Goal: Task Accomplishment & Management: Manage account settings

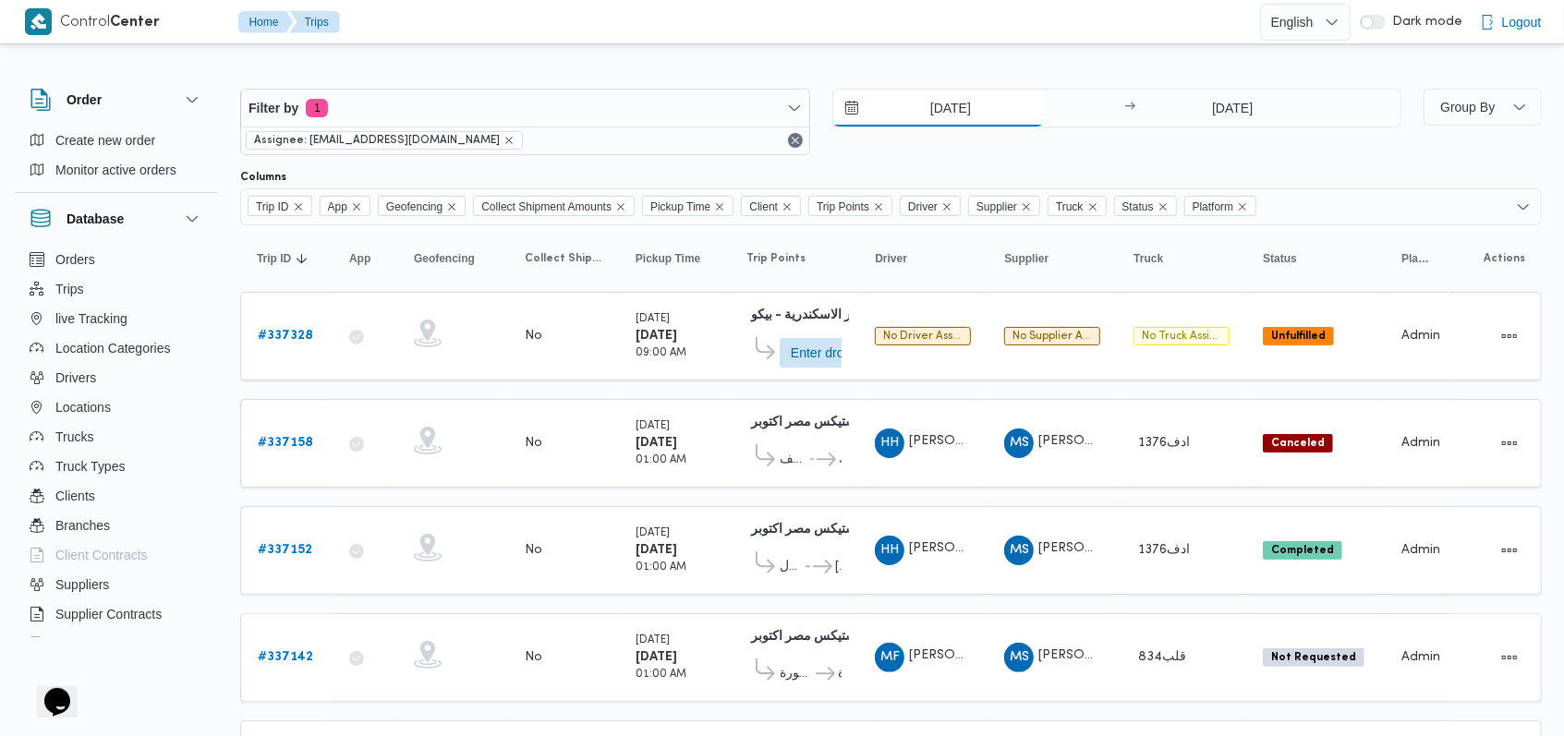
click at [927, 120] on input "14/9/2025" at bounding box center [938, 108] width 210 height 37
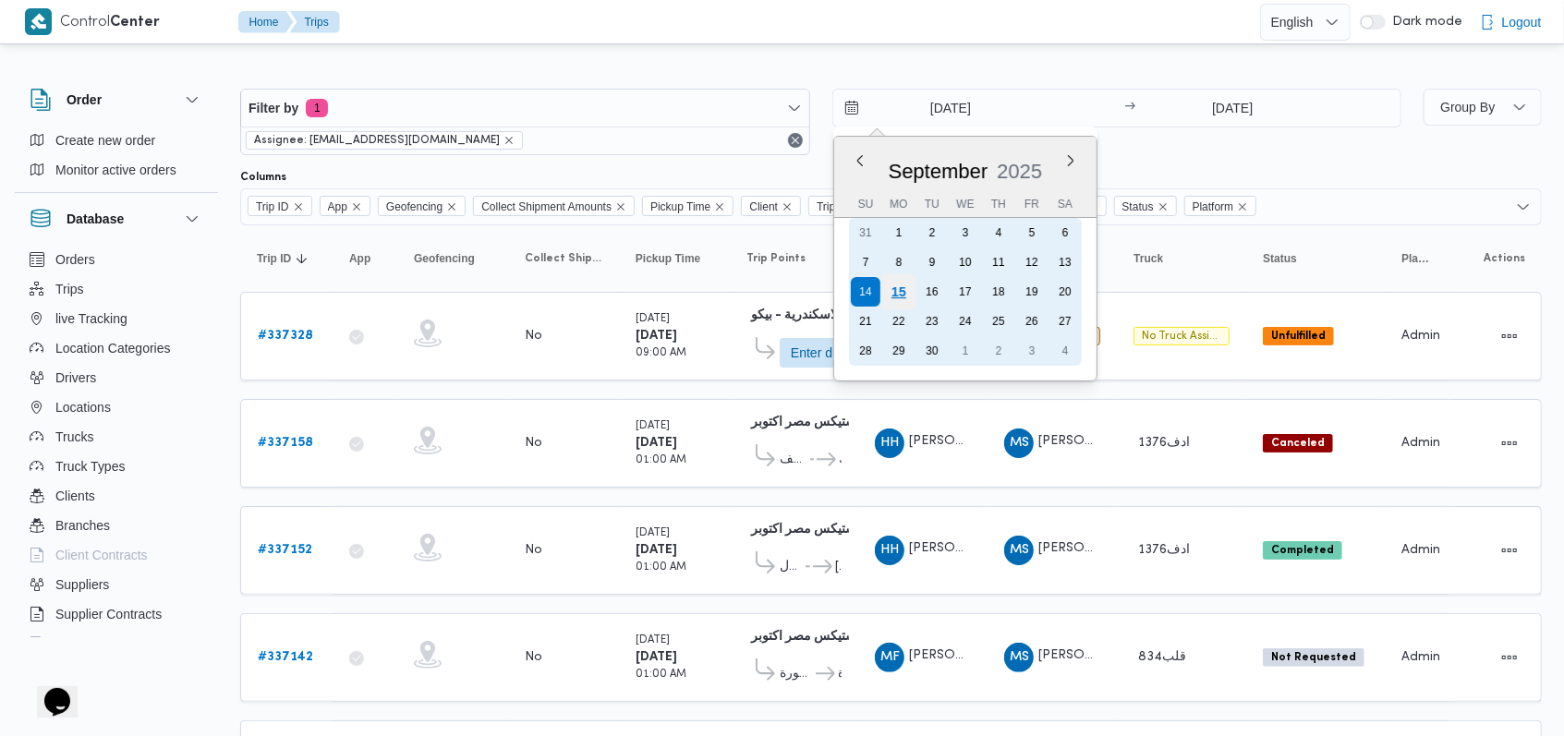
click at [899, 292] on div "15" at bounding box center [897, 291] width 35 height 35
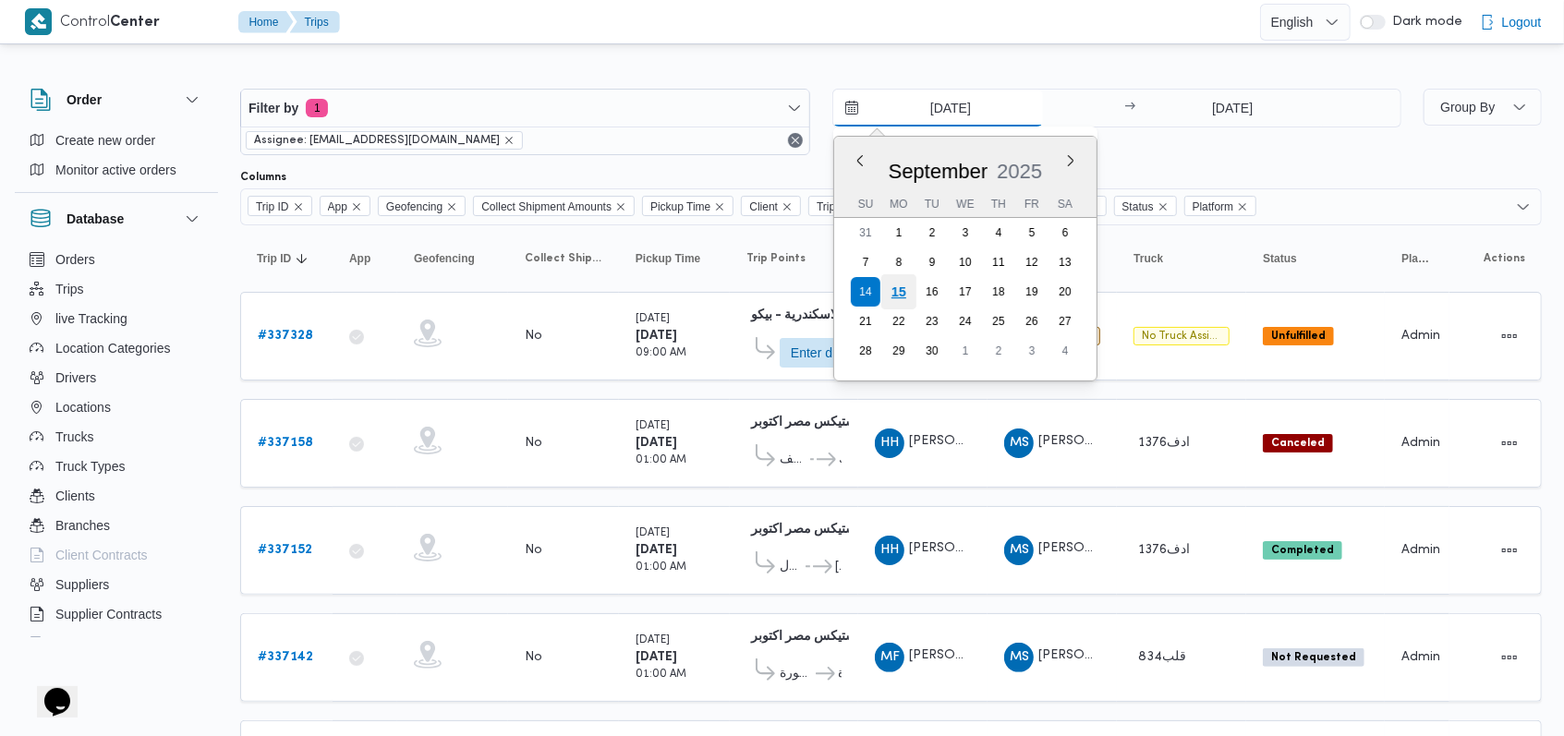
type input "15/9/2025"
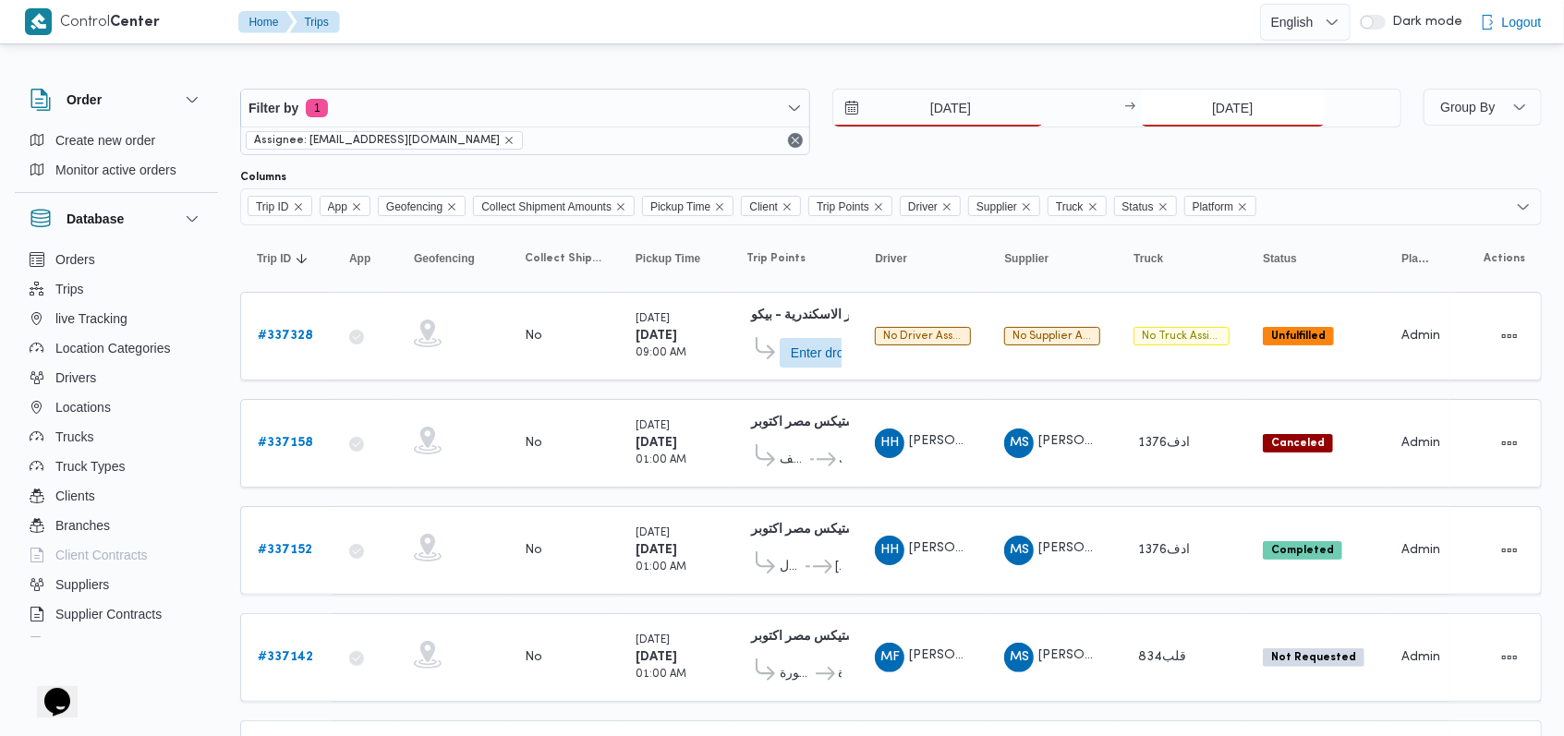
click at [1214, 126] on div "14/9/2025" at bounding box center [1271, 108] width 260 height 37
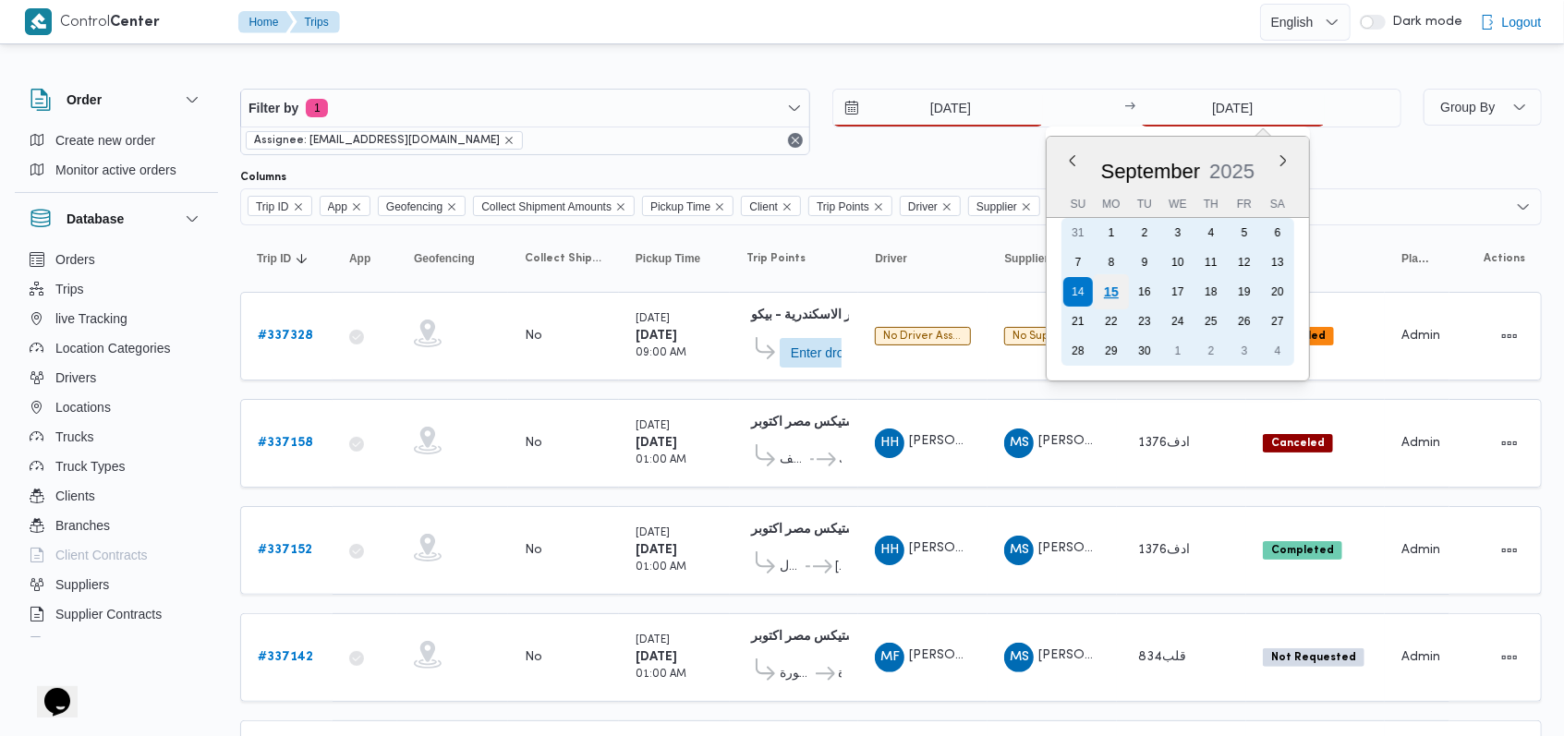
click at [1121, 295] on div "15" at bounding box center [1111, 291] width 35 height 35
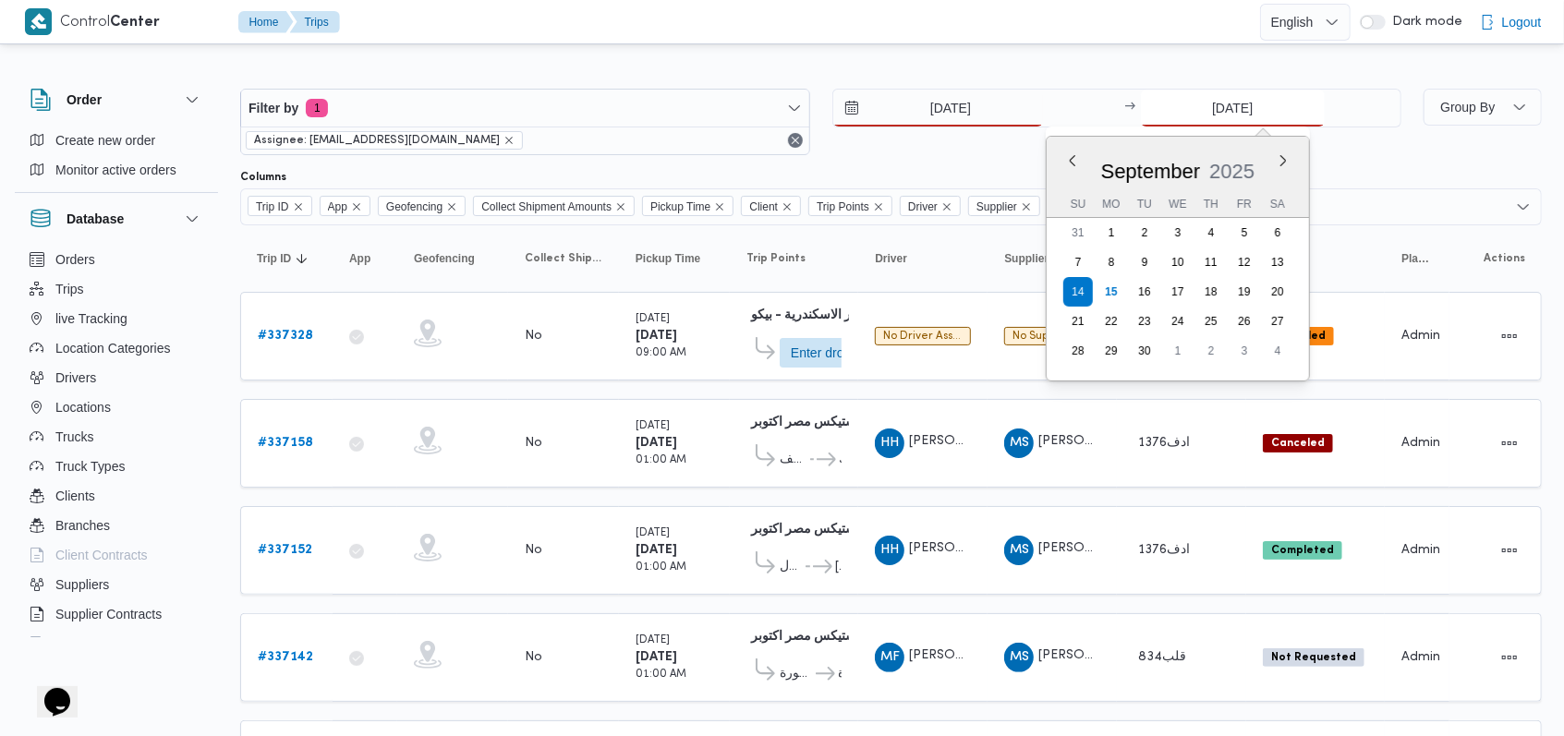
type input "15/9/2025"
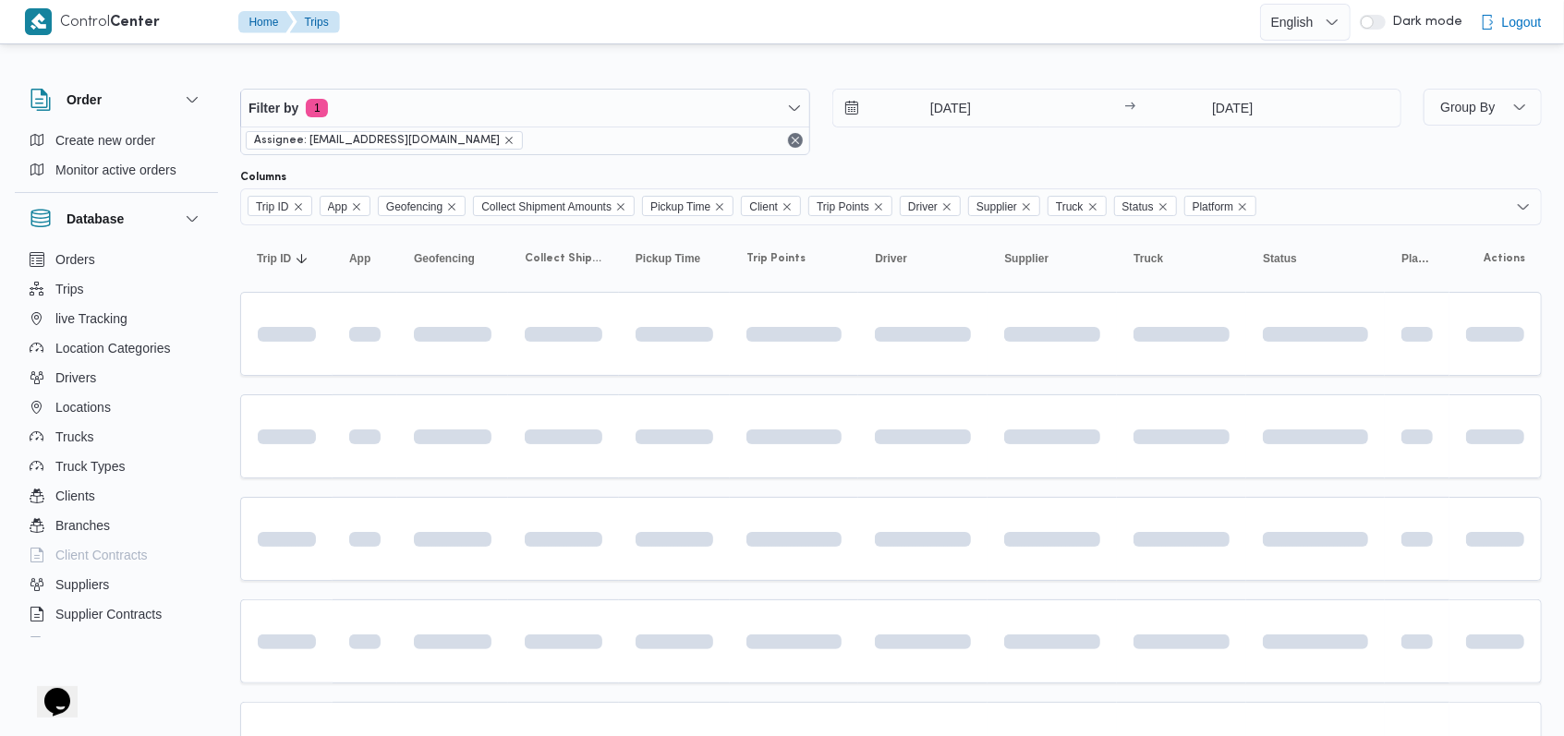
click at [961, 160] on div "Filter by 1 Assignee: mostafa.elrouby@illa.com.eg 15/9/2025 → 15/9/2025" at bounding box center [820, 122] width 1183 height 89
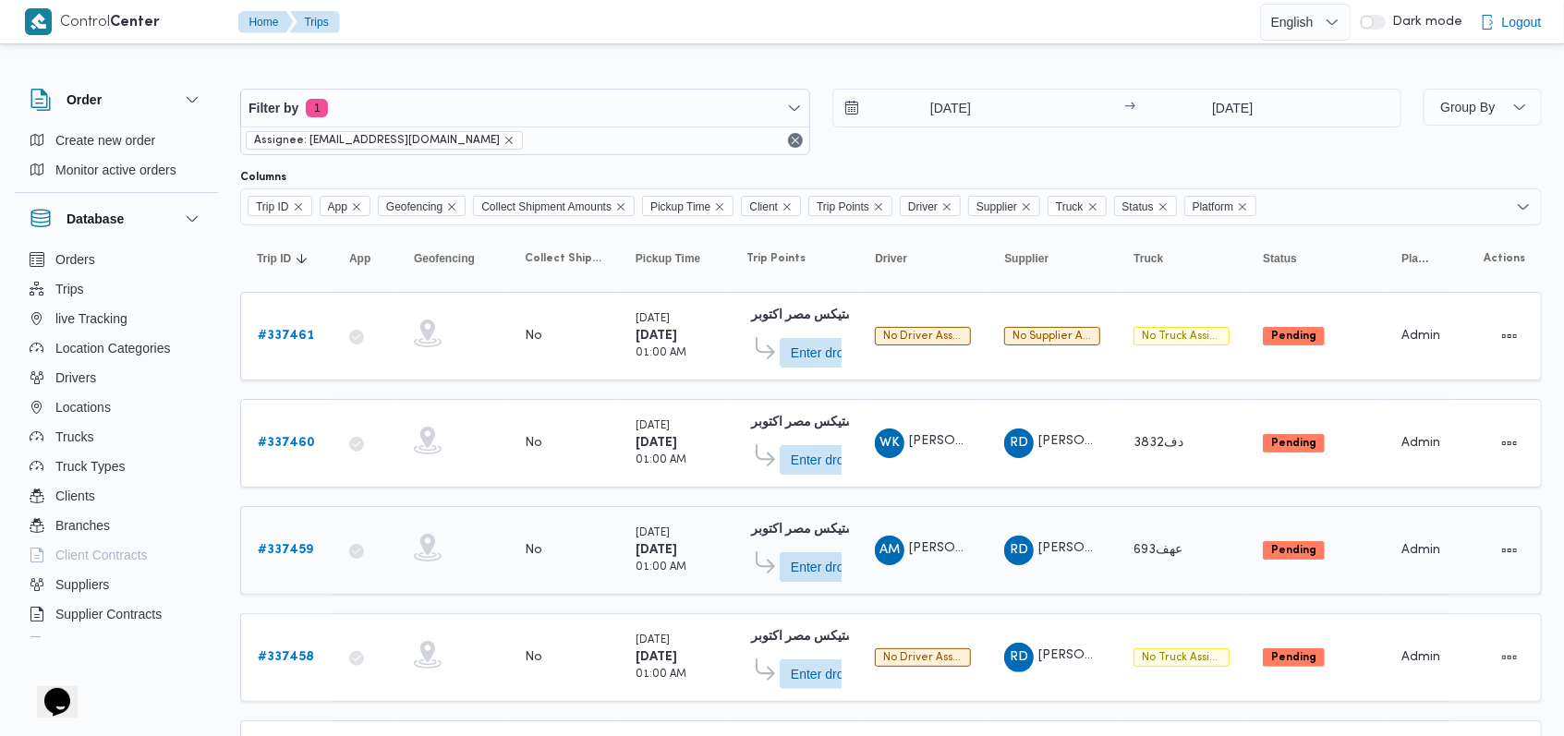
scroll to position [440, 0]
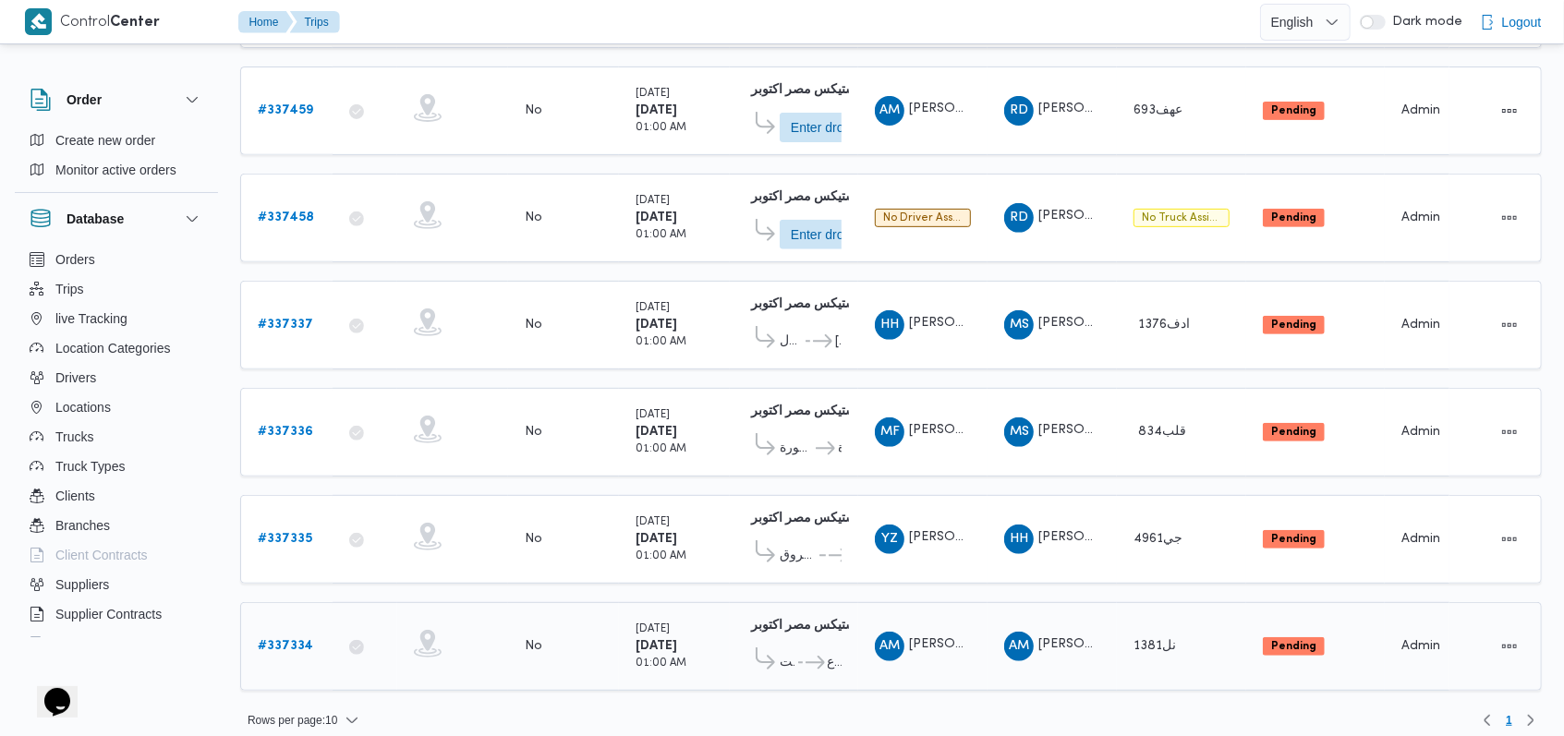
click at [288, 640] on b "# 337334" at bounding box center [285, 646] width 55 height 12
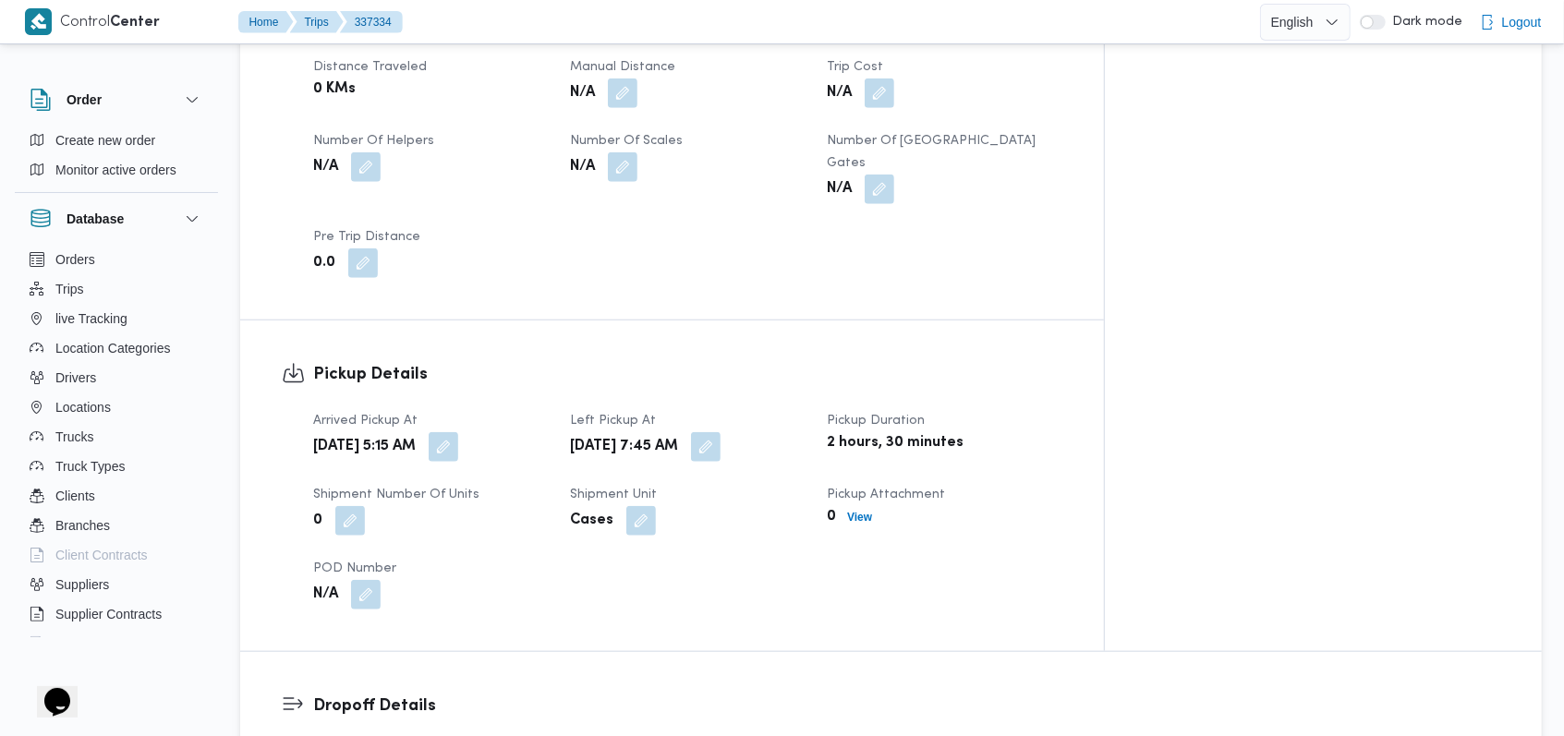
scroll to position [1108, 0]
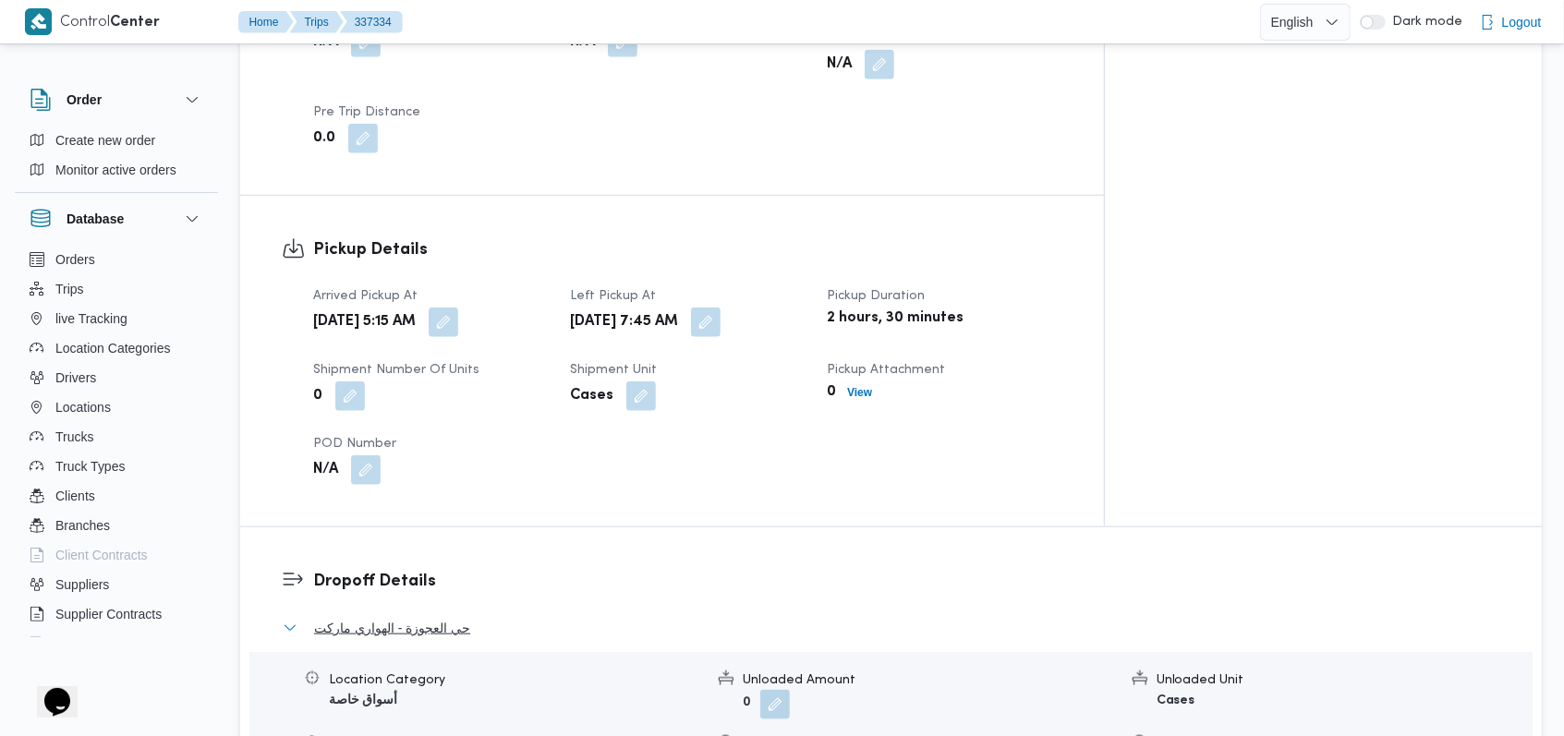
click at [436, 617] on span "حي العجوزة - الهواري ماركت" at bounding box center [392, 628] width 156 height 22
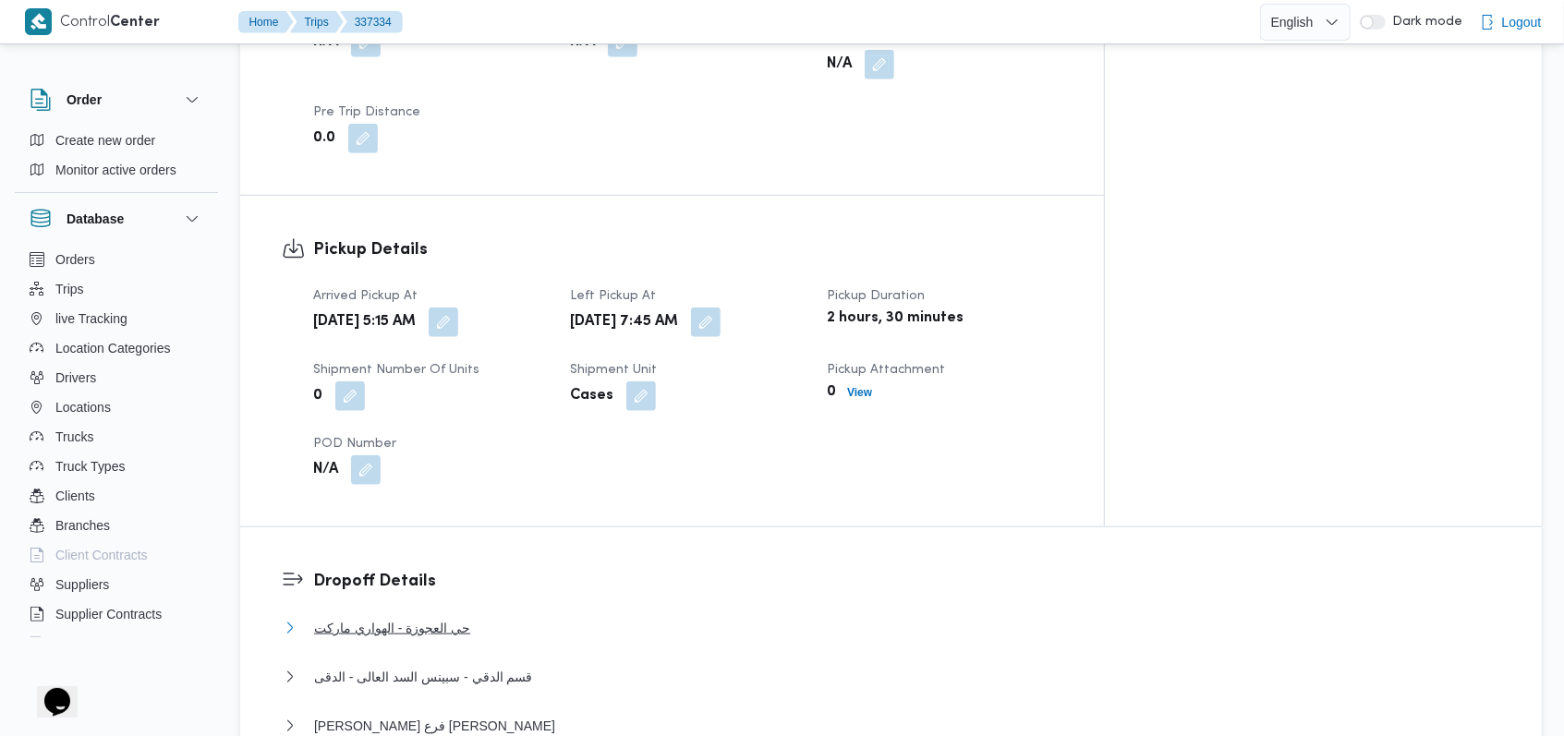
scroll to position [739, 0]
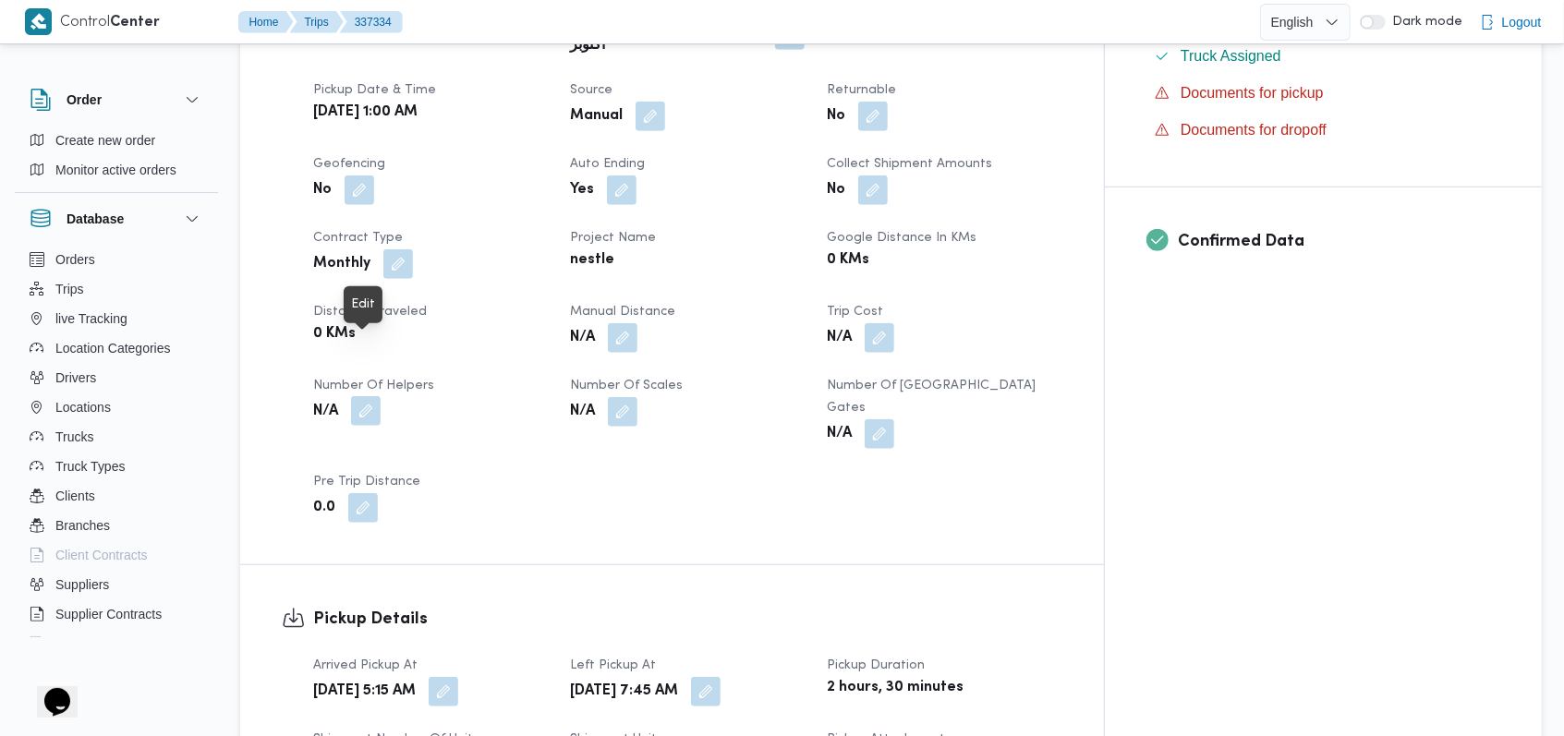
click at [377, 396] on button "button" at bounding box center [366, 411] width 30 height 30
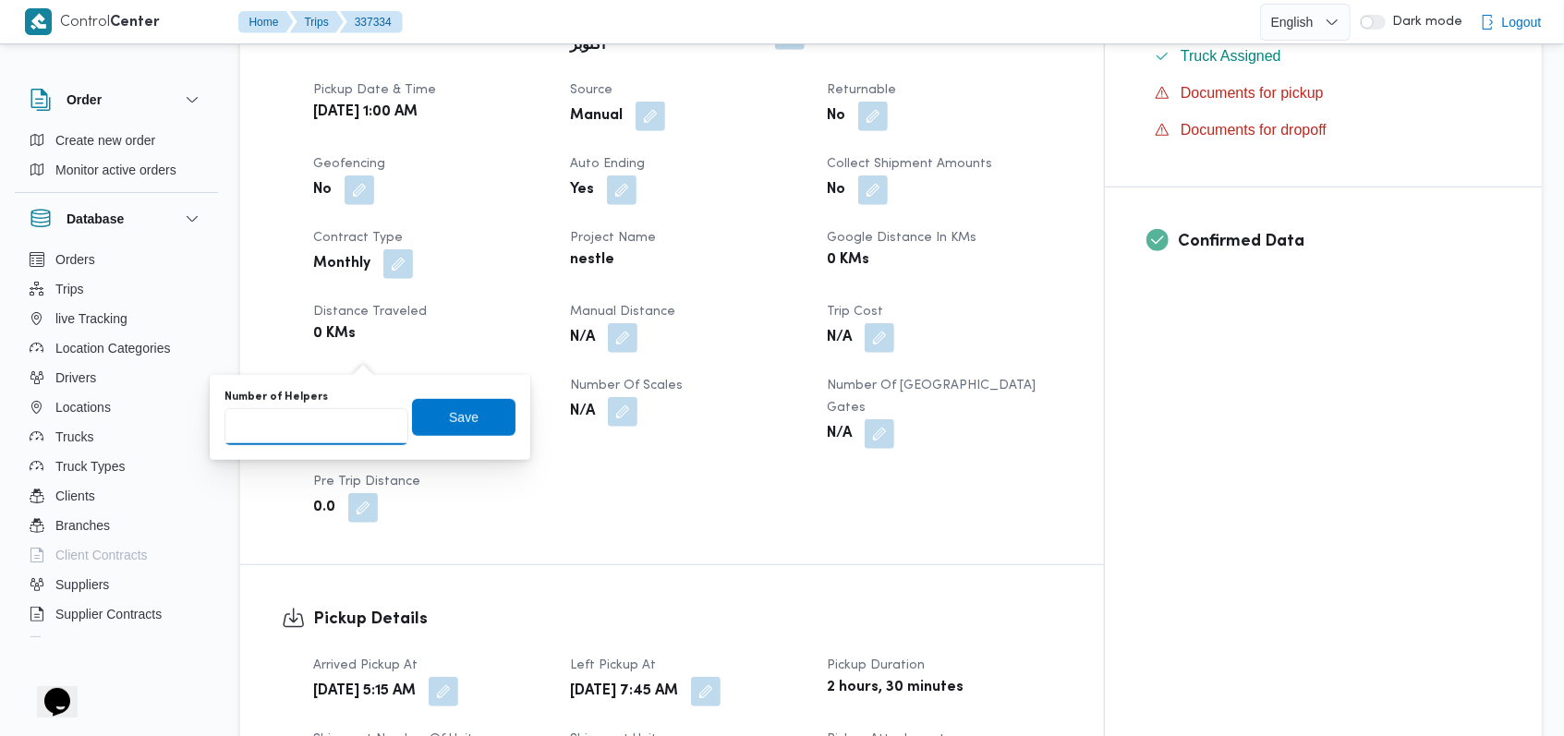
click at [327, 427] on input "Number of Helpers" at bounding box center [316, 426] width 184 height 37
type input "1"
click at [449, 424] on span "Save" at bounding box center [464, 416] width 30 height 22
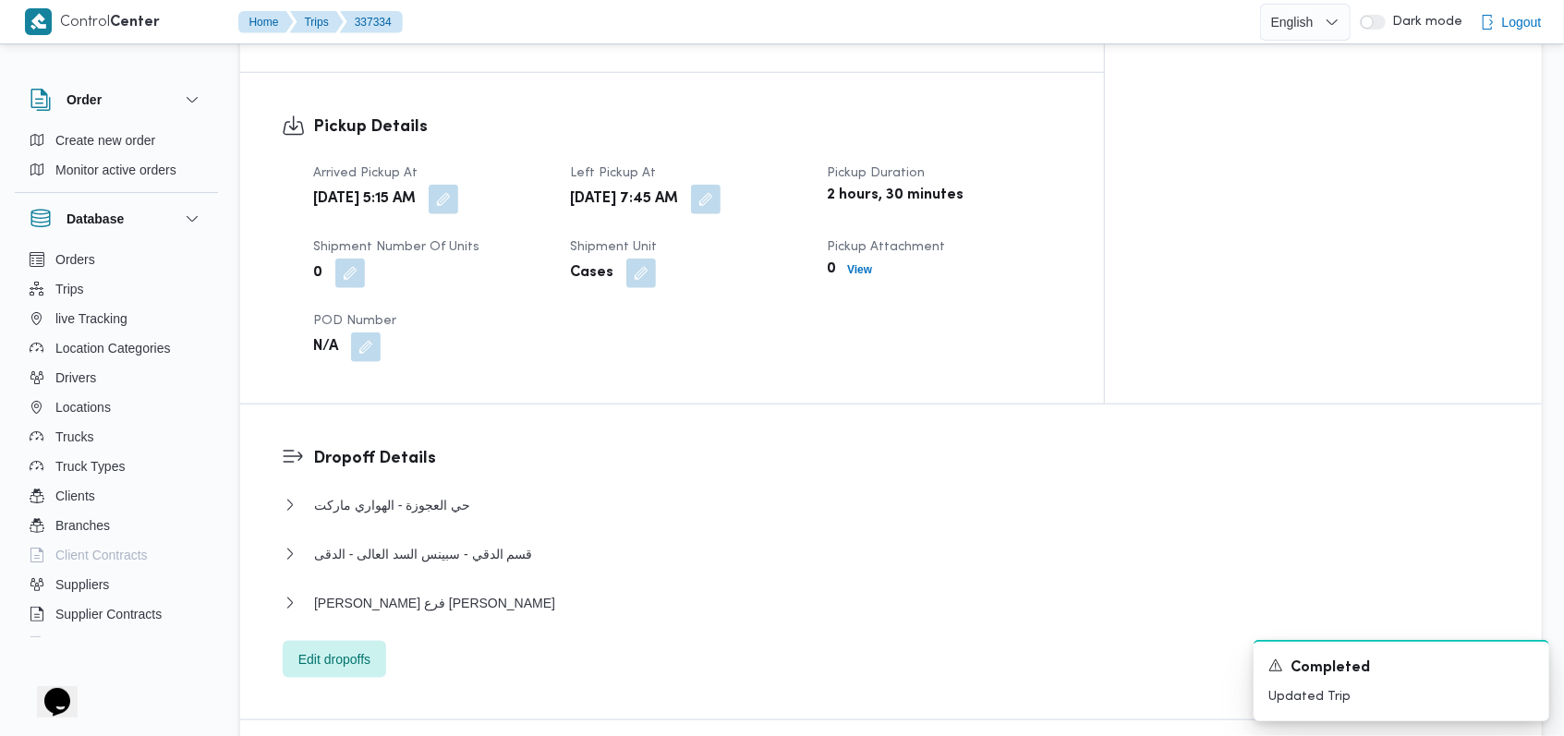
scroll to position [1354, 0]
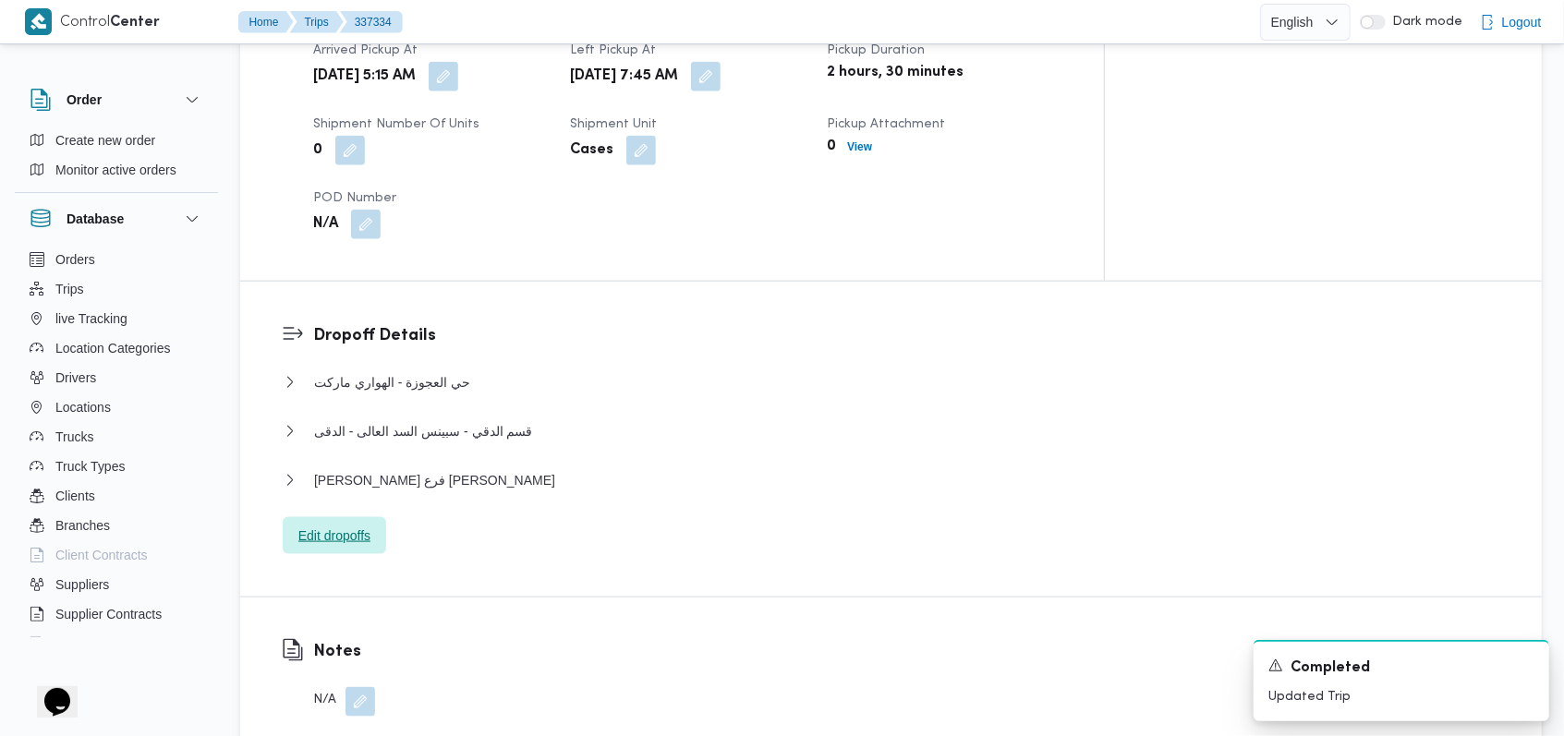
click at [347, 525] on span "Edit dropoffs" at bounding box center [334, 536] width 72 height 22
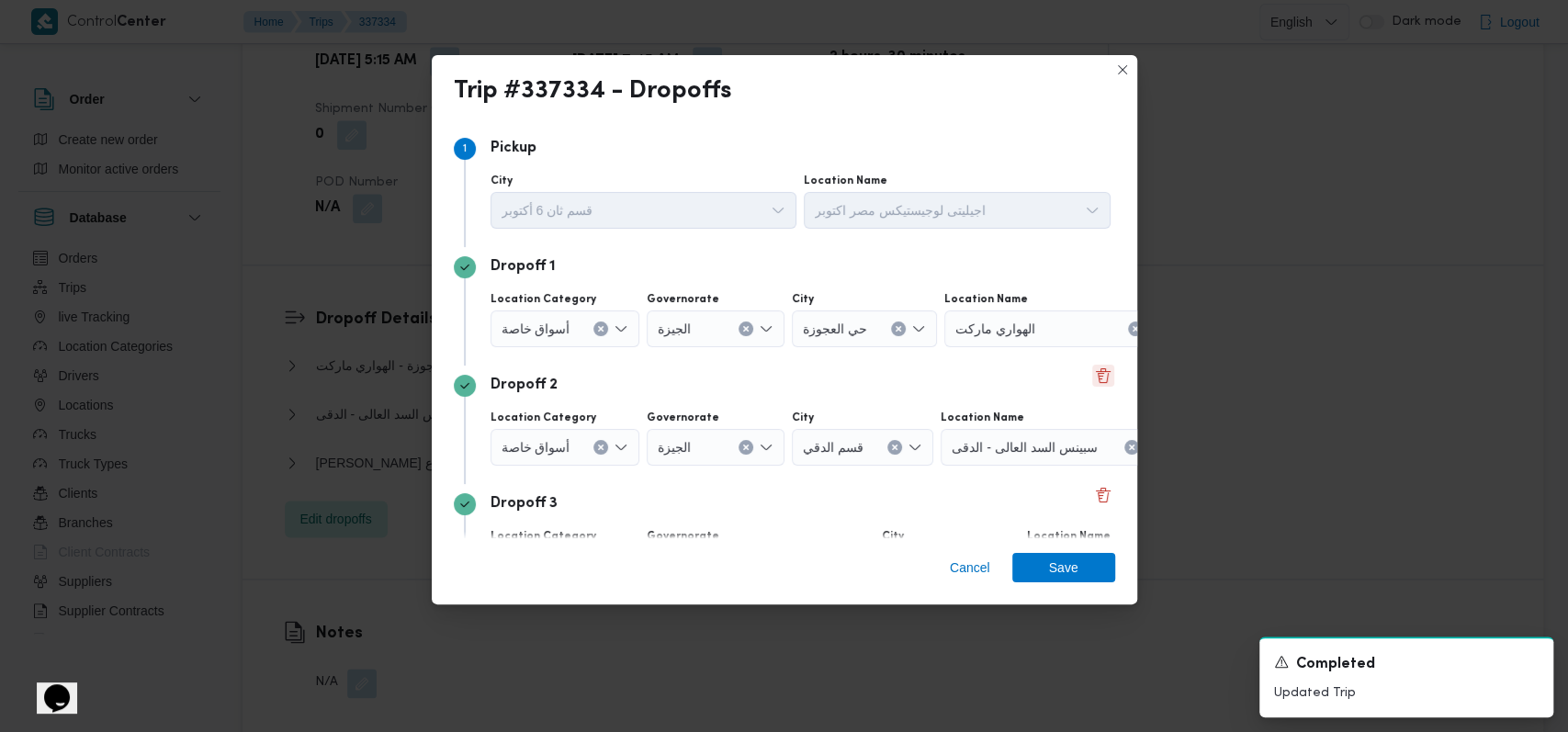
click at [1092, 379] on button "Delete" at bounding box center [1103, 376] width 22 height 22
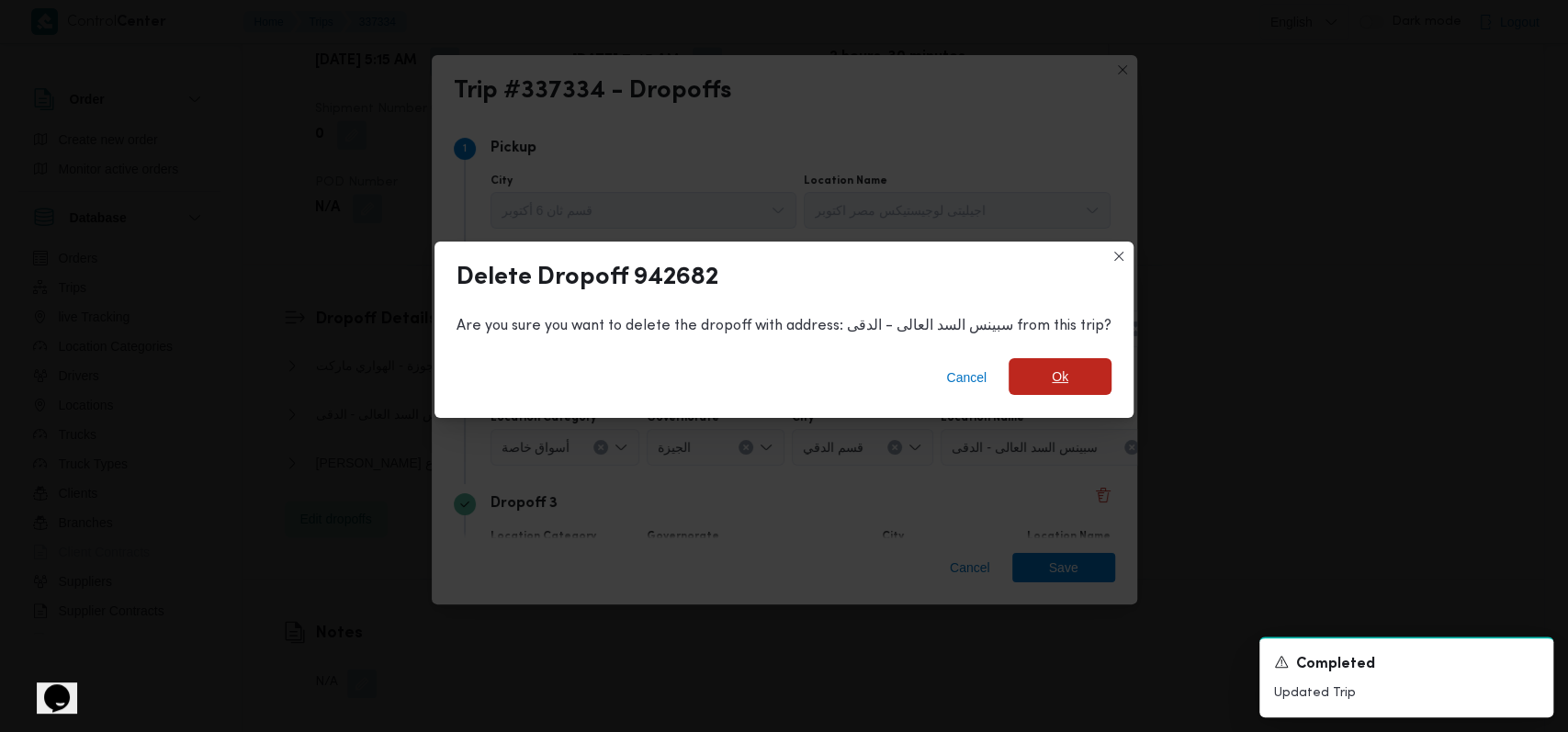
click at [1034, 391] on span "Ok" at bounding box center [1059, 376] width 102 height 37
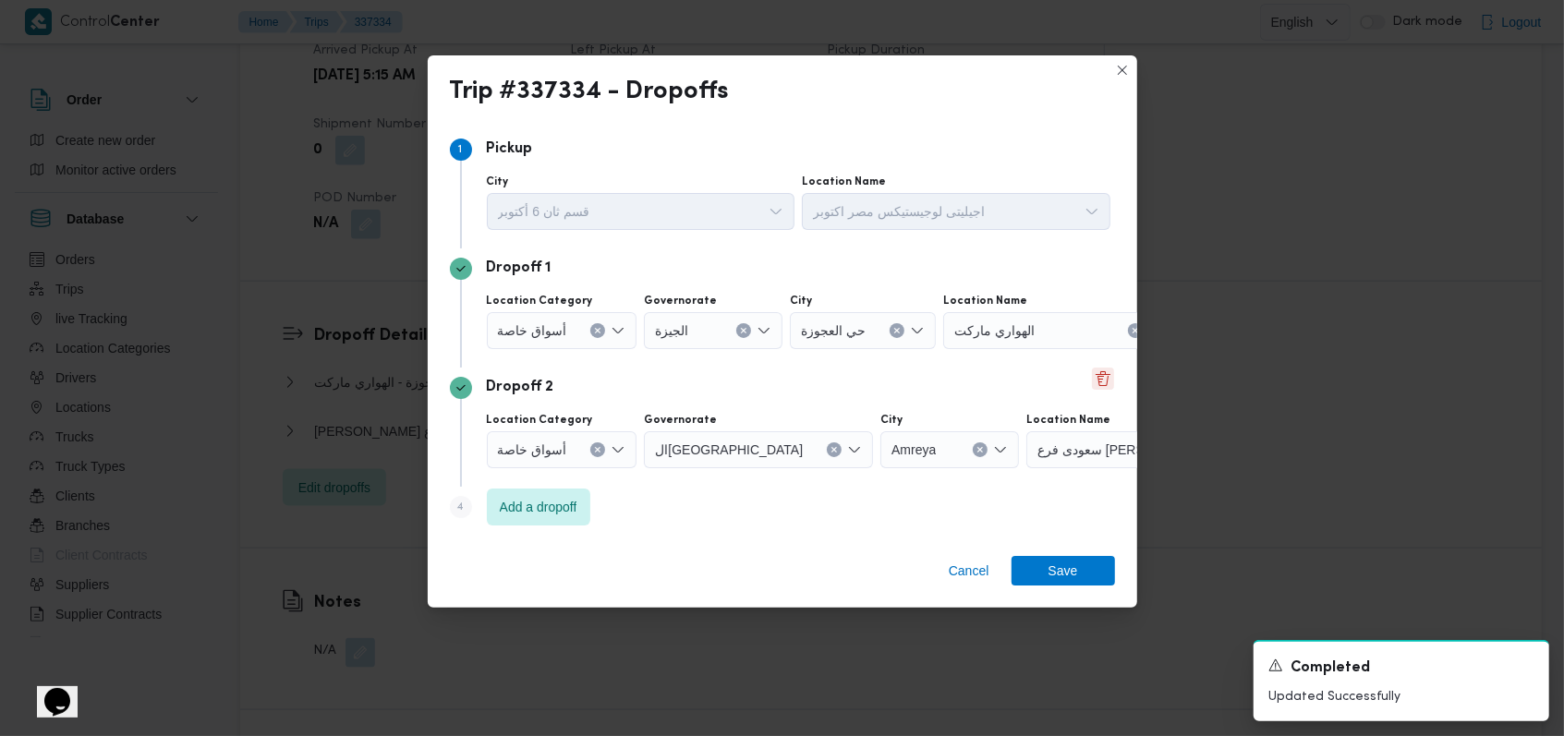
drag, startPoint x: 1528, startPoint y: 660, endPoint x: 785, endPoint y: 486, distance: 762.9
click at [1528, 660] on icon "Dismiss toast" at bounding box center [1526, 664] width 15 height 15
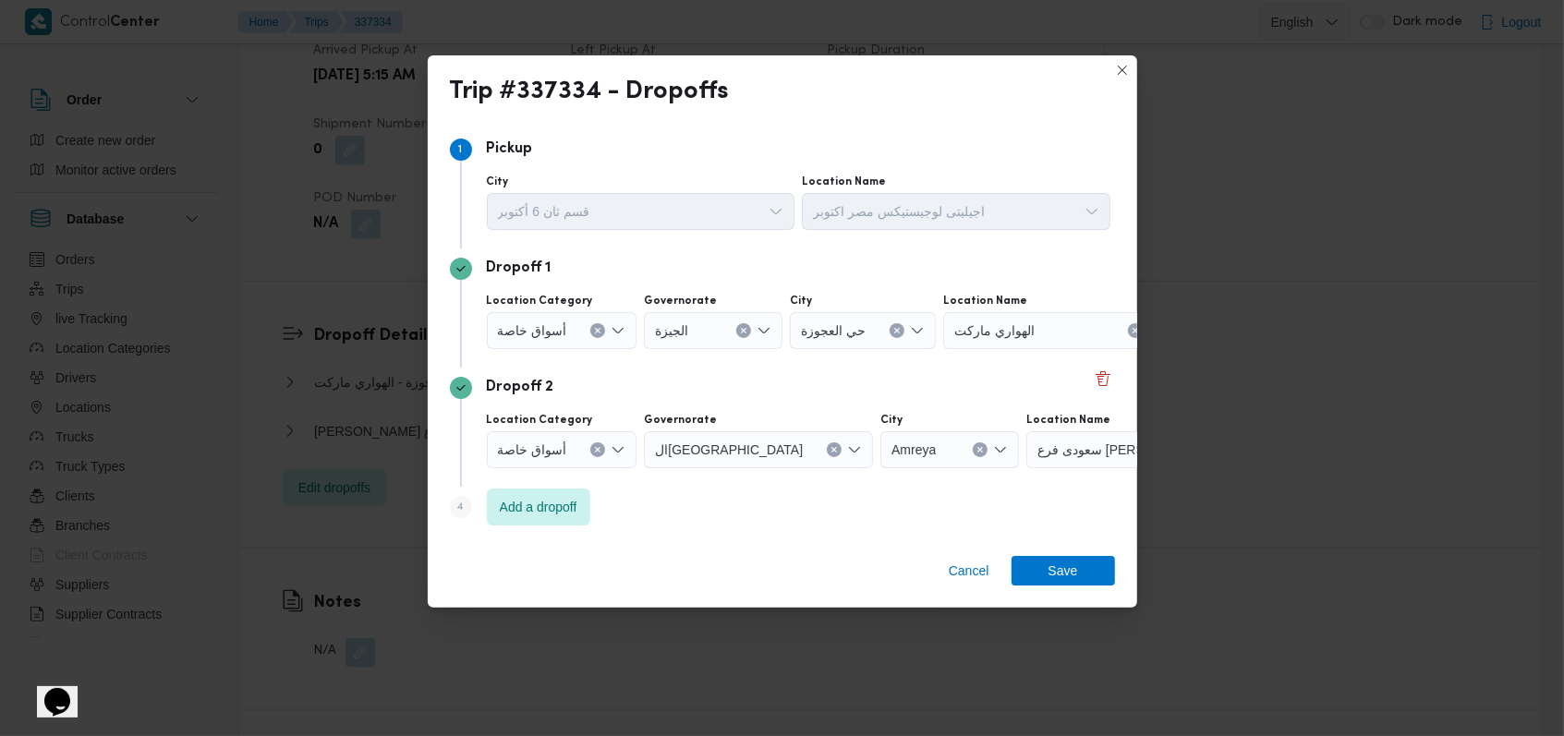
click at [599, 451] on button "Clear input" at bounding box center [597, 449] width 15 height 15
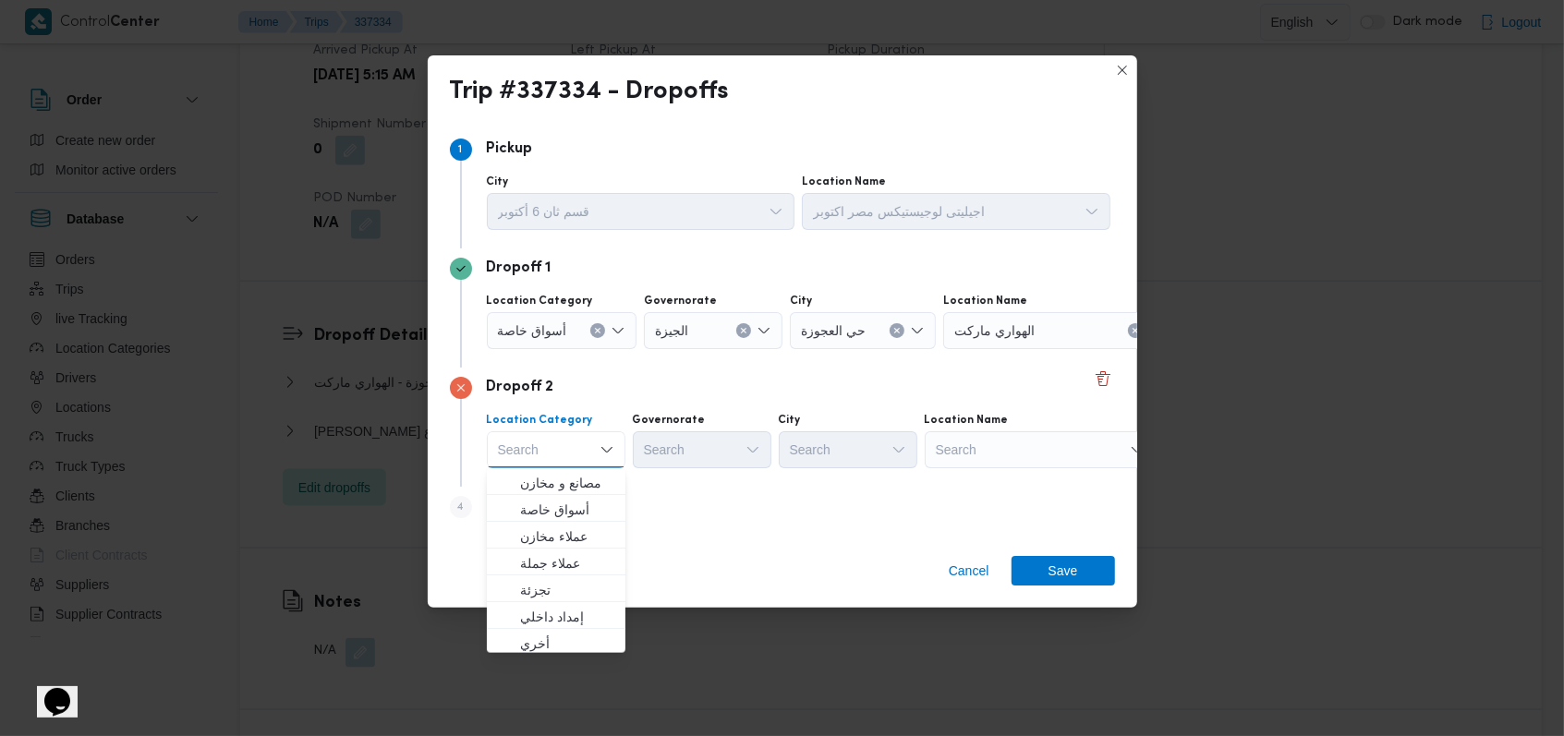
click at [596, 329] on icon "Clear input" at bounding box center [598, 330] width 5 height 5
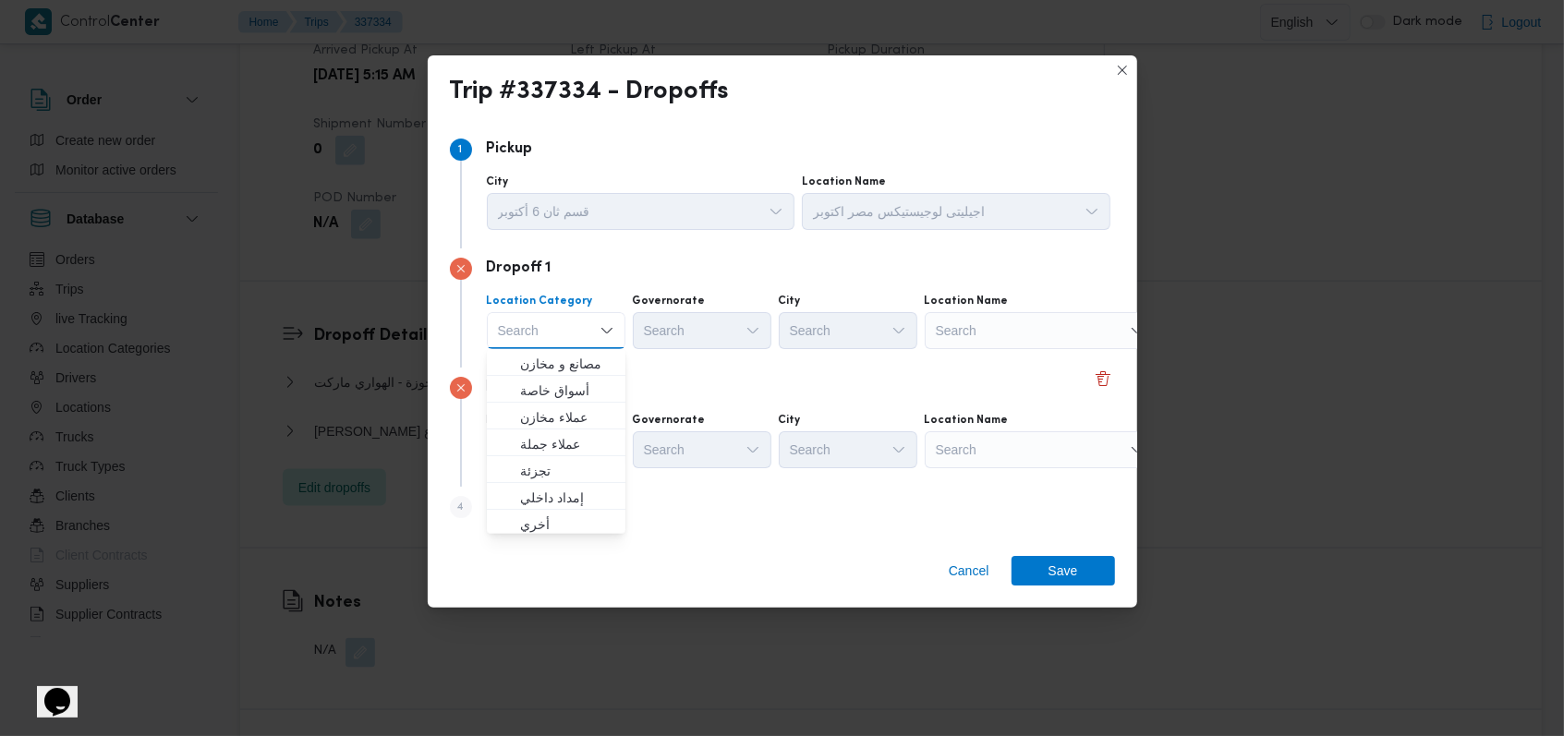
click at [909, 397] on div "Dropoff 2" at bounding box center [782, 388] width 665 height 22
click at [1007, 321] on div "Search" at bounding box center [1040, 330] width 231 height 37
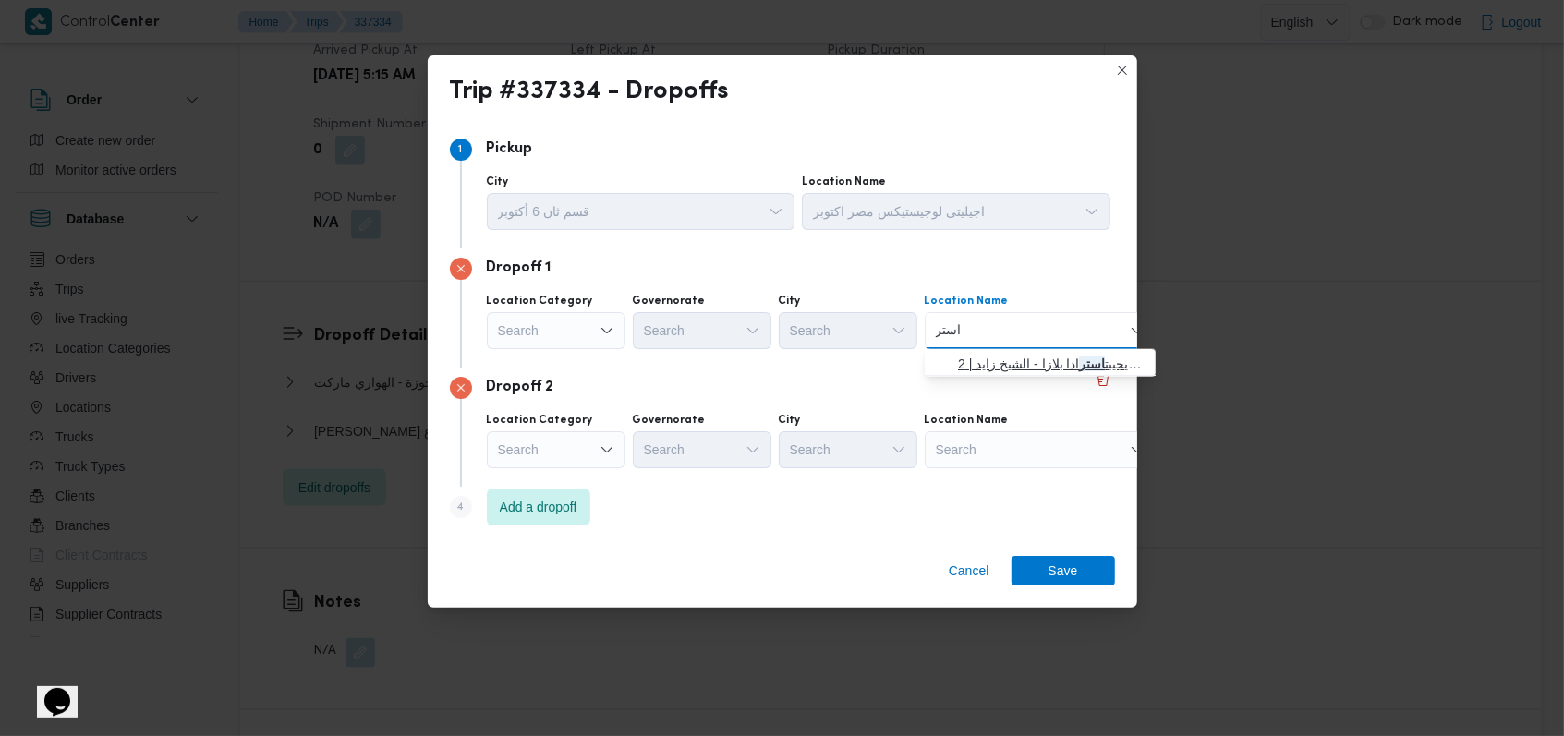
type input "استر"
click at [1005, 362] on span "سبينس ايجيبت استر ادا بلازا - الشيخ زايد | 2XGP+2QW | null" at bounding box center [1051, 364] width 187 height 22
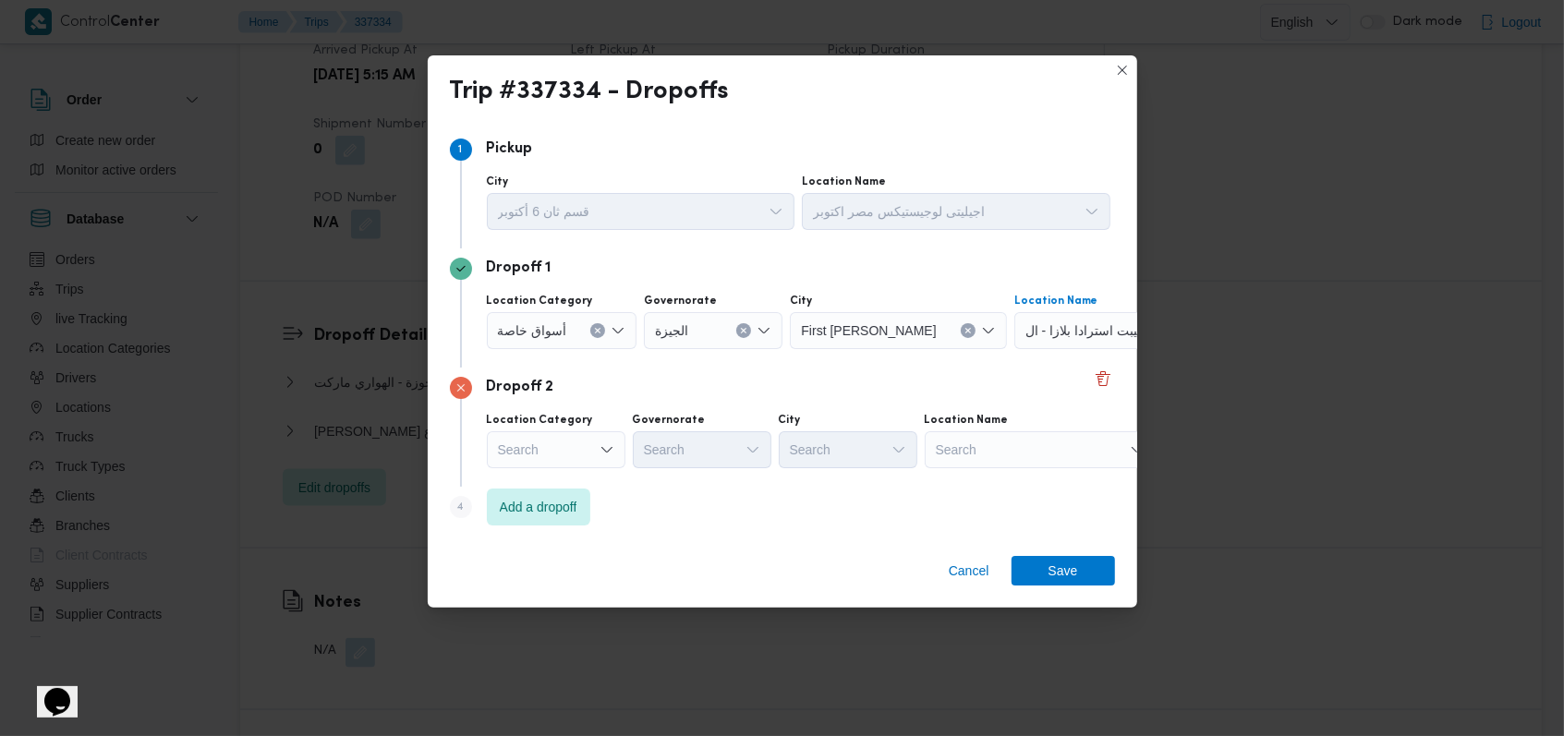
click at [1011, 431] on div "Search" at bounding box center [1040, 449] width 231 height 37
type input "سيتى سكيب"
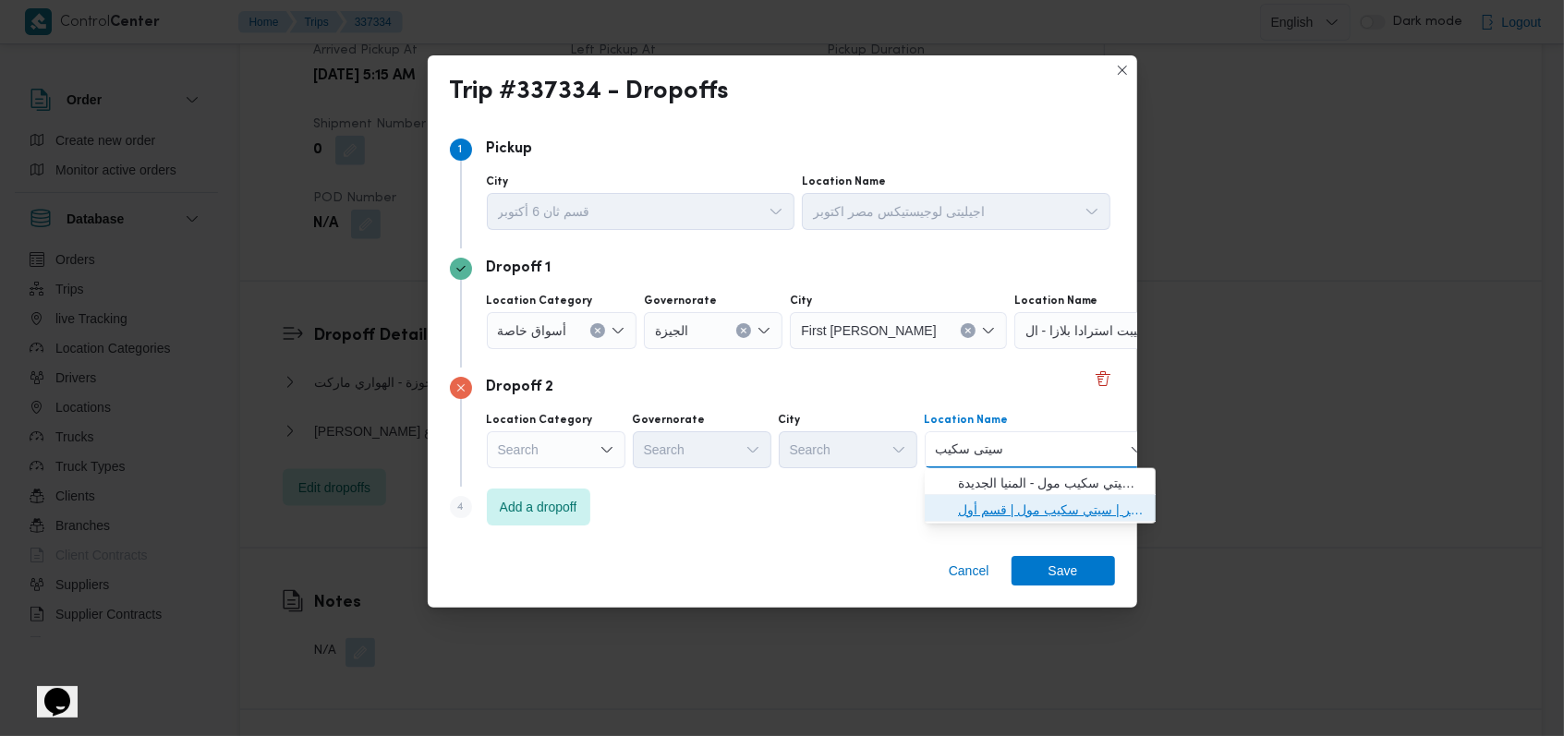
click at [1056, 514] on span "سبينس سيتى سكيب اكتوبر | سيتي سكيب مول | قسم أول 6 أكتوبر" at bounding box center [1051, 510] width 187 height 22
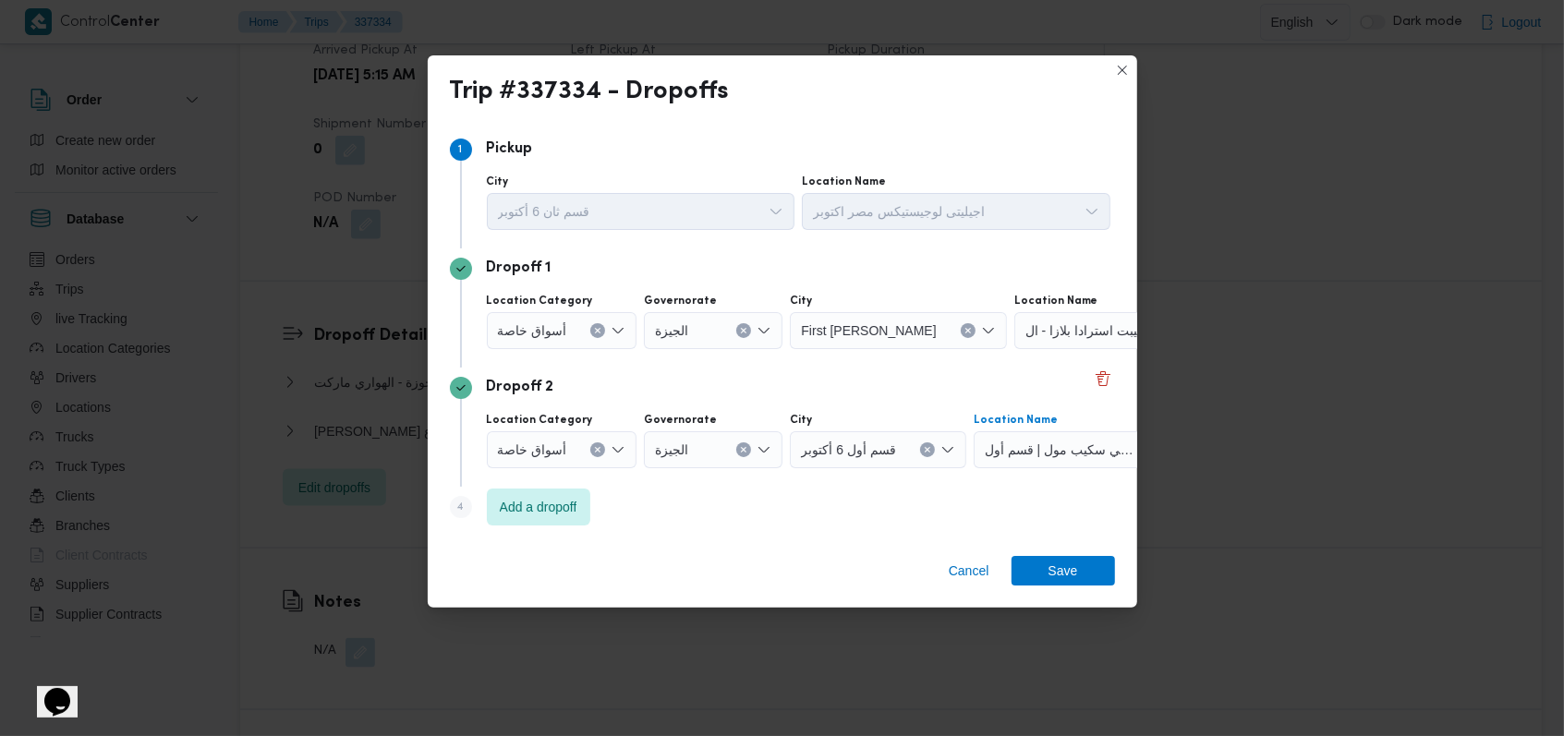
click at [1050, 595] on div "Cancel Save" at bounding box center [782, 574] width 709 height 67
click at [1058, 582] on span "Save" at bounding box center [1063, 570] width 30 height 30
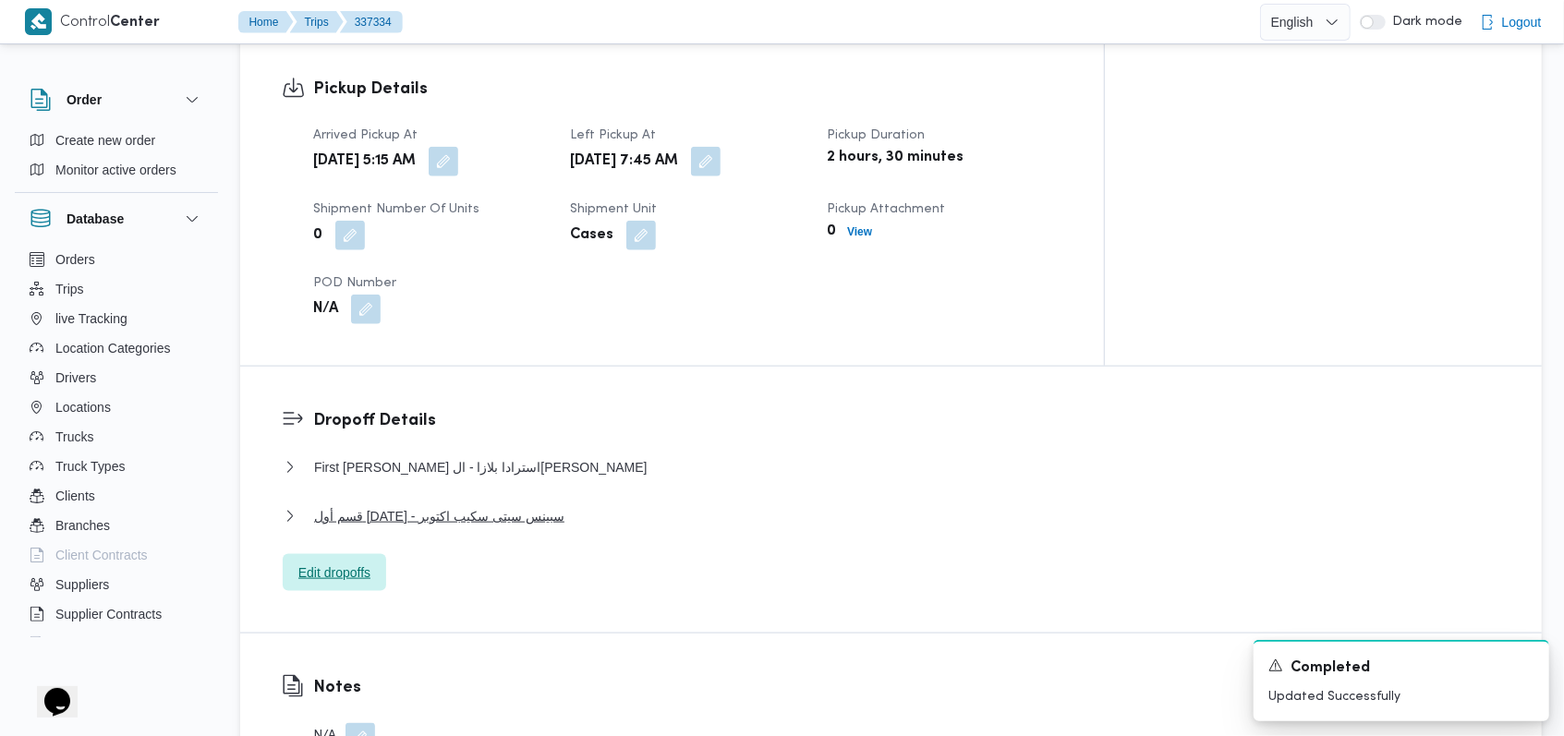
scroll to position [1231, 0]
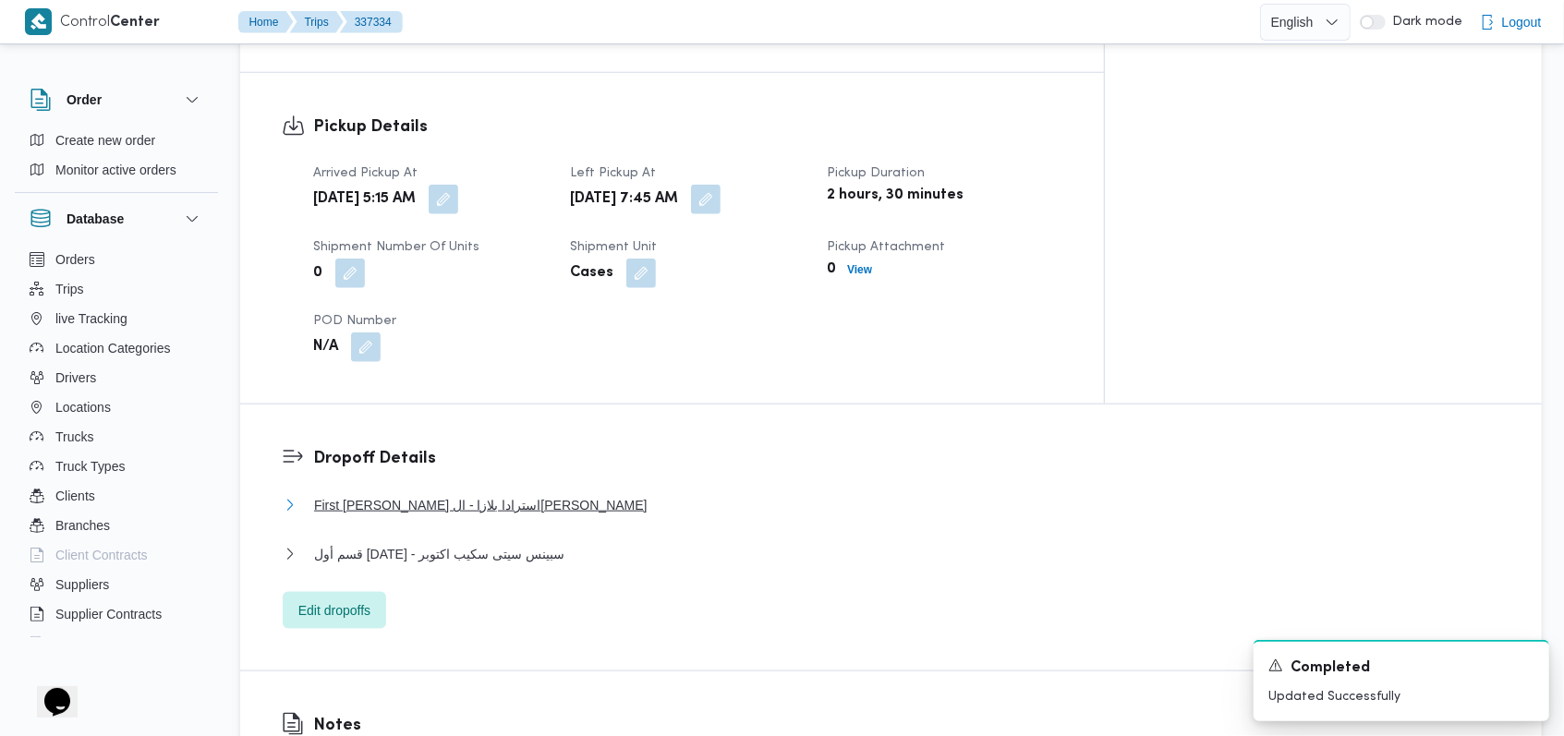
click at [653, 494] on button "First Al Sheikh Zayed - سبينس ايجيبت استرادا بلازا - الشيخ زايد" at bounding box center [891, 505] width 1217 height 22
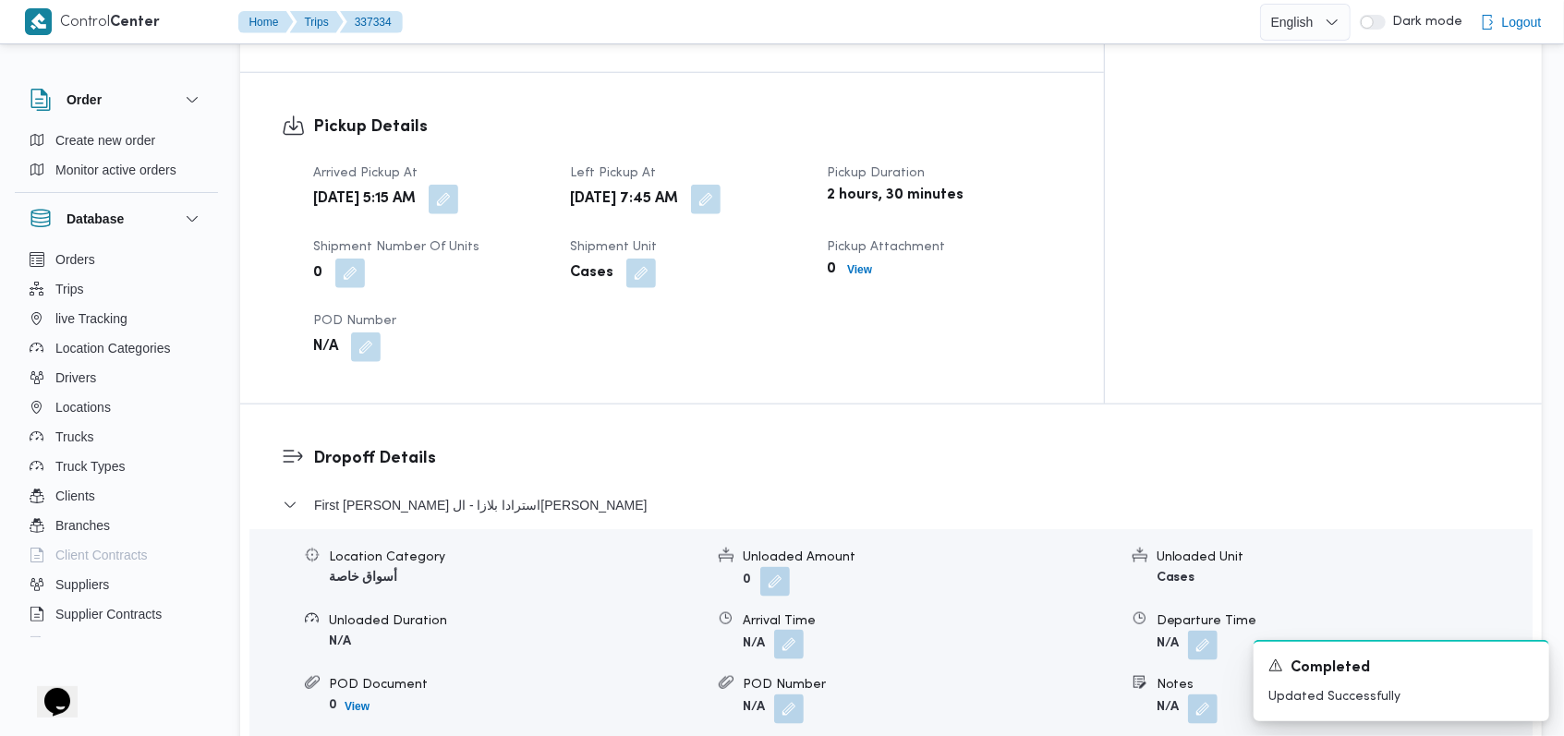
click at [796, 630] on button "button" at bounding box center [789, 645] width 30 height 30
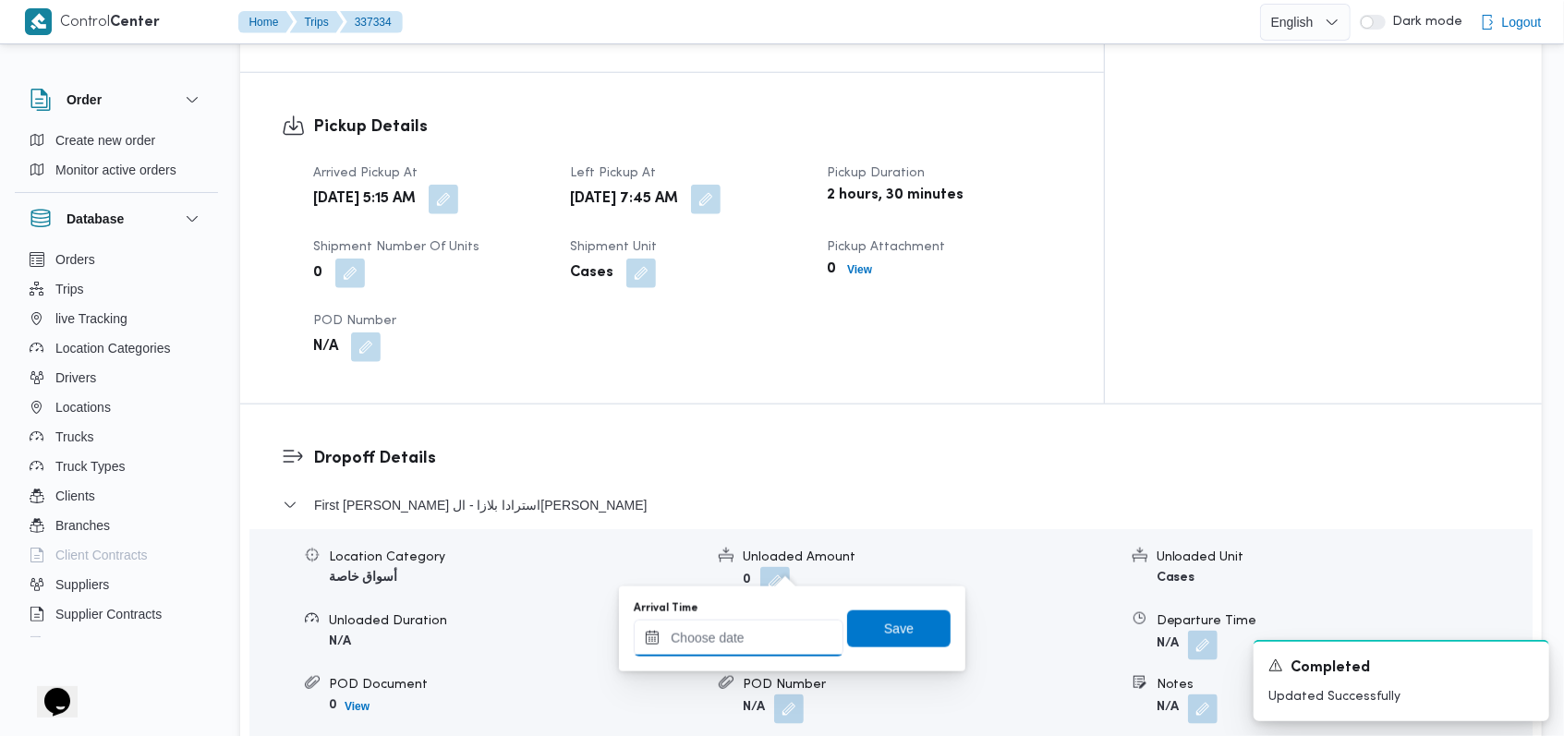
click at [766, 635] on input "Arrival Time" at bounding box center [739, 638] width 210 height 37
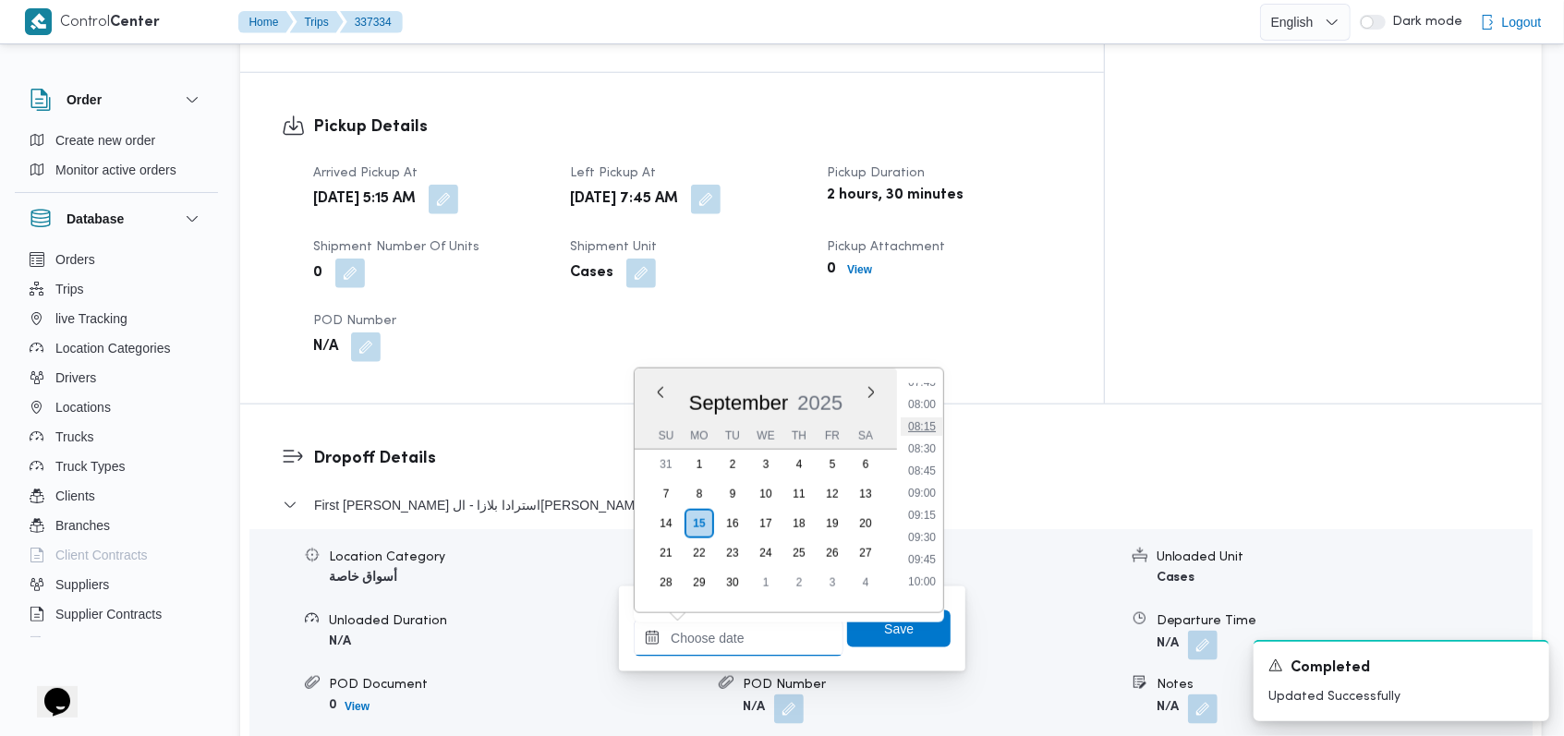
scroll to position [649, 0]
click at [938, 498] on li "08:30" at bounding box center [922, 497] width 42 height 18
type input "15/09/2025 08:30"
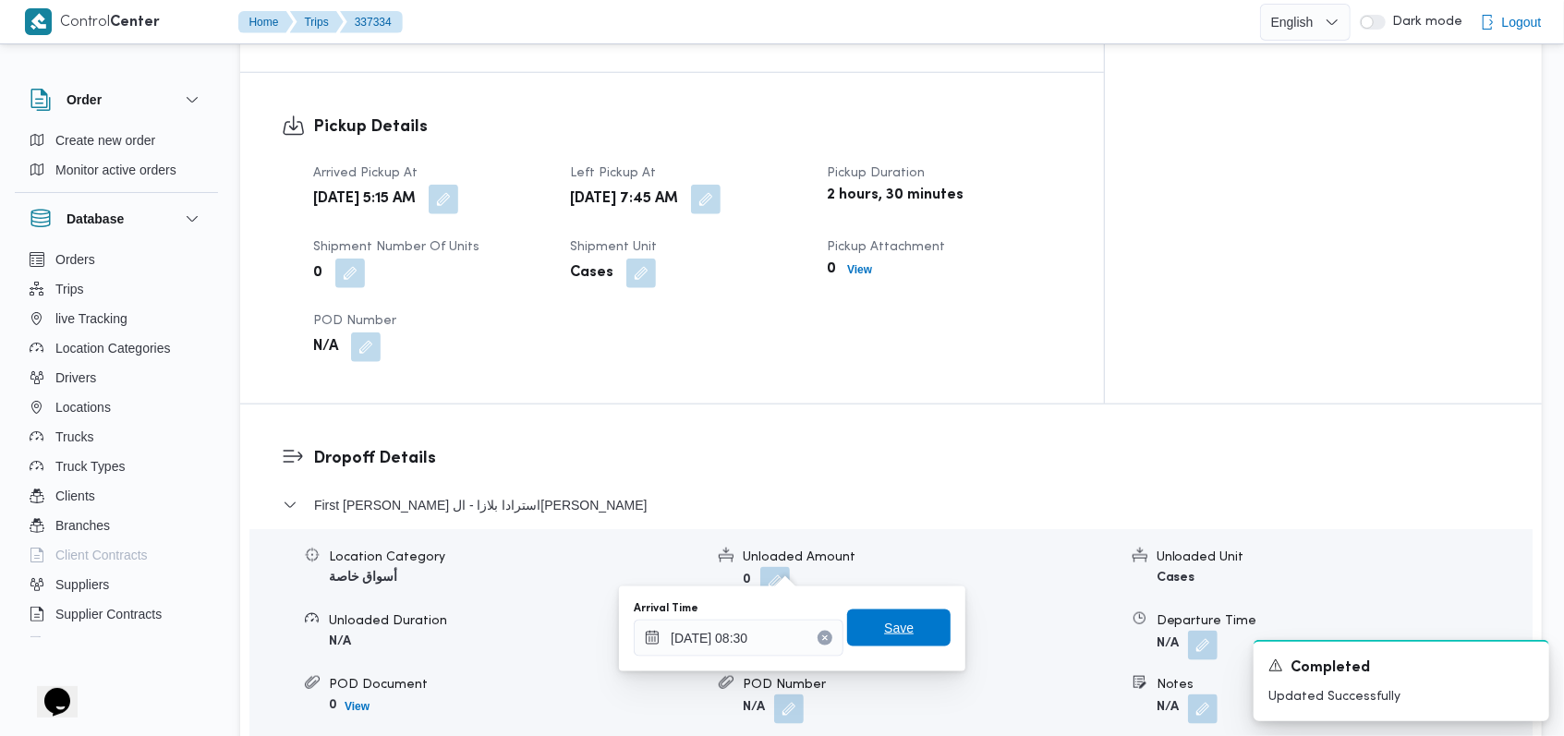
click at [897, 638] on span "Save" at bounding box center [899, 628] width 30 height 22
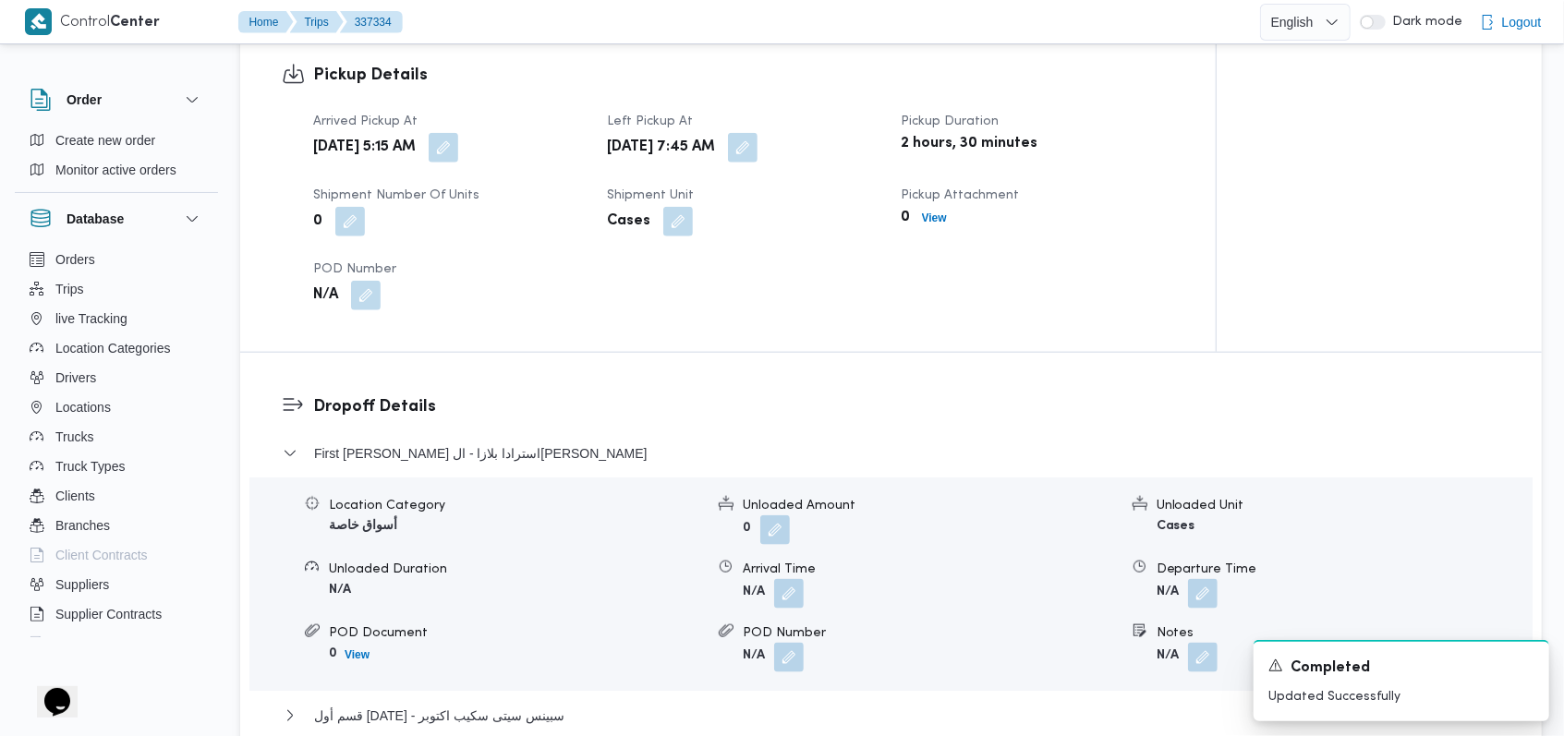
scroll to position [1478, 0]
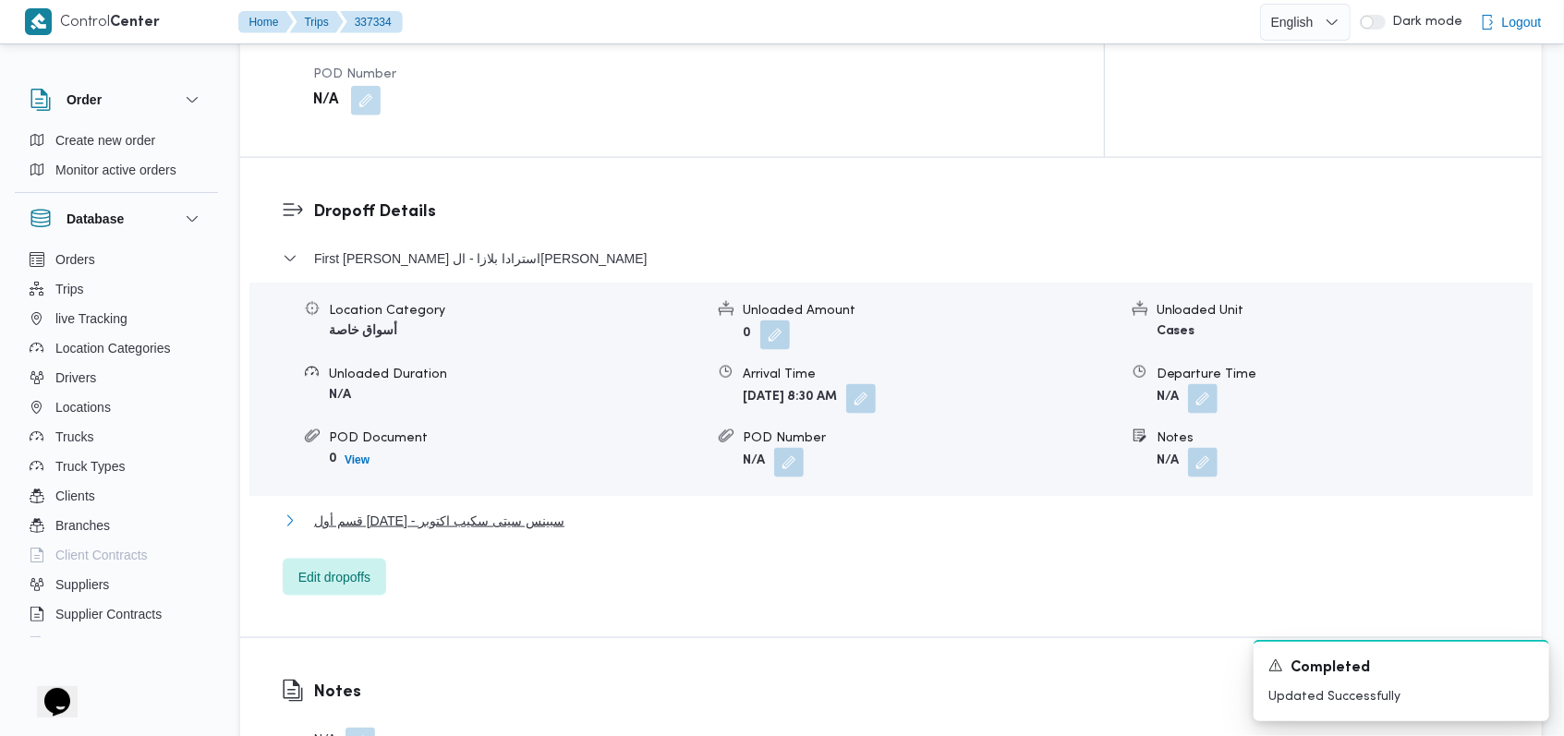
click at [537, 510] on span "قسم أول 6 أكتوبر - سبينس سيتى سكيب اكتوبر" at bounding box center [439, 521] width 250 height 22
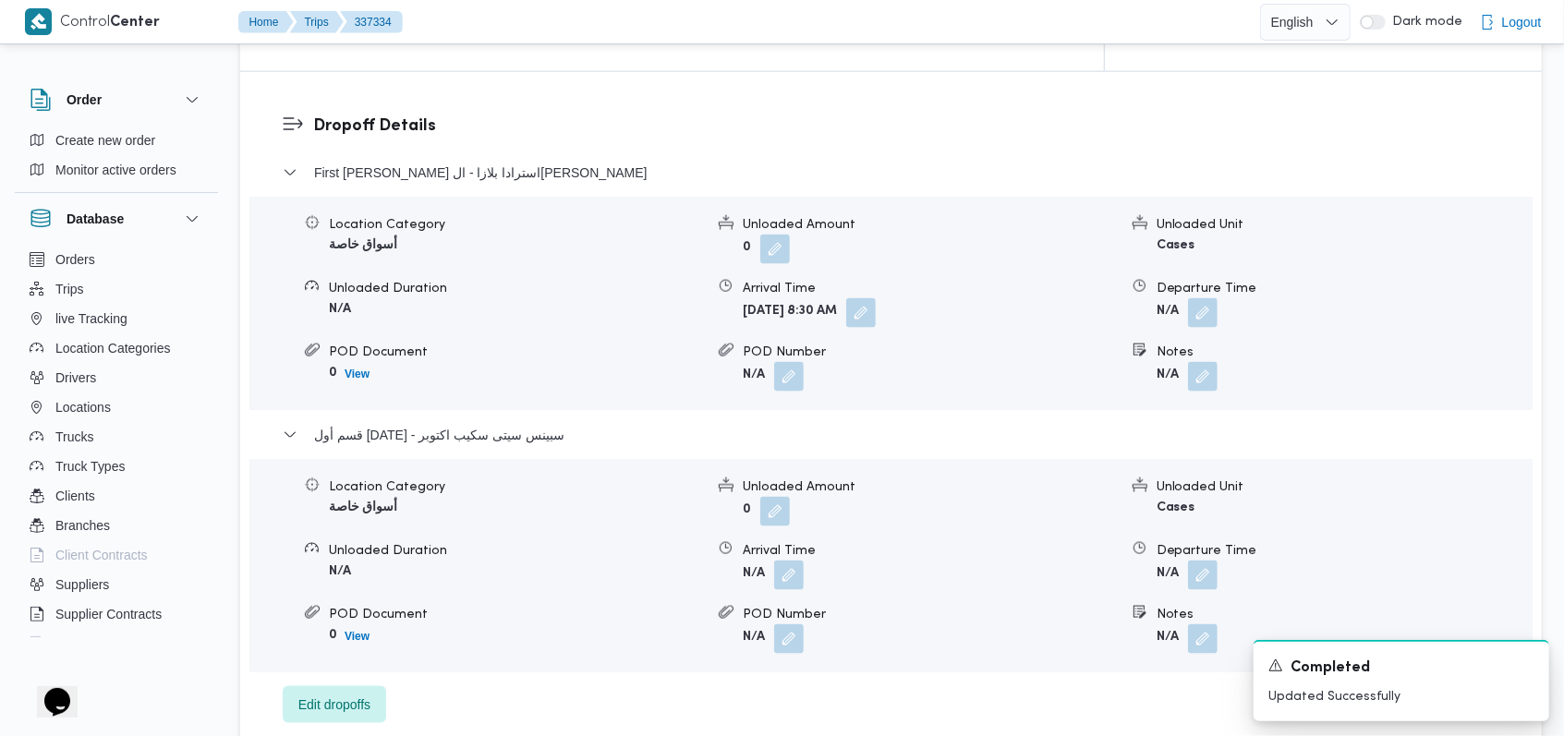
scroll to position [1601, 0]
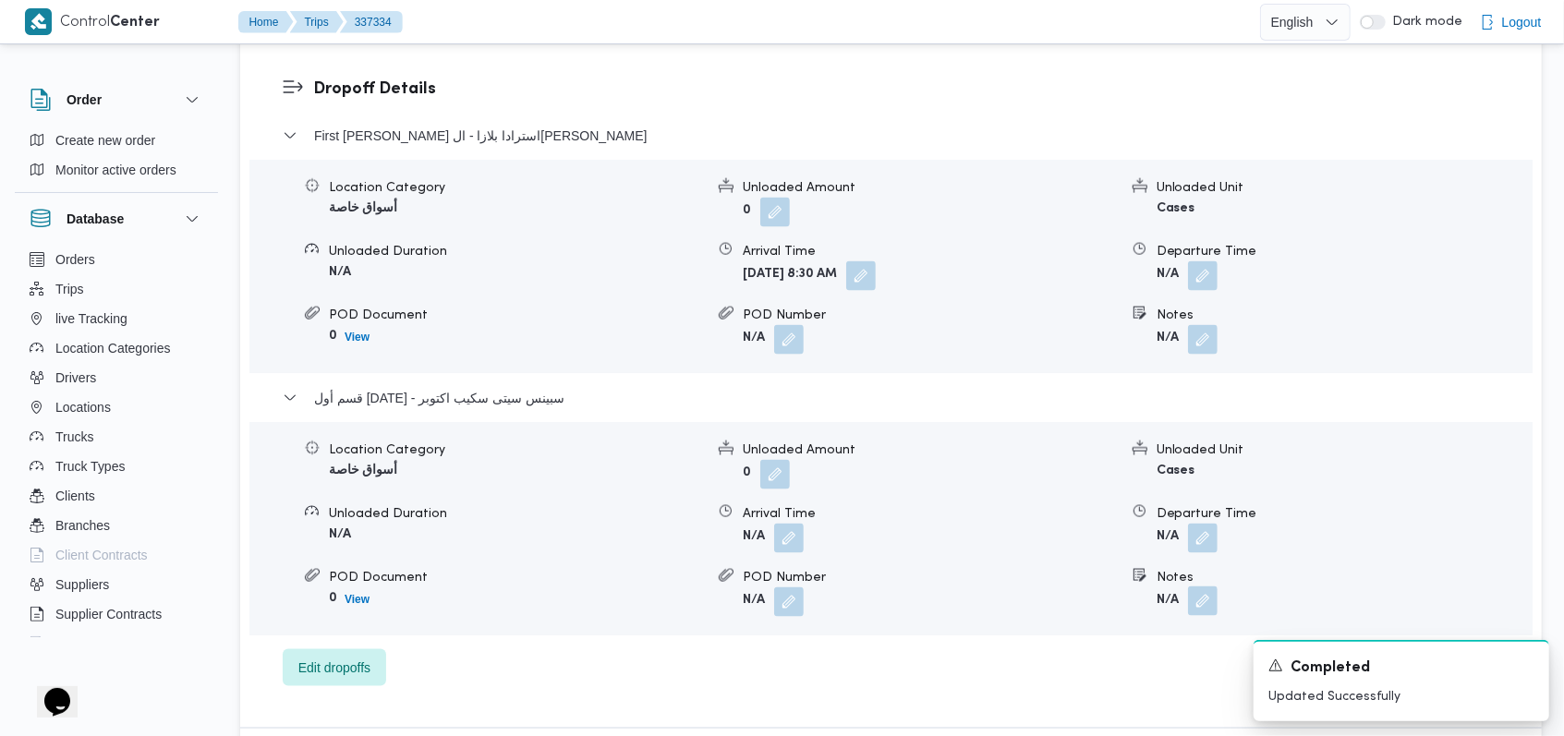
click at [1197, 587] on button "button" at bounding box center [1203, 602] width 30 height 30
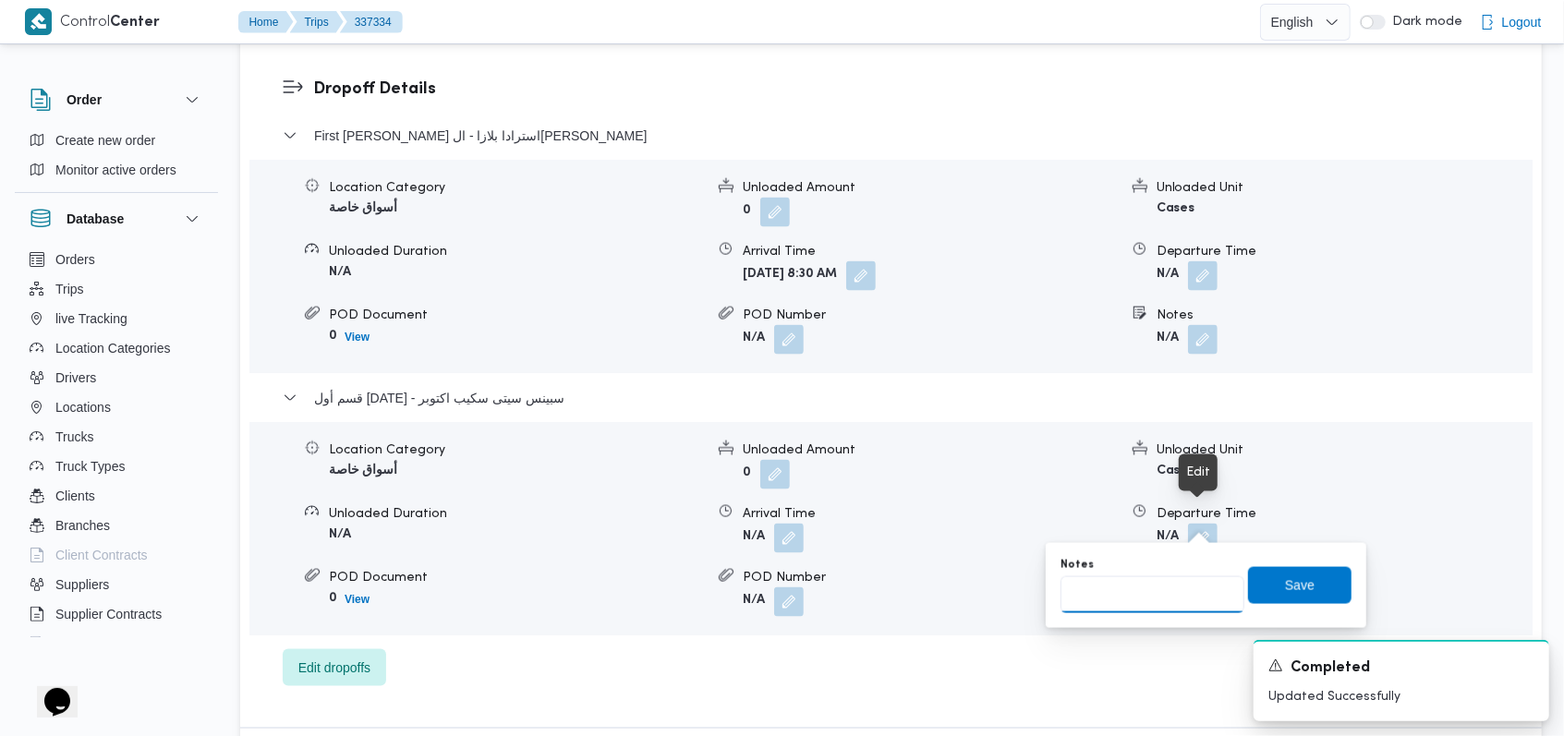
click at [1151, 589] on input "Notes" at bounding box center [1152, 594] width 184 height 37
type input "الفرع ملغى من العميل"
click at [1253, 589] on span "Save" at bounding box center [1299, 584] width 103 height 37
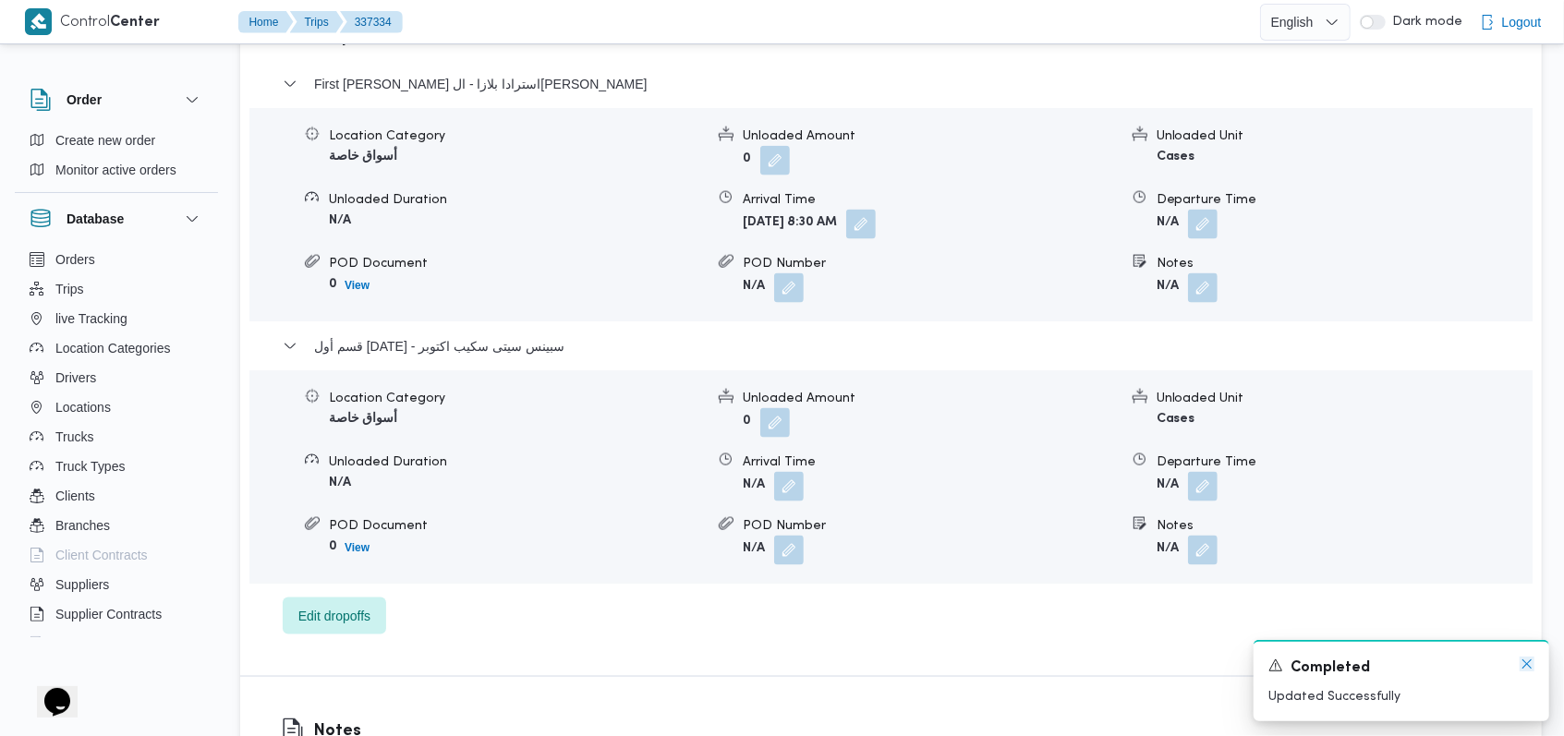
click at [1526, 661] on icon "Dismiss toast" at bounding box center [1526, 664] width 15 height 15
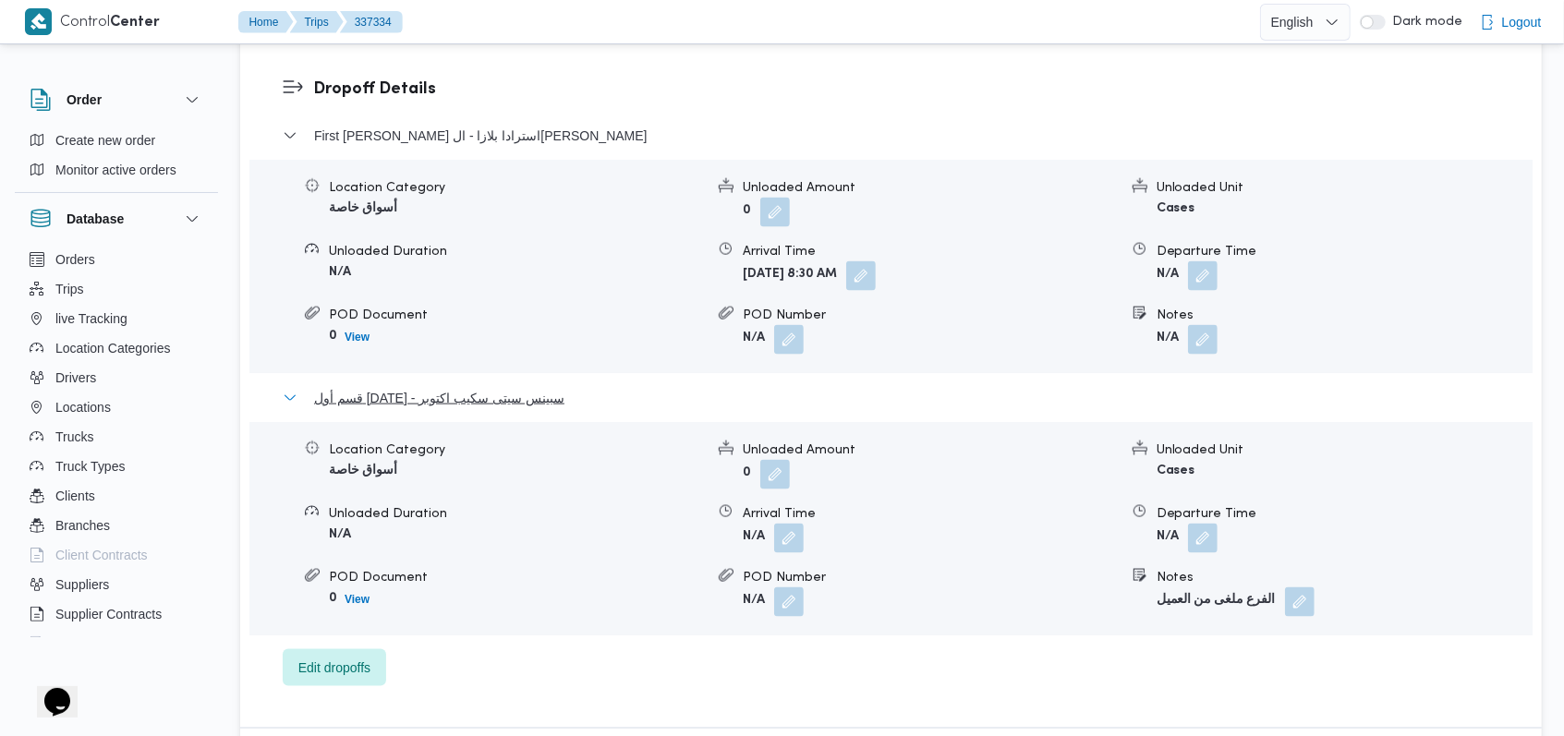
click at [466, 387] on span "قسم أول 6 أكتوبر - سبينس سيتى سكيب اكتوبر" at bounding box center [439, 398] width 250 height 22
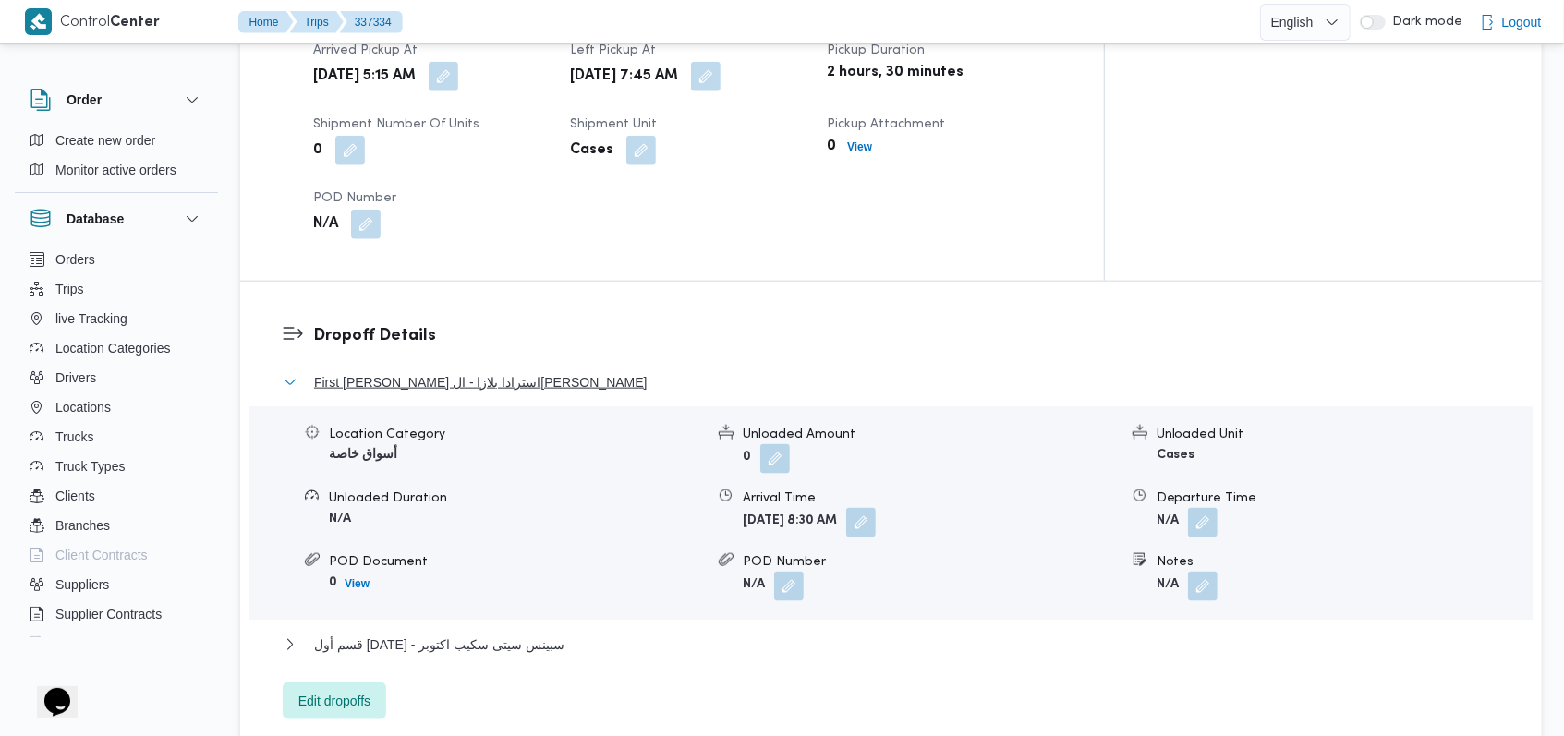
click at [455, 371] on span "First Al Sheikh Zayed - سبينس ايجيبت استرادا بلازا - الشيخ زايد" at bounding box center [480, 382] width 333 height 22
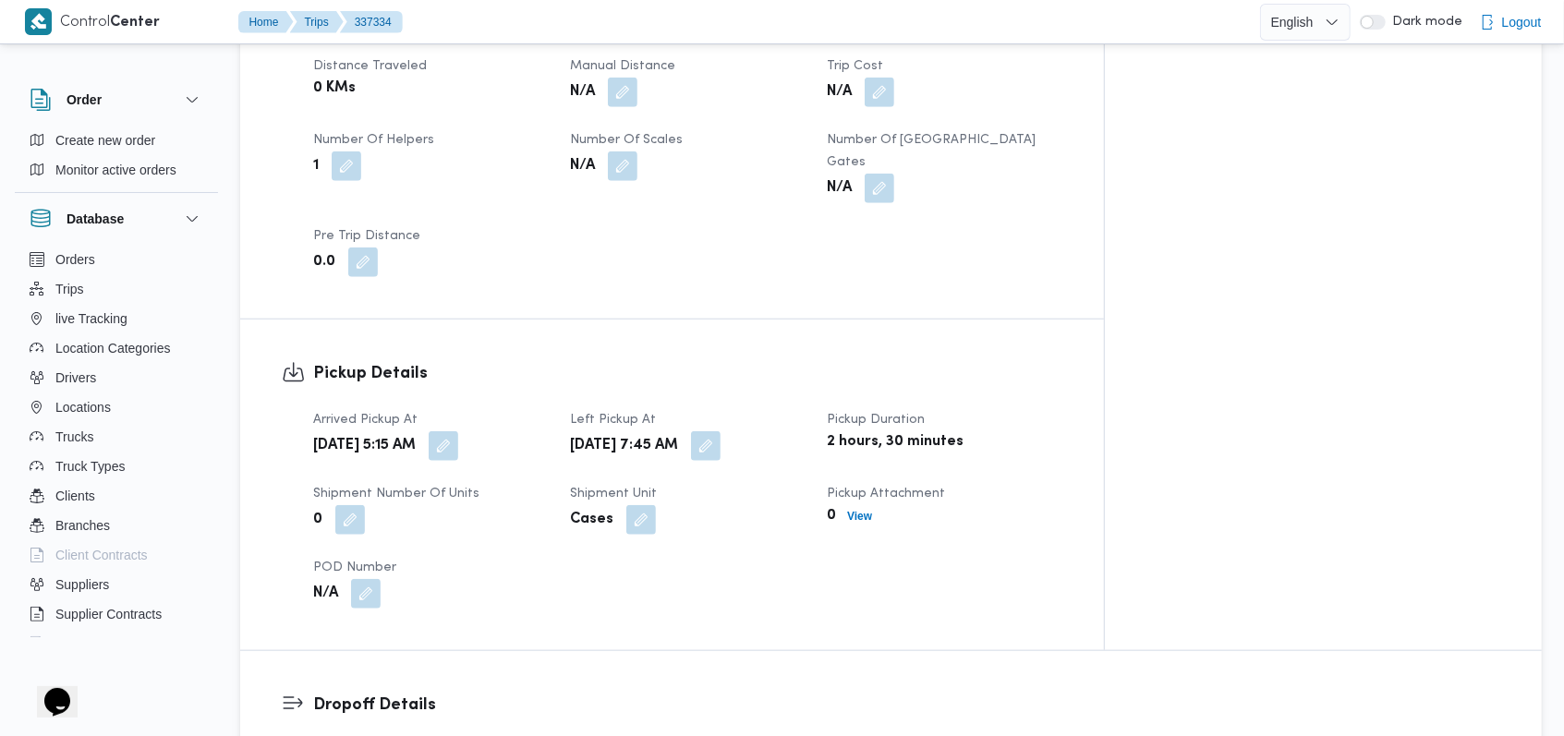
scroll to position [862, 0]
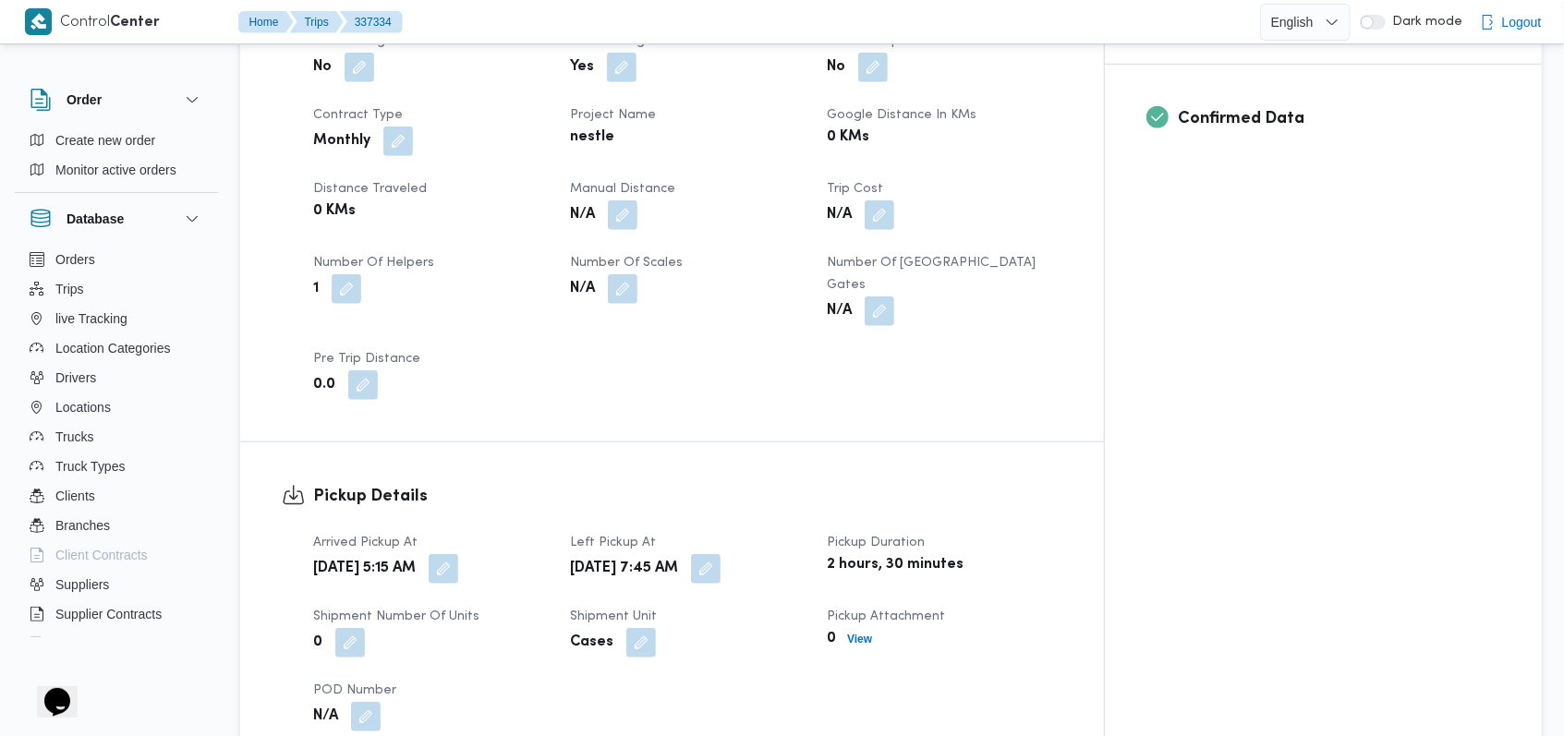
click at [676, 199] on div "N/A" at bounding box center [687, 215] width 238 height 33
click at [637, 200] on button "button" at bounding box center [623, 215] width 30 height 30
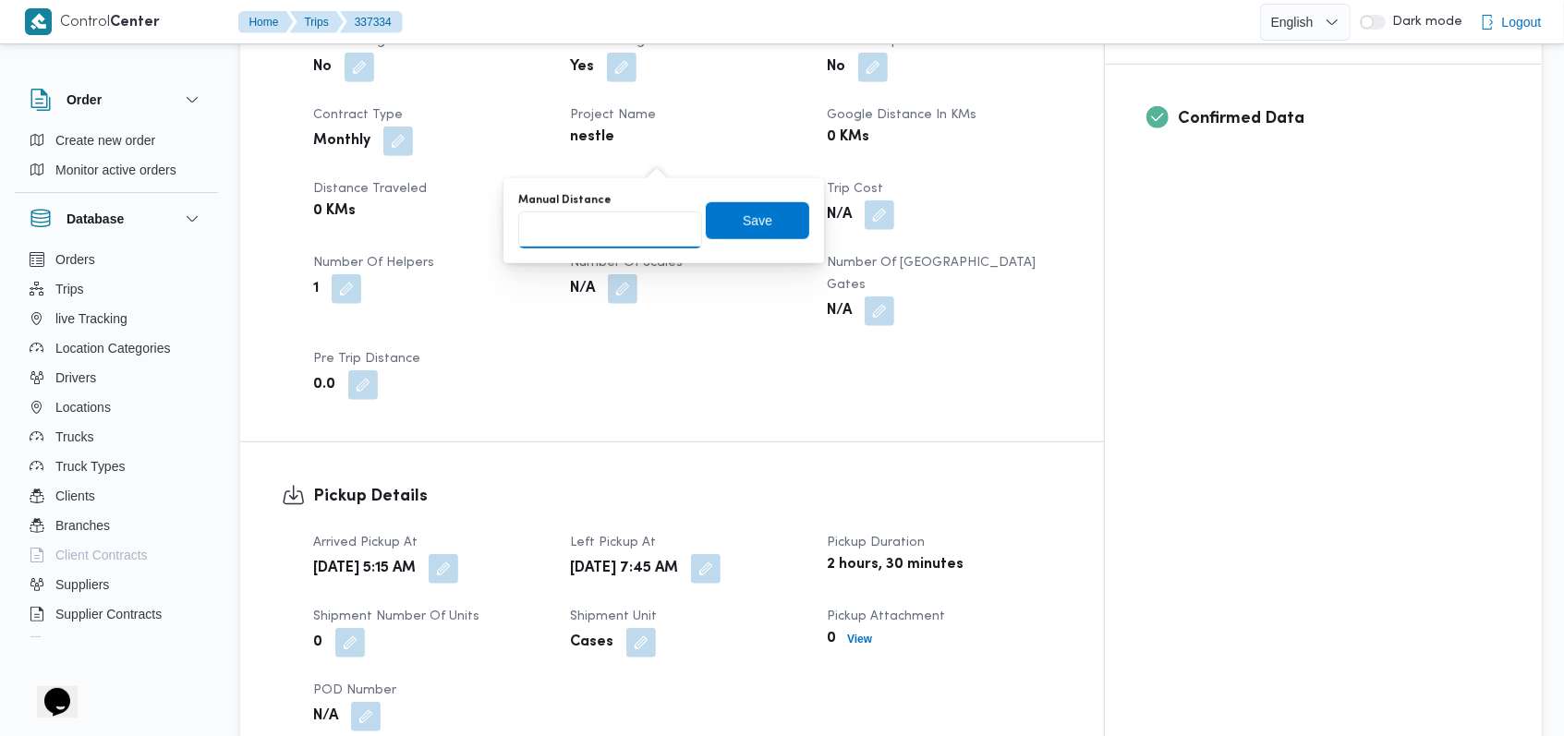
click at [613, 229] on input "Manual Distance" at bounding box center [610, 230] width 184 height 37
type input "55"
click at [768, 218] on span "Save" at bounding box center [757, 219] width 103 height 37
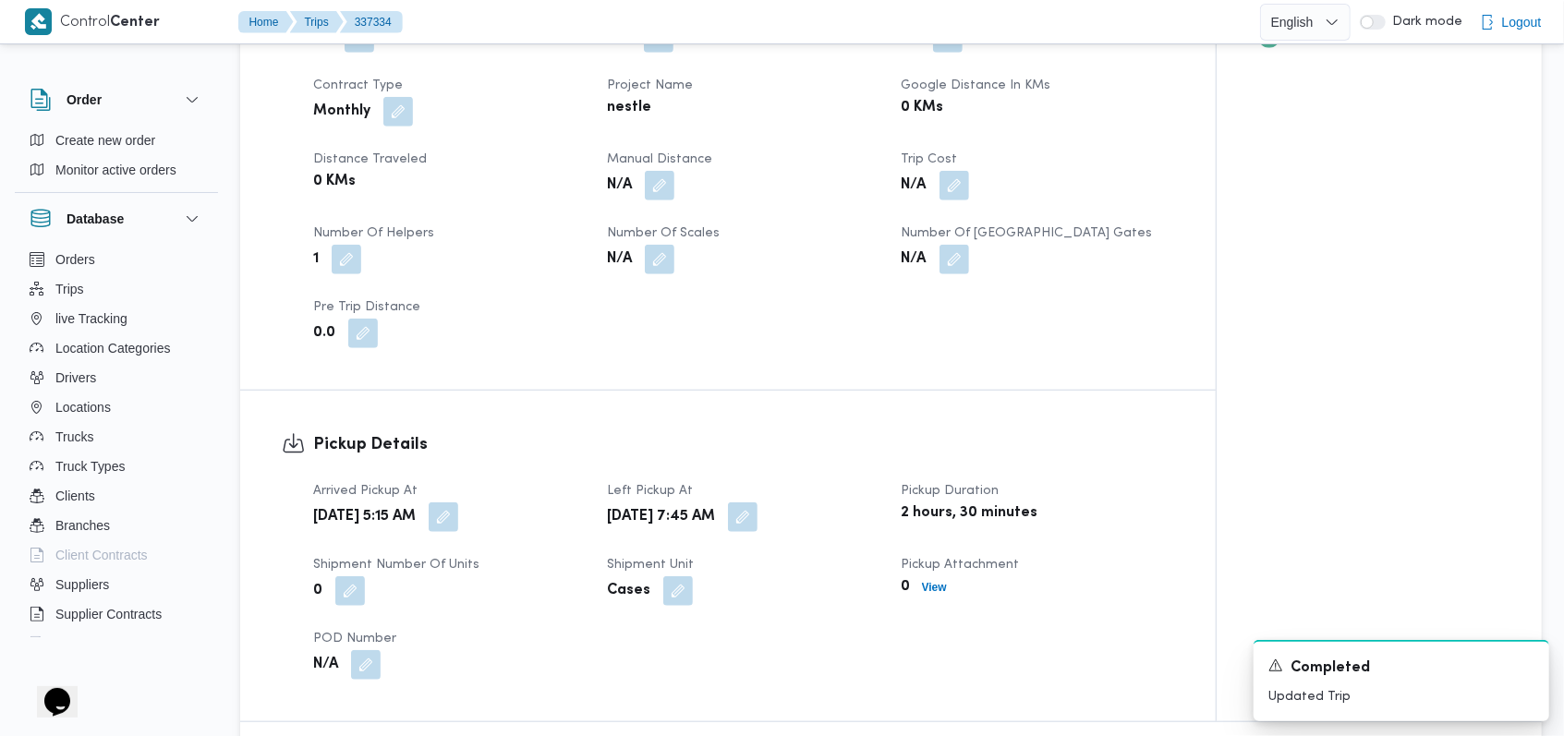
scroll to position [1354, 0]
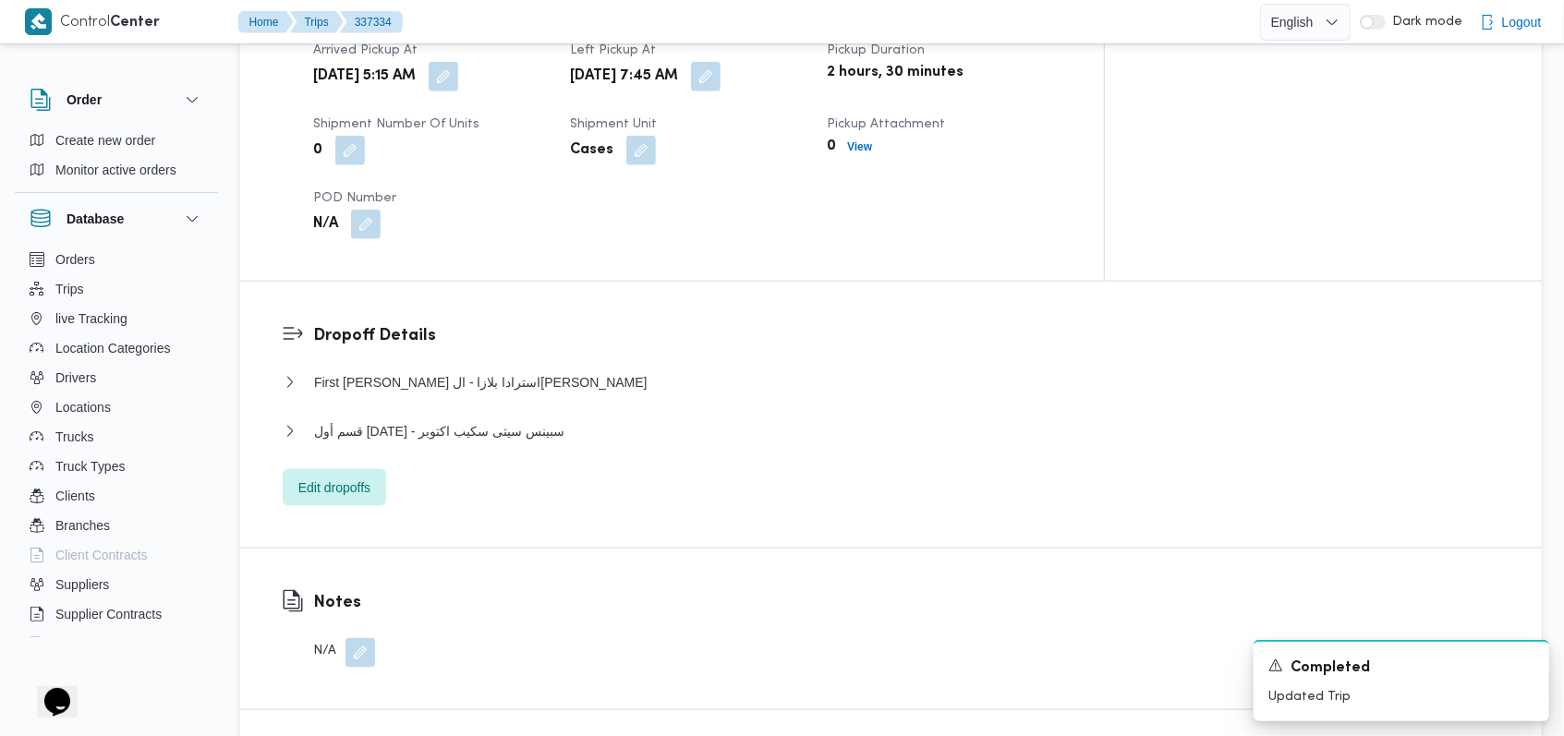
click at [565, 323] on dl "Dropoff Details First Al Sheikh Zayed - سبينس ايجيبت استرادا بلازا - الشيخ زايد…" at bounding box center [906, 414] width 1187 height 183
click at [568, 371] on span "First Al Sheikh Zayed - سبينس ايجيبت استرادا بلازا - الشيخ زايد" at bounding box center [480, 382] width 333 height 22
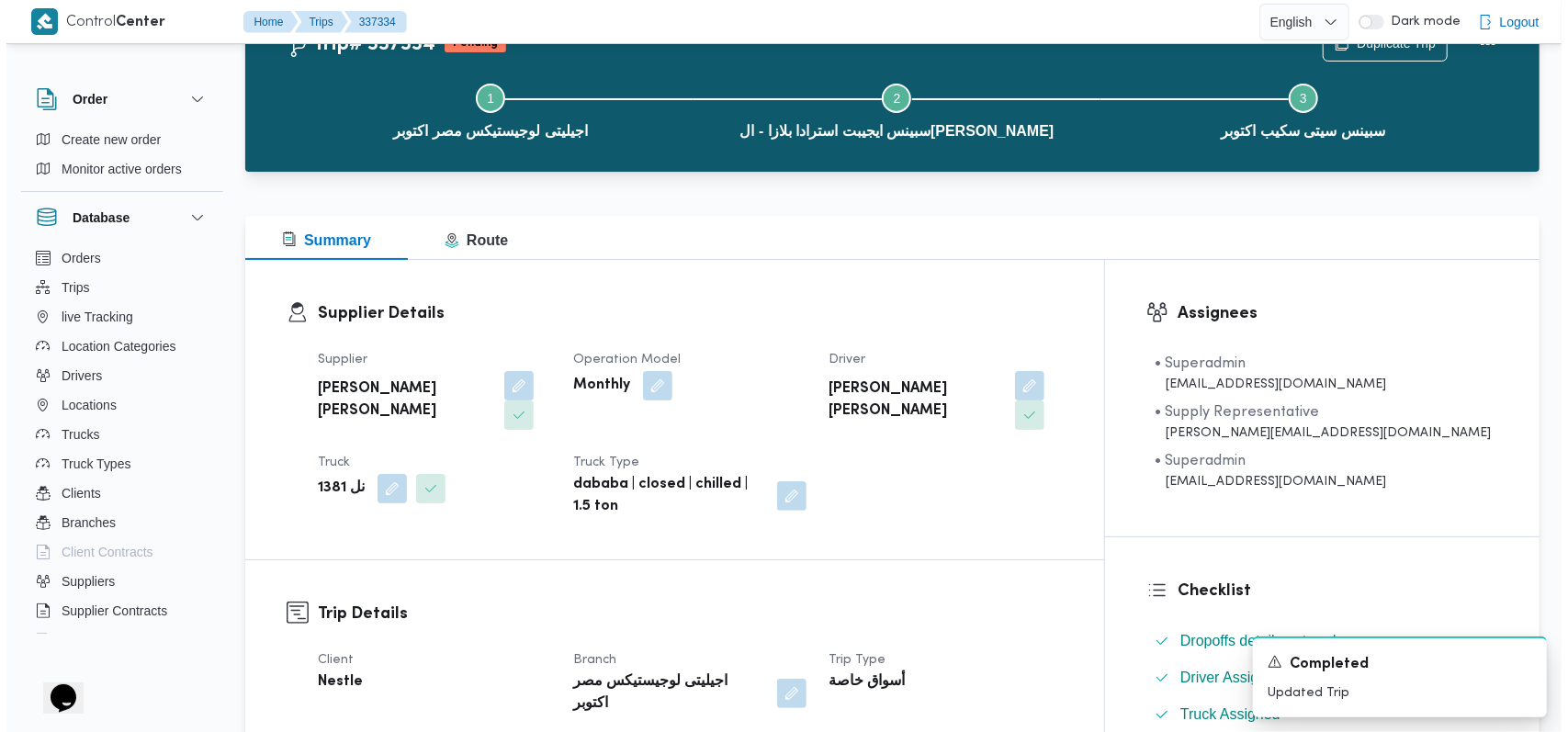
scroll to position [0, 0]
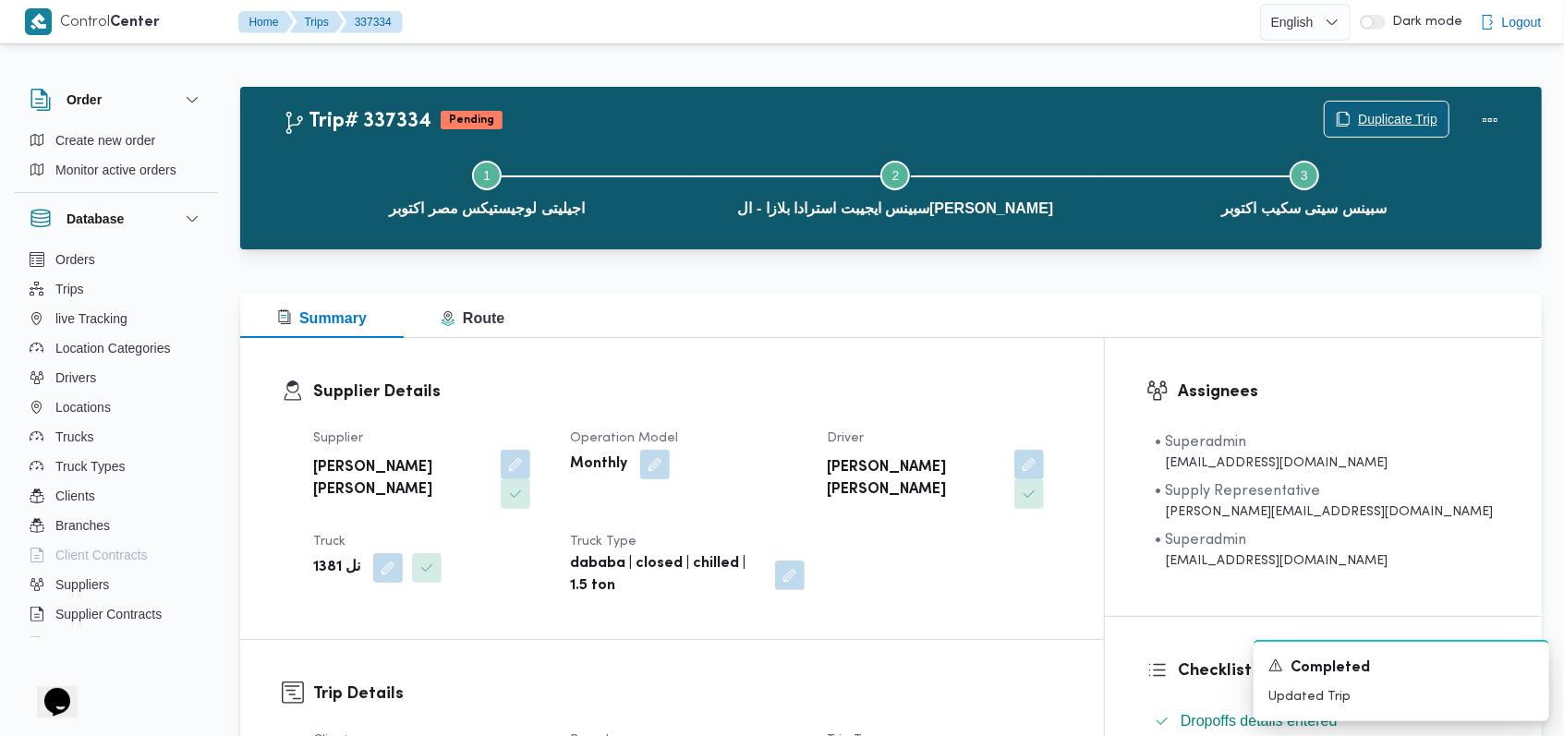
click at [1407, 121] on span "Duplicate Trip" at bounding box center [1397, 119] width 79 height 22
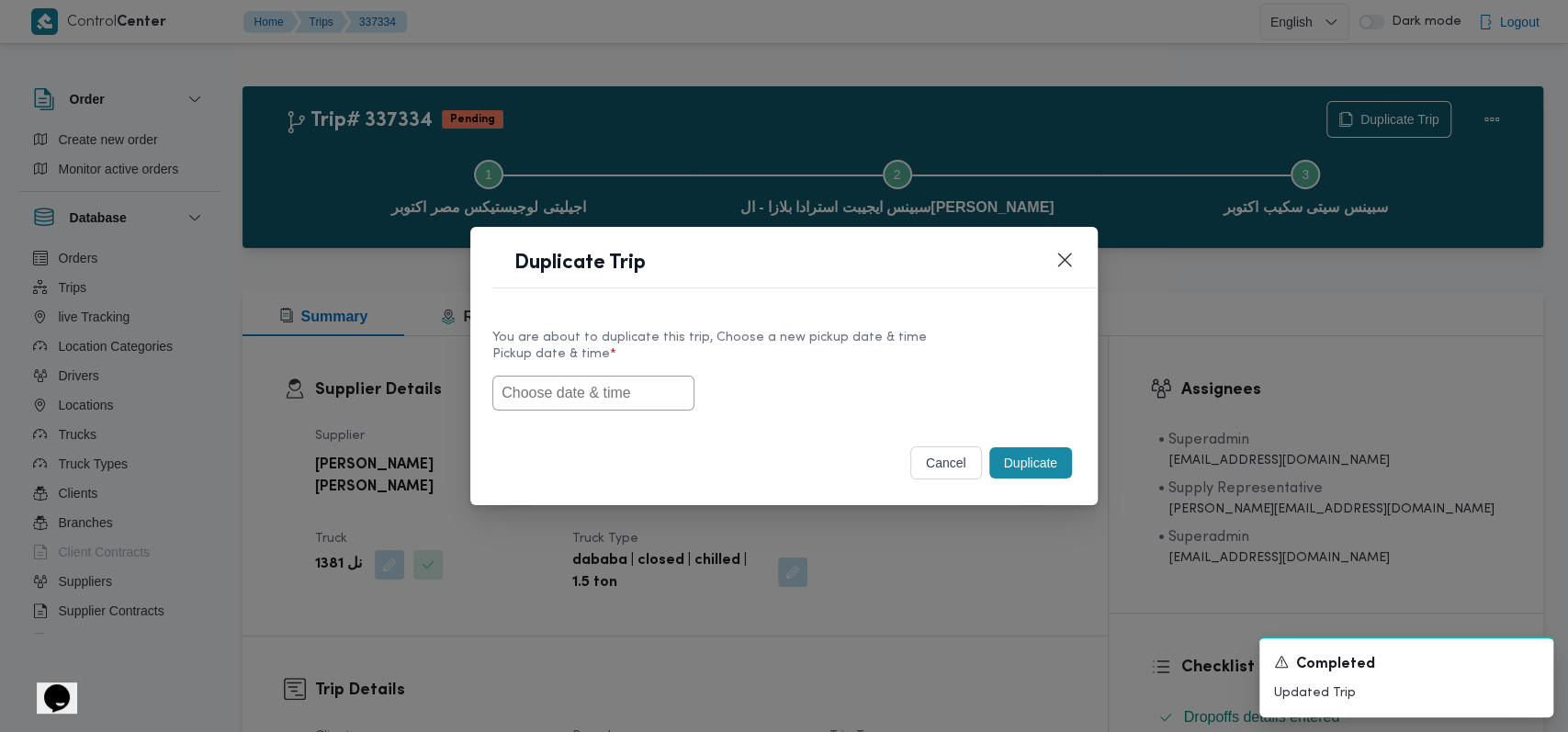
click at [562, 392] on input "text" at bounding box center [593, 393] width 202 height 35
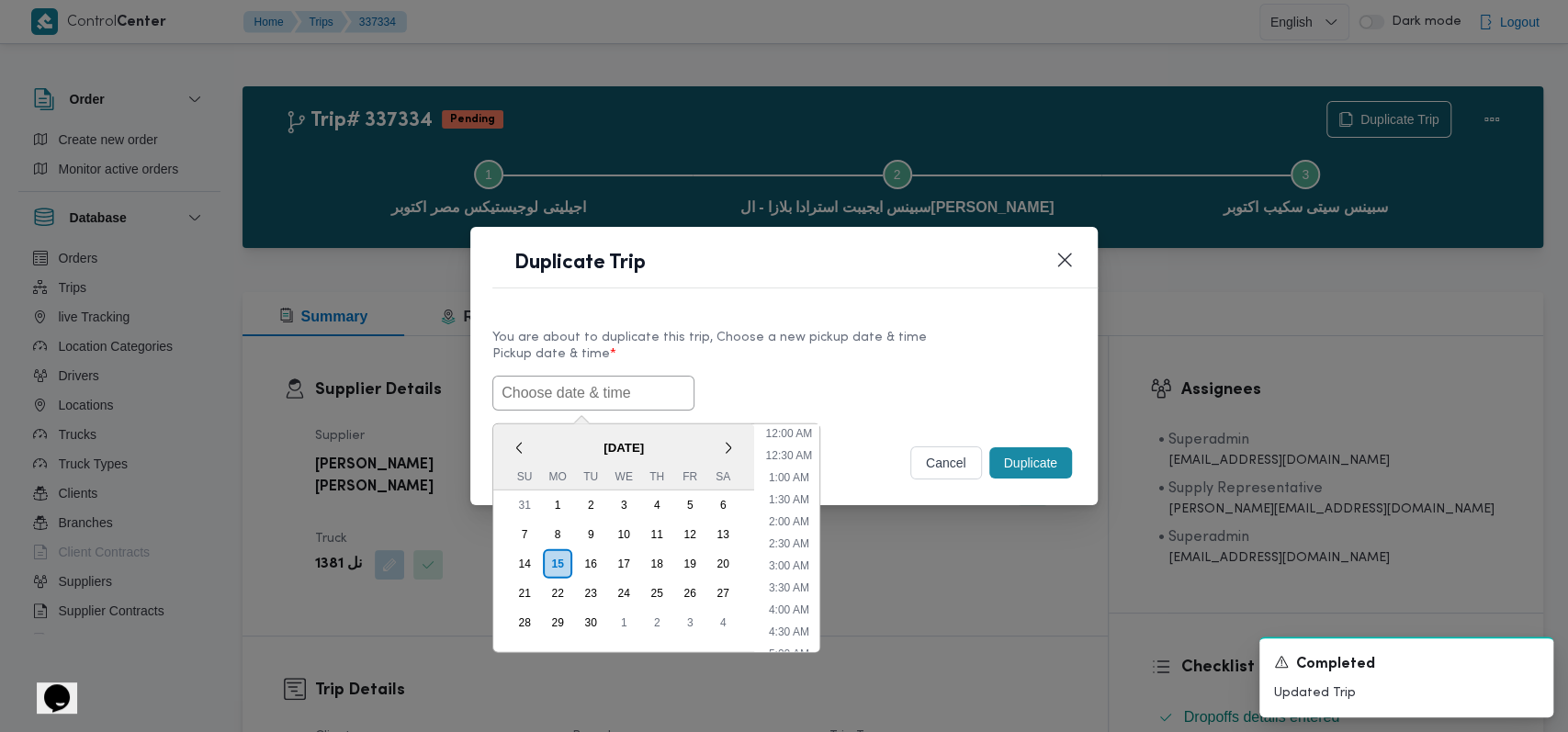
scroll to position [448, 0]
click at [581, 559] on div "16" at bounding box center [590, 563] width 35 height 35
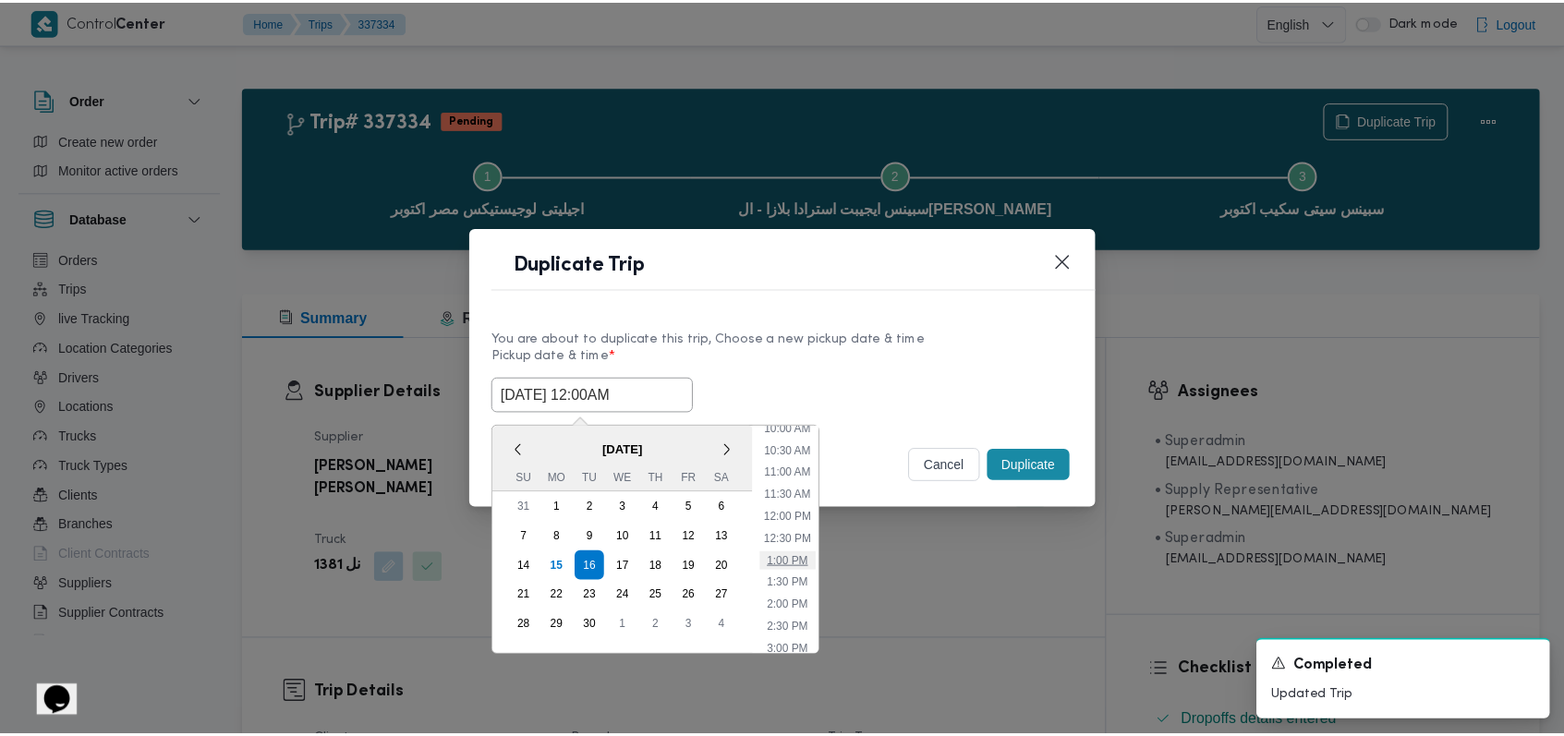
scroll to position [0, 0]
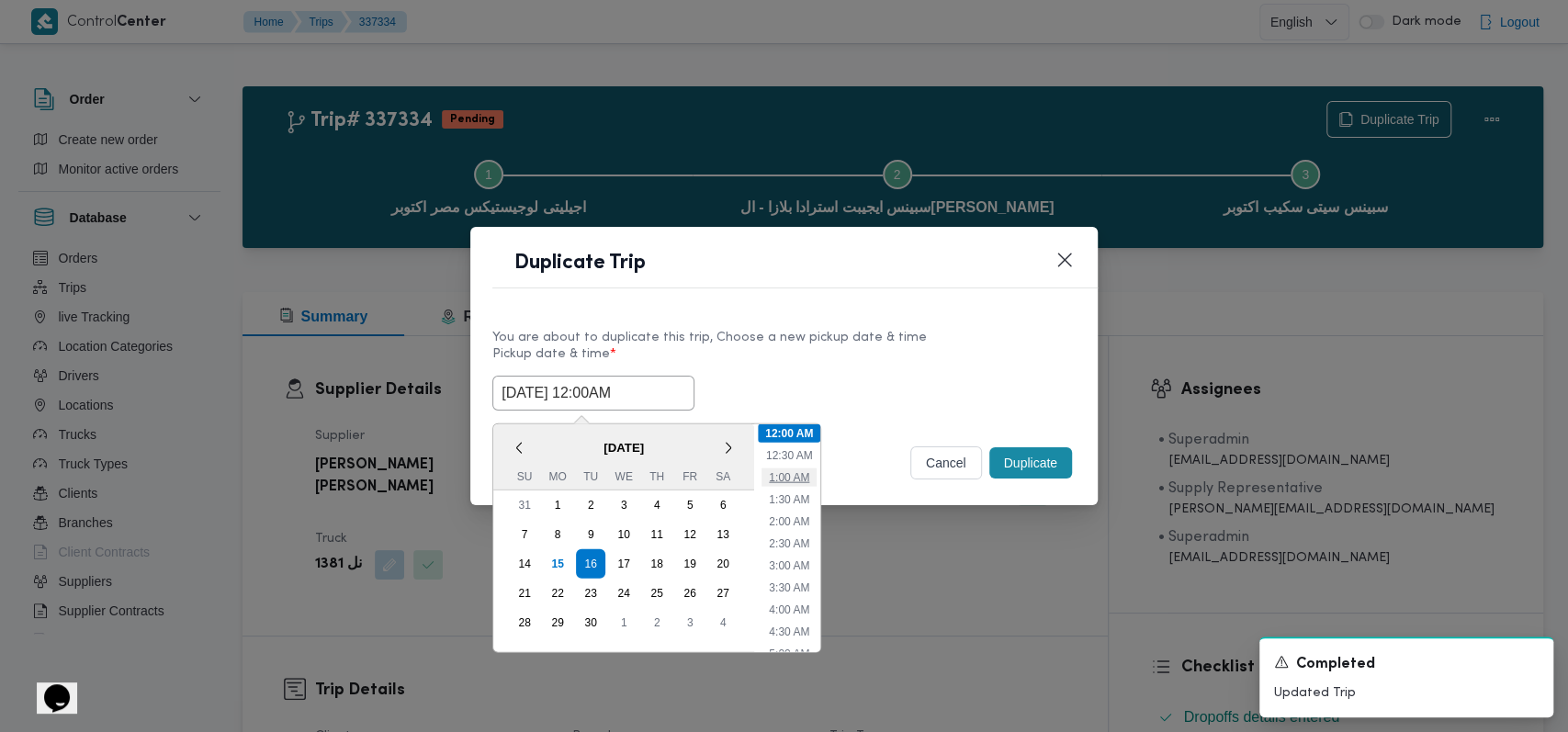
click at [794, 475] on li "1:00 AM" at bounding box center [788, 476] width 55 height 18
type input "16/09/2025 1:00AM"
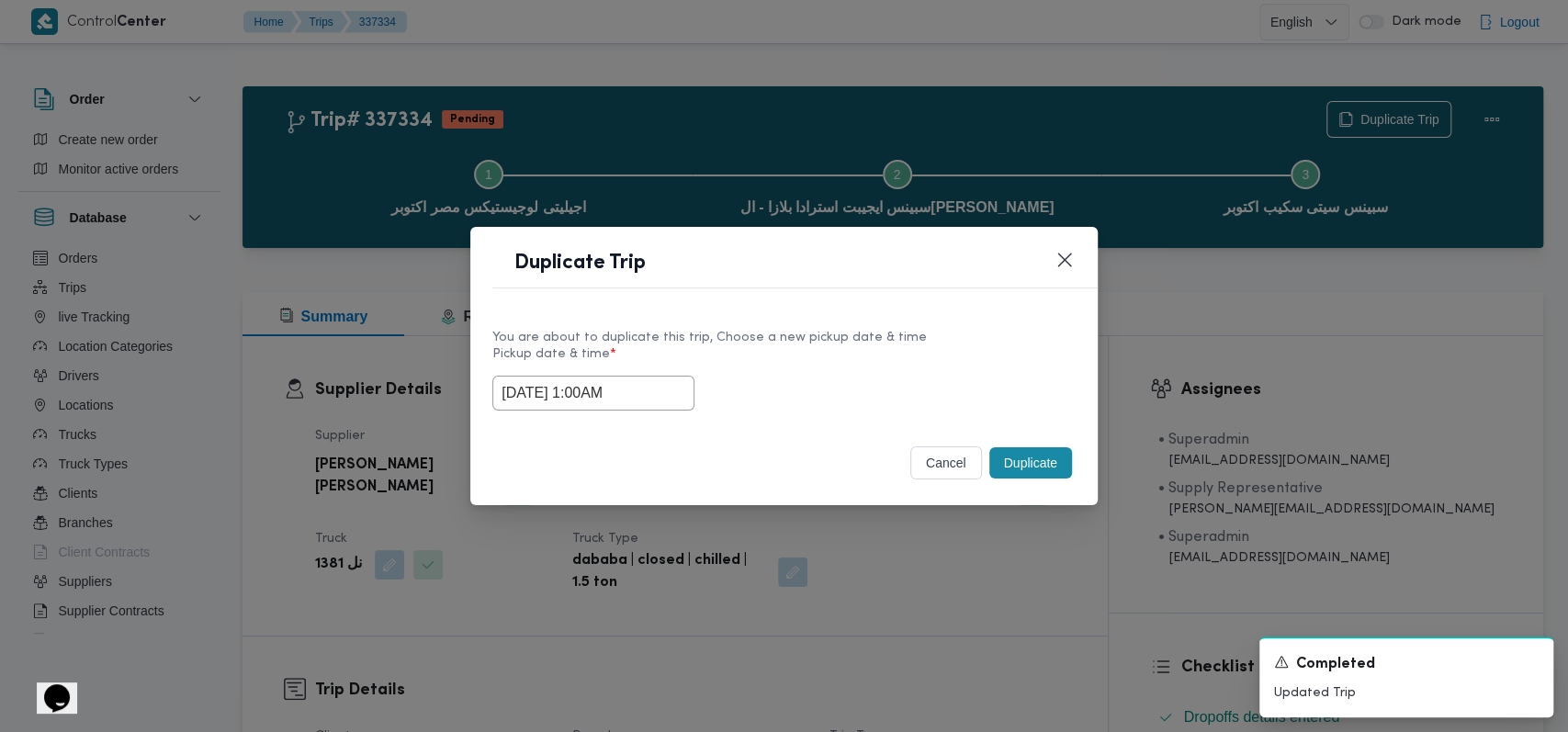
click at [1015, 466] on button "Duplicate" at bounding box center [1030, 462] width 83 height 31
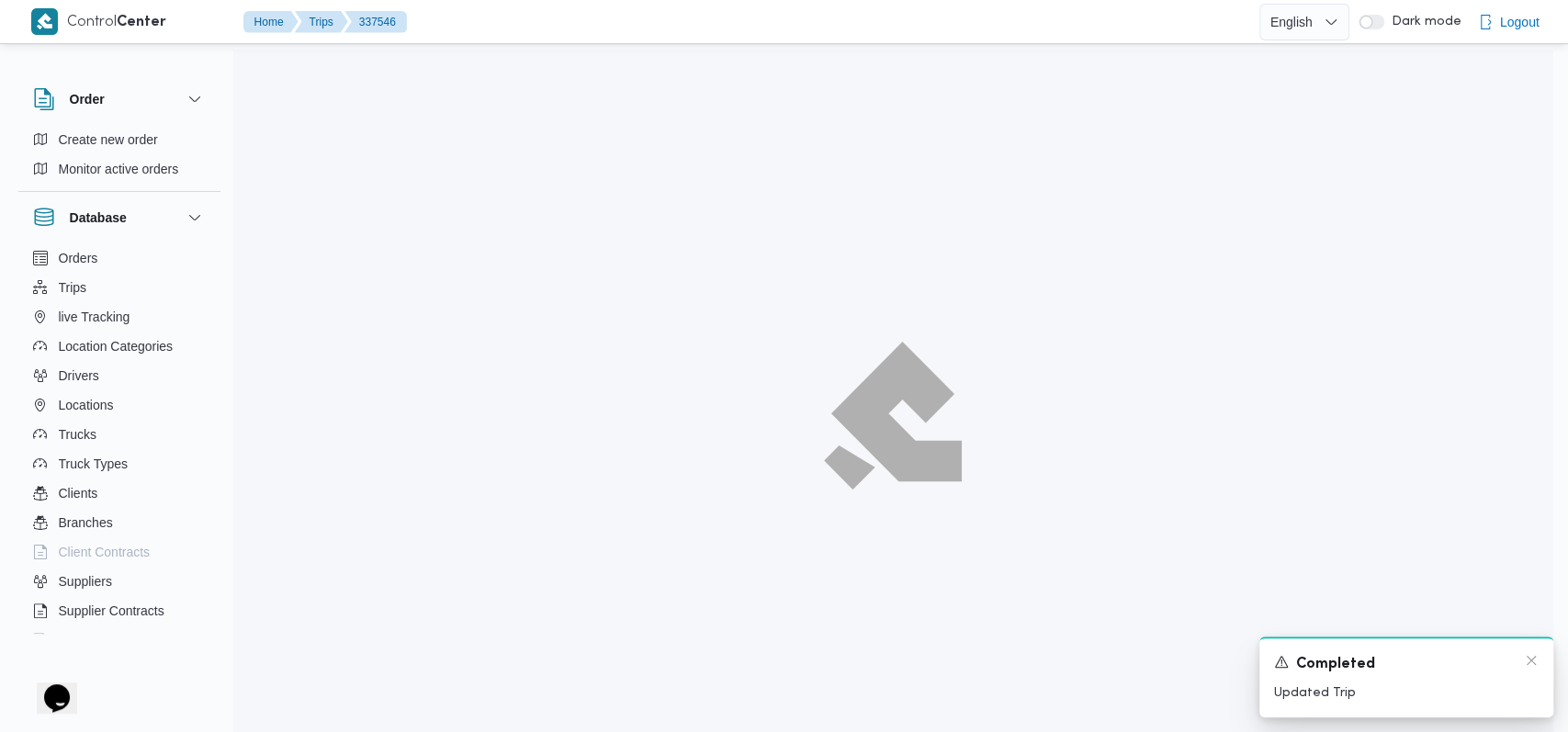
click at [1527, 661] on div "A new notification appears Completed Updated Trip" at bounding box center [1406, 676] width 294 height 81
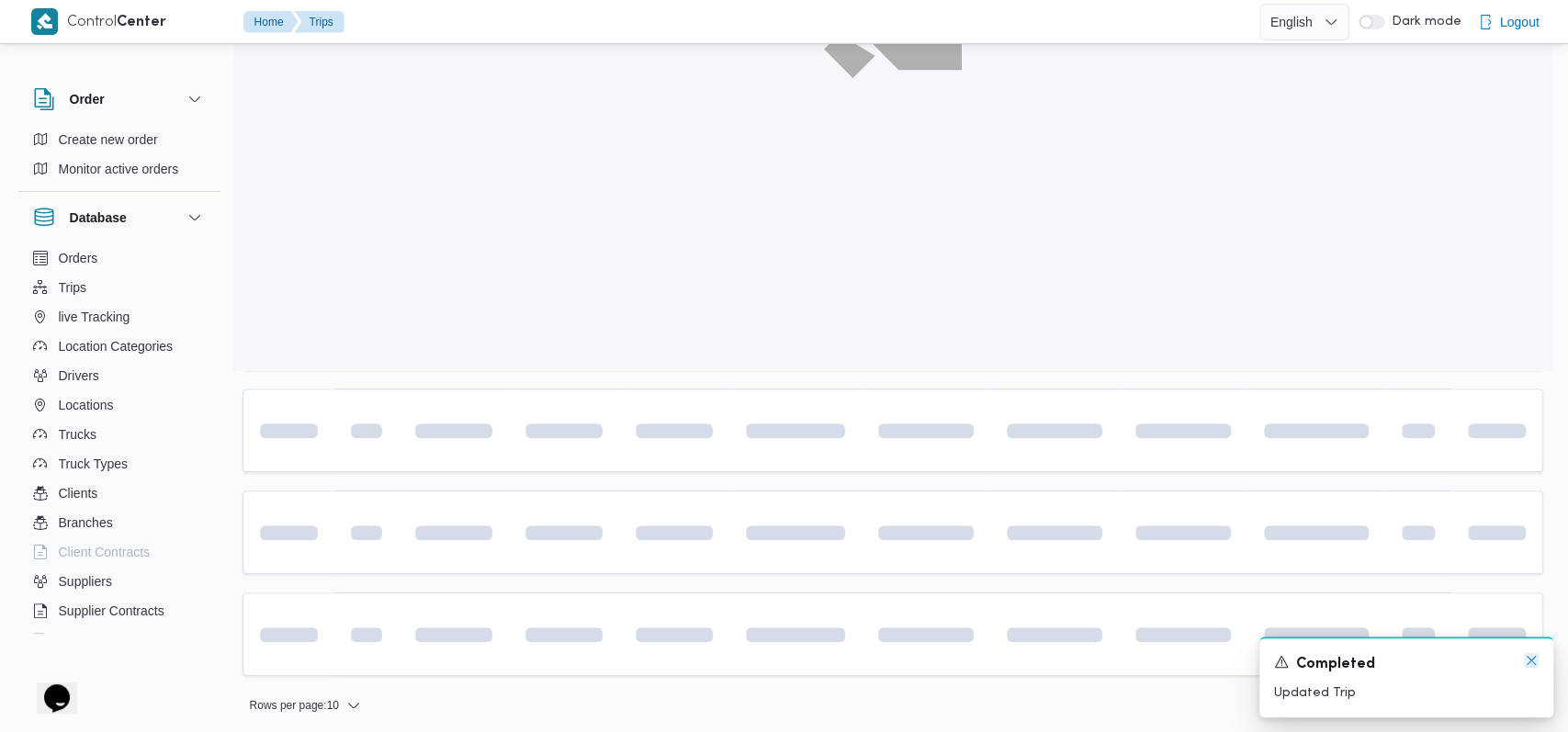
click at [1523, 667] on icon "Dismiss toast" at bounding box center [1530, 660] width 15 height 15
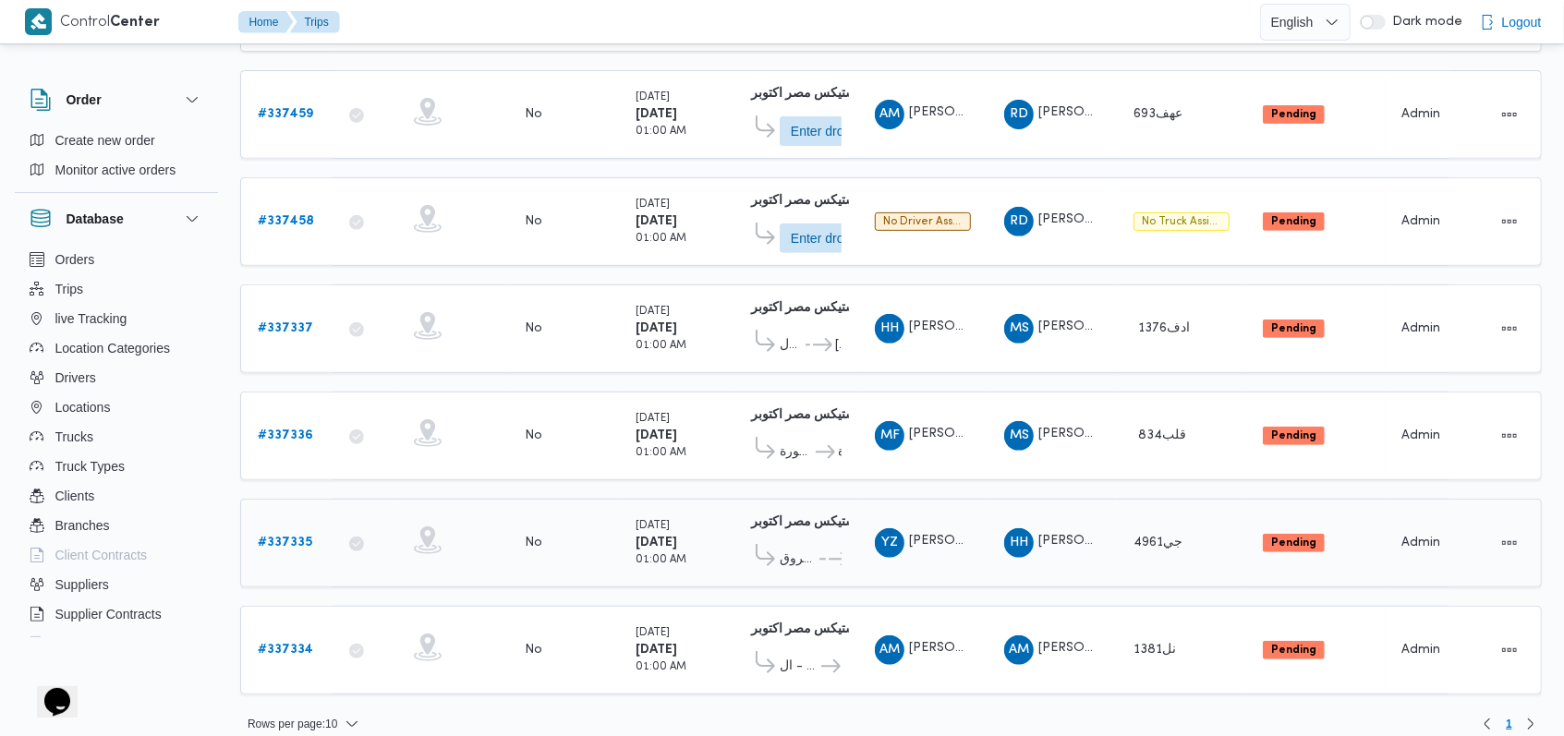
scroll to position [440, 0]
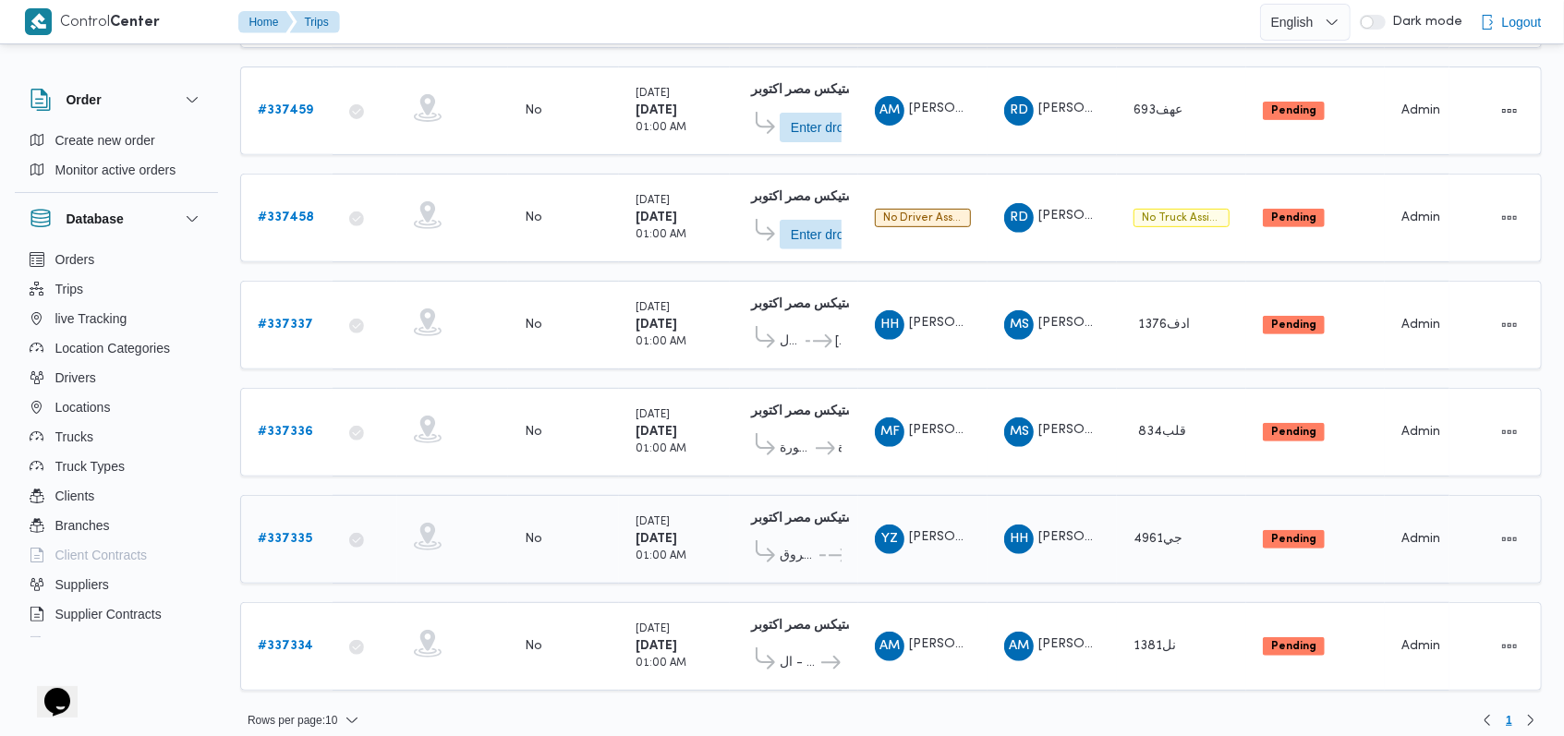
click at [284, 533] on b "# 337335" at bounding box center [285, 539] width 54 height 12
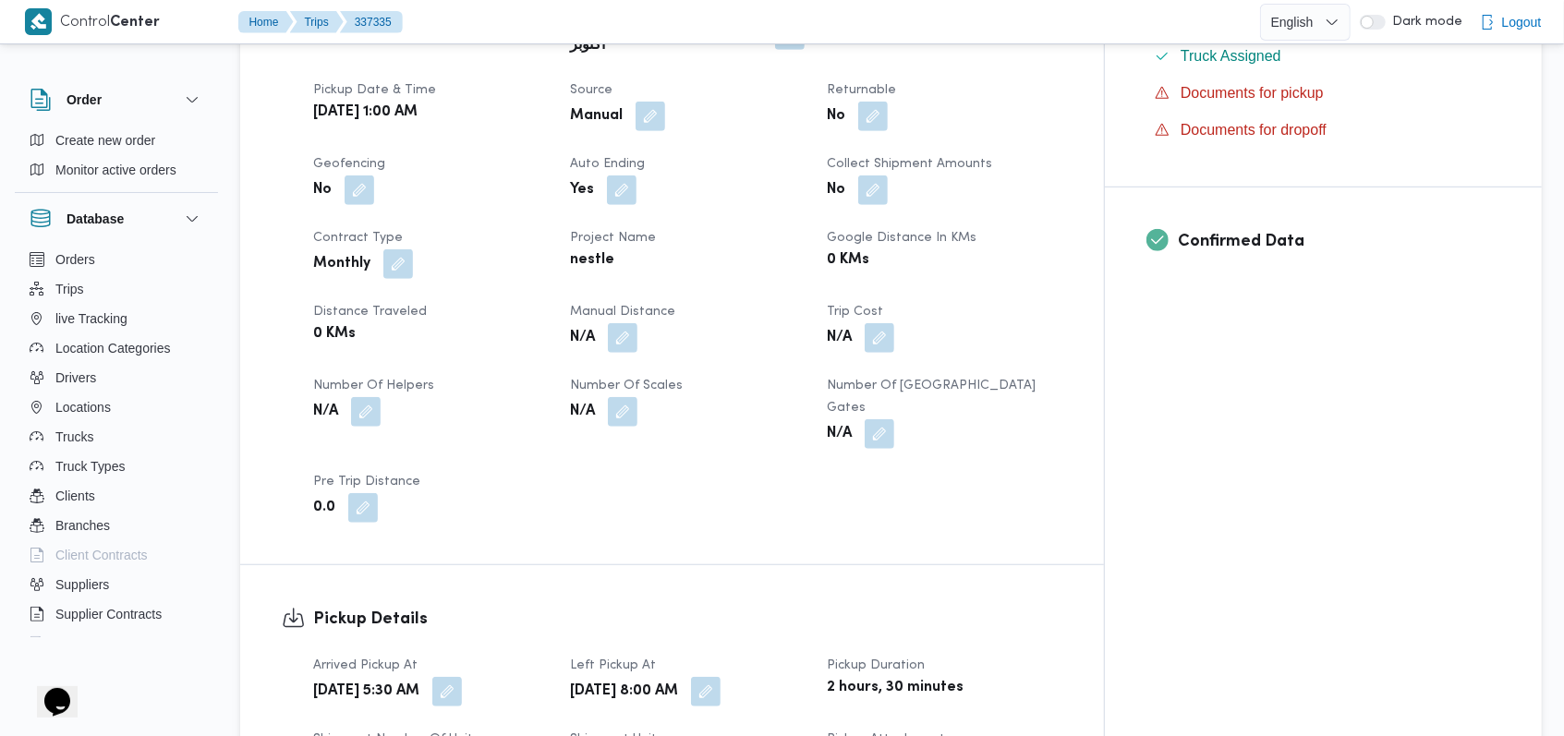
scroll to position [862, 0]
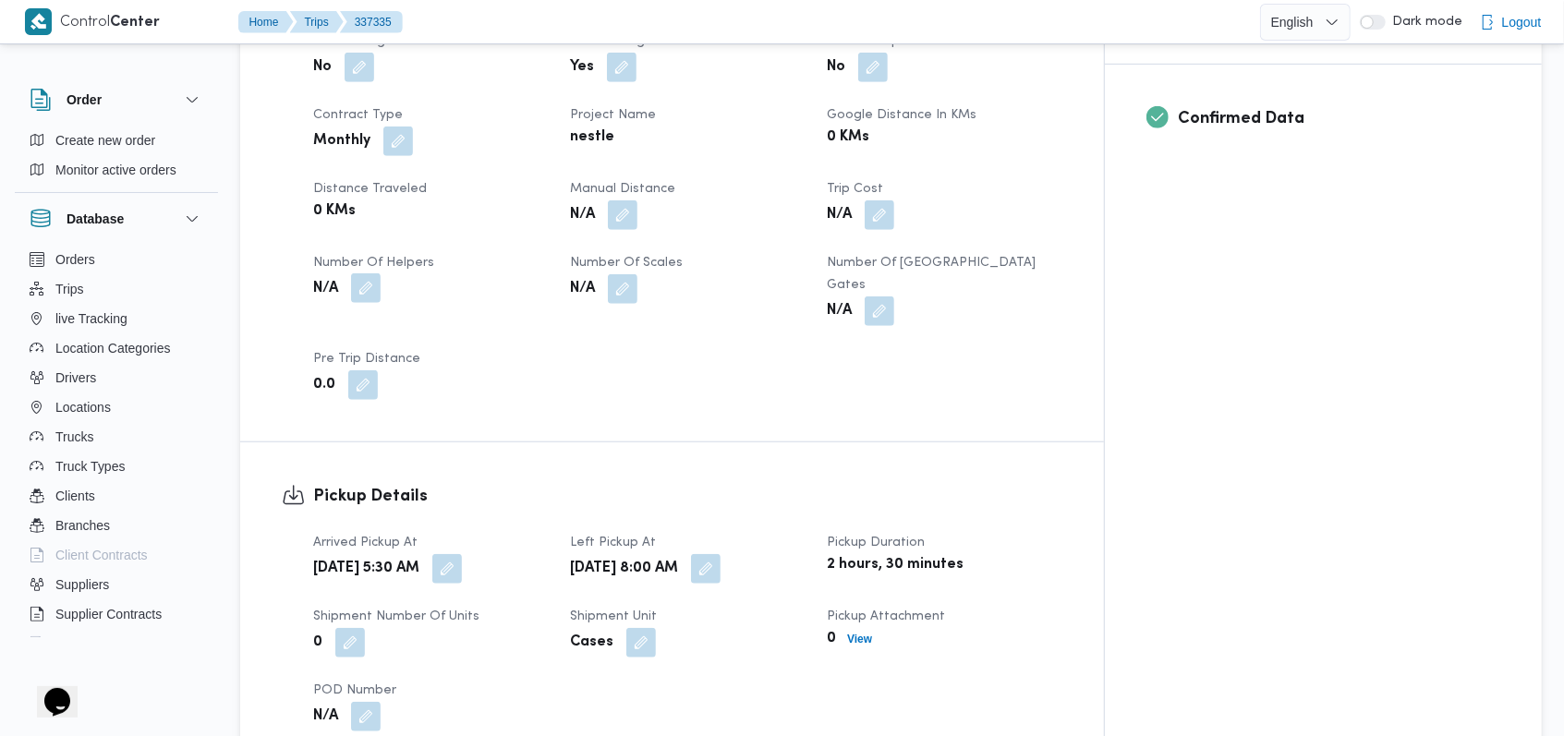
click at [365, 273] on button "button" at bounding box center [366, 288] width 30 height 30
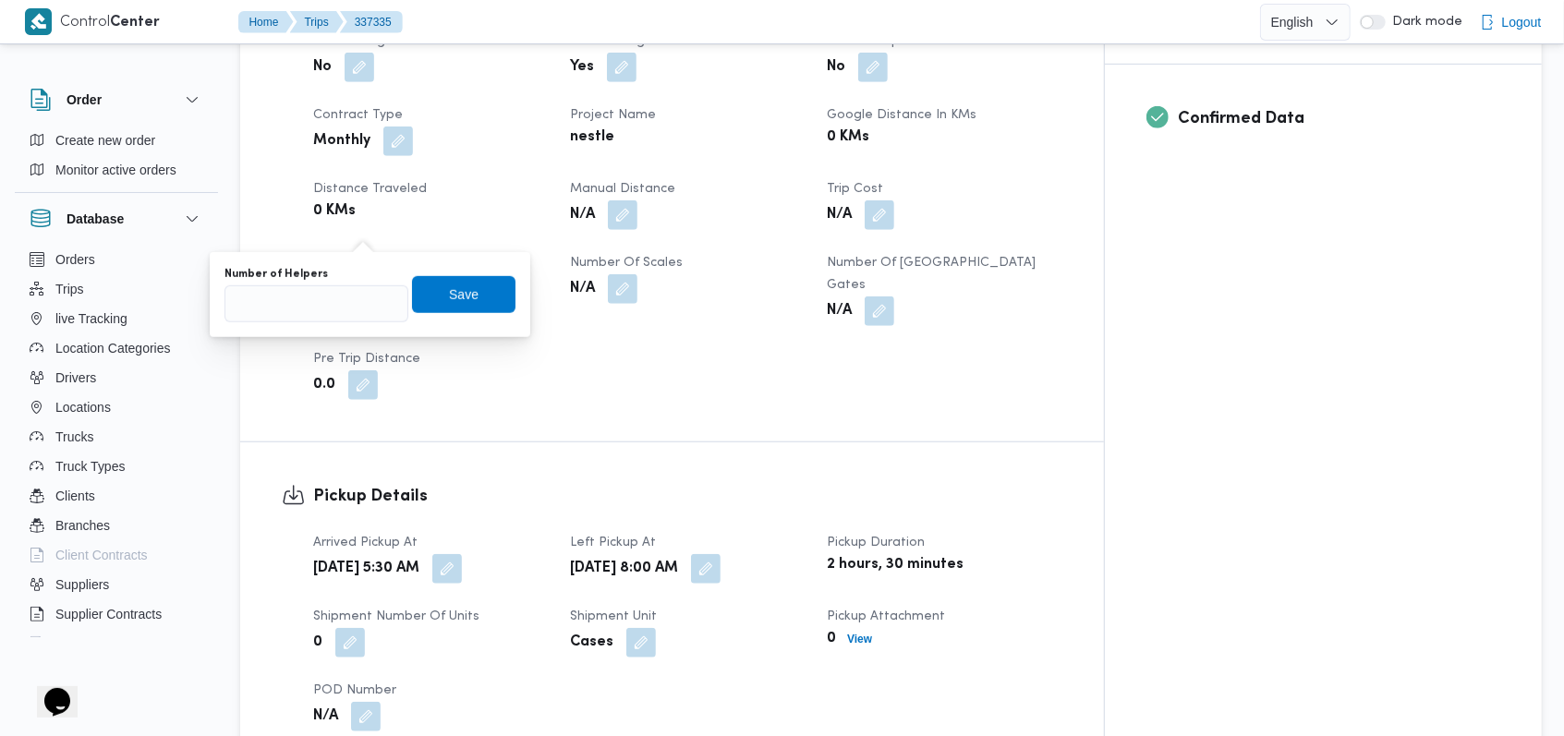
click at [317, 321] on div "Number of Helpers Save" at bounding box center [370, 294] width 295 height 59
click at [317, 307] on input "Number of Helpers" at bounding box center [316, 303] width 184 height 37
type input "1"
click at [412, 292] on span "Save" at bounding box center [463, 293] width 103 height 37
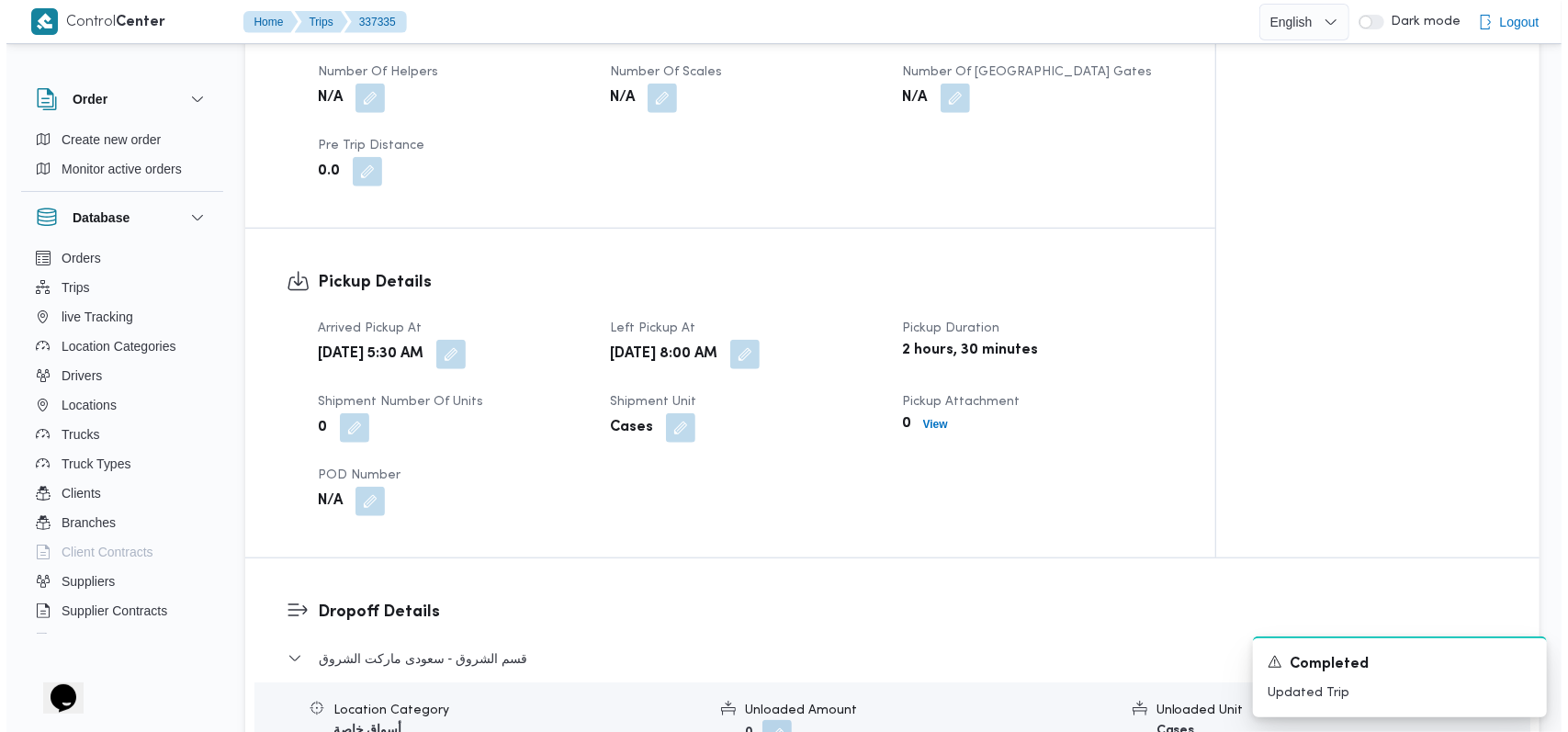
scroll to position [1347, 0]
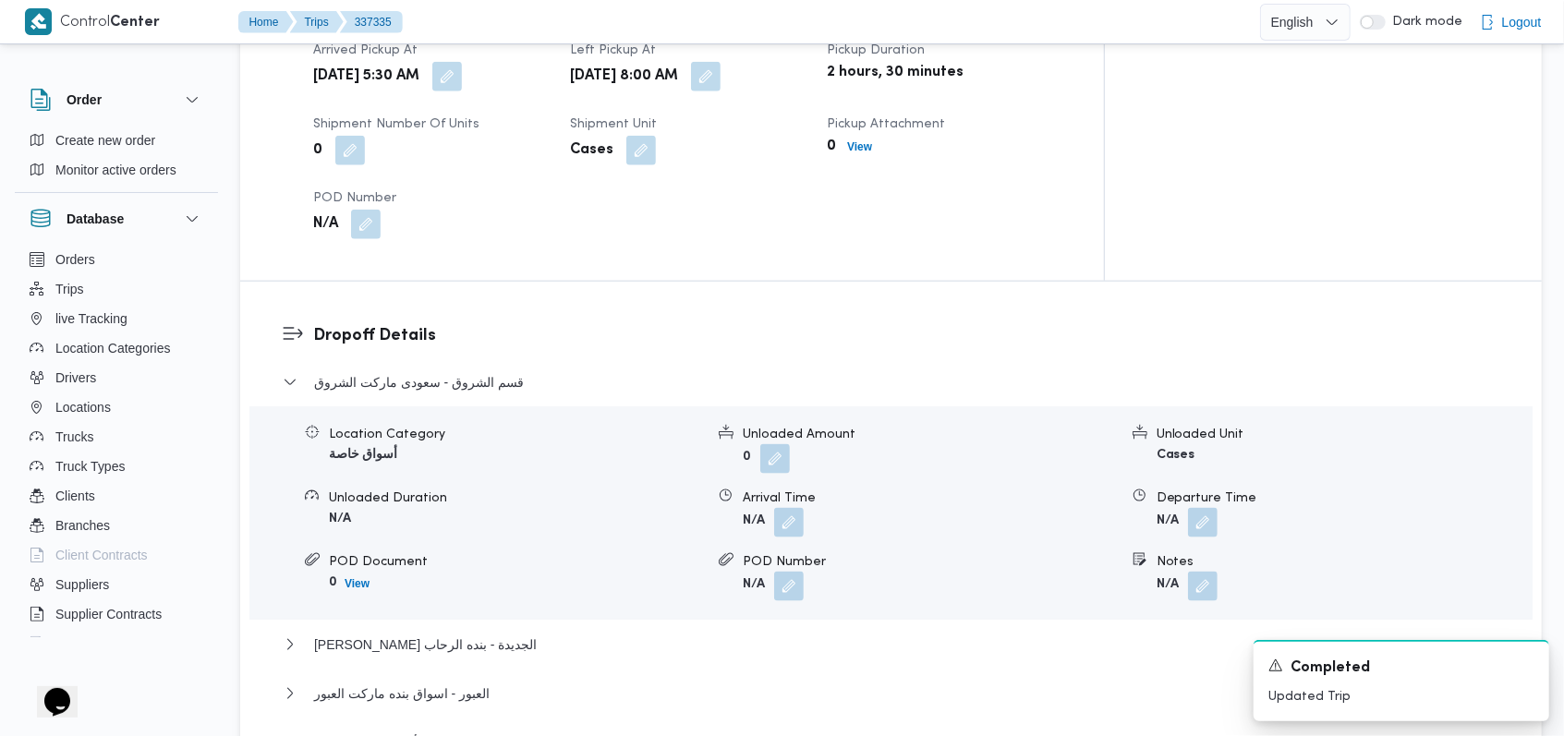
click at [357, 694] on div "قسم الشروق - سعودى ماركت الشروق Location Category أسواق خاصة Unloaded Amount 0 …" at bounding box center [891, 594] width 1217 height 446
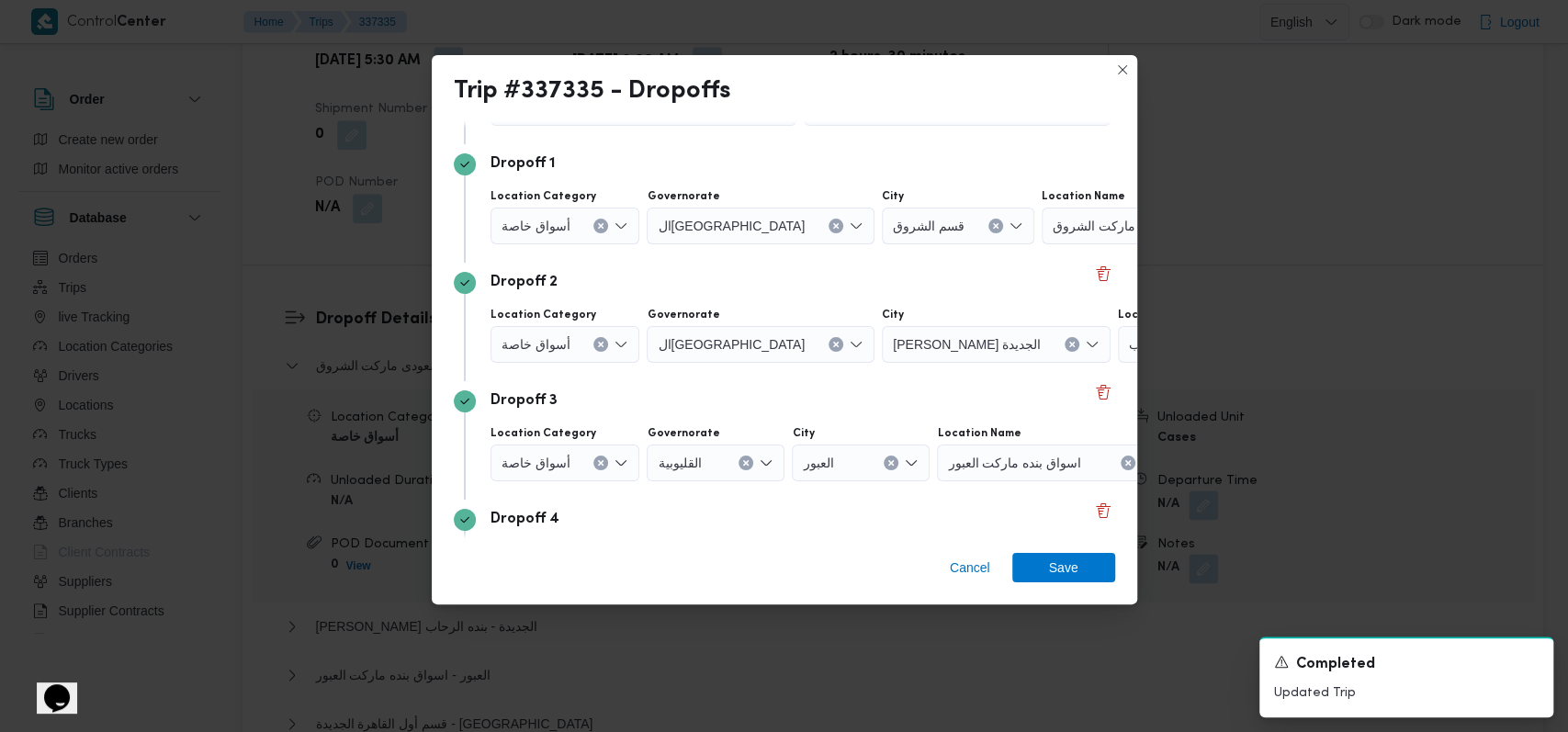
scroll to position [237, 0]
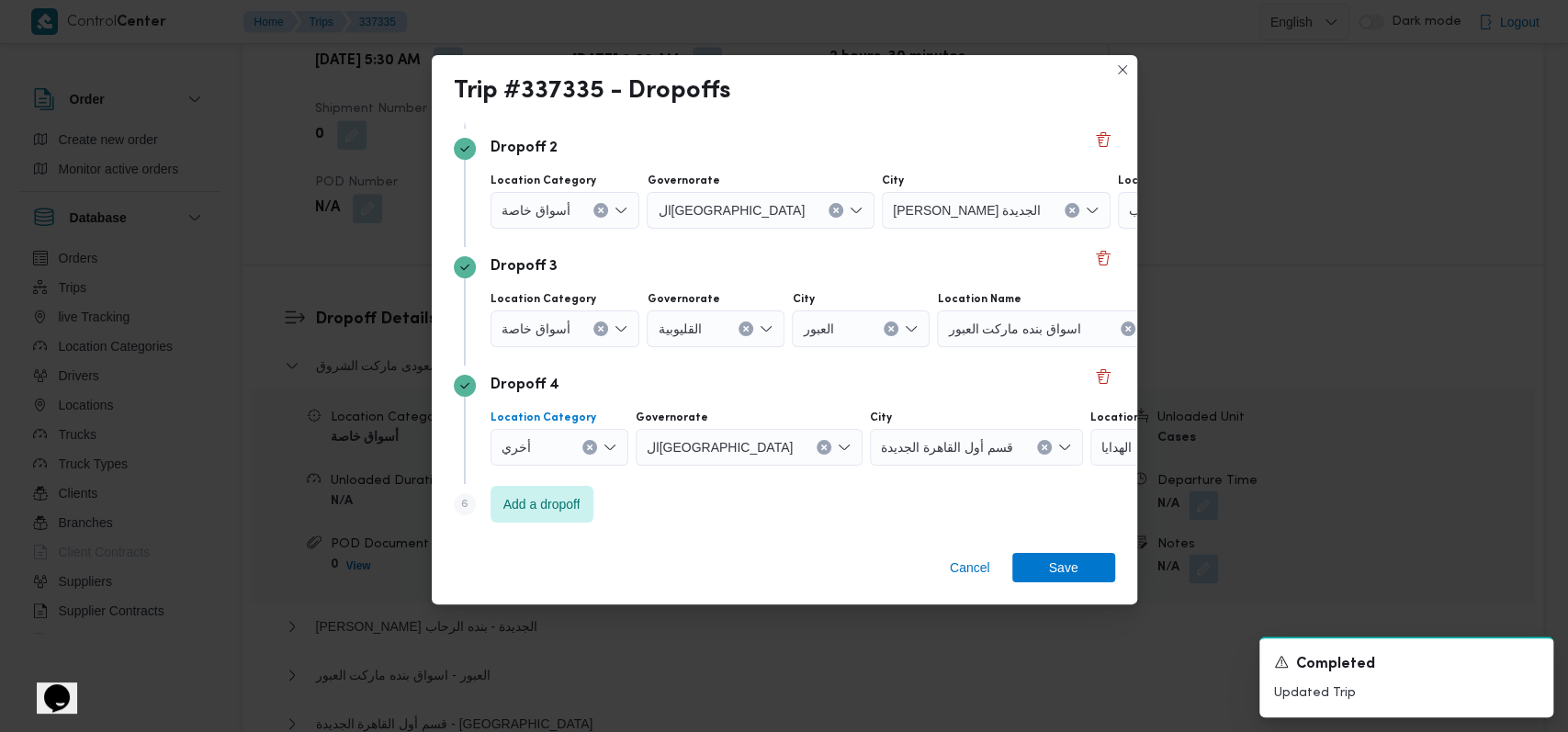
click at [588, 447] on icon "Clear input" at bounding box center [589, 447] width 5 height 5
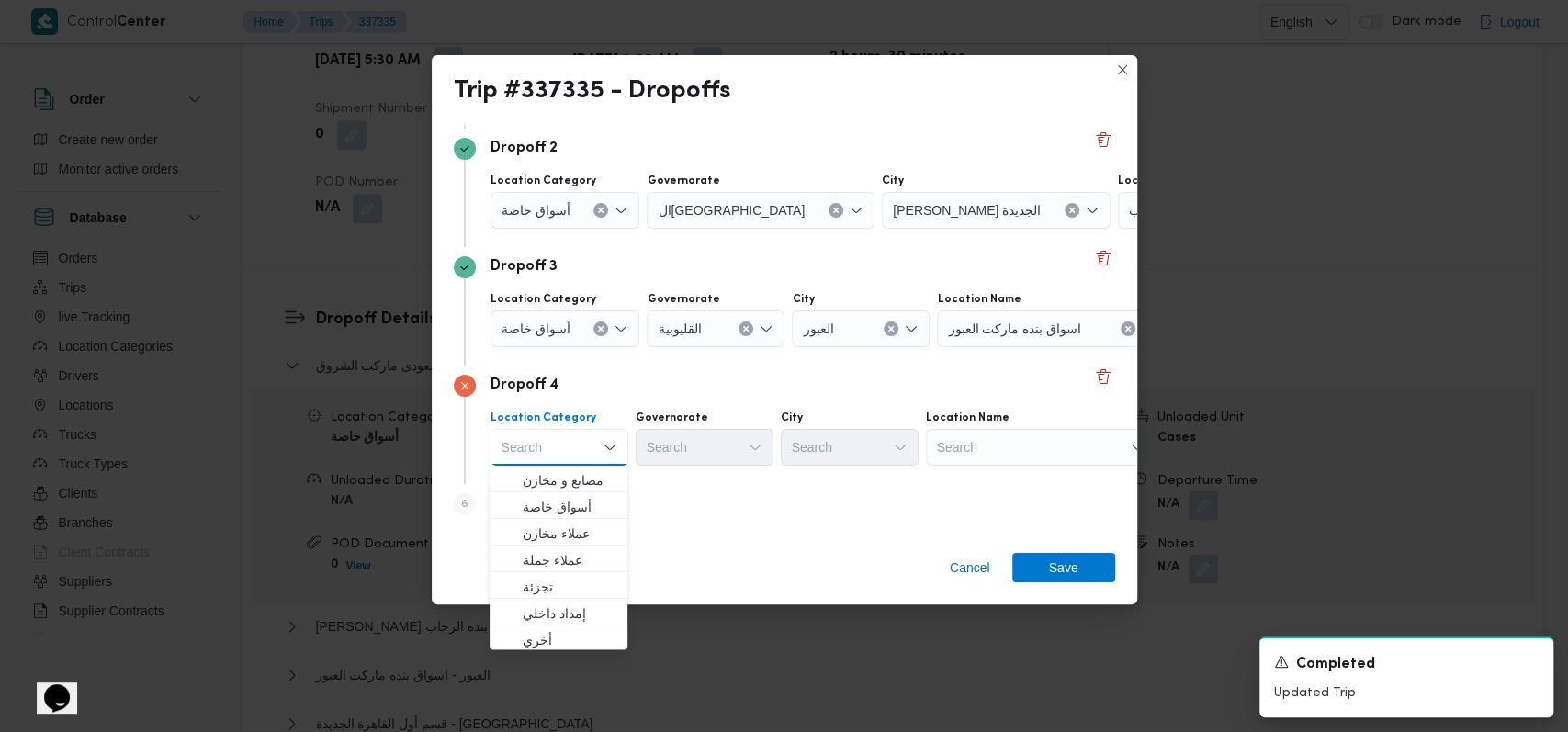
click at [600, 328] on icon "Clear input" at bounding box center [601, 328] width 5 height 5
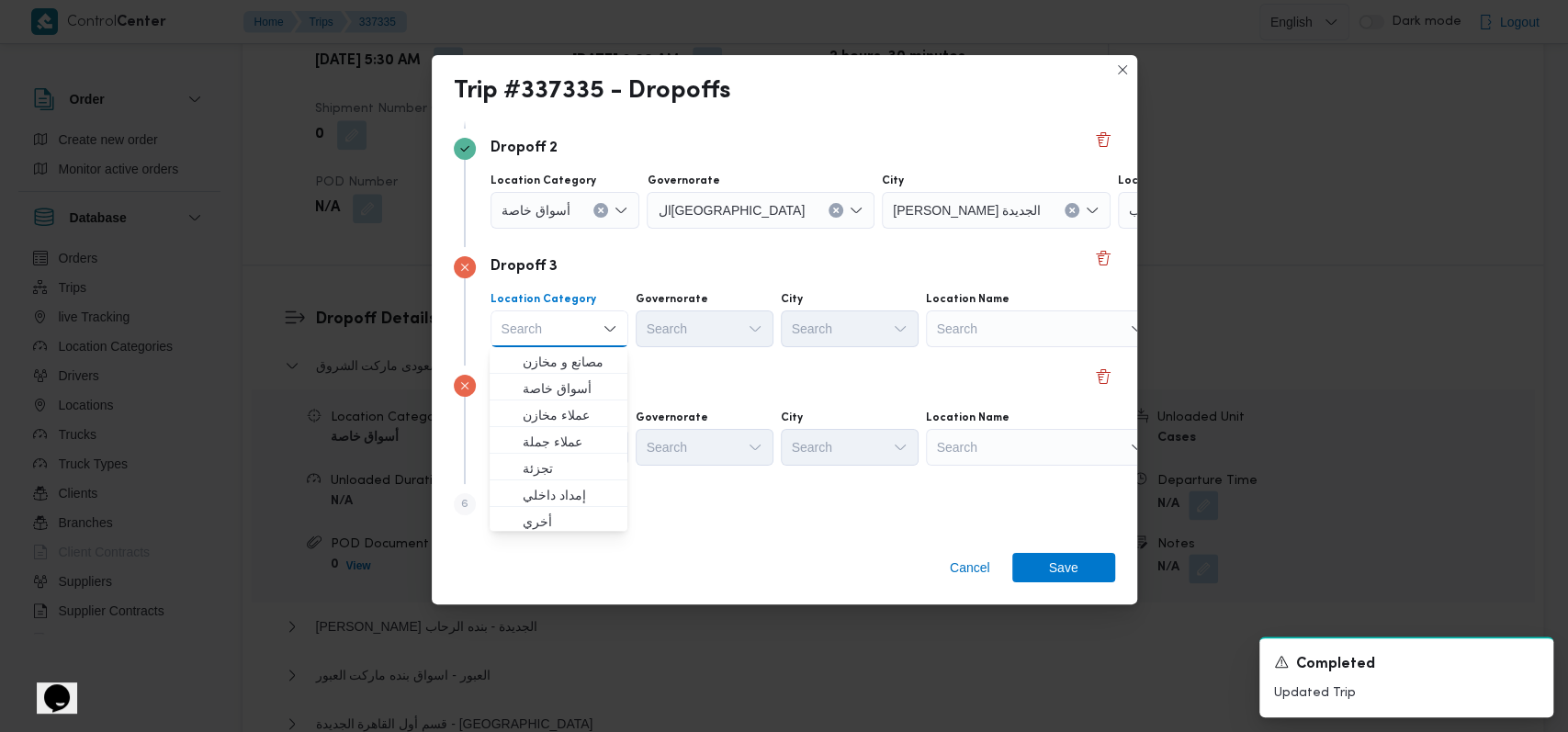
click at [598, 214] on button "Clear input" at bounding box center [601, 210] width 15 height 15
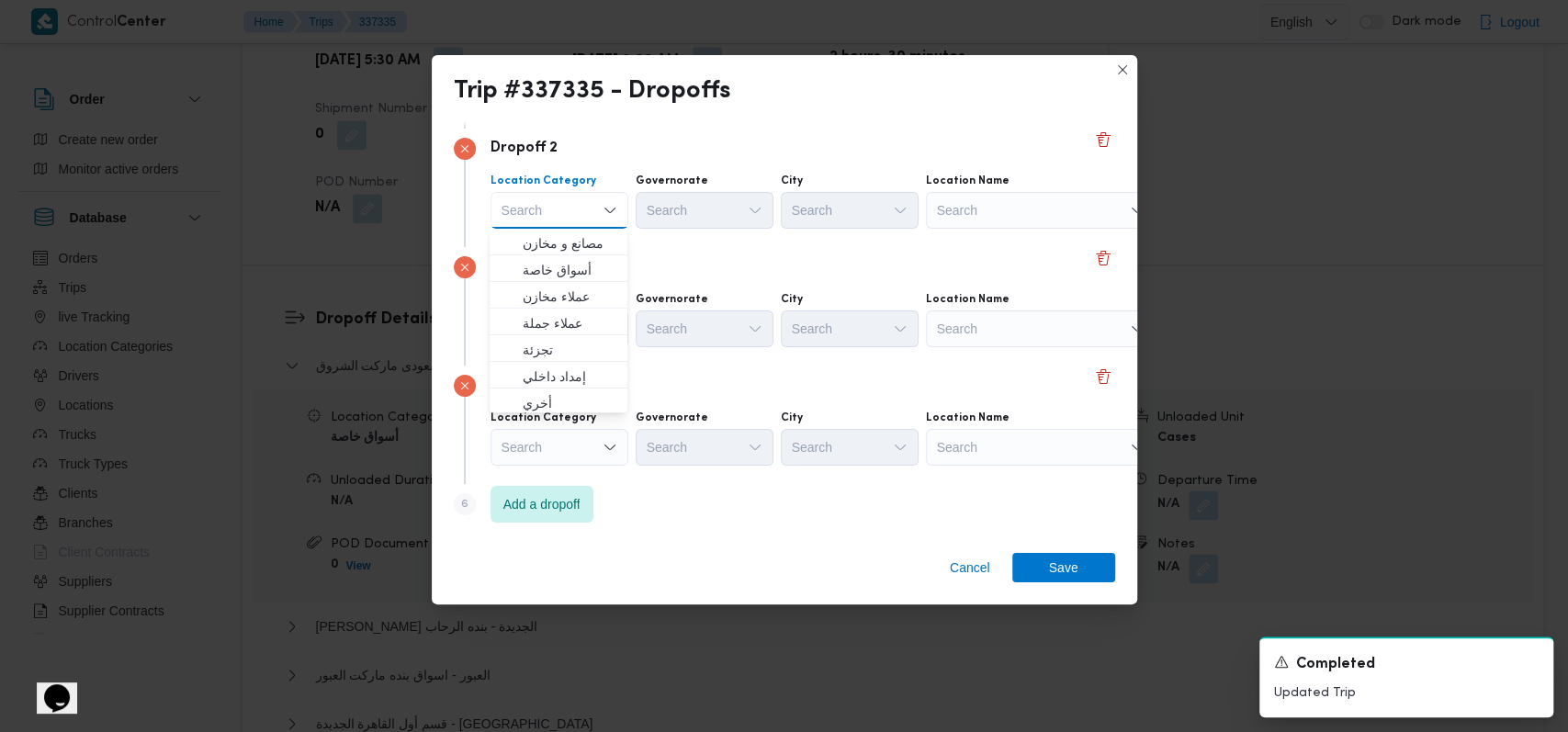
click at [756, 257] on div "Dropoff 3" at bounding box center [784, 268] width 661 height 22
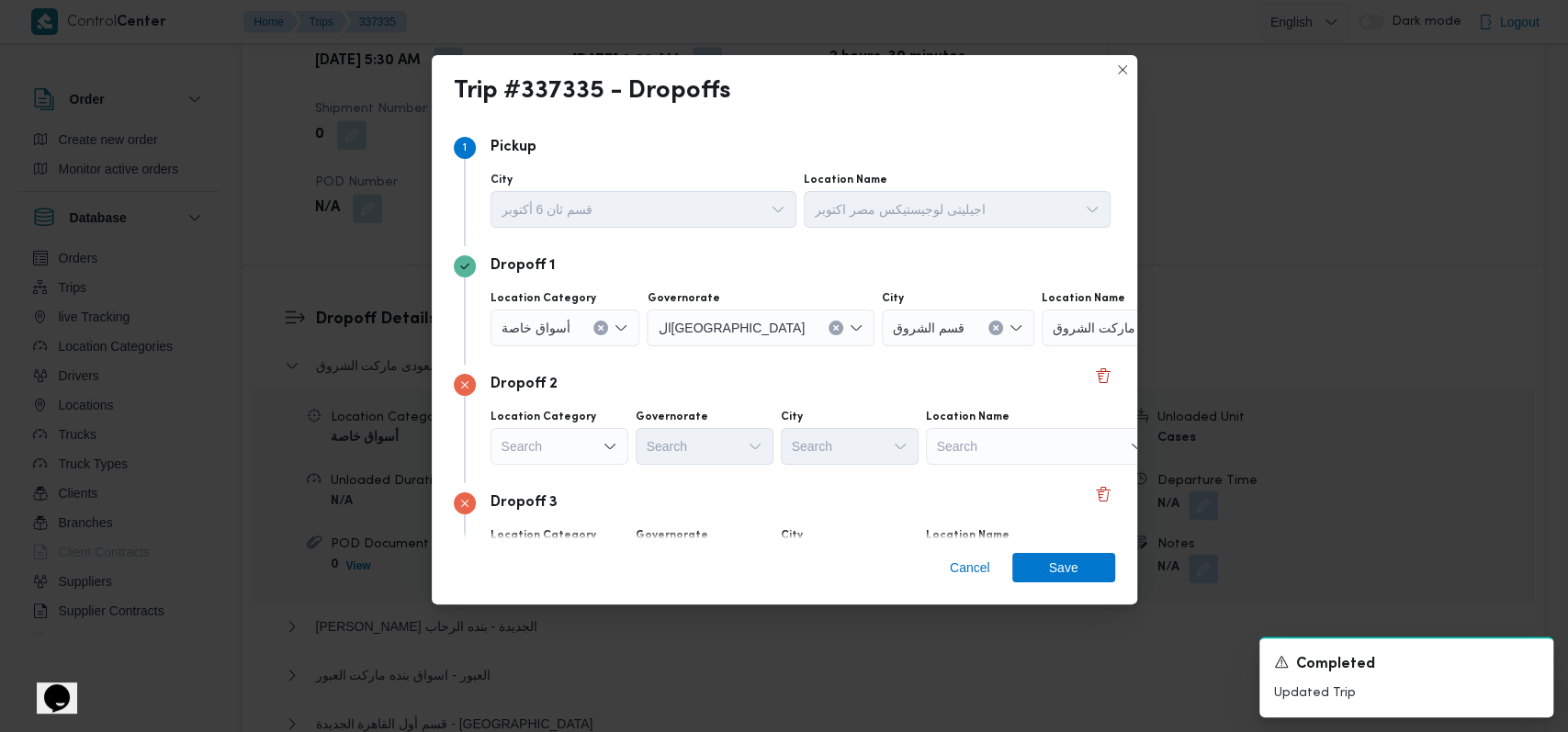
scroll to position [0, 0]
click at [599, 329] on icon "Clear input" at bounding box center [601, 328] width 5 height 5
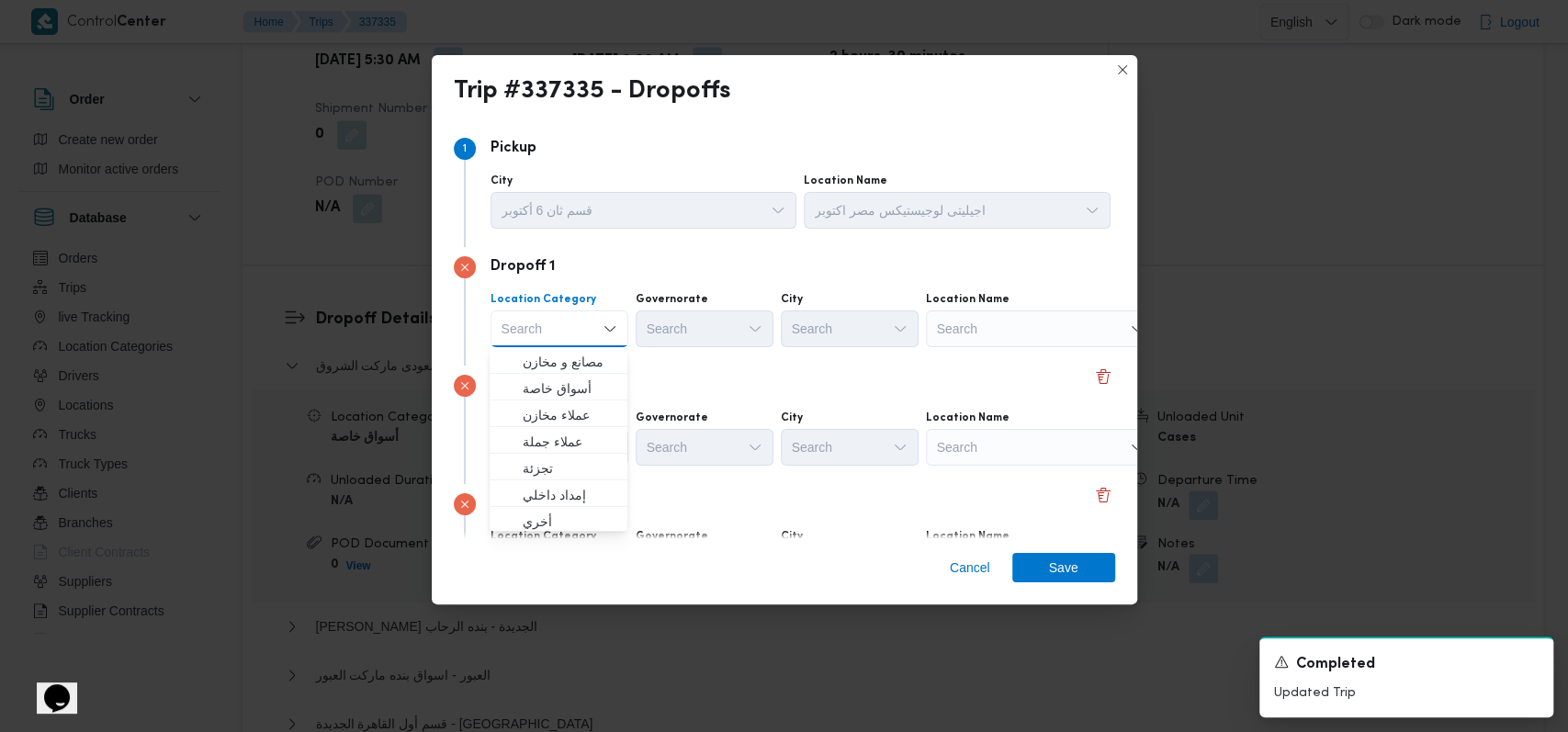
click at [821, 367] on div "Dropoff 2 Location Category Search Governorate Search City Search Location Name…" at bounding box center [784, 425] width 661 height 118
click at [946, 320] on div "Search" at bounding box center [1040, 328] width 230 height 37
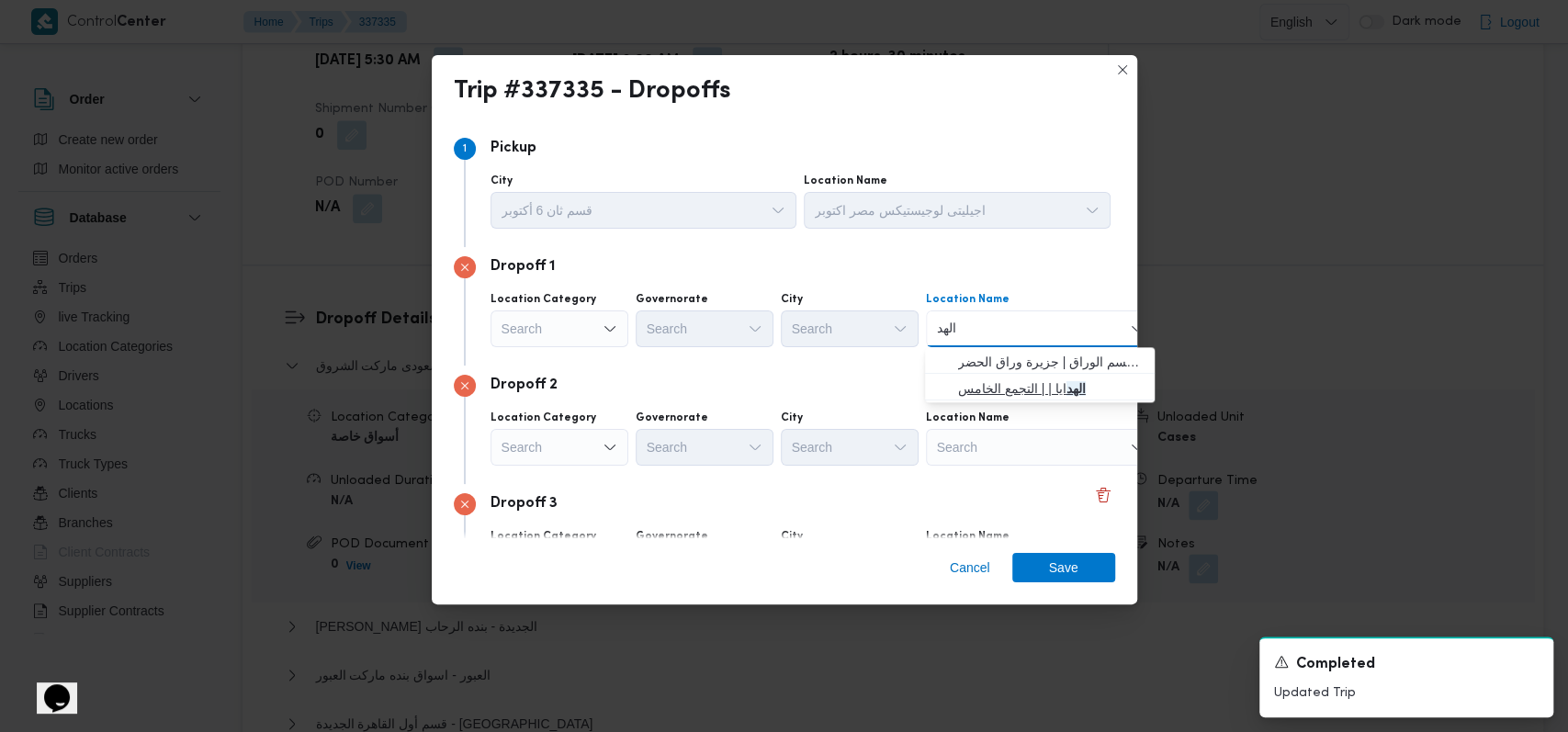
type input "الهد"
click at [993, 394] on span "الهد ايا | | التجمع الخامس" at bounding box center [1050, 389] width 186 height 22
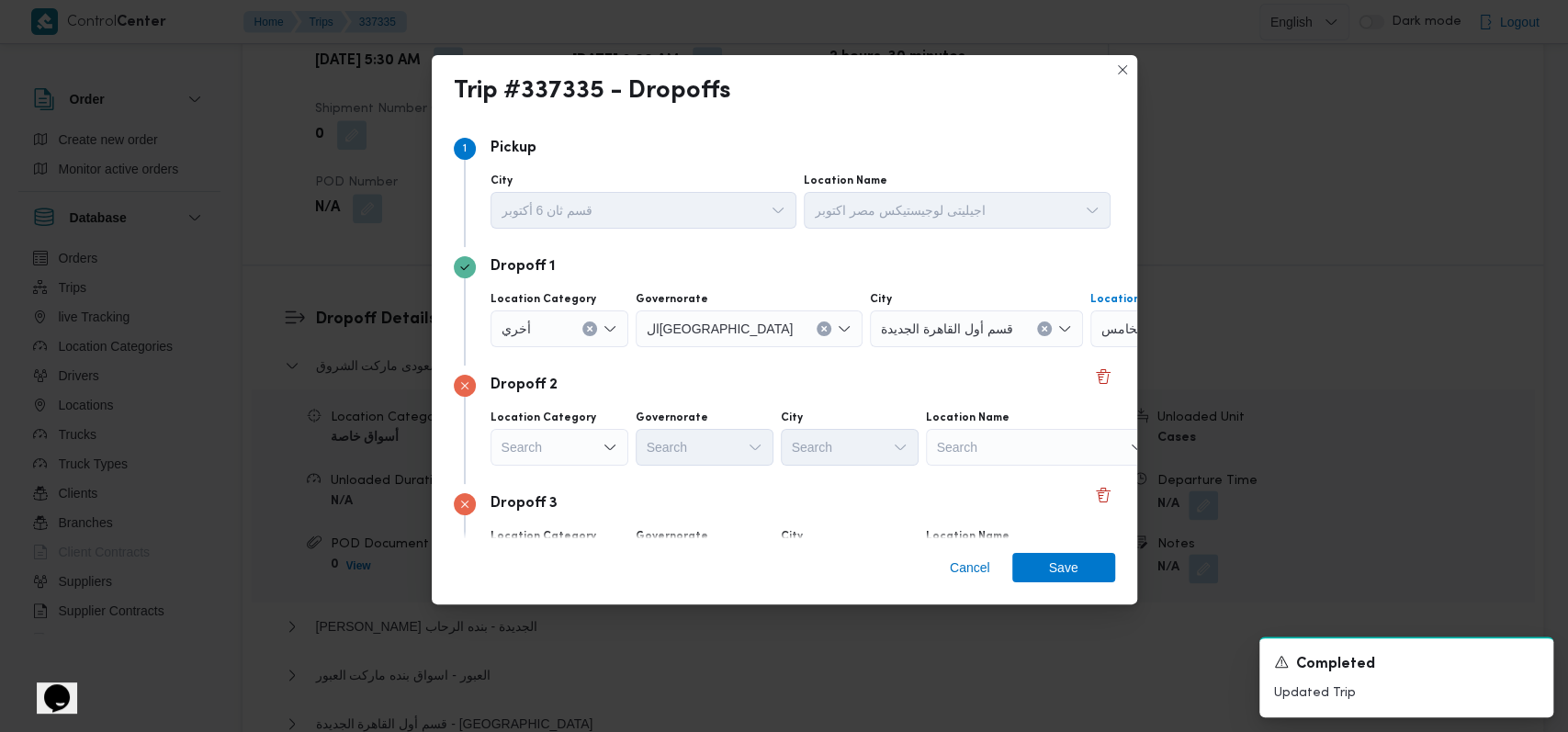
click at [989, 461] on div "Search" at bounding box center [1040, 447] width 230 height 37
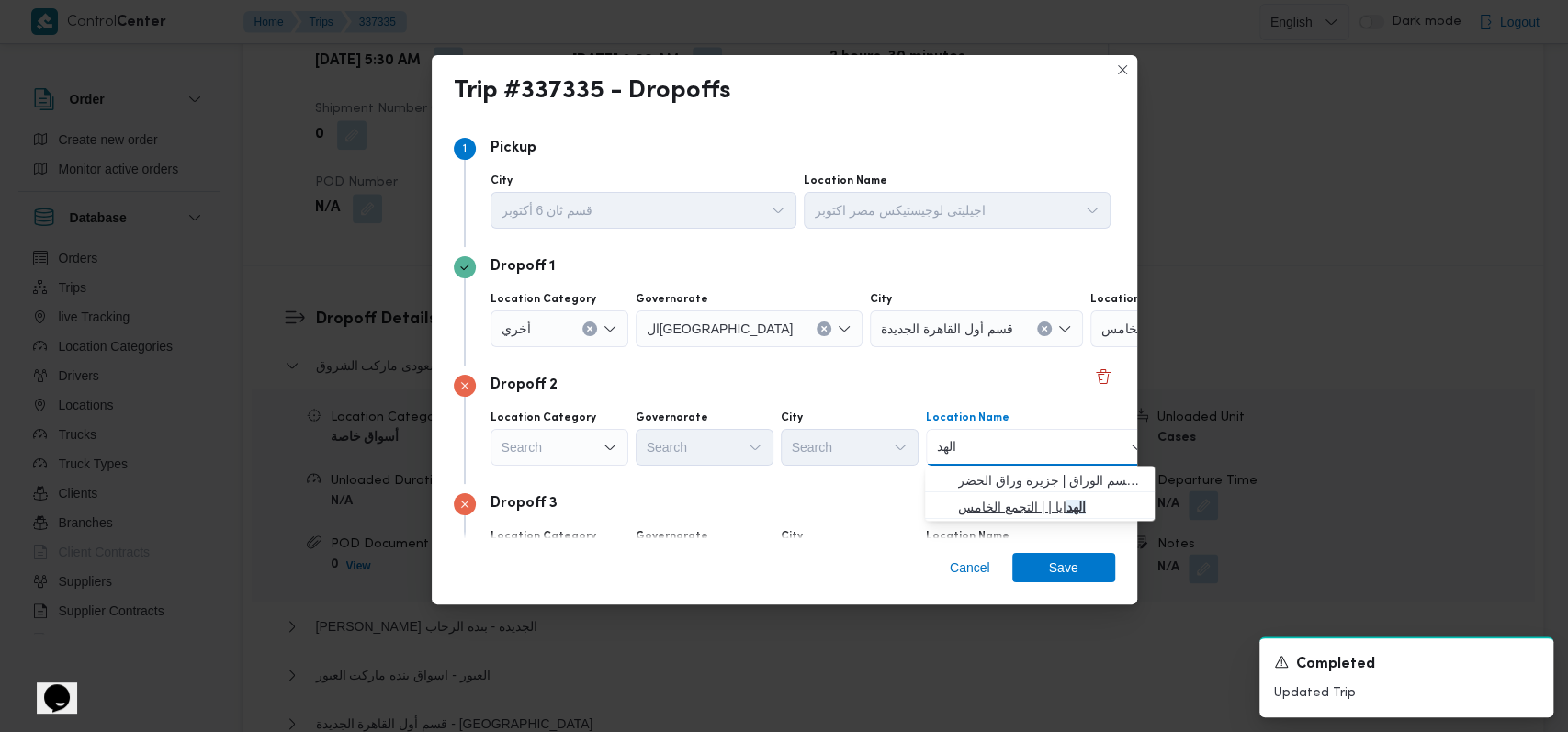
type input "الهد"
click at [983, 499] on span "الهد ايا | | التجمع الخامس" at bounding box center [1050, 507] width 186 height 22
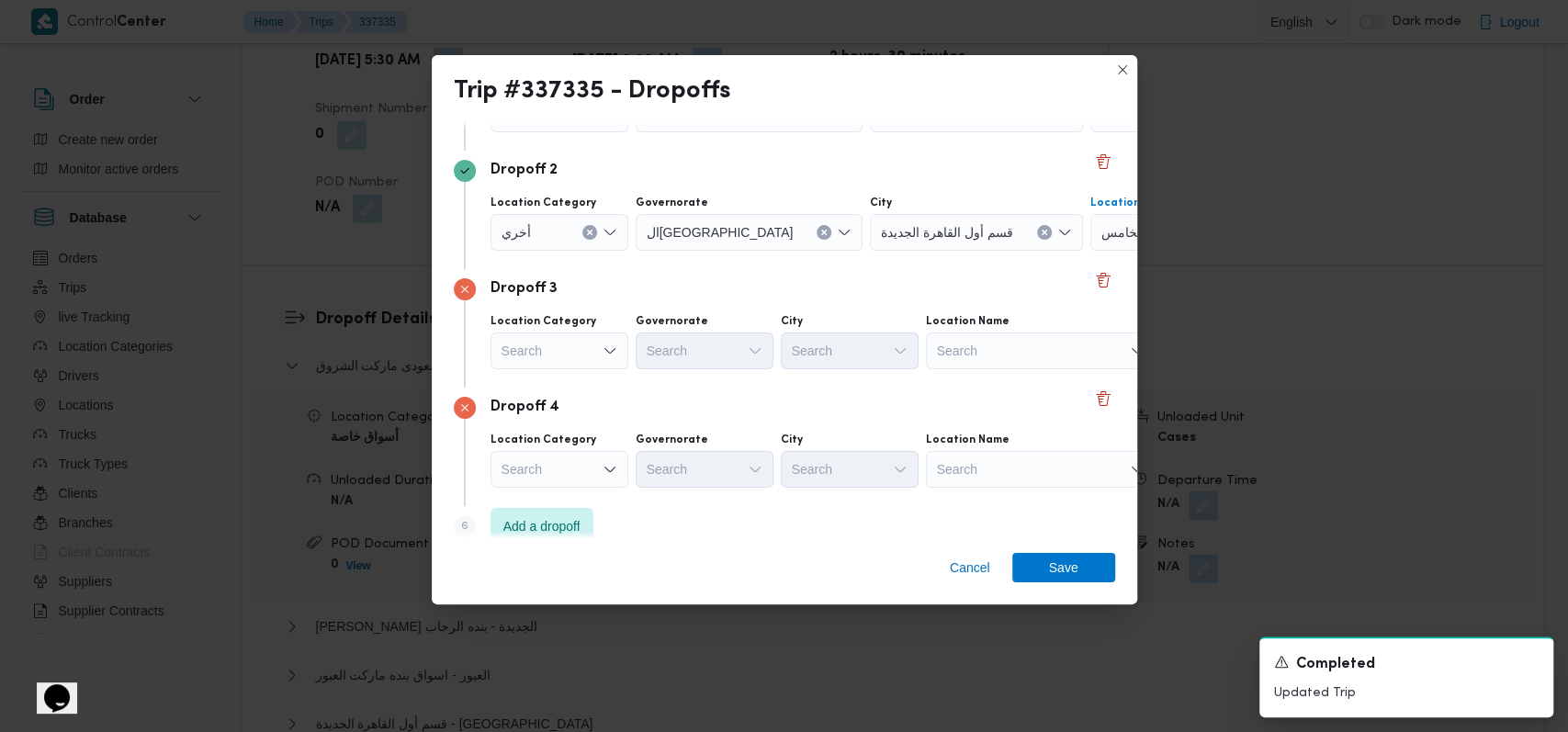
scroll to position [237, 0]
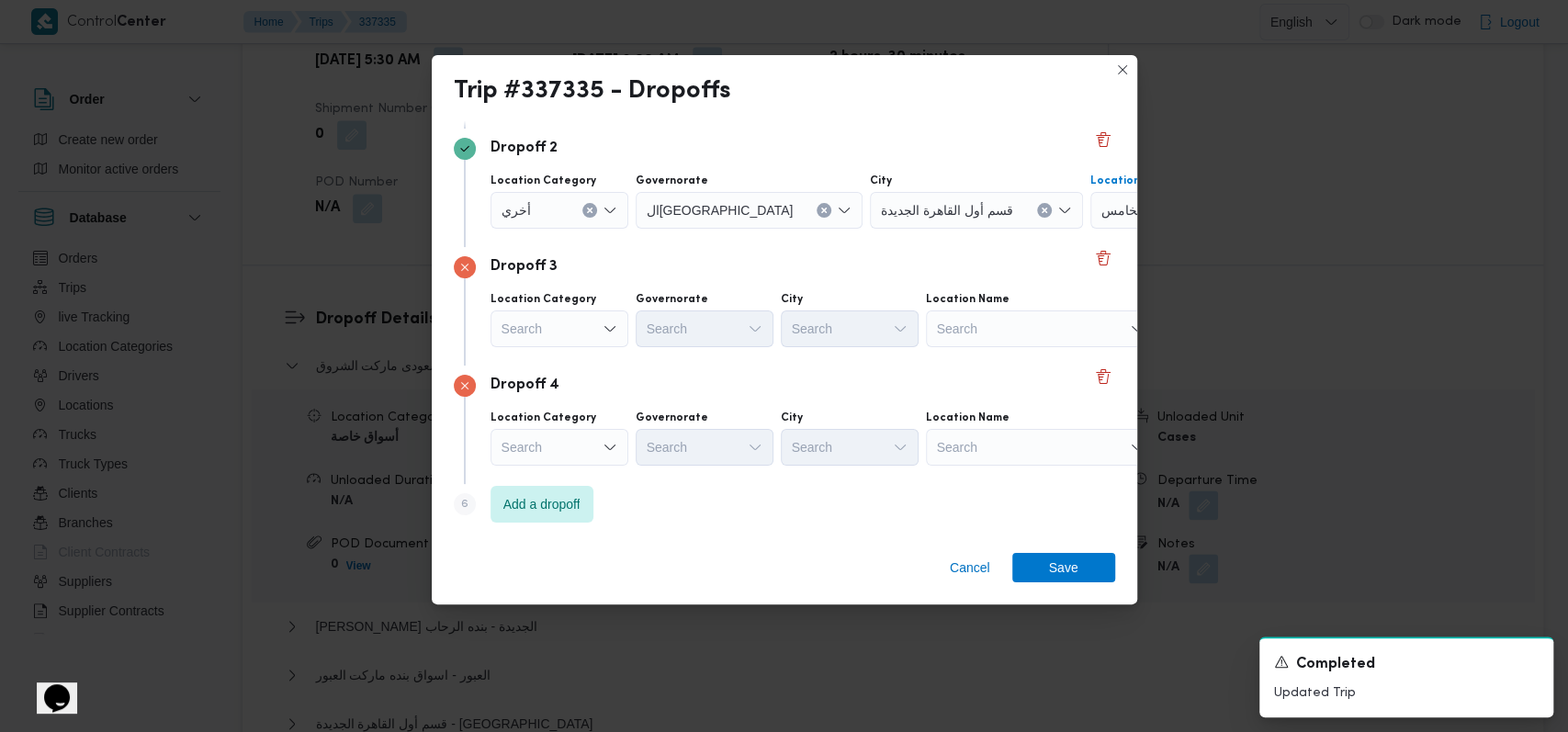
click at [1004, 315] on div "Search" at bounding box center [1040, 328] width 230 height 37
type input "سوديك"
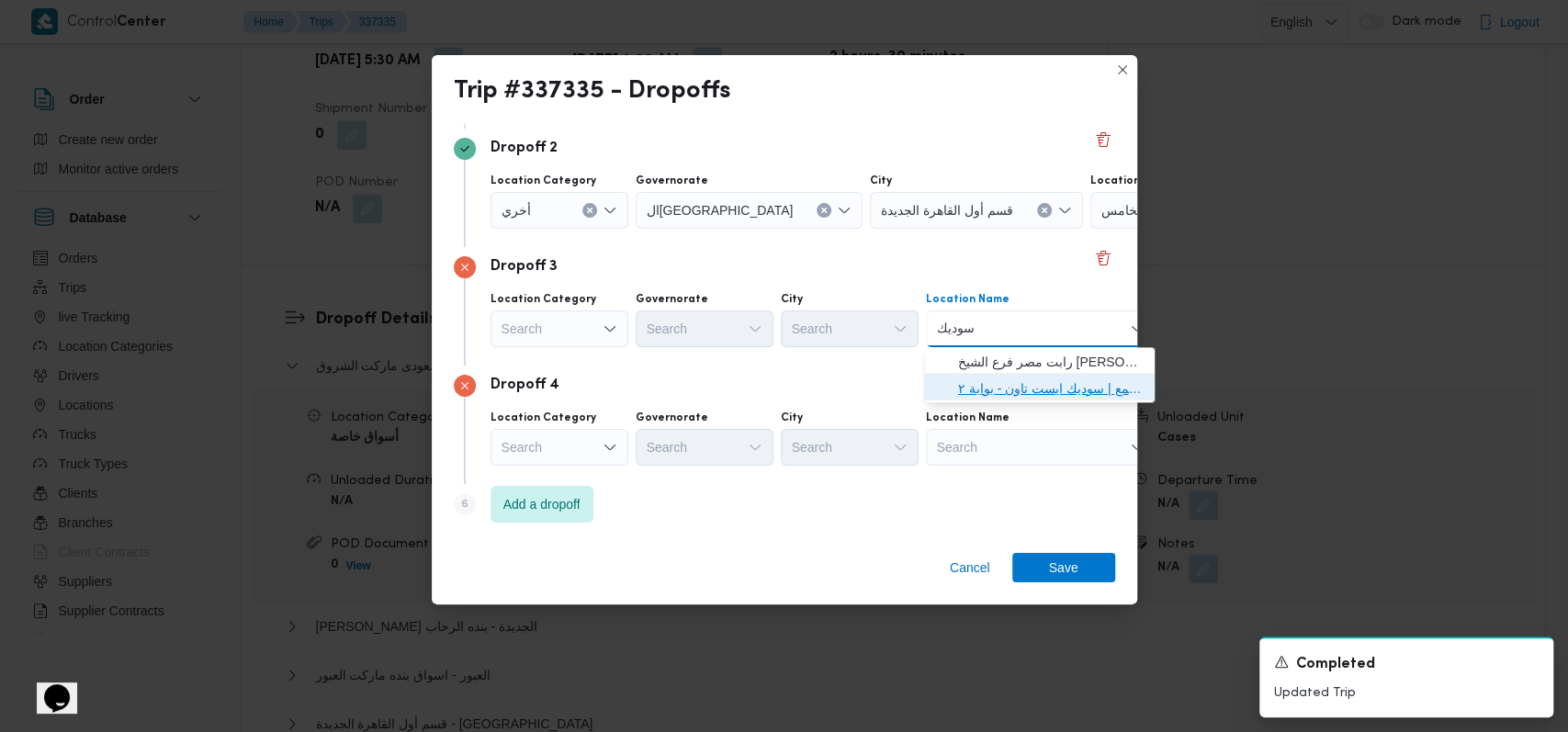
click at [1012, 386] on span "سعودى سوديك ايستاون - التجمع | سوديك ايست تاون - بوابة ٢ | null" at bounding box center [1050, 389] width 186 height 22
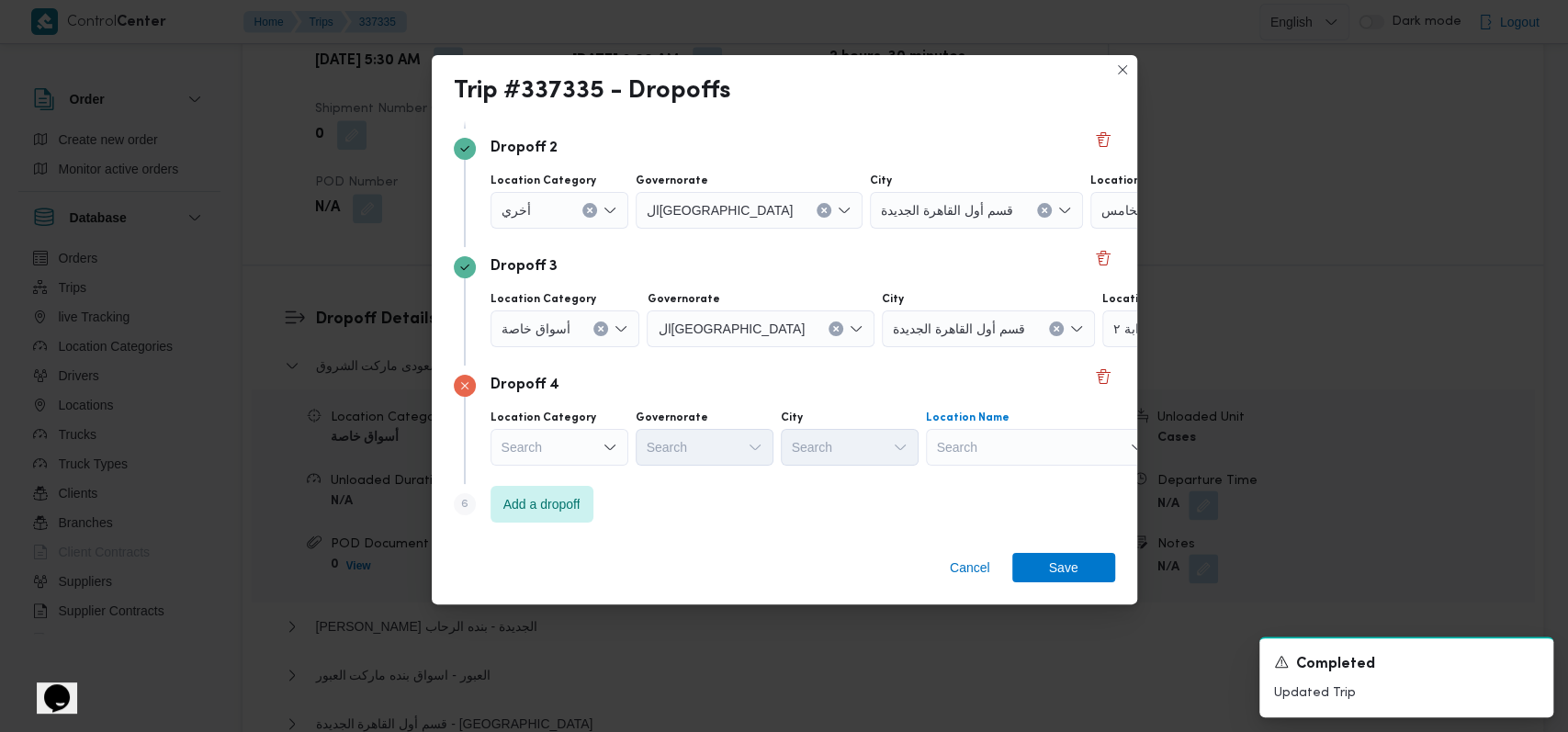
click at [998, 448] on div "Search" at bounding box center [1040, 447] width 230 height 37
type input "جاردين"
click at [1003, 484] on span "جملة ماركت جاردين يا هايتس التجمع | Gomla Market El Tagamoa / جملة ماركت التجمع…" at bounding box center [1050, 480] width 186 height 22
click at [553, 513] on span "Add a dropoff" at bounding box center [541, 503] width 102 height 37
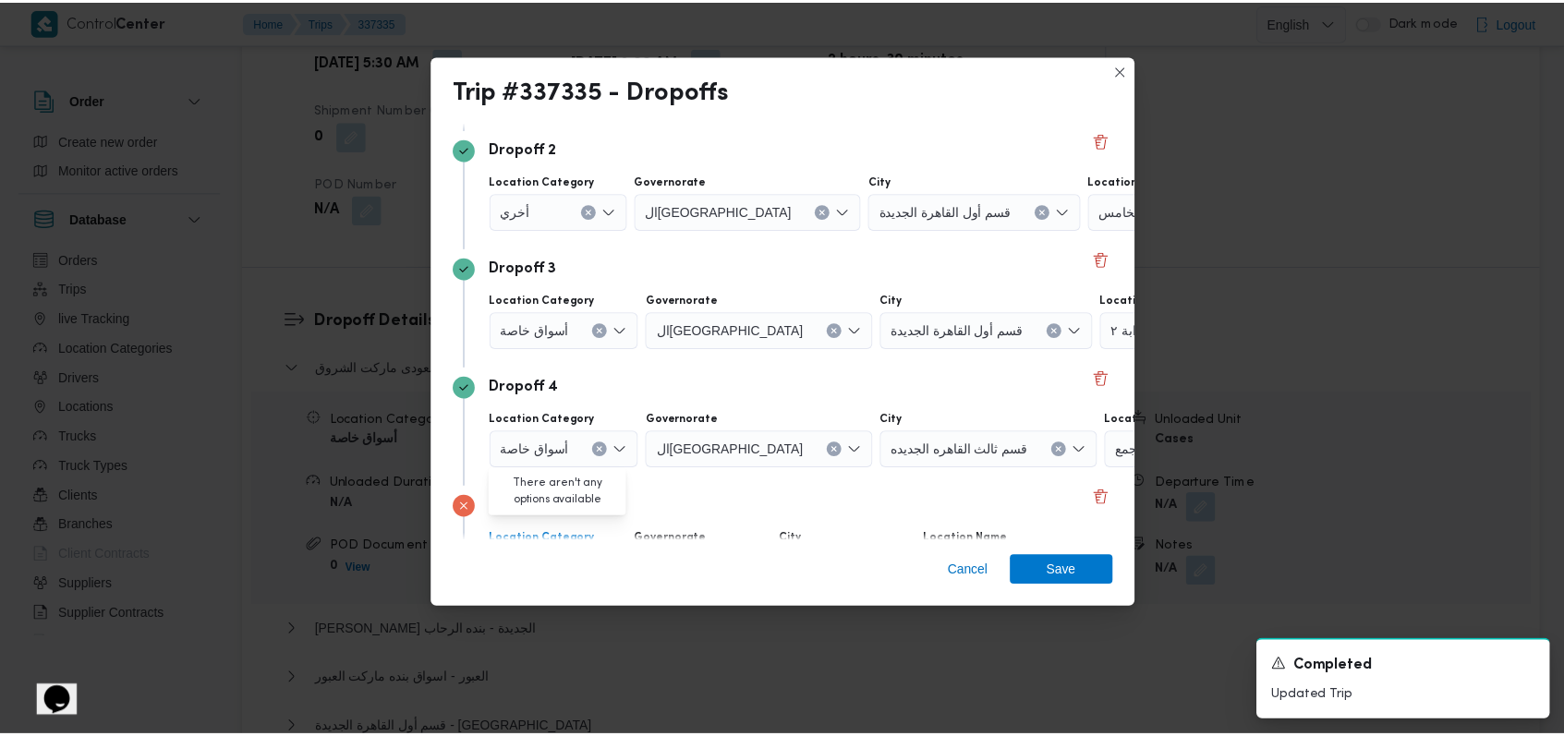
scroll to position [357, 0]
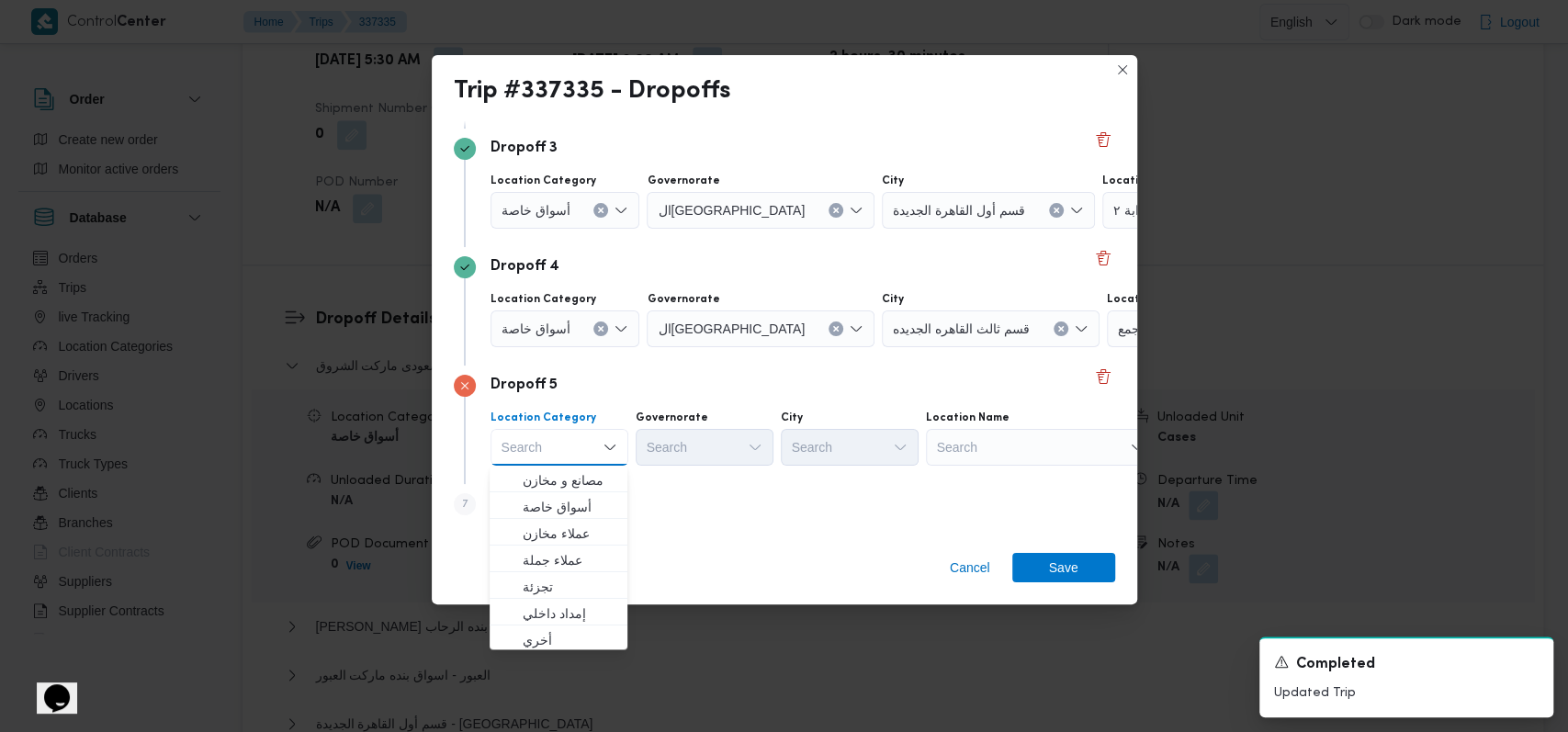
click at [992, 451] on div "Search" at bounding box center [1040, 447] width 230 height 37
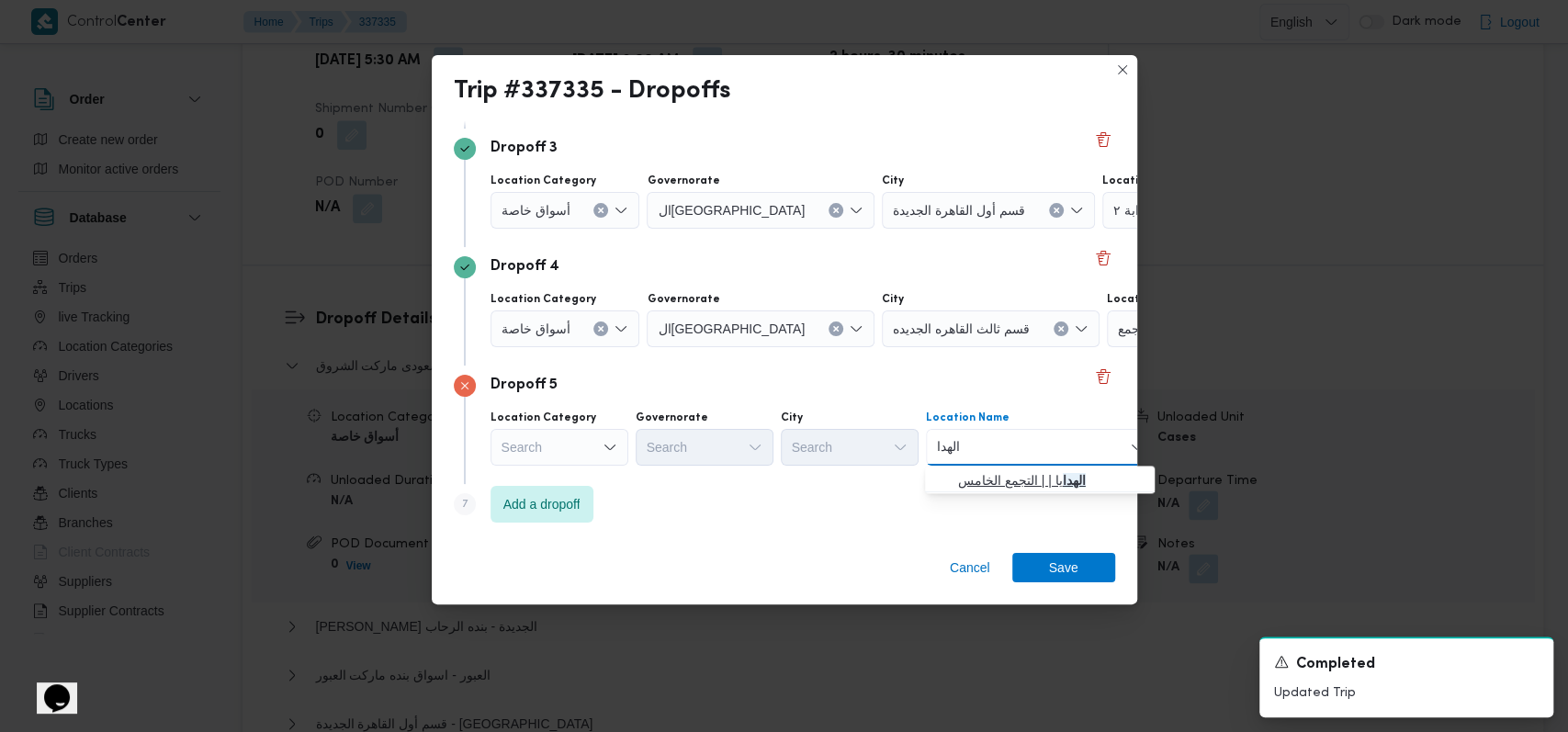
type input "الهدا"
click at [1007, 474] on span "الهدا يا | | التجمع الخامس" at bounding box center [1050, 480] width 186 height 22
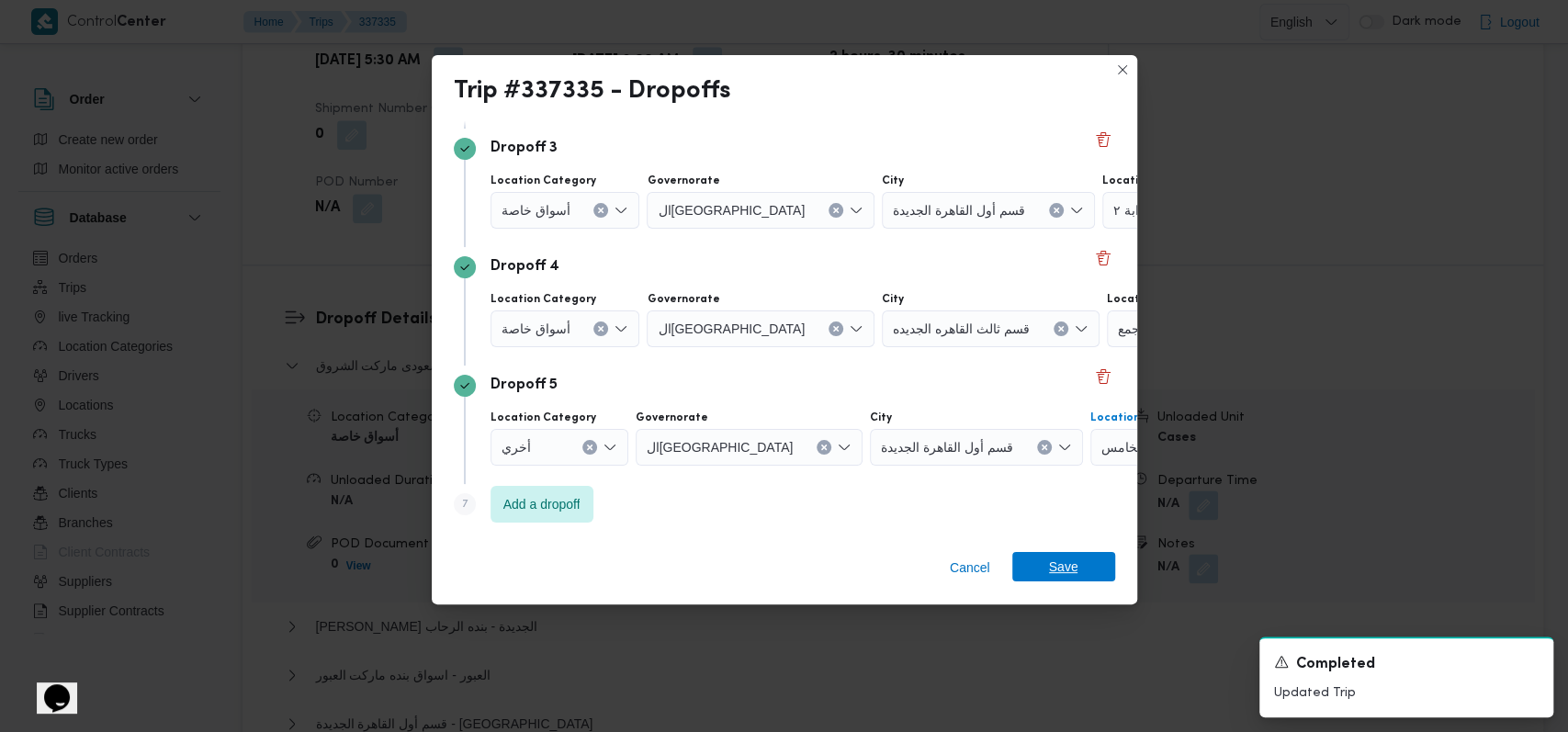
click at [1059, 560] on span "Save" at bounding box center [1064, 567] width 30 height 30
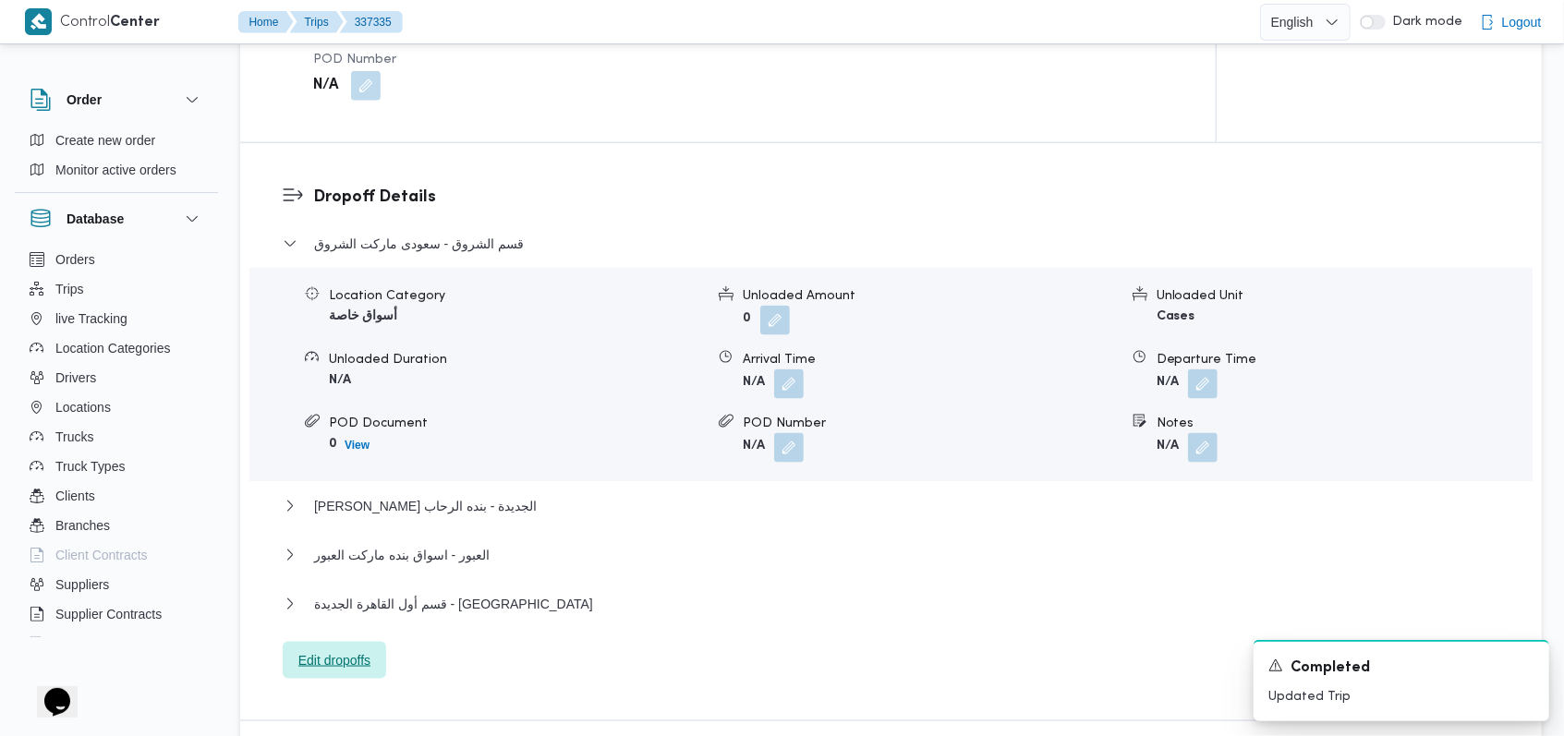
scroll to position [1478, 0]
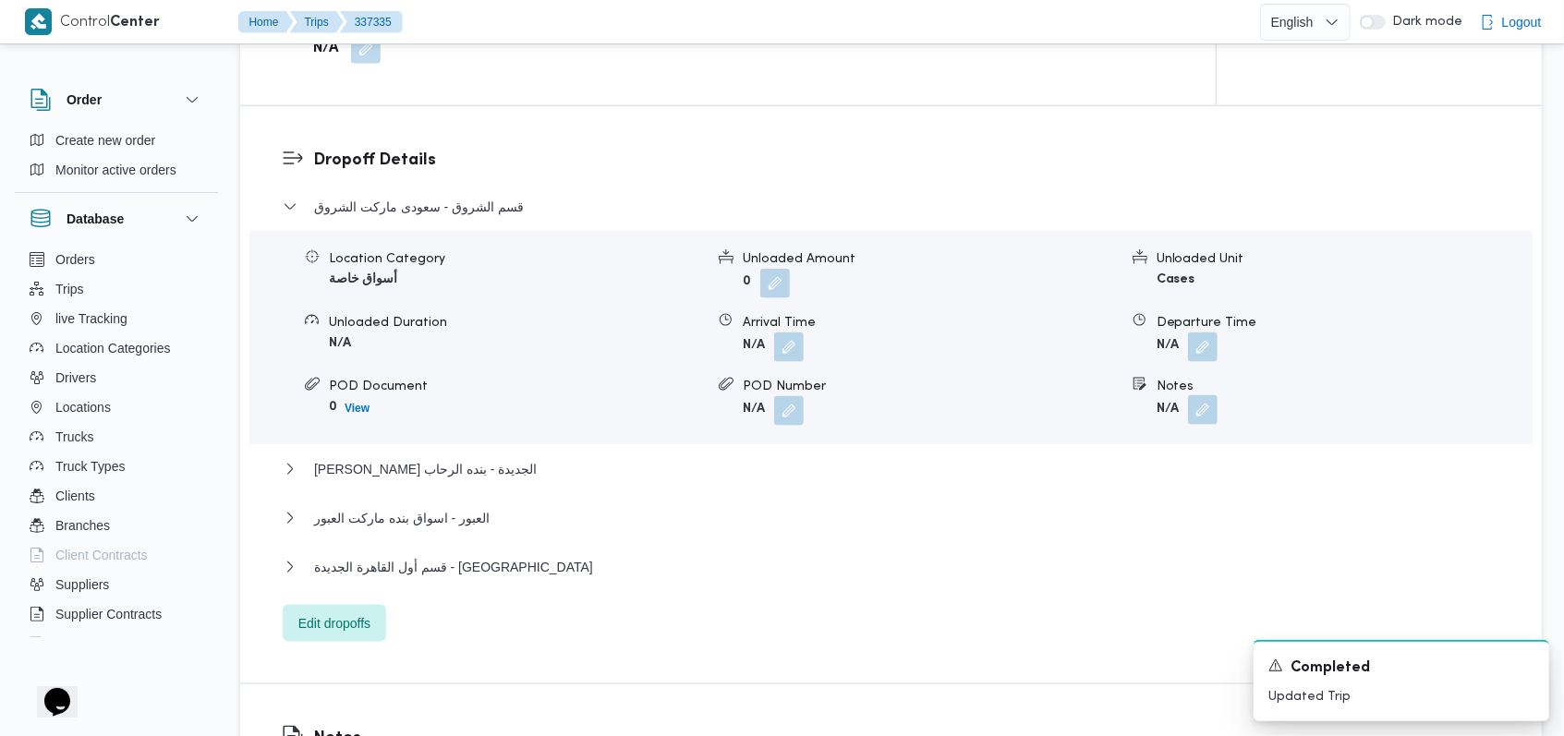
click at [1212, 395] on button "button" at bounding box center [1203, 410] width 30 height 30
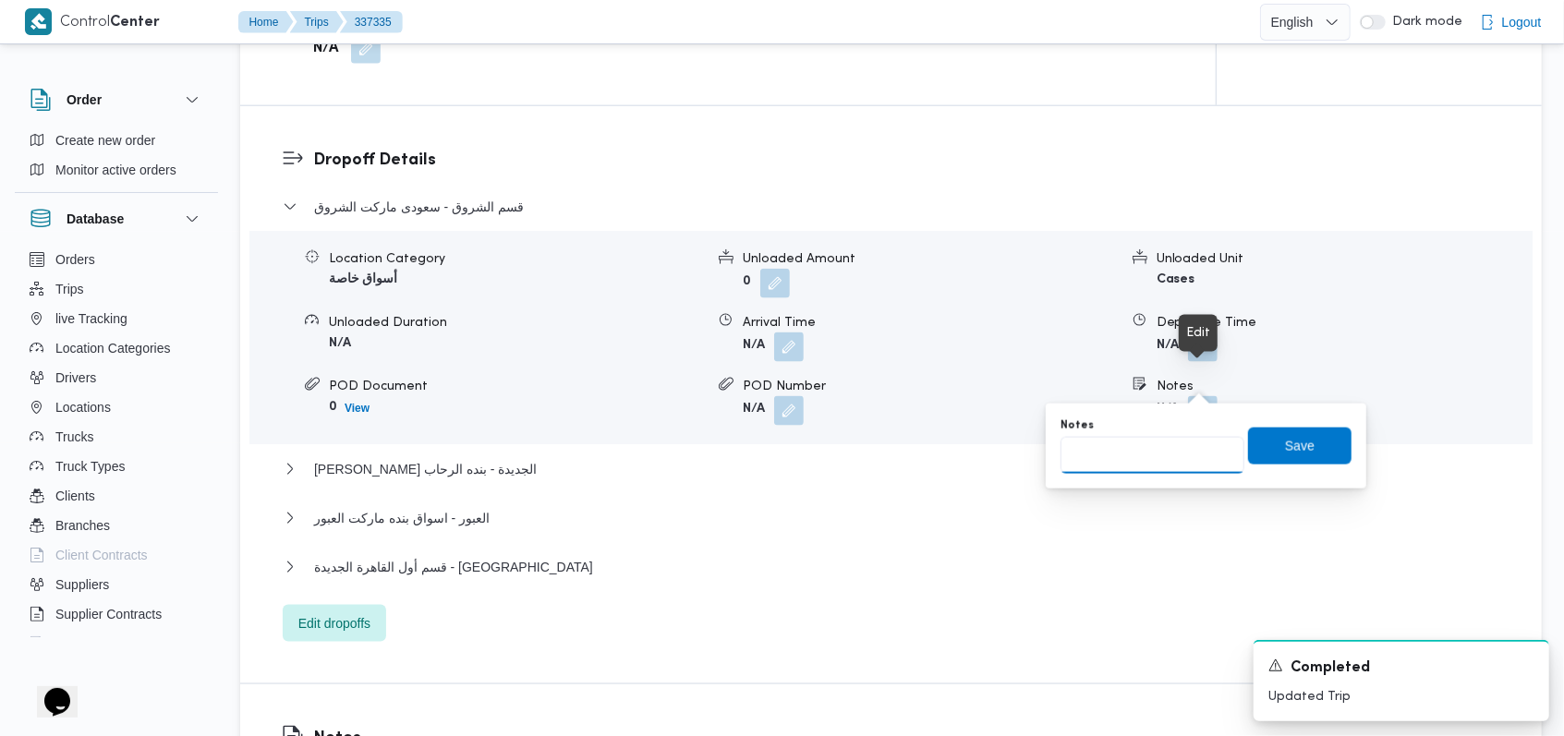
click at [1150, 458] on input "Notes" at bounding box center [1152, 455] width 184 height 37
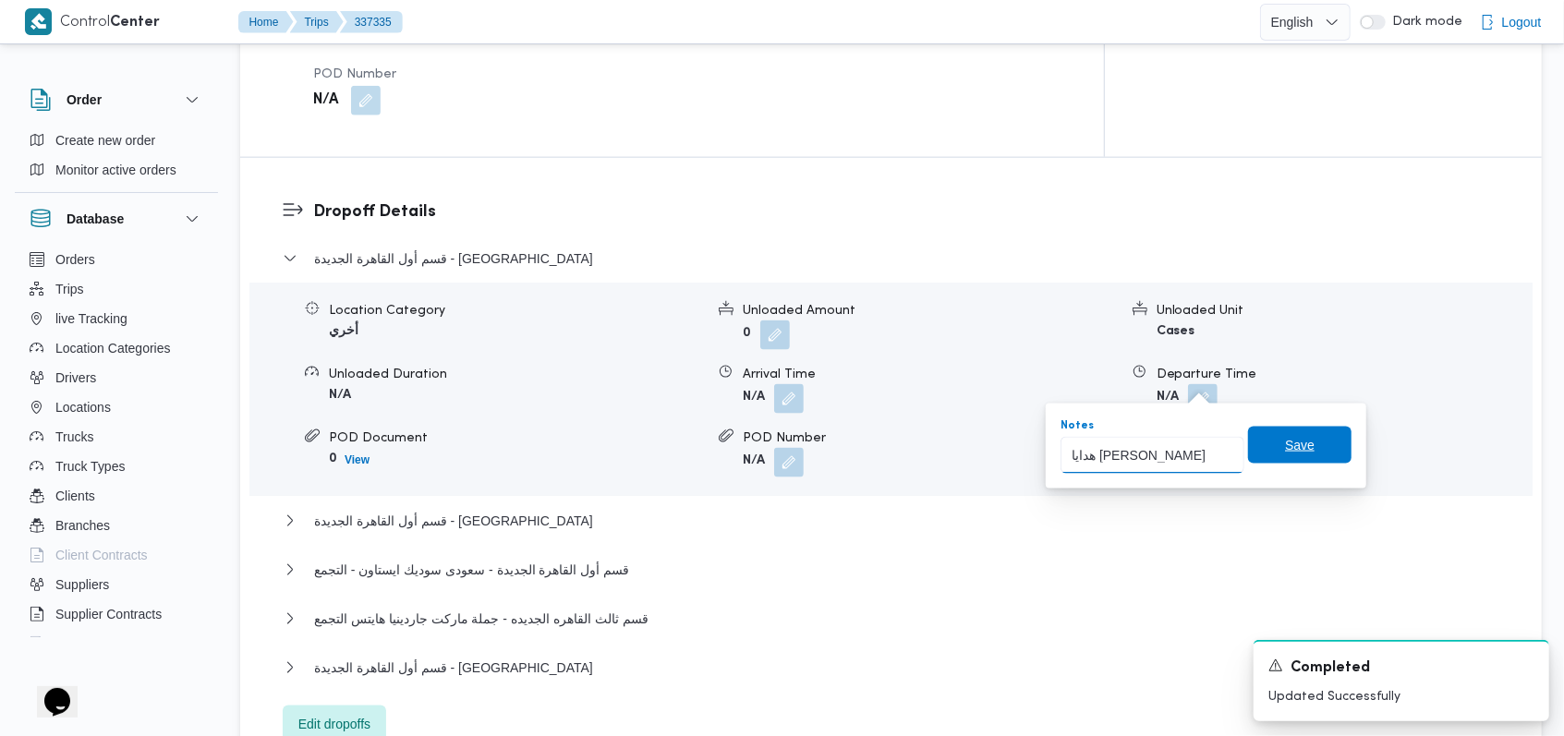
type input "هدايا فادى موسى"
click at [1264, 458] on span "Save" at bounding box center [1299, 445] width 103 height 37
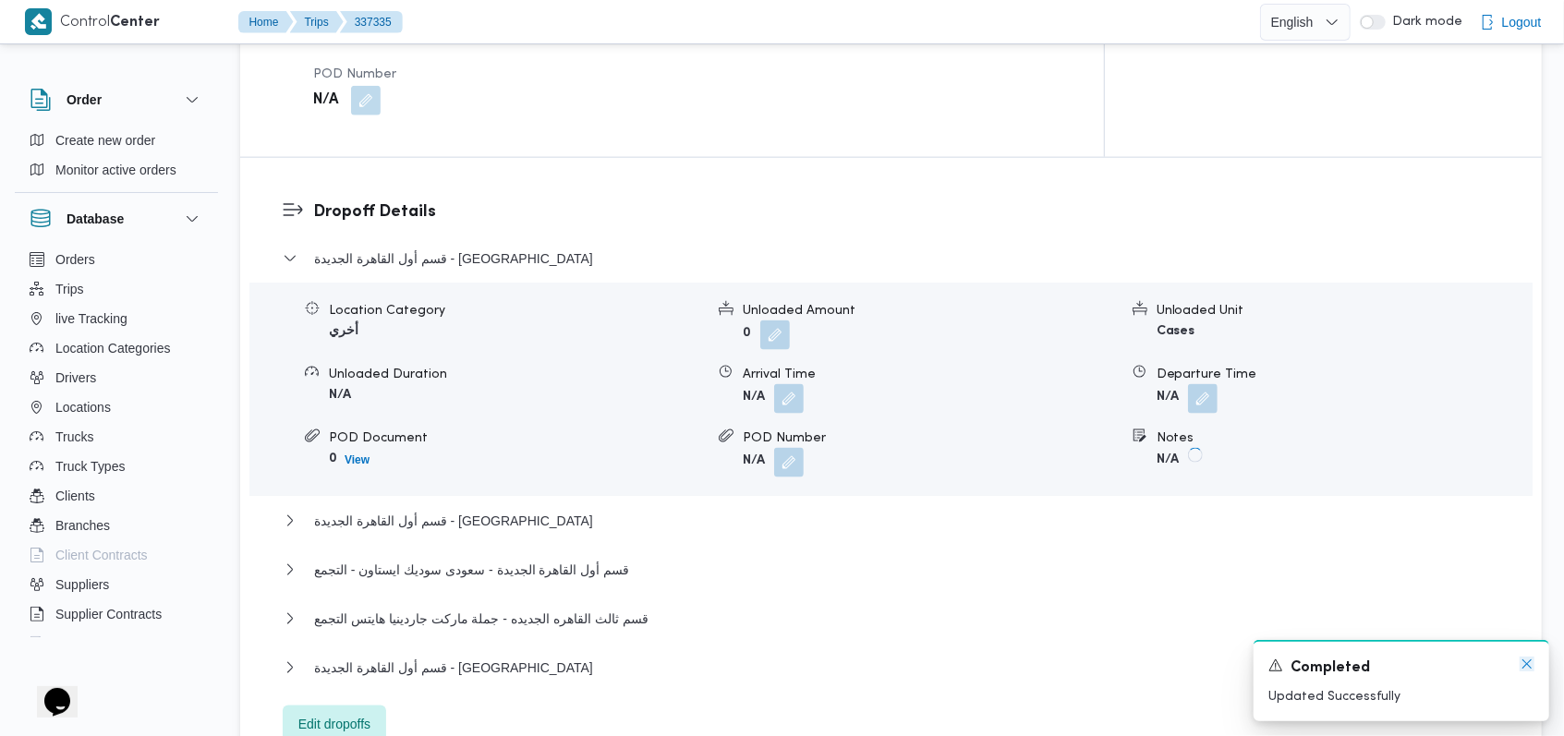
click at [1519, 669] on icon "Dismiss toast" at bounding box center [1526, 664] width 15 height 15
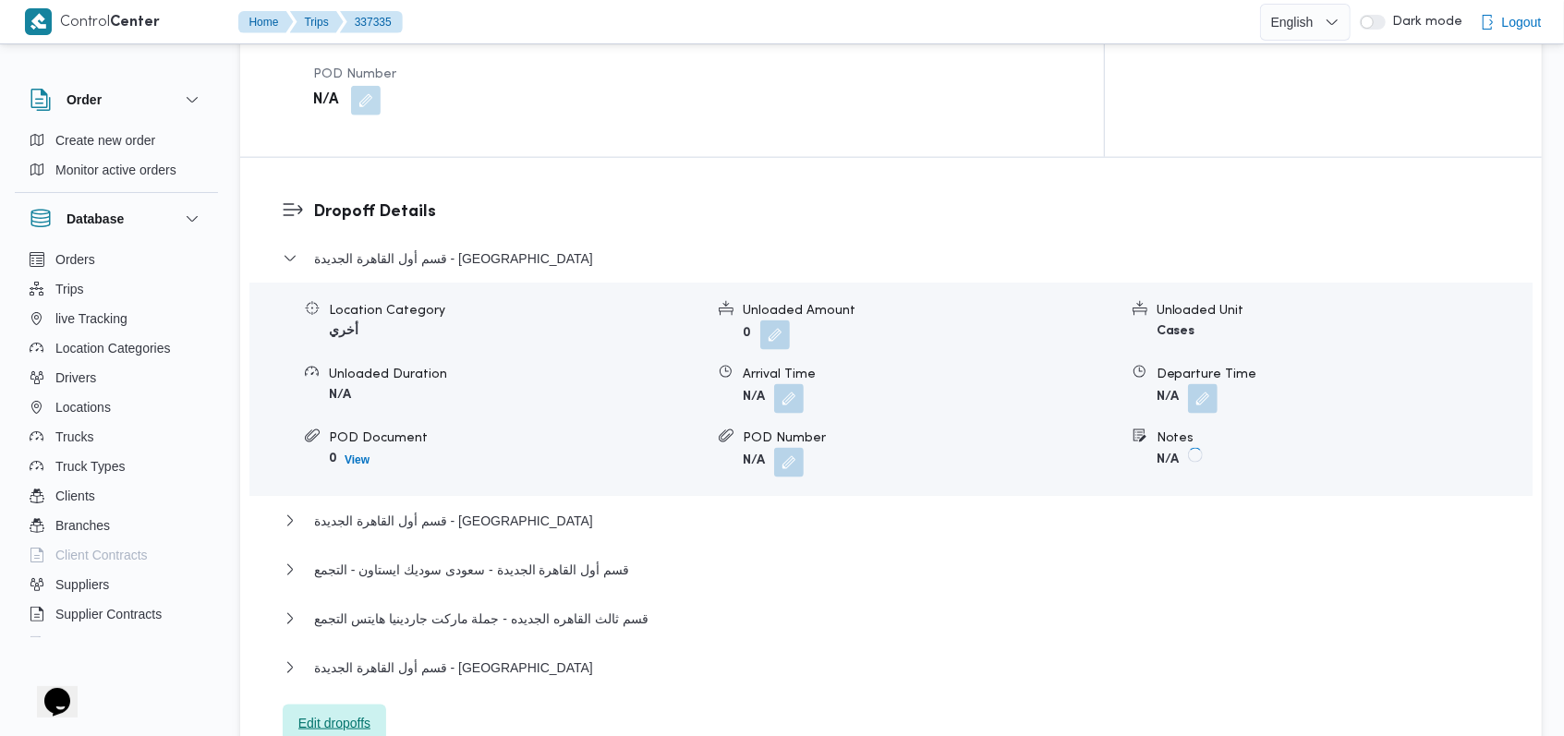
click at [353, 712] on span "Edit dropoffs" at bounding box center [334, 723] width 72 height 22
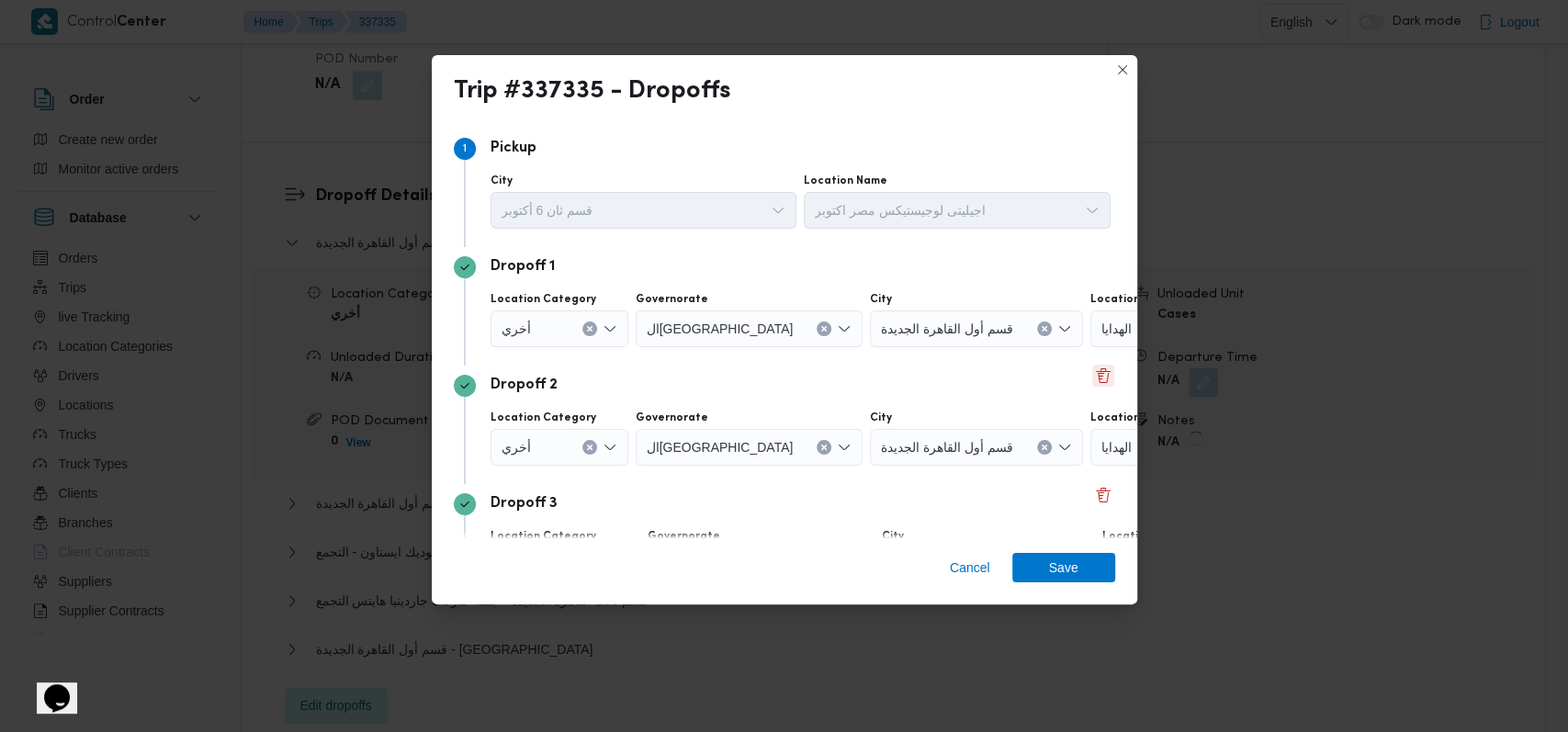
click at [1092, 370] on button "Delete" at bounding box center [1103, 376] width 22 height 22
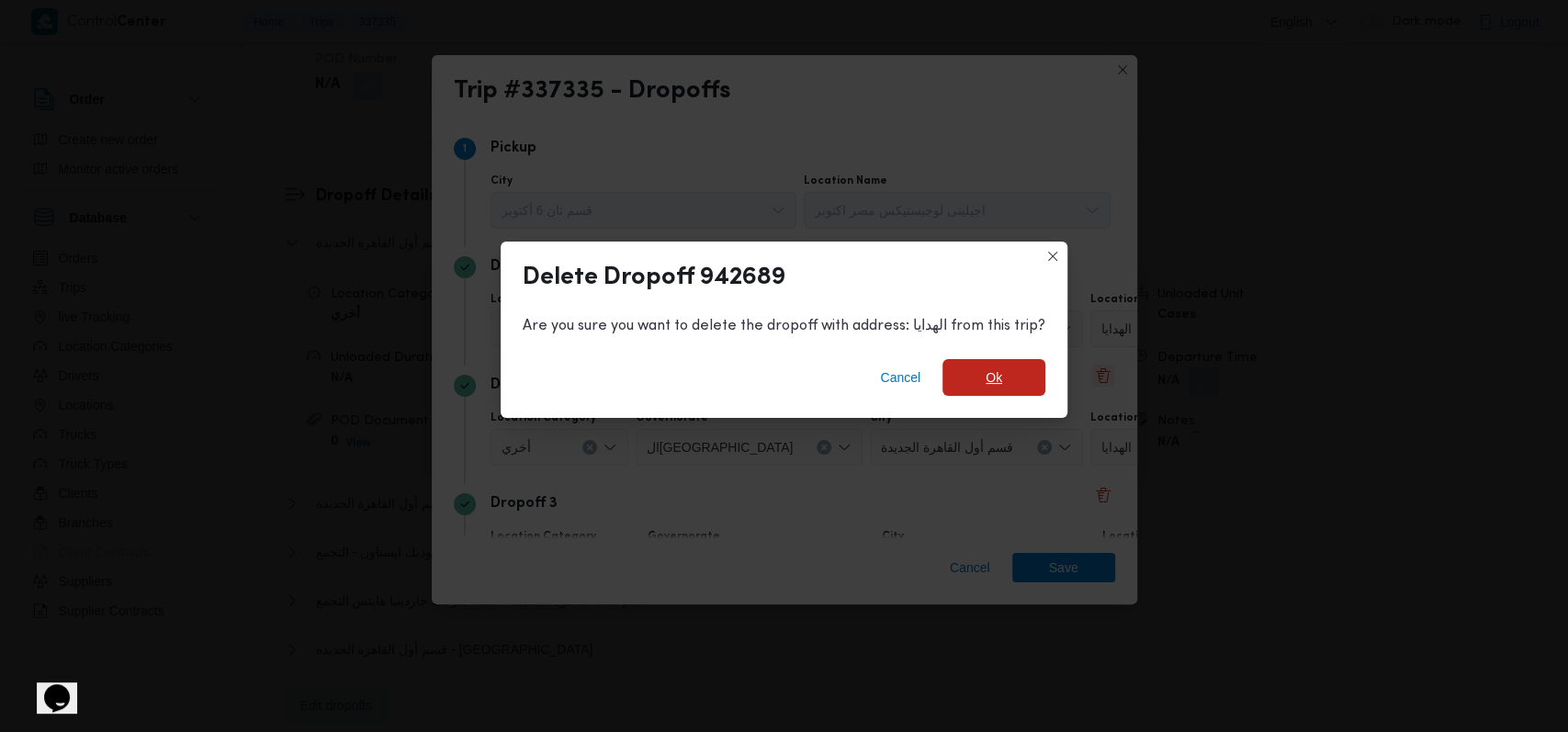
click at [995, 368] on span "Ok" at bounding box center [993, 378] width 17 height 22
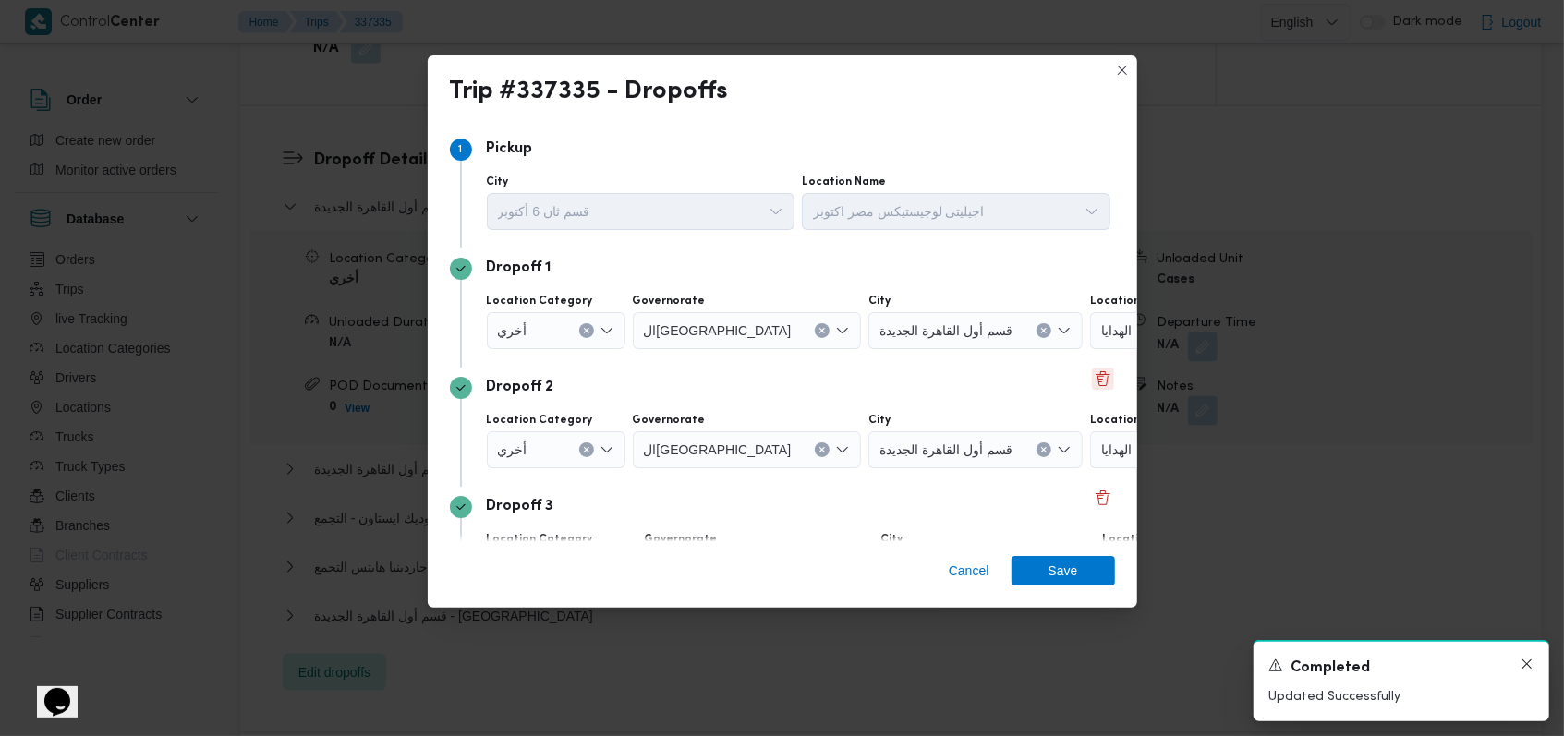
click at [1523, 668] on icon "Dismiss toast" at bounding box center [1526, 664] width 15 height 15
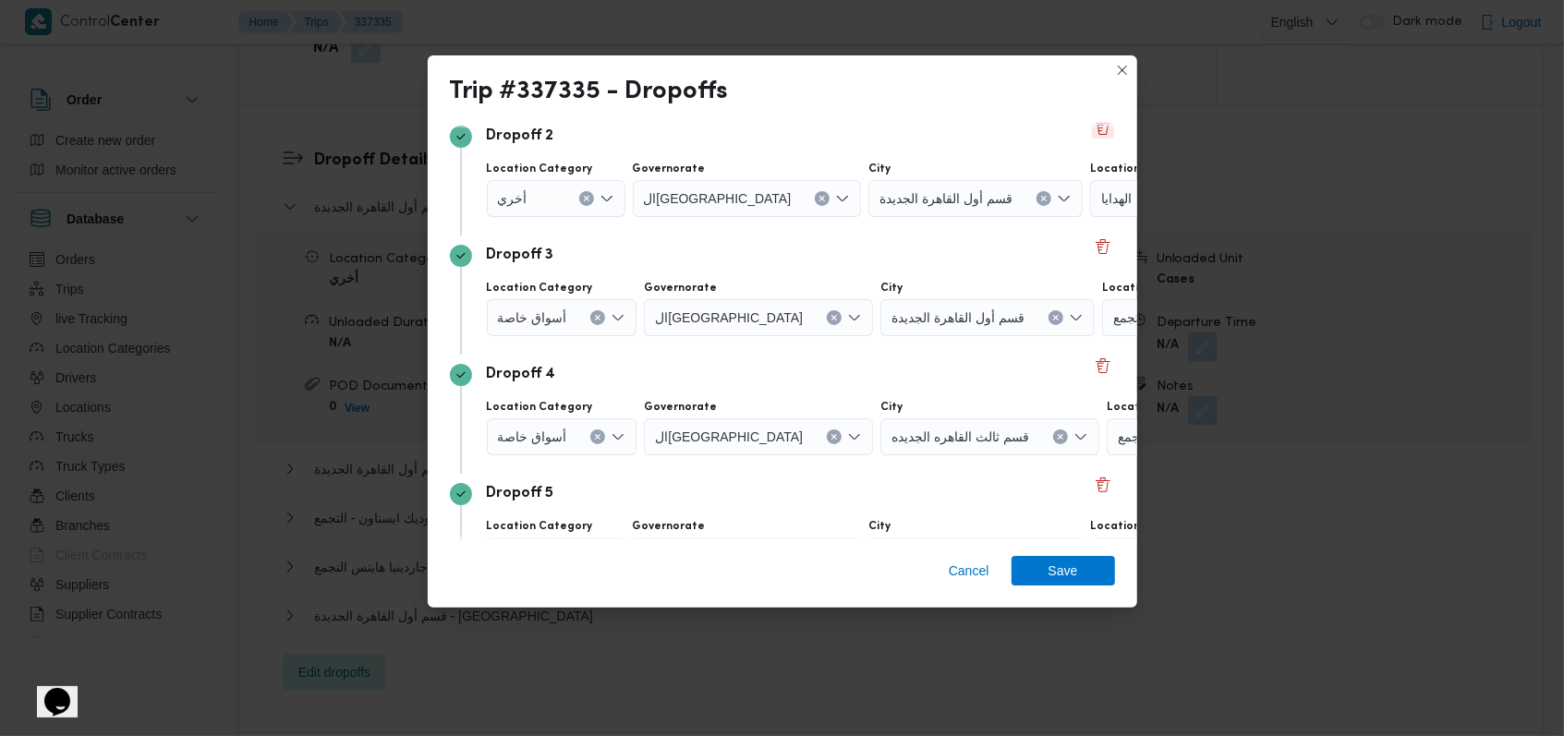
scroll to position [112, 0]
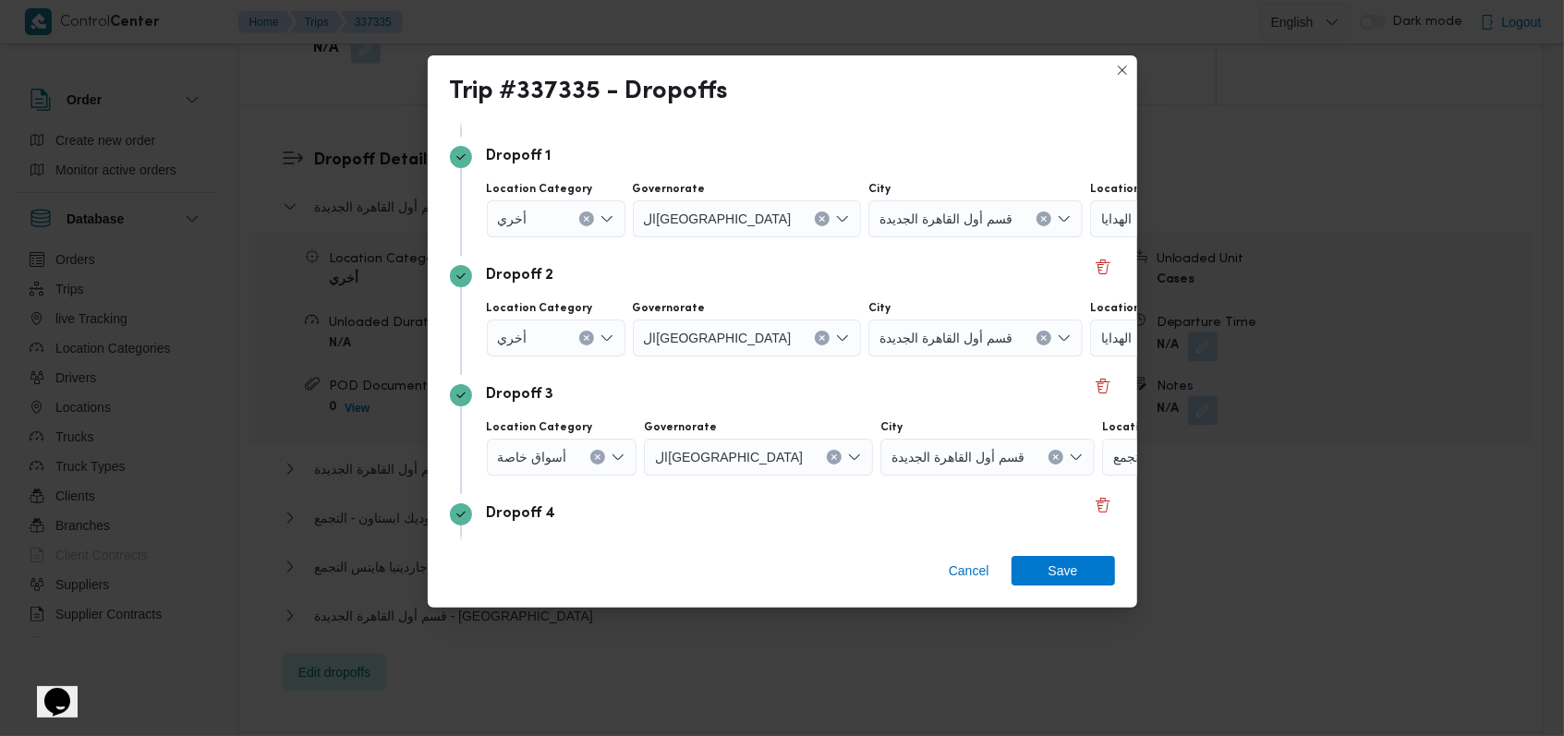
click at [938, 284] on div "Dropoff 2" at bounding box center [782, 276] width 665 height 22
click at [1055, 575] on span "Save" at bounding box center [1063, 570] width 30 height 30
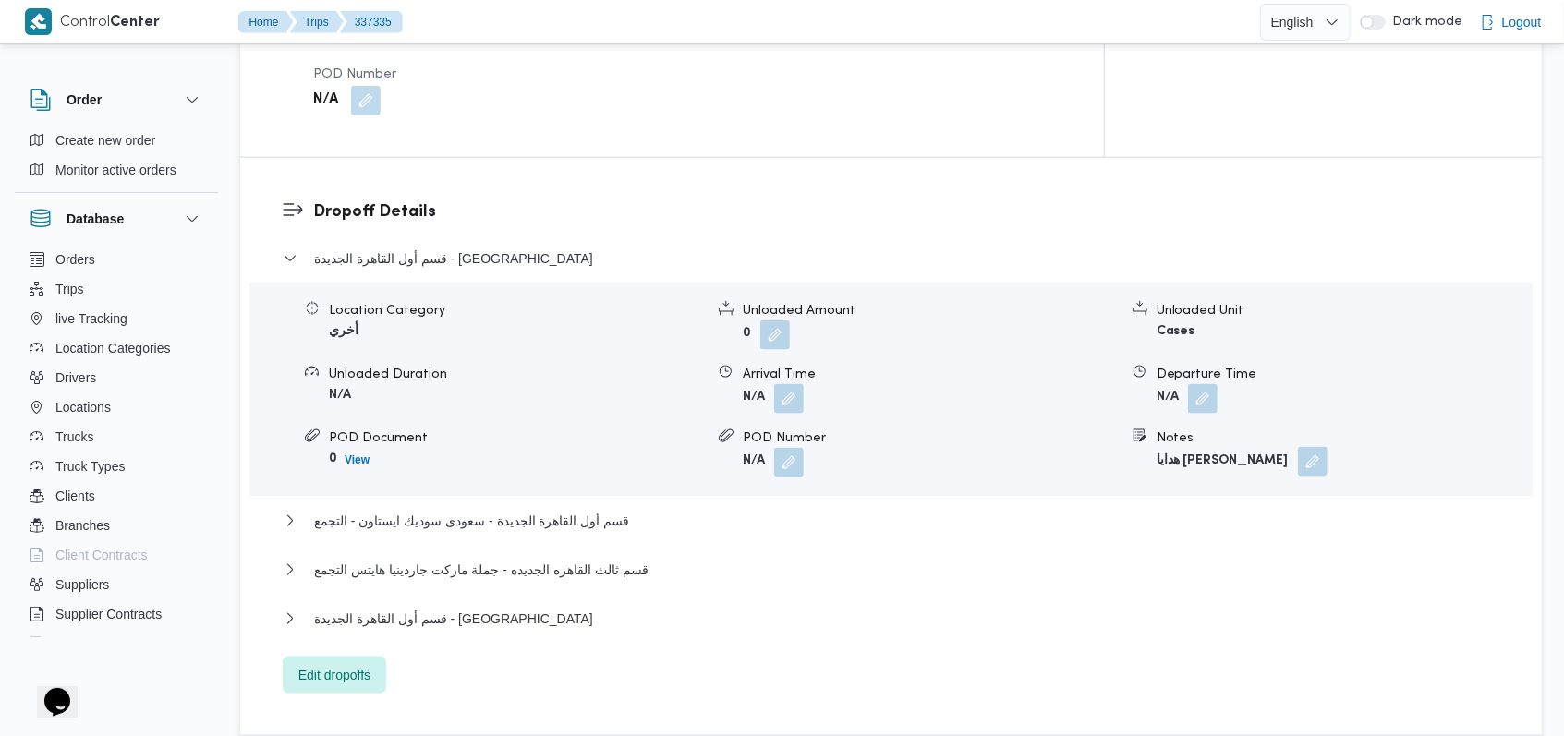
click at [1298, 447] on button "button" at bounding box center [1313, 462] width 30 height 30
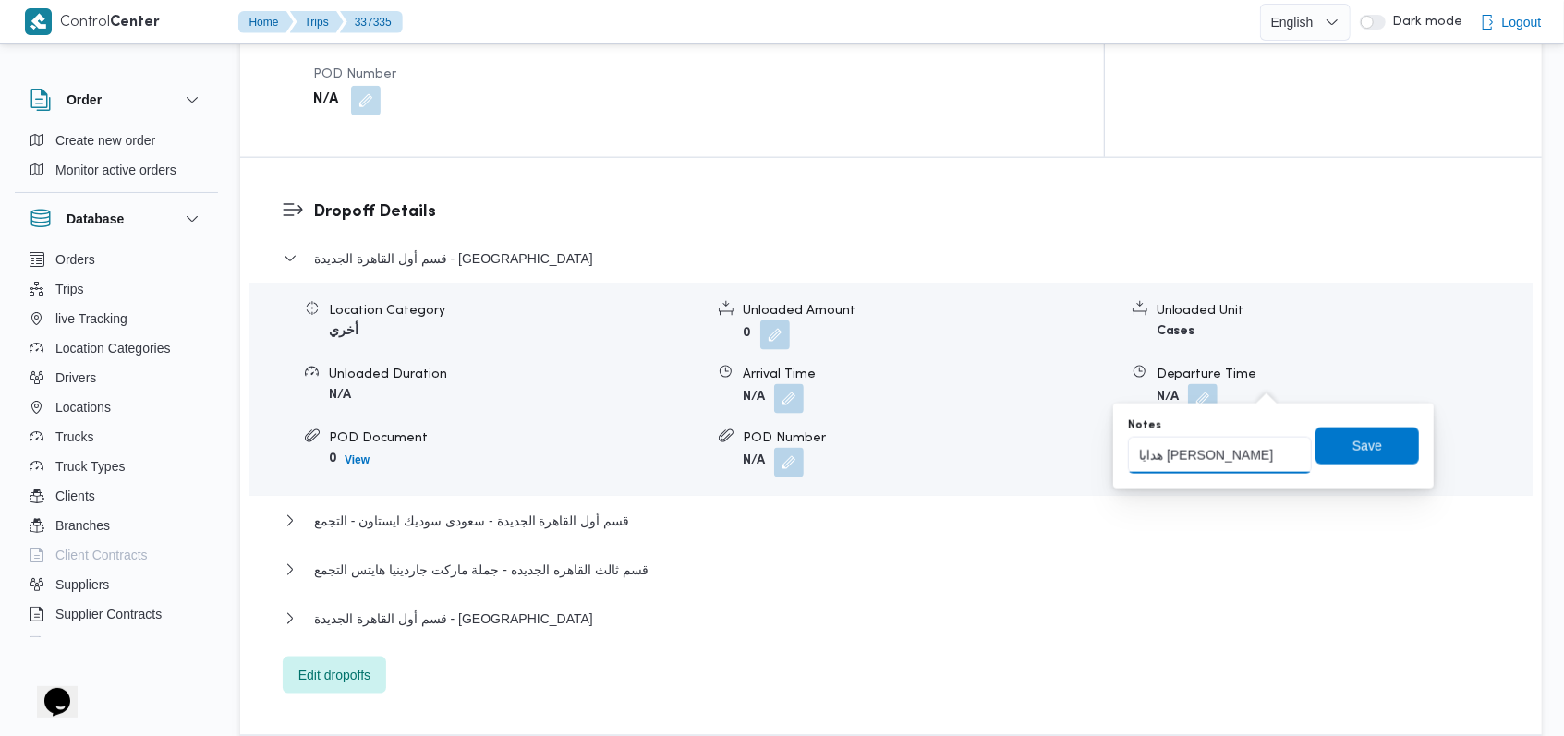
click at [1255, 464] on input "هدايا فادى موسى" at bounding box center [1220, 455] width 184 height 37
type input "هدايا فادى موسى الادارة"
click at [1330, 449] on span "Save" at bounding box center [1366, 445] width 103 height 37
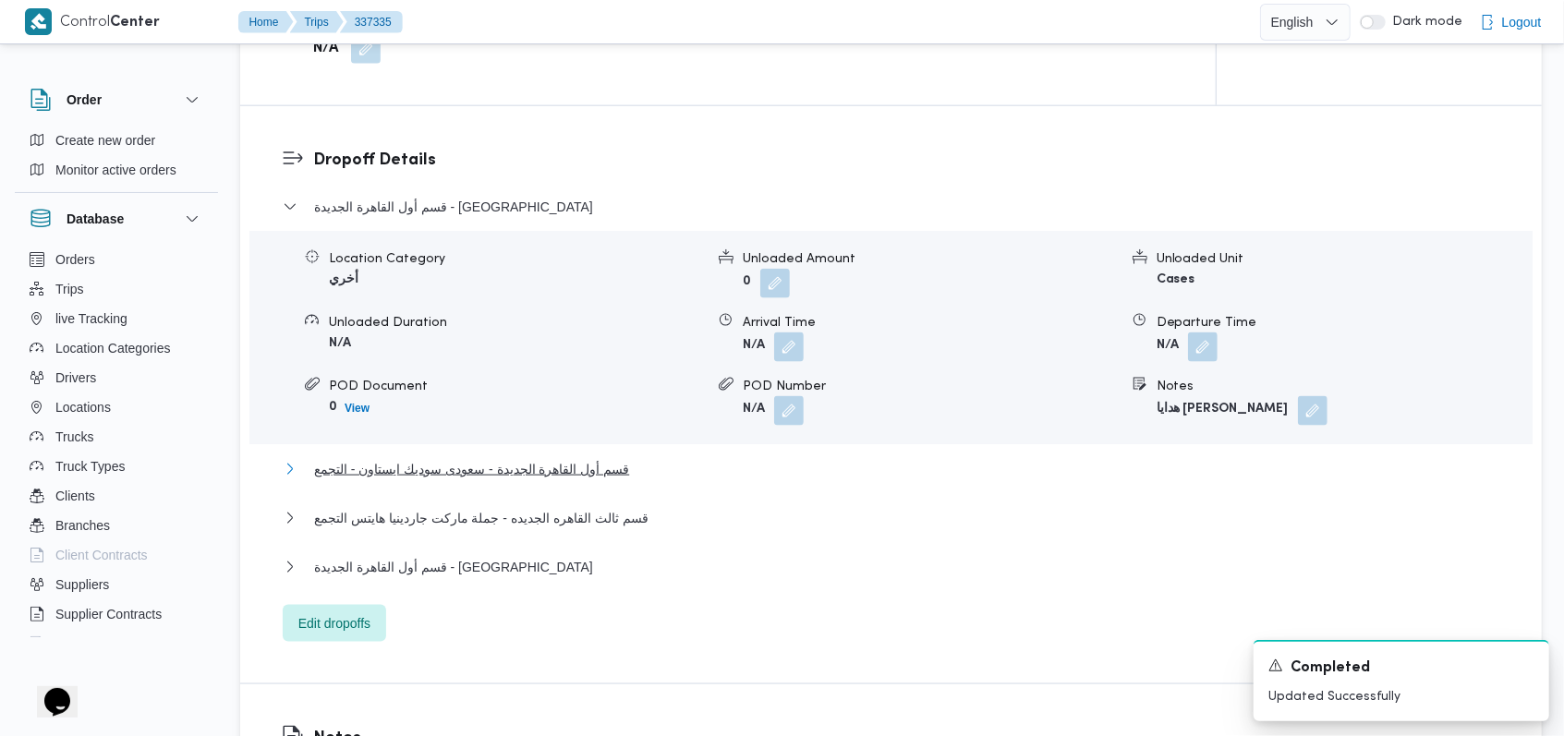
click at [599, 458] on span "قسم أول القاهرة الجديدة - سعودى سوديك ايستاون - التجمع" at bounding box center [471, 469] width 315 height 22
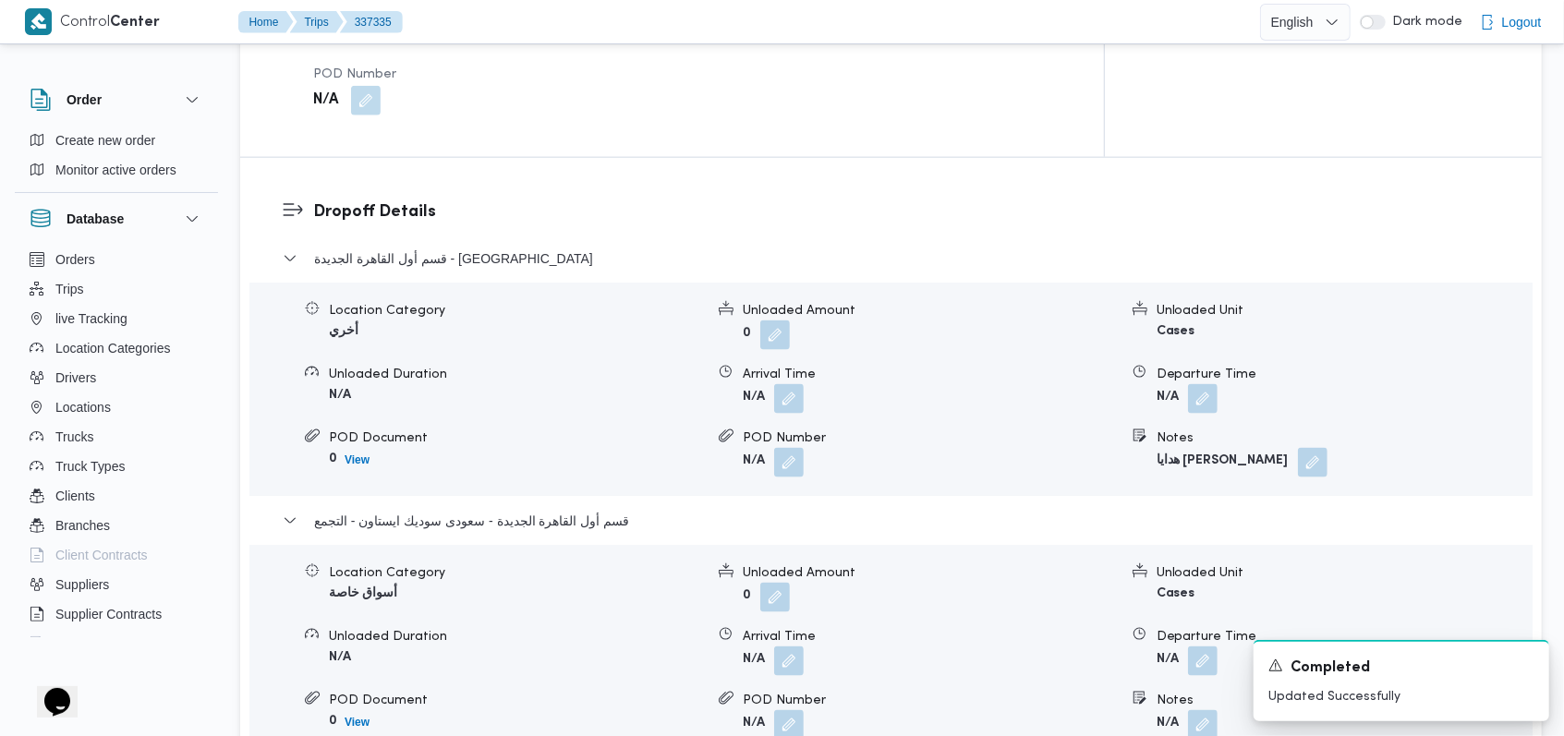
click at [794, 335] on div "Location Category أخري Unloaded Amount 0 Unloaded Unit Cases Unloaded Duration …" at bounding box center [891, 389] width 1298 height 210
click at [794, 333] on div "Location Category أخري Unloaded Amount 0 Unloaded Unit Cases Unloaded Duration …" at bounding box center [891, 389] width 1298 height 210
click at [792, 383] on button "button" at bounding box center [789, 398] width 30 height 30
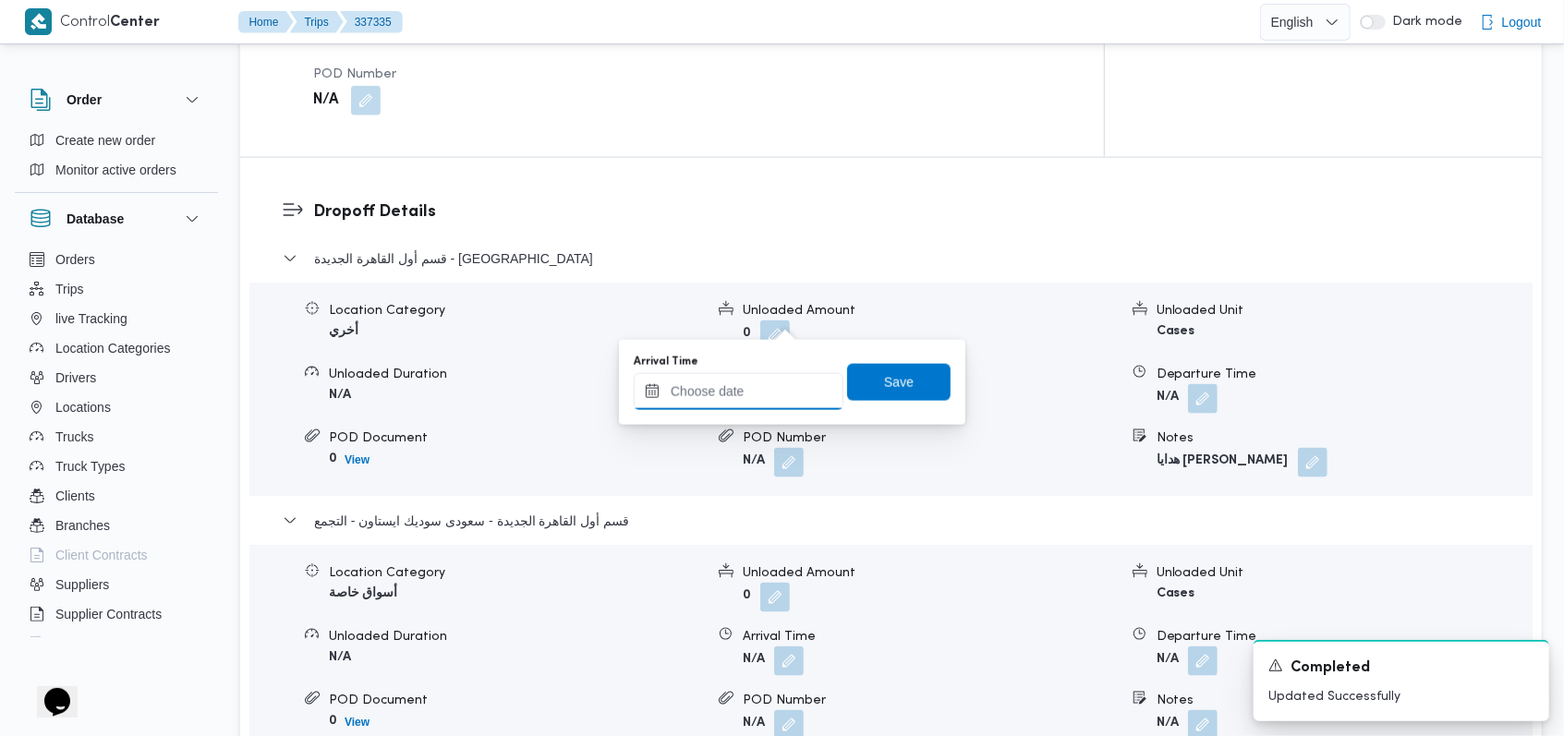
click at [738, 401] on input "Arrival Time" at bounding box center [739, 391] width 210 height 37
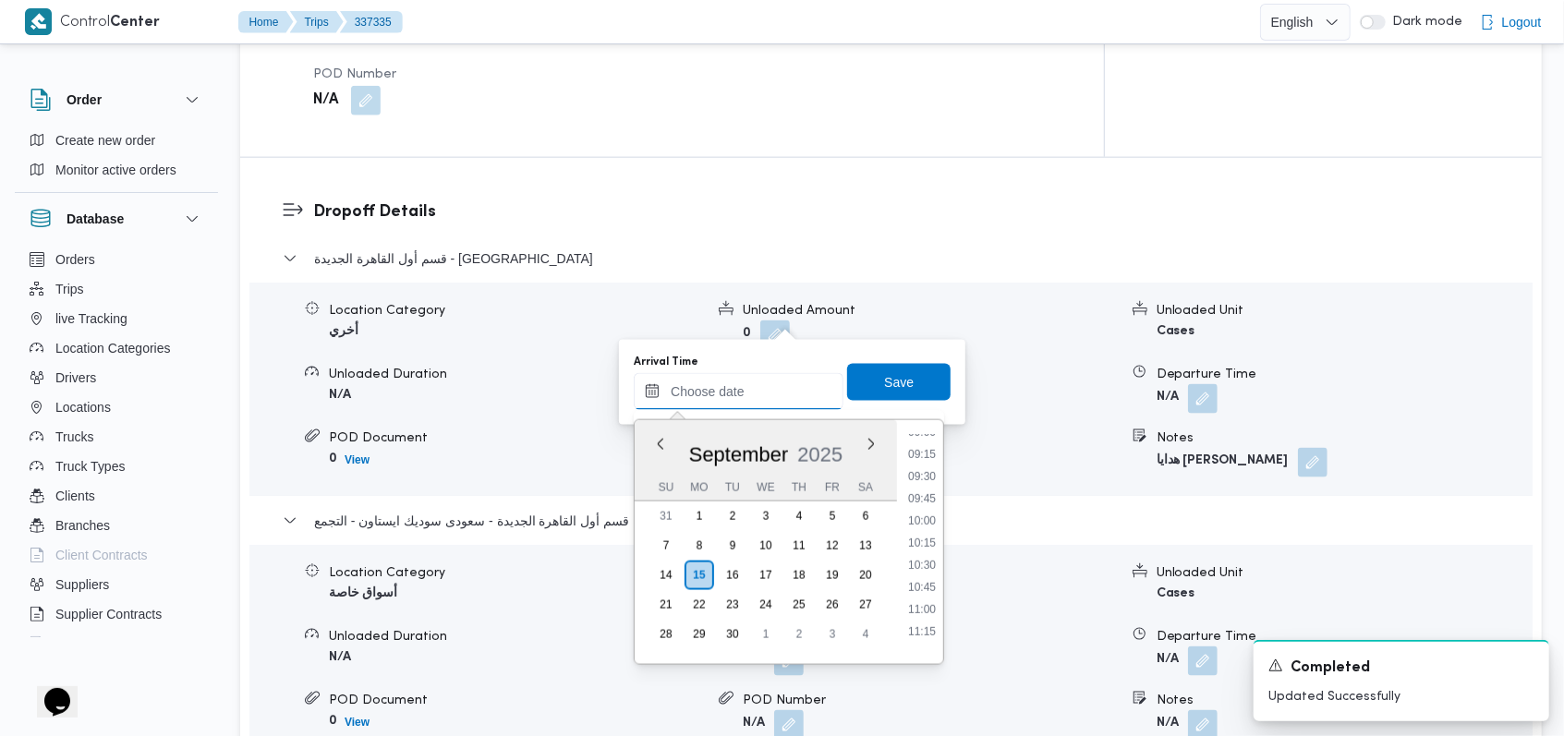
scroll to position [772, 0]
click at [926, 509] on li "09:30" at bounding box center [922, 514] width 42 height 18
type input "15/09/2025 09:30"
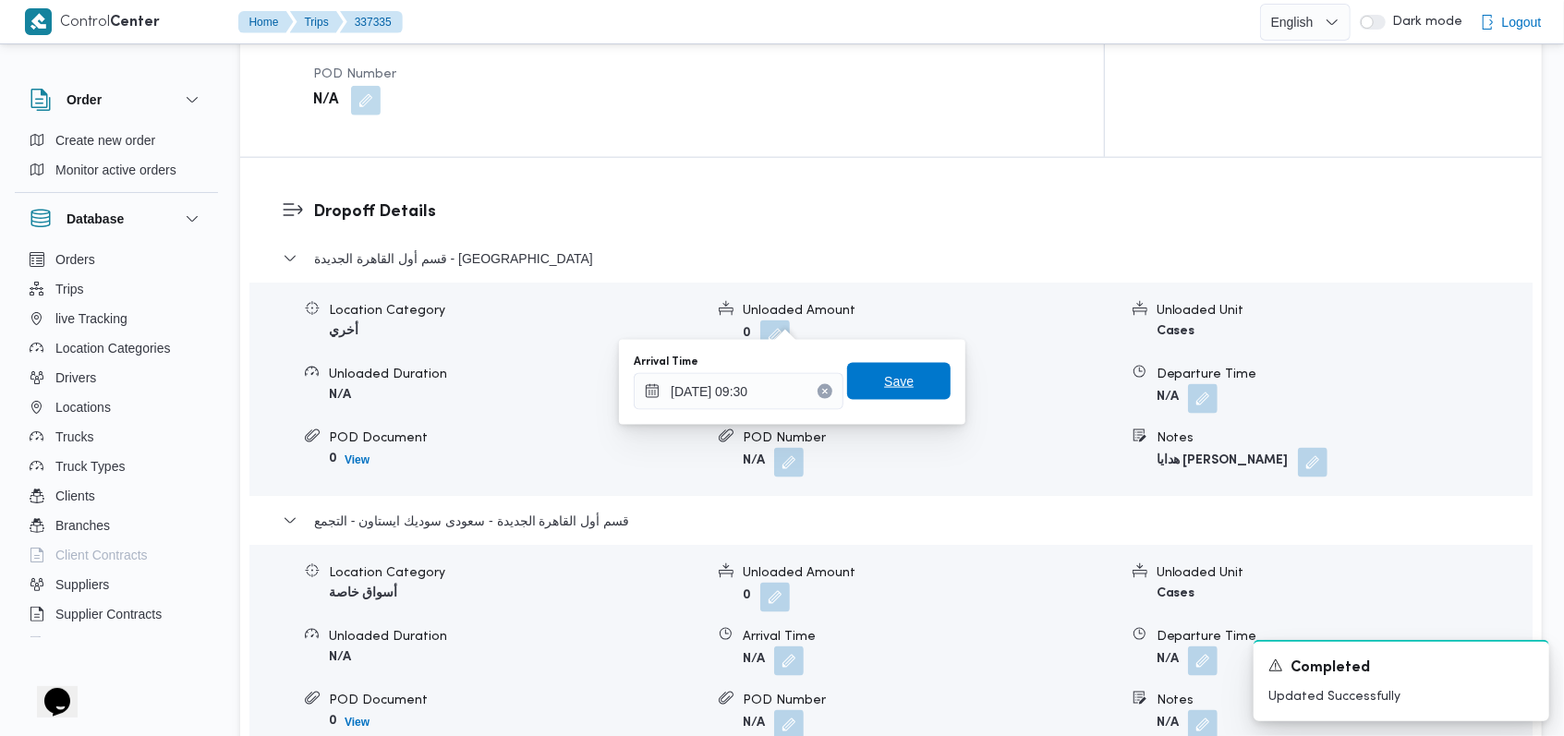
click at [913, 381] on span "Save" at bounding box center [898, 381] width 103 height 37
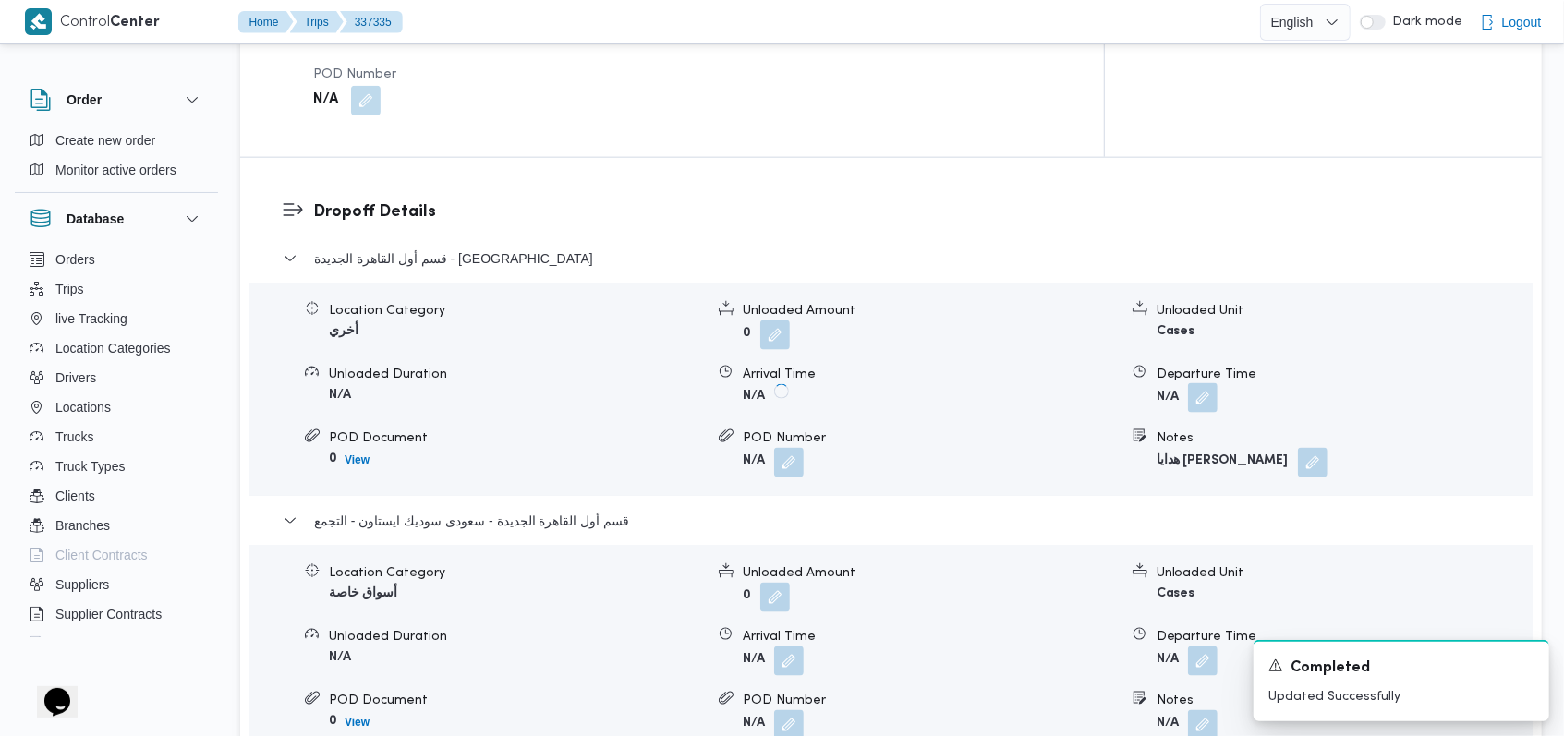
click at [1194, 383] on button "button" at bounding box center [1203, 398] width 30 height 30
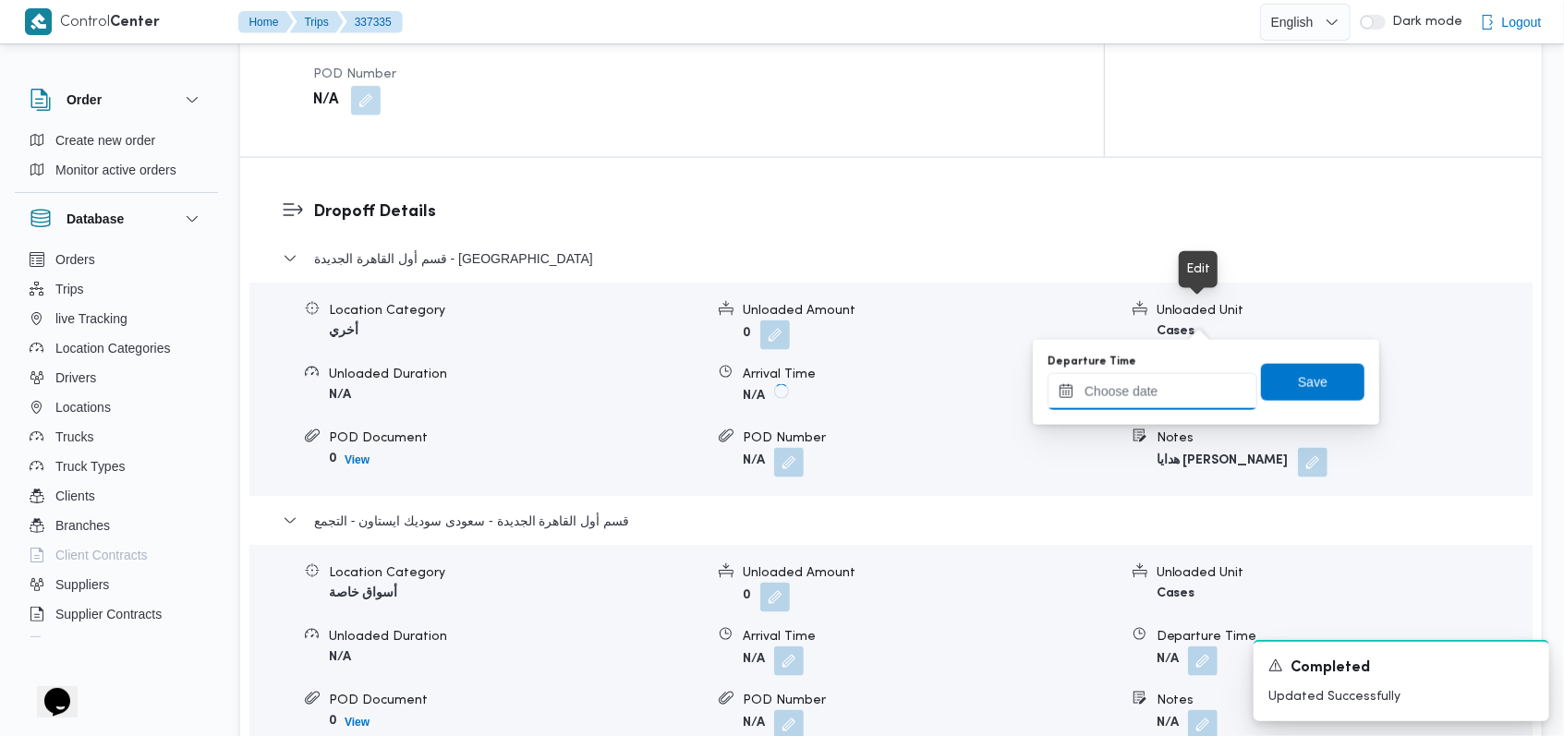
click at [1158, 399] on input "Departure Time" at bounding box center [1152, 391] width 210 height 37
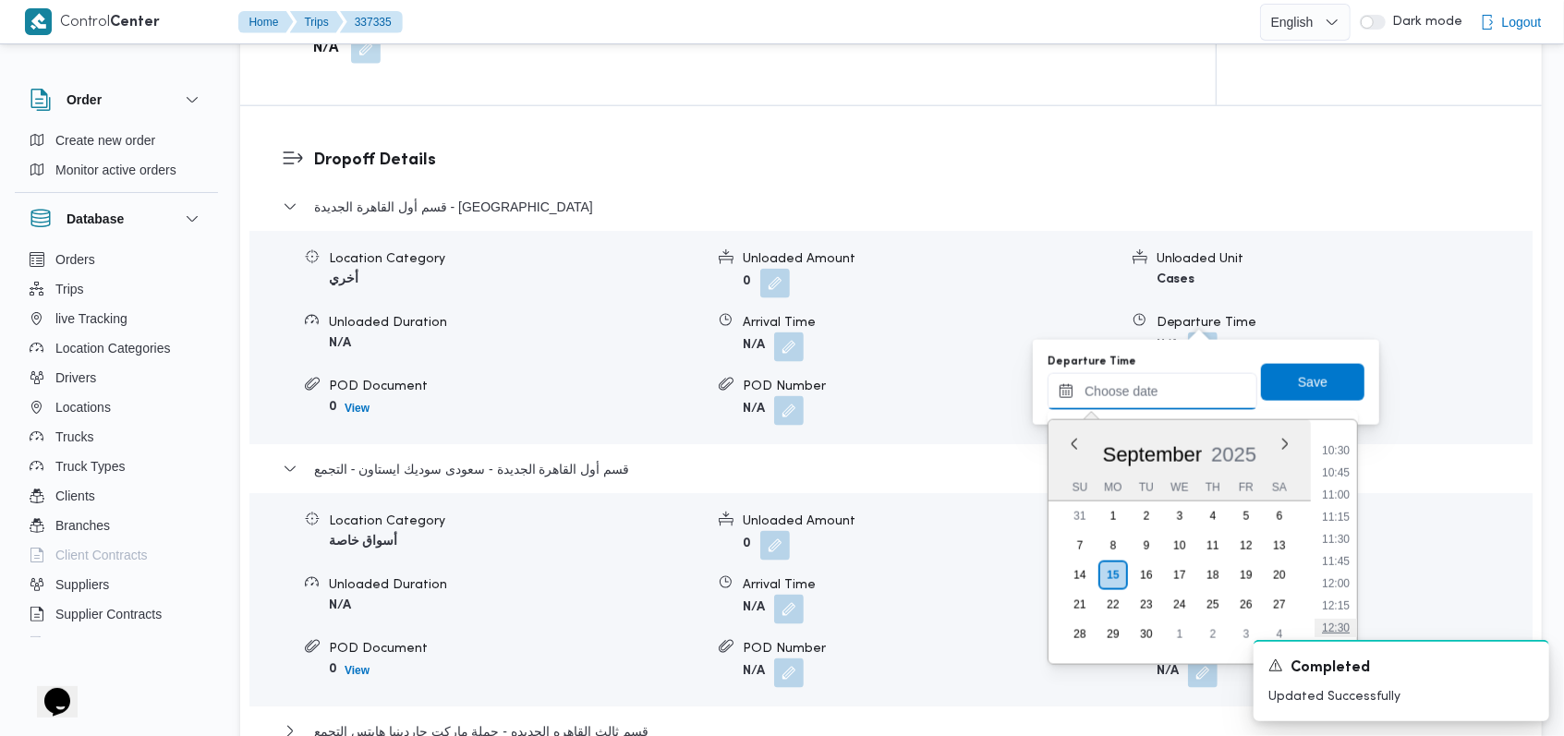
scroll to position [895, 0]
click at [1346, 461] on li "10:15" at bounding box center [1335, 458] width 42 height 18
type input "15/09/2025 10:15"
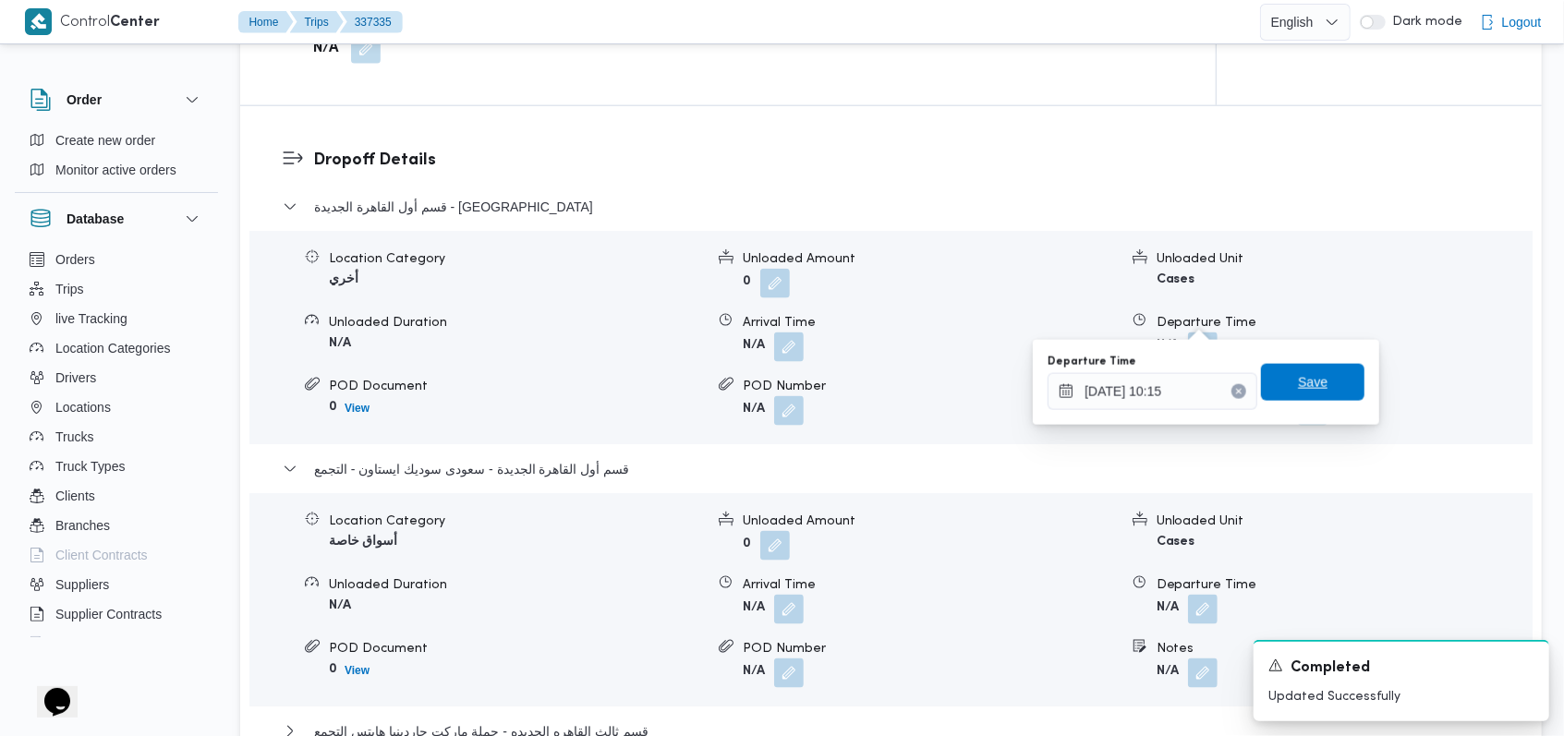
drag, startPoint x: 1328, startPoint y: 393, endPoint x: 1236, endPoint y: 415, distance: 95.0
click at [1328, 392] on span "Save" at bounding box center [1312, 382] width 103 height 37
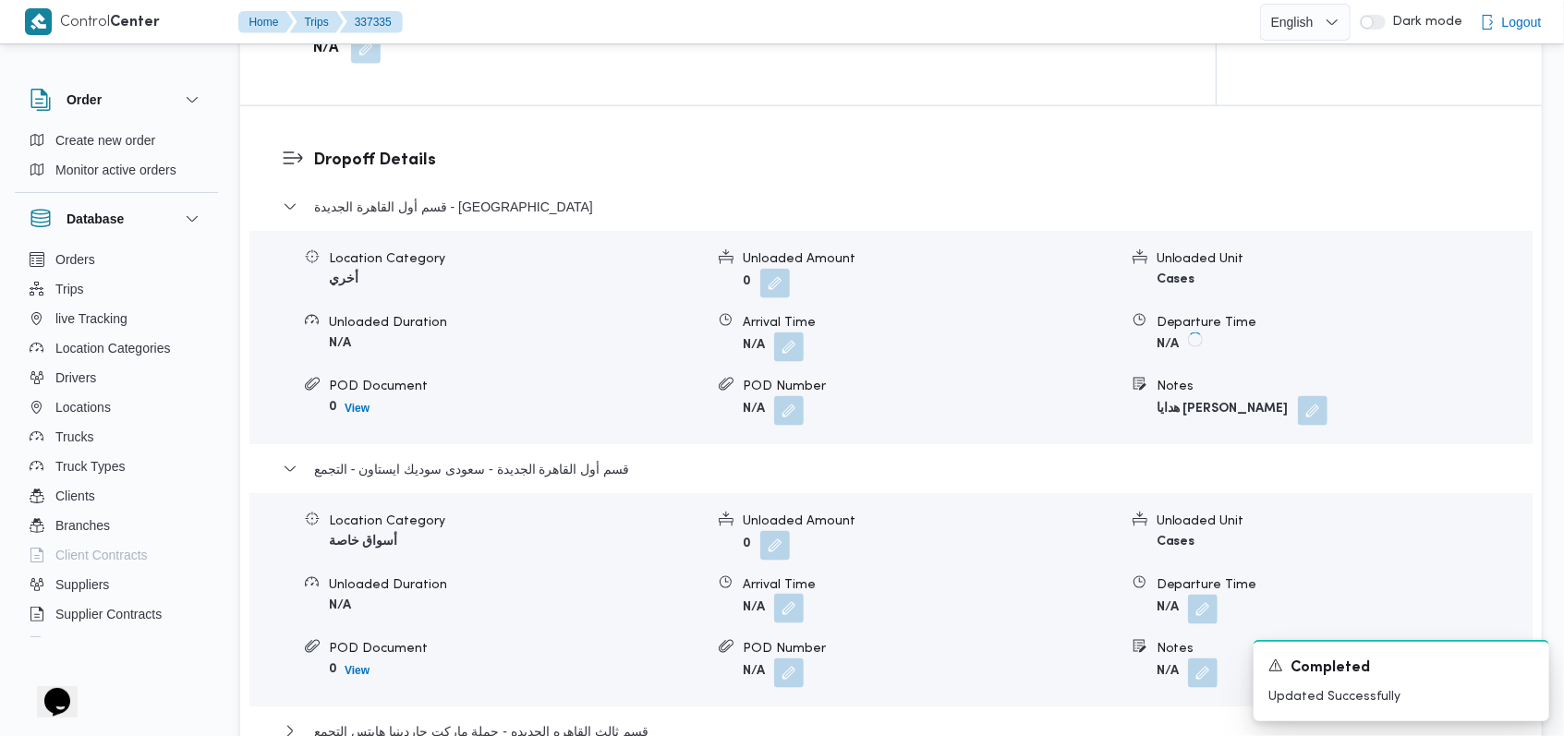
click at [785, 594] on button "button" at bounding box center [789, 609] width 30 height 30
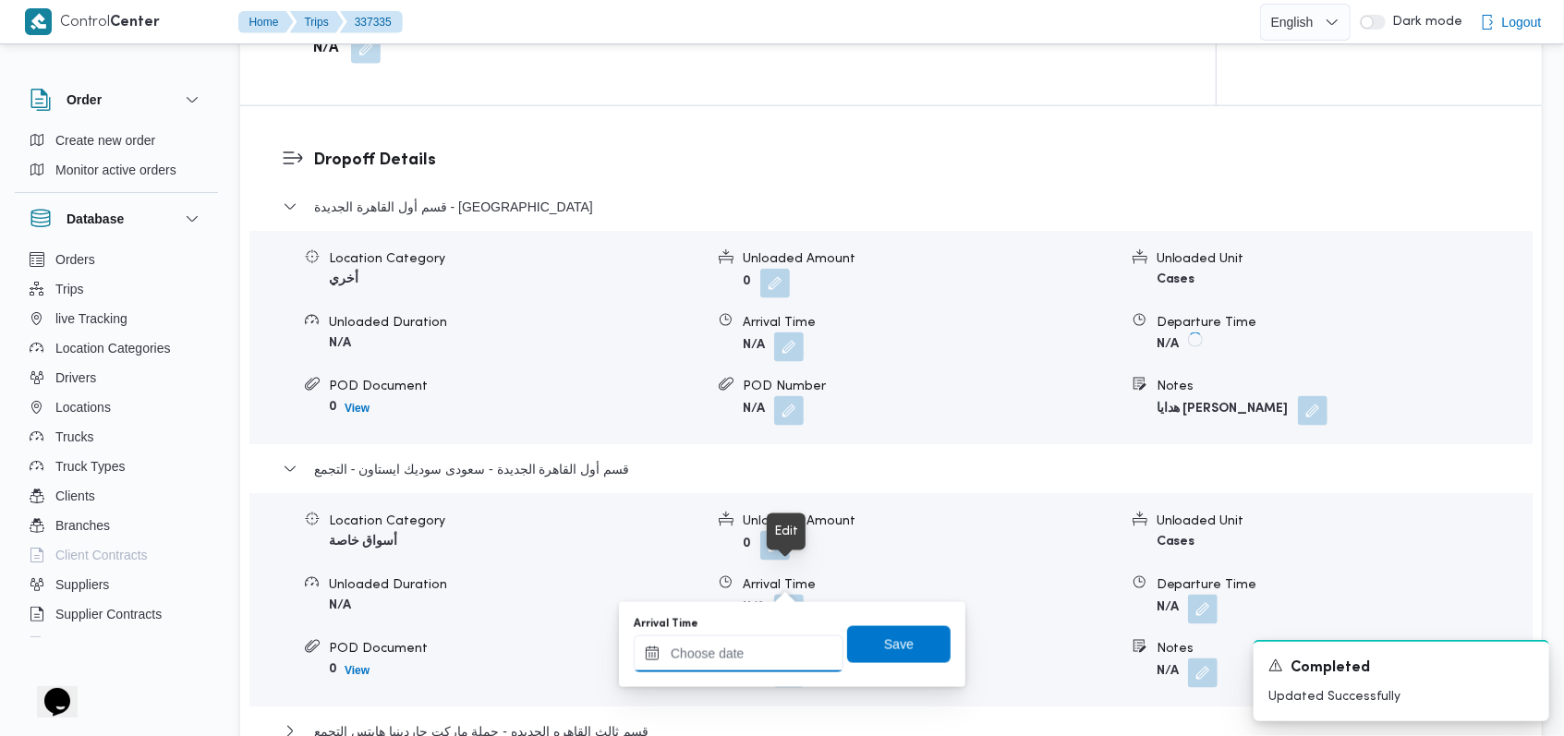
click at [738, 643] on div at bounding box center [739, 653] width 210 height 37
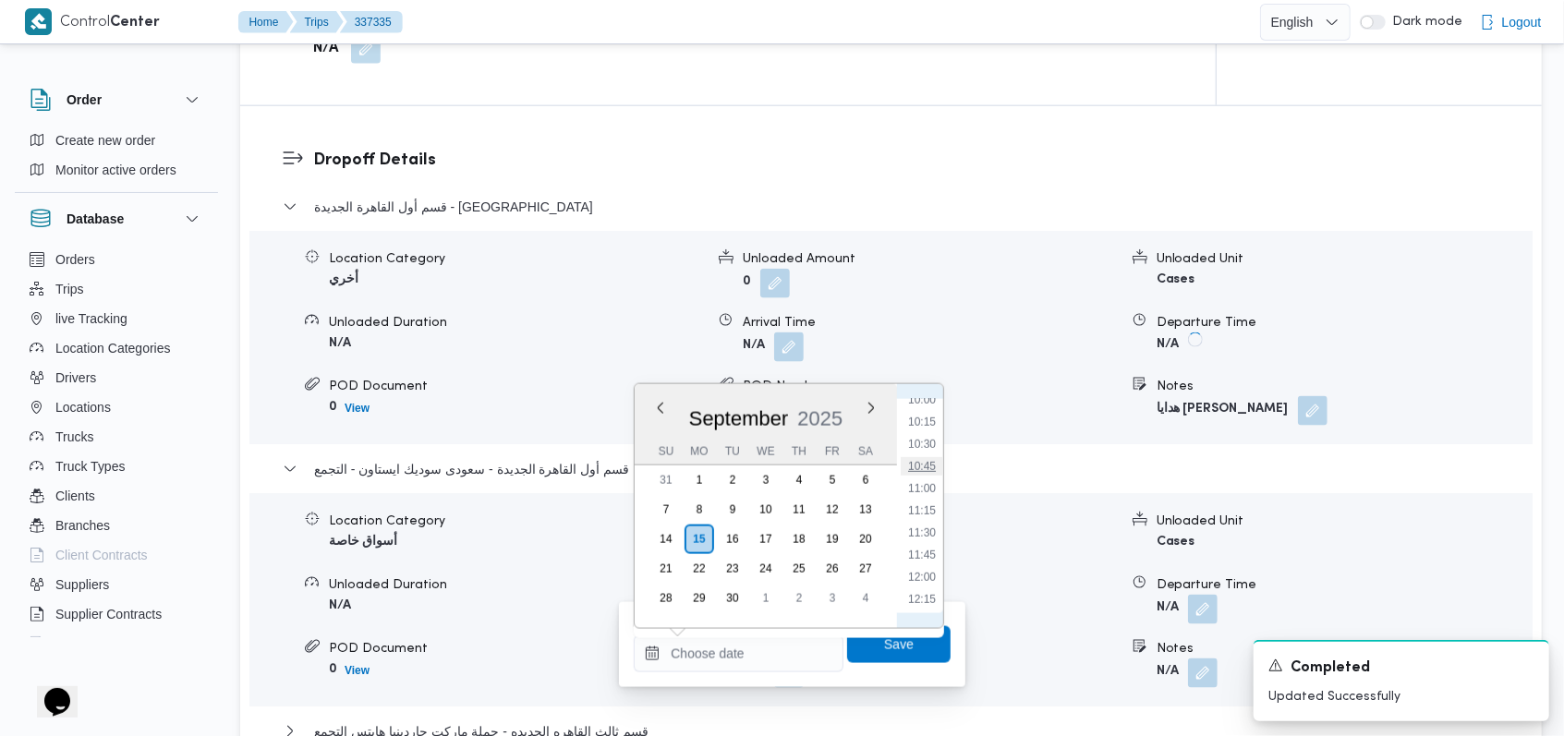
click at [931, 467] on li "10:45" at bounding box center [922, 466] width 42 height 18
type input "15/09/2025 10:45"
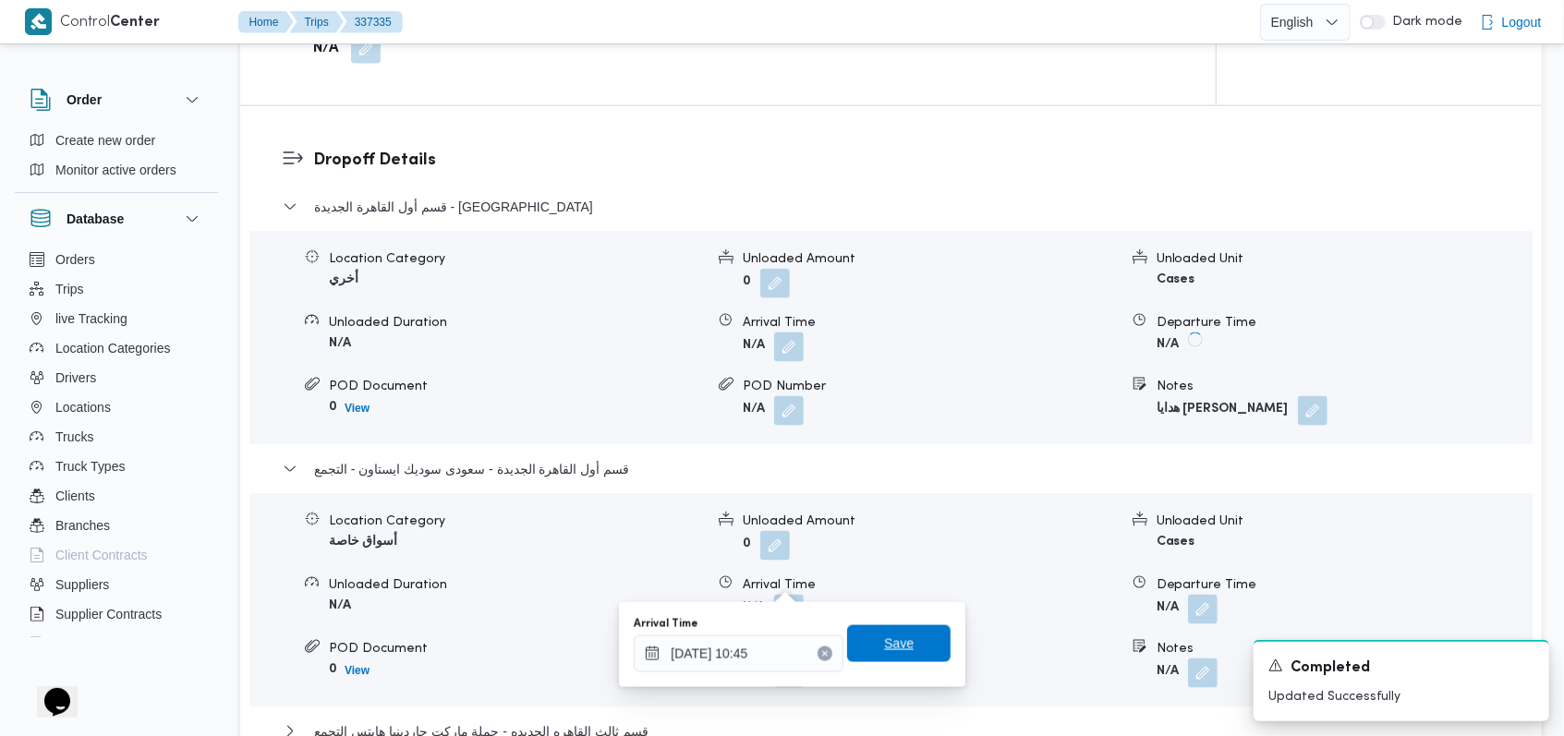
click at [897, 639] on span "Save" at bounding box center [899, 644] width 30 height 22
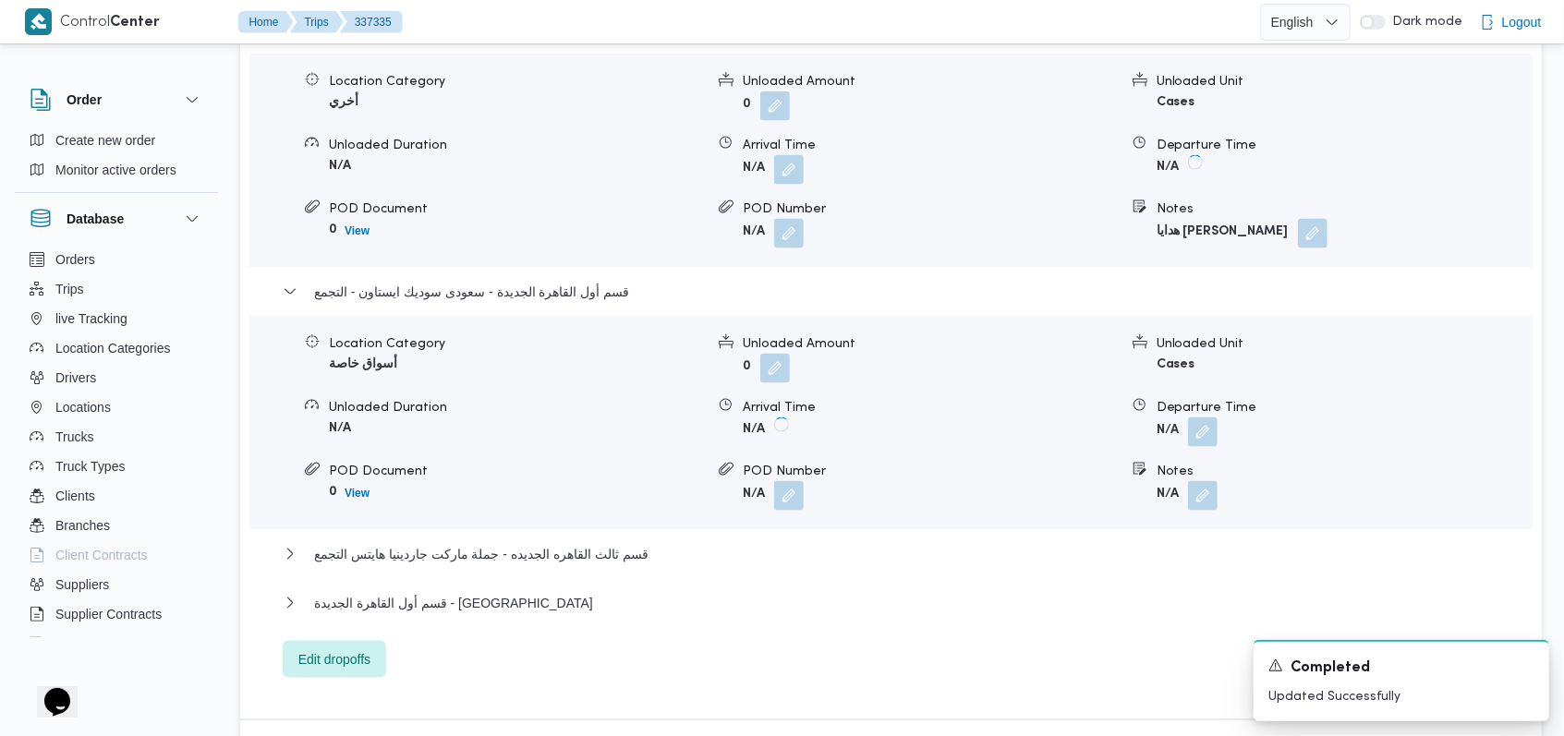
scroll to position [1847, 0]
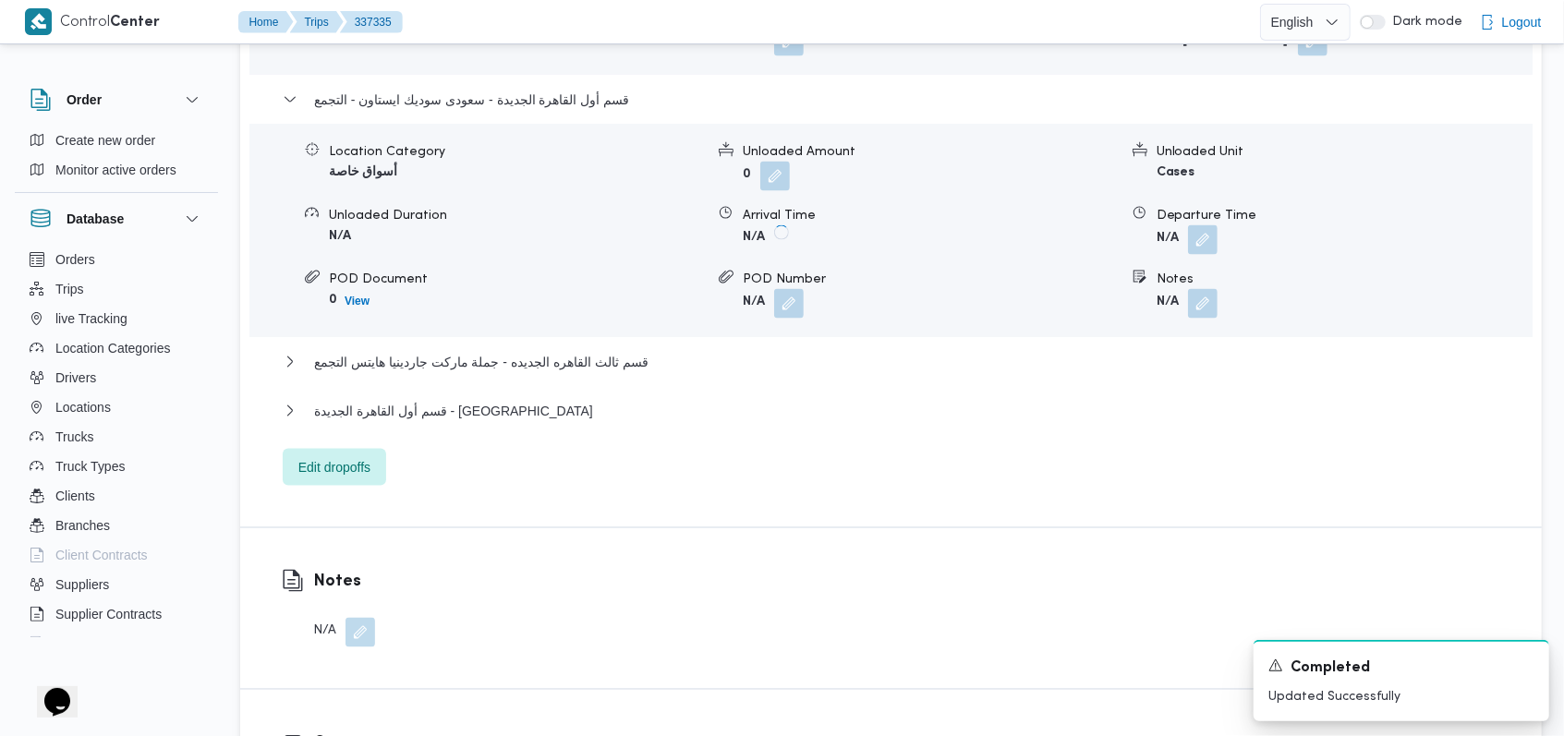
click at [429, 400] on div "قسم أول القاهرة الجديدة - الهدايا" at bounding box center [891, 417] width 1217 height 35
click at [494, 400] on button "قسم أول القاهرة الجديدة - الهدايا" at bounding box center [891, 411] width 1217 height 22
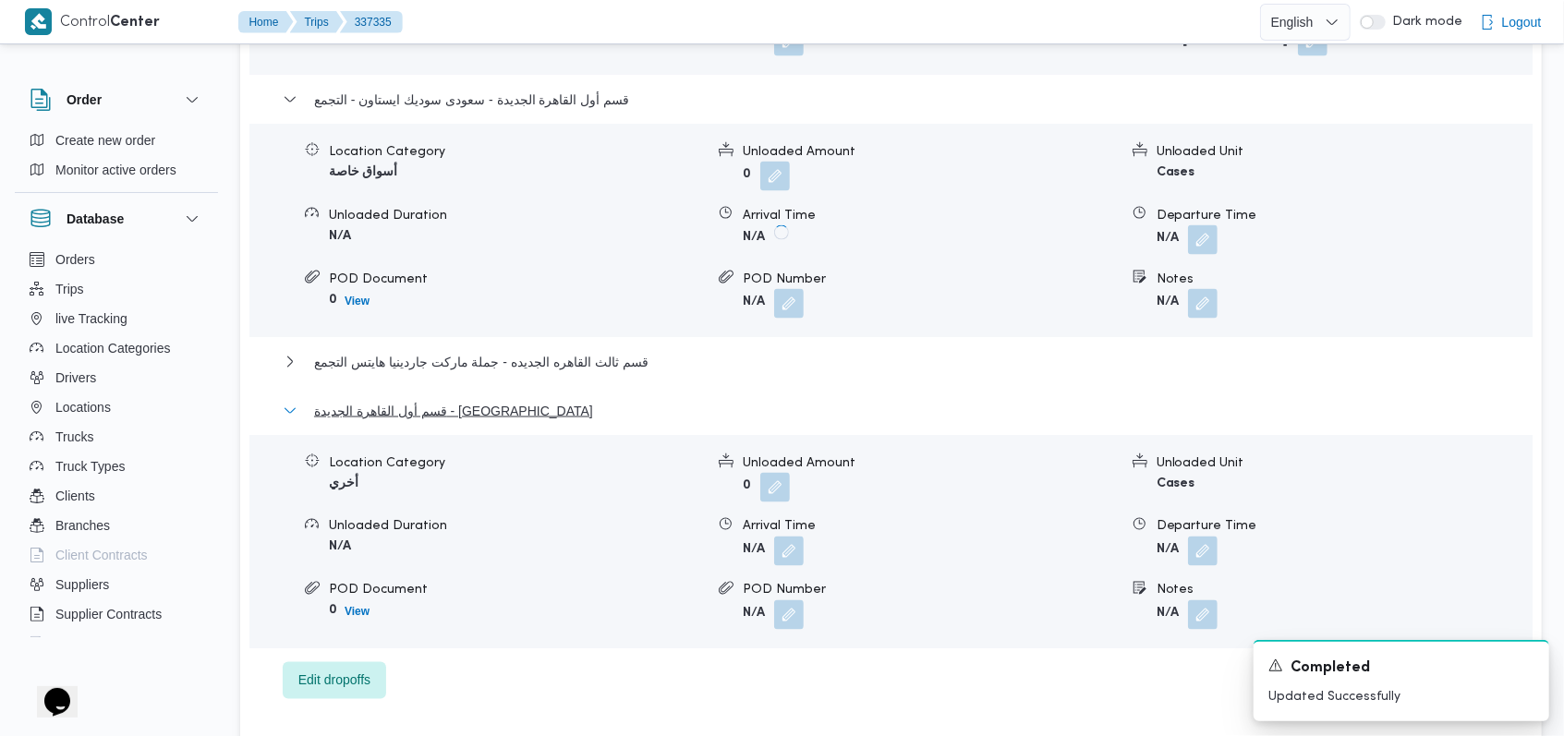
click at [410, 400] on span "قسم أول القاهرة الجديدة - الهدايا" at bounding box center [453, 411] width 279 height 22
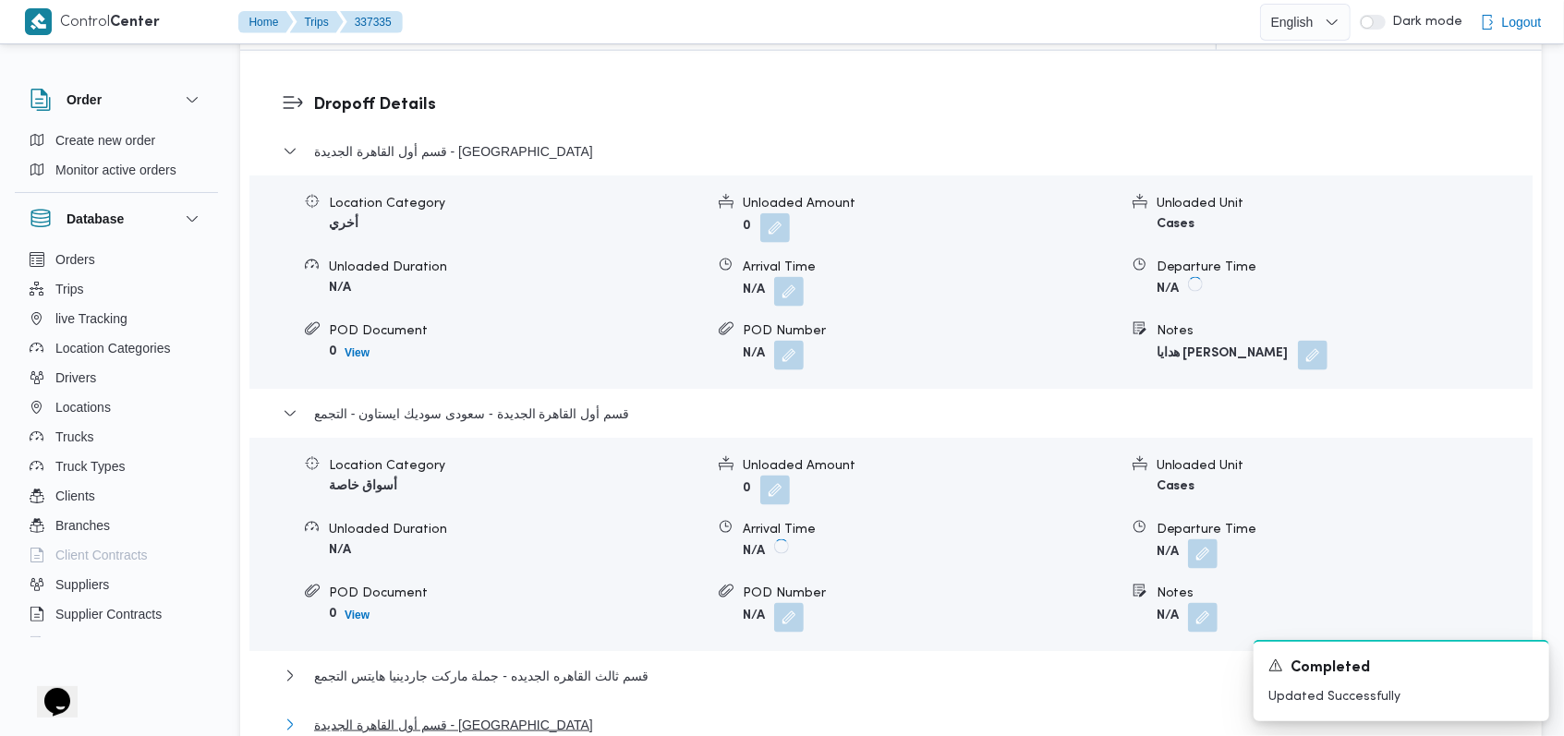
scroll to position [1478, 0]
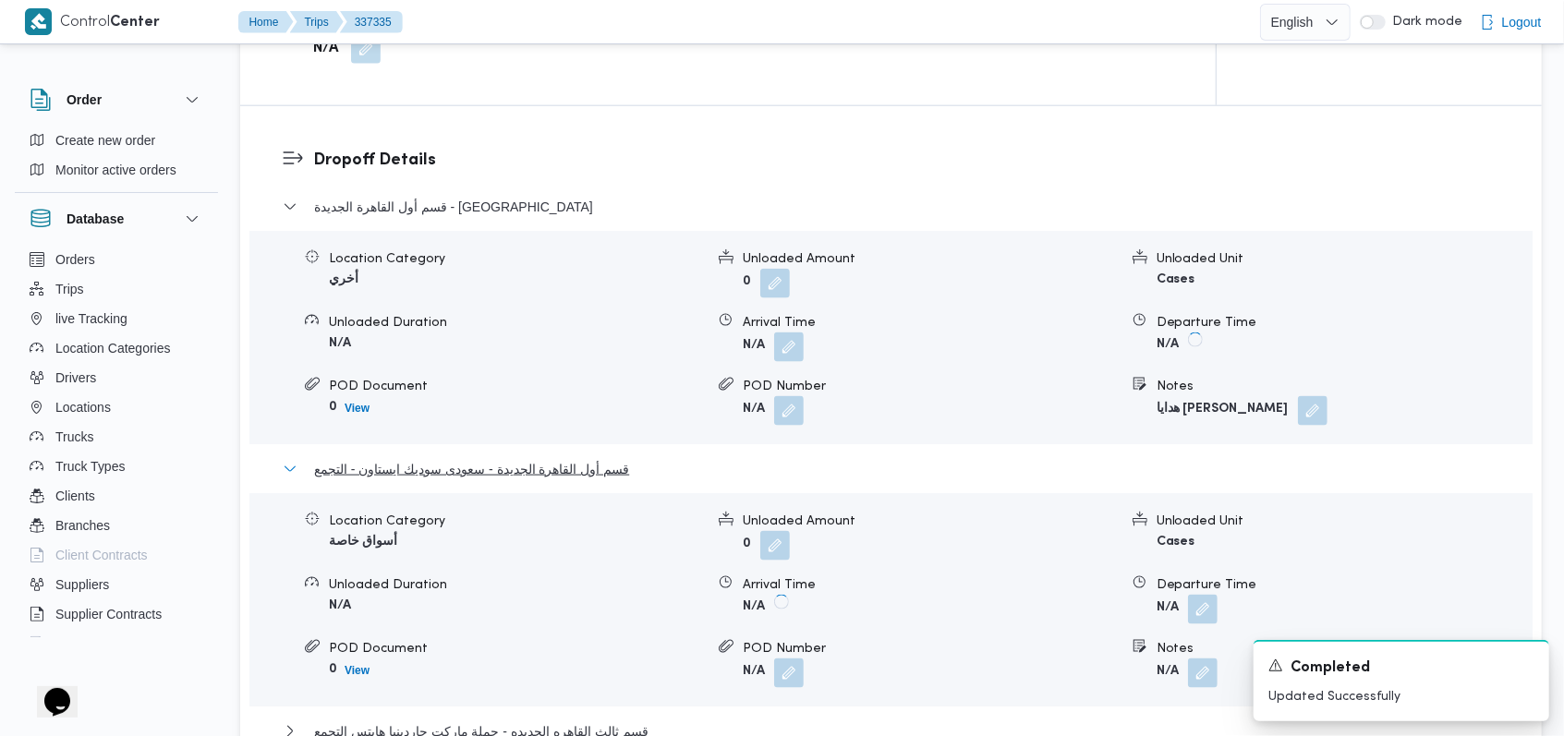
click at [472, 458] on span "قسم أول القاهرة الجديدة - سعودى سوديك ايستاون - التجمع" at bounding box center [471, 469] width 315 height 22
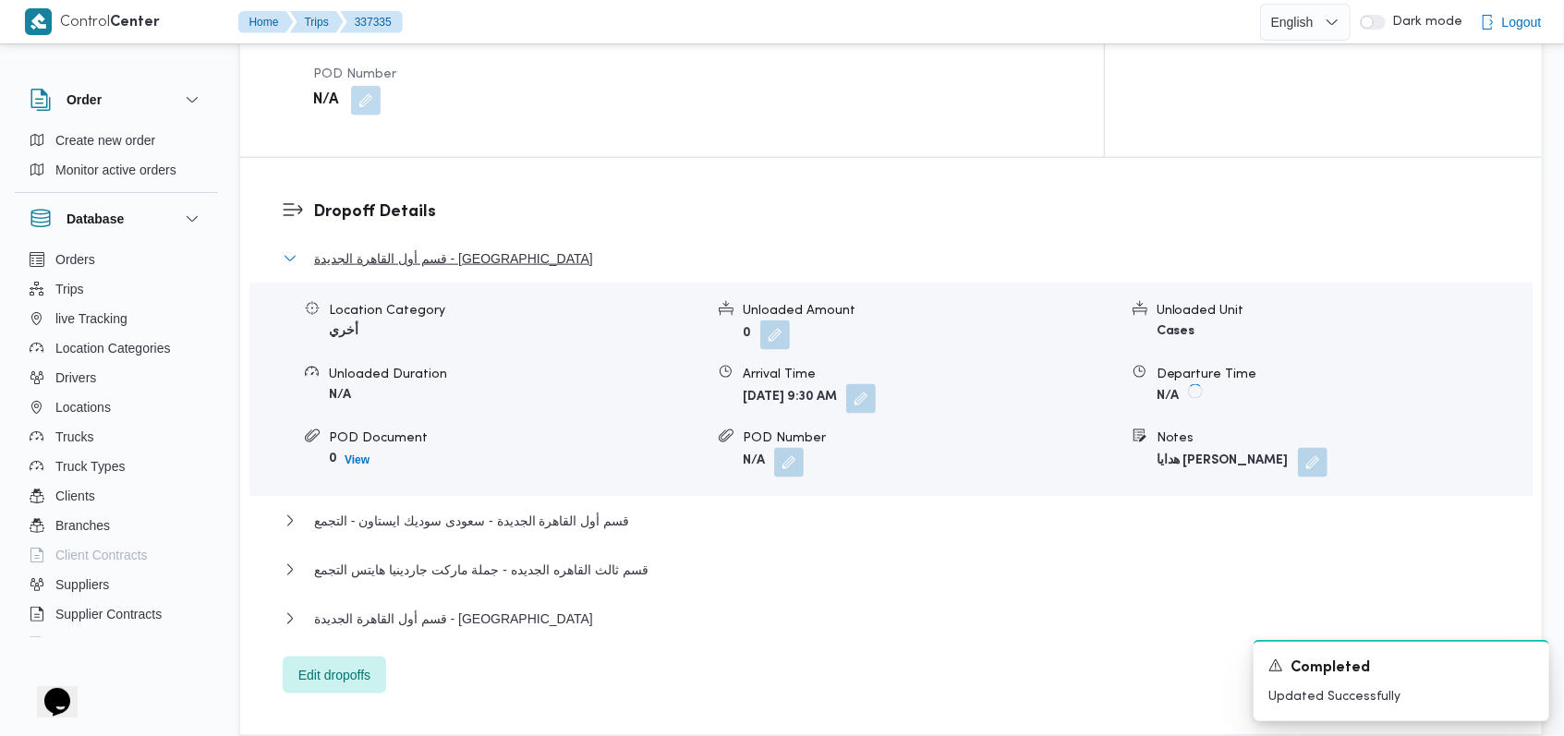
click at [459, 248] on span "قسم أول القاهرة الجديدة - الهدايا" at bounding box center [453, 259] width 279 height 22
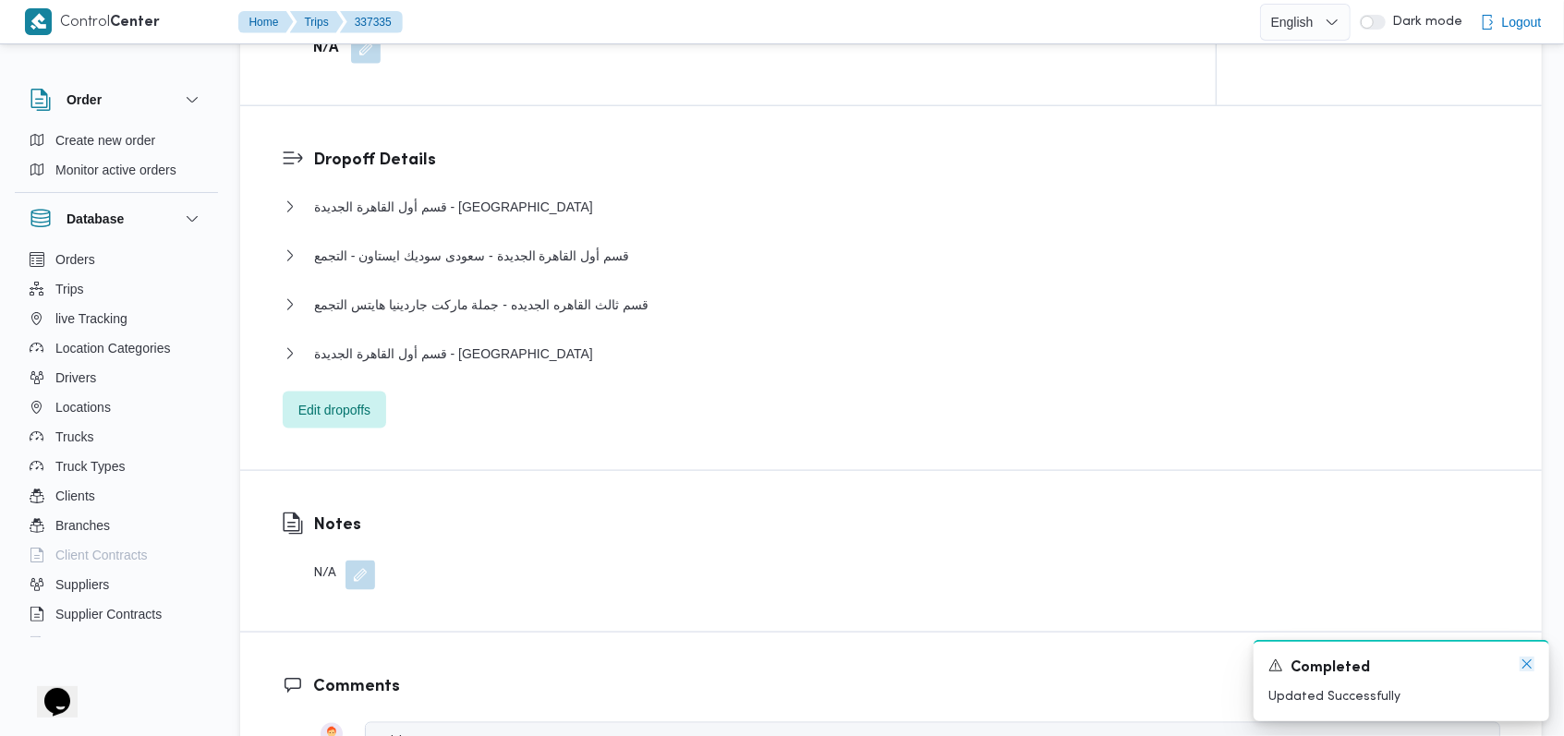
click at [1524, 664] on icon "Dismiss toast" at bounding box center [1526, 664] width 15 height 15
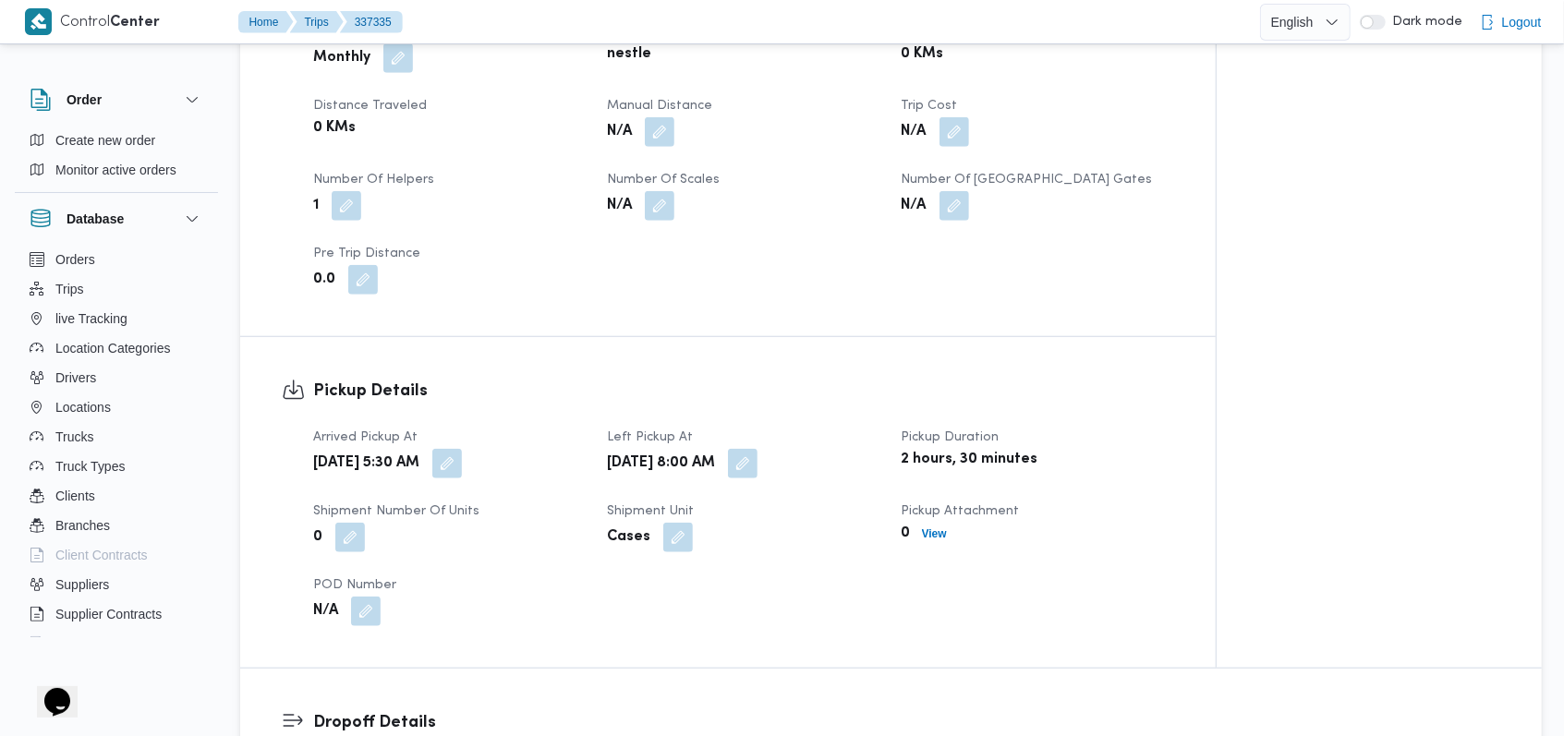
scroll to position [739, 0]
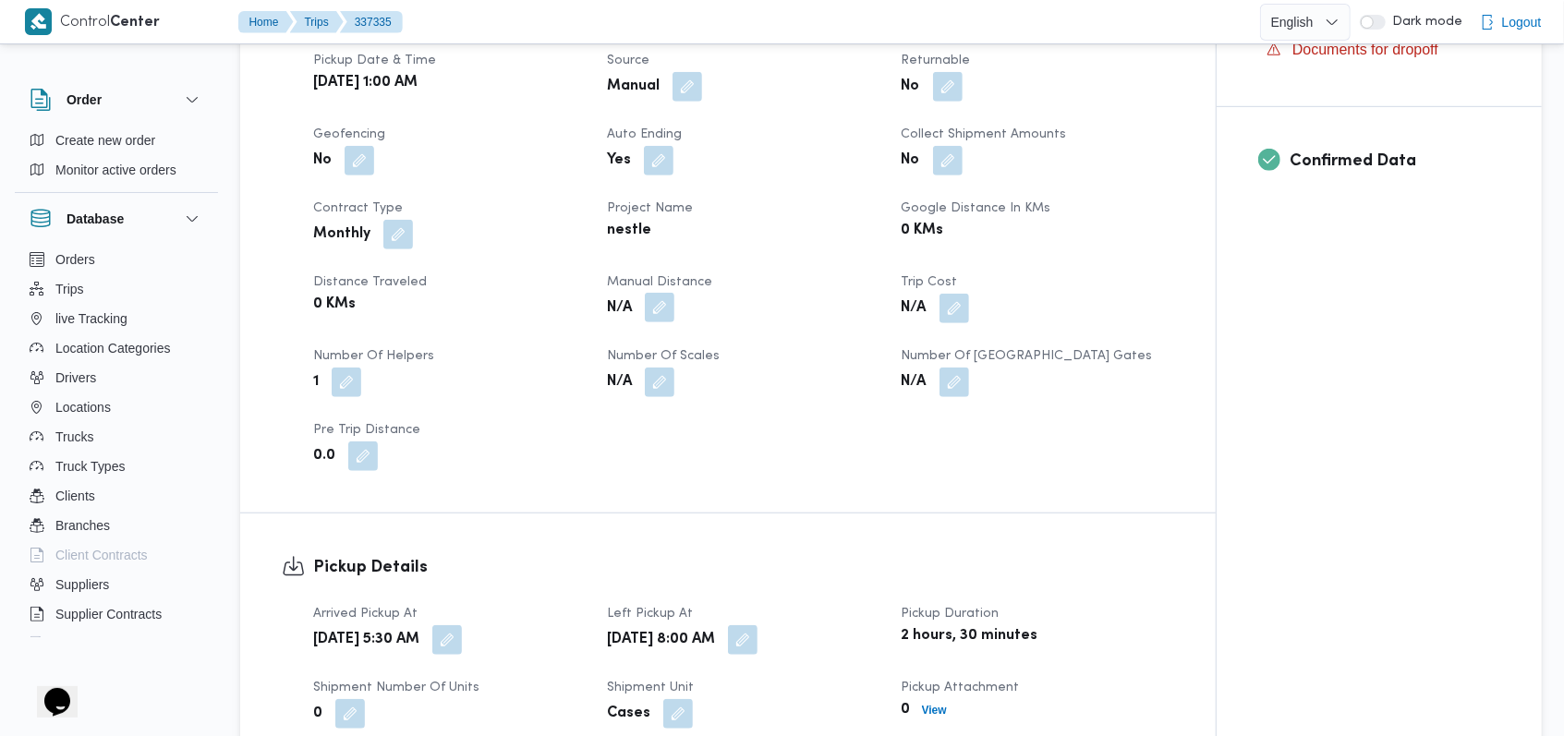
click at [665, 293] on button "button" at bounding box center [660, 308] width 30 height 30
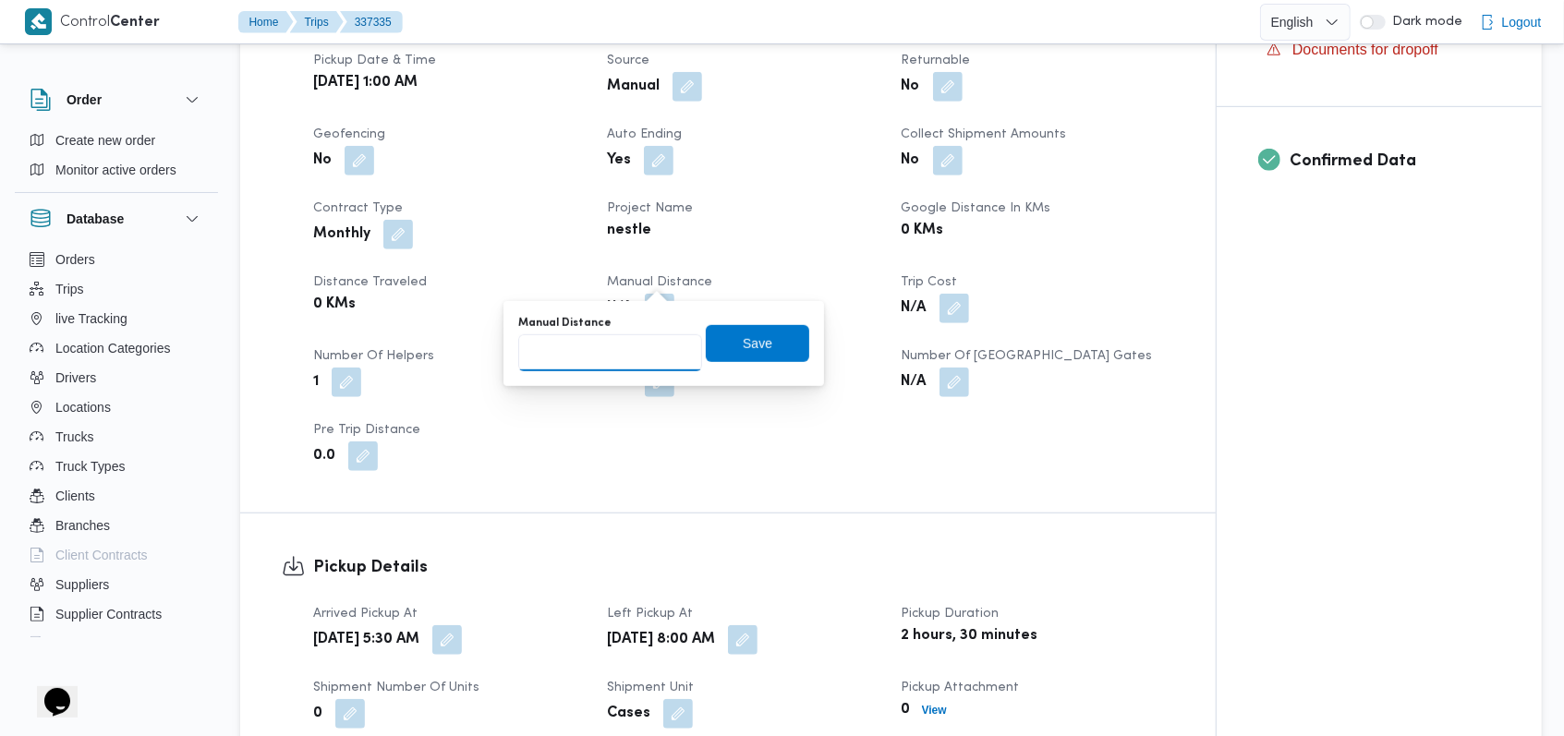
click at [615, 356] on input "Manual Distance" at bounding box center [610, 352] width 184 height 37
type input "145"
click at [768, 336] on span "Save" at bounding box center [757, 342] width 103 height 37
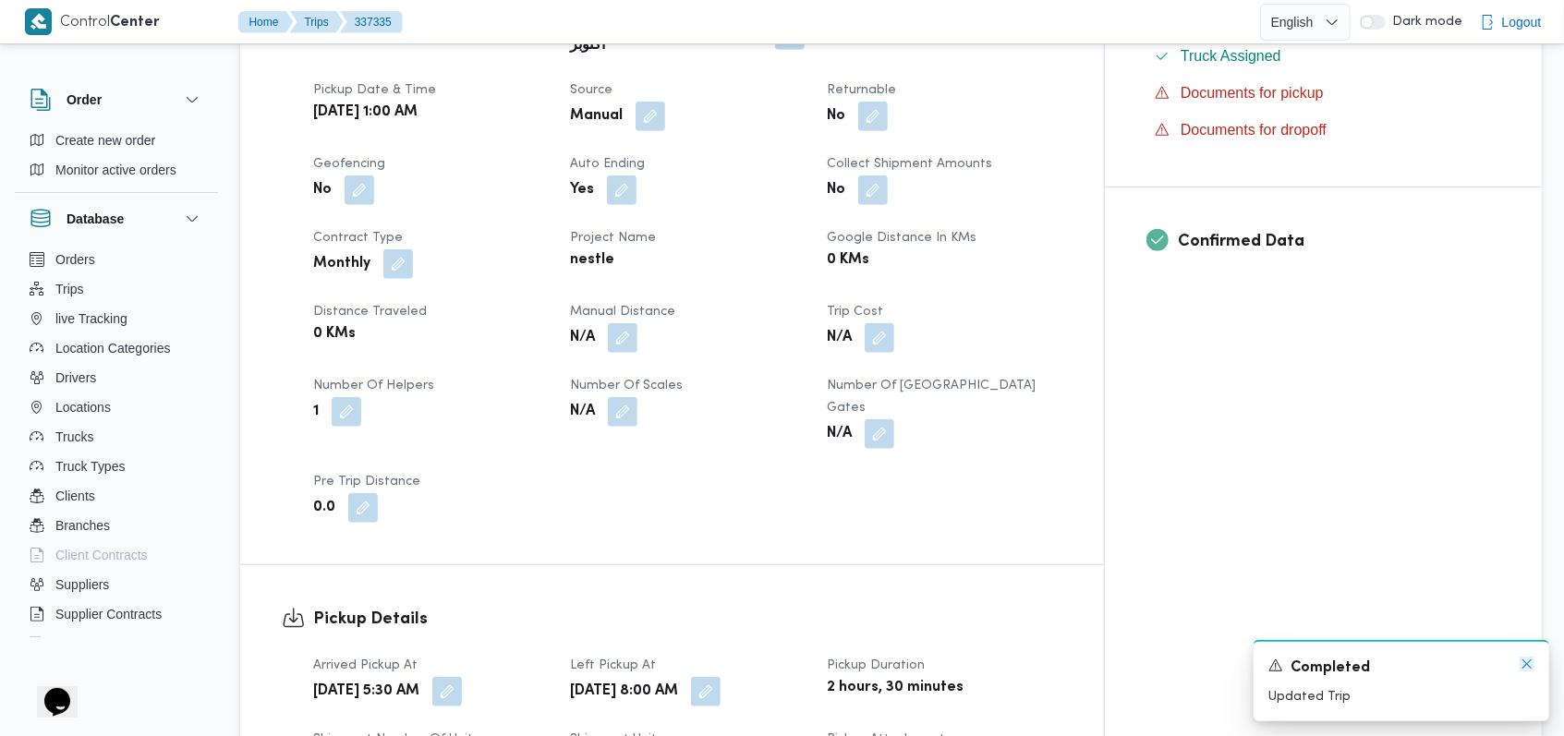
click at [1525, 667] on icon "Dismiss toast" at bounding box center [1526, 663] width 9 height 9
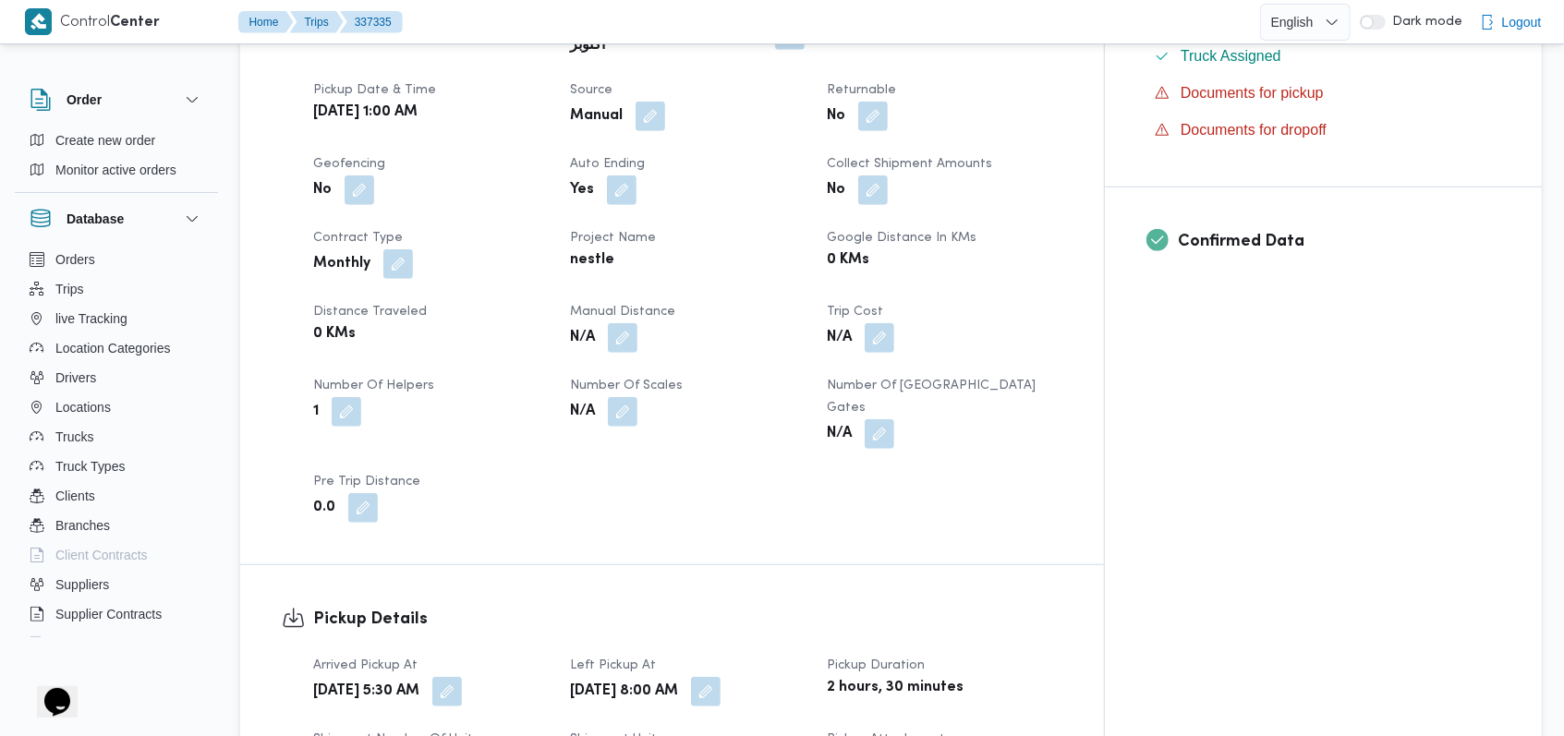
click at [776, 415] on div "Client Nestle Branch اجيليتى لوجيستيكس مصر اكتوبر Trip Type أخري/أسواق خاصة Pic…" at bounding box center [687, 257] width 771 height 554
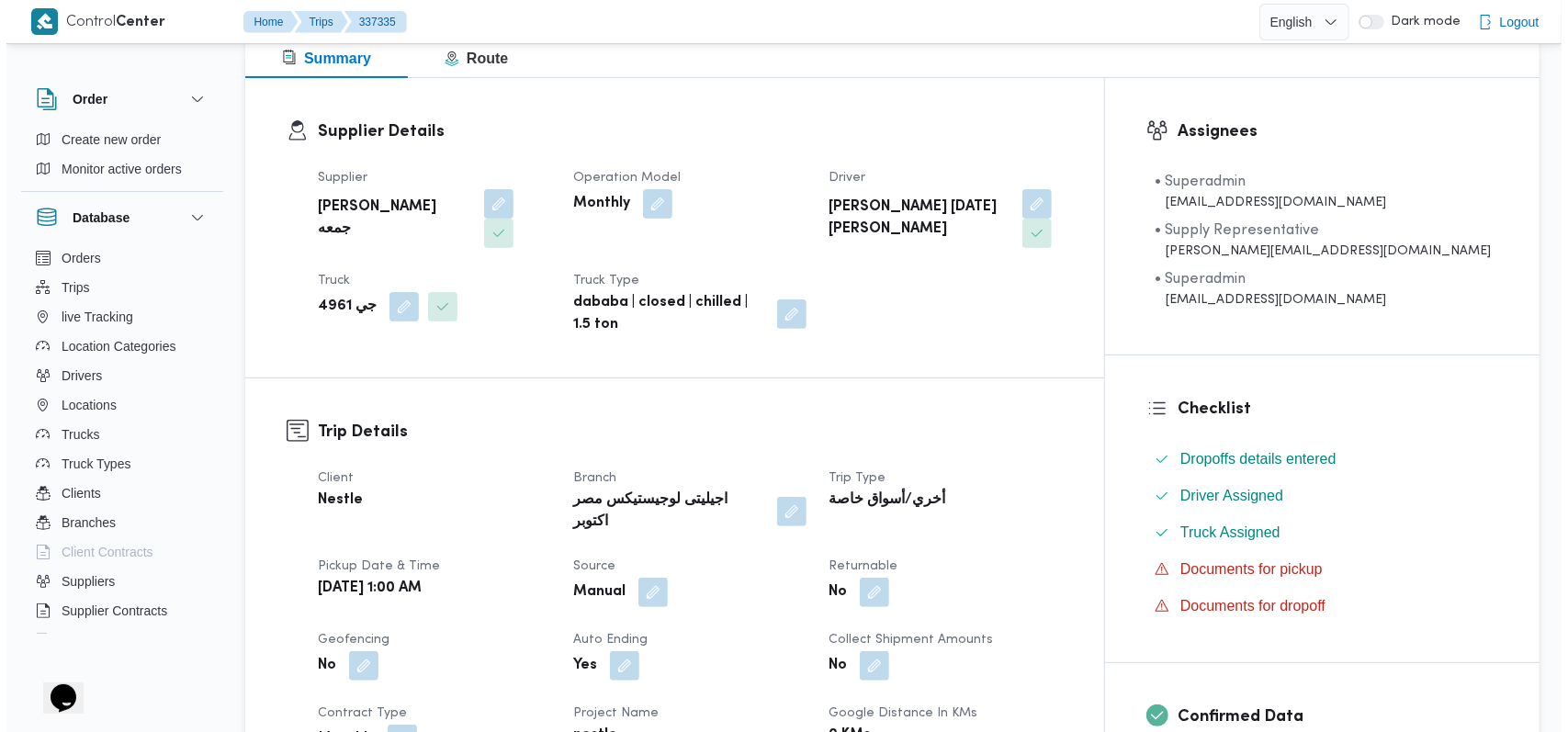
scroll to position [0, 0]
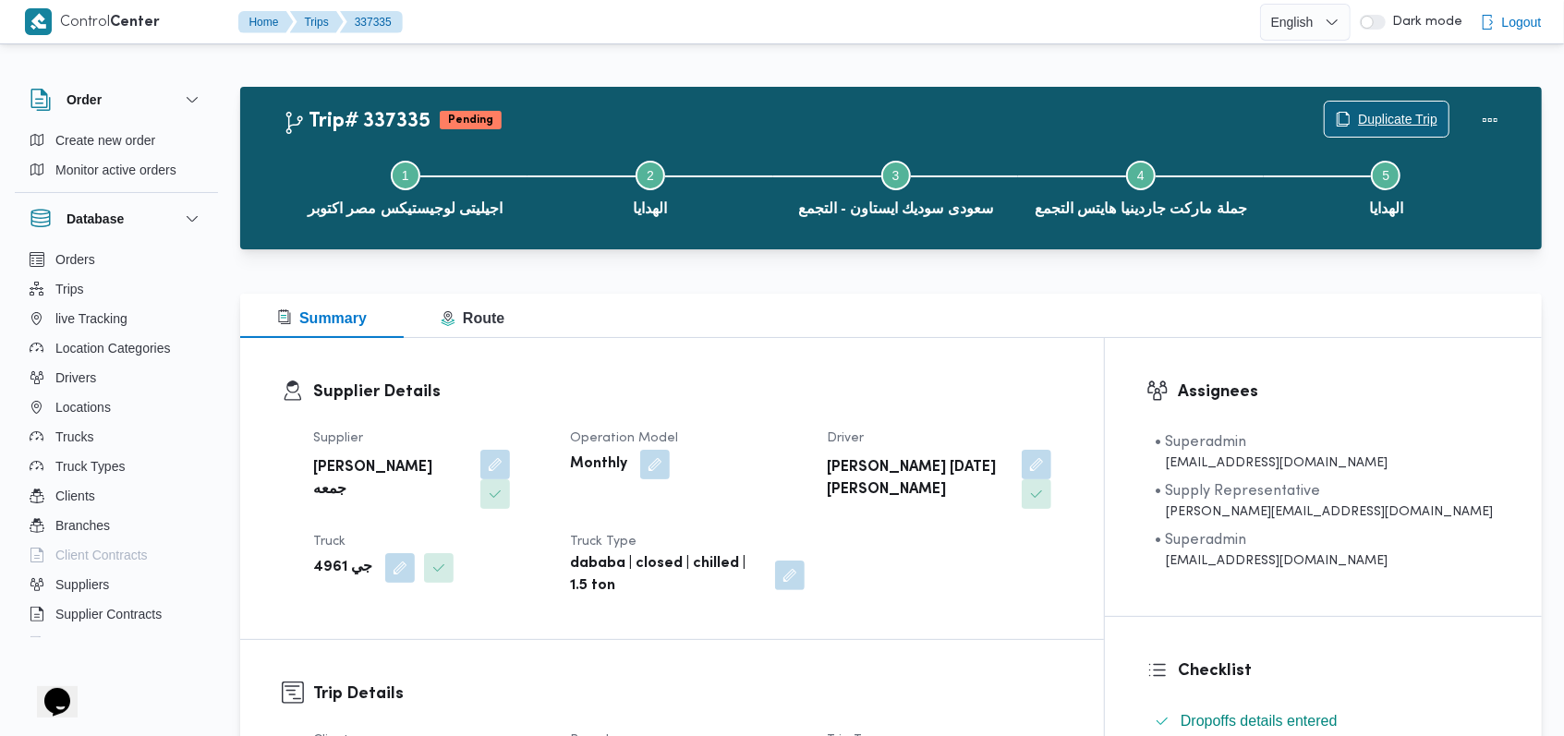
click at [1385, 112] on span "Duplicate Trip" at bounding box center [1397, 119] width 79 height 22
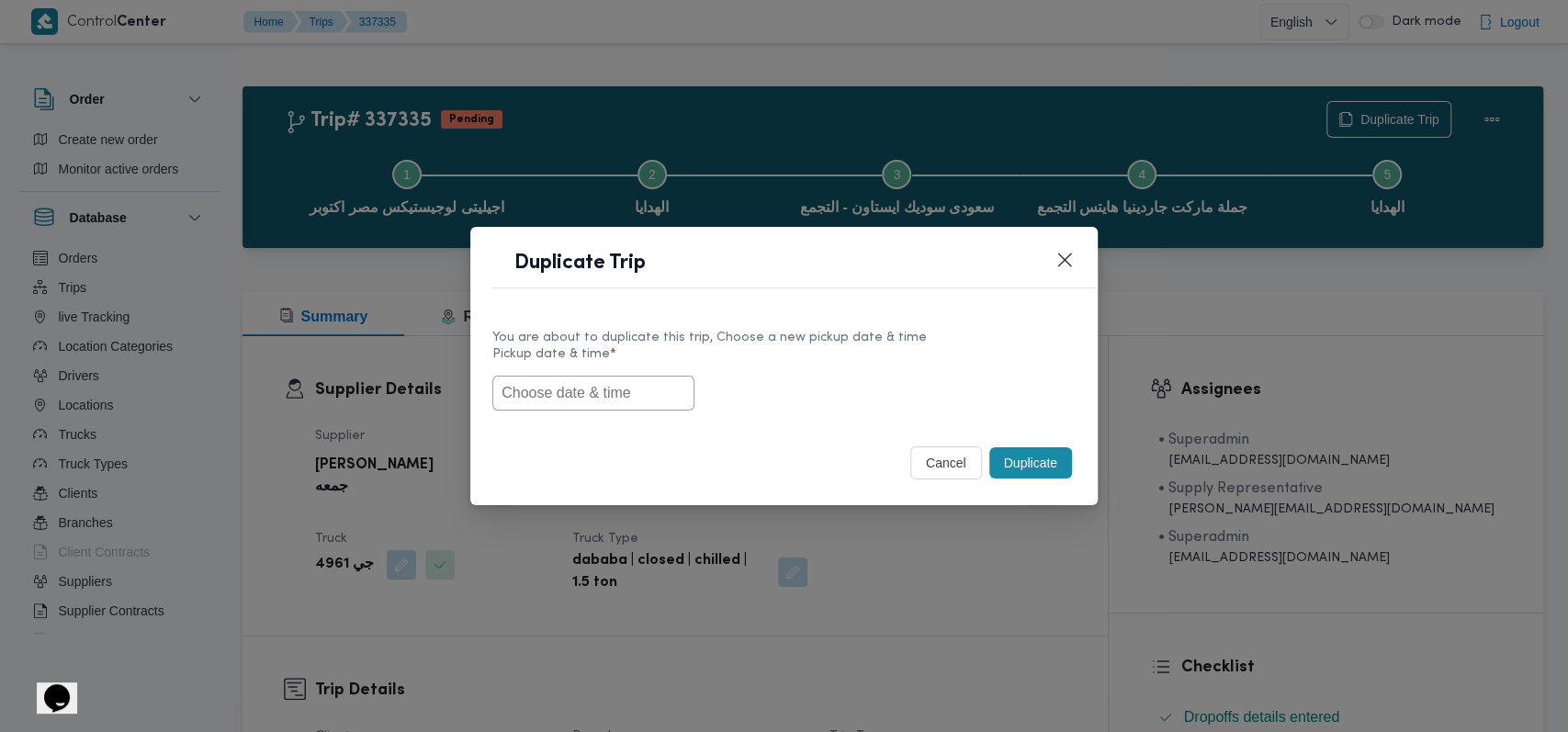
click at [570, 388] on input "text" at bounding box center [593, 393] width 202 height 35
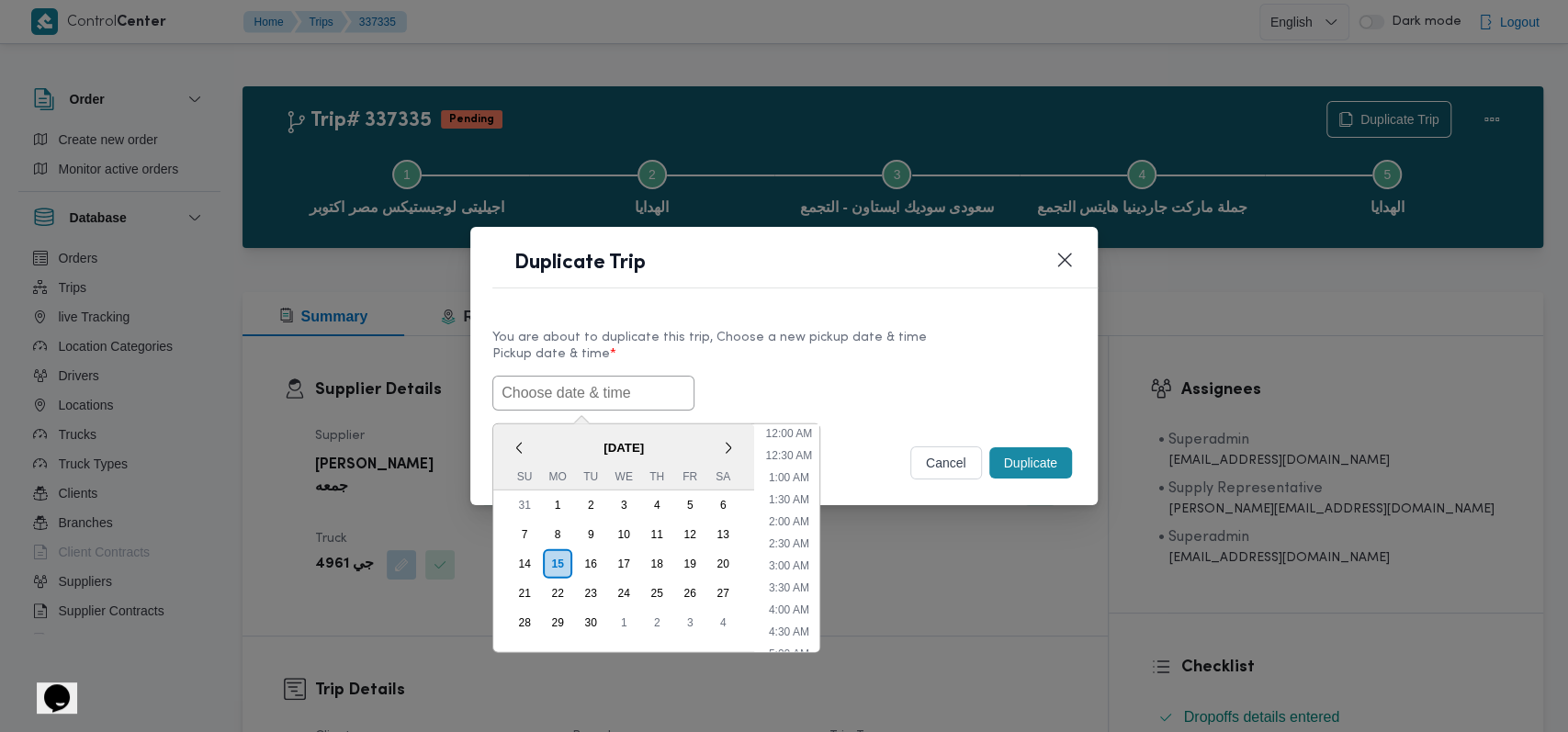
scroll to position [469, 0]
click at [576, 558] on div "16" at bounding box center [590, 563] width 35 height 35
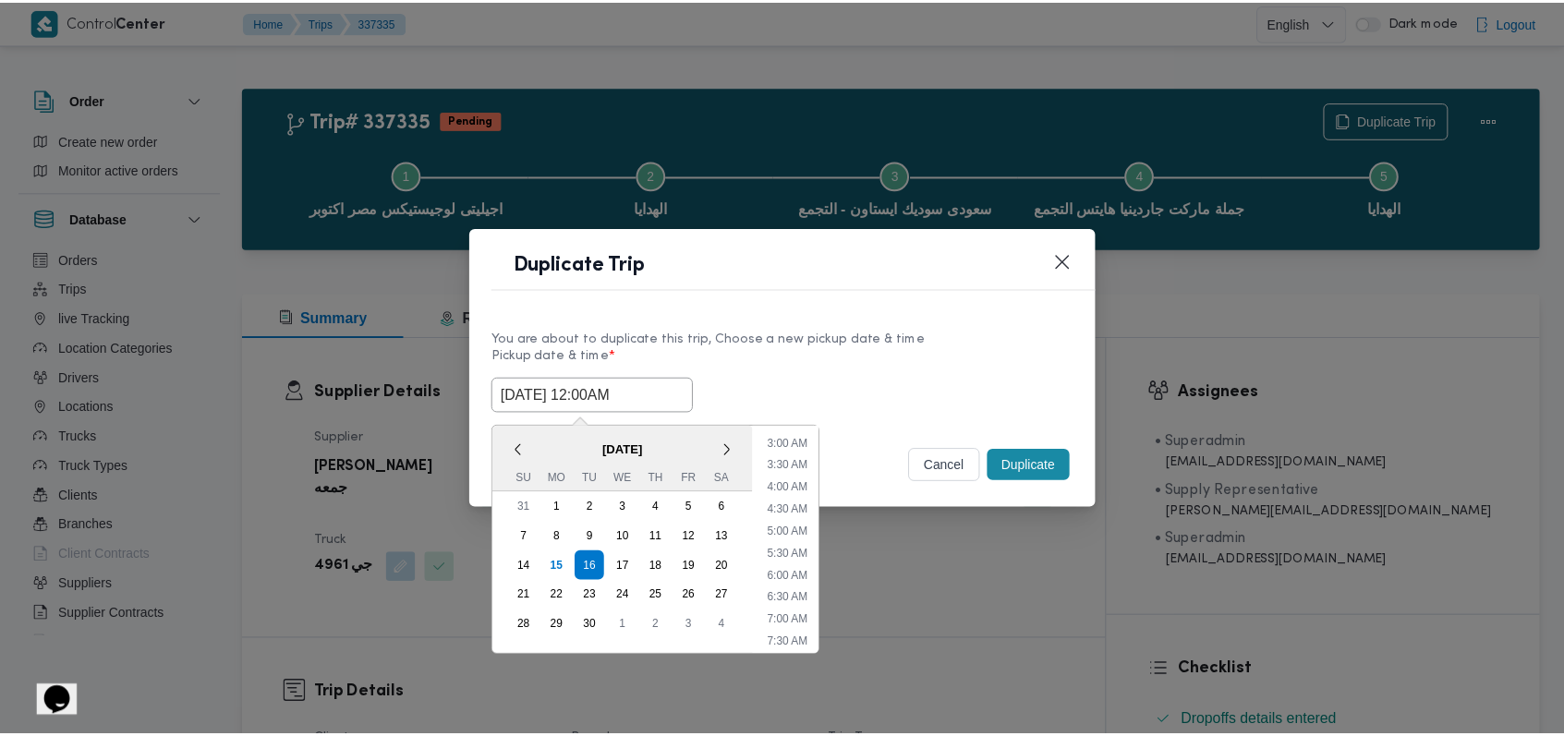
scroll to position [0, 0]
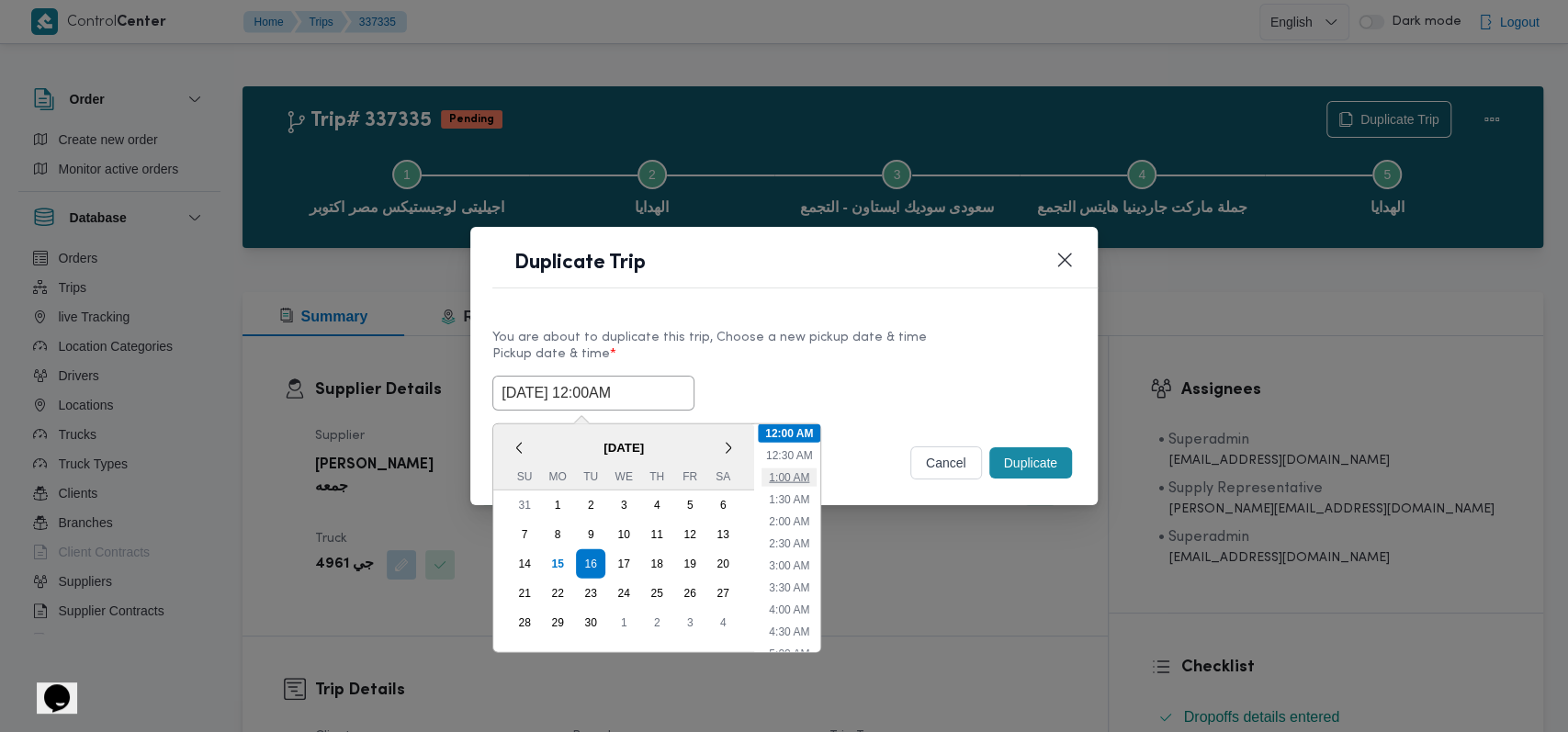
click at [786, 473] on li "1:00 AM" at bounding box center [788, 476] width 55 height 18
type input "16/09/2025 1:00AM"
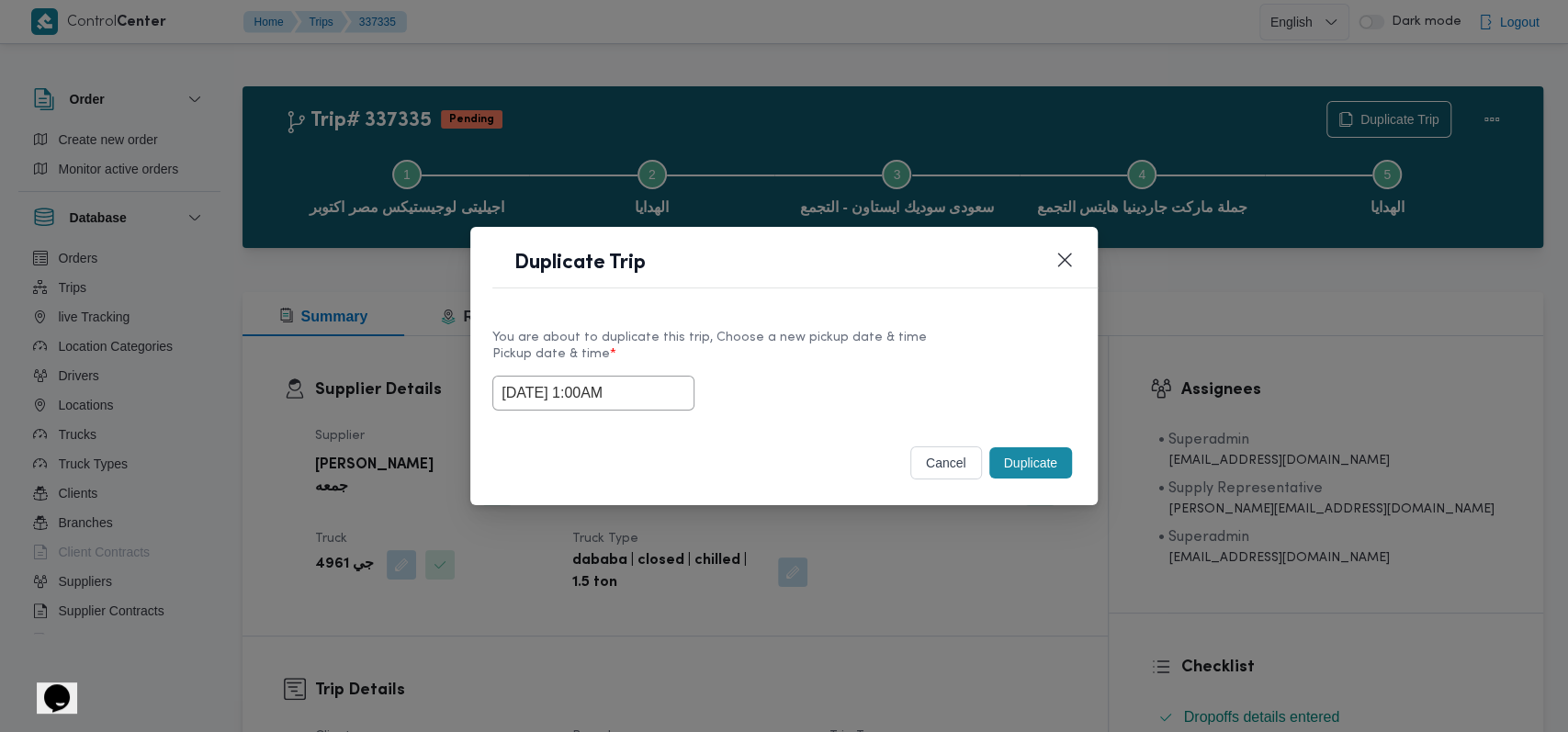
click at [1028, 463] on button "Duplicate" at bounding box center [1030, 462] width 83 height 31
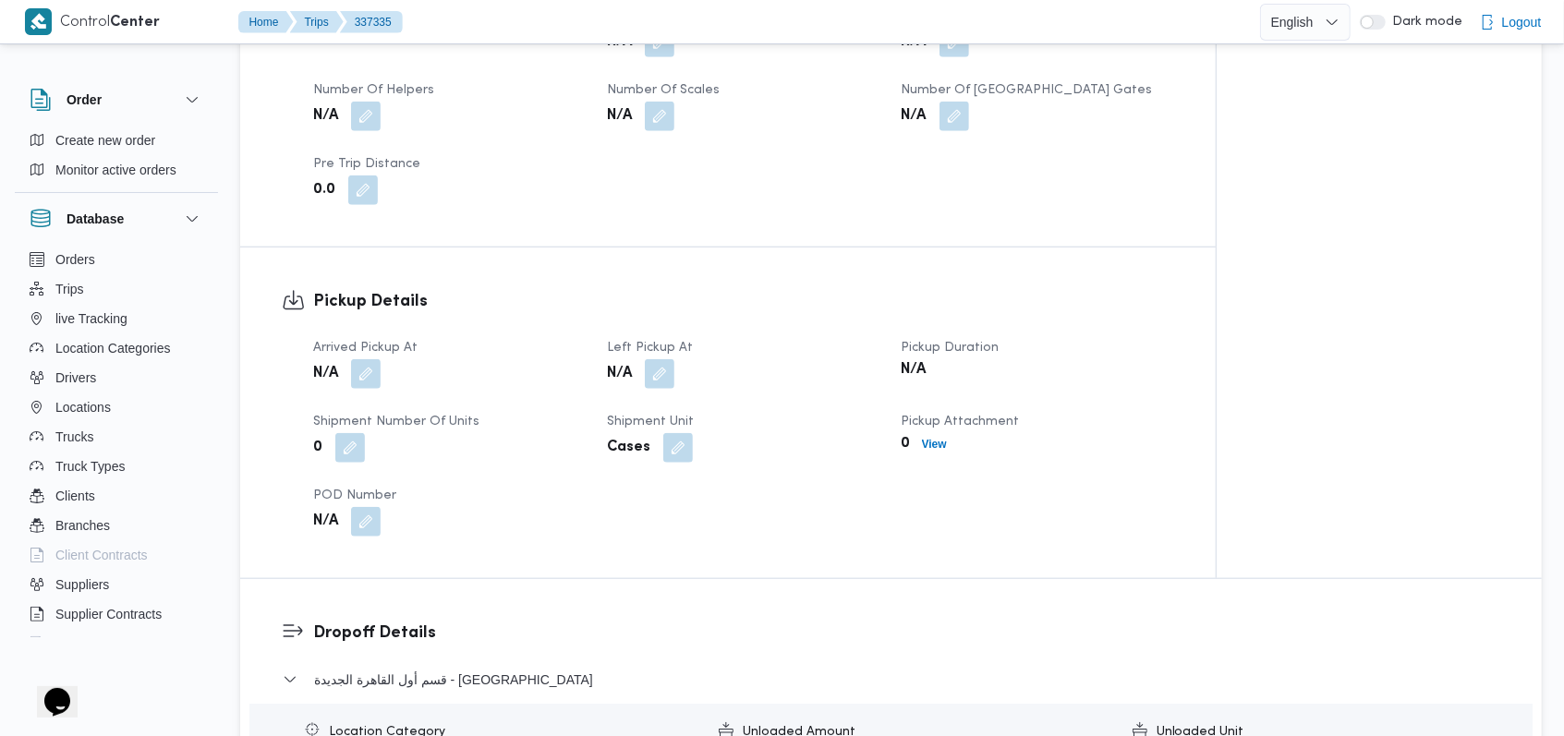
scroll to position [1231, 0]
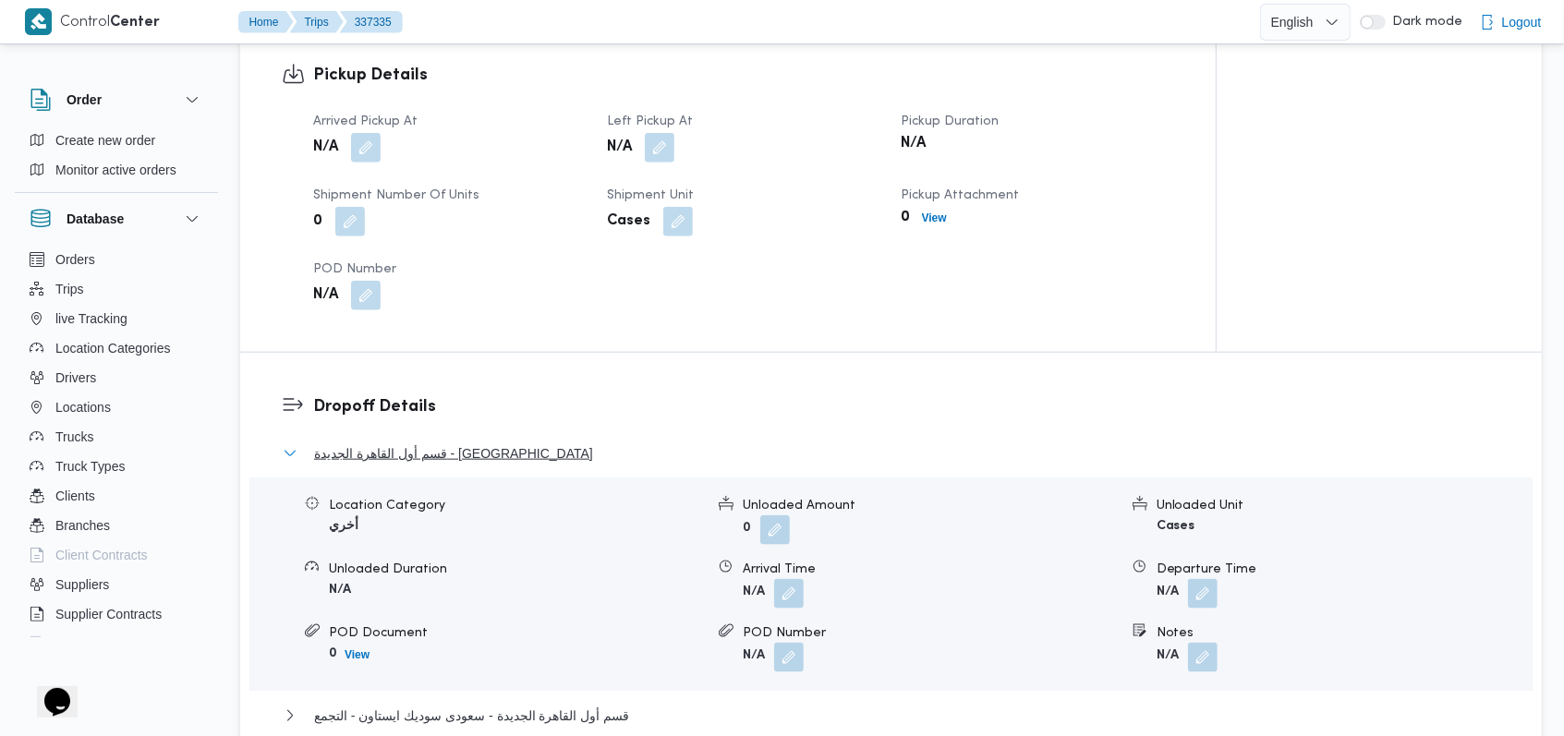
click at [490, 442] on button "قسم أول القاهرة الجديدة - الهدايا" at bounding box center [891, 453] width 1217 height 22
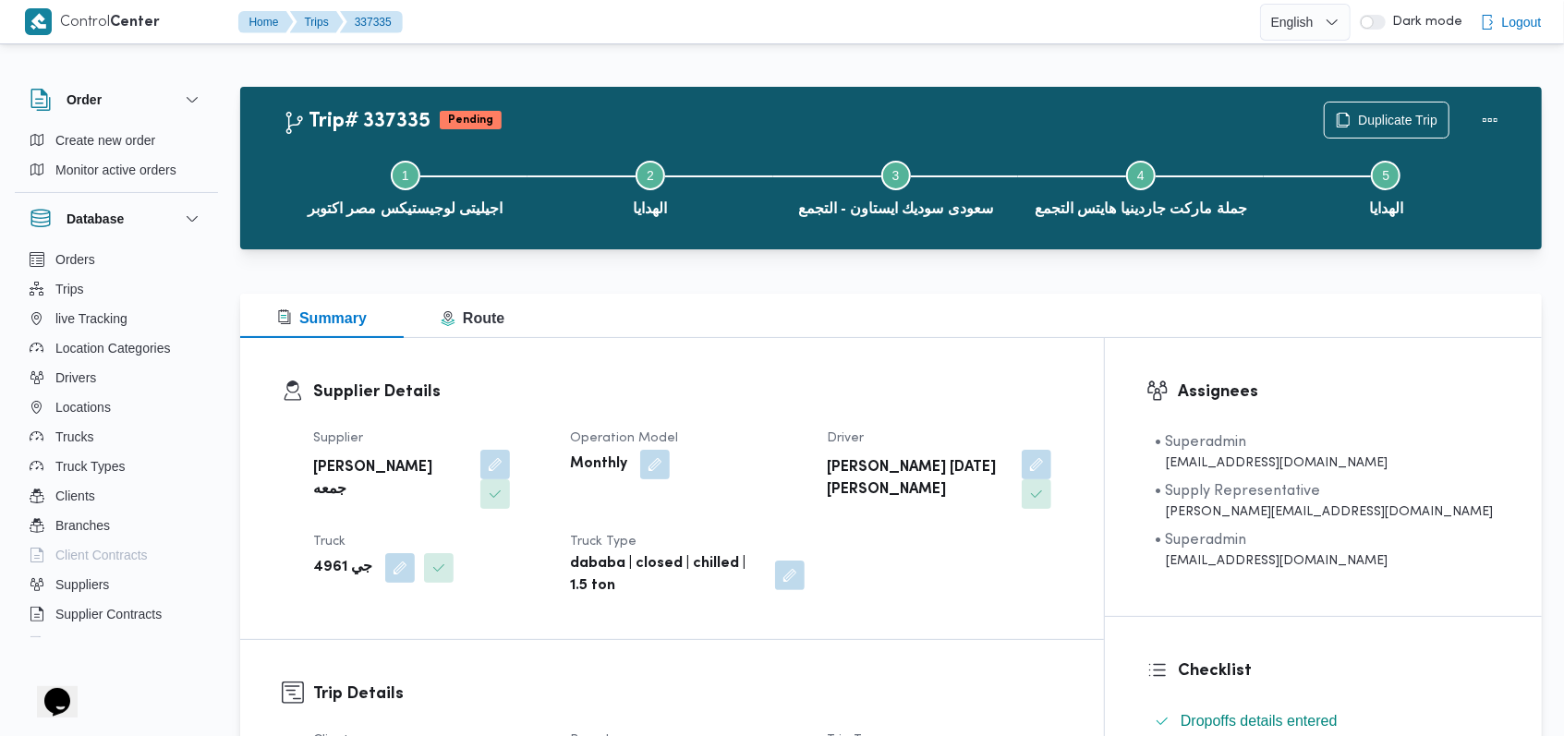
scroll to position [739, 0]
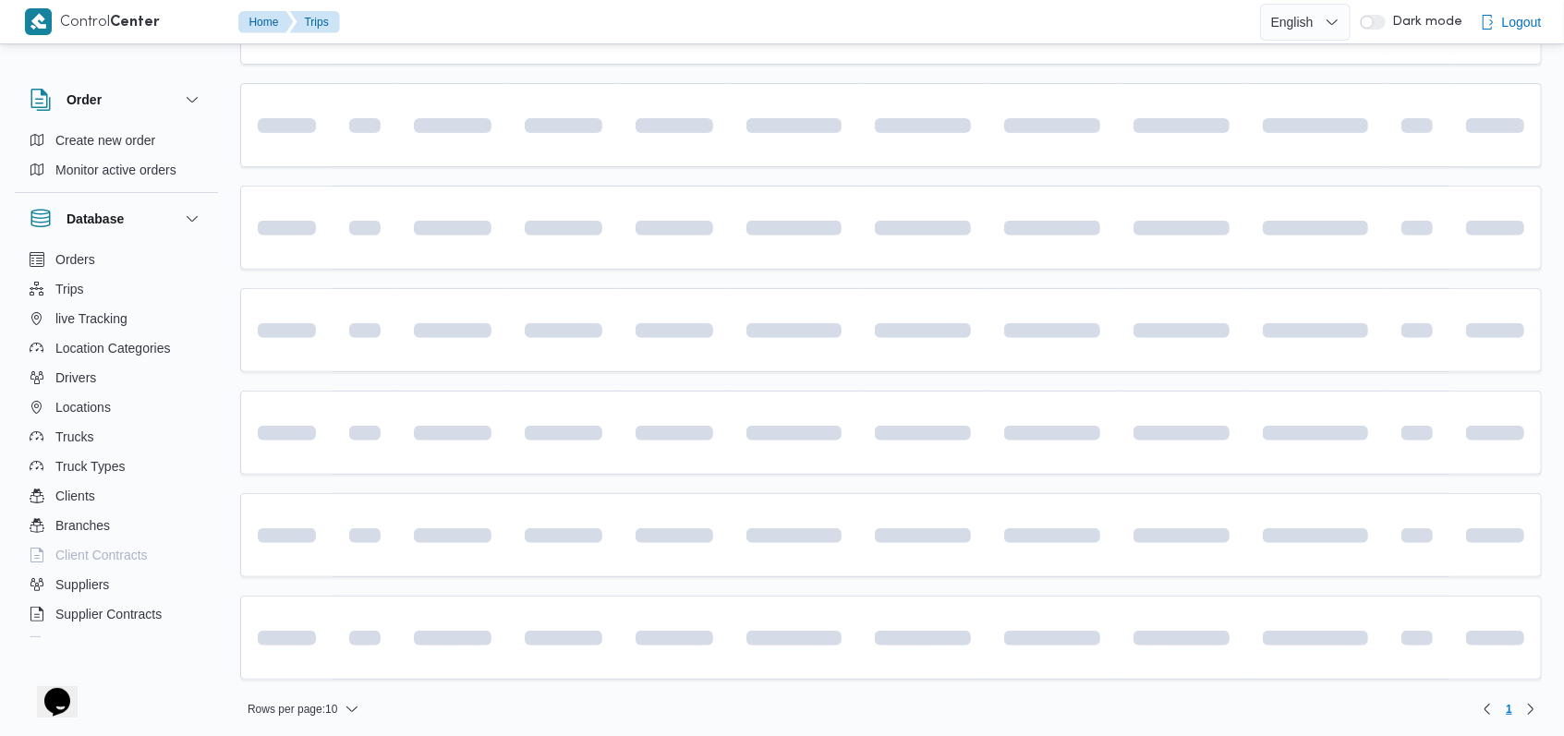
scroll to position [440, 0]
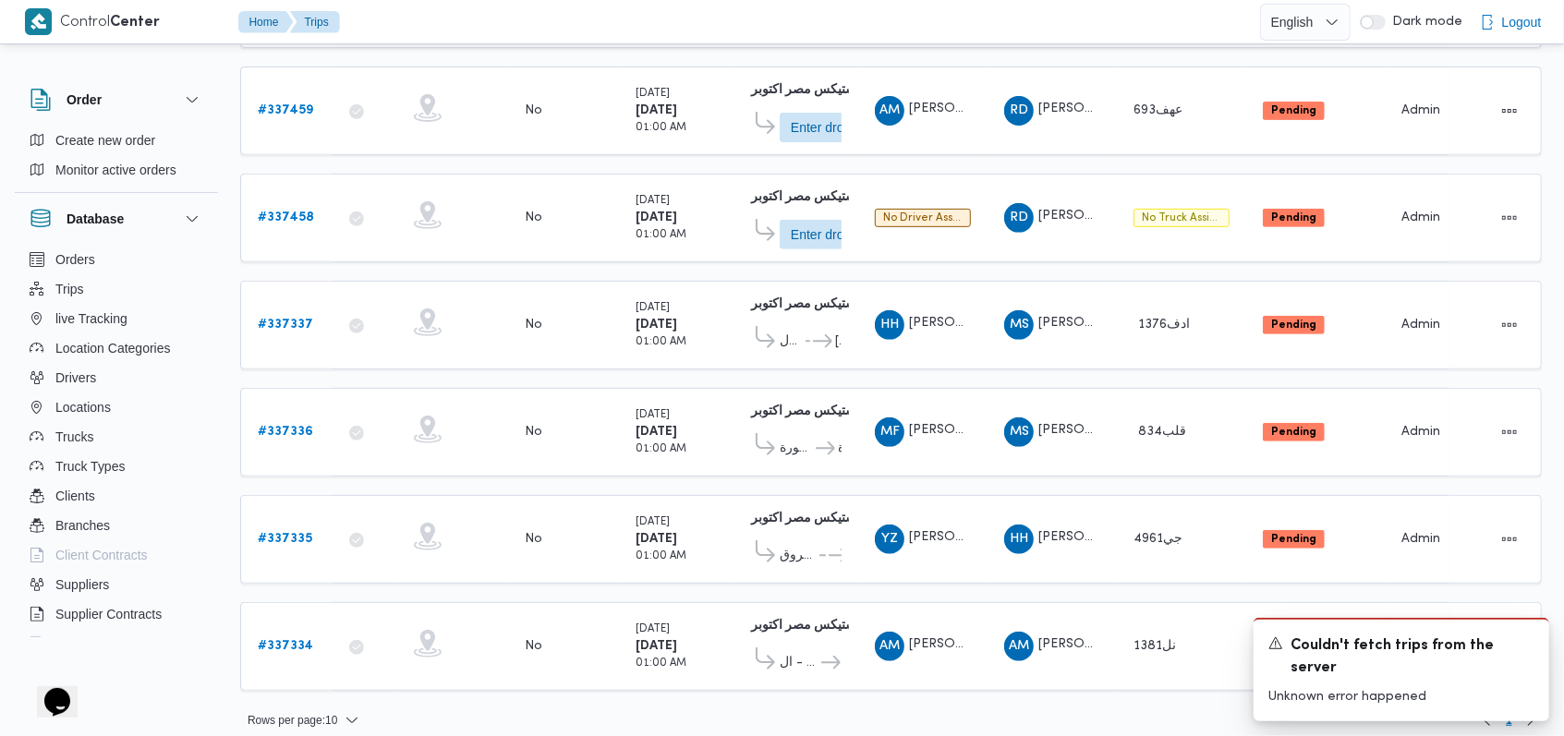
click at [917, 258] on table "Trip ID Click to sort in ascending order App Click to sort in ascending order G…" at bounding box center [890, 248] width 1301 height 924
click at [1057, 261] on table "Trip ID Click to sort in ascending order App Click to sort in ascending order G…" at bounding box center [890, 248] width 1301 height 924
click at [1532, 642] on icon "Dismiss toast" at bounding box center [1526, 642] width 15 height 15
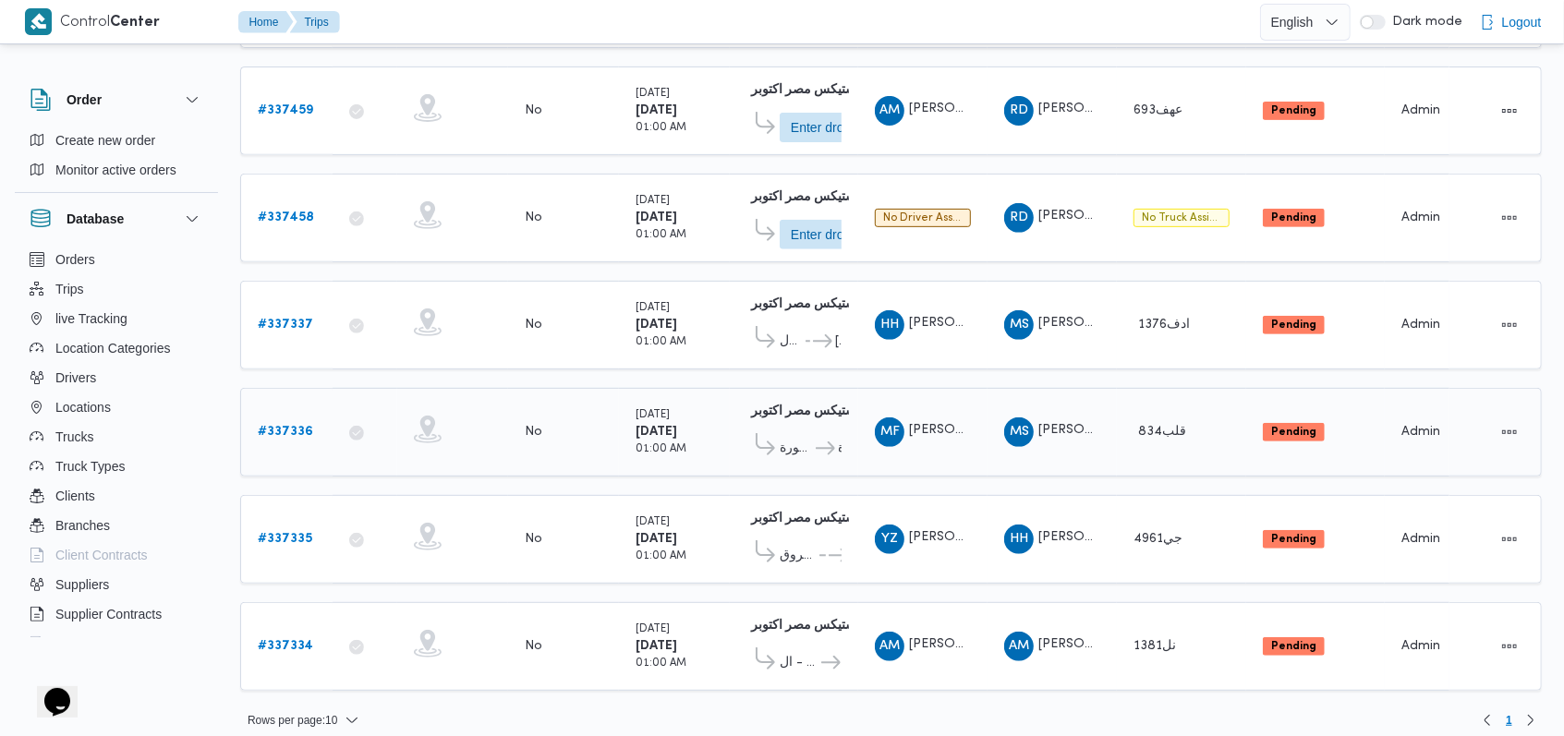
click at [296, 426] on b "# 337336" at bounding box center [285, 432] width 55 height 12
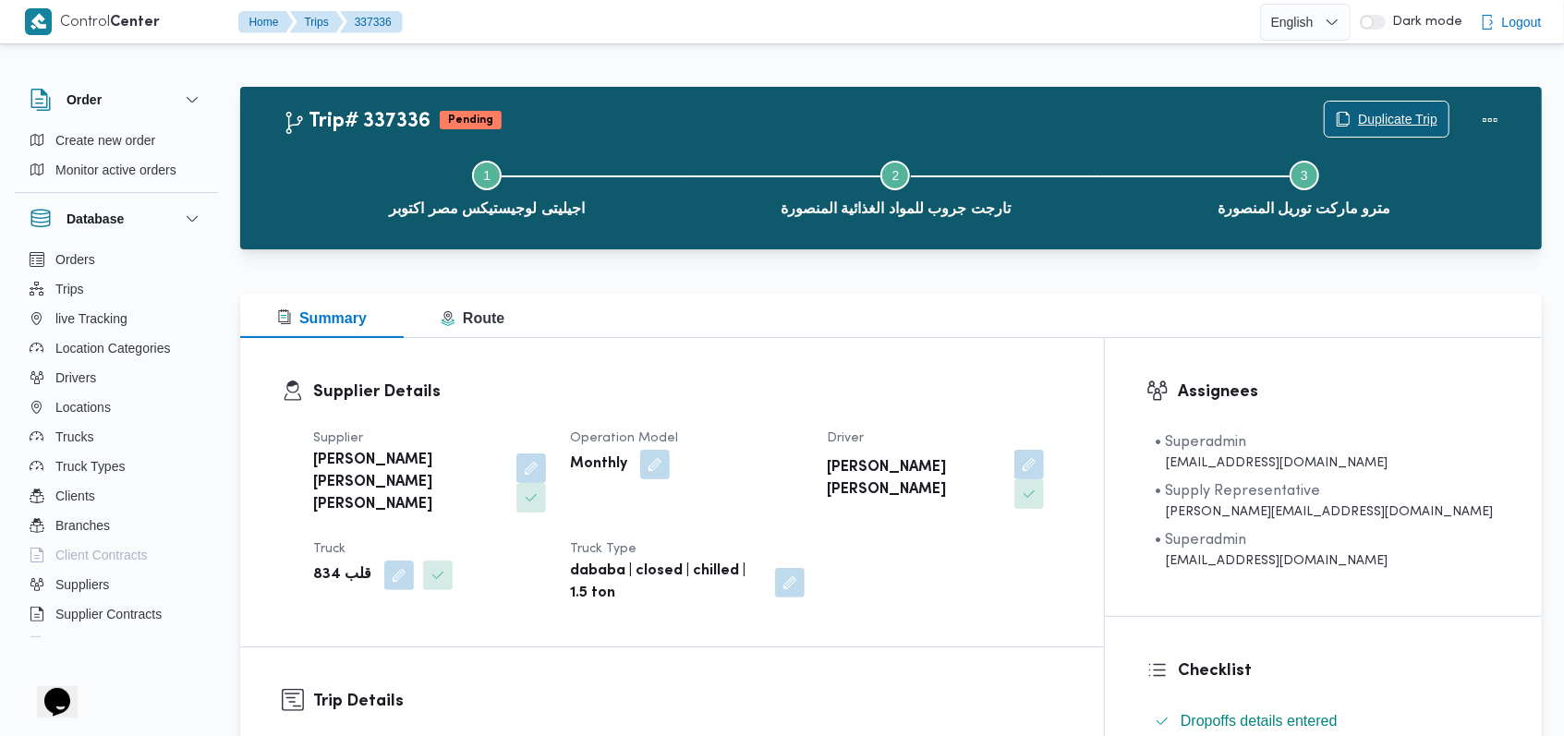
click at [1379, 120] on span "Duplicate Trip" at bounding box center [1397, 119] width 79 height 22
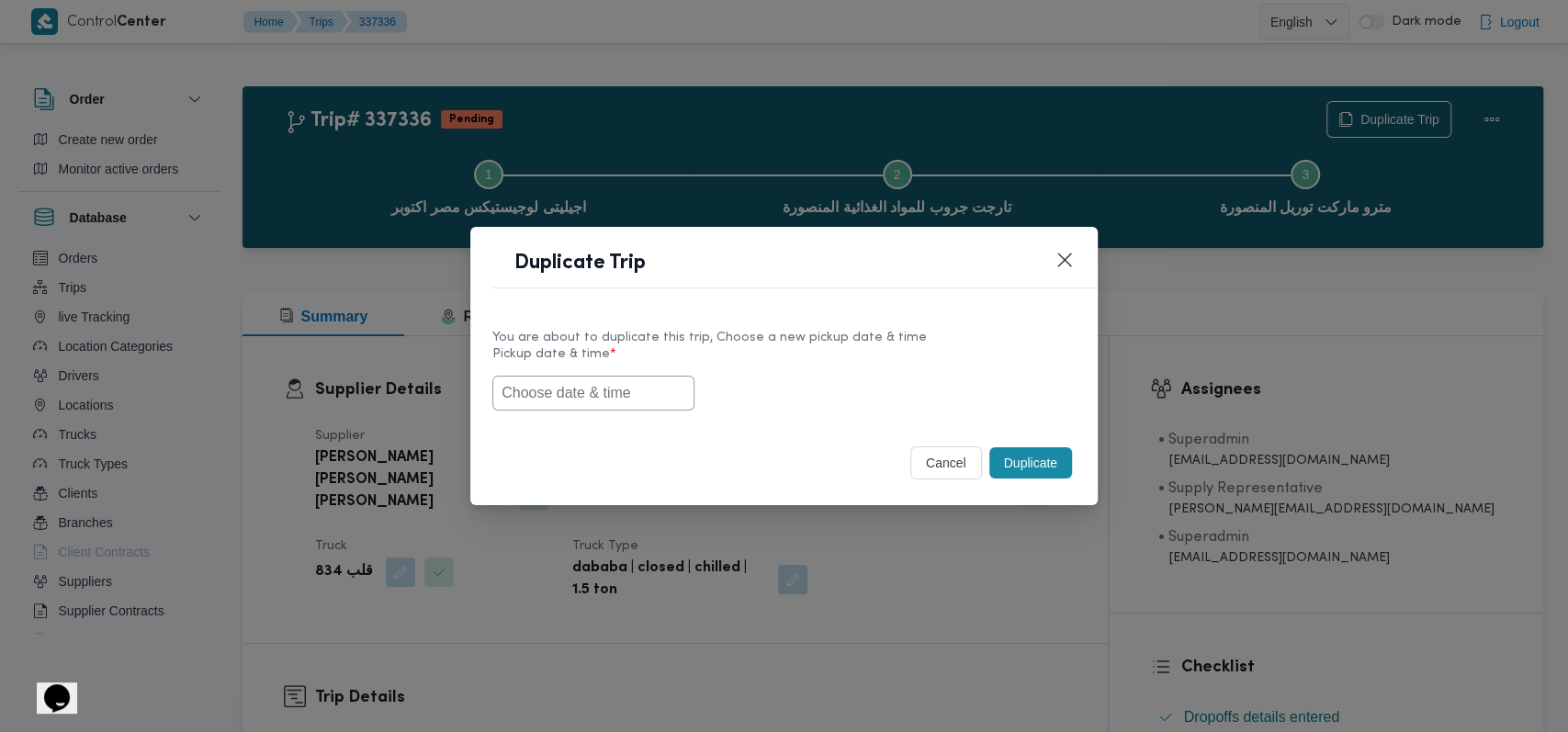
click at [611, 381] on input "text" at bounding box center [593, 393] width 202 height 35
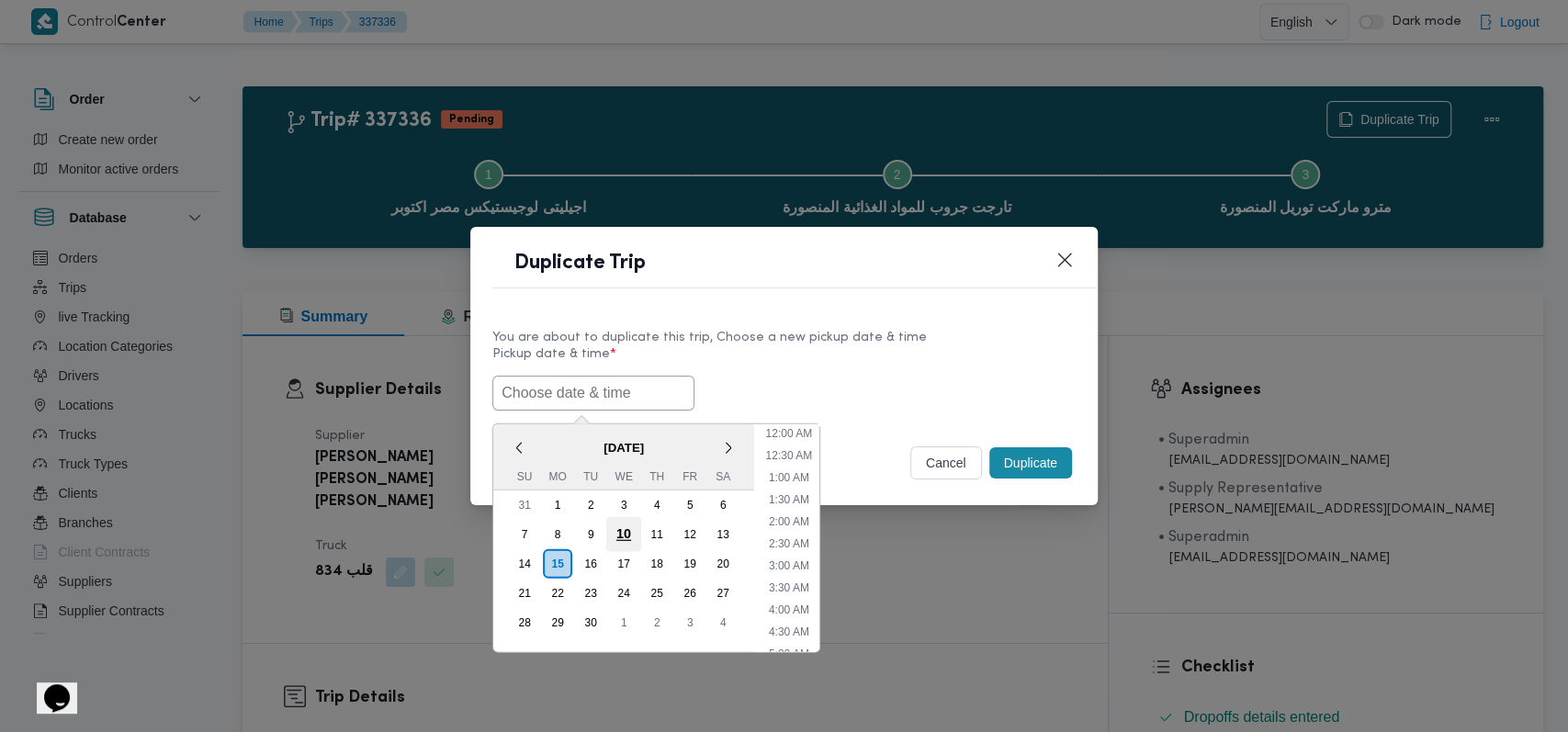
scroll to position [469, 0]
click at [590, 564] on div "16" at bounding box center [590, 563] width 35 height 35
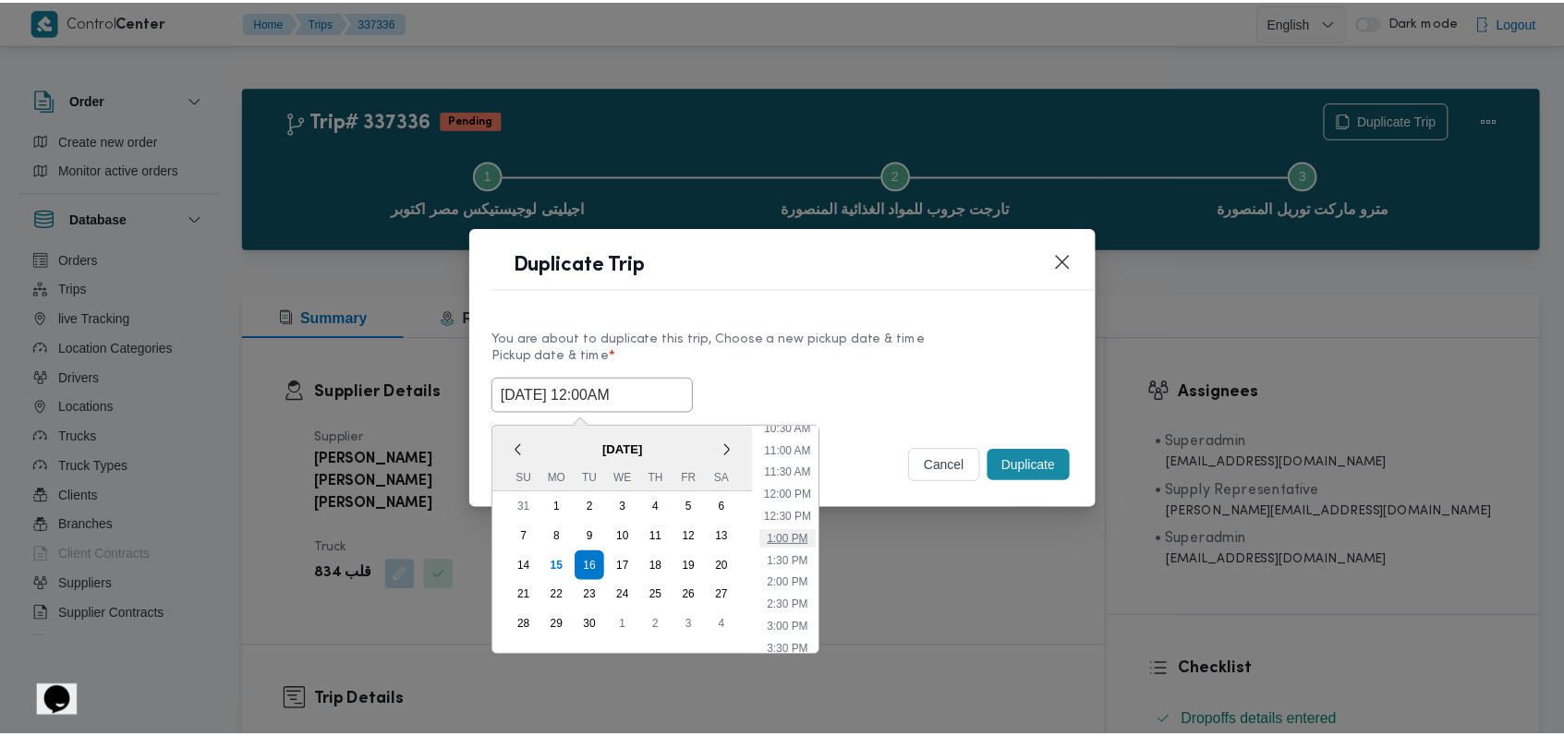
scroll to position [0, 0]
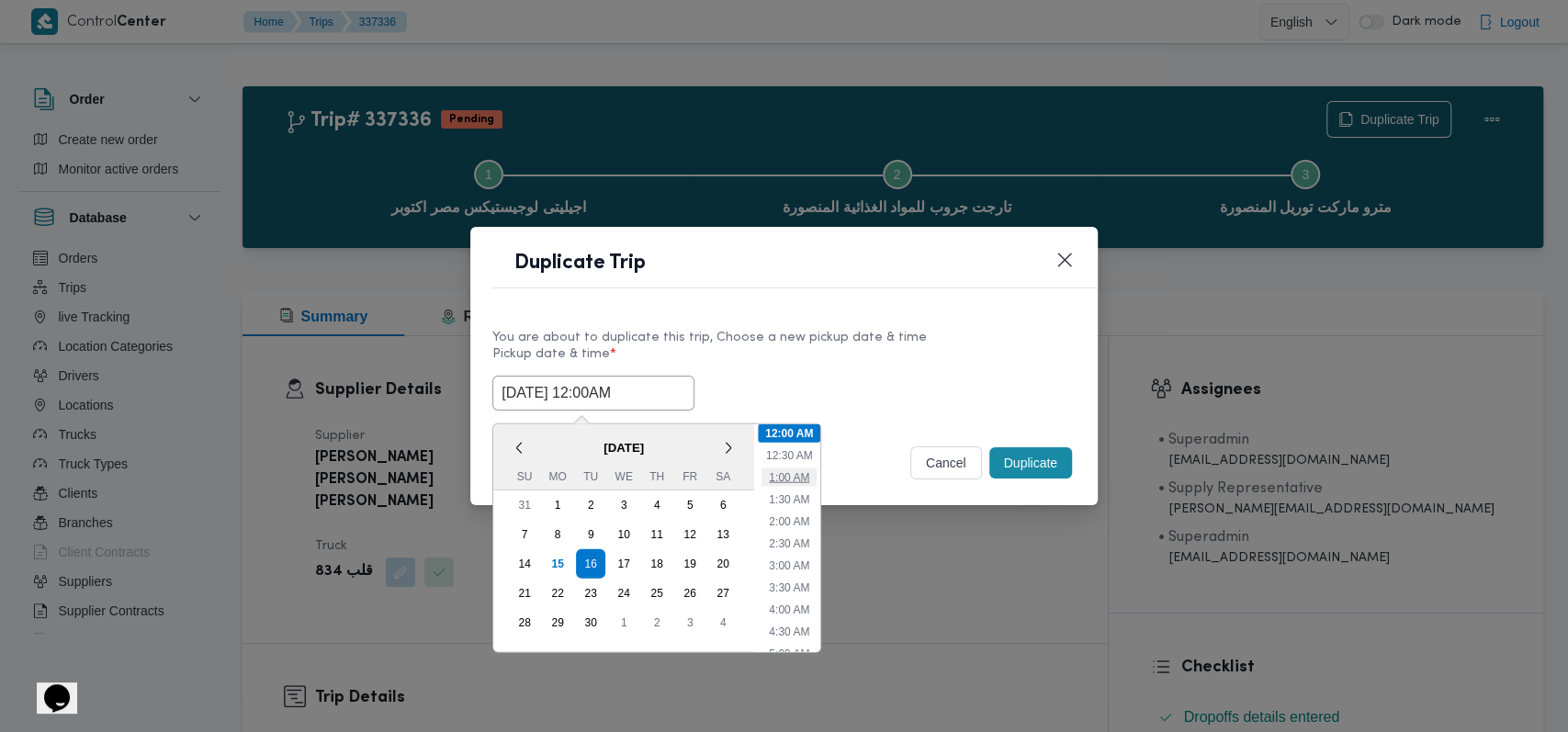
click at [796, 479] on li "1:00 AM" at bounding box center [788, 476] width 55 height 18
type input "16/09/2025 1:00AM"
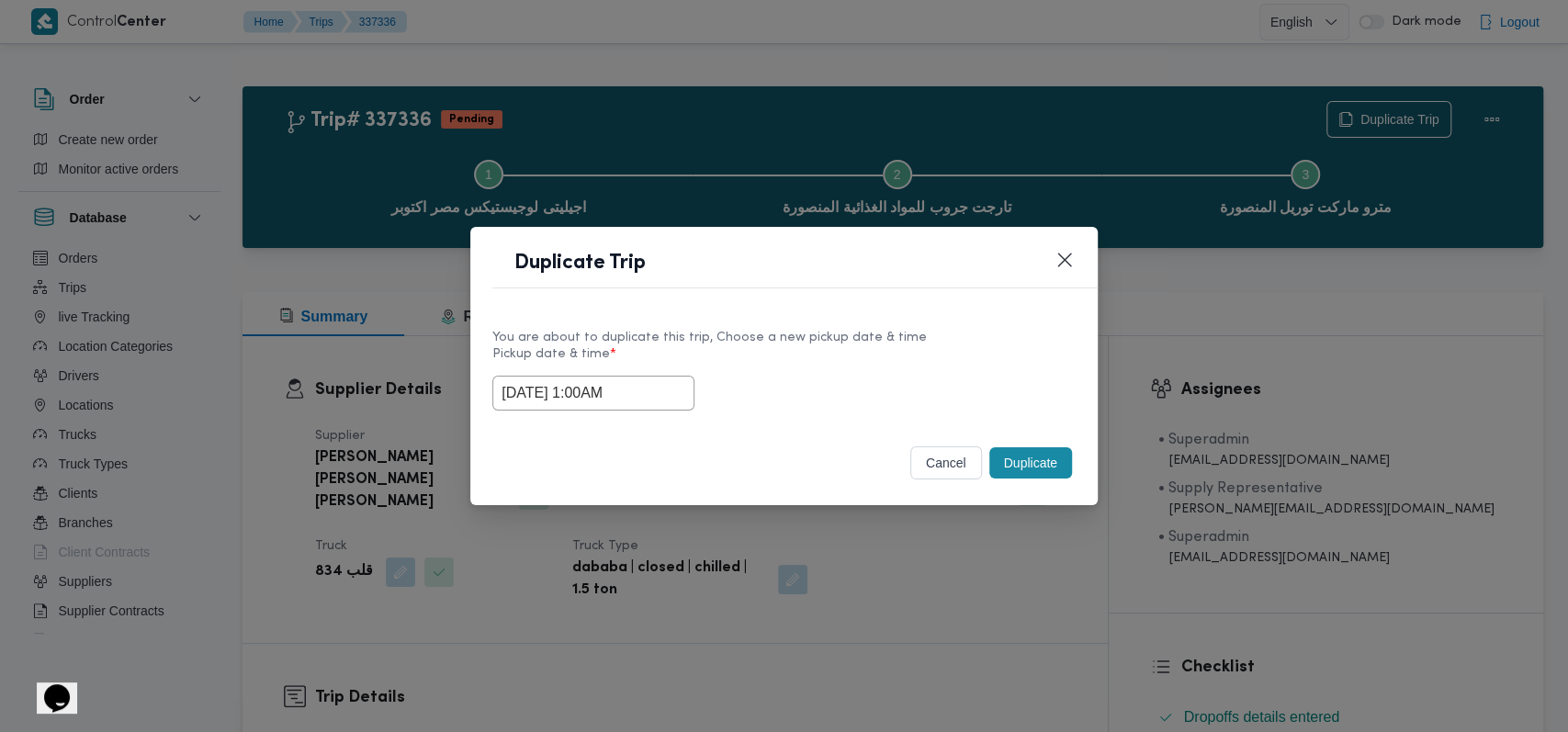
click at [1040, 461] on button "Duplicate" at bounding box center [1030, 462] width 83 height 31
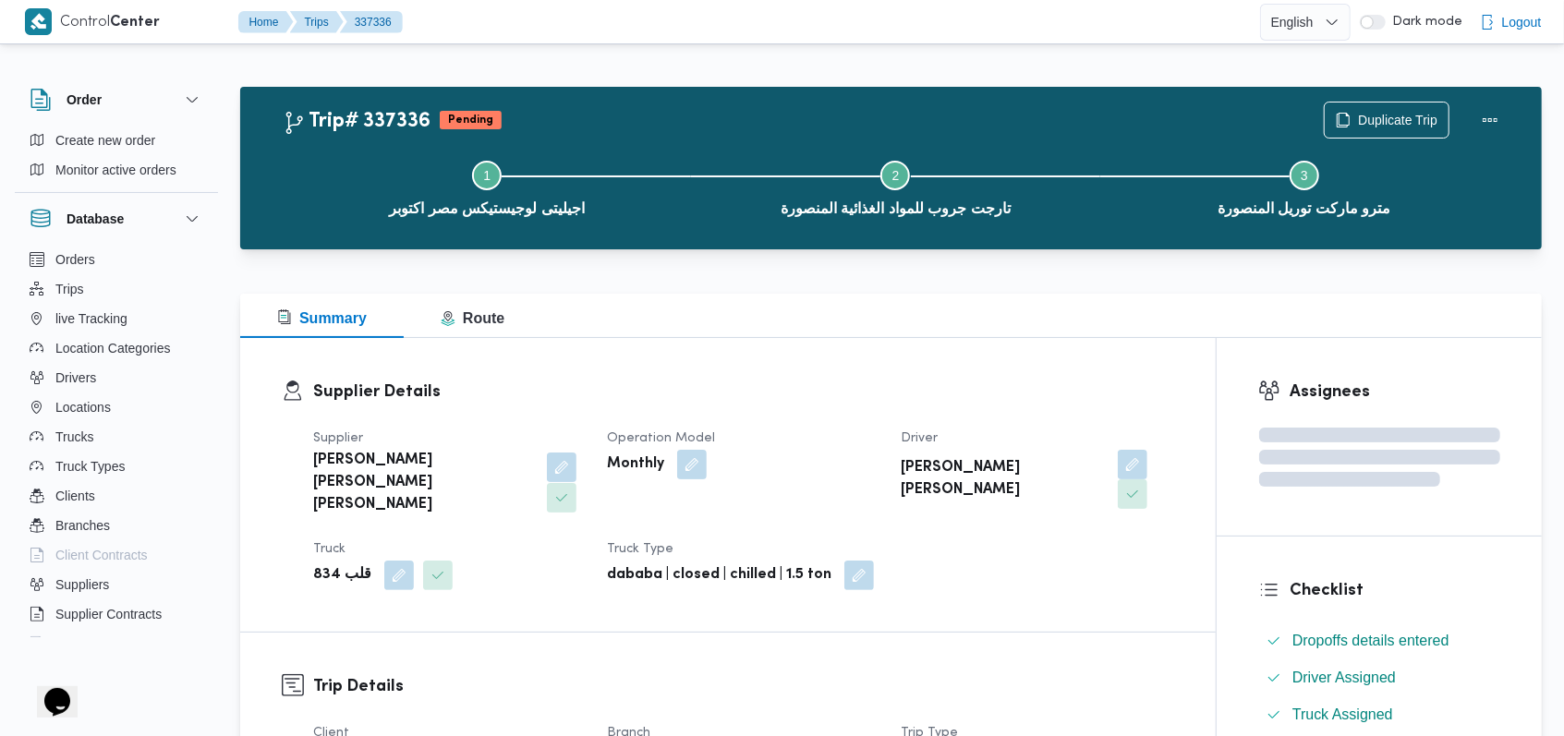
click at [547, 461] on button "button" at bounding box center [562, 468] width 30 height 30
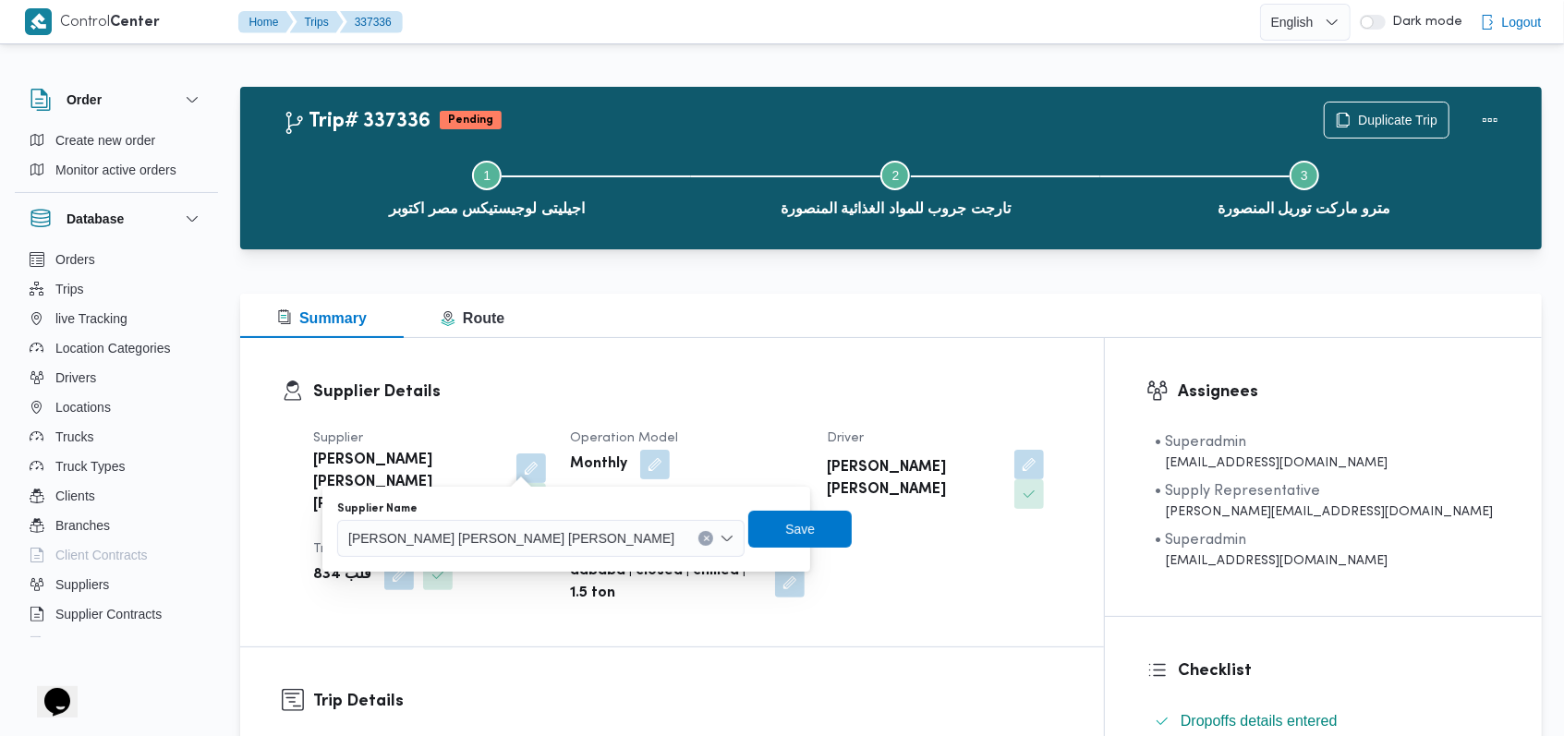
click at [473, 546] on span "[PERSON_NAME] [PERSON_NAME] [PERSON_NAME]" at bounding box center [511, 537] width 326 height 20
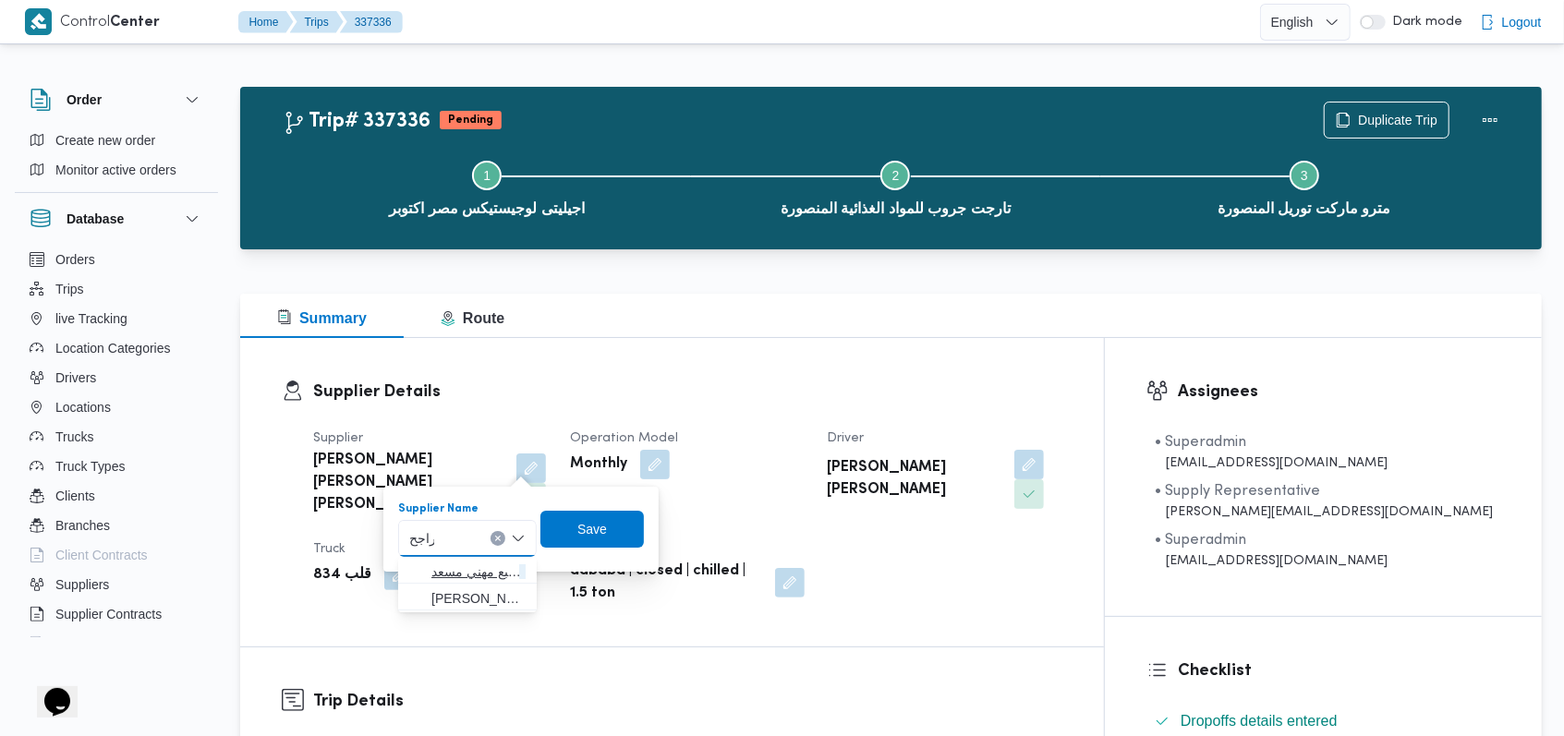
type input "راجح"
click at [479, 564] on span "راجح ضبع مهني مسعد" at bounding box center [478, 572] width 94 height 22
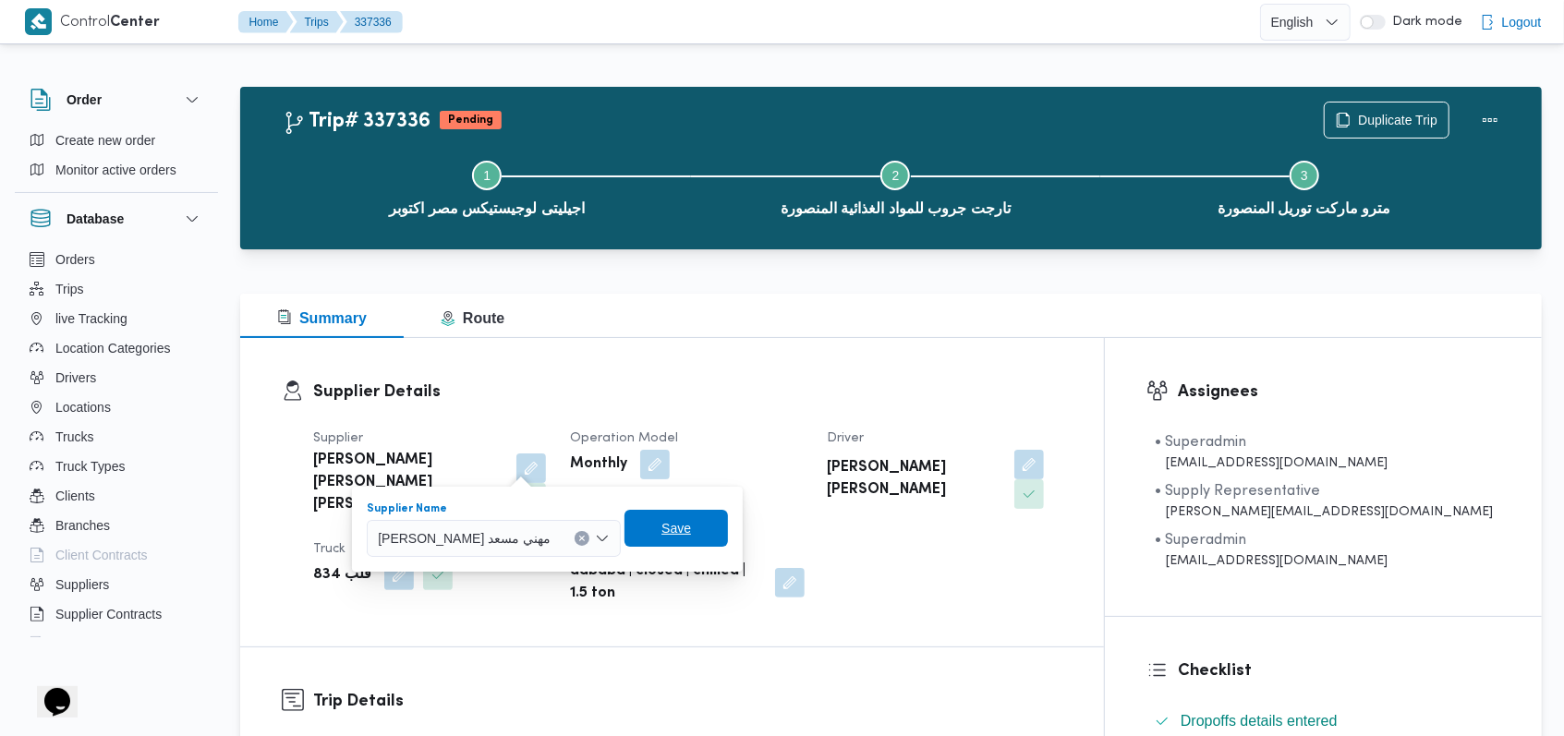
click at [624, 538] on span "Save" at bounding box center [675, 528] width 103 height 37
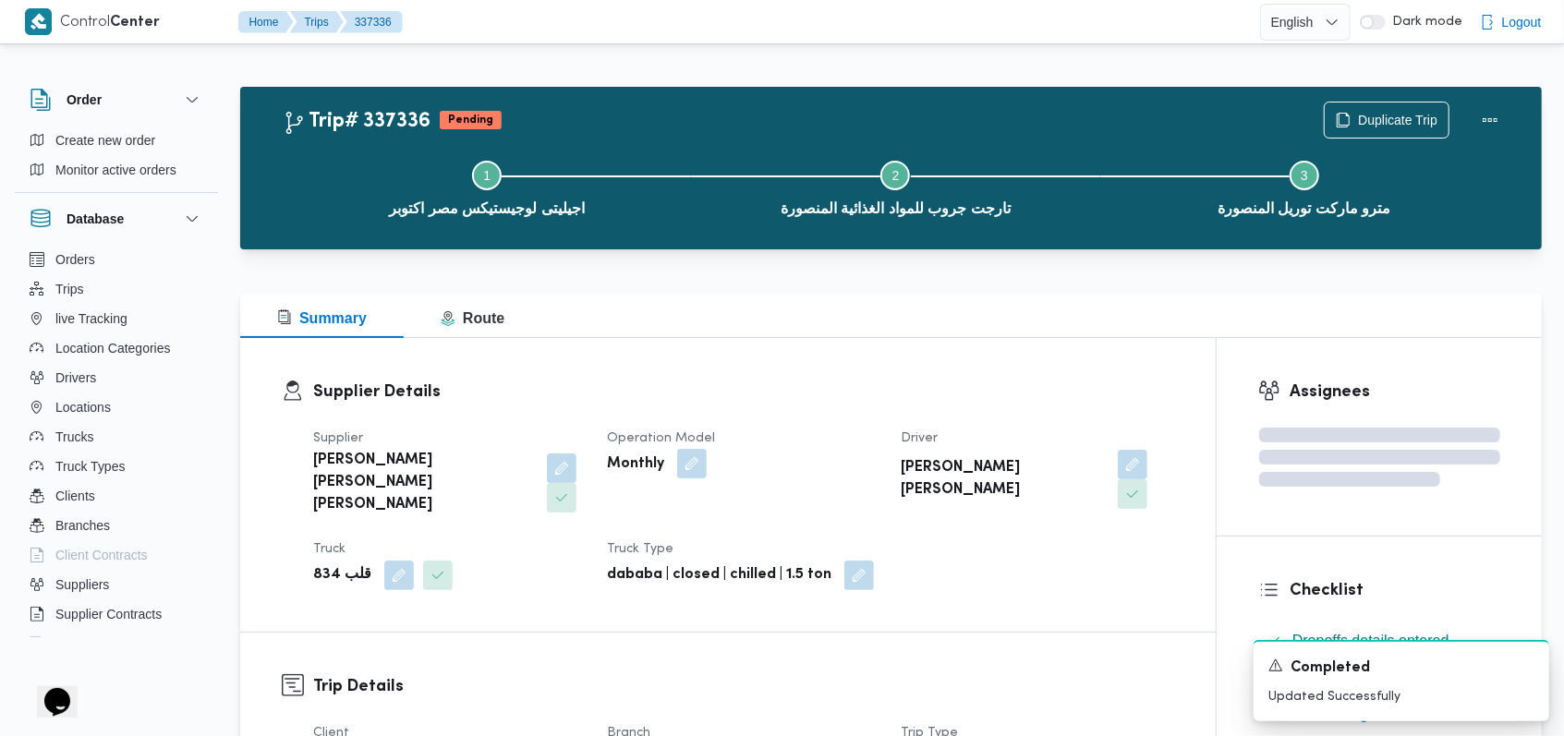
click at [698, 463] on button "button" at bounding box center [692, 464] width 30 height 30
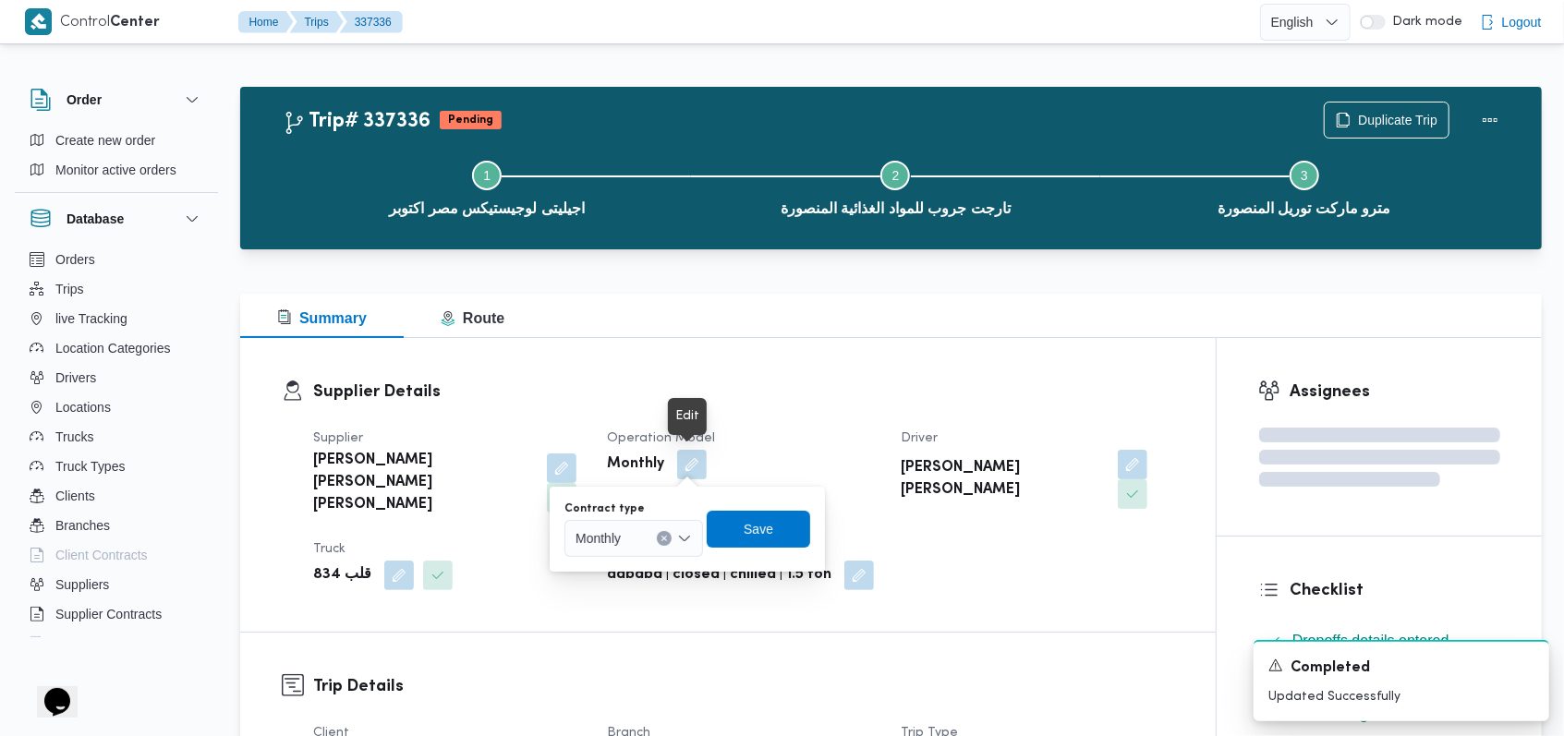
click at [646, 536] on div "Monthly" at bounding box center [633, 538] width 139 height 37
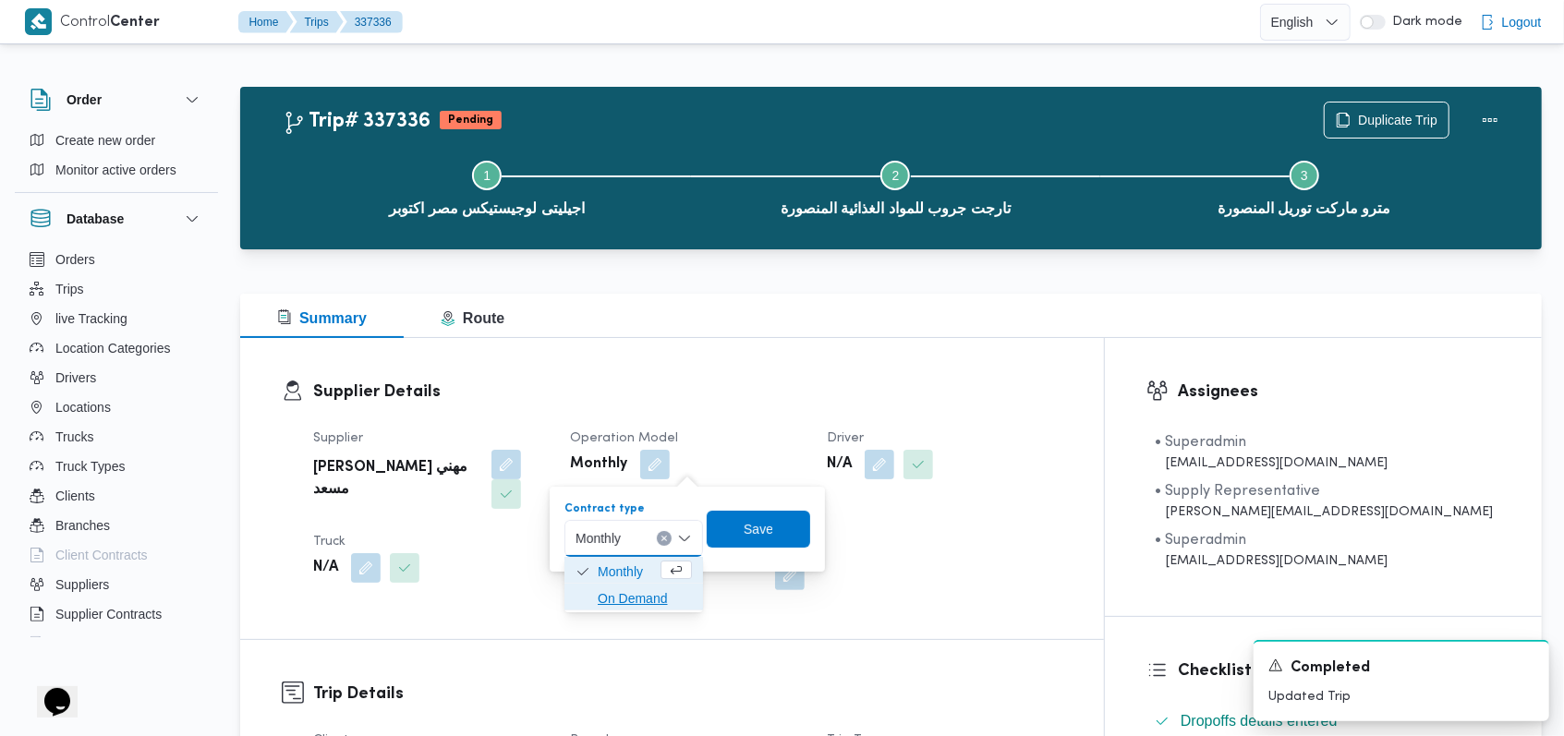
click at [642, 587] on span "On Demand" at bounding box center [645, 598] width 94 height 22
click at [775, 538] on span "Save" at bounding box center [765, 529] width 30 height 22
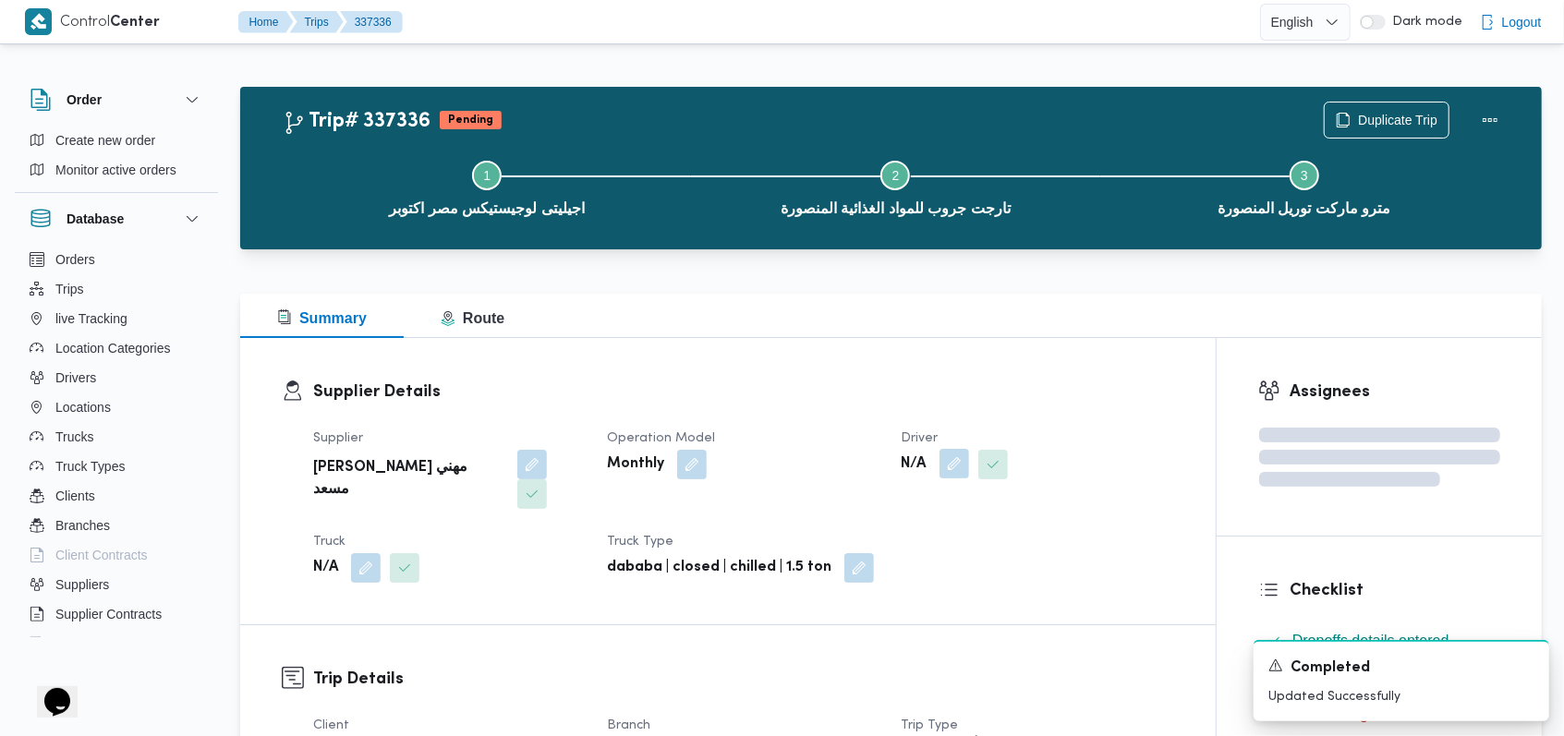
click at [951, 467] on button "button" at bounding box center [954, 464] width 30 height 30
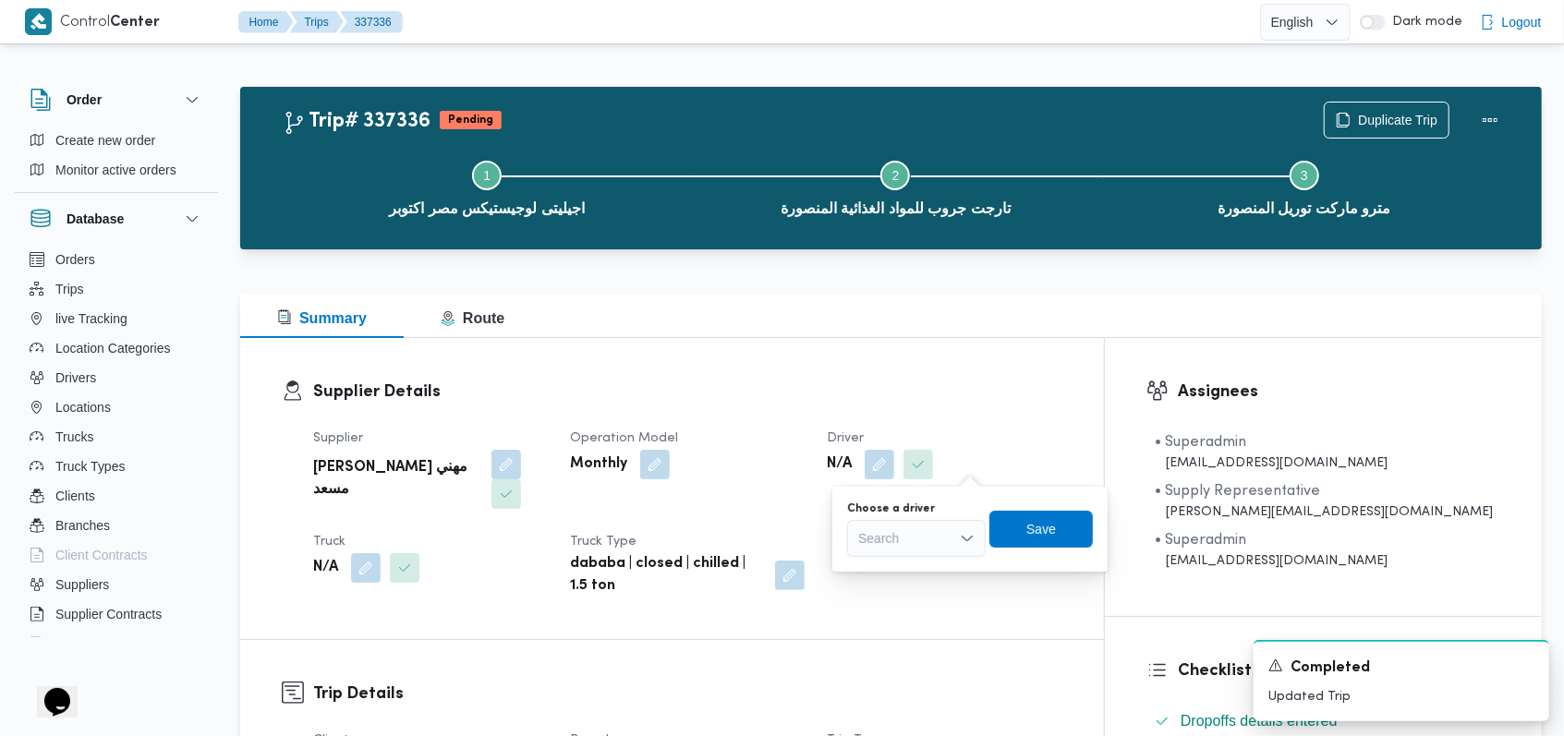
click at [923, 548] on div "Search" at bounding box center [916, 538] width 139 height 37
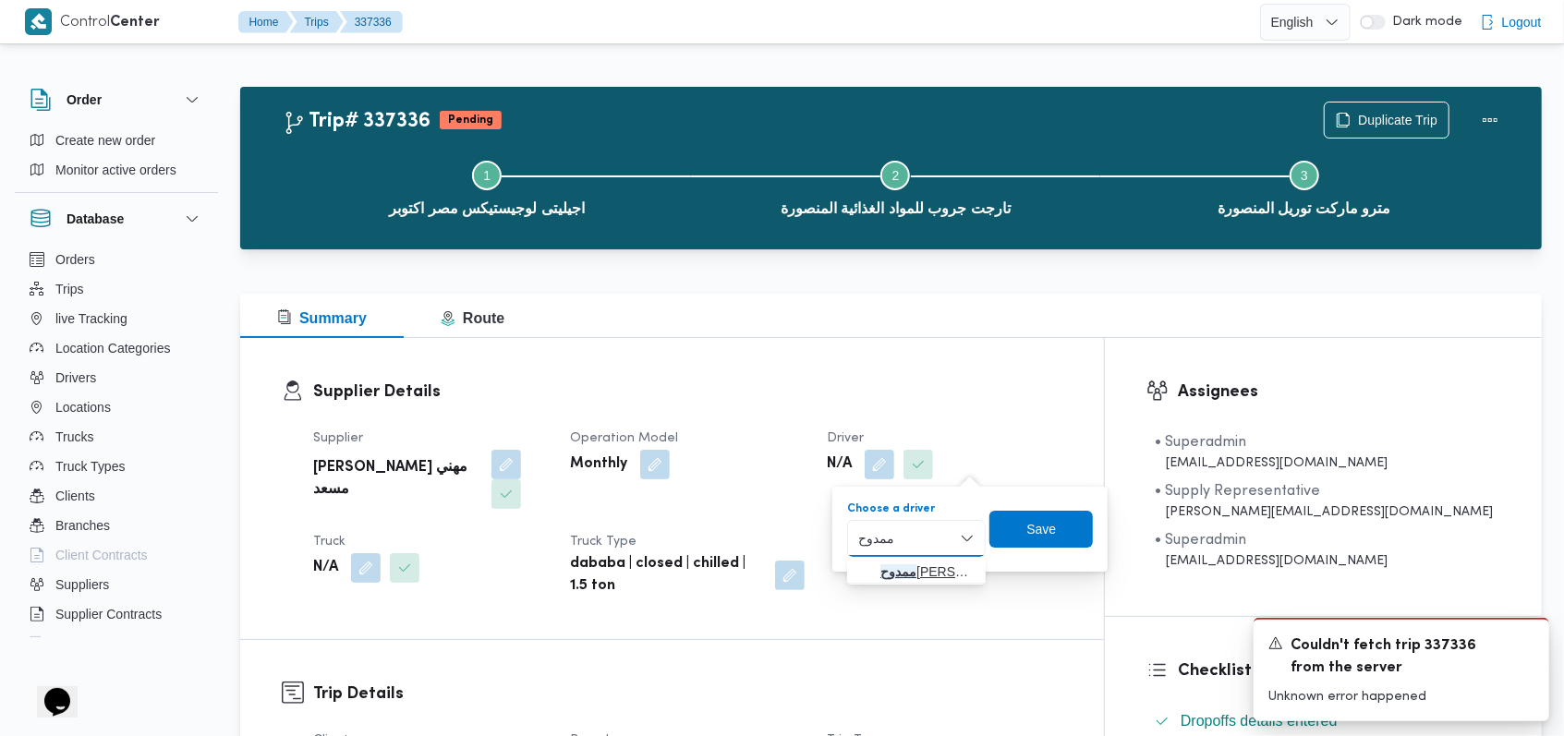
type input "ممدوح"
click at [924, 574] on span "ممدوح مصطفي ابراهيم حلمي" at bounding box center [927, 572] width 94 height 22
click at [1066, 534] on span "Save" at bounding box center [1037, 529] width 103 height 37
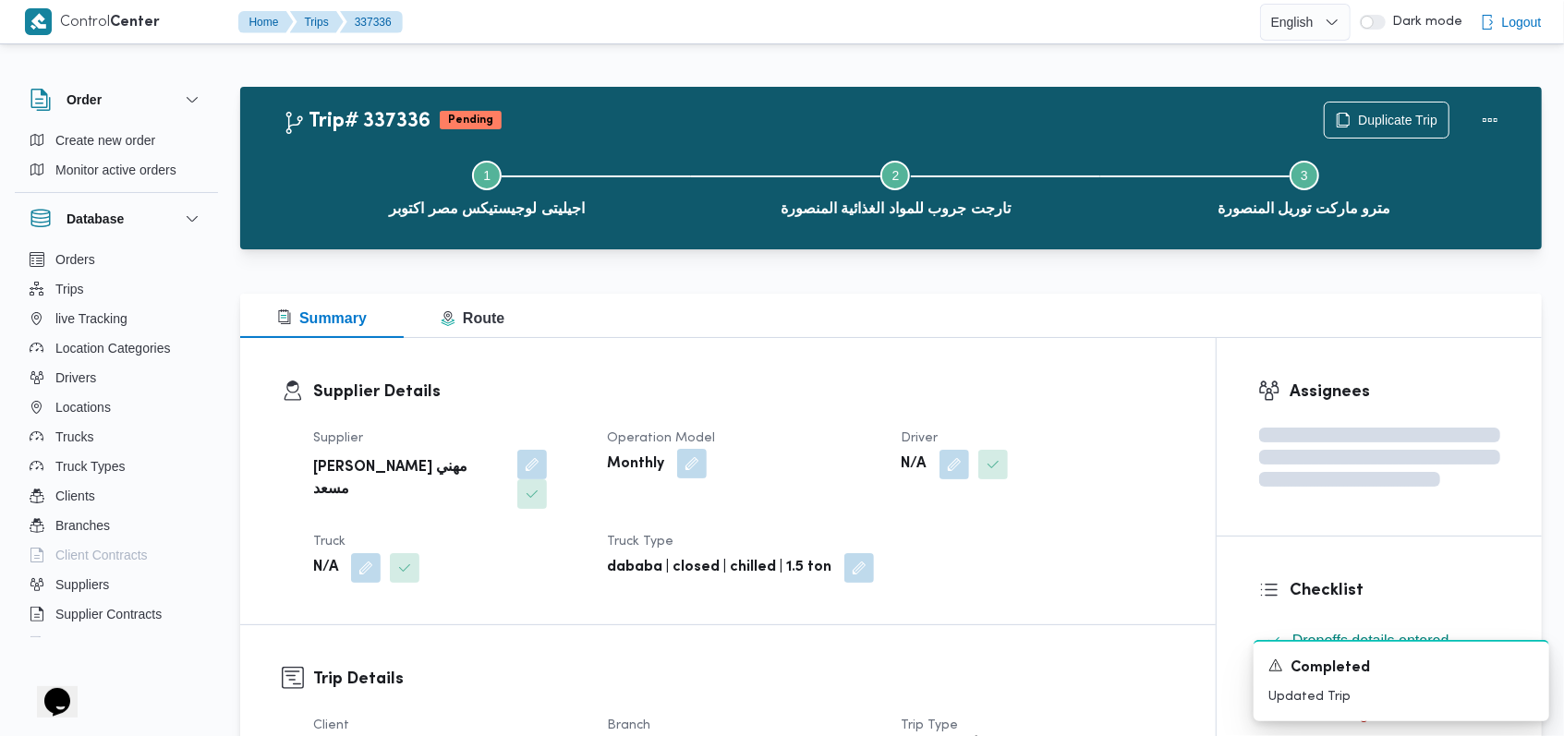
click at [697, 470] on button "button" at bounding box center [692, 464] width 30 height 30
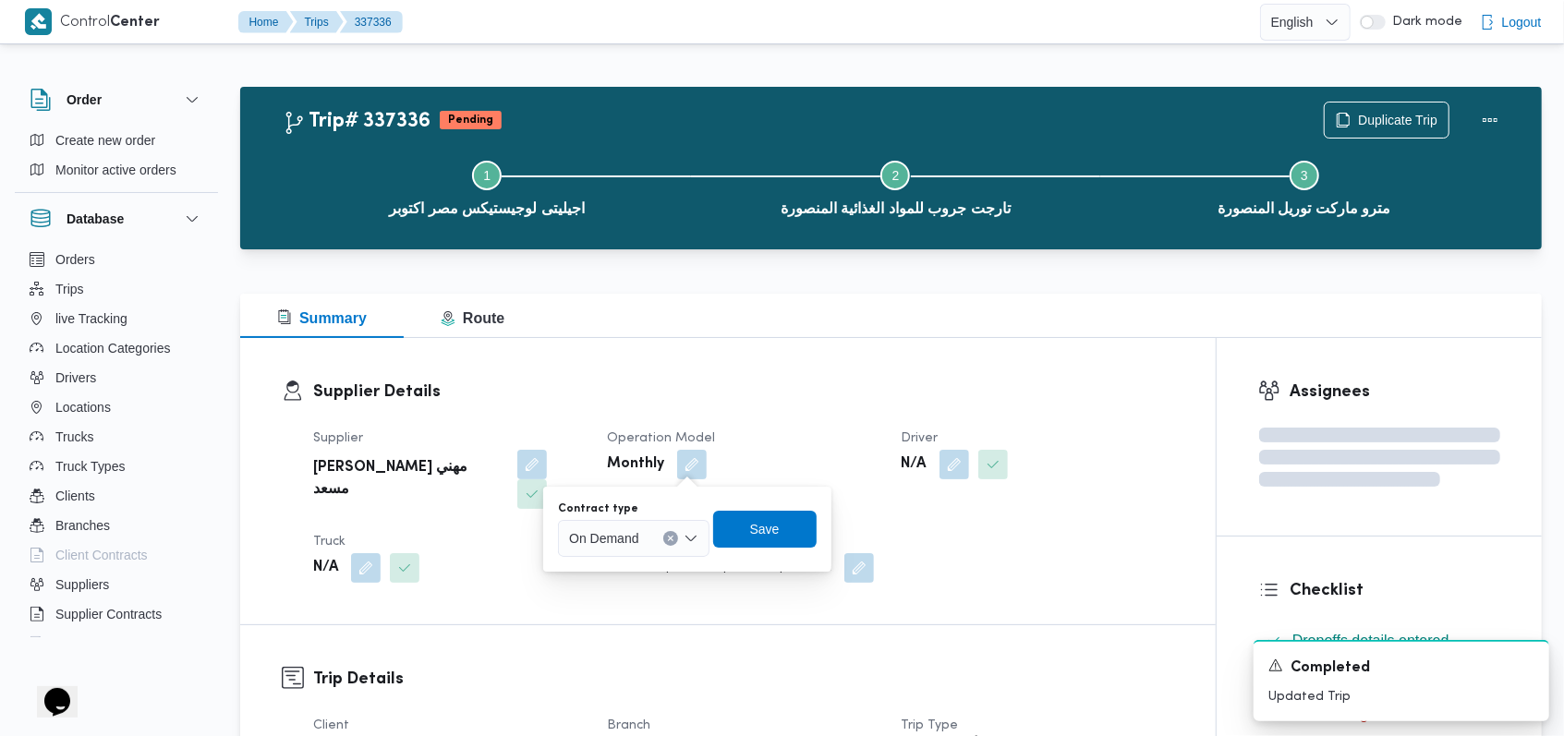
click at [636, 536] on span "On Demand" at bounding box center [603, 537] width 69 height 20
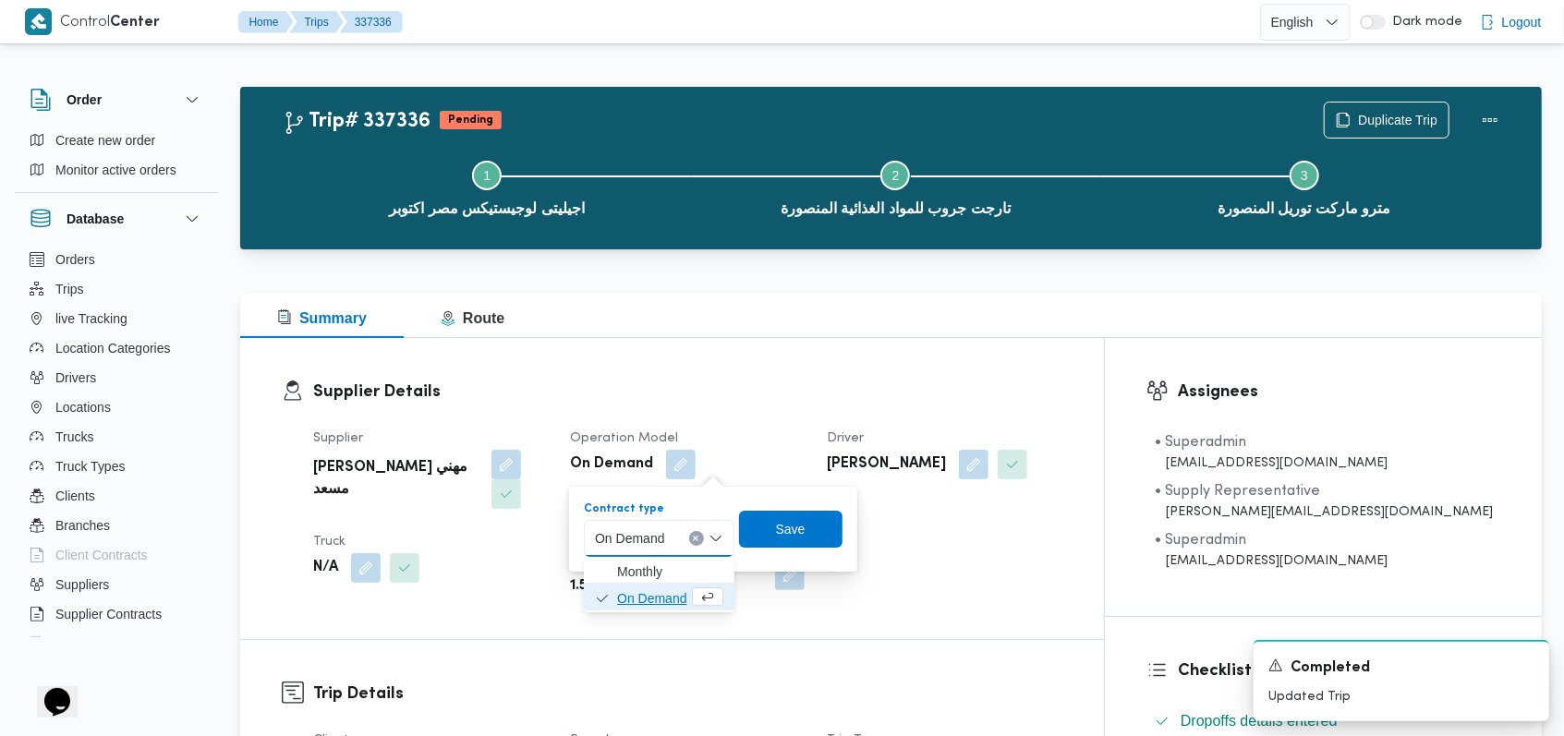
click at [645, 596] on span "On Demand" at bounding box center [652, 598] width 71 height 22
click at [805, 438] on dt "Operation Model" at bounding box center [687, 439] width 235 height 22
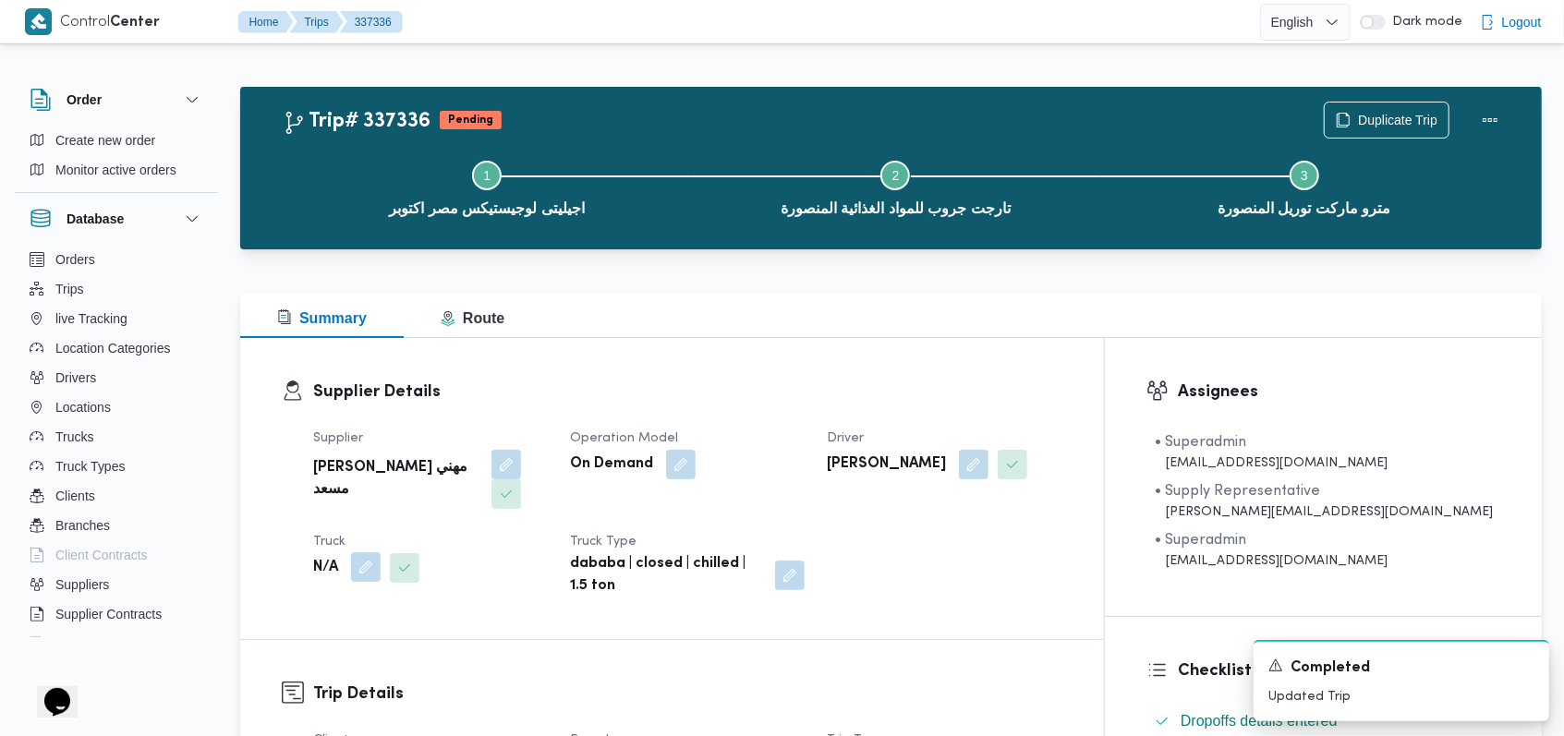
click at [364, 552] on button "button" at bounding box center [366, 567] width 30 height 30
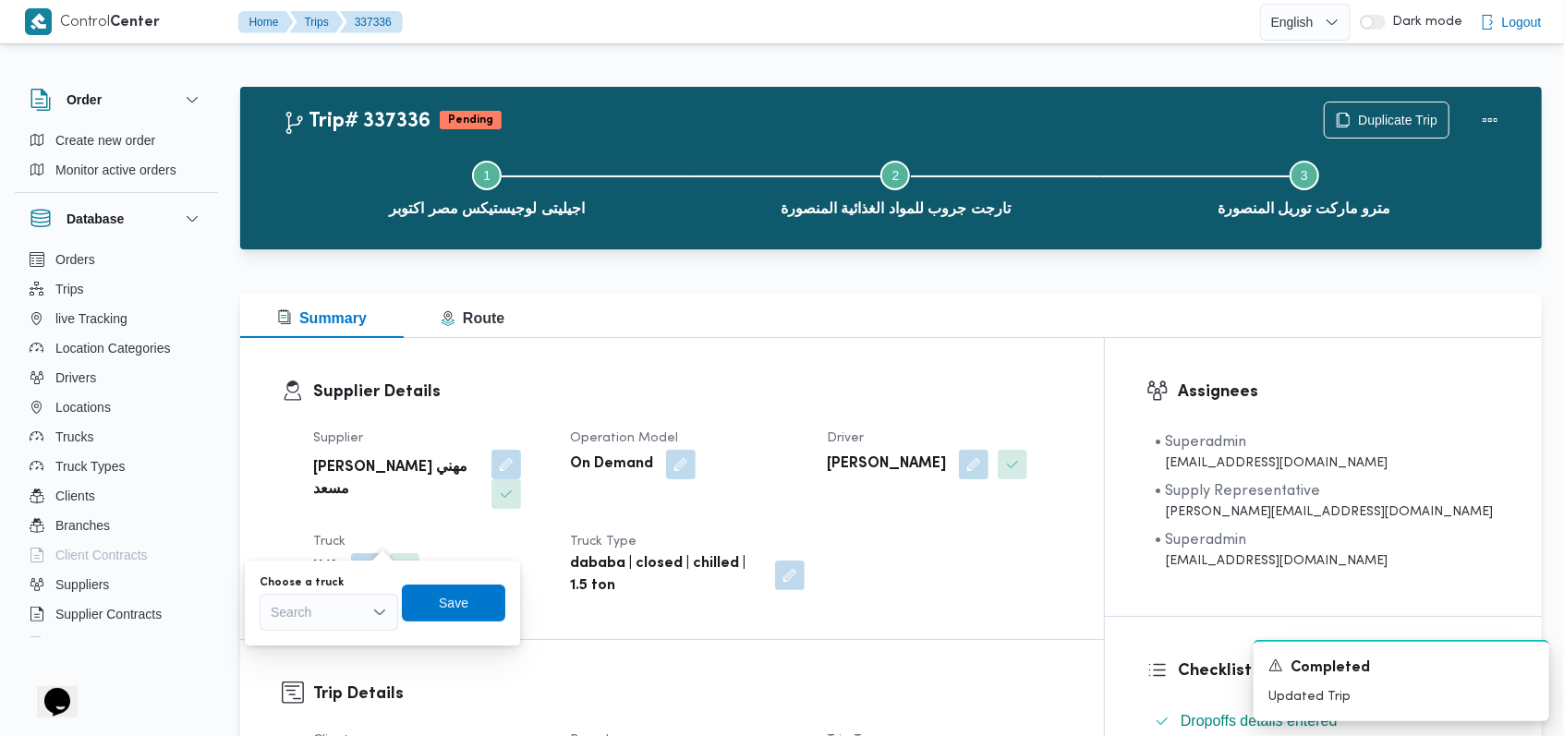
click at [322, 623] on div "Search" at bounding box center [329, 612] width 139 height 37
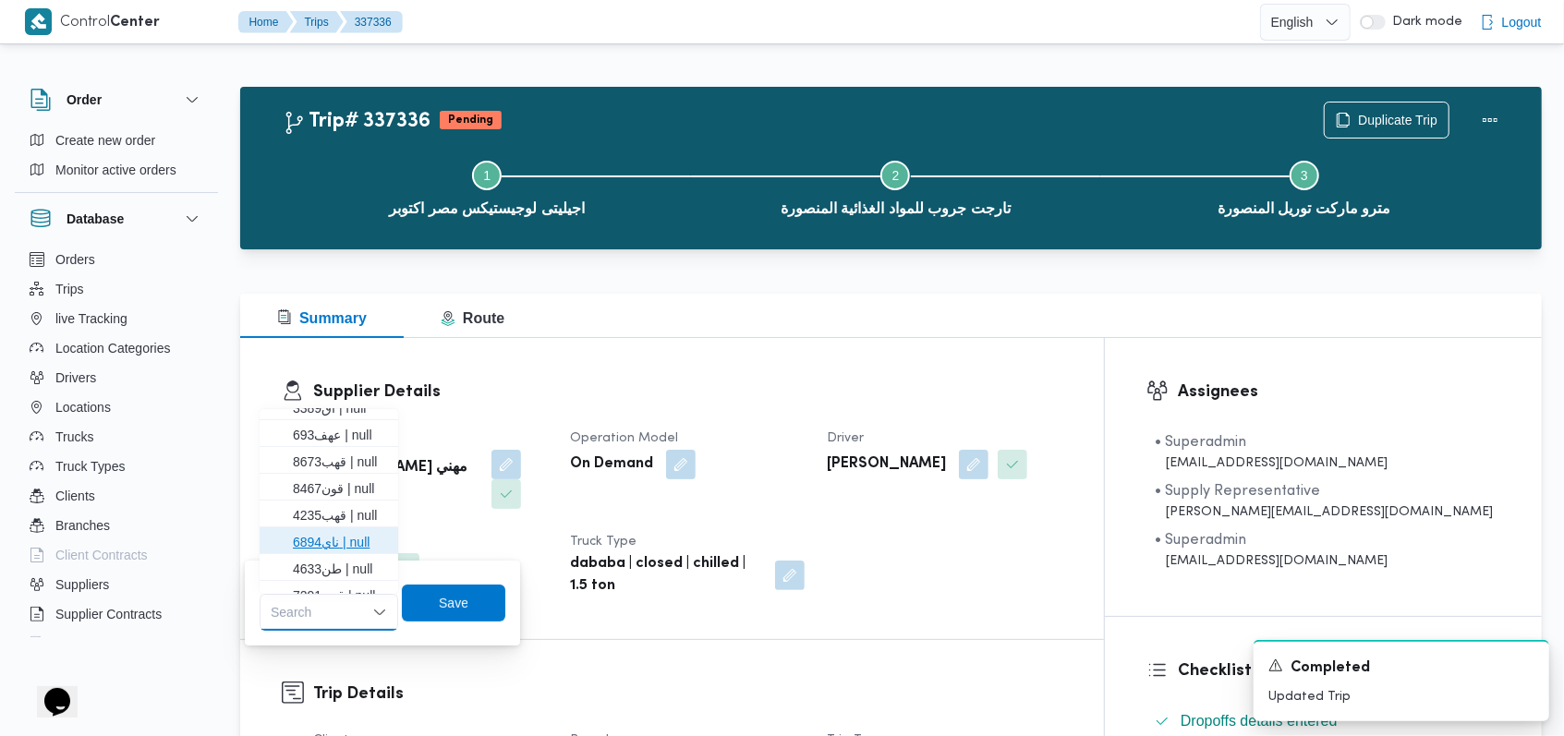
click at [355, 537] on span "ناي6894 | null" at bounding box center [340, 542] width 94 height 22
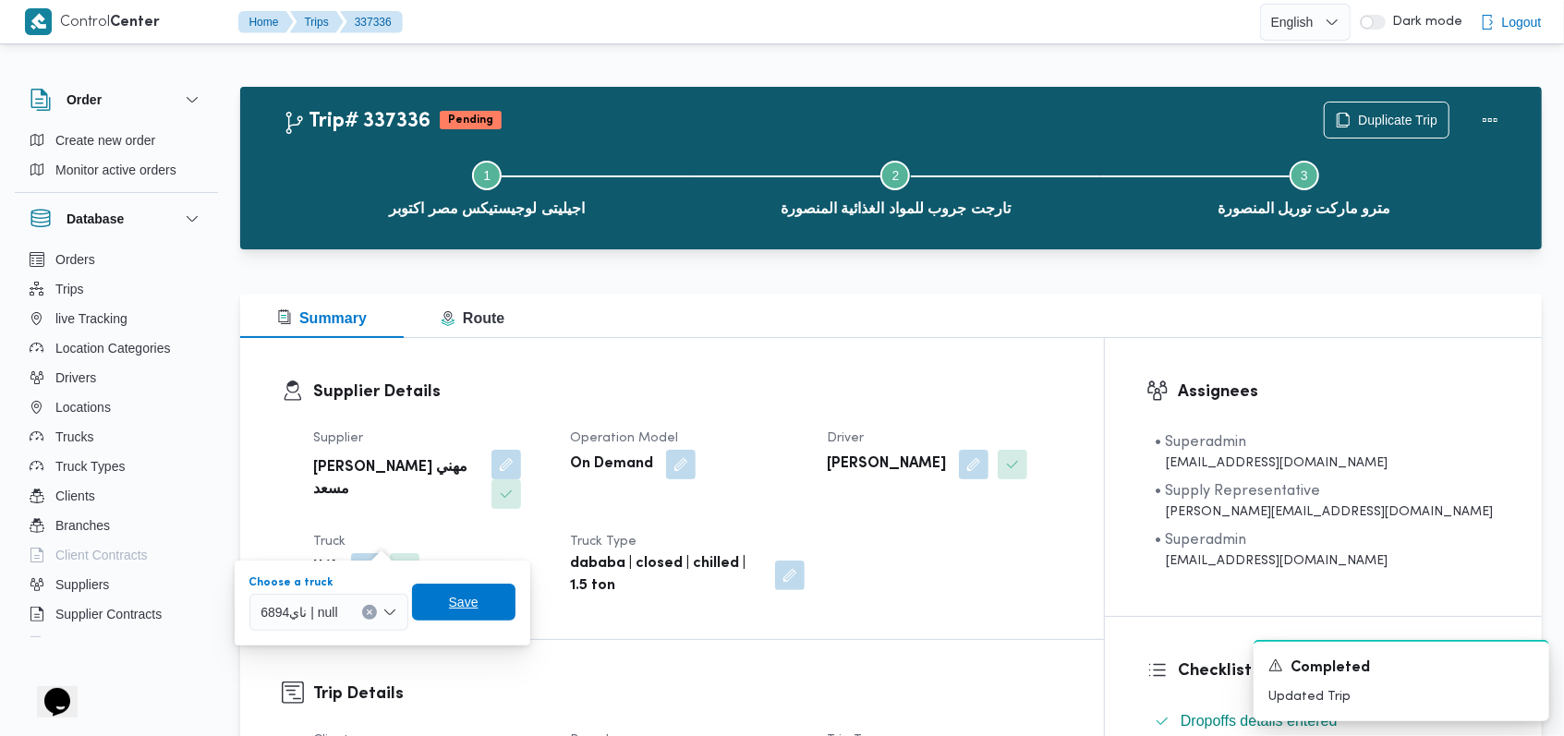
click at [454, 605] on span "Save" at bounding box center [464, 602] width 30 height 22
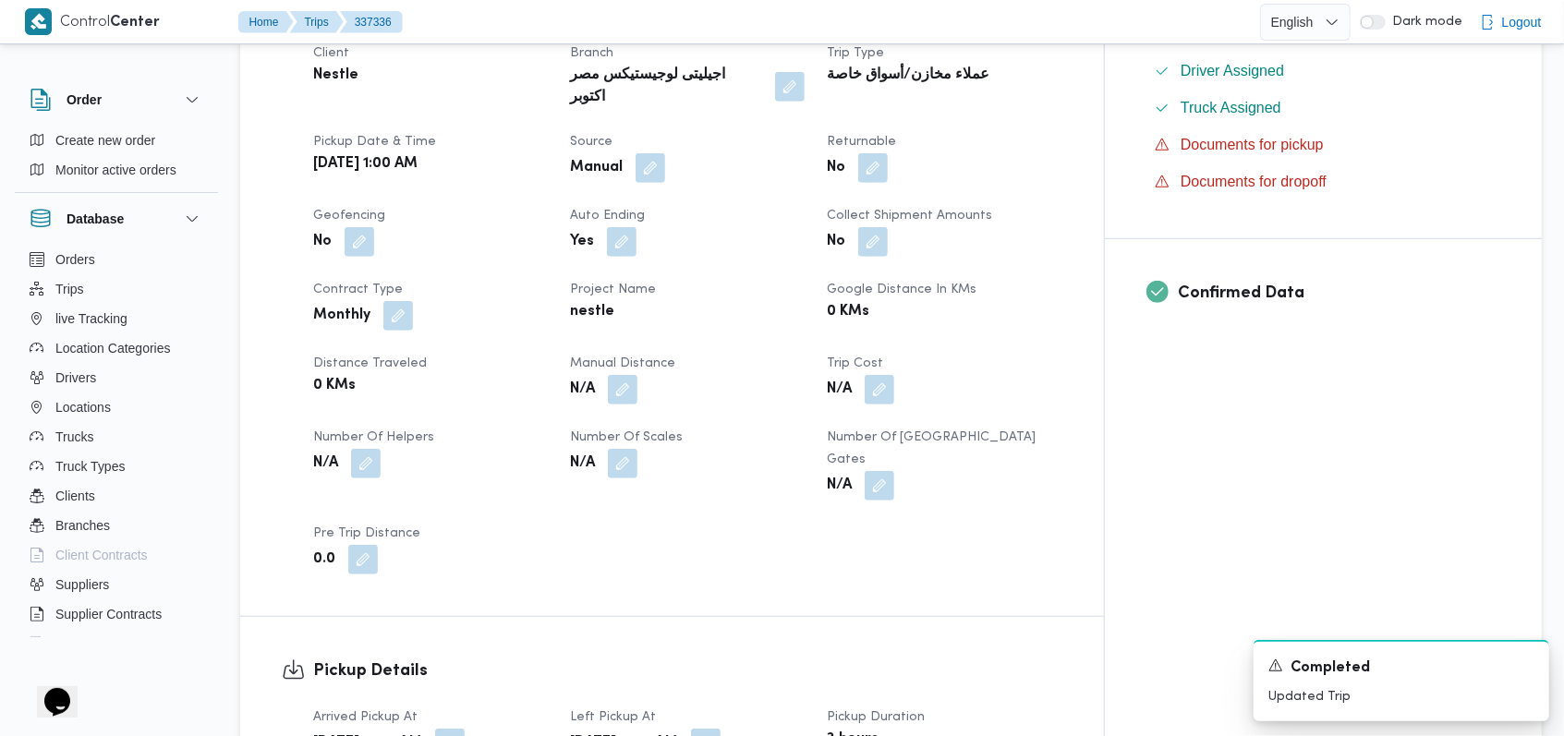
scroll to position [739, 0]
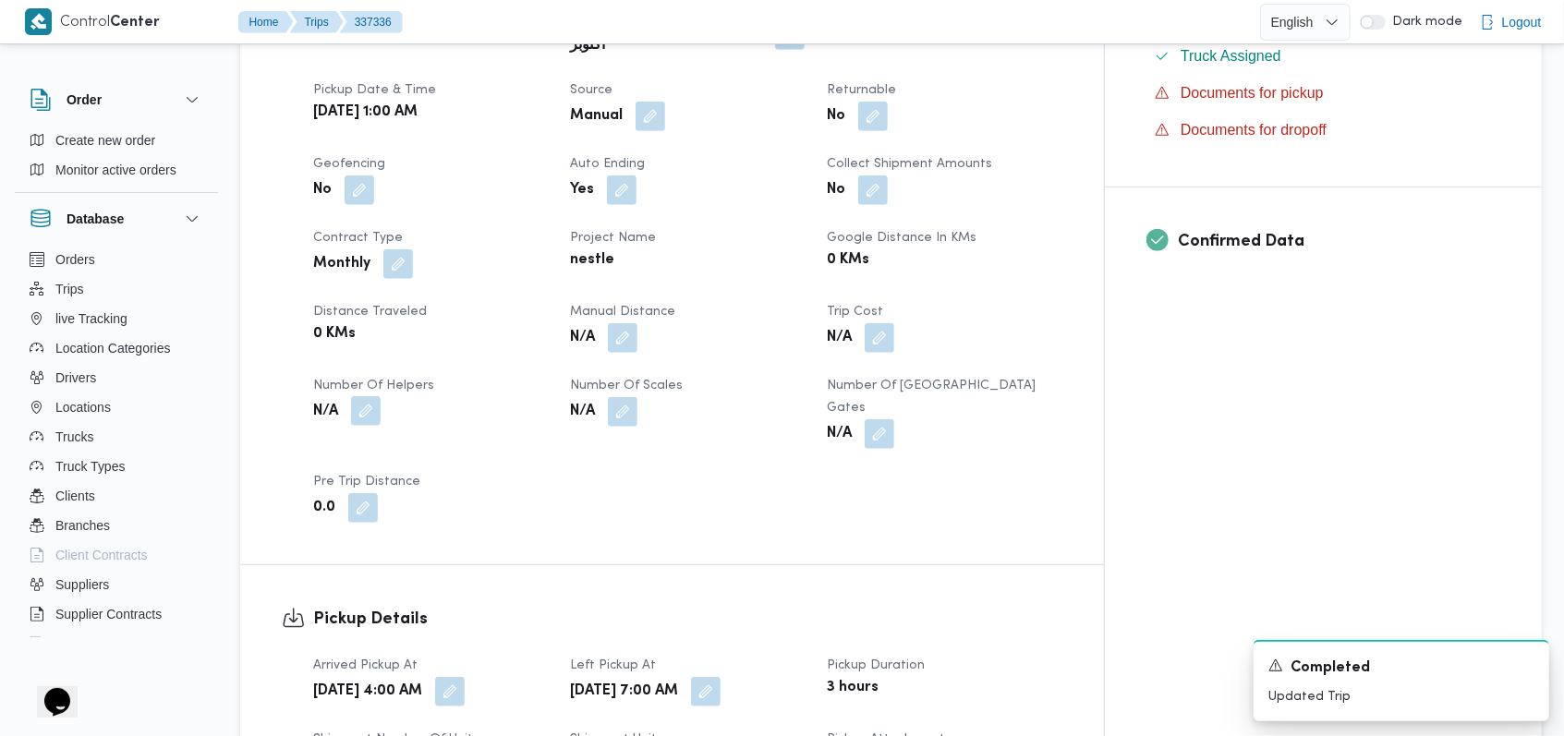
click at [375, 396] on button "button" at bounding box center [366, 411] width 30 height 30
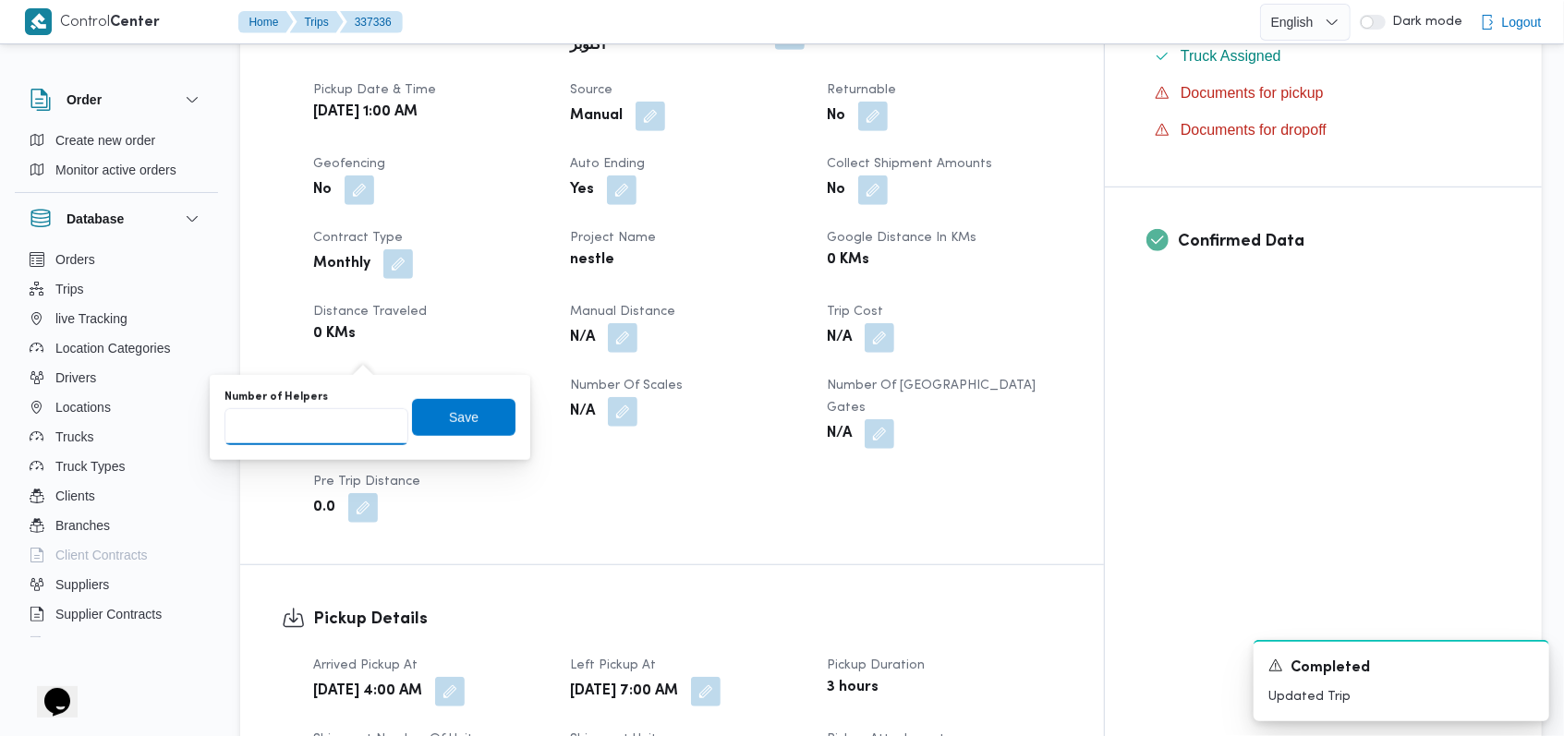
click at [337, 432] on input "Number of Helpers" at bounding box center [316, 426] width 184 height 37
type input "1"
click at [460, 424] on span "Save" at bounding box center [464, 417] width 30 height 22
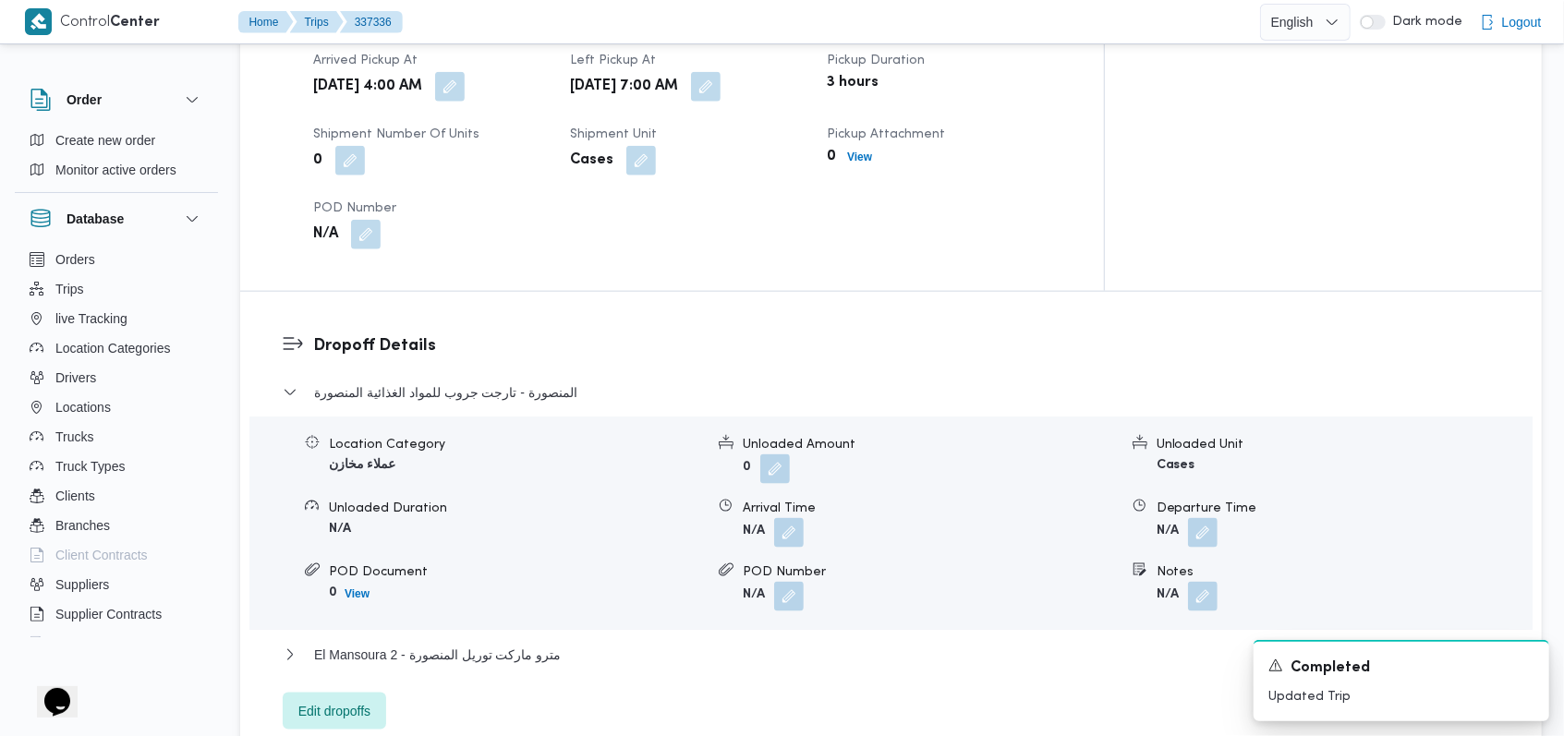
scroll to position [1354, 0]
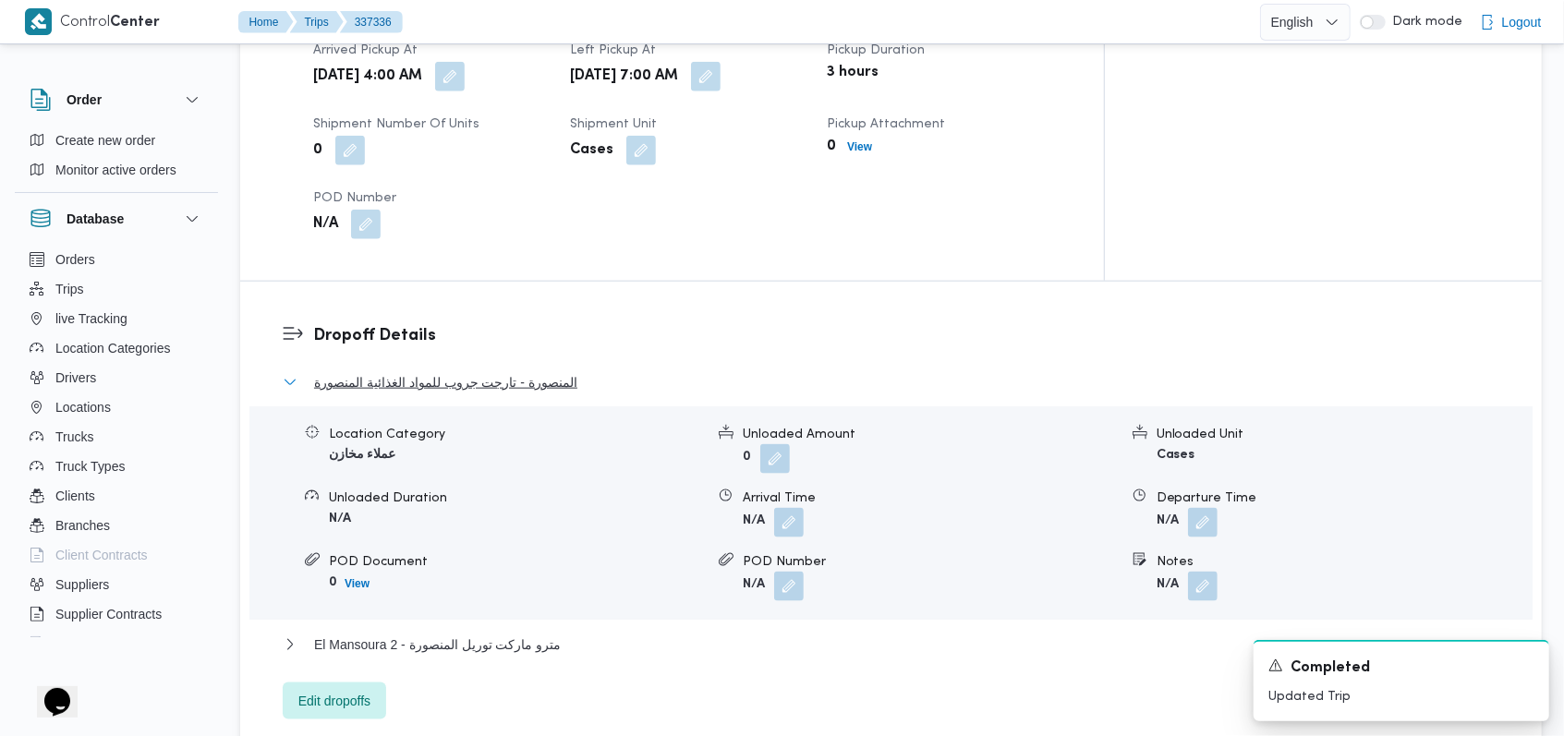
click at [477, 371] on span "المنصورة - تارجت جروب للمواد الغذائية المنصورة" at bounding box center [445, 382] width 263 height 22
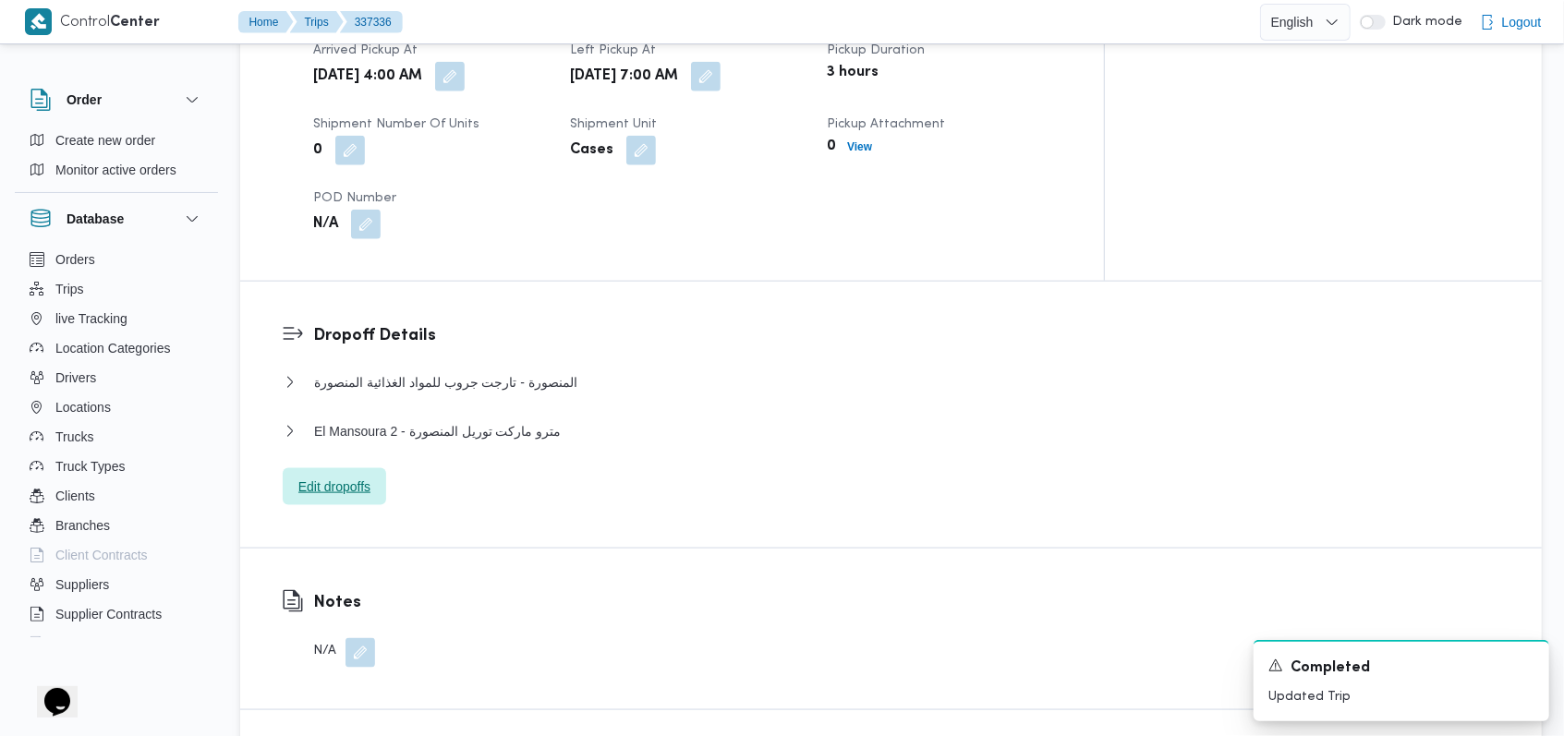
click at [330, 476] on span "Edit dropoffs" at bounding box center [334, 487] width 72 height 22
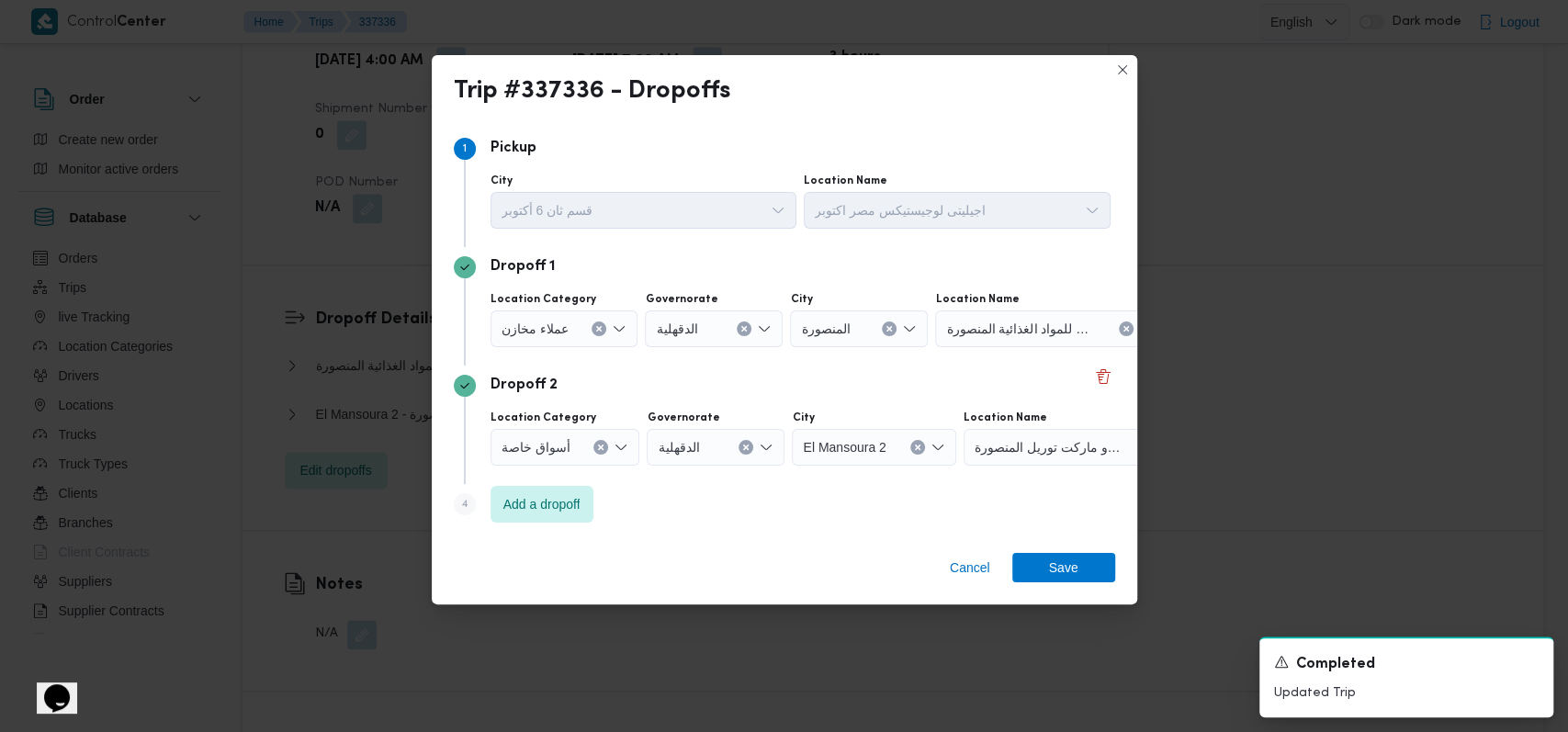
click at [570, 452] on div "أسواق خاصة" at bounding box center [565, 447] width 150 height 37
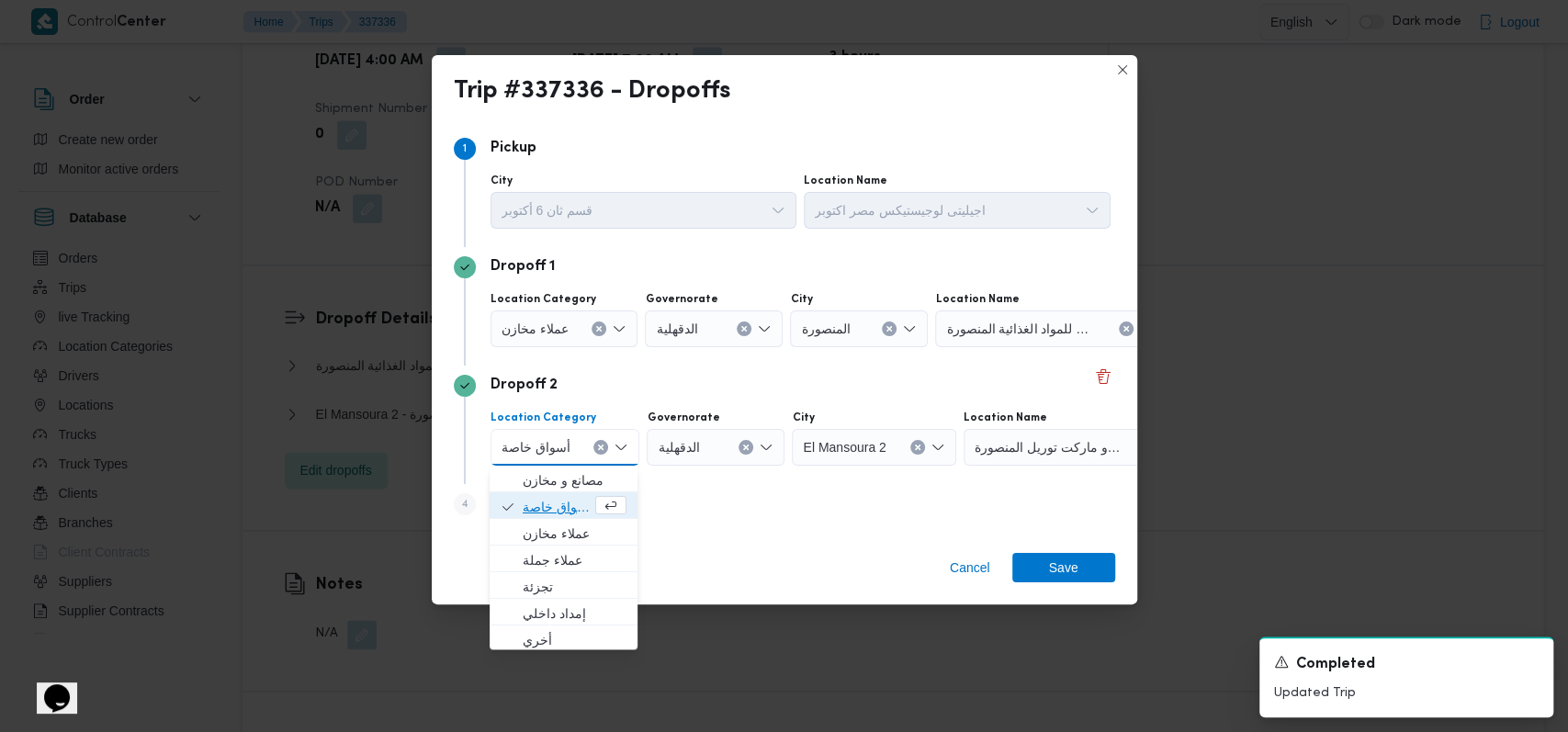
click at [559, 507] on span "أسواق خاصة" at bounding box center [557, 507] width 69 height 22
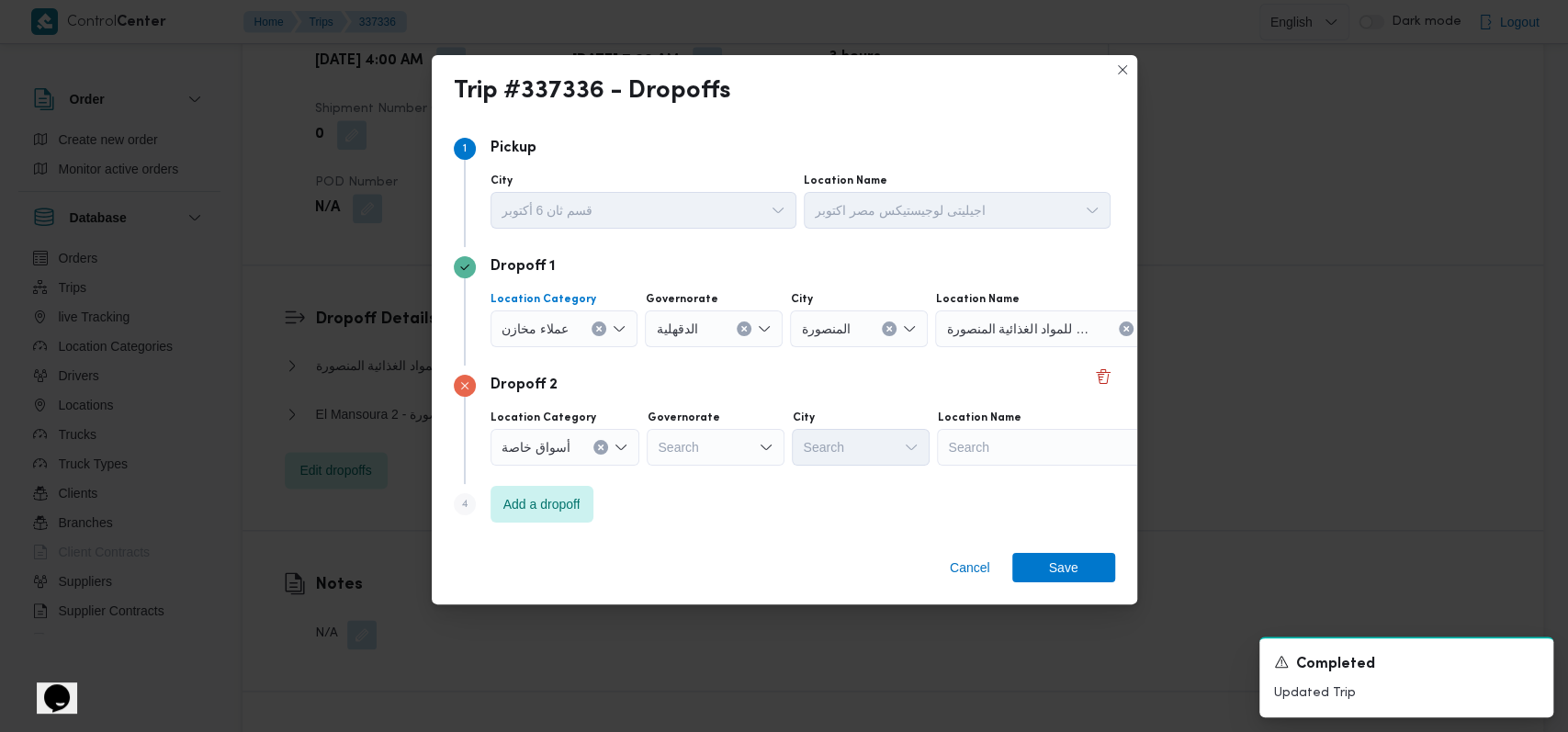
click at [572, 340] on div at bounding box center [576, 329] width 9 height 30
click at [562, 387] on span "أسواق خاصة" at bounding box center [573, 389] width 100 height 22
click at [705, 319] on div "Search" at bounding box center [715, 328] width 138 height 37
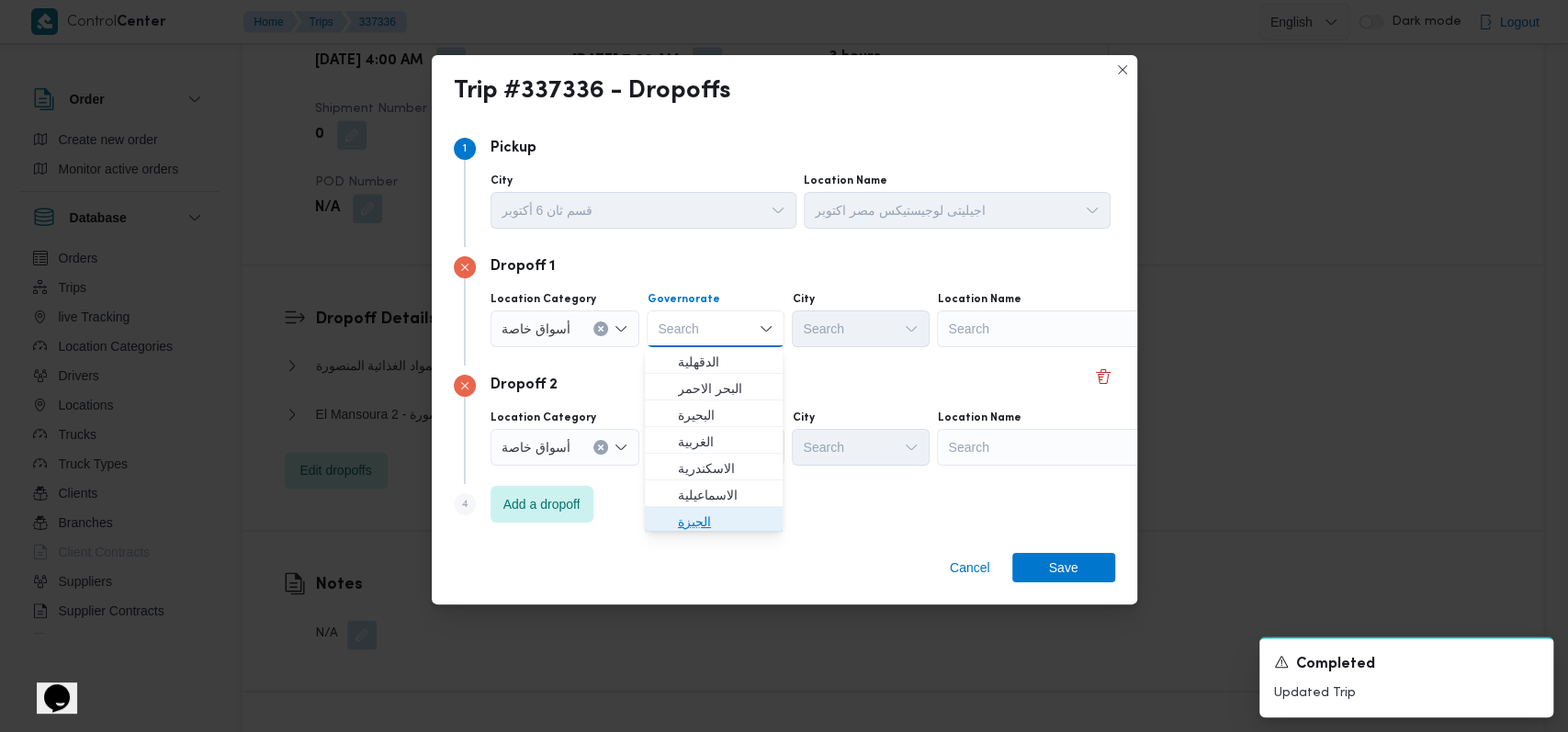
click at [718, 514] on span "الجيزة" at bounding box center [725, 522] width 93 height 22
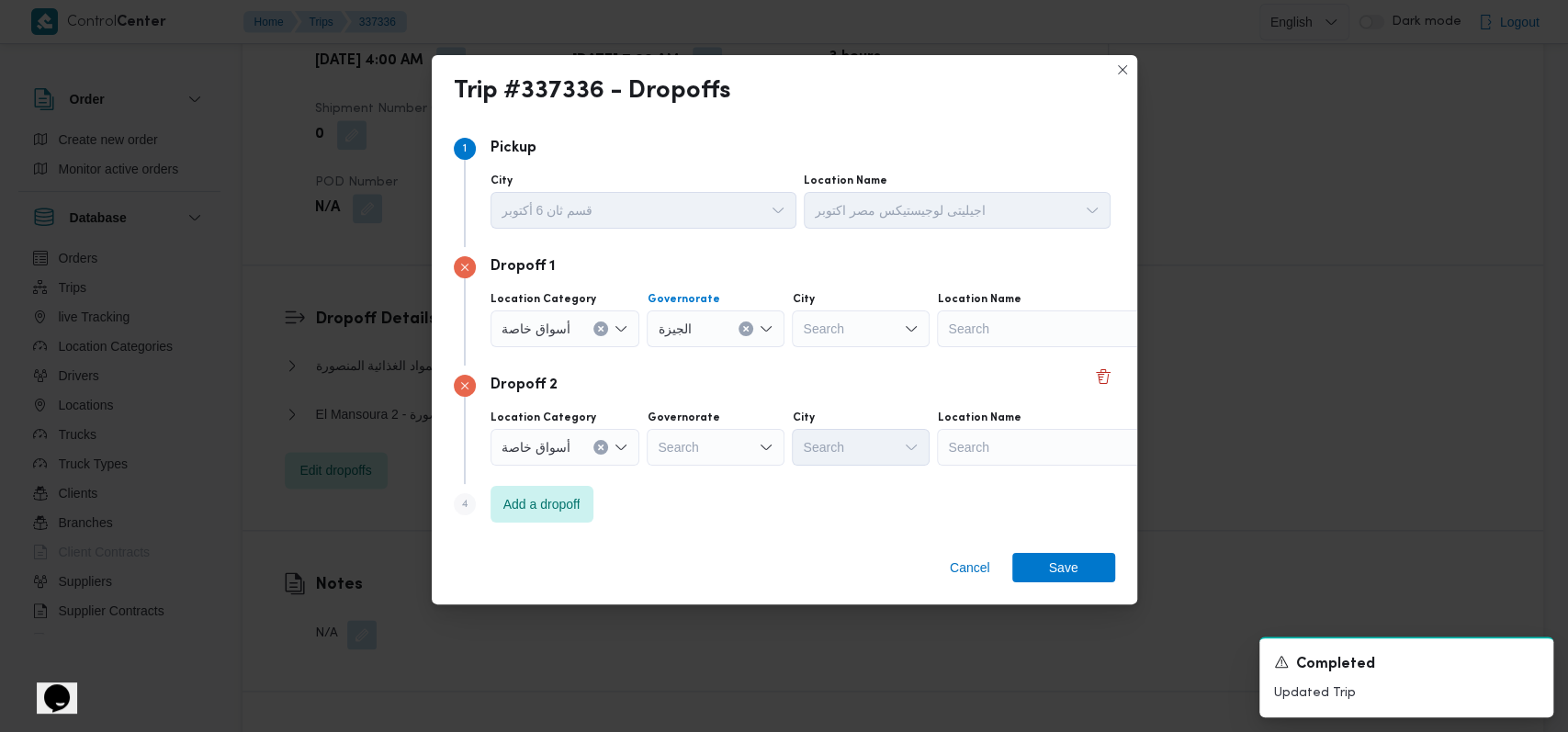
click at [722, 436] on div "Search" at bounding box center [715, 447] width 138 height 37
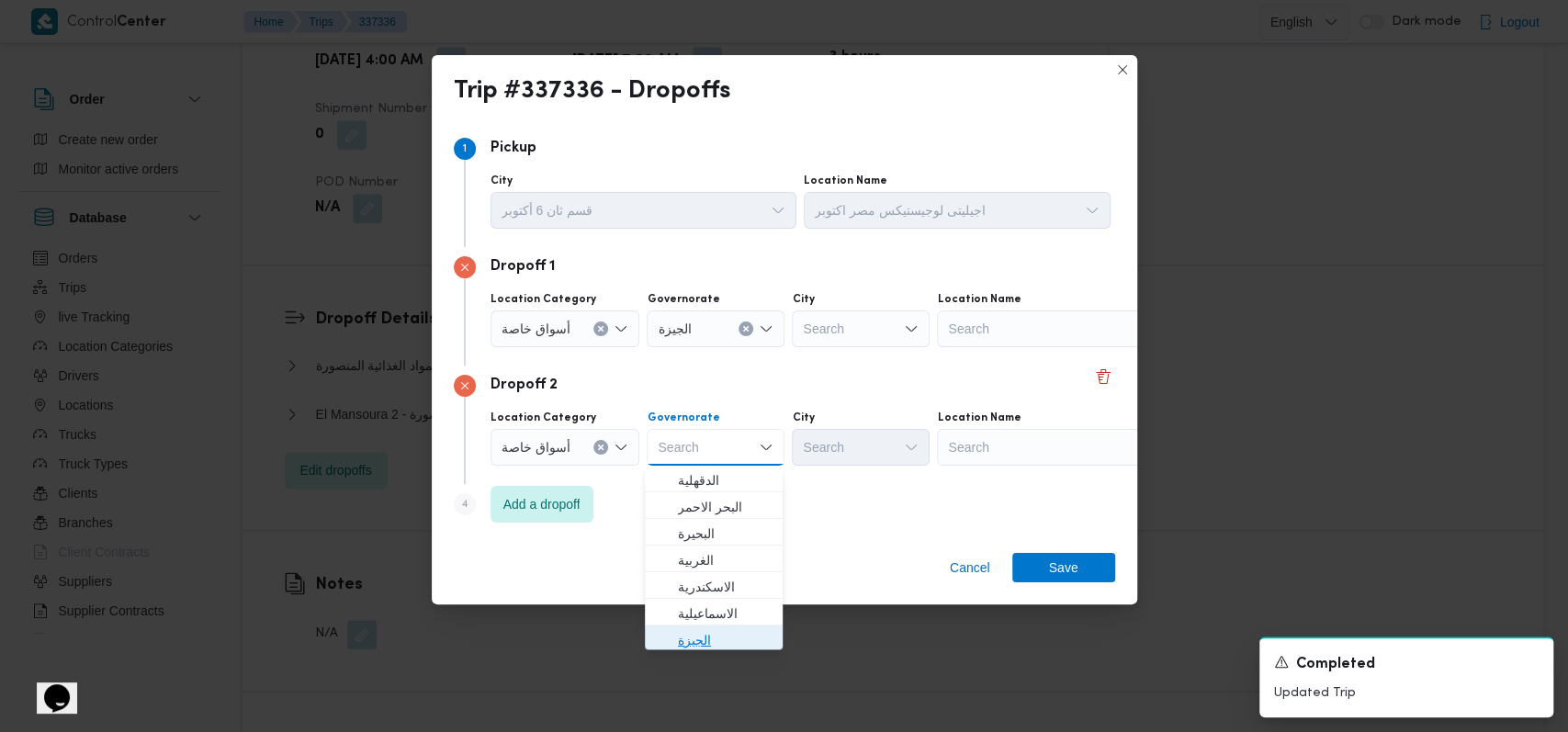
click at [704, 643] on span "الجيزة" at bounding box center [725, 640] width 93 height 22
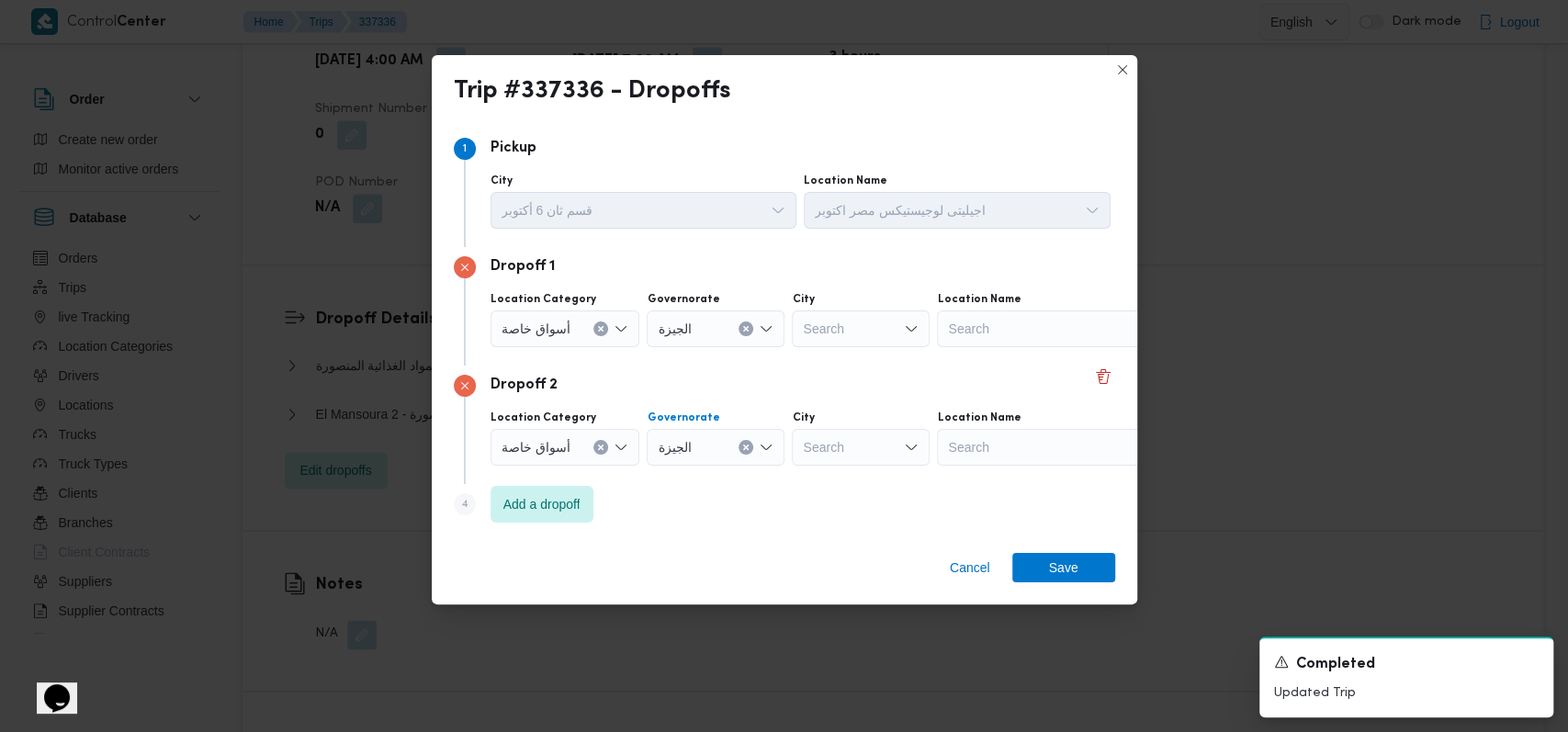
click at [989, 312] on div "Search" at bounding box center [1051, 328] width 230 height 37
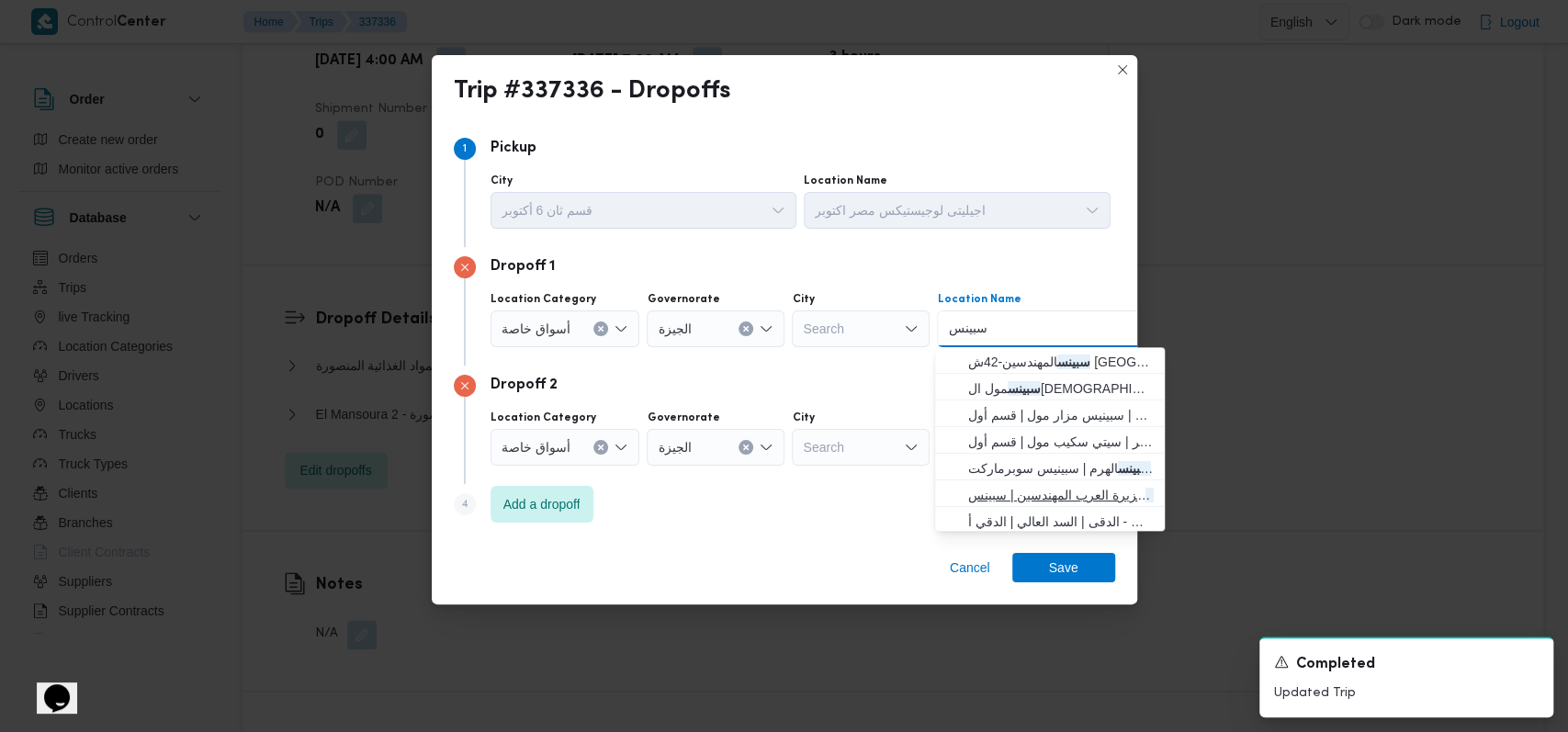
type input "سبينس"
click at [1041, 484] on span "سبينس جزيرة العرب المهندسين | سبينس جزيرة العرب | st" at bounding box center [1061, 495] width 186 height 22
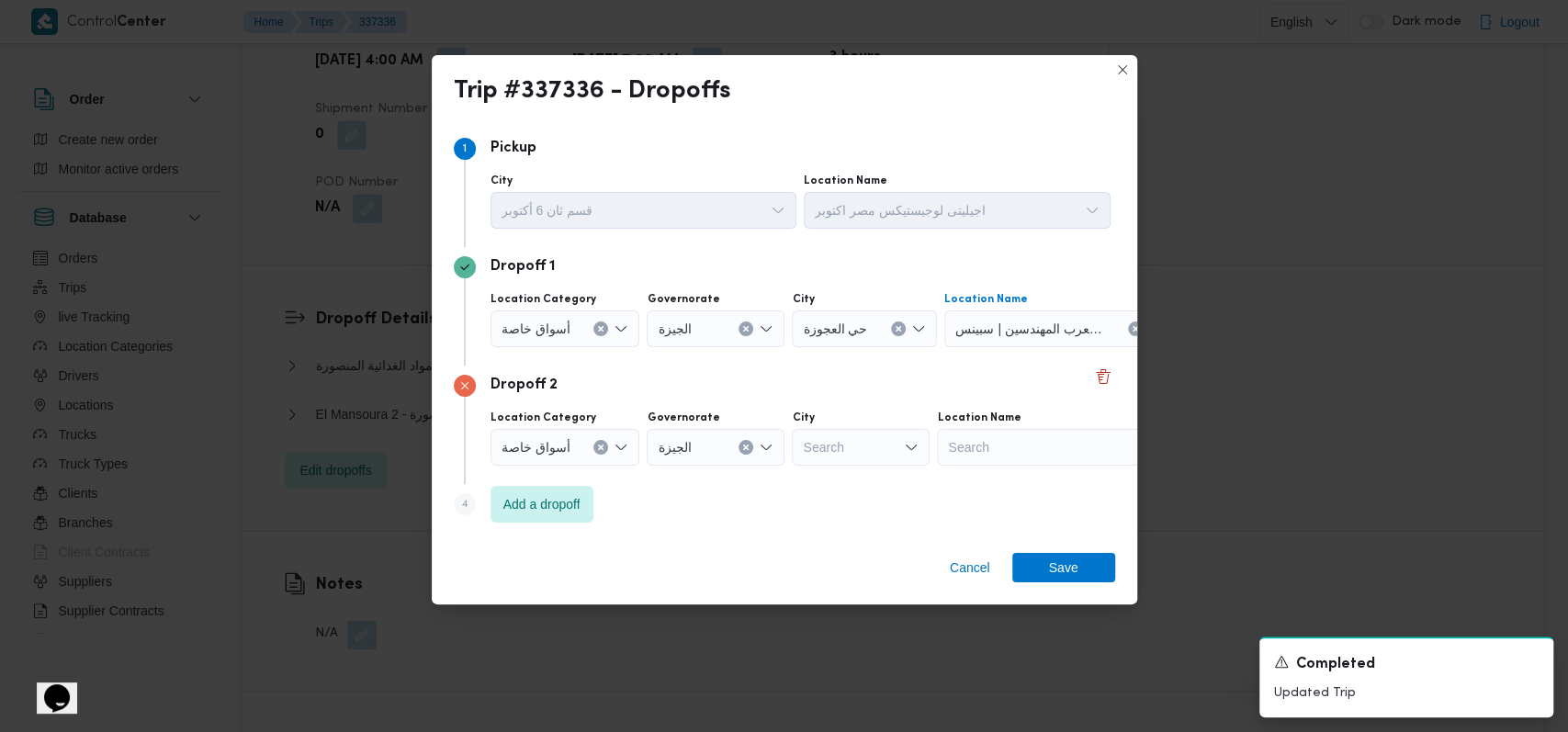
click at [1030, 448] on div "Search" at bounding box center [1051, 447] width 230 height 37
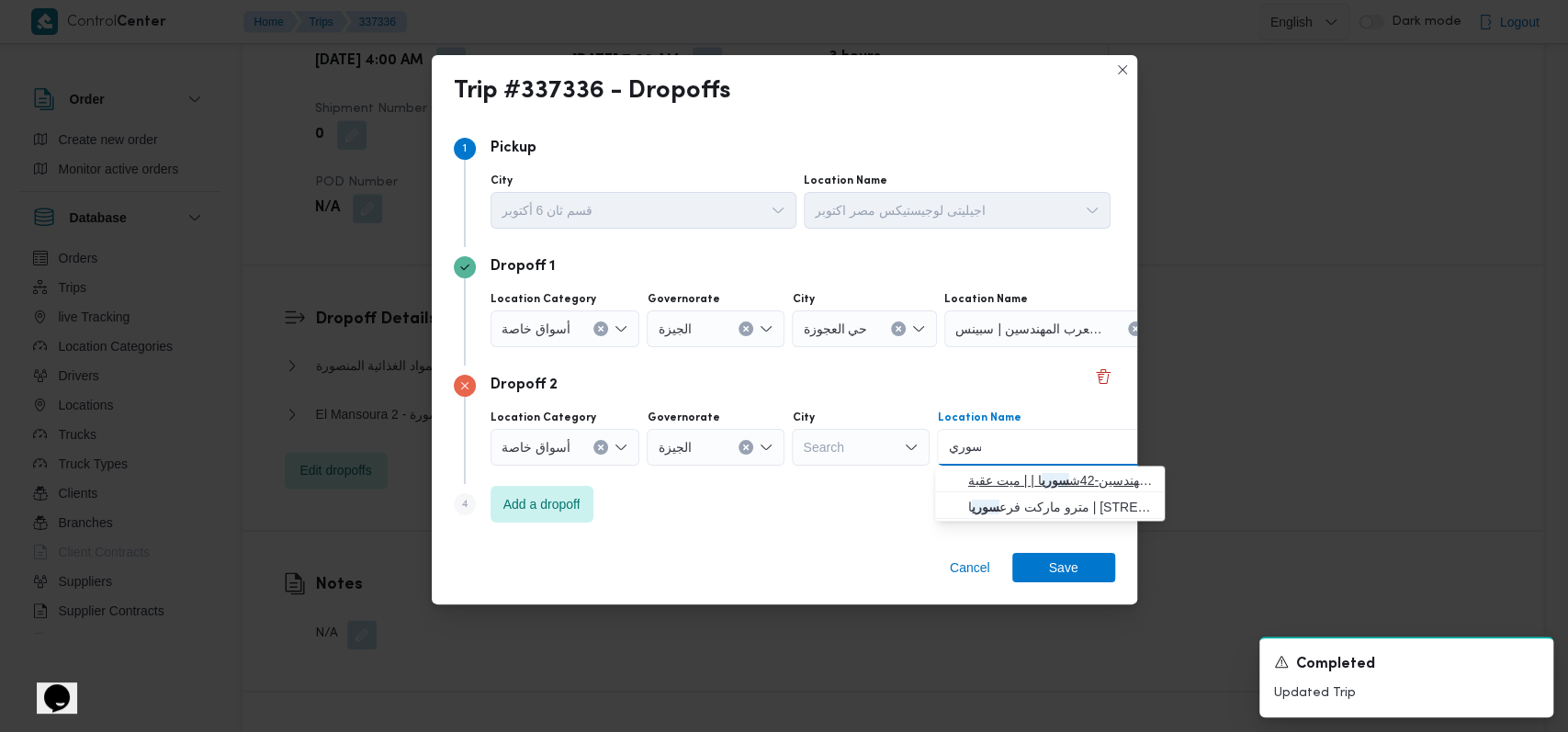
type input "سوري"
click at [1034, 476] on span "سبينس المهندسين-42ش سوري ا | | ميت عقبة" at bounding box center [1061, 480] width 186 height 22
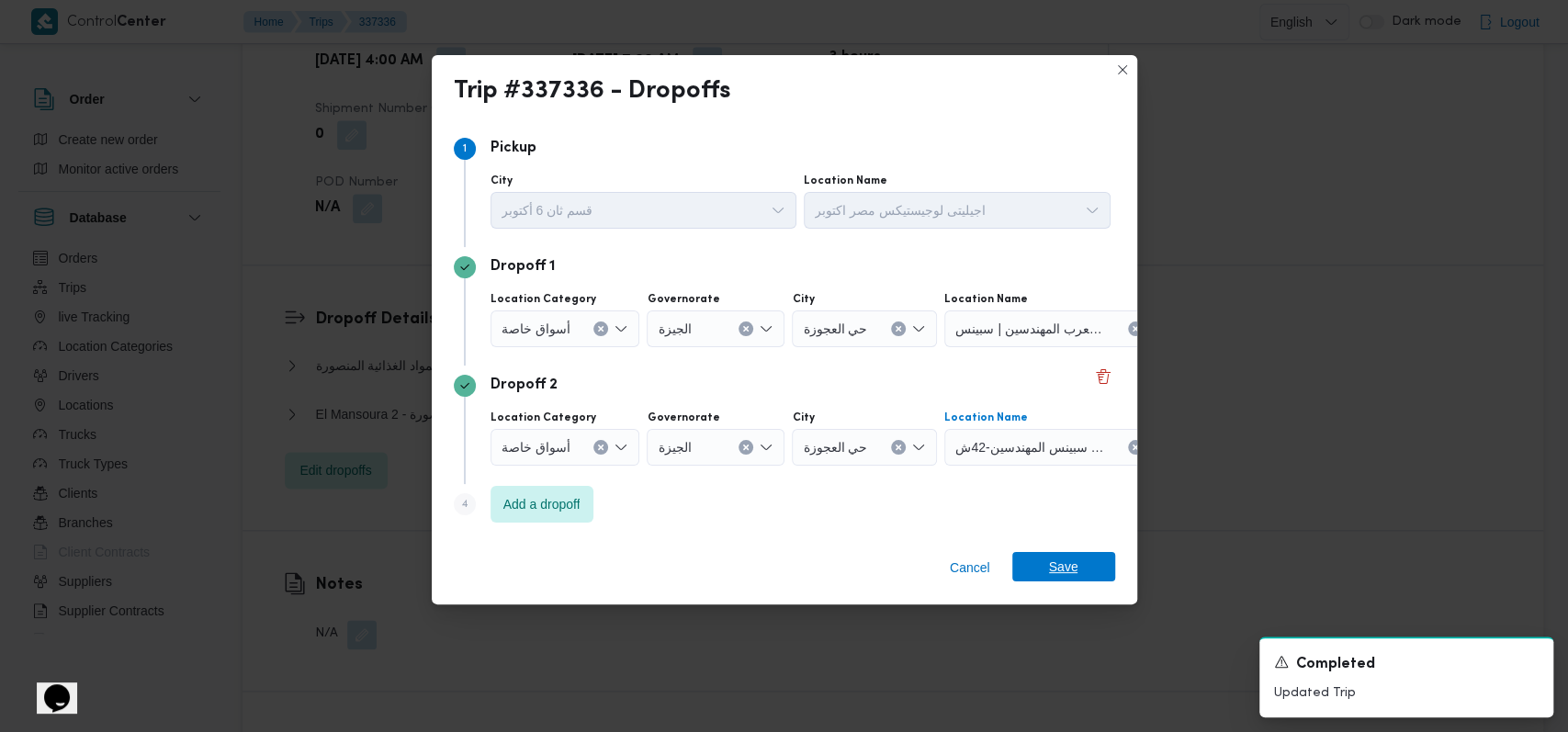
click at [1055, 572] on span "Save" at bounding box center [1064, 567] width 30 height 30
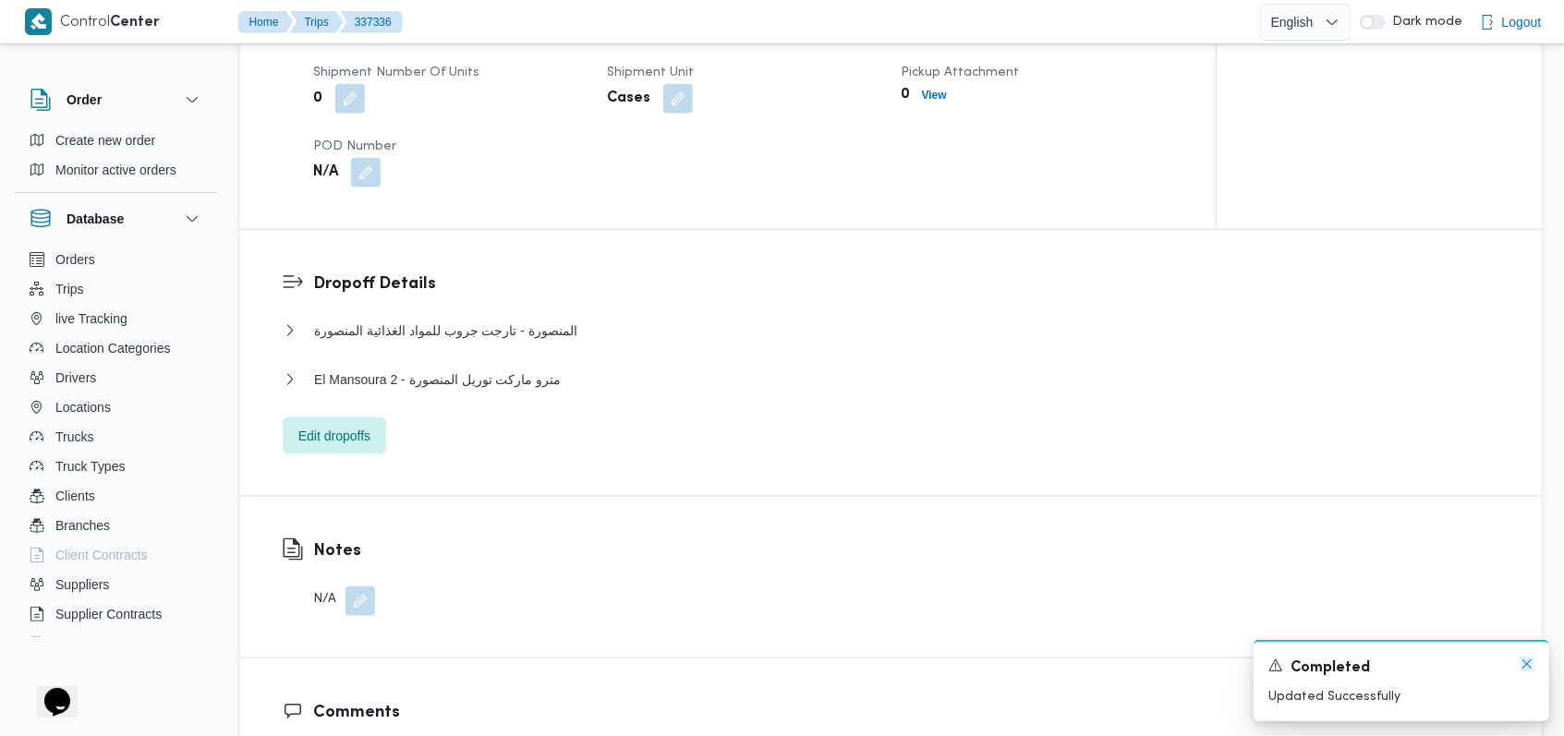
click at [1524, 665] on icon "Dismiss toast" at bounding box center [1526, 664] width 15 height 15
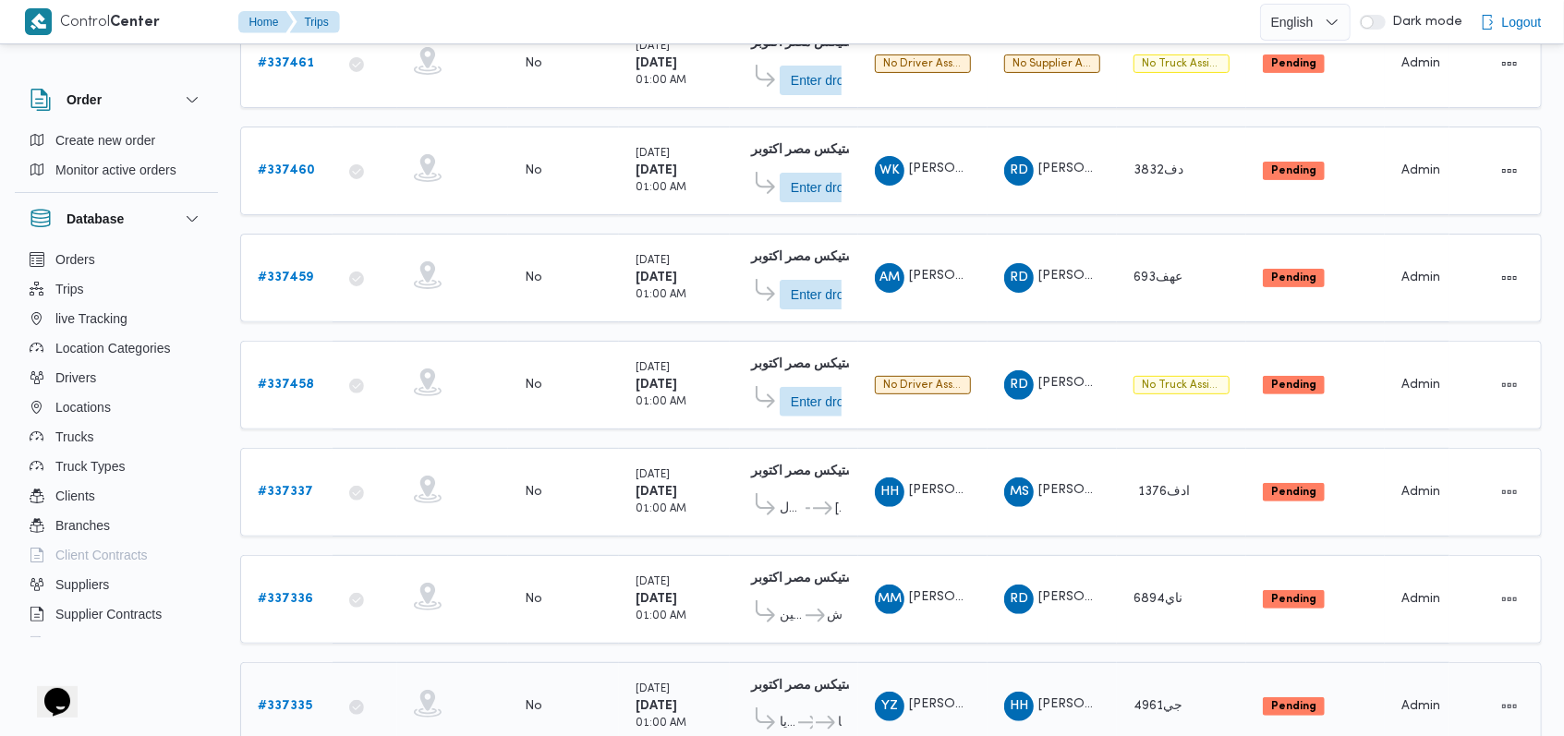
scroll to position [440, 0]
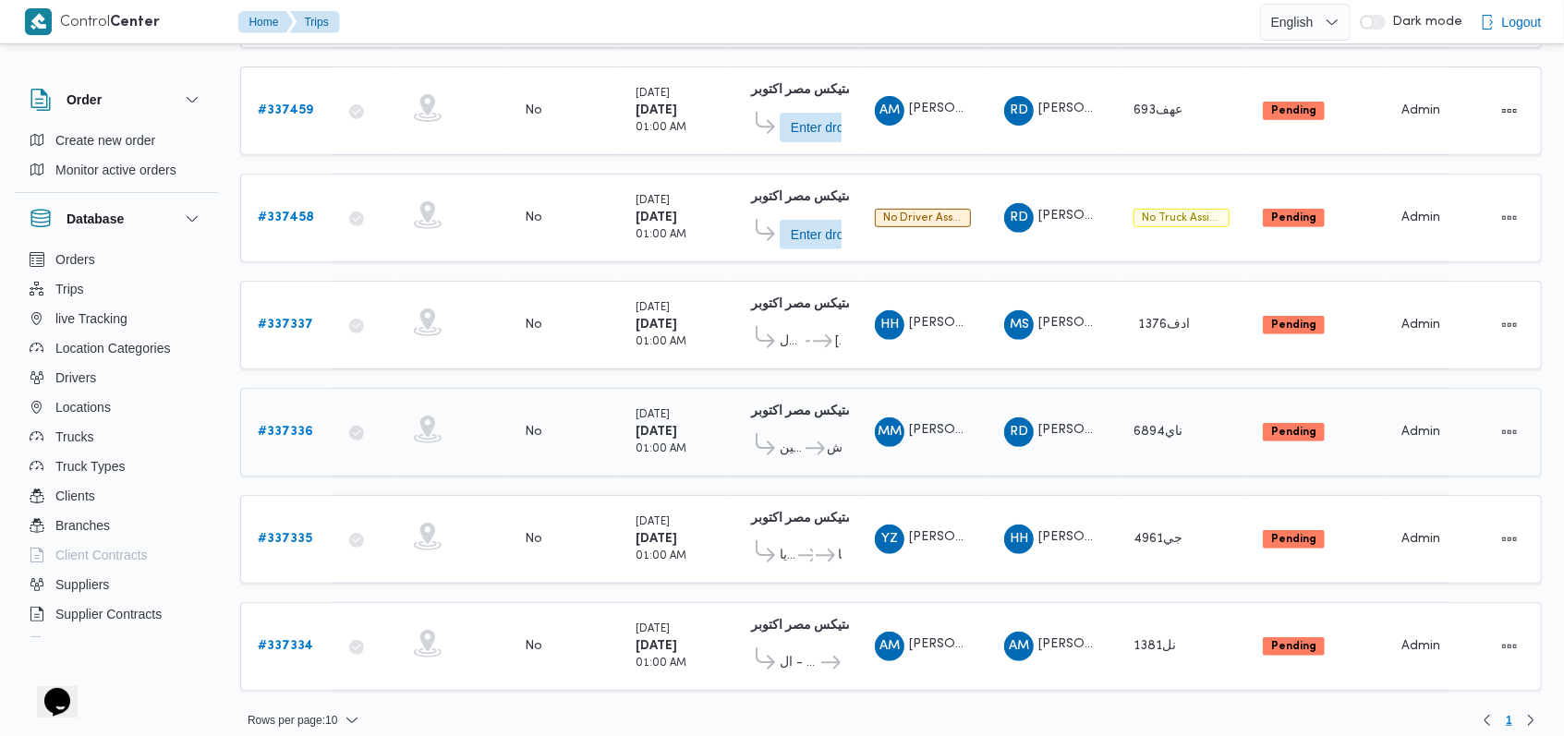
click at [294, 426] on b "# 337336" at bounding box center [285, 432] width 55 height 12
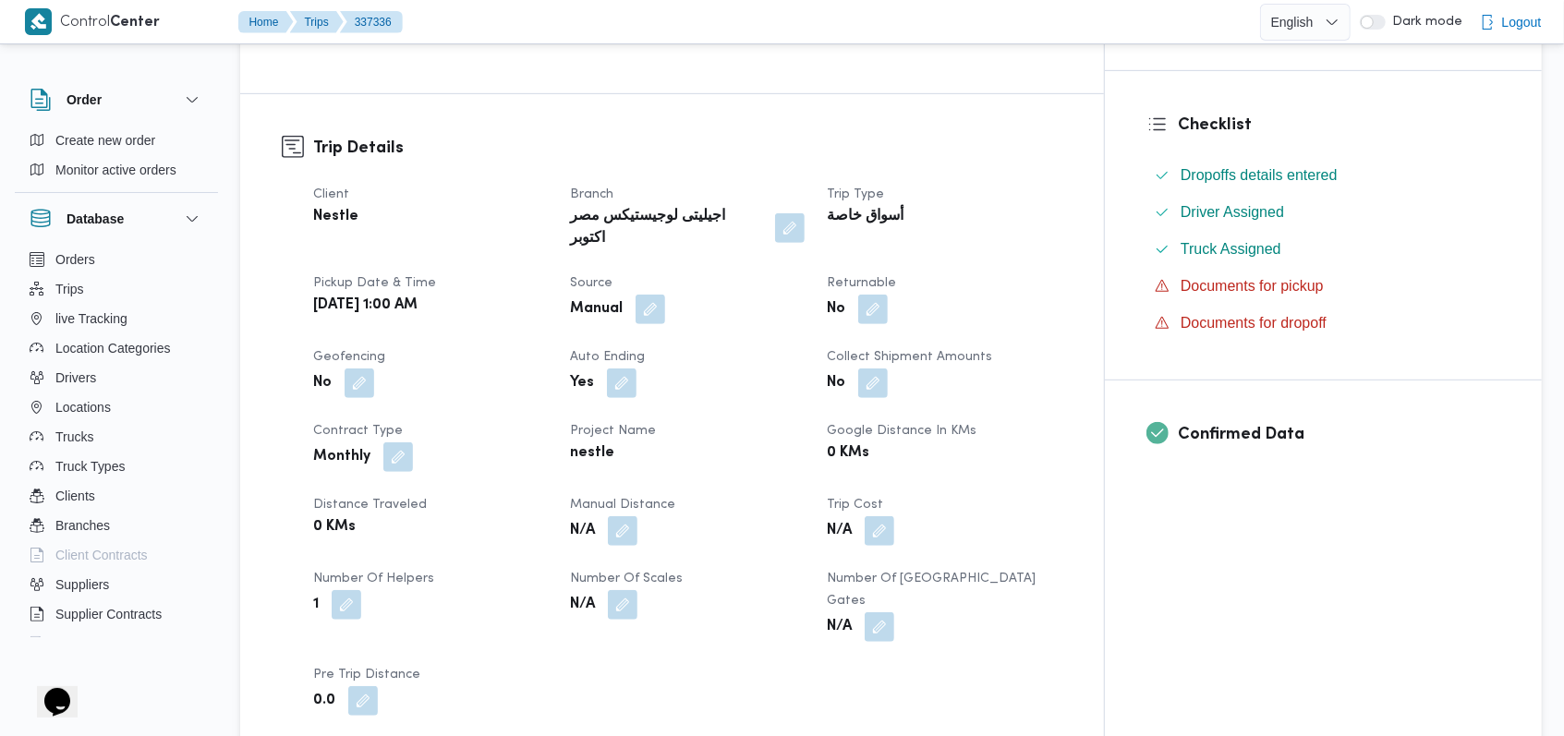
scroll to position [615, 0]
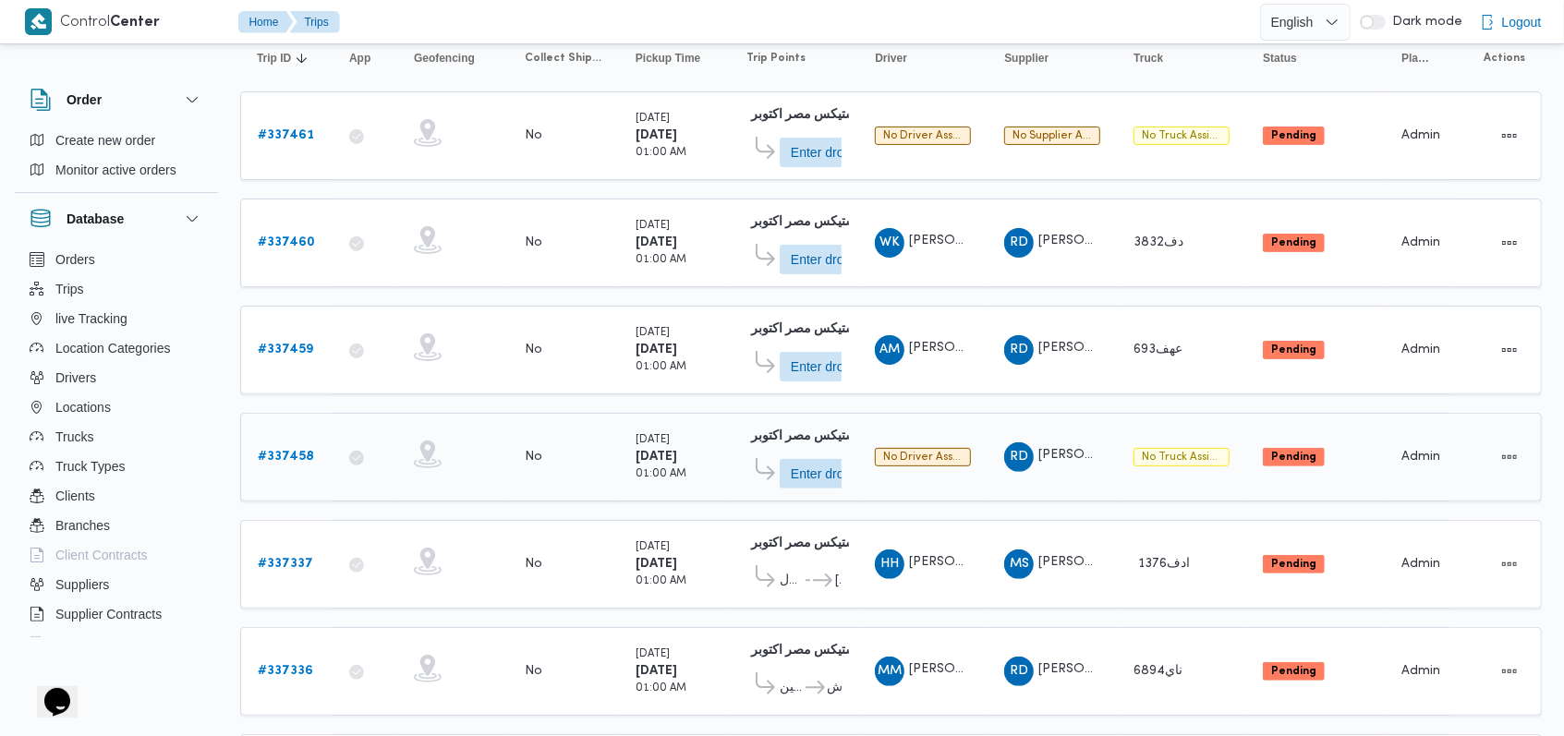
scroll to position [440, 0]
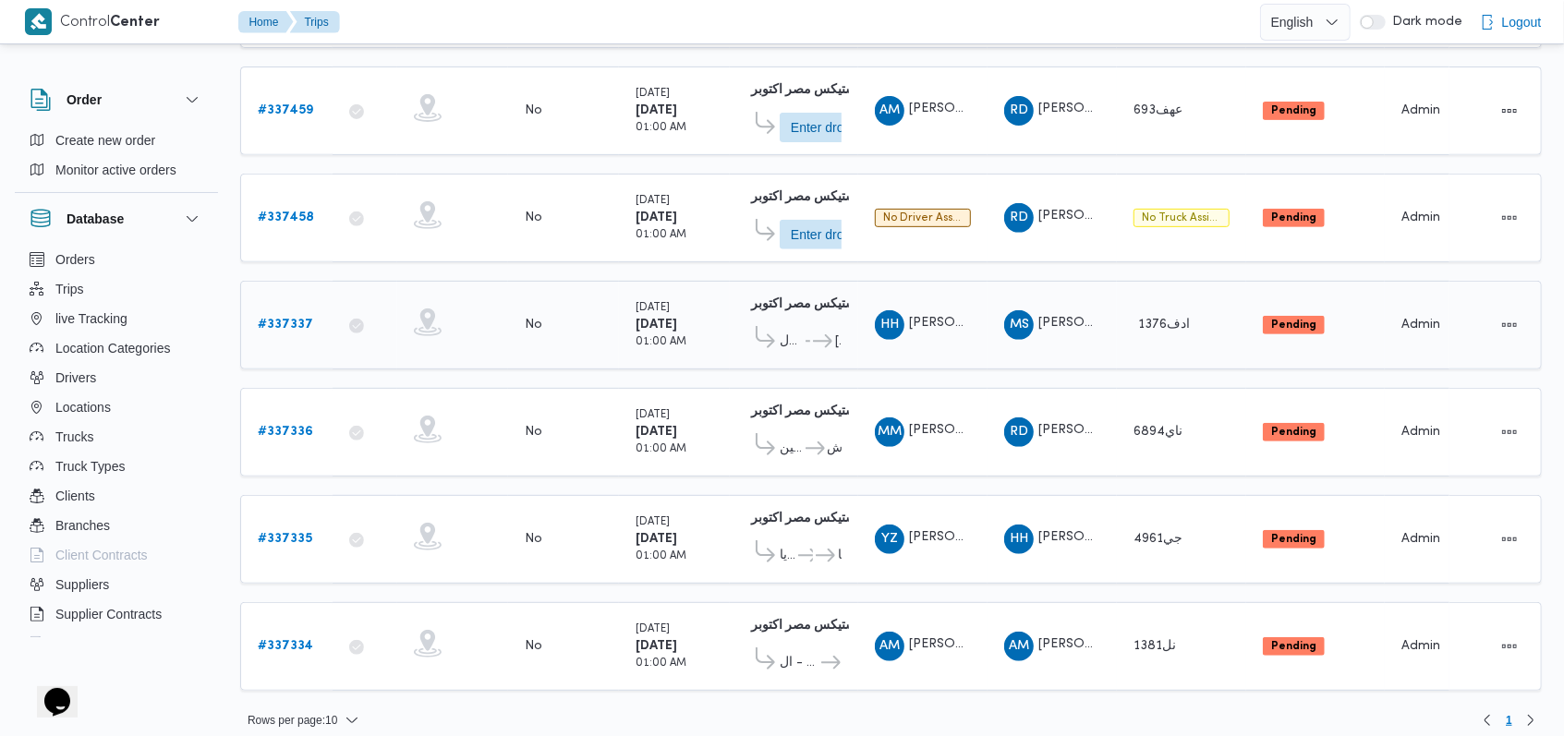
click at [293, 321] on b "# 337337" at bounding box center [285, 325] width 55 height 12
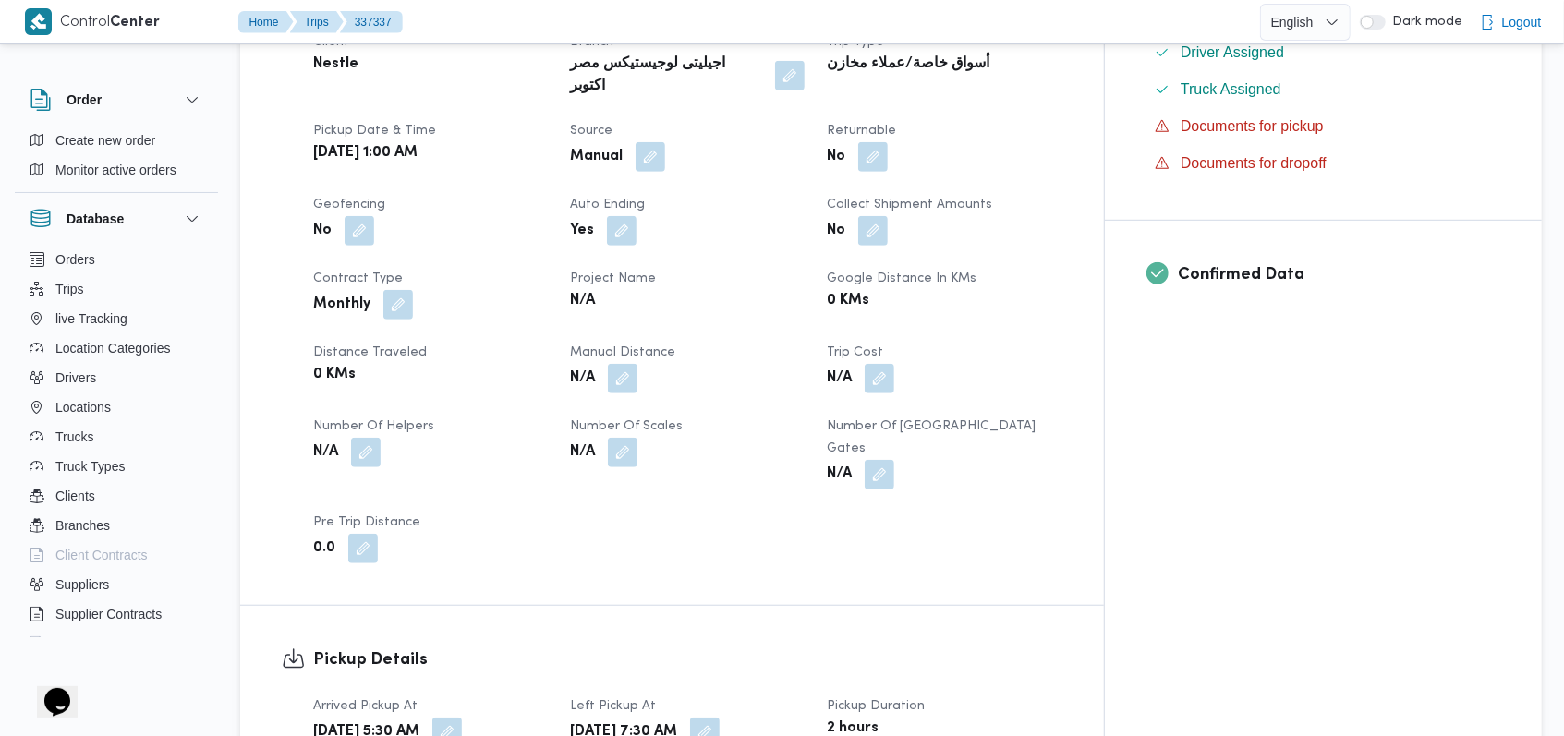
scroll to position [739, 0]
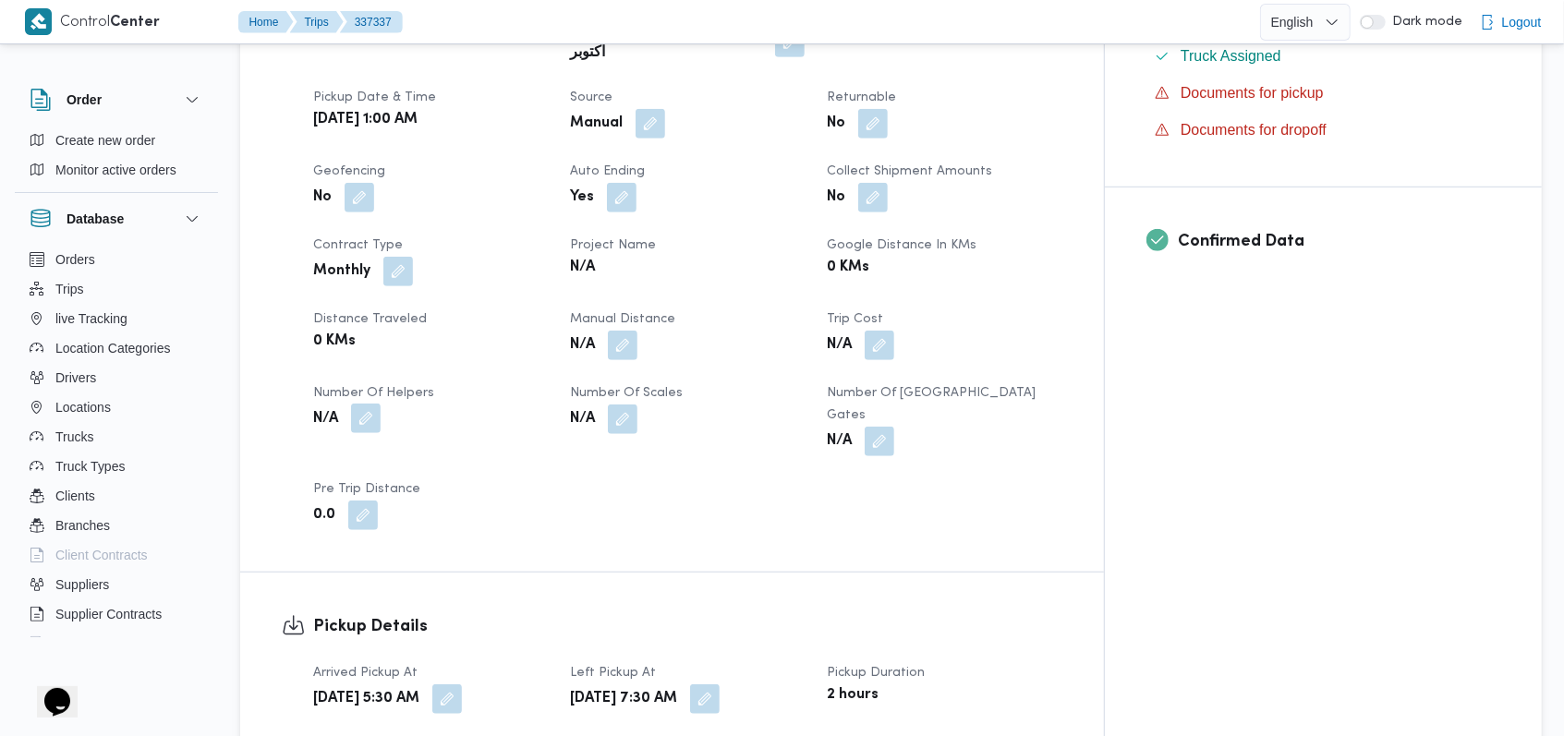
click at [362, 404] on button "button" at bounding box center [366, 419] width 30 height 30
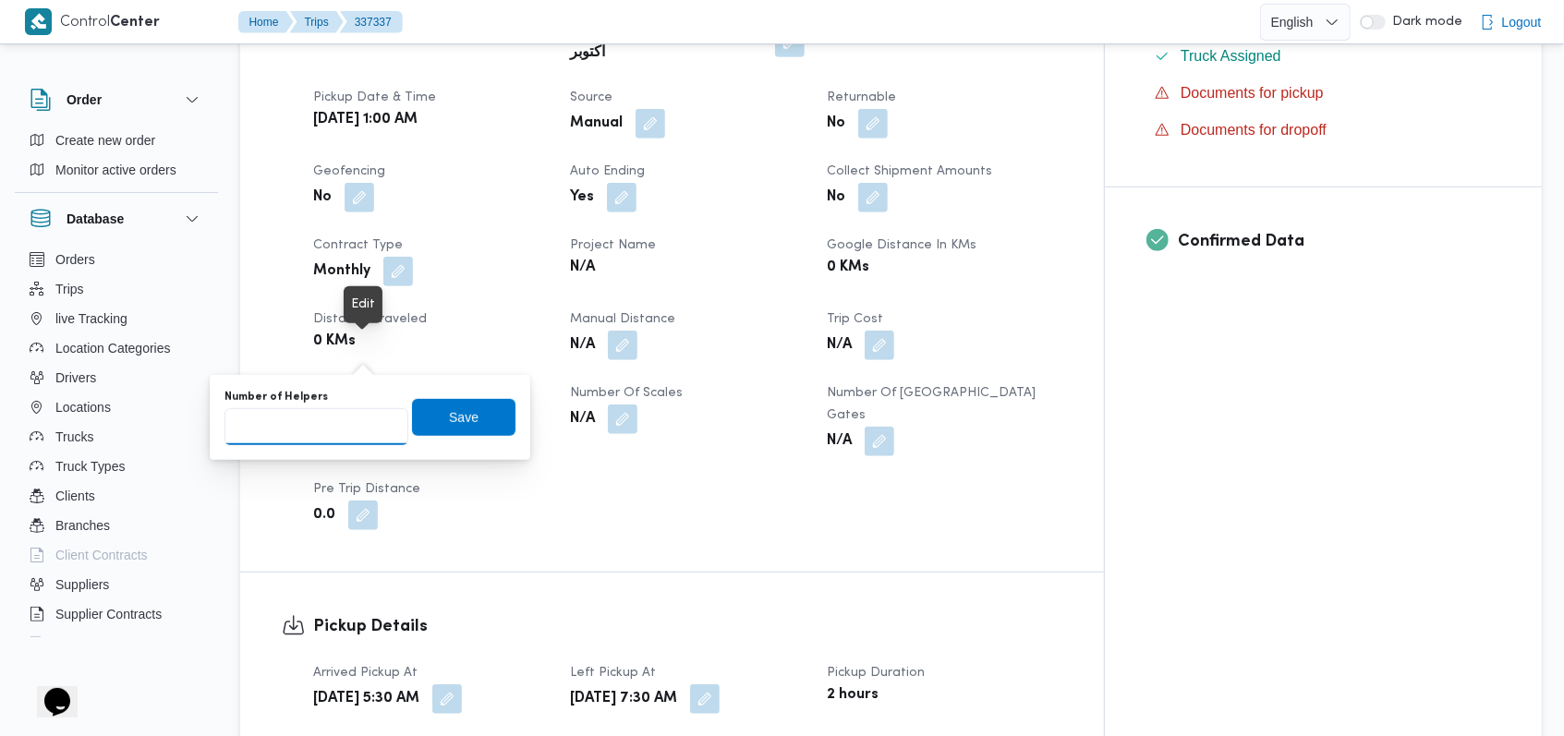
click at [309, 422] on input "Number of Helpers" at bounding box center [316, 426] width 184 height 37
type input "1"
click at [451, 409] on span "Save" at bounding box center [464, 416] width 30 height 22
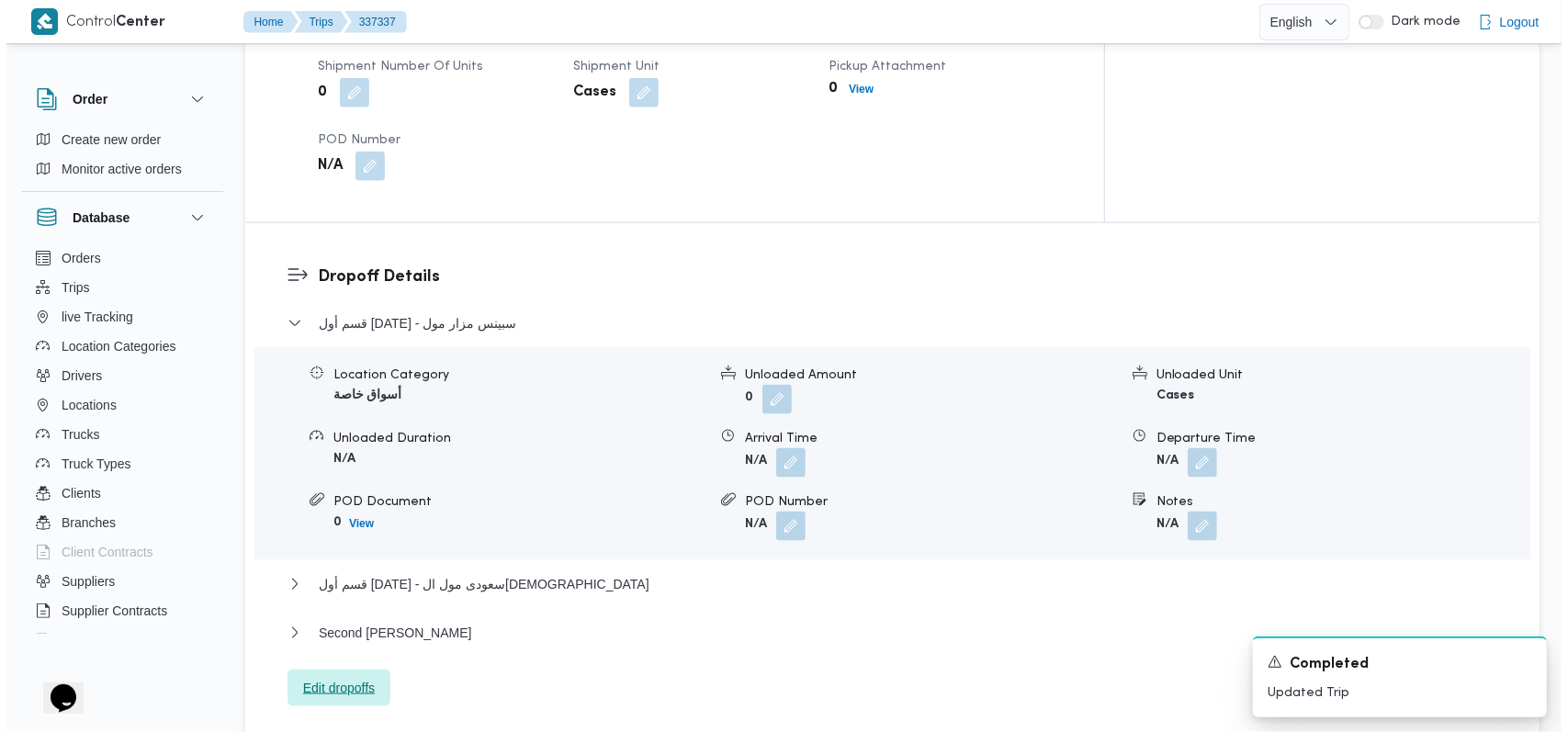
scroll to position [1470, 0]
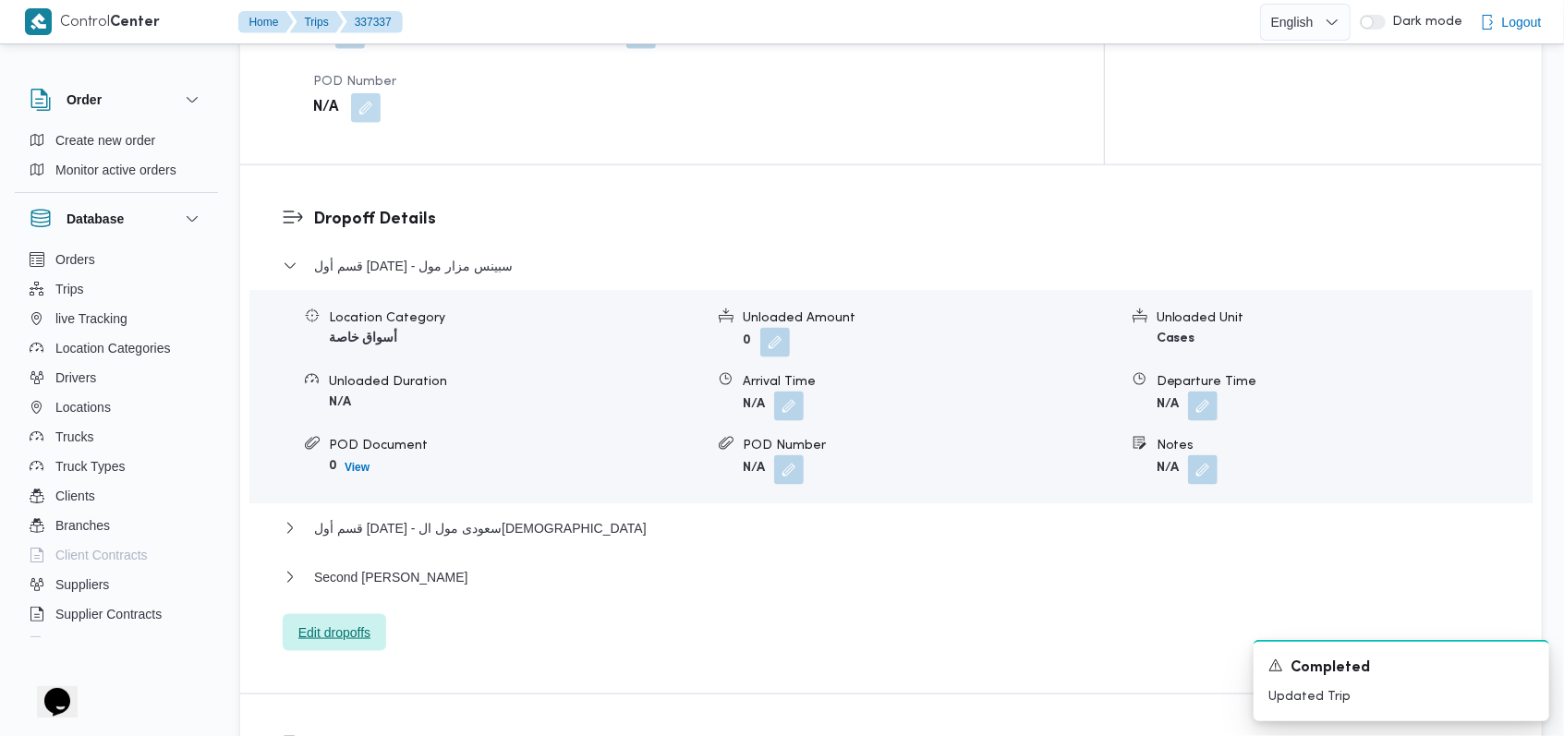
click at [360, 622] on span "Edit dropoffs" at bounding box center [334, 633] width 72 height 22
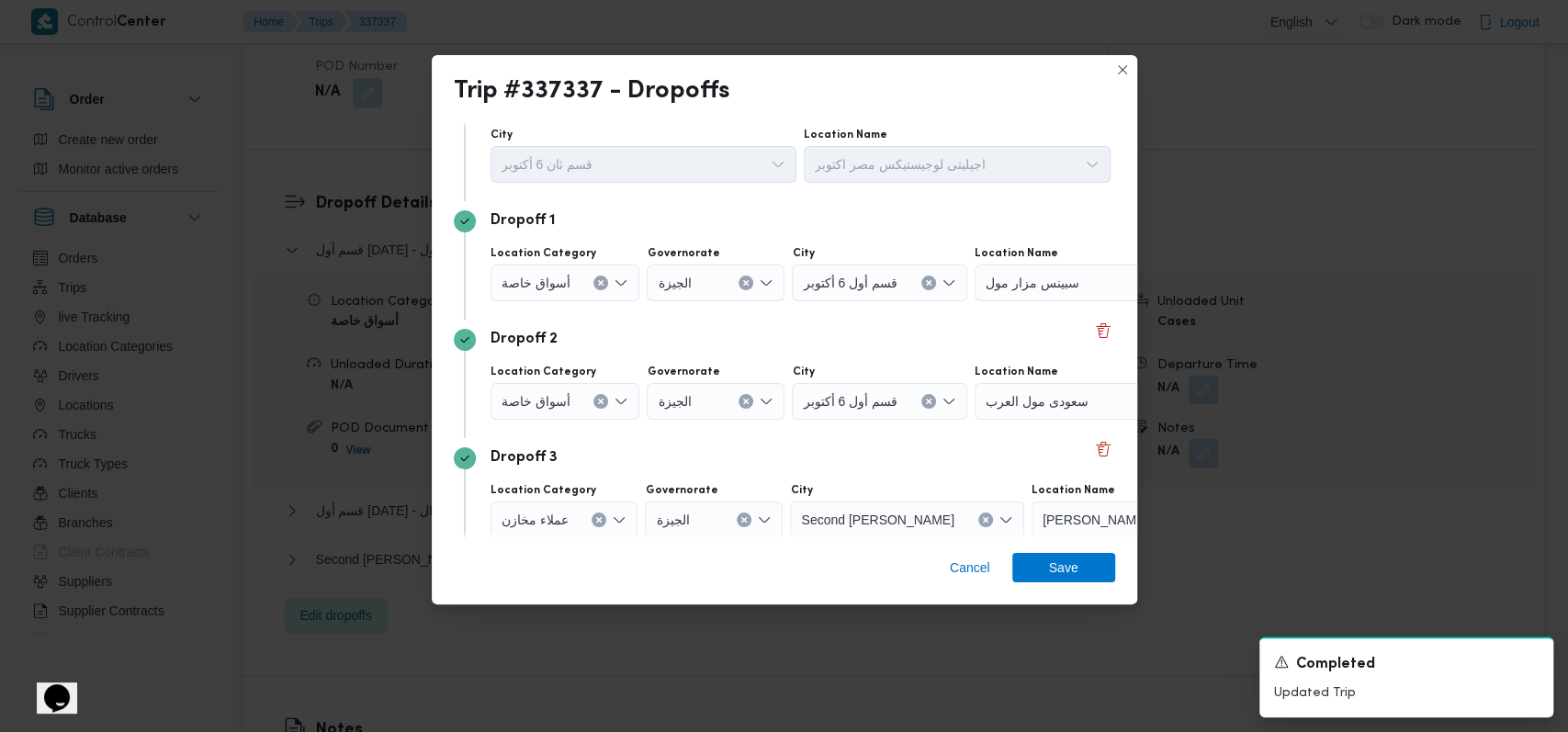
scroll to position [118, 0]
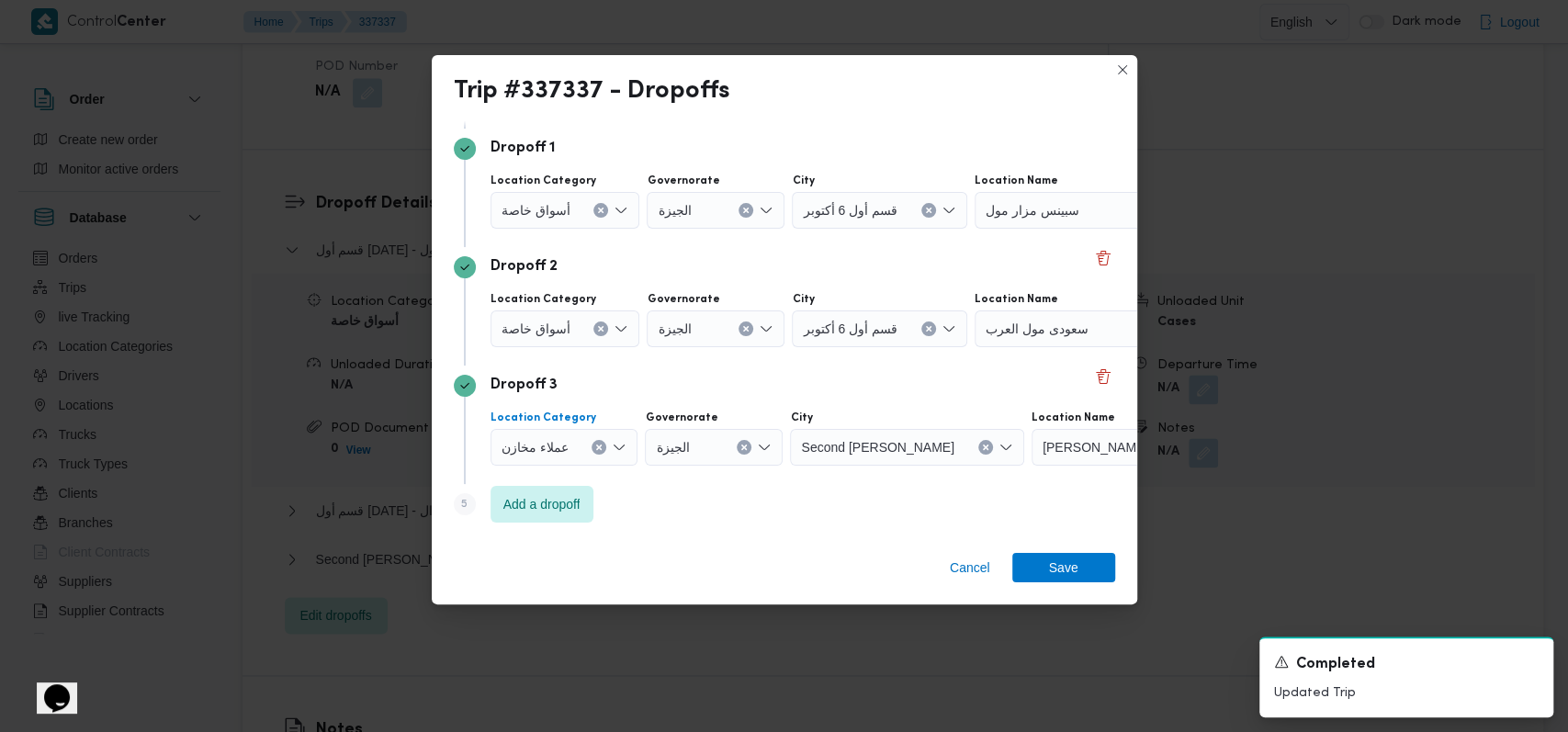
click at [590, 439] on div "عملاء مخازن" at bounding box center [564, 447] width 148 height 37
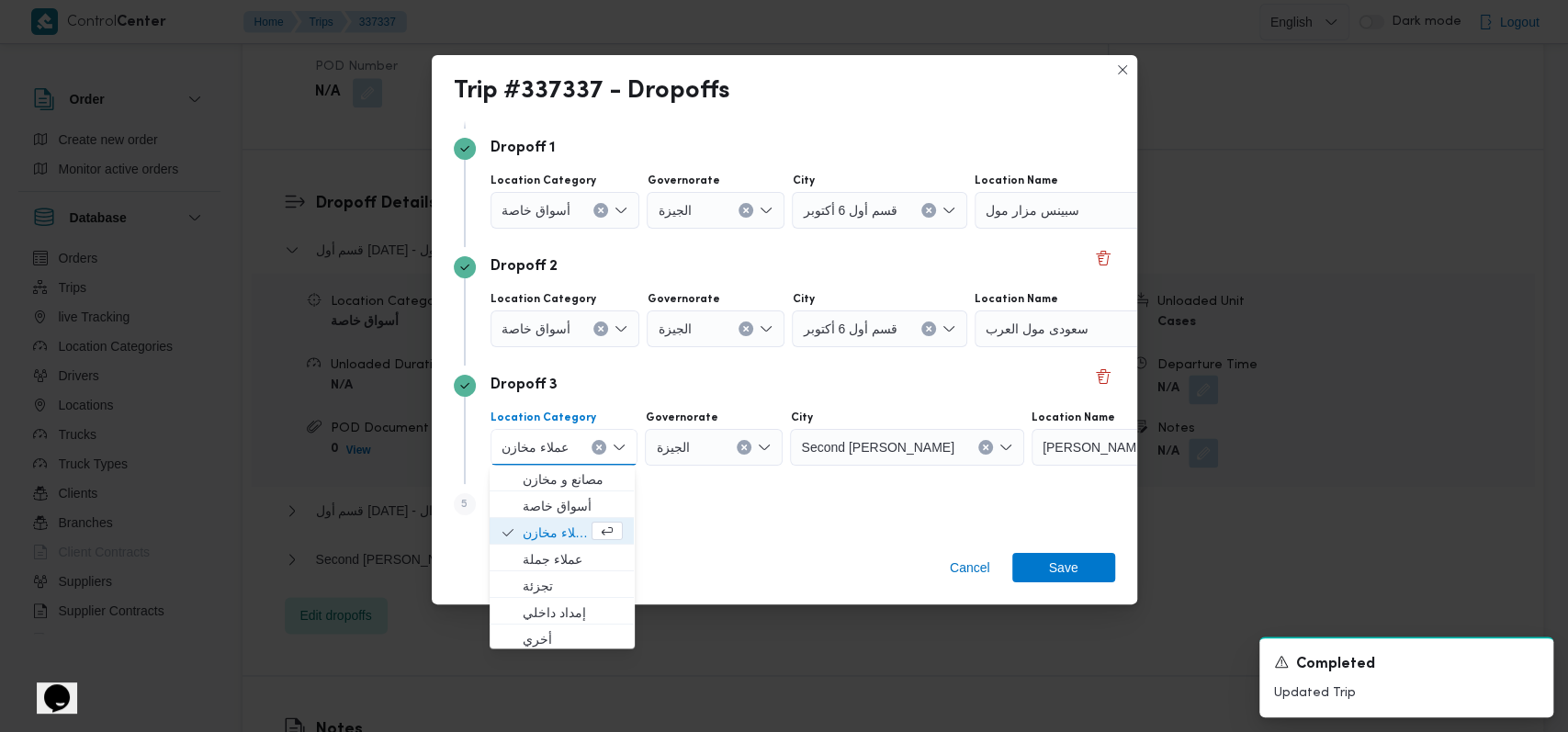
click at [596, 444] on icon "Clear input" at bounding box center [599, 447] width 7 height 7
click at [597, 327] on icon "Clear input" at bounding box center [600, 328] width 7 height 7
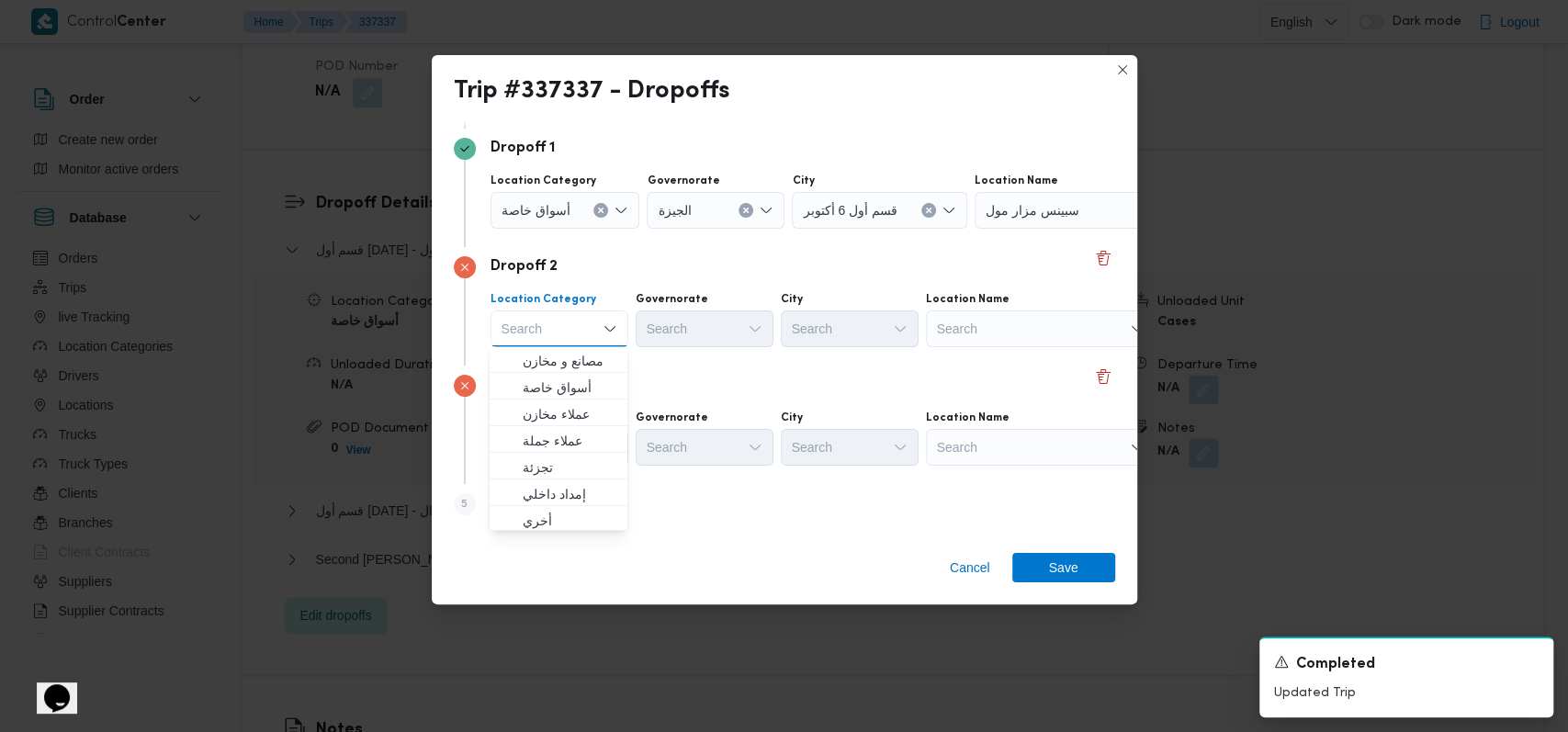
click at [603, 211] on icon "Clear input" at bounding box center [600, 210] width 7 height 7
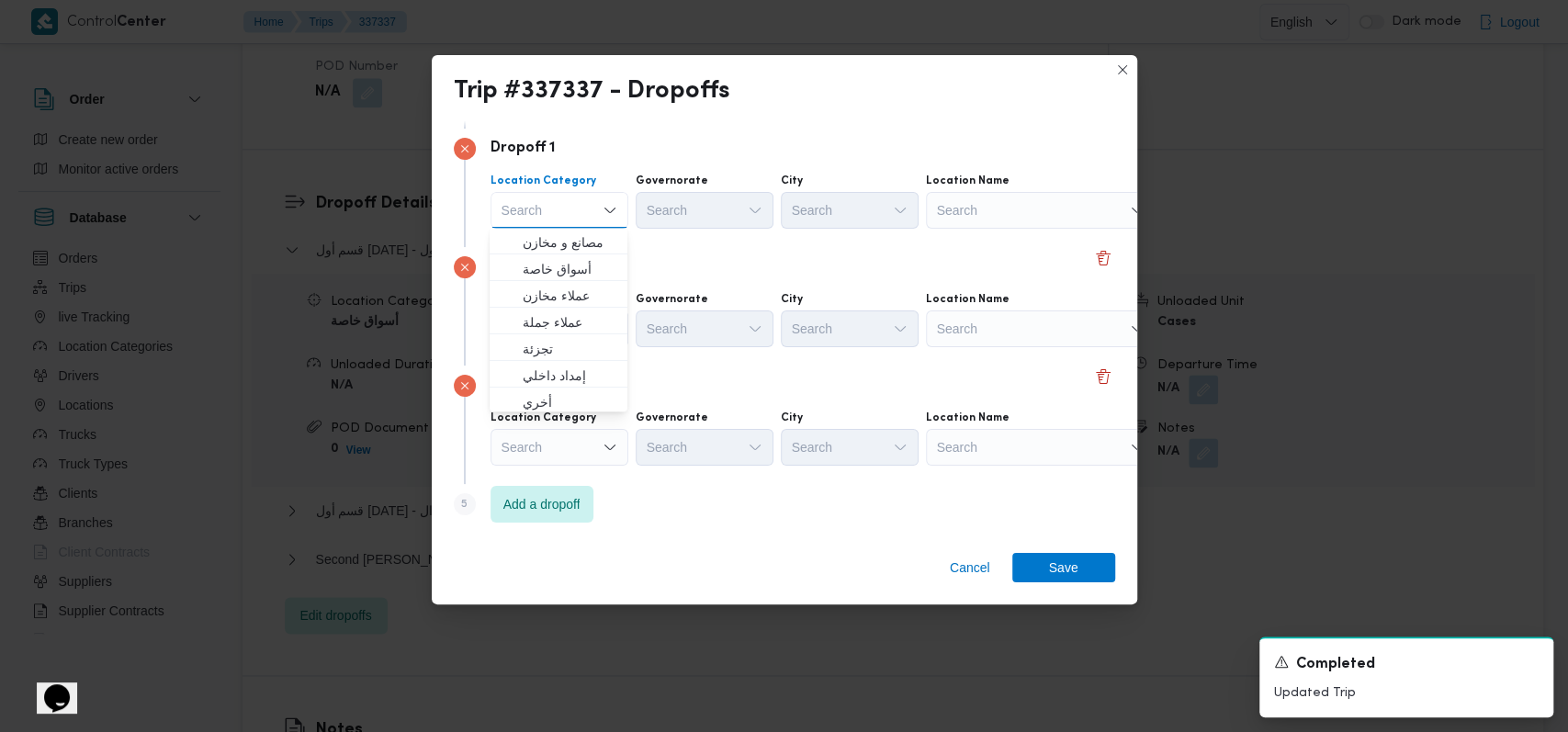
click at [1040, 211] on div "Search" at bounding box center [1040, 210] width 230 height 37
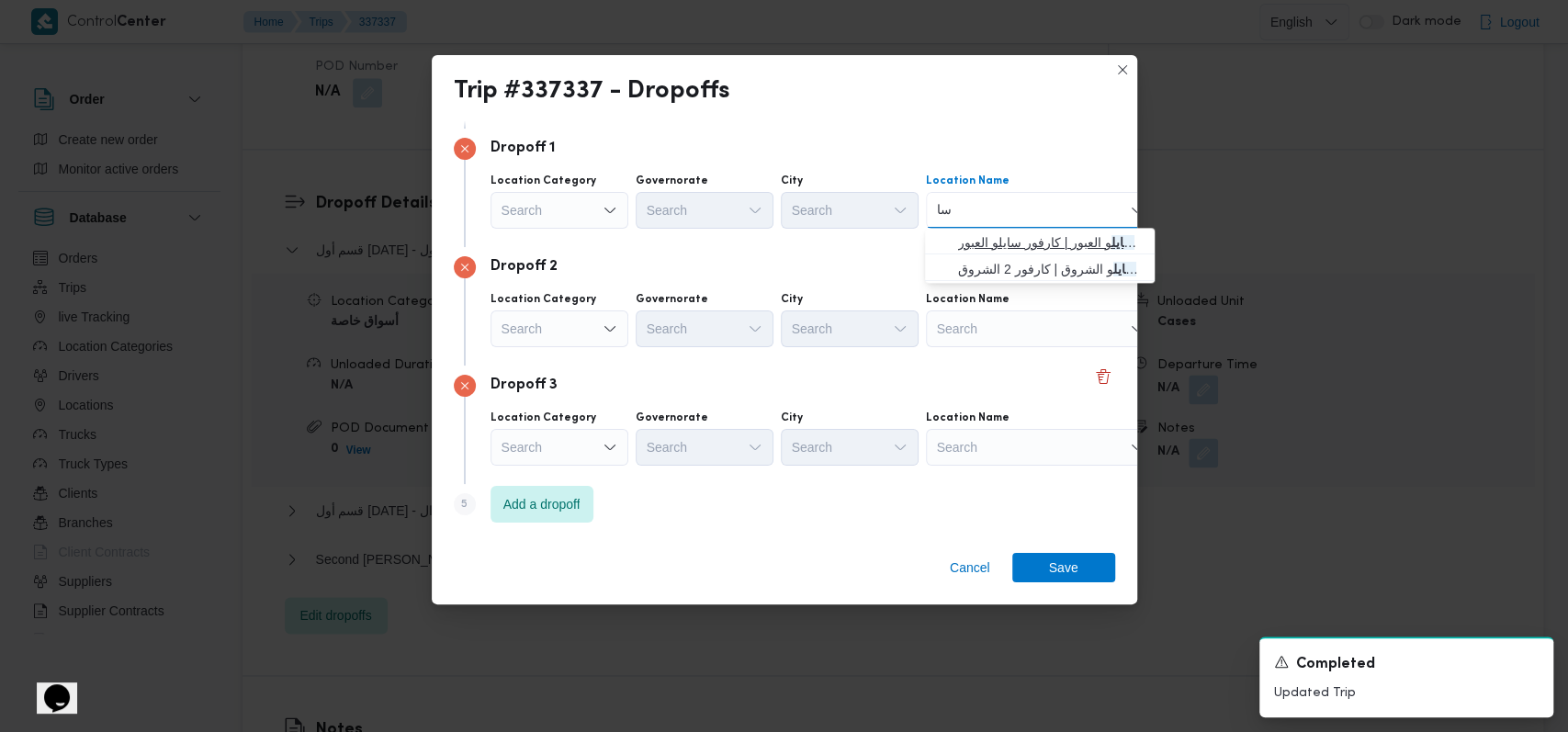
type input "س"
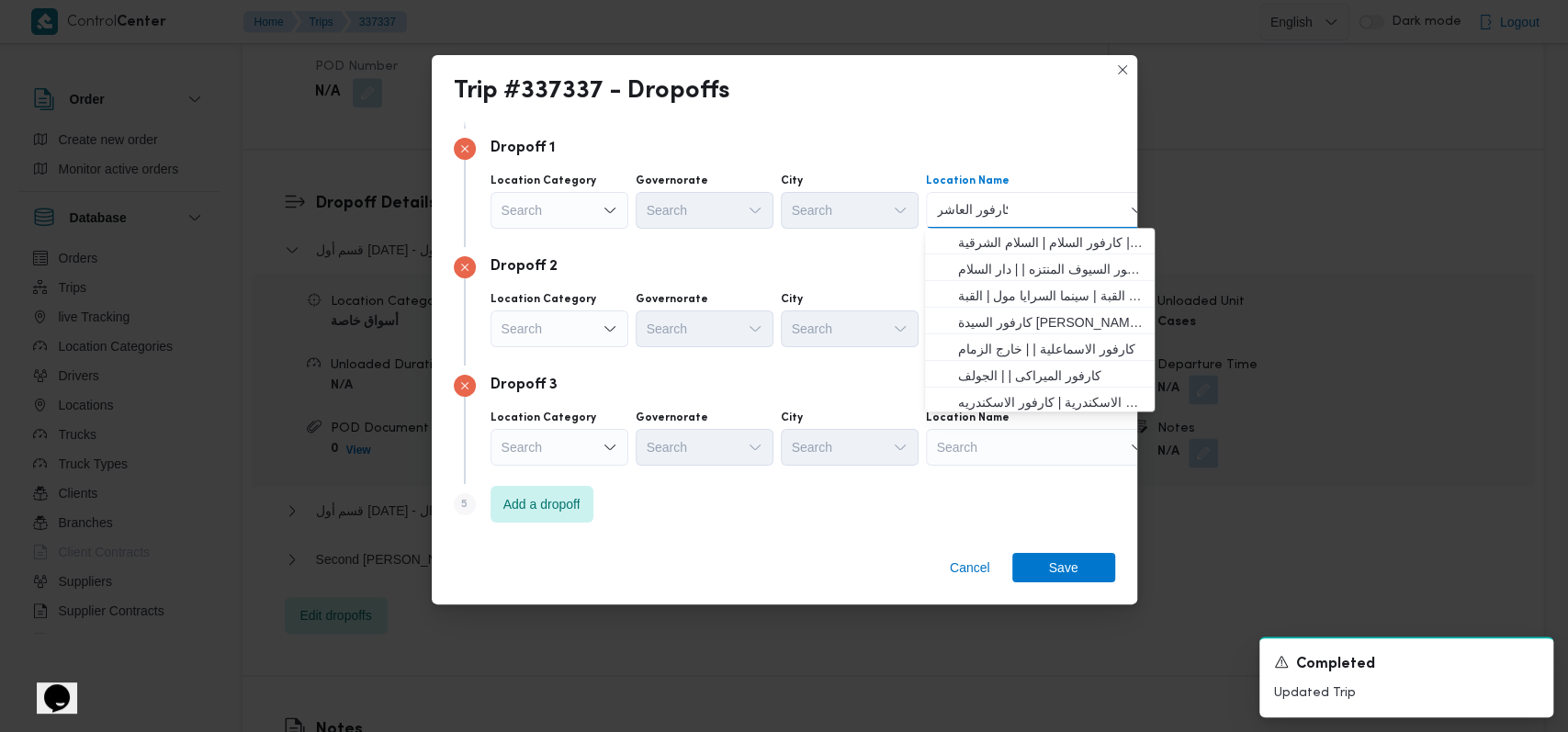
type input "كارفور العاشر"
click at [1005, 246] on span "كارفور السلام | كارفور السلام | السلام الشرقية" at bounding box center [1050, 243] width 186 height 22
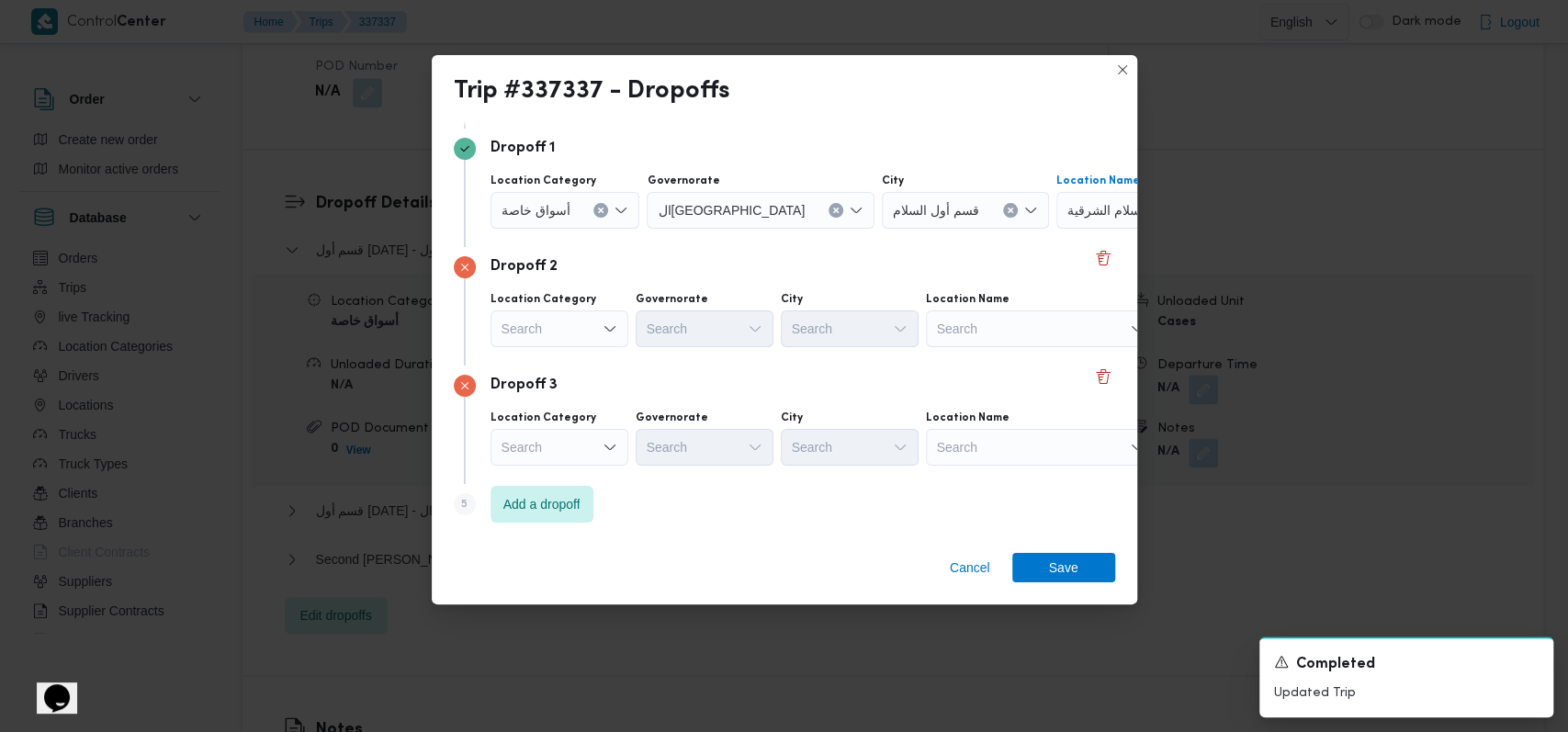
click at [597, 209] on icon "Clear input" at bounding box center [600, 210] width 7 height 7
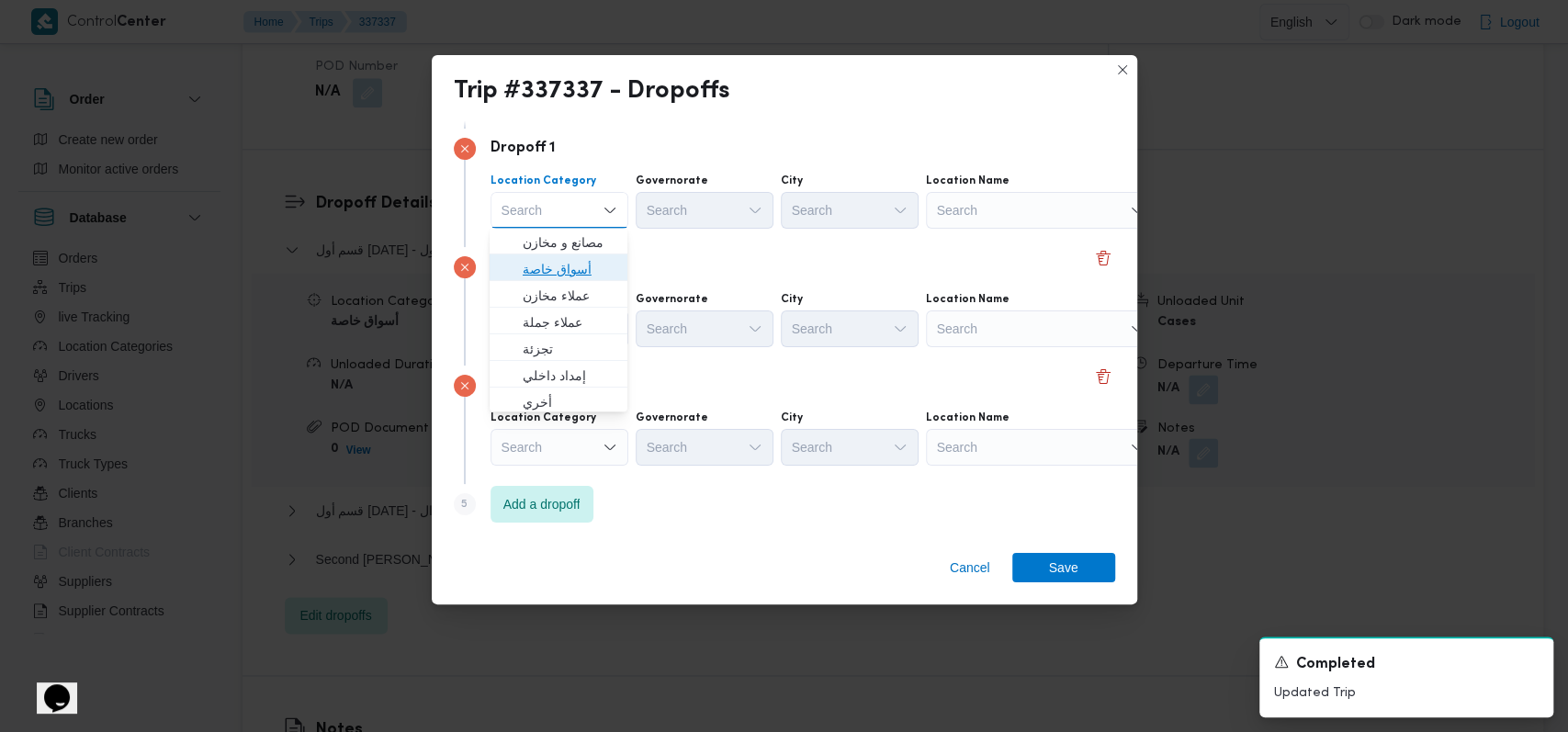
click at [574, 269] on span "أسواق خاصة" at bounding box center [570, 270] width 93 height 22
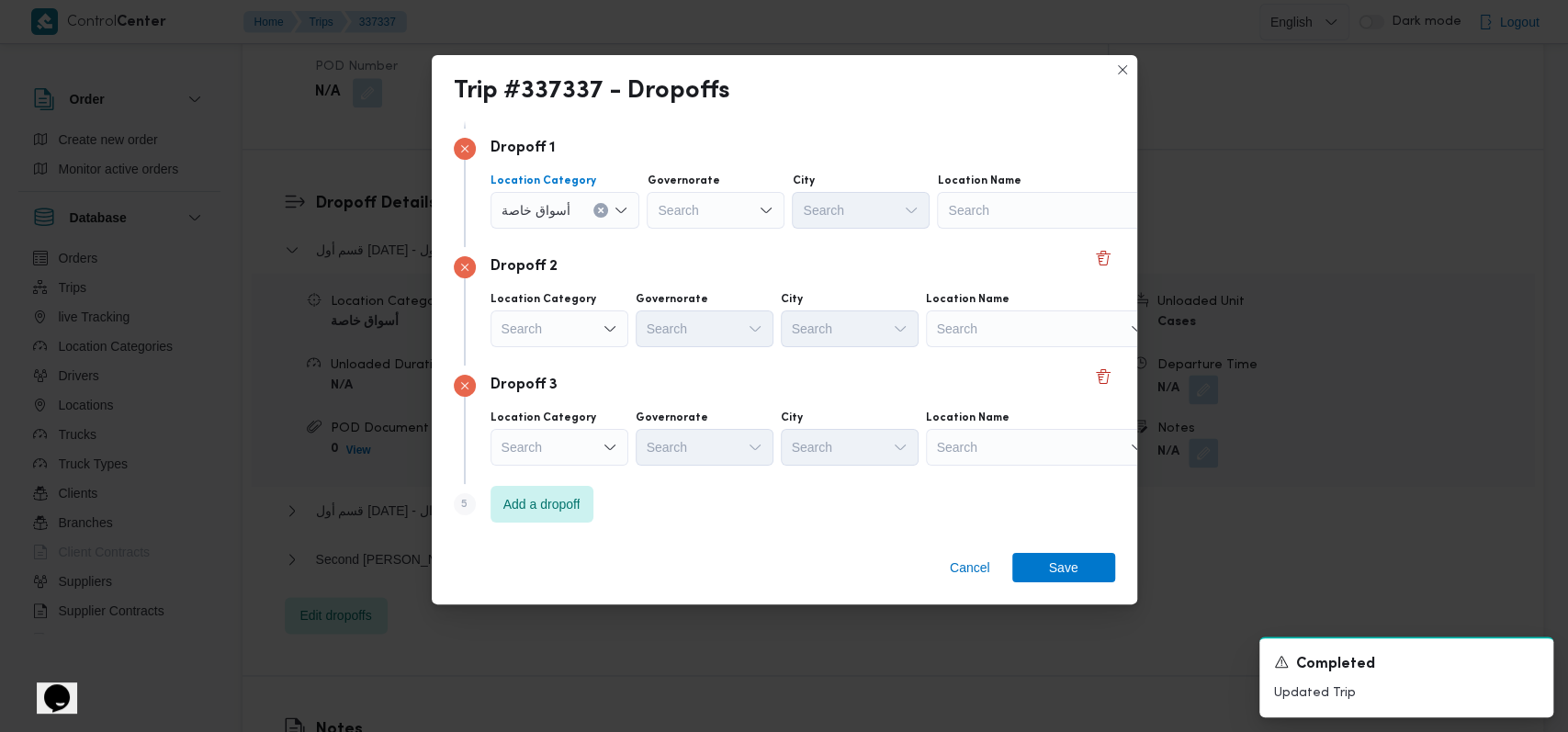
click at [955, 211] on div "Search" at bounding box center [1051, 210] width 230 height 37
type input "كارفور العاشر"
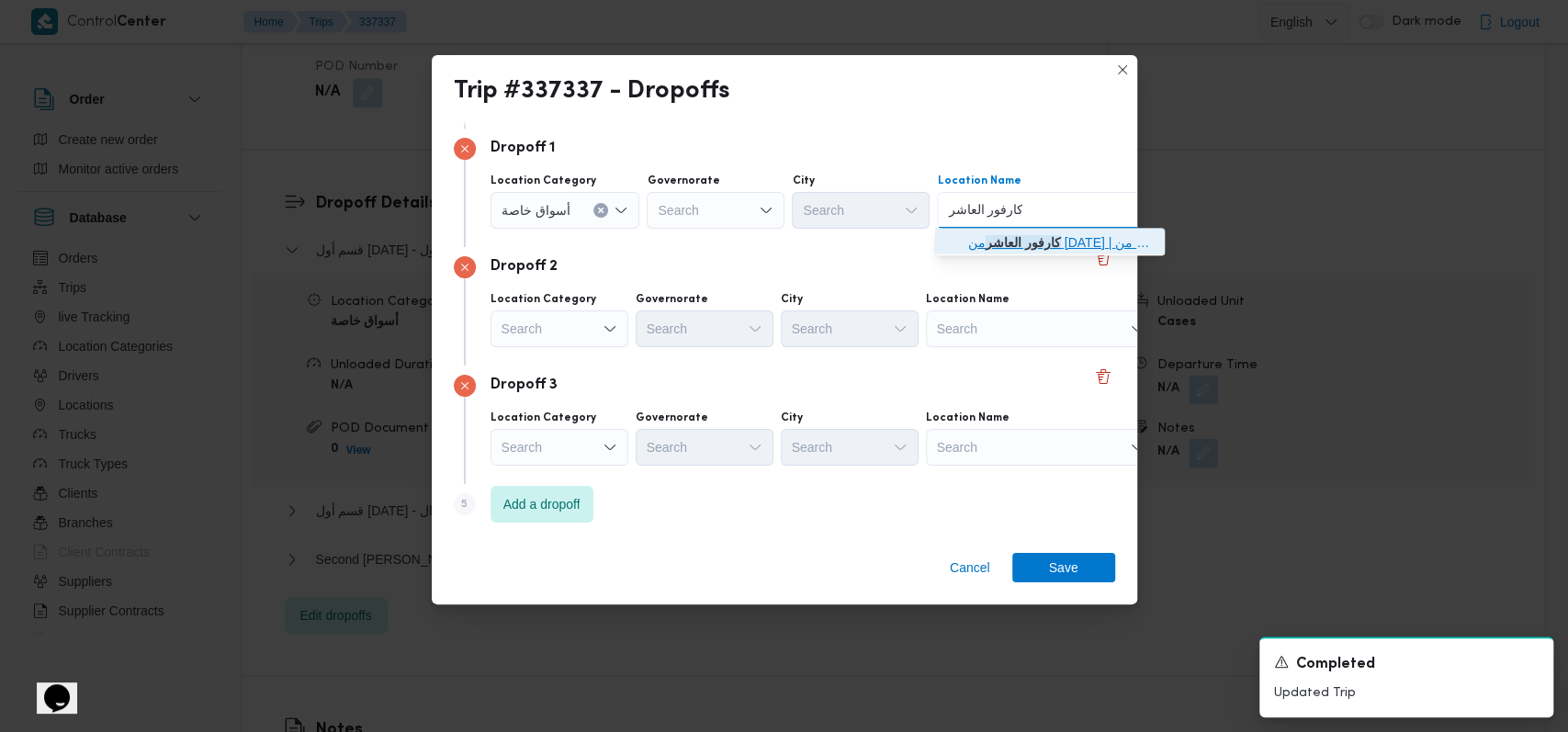
click at [994, 246] on span "كارفور العاشر من رمضان | كارفور هايبر ماركت العاشر من رمضان | null" at bounding box center [1061, 243] width 186 height 22
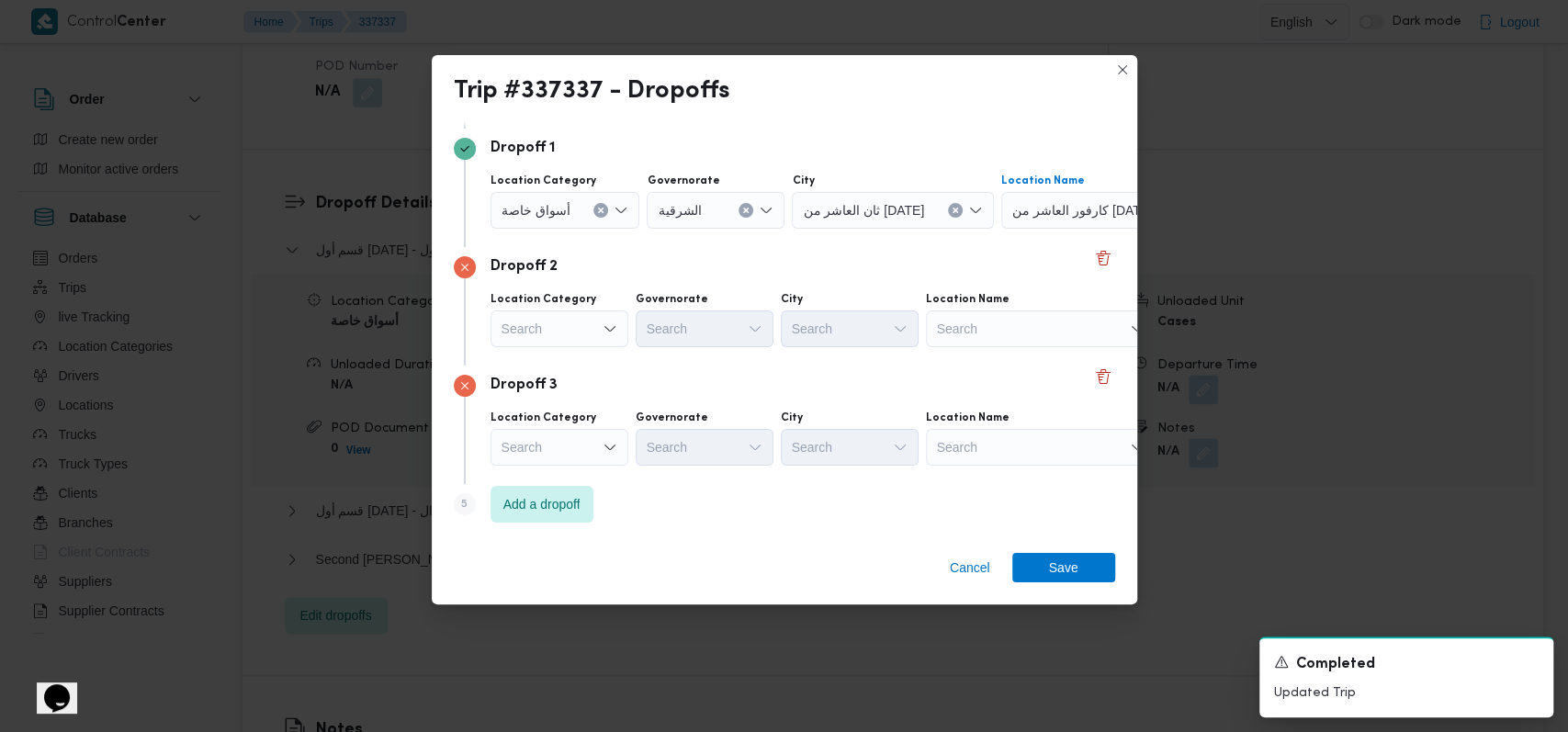
click at [997, 331] on div "Search" at bounding box center [1040, 328] width 230 height 37
type input "كارفور العبور"
click at [1003, 357] on span "كارفور العبور | كارفور العبور الجديد | null" at bounding box center [1050, 361] width 186 height 22
click at [1014, 448] on div "Search" at bounding box center [1040, 447] width 230 height 37
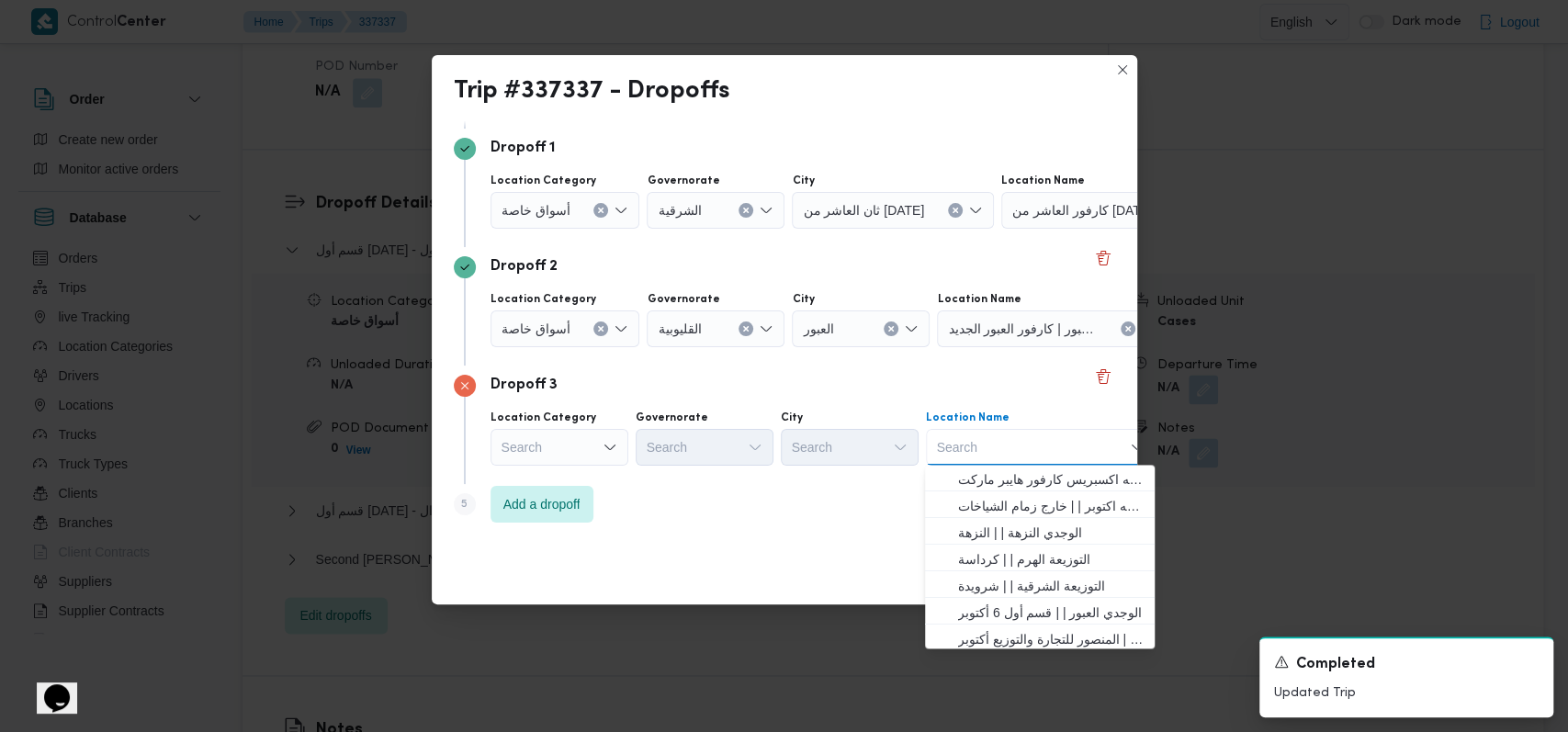
click at [520, 475] on div "Dropoff 3 Location Category Search Governorate Search City Search Location Name…" at bounding box center [784, 425] width 661 height 118
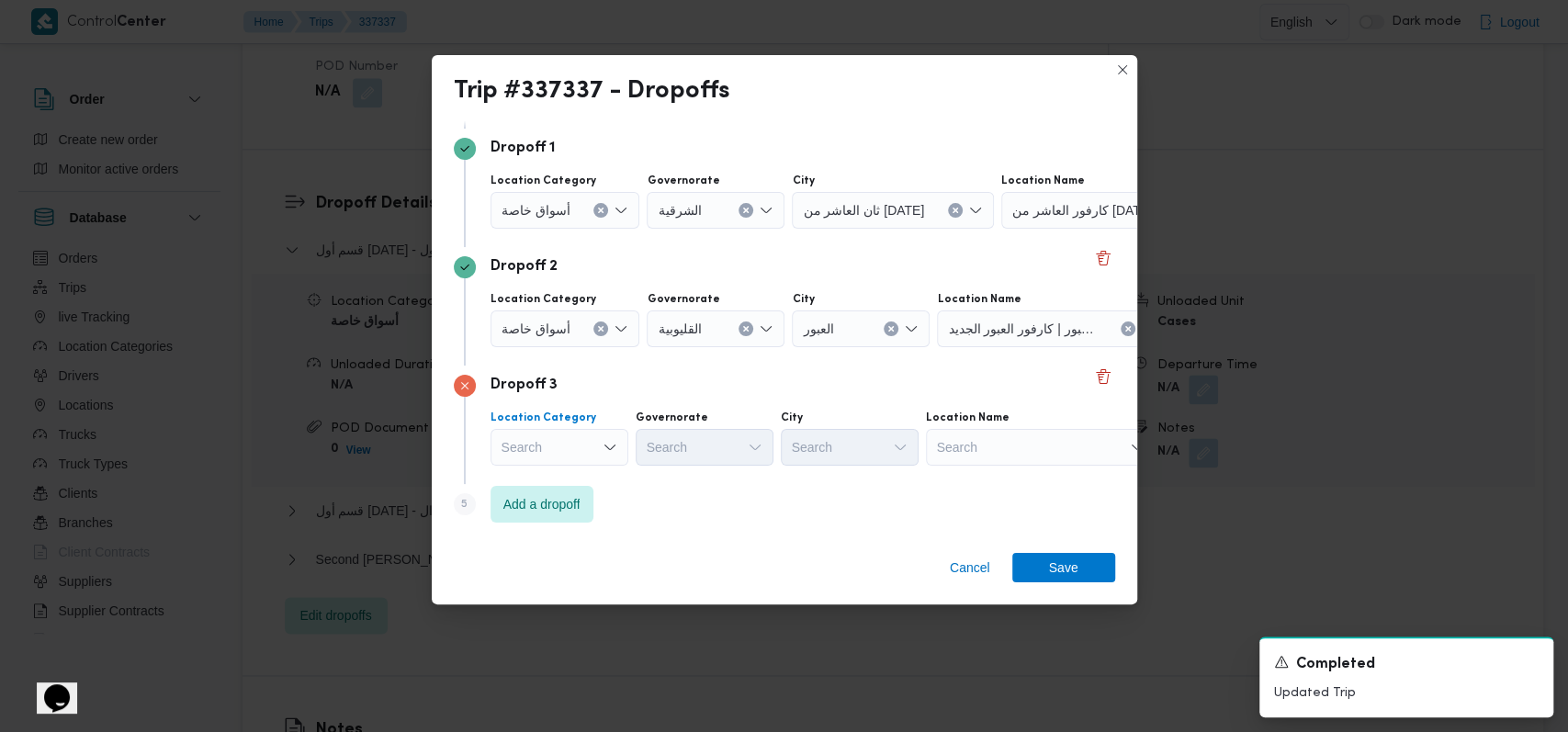
click at [561, 462] on div "Search" at bounding box center [559, 447] width 138 height 37
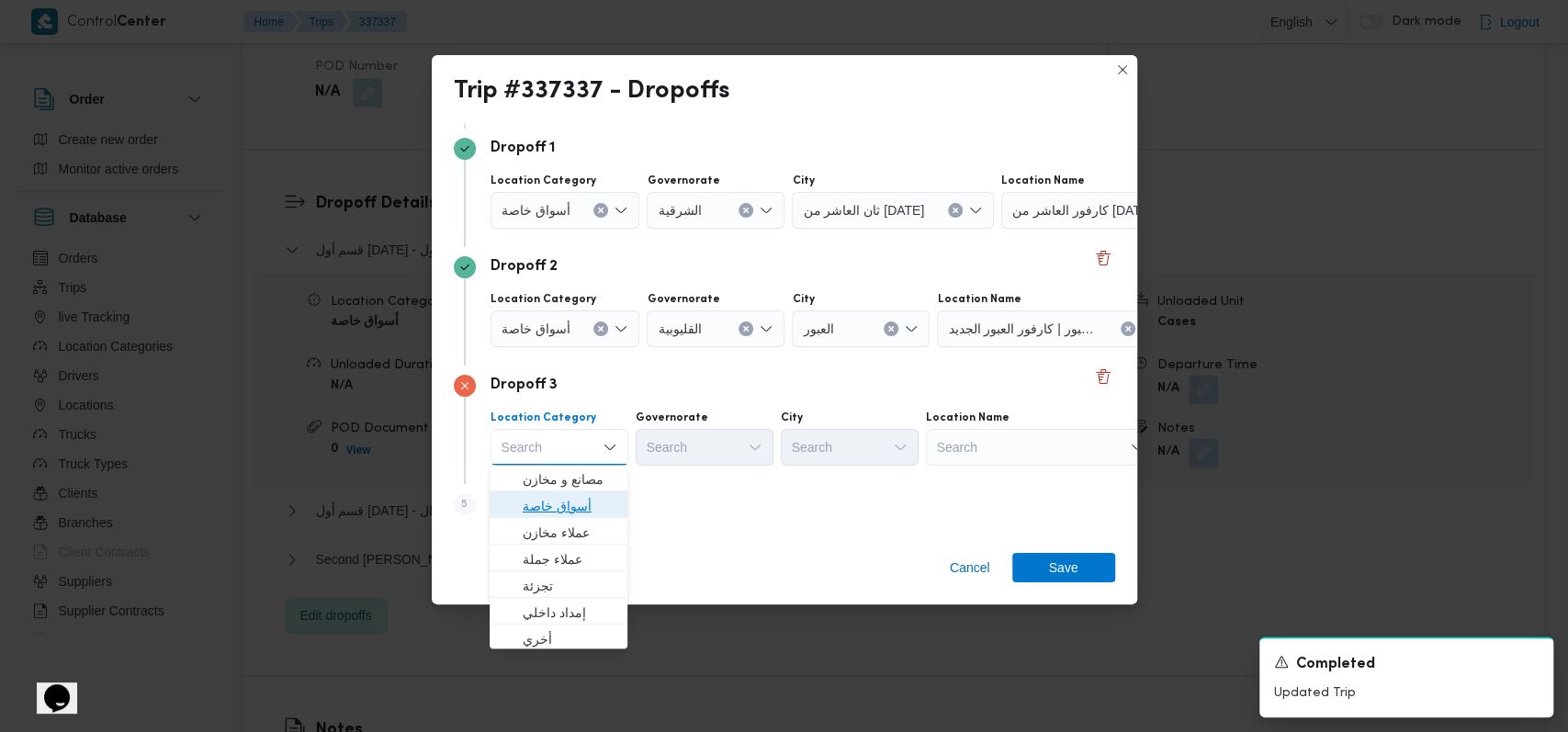
click at [580, 497] on span "أسواق خاصة" at bounding box center [570, 506] width 93 height 22
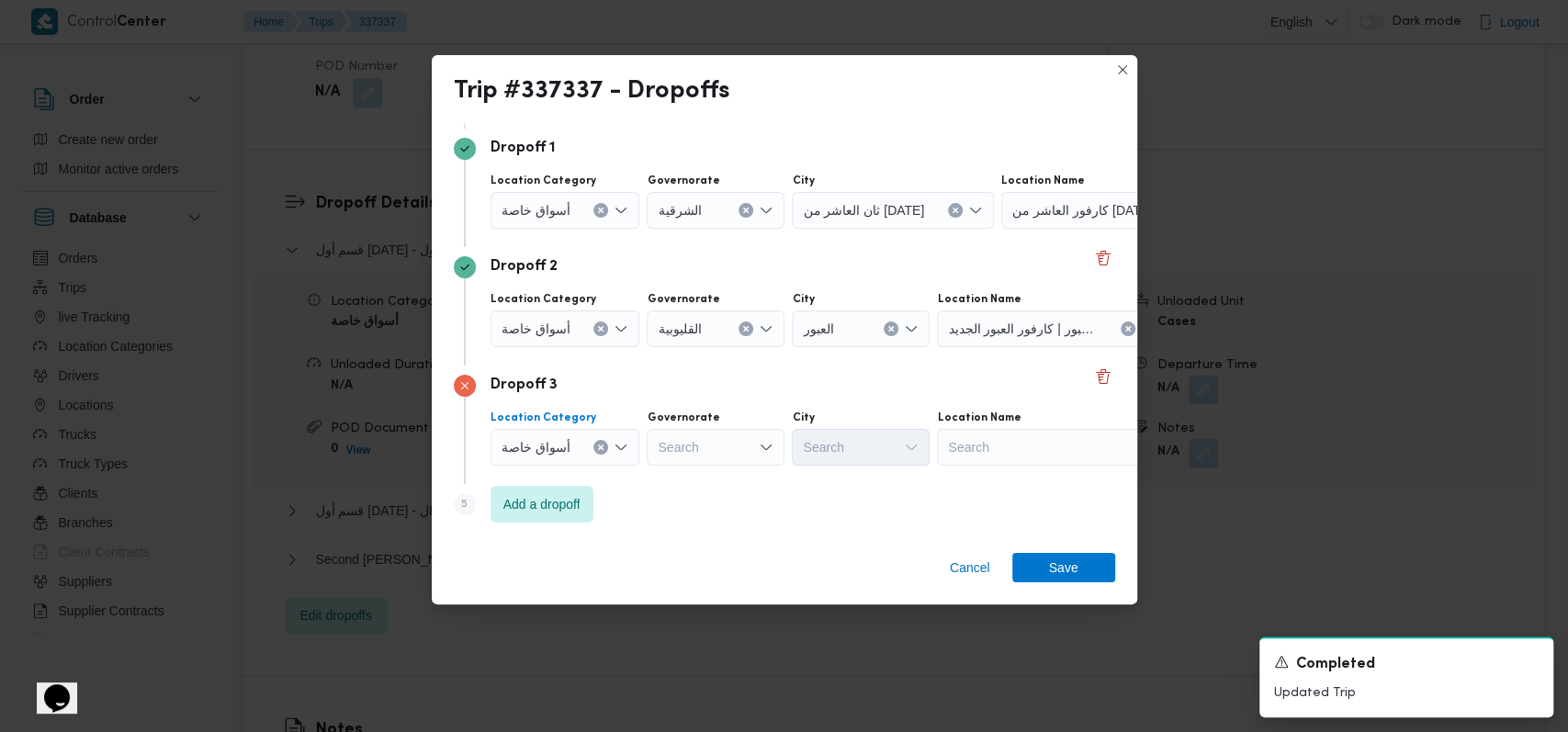
click at [701, 450] on div "Search" at bounding box center [715, 447] width 138 height 37
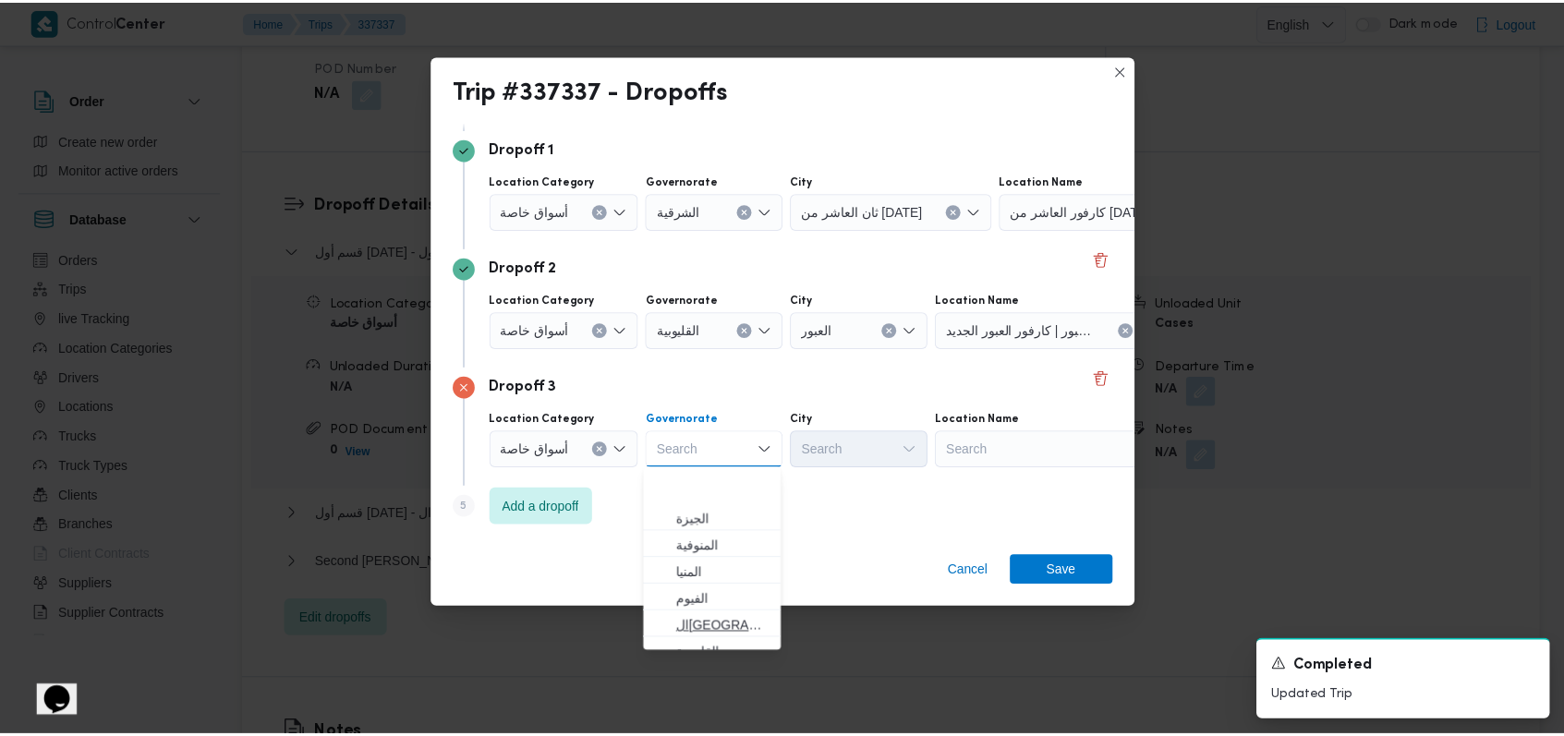
scroll to position [246, 0]
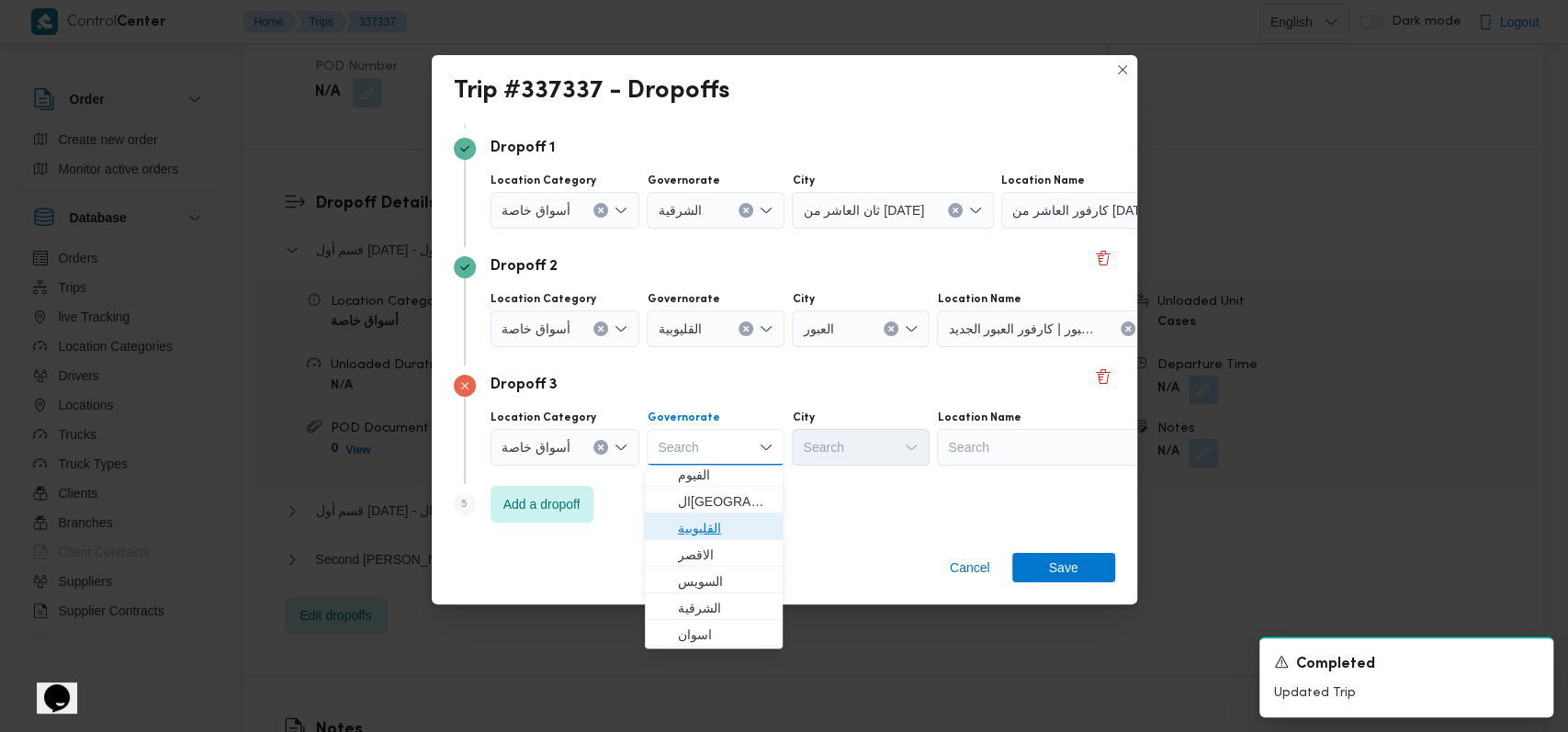
click at [757, 523] on span "القليوبية" at bounding box center [725, 528] width 93 height 22
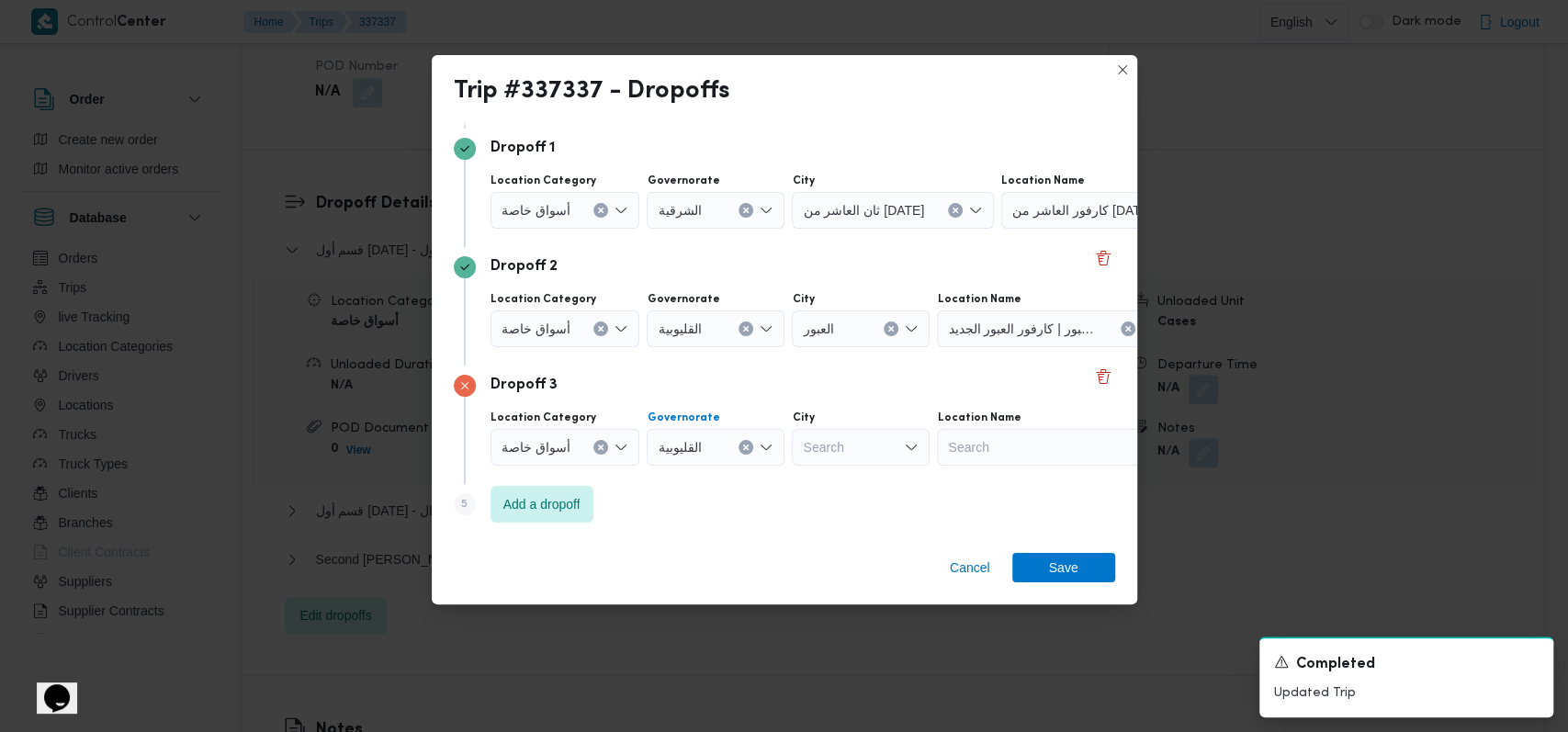
click at [850, 450] on div "Search" at bounding box center [860, 447] width 138 height 37
type input "العبور"
click at [861, 480] on span "قسم العبور" at bounding box center [870, 479] width 93 height 22
click at [973, 452] on div "Search" at bounding box center [1054, 447] width 230 height 37
click at [854, 451] on span "قسم العبور" at bounding box center [832, 447] width 60 height 20
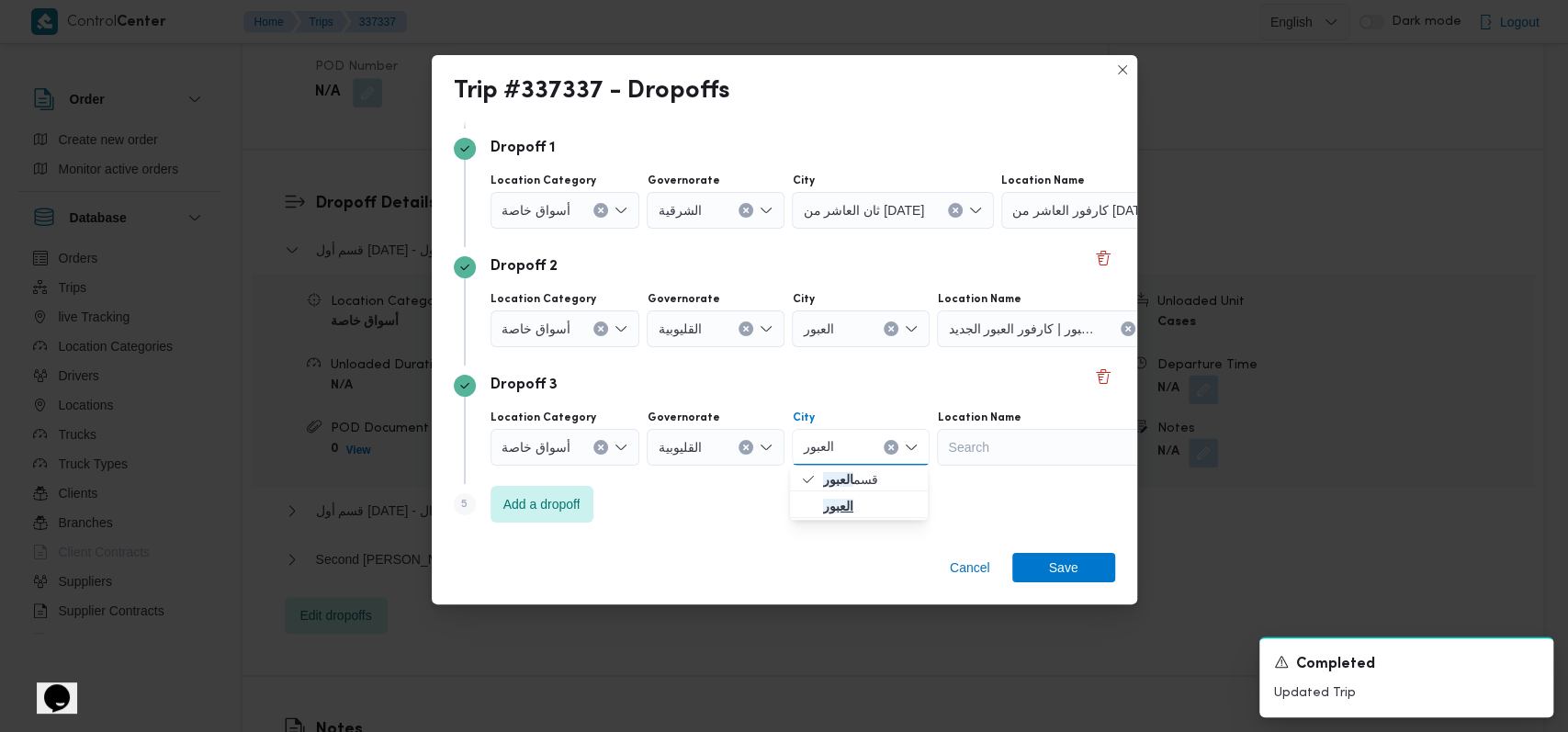
type input "العبور"
click at [861, 497] on span "العبور" at bounding box center [870, 506] width 93 height 22
click at [992, 462] on div "Search" at bounding box center [1051, 447] width 230 height 37
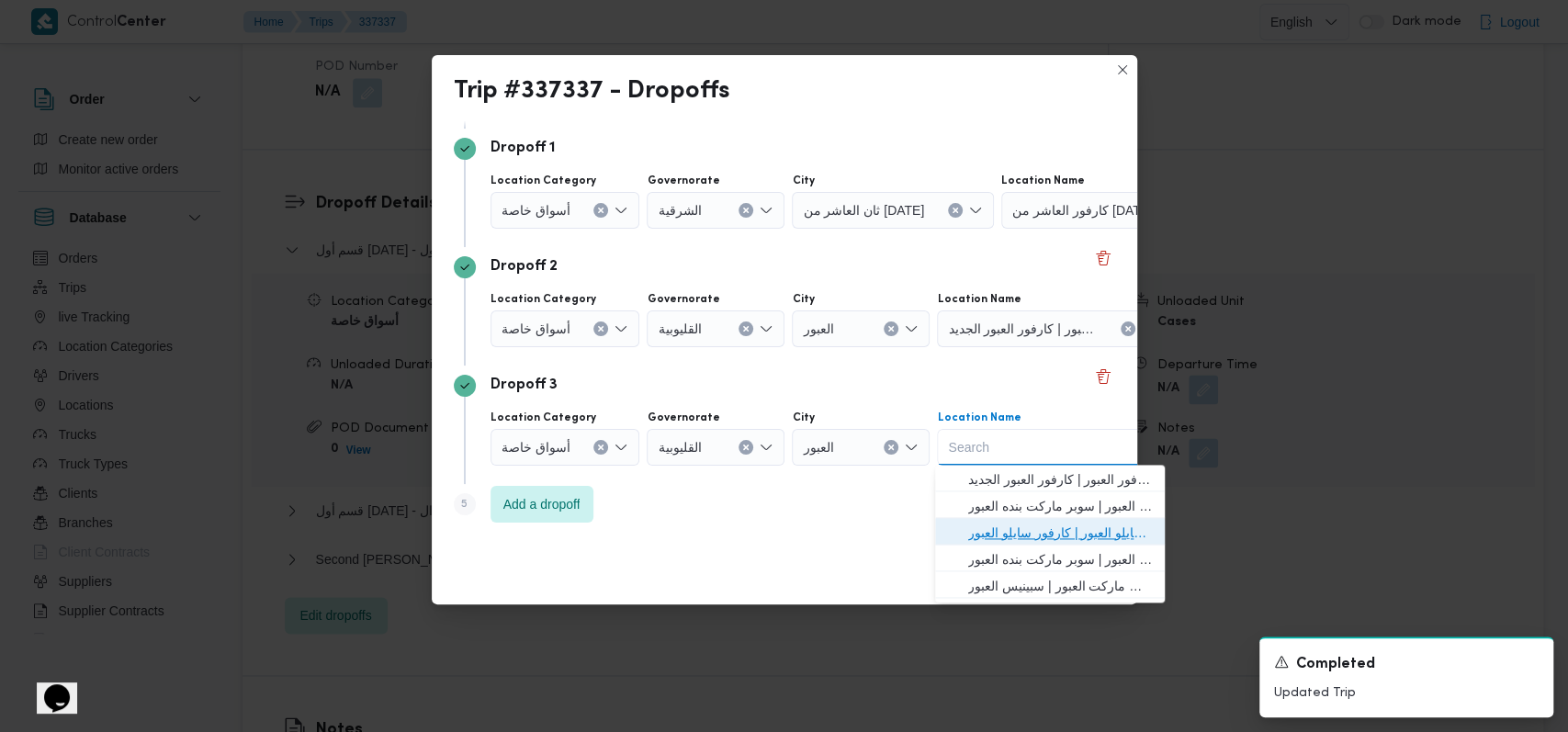
click at [1062, 525] on span "اكسبريس سايلو العبور | كارفور سايلو العبور | null" at bounding box center [1061, 533] width 186 height 22
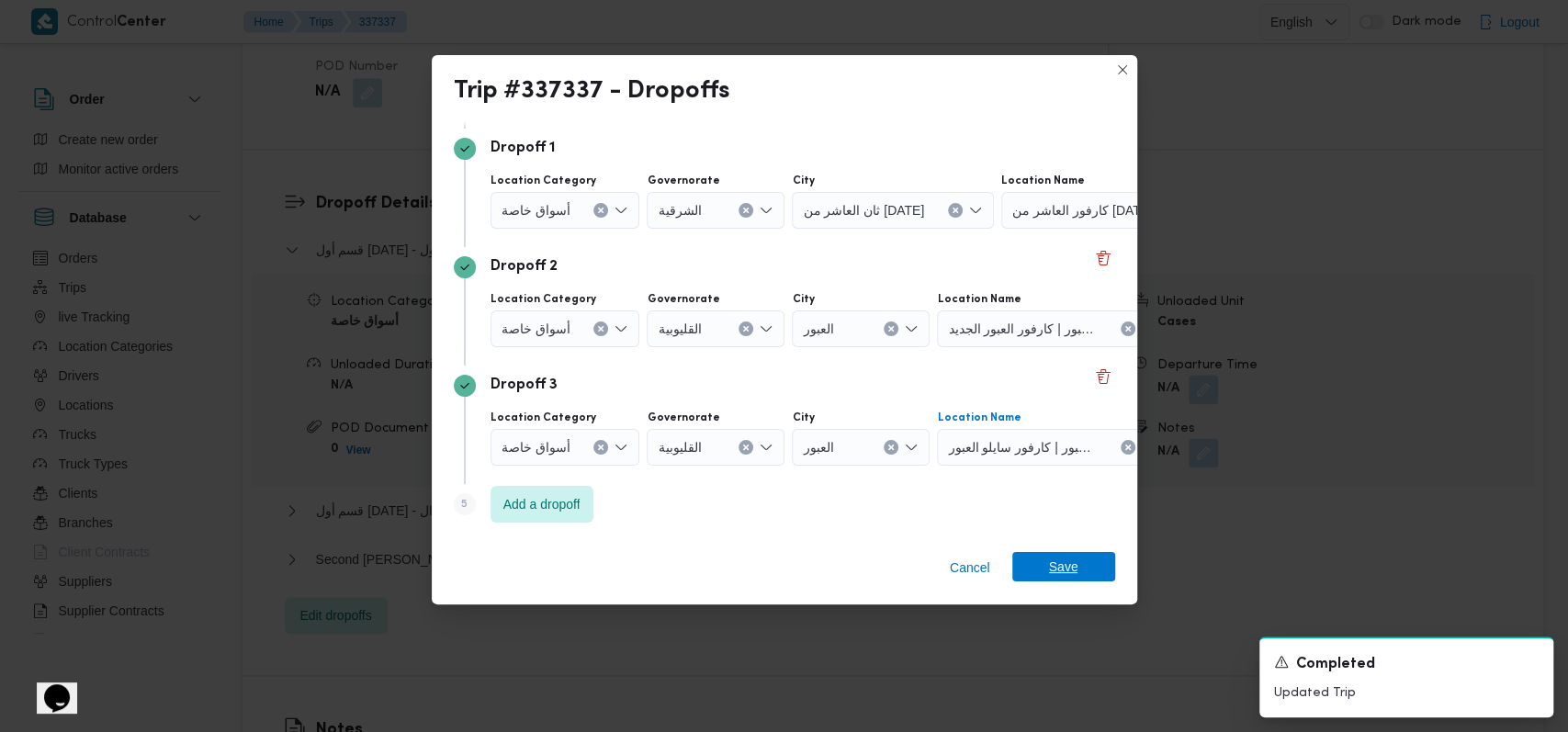
click at [1089, 573] on span "Save" at bounding box center [1063, 567] width 102 height 30
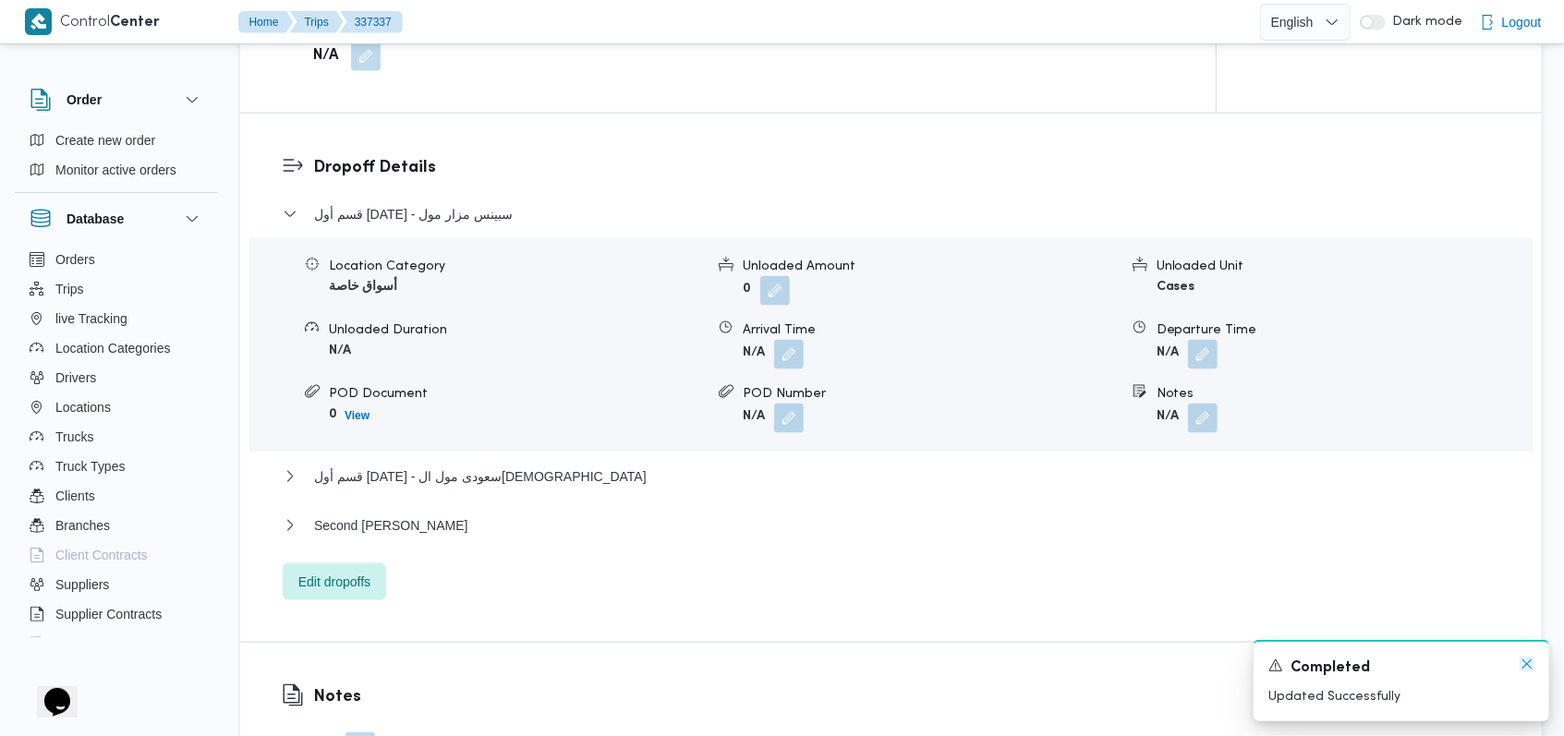
click at [1530, 662] on icon "Dismiss toast" at bounding box center [1526, 663] width 9 height 9
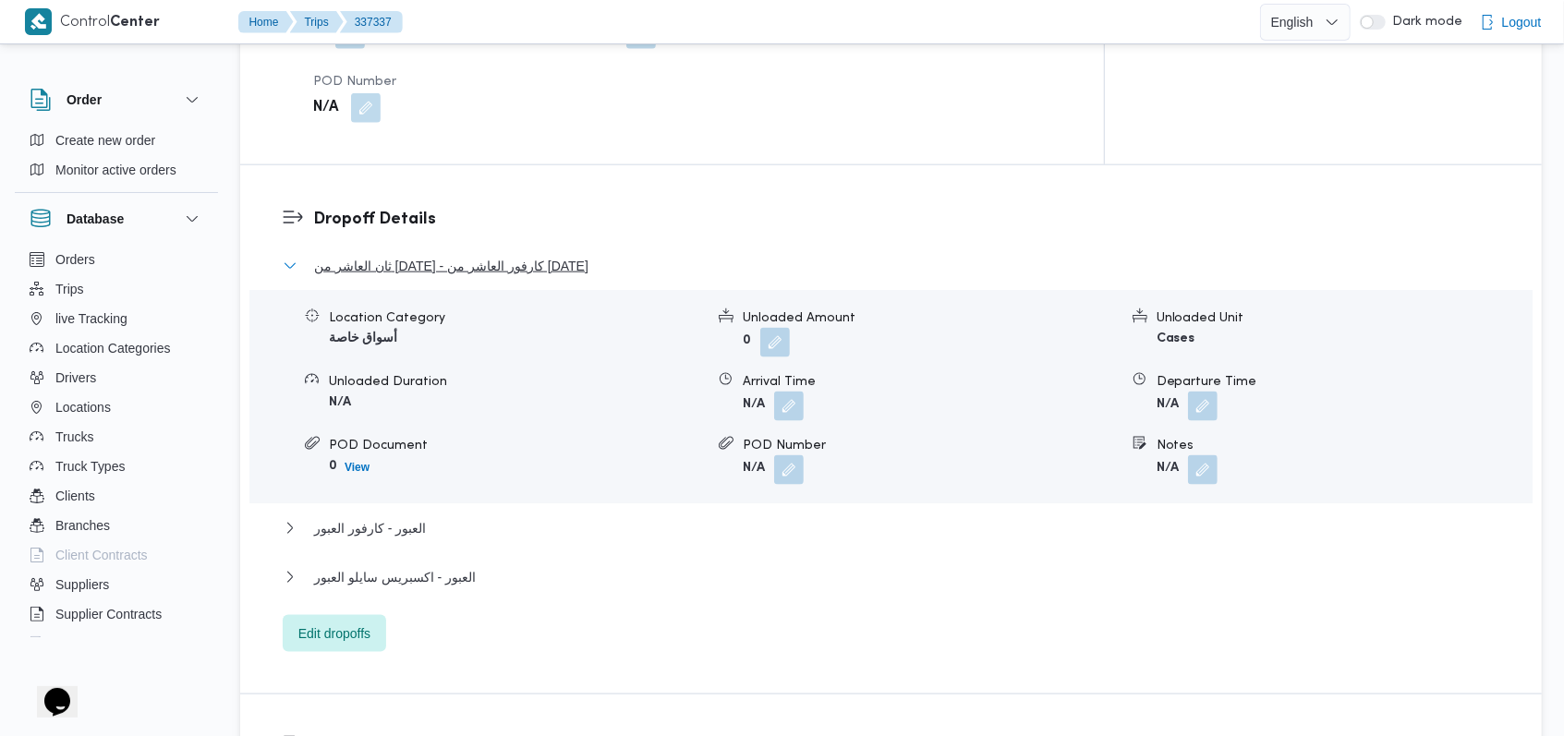
click at [493, 255] on span "ثان العاشر من رمضان - كارفور العاشر من رمضان" at bounding box center [451, 266] width 274 height 22
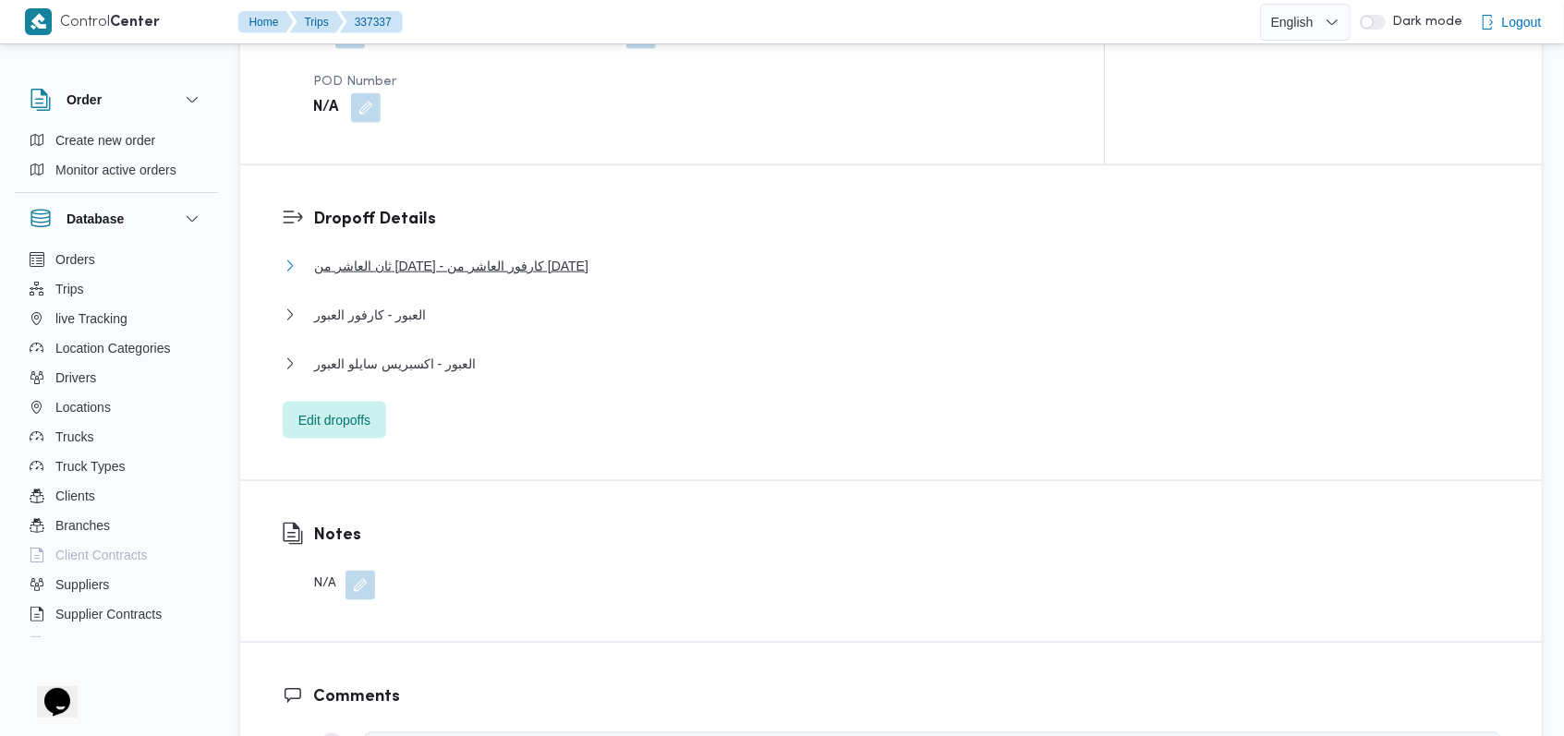
click at [555, 255] on span "ثان العاشر من رمضان - كارفور العاشر من رمضان" at bounding box center [451, 266] width 274 height 22
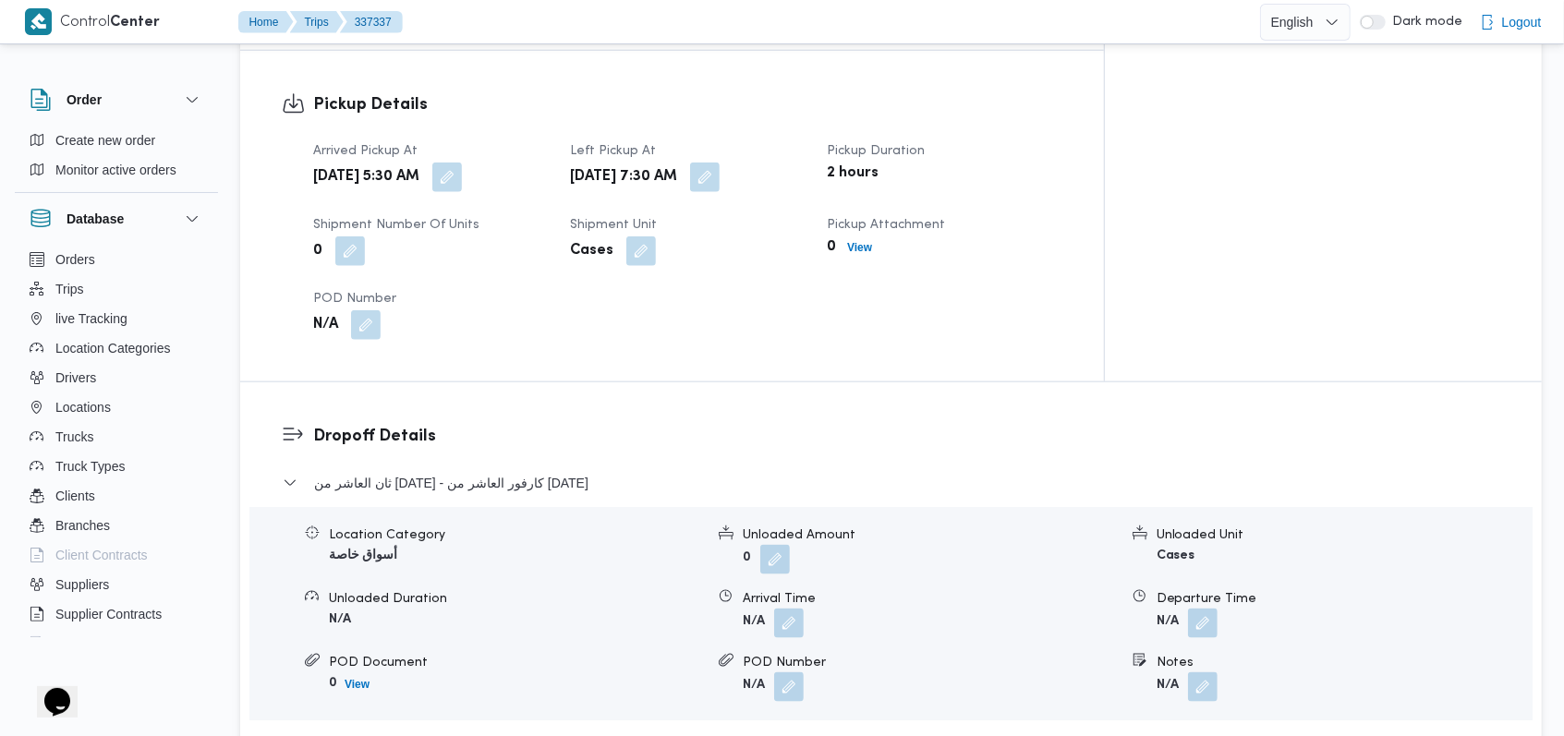
scroll to position [1231, 0]
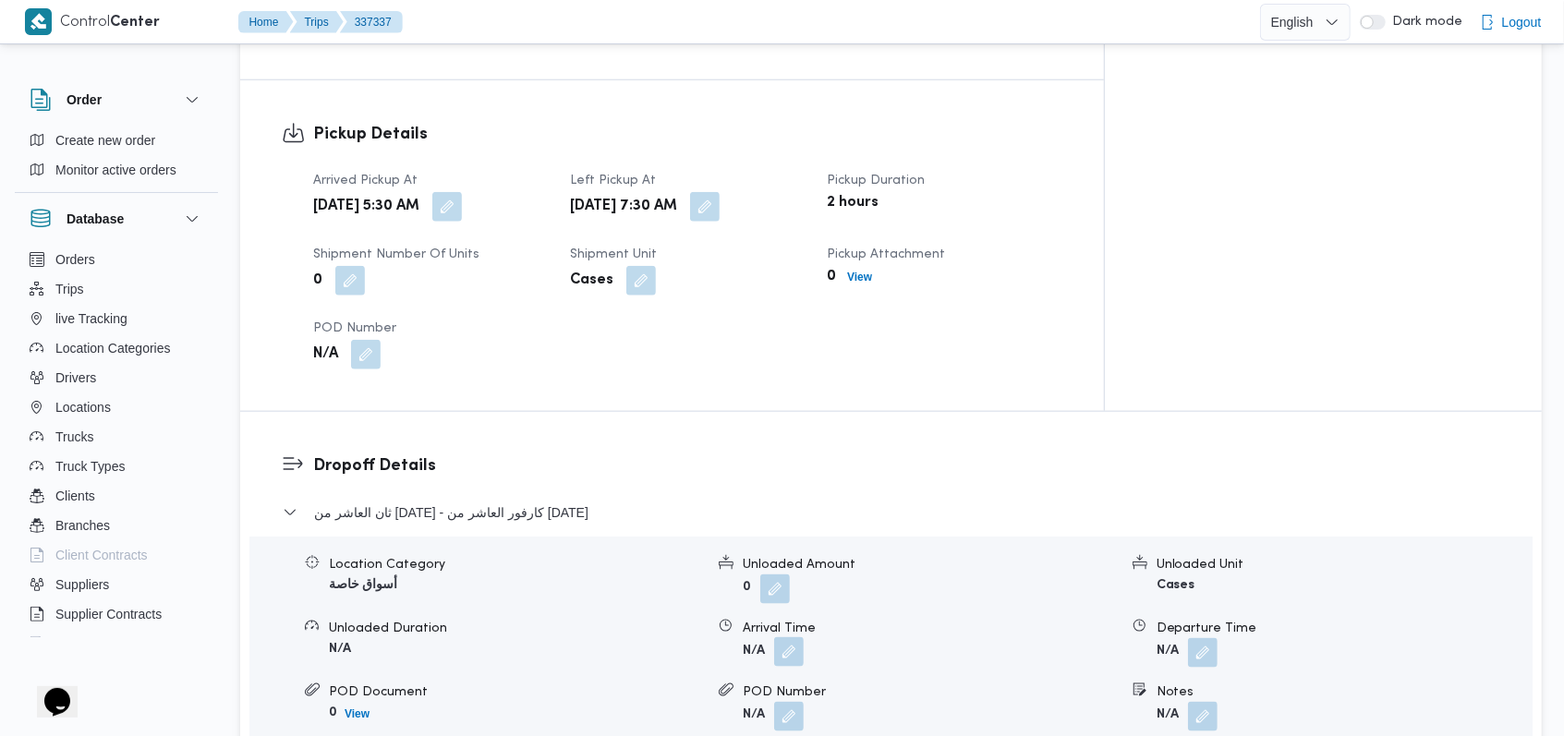
click at [795, 637] on button "button" at bounding box center [789, 652] width 30 height 30
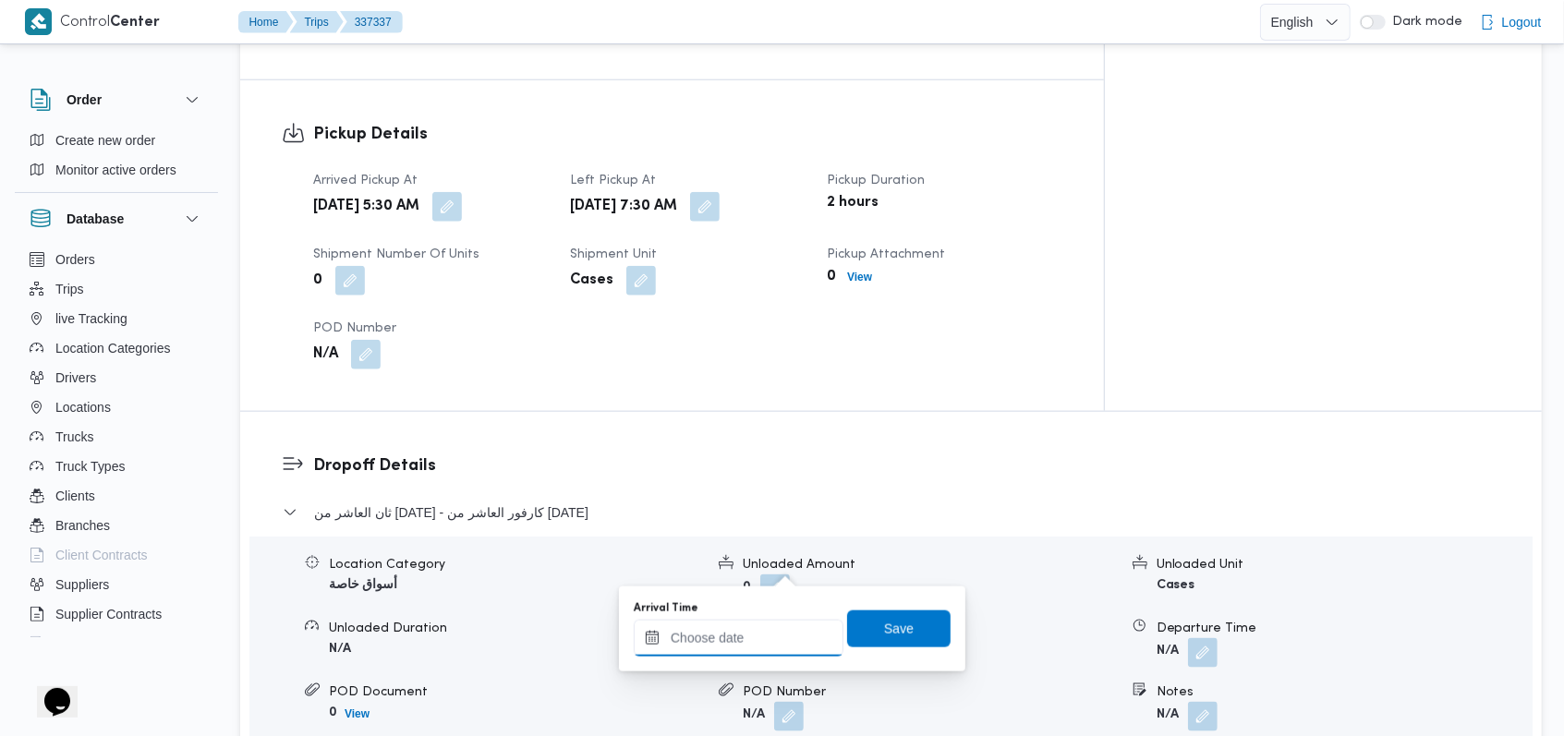
click at [742, 624] on div at bounding box center [739, 638] width 210 height 37
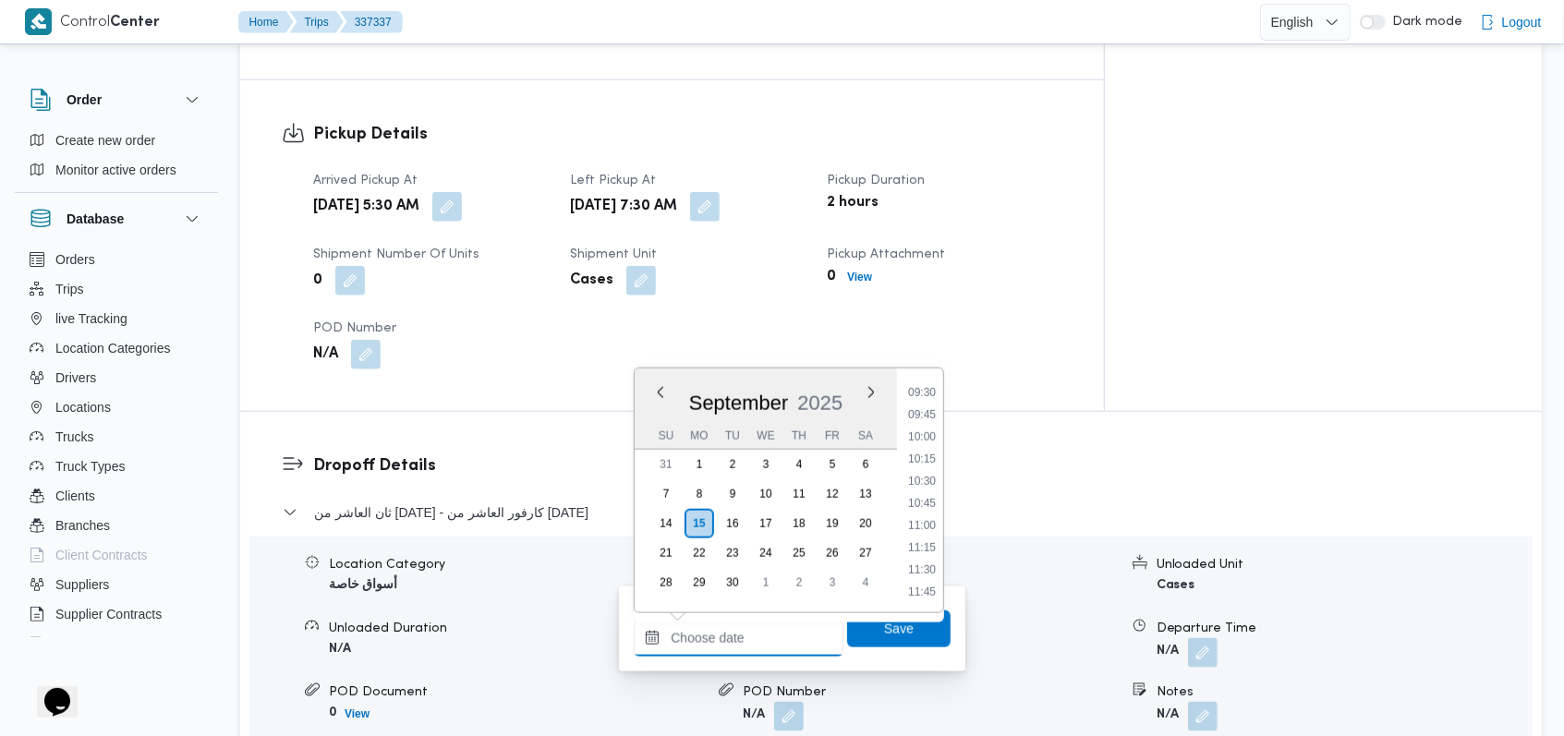
scroll to position [671, 0]
click at [920, 521] on li "09:00" at bounding box center [922, 519] width 42 height 18
type input "15/09/2025 09:00"
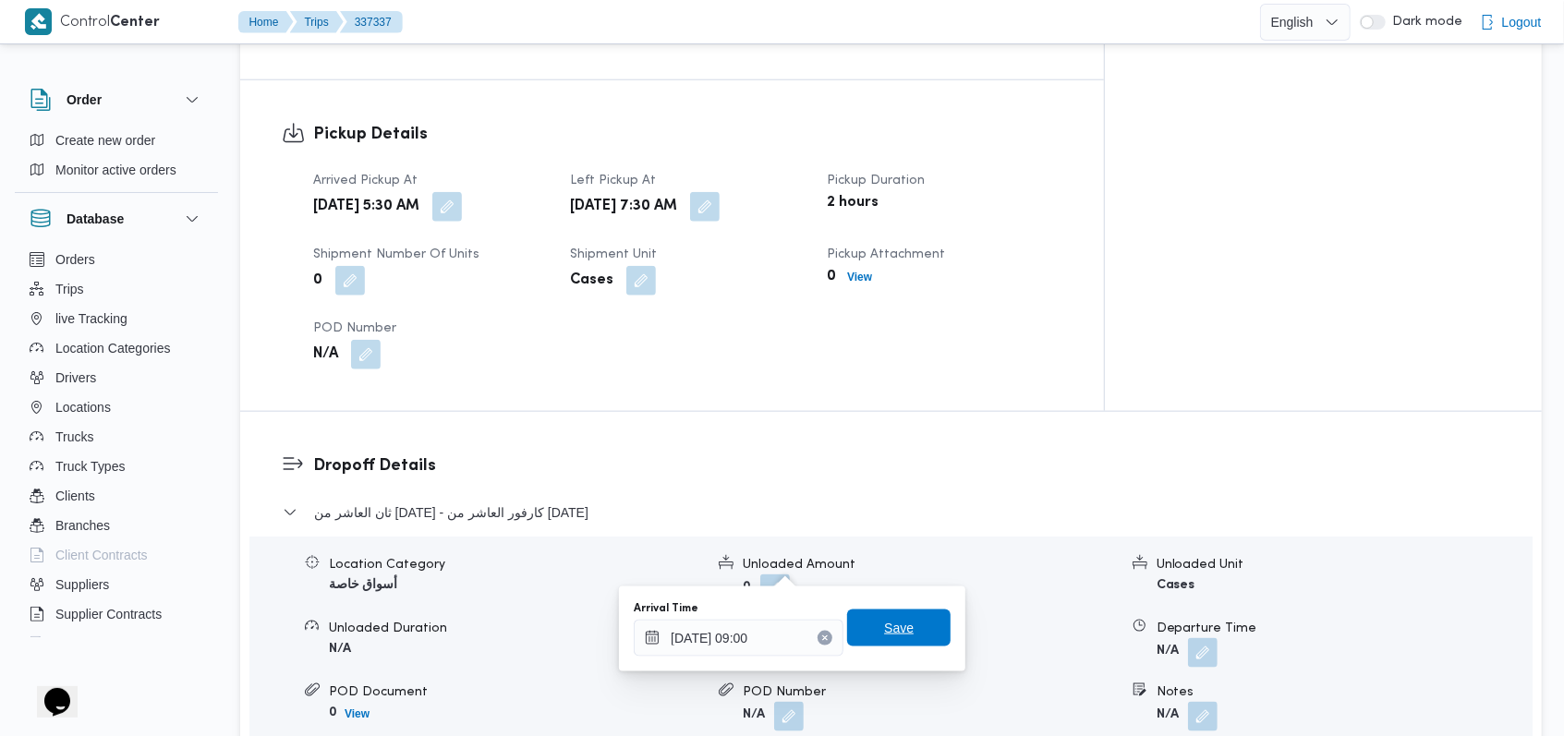
click at [903, 633] on span "Save" at bounding box center [898, 628] width 103 height 37
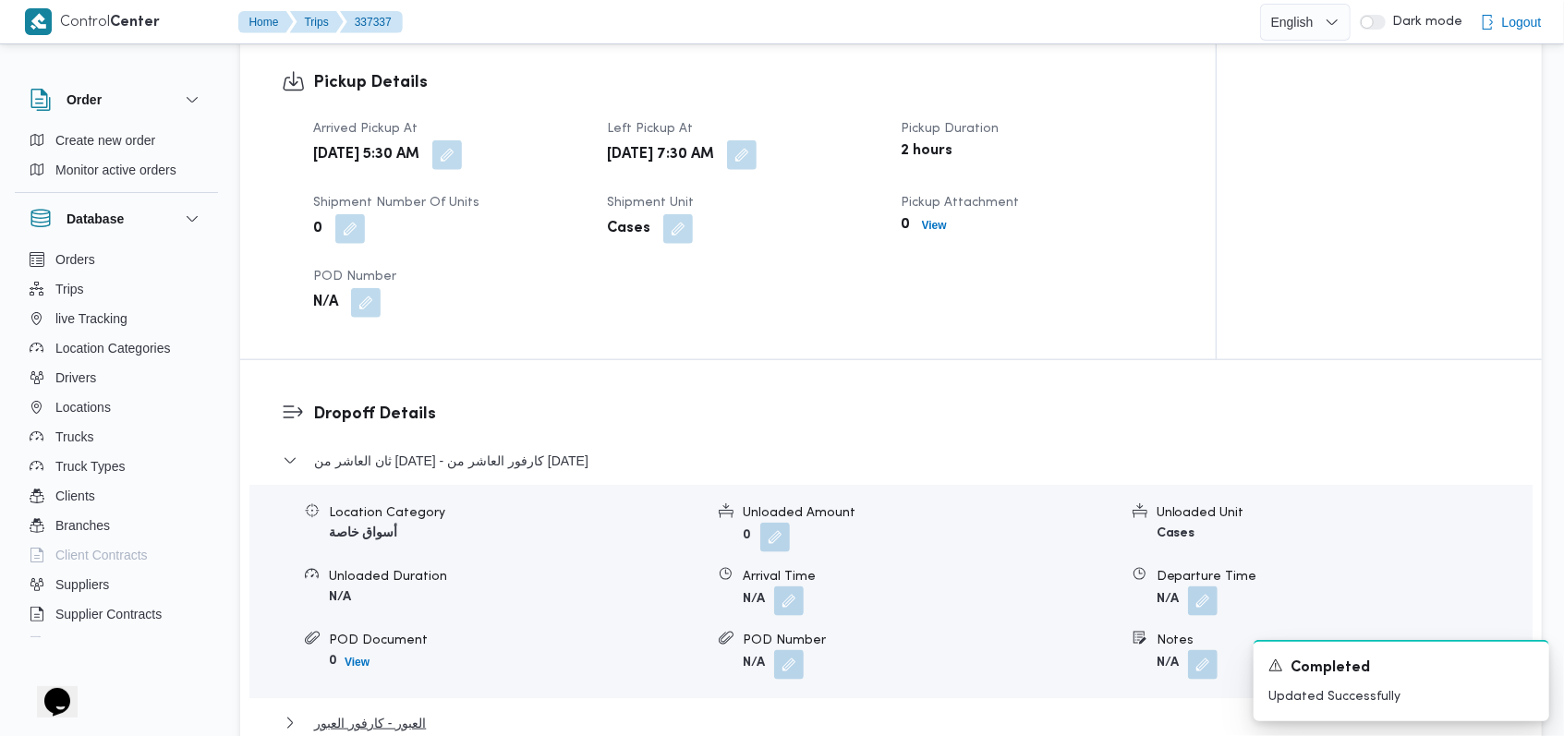
scroll to position [1601, 0]
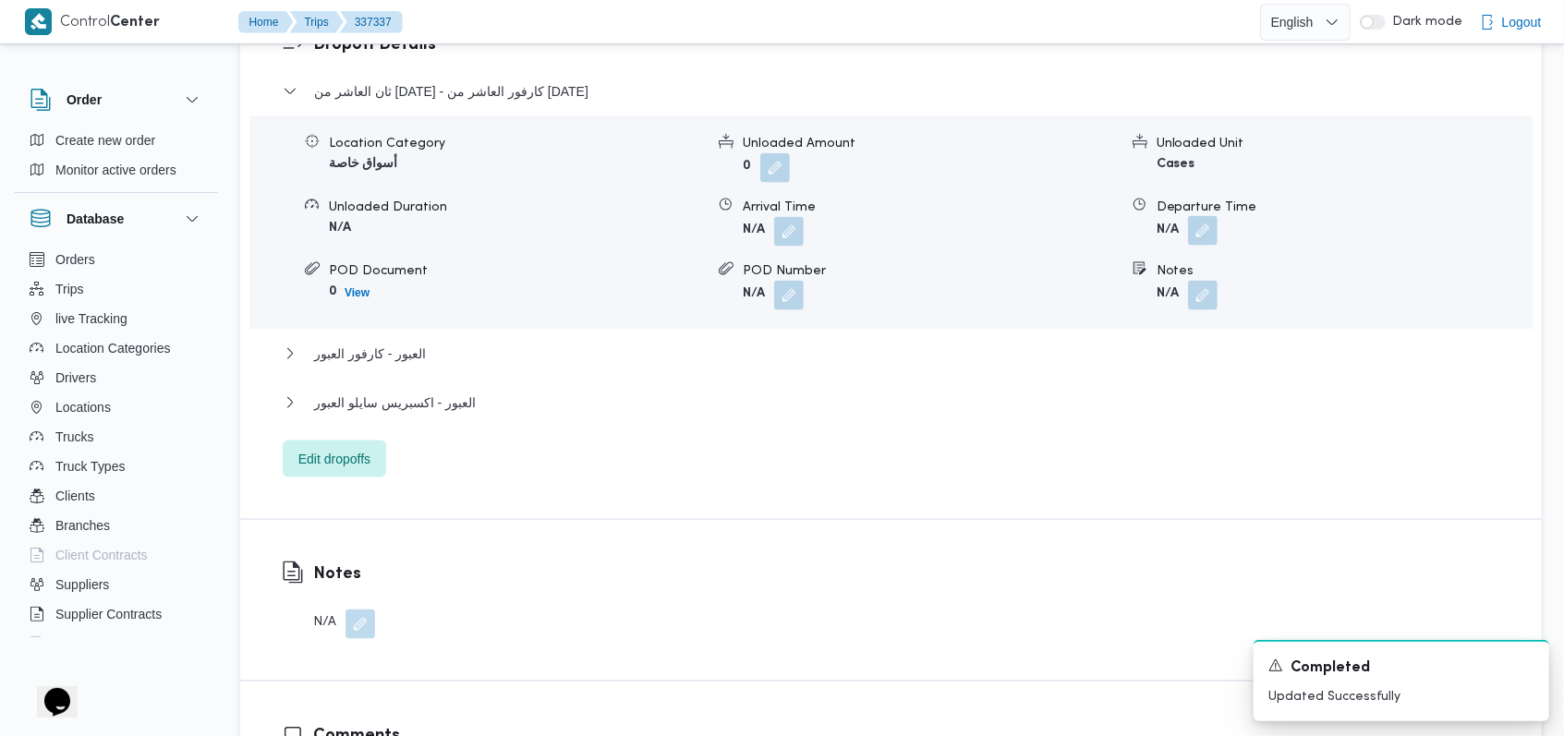
click at [1200, 216] on button "button" at bounding box center [1203, 231] width 30 height 30
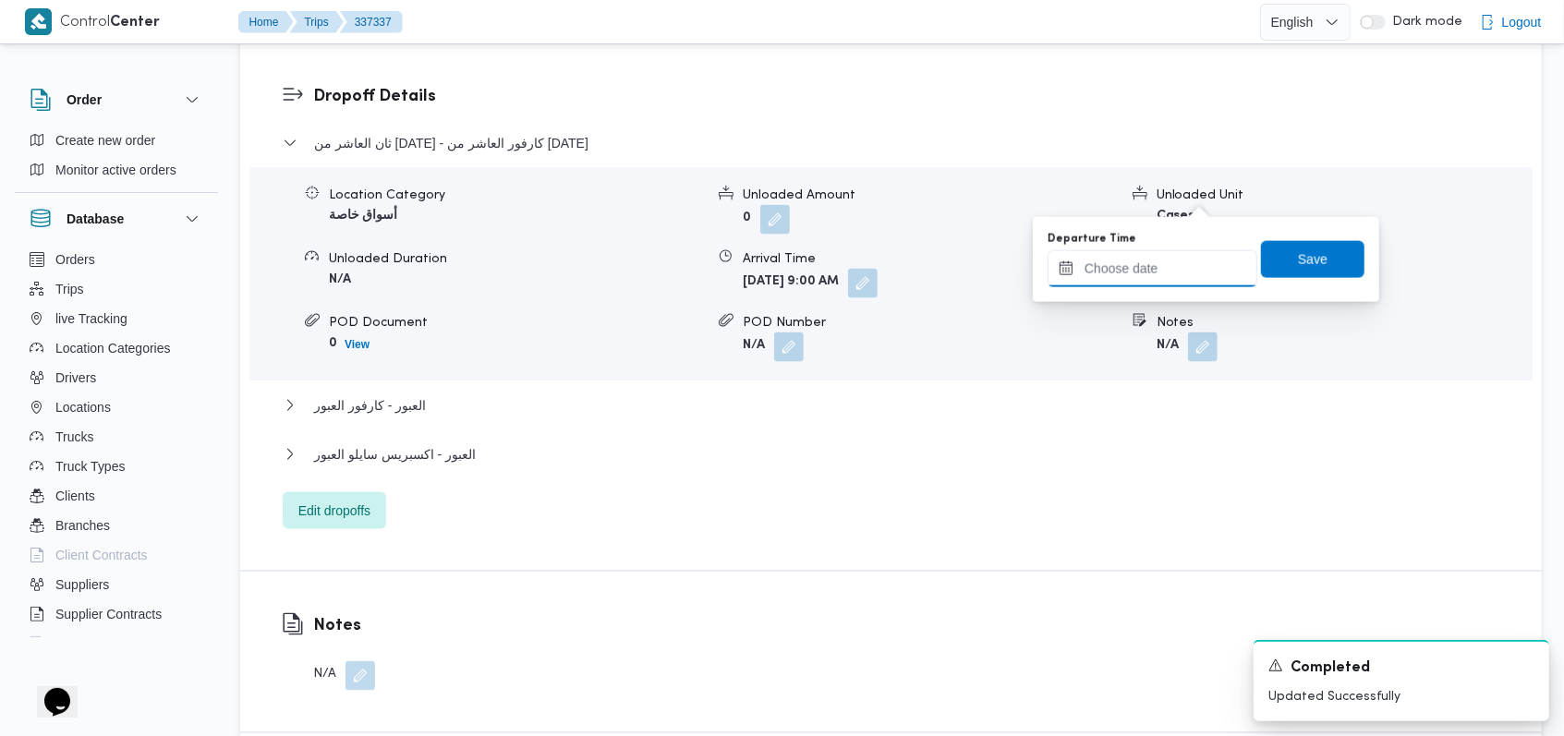
click at [1165, 269] on input "Departure Time" at bounding box center [1152, 268] width 210 height 37
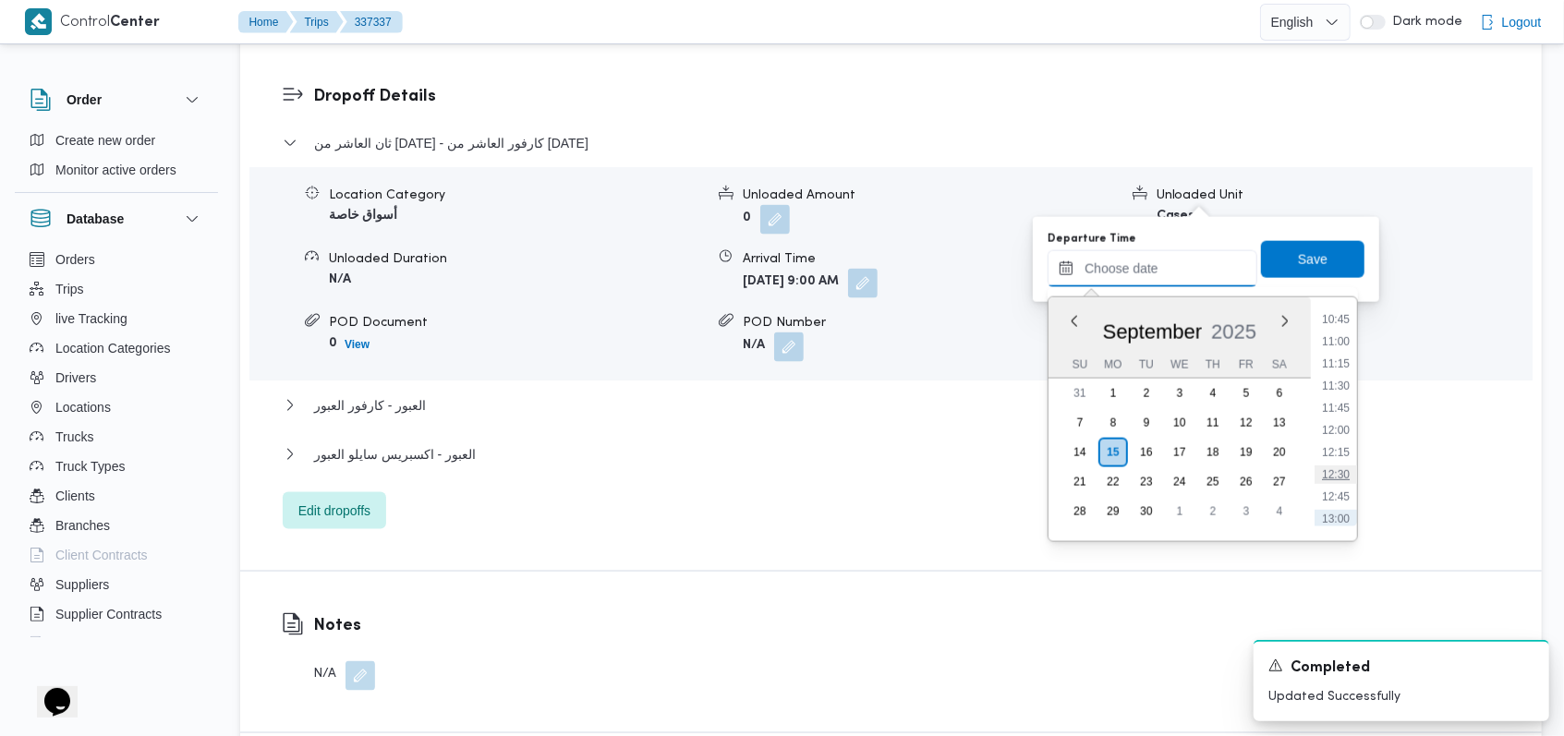
scroll to position [917, 0]
click at [1349, 393] on li "11:15" at bounding box center [1335, 402] width 42 height 18
type input "15/09/2025 11:15"
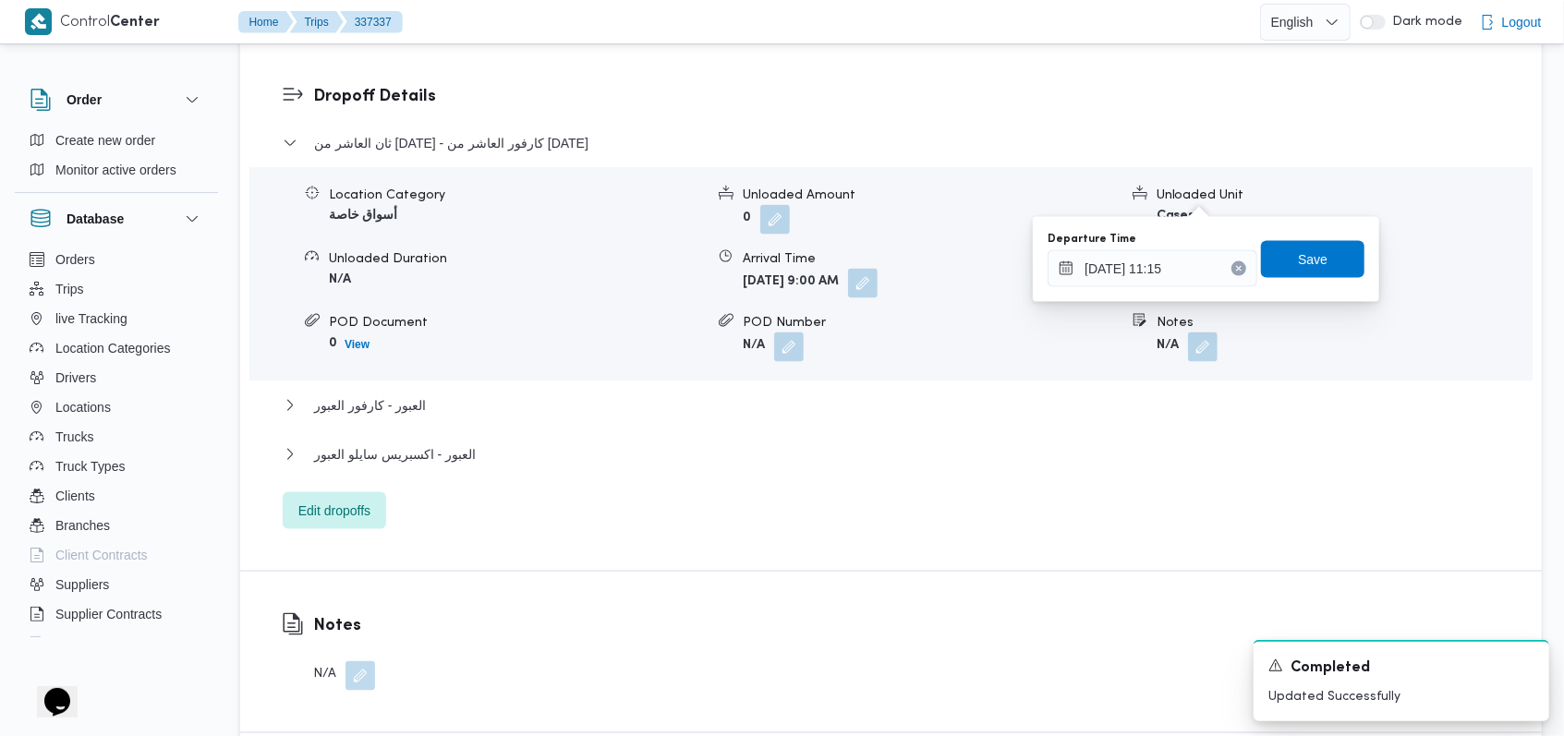
click at [1325, 280] on div "Departure Time 15/09/2025 11:15 Save" at bounding box center [1206, 259] width 321 height 59
click at [1310, 261] on span "Save" at bounding box center [1313, 259] width 30 height 22
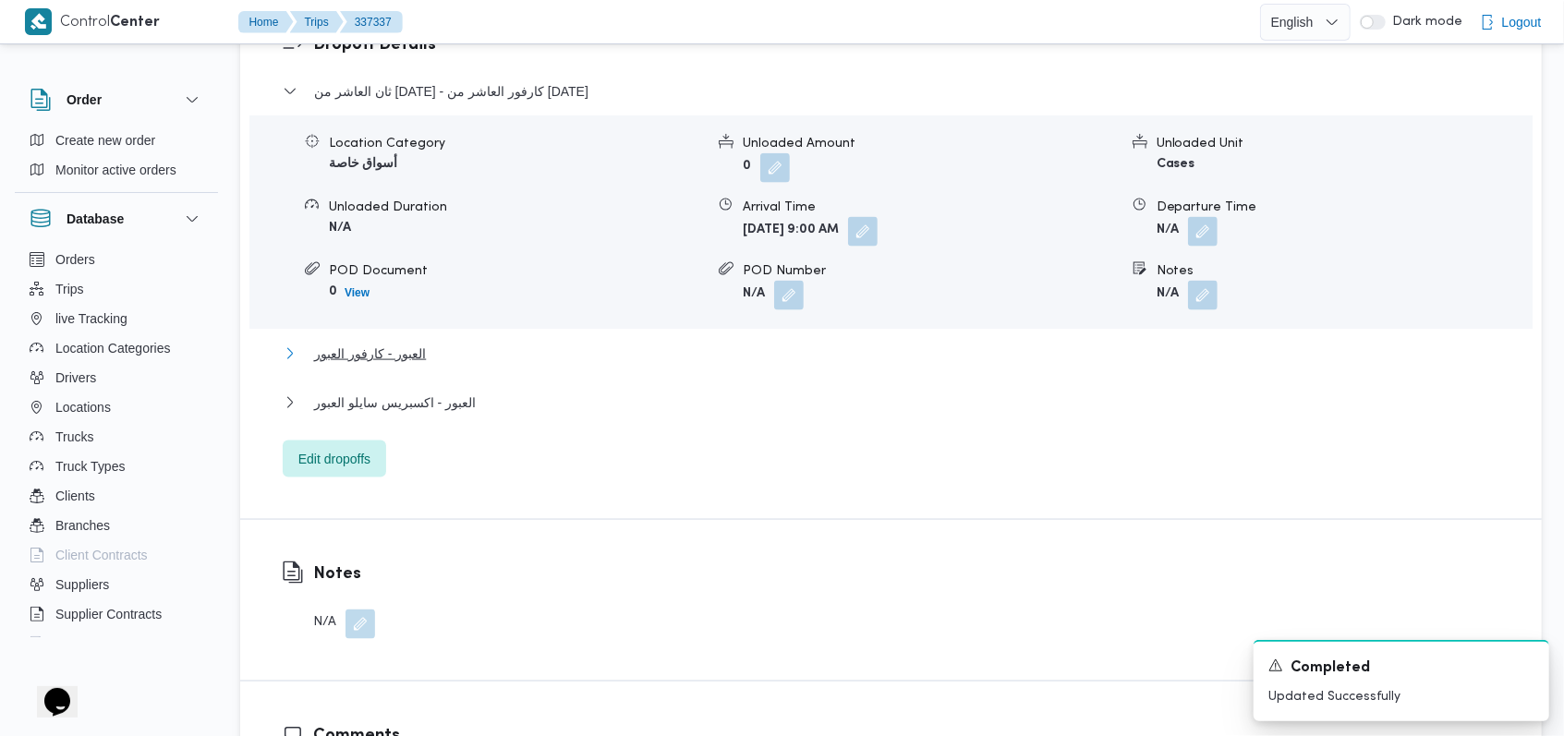
click at [314, 343] on span "العبور - كارفور العبور" at bounding box center [370, 354] width 112 height 22
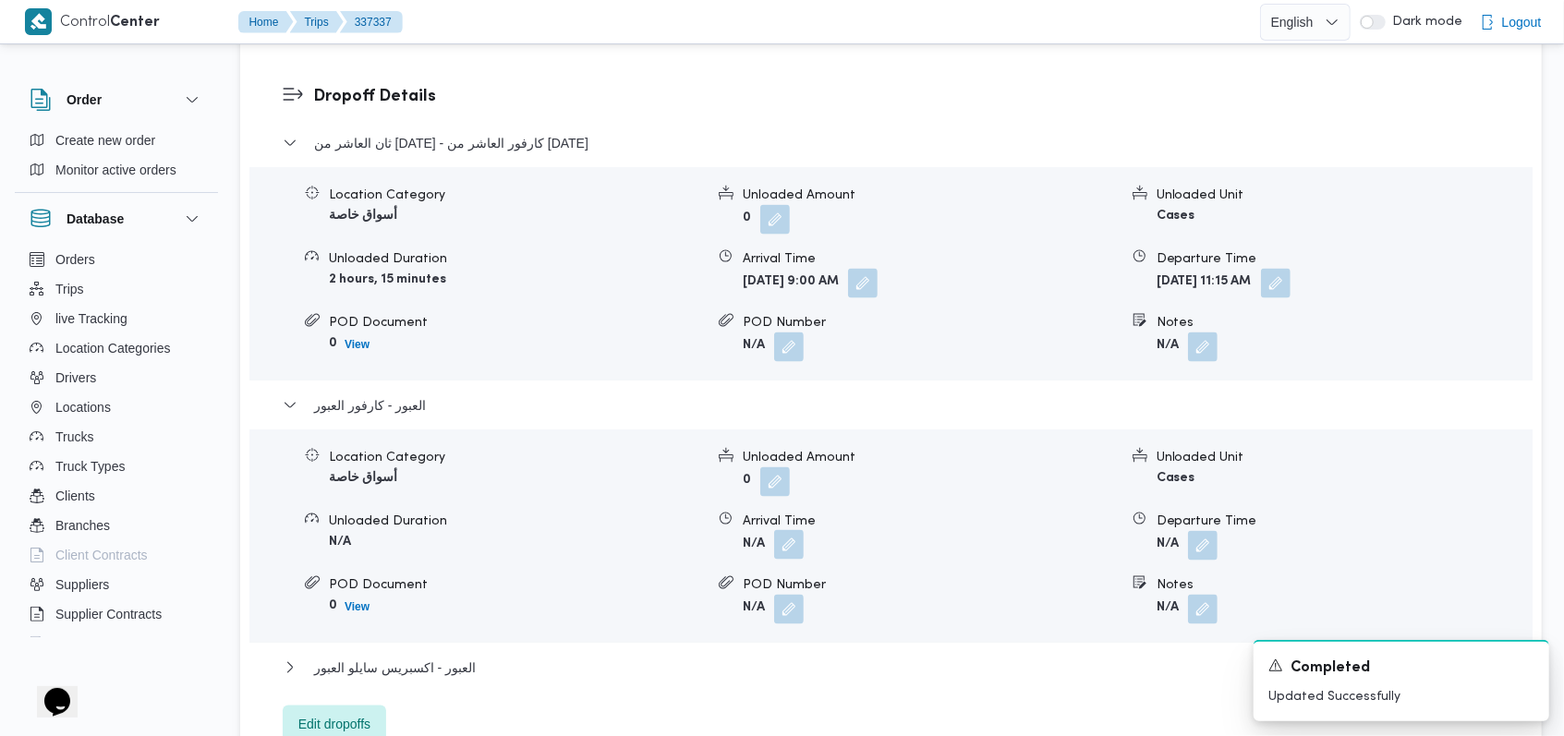
click at [787, 530] on button "button" at bounding box center [789, 545] width 30 height 30
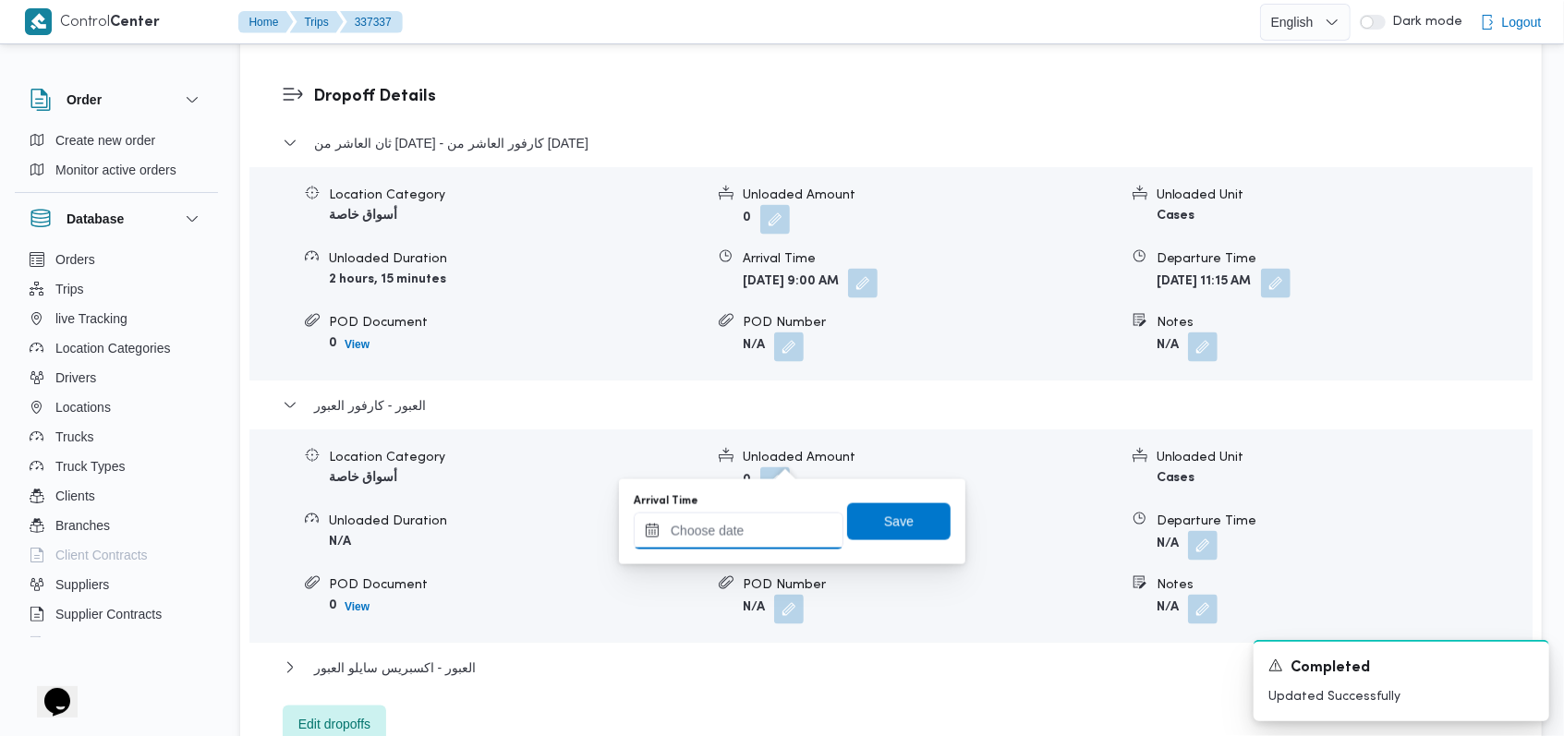
click at [768, 528] on input "Arrival Time" at bounding box center [739, 531] width 210 height 37
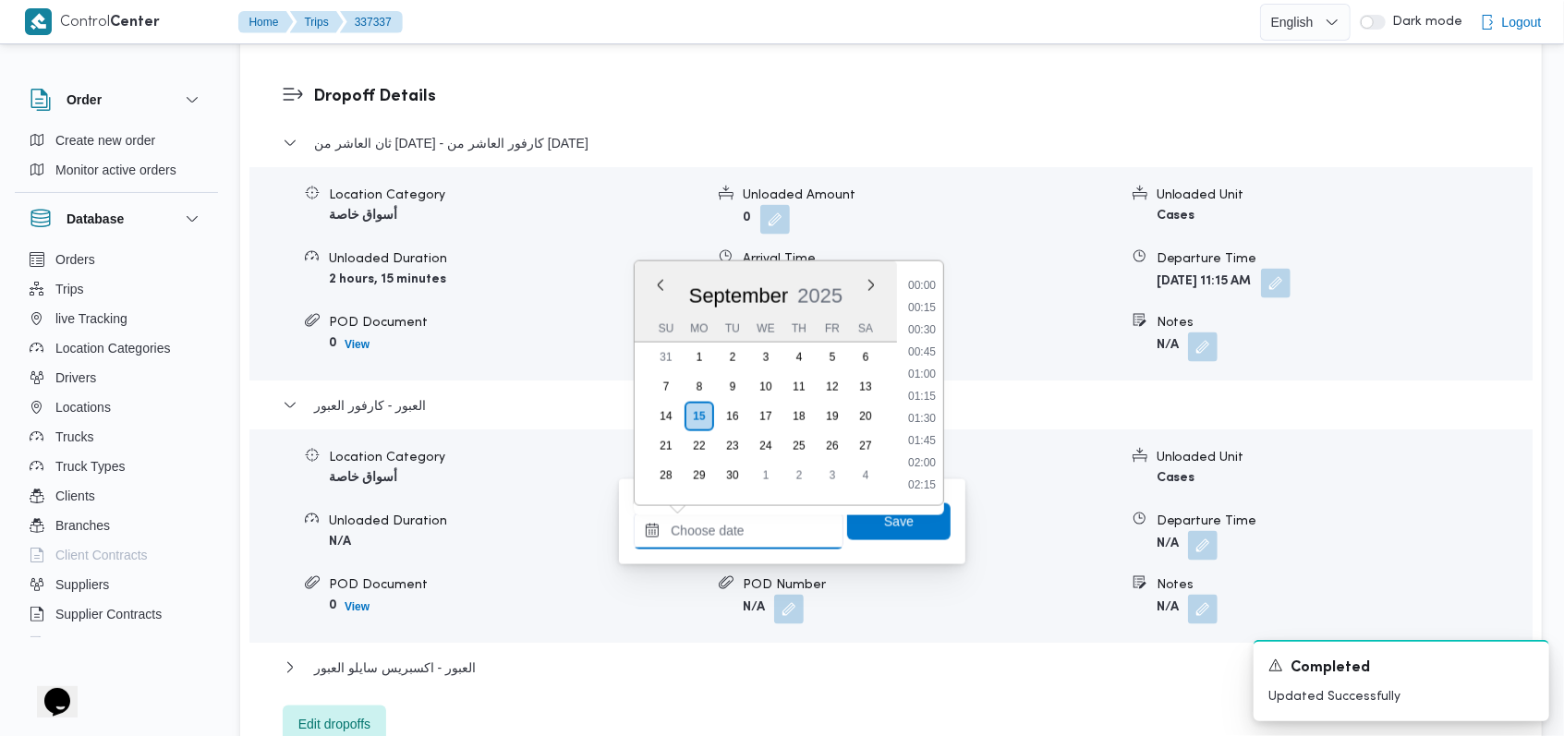
scroll to position [1041, 0]
click at [926, 284] on li "11:45" at bounding box center [922, 286] width 42 height 18
type input "15/09/2025 11:45"
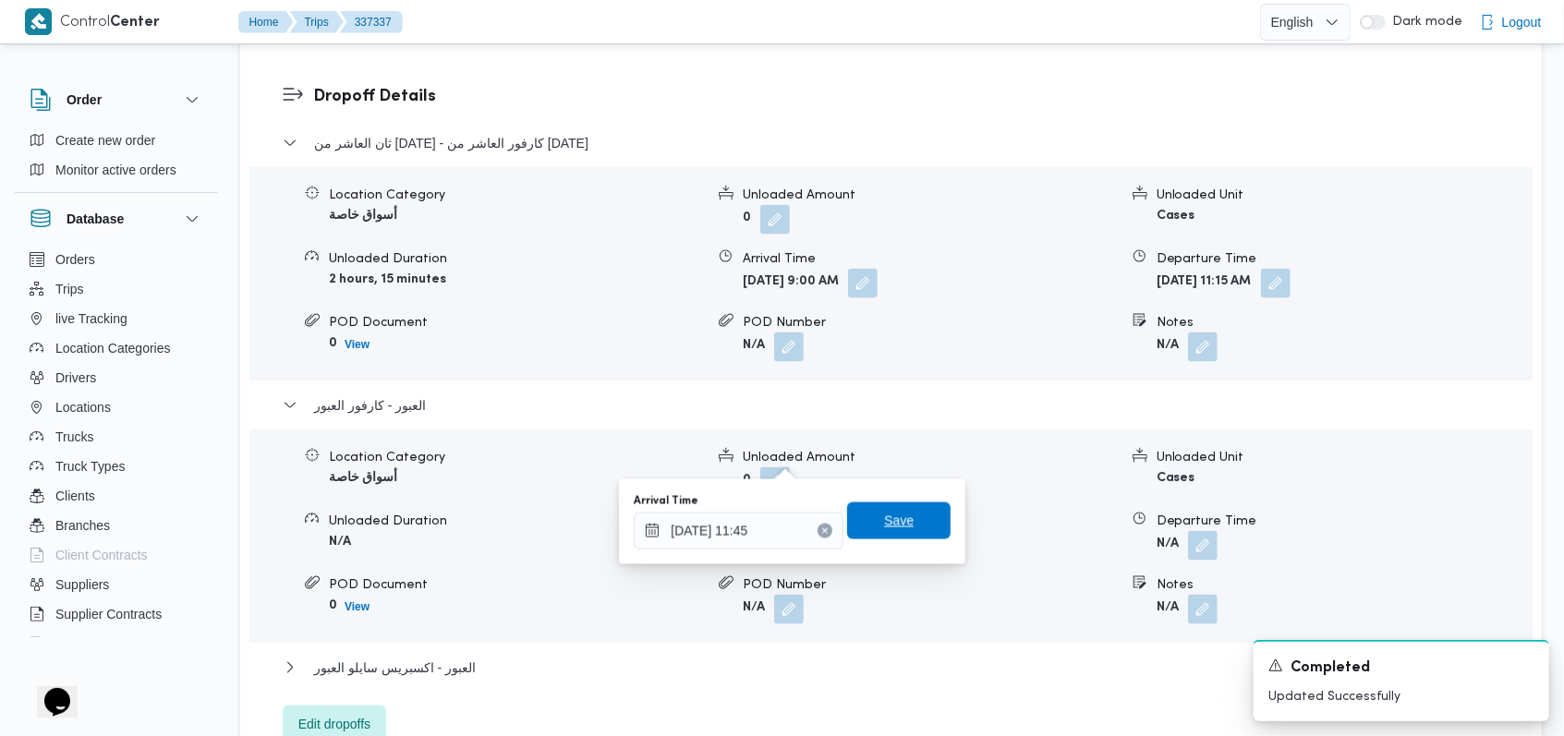
click at [901, 526] on span "Save" at bounding box center [898, 520] width 103 height 37
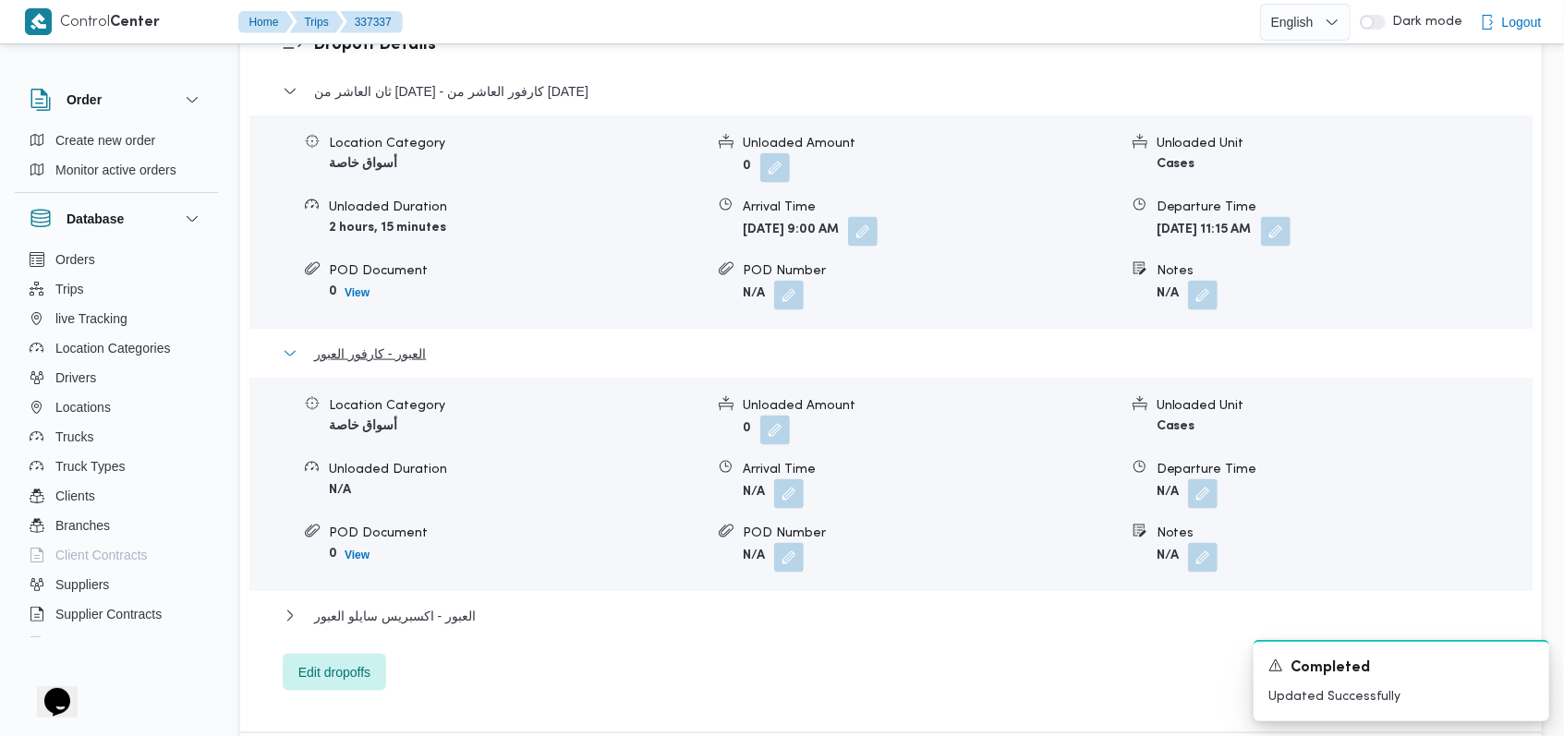
click at [401, 343] on span "العبور - كارفور العبور" at bounding box center [370, 354] width 112 height 22
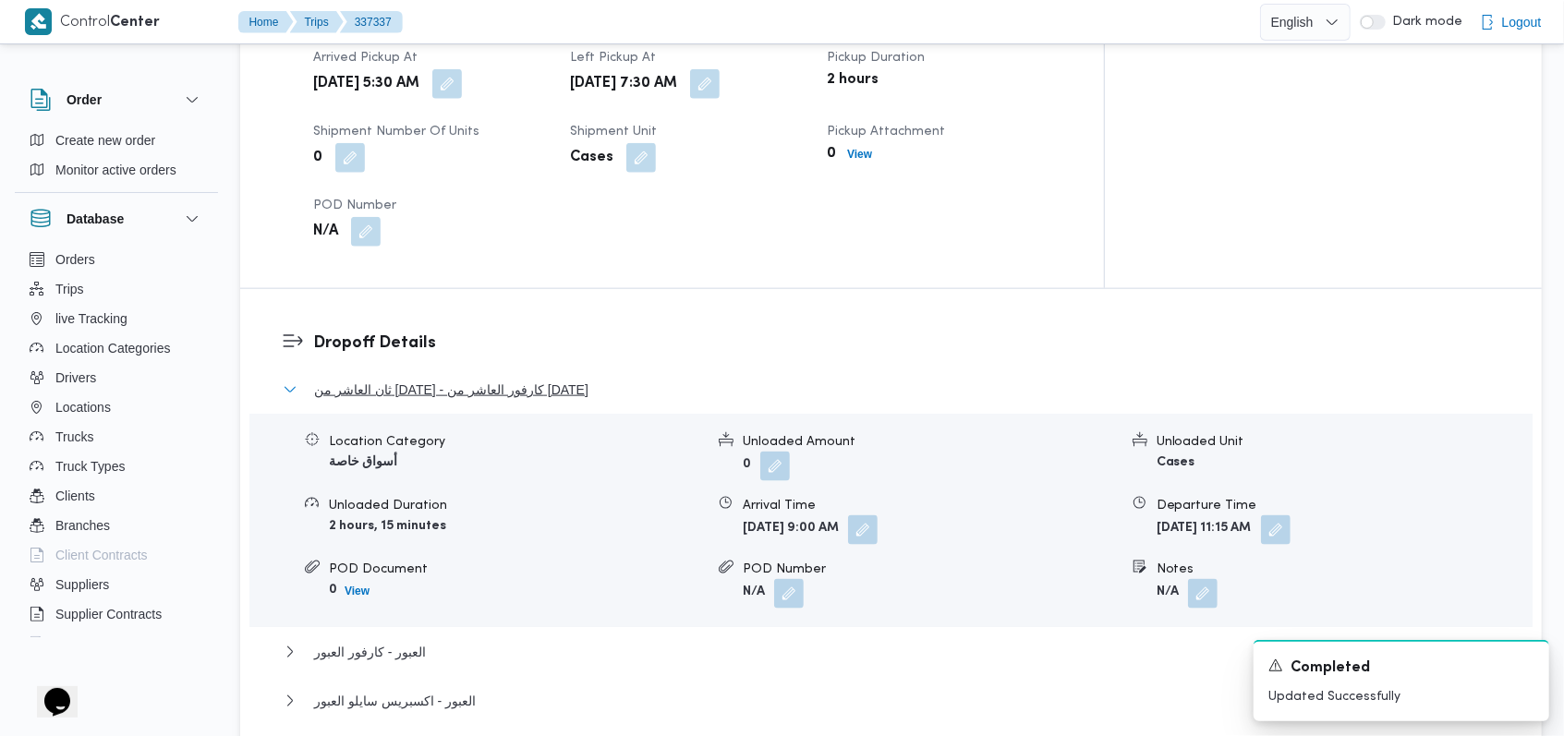
click at [452, 379] on span "ثان العاشر من رمضان - كارفور العاشر من رمضان" at bounding box center [451, 390] width 274 height 22
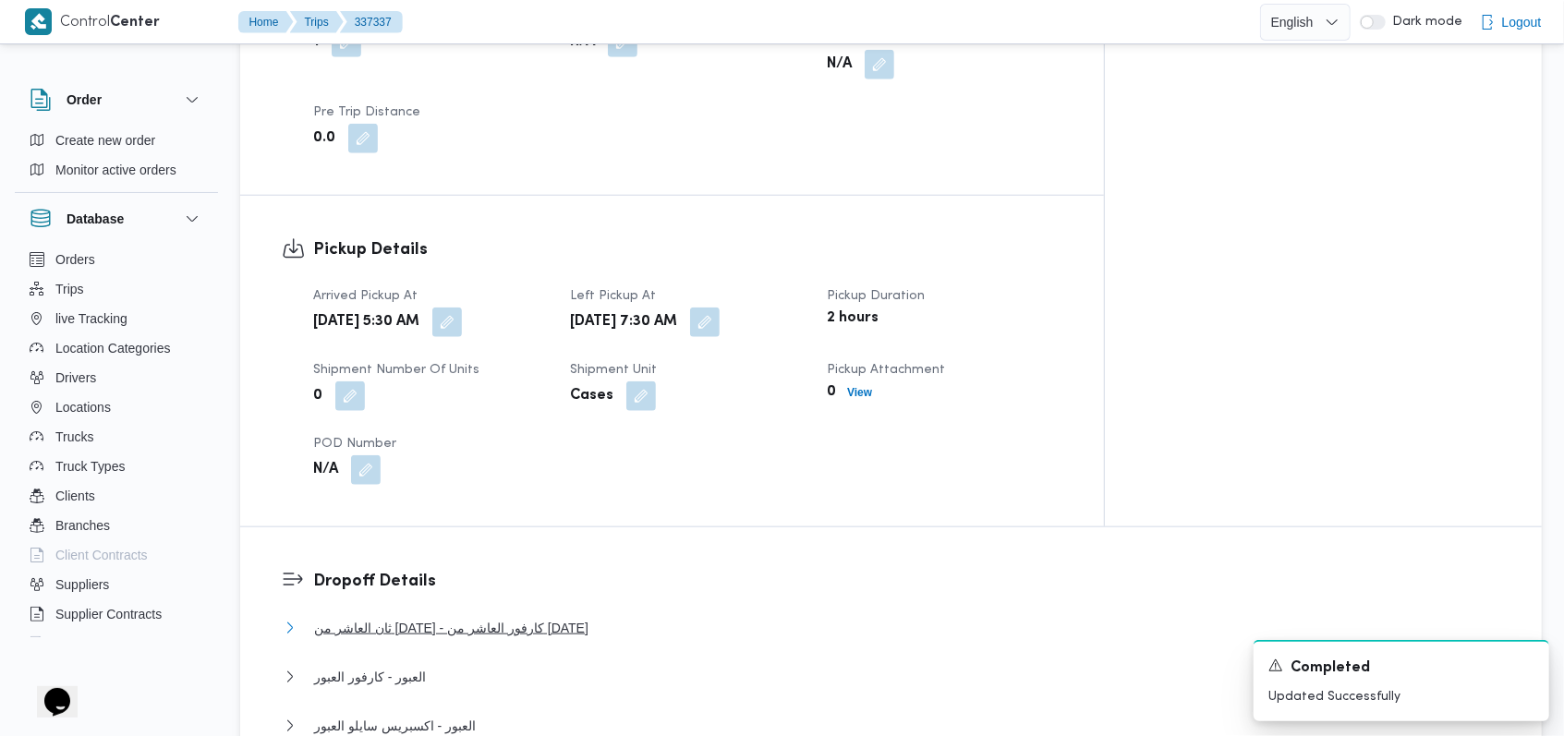
scroll to position [862, 0]
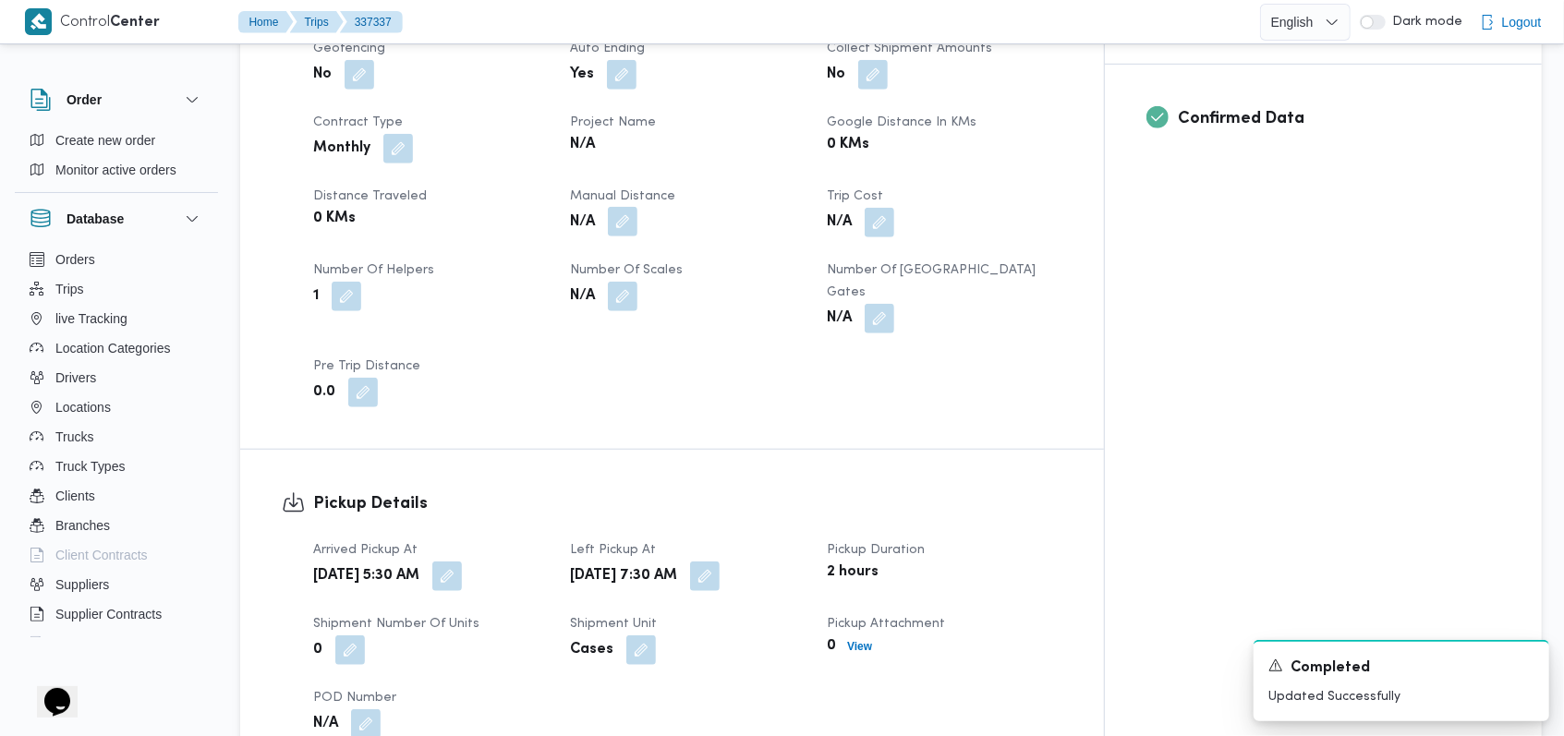
click at [637, 207] on button "button" at bounding box center [623, 222] width 30 height 30
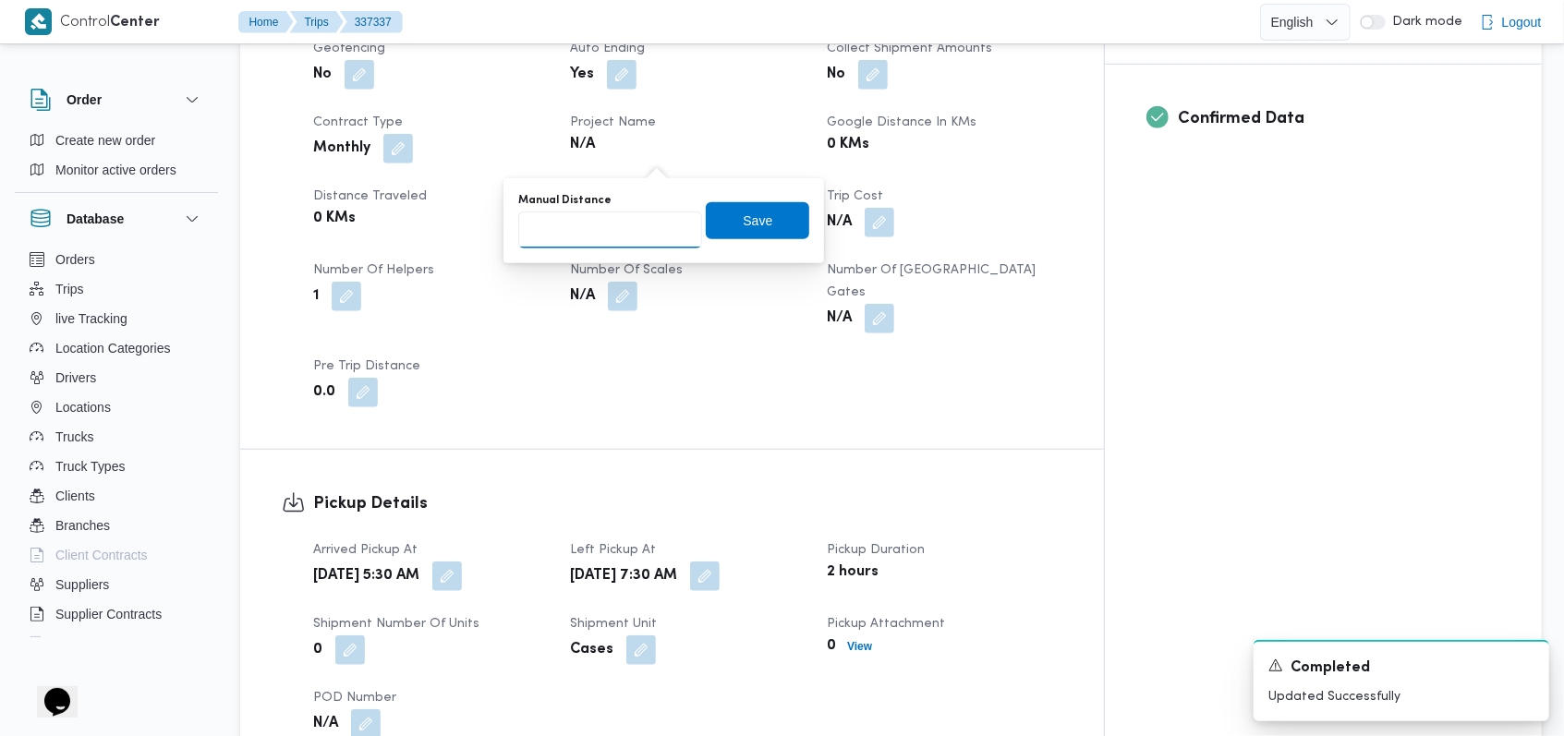
click at [594, 221] on input "Manual Distance" at bounding box center [610, 230] width 184 height 37
type input "245"
click at [743, 226] on span "Save" at bounding box center [758, 220] width 30 height 22
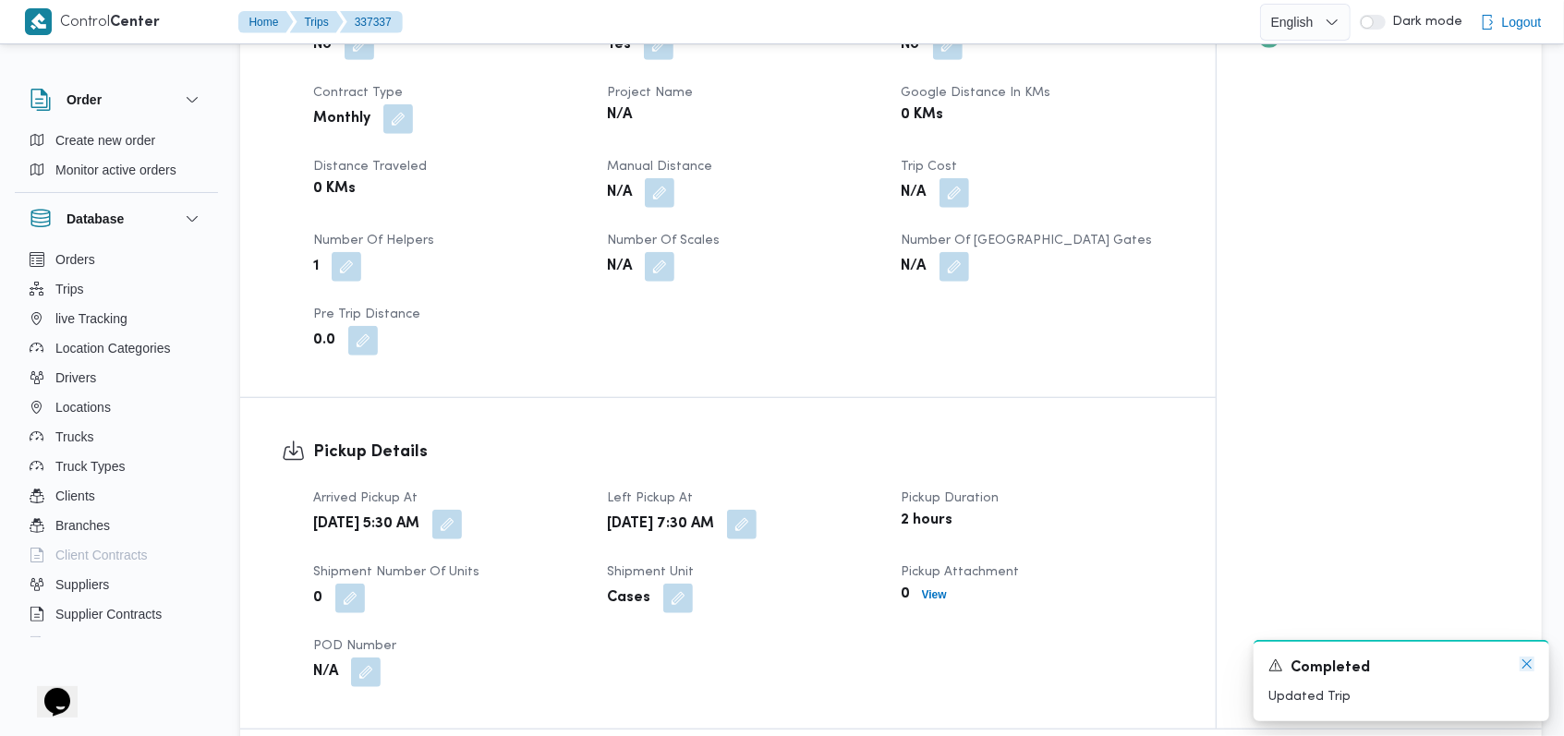
click at [1524, 667] on icon "Dismiss toast" at bounding box center [1526, 664] width 15 height 15
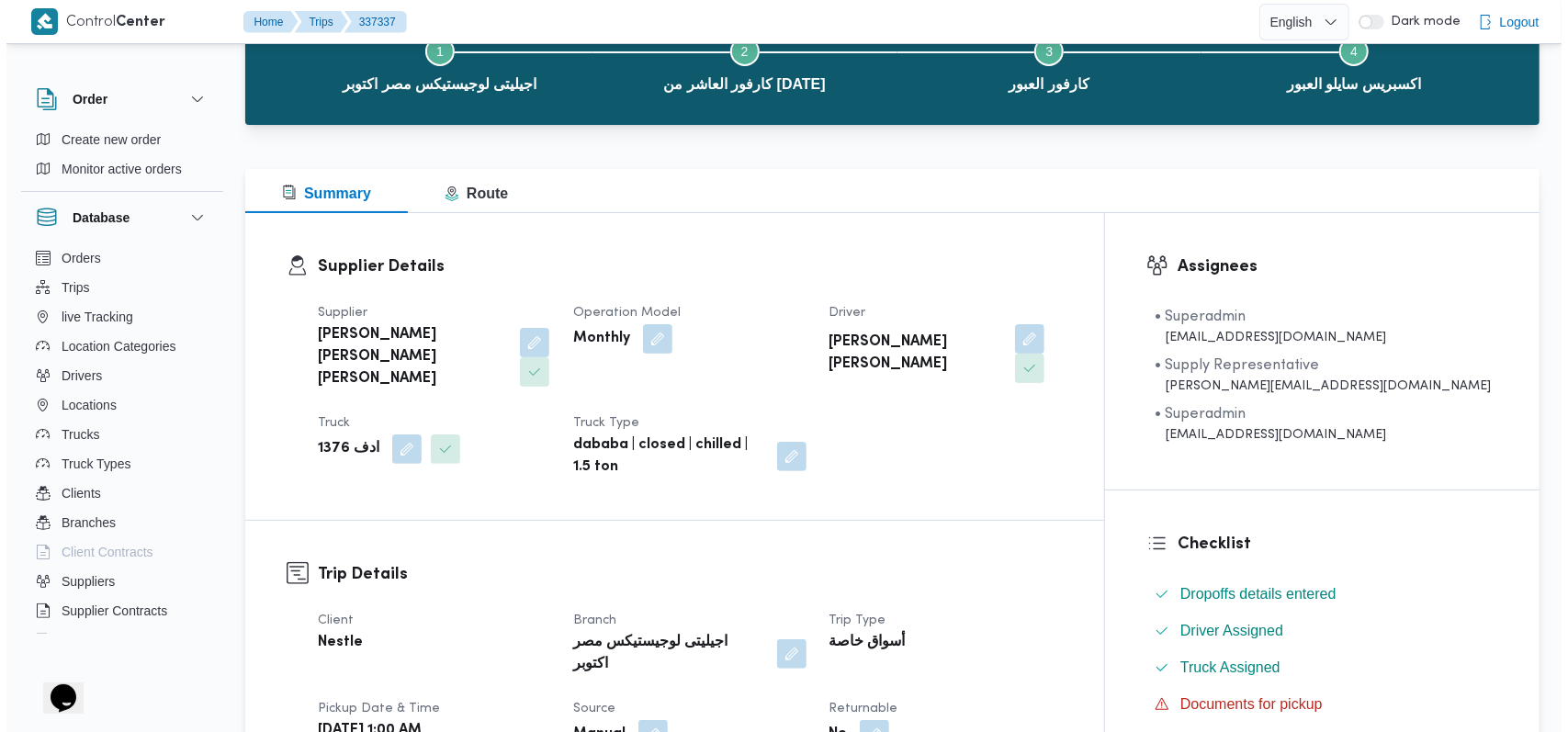
scroll to position [0, 0]
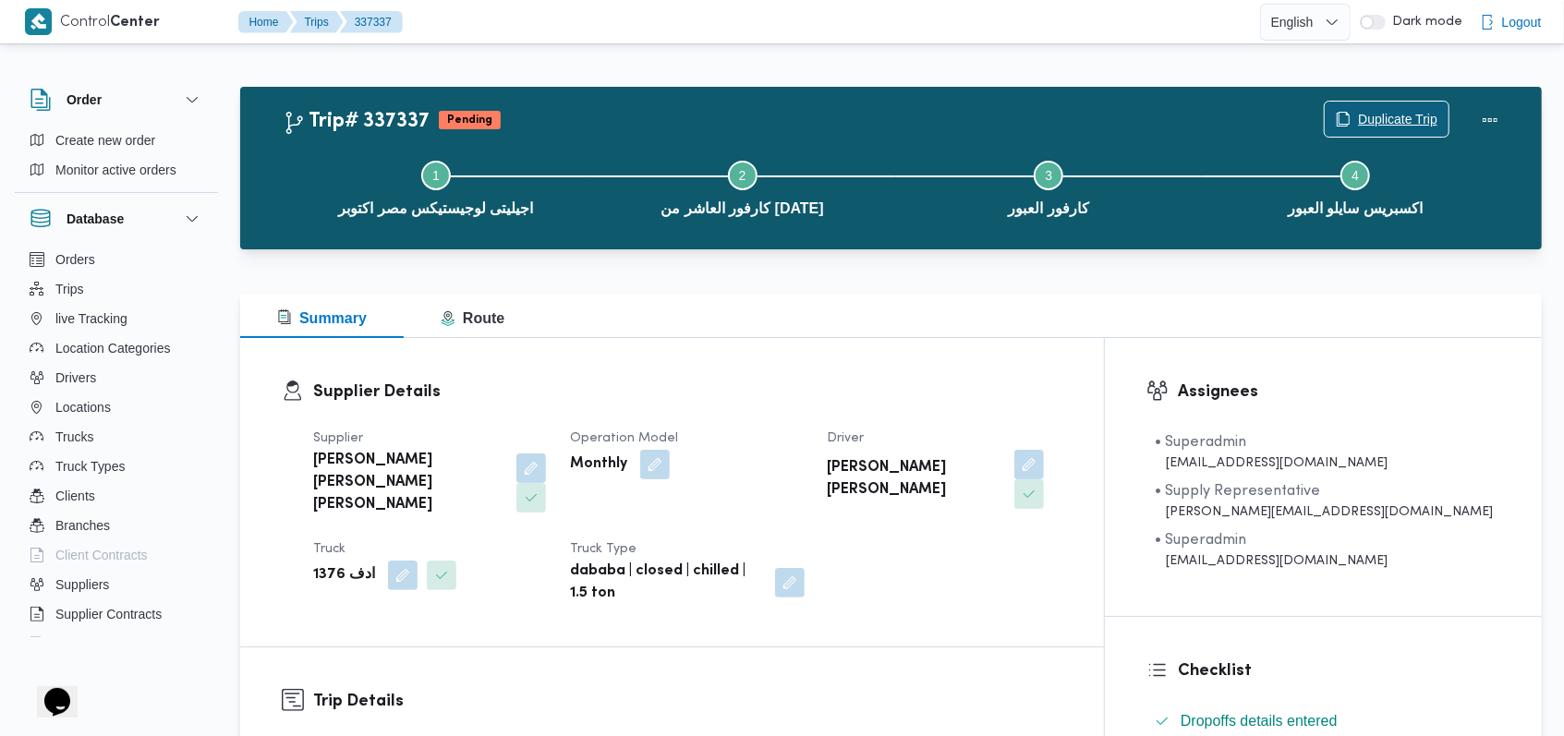
click at [1370, 111] on span "Duplicate Trip" at bounding box center [1397, 119] width 79 height 22
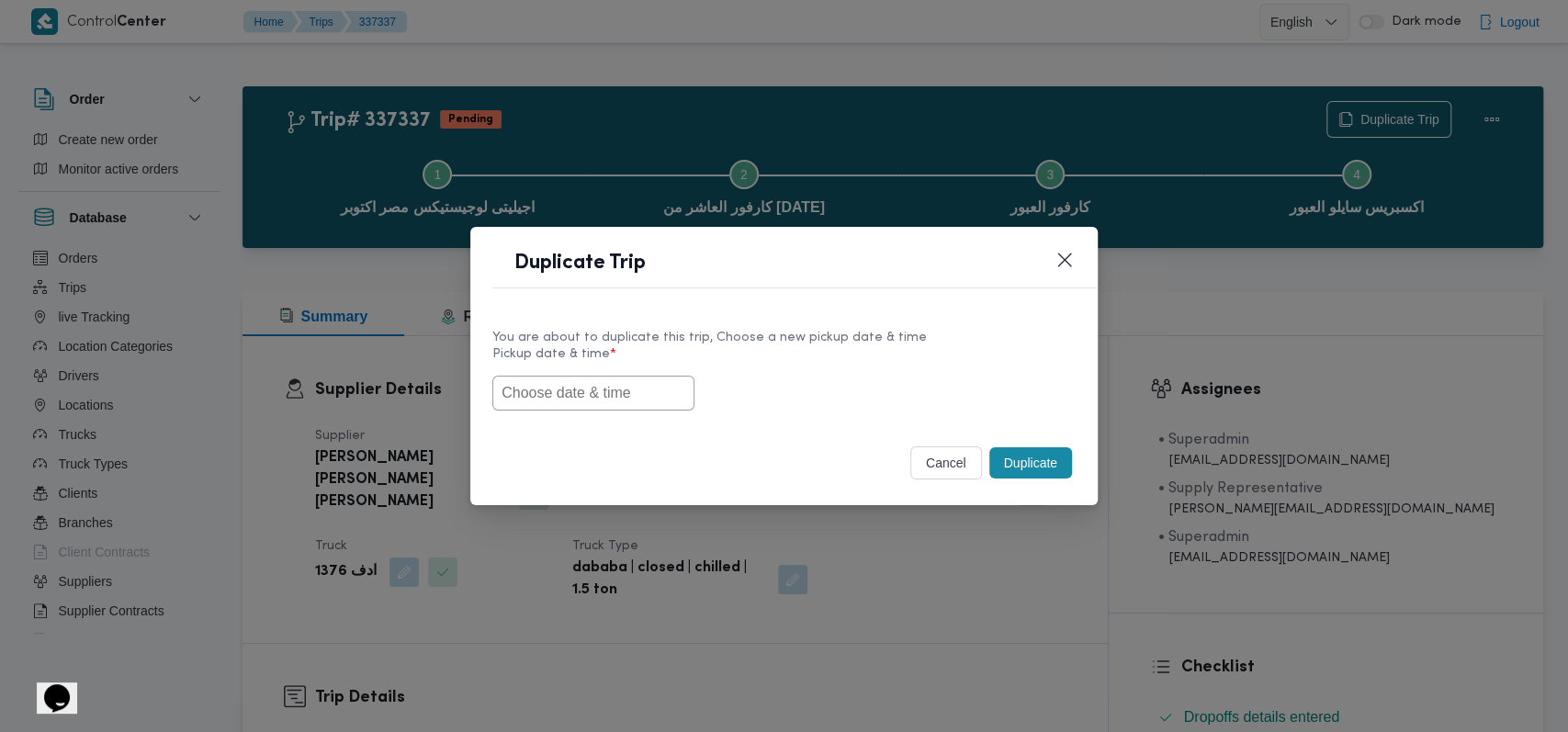
click at [592, 395] on input "text" at bounding box center [593, 393] width 202 height 35
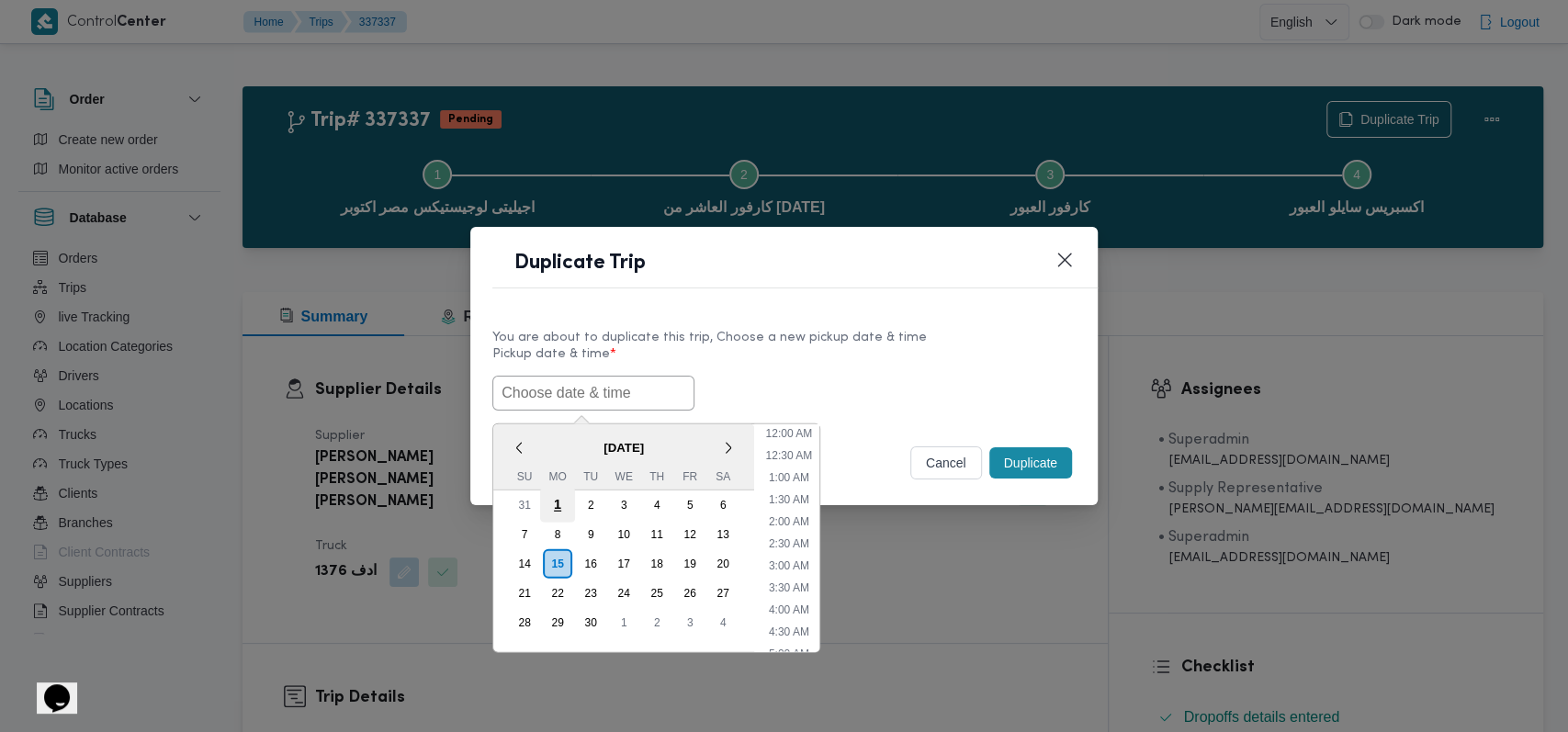
scroll to position [469, 0]
click at [584, 554] on div "16" at bounding box center [590, 563] width 35 height 35
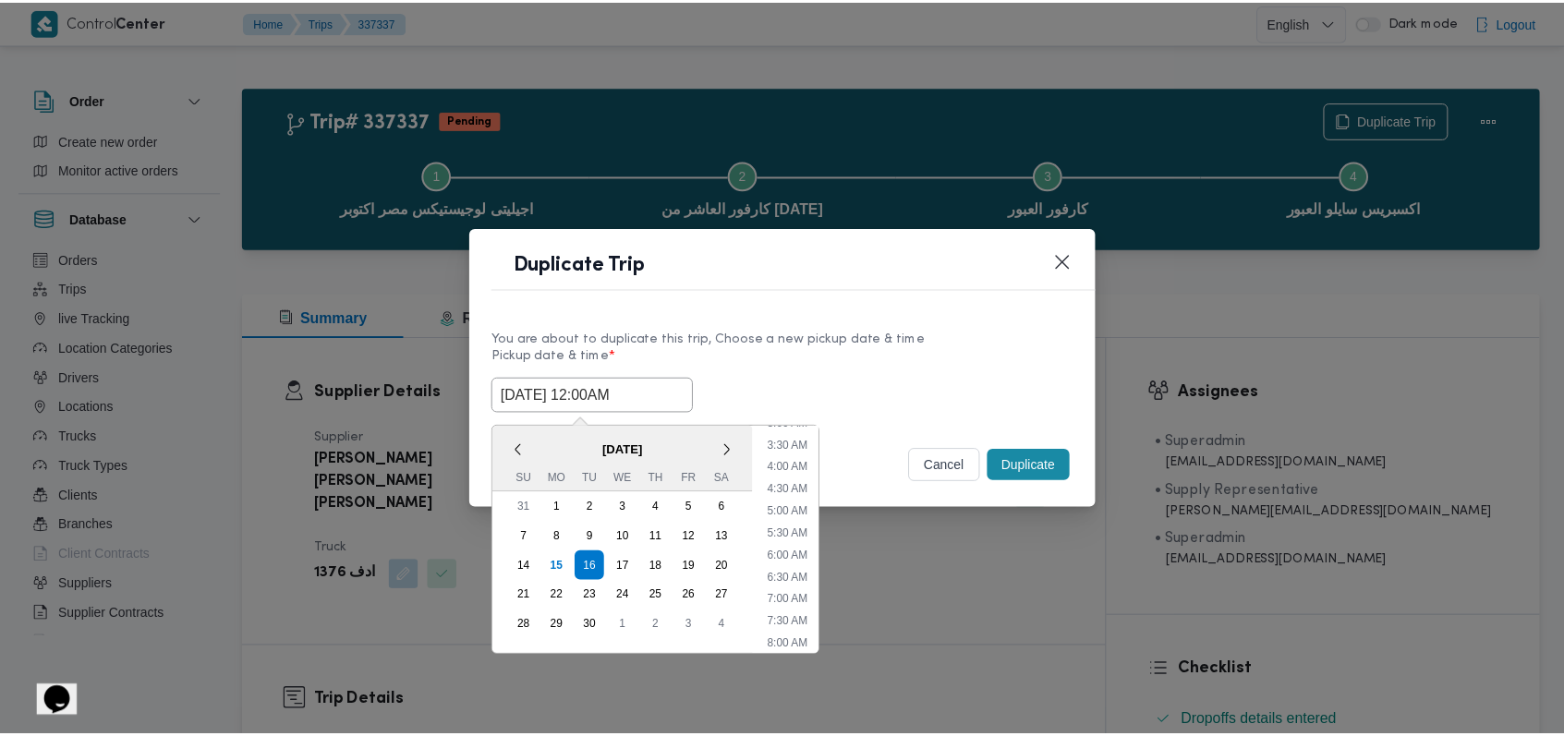
scroll to position [0, 0]
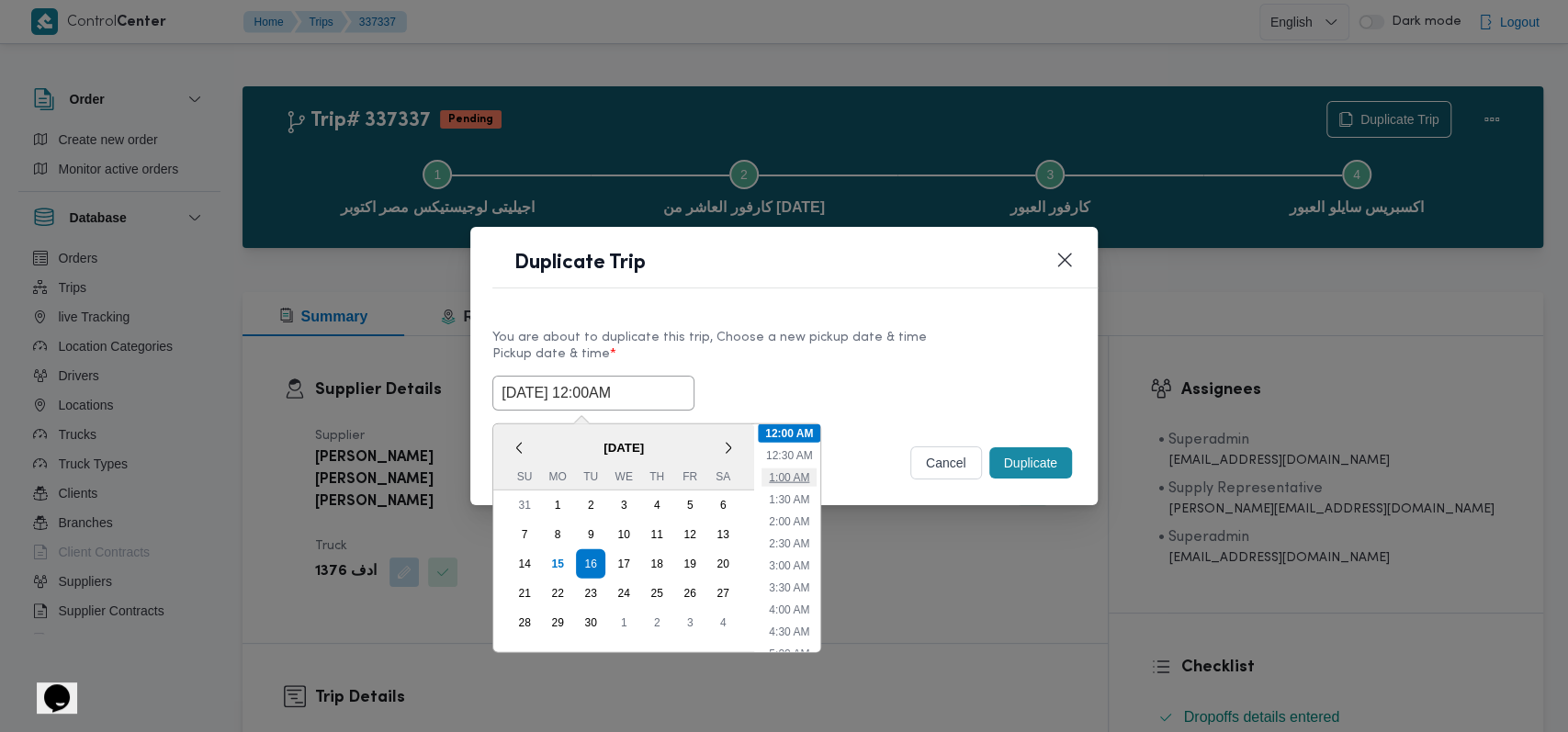
click at [795, 476] on li "1:00 AM" at bounding box center [788, 476] width 55 height 18
type input "16/09/2025 1:00AM"
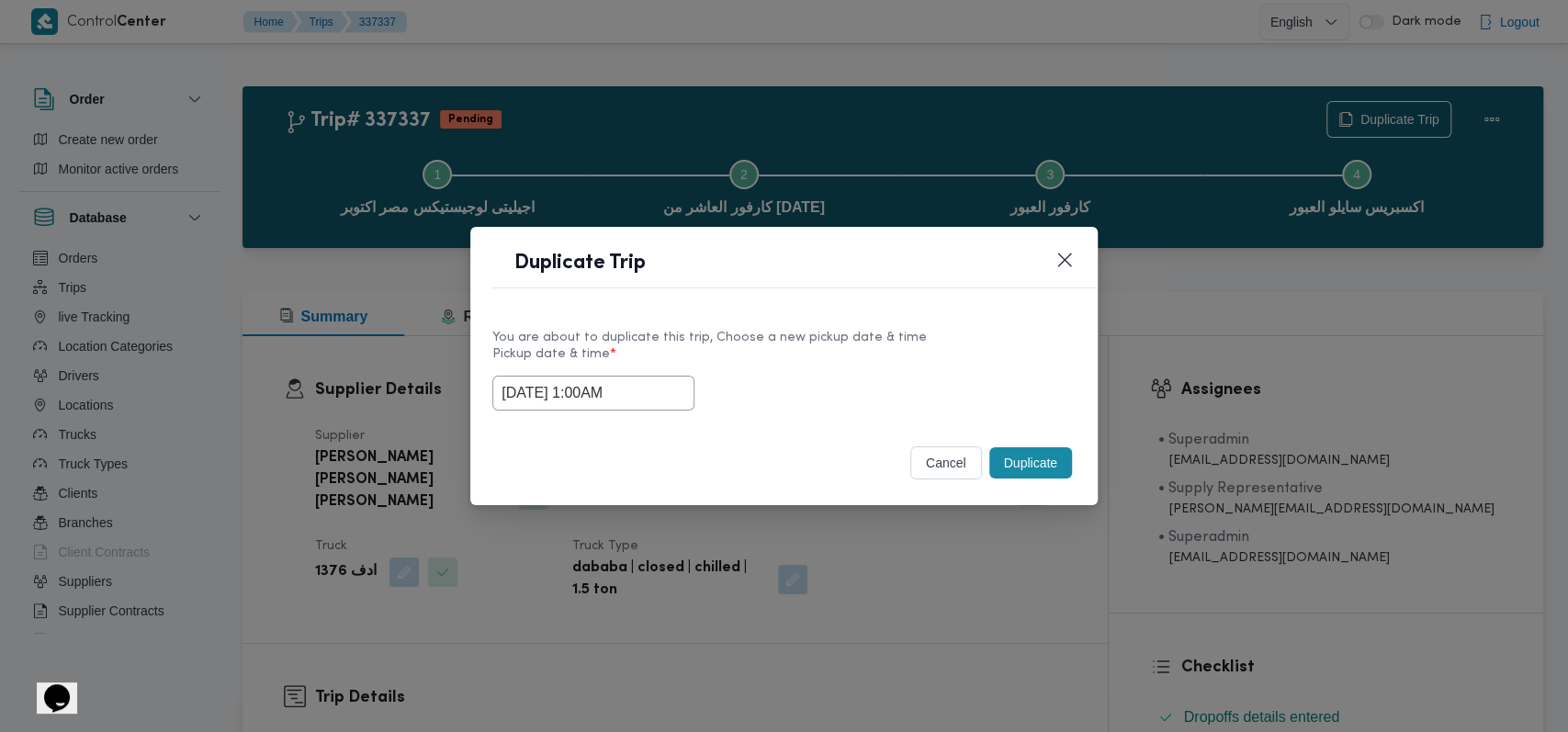
click at [1022, 470] on button "Duplicate" at bounding box center [1030, 462] width 83 height 31
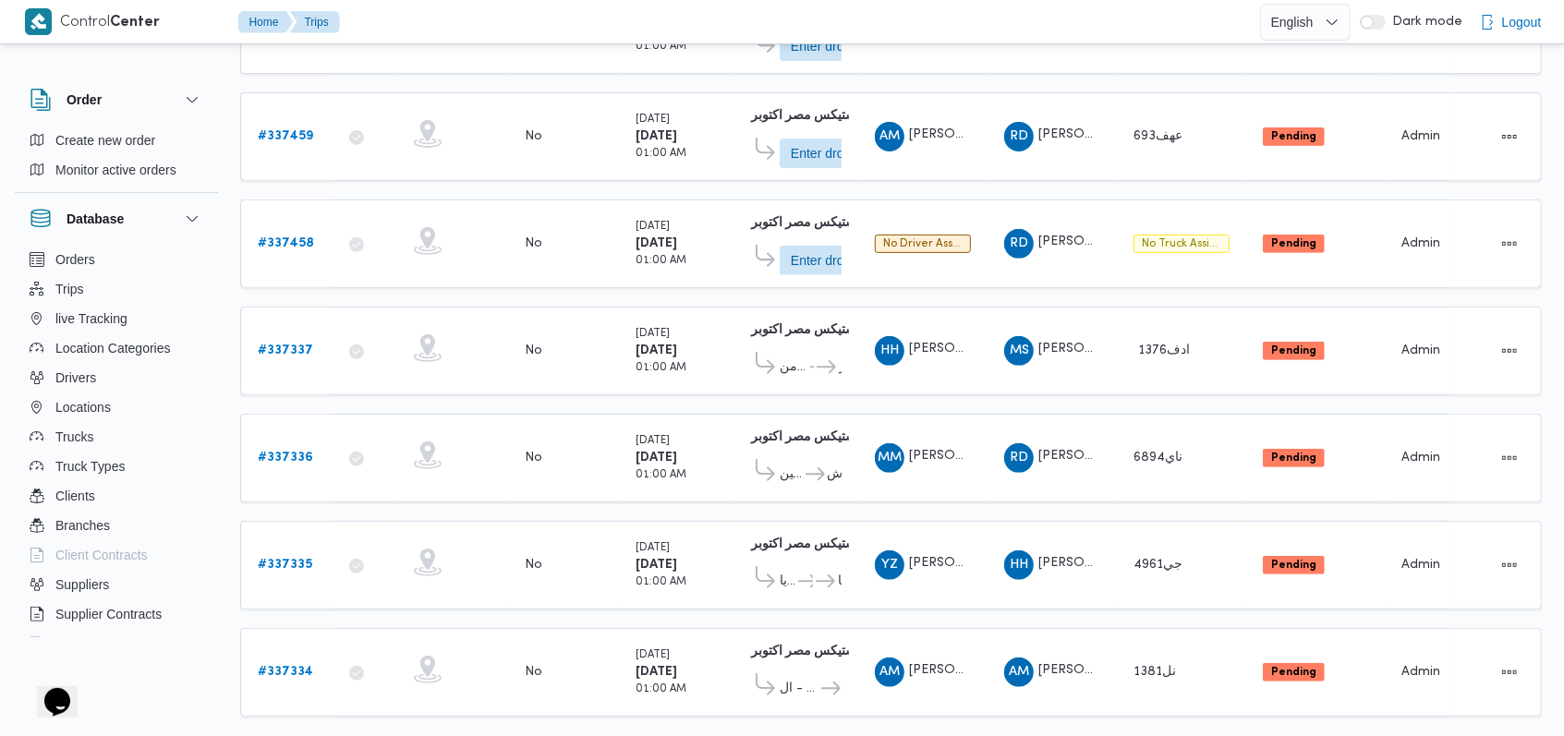
scroll to position [416, 0]
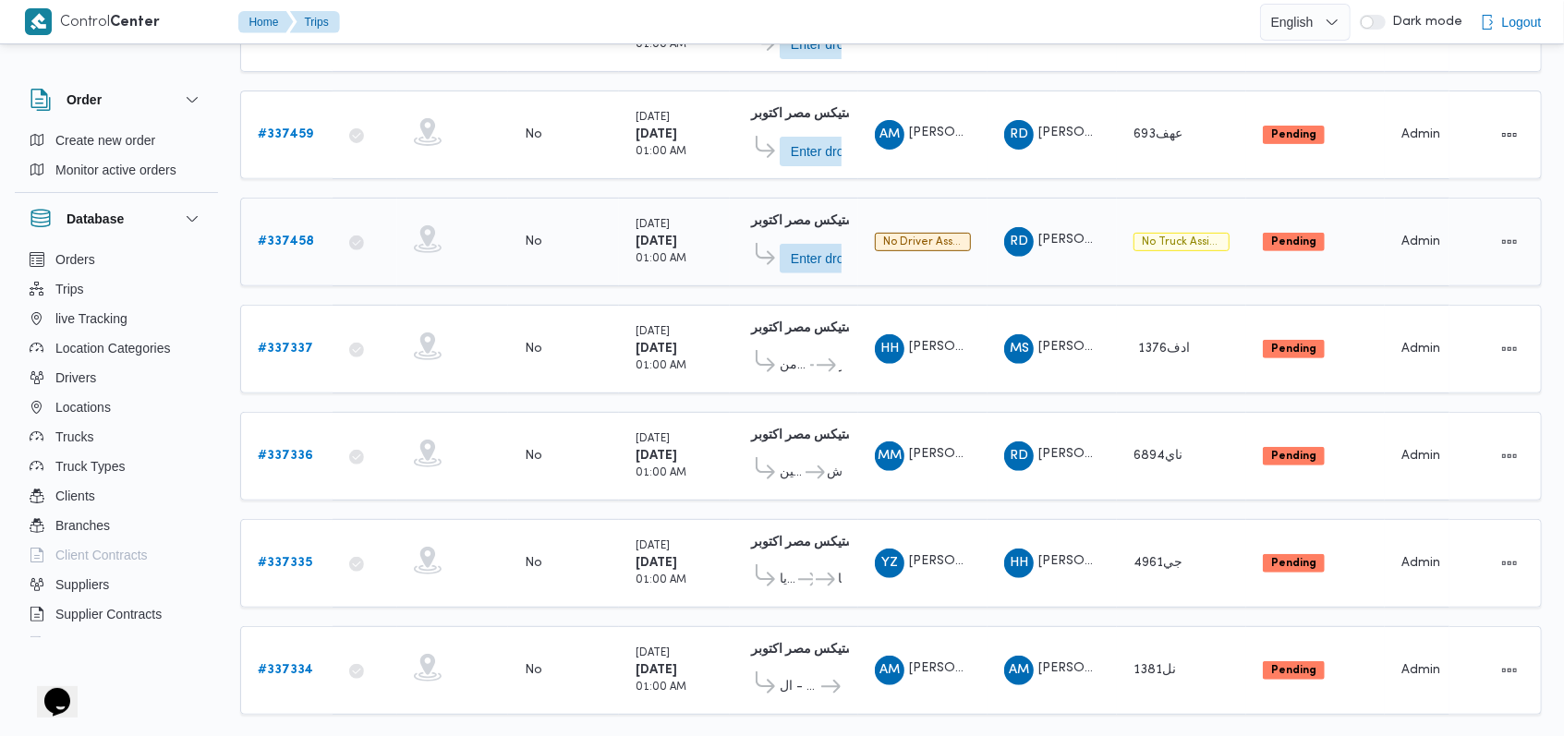
click at [273, 236] on b "# 337458" at bounding box center [286, 242] width 56 height 12
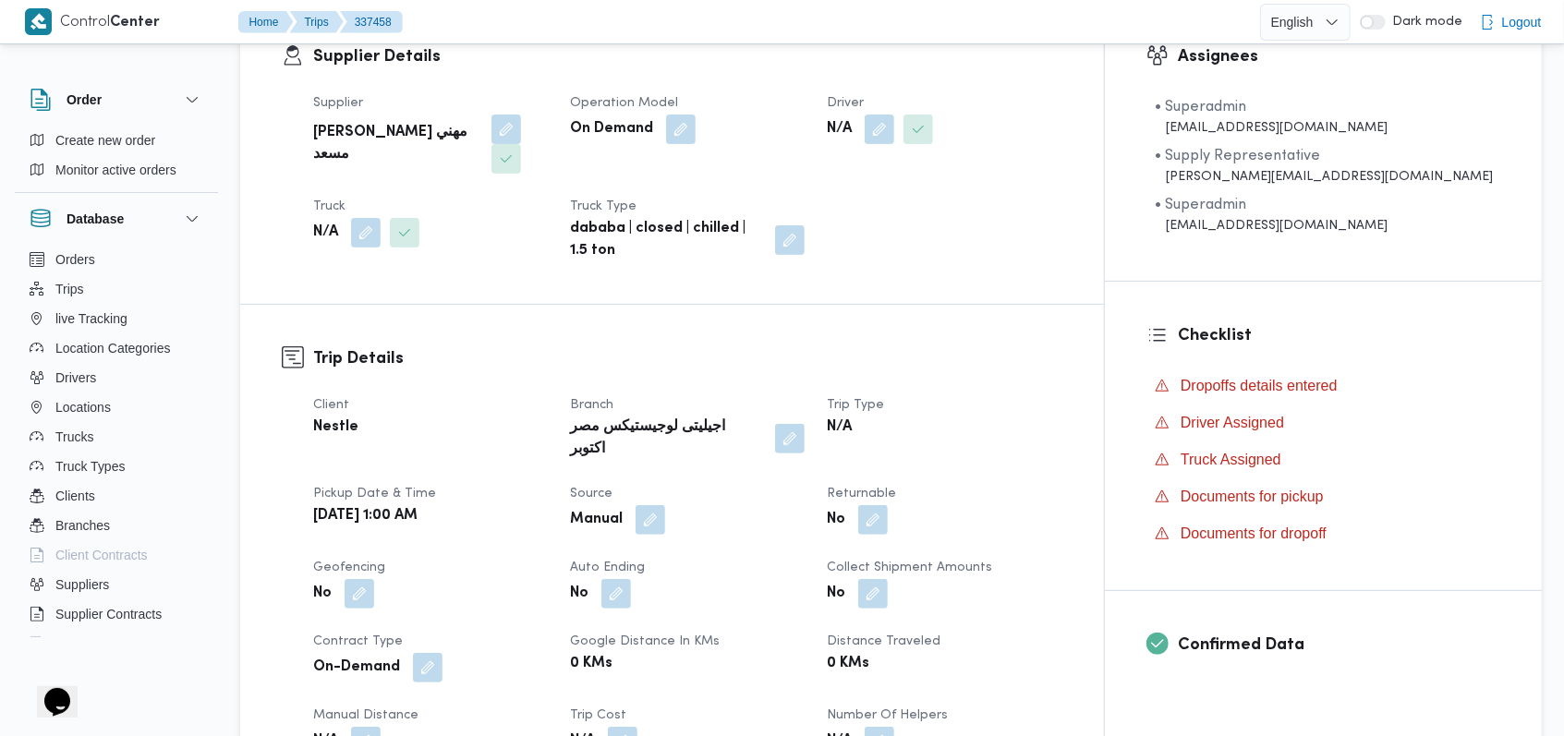
scroll to position [539, 0]
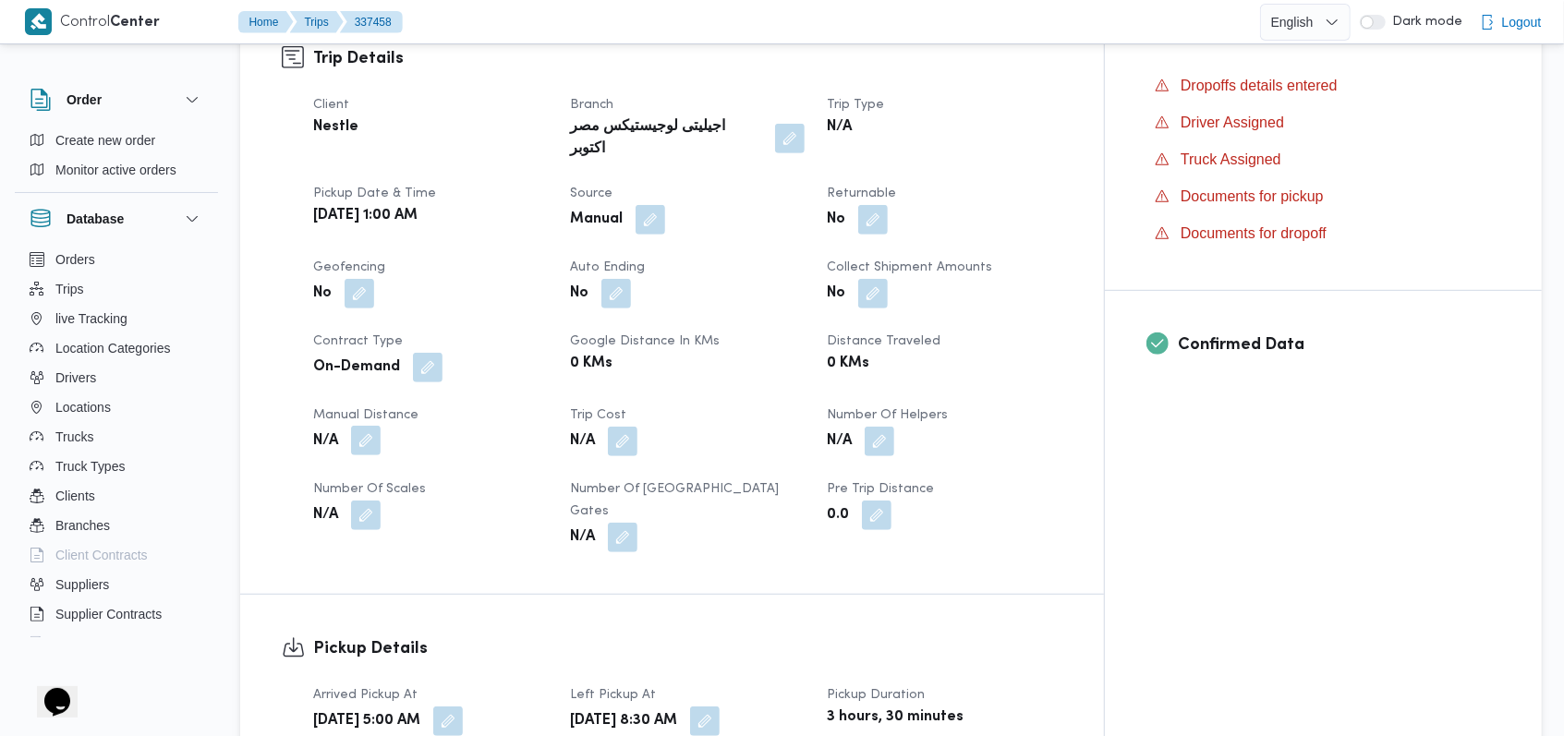
click at [377, 426] on button "button" at bounding box center [366, 441] width 30 height 30
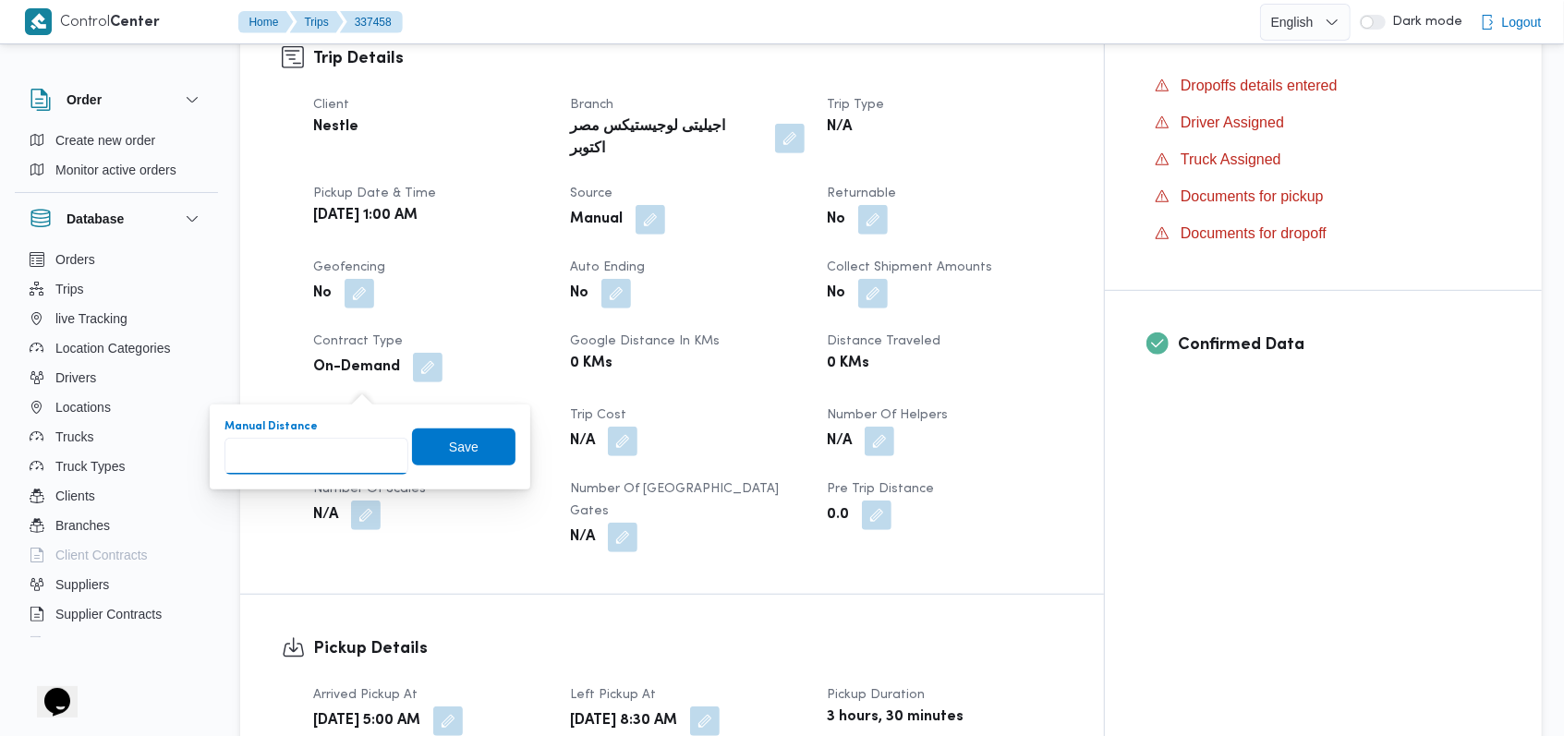
click at [331, 455] on input "Manual Distance" at bounding box center [316, 456] width 184 height 37
click at [894, 426] on button "button" at bounding box center [880, 441] width 30 height 30
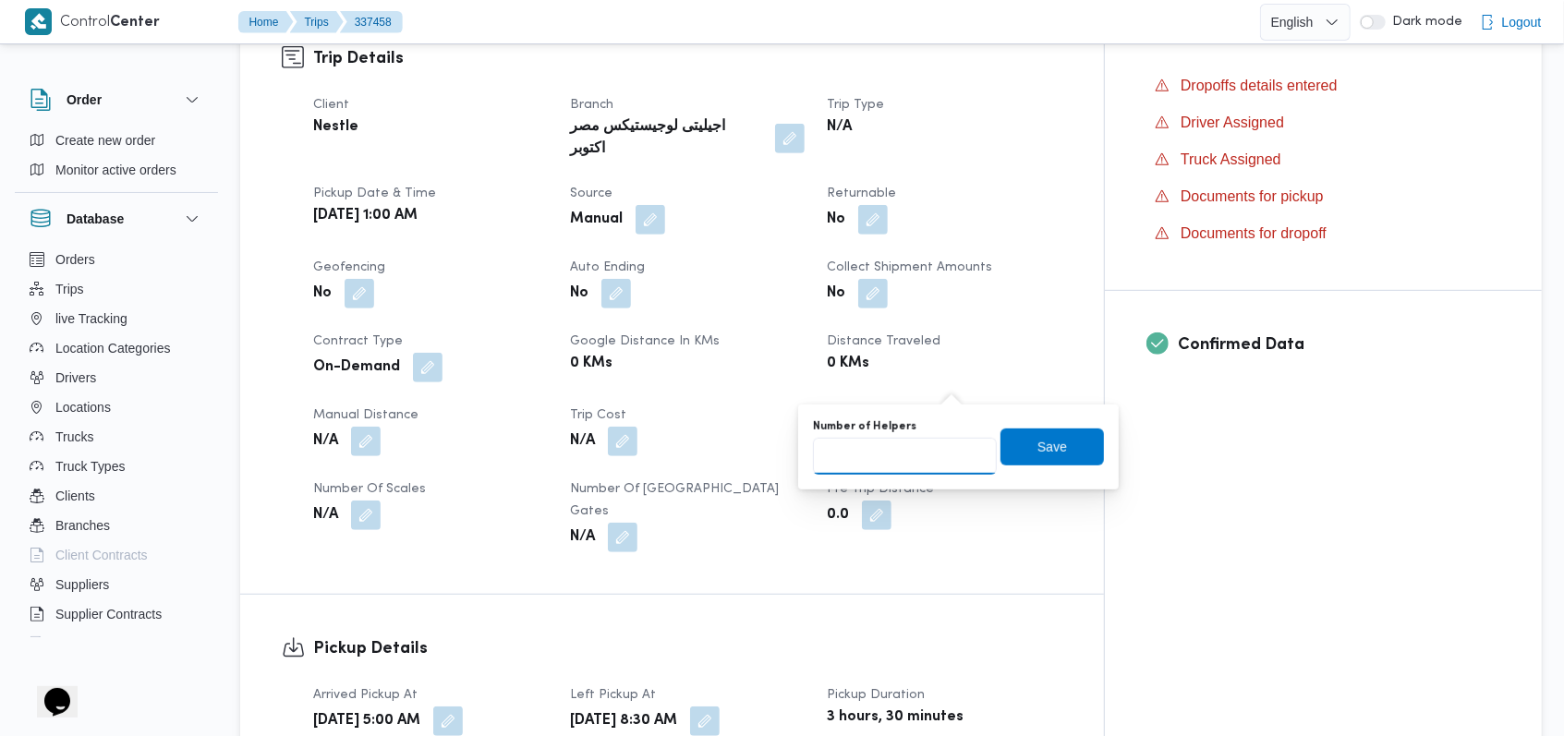
click at [901, 446] on input "Number of Helpers" at bounding box center [905, 456] width 184 height 37
type input "1"
click at [1043, 449] on span "Save" at bounding box center [1052, 446] width 30 height 22
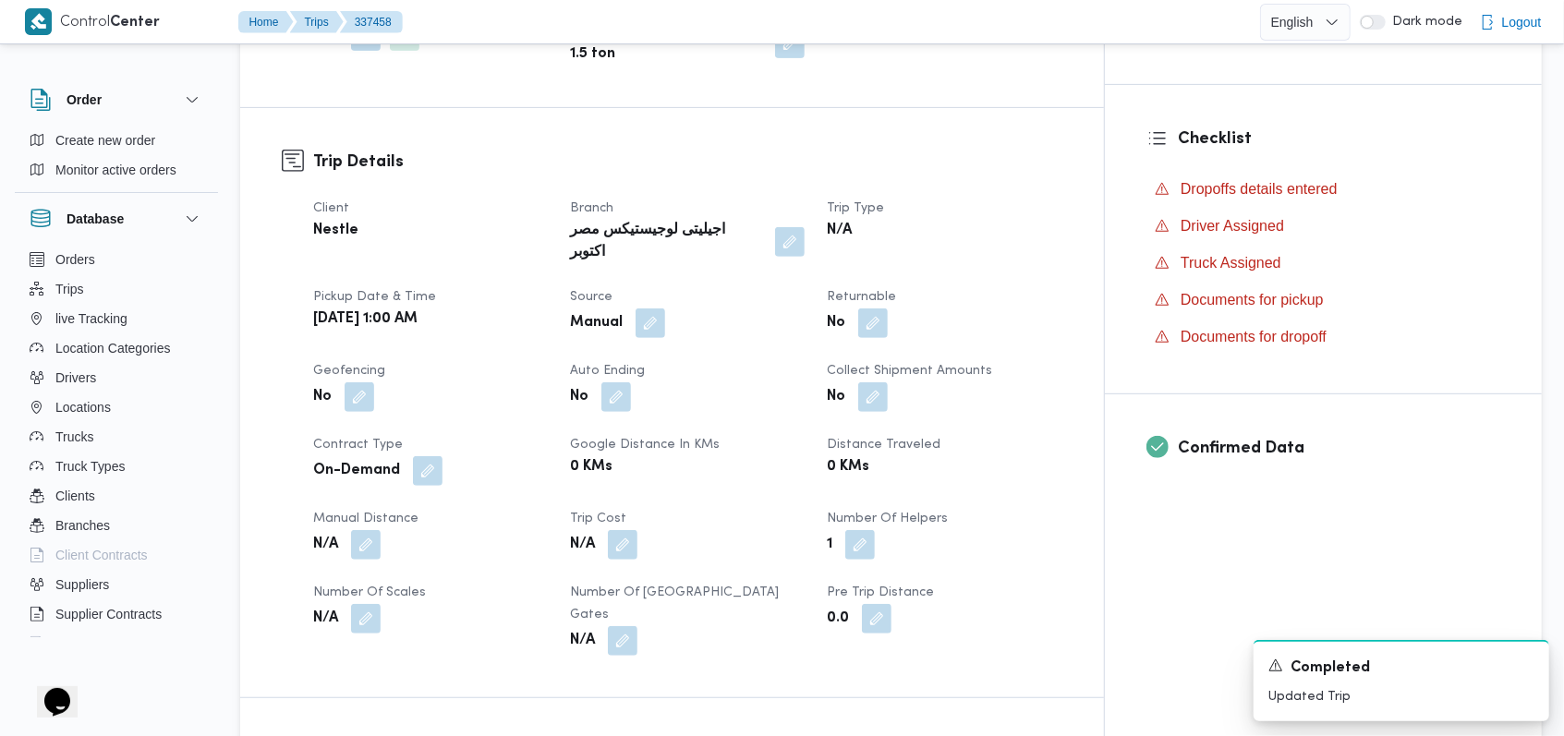
scroll to position [170, 0]
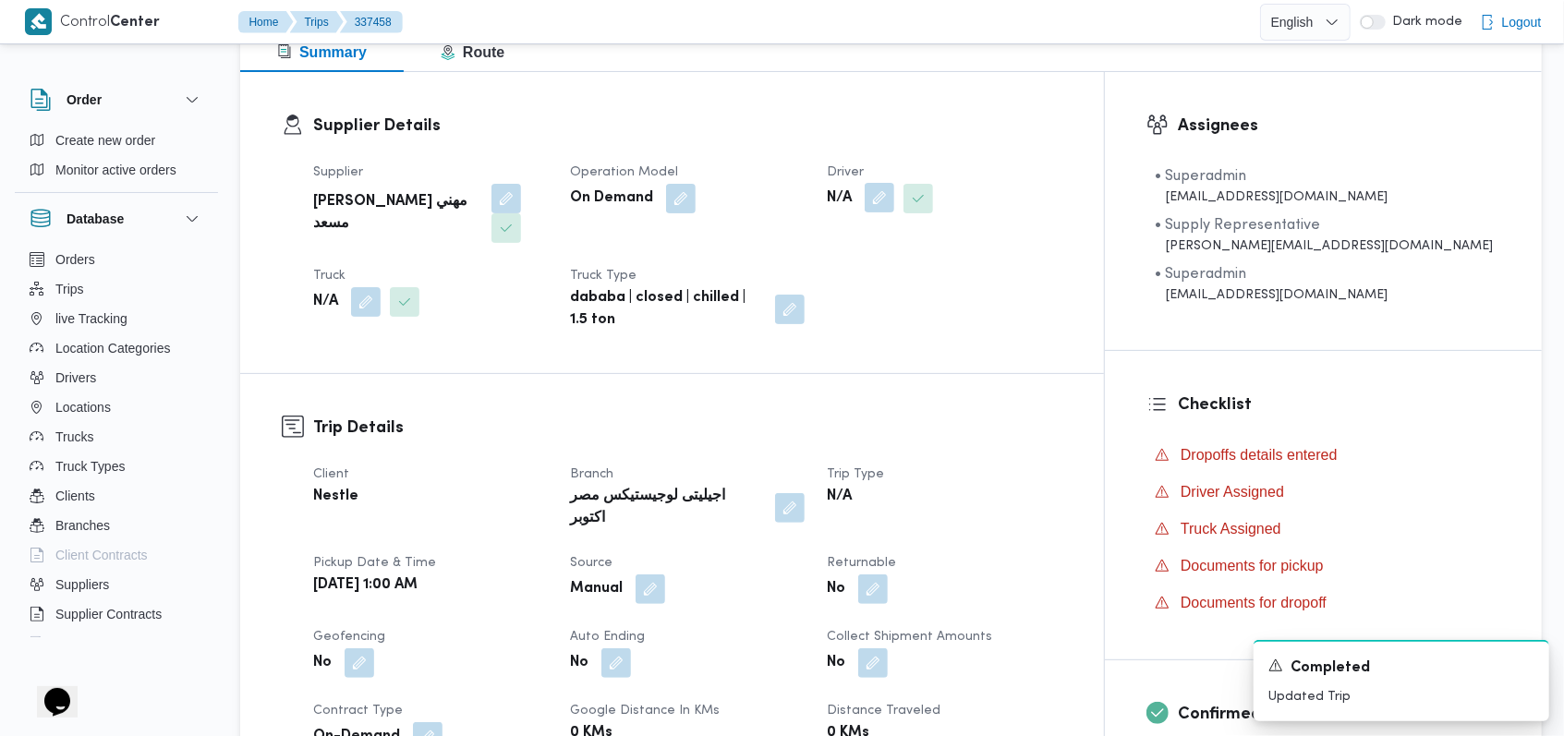
click at [894, 210] on button "button" at bounding box center [880, 198] width 30 height 30
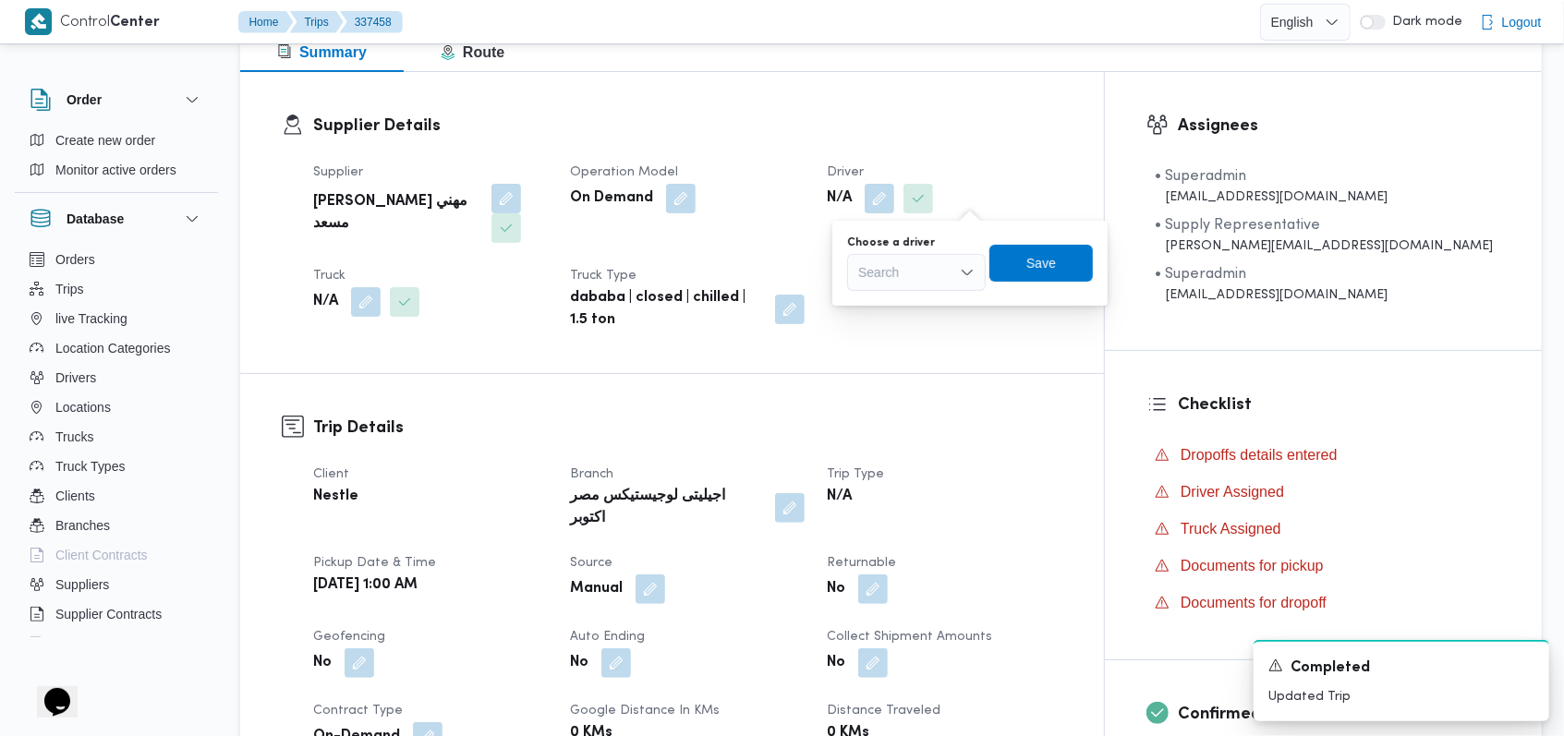
click at [903, 266] on div "Search" at bounding box center [916, 272] width 139 height 37
type input "احمد حامد"
click at [723, 416] on h3 "Trip Details" at bounding box center [687, 428] width 749 height 25
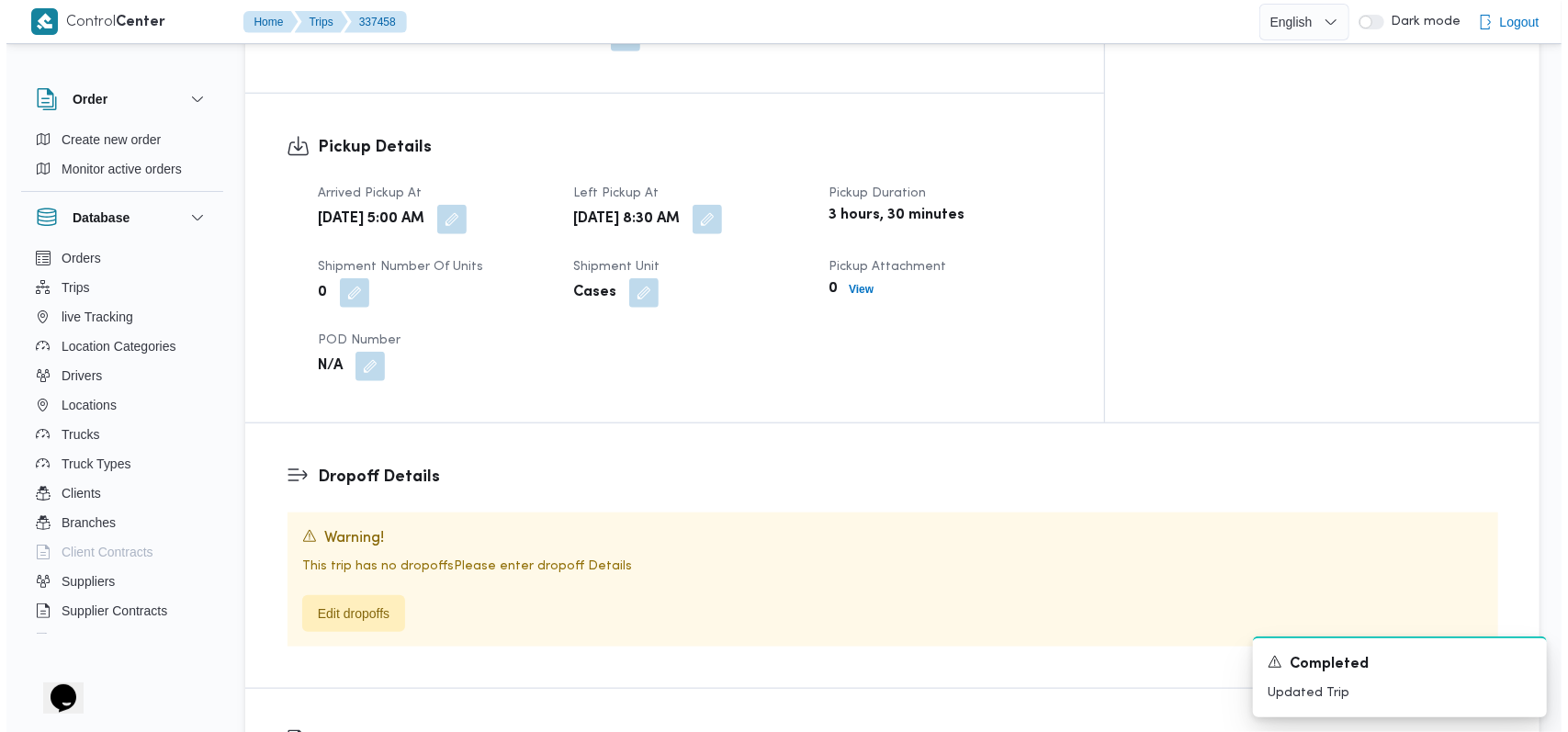
scroll to position [1149, 0]
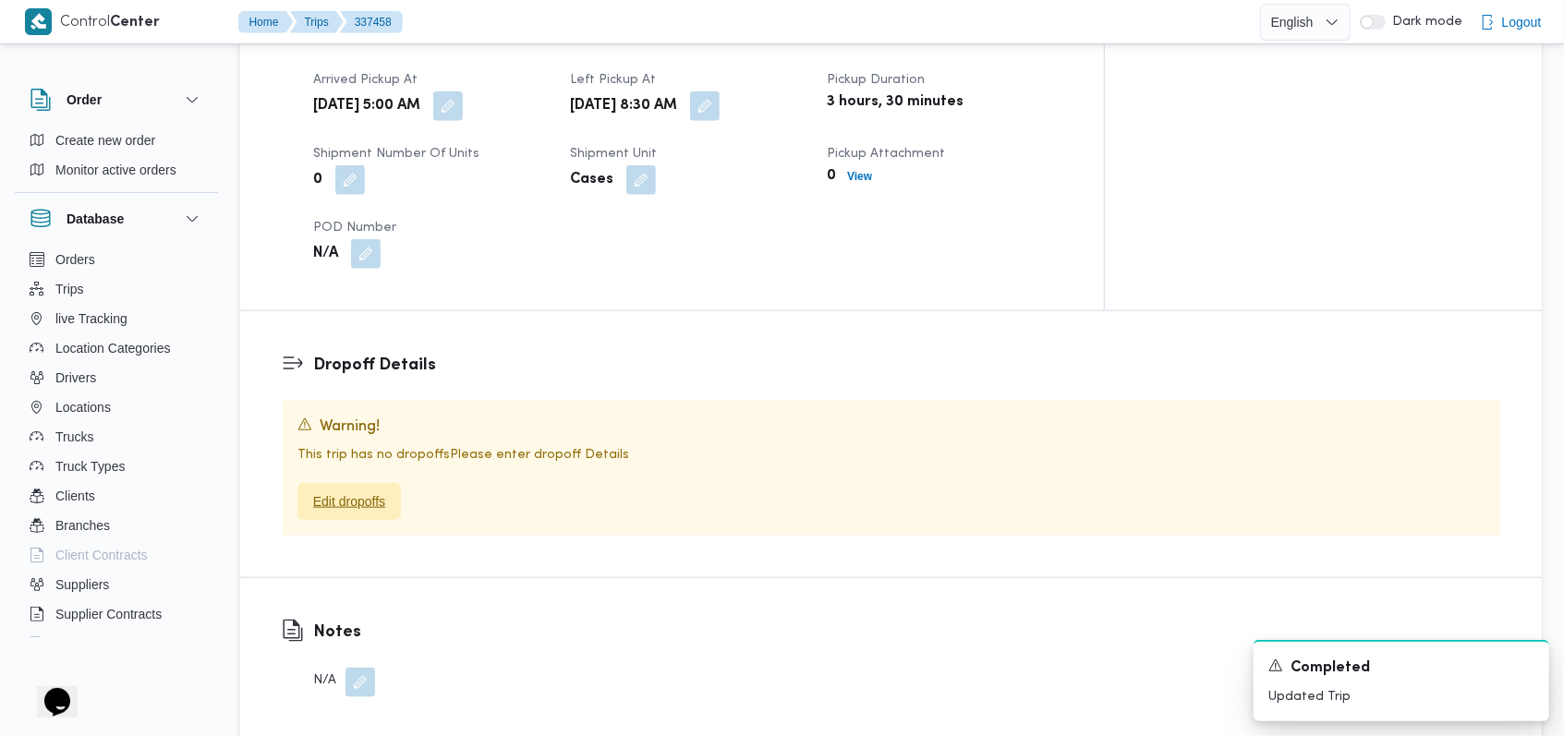
click at [369, 490] on span "Edit dropoffs" at bounding box center [349, 501] width 72 height 22
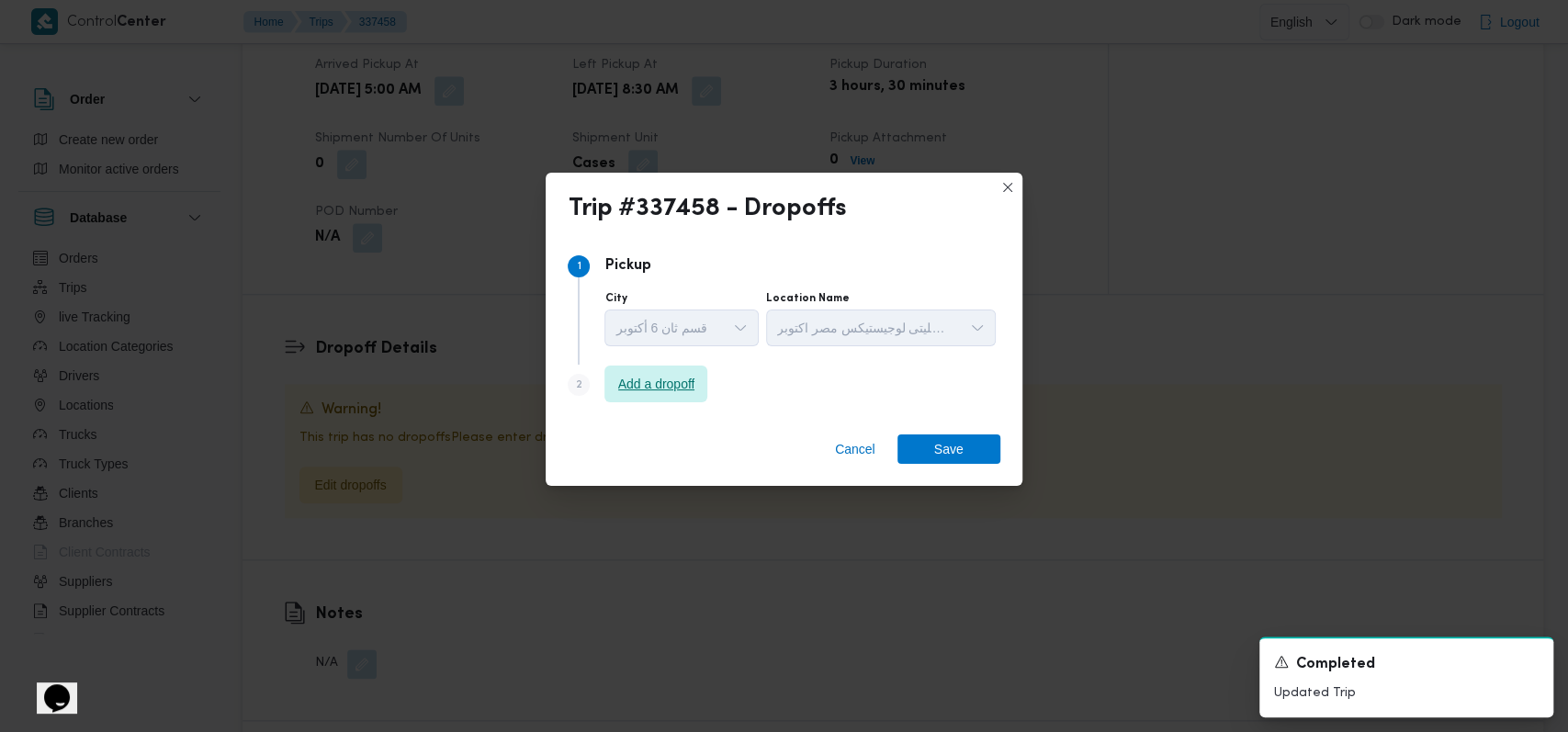
click at [639, 402] on span "Add a dropoff" at bounding box center [655, 384] width 102 height 37
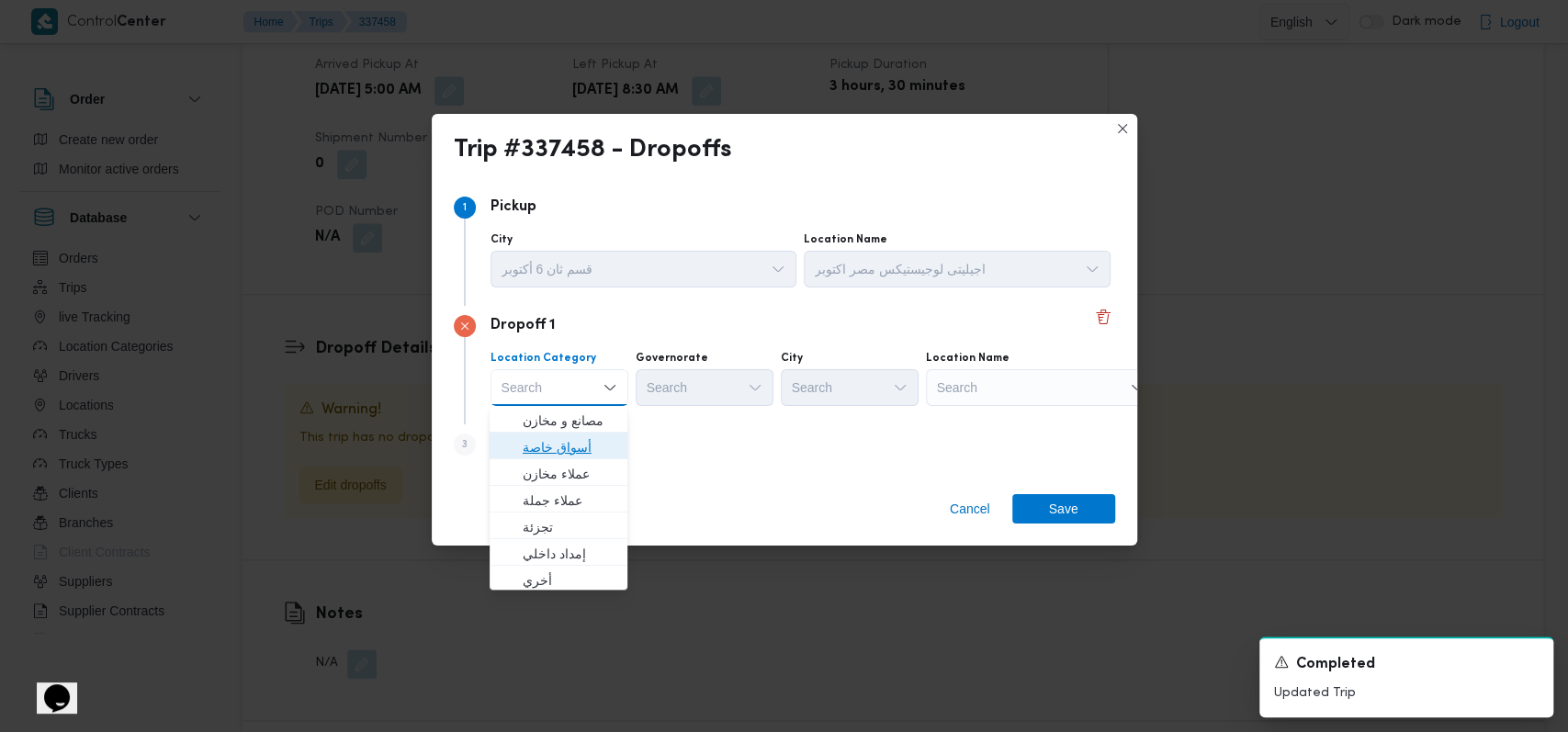
click at [581, 437] on span "أسواق خاصة" at bounding box center [570, 448] width 93 height 22
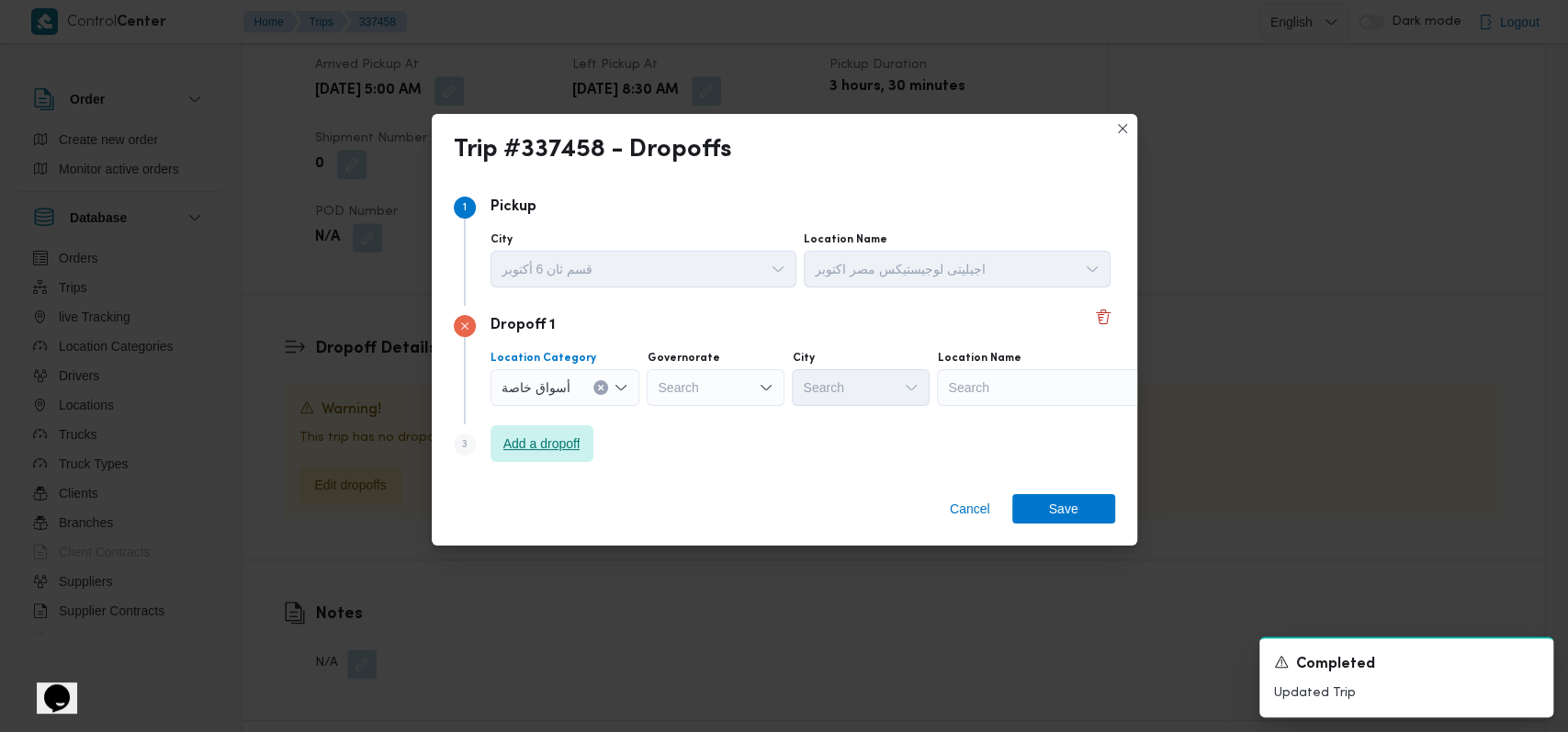
click at [564, 438] on span "Add a dropoff" at bounding box center [542, 444] width 78 height 22
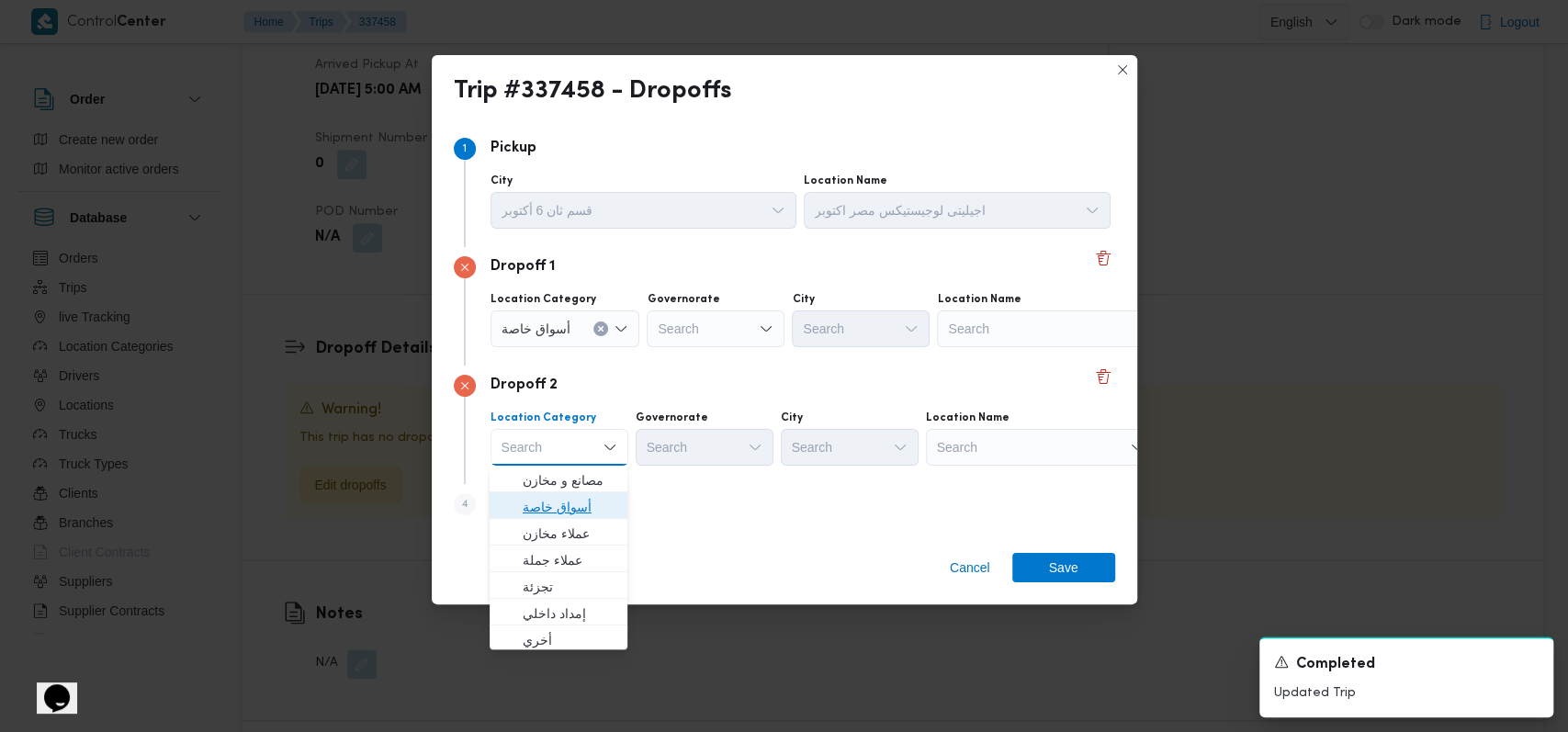
click at [559, 505] on span "أسواق خاصة" at bounding box center [570, 507] width 93 height 22
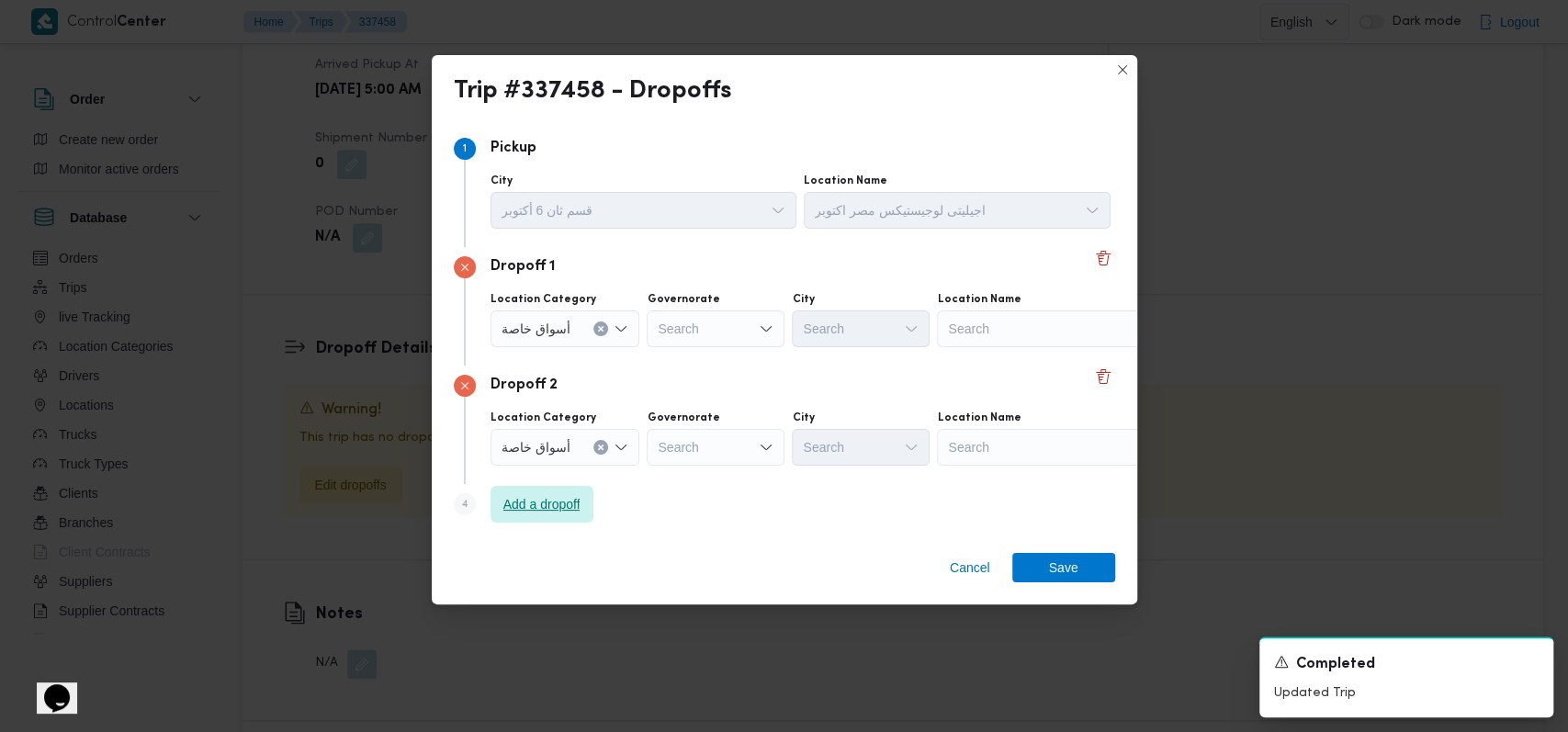
click at [559, 505] on span "Add a dropoff" at bounding box center [542, 504] width 78 height 22
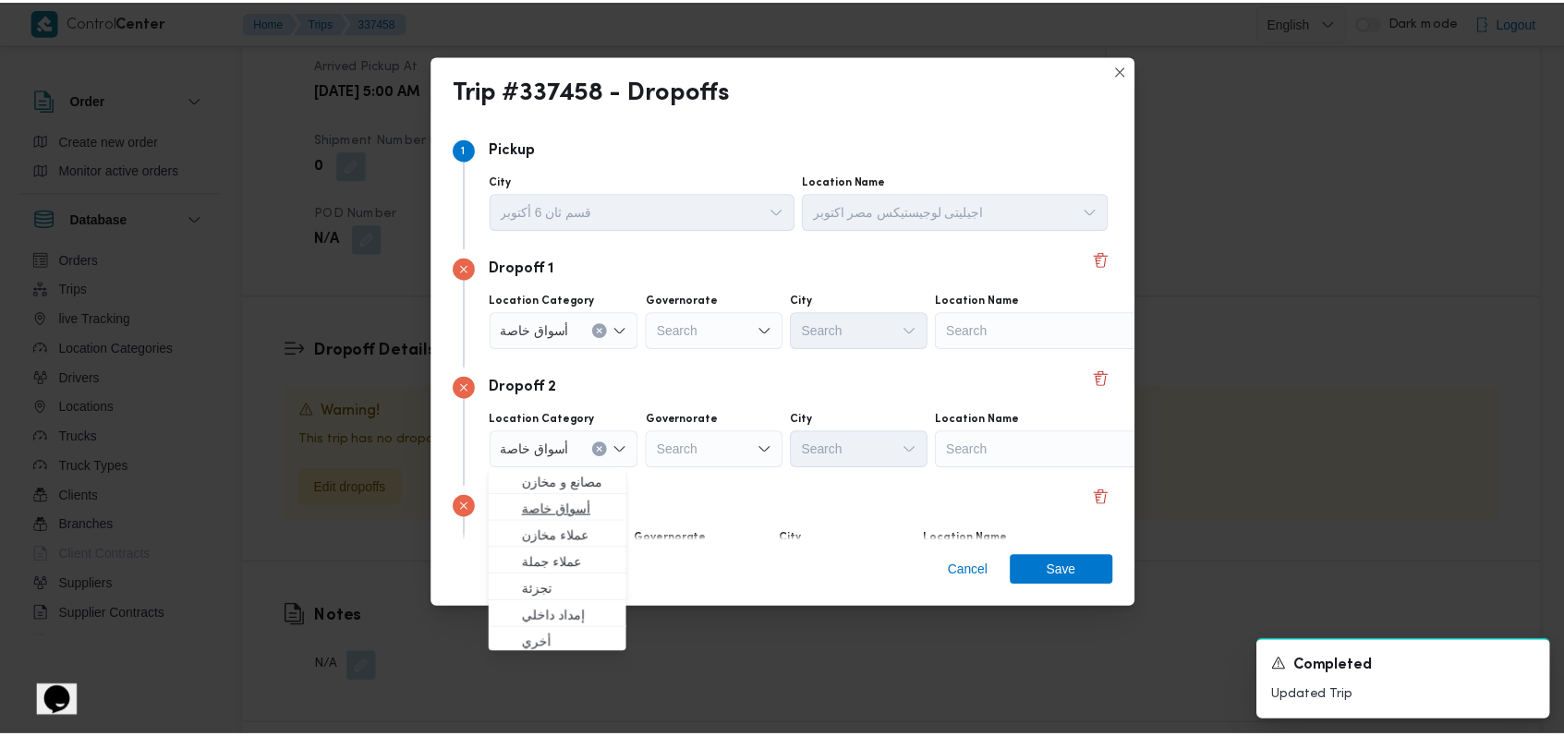
scroll to position [119, 0]
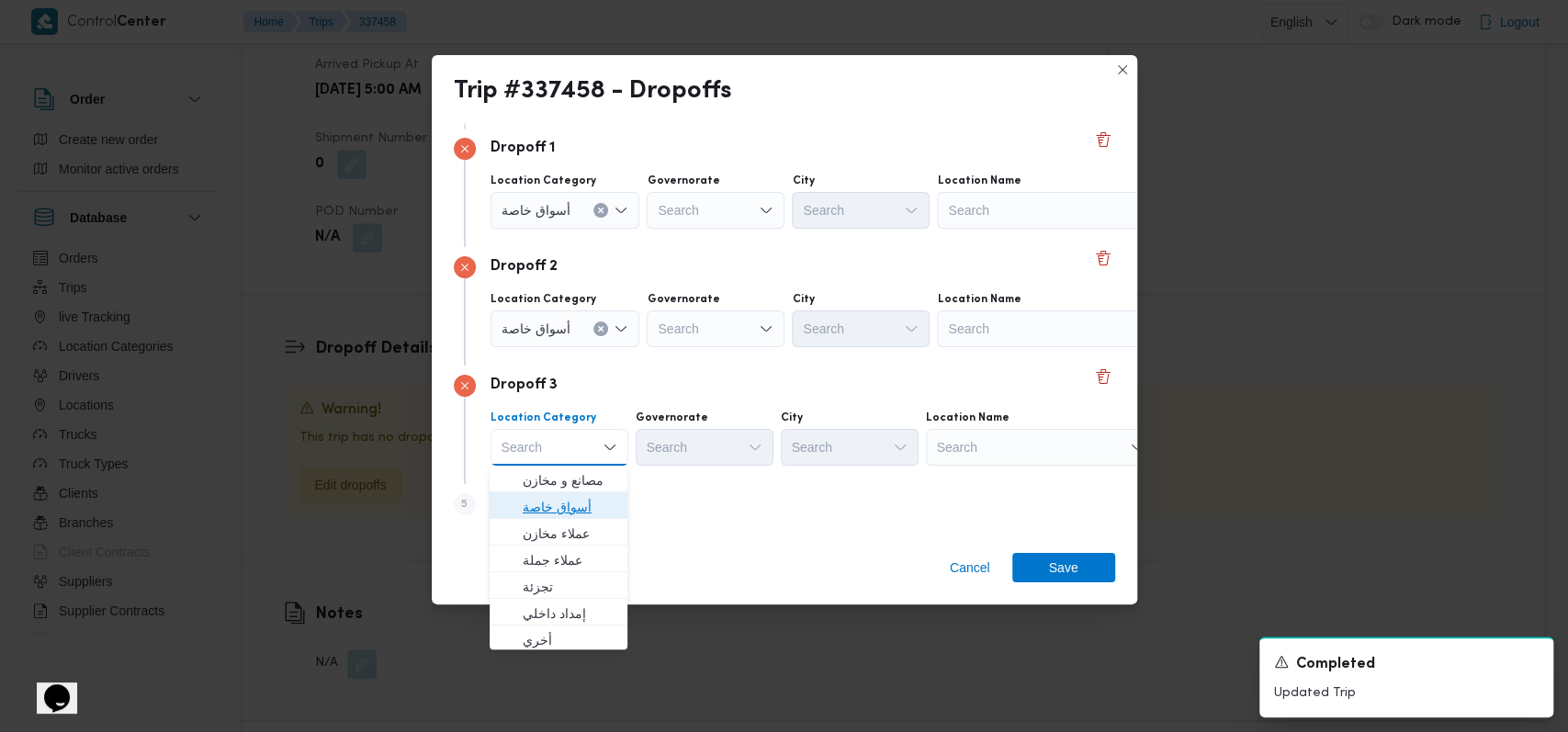
click at [568, 508] on span "أسواق خاصة" at bounding box center [570, 507] width 93 height 22
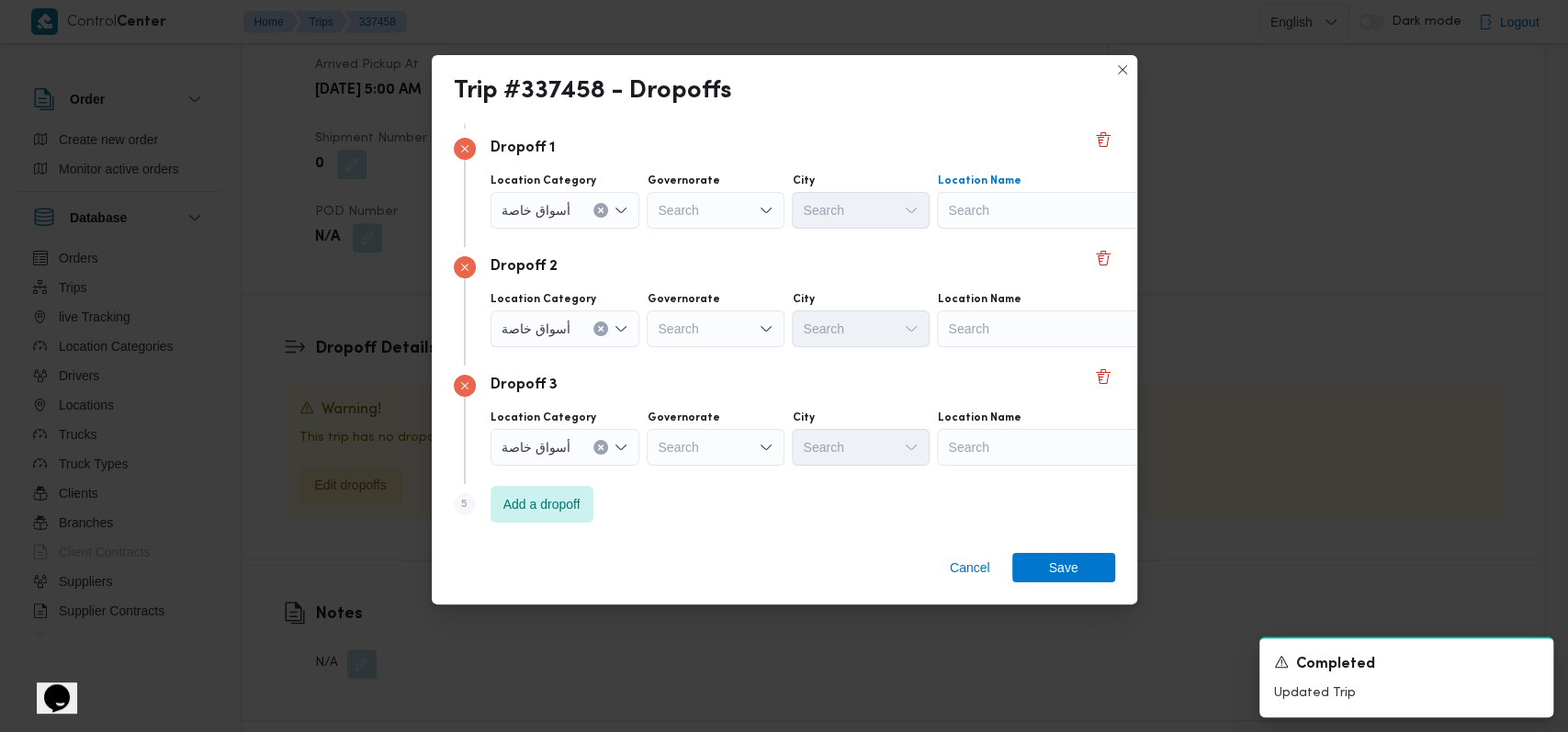
click at [1000, 213] on div "Search" at bounding box center [1051, 210] width 230 height 37
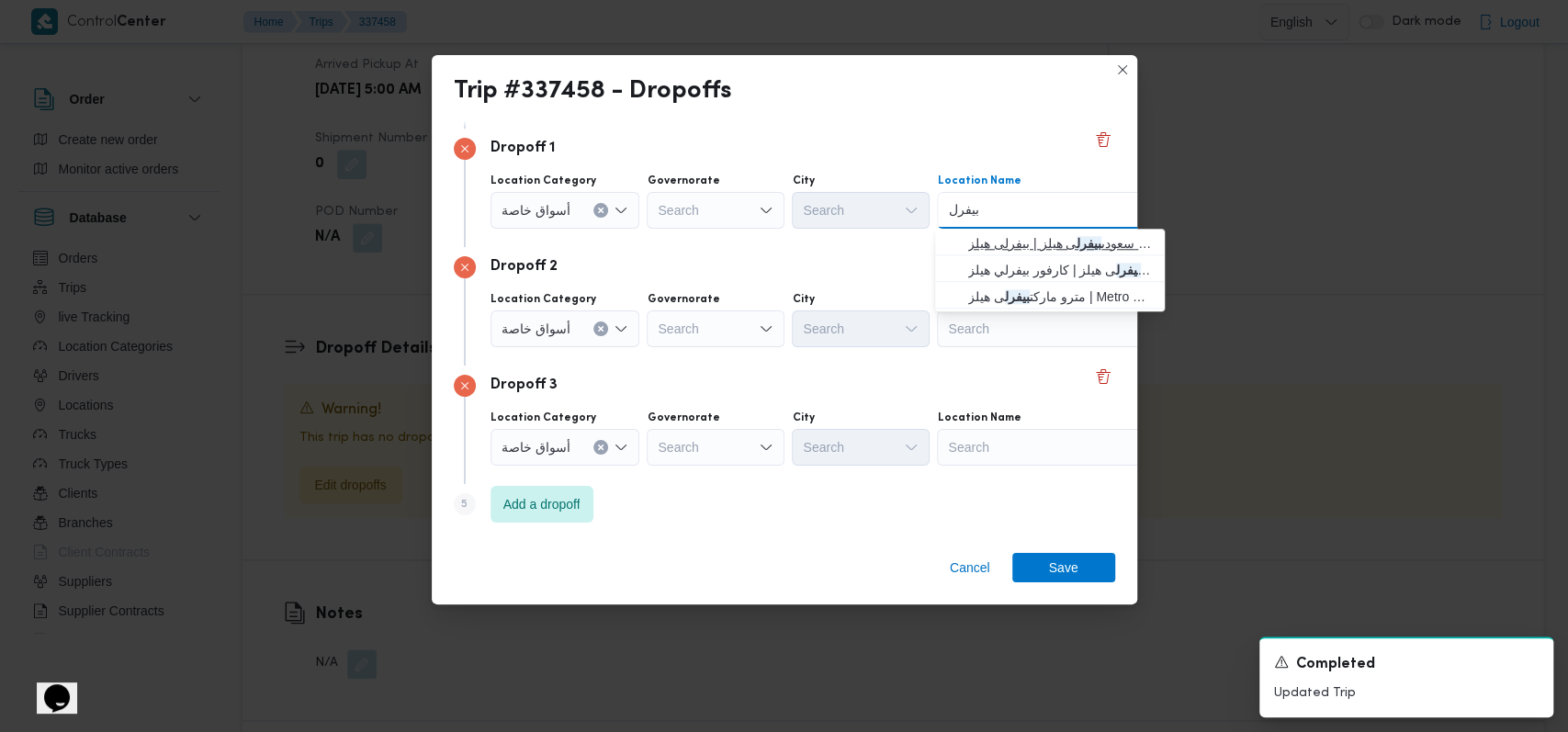
type input "بيفرل"
click at [1002, 242] on span "سعودى بيفرل ى هيلز | بيفرلى هيلز | null" at bounding box center [1061, 244] width 186 height 22
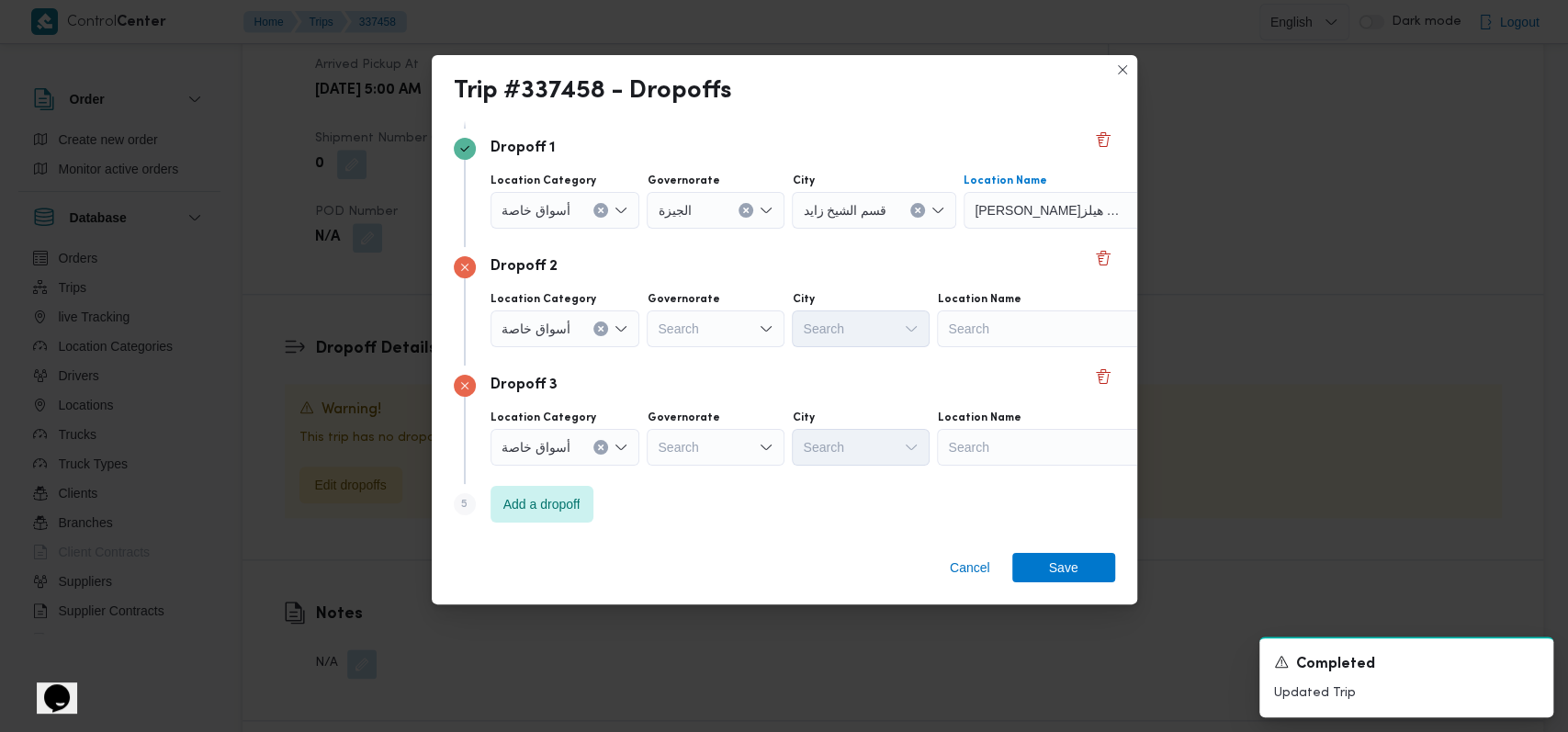
click at [1004, 322] on div "Search" at bounding box center [1051, 328] width 230 height 37
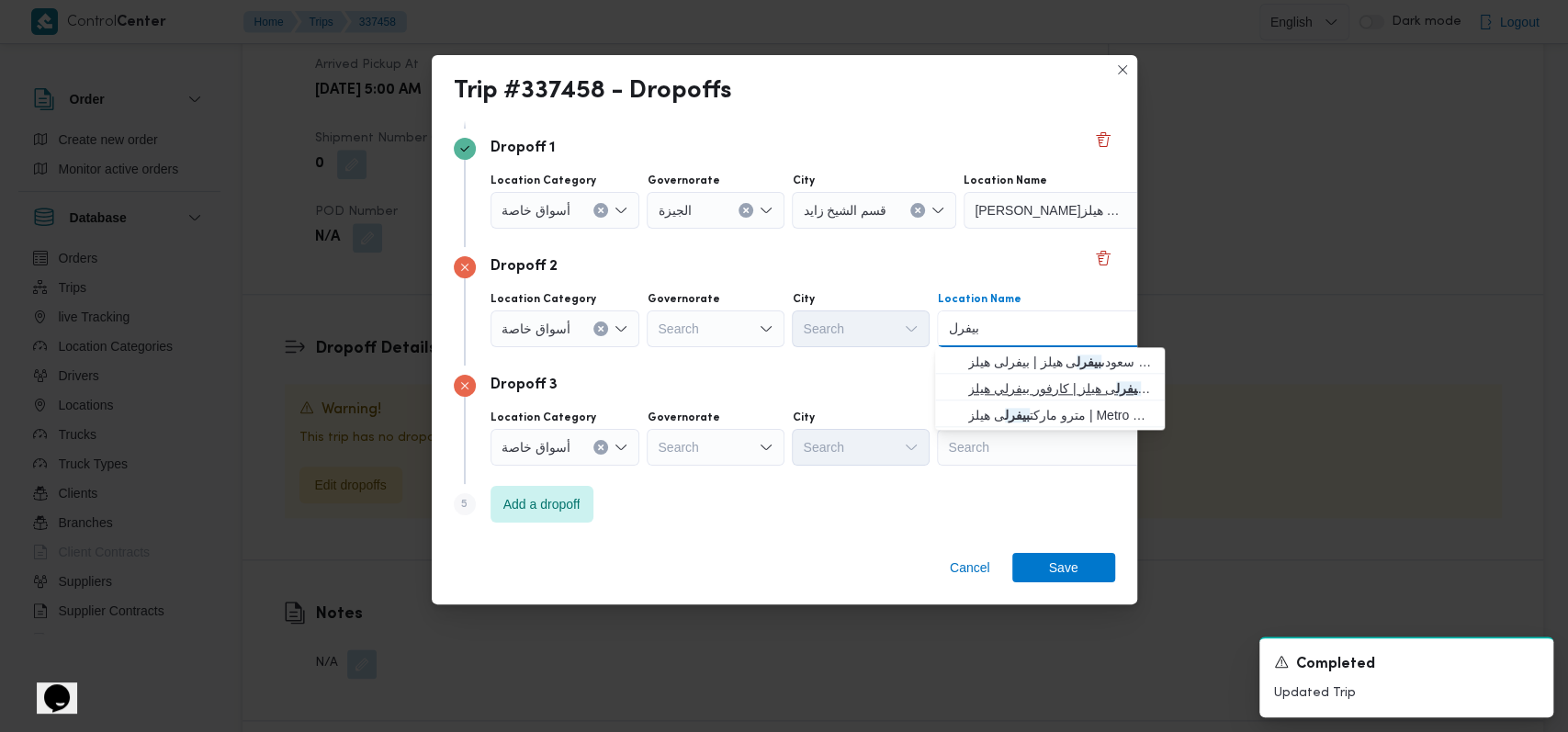
type input "بيفرل"
click at [1017, 391] on span "كارفور ماركت بيفرل ى هيلز | كارفور بيفرلي هيلز | null" at bounding box center [1061, 389] width 186 height 22
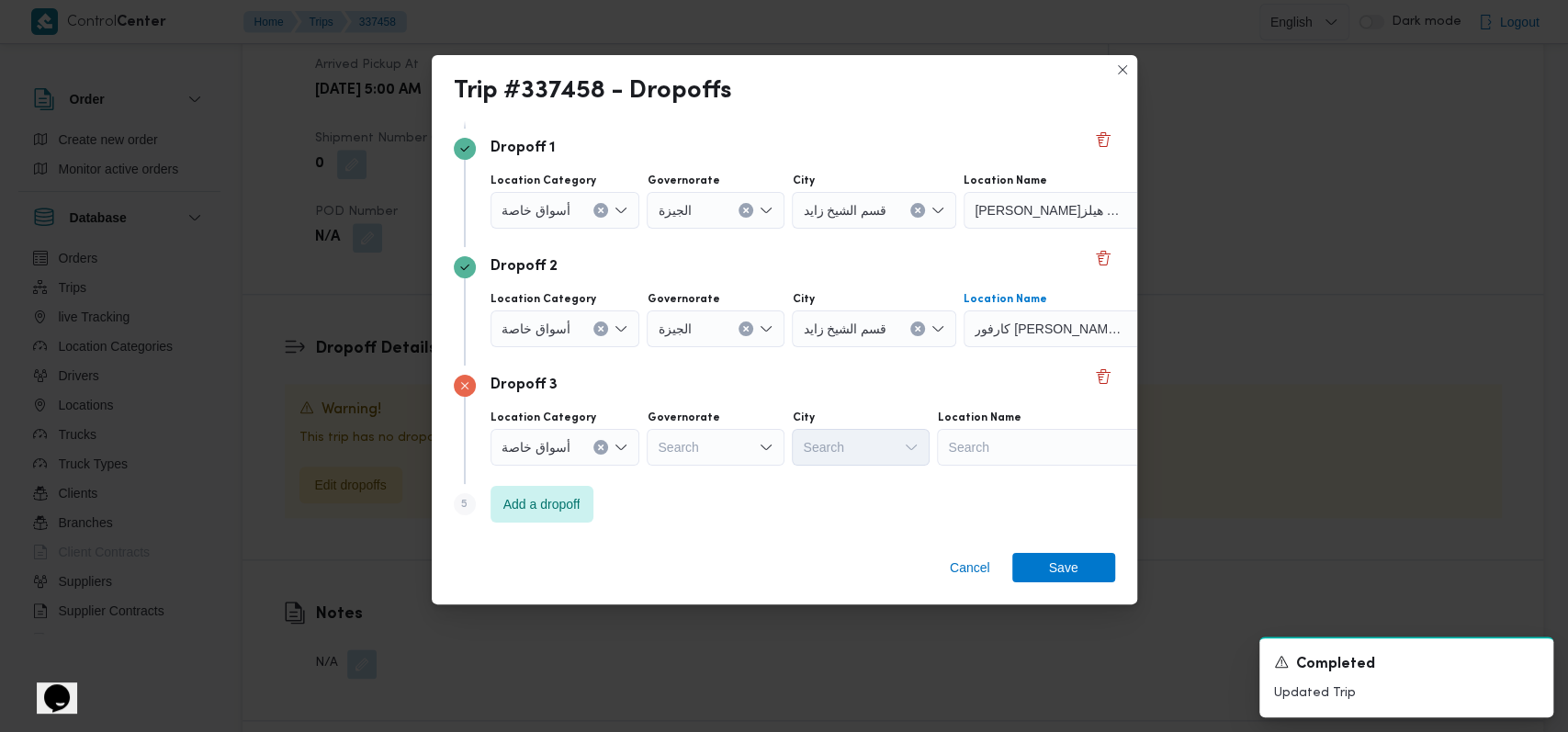
click at [1016, 452] on div "Search" at bounding box center [1051, 447] width 230 height 37
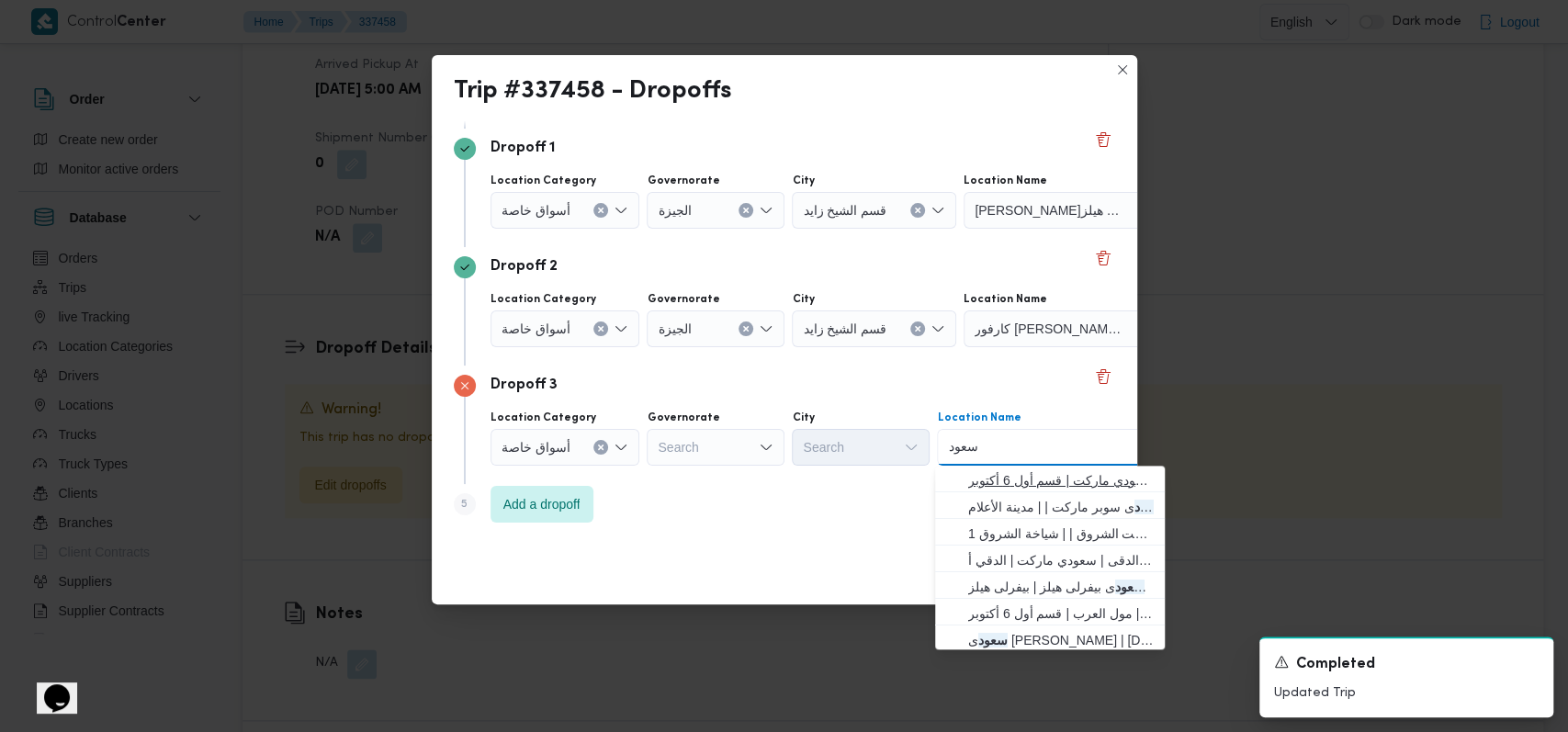
type input "سعود"
click at [1063, 474] on span "سعود ي دريم مول طريق الواحات | سعودي ماركت | قسم أول 6 أكتوبر" at bounding box center [1061, 480] width 186 height 22
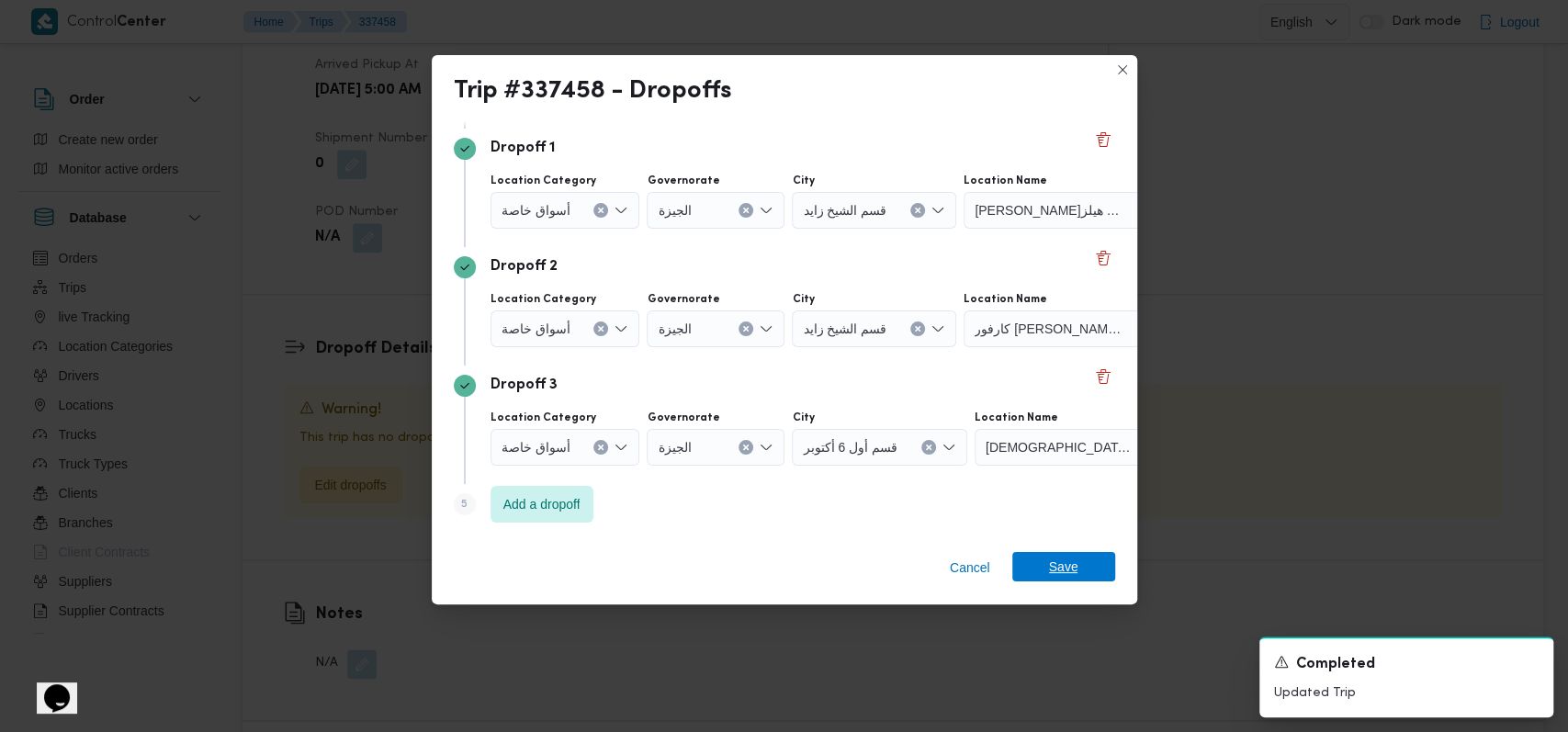
click at [1092, 570] on span "Save" at bounding box center [1063, 567] width 102 height 30
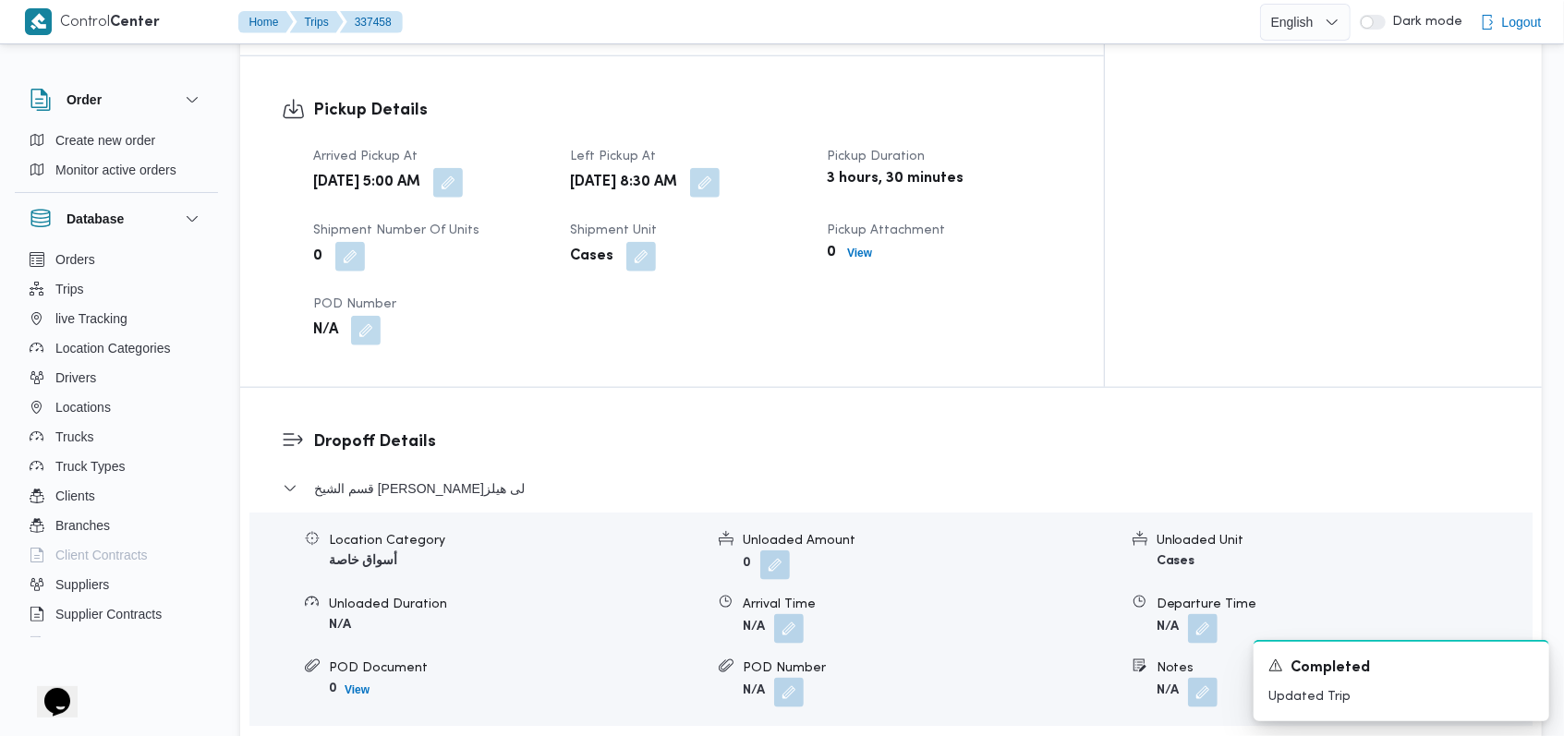
scroll to position [1251, 0]
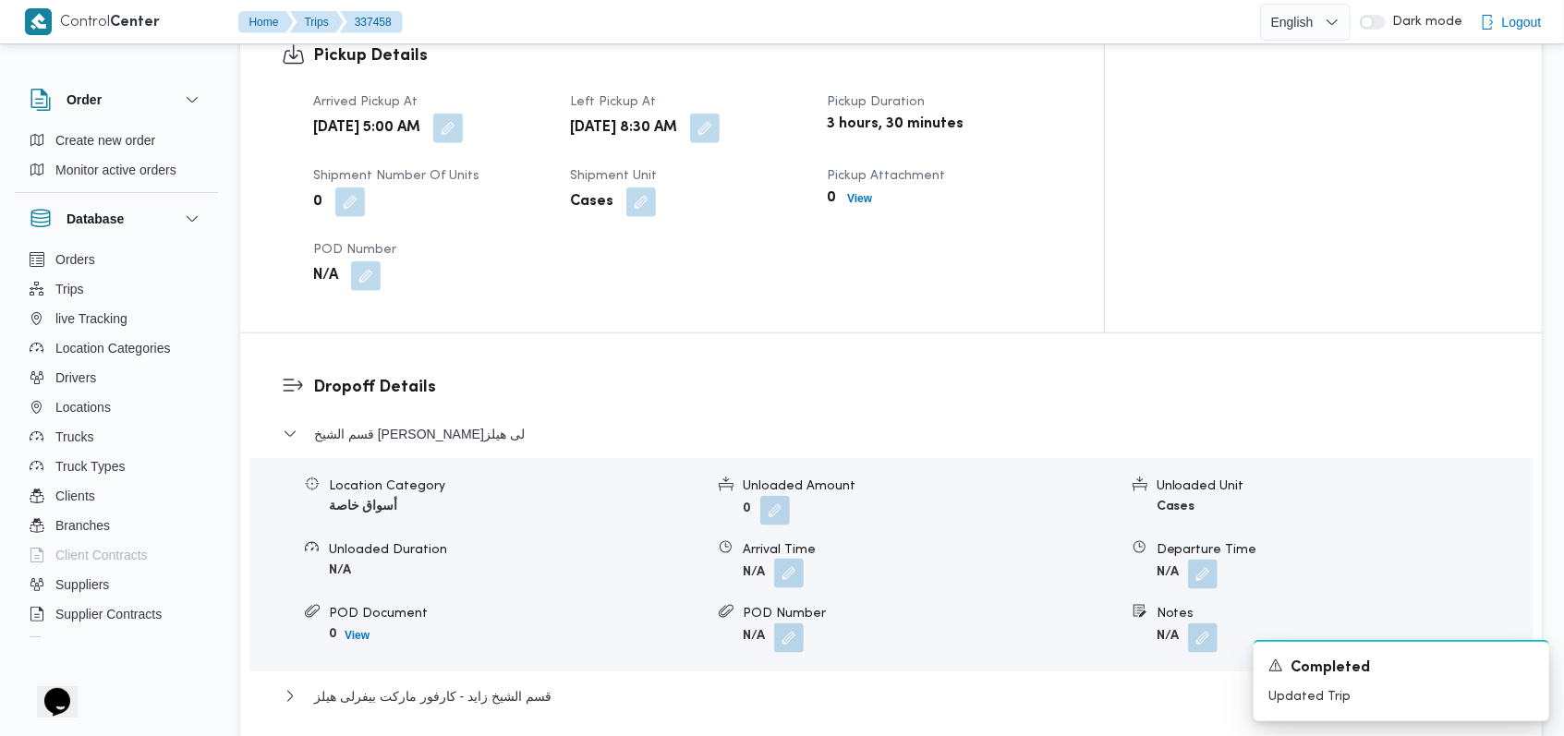
click at [783, 559] on button "button" at bounding box center [789, 574] width 30 height 30
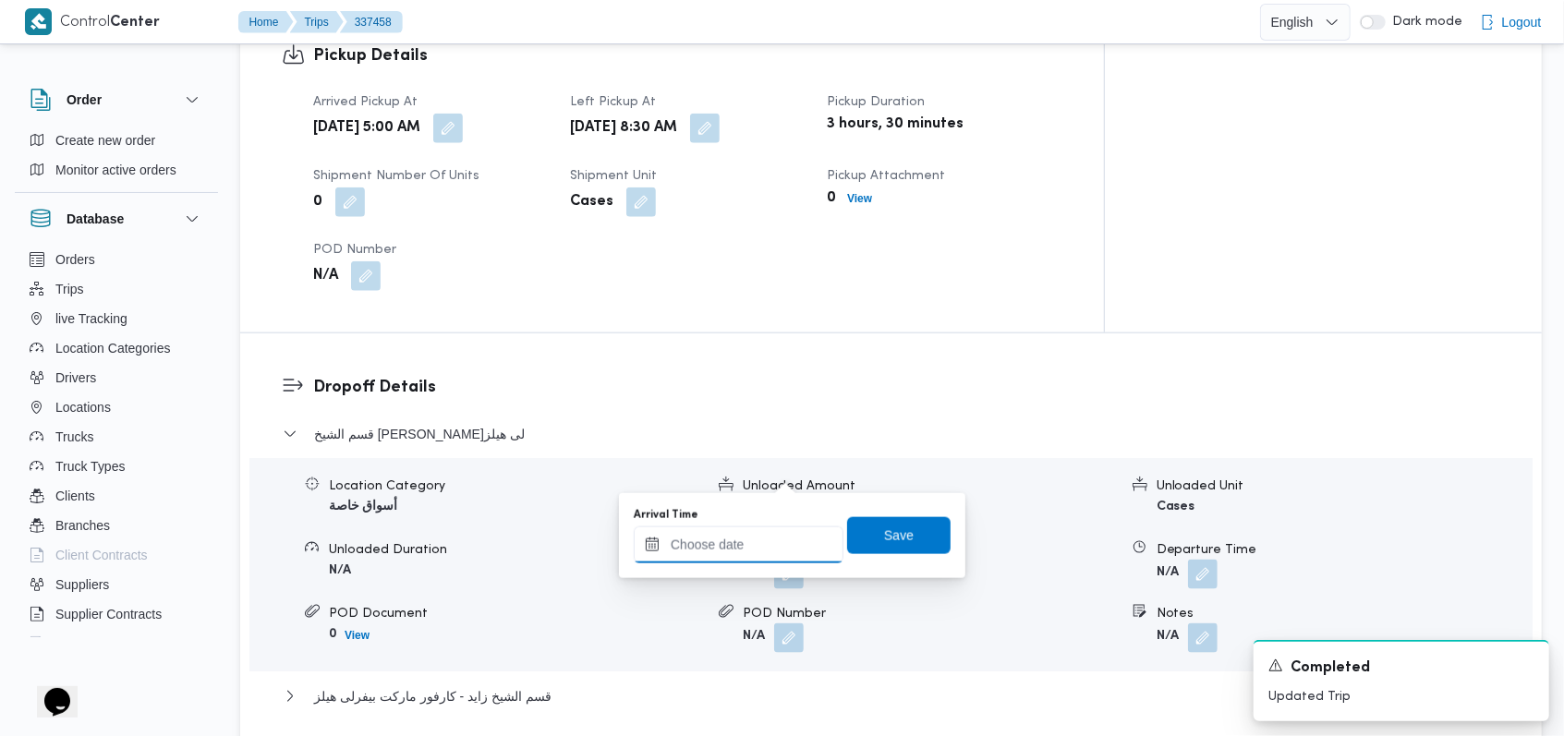
click at [747, 539] on input "Arrival Time" at bounding box center [739, 544] width 210 height 37
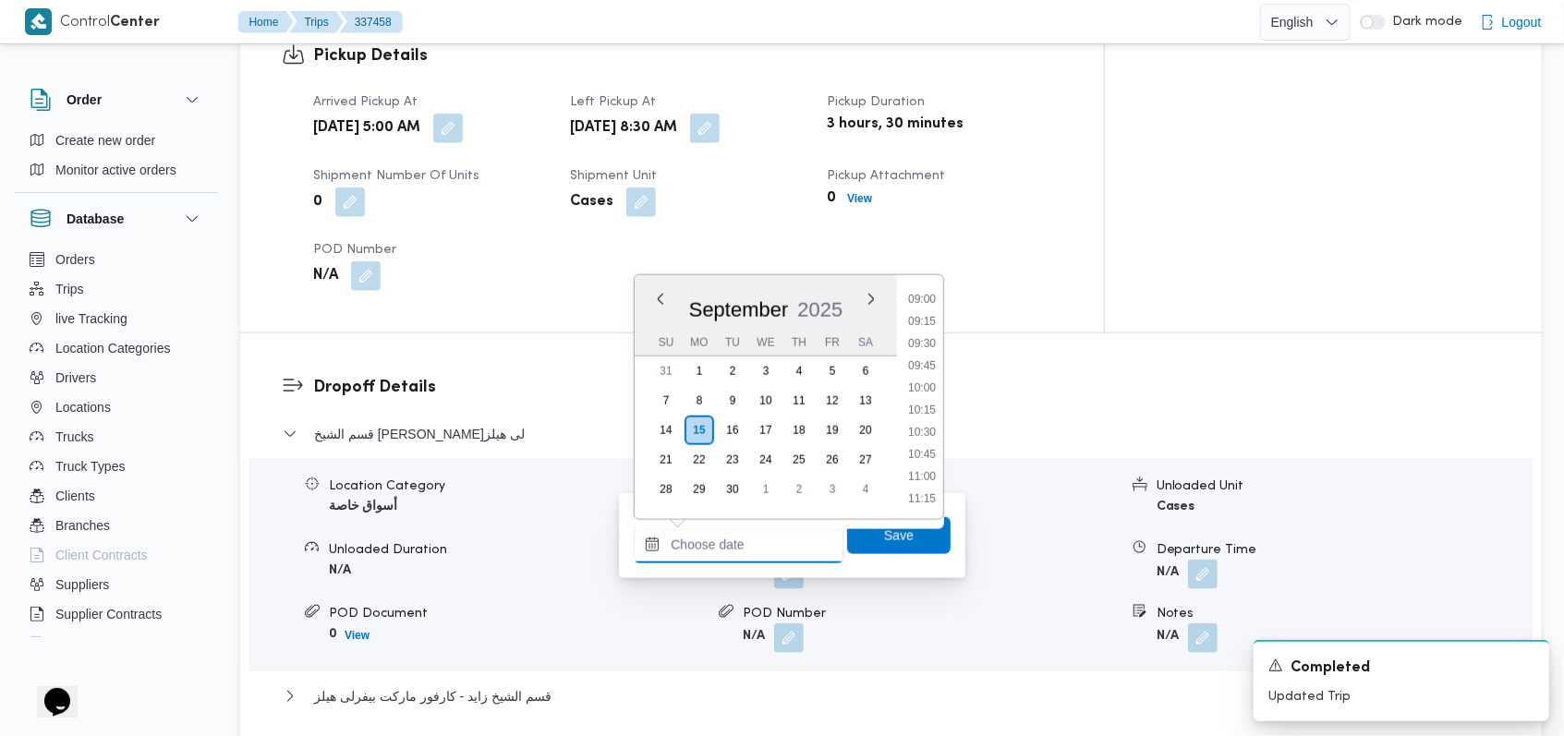
scroll to position [794, 0]
click at [924, 321] on li "09:15" at bounding box center [922, 325] width 42 height 18
type input "15/09/2025 09:15"
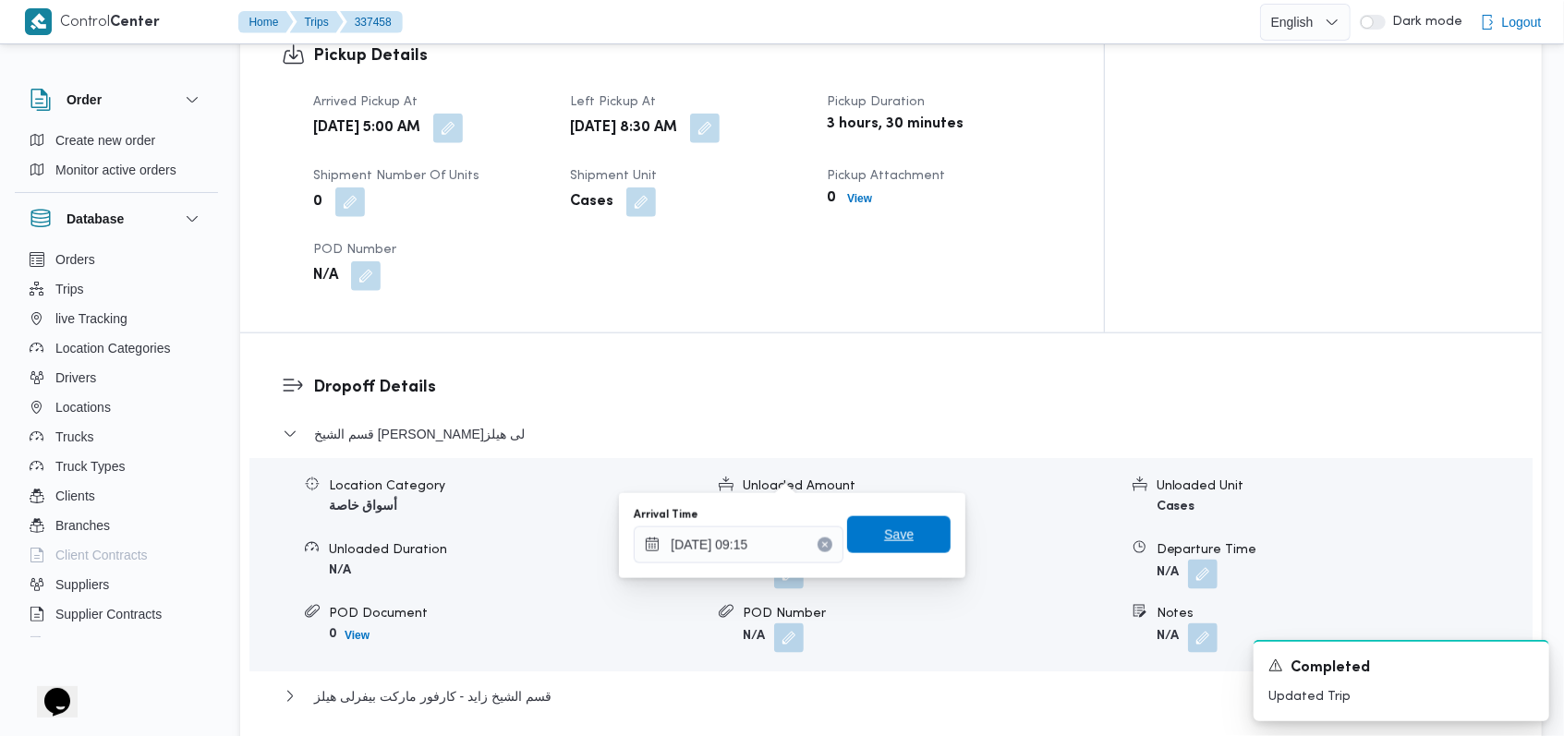
click at [916, 528] on span "Save" at bounding box center [898, 534] width 103 height 37
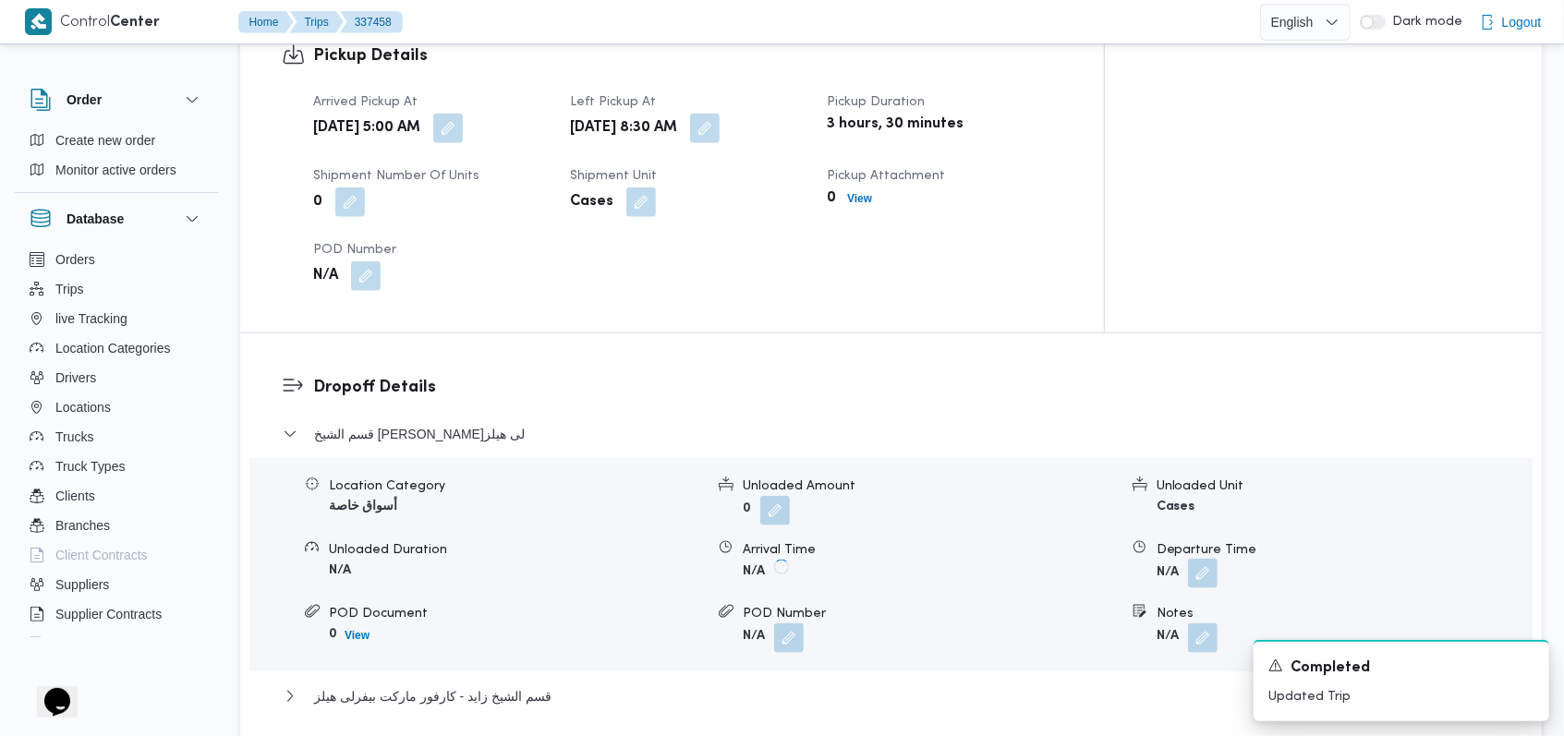
click at [1197, 559] on button "button" at bounding box center [1203, 574] width 30 height 30
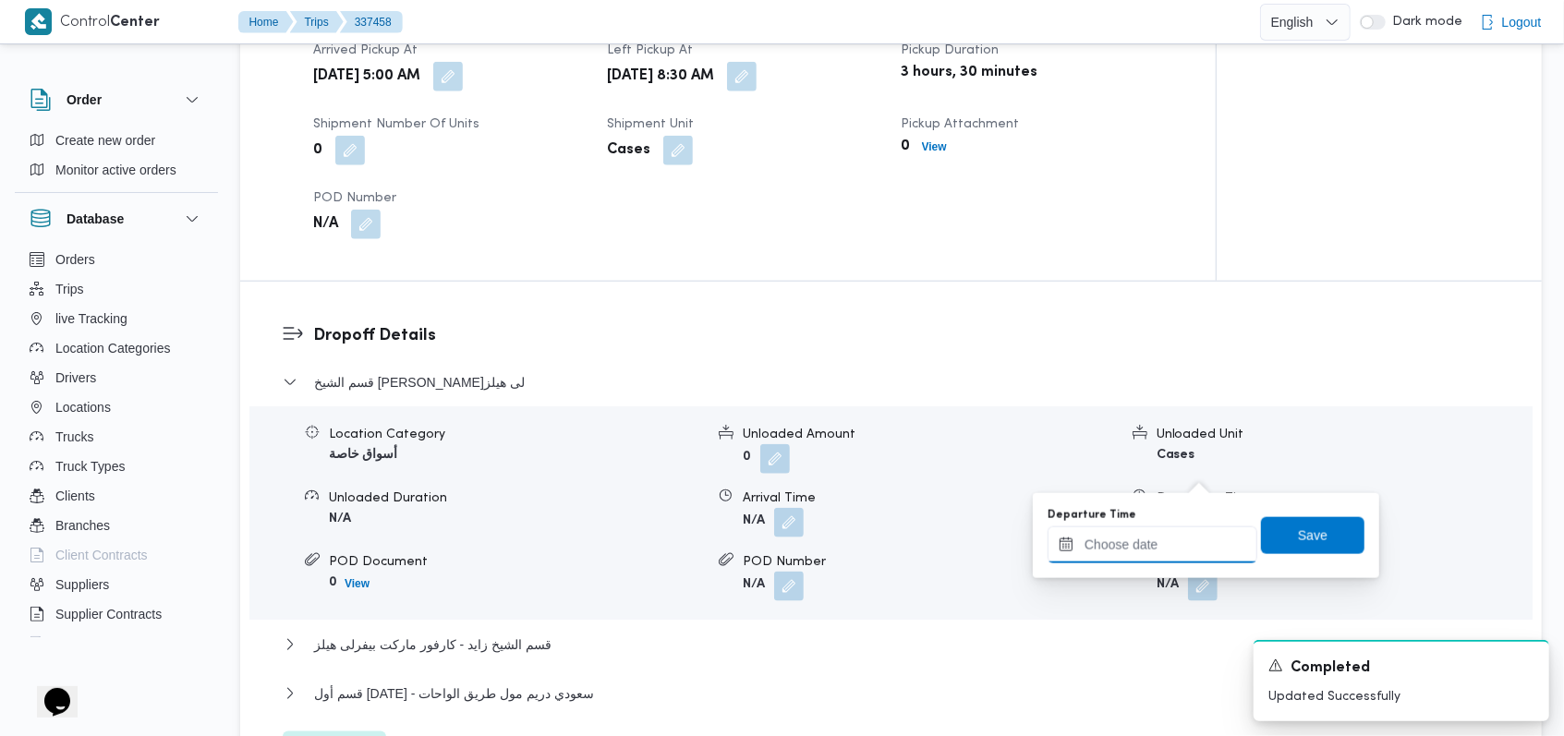
click at [1161, 542] on input "Departure Time" at bounding box center [1152, 544] width 210 height 37
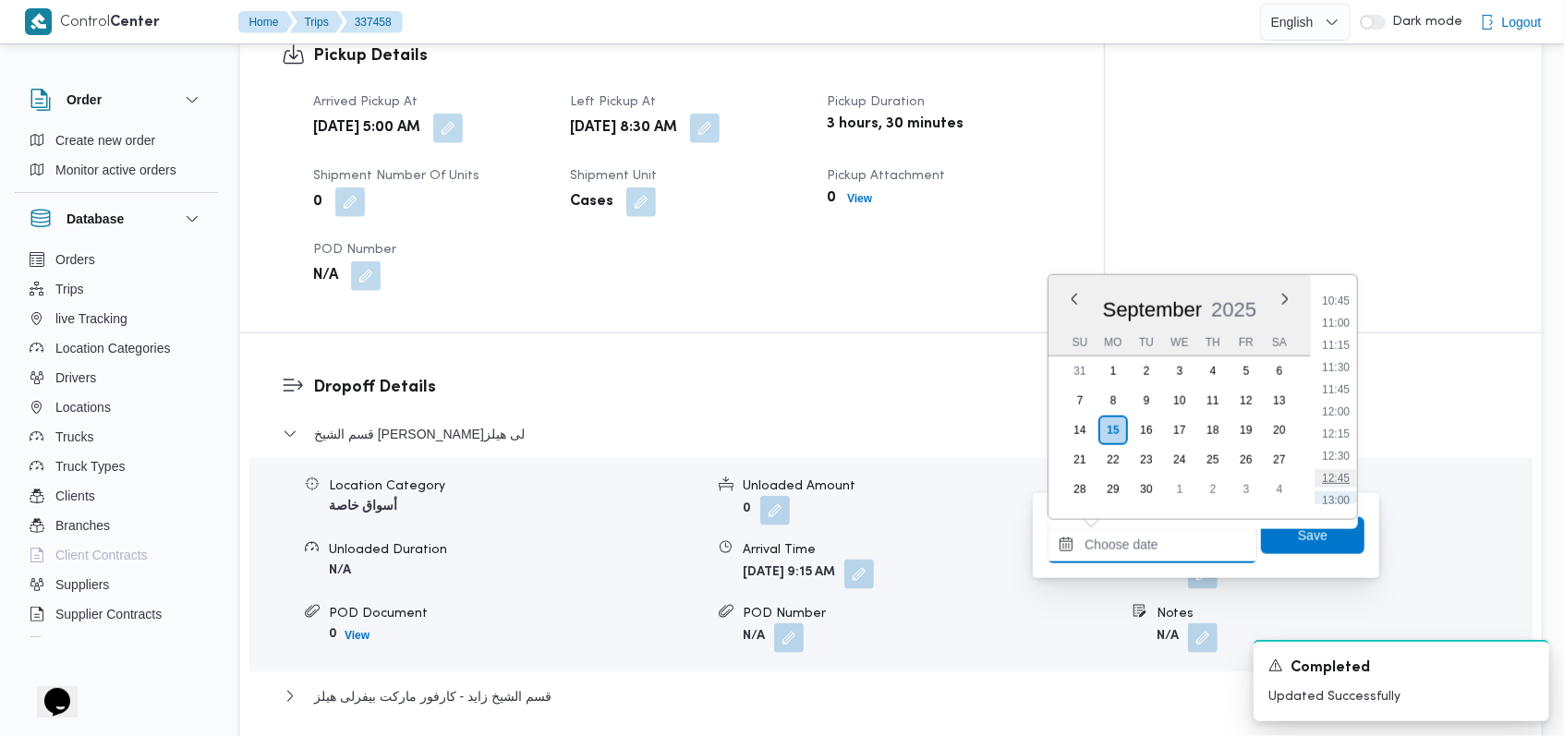
scroll to position [917, 0]
click at [1344, 349] on li "11:00" at bounding box center [1335, 357] width 42 height 18
type input "15/09/2025 11:00"
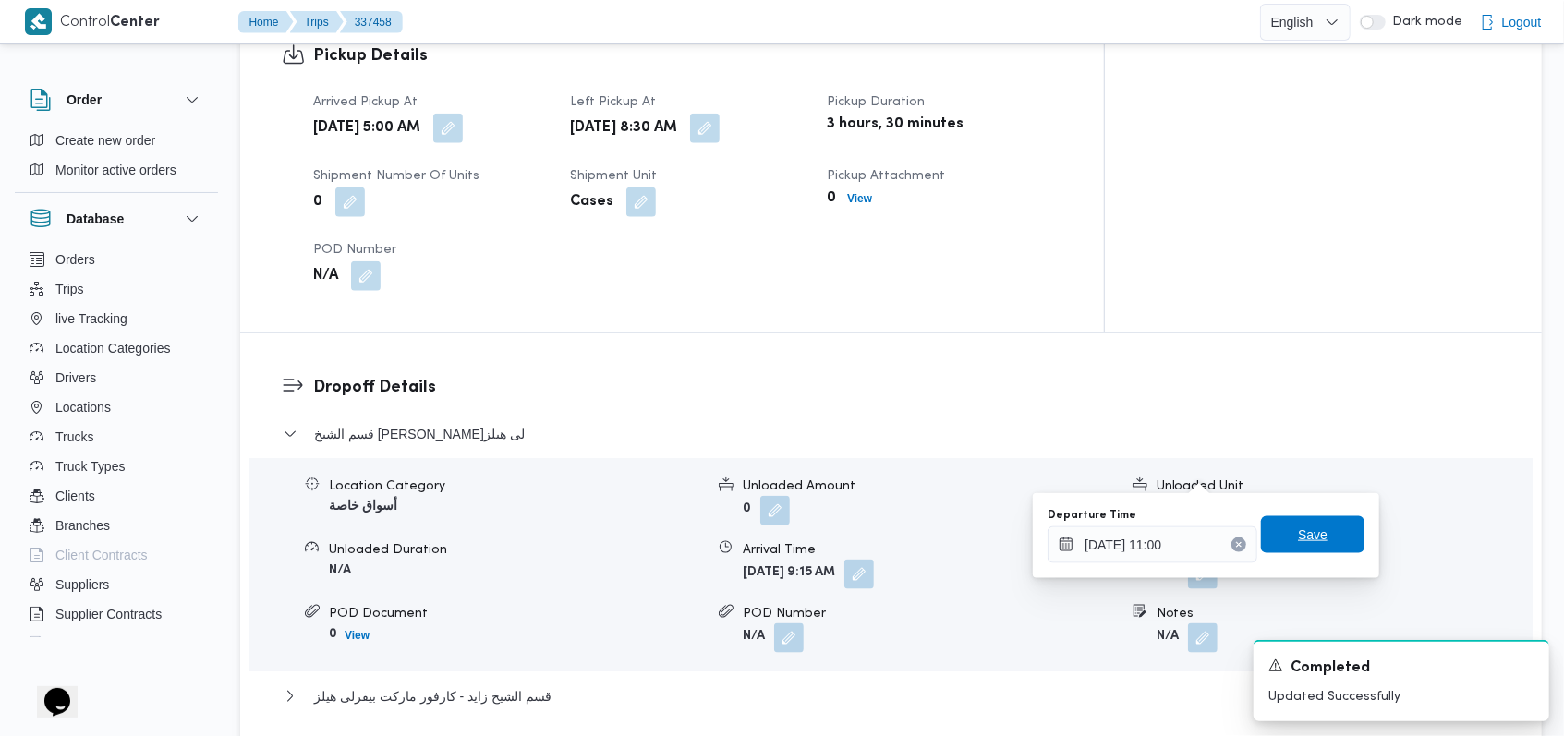
click at [1302, 542] on span "Save" at bounding box center [1313, 535] width 30 height 22
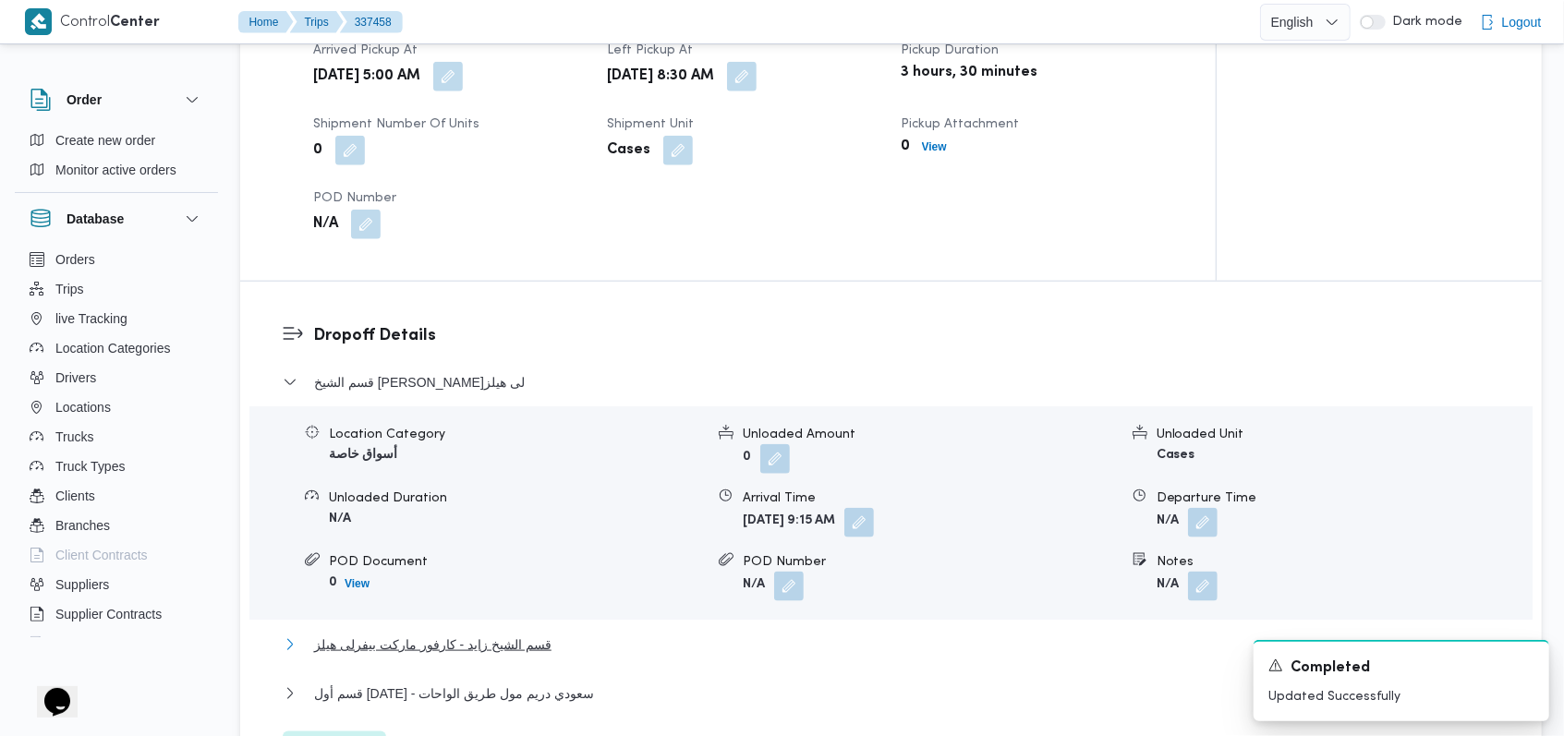
click at [522, 634] on span "قسم الشيخ زايد - كارفور ماركت بيفرلى هيلز" at bounding box center [432, 645] width 237 height 22
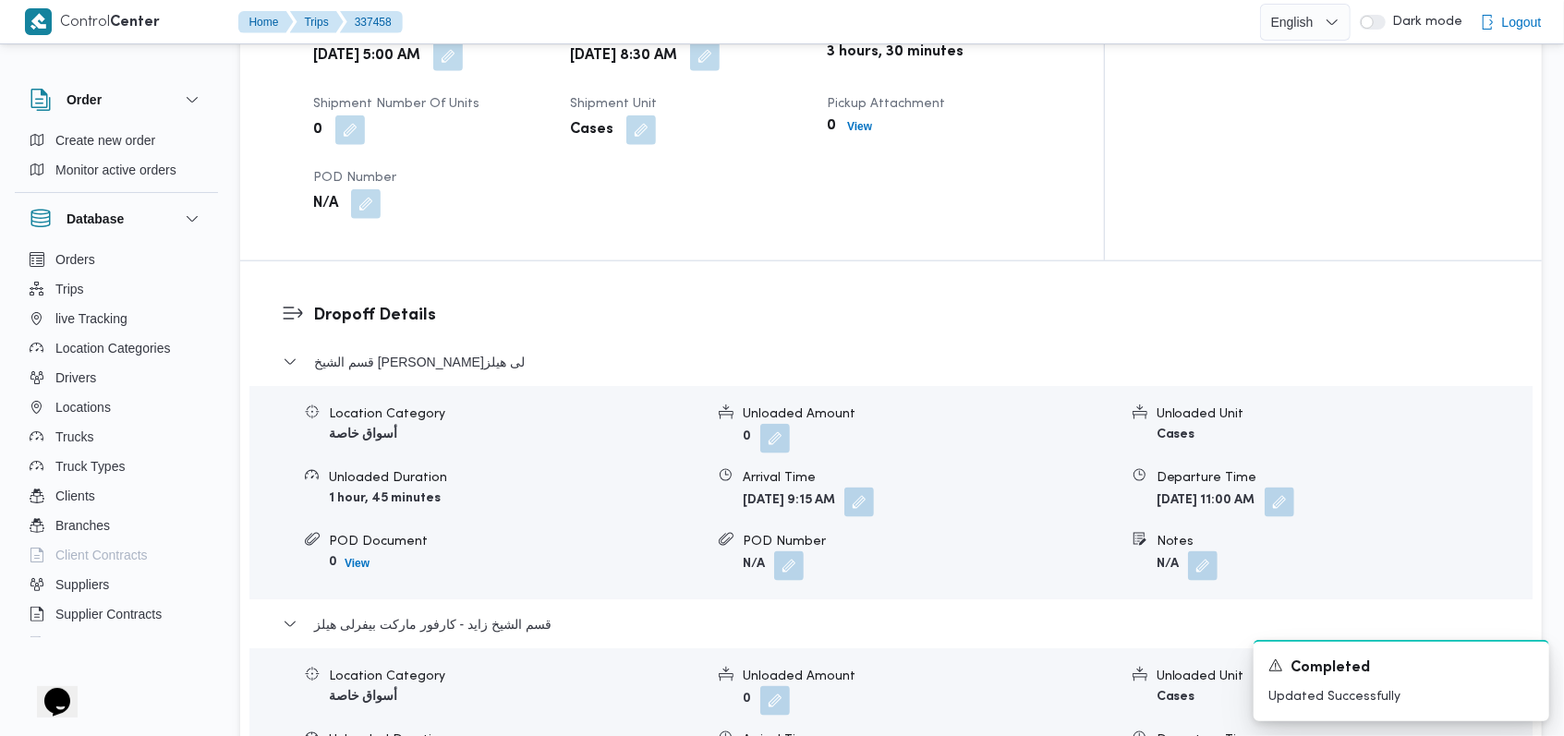
scroll to position [1374, 0]
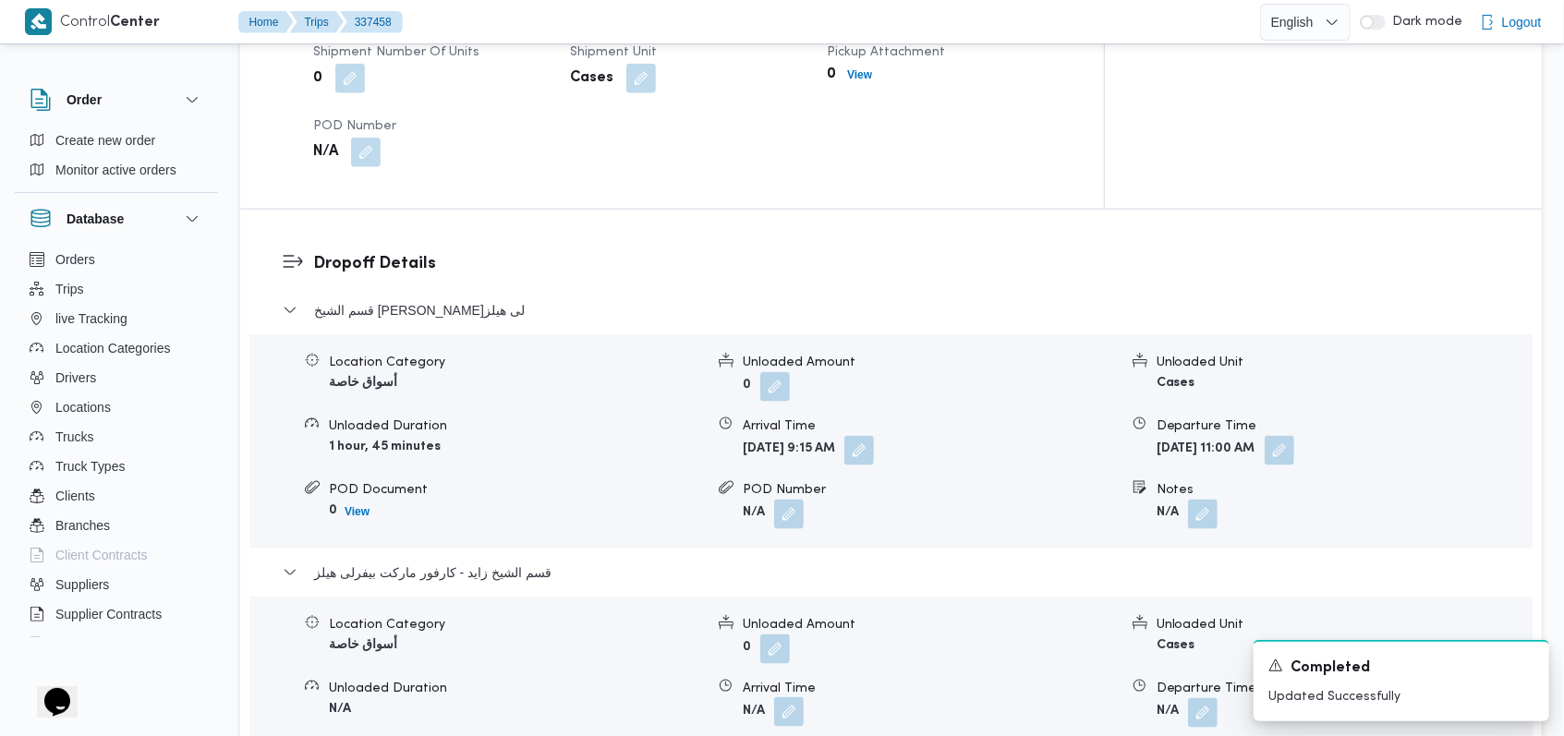
click at [789, 697] on button "button" at bounding box center [789, 712] width 30 height 30
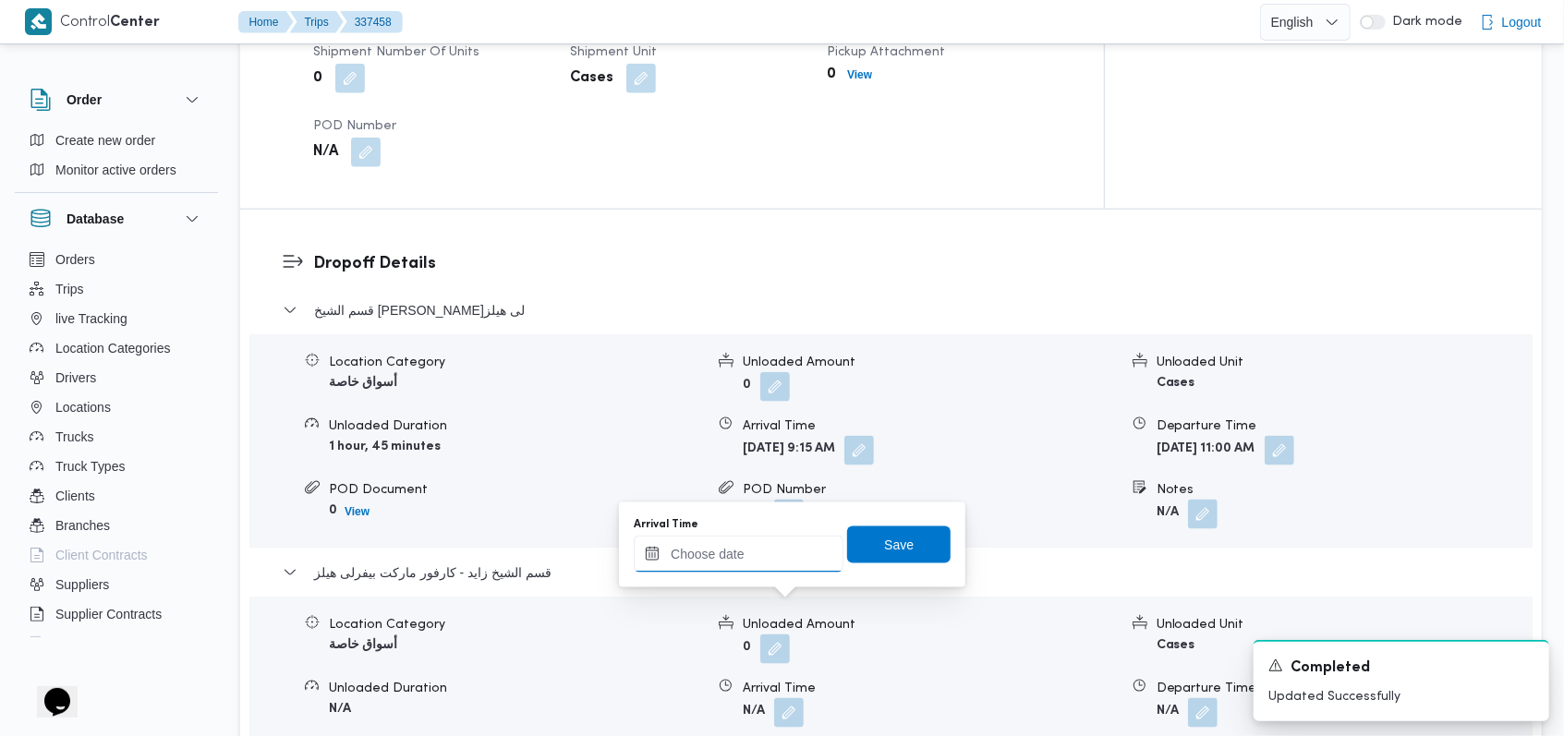
click at [724, 561] on input "Arrival Time" at bounding box center [739, 554] width 210 height 37
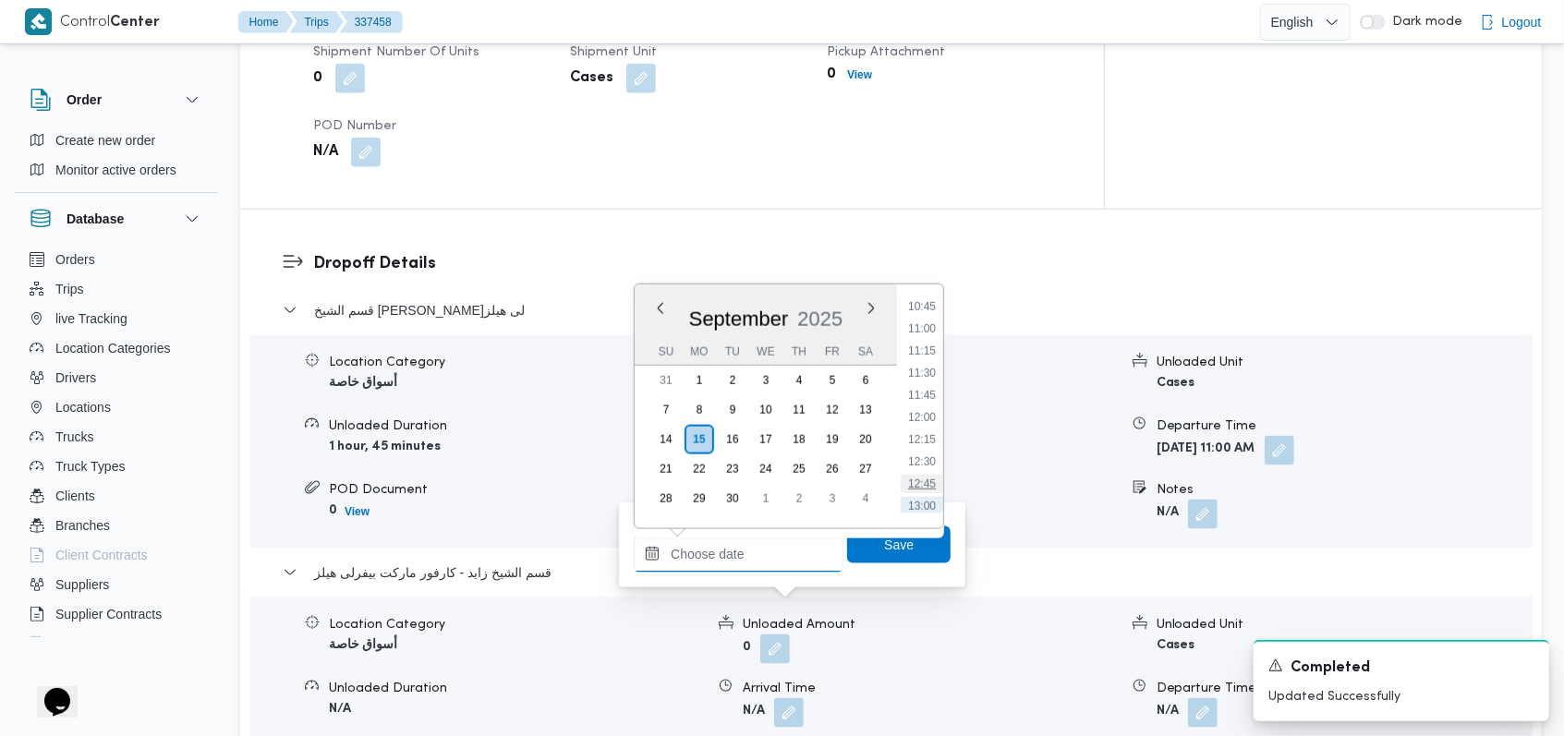
scroll to position [917, 0]
click at [931, 402] on li "11:30" at bounding box center [922, 411] width 42 height 18
type input "15/09/2025 11:30"
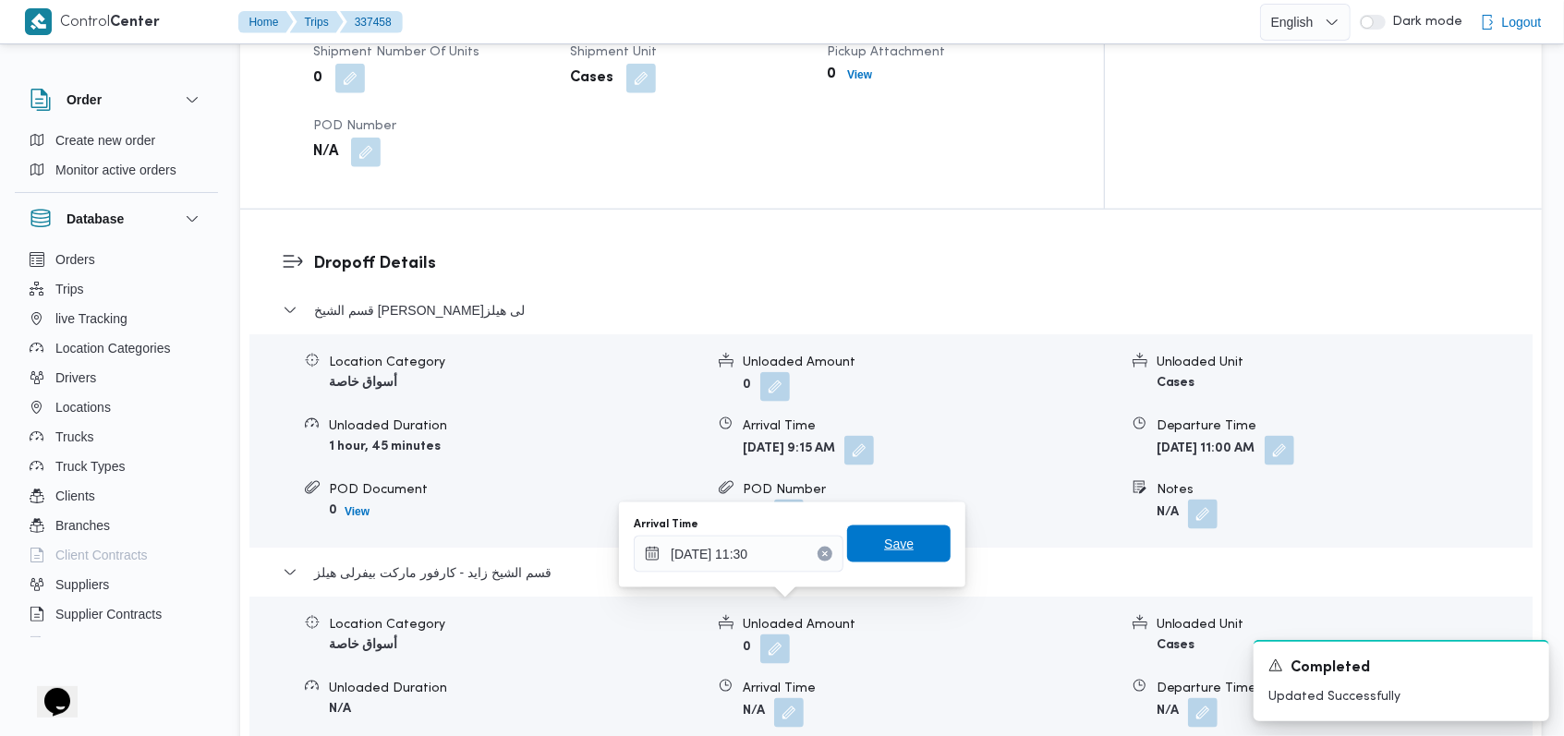
click at [908, 549] on span "Save" at bounding box center [898, 544] width 103 height 37
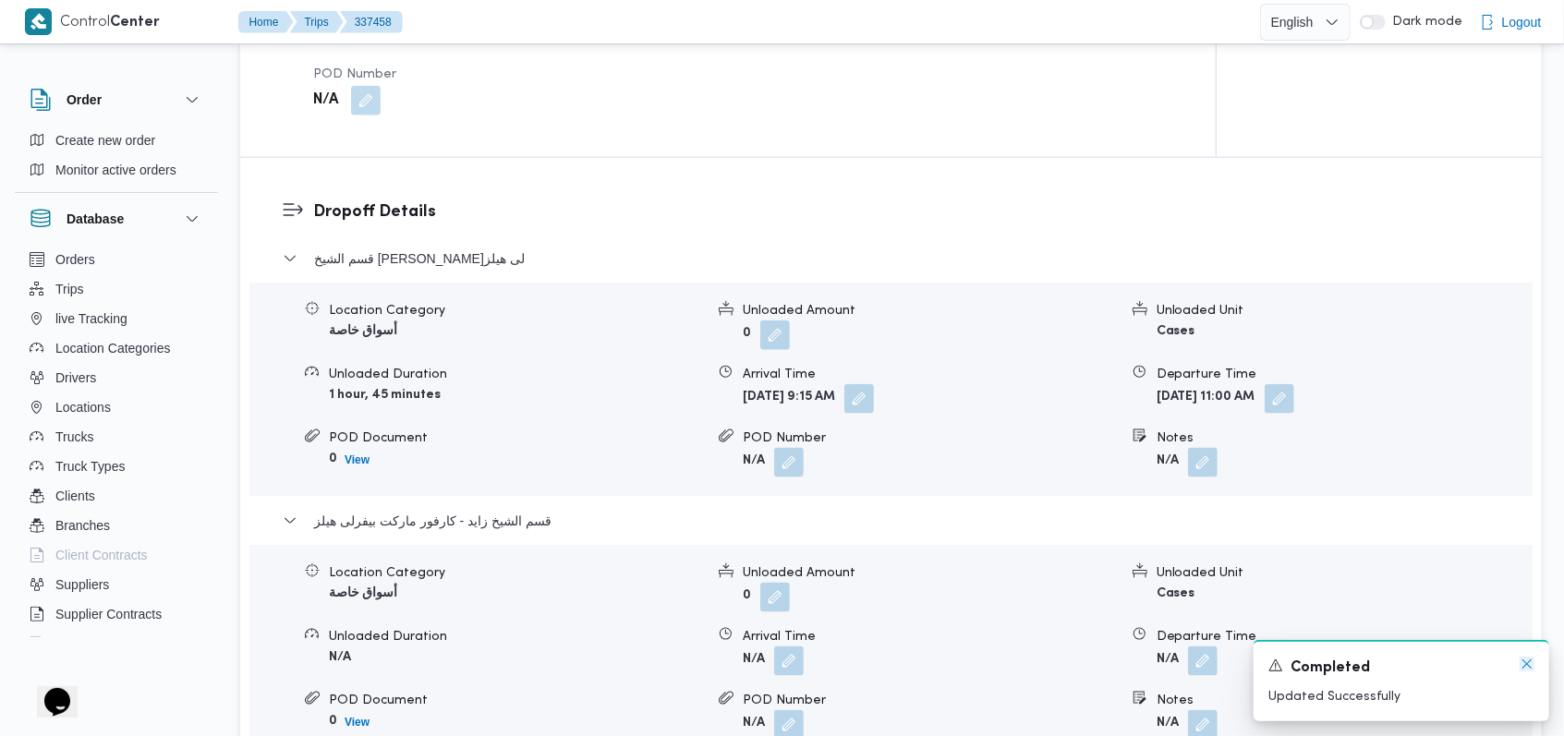
click at [1522, 664] on icon "Dismiss toast" at bounding box center [1526, 664] width 15 height 15
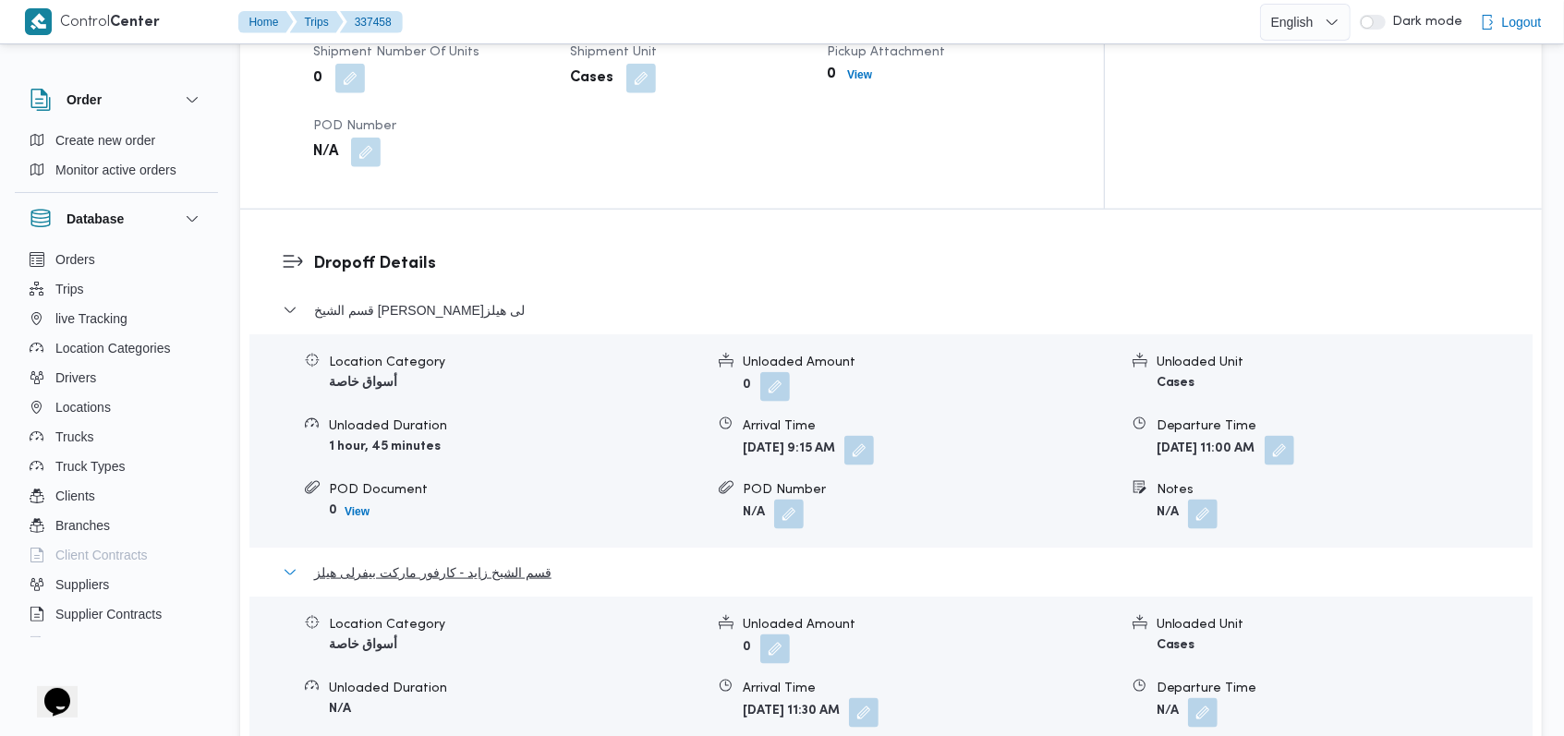
click at [526, 562] on span "قسم الشيخ زايد - كارفور ماركت بيفرلى هيلز" at bounding box center [432, 573] width 237 height 22
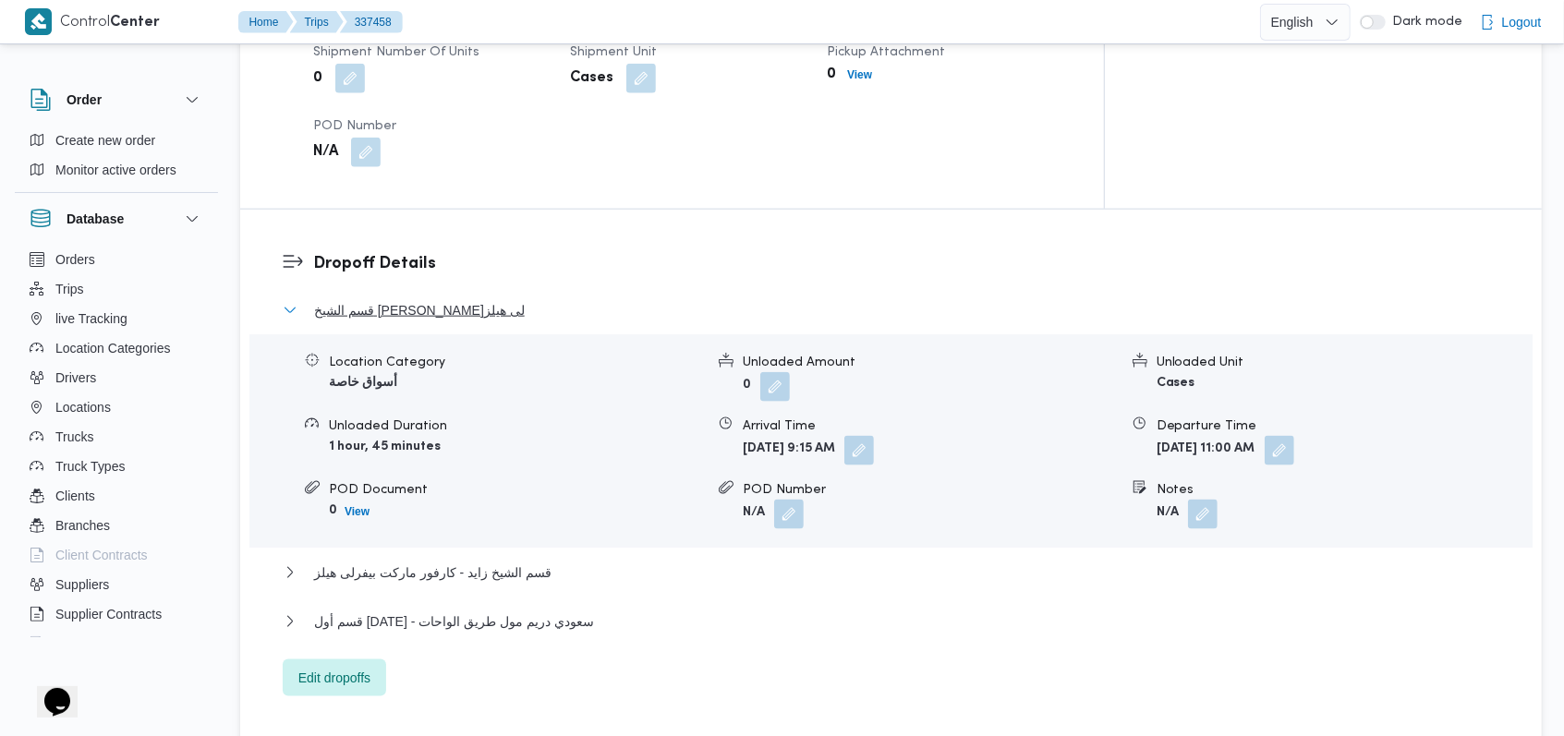
click at [502, 299] on span "قسم الشيخ زايد - سعودى بيفرلى هيلز" at bounding box center [419, 310] width 211 height 22
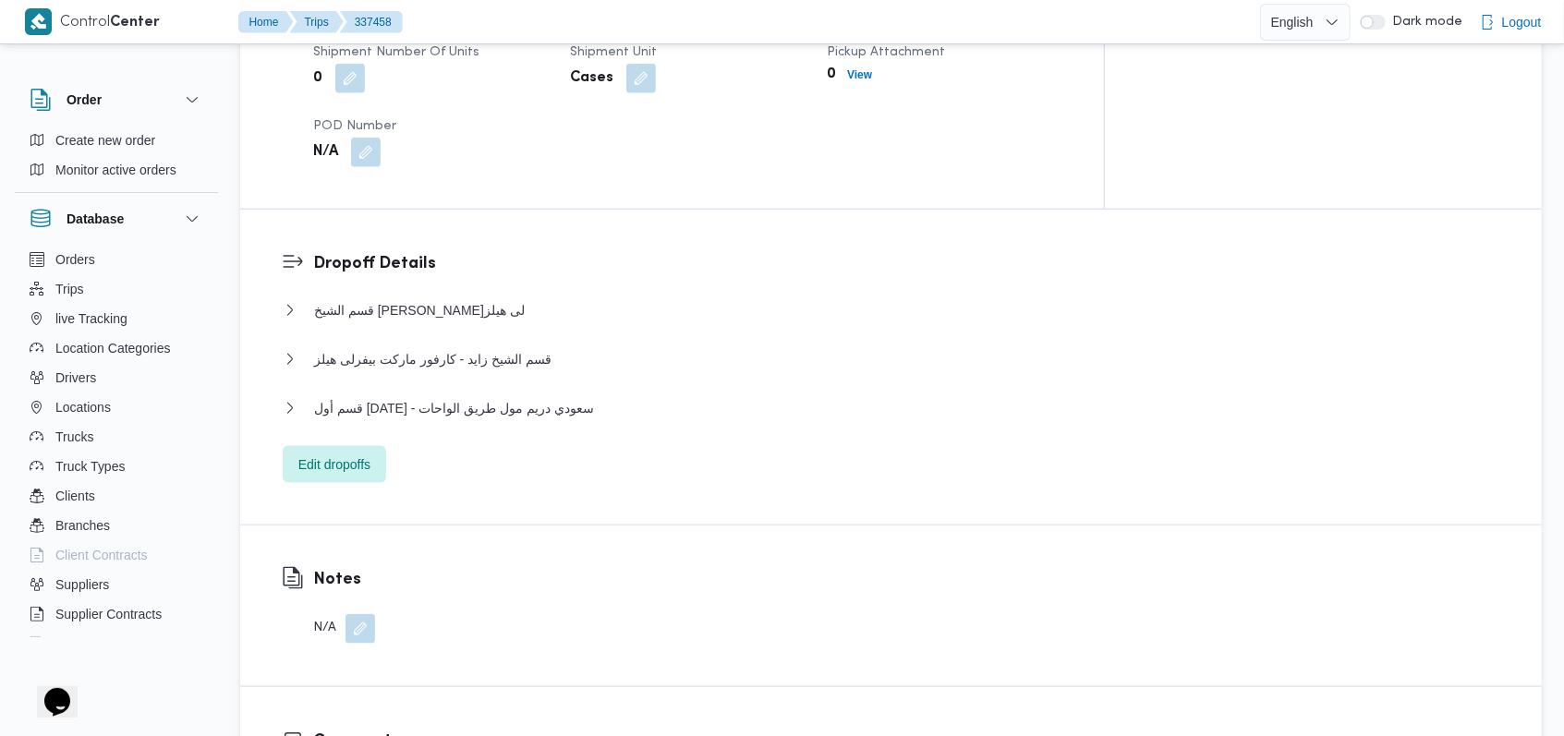
click at [356, 614] on button "button" at bounding box center [360, 629] width 30 height 30
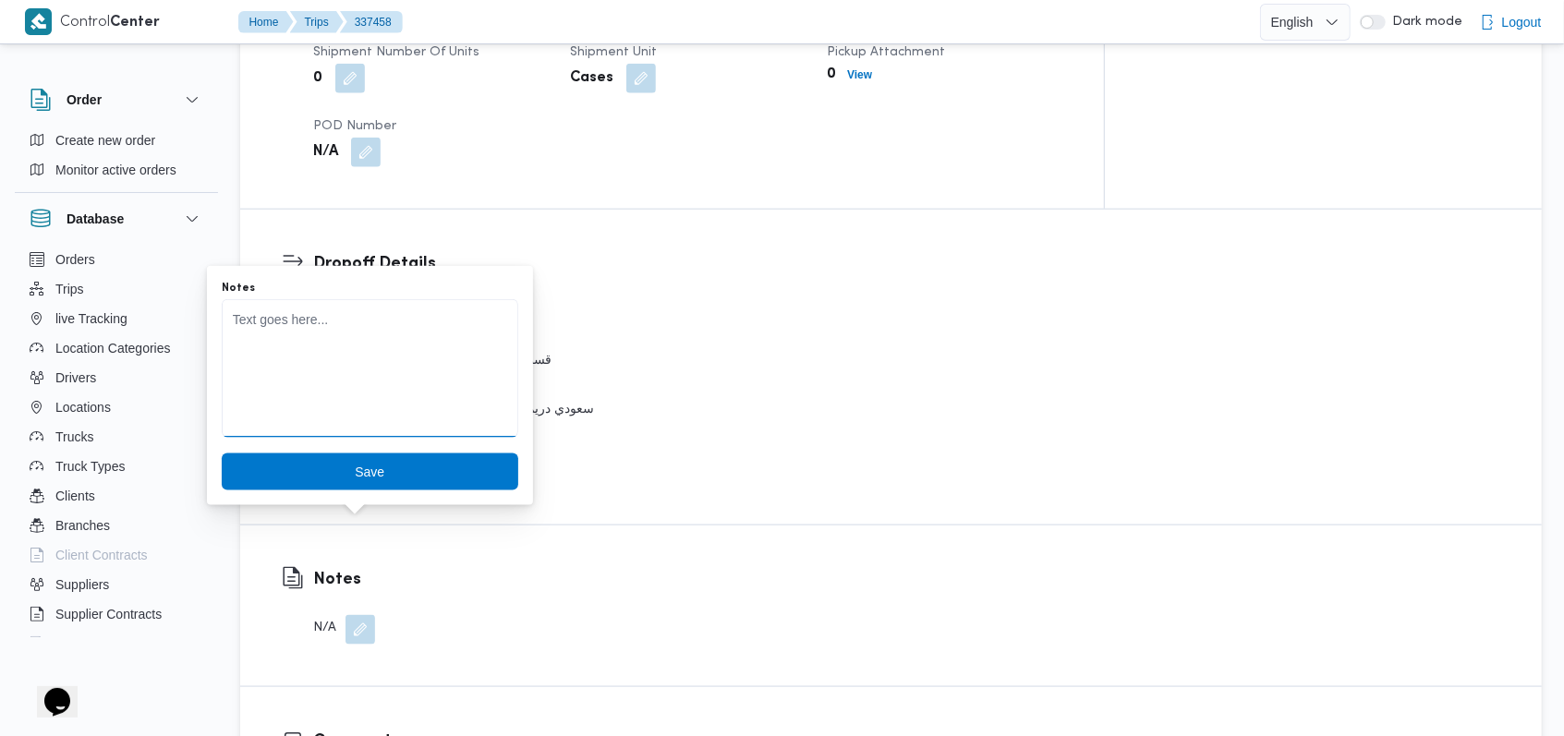
click at [355, 394] on textarea "Notes" at bounding box center [370, 368] width 296 height 139
type textarea "السائق احمد حامد"
click at [357, 467] on span "Save" at bounding box center [370, 471] width 30 height 22
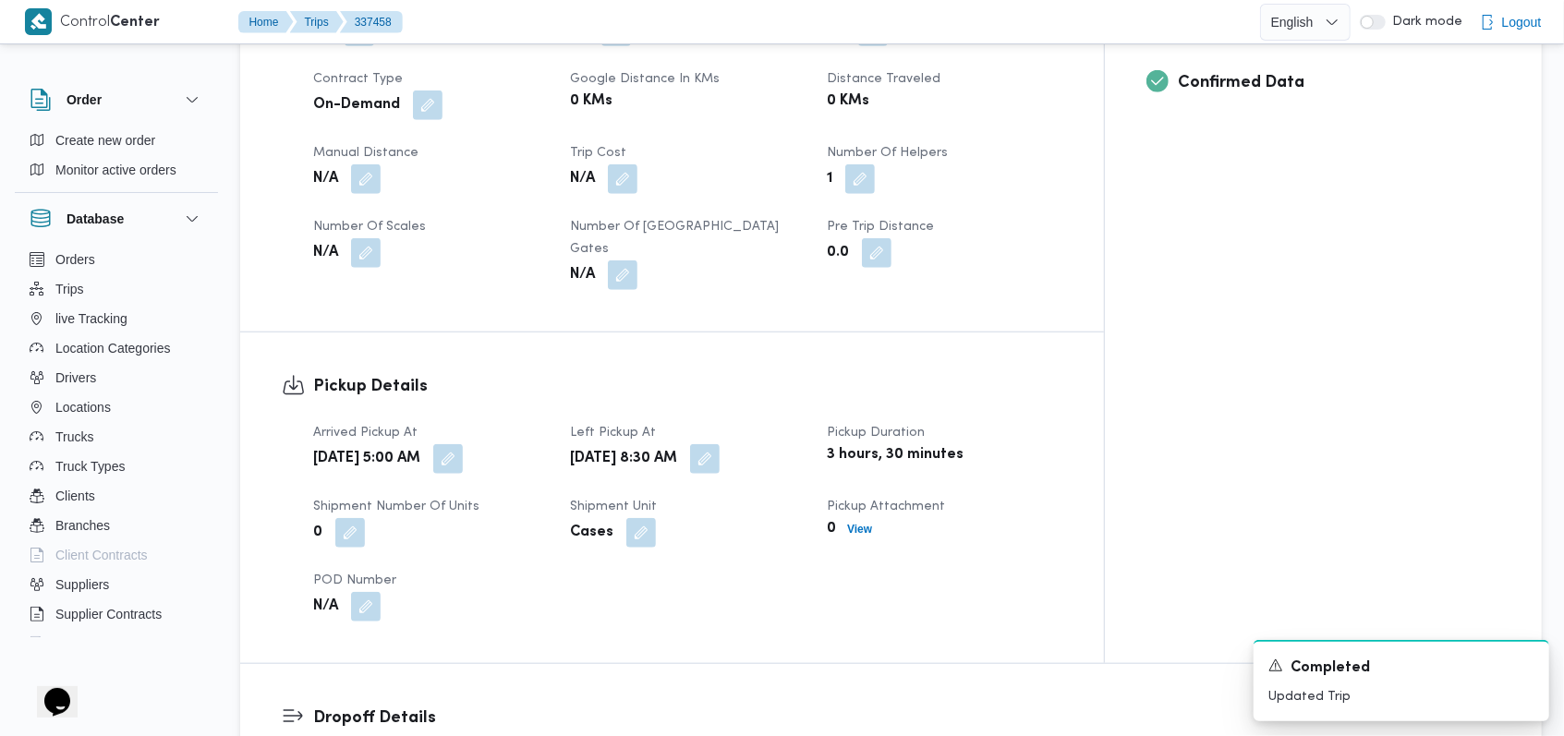
scroll to position [881, 0]
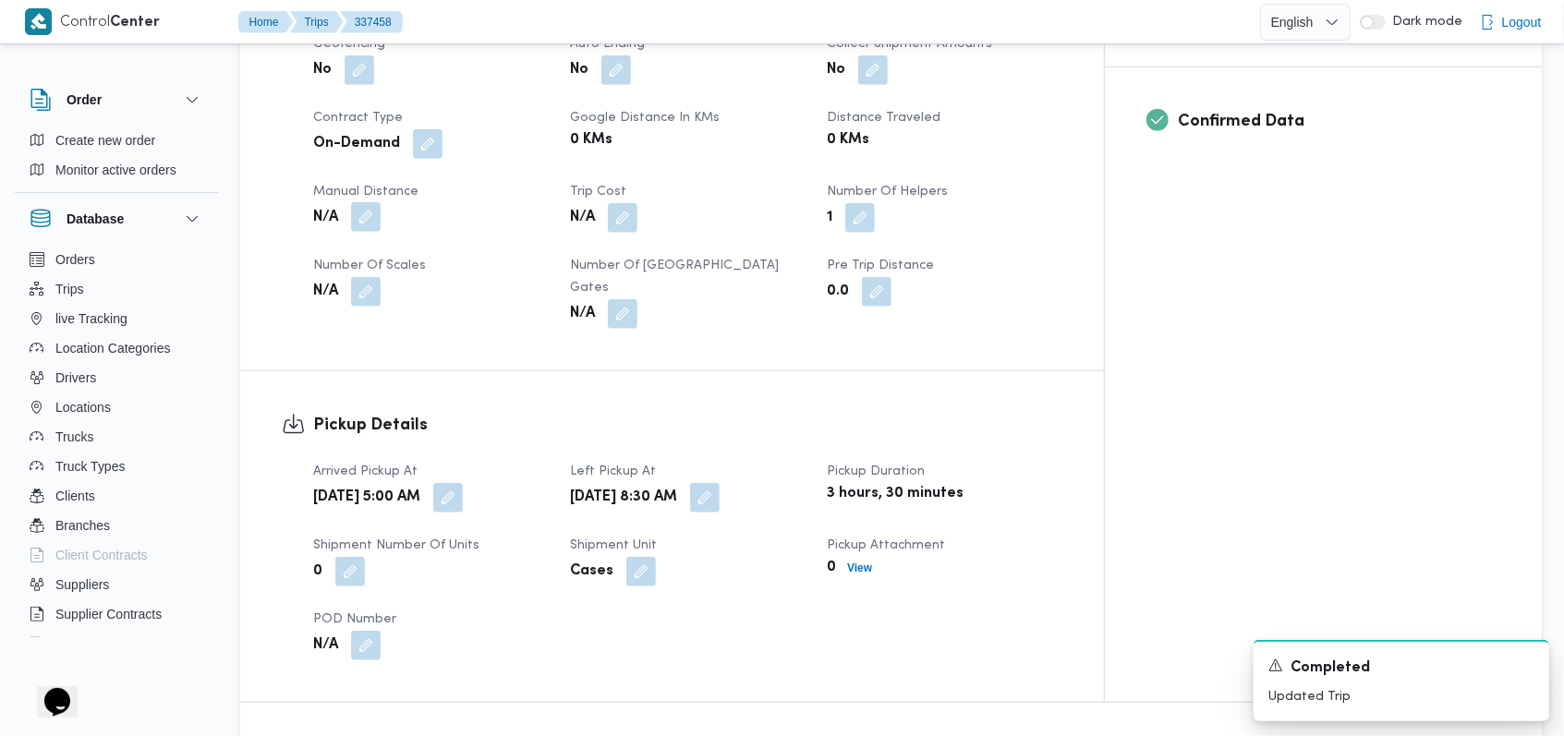
click at [364, 202] on button "button" at bounding box center [366, 217] width 30 height 30
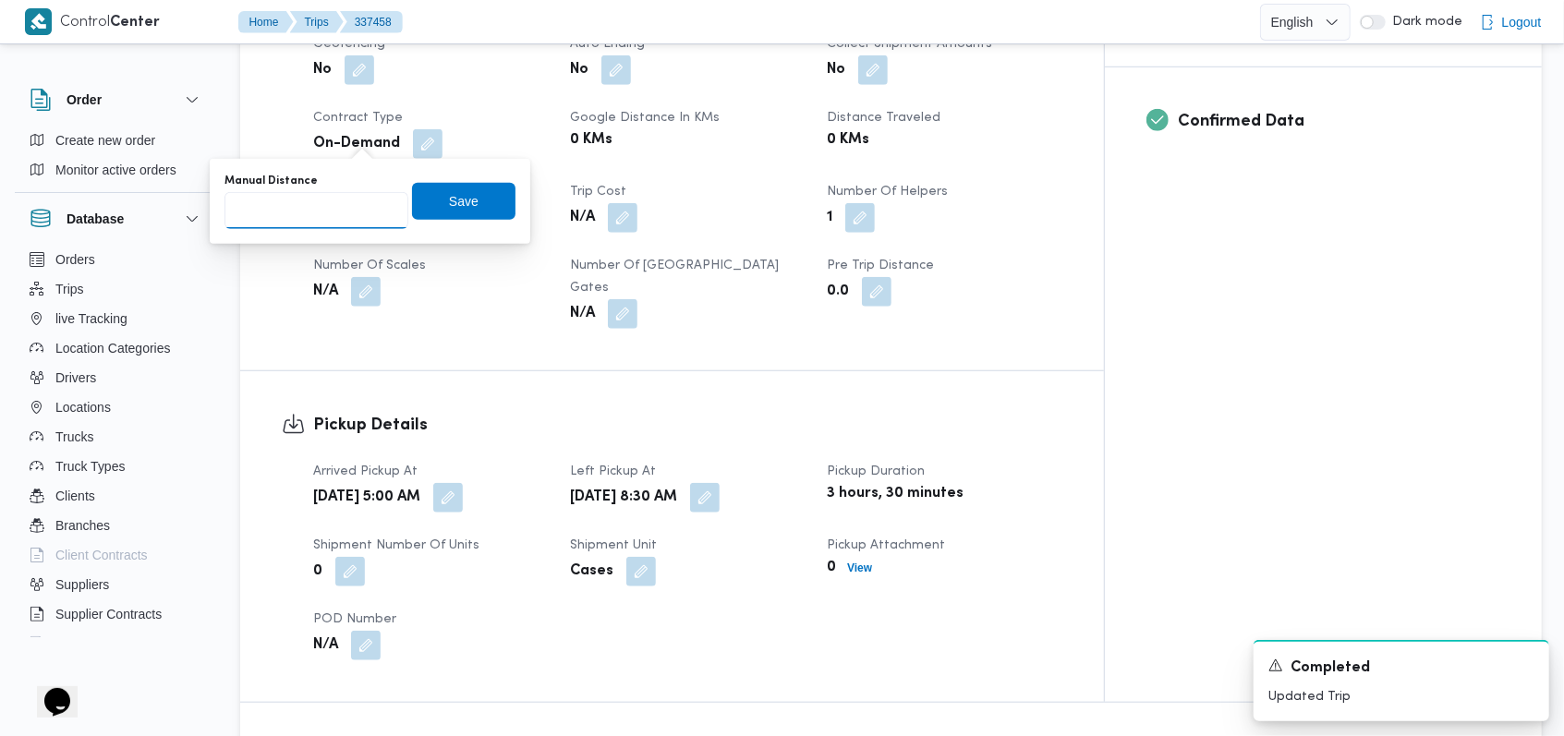
click at [318, 201] on input "Manual Distance" at bounding box center [316, 210] width 184 height 37
type input "60"
click at [412, 191] on span "Save" at bounding box center [463, 200] width 103 height 37
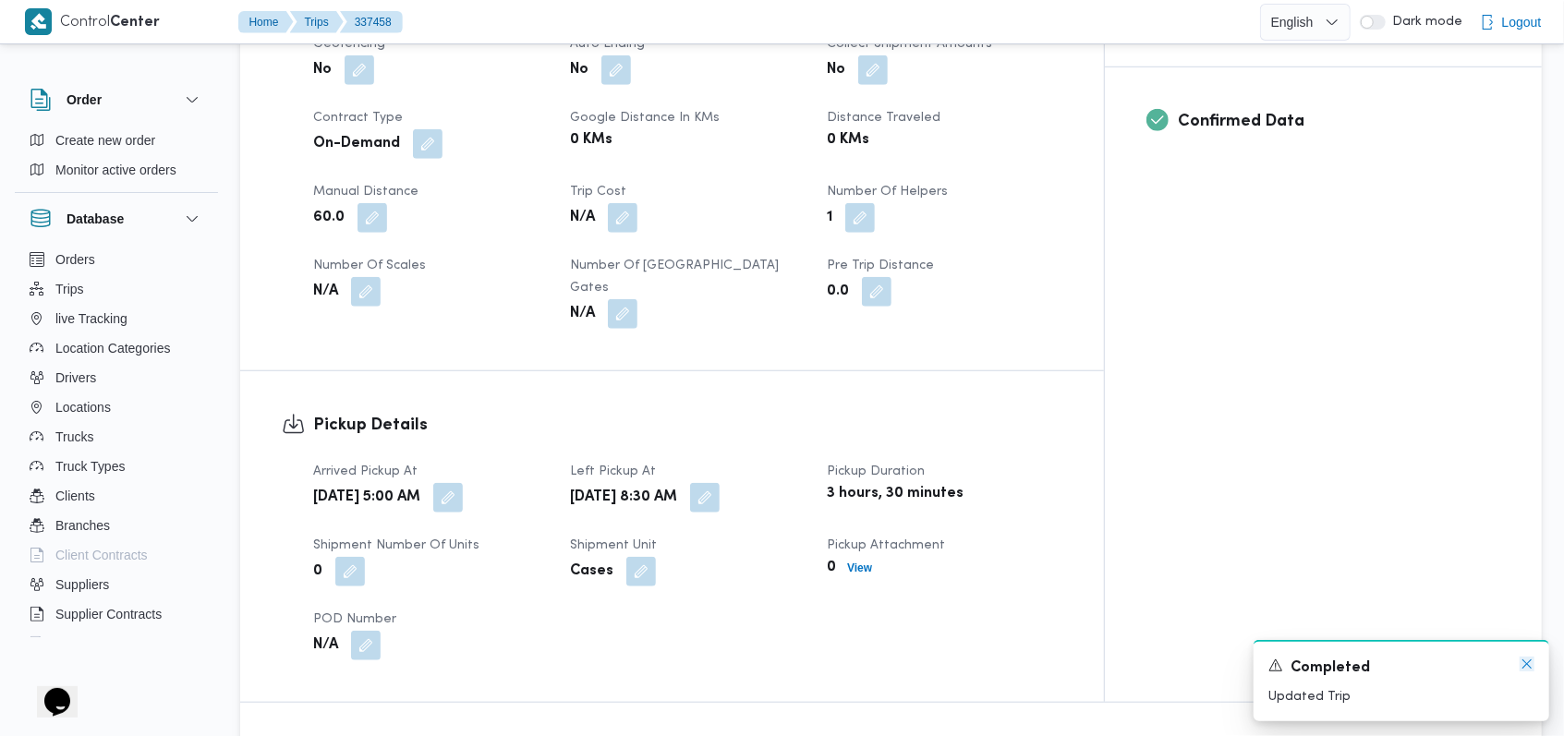
click at [1521, 669] on icon "Dismiss toast" at bounding box center [1526, 664] width 15 height 15
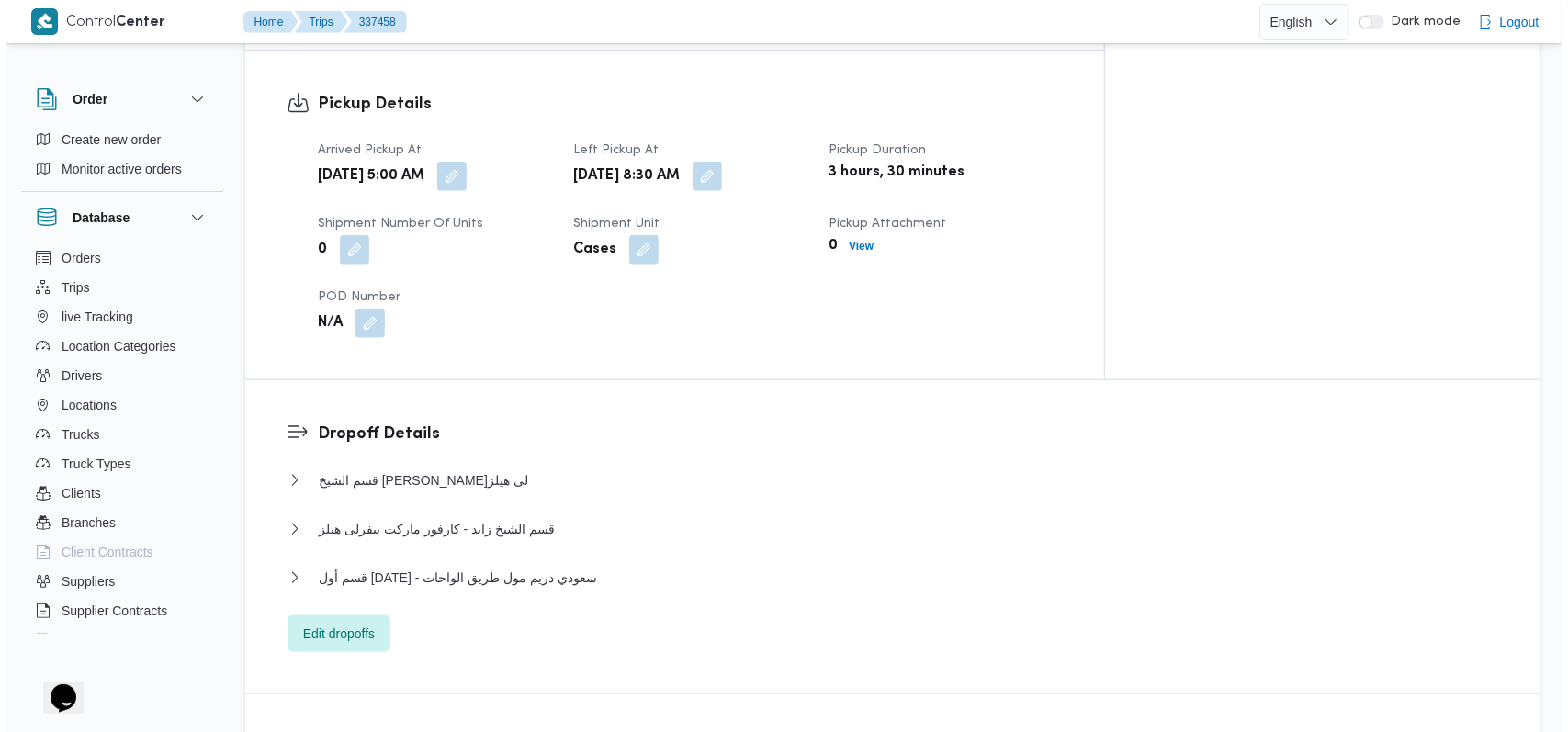
scroll to position [1122, 0]
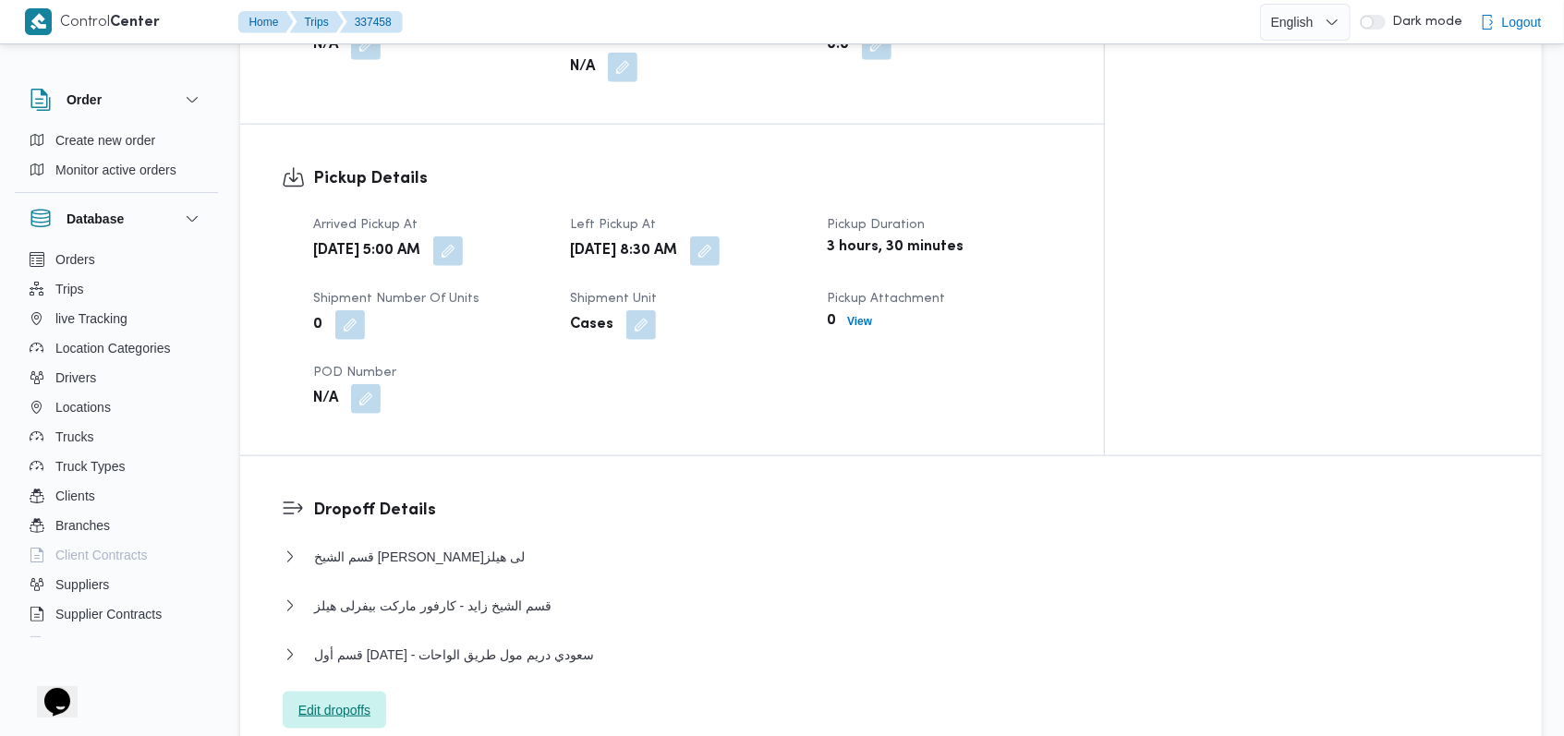
click at [375, 692] on span "Edit dropoffs" at bounding box center [334, 710] width 103 height 37
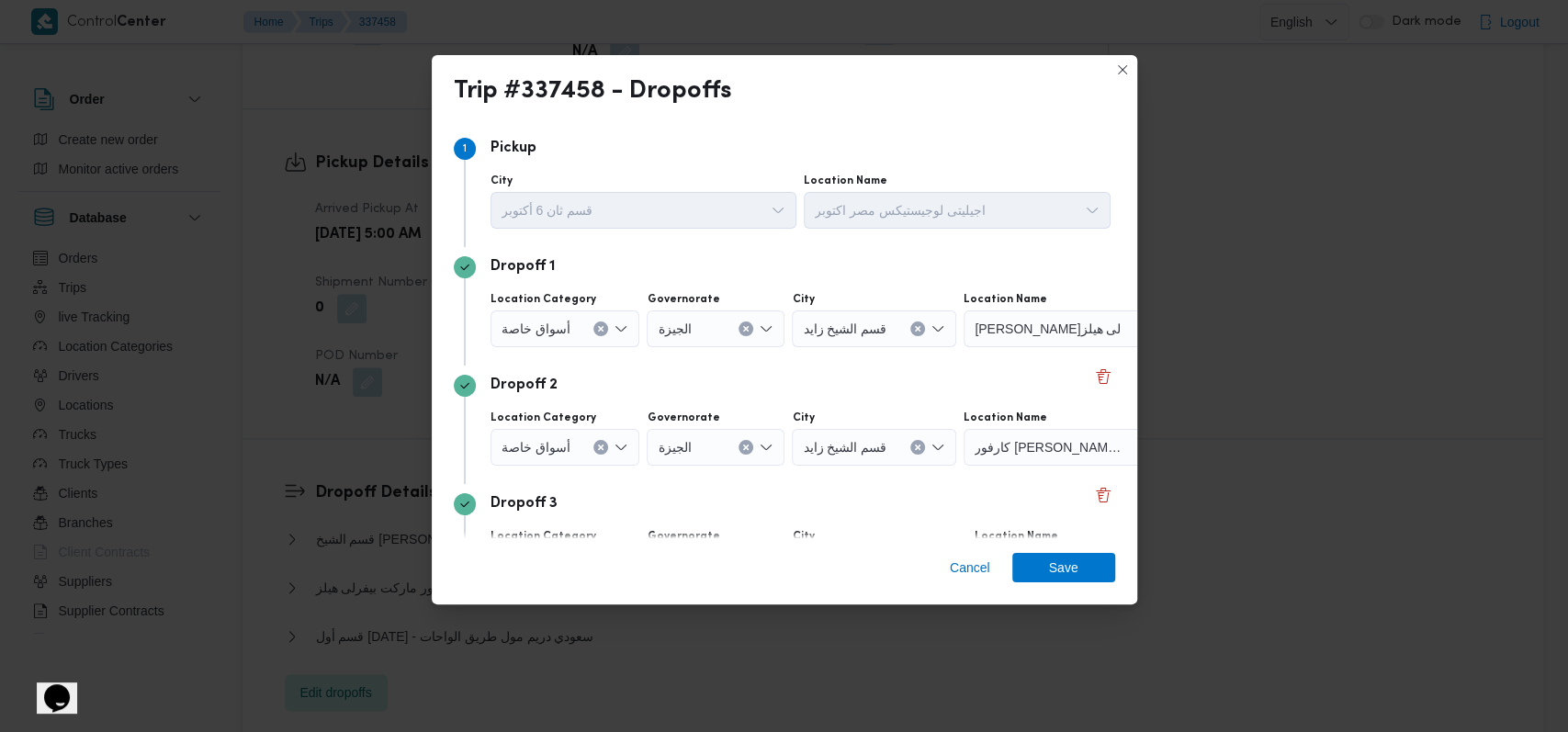
scroll to position [118, 0]
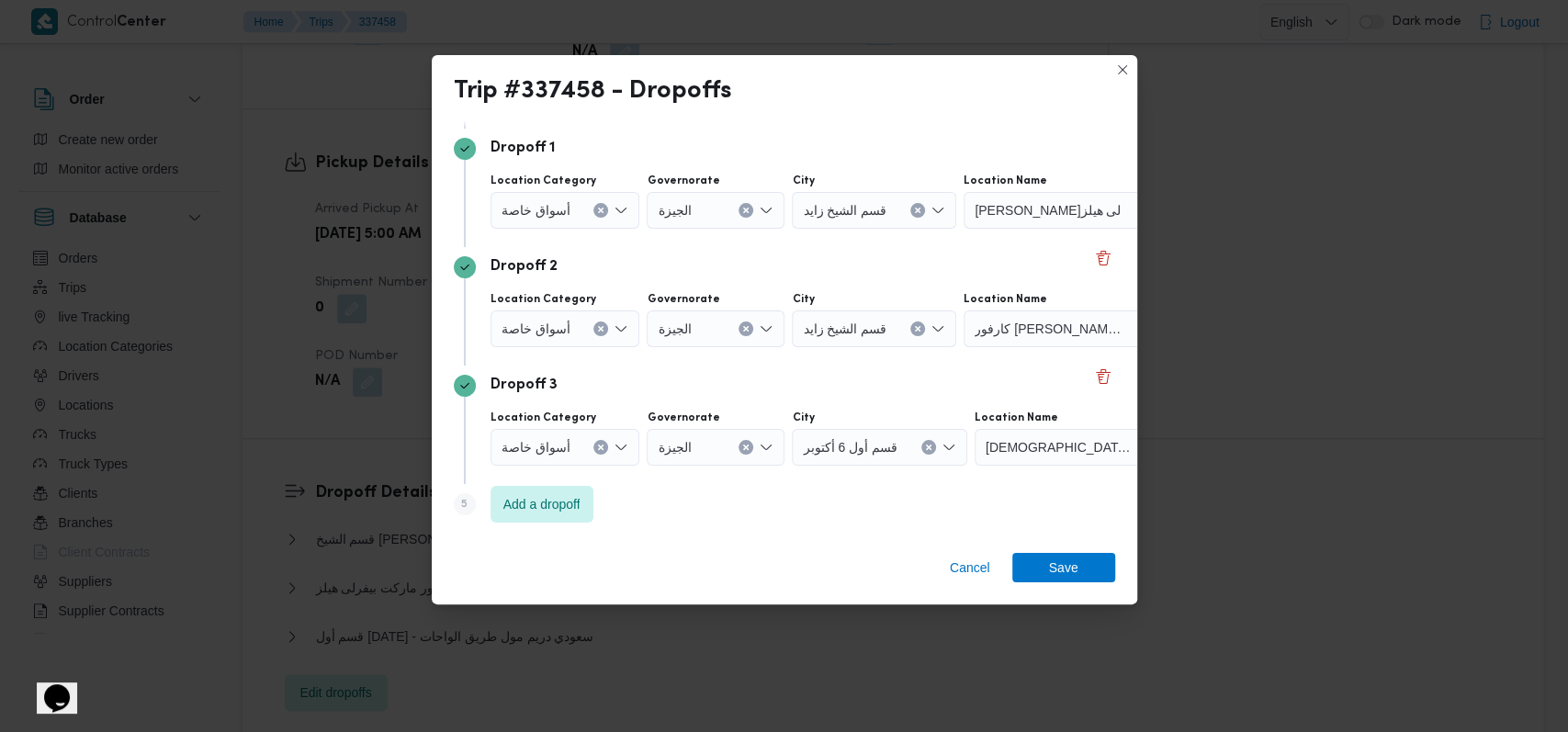
click at [925, 449] on icon "Clear input" at bounding box center [928, 447] width 7 height 7
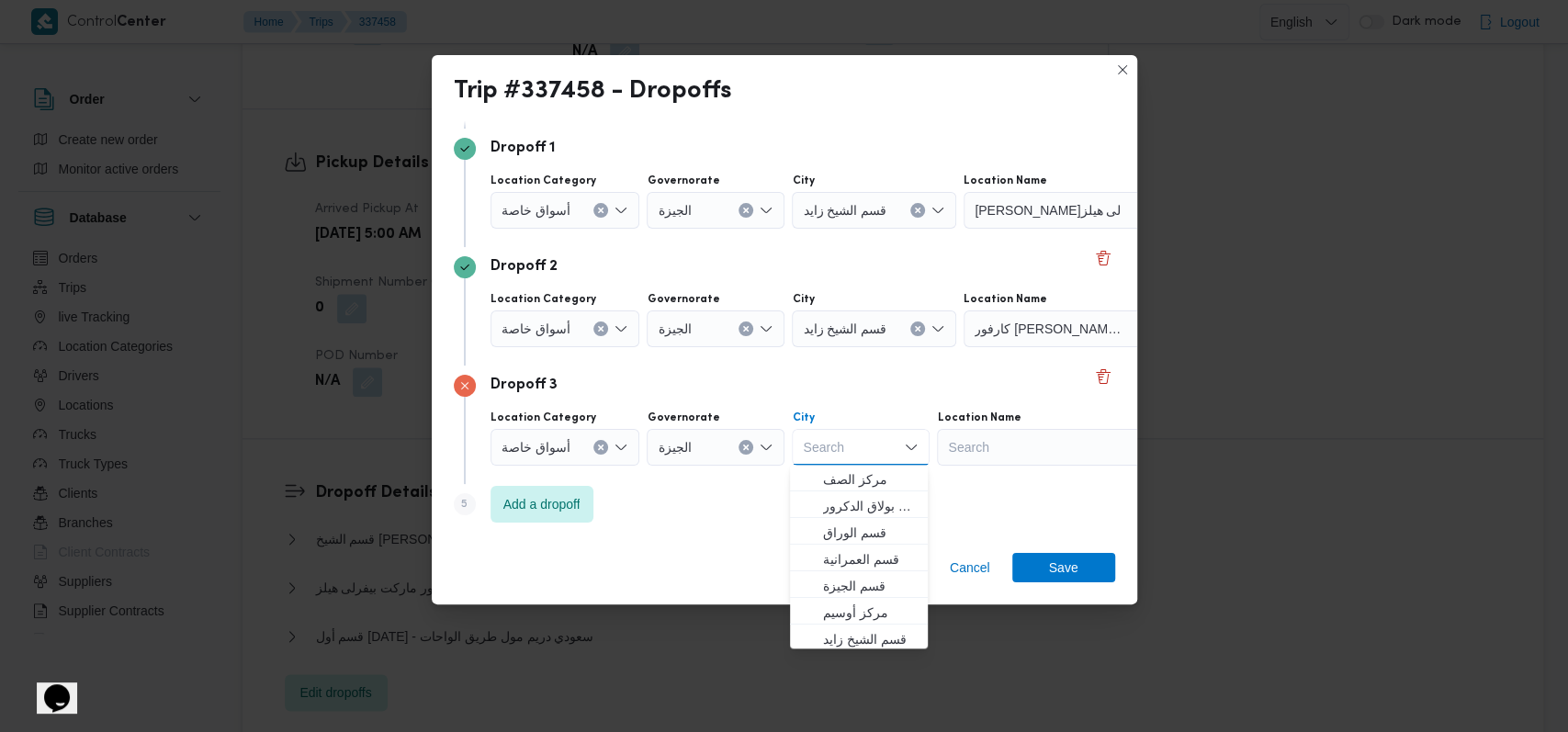
click at [1020, 439] on div "Search" at bounding box center [1051, 447] width 230 height 37
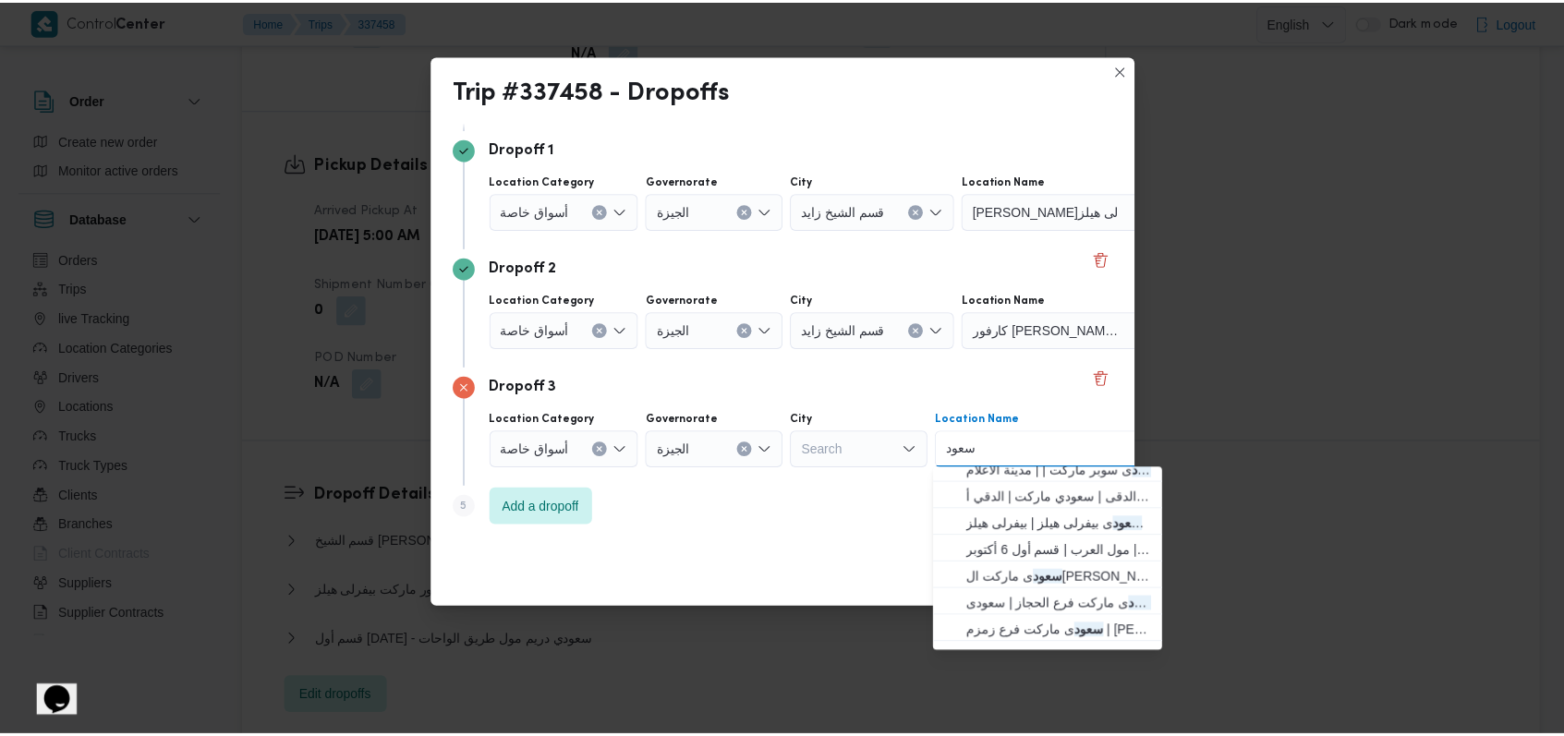
scroll to position [59, 0]
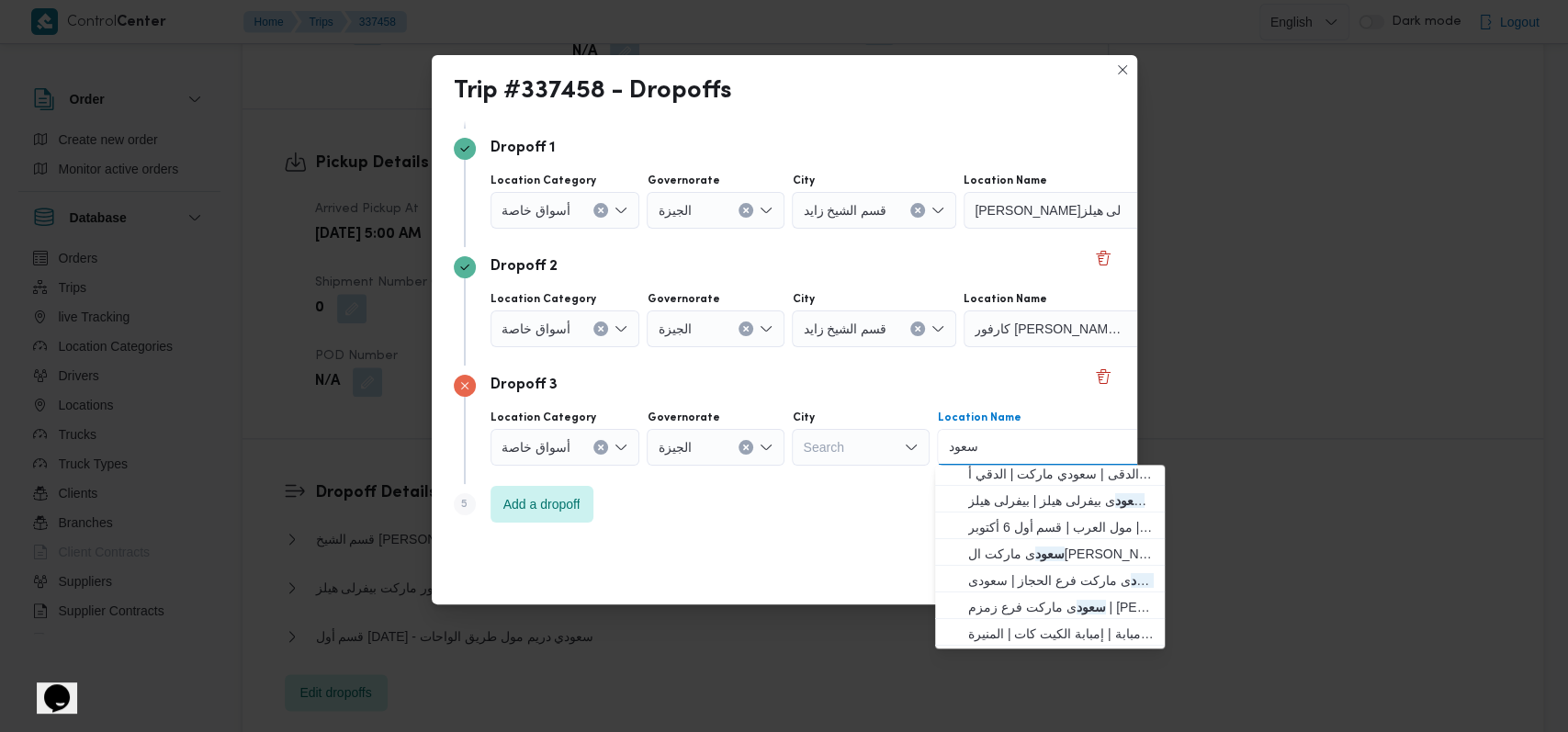
type input "سعود"
click at [870, 568] on div "Cancel Save" at bounding box center [784, 571] width 705 height 67
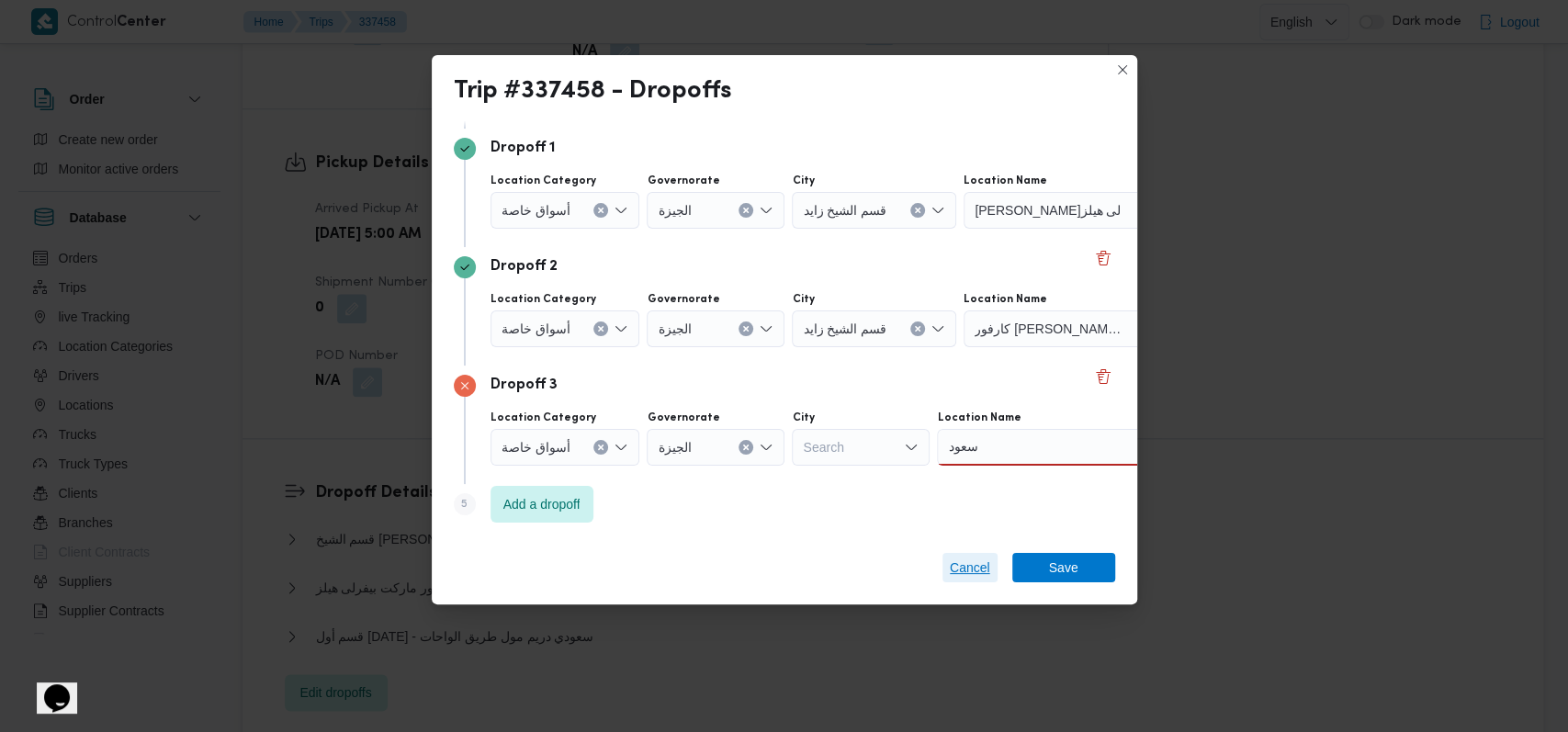
click at [979, 570] on span "Cancel" at bounding box center [969, 568] width 41 height 22
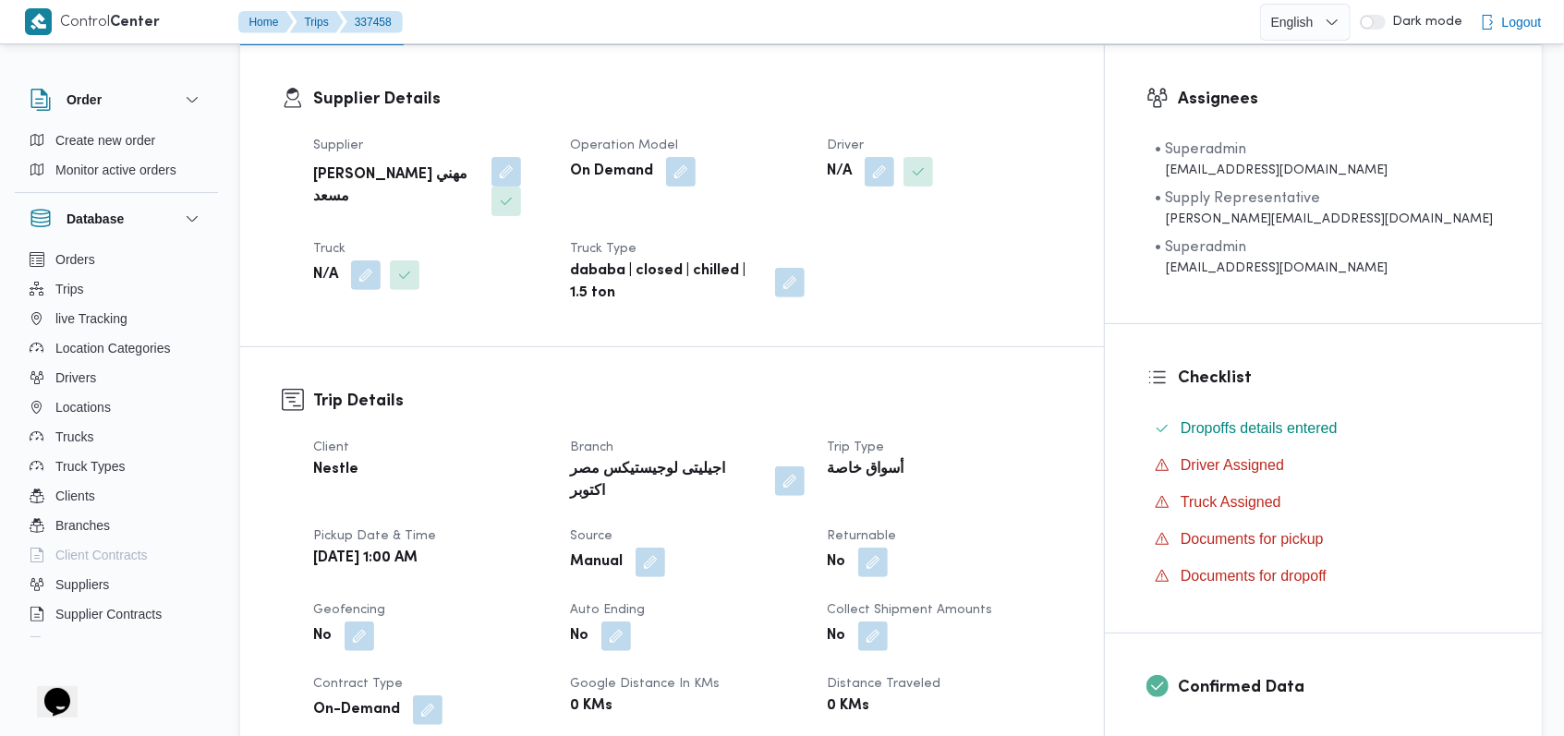
scroll to position [0, 0]
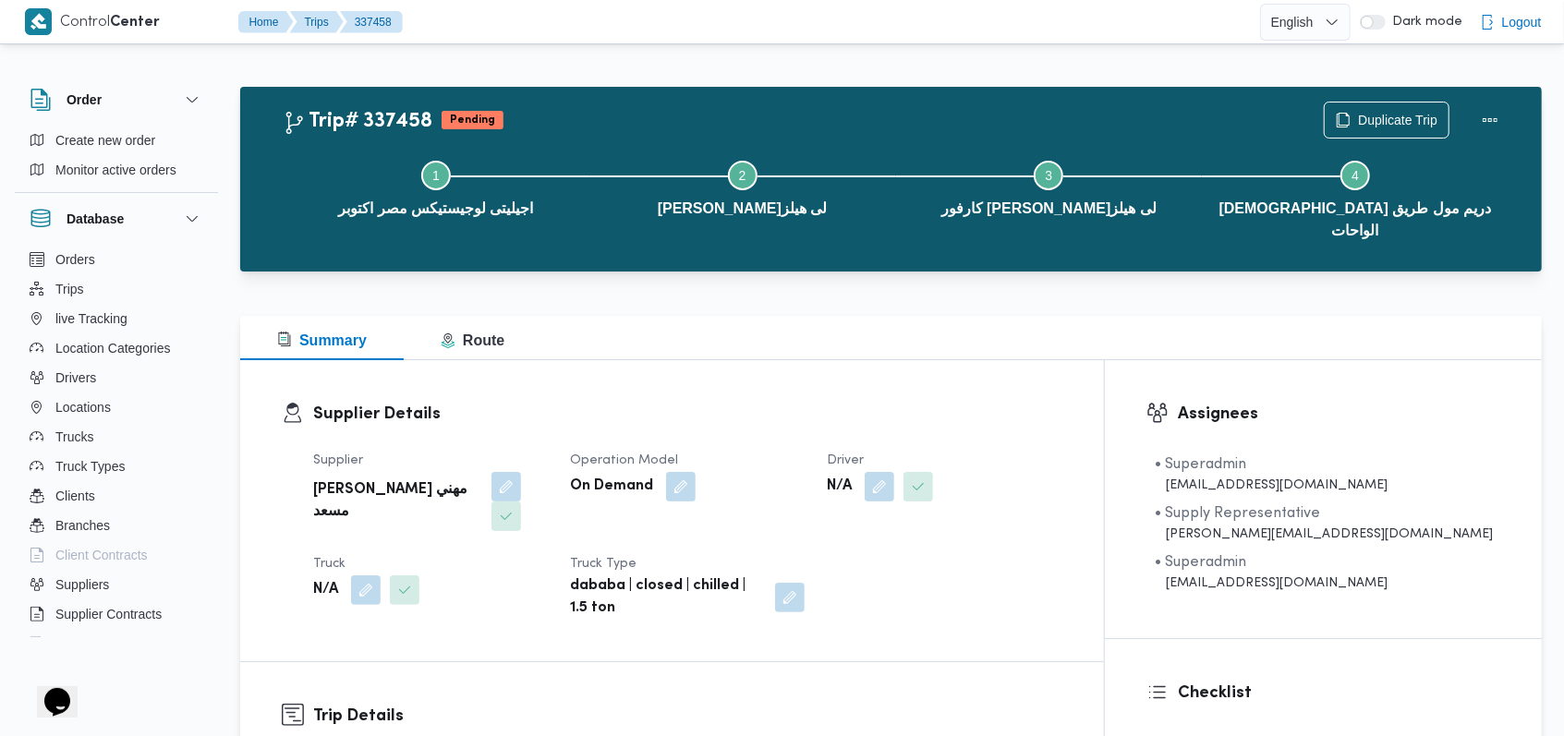
click at [813, 403] on h3 "Supplier Details" at bounding box center [687, 414] width 749 height 25
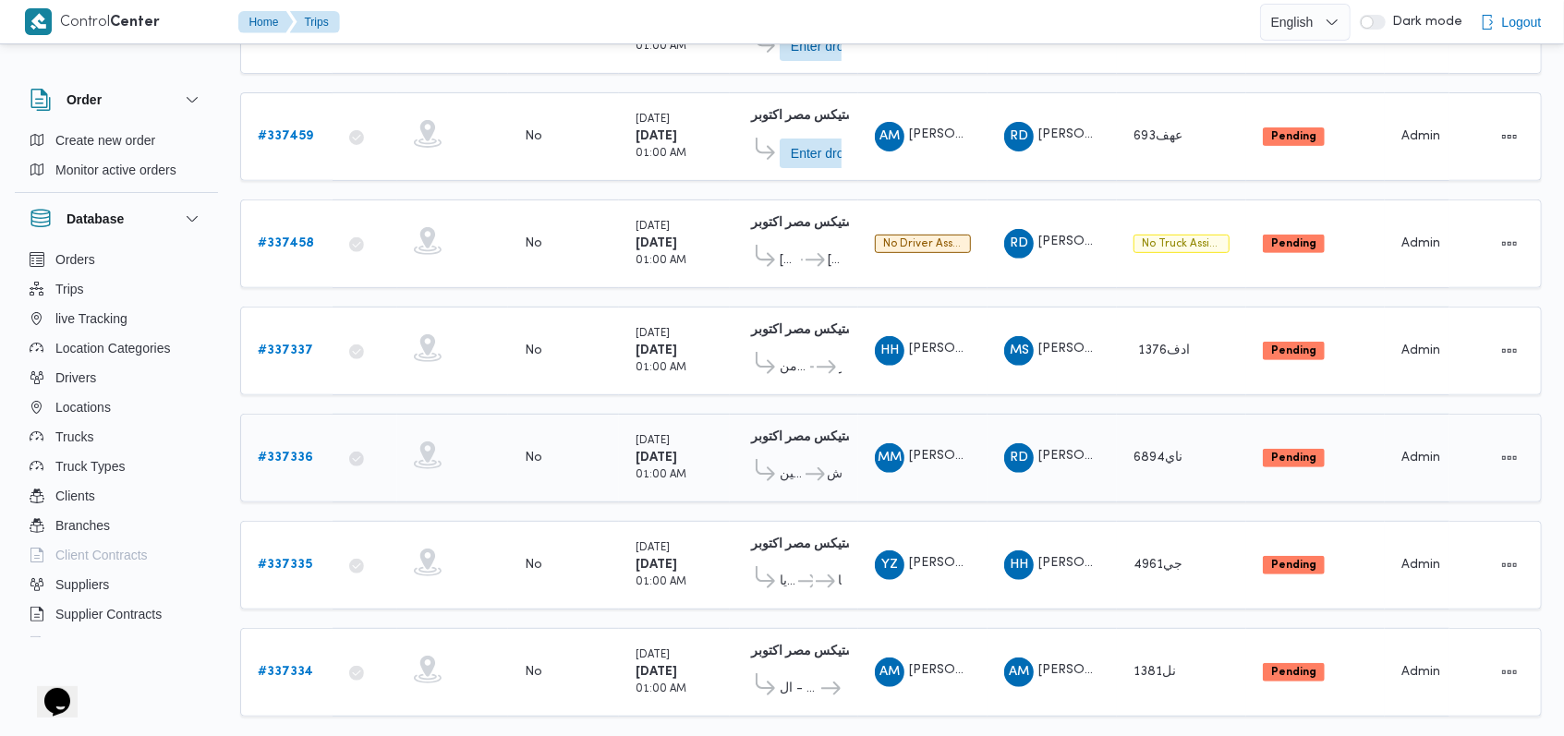
scroll to position [416, 0]
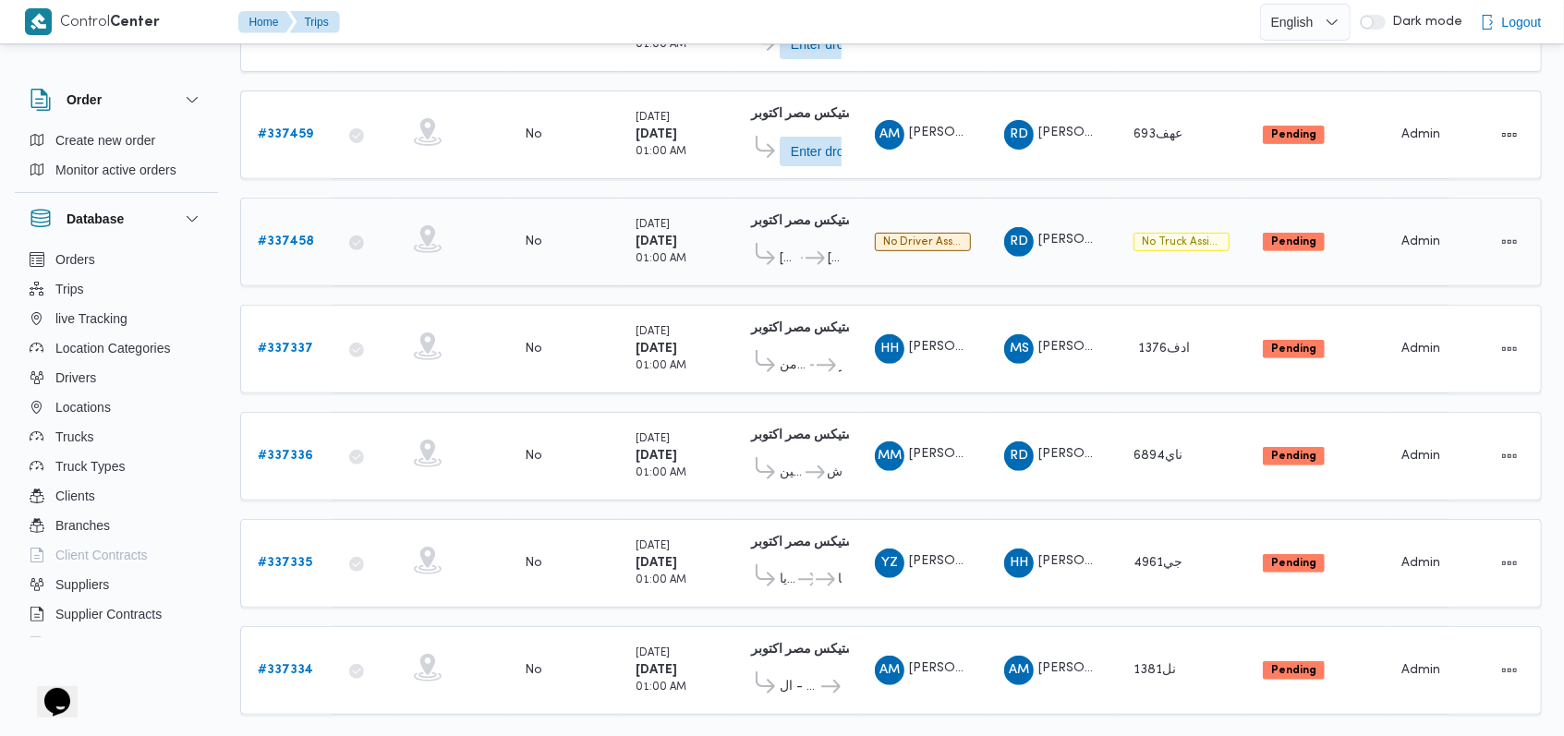
click at [288, 236] on b "# 337458" at bounding box center [286, 242] width 56 height 12
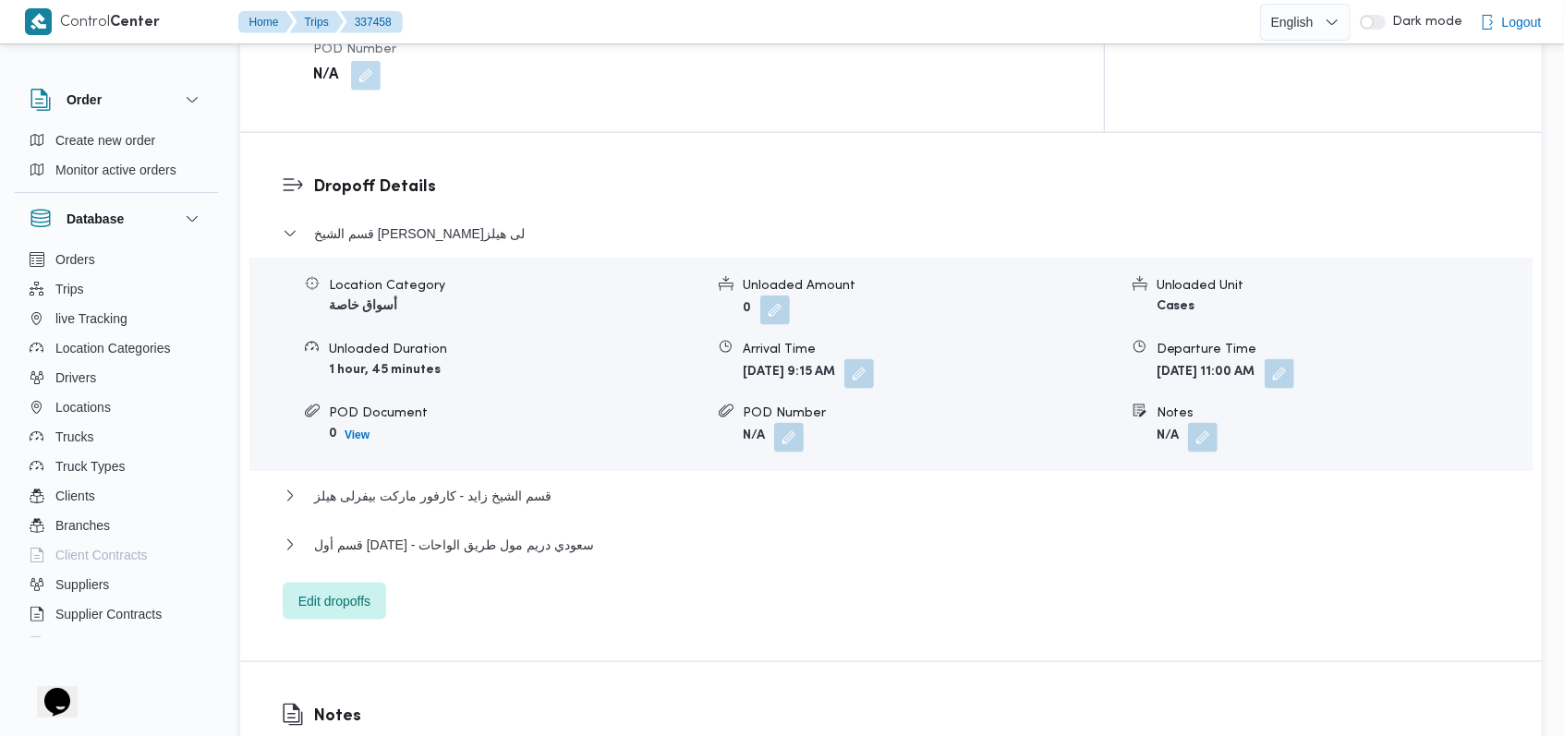
scroll to position [1648, 0]
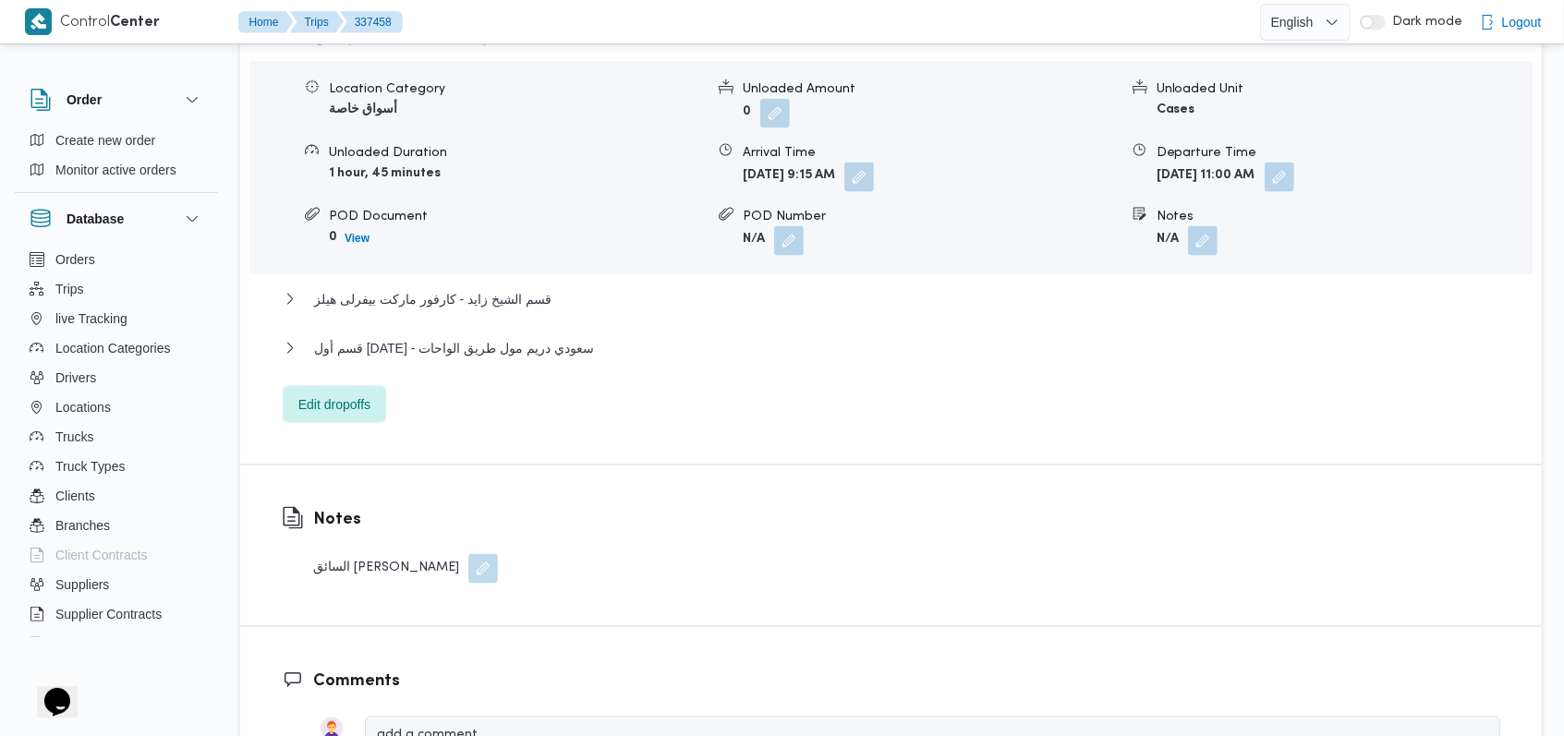
click at [468, 554] on button "button" at bounding box center [483, 569] width 30 height 30
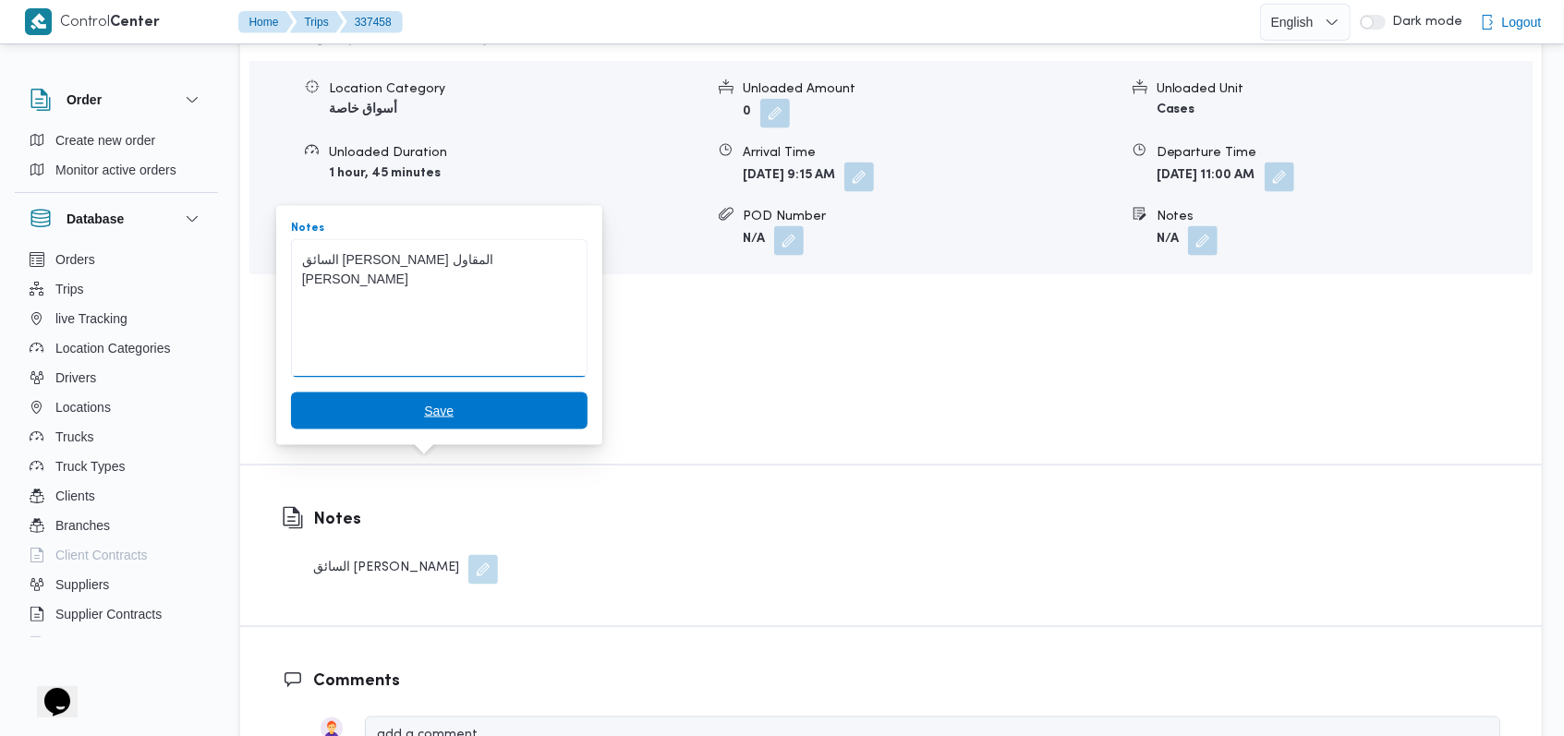
type textarea "السائق احمد حامد تبع المقاول راجح الضبع"
click at [443, 421] on span "Save" at bounding box center [439, 411] width 296 height 37
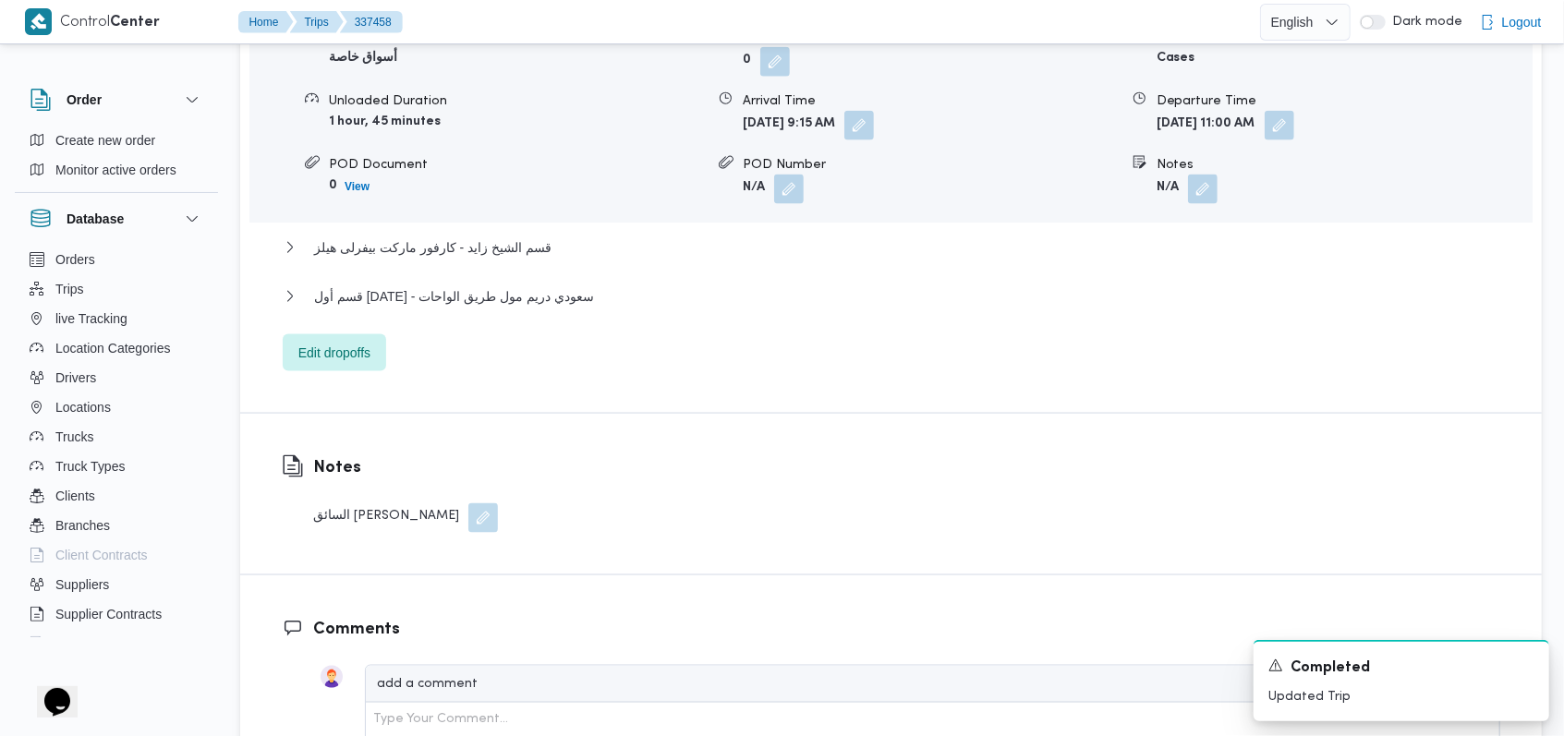
scroll to position [1651, 0]
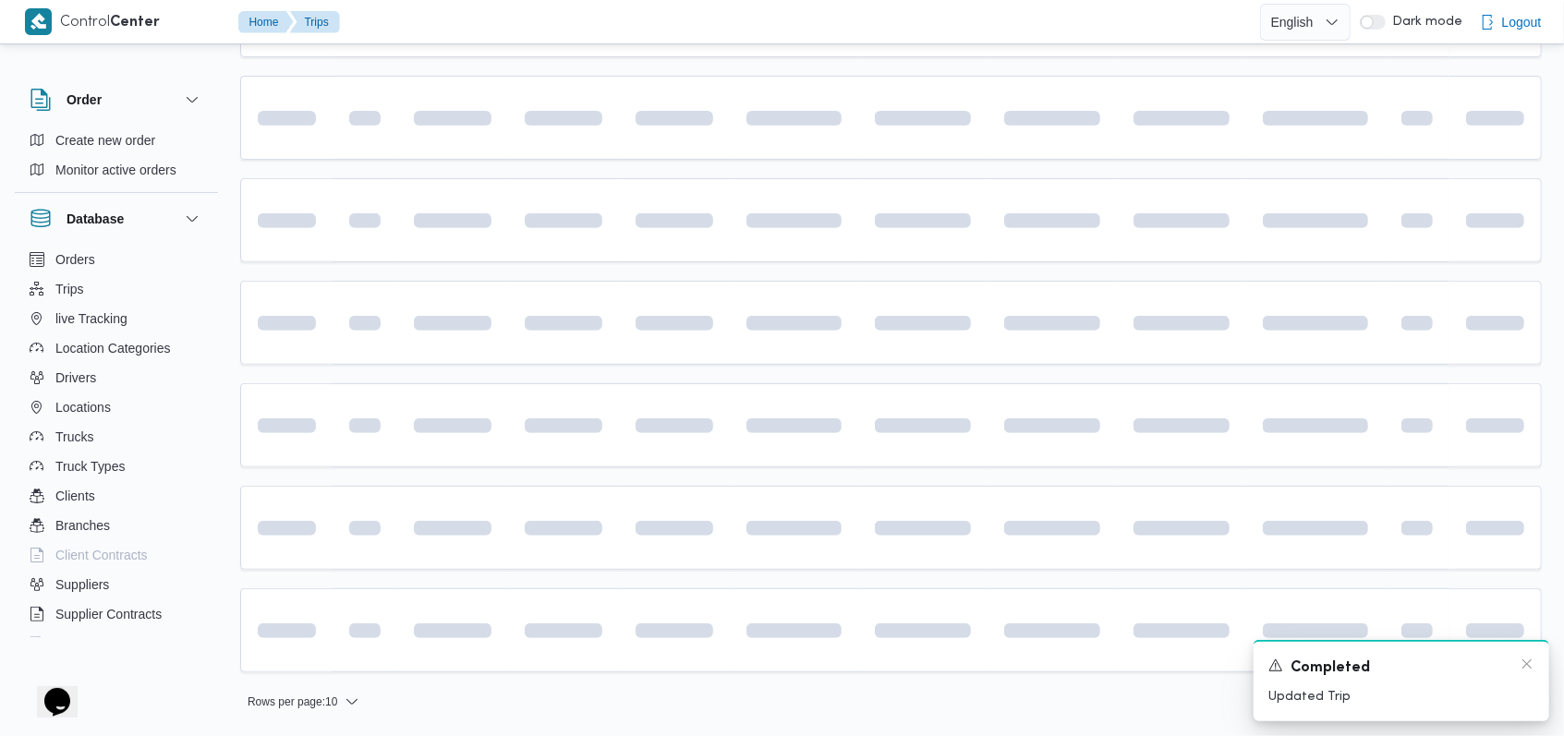
scroll to position [414, 0]
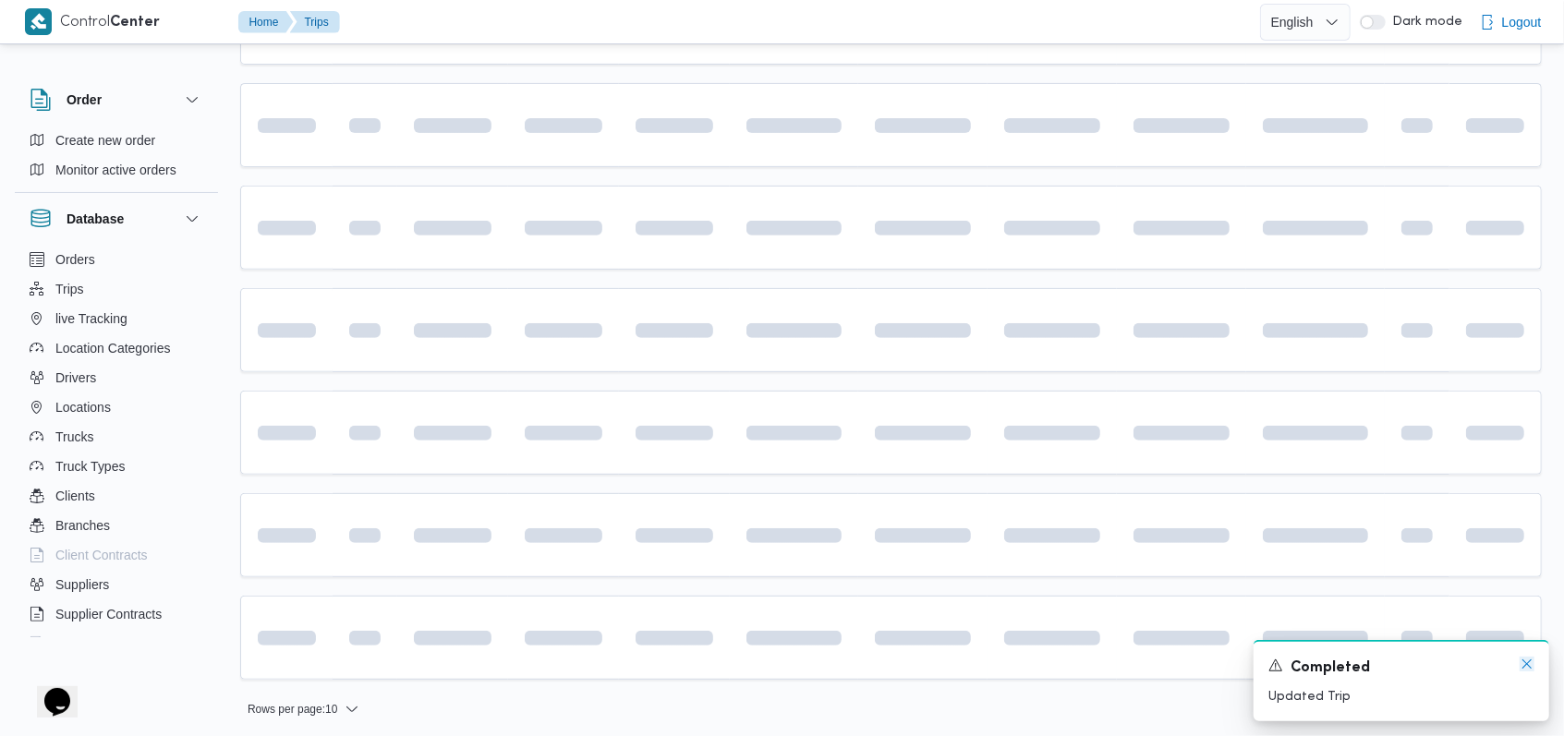
click at [1522, 664] on icon "Dismiss toast" at bounding box center [1526, 664] width 15 height 15
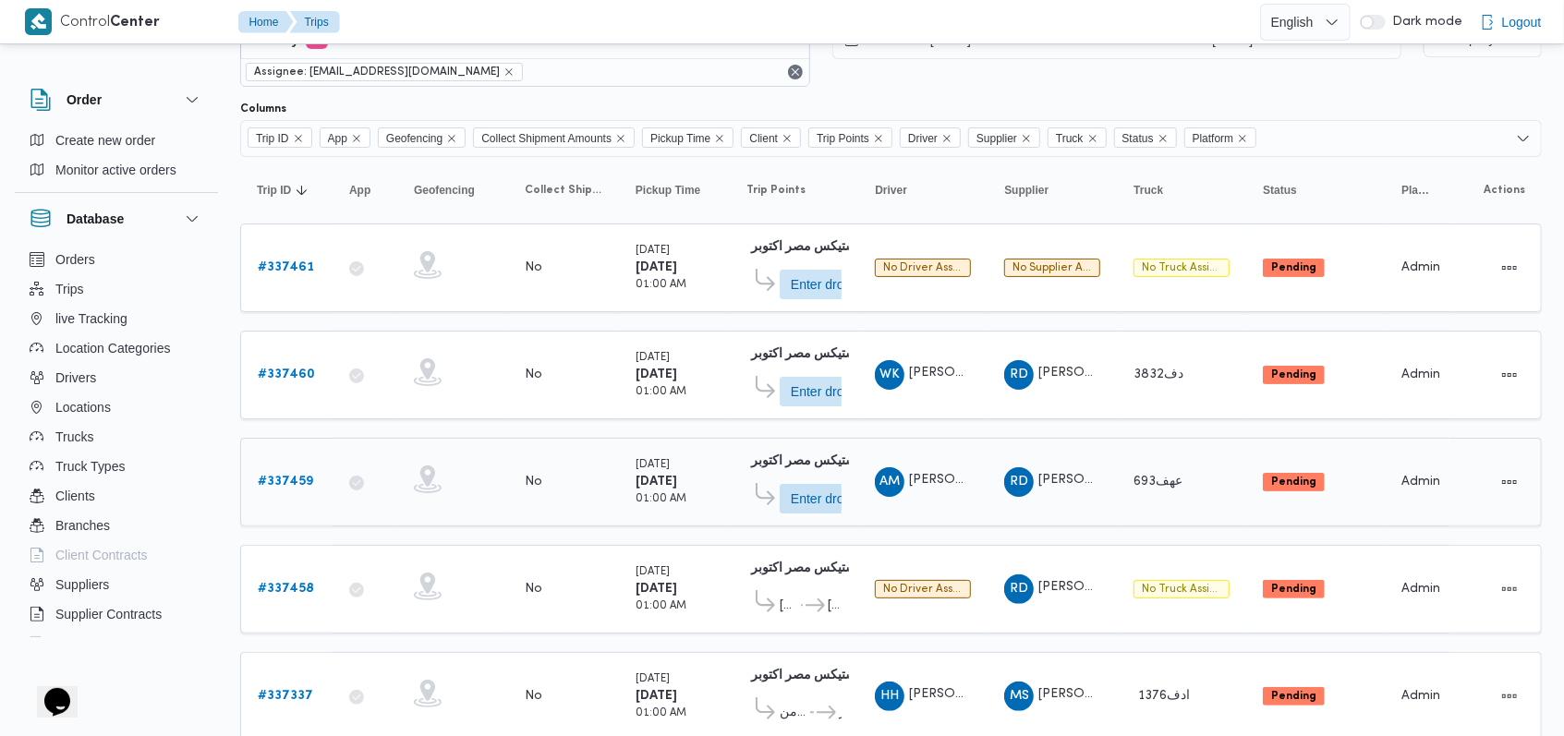
scroll to position [123, 0]
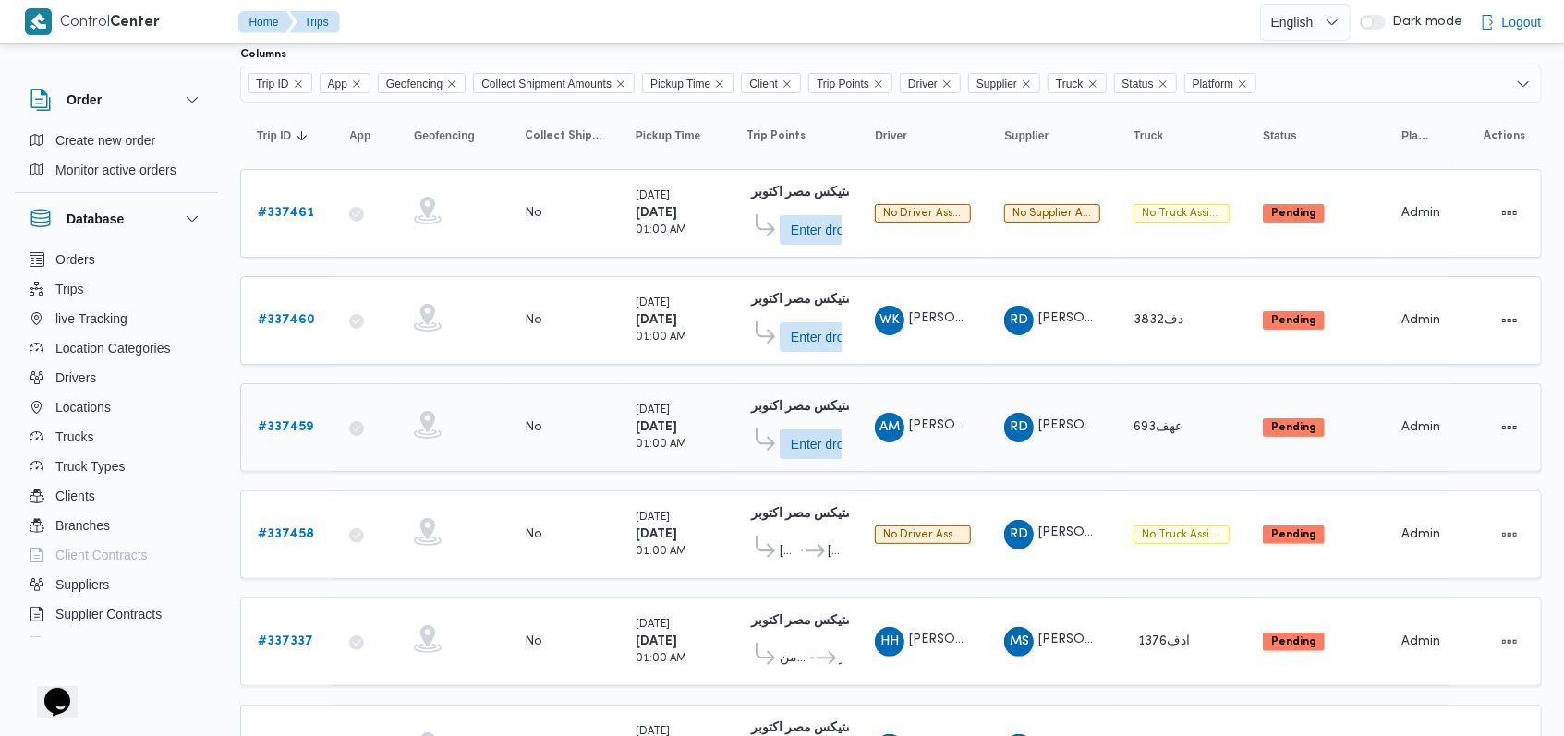
click at [300, 425] on b "# 337459" at bounding box center [285, 427] width 55 height 12
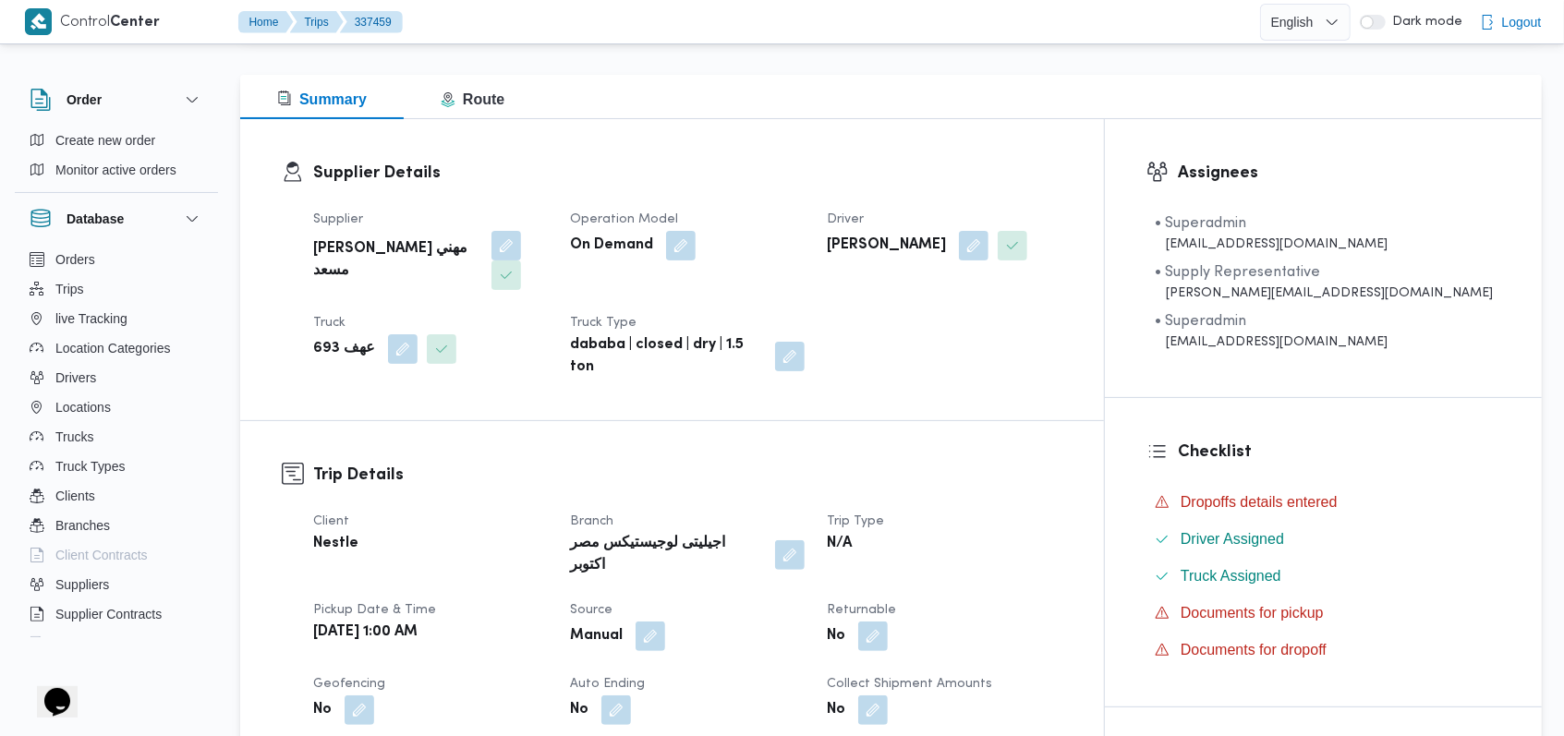
scroll to position [739, 0]
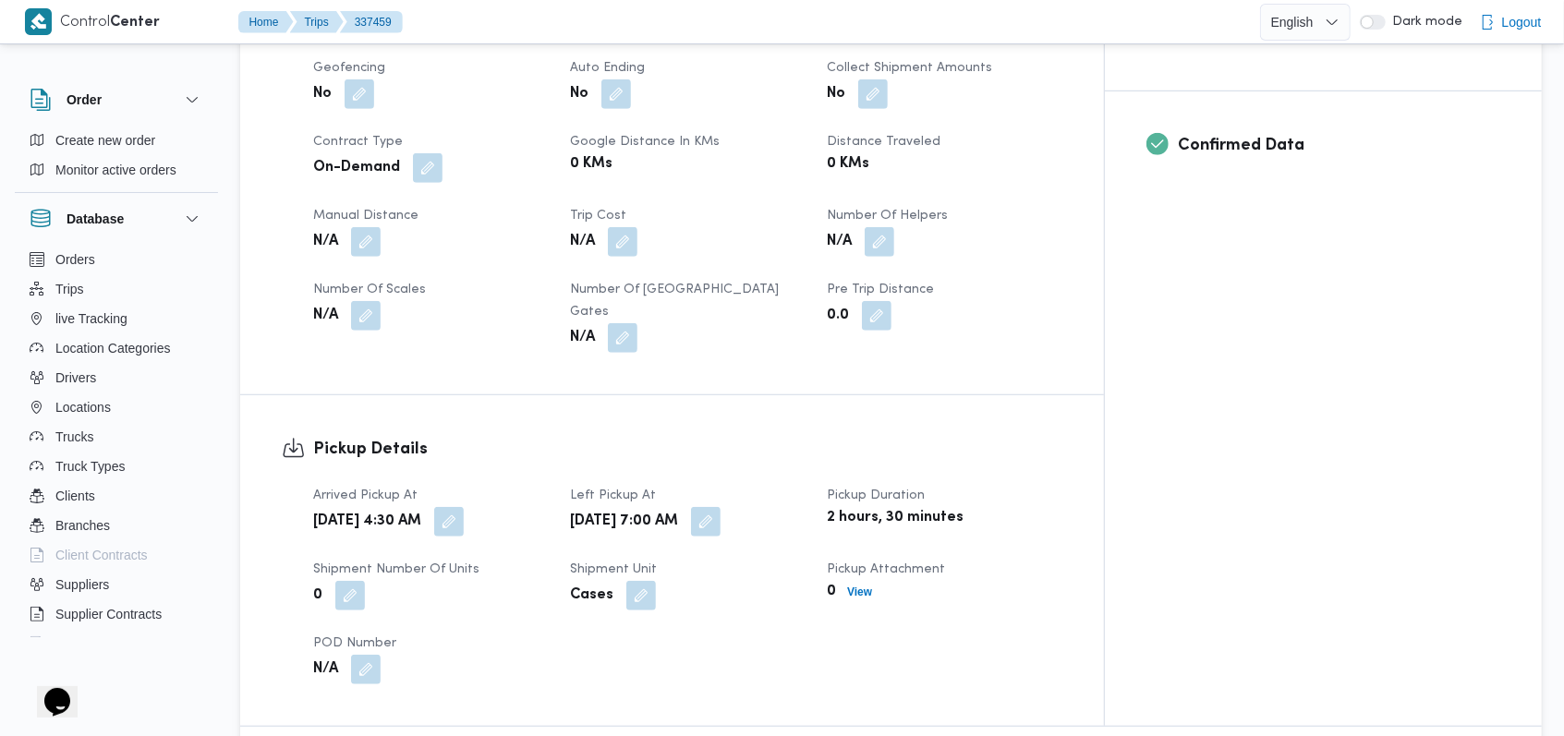
click at [894, 227] on span at bounding box center [874, 242] width 39 height 30
click at [894, 226] on button "button" at bounding box center [880, 241] width 30 height 30
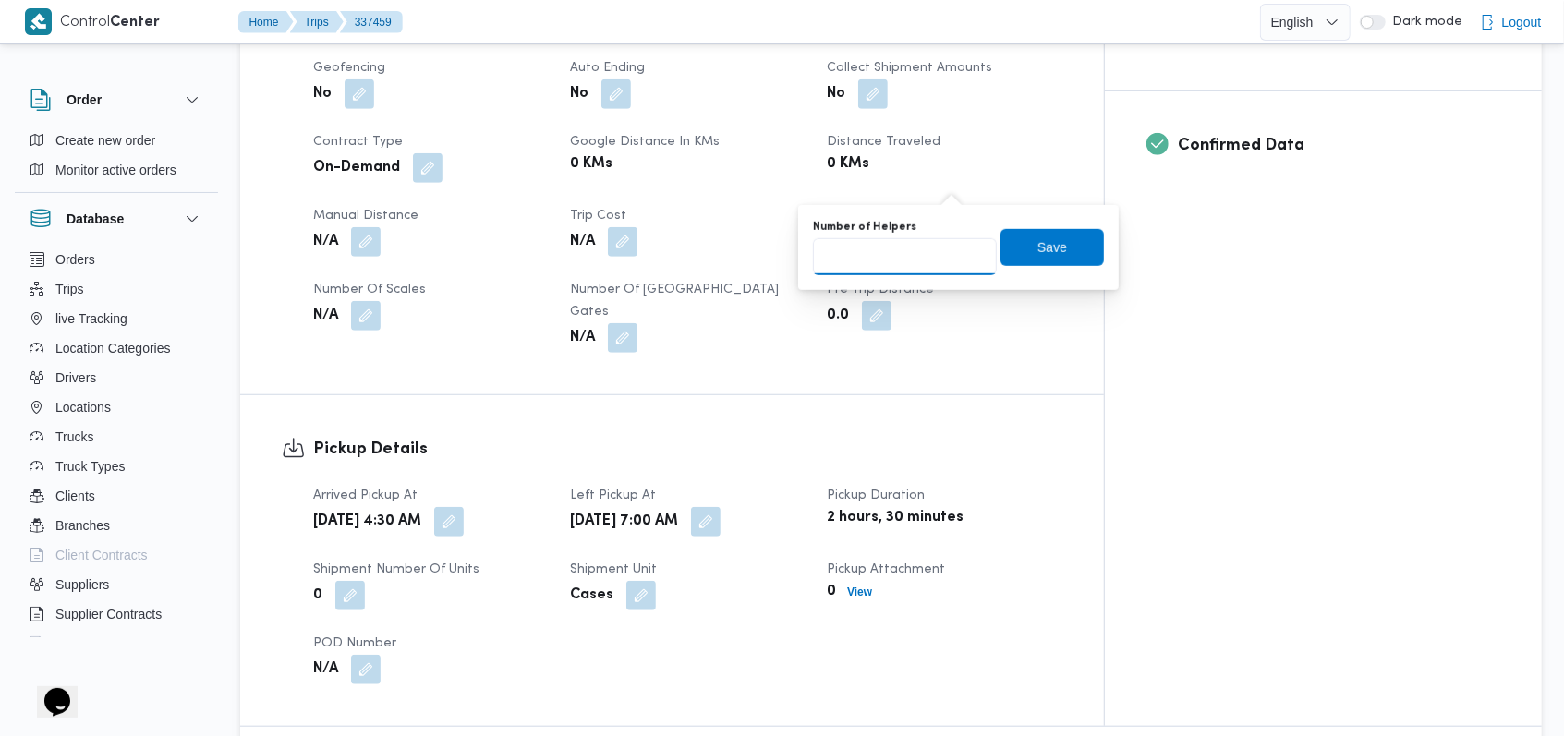
click at [902, 266] on input "Number of Helpers" at bounding box center [905, 256] width 184 height 37
type input "1"
click at [1020, 238] on span "Save" at bounding box center [1051, 246] width 103 height 37
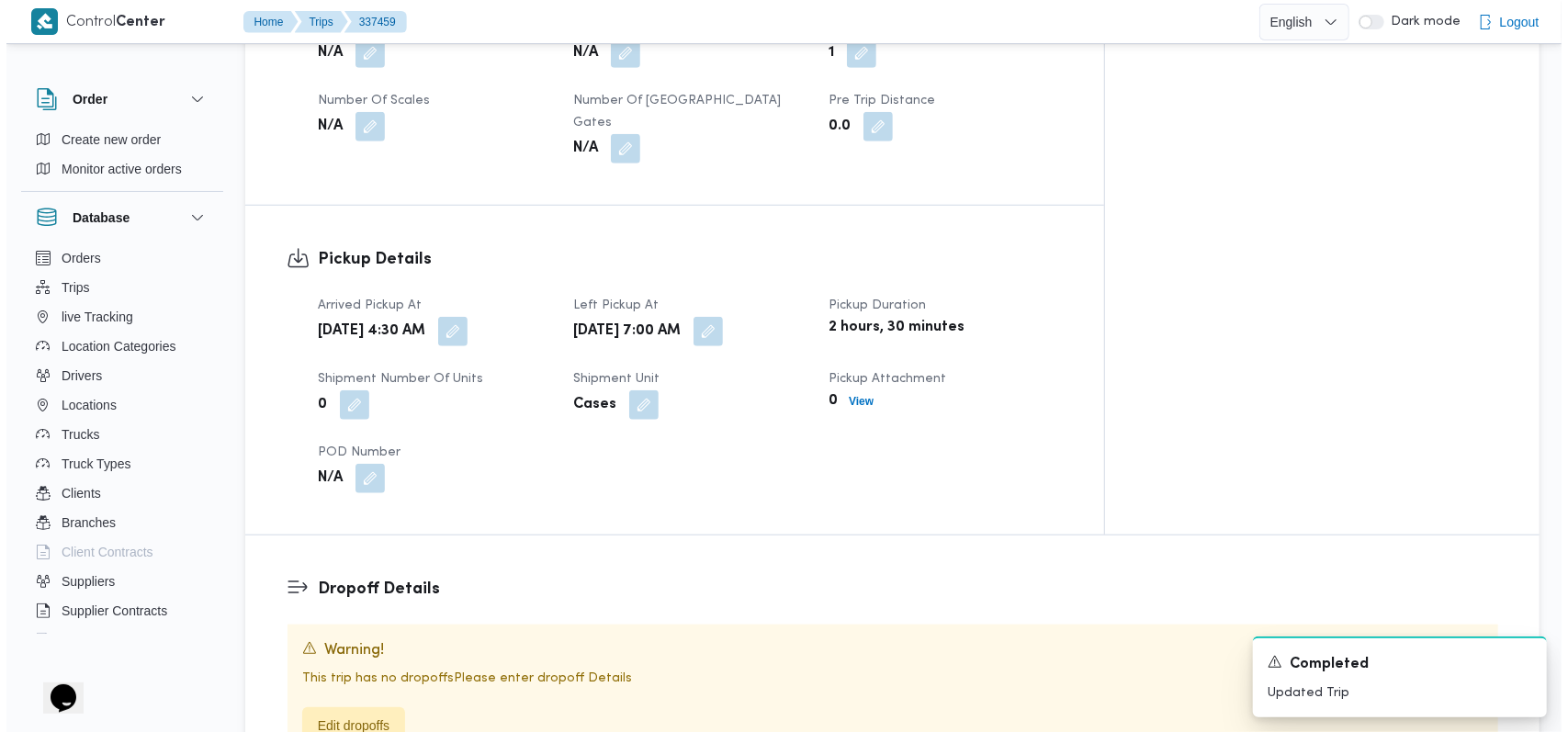
scroll to position [1224, 0]
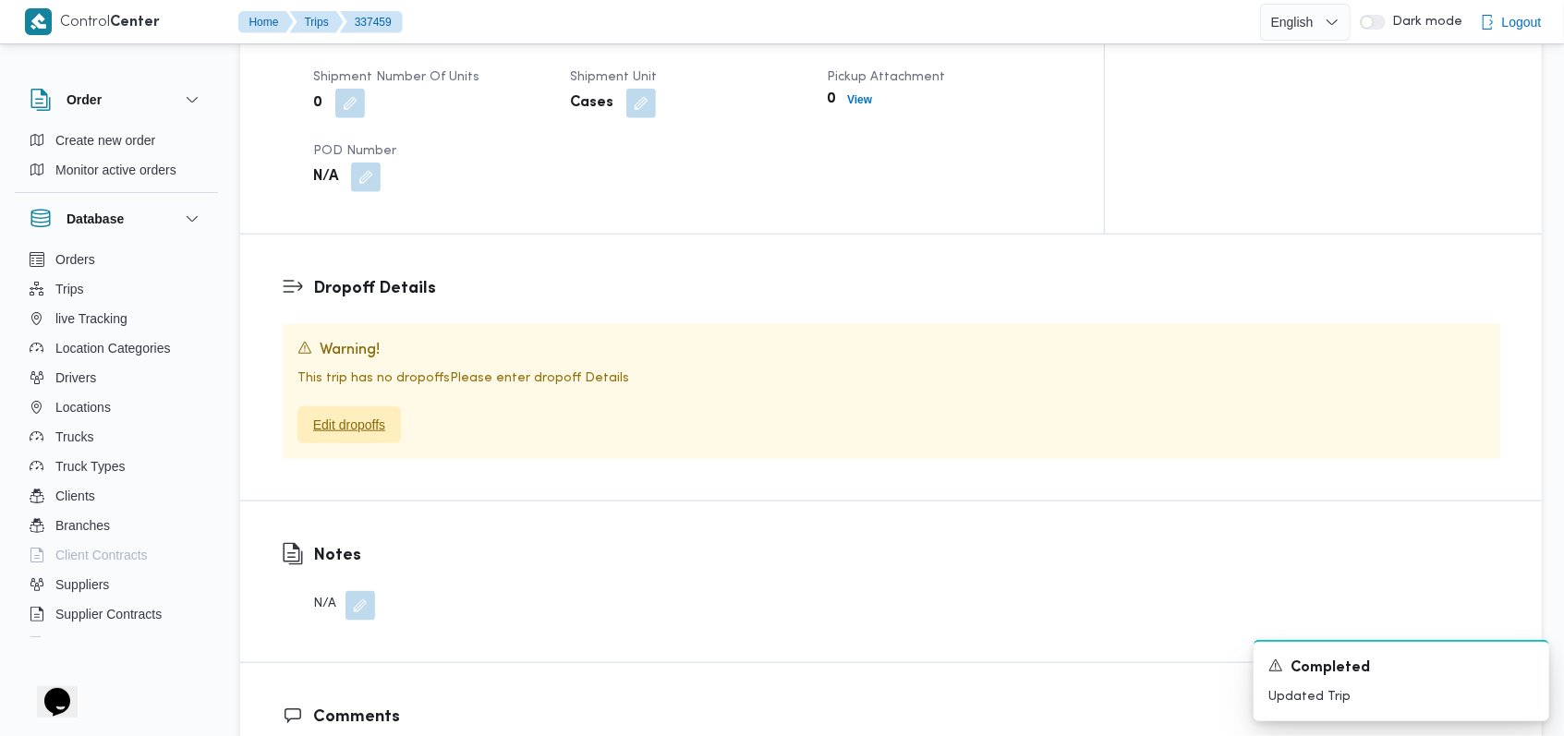
click at [368, 406] on span "Edit dropoffs" at bounding box center [348, 424] width 103 height 37
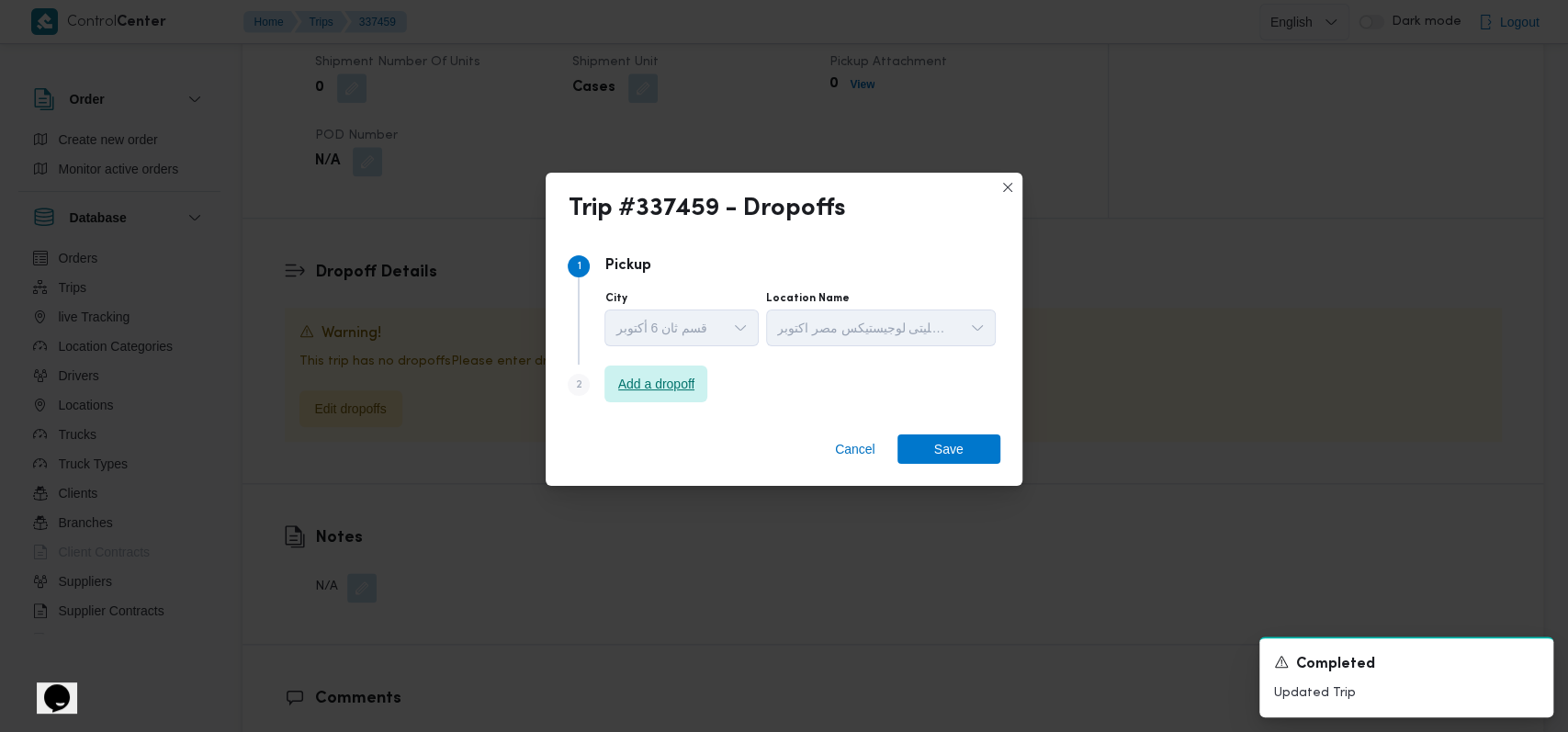
click at [639, 371] on span "Add a dropoff" at bounding box center [655, 384] width 102 height 37
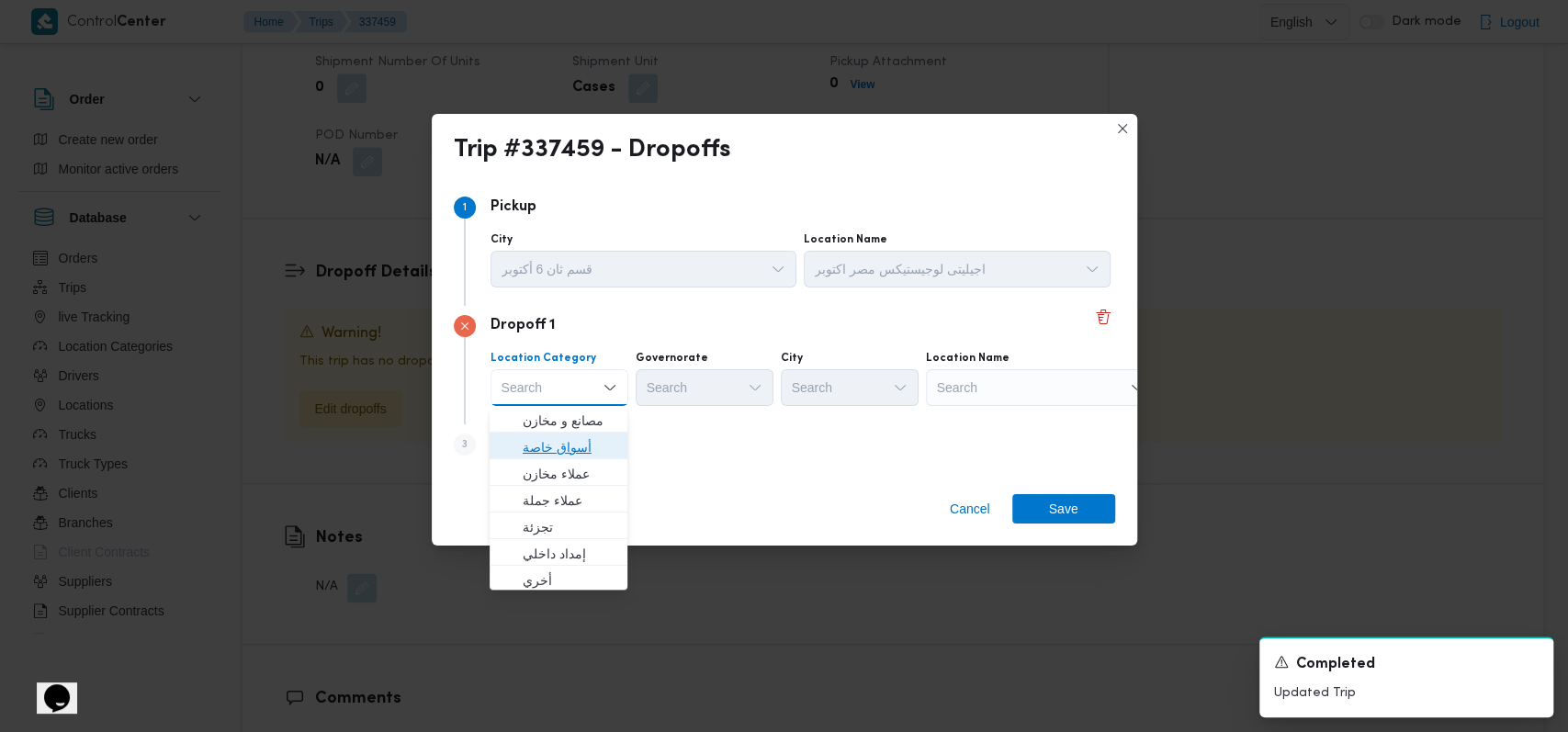
click at [596, 449] on span "أسواق خاصة" at bounding box center [570, 448] width 93 height 22
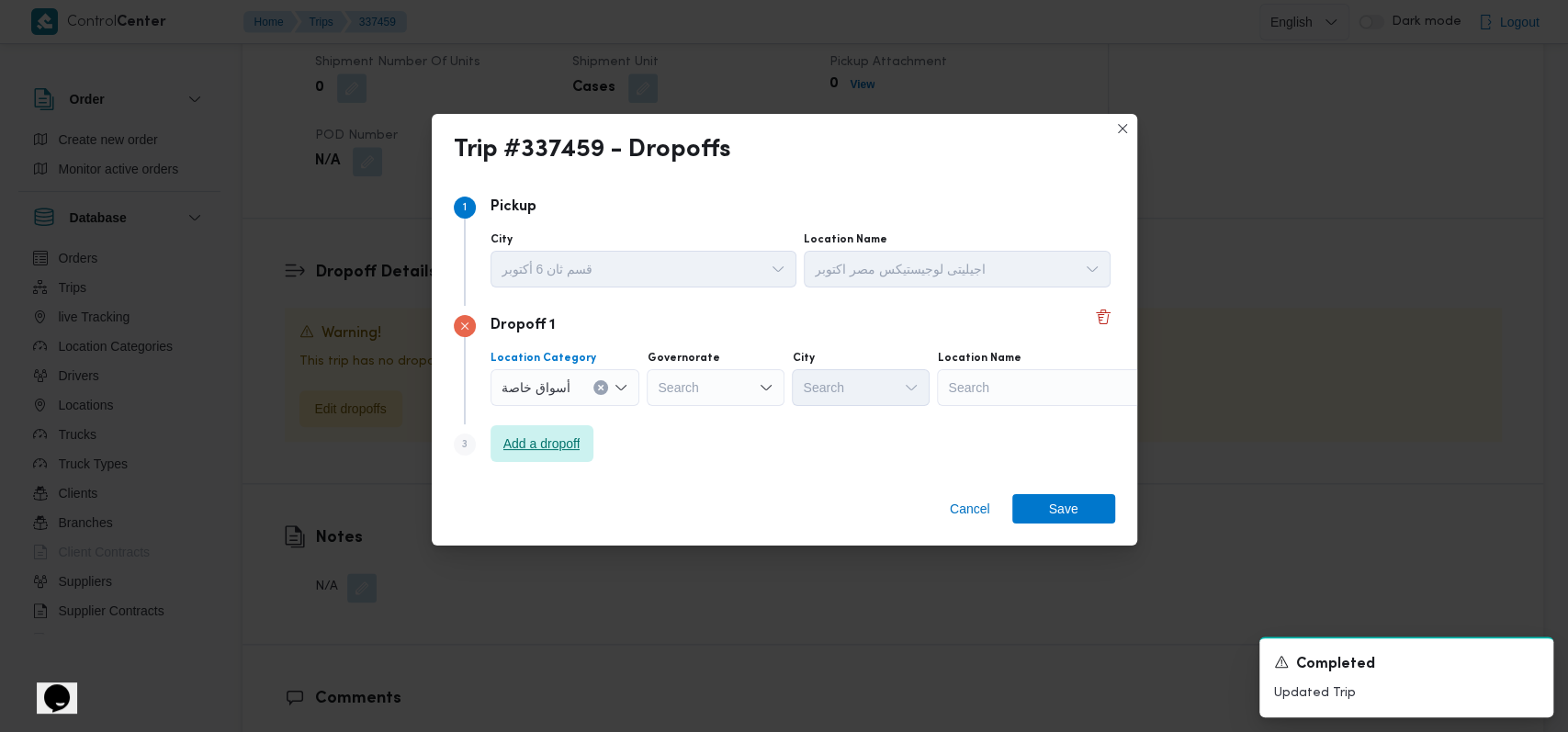
click at [574, 444] on span "Add a dropoff" at bounding box center [542, 444] width 78 height 22
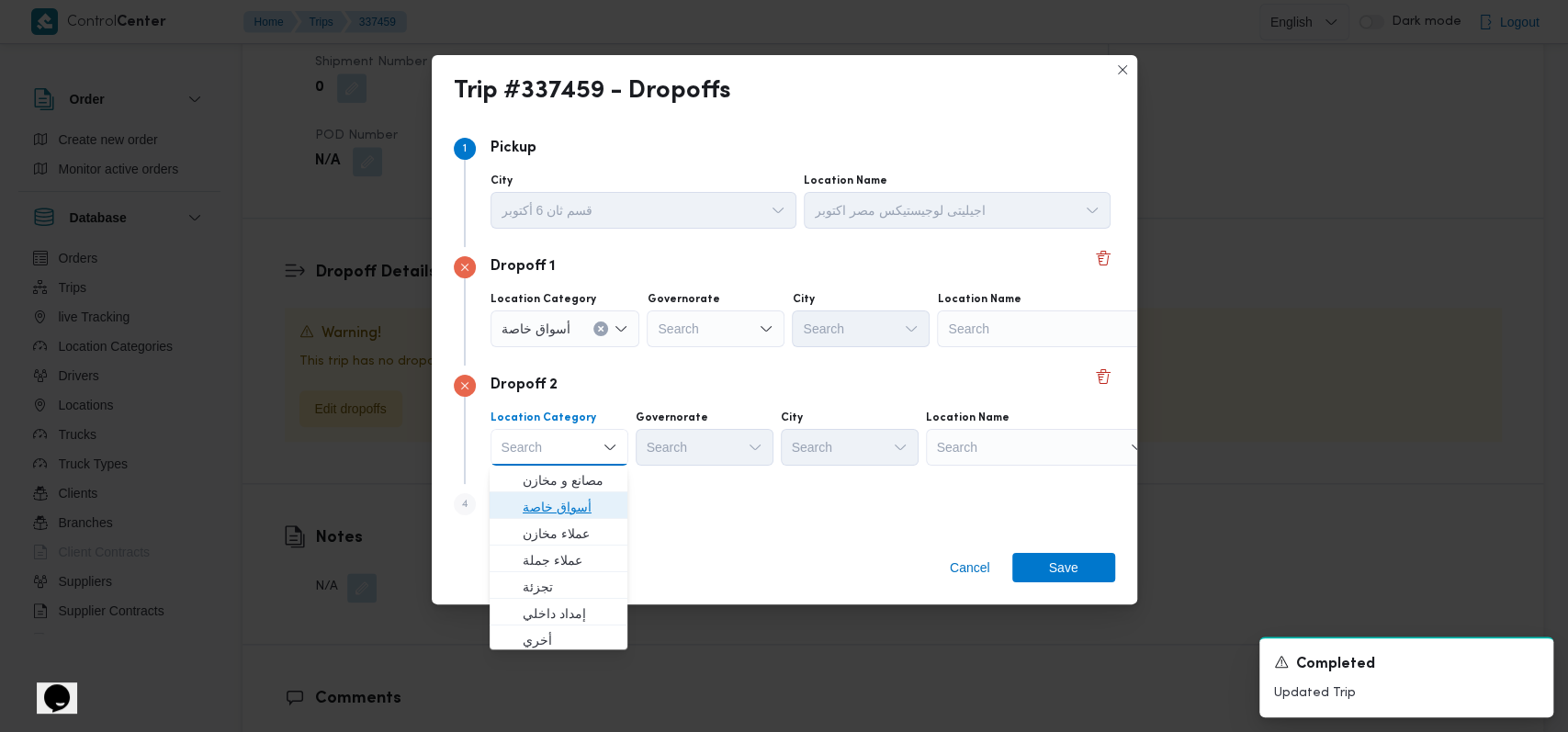
click at [570, 500] on span "أسواق خاصة" at bounding box center [570, 507] width 93 height 22
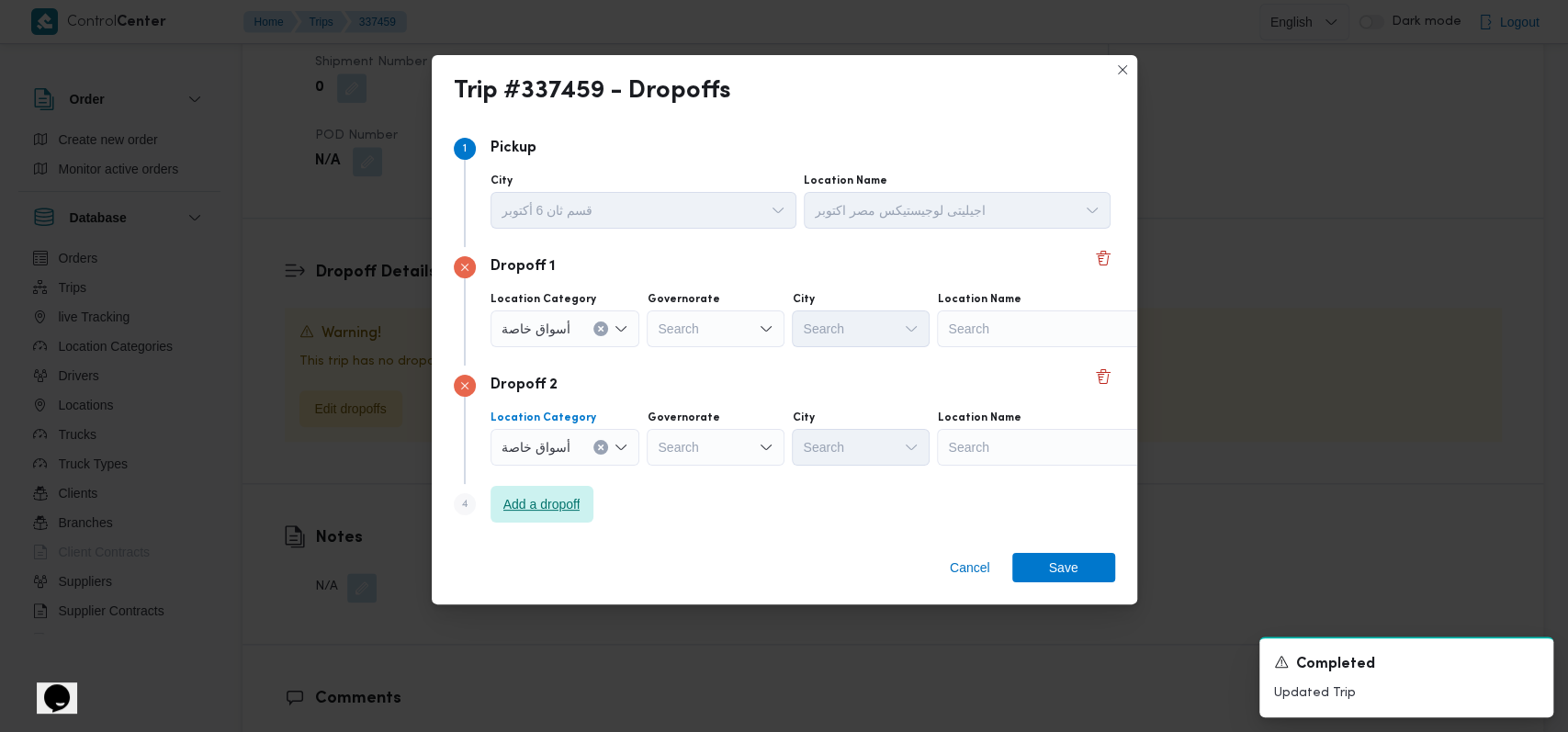
click at [570, 500] on span "Add a dropoff" at bounding box center [542, 504] width 78 height 22
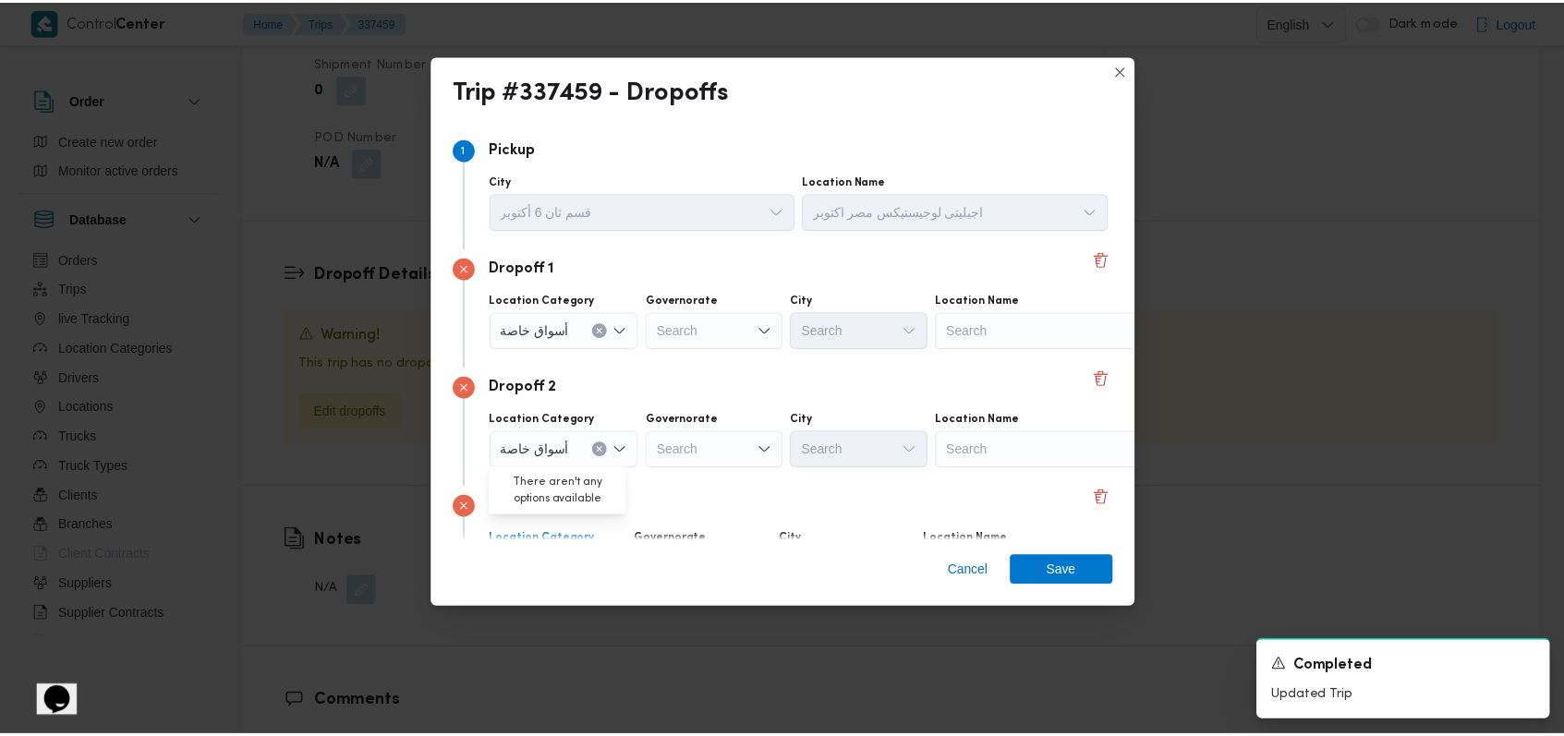
scroll to position [119, 0]
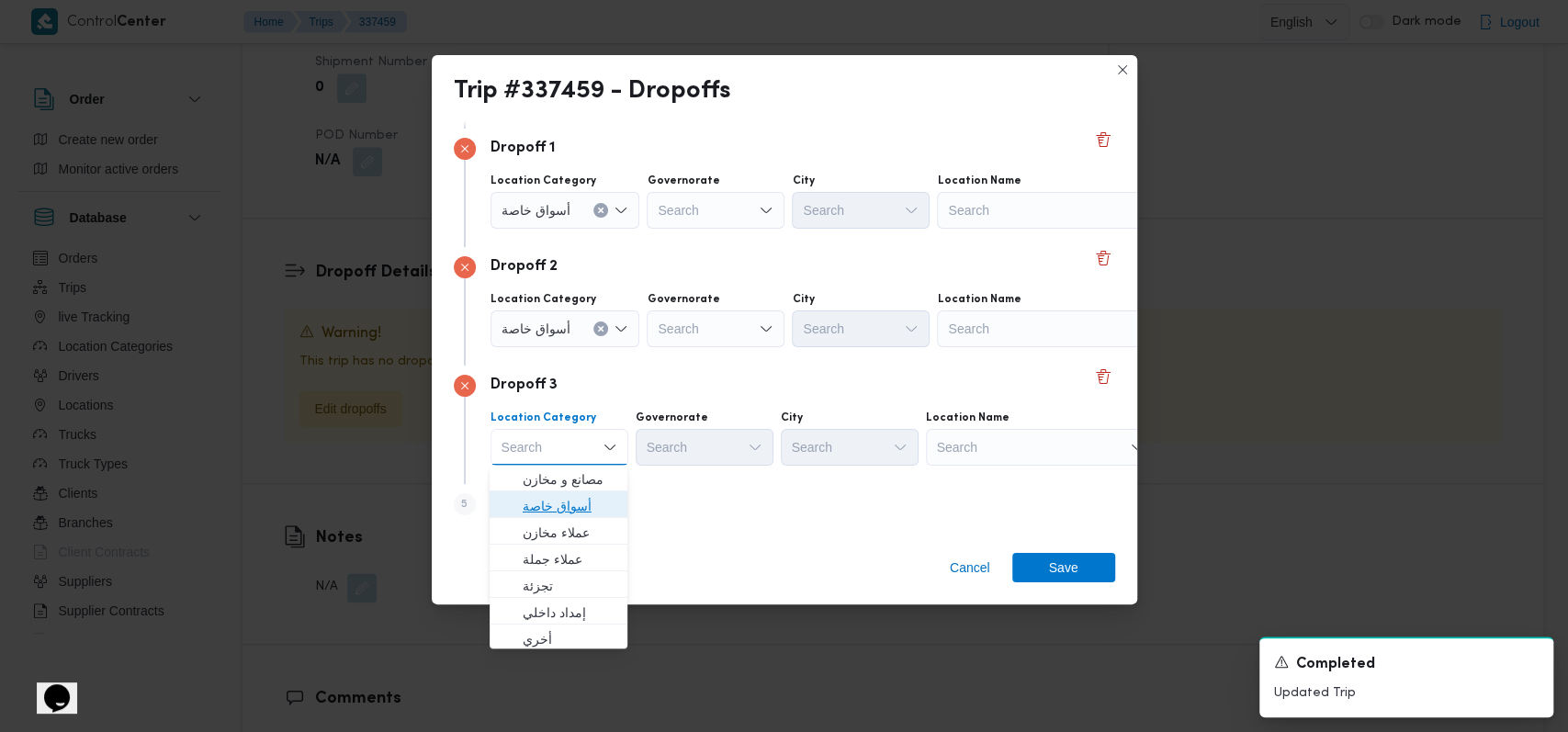
click at [579, 504] on span "أسواق خاصة" at bounding box center [570, 506] width 93 height 22
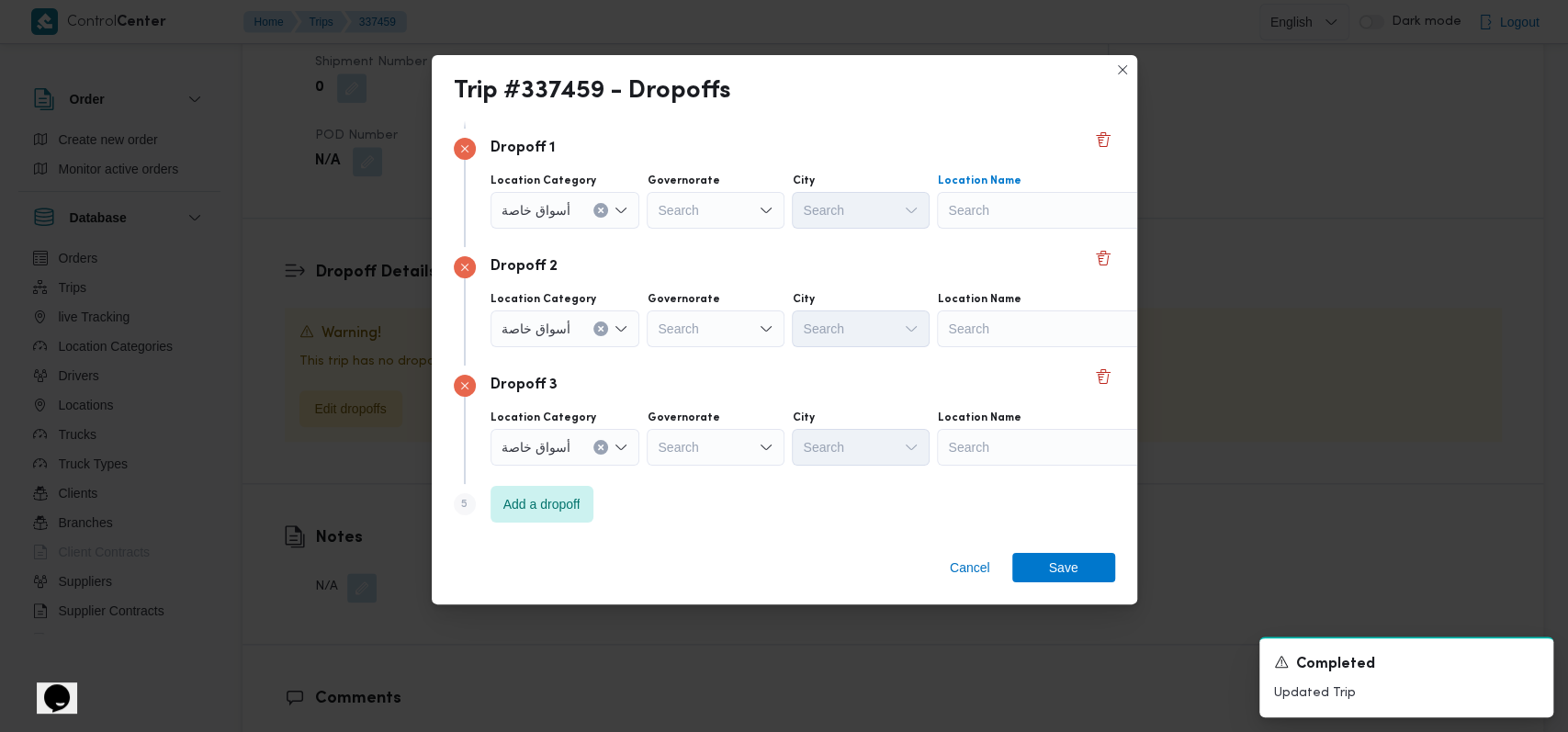
click at [1022, 224] on div "Search" at bounding box center [1051, 210] width 230 height 37
type input "السد"
click at [1012, 231] on span "سبينس السد العالى - الدقى | السد العالي | الدقي أ" at bounding box center [1050, 243] width 215 height 30
click at [1003, 331] on div "Search" at bounding box center [1051, 328] width 230 height 37
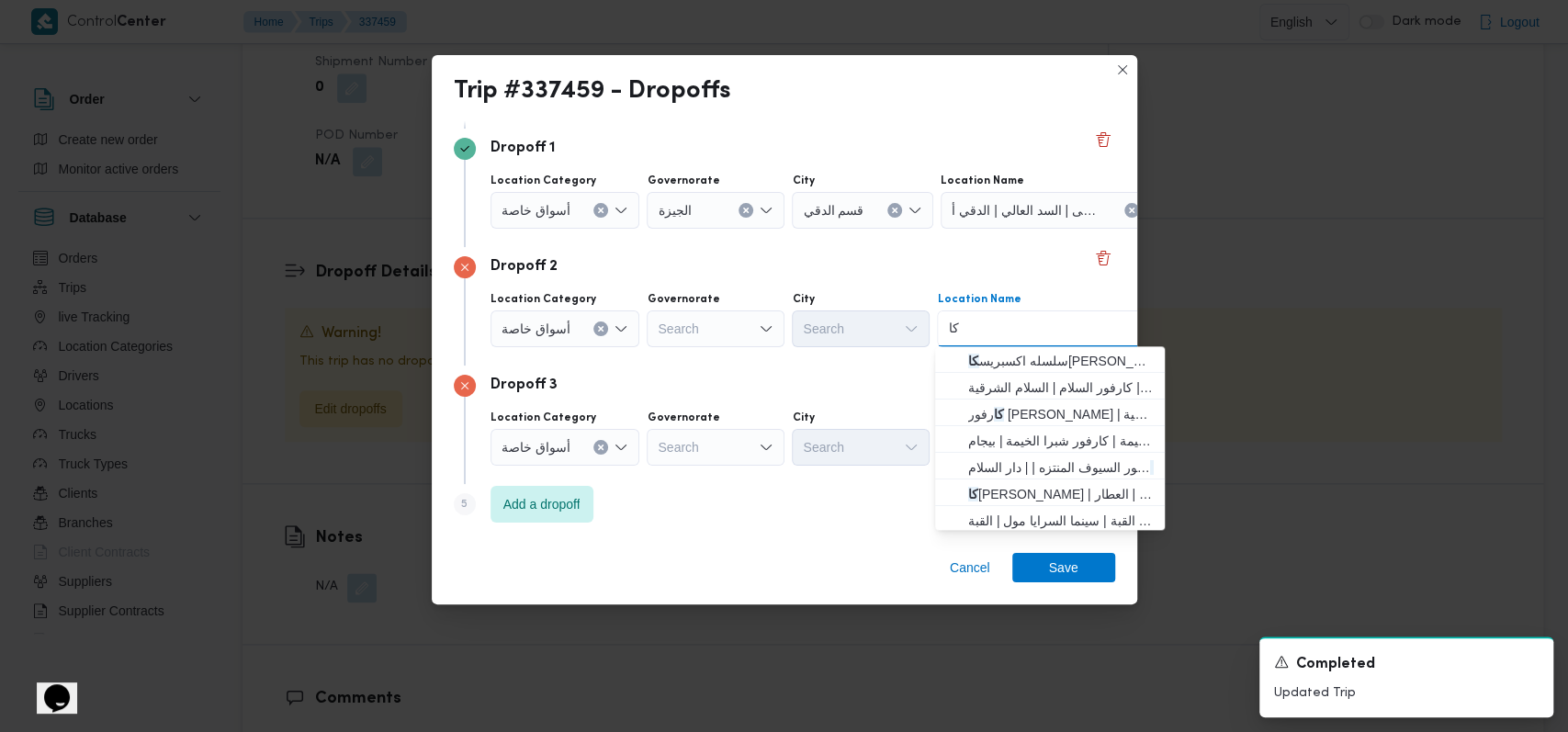
type input "ك"
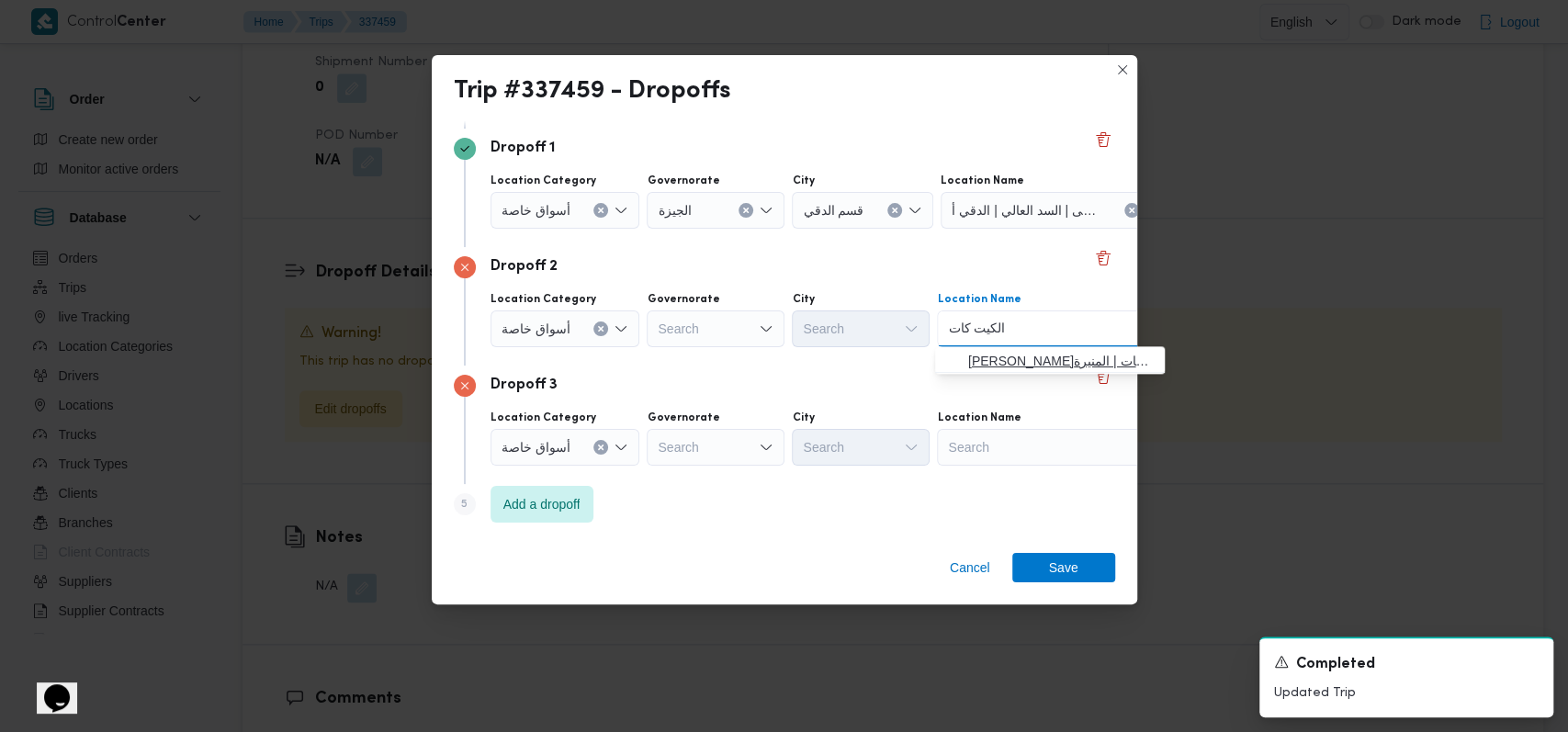
type input "الكيت كات"
click at [997, 350] on span "سعودى ماركت الكيت كات - امبابة | إمبابة الكيت كات | المنيرة" at bounding box center [1061, 361] width 186 height 22
click at [1010, 452] on div "Search" at bounding box center [1051, 447] width 230 height 37
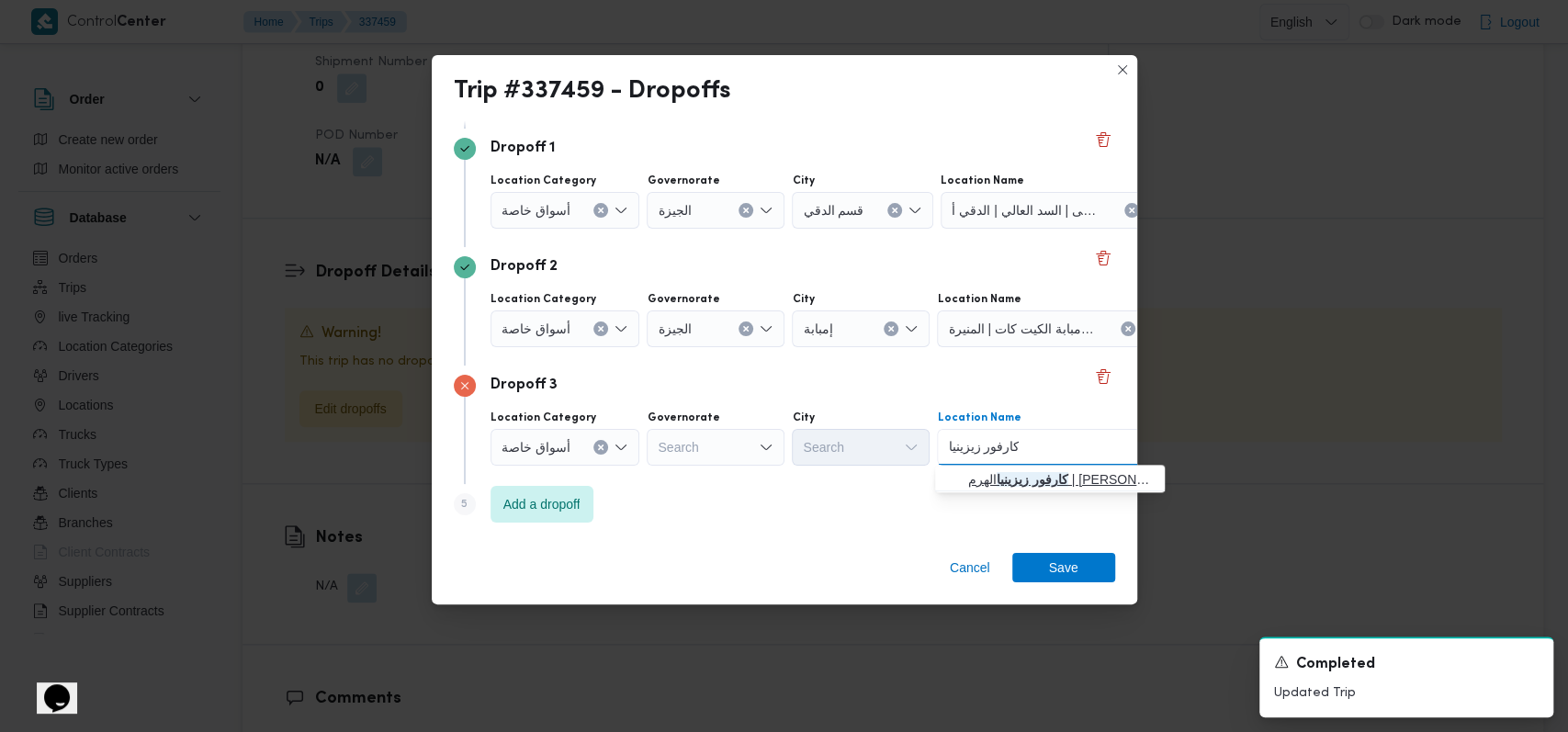
type input "كارفور زيزينيا"
click at [1034, 475] on span "كارفور زيزينيا الهرم | مول زيزينيا | أولى الهرم" at bounding box center [1061, 479] width 186 height 22
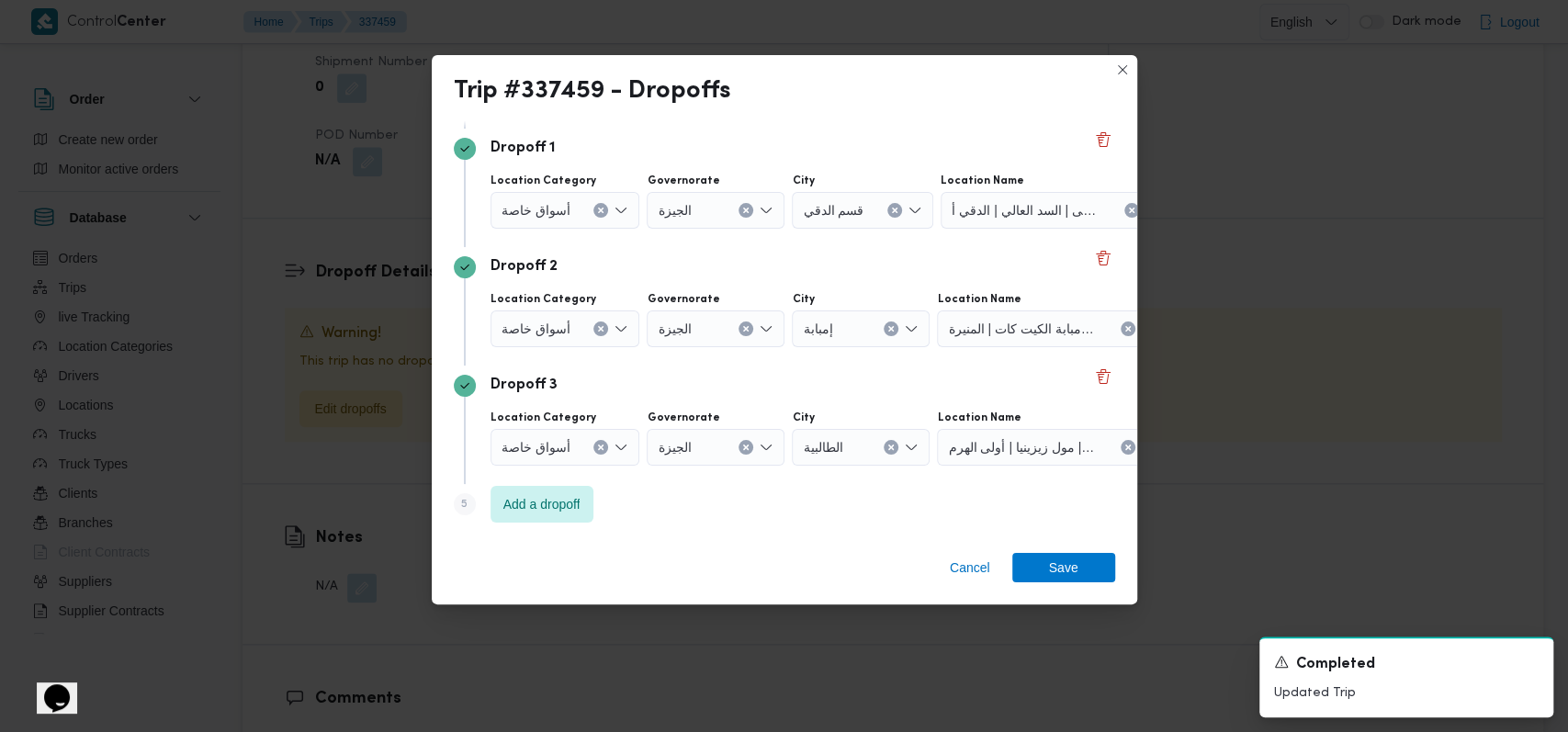
click at [1072, 545] on div "Cancel Save" at bounding box center [784, 571] width 705 height 67
click at [1072, 558] on span "Save" at bounding box center [1064, 567] width 30 height 30
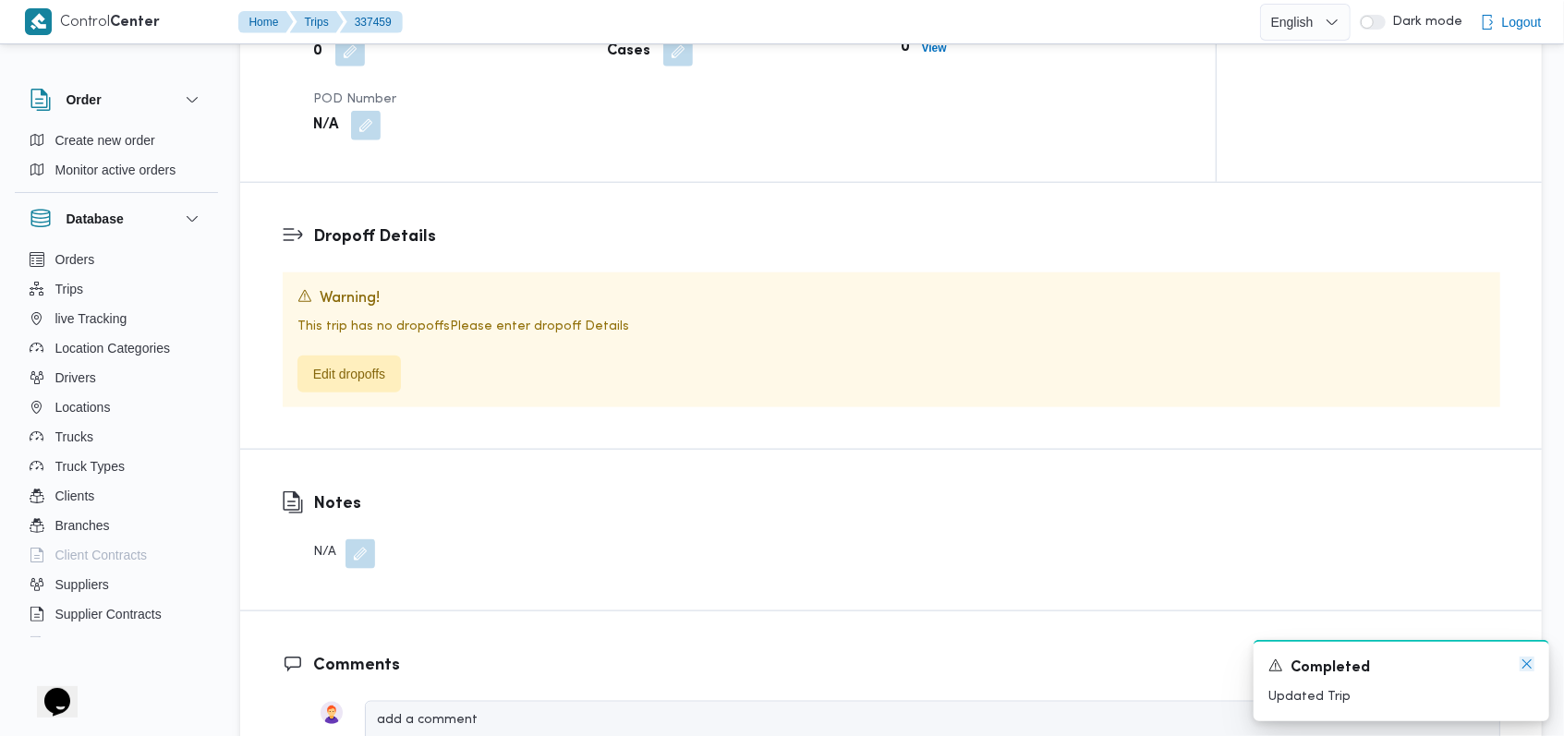
click at [1528, 669] on icon "Dismiss toast" at bounding box center [1526, 664] width 15 height 15
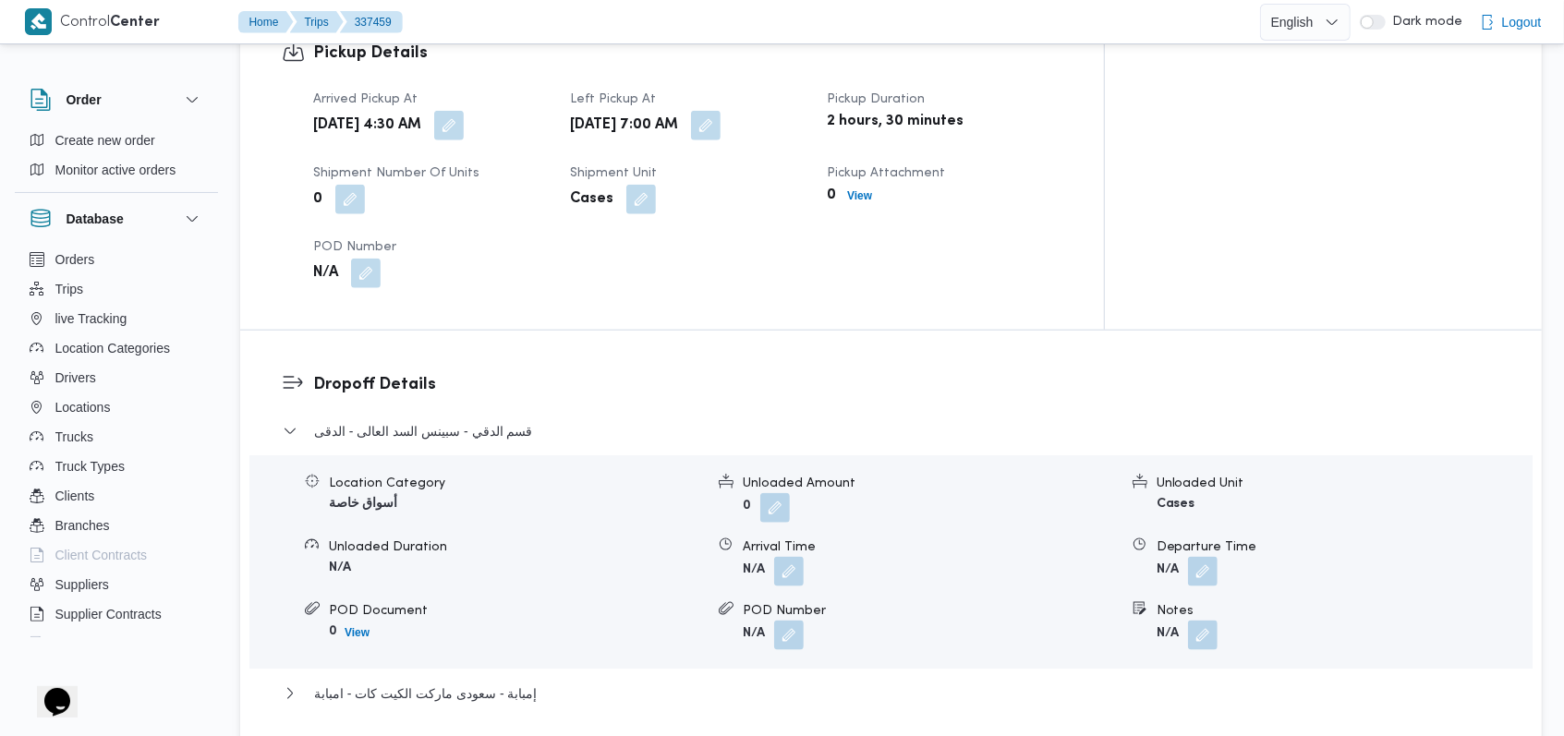
scroll to position [1327, 0]
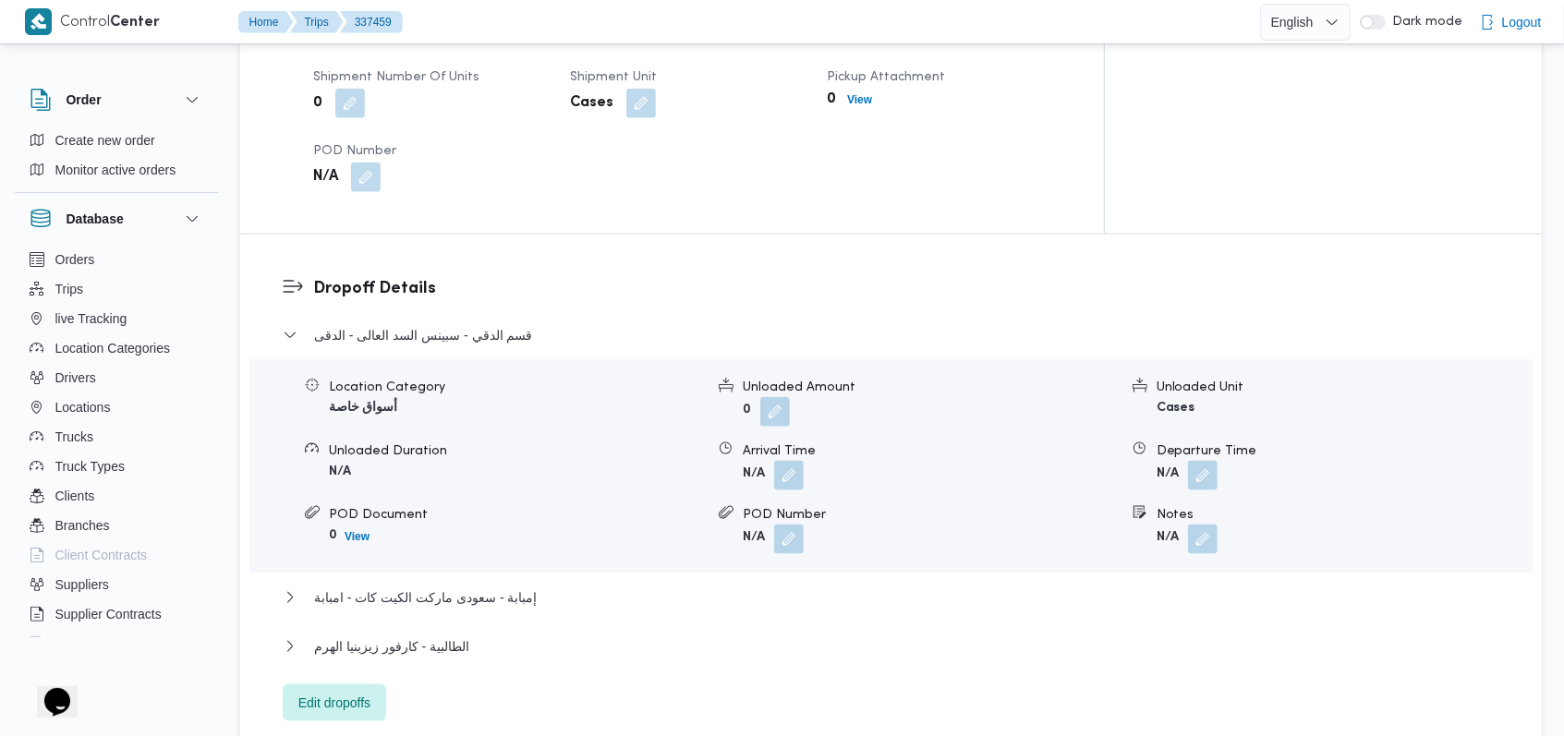
click at [454, 324] on div "قسم الدقي - سبينس السد العالى - الدقى" at bounding box center [891, 341] width 1217 height 35
click at [461, 324] on span "قسم الدقي - سبينس السد العالى - الدقى" at bounding box center [423, 335] width 219 height 22
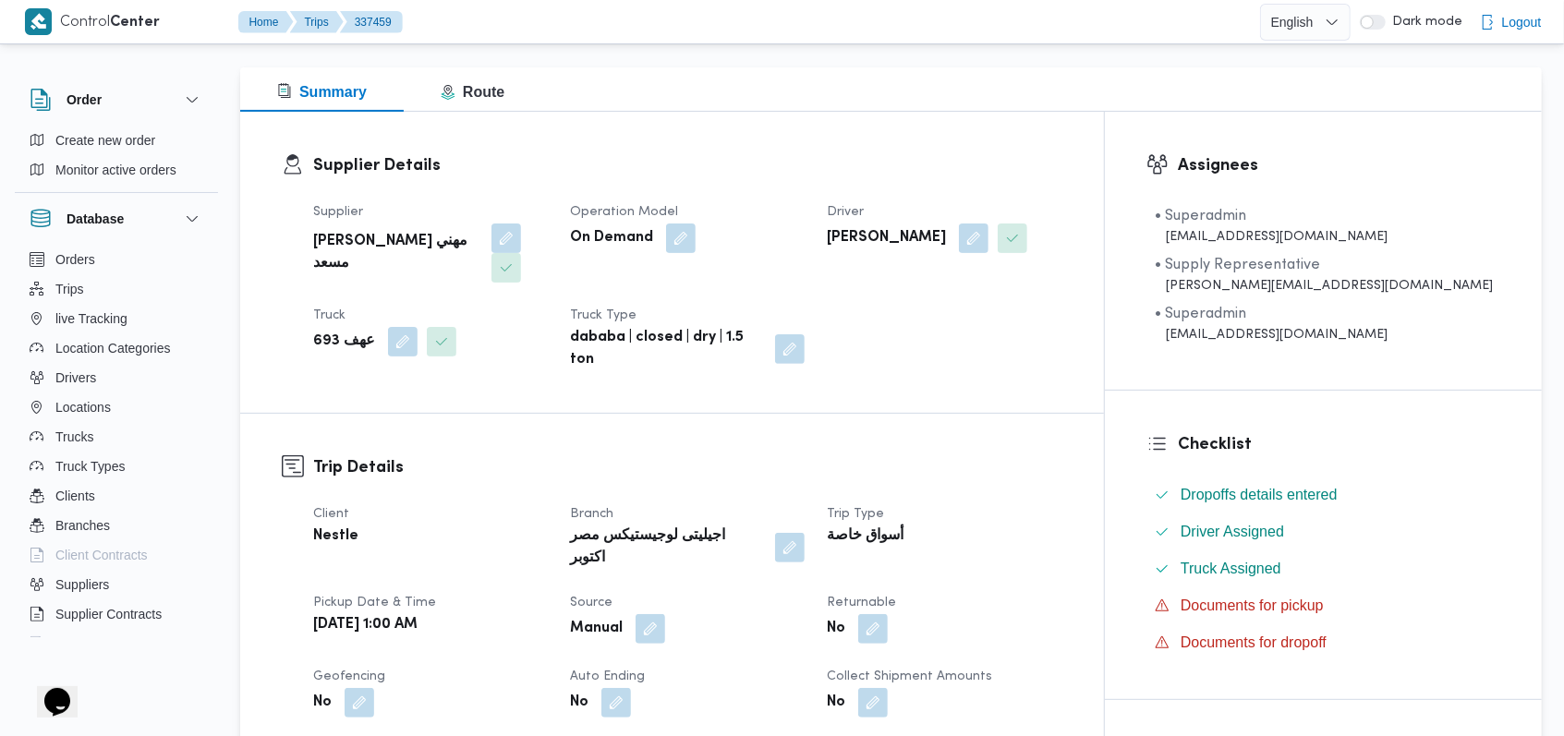
scroll to position [0, 0]
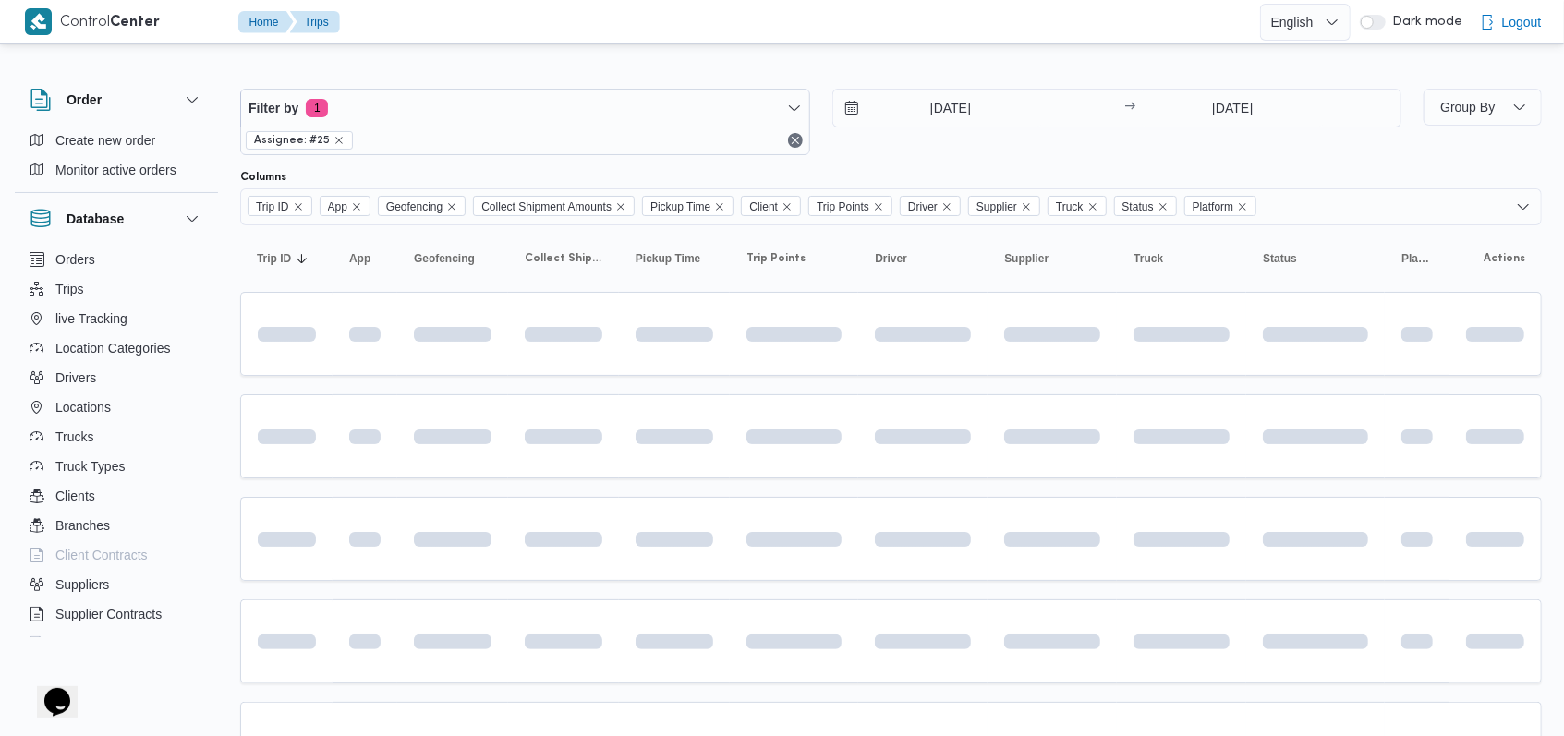
scroll to position [123, 0]
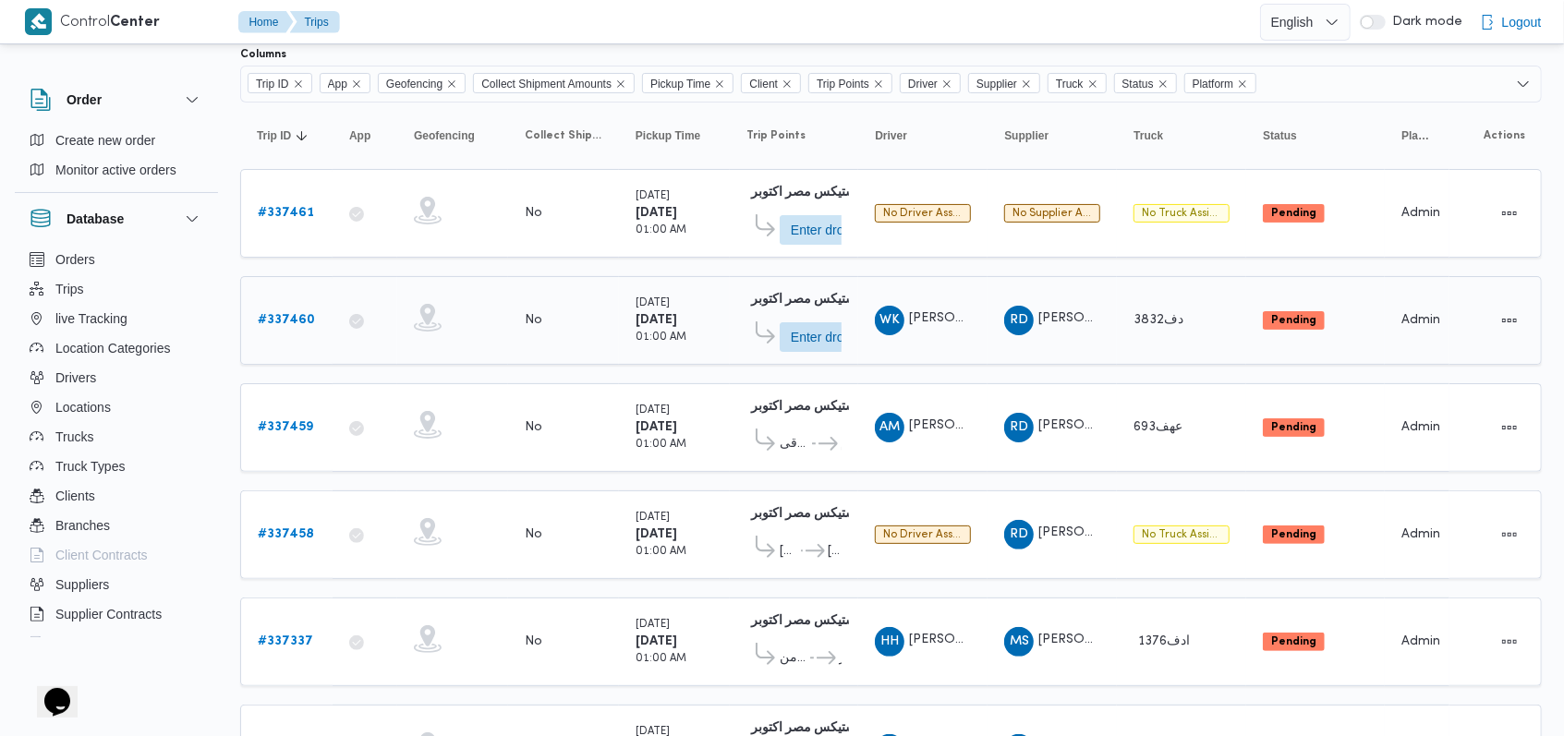
click at [298, 318] on b "# 337460" at bounding box center [286, 320] width 57 height 12
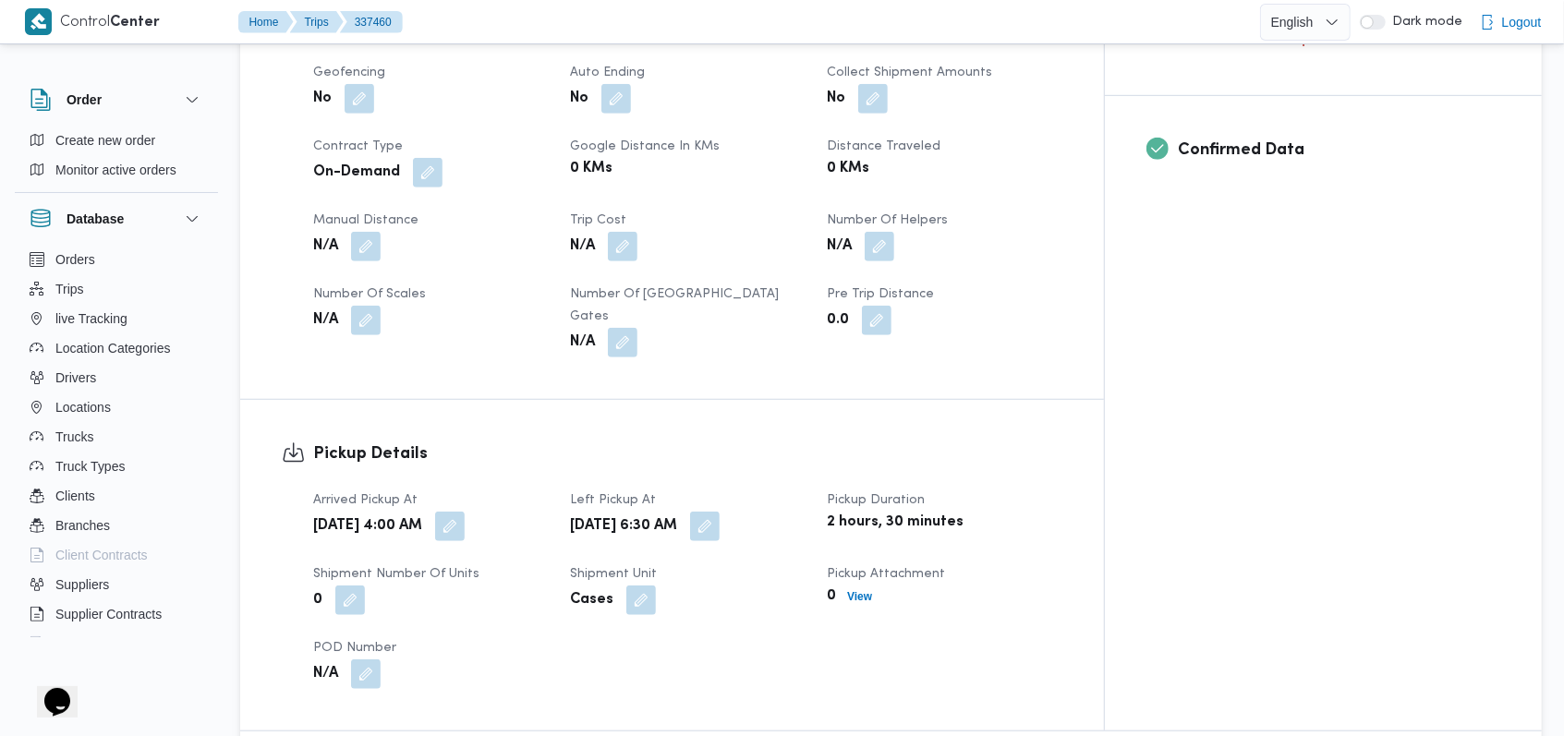
scroll to position [739, 0]
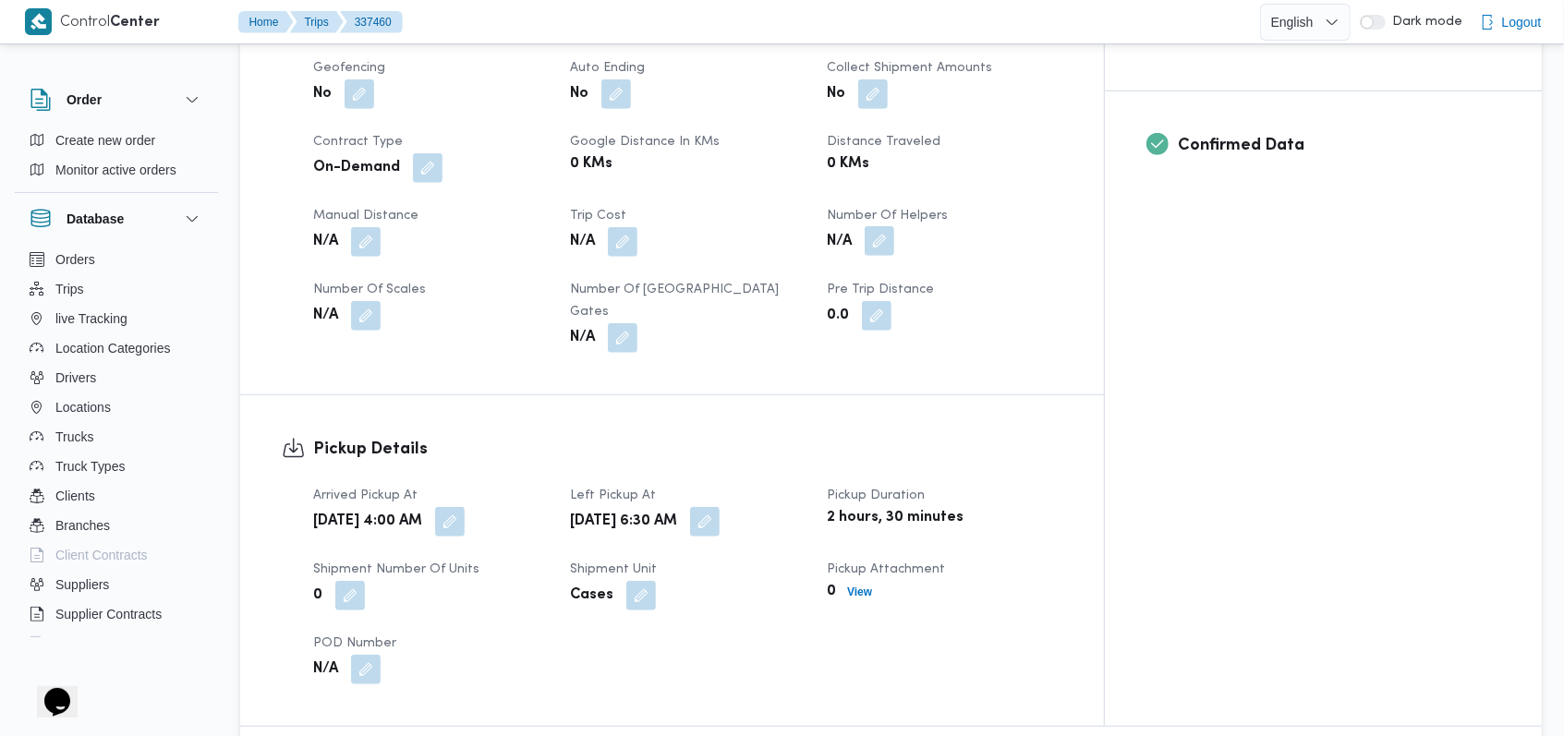
click at [894, 226] on button "button" at bounding box center [880, 241] width 30 height 30
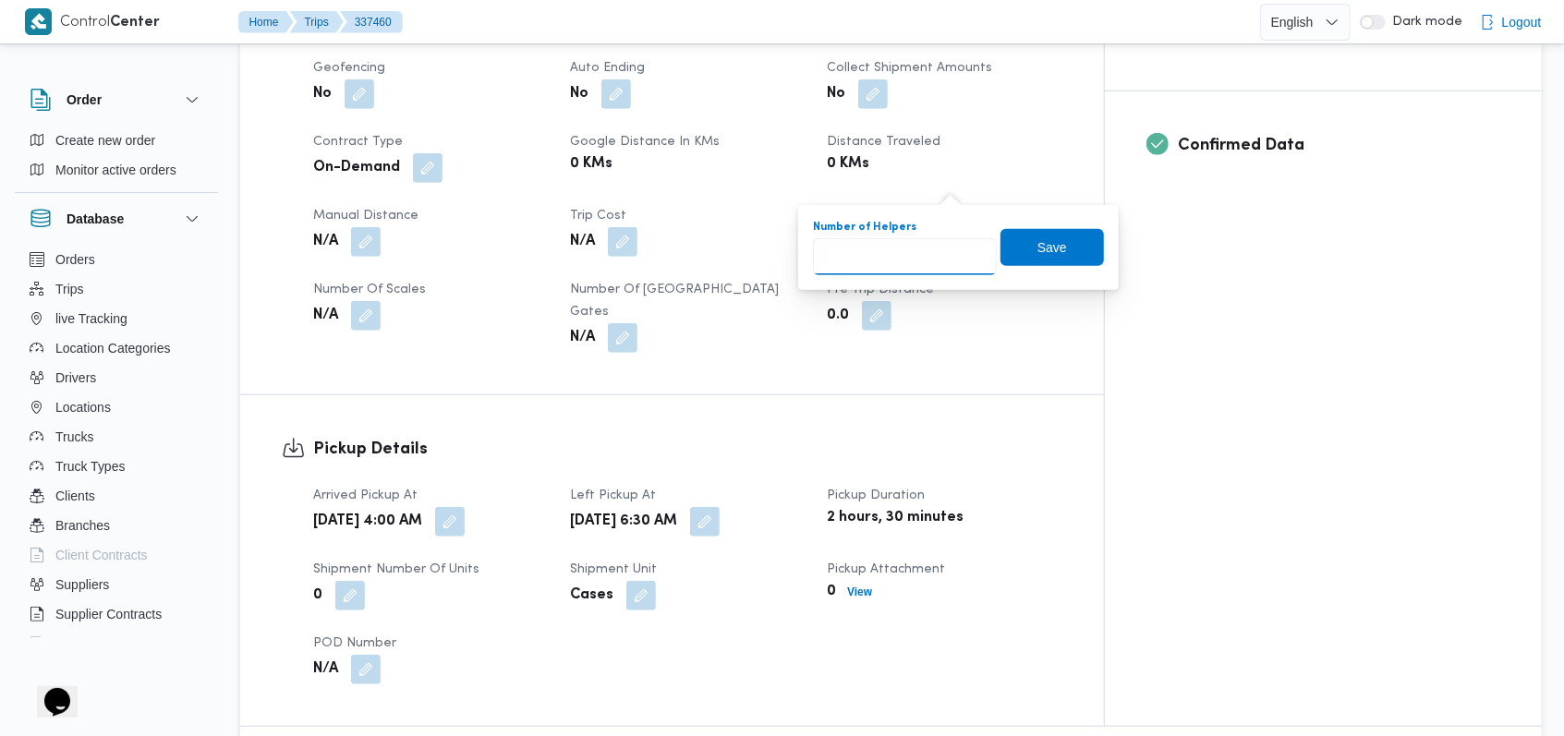
click at [905, 261] on input "Number of Helpers" at bounding box center [905, 256] width 184 height 37
type input "1"
click at [1046, 233] on span "Save" at bounding box center [1051, 246] width 103 height 37
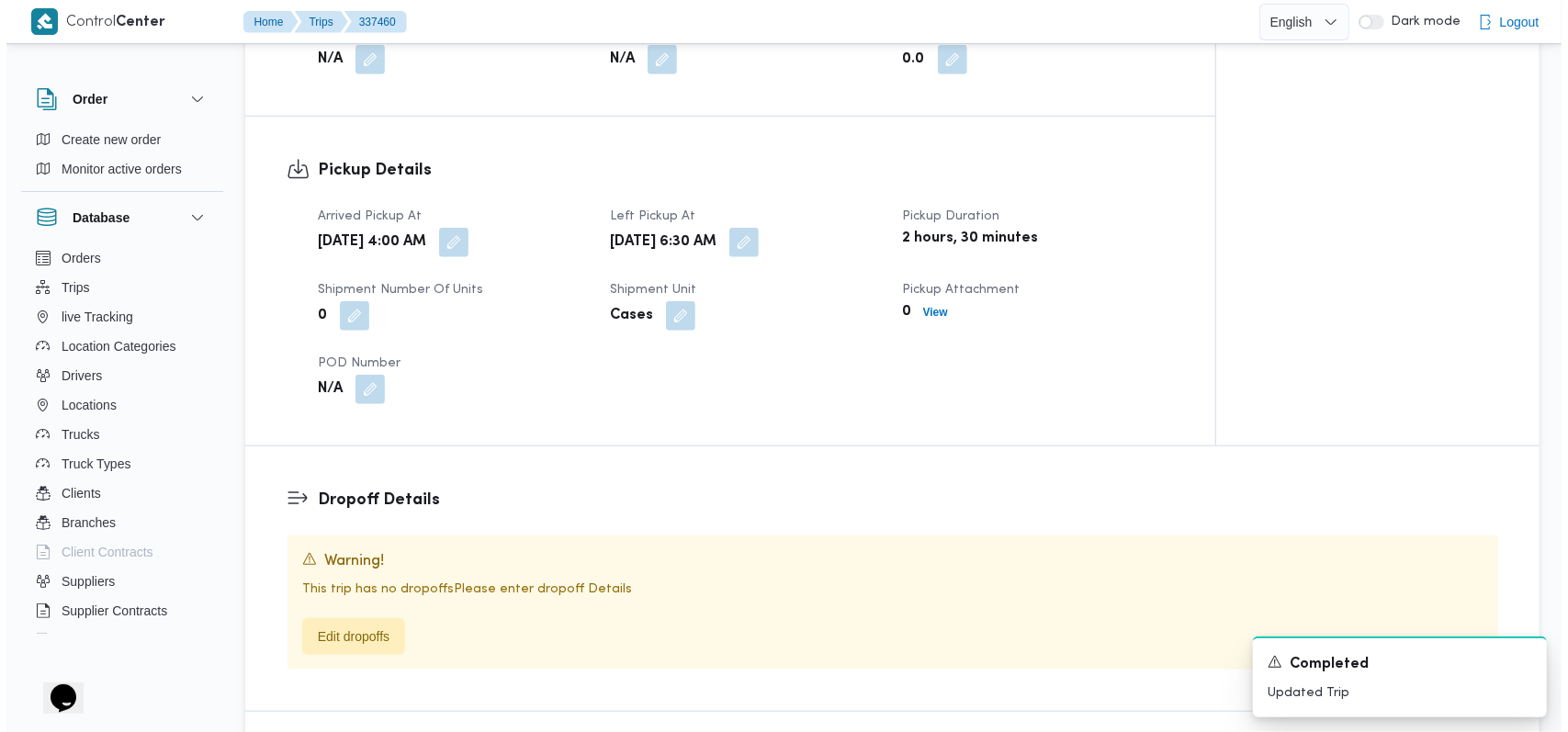
scroll to position [1224, 0]
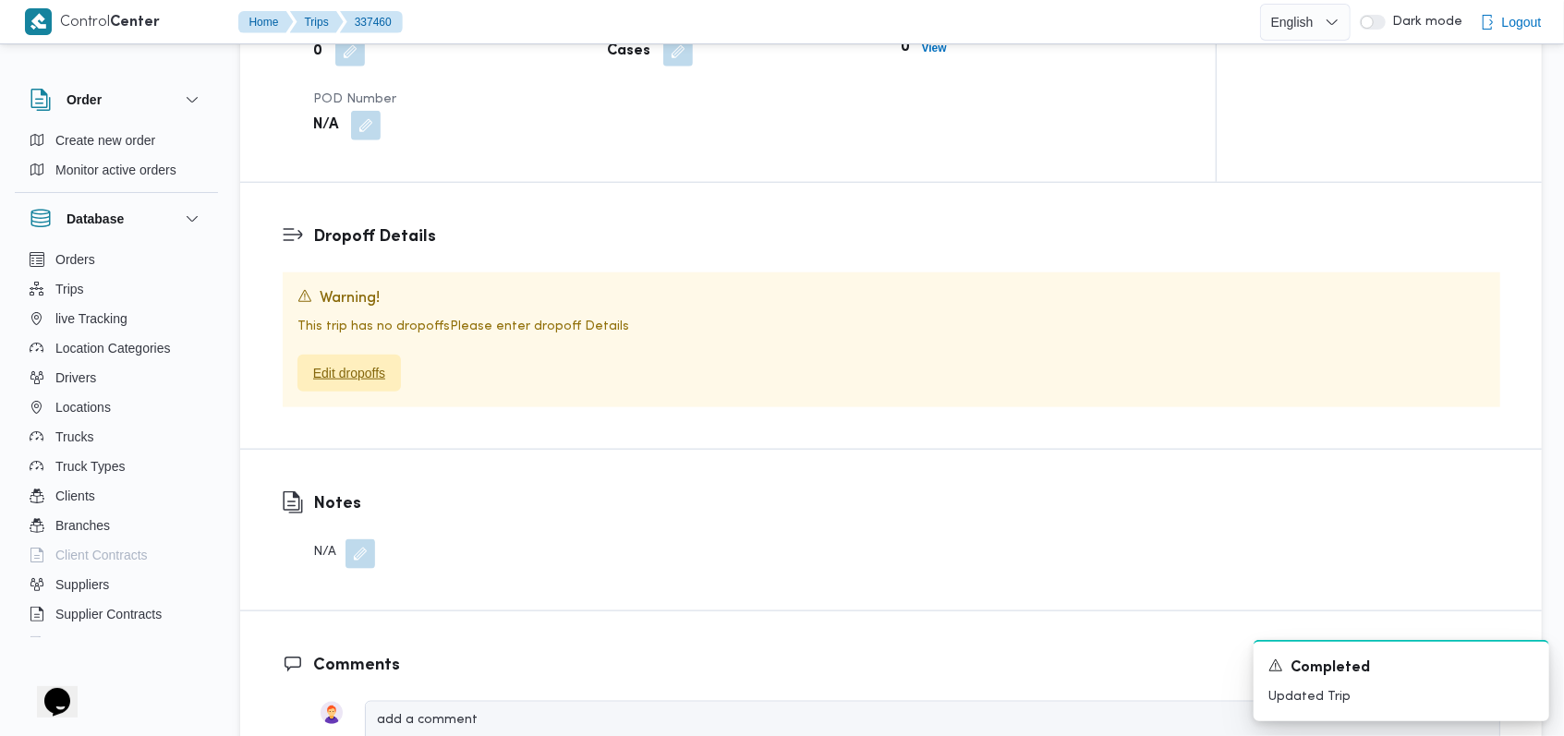
click at [380, 362] on span "Edit dropoffs" at bounding box center [349, 373] width 72 height 22
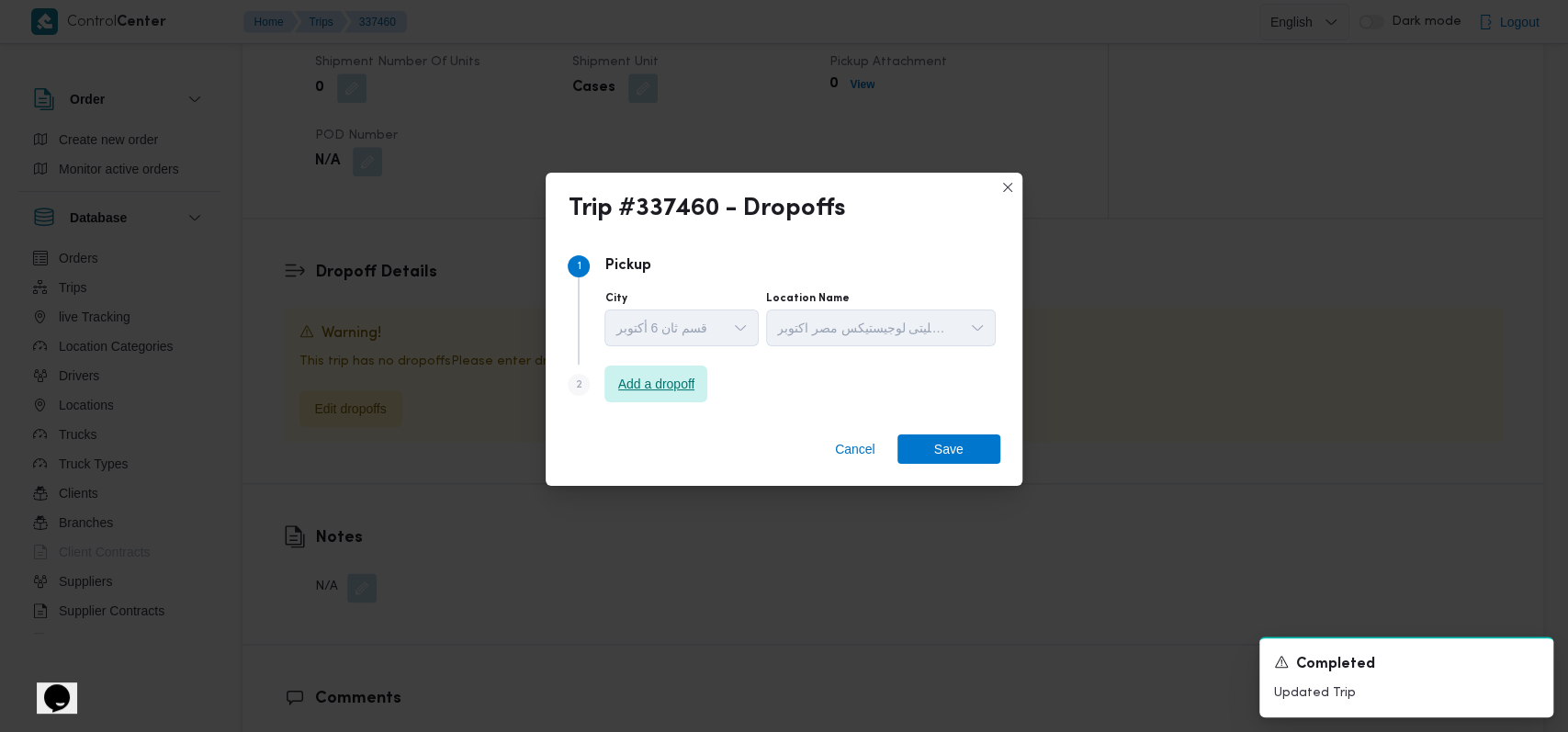
click at [654, 379] on span "Add a dropoff" at bounding box center [657, 384] width 78 height 22
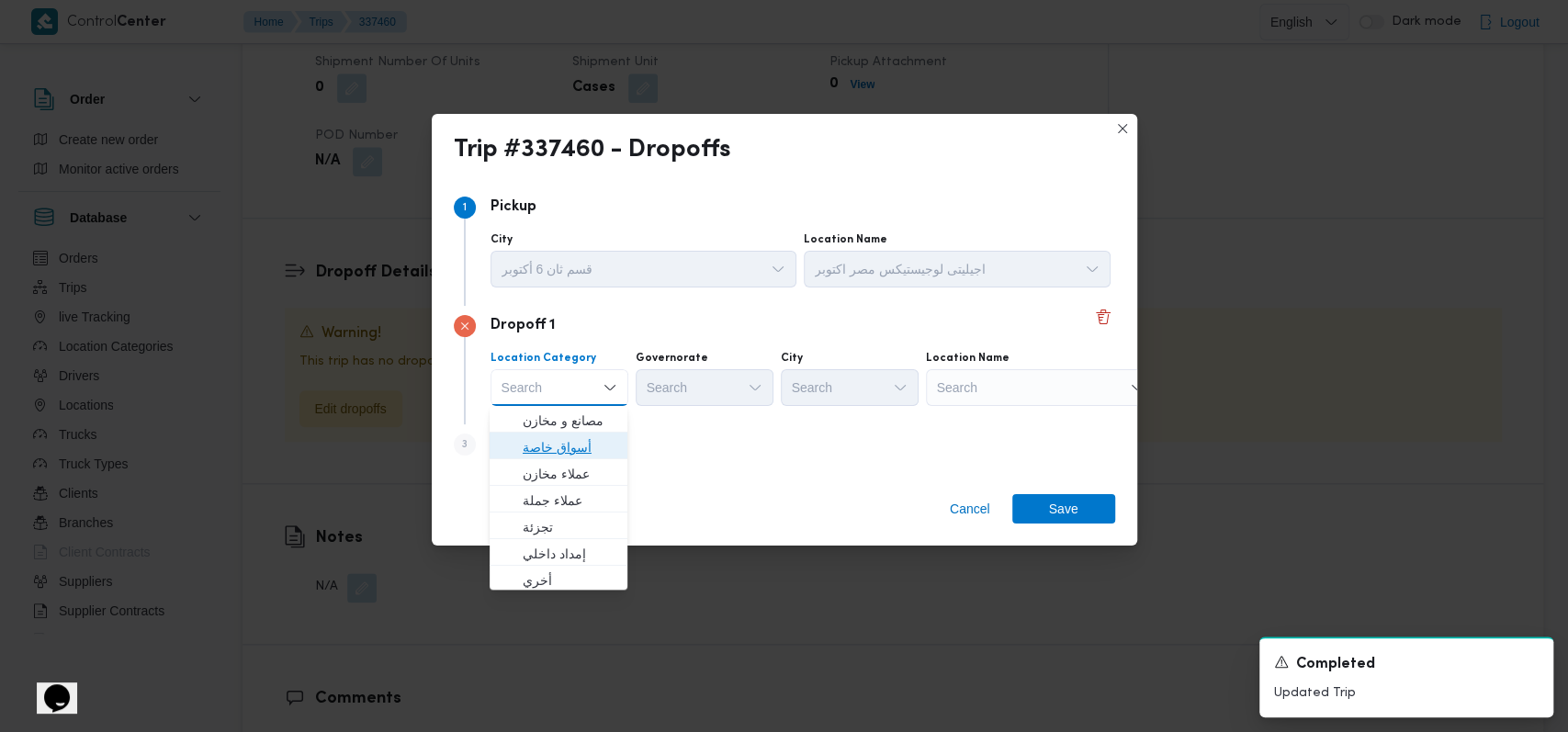
click at [566, 449] on span "أسواق خاصة" at bounding box center [570, 448] width 93 height 22
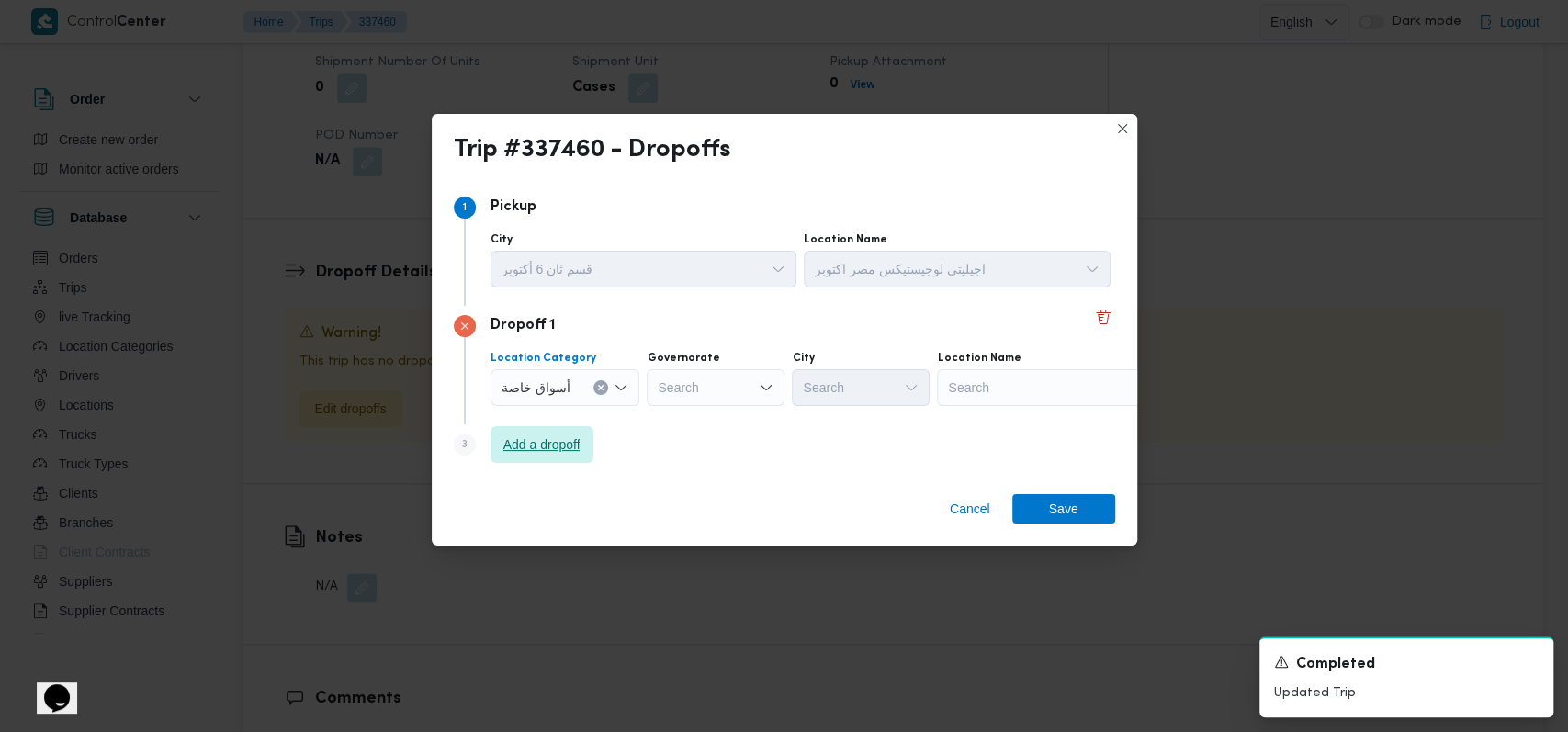
click at [566, 449] on span "Add a dropoff" at bounding box center [542, 445] width 78 height 22
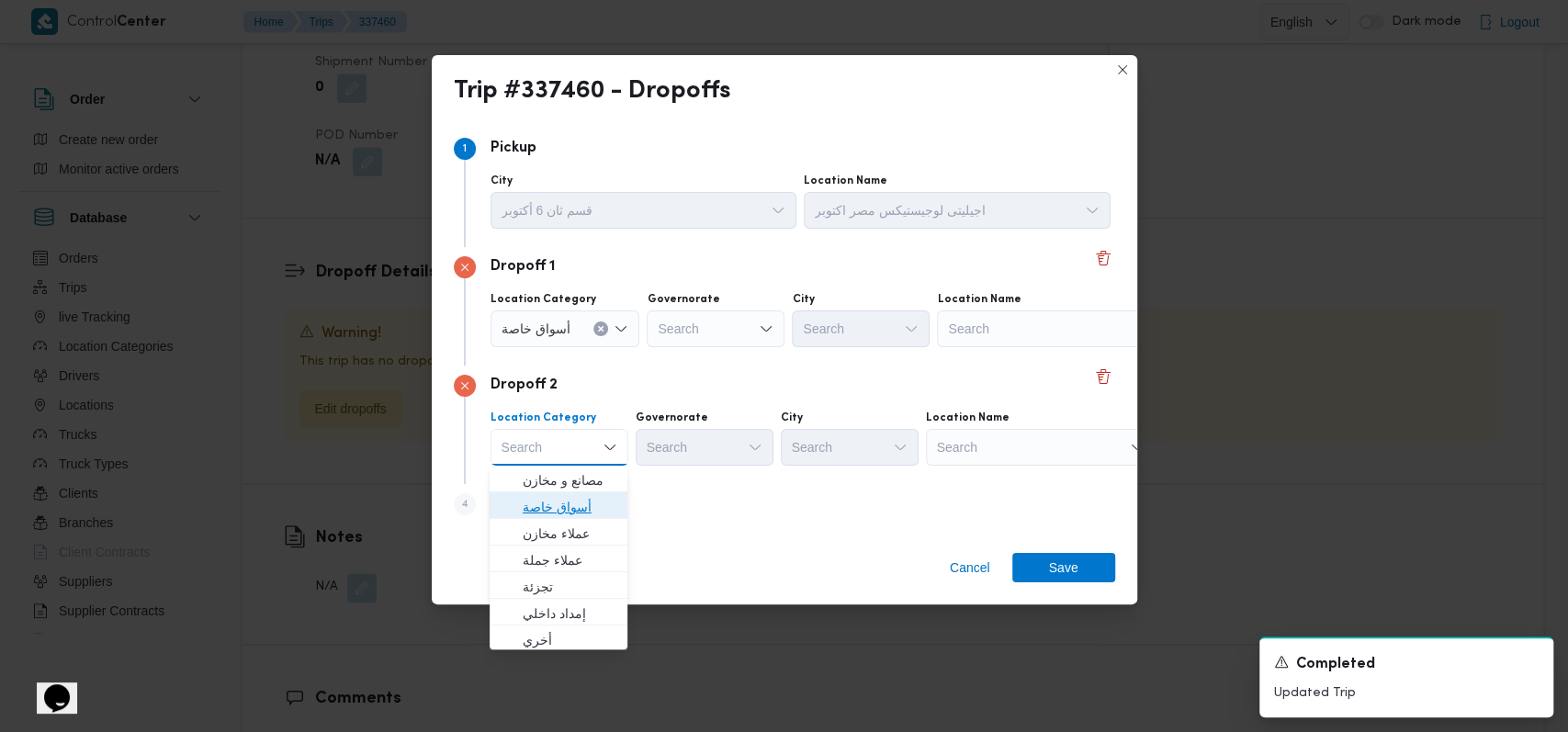
click at [566, 500] on span "أسواق خاصة" at bounding box center [570, 507] width 93 height 22
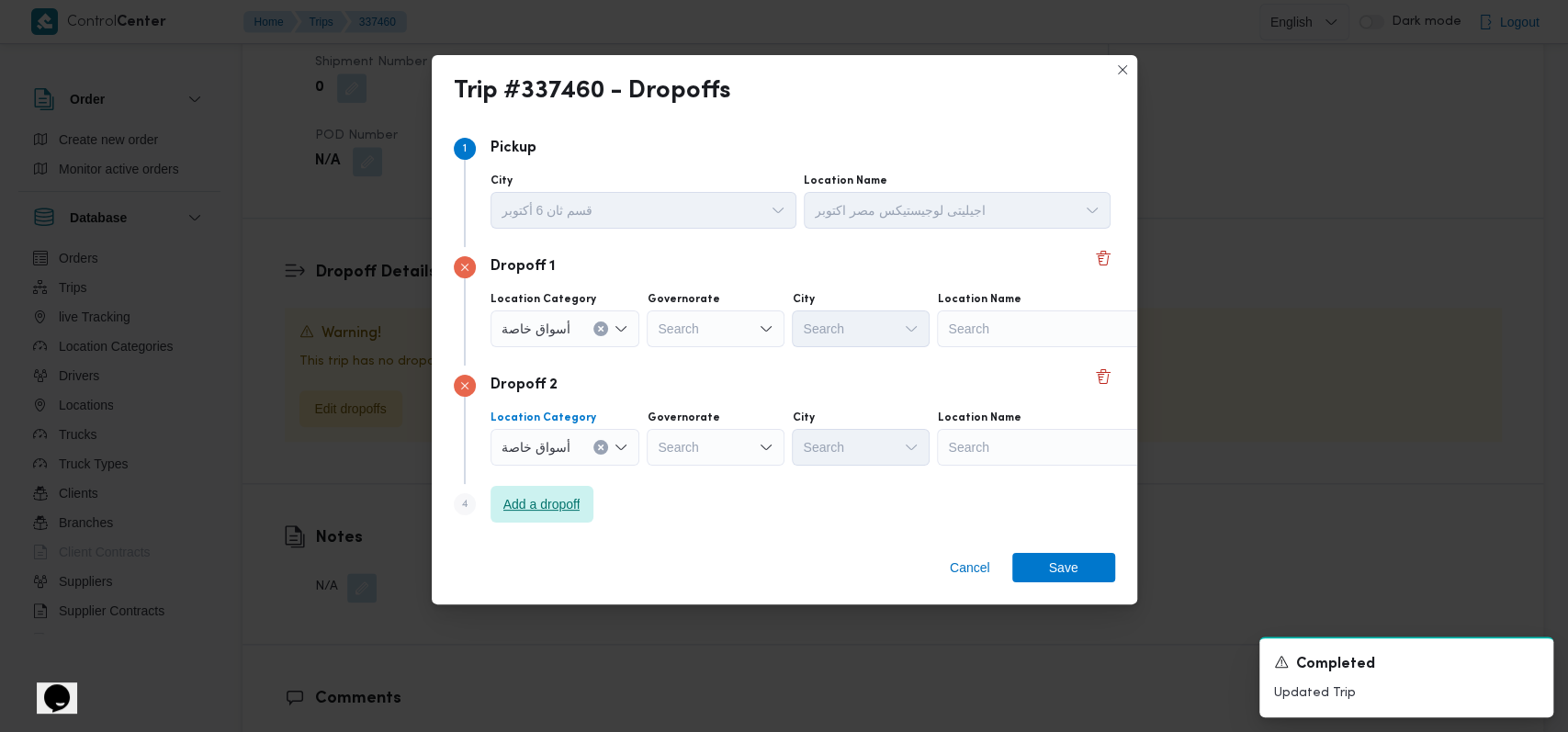
click at [566, 500] on span "Add a dropoff" at bounding box center [542, 504] width 78 height 22
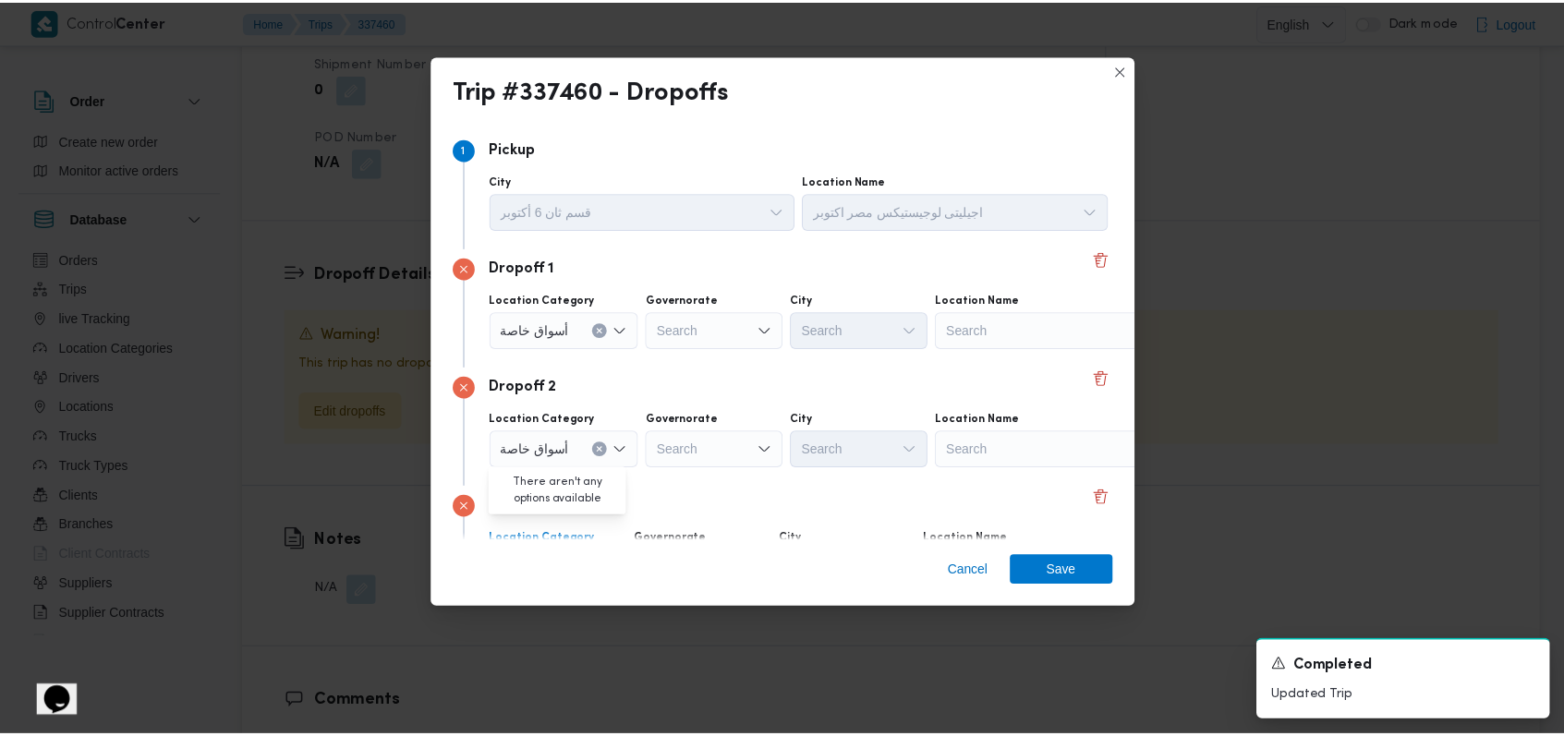
scroll to position [119, 0]
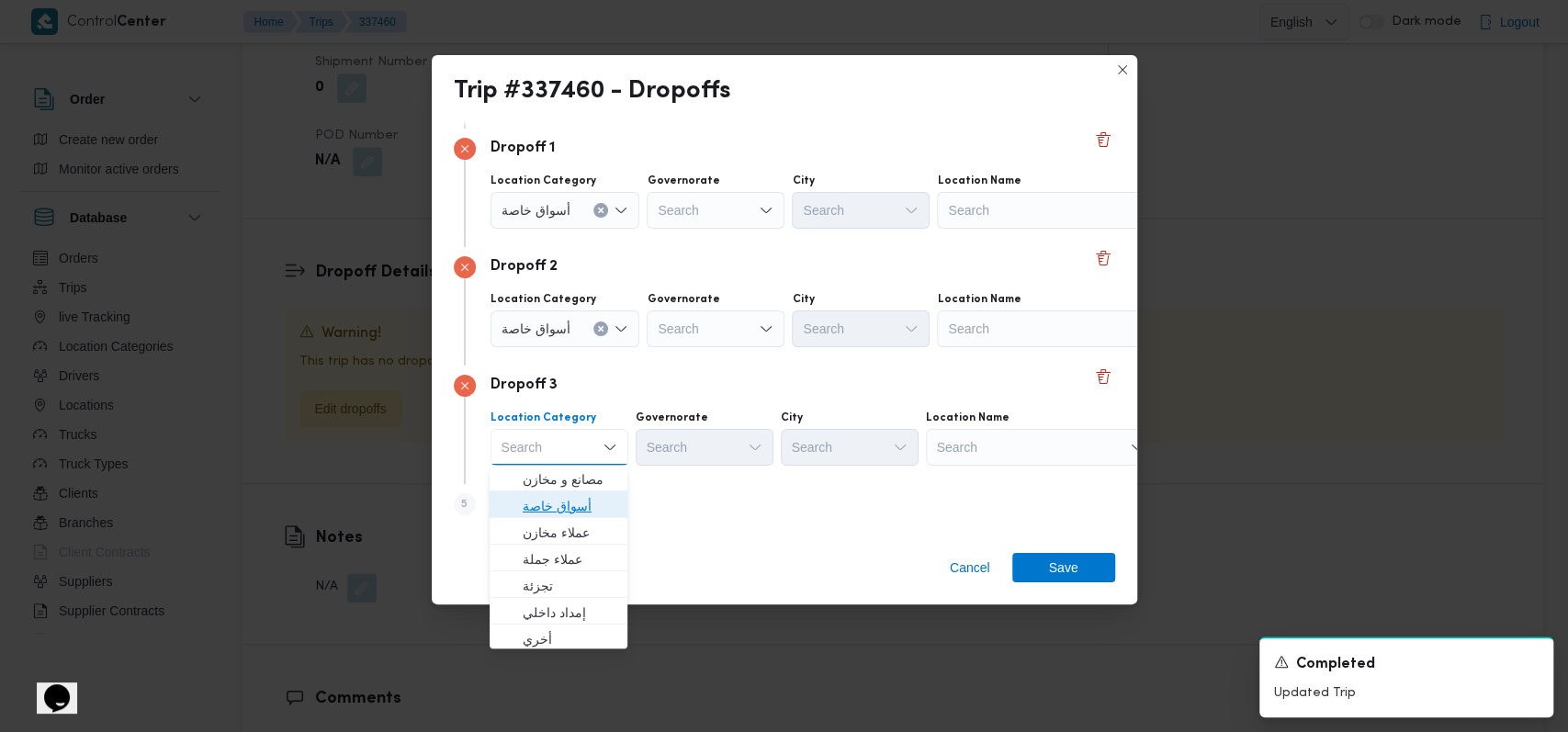
click at [569, 508] on span "أسواق خاصة" at bounding box center [570, 506] width 93 height 22
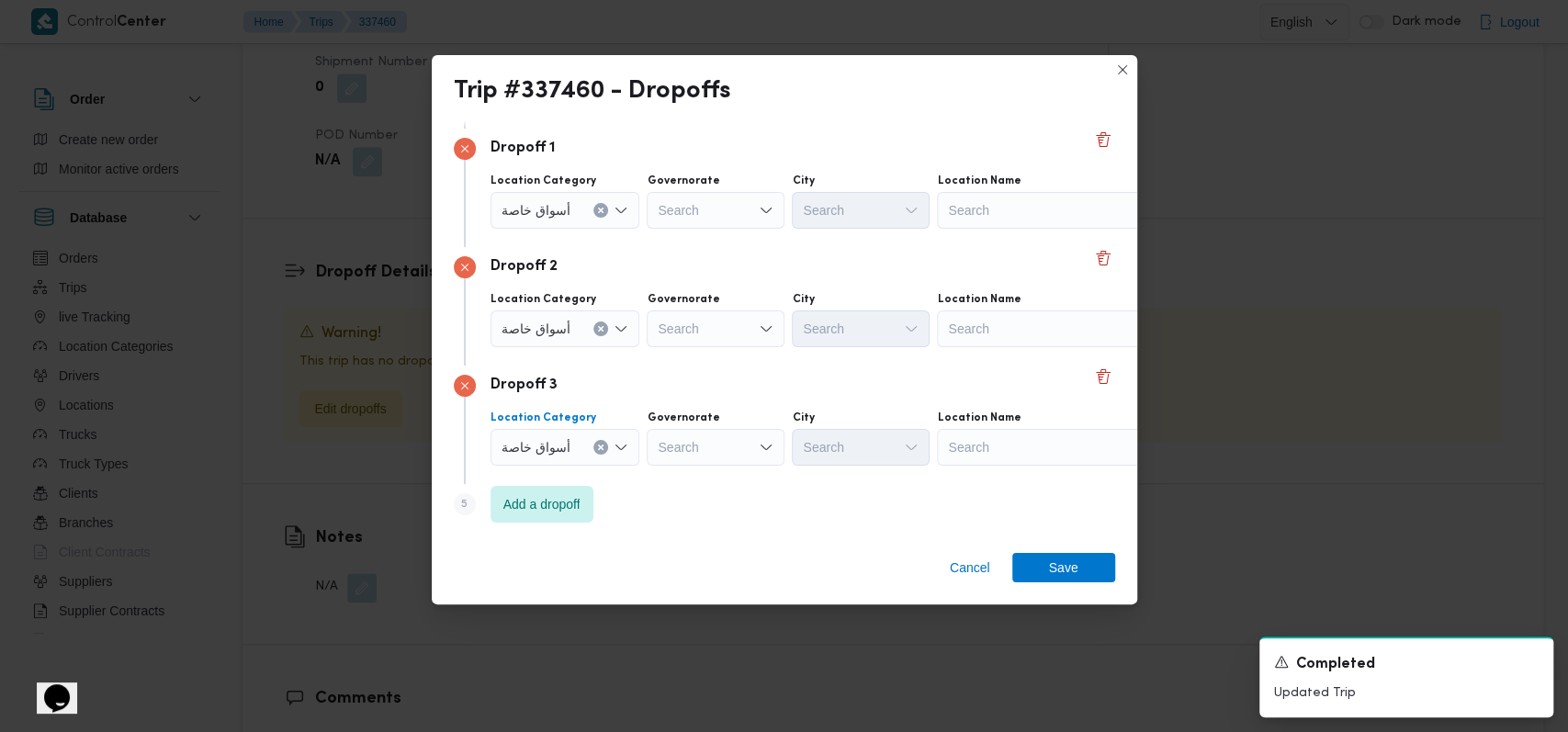
click at [1038, 215] on div "Search" at bounding box center [1051, 210] width 230 height 37
type input "كارفور الحصر"
click at [1014, 247] on mark "كارفور الحصر" at bounding box center [1050, 242] width 74 height 15
click at [1005, 334] on div "Search" at bounding box center [1051, 328] width 230 height 37
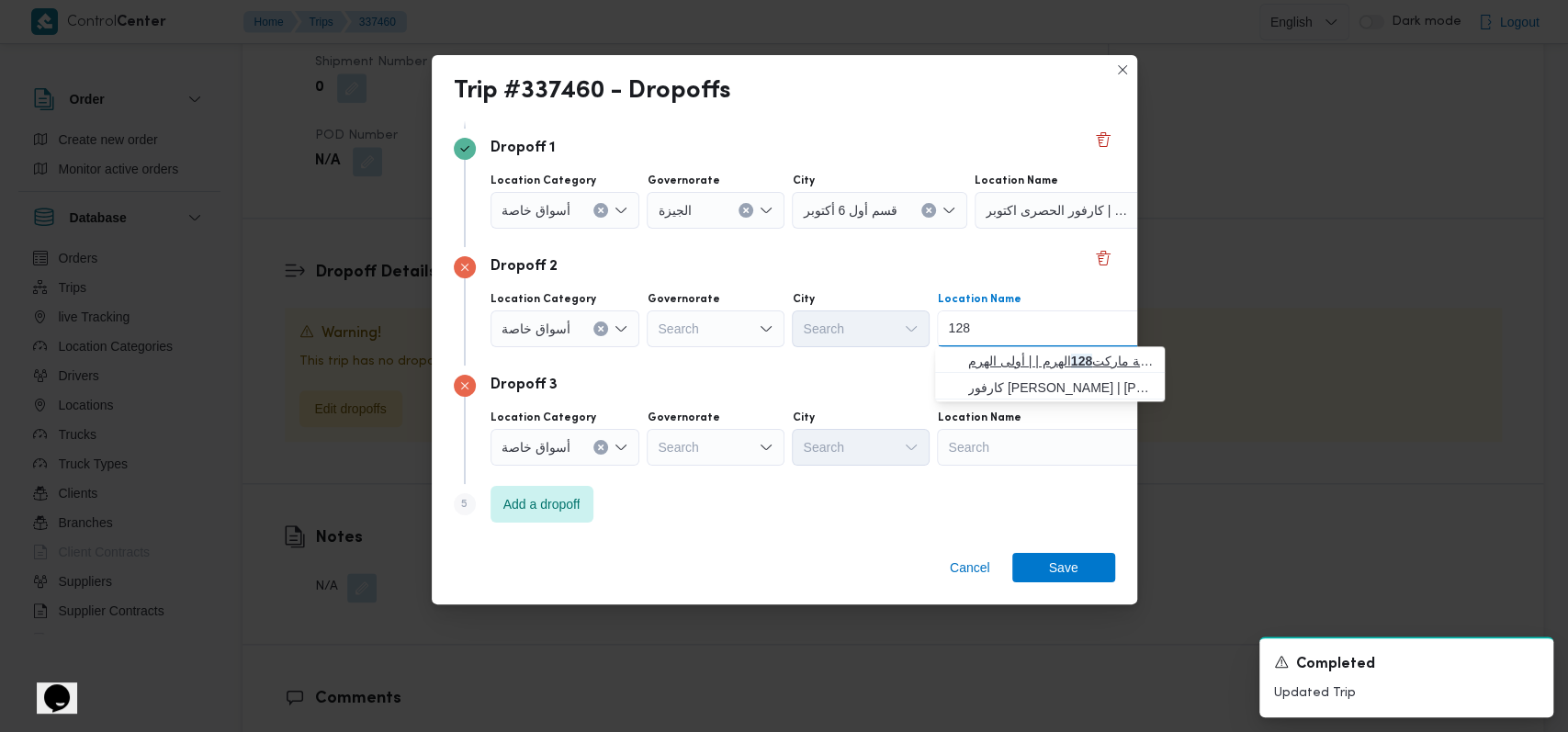
type input "128"
click at [1007, 355] on span "جملة ماركت 128 الهرم | | أولى الهرم" at bounding box center [1061, 361] width 186 height 22
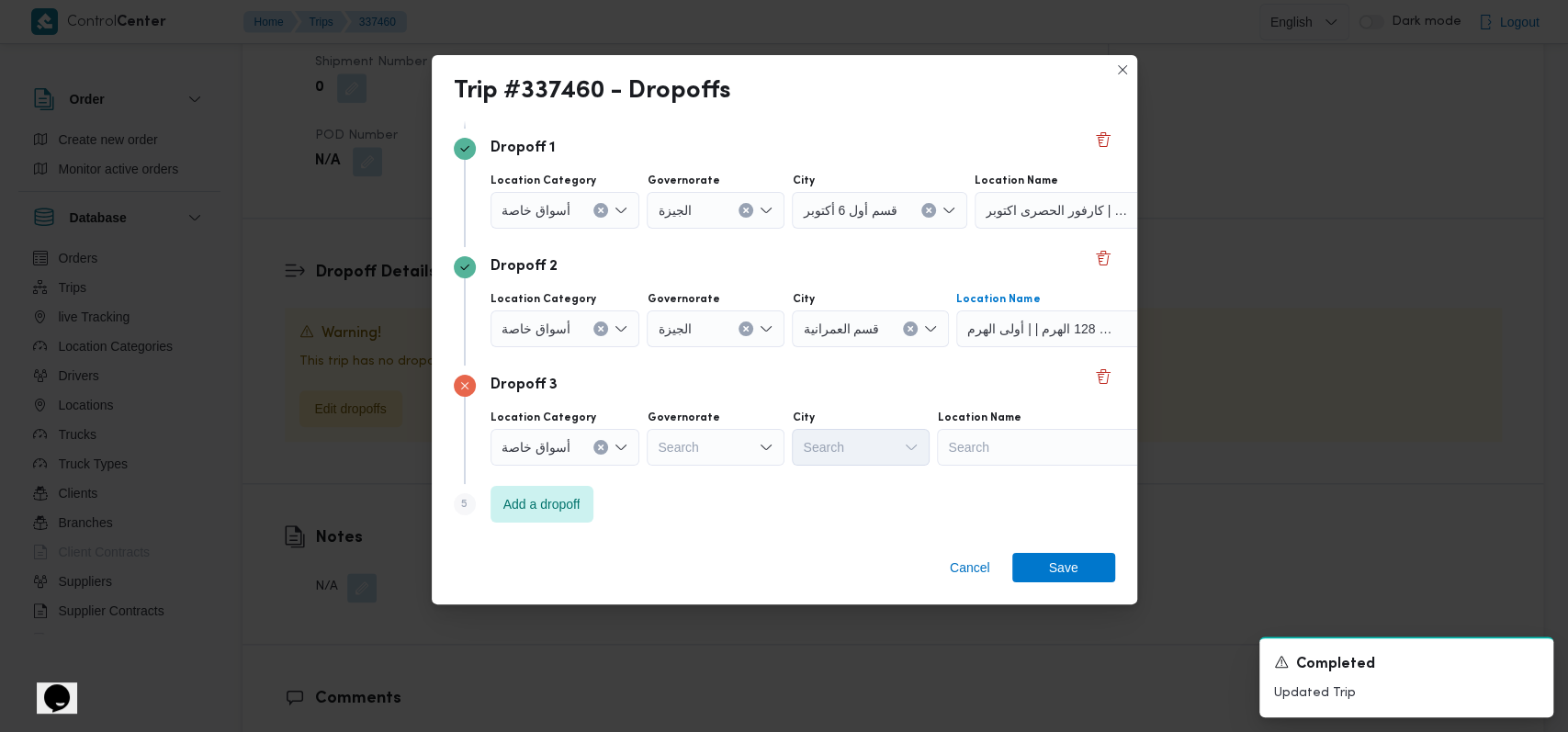
click at [1009, 450] on div "Search" at bounding box center [1051, 447] width 230 height 37
click at [601, 449] on icon "Clear input" at bounding box center [601, 447] width 5 height 5
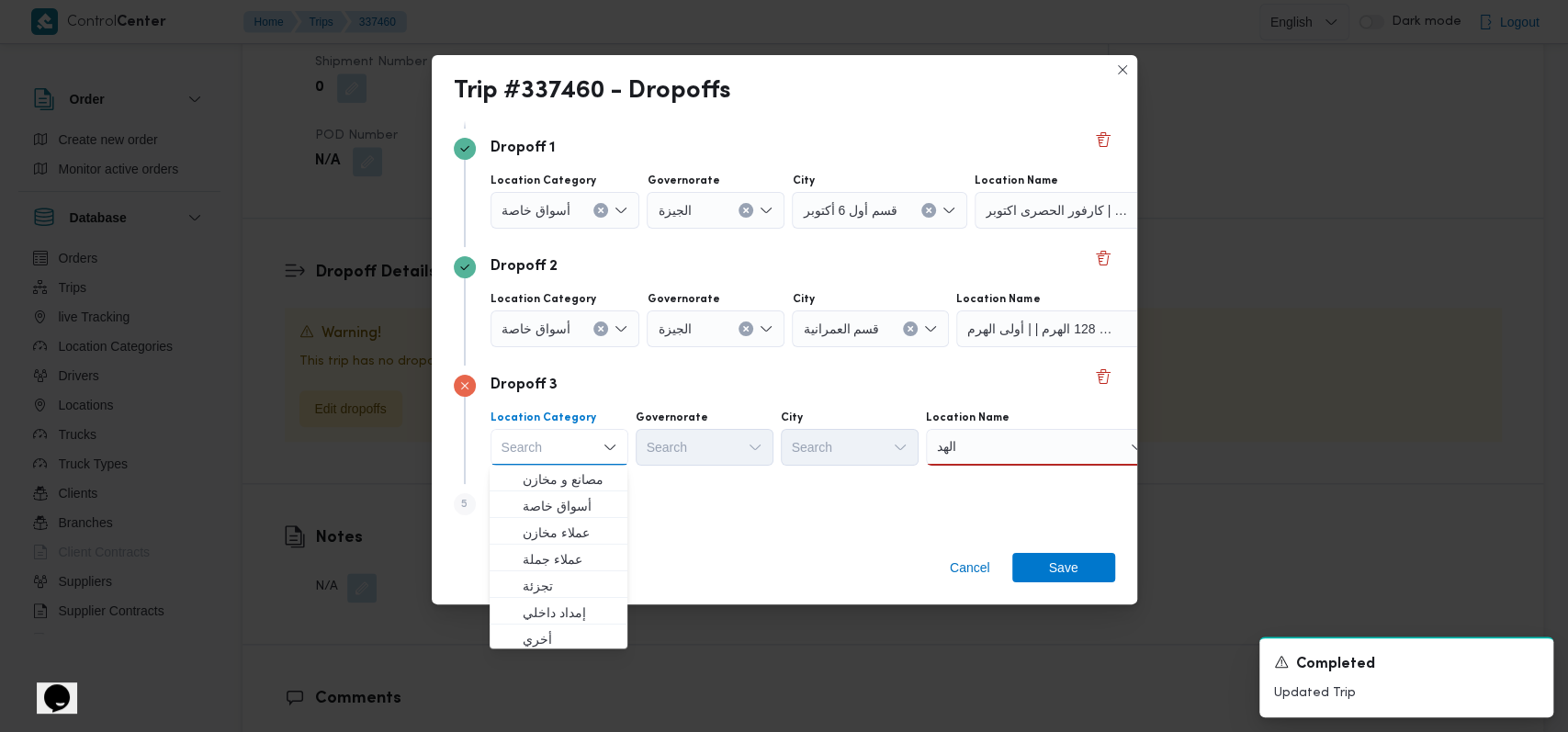
click at [1040, 451] on div "الهد الهد" at bounding box center [1040, 447] width 230 height 37
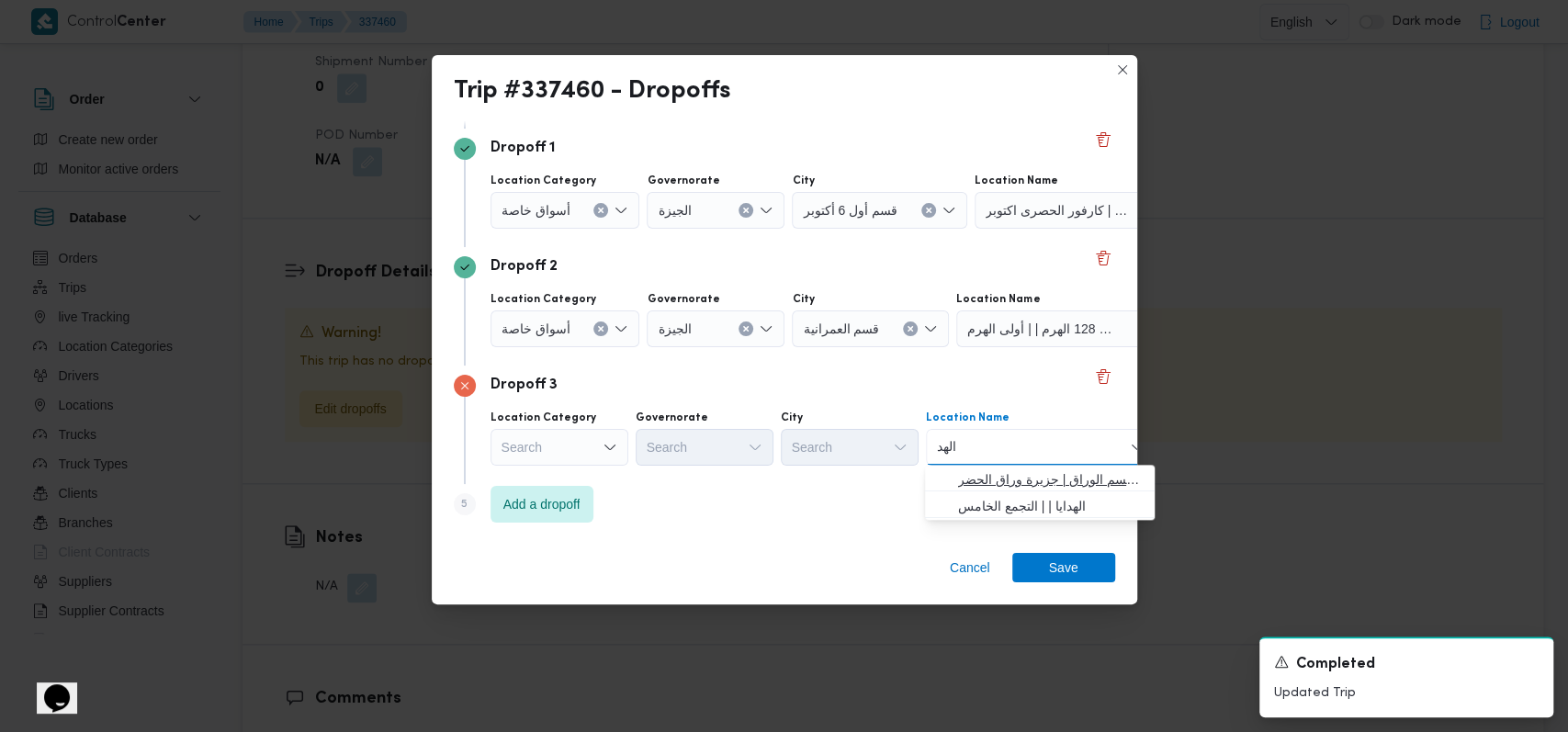
type input "الهد"
click at [1039, 482] on span "الهدف الوراق | قسم الوراق | جزيرة وراق الحضر" at bounding box center [1050, 479] width 186 height 22
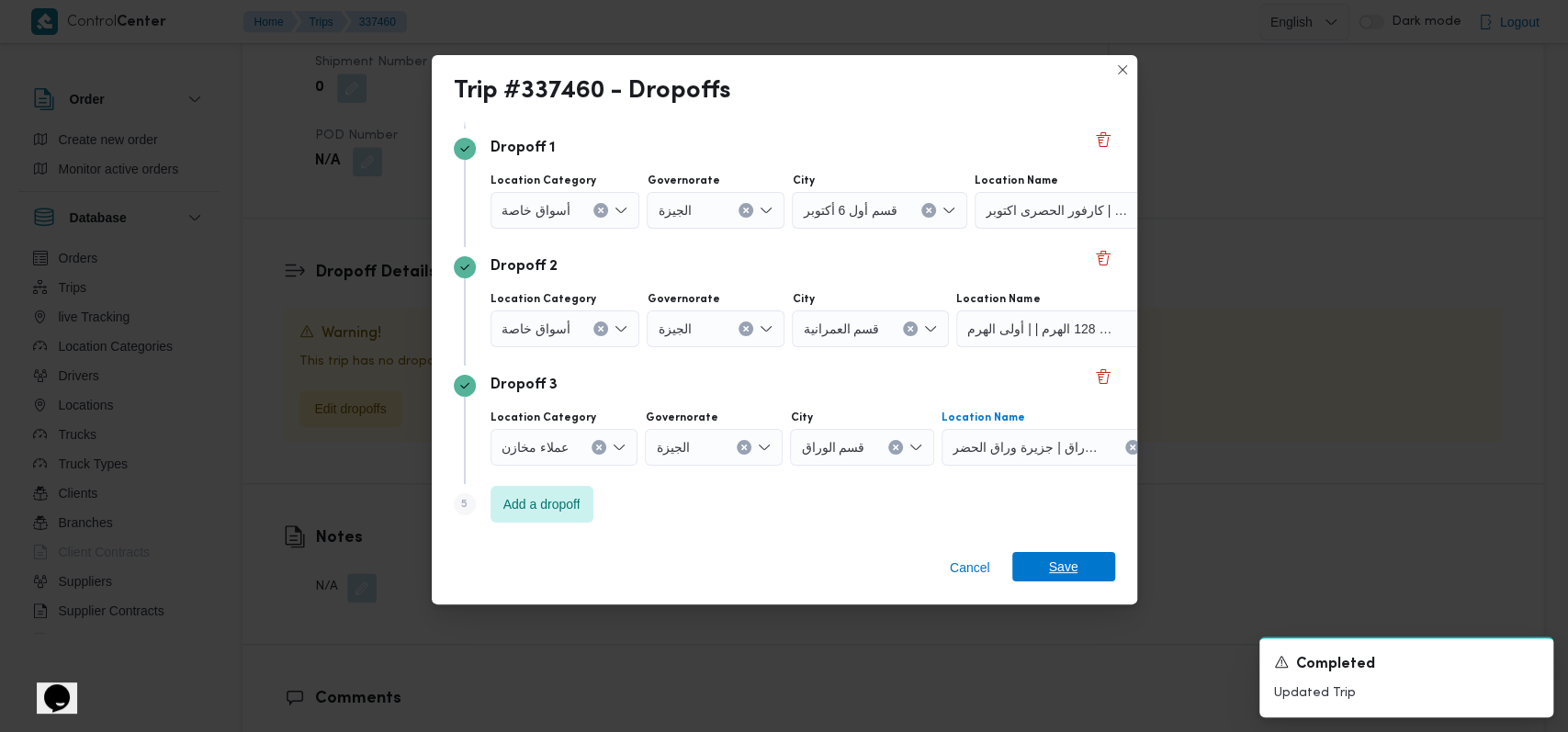
click at [1073, 555] on span "Save" at bounding box center [1064, 567] width 30 height 30
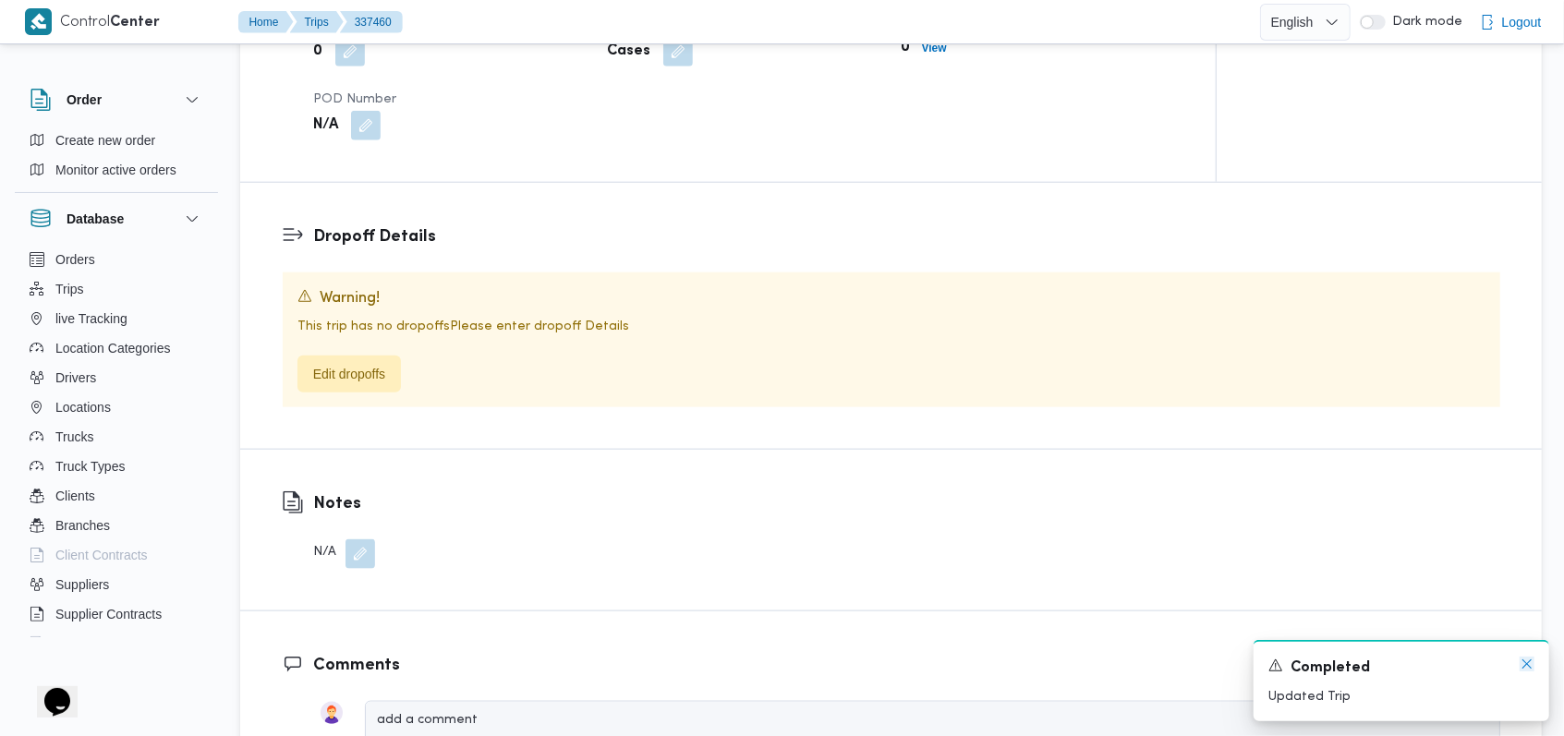
click at [1520, 666] on icon "Dismiss toast" at bounding box center [1526, 664] width 15 height 15
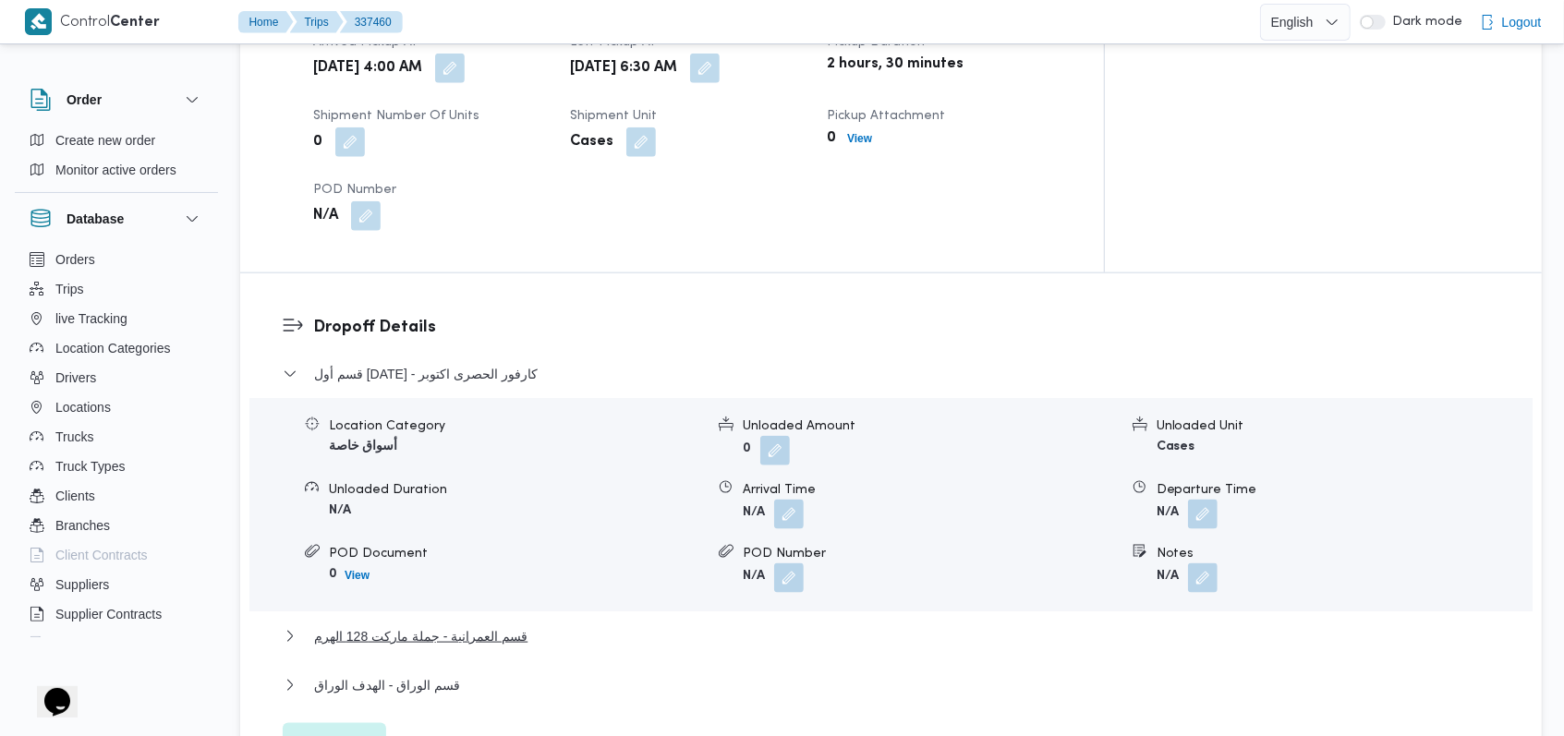
scroll to position [1327, 0]
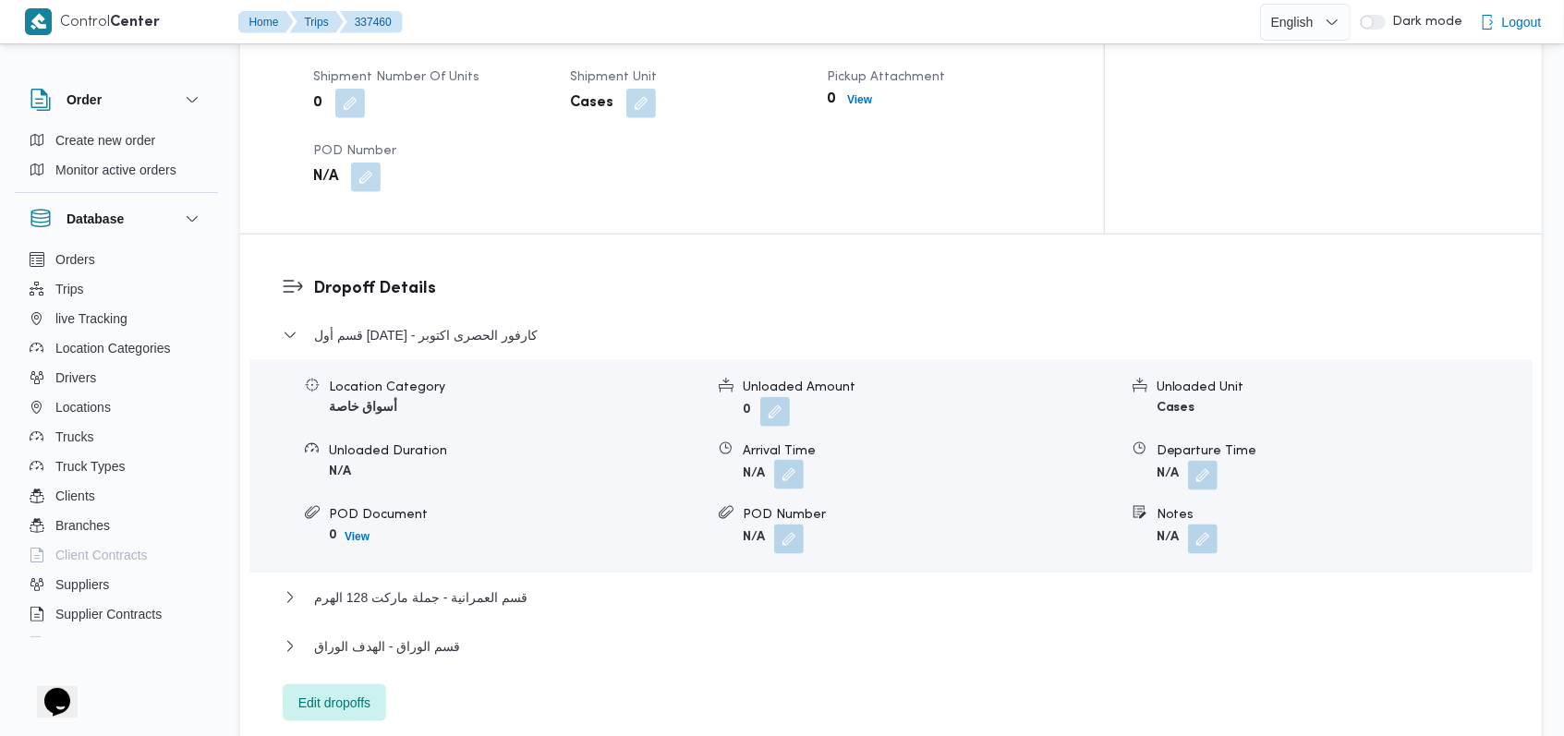
click at [789, 460] on button "button" at bounding box center [789, 475] width 30 height 30
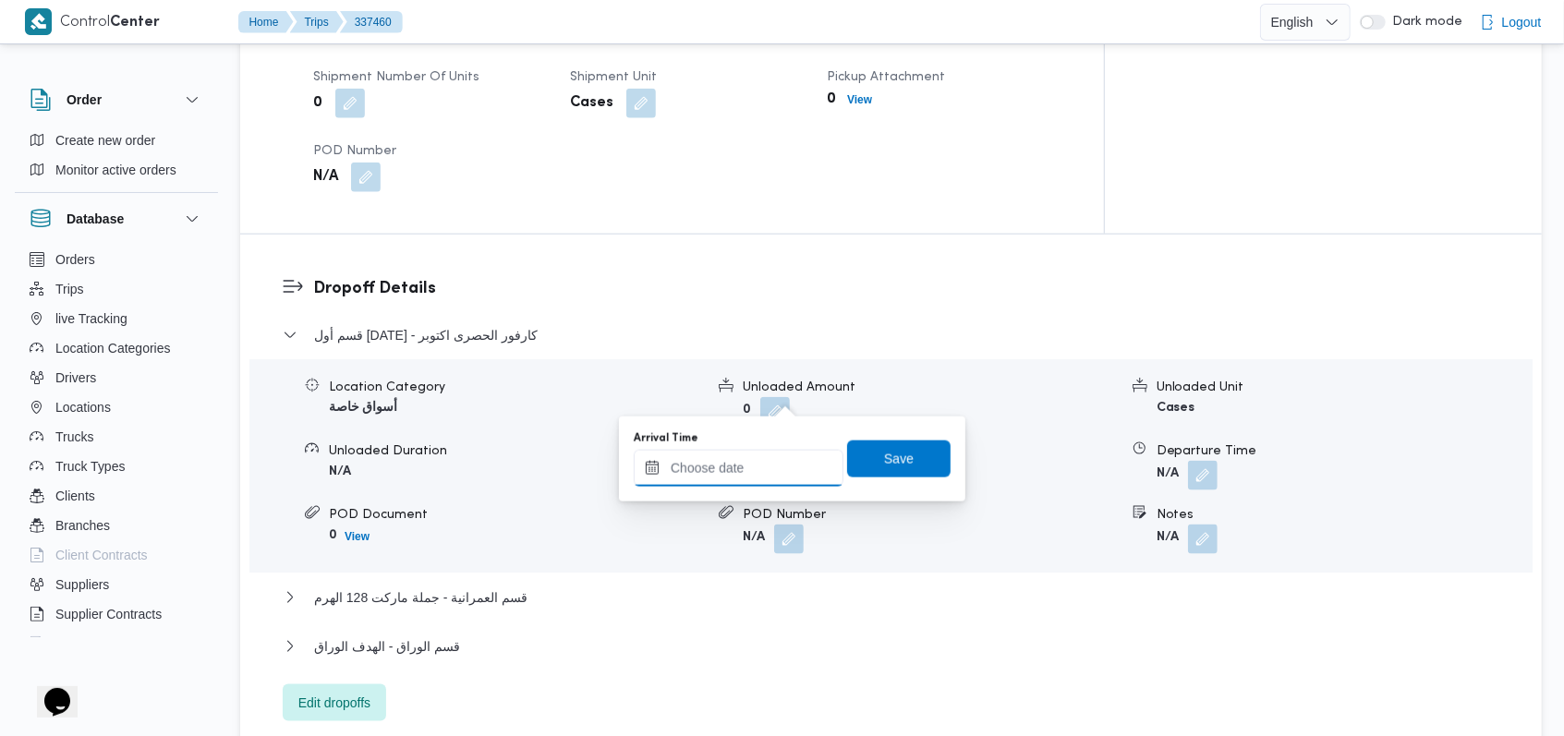
click at [758, 477] on input "Arrival Time" at bounding box center [739, 468] width 210 height 37
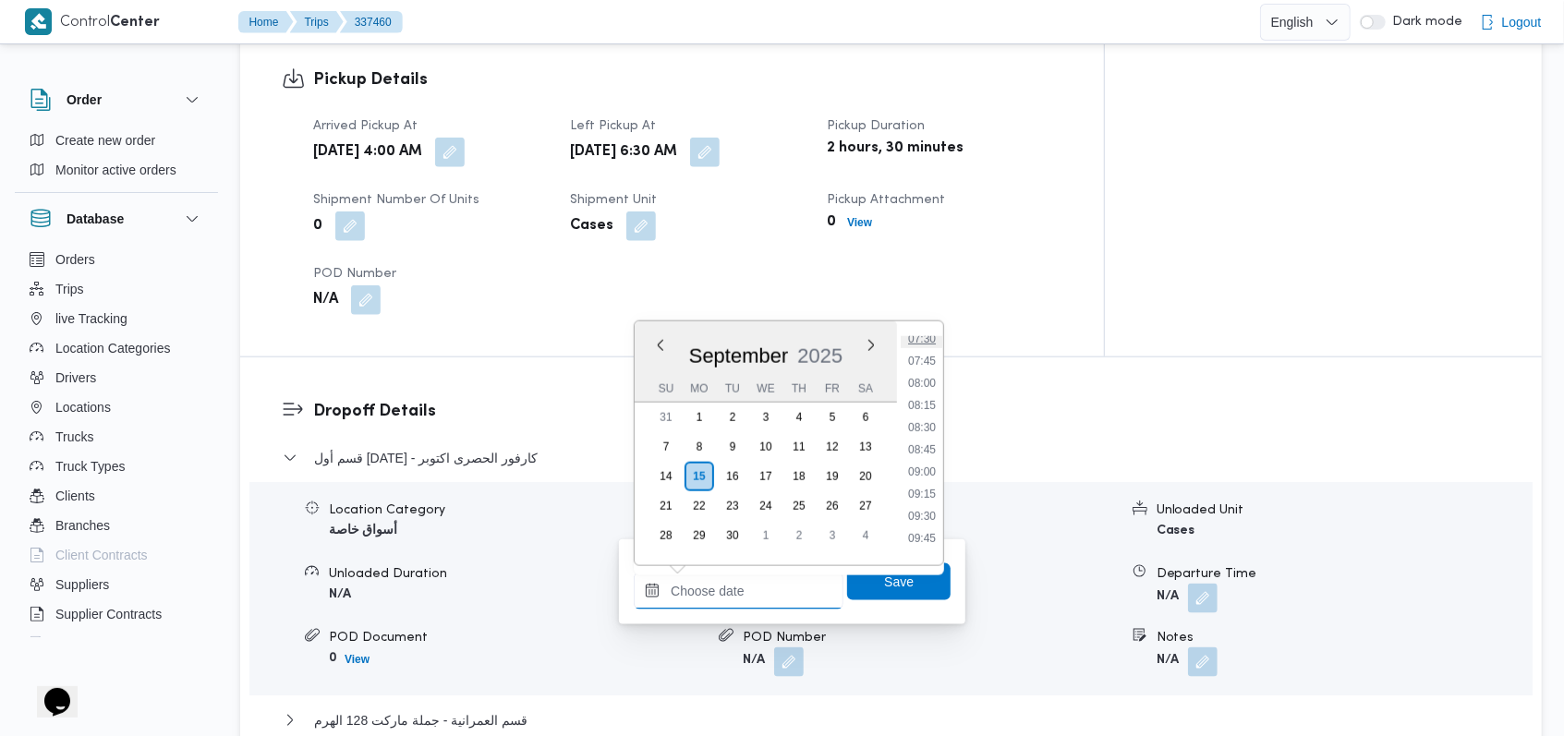
scroll to position [548, 0]
click at [931, 440] on li "07:15" at bounding box center [922, 440] width 42 height 18
type input "15/09/2025 07:15"
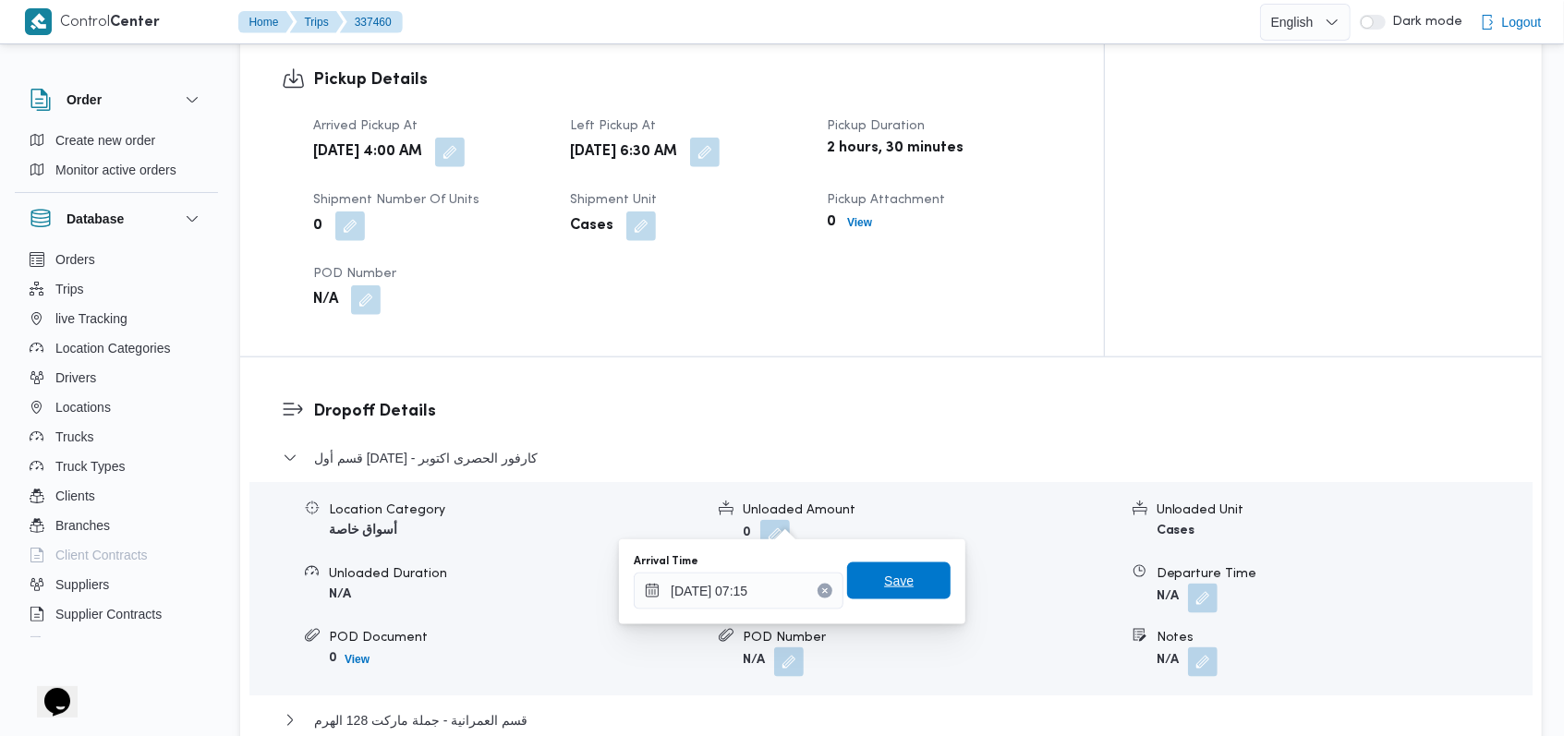
click at [910, 576] on span "Save" at bounding box center [898, 581] width 103 height 37
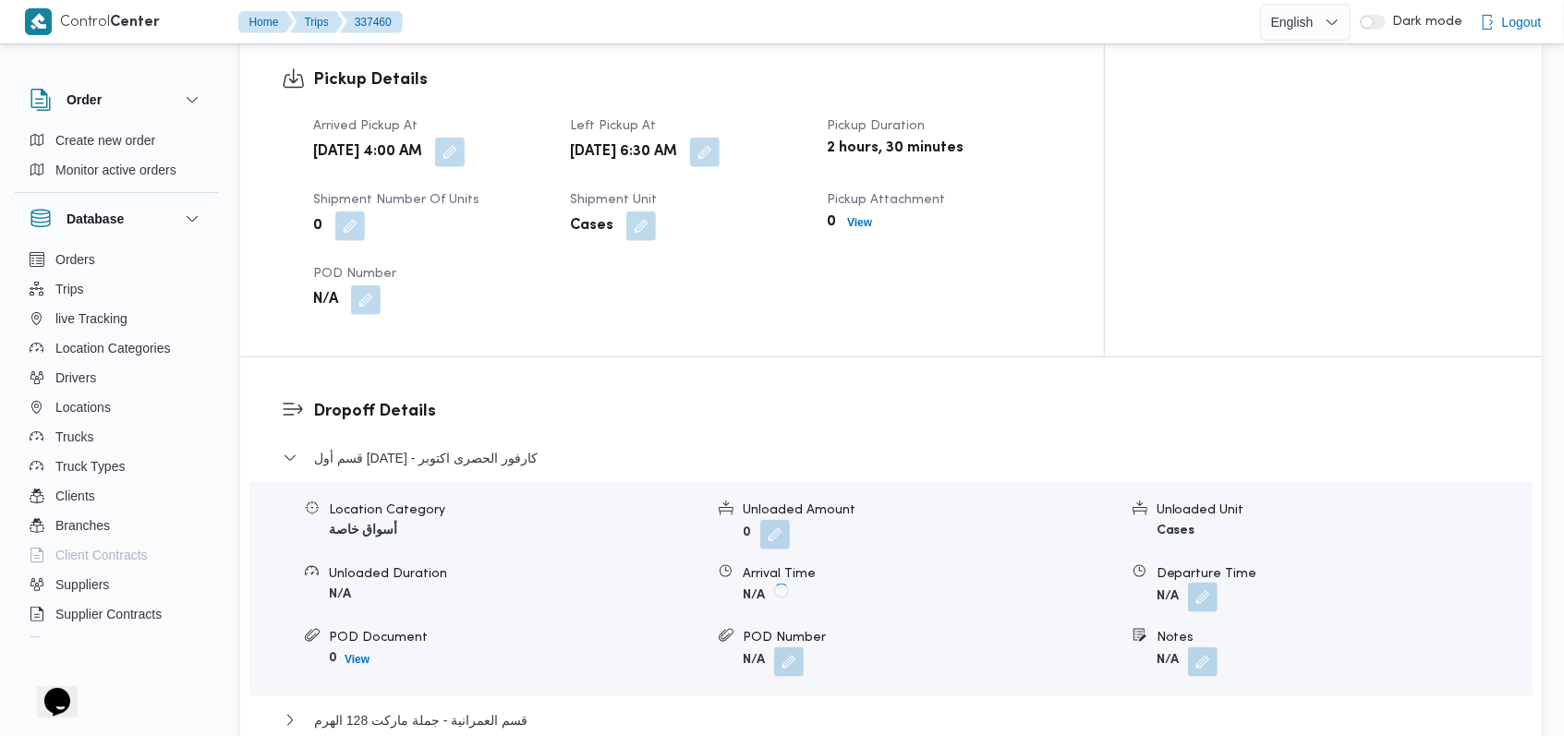
click at [1204, 583] on button "button" at bounding box center [1203, 598] width 30 height 30
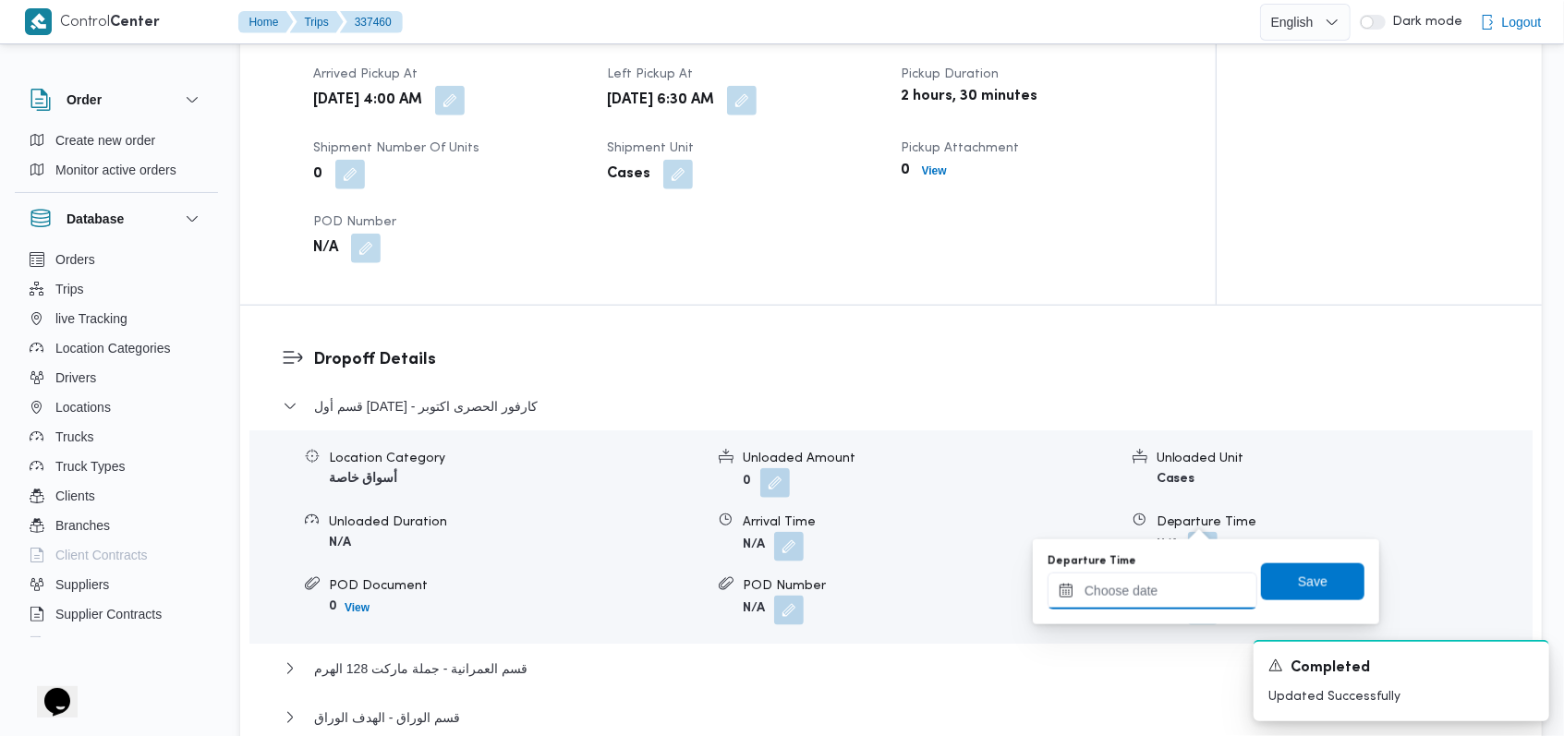
click at [1163, 601] on input "Departure Time" at bounding box center [1152, 591] width 210 height 37
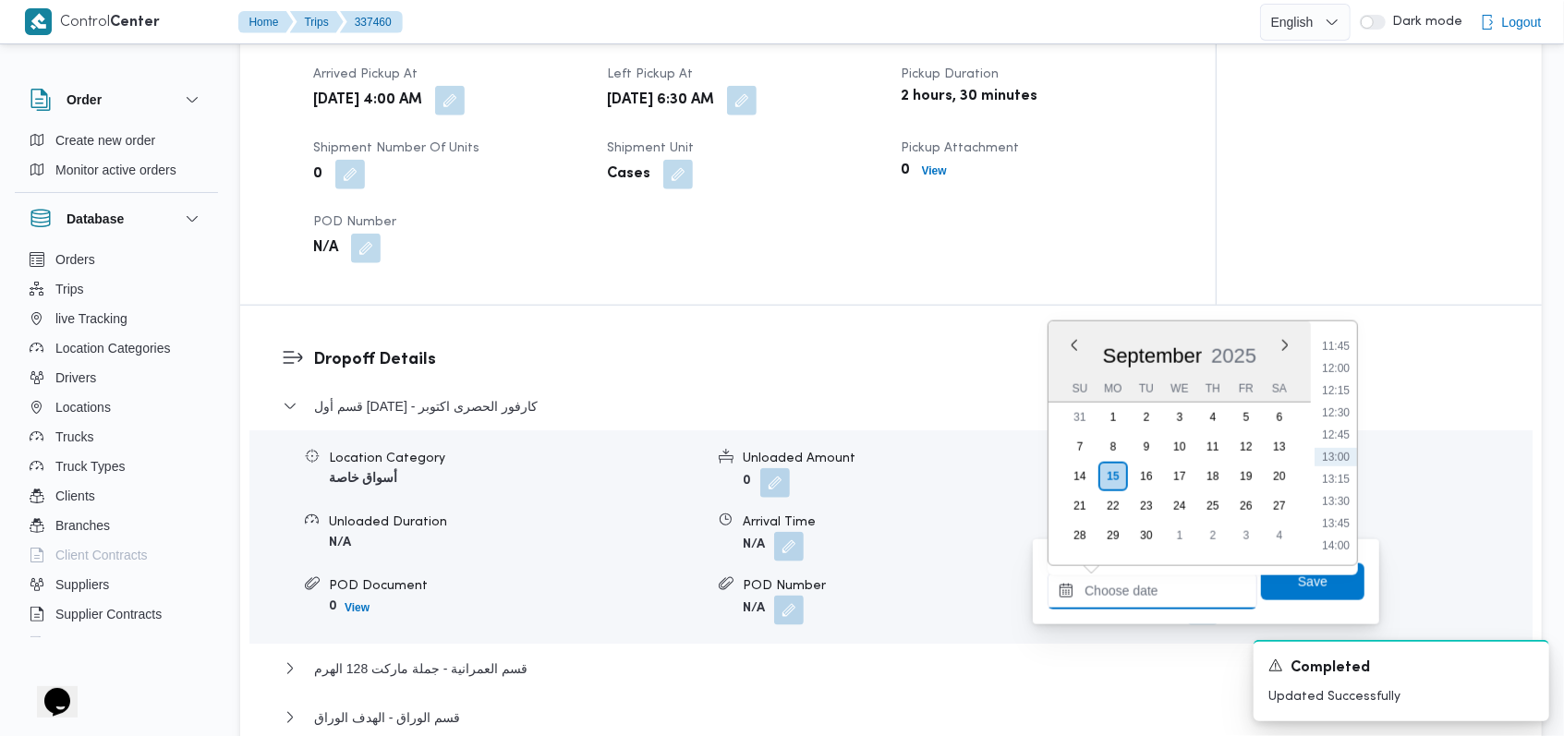
scroll to position [794, 0]
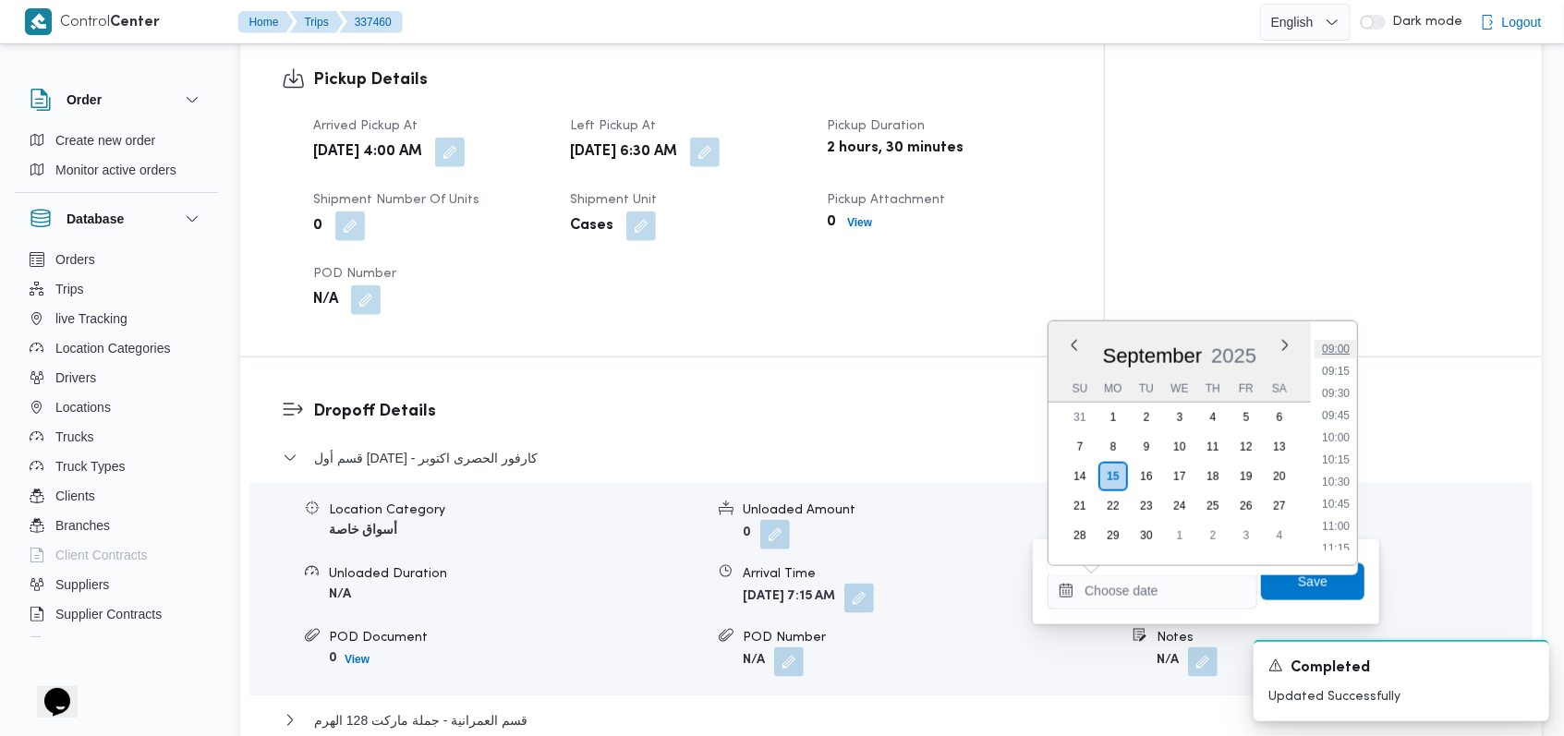
click at [1346, 354] on li "09:00" at bounding box center [1335, 349] width 42 height 18
type input "15/09/2025 09:00"
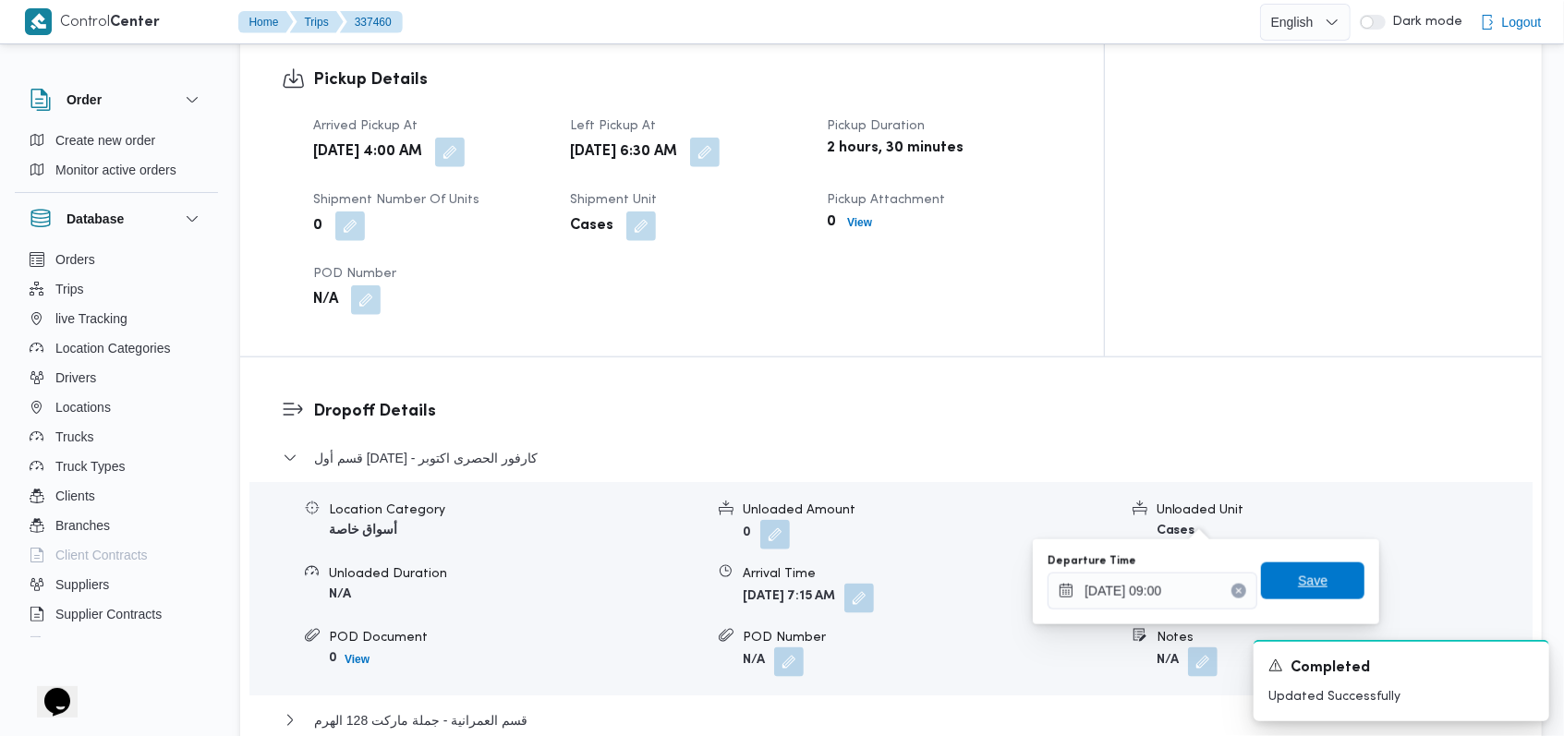
click at [1322, 583] on span "Save" at bounding box center [1312, 581] width 103 height 37
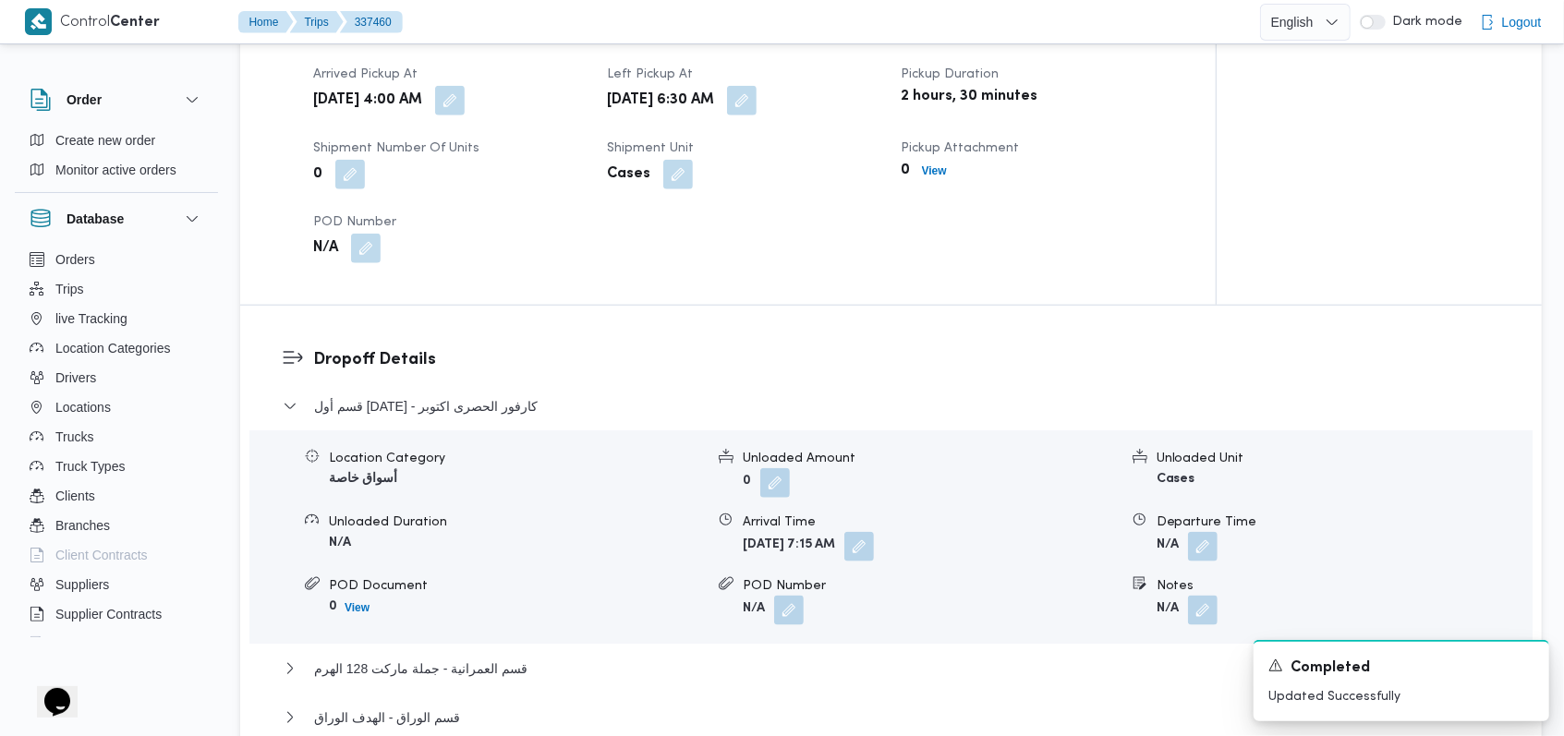
click at [486, 625] on div "قسم أول 6 أكتوبر - كارفور الحصرى اكتوبر Location Category أسواق خاصة Unloaded A…" at bounding box center [891, 593] width 1217 height 397
click at [492, 658] on span "قسم العمرانية - جملة ماركت 128 الهرم" at bounding box center [420, 669] width 213 height 22
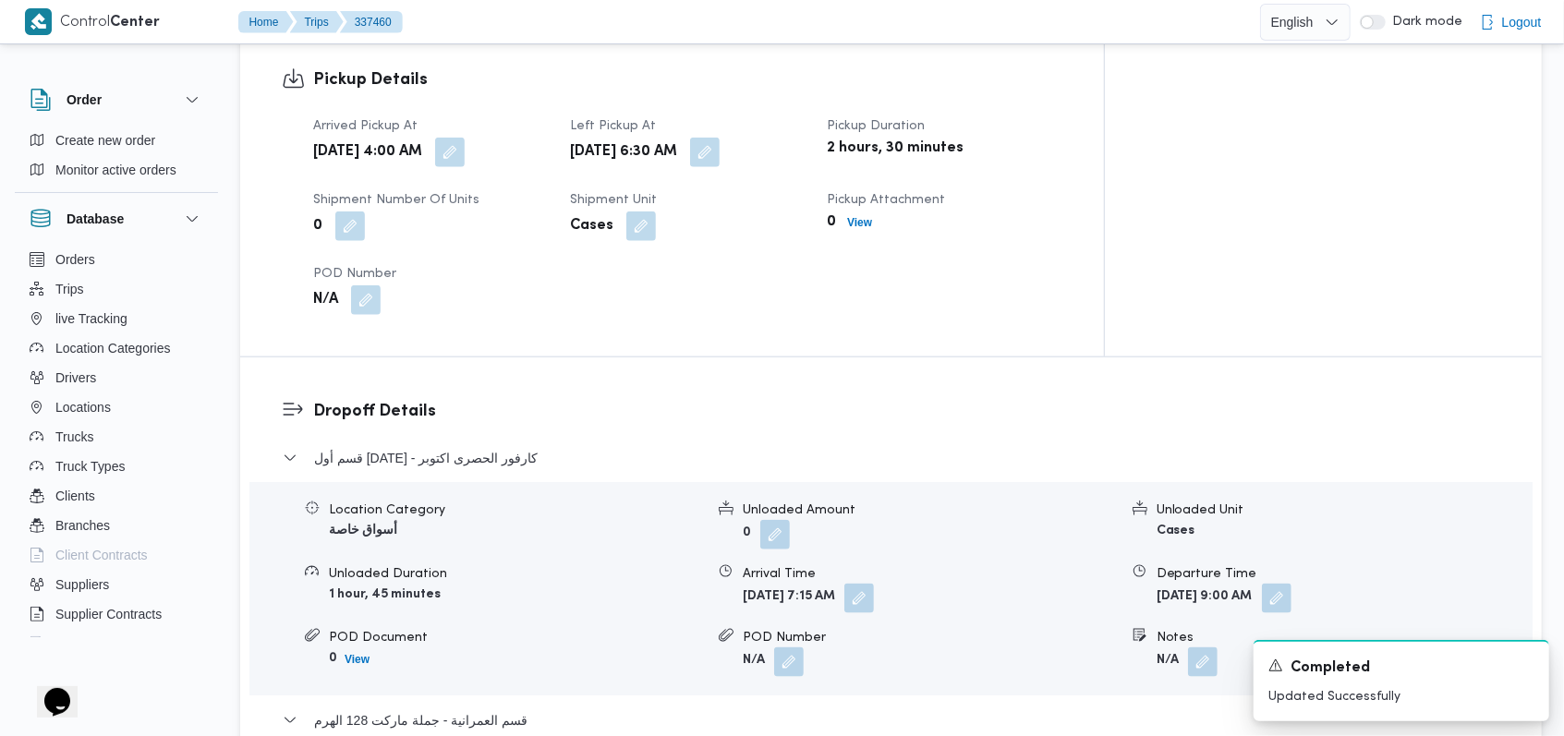
scroll to position [1574, 0]
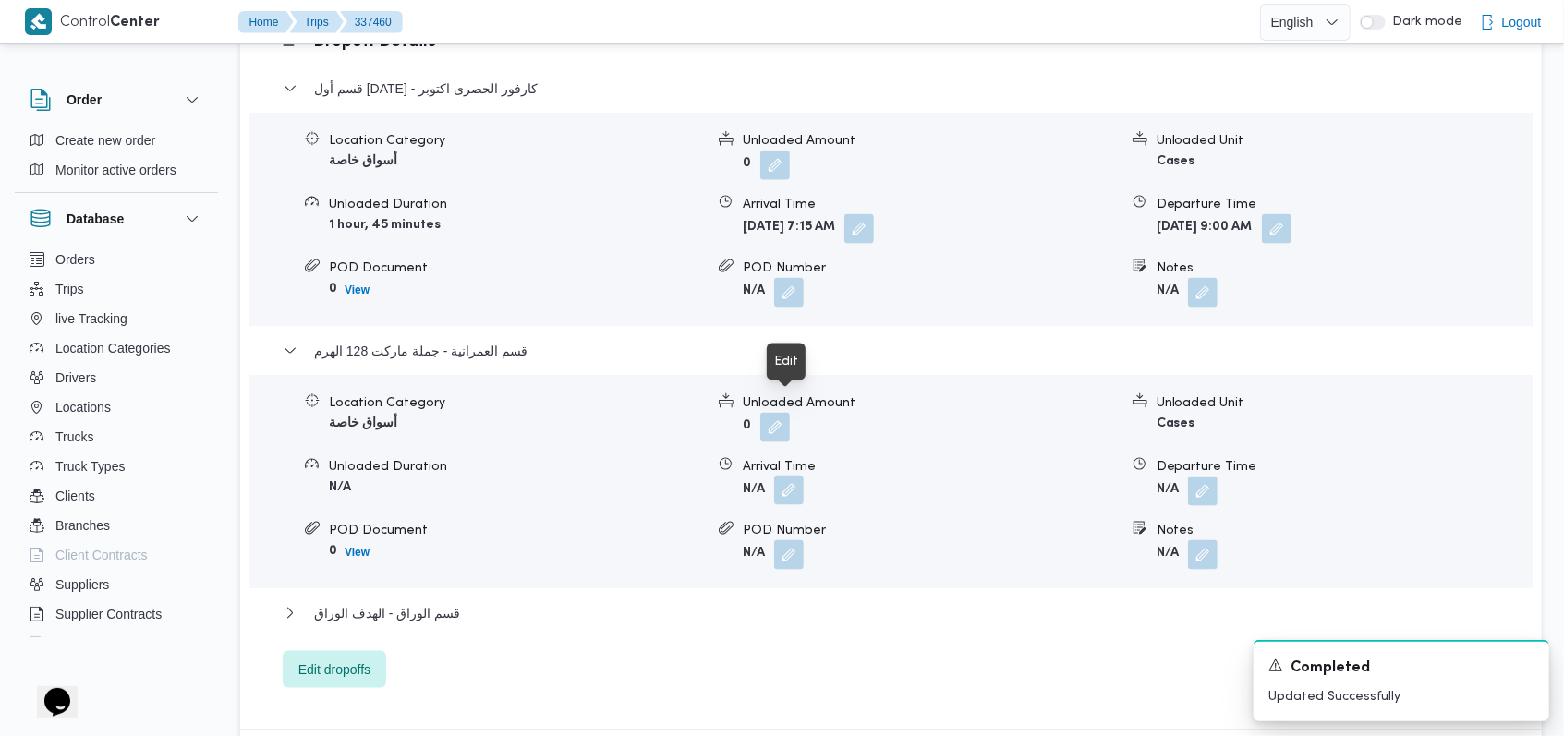
click at [797, 476] on button "button" at bounding box center [789, 491] width 30 height 30
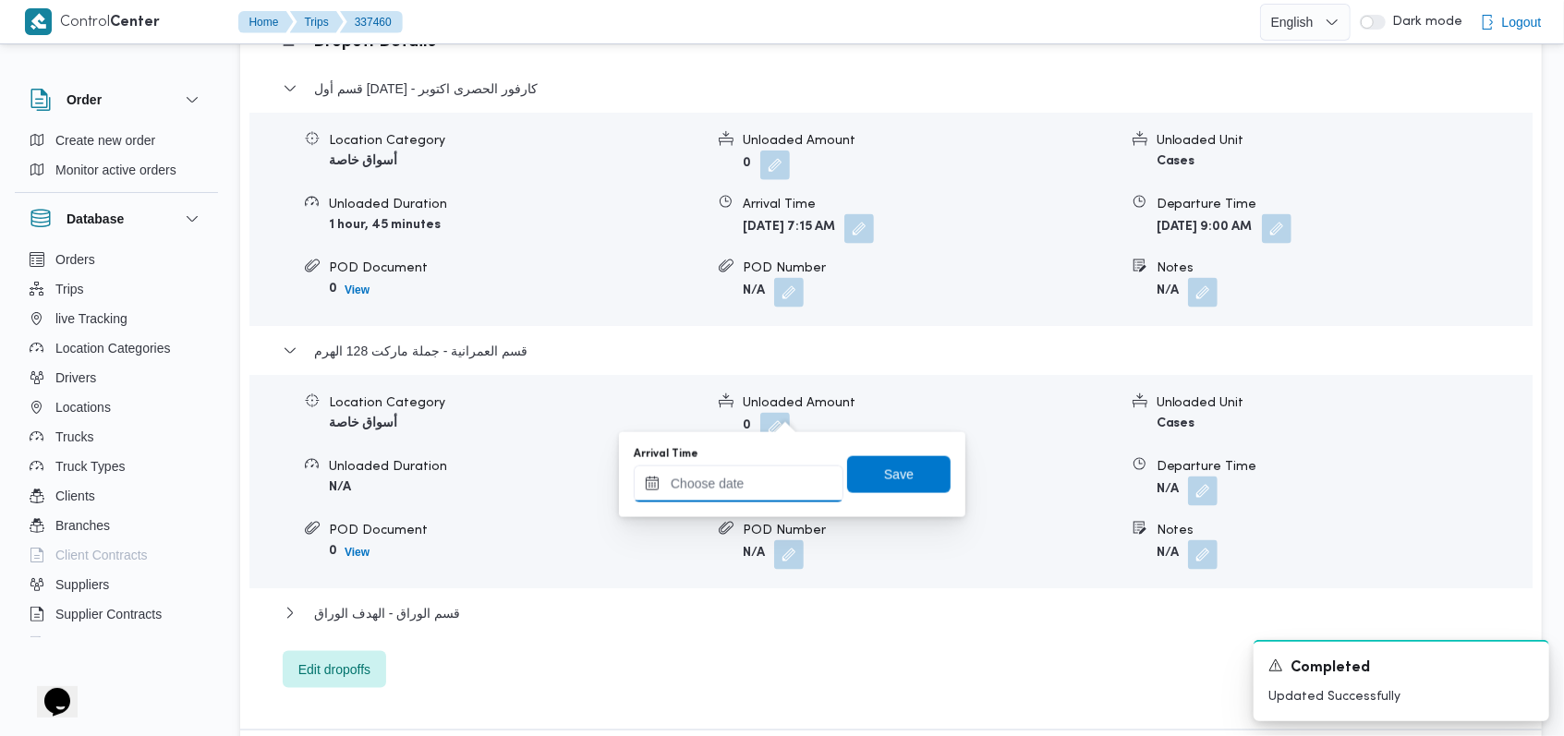
click at [761, 494] on input "Arrival Time" at bounding box center [739, 484] width 210 height 37
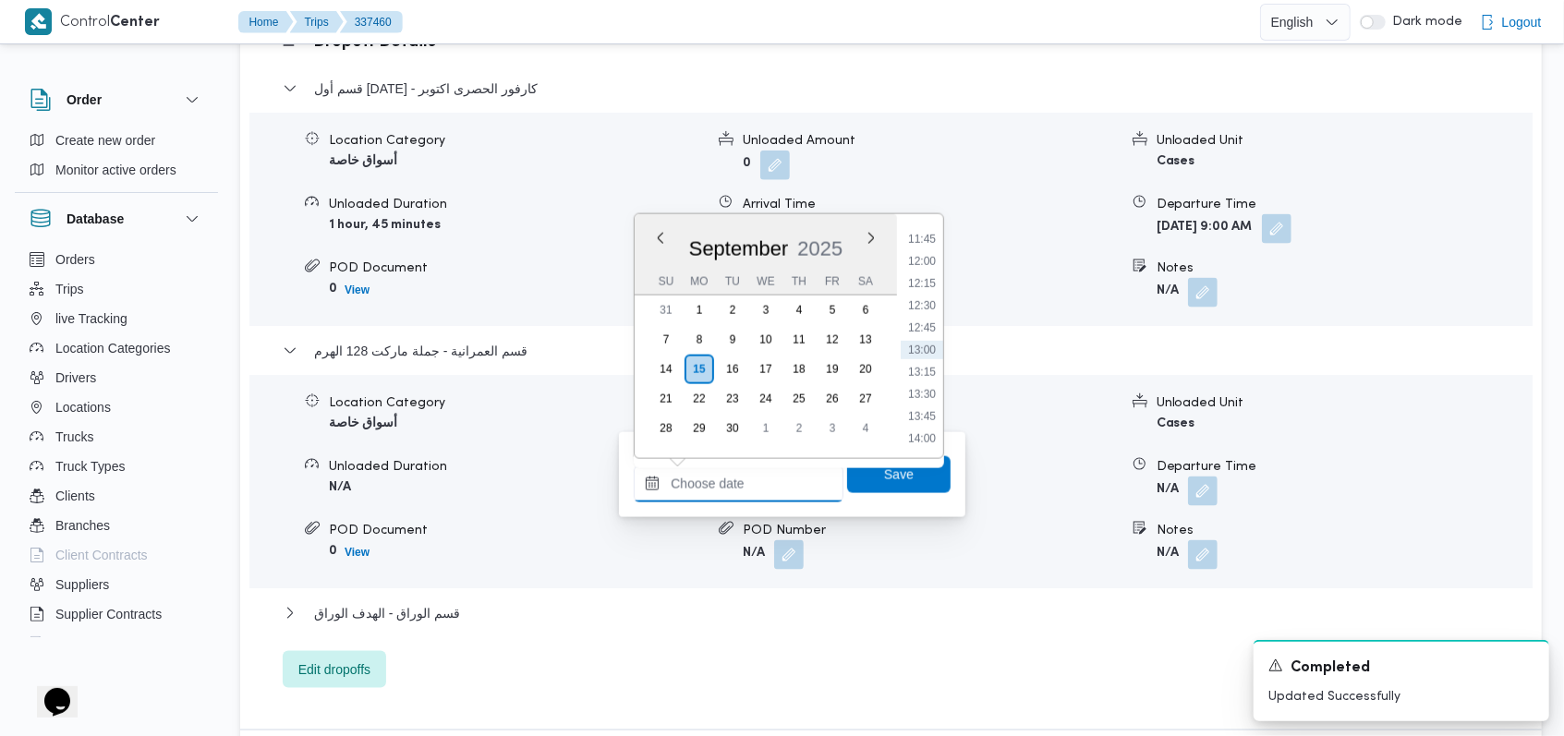
scroll to position [794, 0]
click at [931, 329] on li "10:00" at bounding box center [922, 330] width 42 height 18
type input "15/09/2025 10:00"
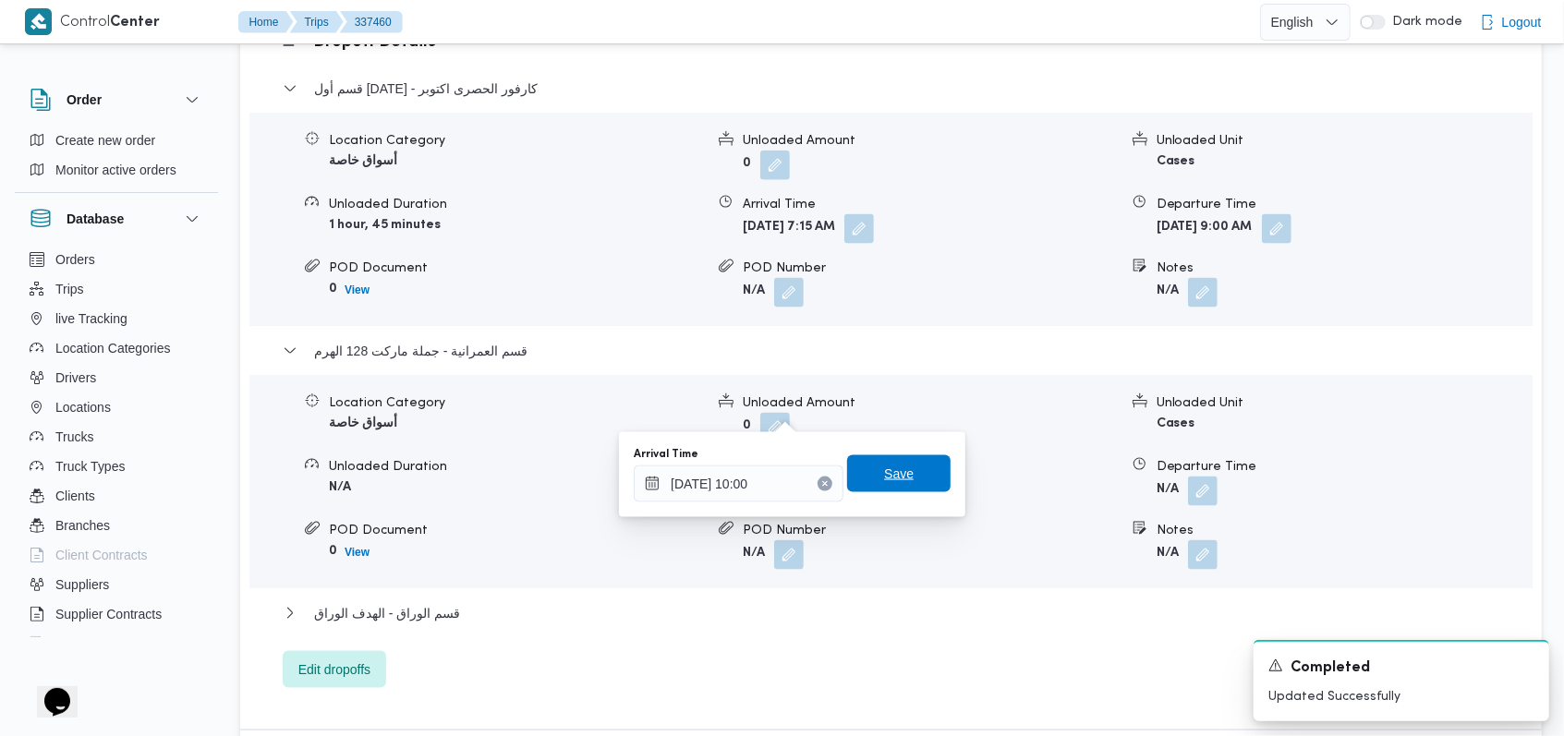
click at [904, 456] on div "Save" at bounding box center [898, 474] width 103 height 37
click at [909, 462] on span "Save" at bounding box center [898, 473] width 103 height 37
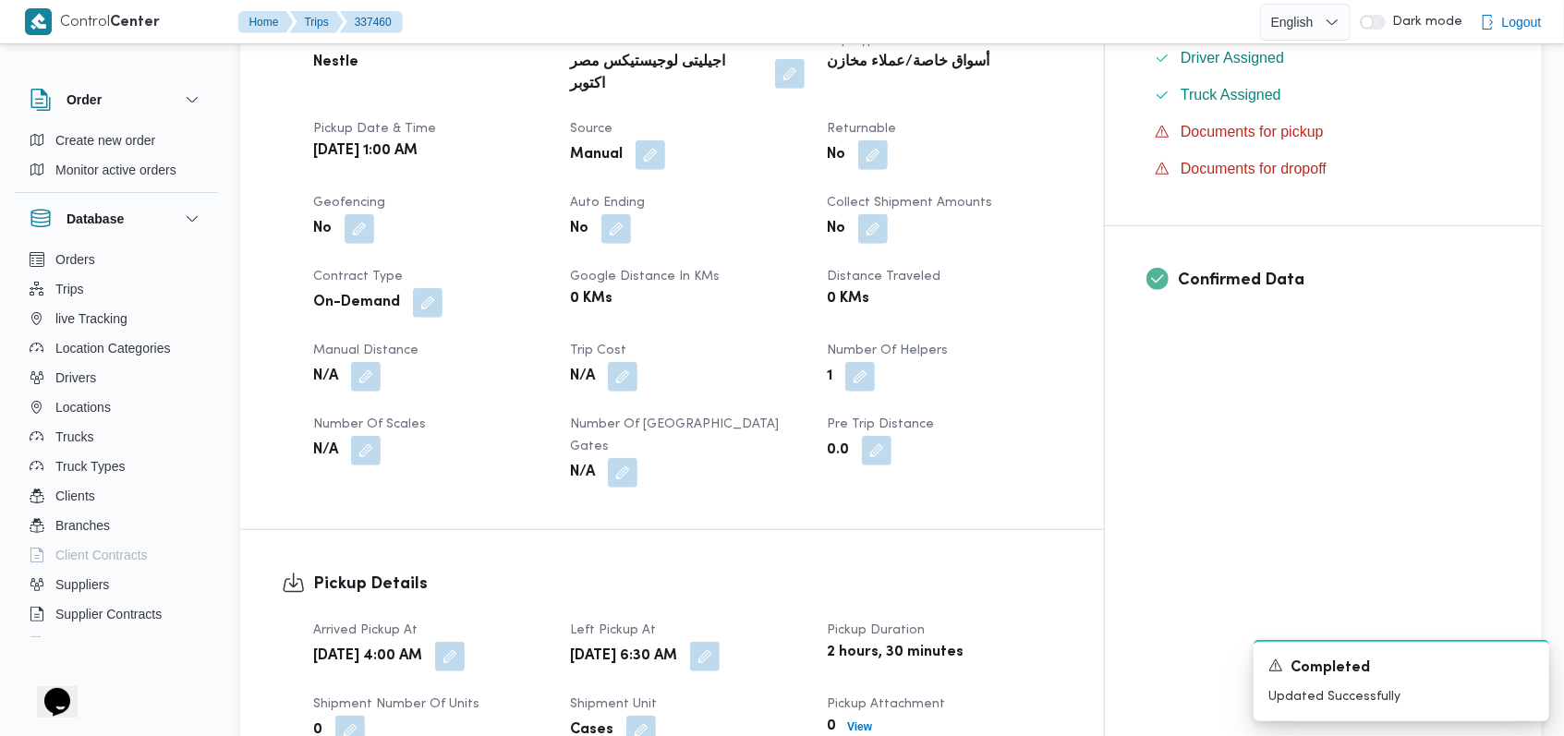
scroll to position [0, 0]
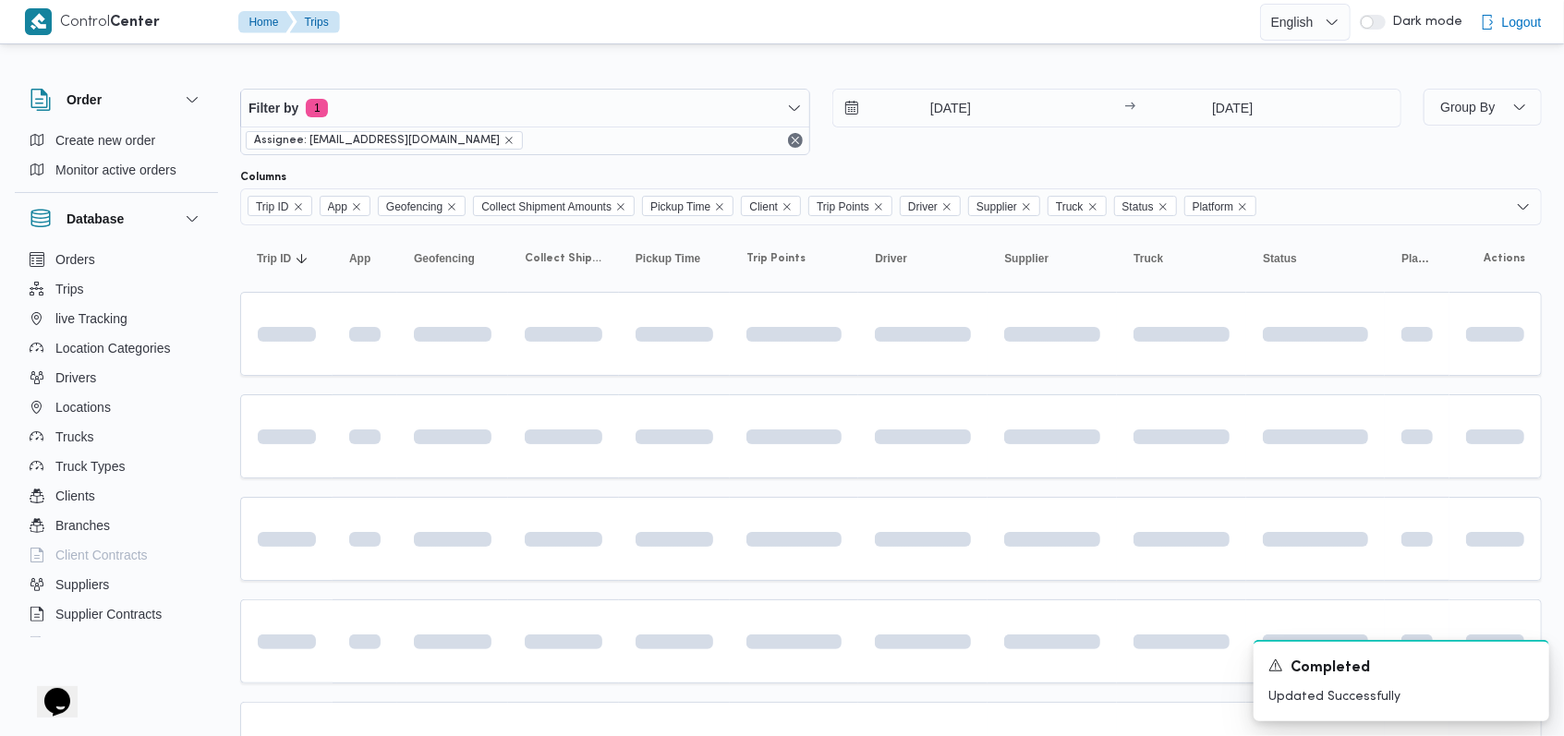
scroll to position [123, 0]
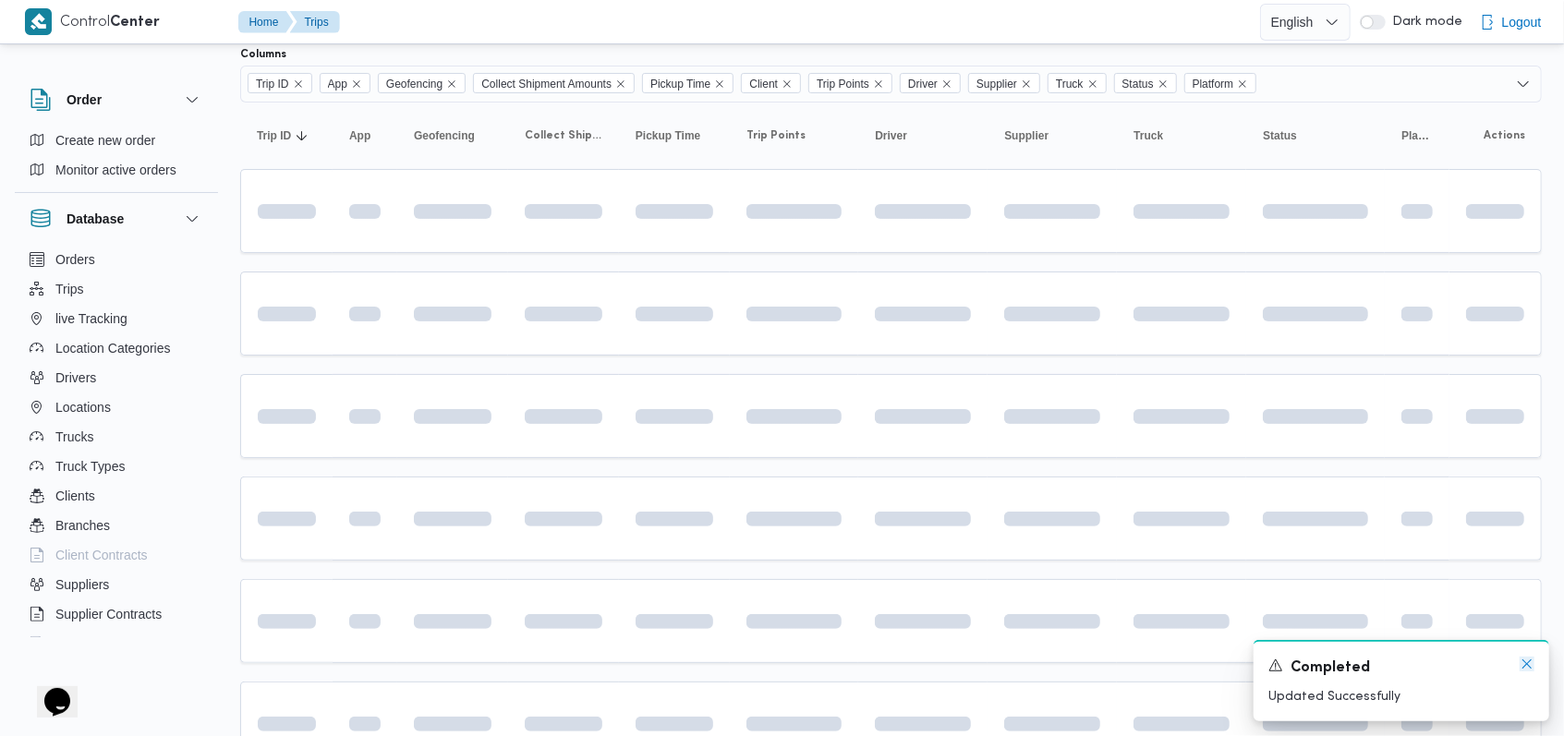
click at [1521, 667] on icon "Dismiss toast" at bounding box center [1526, 664] width 15 height 15
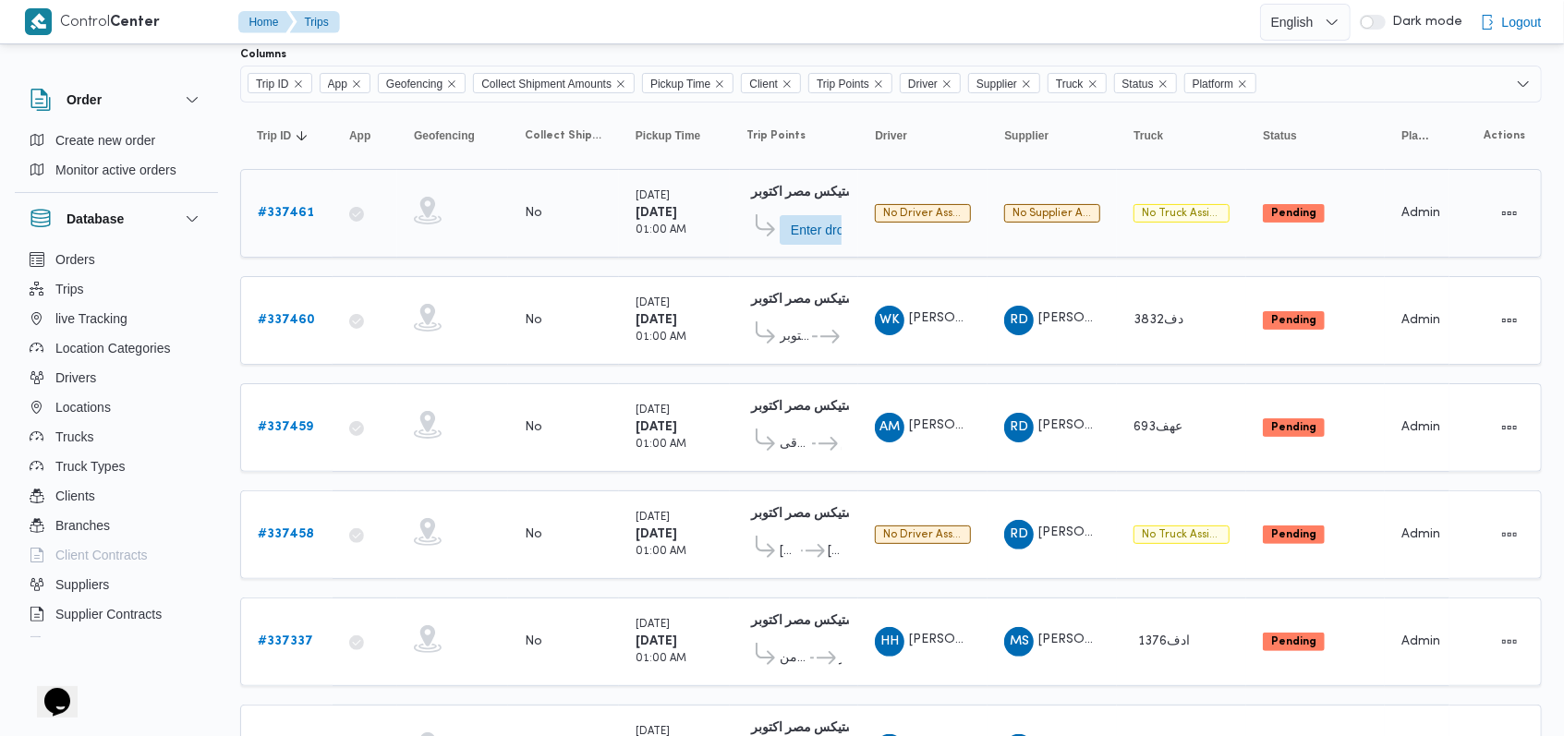
click at [296, 207] on b "# 337461" at bounding box center [286, 213] width 56 height 12
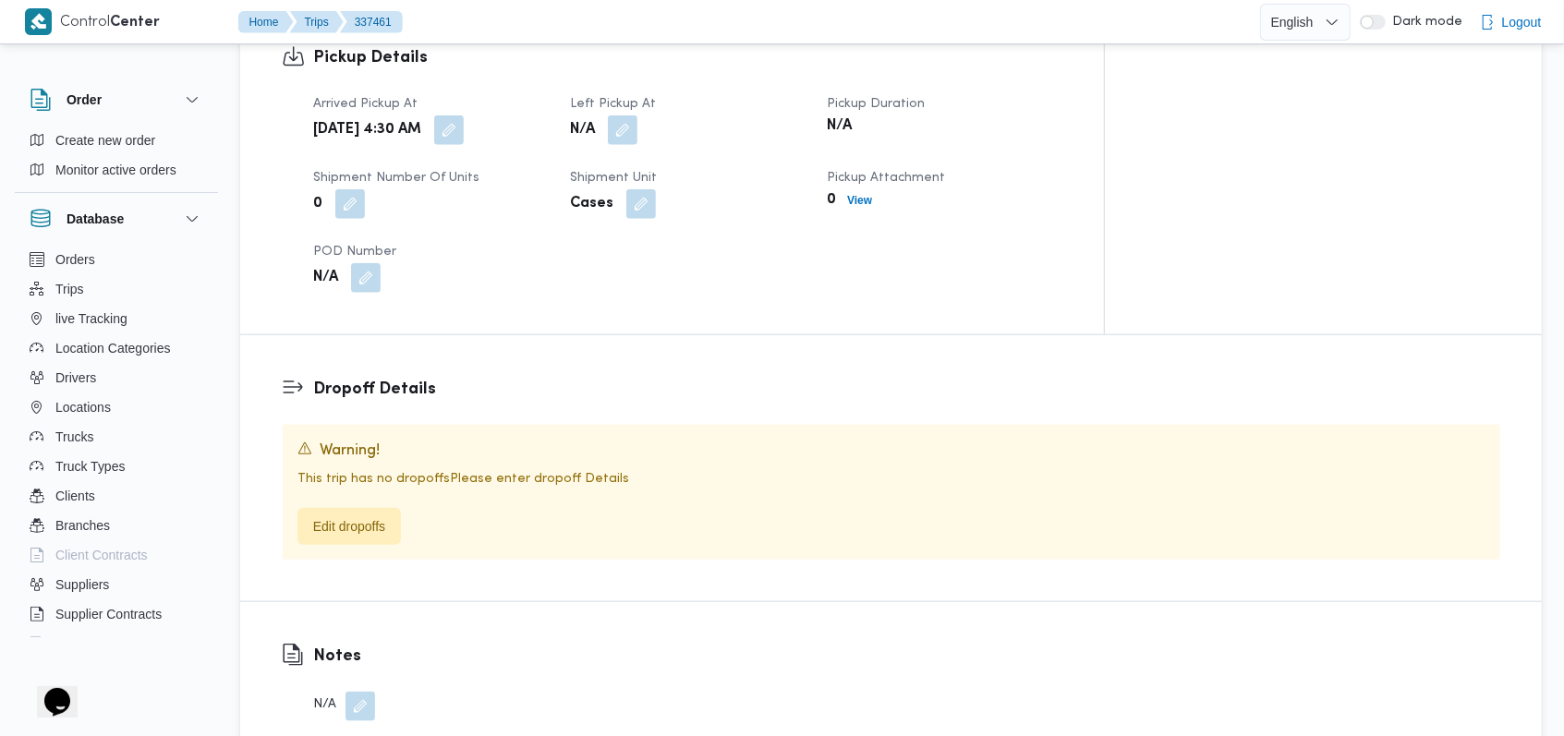
scroll to position [1108, 0]
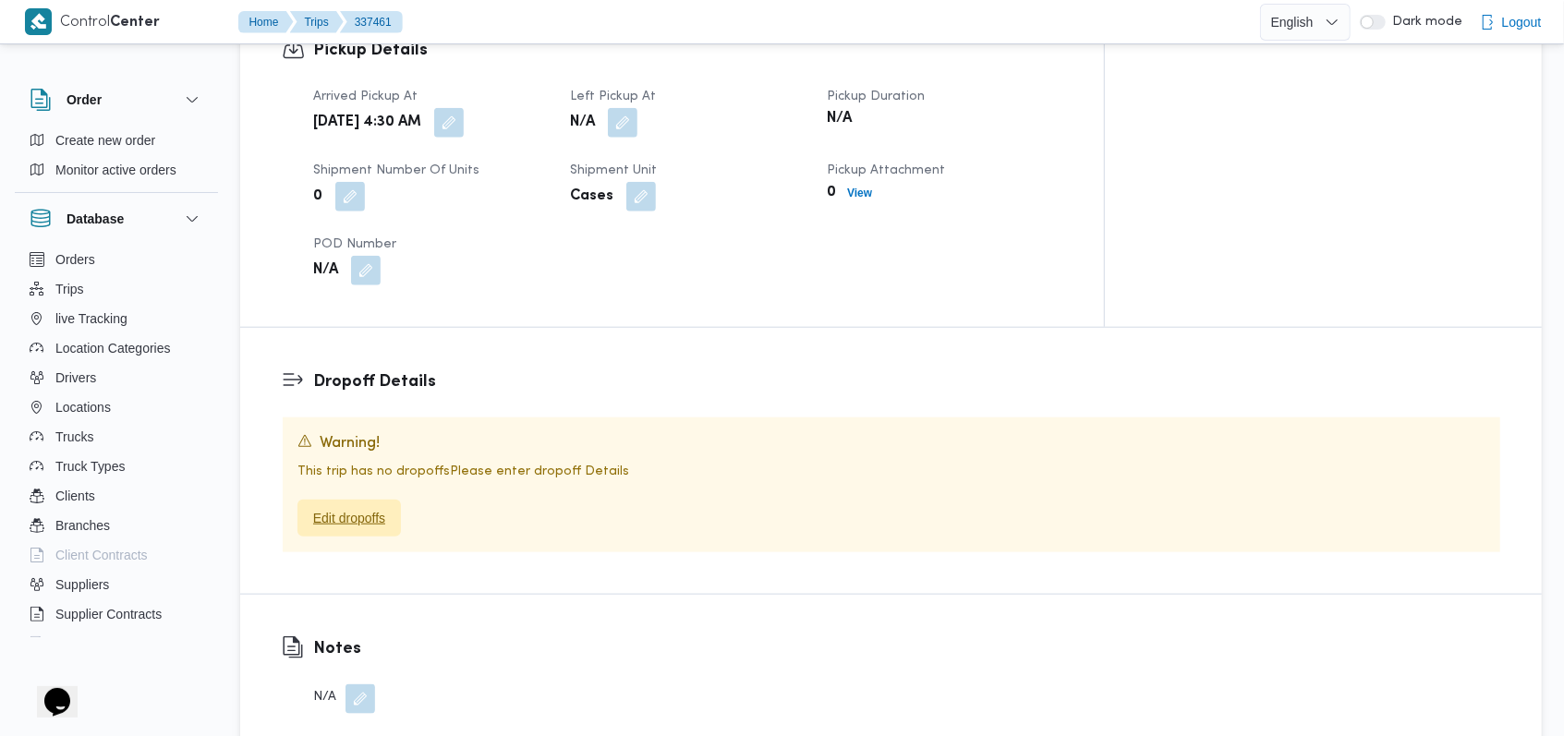
click at [381, 507] on span "Edit dropoffs" at bounding box center [349, 518] width 72 height 22
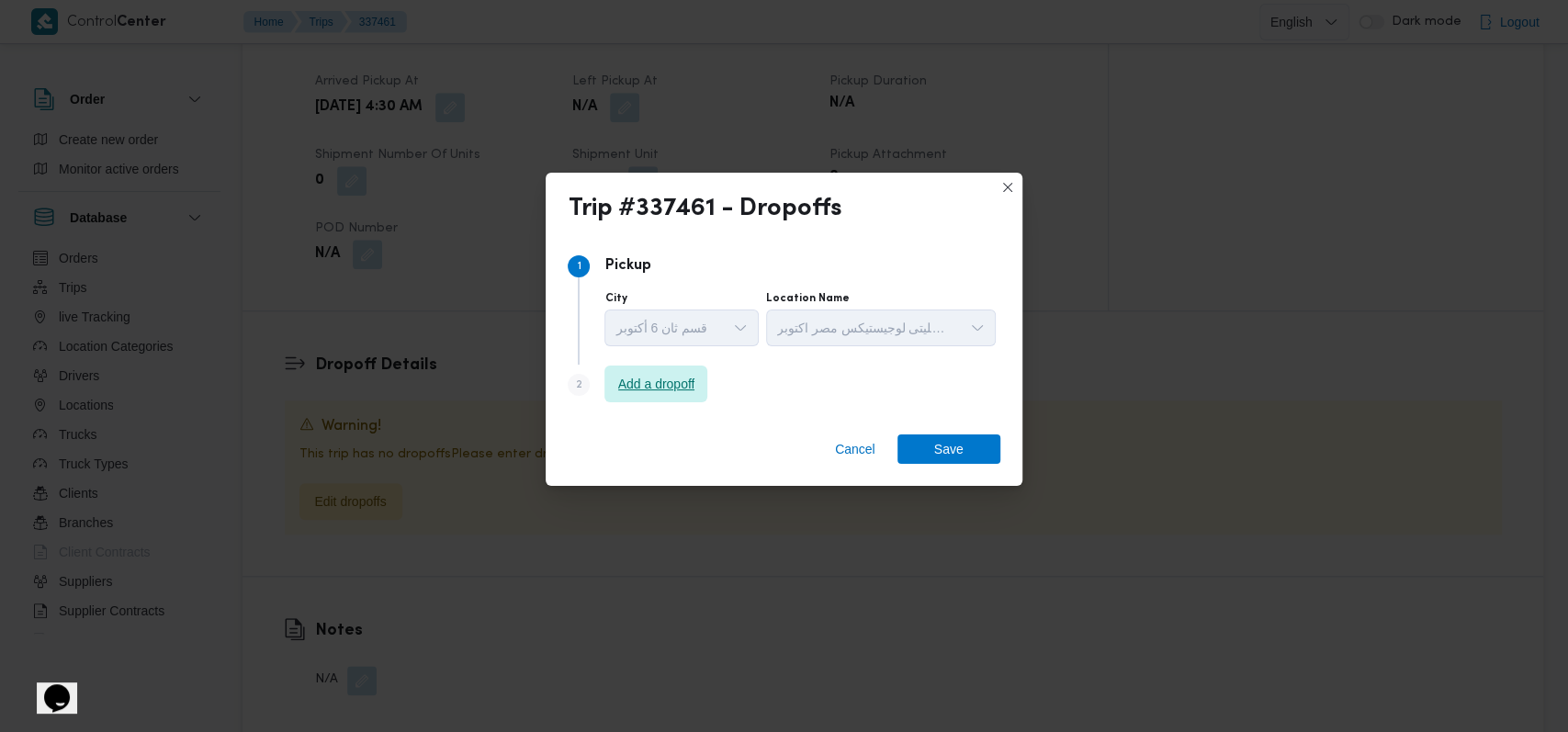
click at [670, 379] on span "Add a dropoff" at bounding box center [657, 384] width 78 height 22
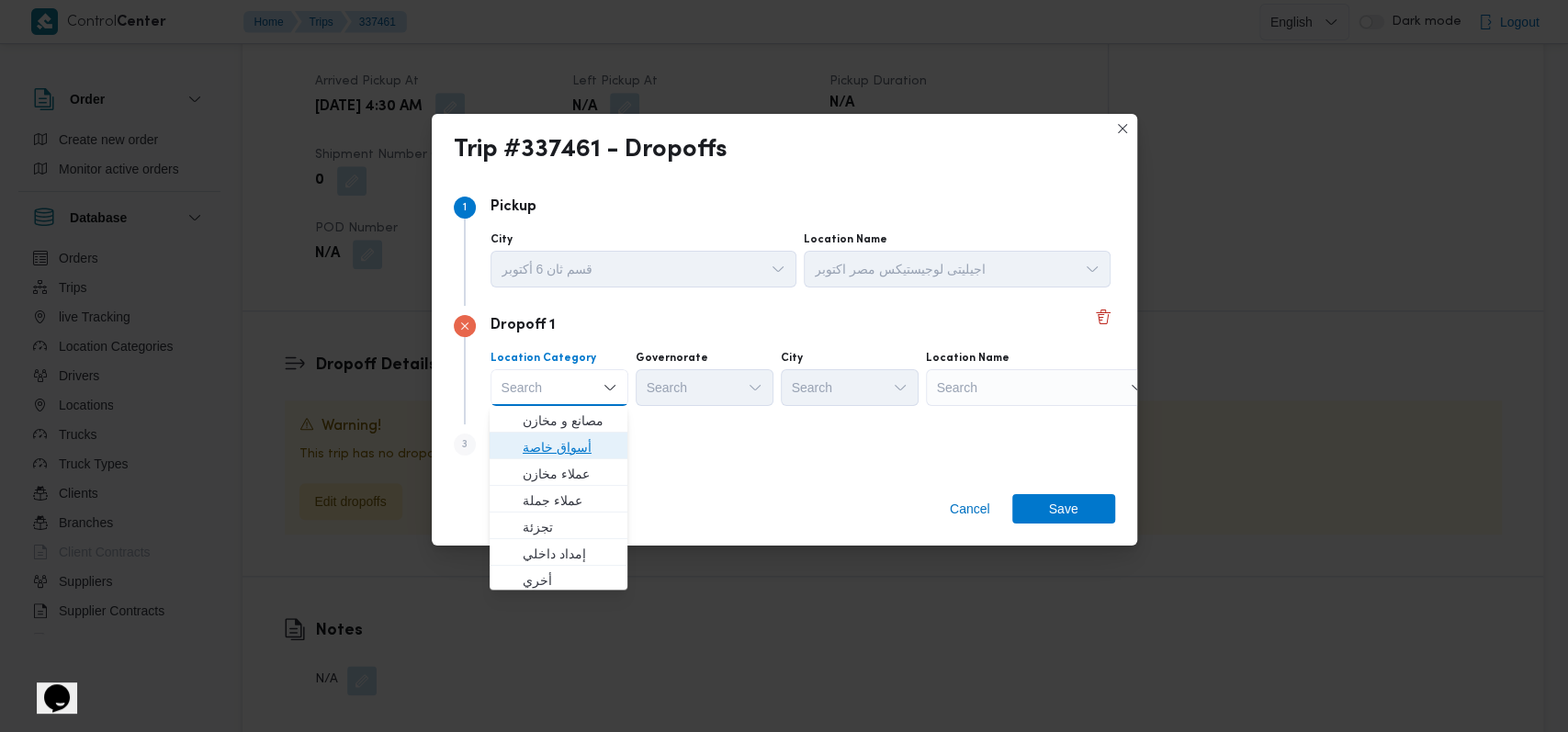
click at [586, 452] on span "أسواق خاصة" at bounding box center [570, 448] width 93 height 22
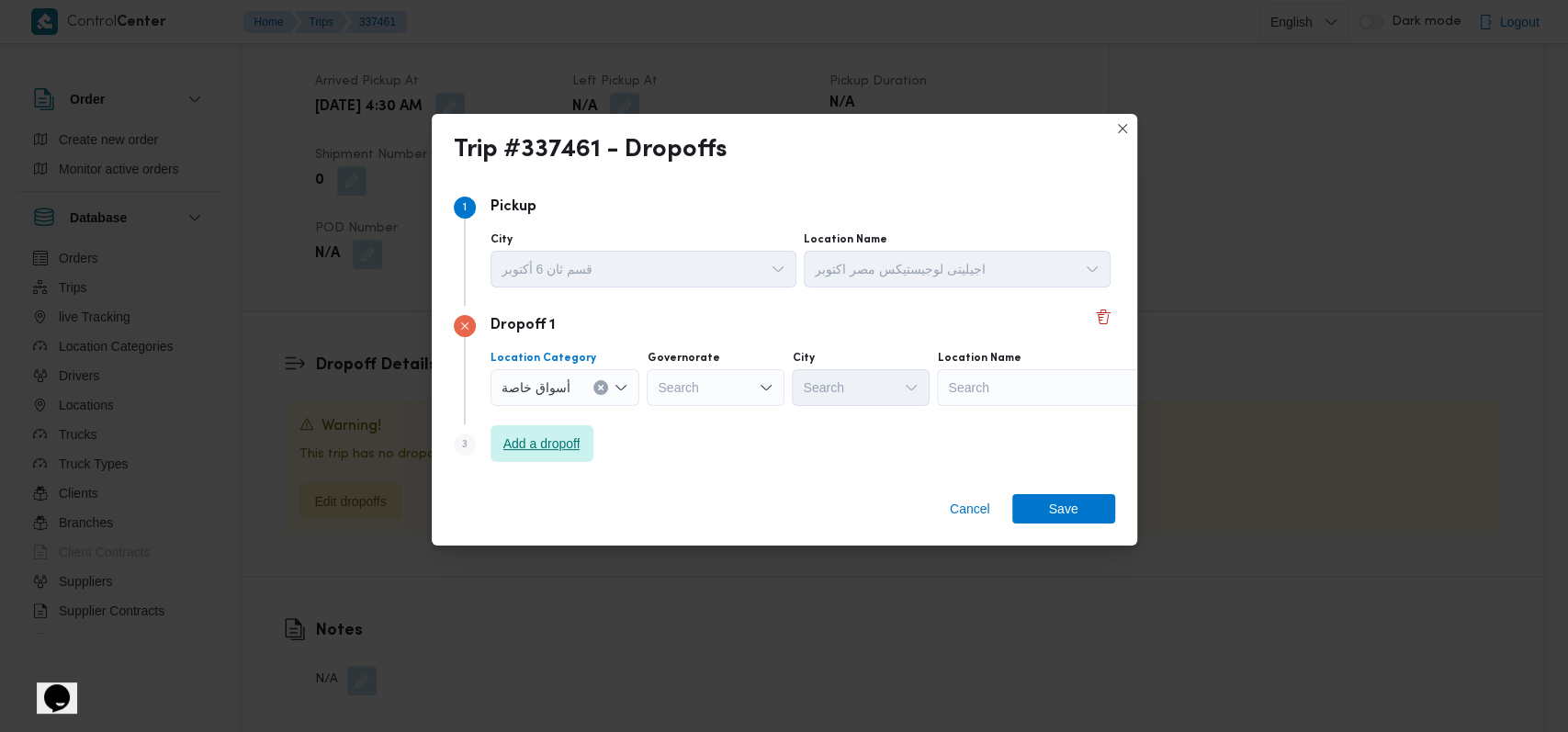
click at [570, 432] on span "Add a dropoff" at bounding box center [541, 444] width 102 height 37
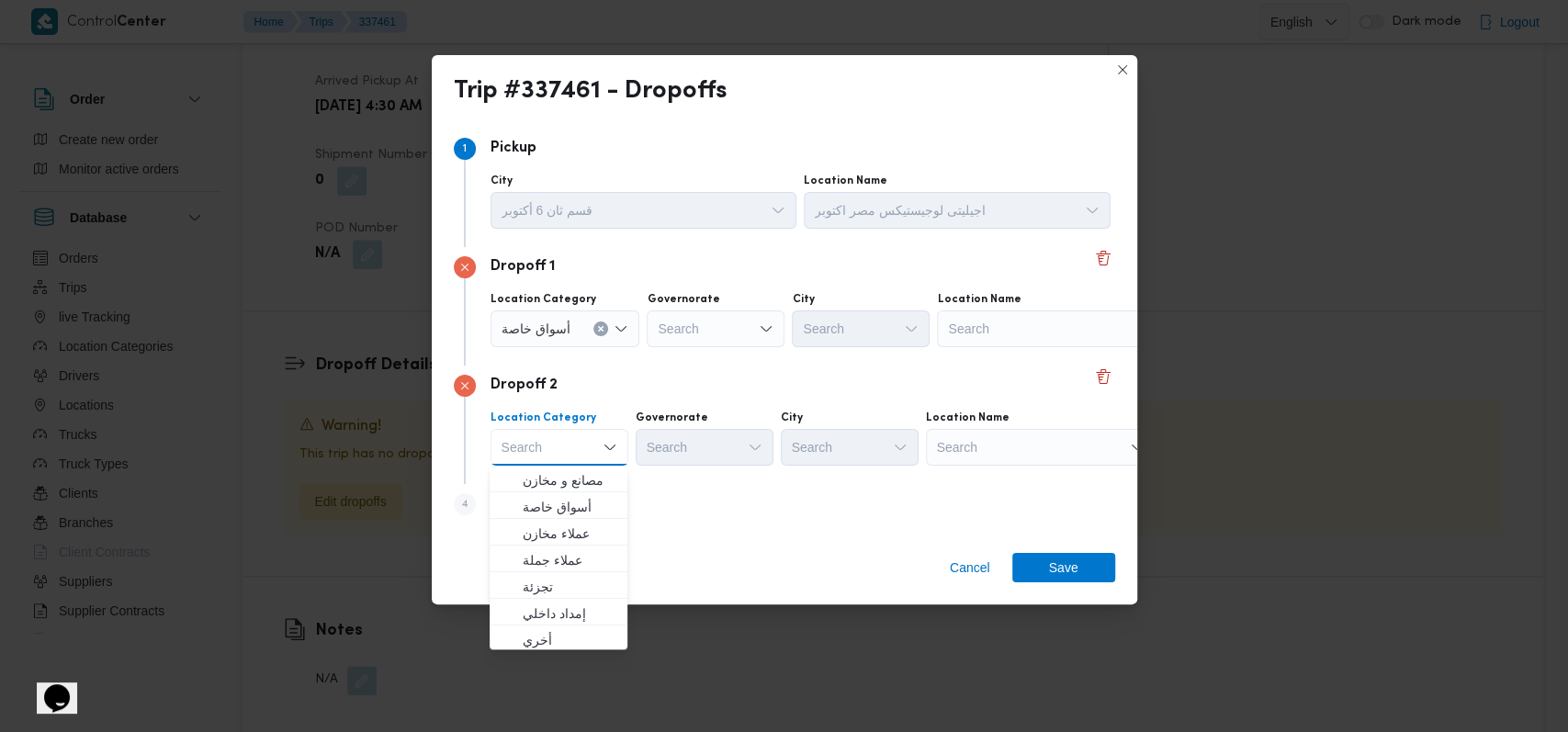
click at [975, 324] on div "Search" at bounding box center [1051, 328] width 230 height 37
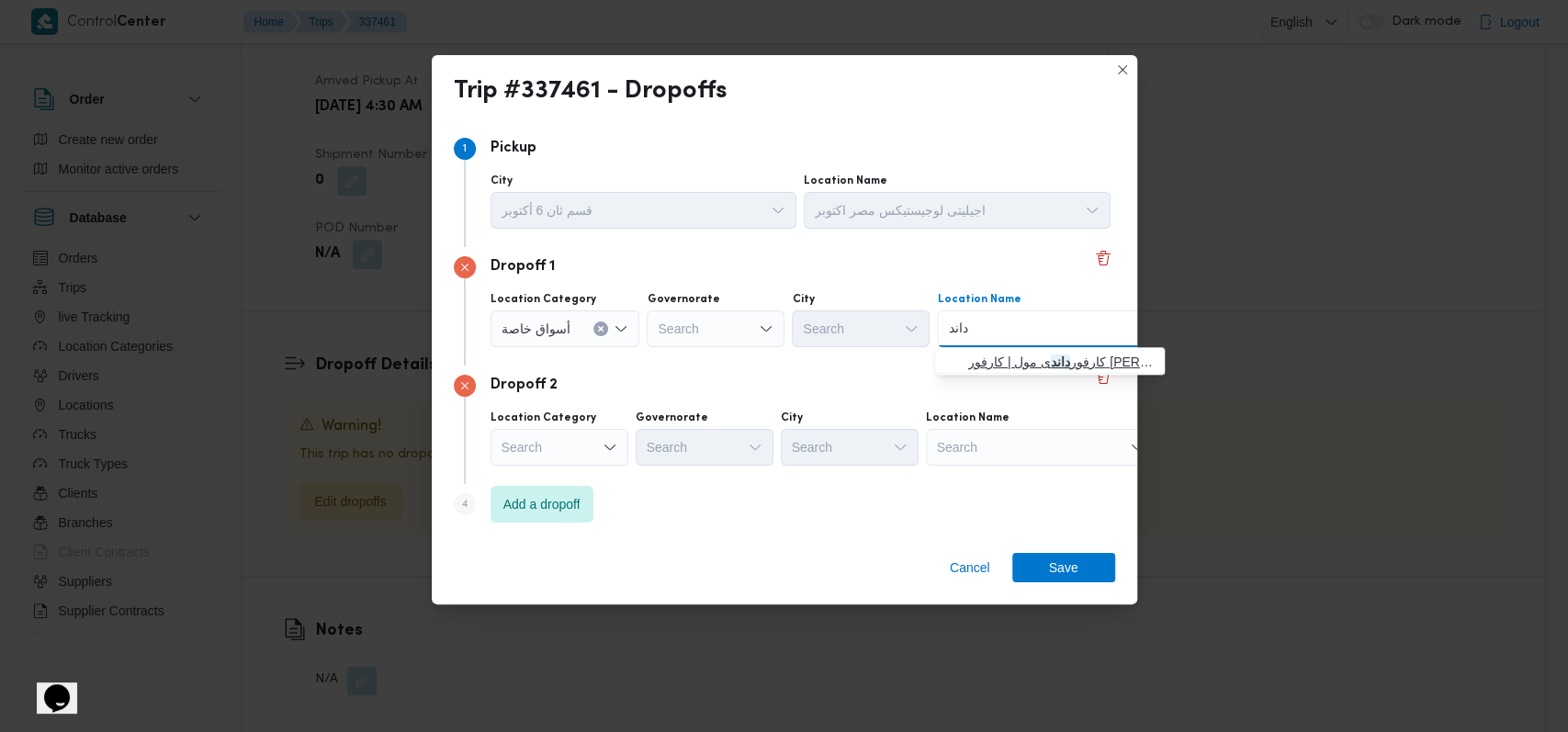
type input "داند"
click at [977, 352] on span "كارفور داند ى مول | كارفور داندى مول | الشياخة الثانية عشر" at bounding box center [1061, 362] width 186 height 22
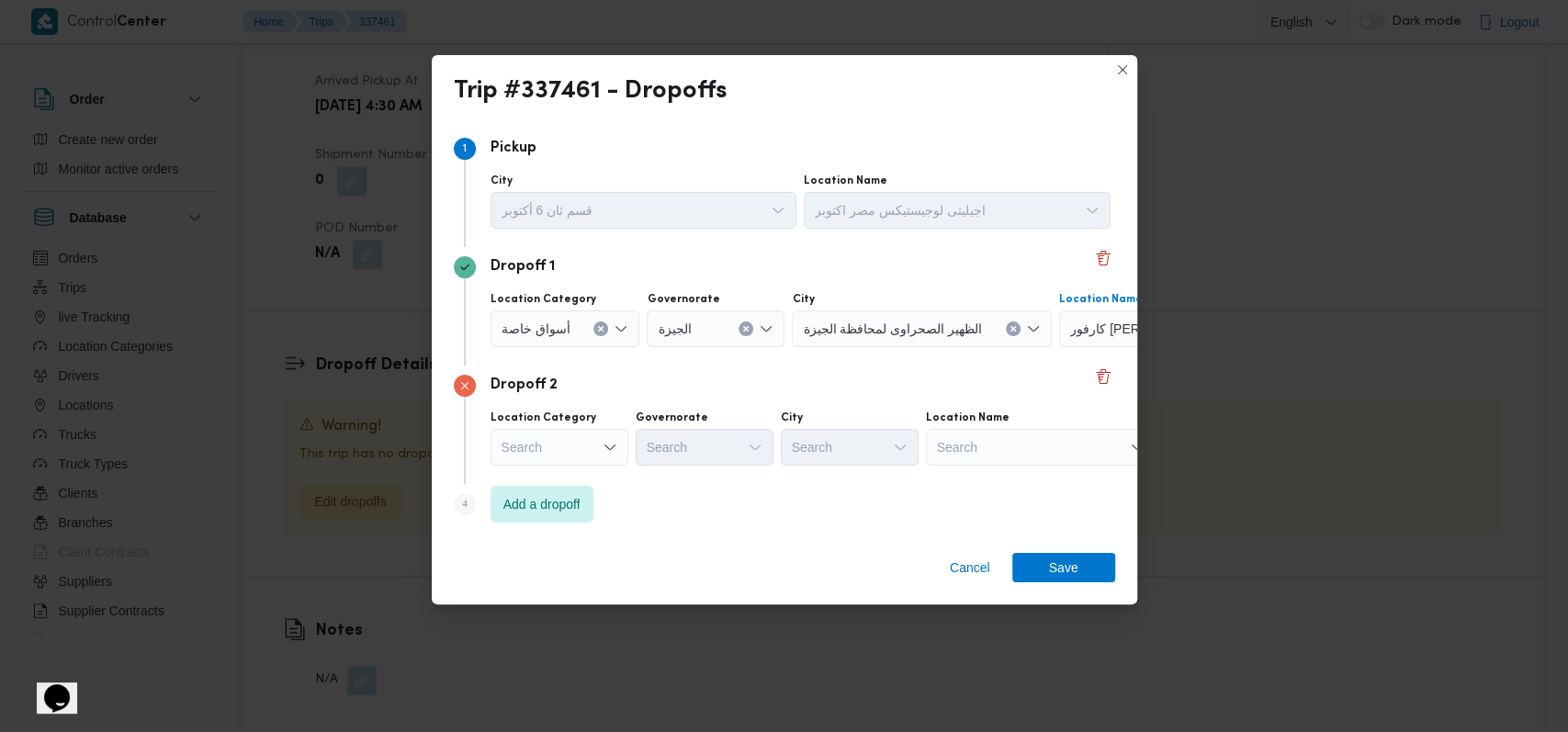
click at [992, 441] on div "Search" at bounding box center [1040, 447] width 230 height 37
type input "جودز"
click at [1028, 488] on span "جودز مارت عز العرب - ابو رواش | جودزمارت مصر | null" at bounding box center [1050, 480] width 186 height 22
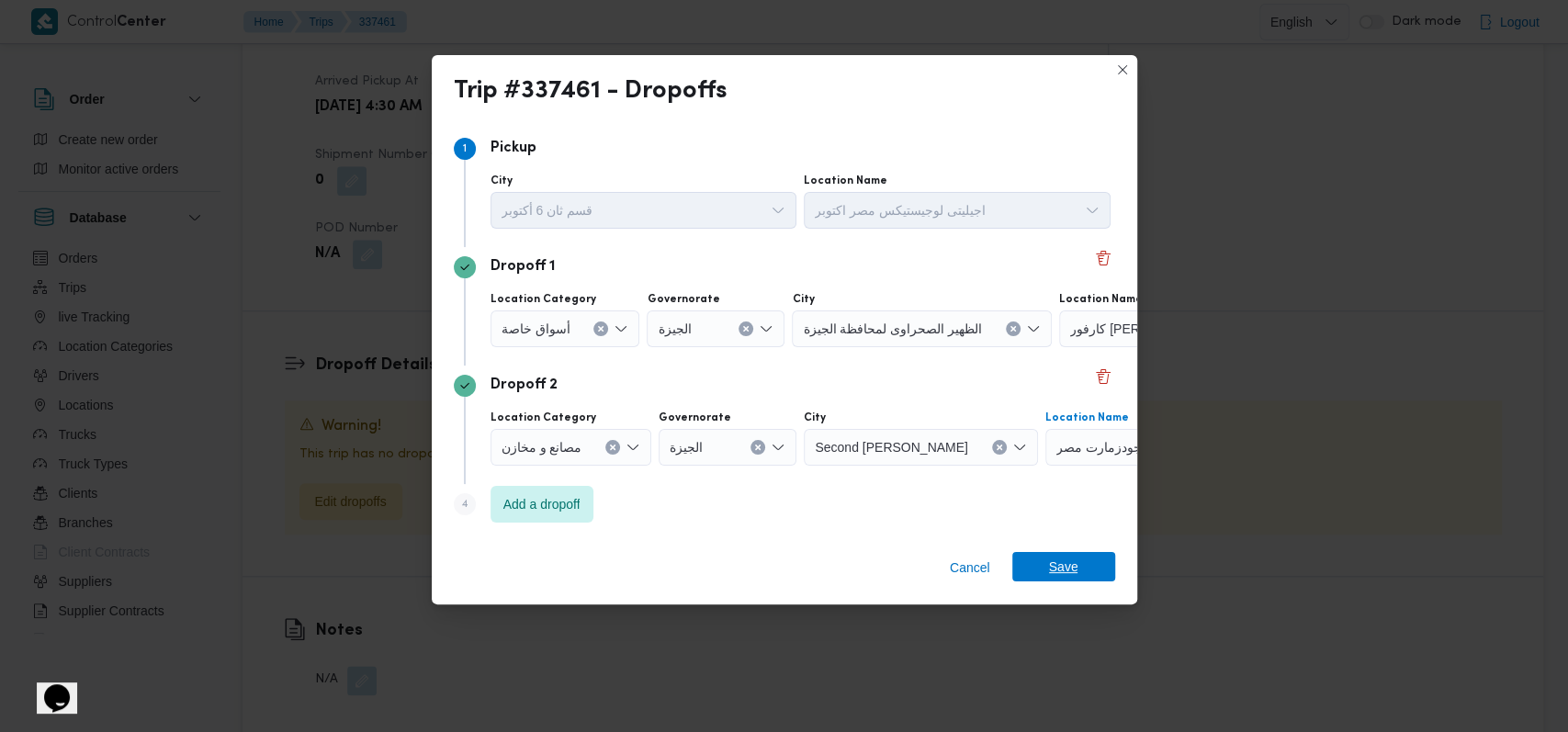
click at [1071, 577] on span "Save" at bounding box center [1064, 567] width 30 height 30
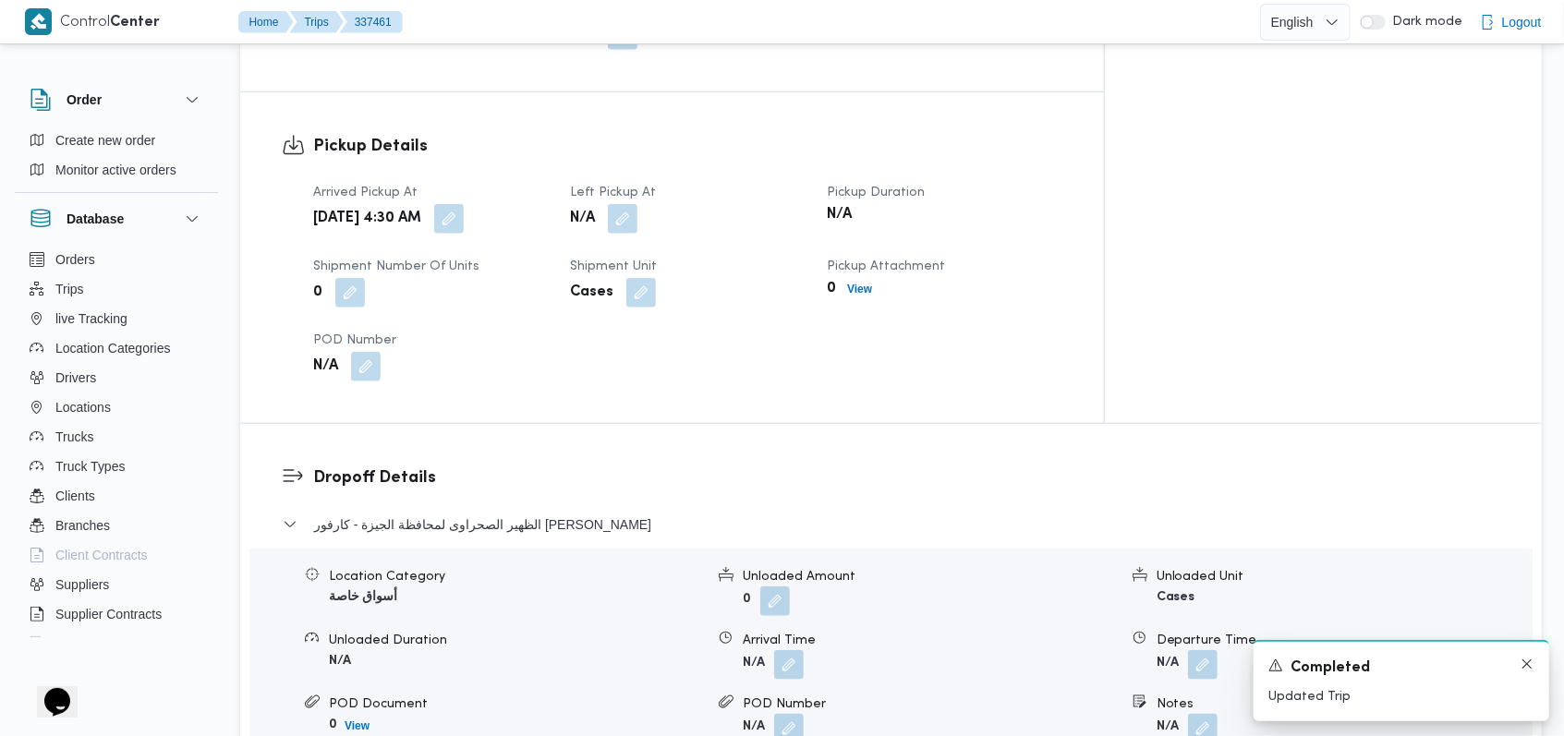
scroll to position [1204, 0]
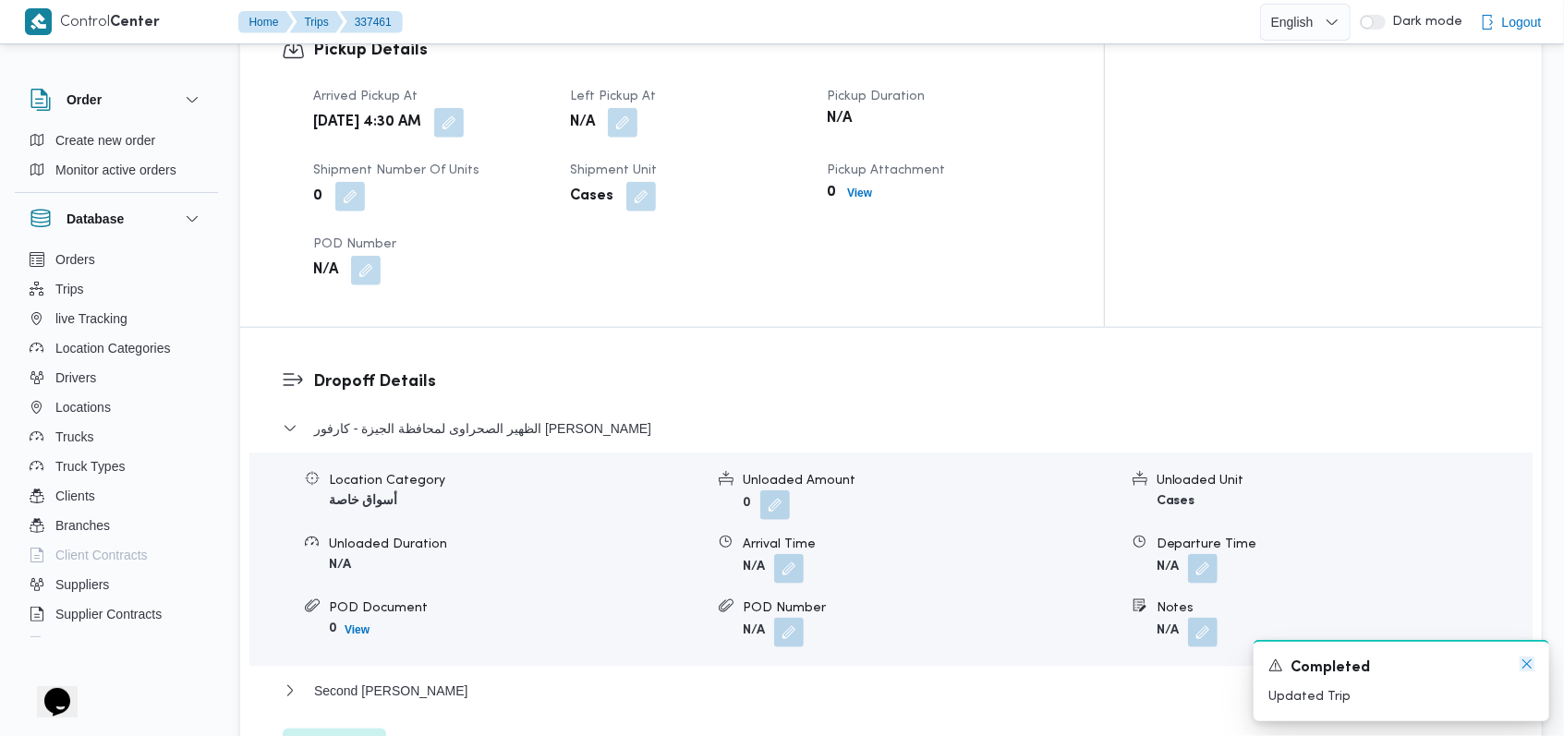
click at [1528, 666] on icon "Dismiss toast" at bounding box center [1526, 663] width 9 height 9
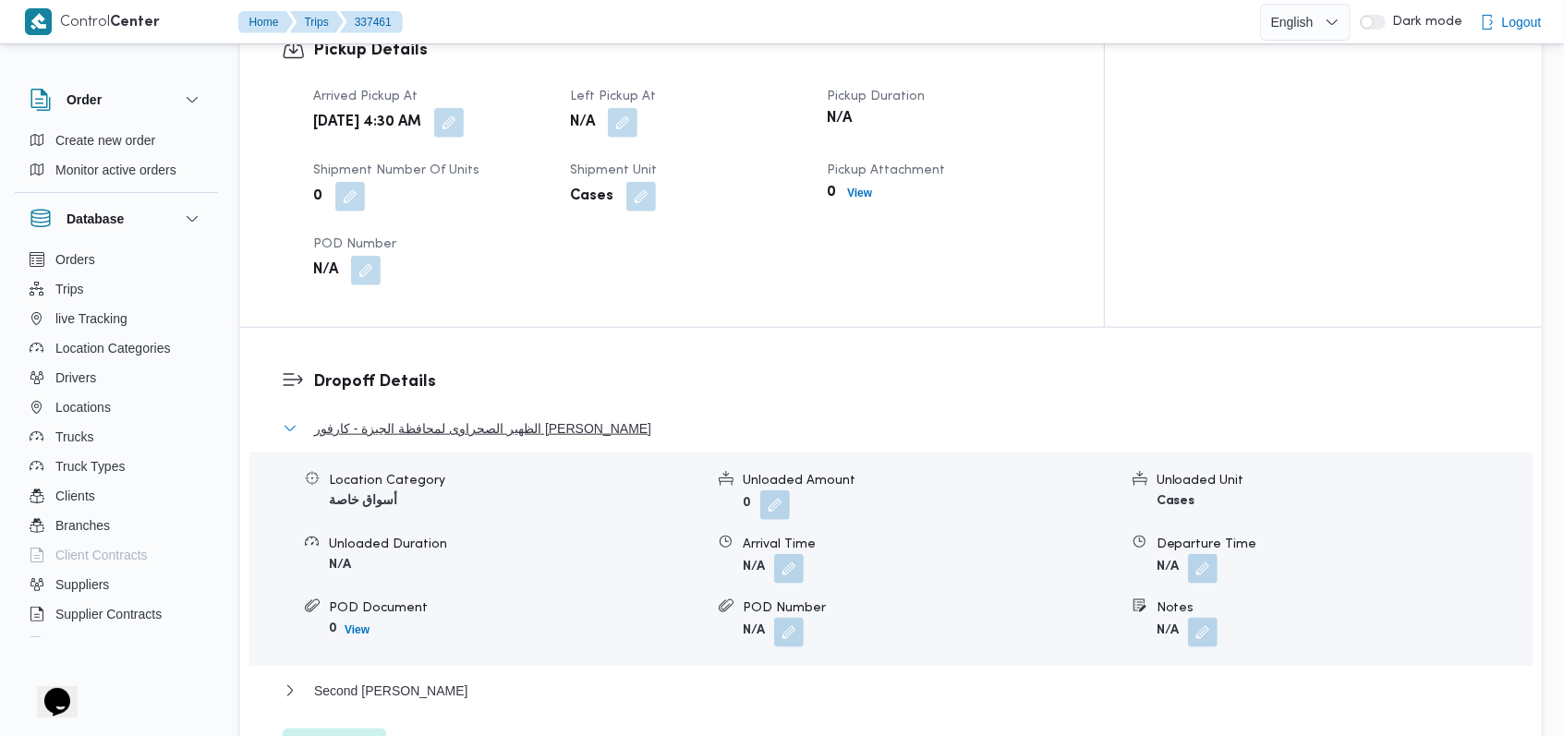
click at [432, 417] on span "الظهير الصحراوى لمحافظة الجيزة - كارفور داندى مول" at bounding box center [482, 428] width 337 height 22
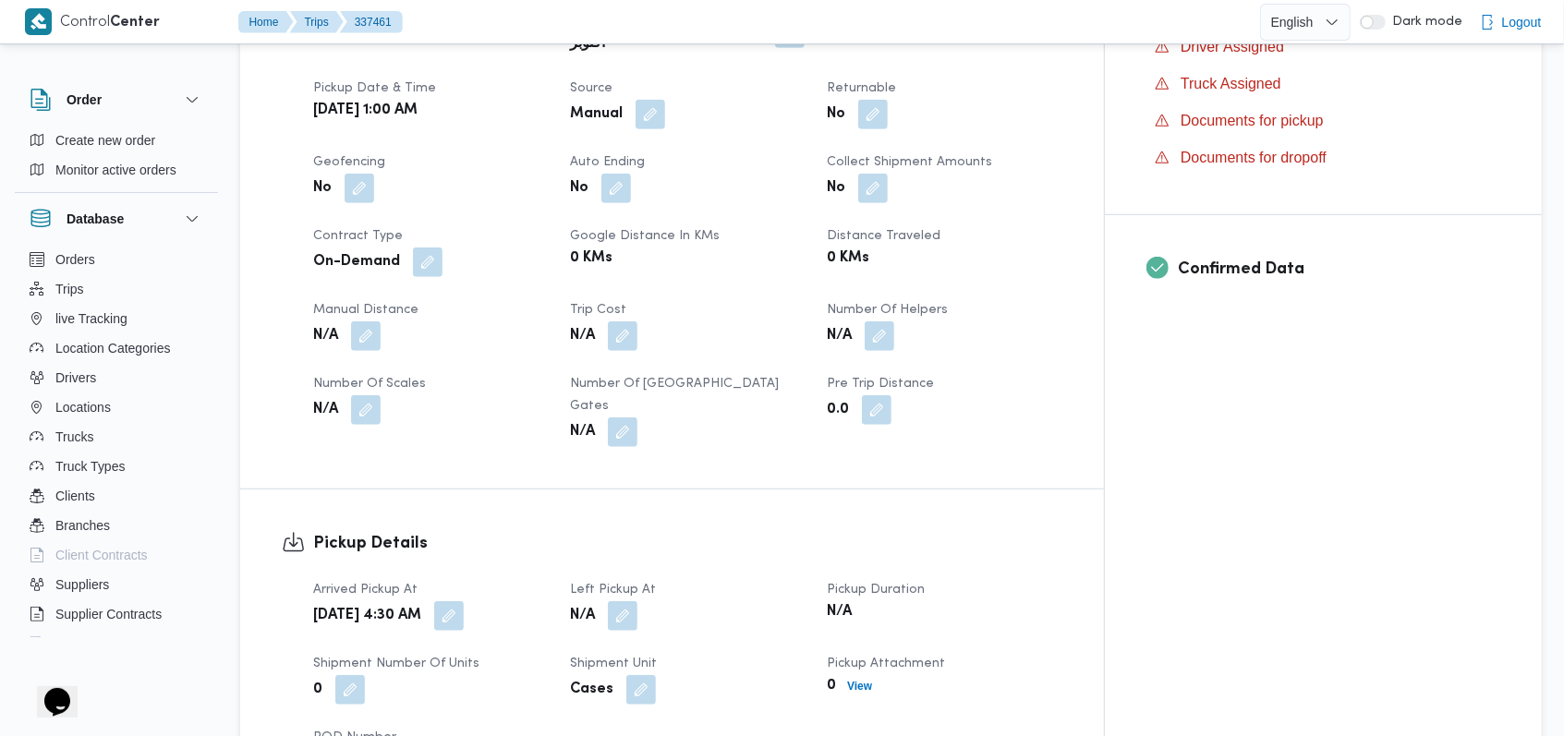
scroll to position [0, 0]
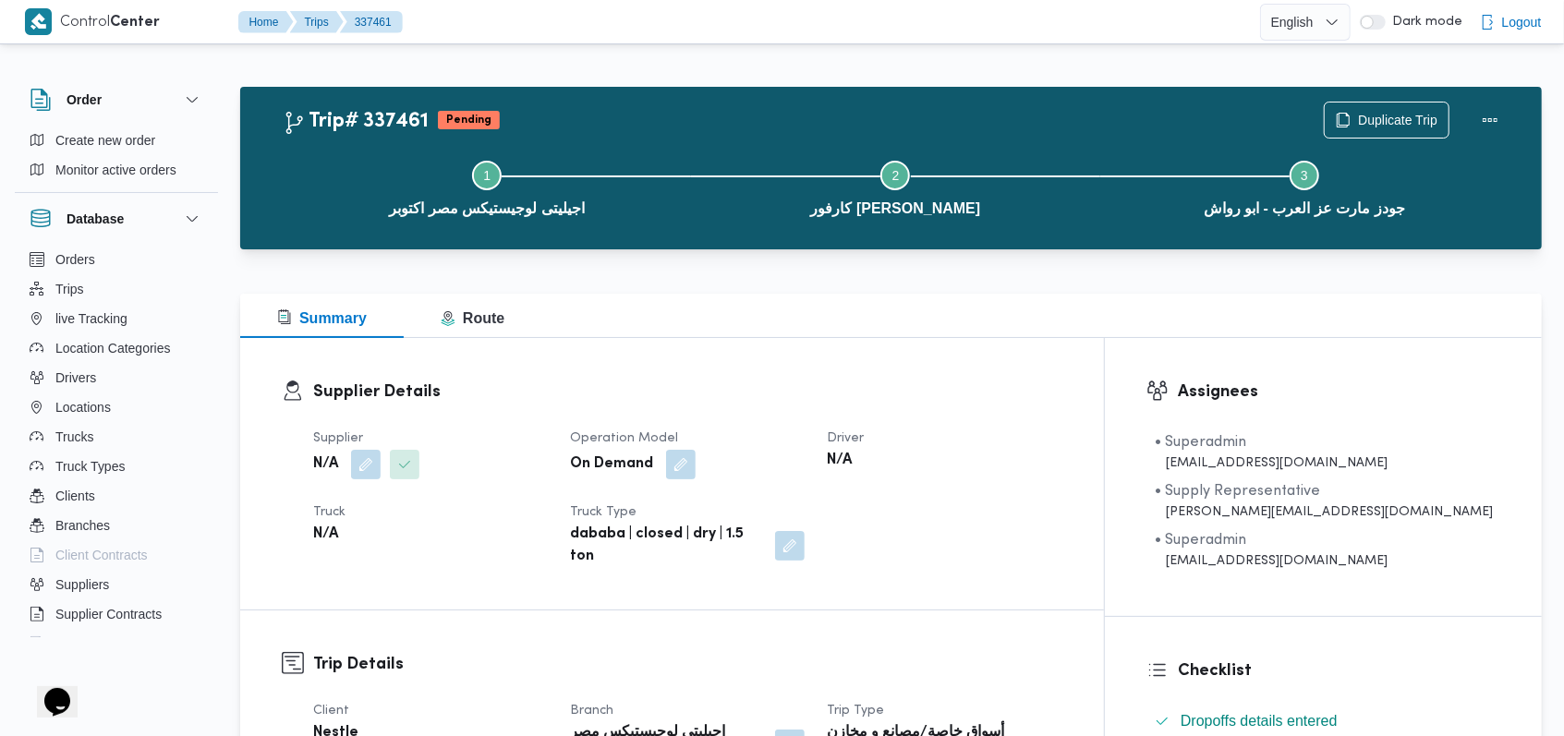
click at [805, 439] on dt "Operation Model" at bounding box center [687, 439] width 235 height 22
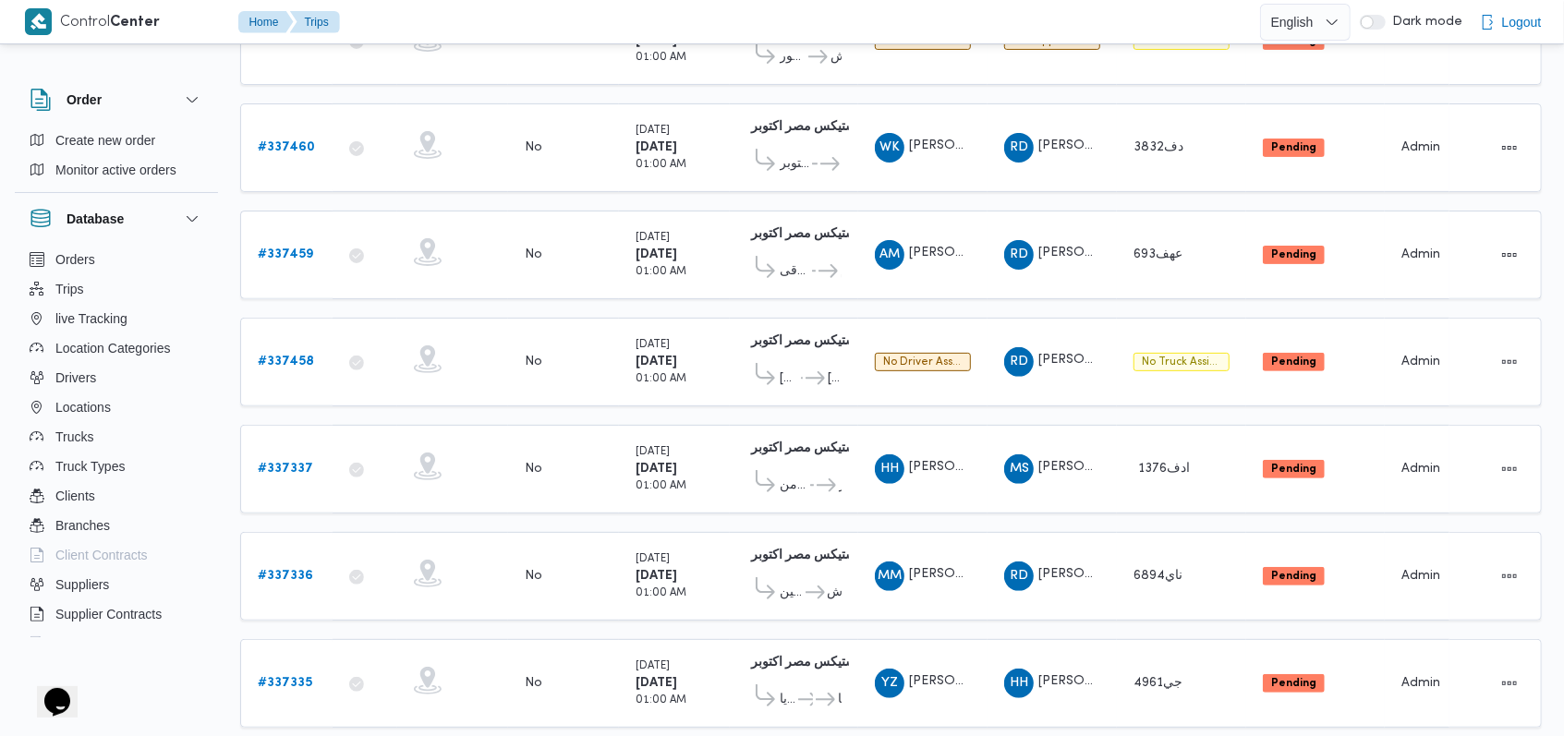
scroll to position [436, 0]
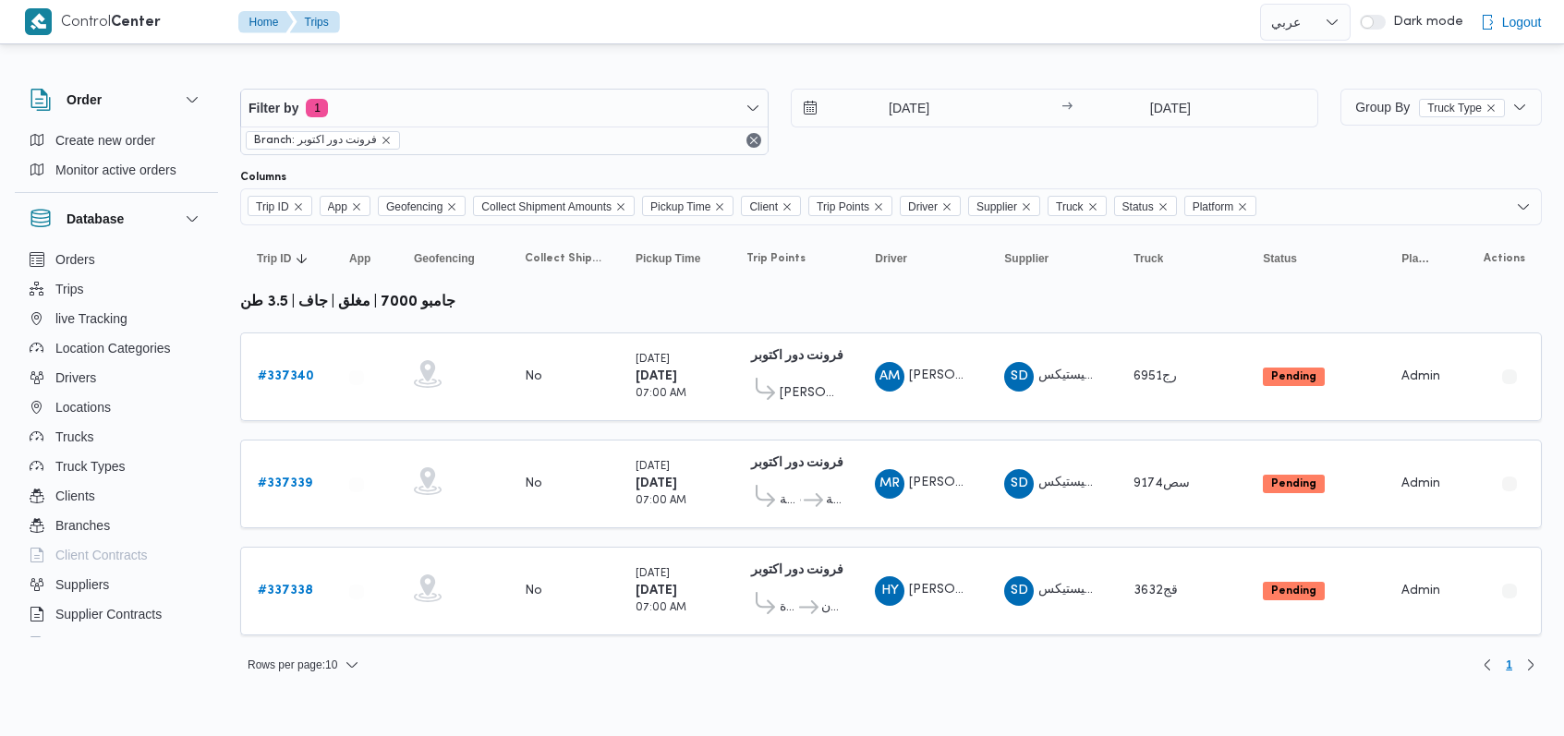
select select "ar"
click at [900, 107] on input "15/9/2025" at bounding box center [903, 108] width 210 height 37
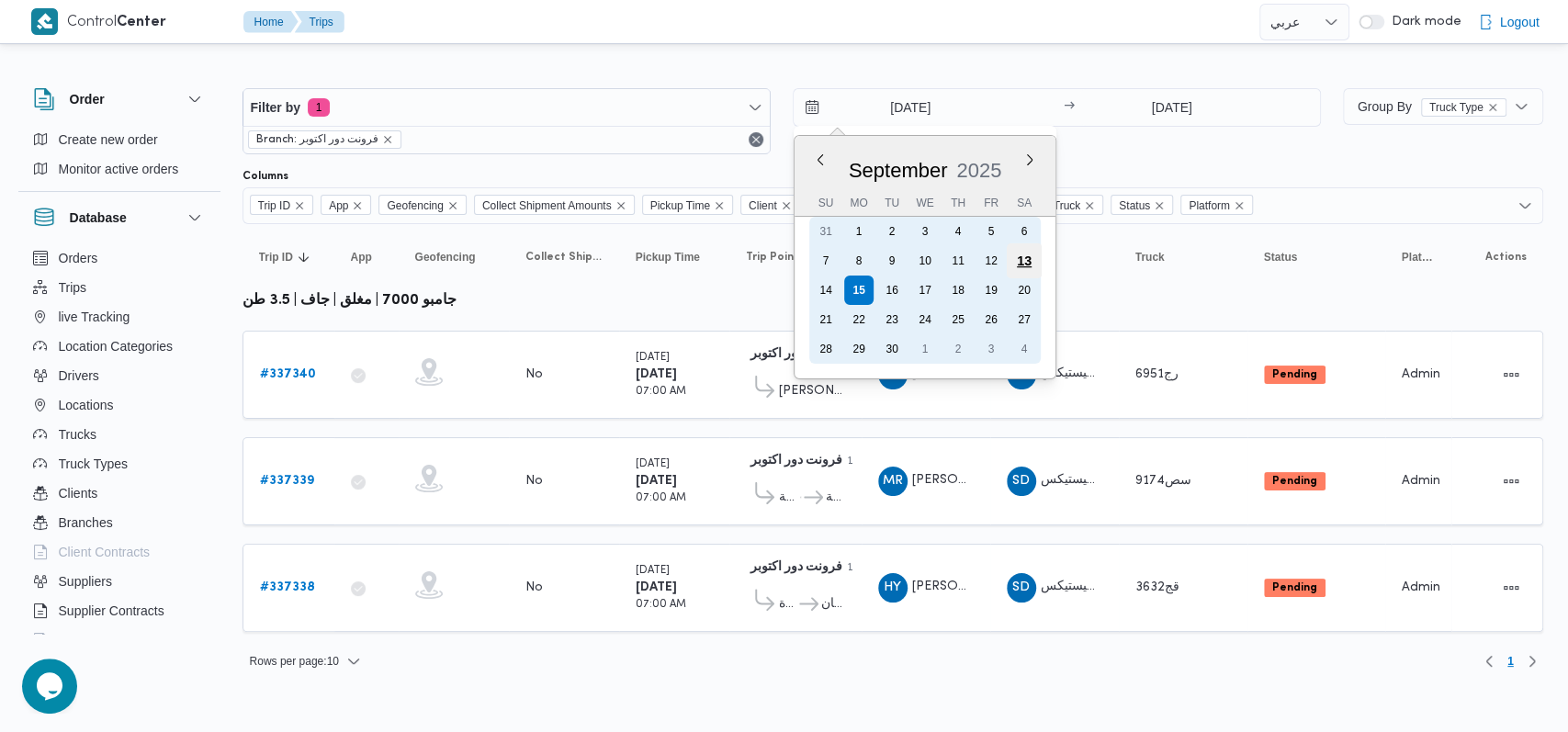
click at [1021, 265] on div "13" at bounding box center [1022, 261] width 35 height 35
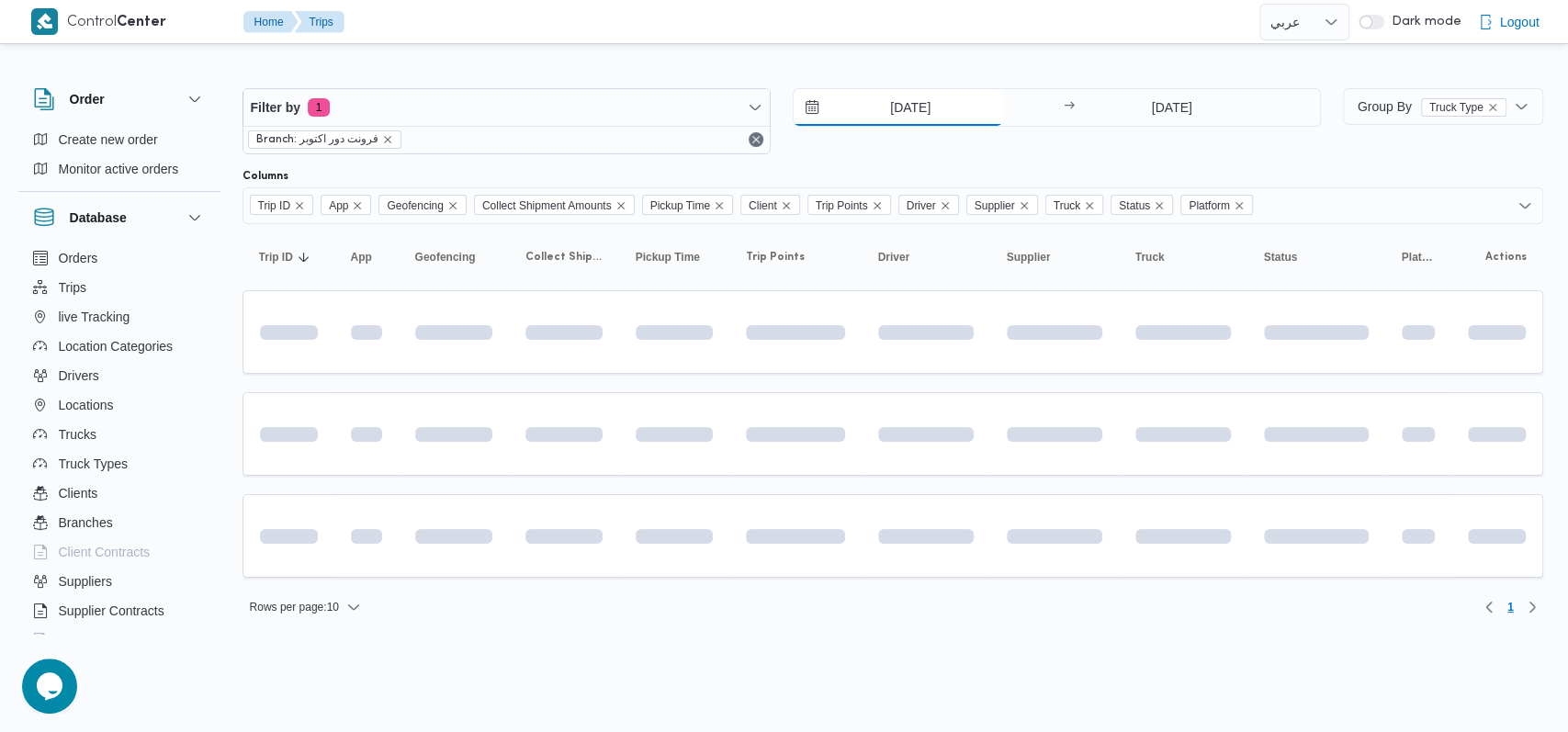
click at [904, 109] on input "13/9/2025" at bounding box center [898, 107] width 209 height 37
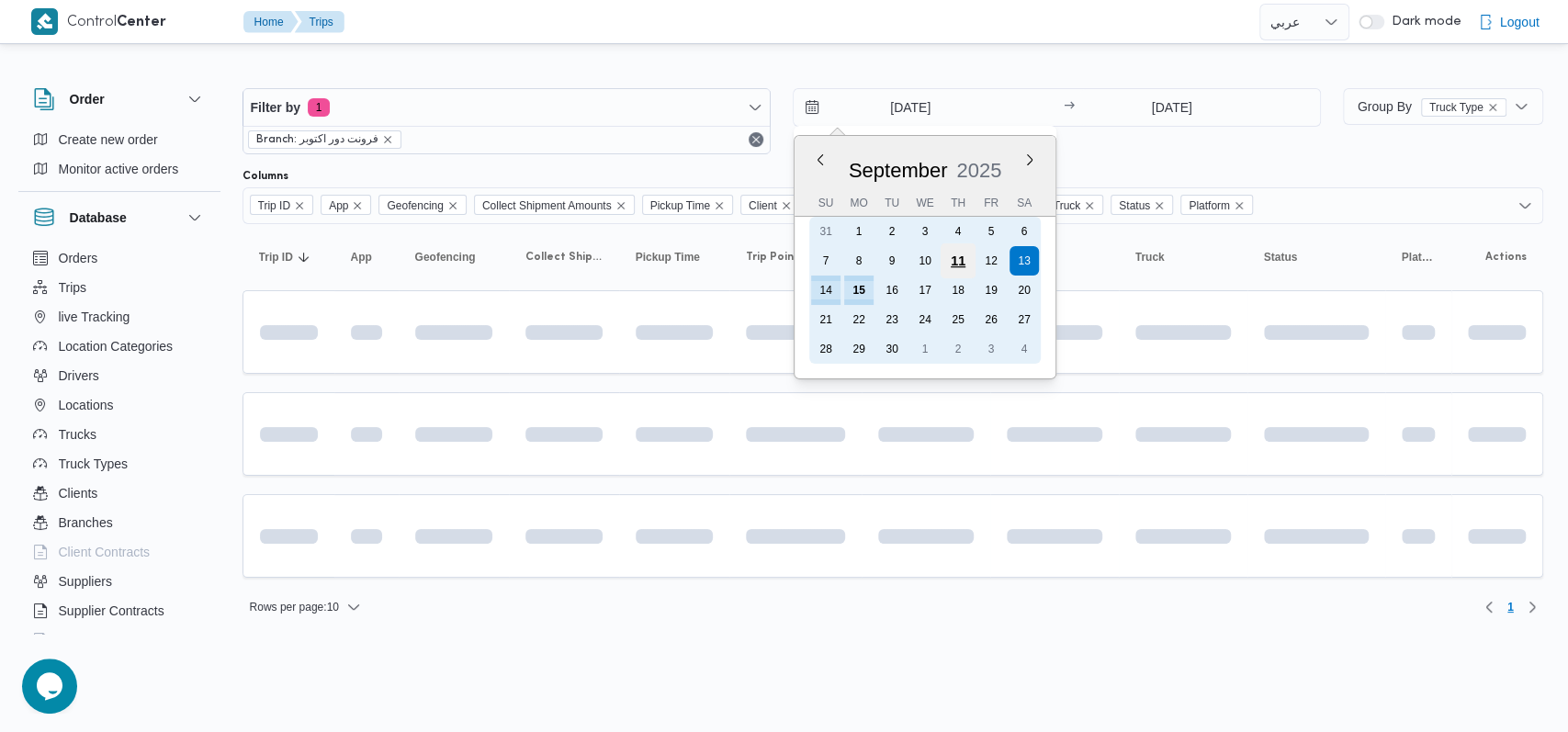
click at [950, 271] on div "11" at bounding box center [957, 261] width 35 height 35
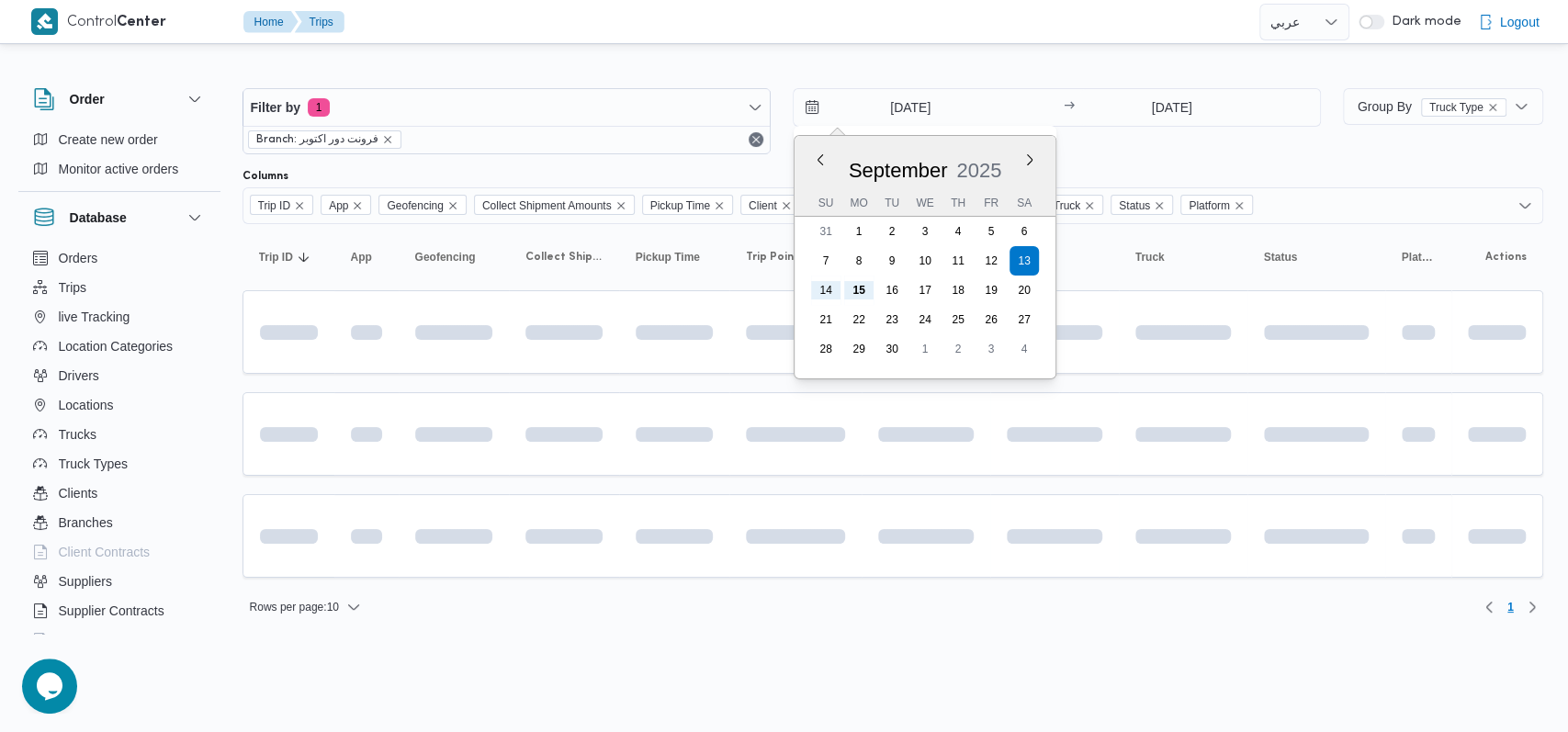
click at [1195, 87] on div "Filter by 1 Branch: فرونت دور اكتوبر 13/9/2025 Previous Month Next month Septem…" at bounding box center [782, 121] width 1101 height 89
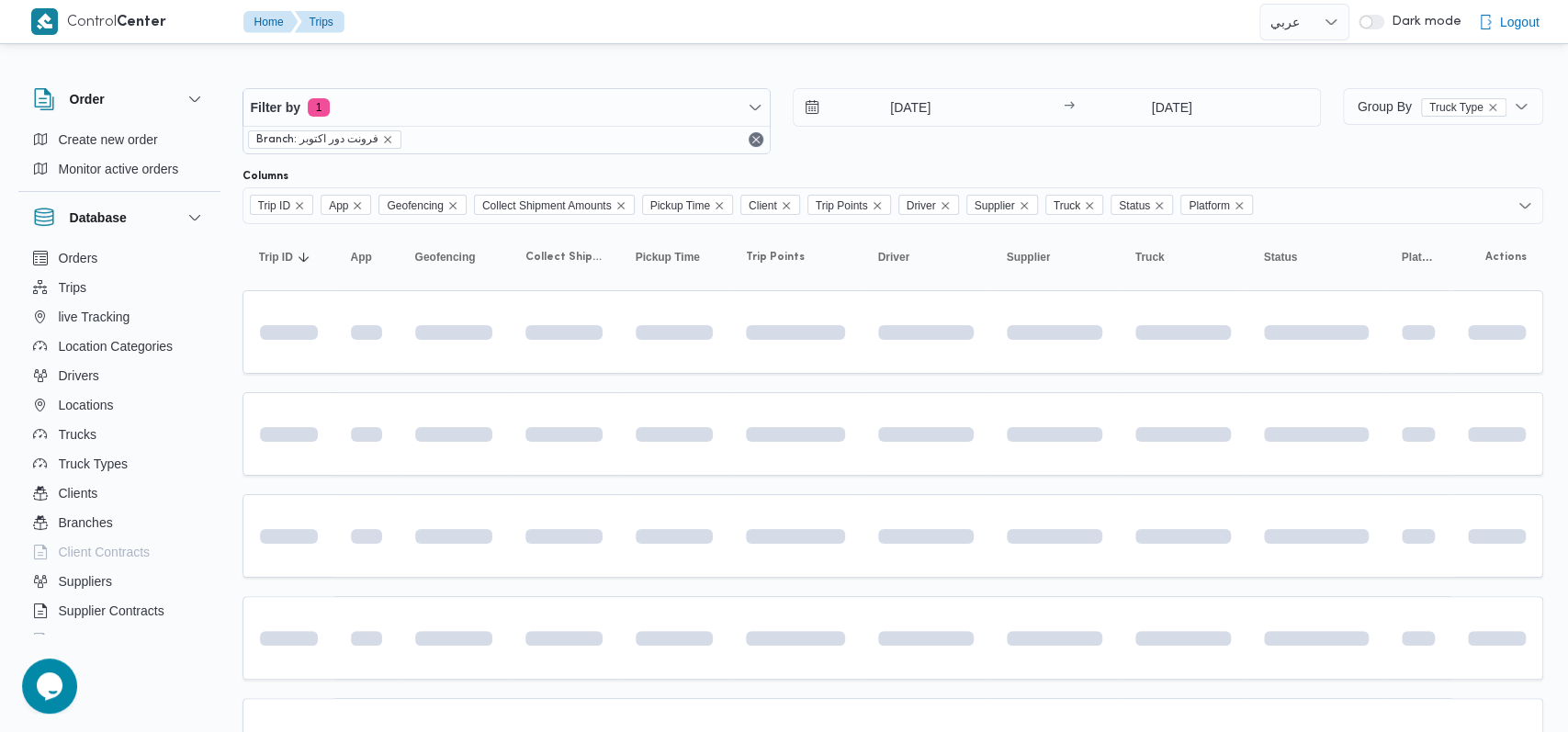
type input "[DATE]"
click at [1182, 106] on input "15/9/2025" at bounding box center [1163, 107] width 183 height 37
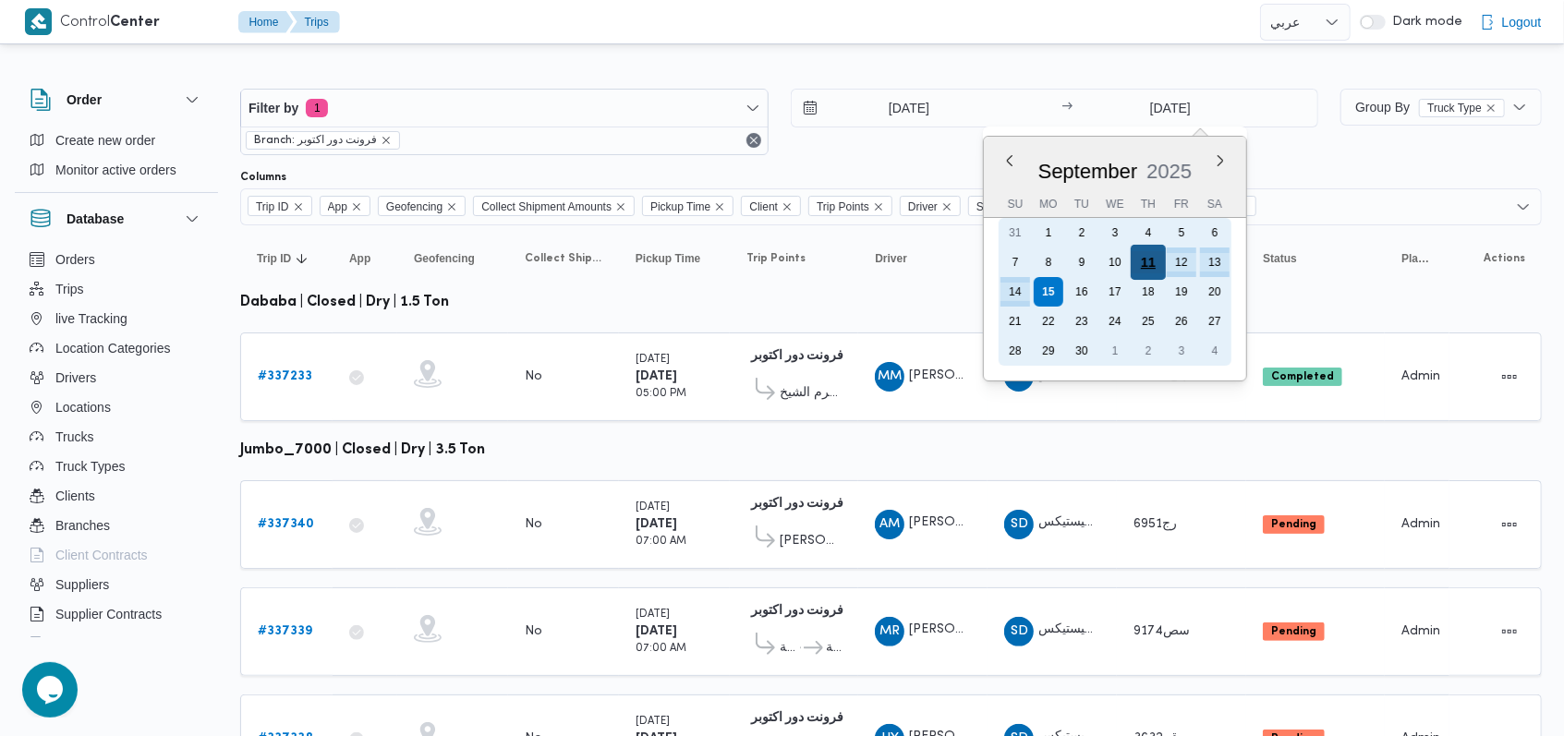
click at [1141, 259] on div "11" at bounding box center [1148, 262] width 35 height 35
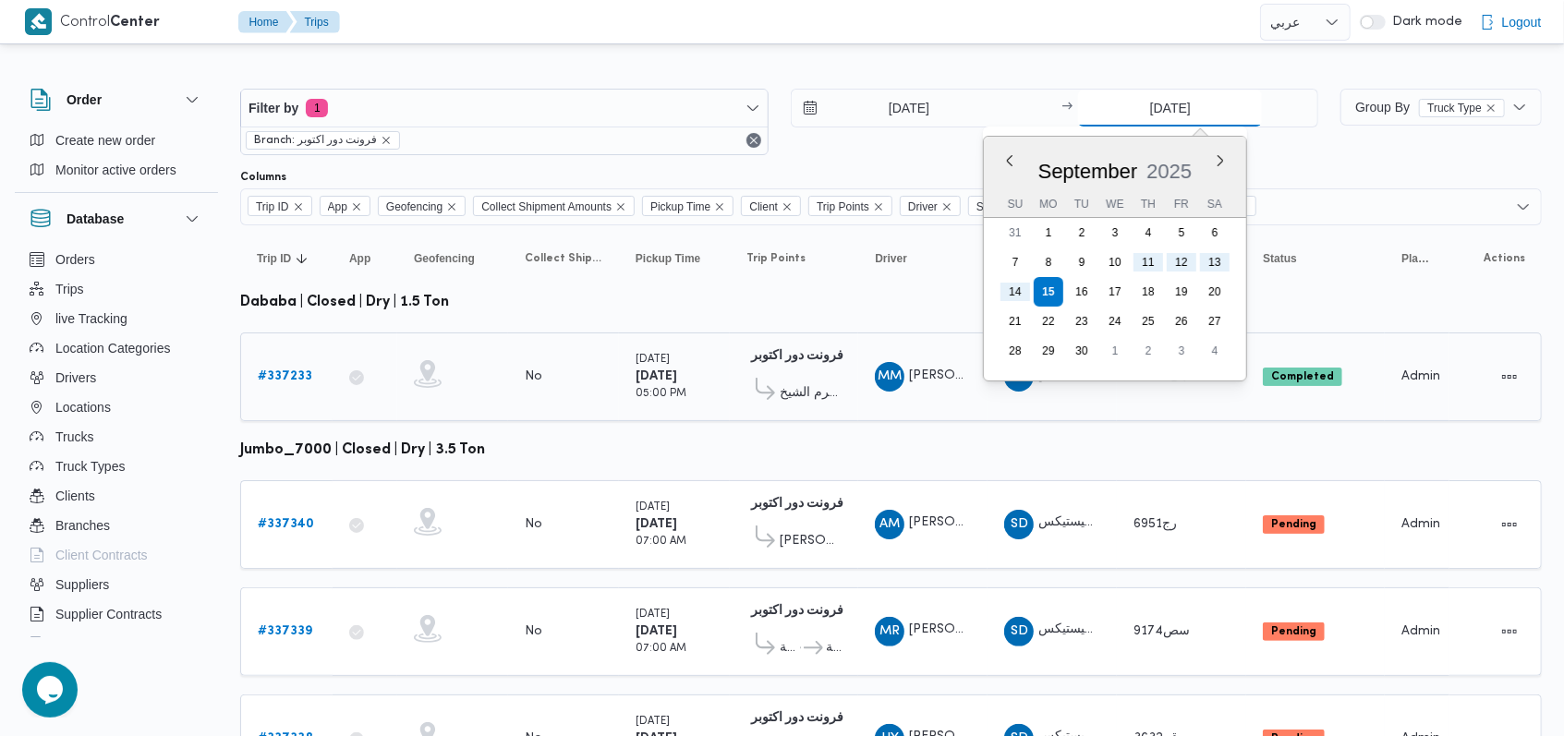
type input "11/9/2025"
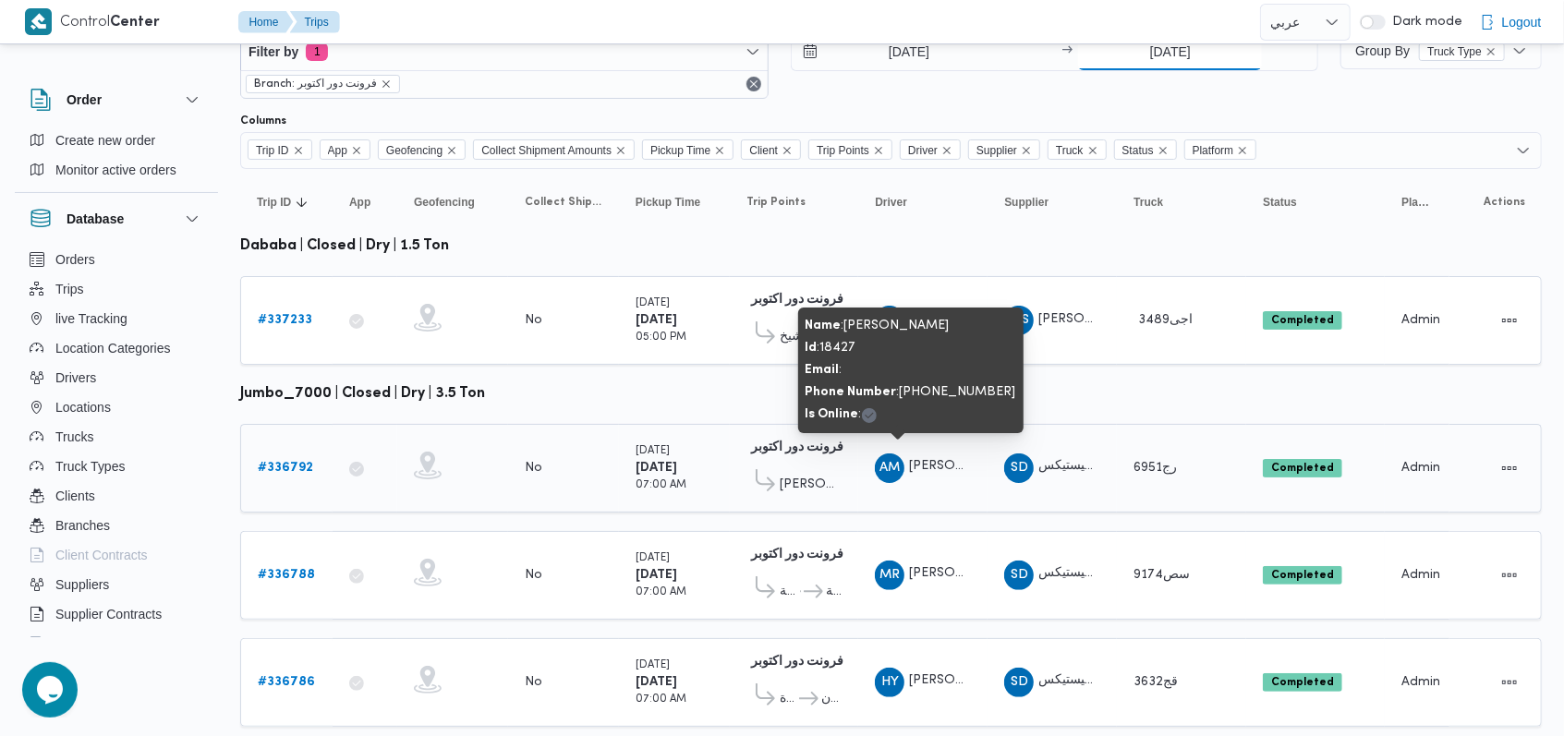
scroll to position [244, 0]
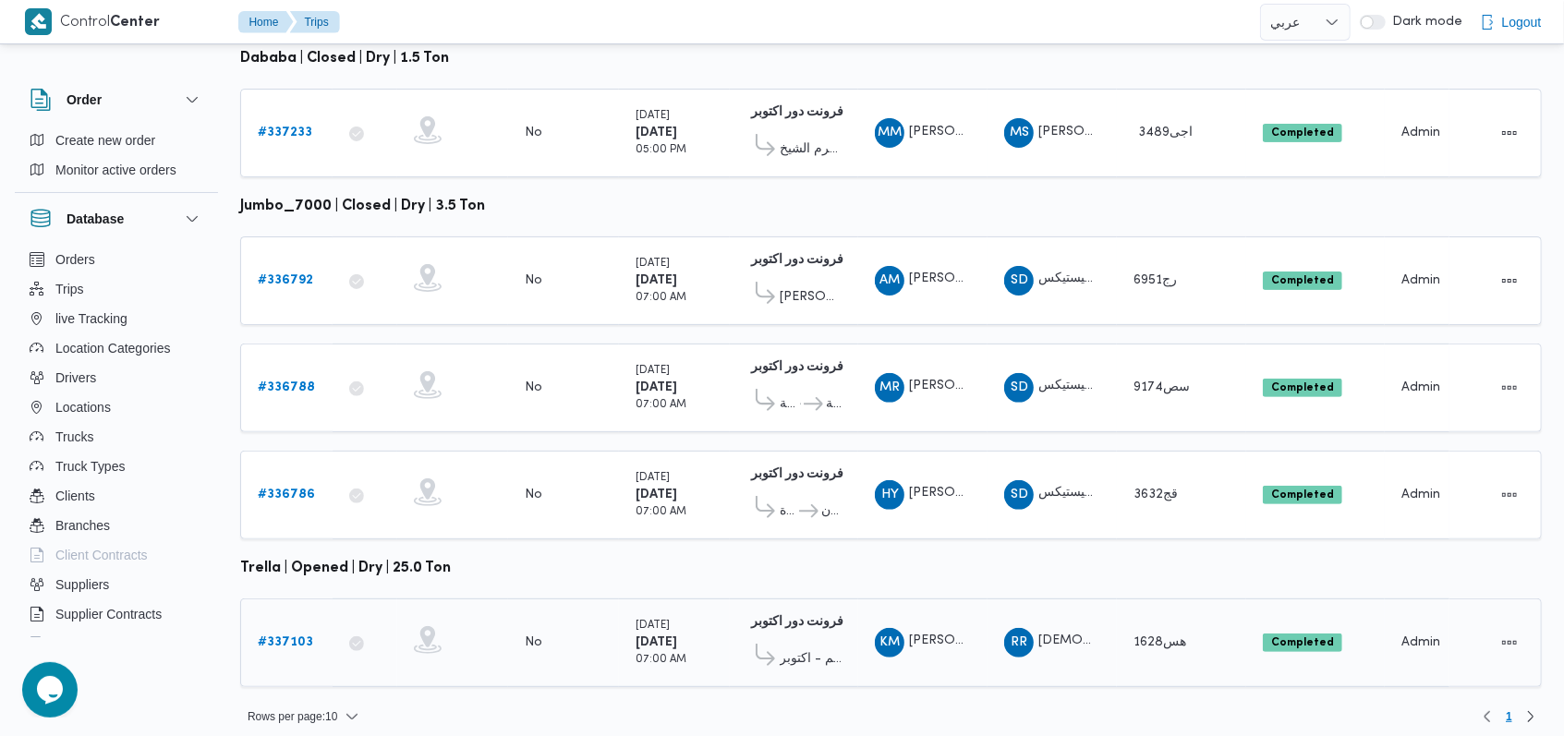
click at [301, 636] on b "# 337103" at bounding box center [285, 642] width 55 height 12
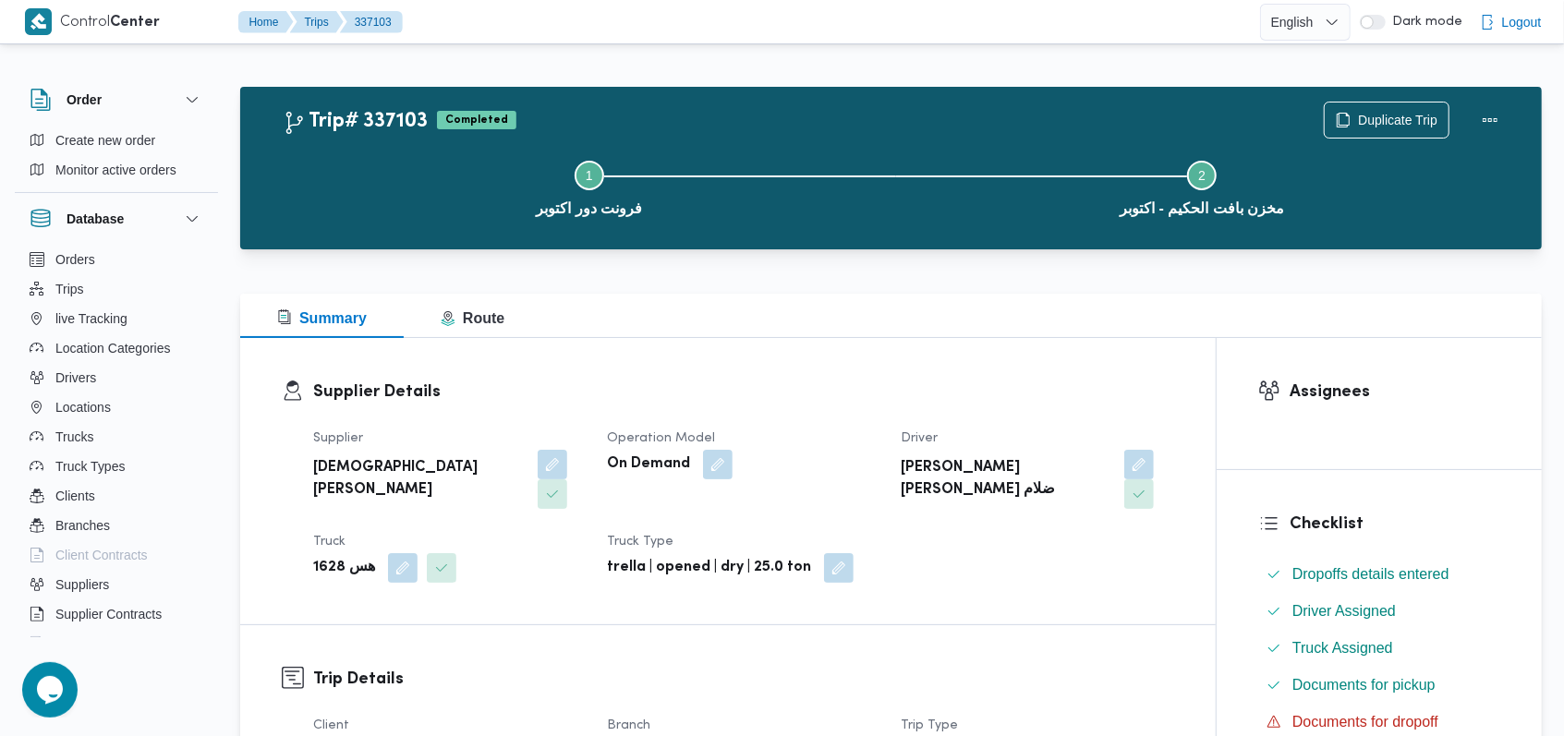
click at [1403, 127] on div "Step 1 is incomplete 1 فرونت دور اكتوبر Step 2 is incomplete 2 مخزن بافت الحكيم…" at bounding box center [896, 186] width 1248 height 118
click at [1374, 111] on span "Duplicate Trip" at bounding box center [1397, 119] width 79 height 22
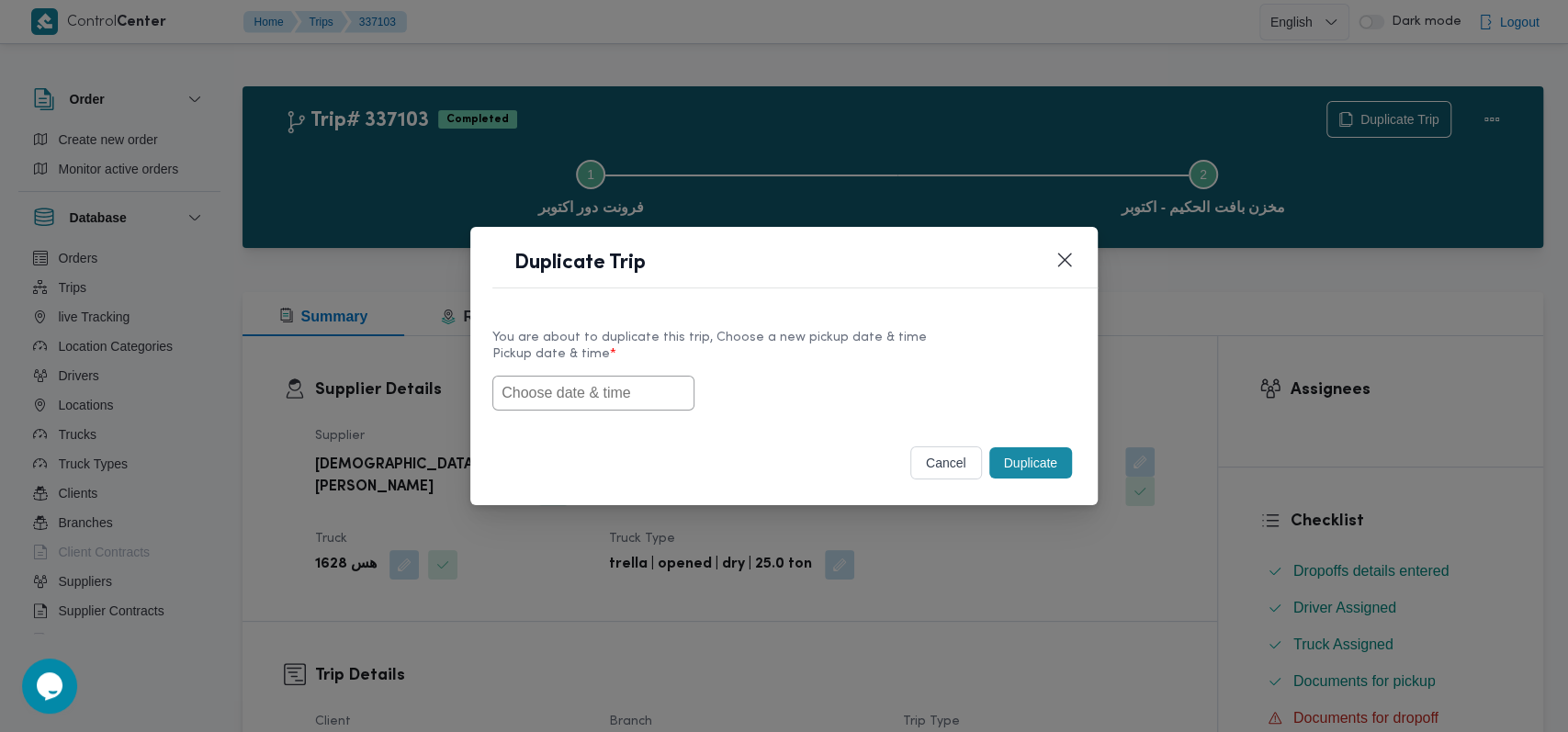
click at [690, 388] on div at bounding box center [784, 393] width 584 height 35
click at [586, 394] on input "text" at bounding box center [593, 393] width 202 height 35
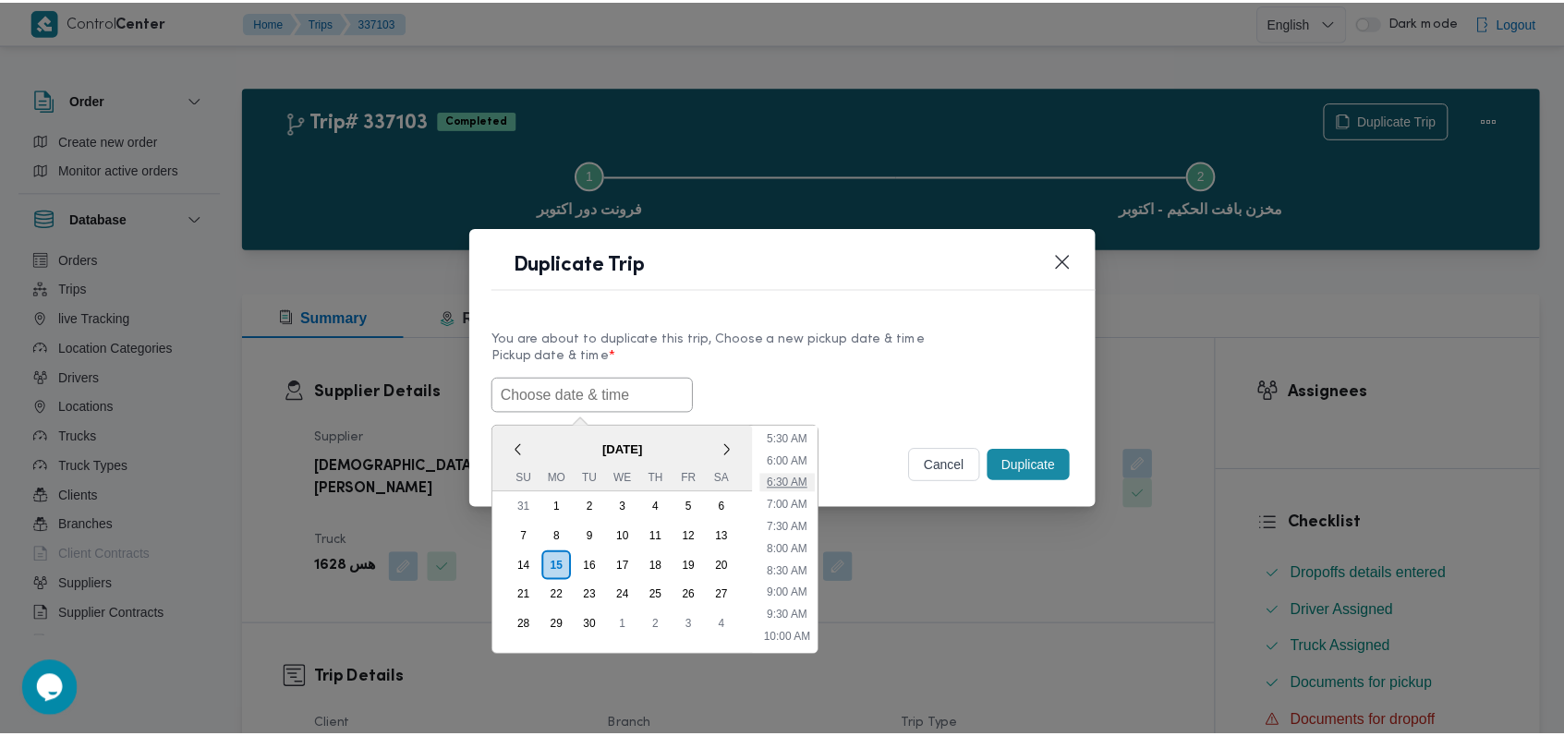
scroll to position [203, 0]
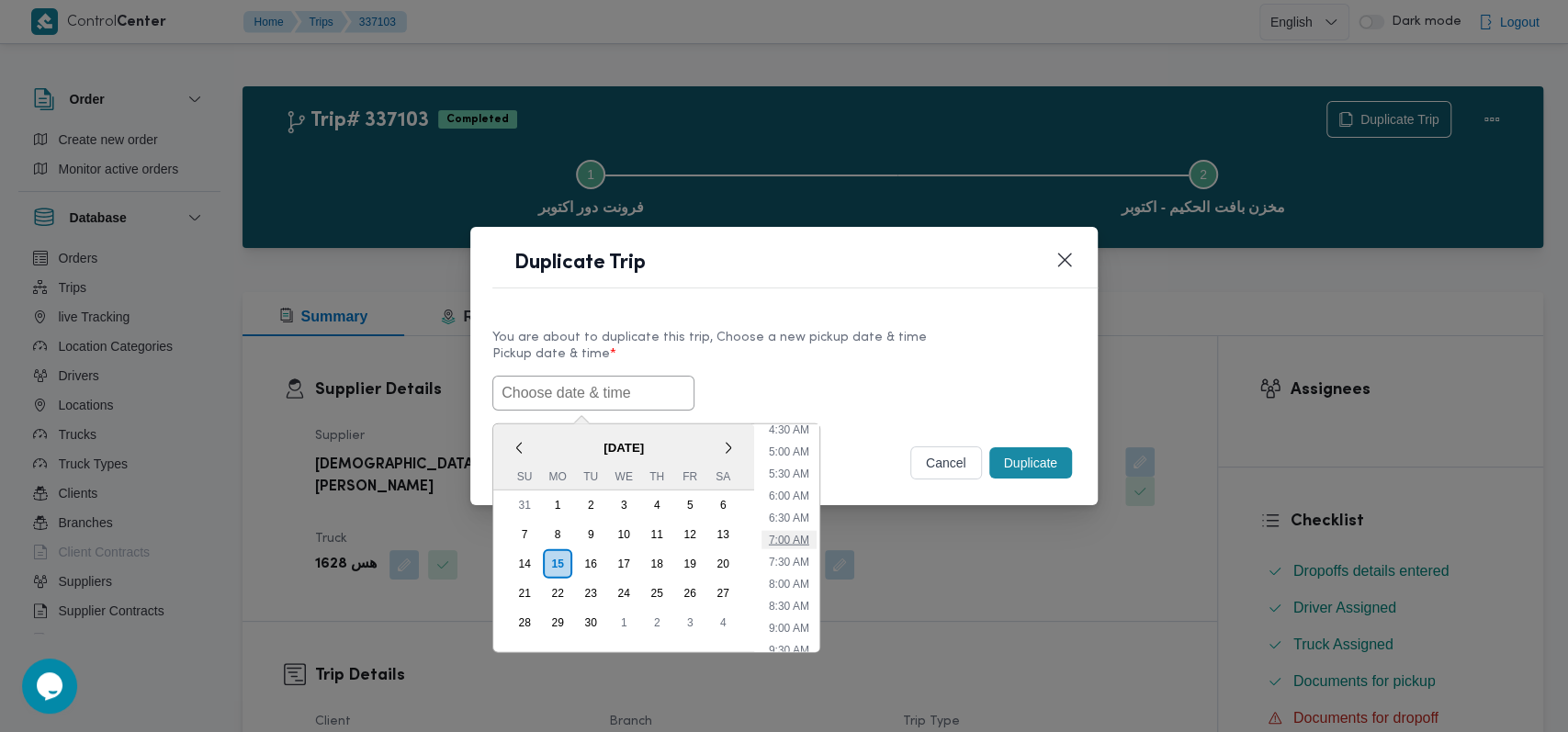
click at [794, 538] on li "7:00 AM" at bounding box center [788, 539] width 55 height 18
type input "15/09/2025 7:00AM"
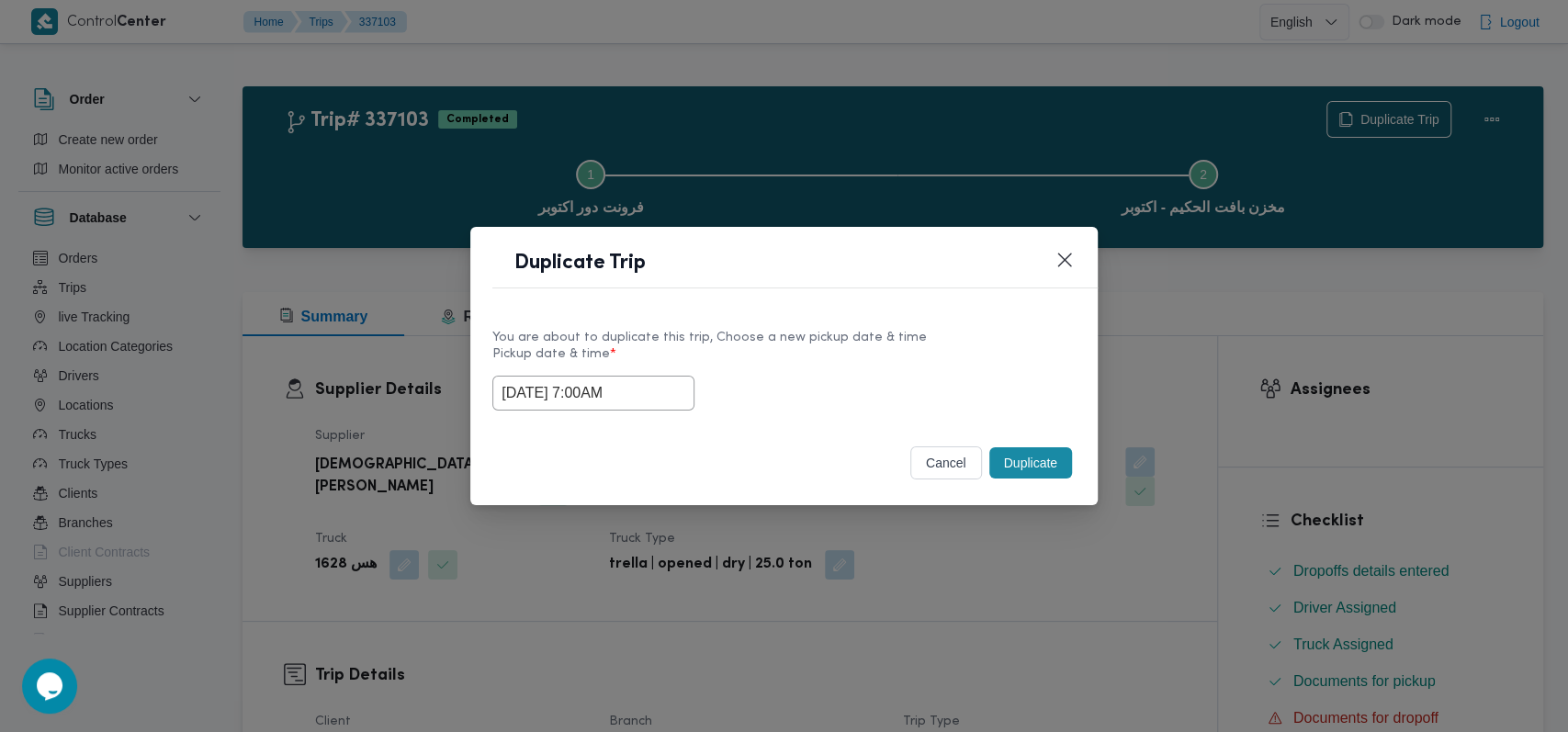
click at [1004, 458] on button "Duplicate" at bounding box center [1030, 462] width 83 height 31
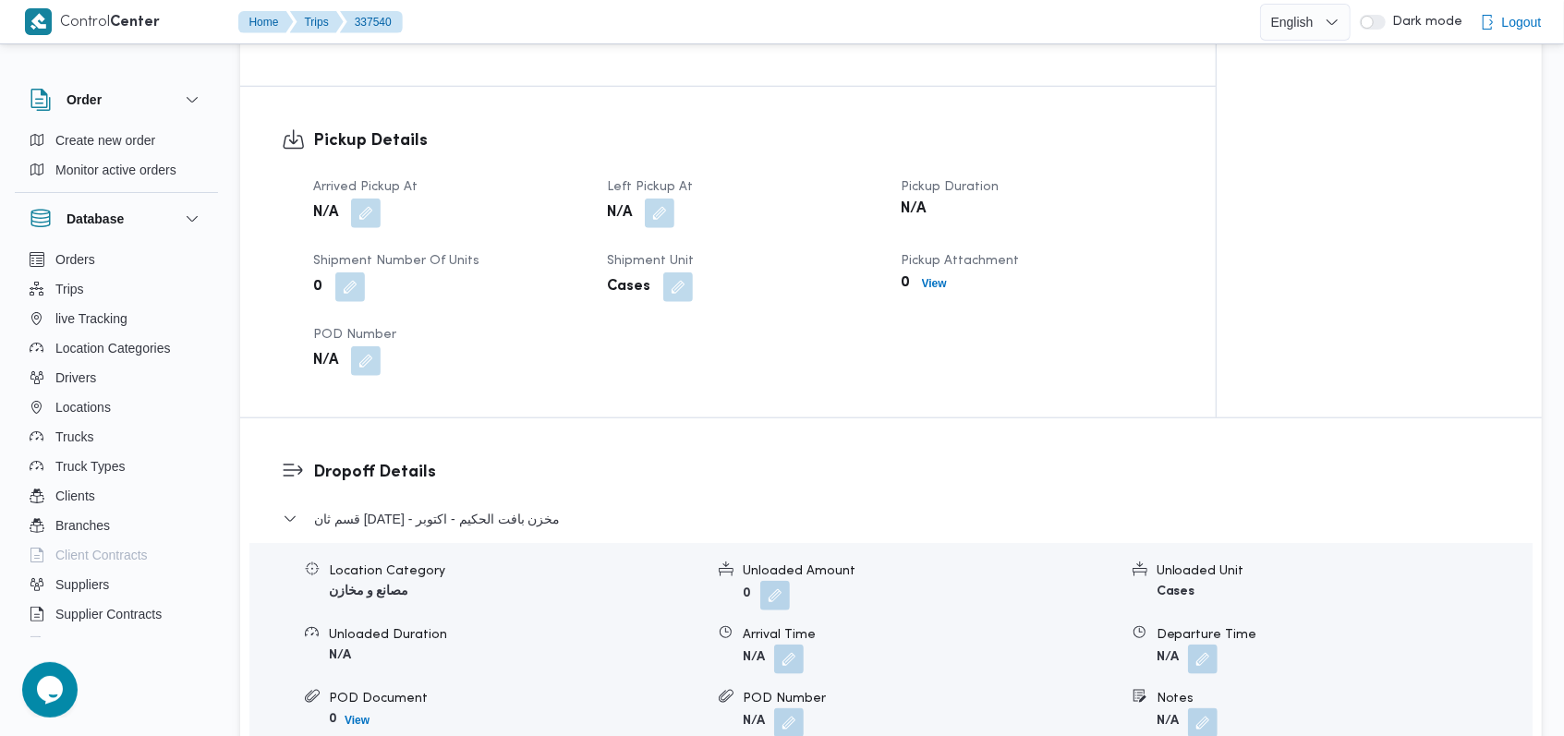
scroll to position [1108, 0]
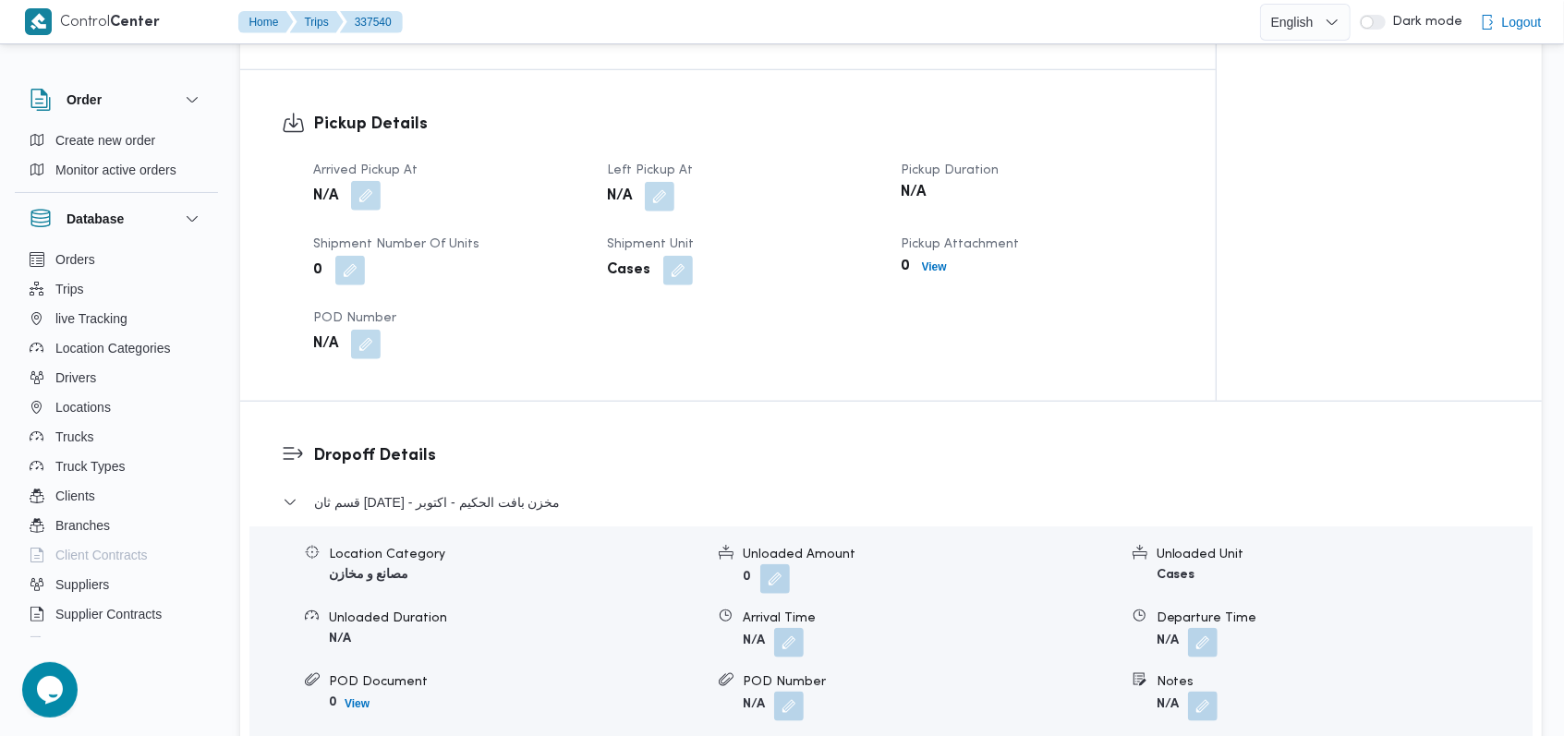
click at [371, 181] on button "button" at bounding box center [366, 196] width 30 height 30
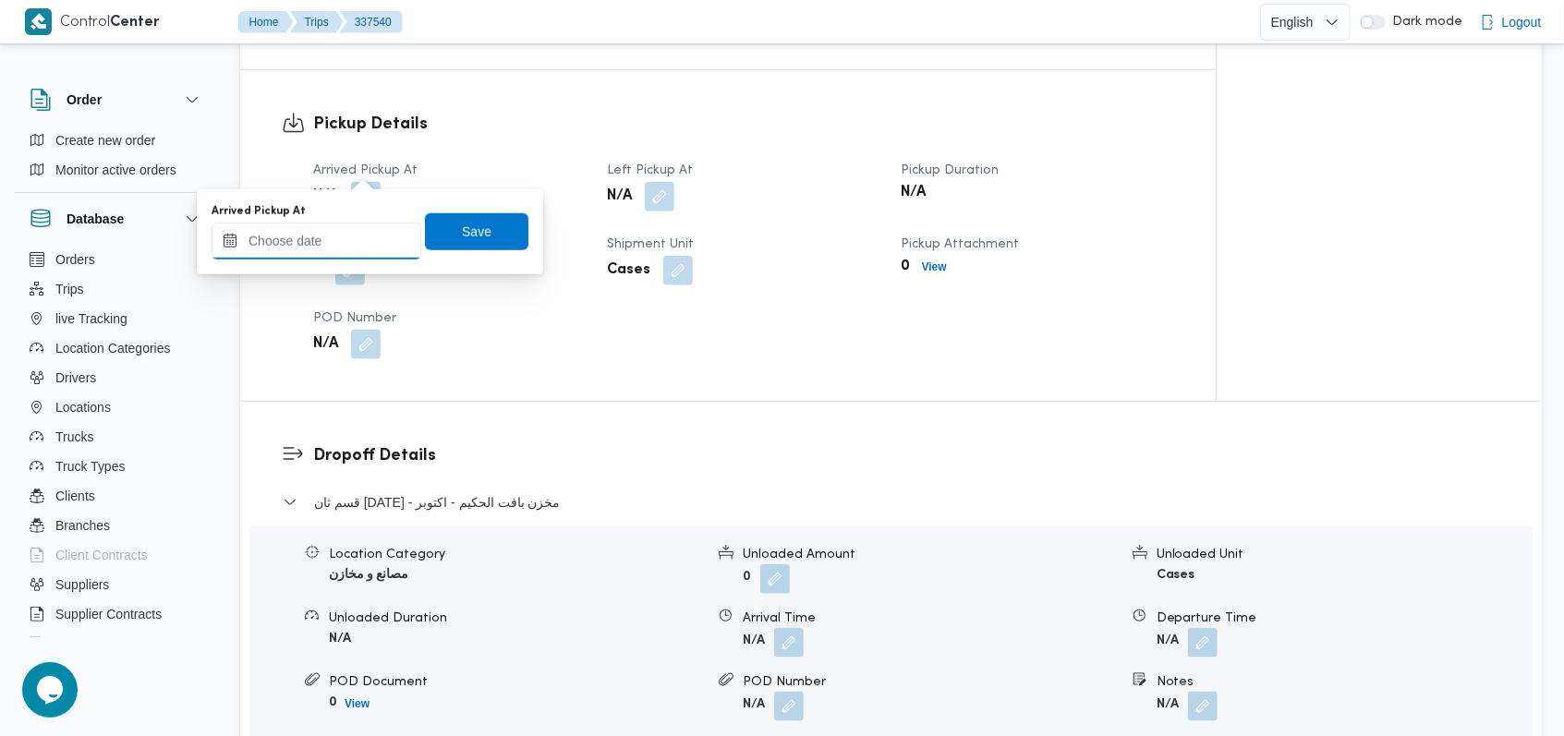
click at [351, 231] on input "Arrived Pickup At" at bounding box center [317, 241] width 210 height 37
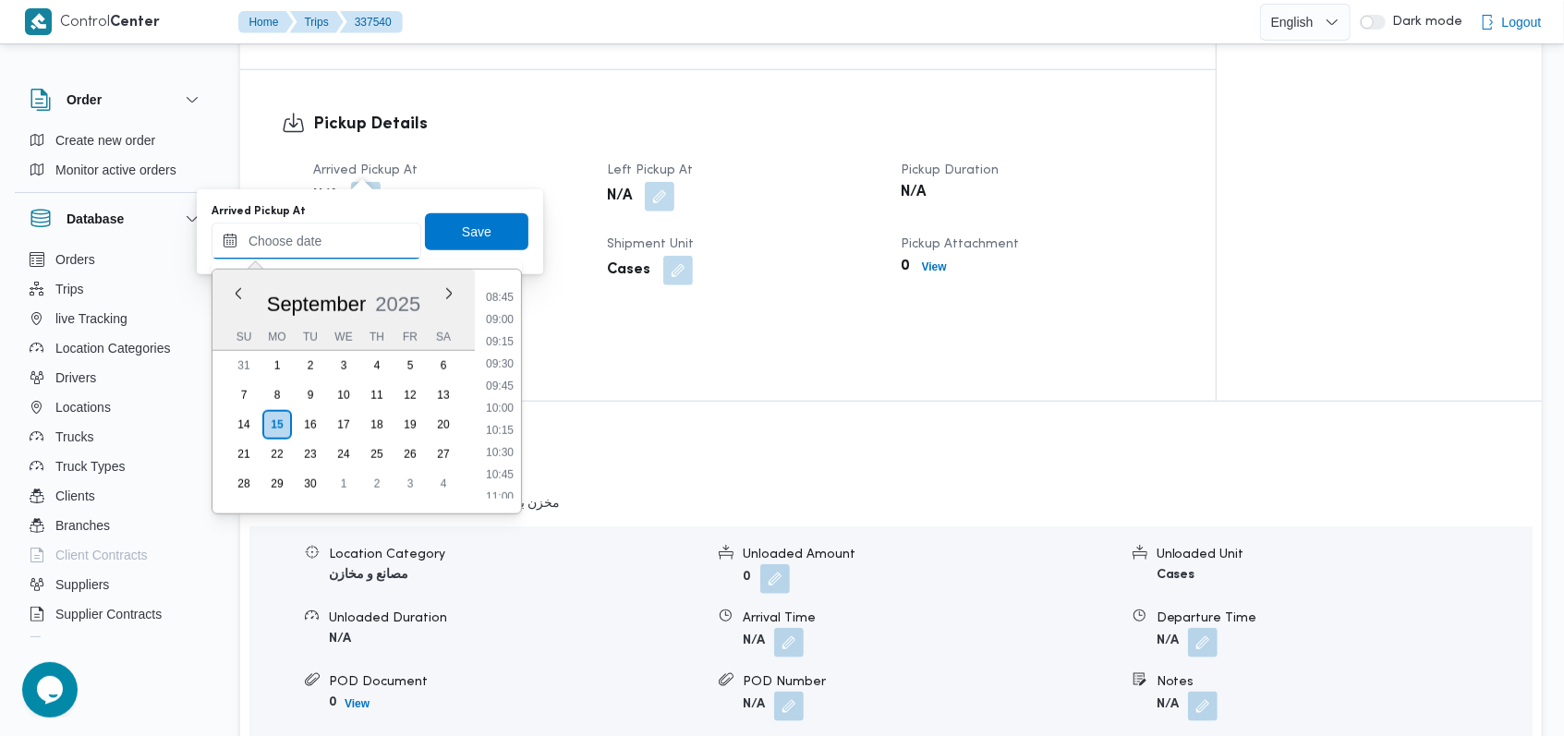
scroll to position [526, 0]
click at [505, 430] on li "07:30" at bounding box center [499, 433] width 42 height 18
type input "15/09/2025 07:30"
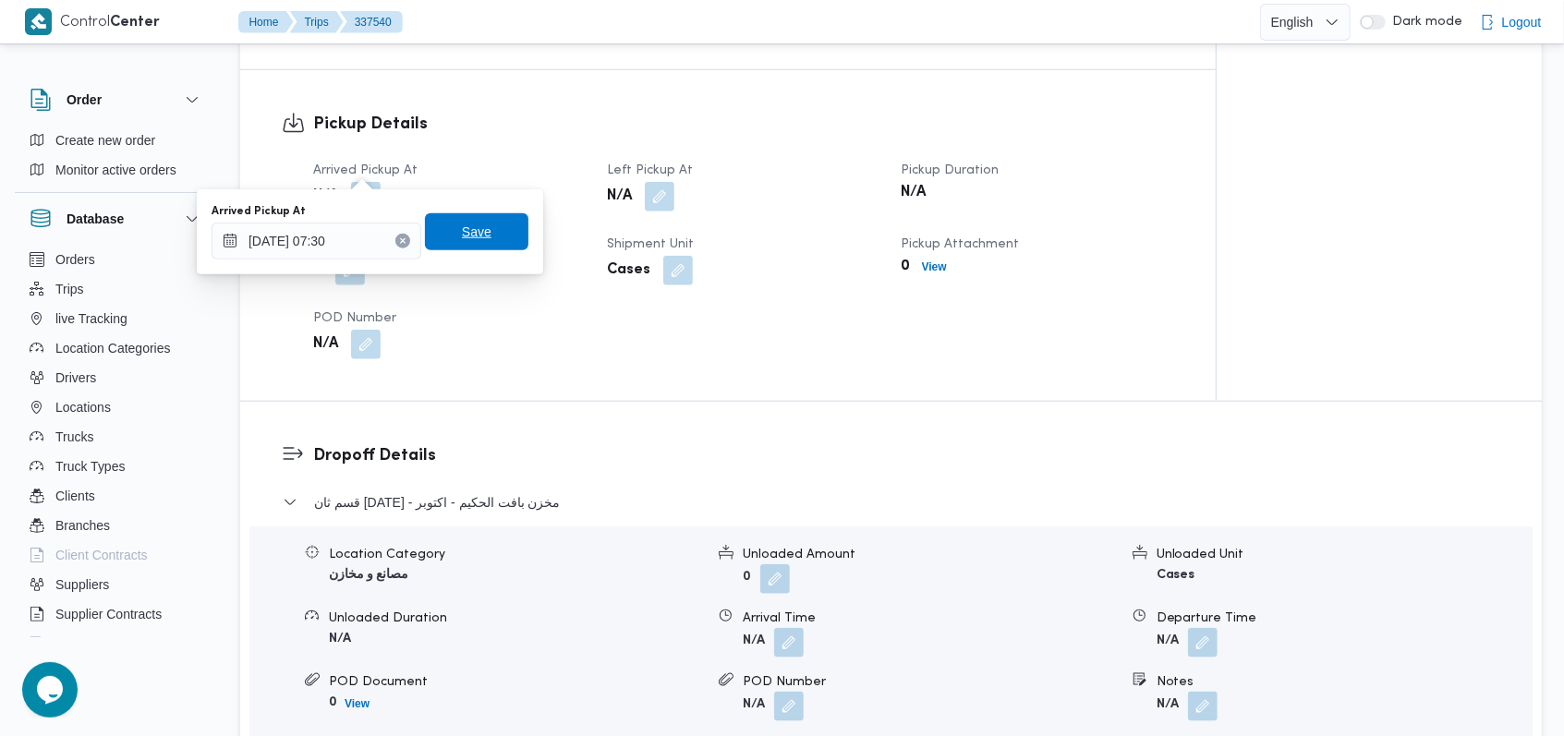
click at [480, 228] on span "Save" at bounding box center [476, 231] width 103 height 37
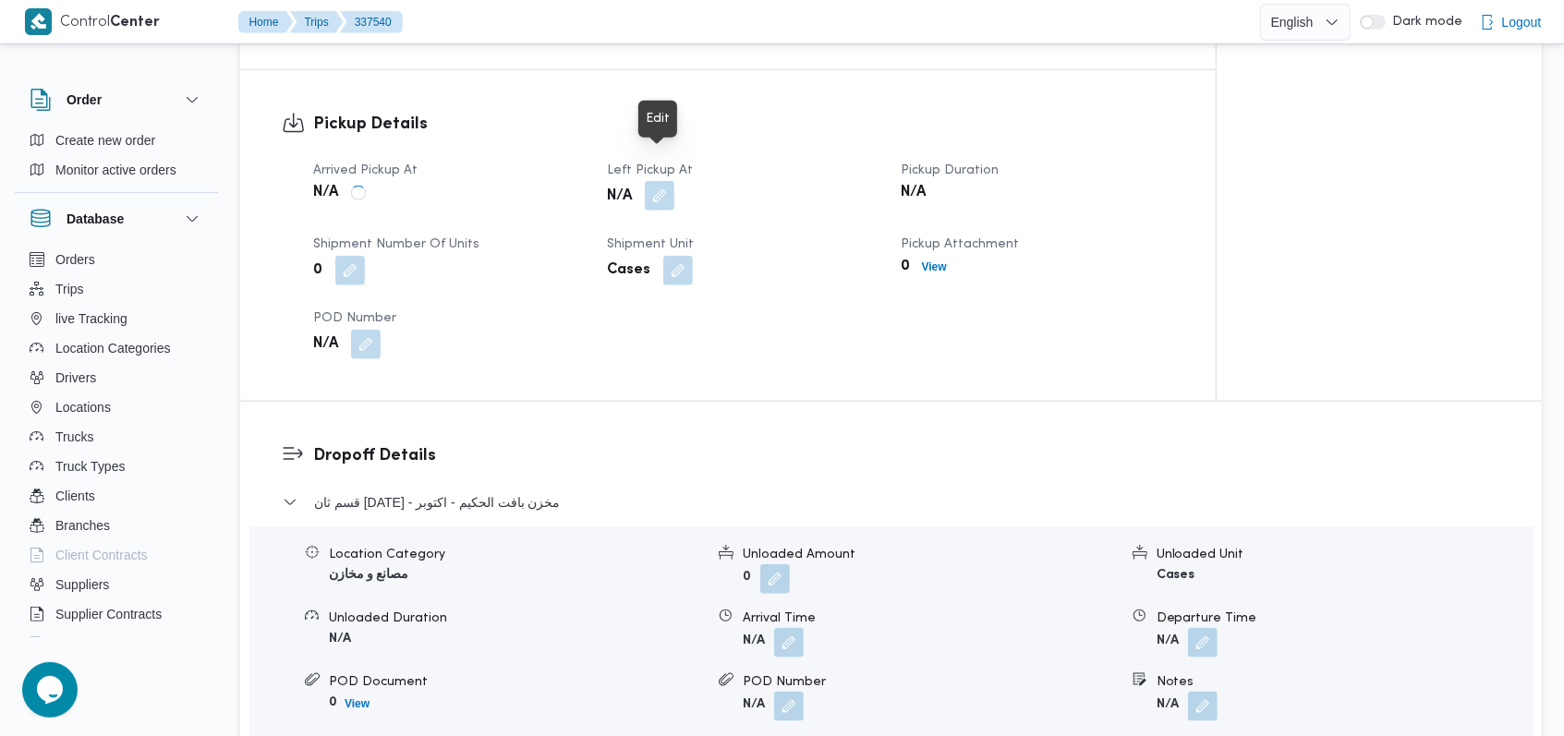
click at [663, 181] on button "button" at bounding box center [660, 196] width 30 height 30
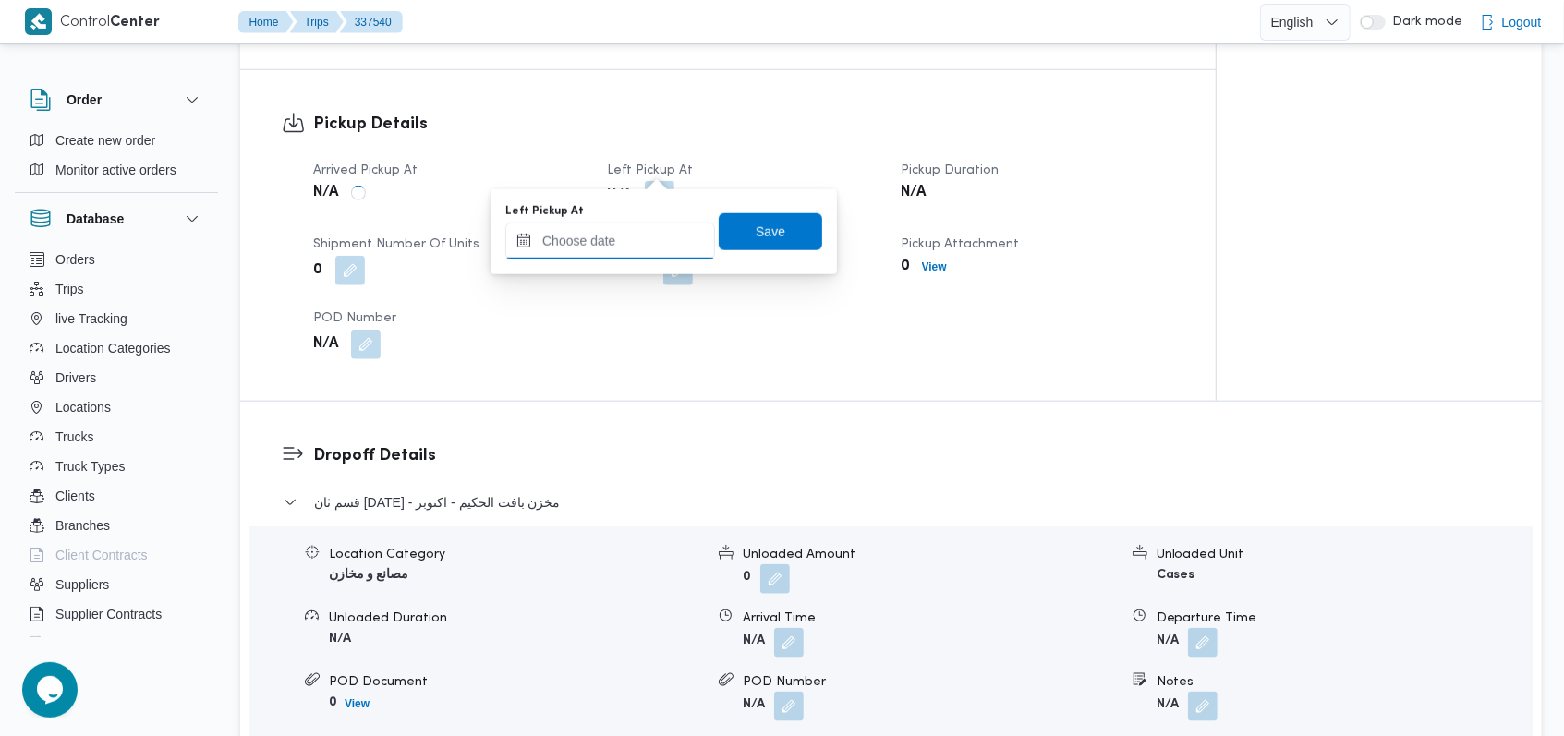
click at [629, 233] on input "Left Pickup At" at bounding box center [610, 241] width 210 height 37
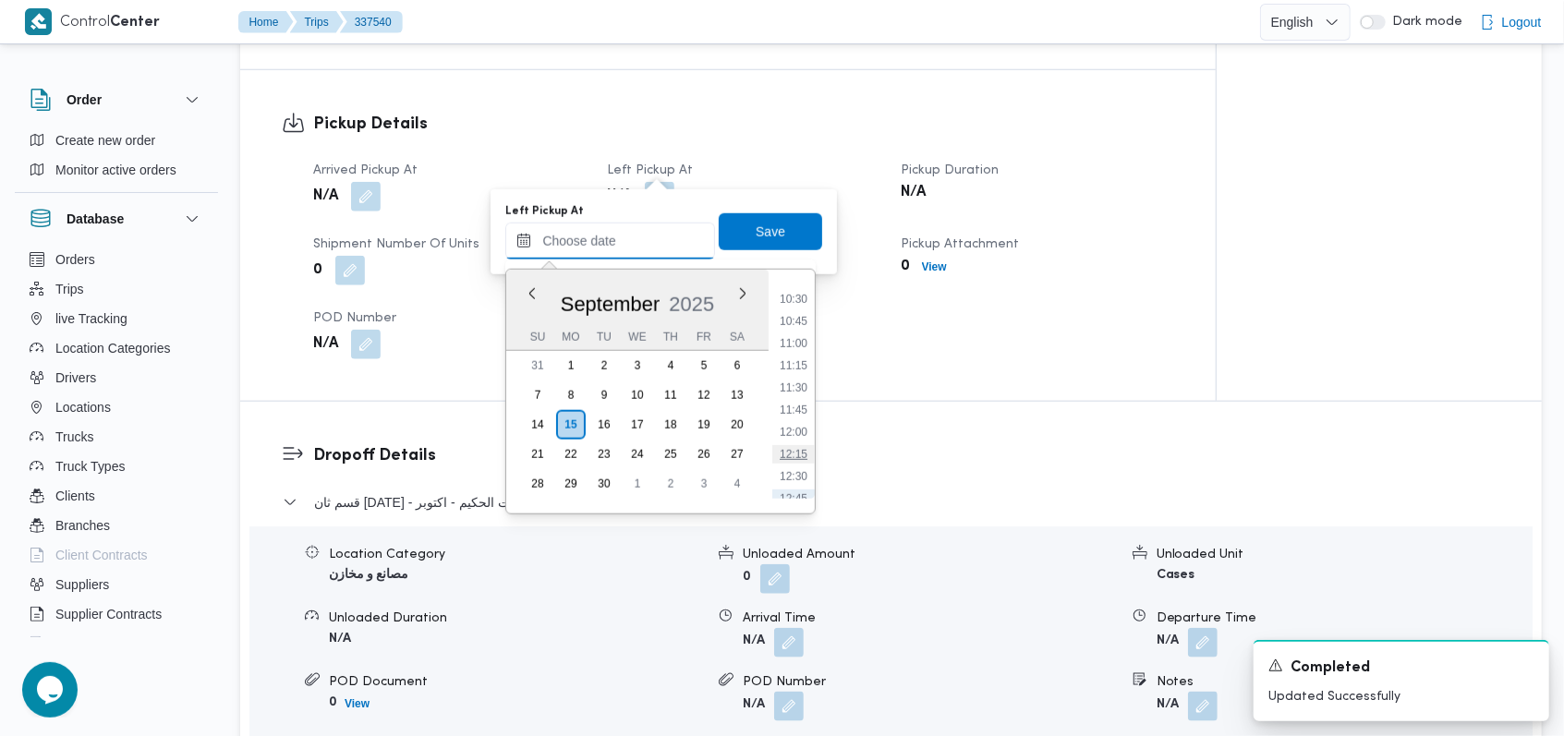
scroll to position [895, 0]
click at [803, 307] on li "10:15" at bounding box center [793, 307] width 42 height 18
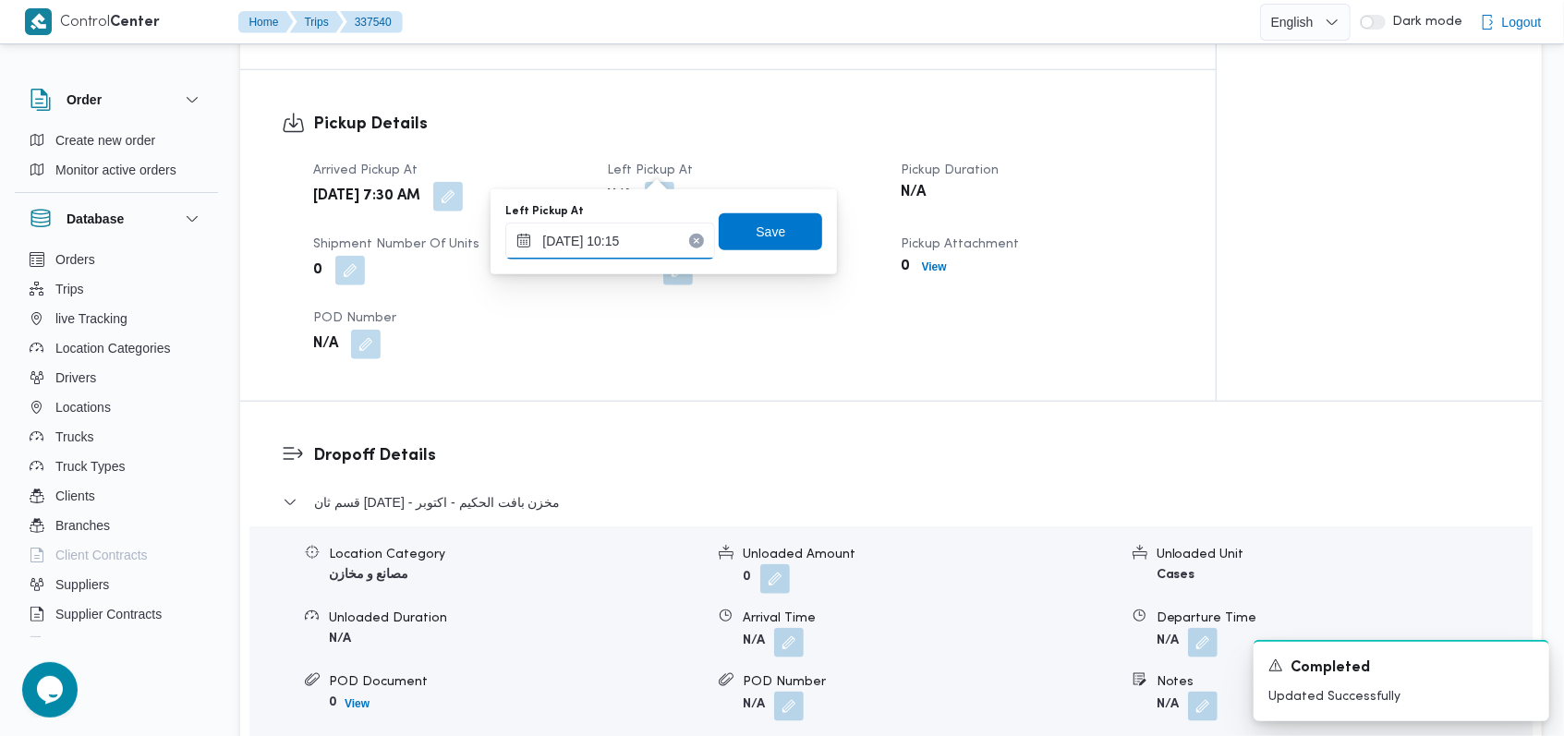
click at [645, 235] on input "15/09/2025 10:15" at bounding box center [610, 241] width 210 height 37
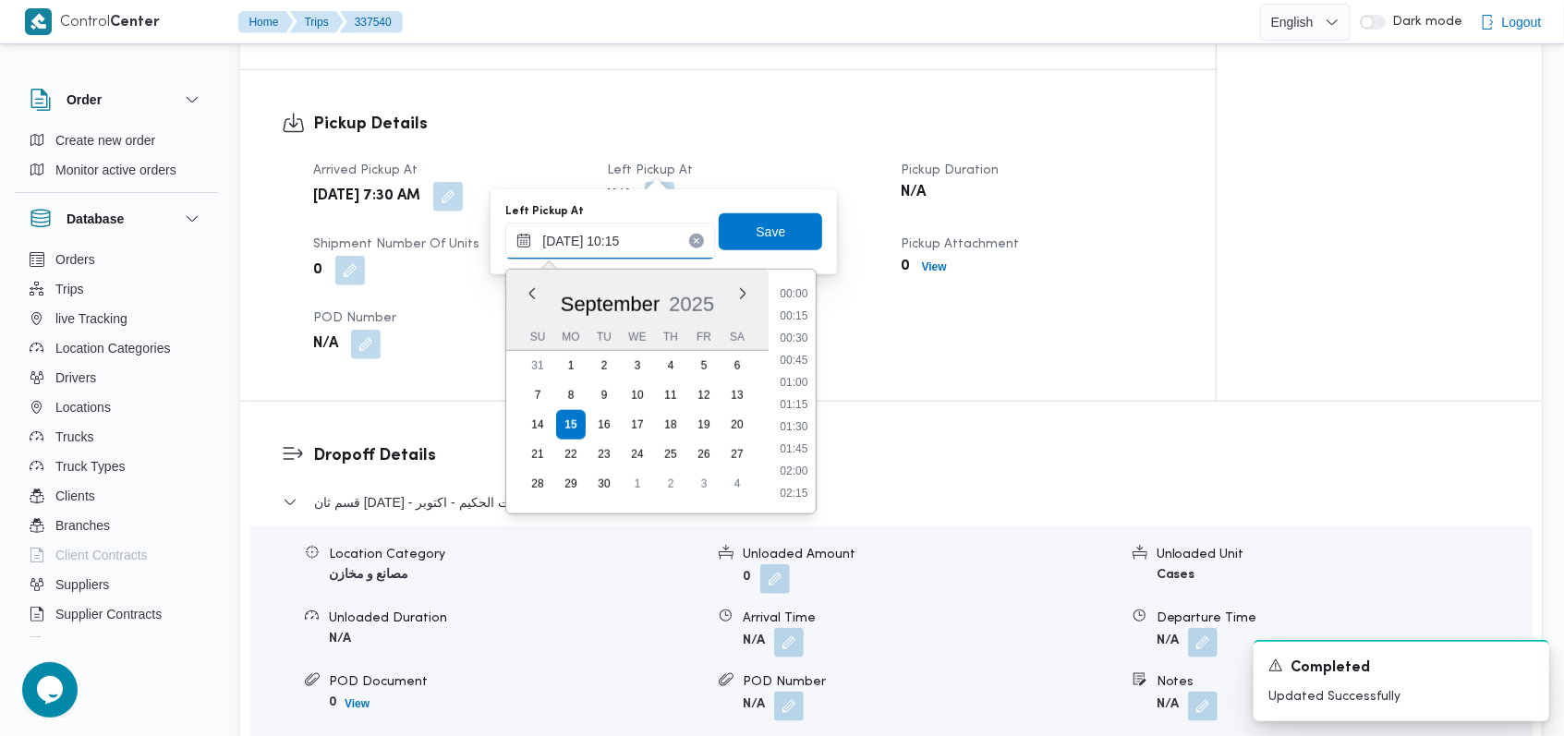
scroll to position [797, 0]
click at [786, 381] on li "10:00" at bounding box center [794, 383] width 42 height 18
type input "15/09/2025 10:00"
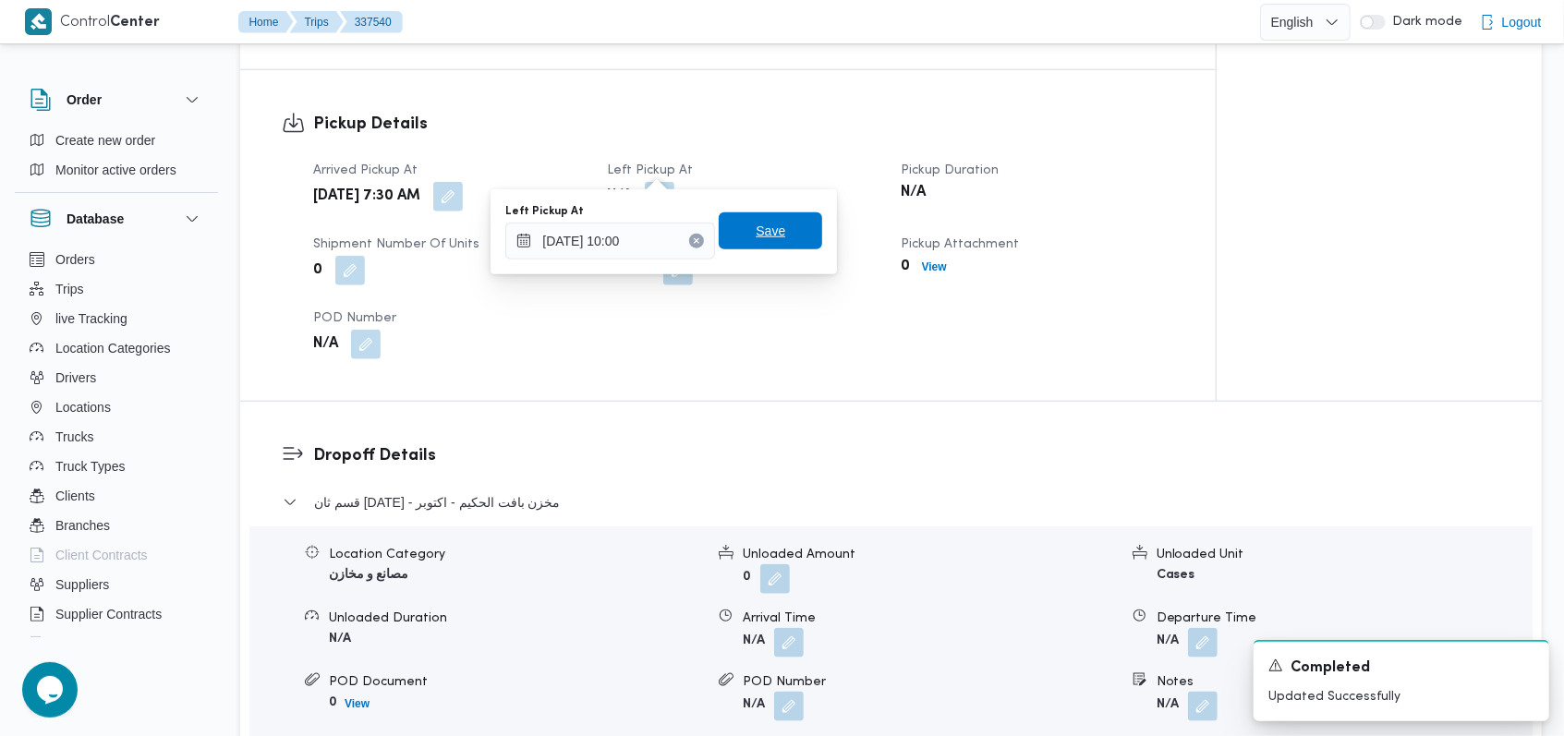
click at [763, 226] on span "Save" at bounding box center [771, 231] width 30 height 22
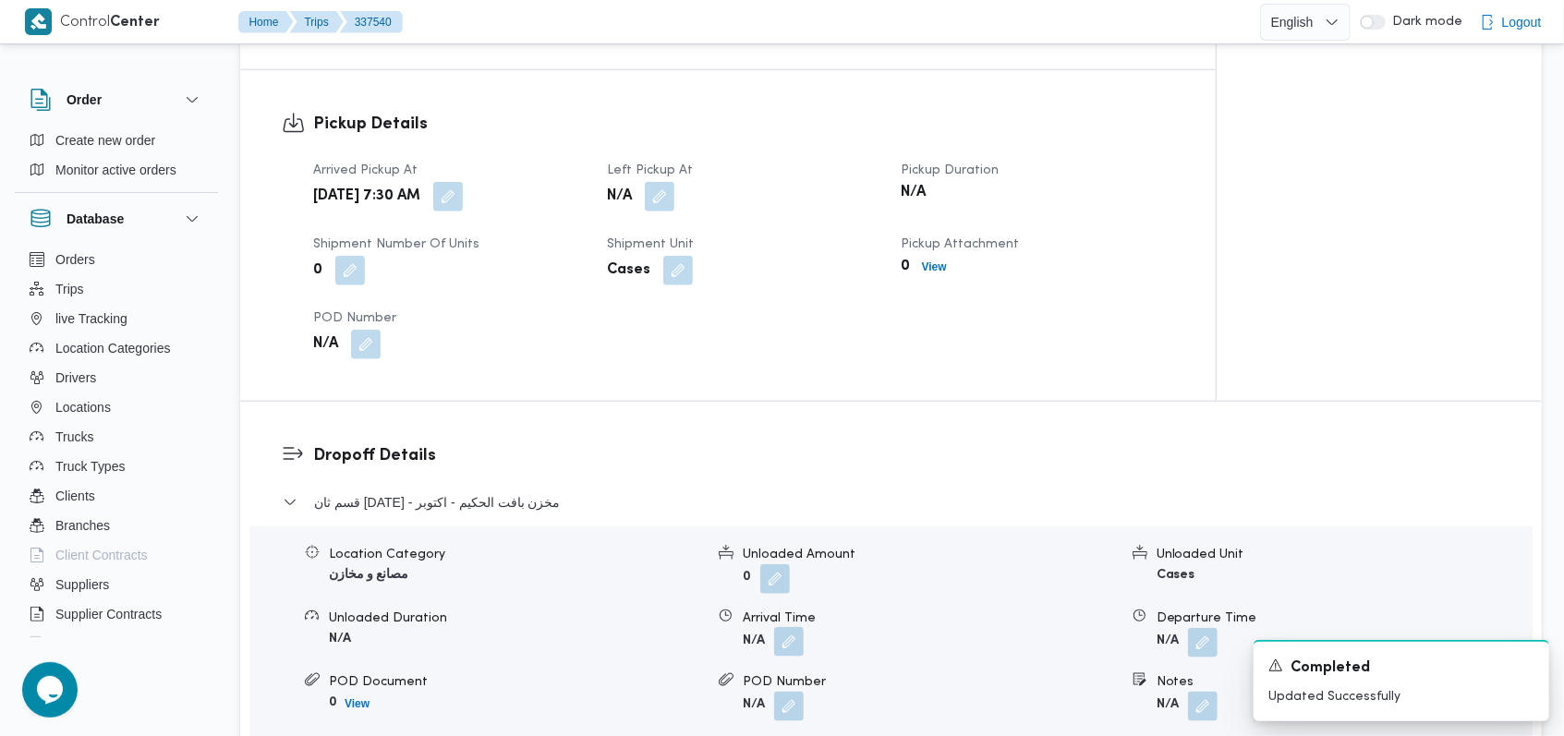
click at [792, 627] on button "button" at bounding box center [789, 642] width 30 height 30
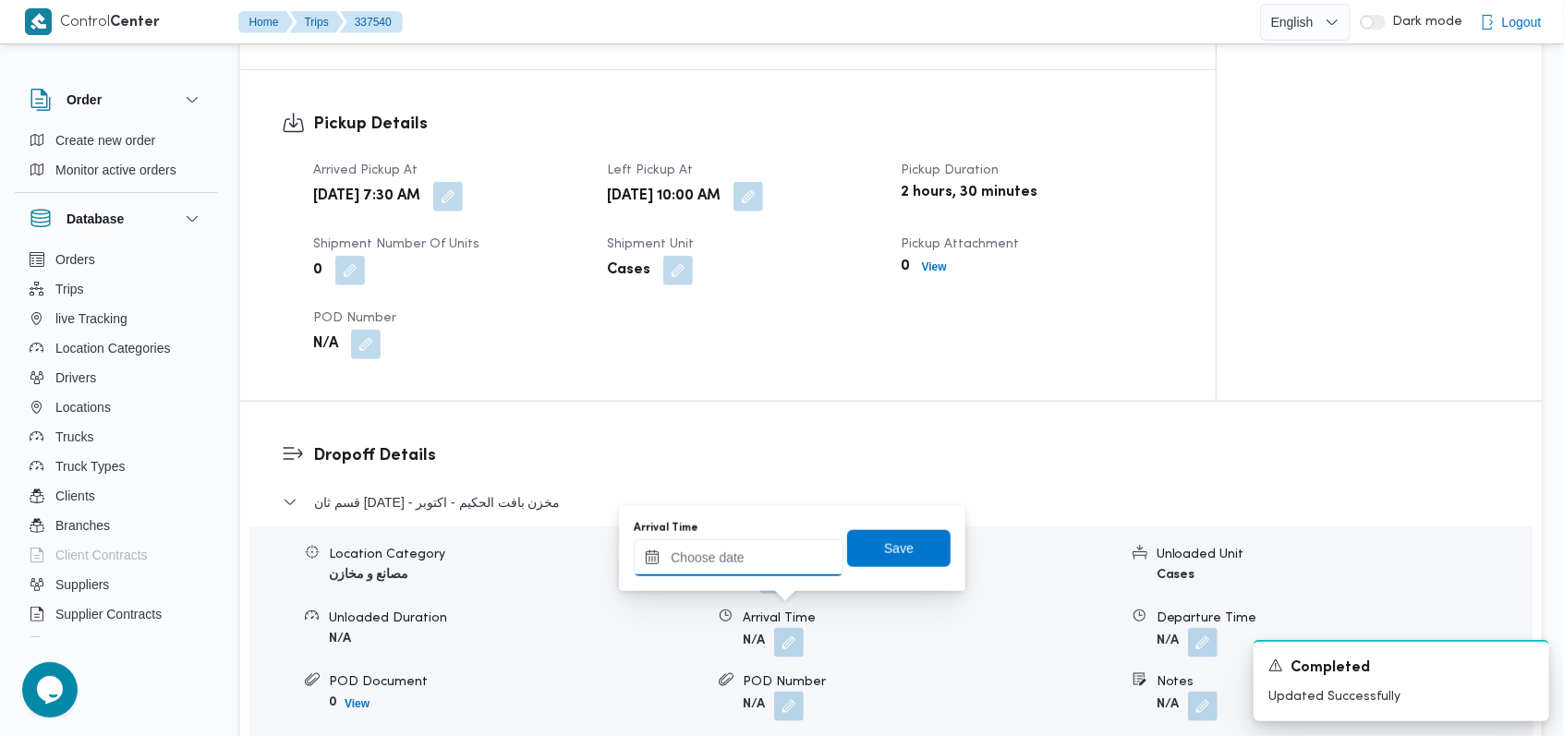
click at [736, 563] on input "Arrival Time" at bounding box center [739, 557] width 210 height 37
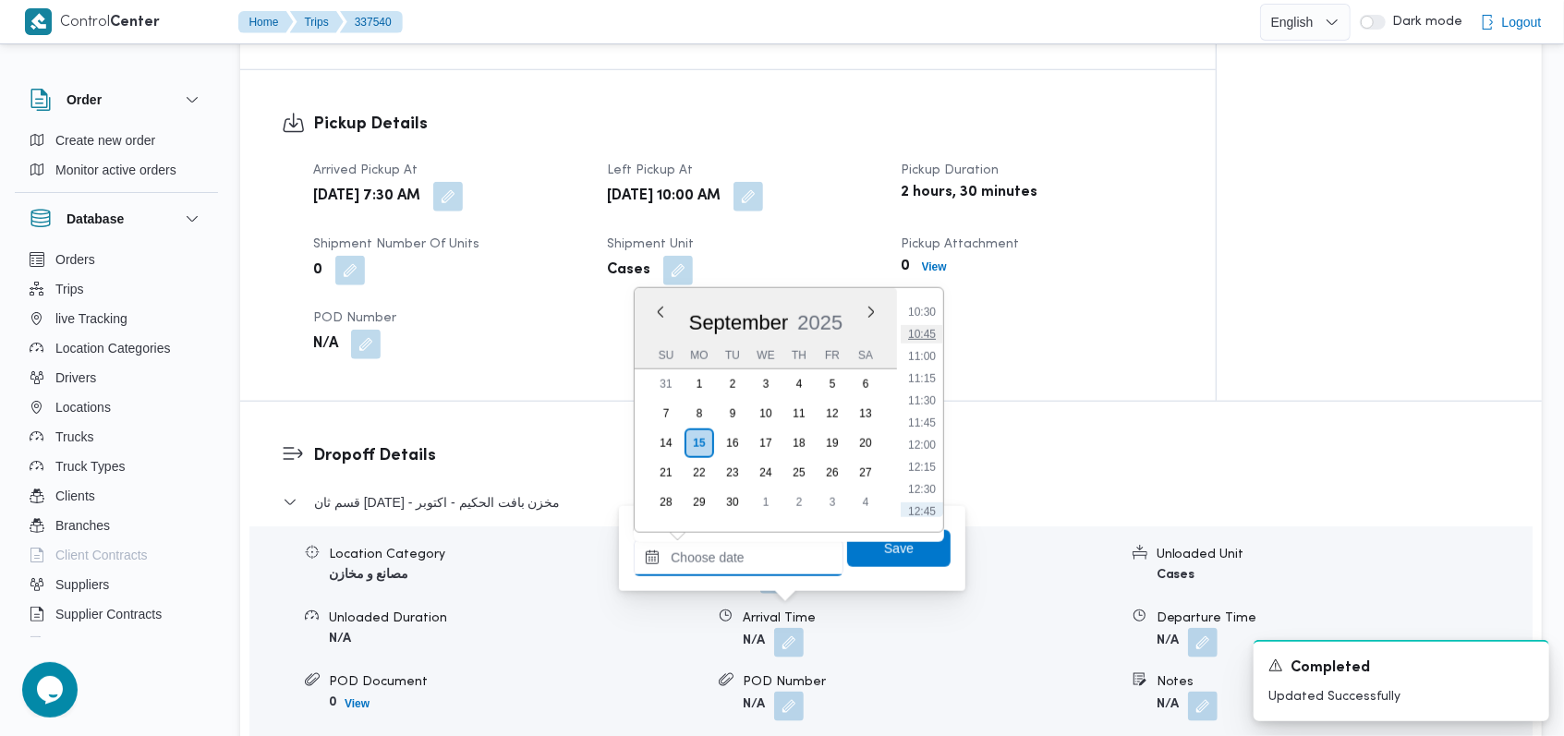
scroll to position [772, 0]
click at [924, 482] on ul "00:00 00:15 00:30 00:45 01:00 01:15 01:30 01:45 02:00 02:15 02:30 02:45 03:00 0…" at bounding box center [922, 410] width 42 height 214
click at [925, 470] on li "10:30" at bounding box center [922, 471] width 42 height 18
type input "15/09/2025 10:30"
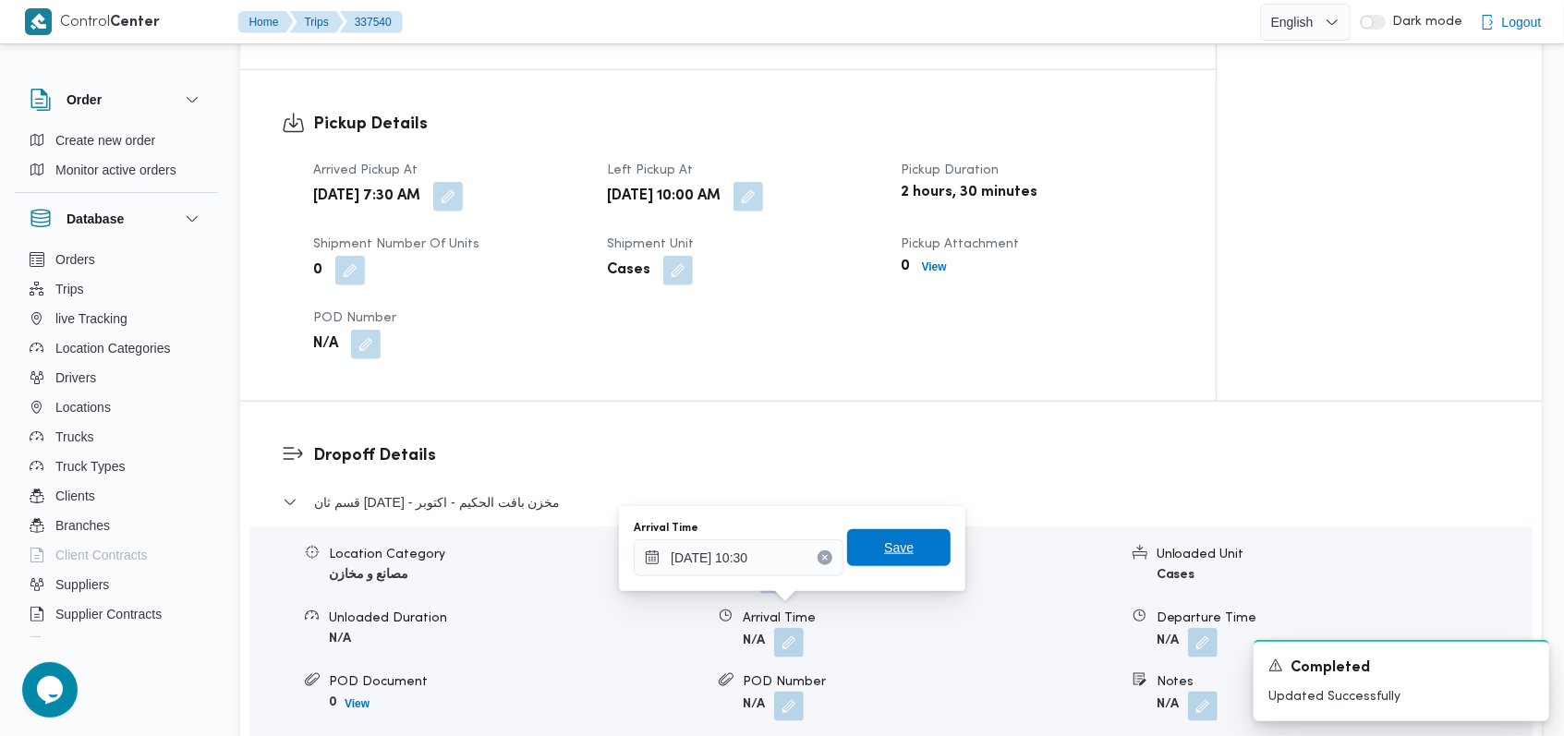
click at [904, 545] on span "Save" at bounding box center [898, 547] width 103 height 37
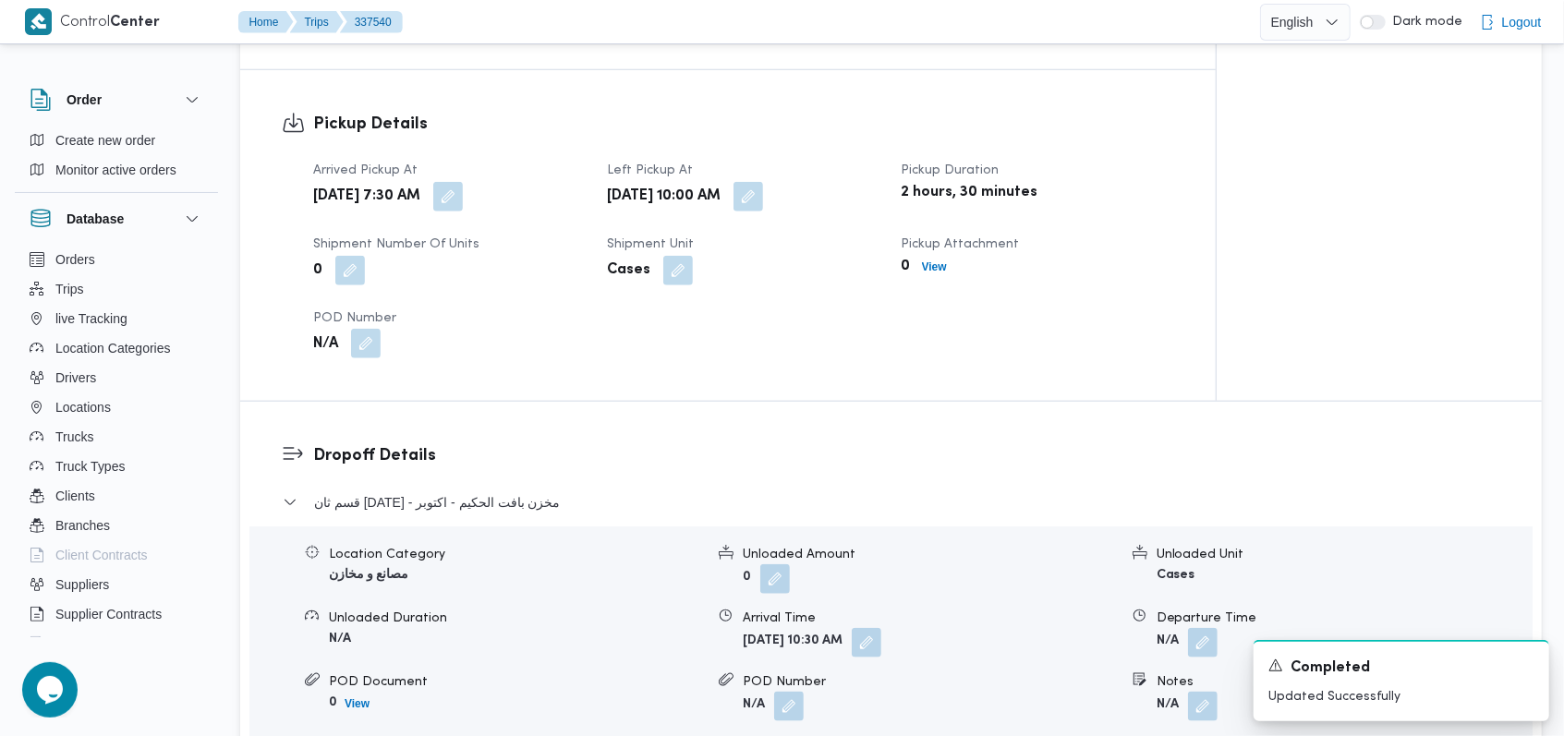
click at [374, 329] on button "button" at bounding box center [366, 344] width 30 height 30
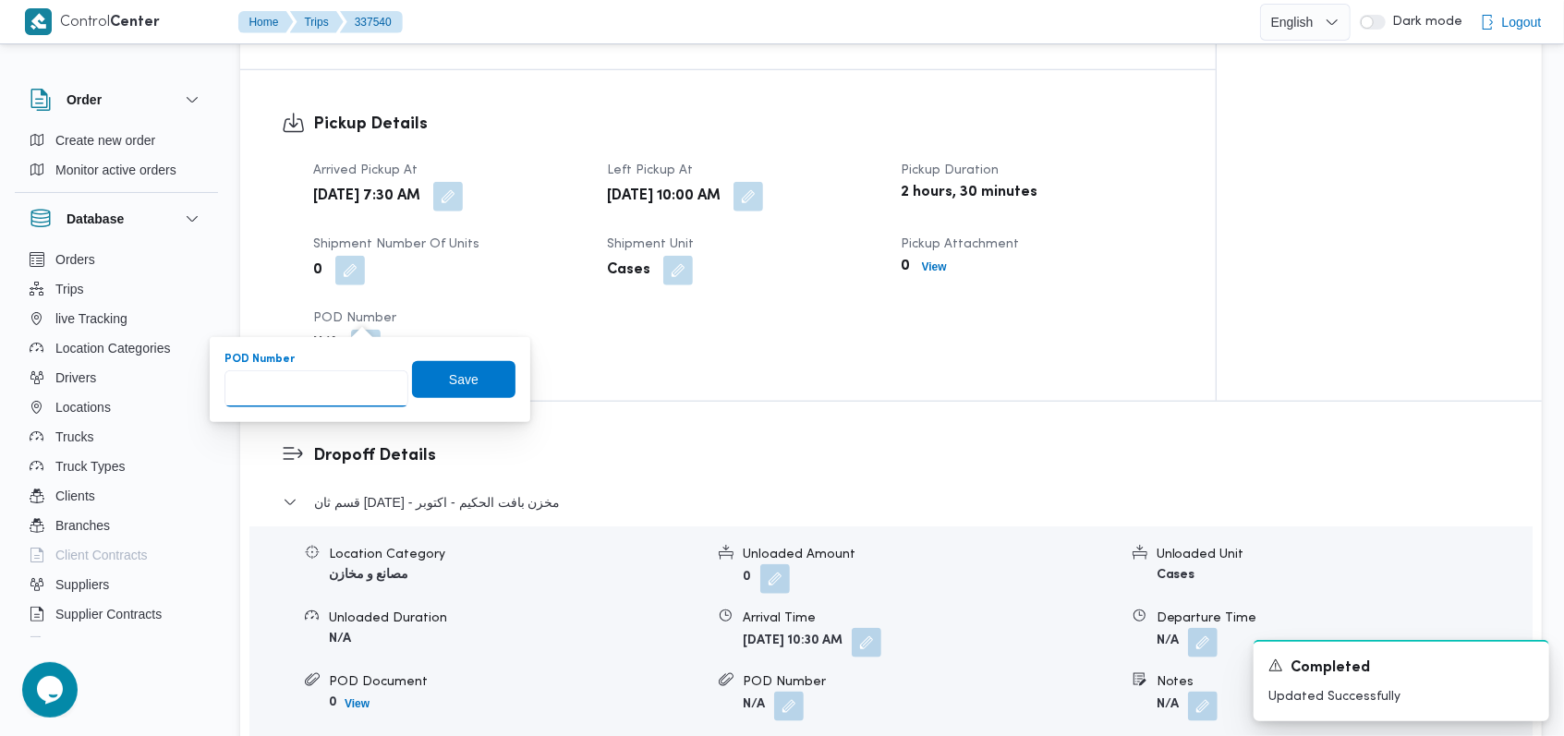
click at [326, 385] on input "POD Number" at bounding box center [316, 388] width 184 height 37
type input "1657"
click at [412, 389] on span "Save" at bounding box center [463, 378] width 103 height 37
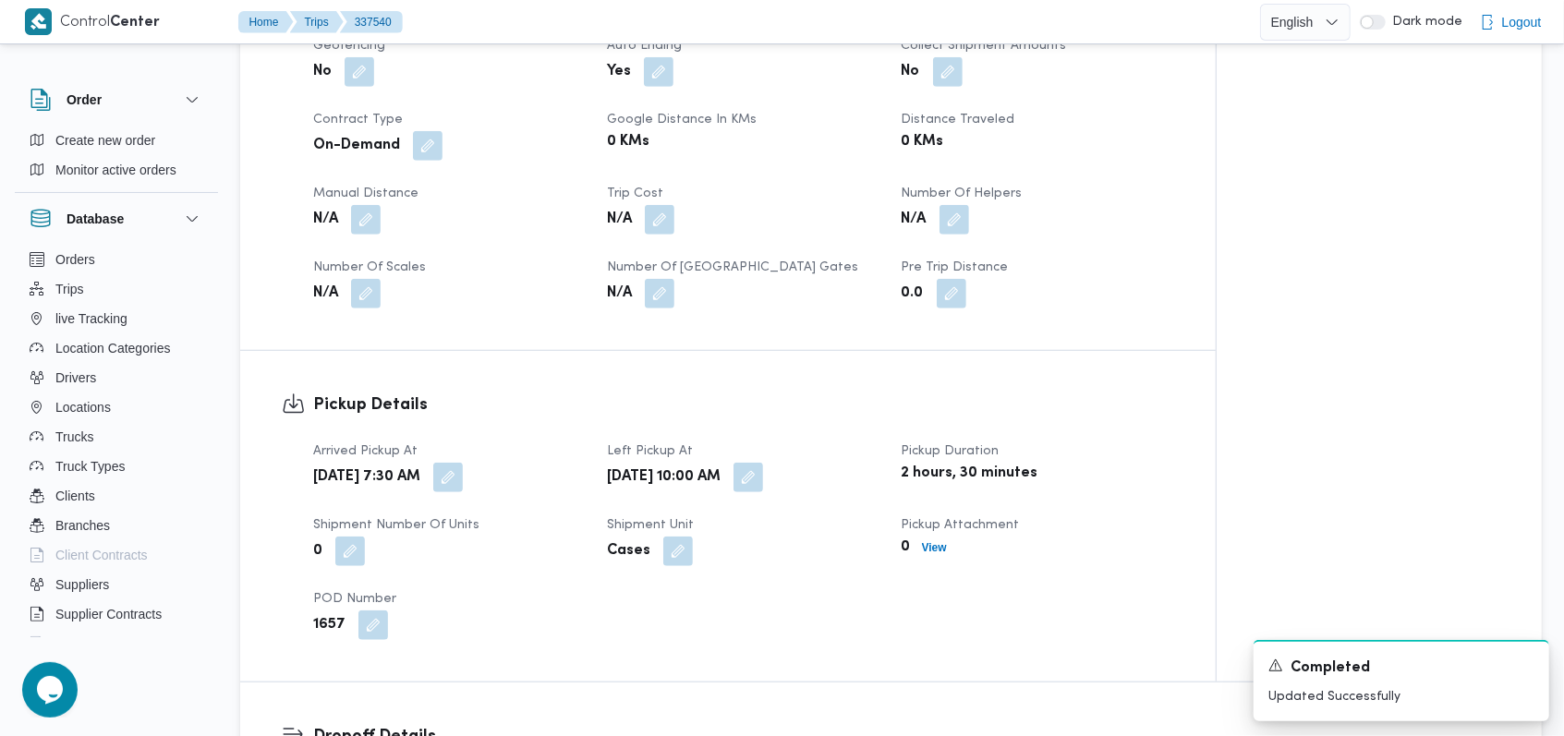
scroll to position [615, 0]
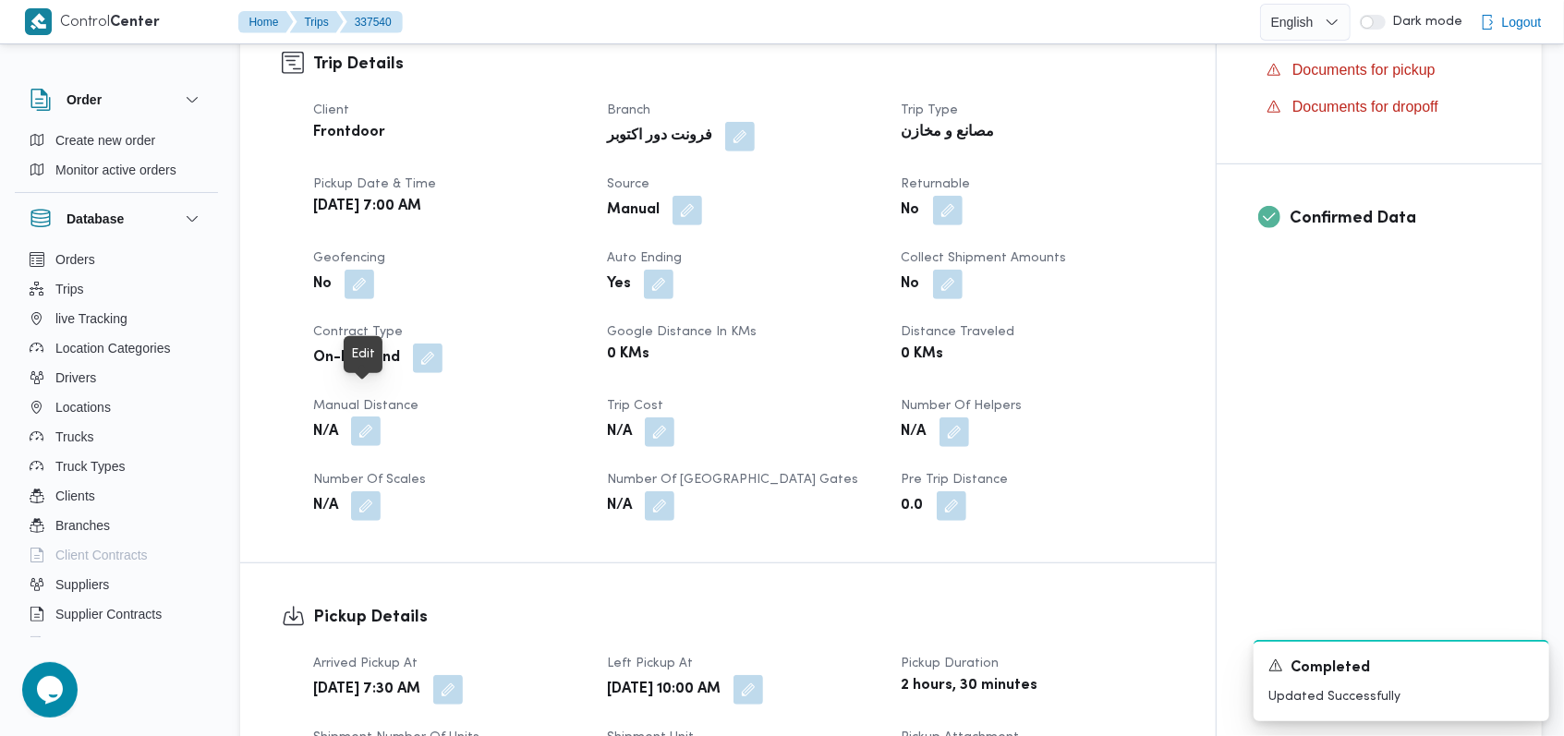
click at [370, 417] on button "button" at bounding box center [366, 432] width 30 height 30
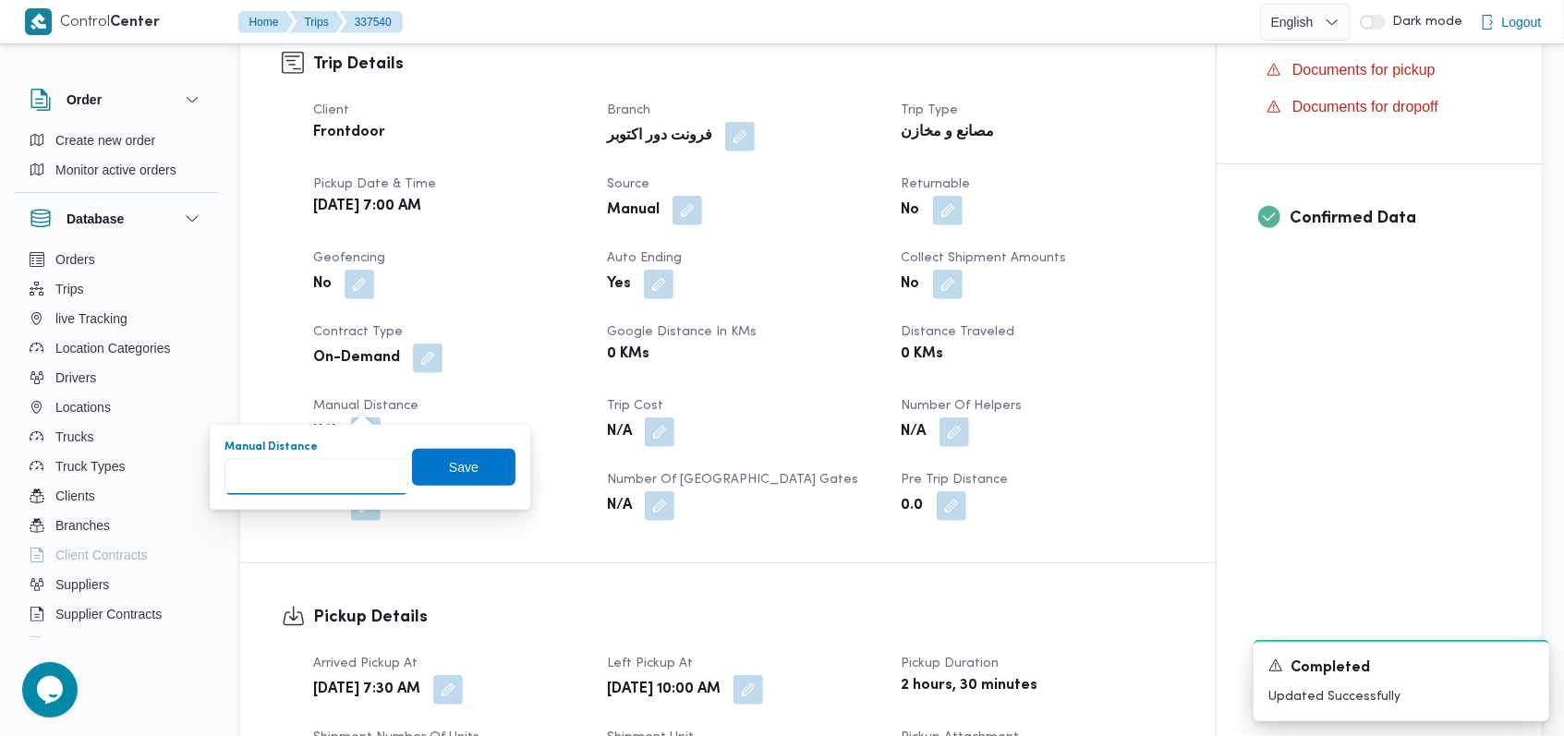
click at [329, 466] on input "Manual Distance" at bounding box center [316, 476] width 184 height 37
type input "5"
click at [449, 463] on span "Save" at bounding box center [464, 466] width 30 height 22
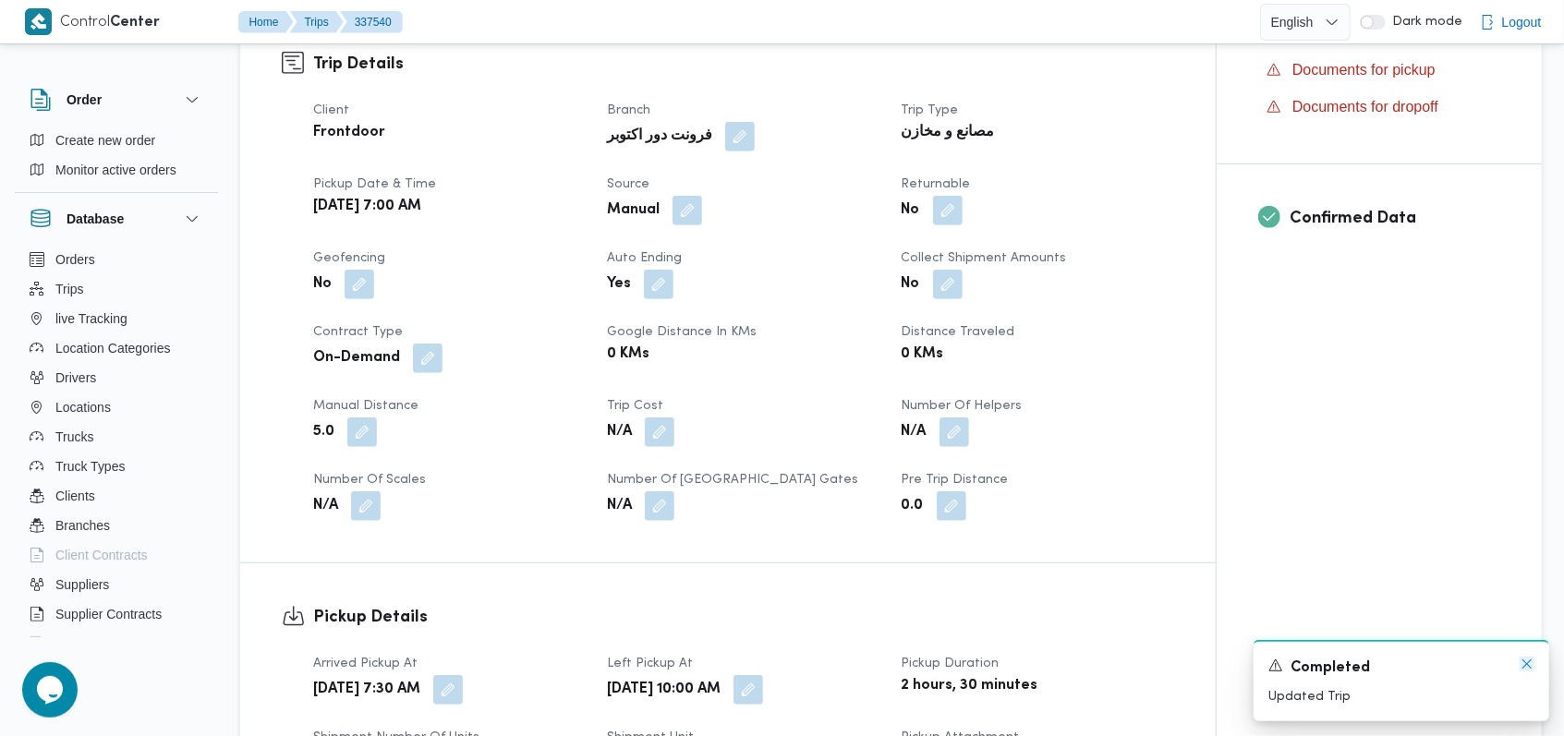
click at [1525, 660] on icon "Dismiss toast" at bounding box center [1526, 664] width 15 height 15
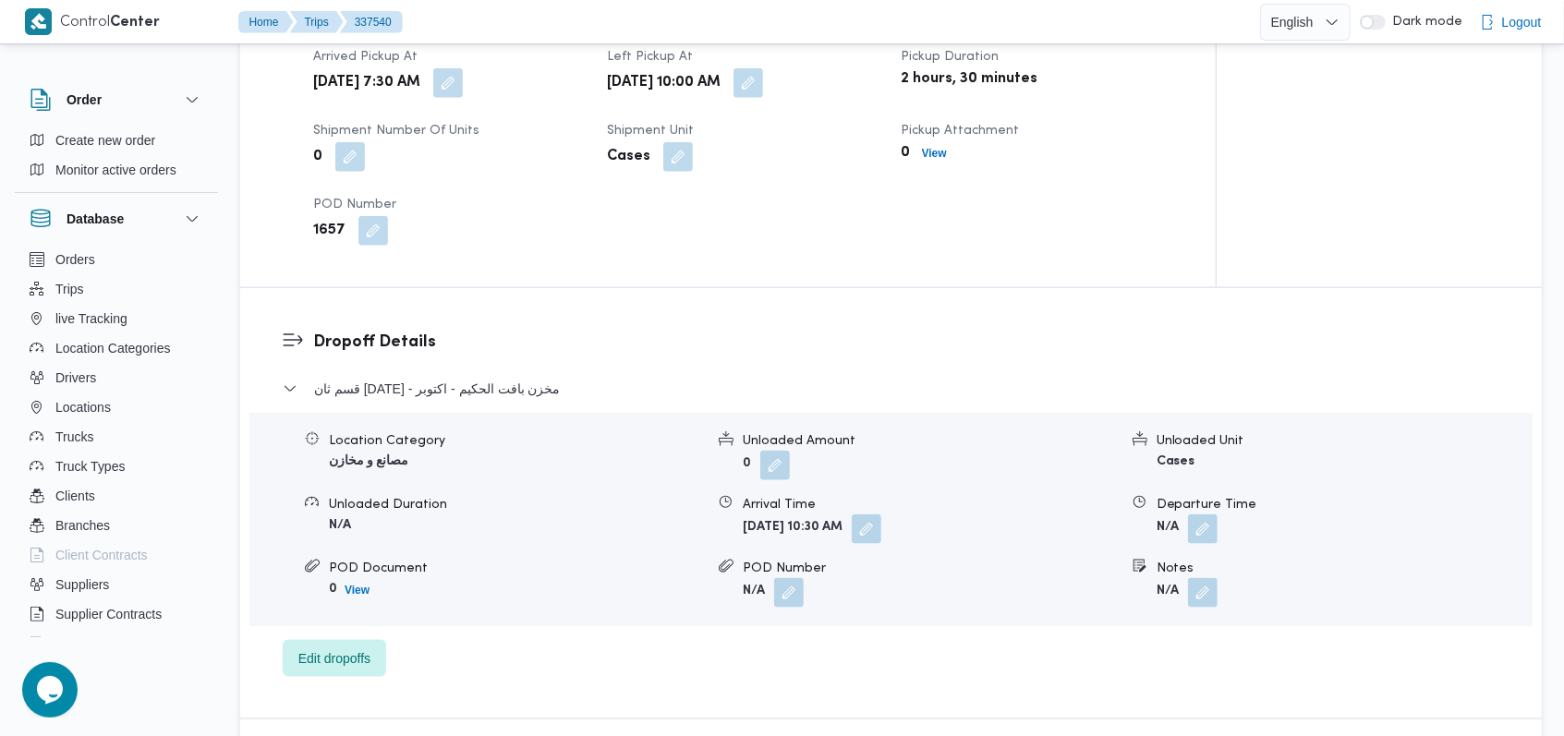
scroll to position [1231, 0]
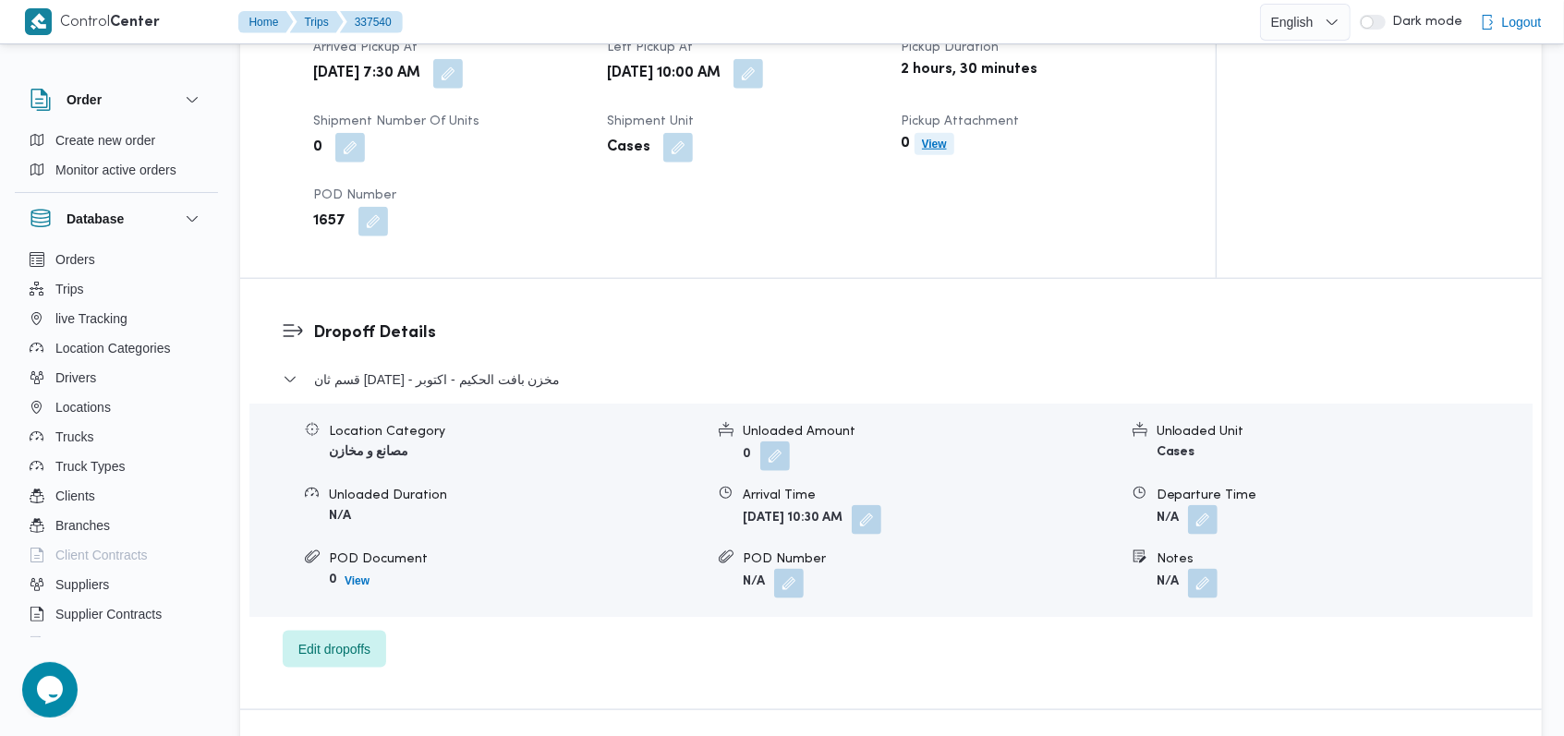
click at [947, 133] on span "View" at bounding box center [934, 144] width 40 height 22
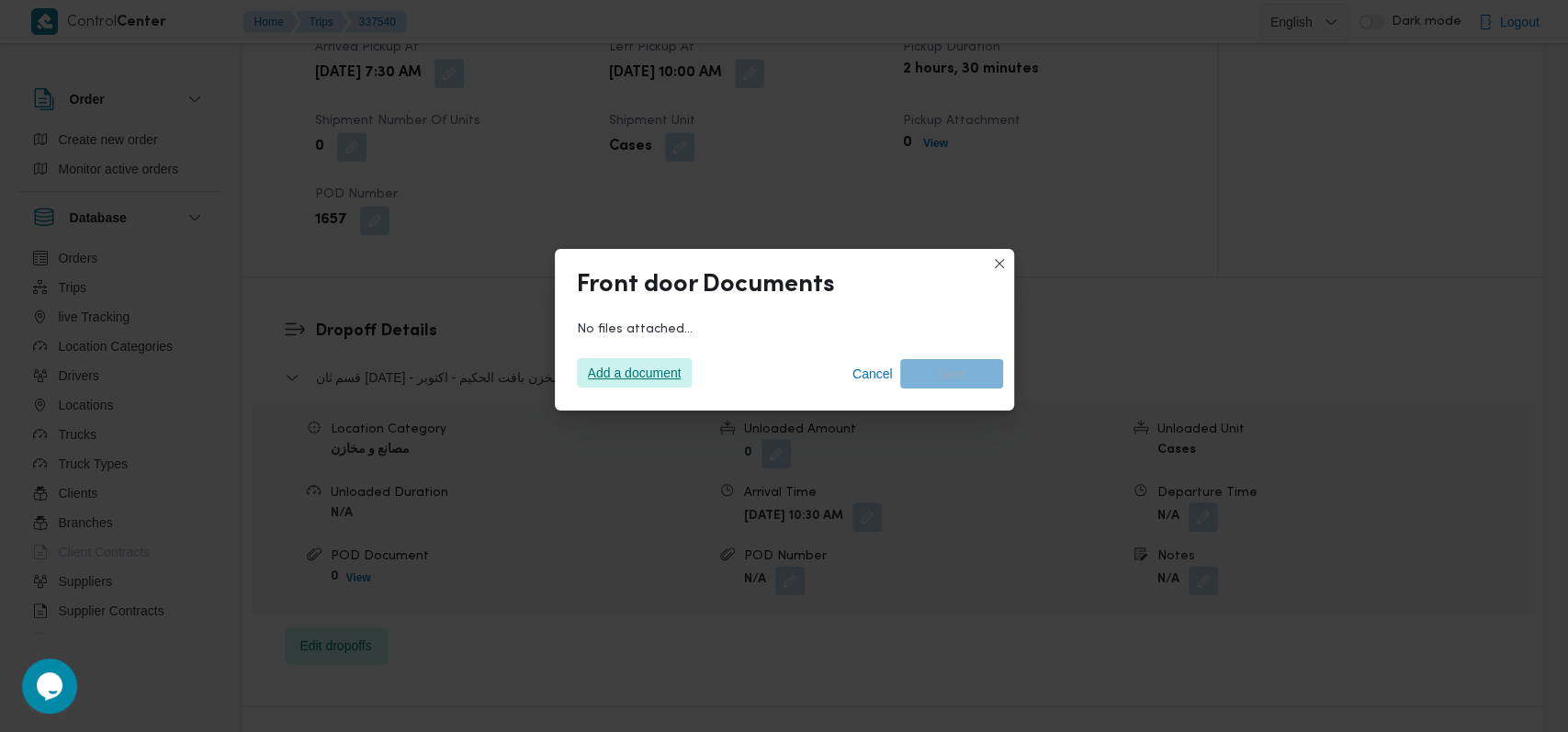
click at [607, 369] on span "Add a document" at bounding box center [634, 373] width 93 height 30
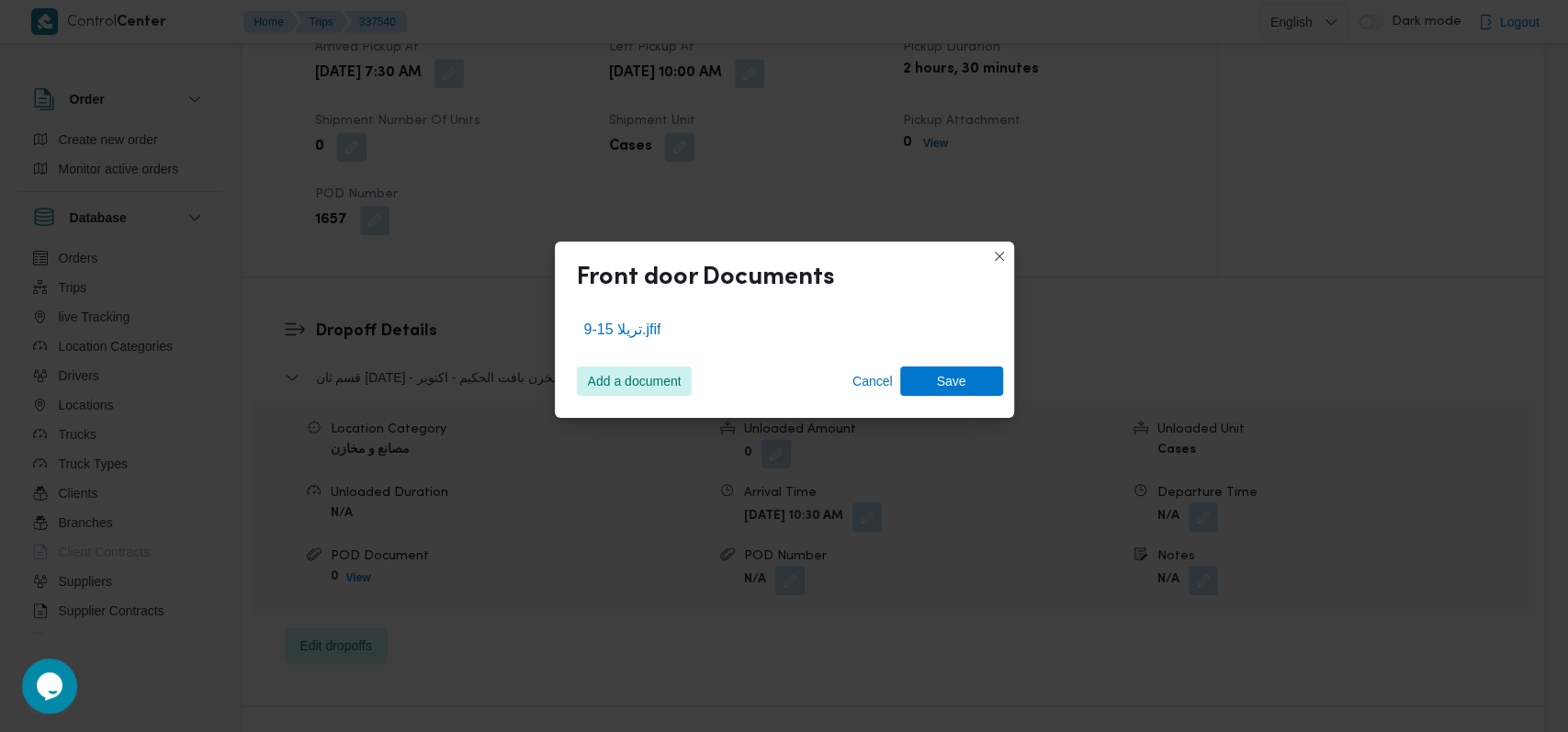
click at [1004, 385] on div "Add a document Cancel Save" at bounding box center [784, 385] width 459 height 67
click at [992, 383] on span "Save" at bounding box center [951, 381] width 102 height 30
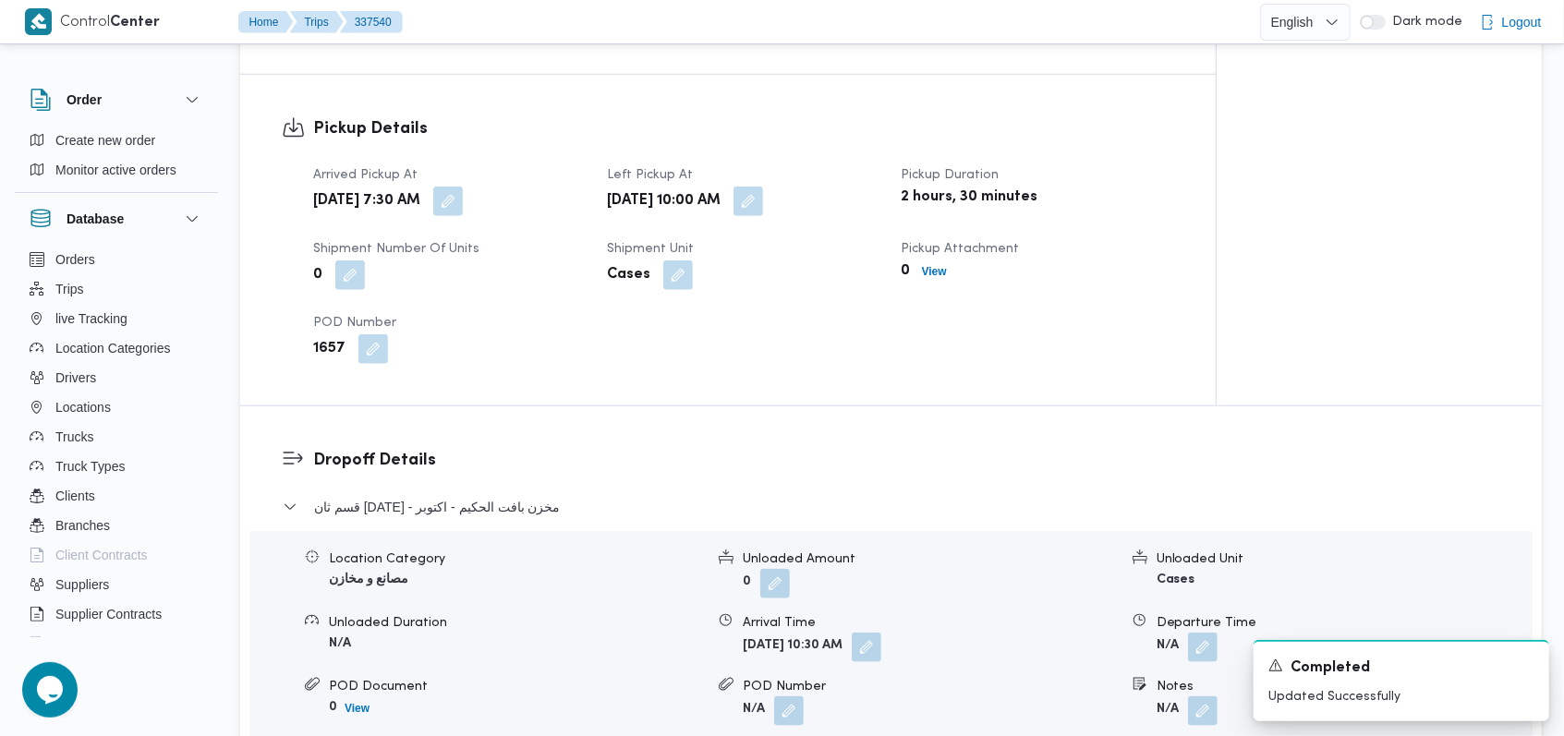
scroll to position [985, 0]
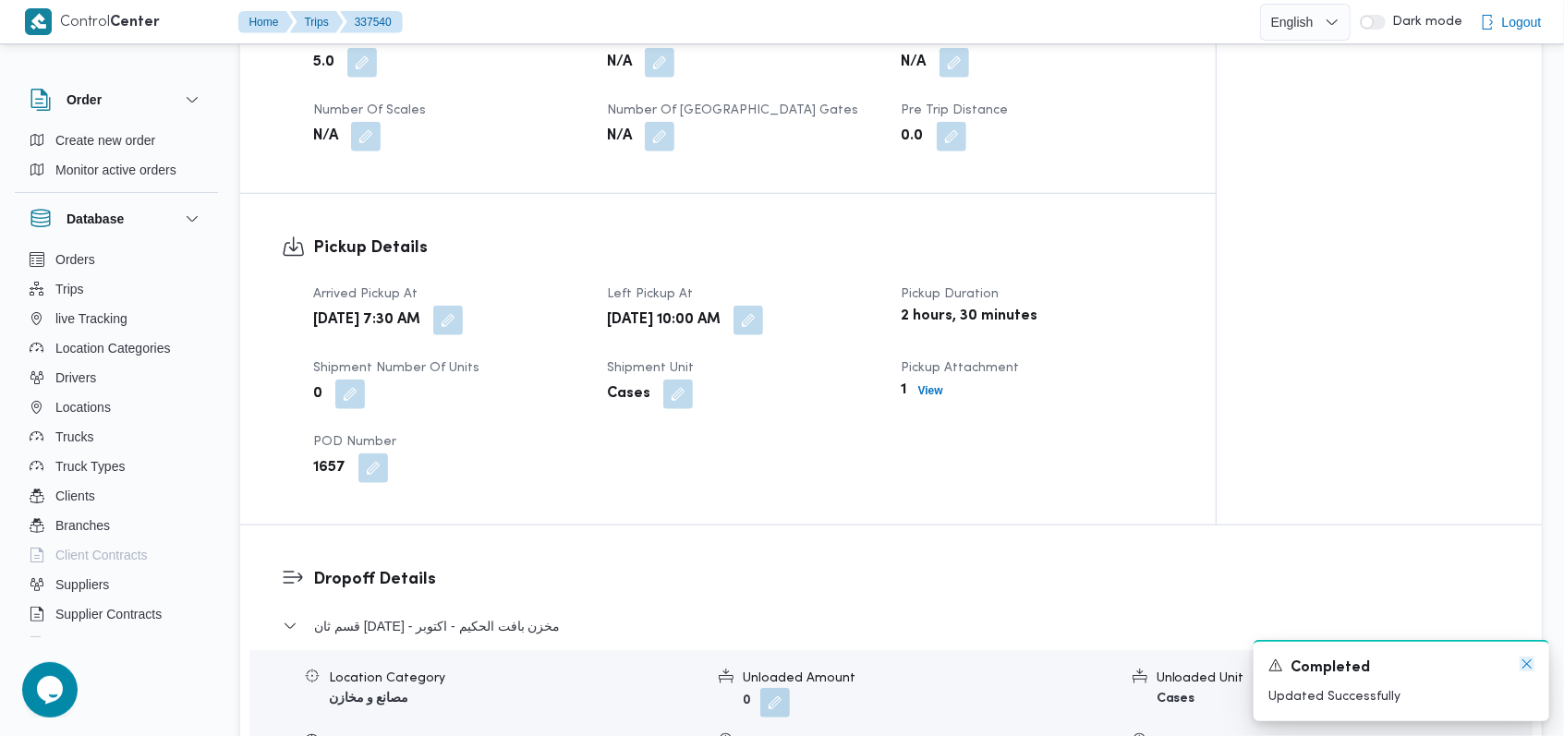
click at [1529, 662] on icon "Dismiss toast" at bounding box center [1526, 664] width 15 height 15
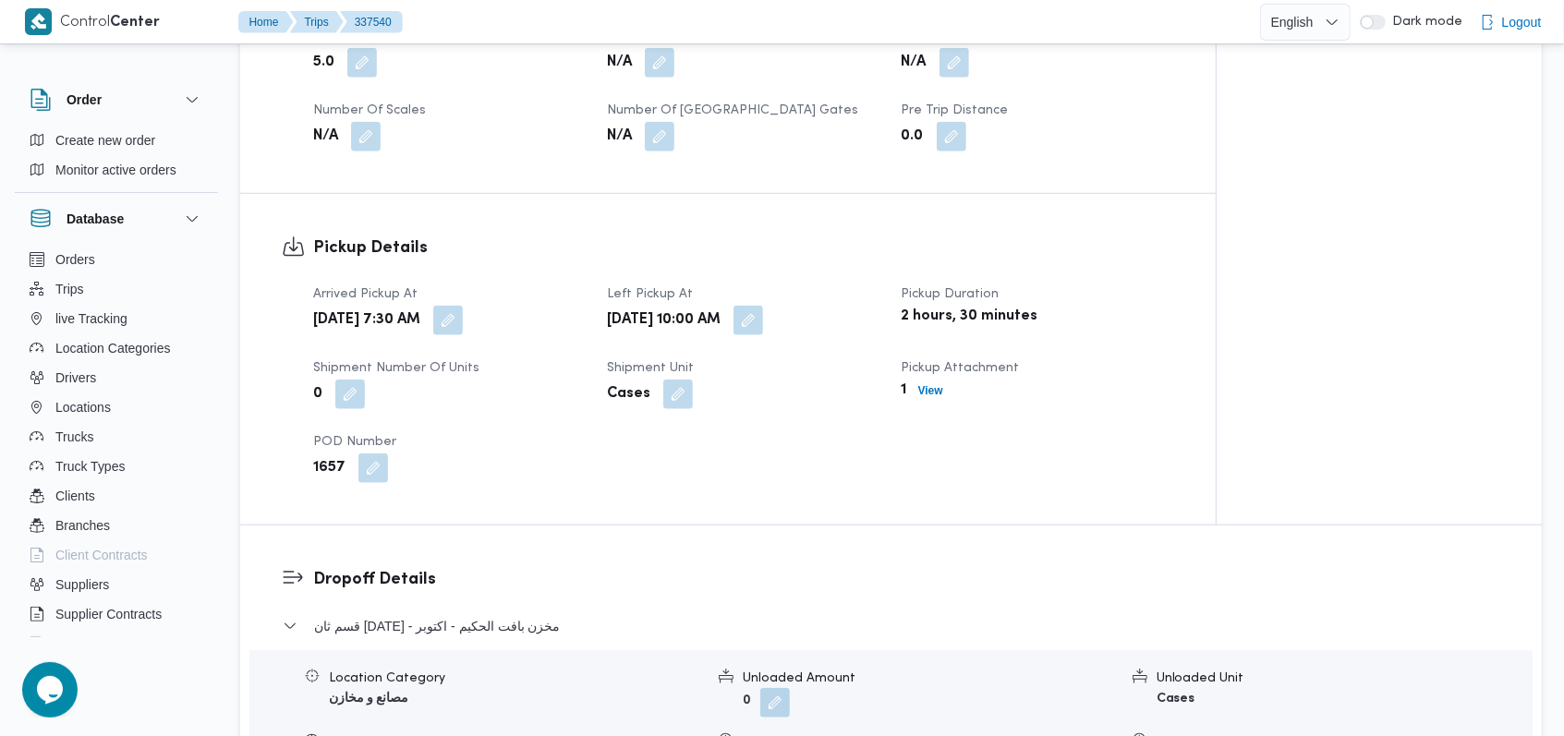
click at [902, 567] on h3 "Dropoff Details" at bounding box center [906, 579] width 1187 height 25
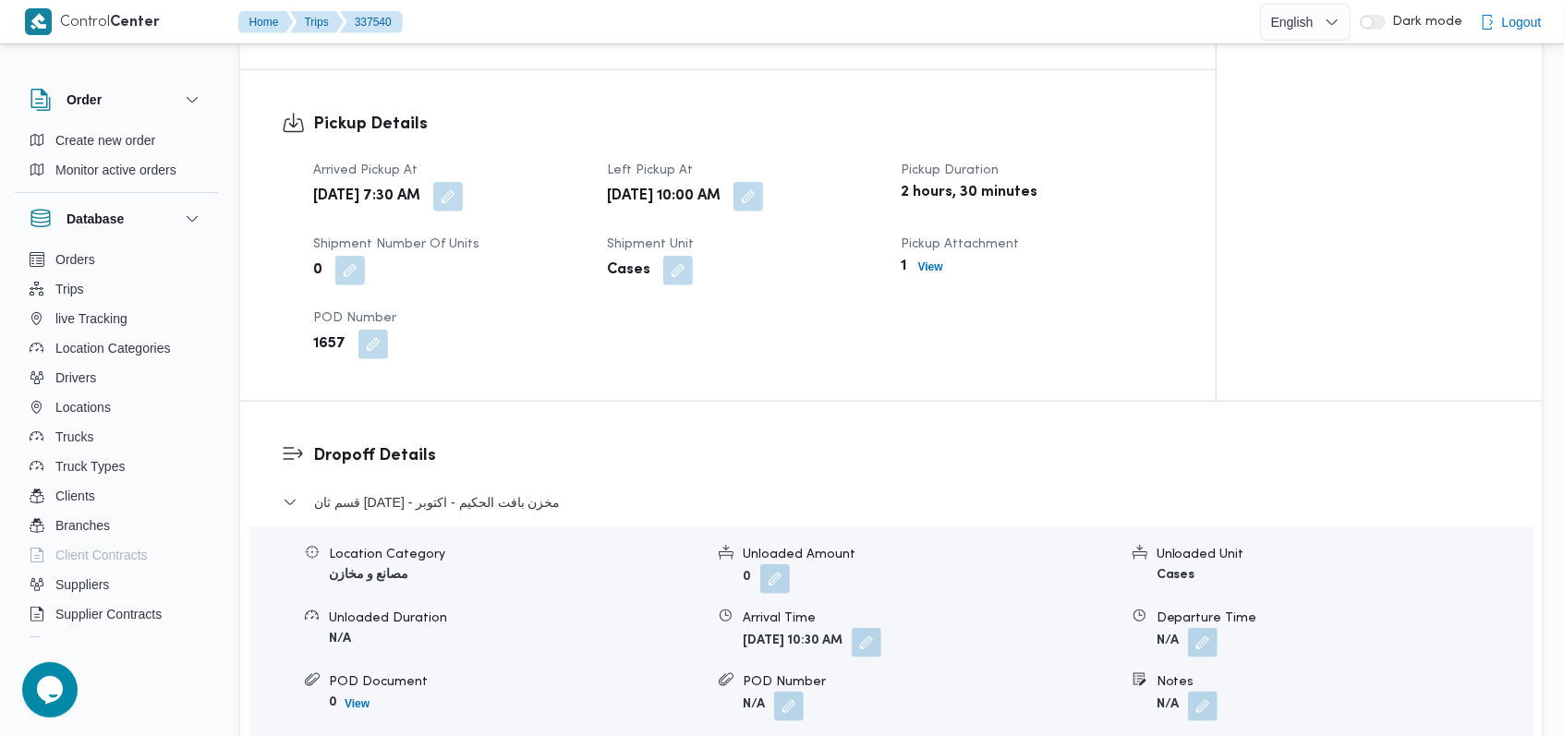
scroll to position [1231, 0]
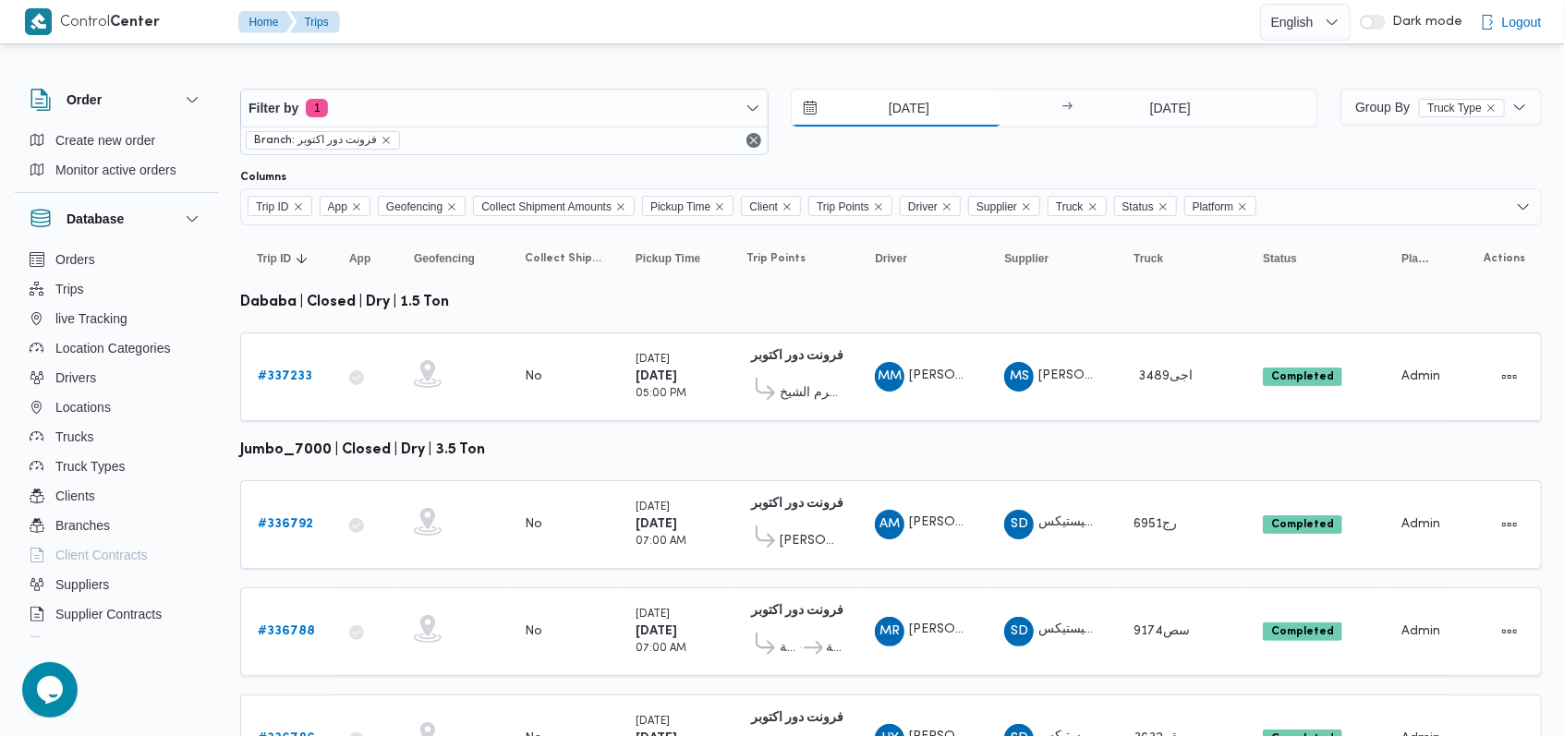
click at [917, 107] on input "11/9/2025" at bounding box center [897, 108] width 210 height 37
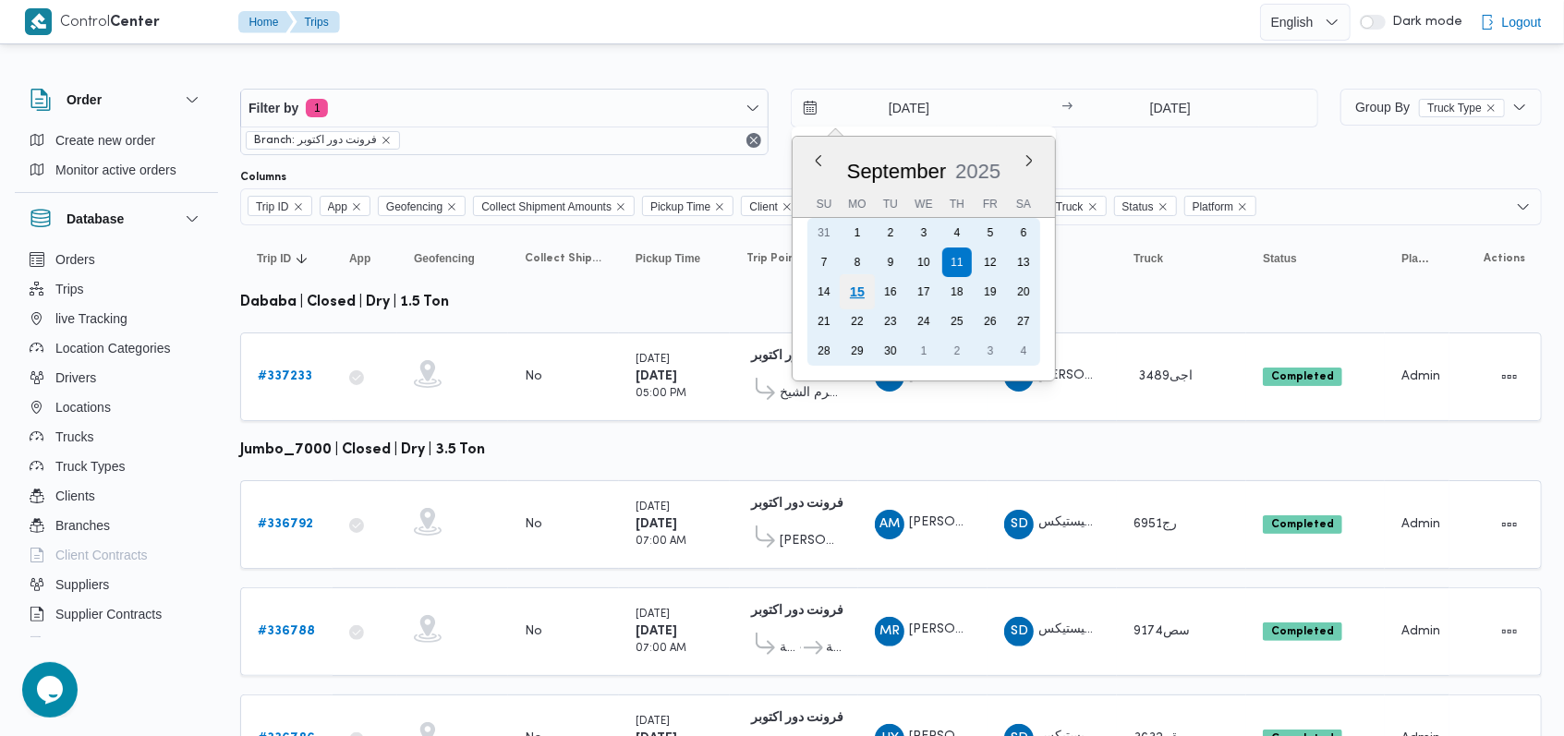
click at [856, 280] on div "15" at bounding box center [856, 291] width 35 height 35
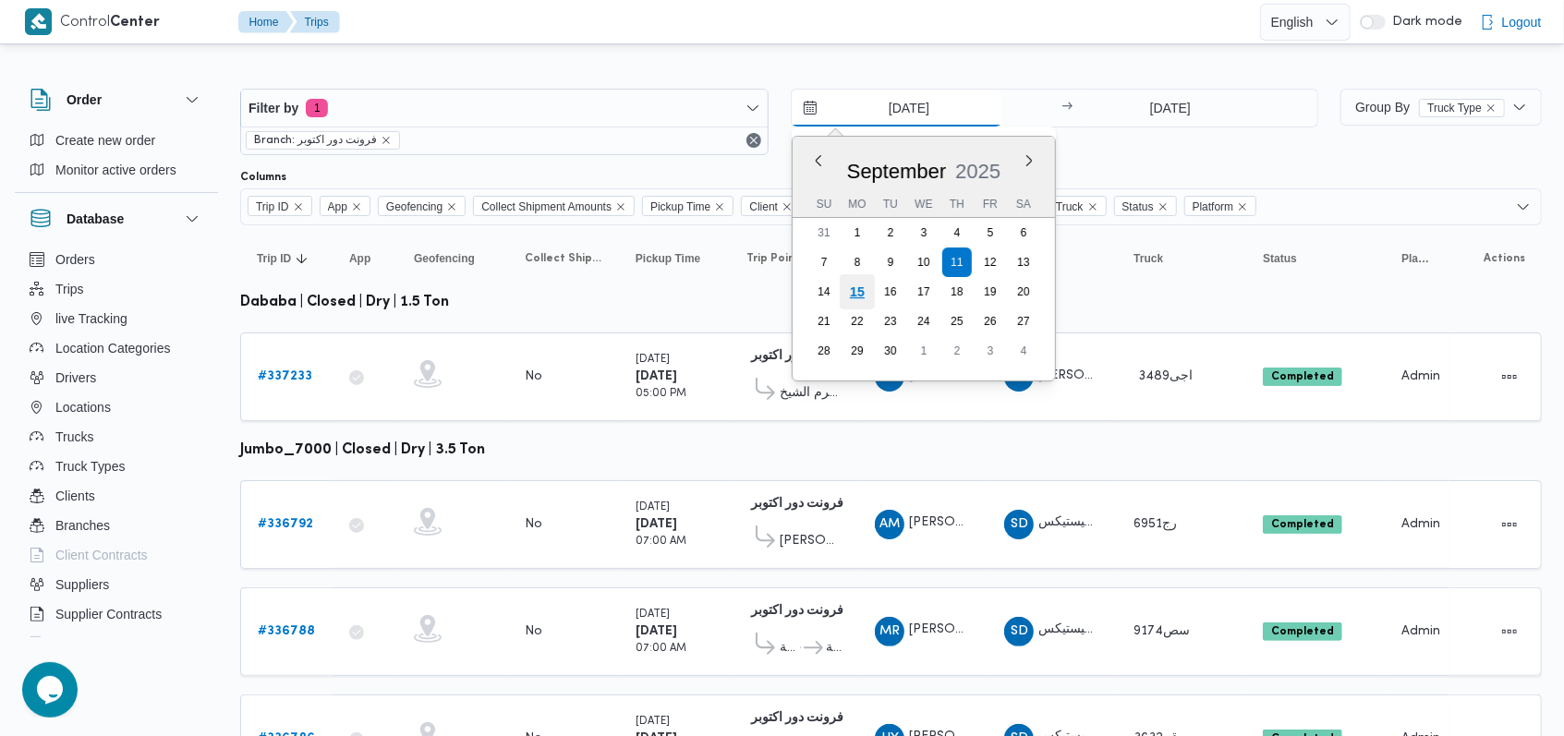
type input "15/9/2025"
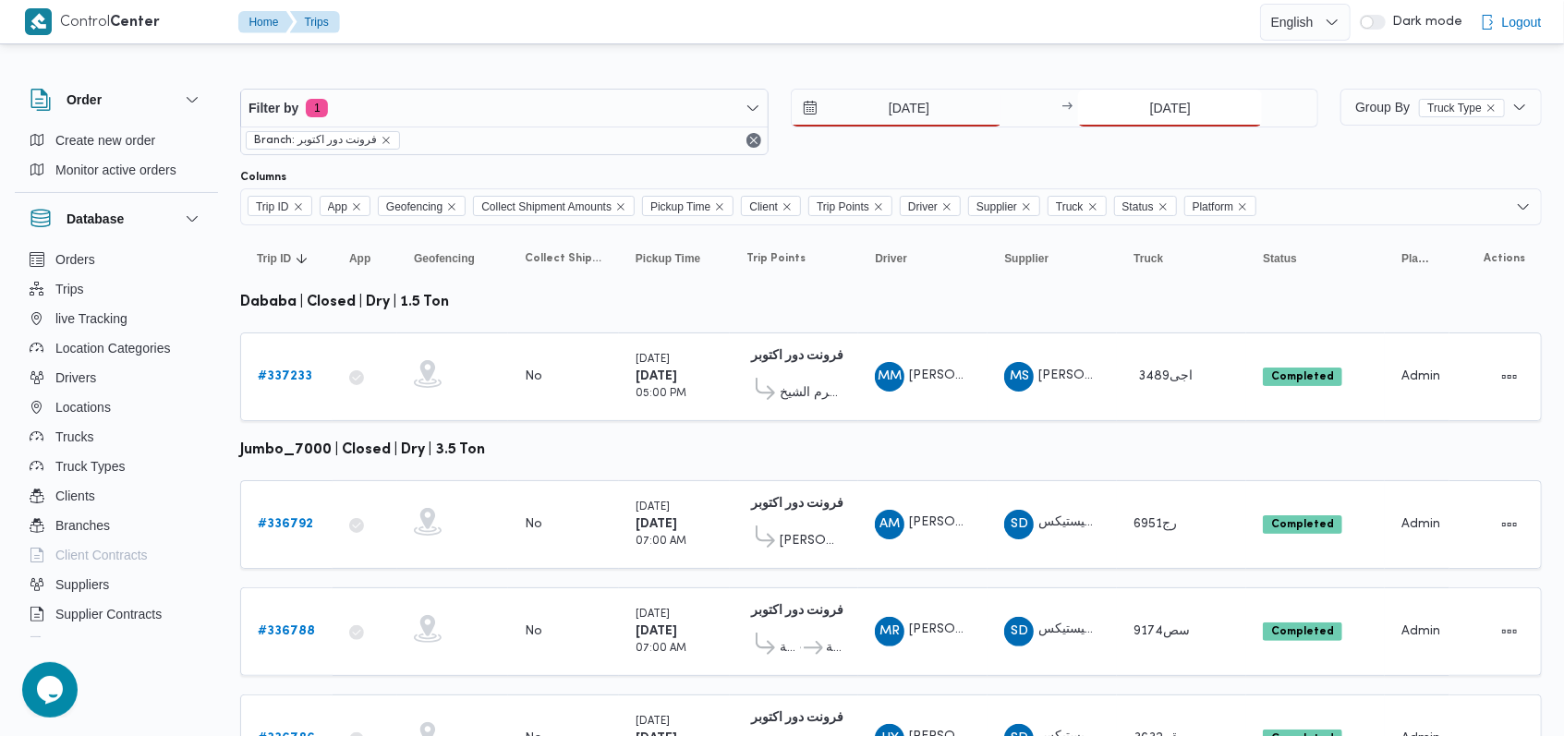
click at [1135, 119] on input "11/9/2025" at bounding box center [1170, 108] width 184 height 37
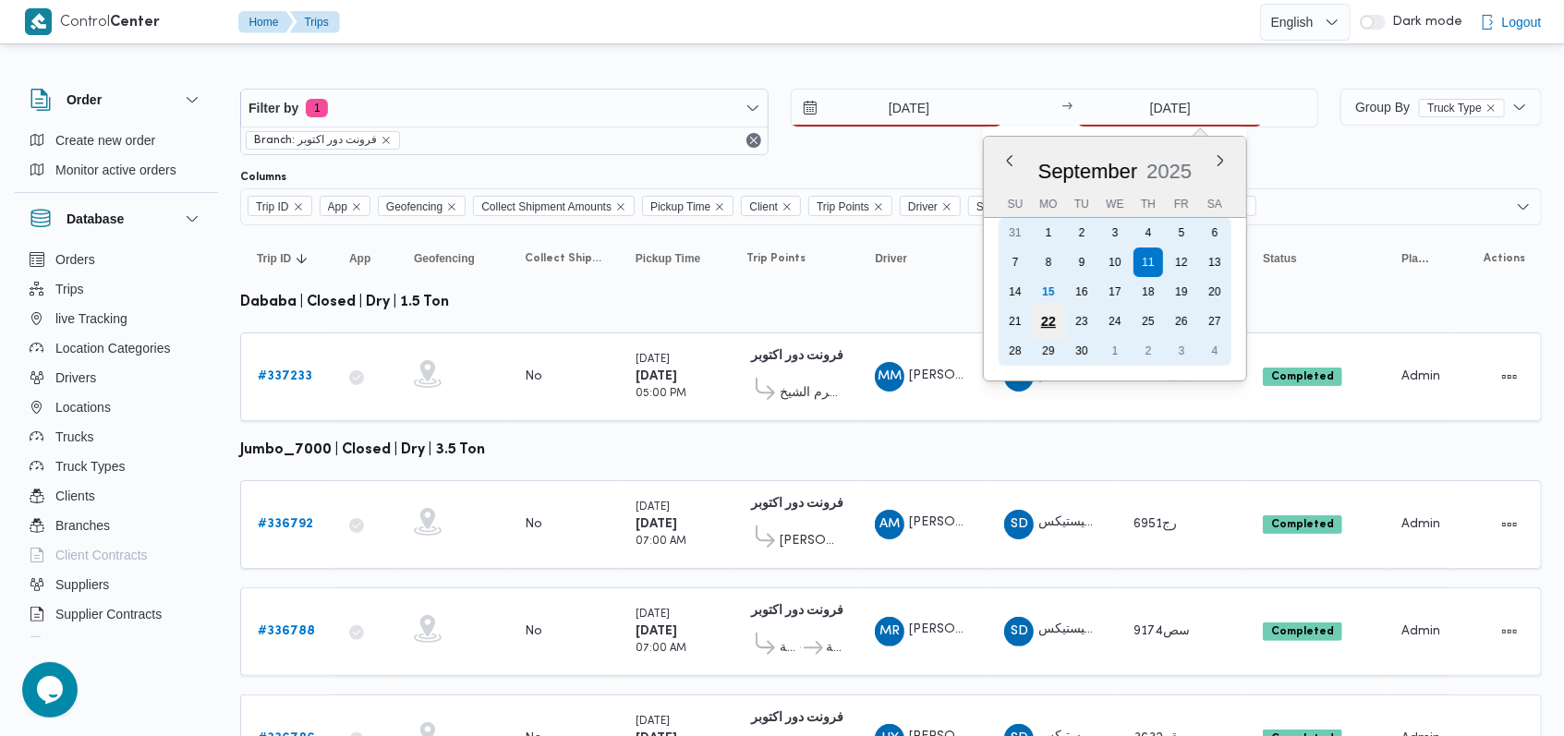
click at [1057, 304] on div "22" at bounding box center [1048, 321] width 35 height 35
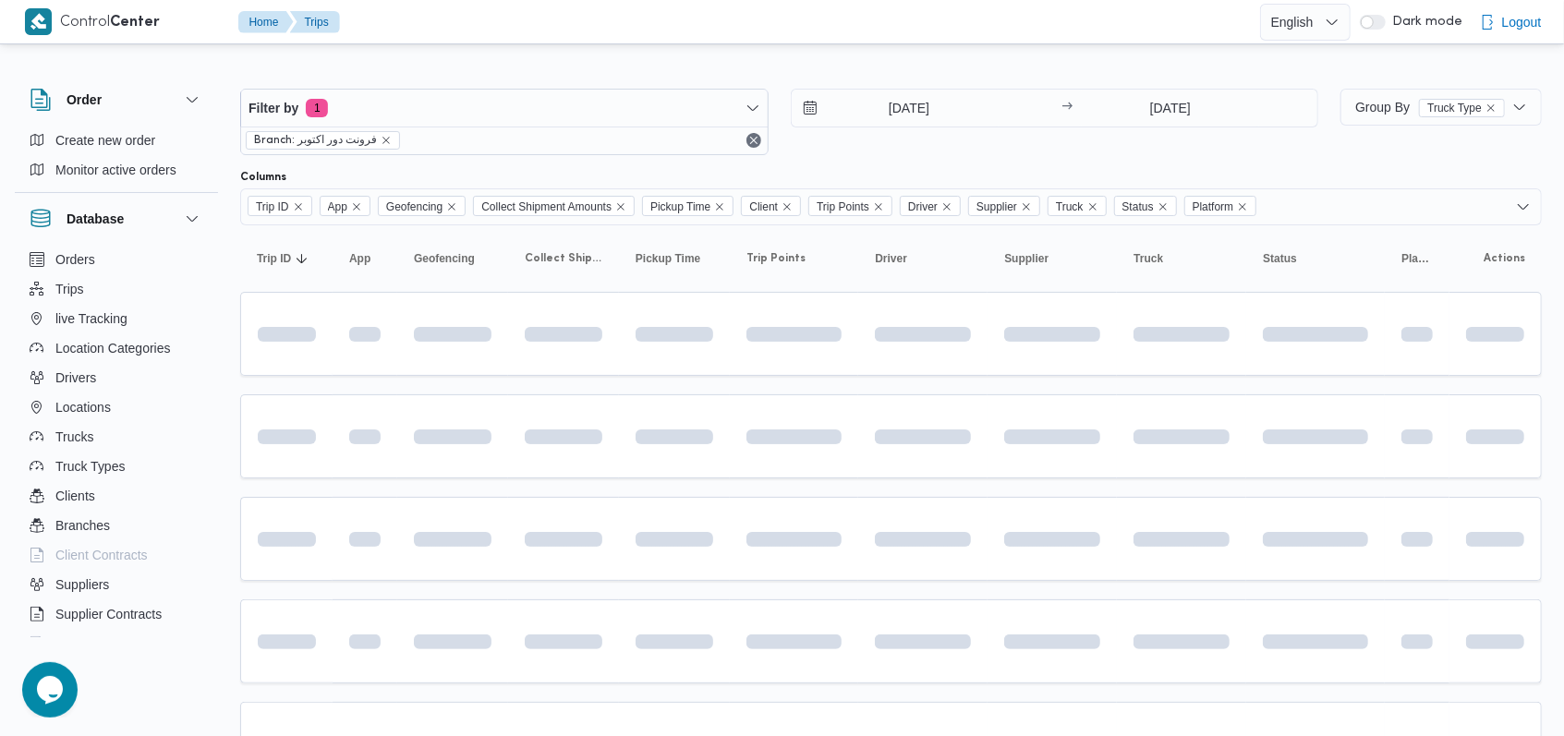
click at [1152, 82] on div "Filter by 1 Branch: فرونت دور اكتوبر 15/9/2025 → 22/9/2025" at bounding box center [779, 122] width 1100 height 89
click at [1145, 118] on input "22/9/2025" at bounding box center [1170, 108] width 184 height 37
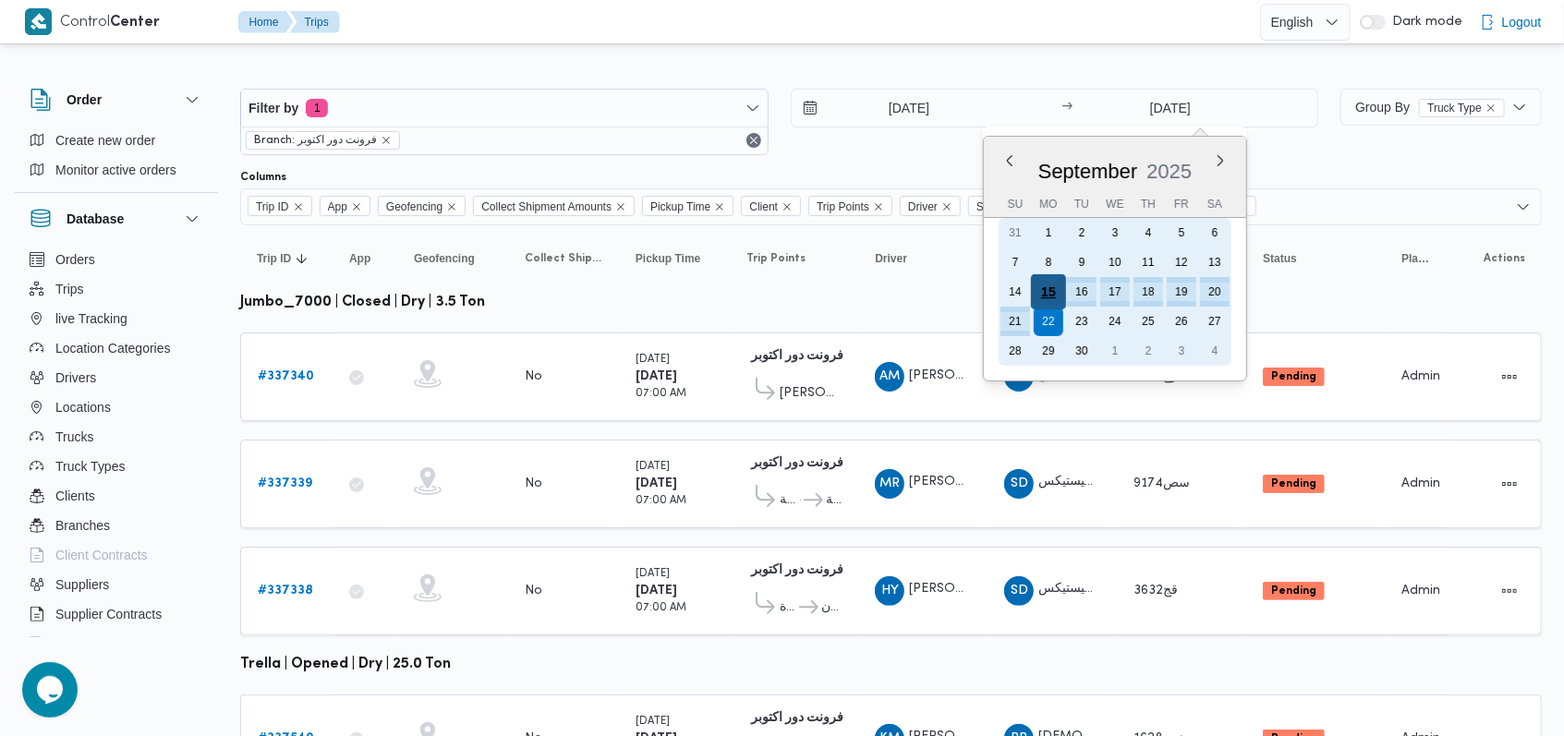
click at [1057, 290] on div "15" at bounding box center [1048, 291] width 35 height 35
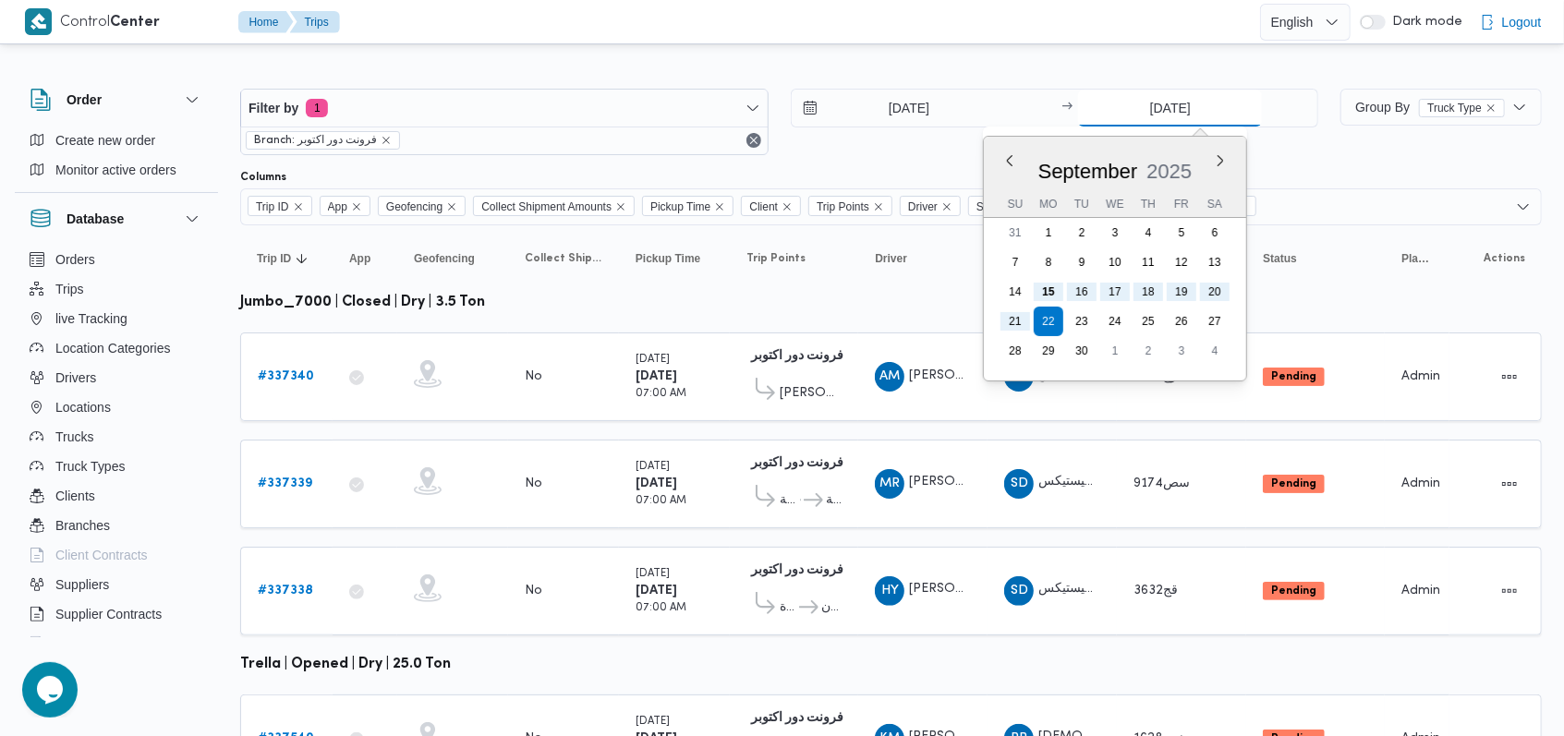
type input "15/9/2025"
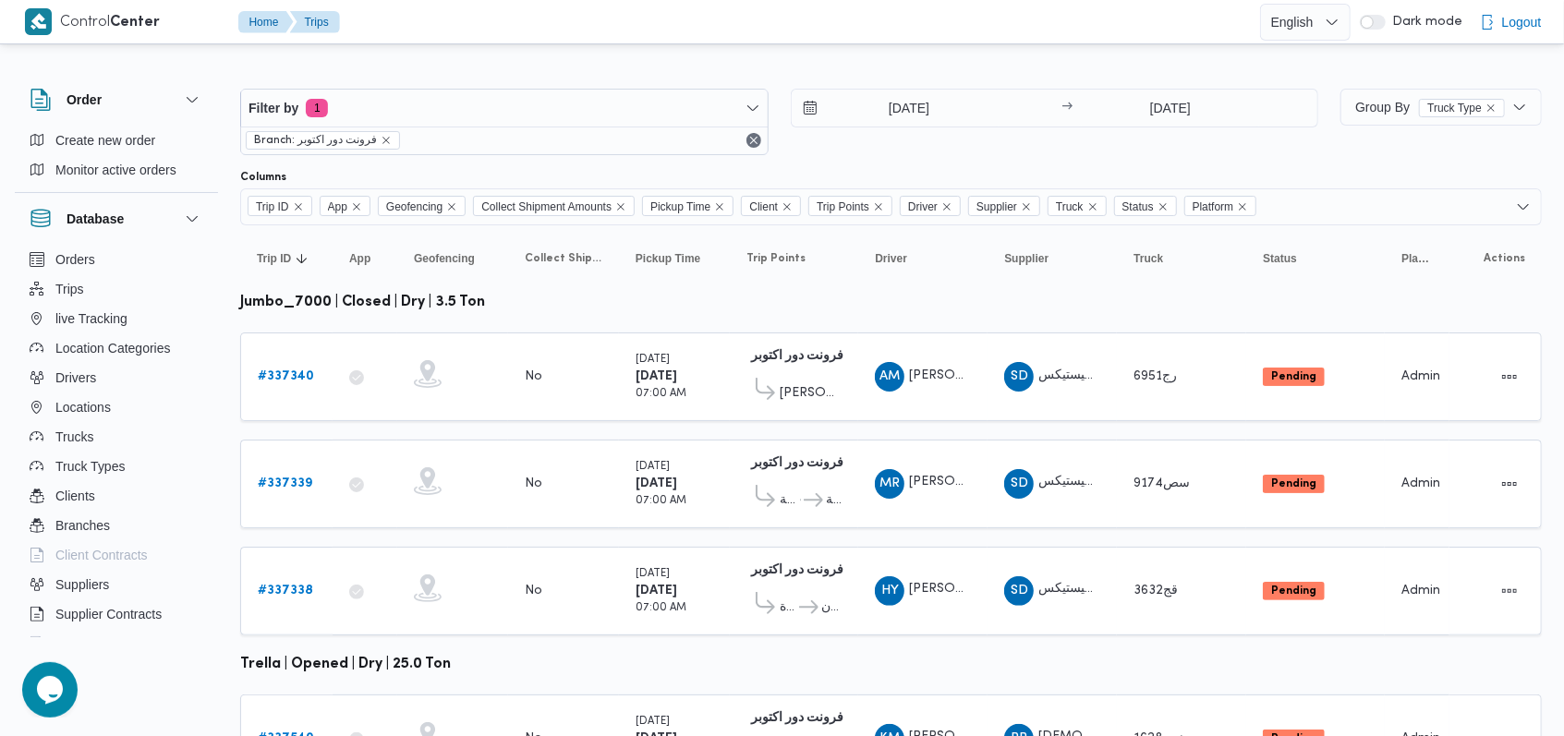
click at [890, 163] on div "Filter by 1 Branch: فرونت دور اكتوبر 15/9/2025 → 15/9/2025" at bounding box center [779, 122] width 1100 height 89
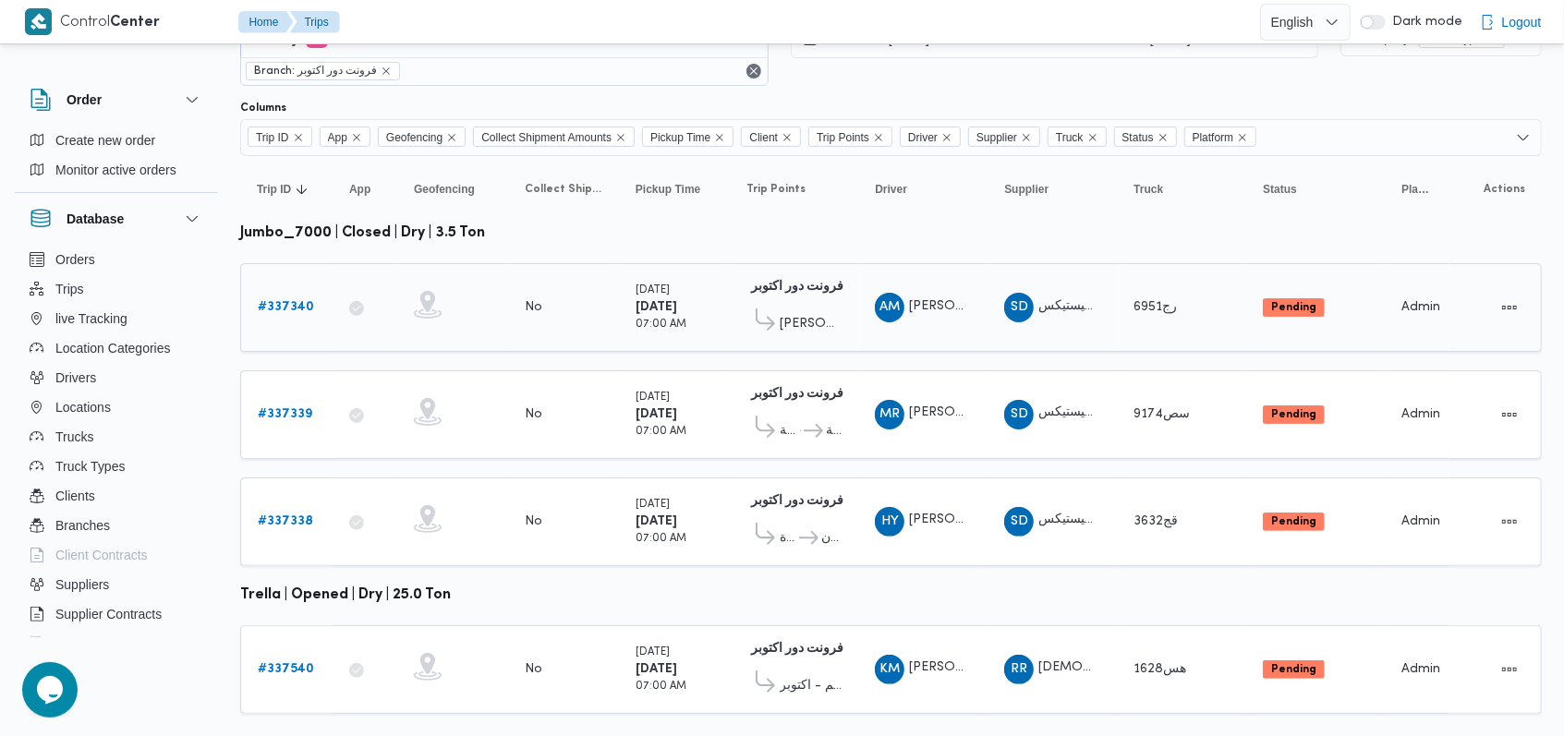
scroll to position [98, 0]
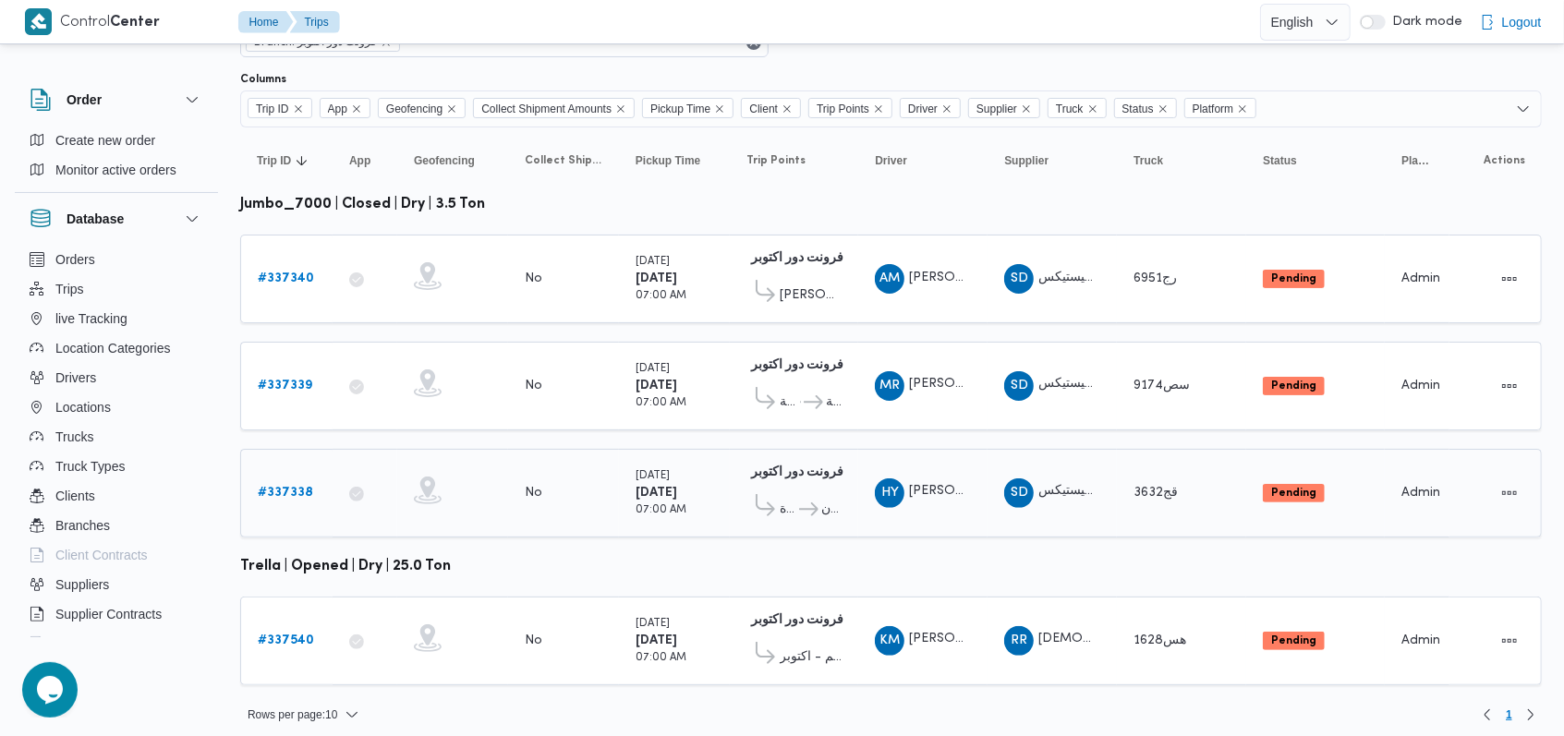
click at [293, 490] on b "# 337338" at bounding box center [285, 493] width 55 height 12
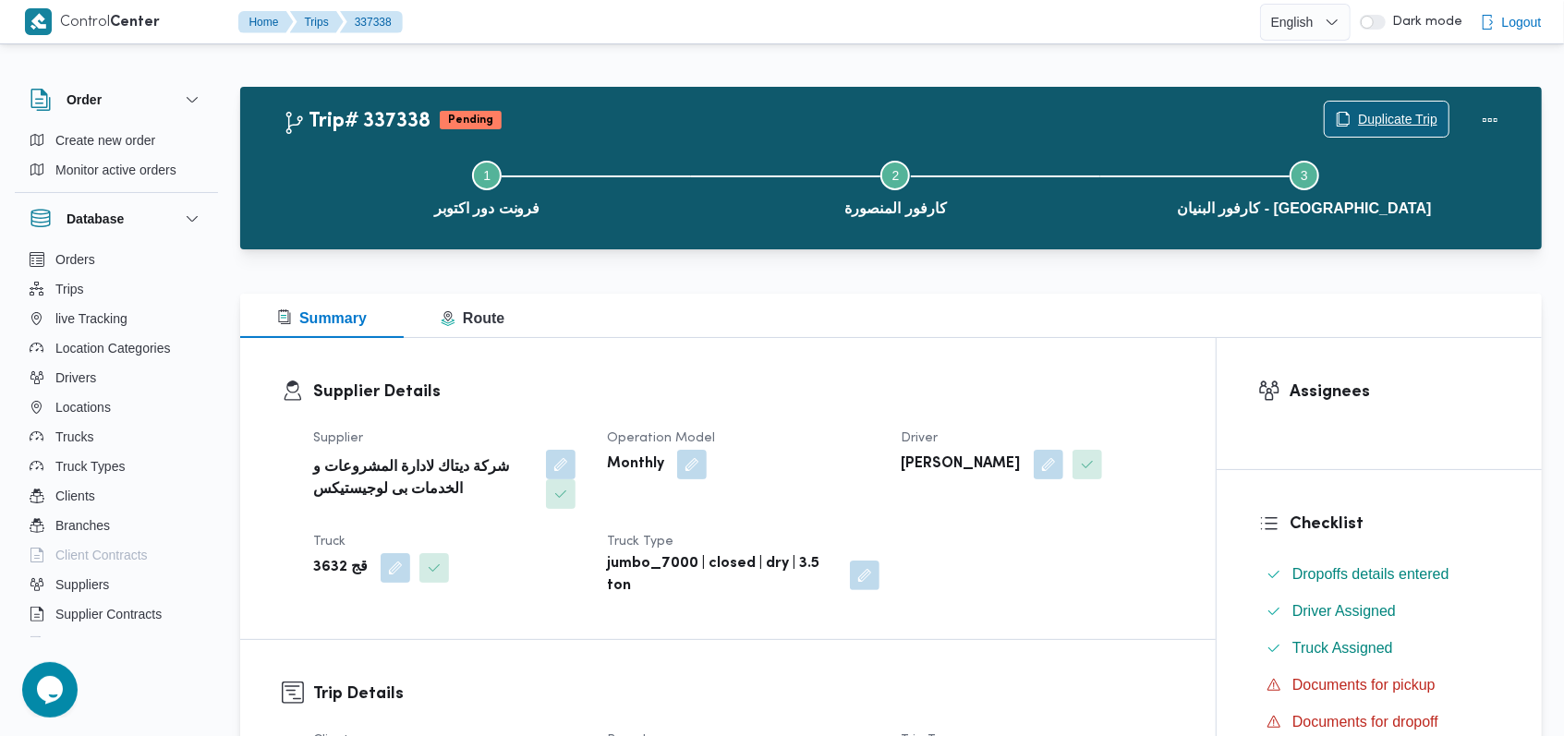
click at [1397, 103] on span "Duplicate Trip" at bounding box center [1387, 119] width 124 height 35
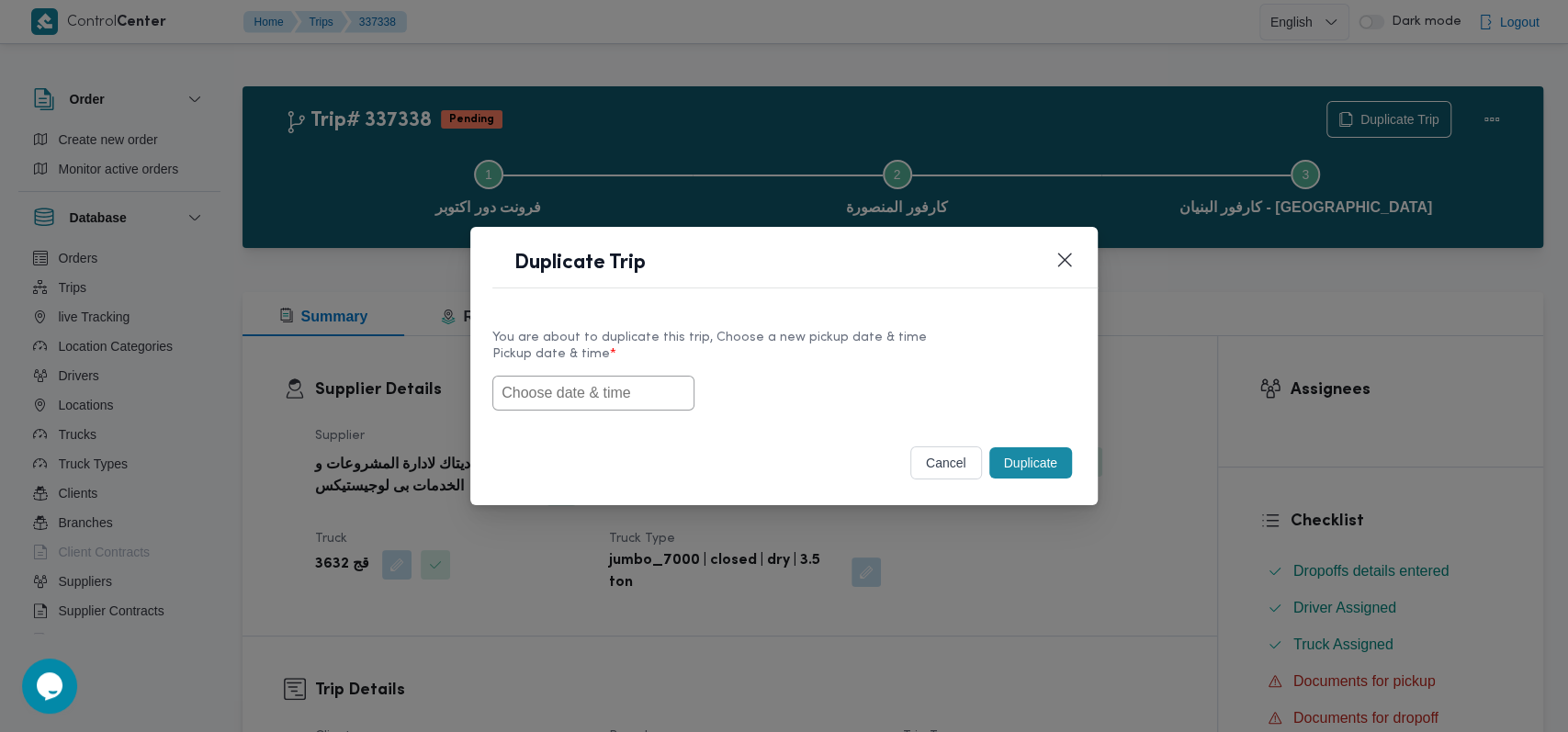
click at [659, 404] on input "text" at bounding box center [593, 393] width 202 height 35
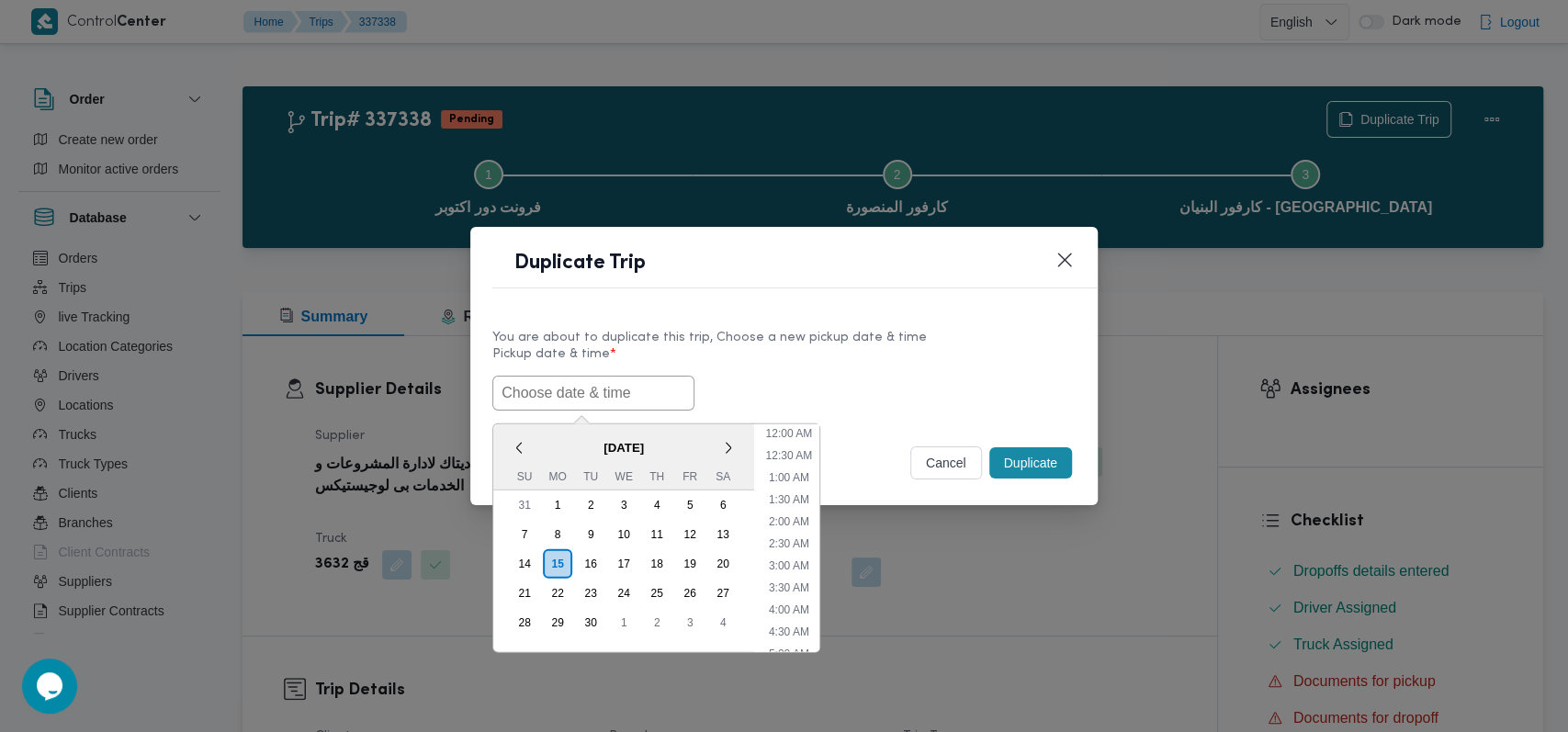
scroll to position [469, 0]
click at [584, 548] on div "16" at bounding box center [590, 563] width 35 height 35
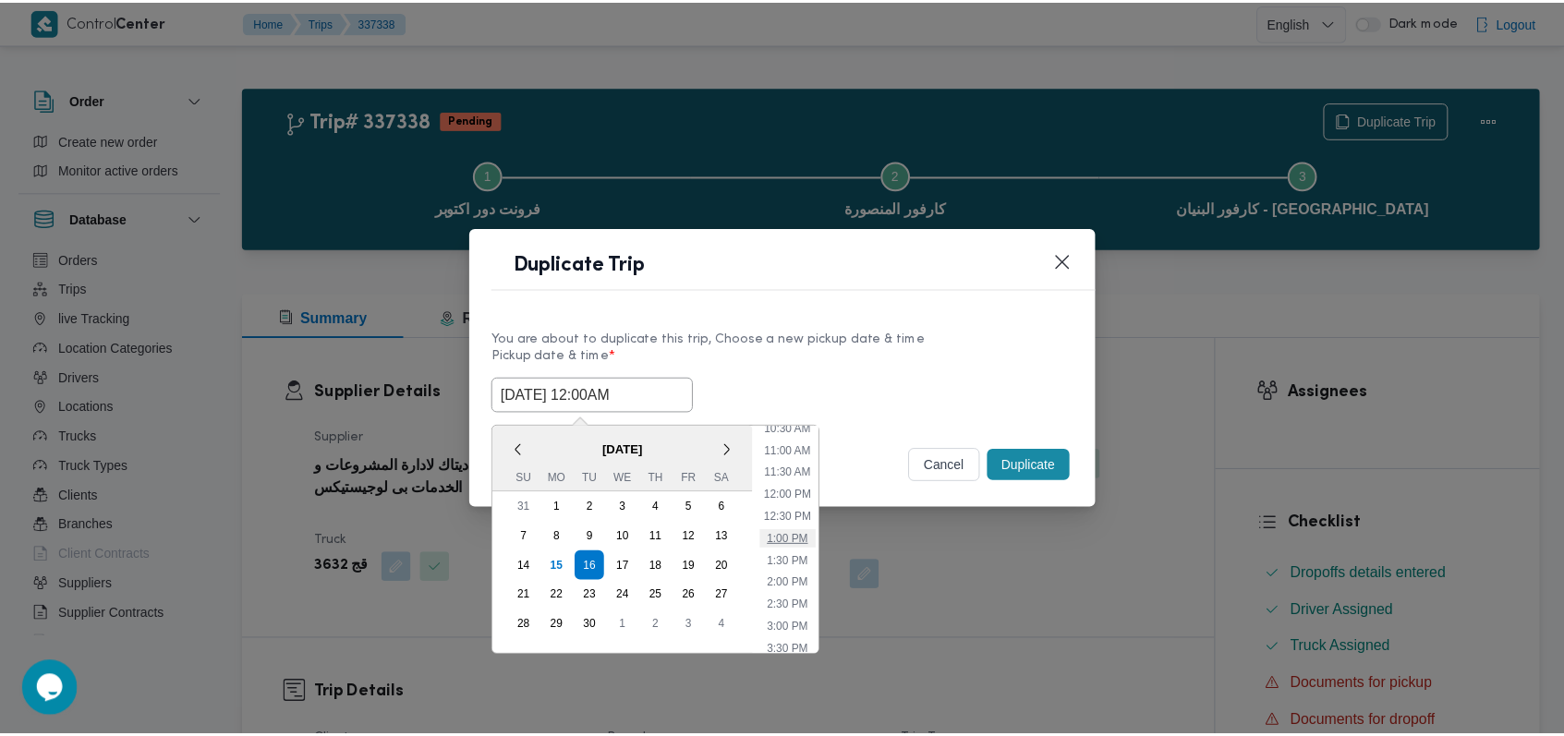
scroll to position [225, 0]
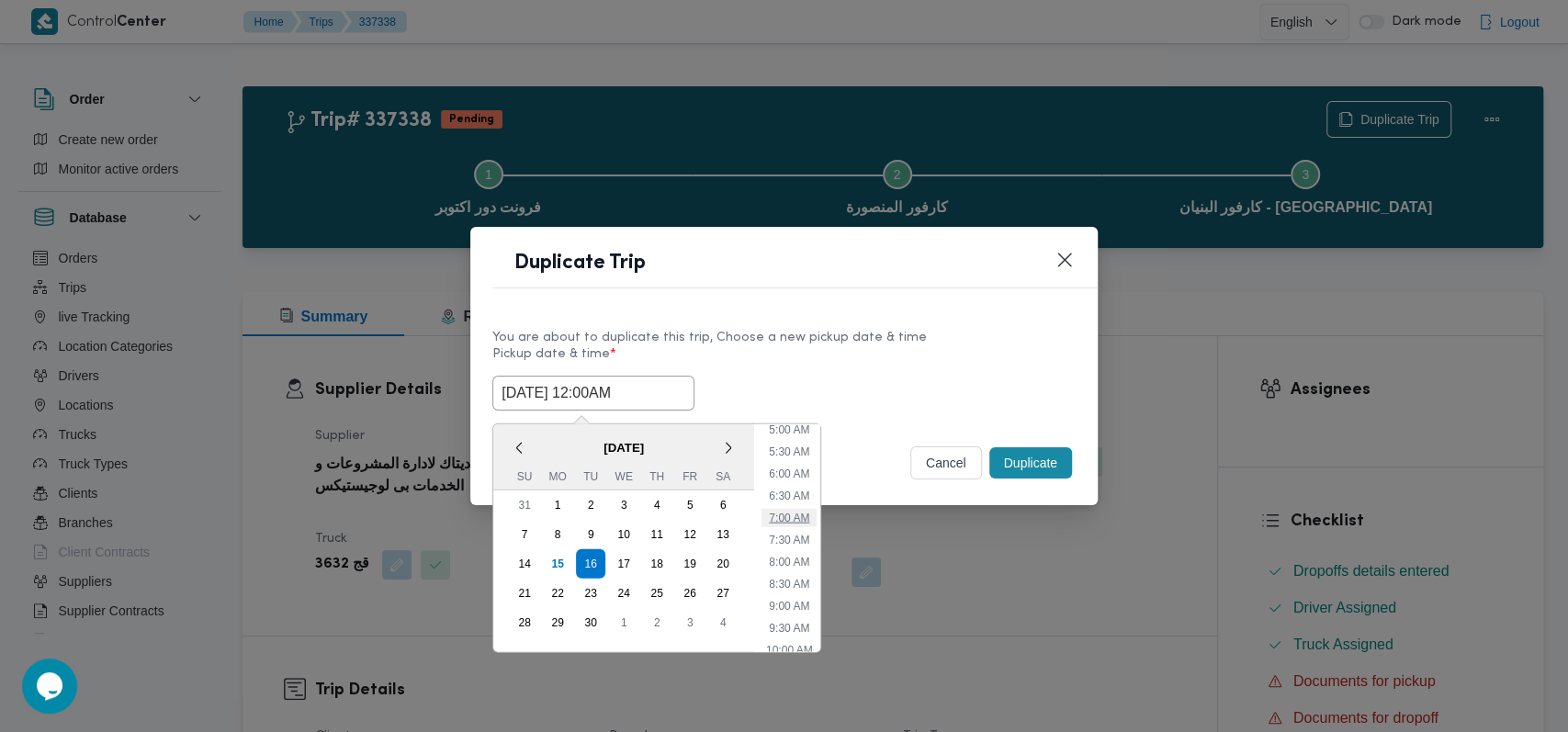
click at [799, 521] on li "7:00 AM" at bounding box center [788, 517] width 55 height 18
type input "16/09/2025 7:00AM"
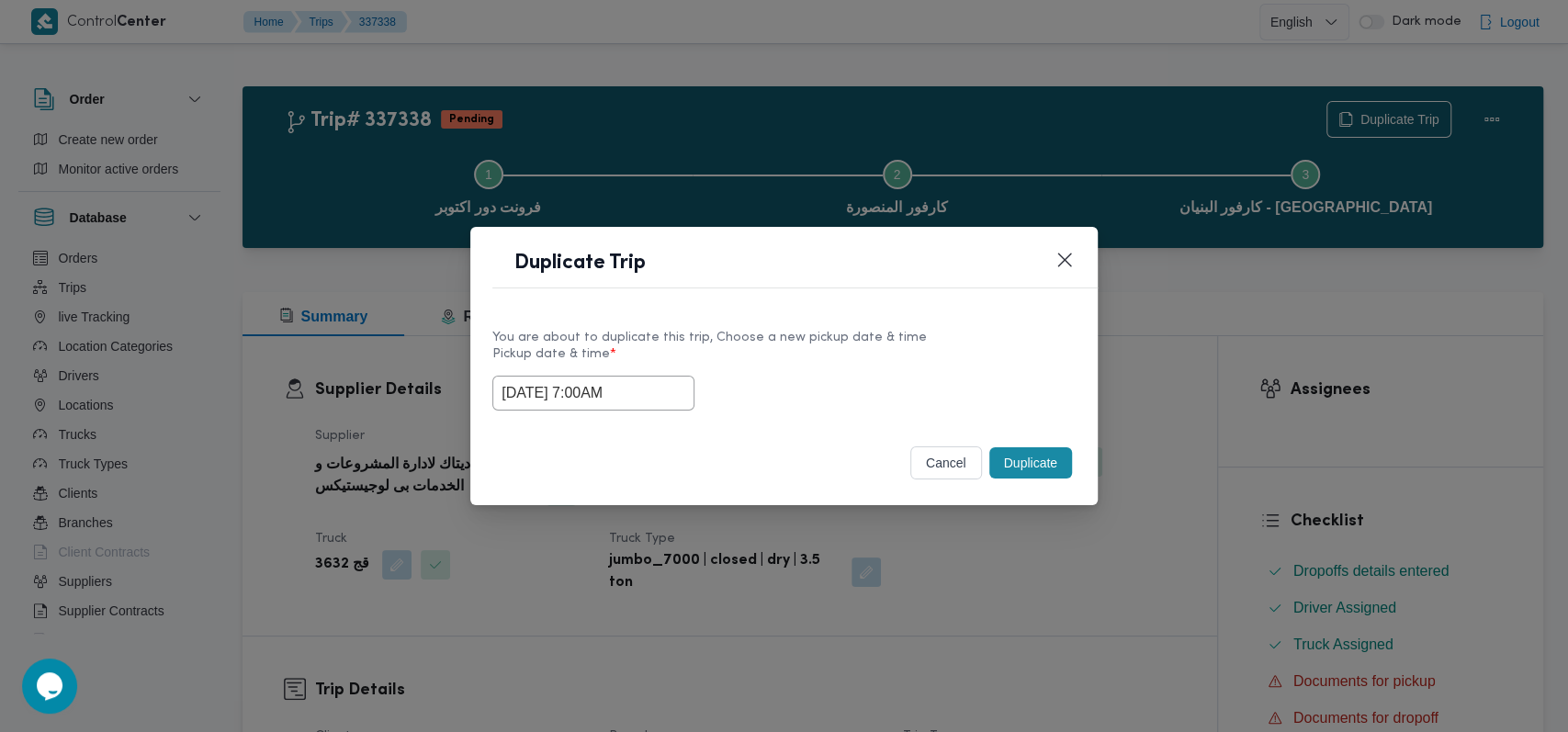
click at [1043, 469] on button "Duplicate" at bounding box center [1030, 462] width 83 height 31
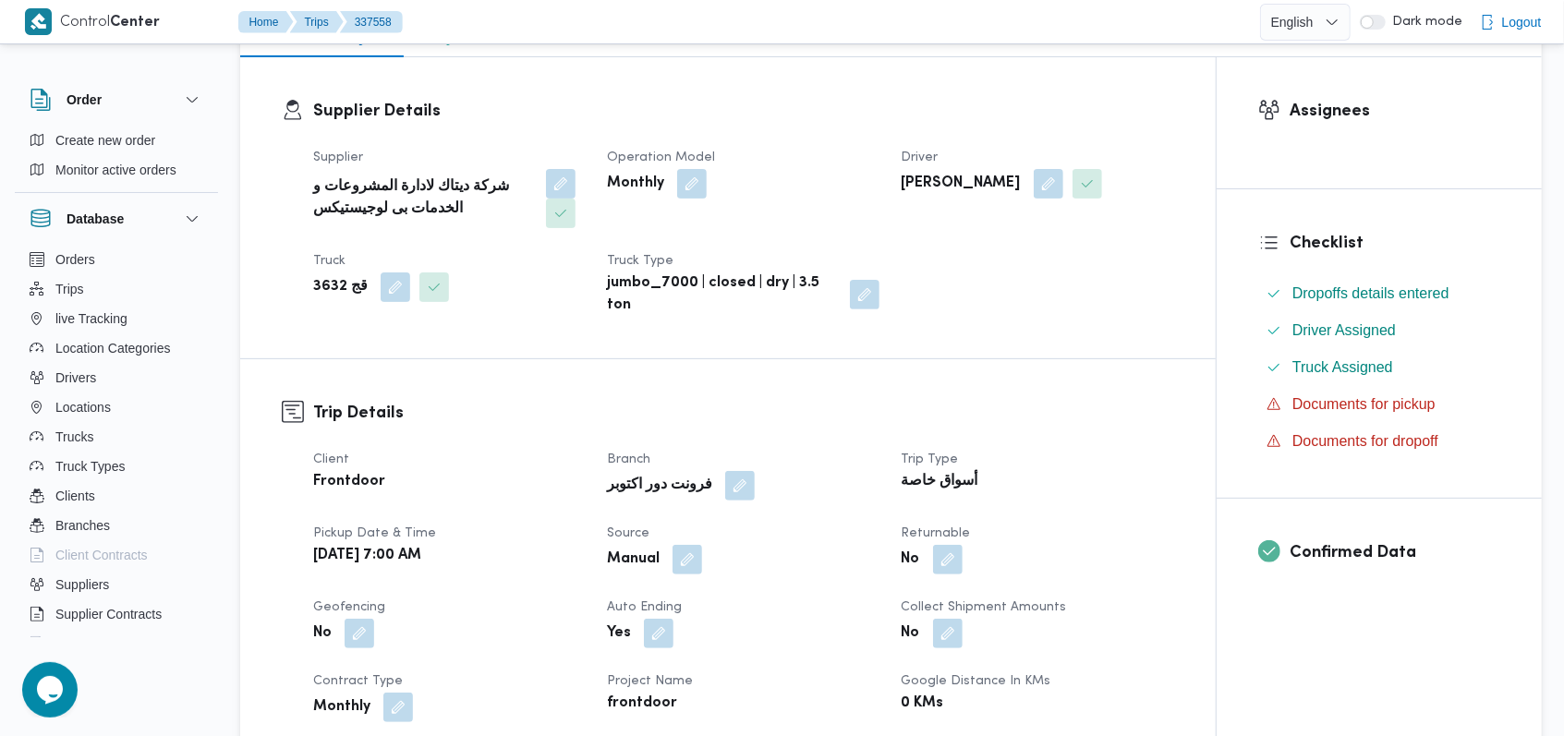
scroll to position [615, 0]
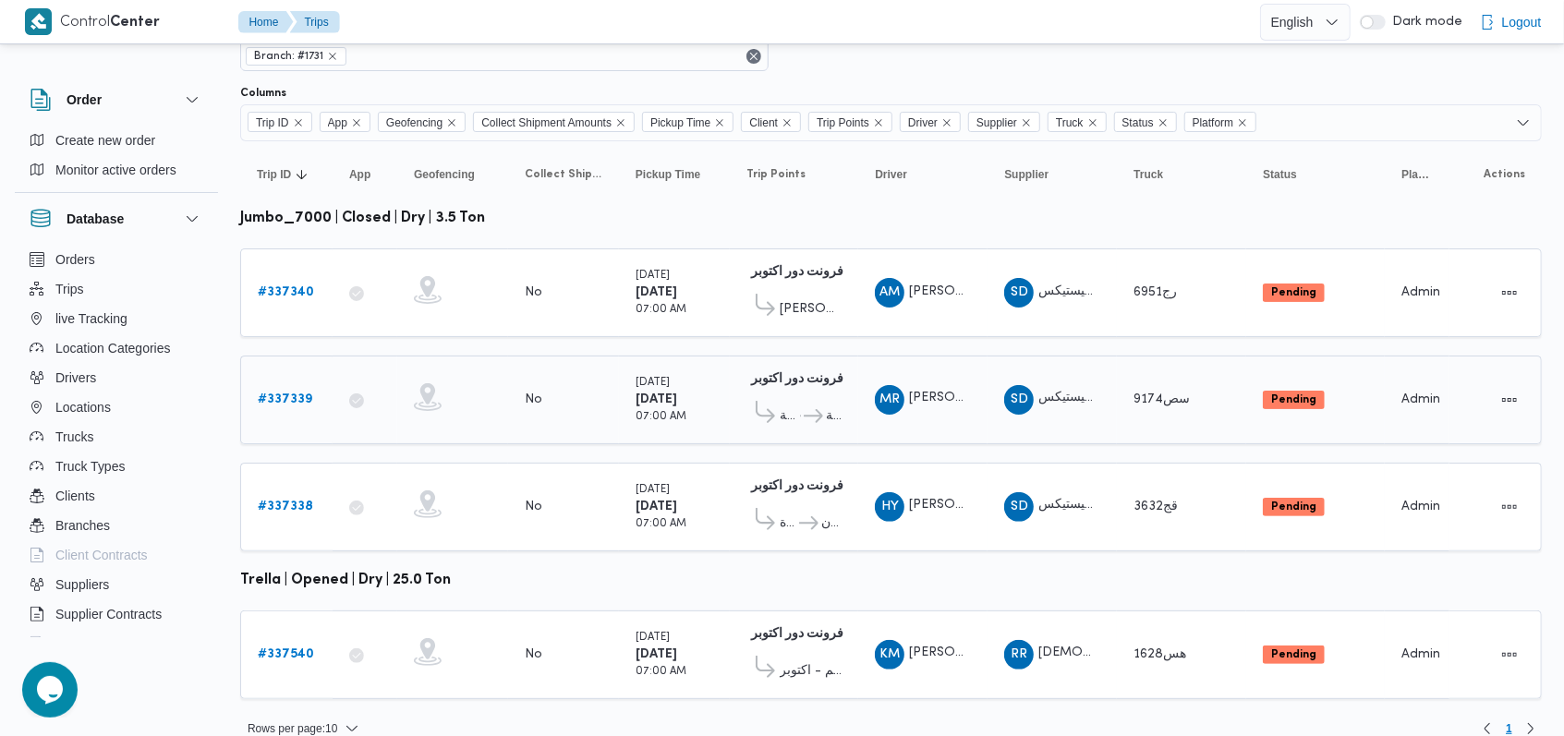
scroll to position [98, 0]
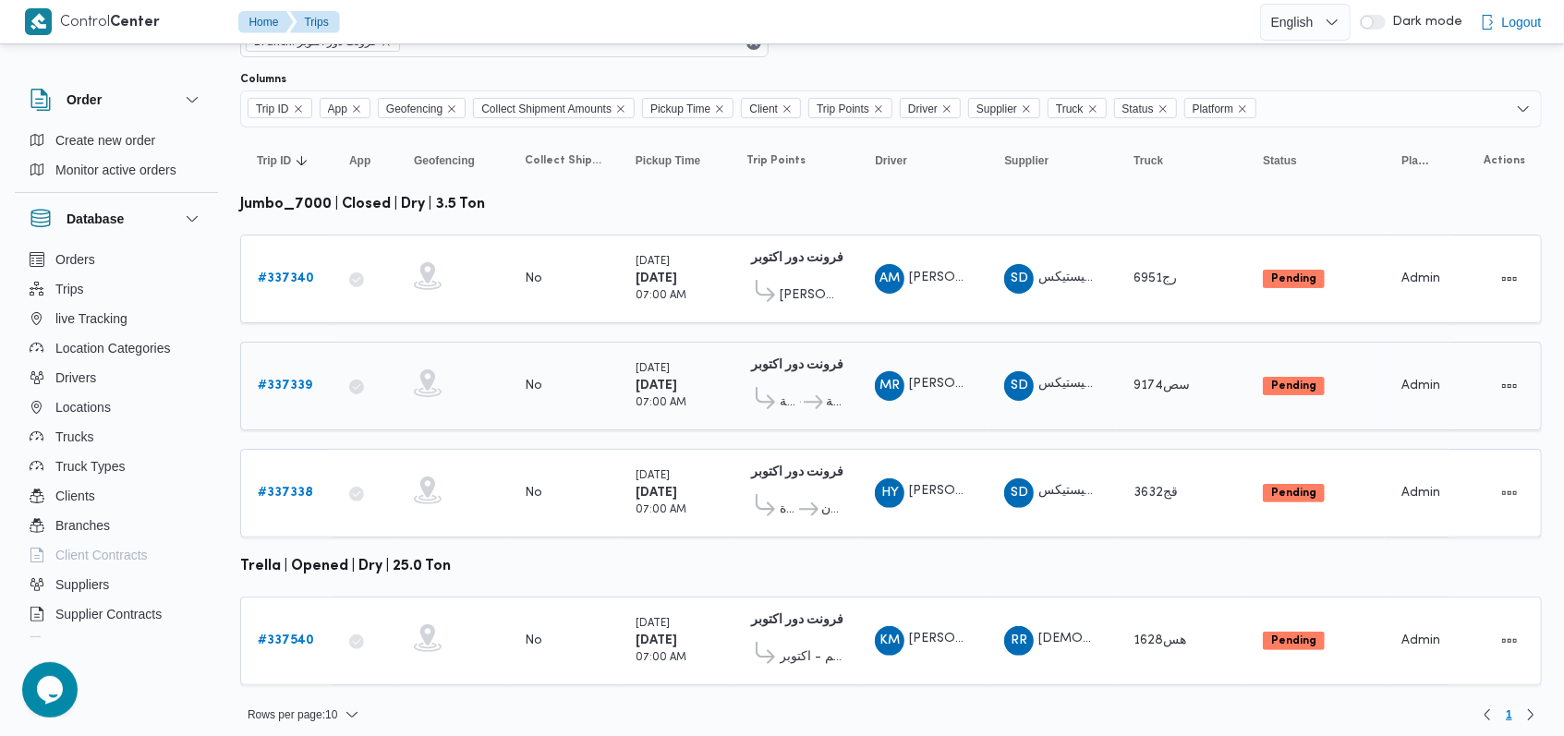
click at [315, 382] on div "# 337339" at bounding box center [286, 386] width 73 height 37
click at [303, 381] on b "# 337339" at bounding box center [285, 386] width 54 height 12
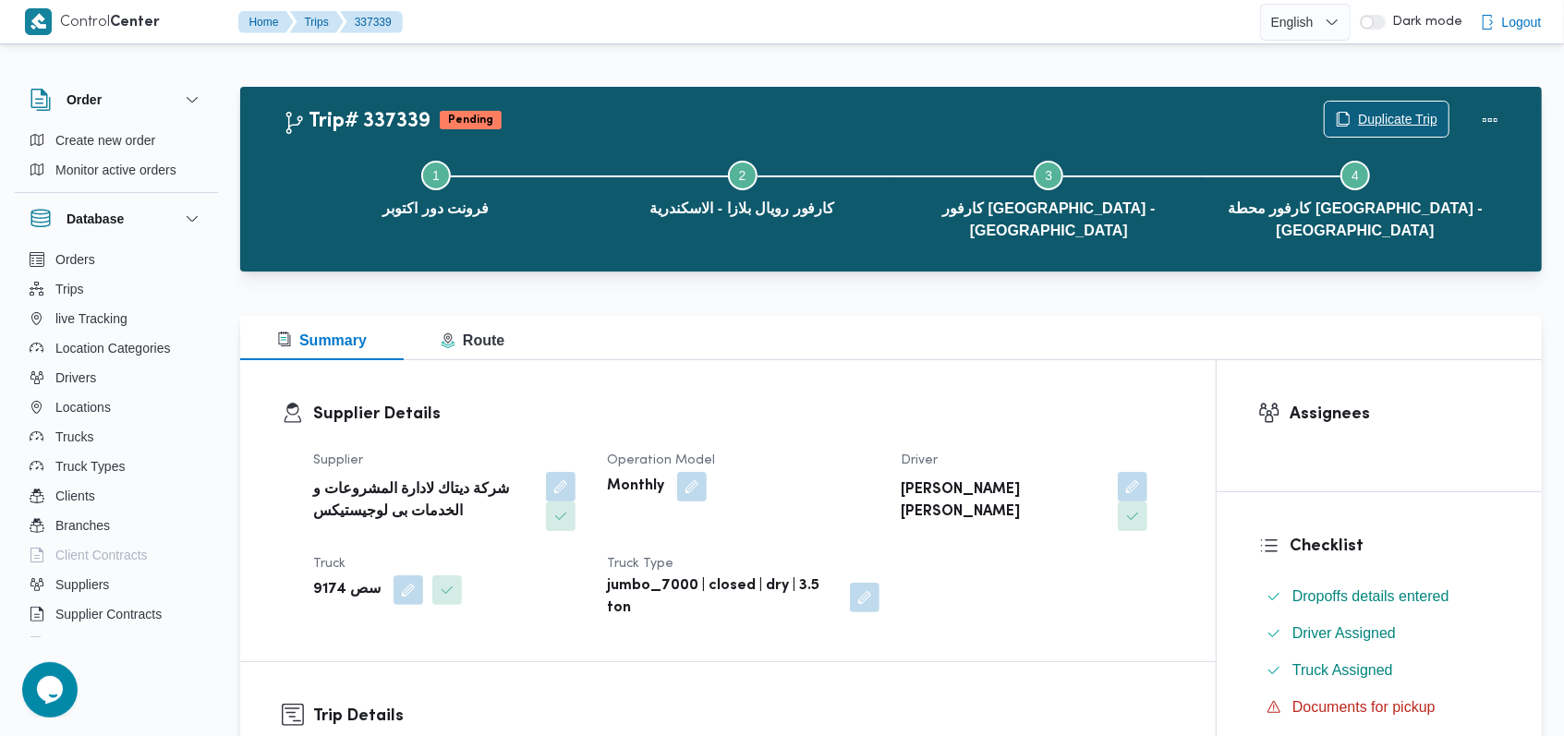
click at [1415, 115] on span "Duplicate Trip" at bounding box center [1397, 119] width 79 height 22
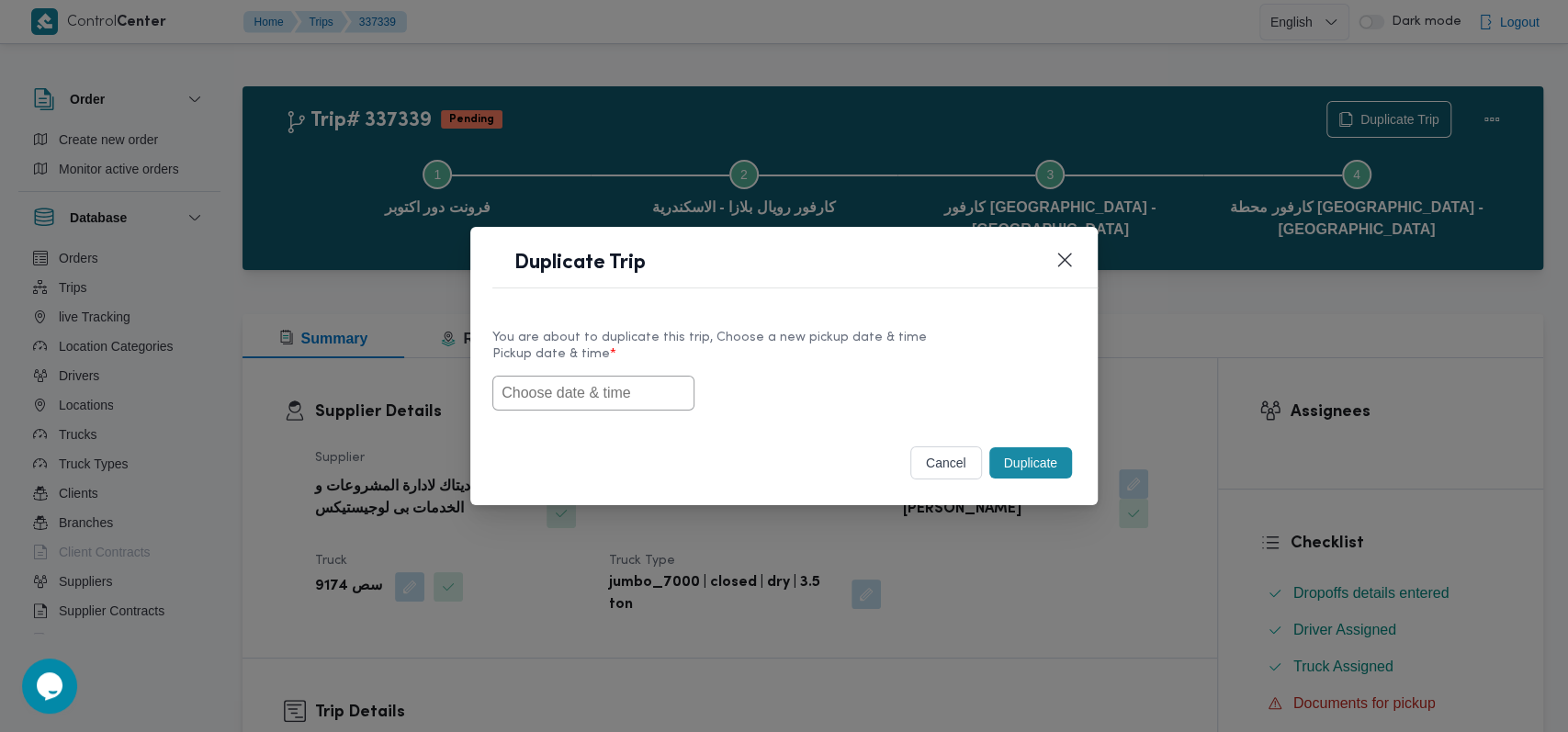
click at [610, 415] on div "You are about to duplicate this trip, Choose a new pickup date & time Pickup da…" at bounding box center [784, 369] width 627 height 117
click at [610, 398] on input "text" at bounding box center [593, 393] width 202 height 35
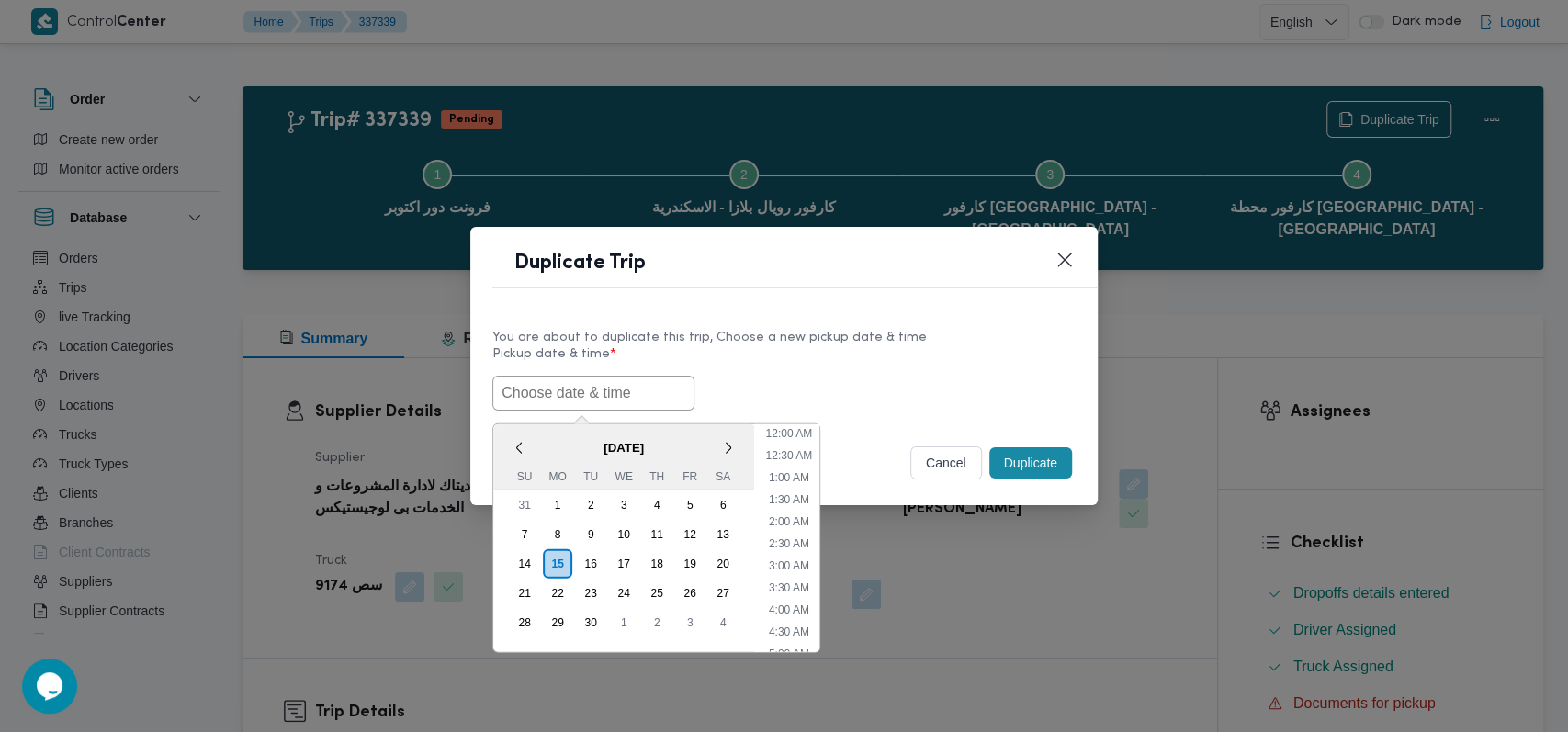
scroll to position [469, 0]
click at [600, 564] on div "16" at bounding box center [590, 563] width 35 height 35
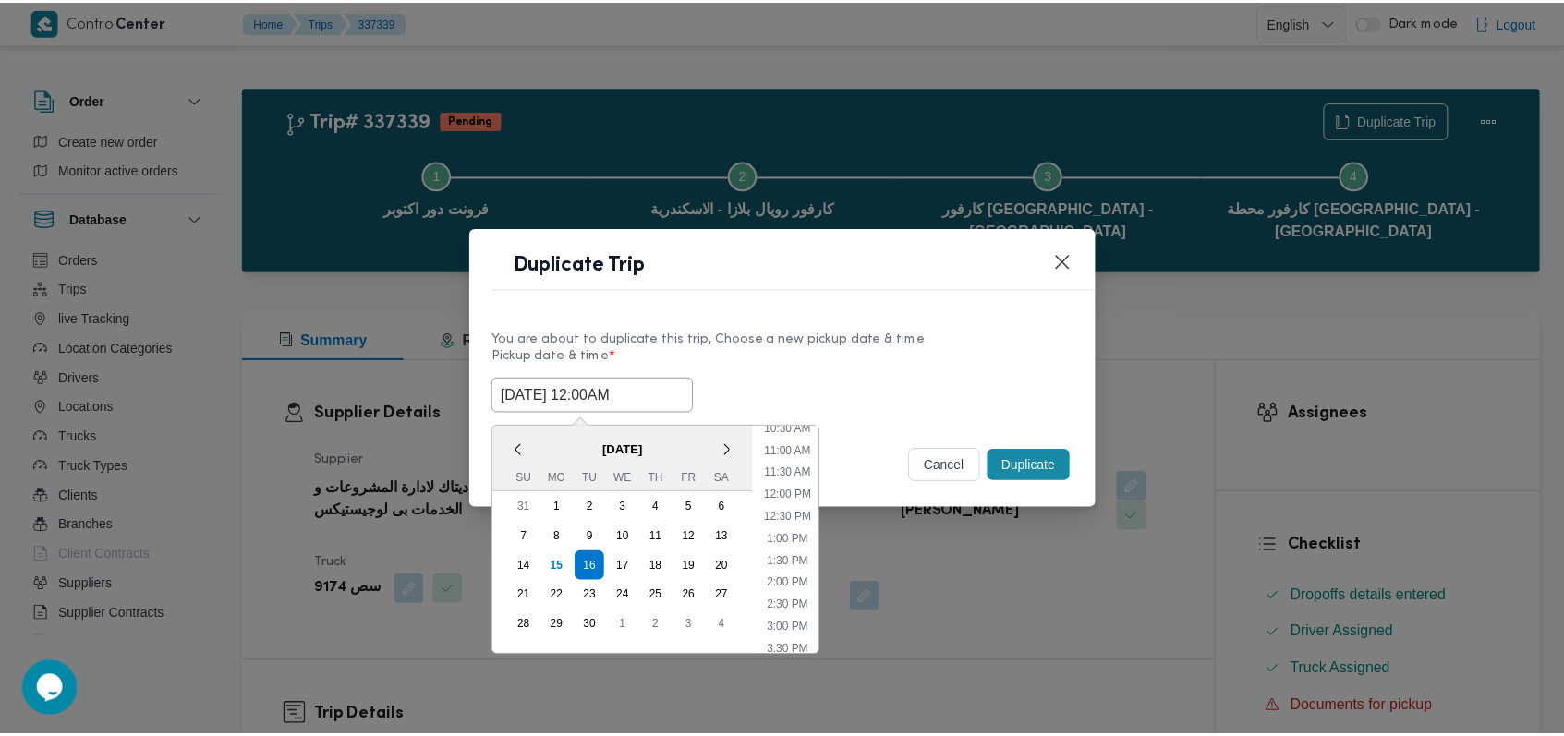
scroll to position [225, 0]
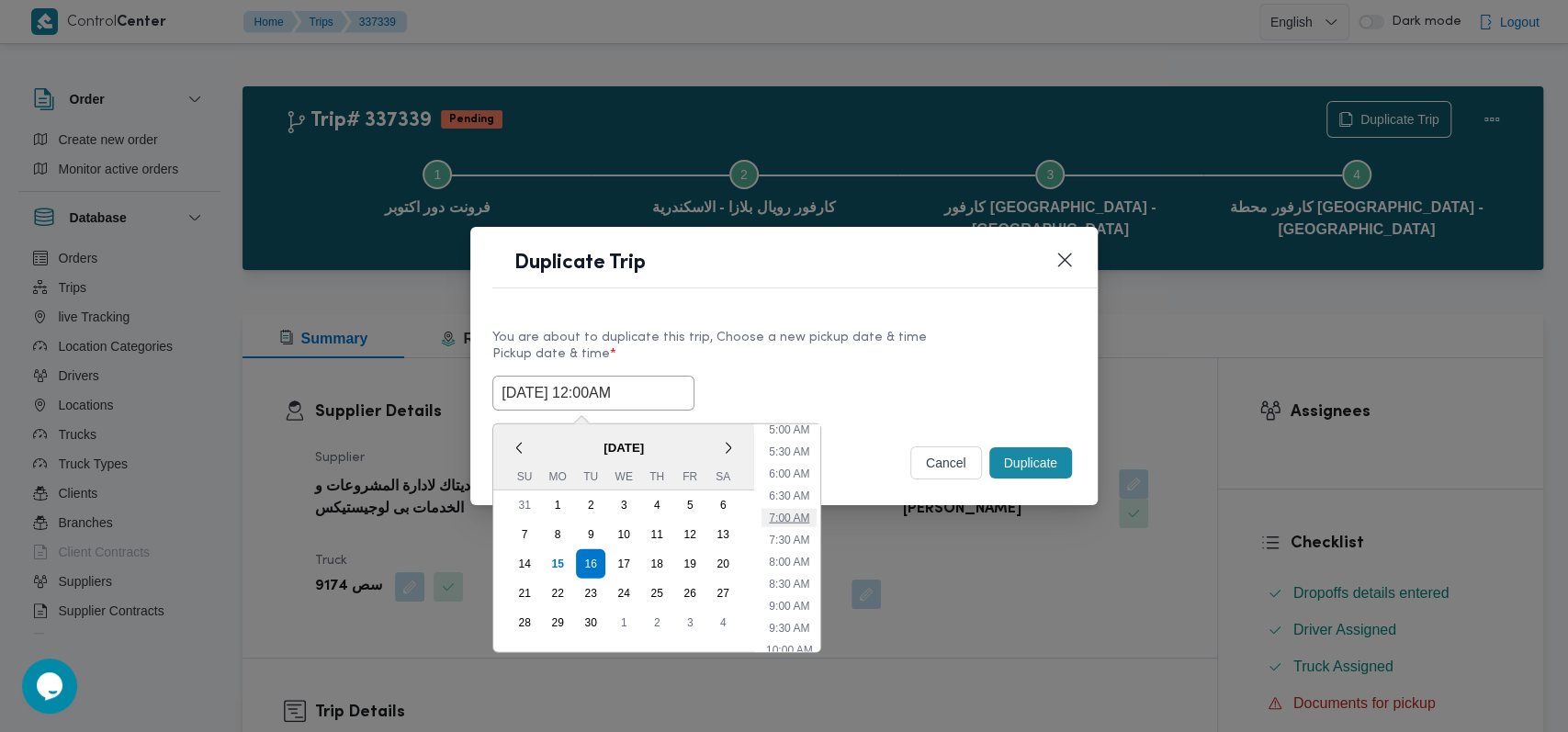
click at [789, 514] on li "7:00 AM" at bounding box center [788, 517] width 55 height 18
type input "16/09/2025 7:00AM"
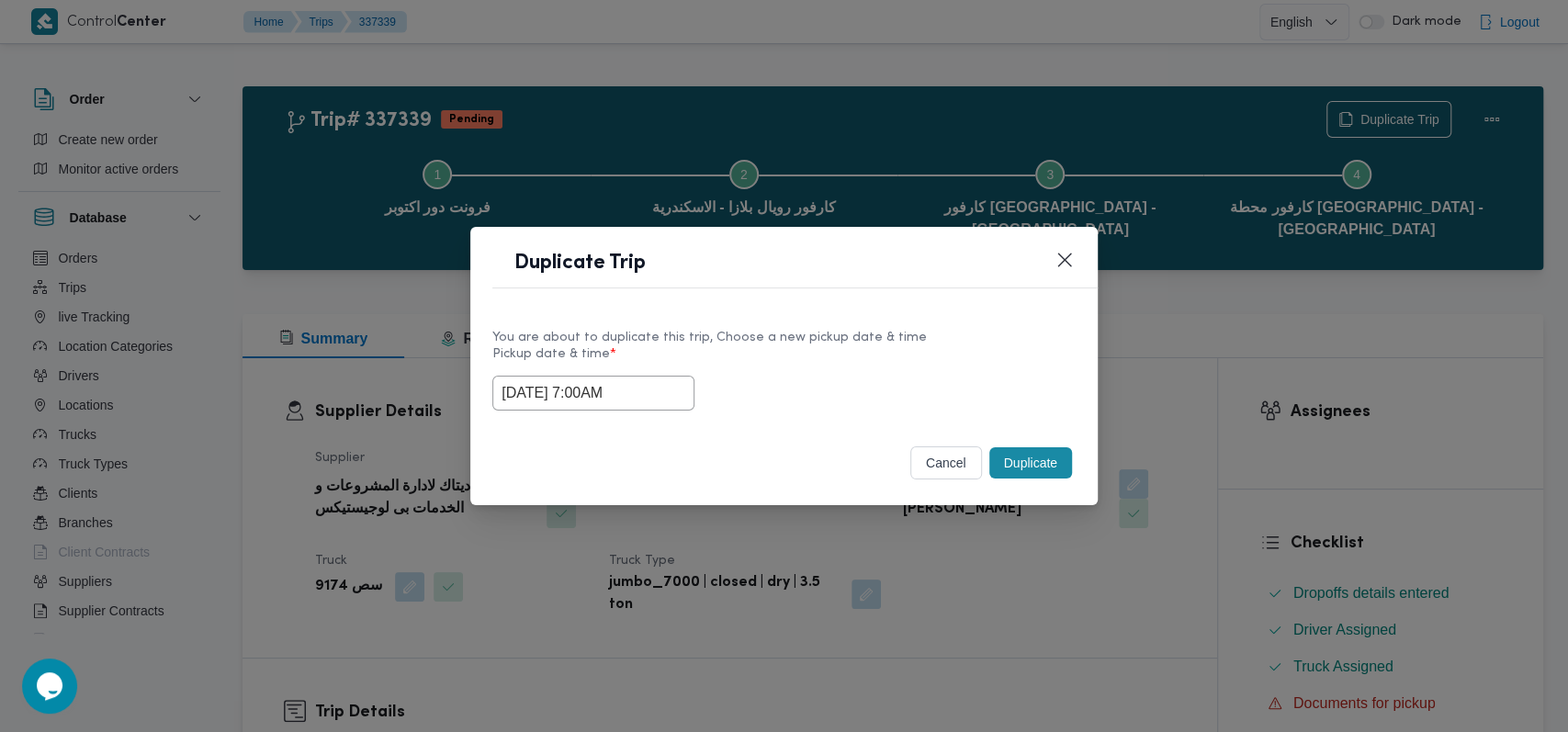
click at [1018, 456] on button "Duplicate" at bounding box center [1030, 462] width 83 height 31
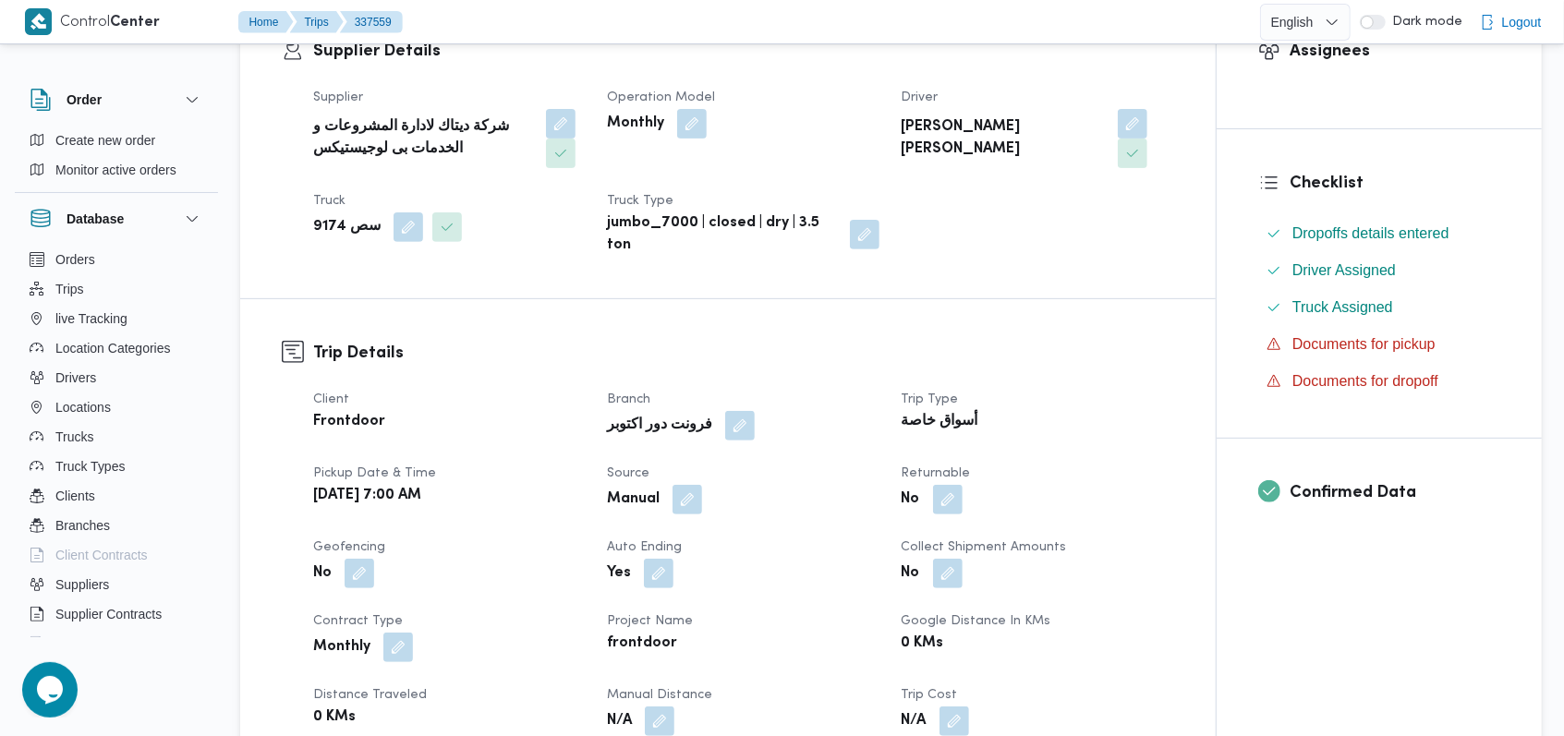
scroll to position [369, 0]
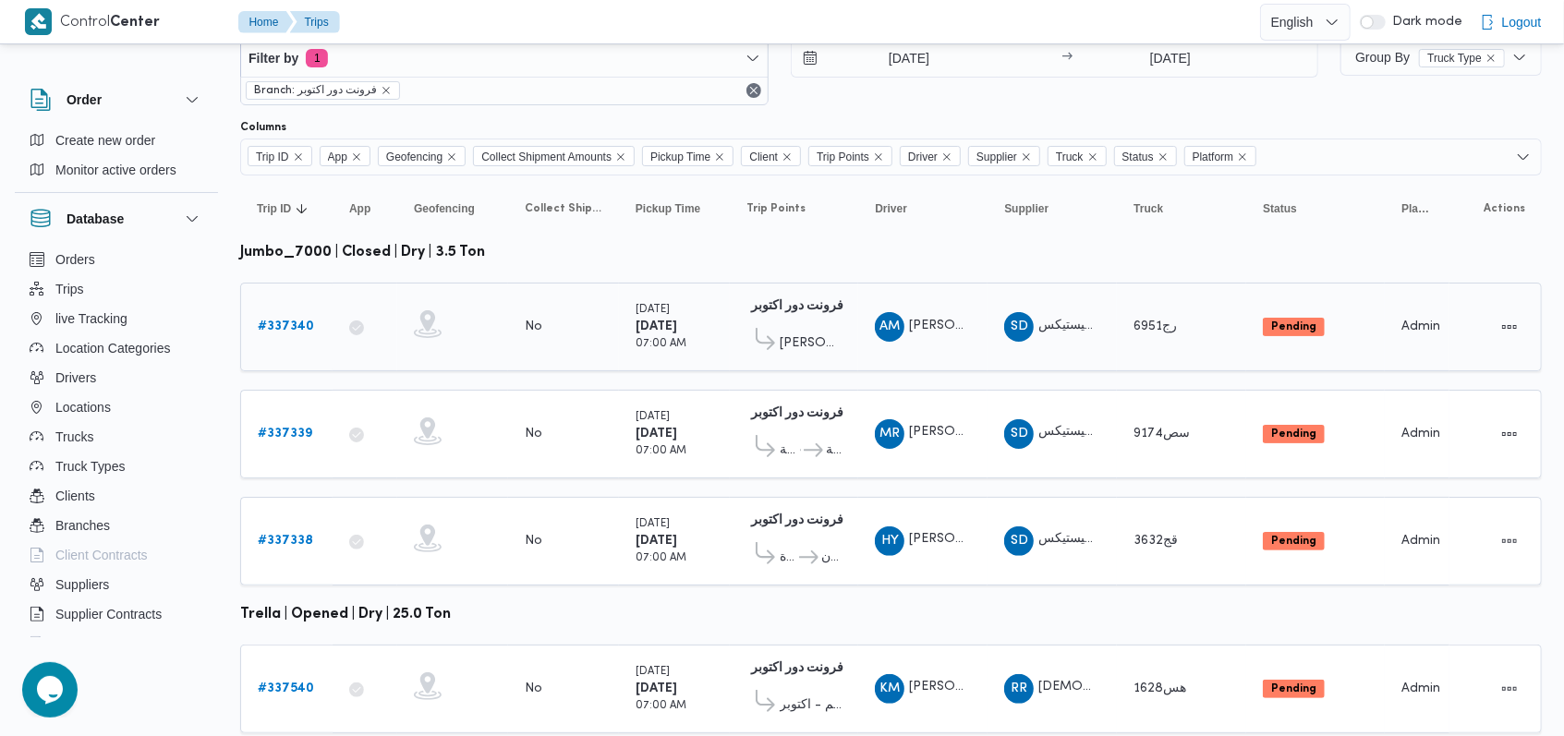
scroll to position [98, 0]
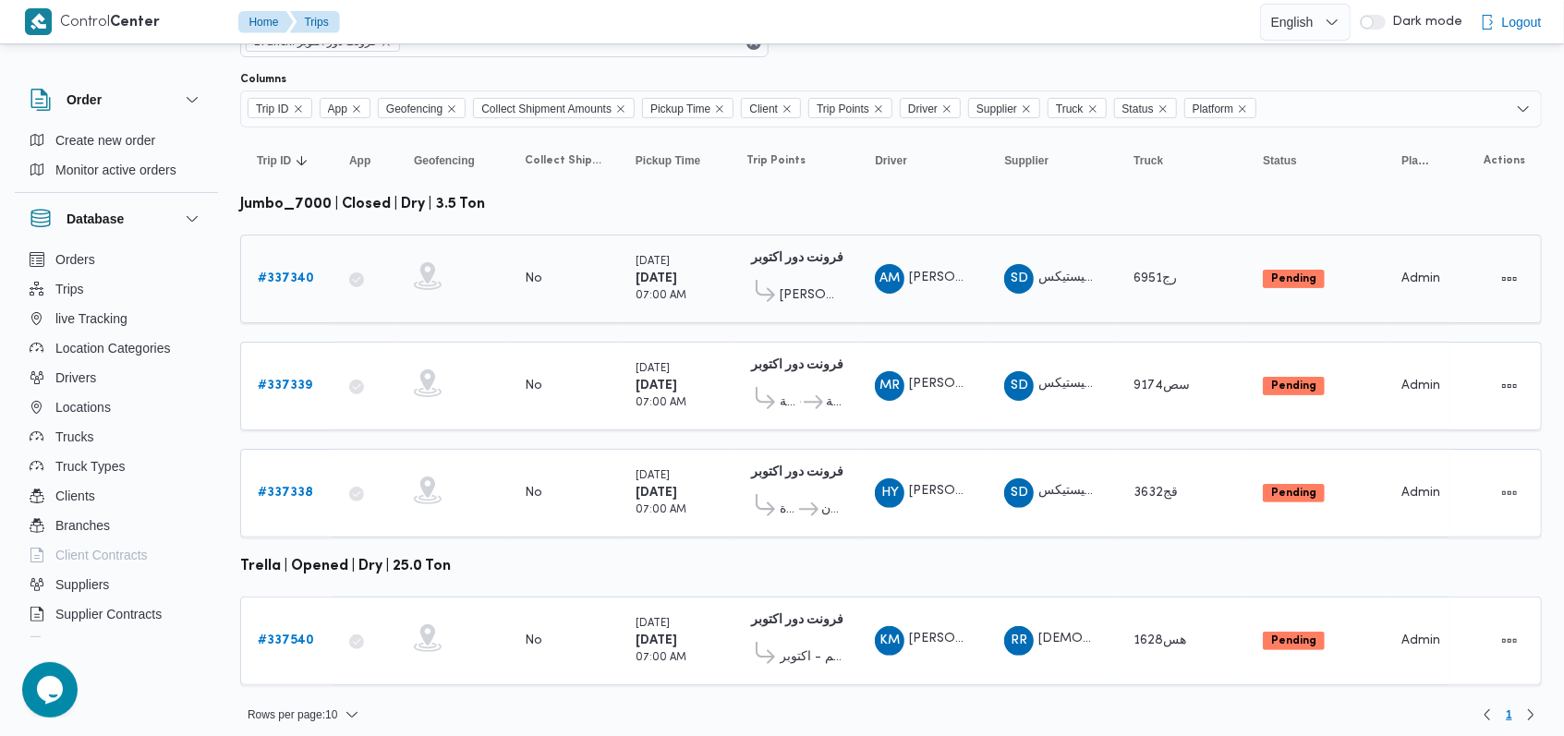
click at [293, 276] on b "# 337340" at bounding box center [286, 278] width 56 height 12
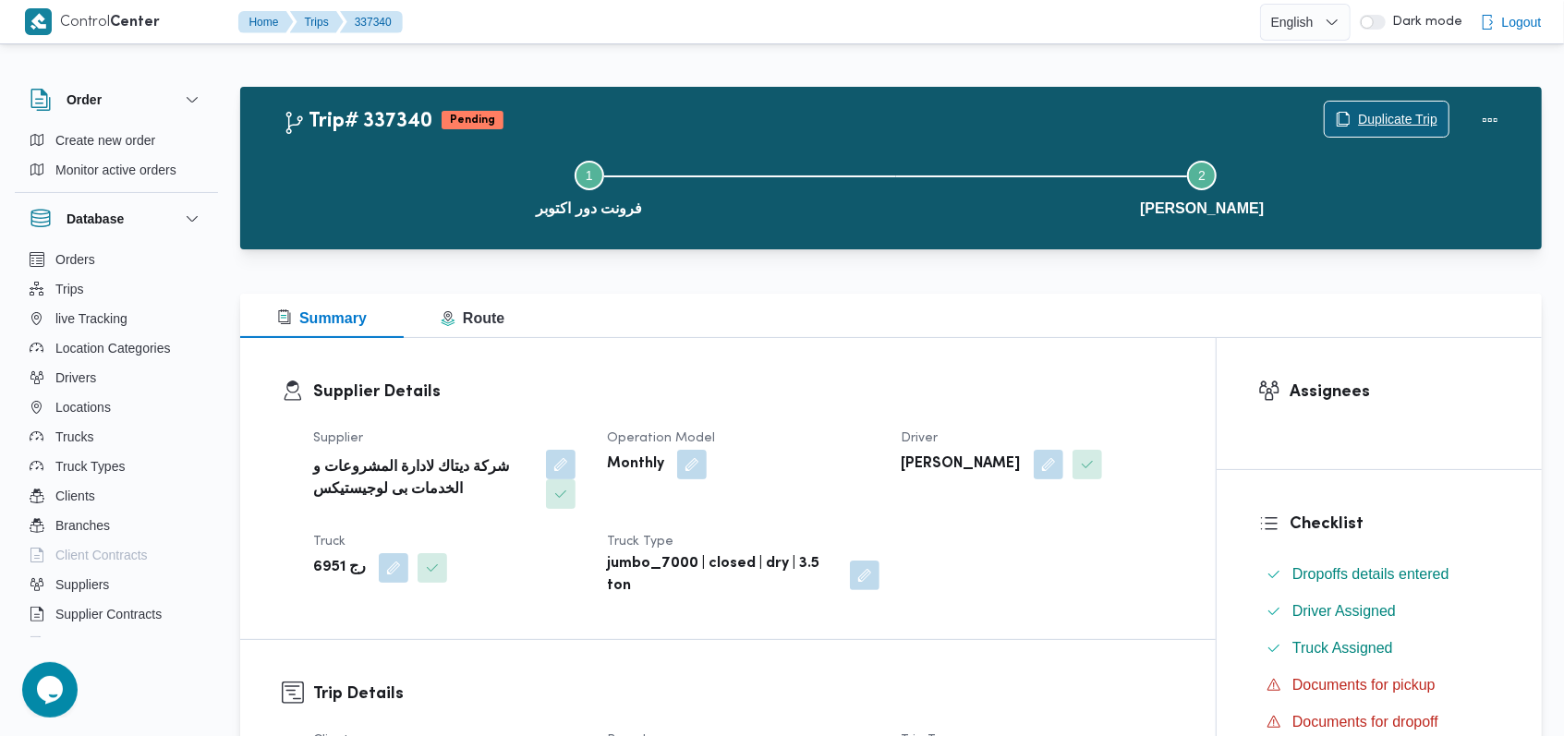
click at [1385, 107] on span "Duplicate Trip" at bounding box center [1387, 119] width 124 height 35
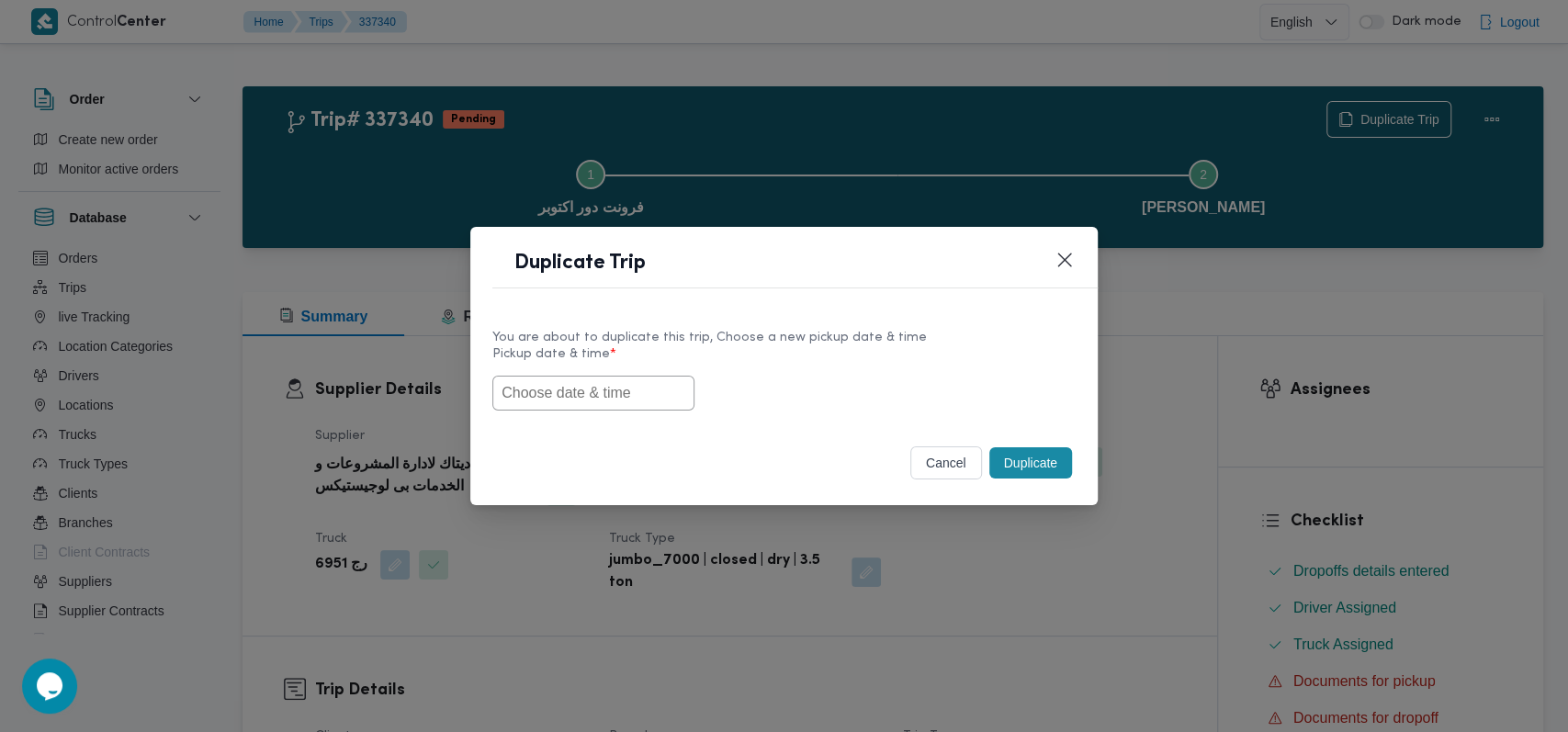
click at [656, 393] on input "text" at bounding box center [593, 393] width 202 height 35
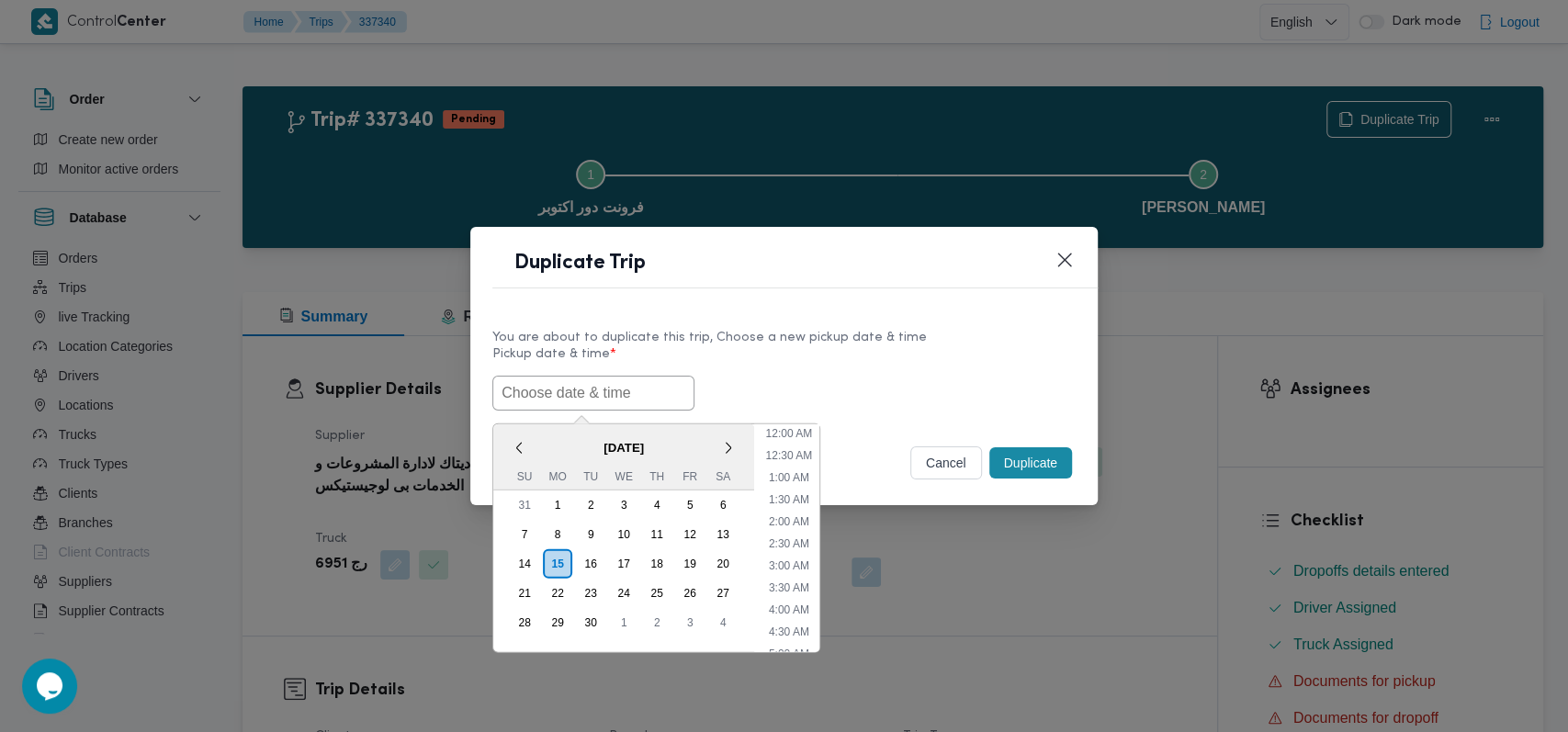
scroll to position [469, 0]
click at [583, 562] on div "16" at bounding box center [590, 563] width 35 height 35
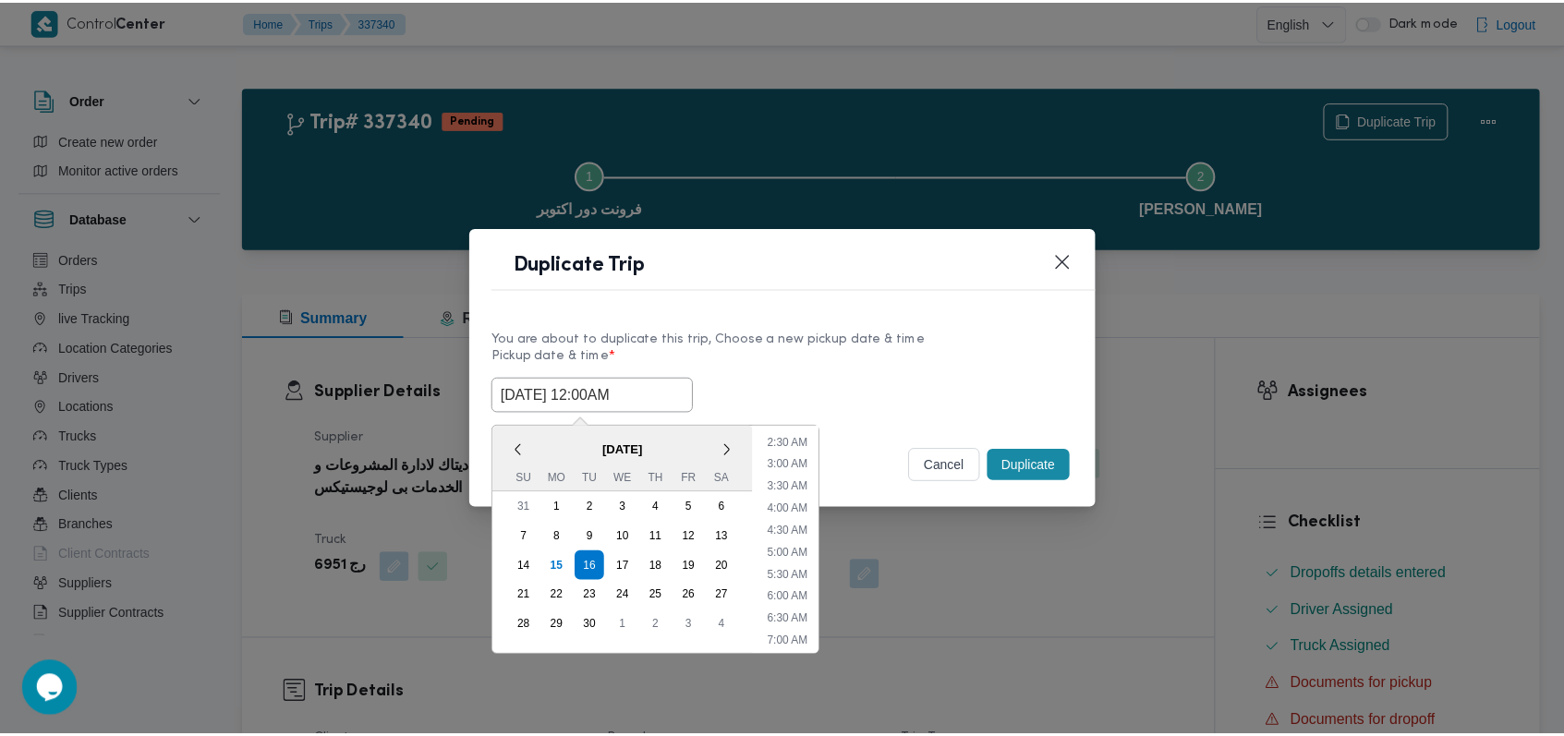
scroll to position [103, 0]
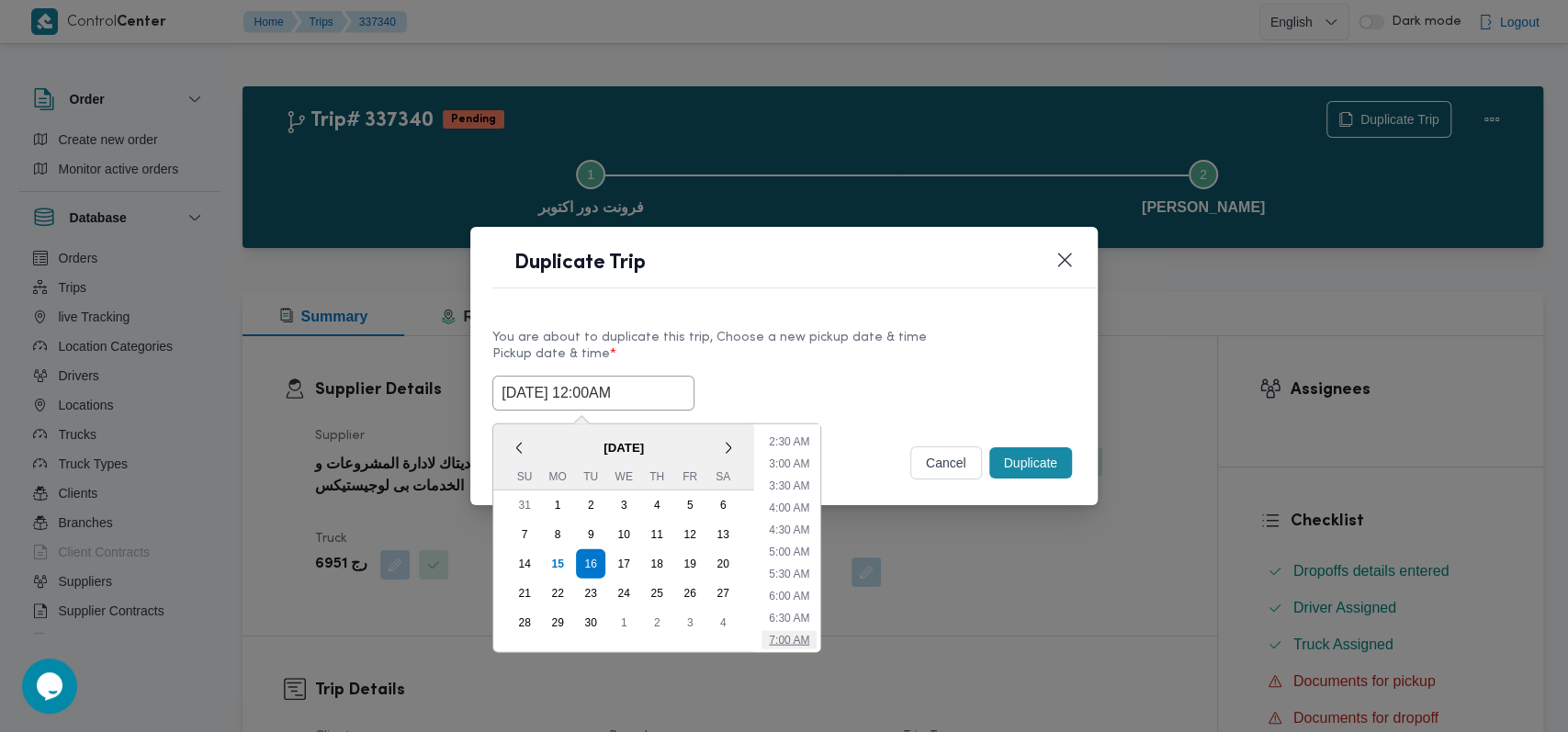
click at [792, 633] on li "7:00 AM" at bounding box center [788, 640] width 55 height 18
type input "16/09/2025 7:00AM"
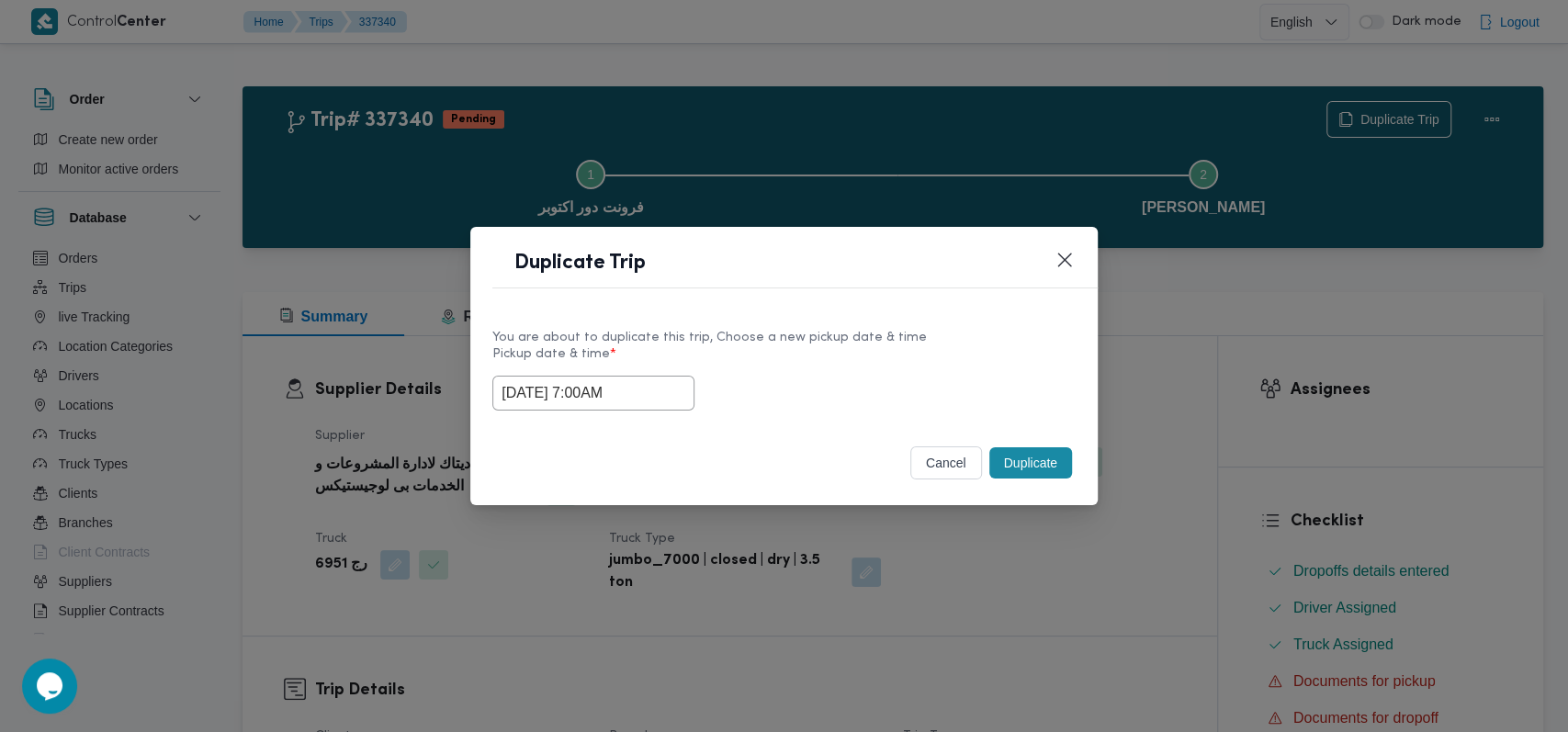
click at [1013, 468] on button "Duplicate" at bounding box center [1030, 462] width 83 height 31
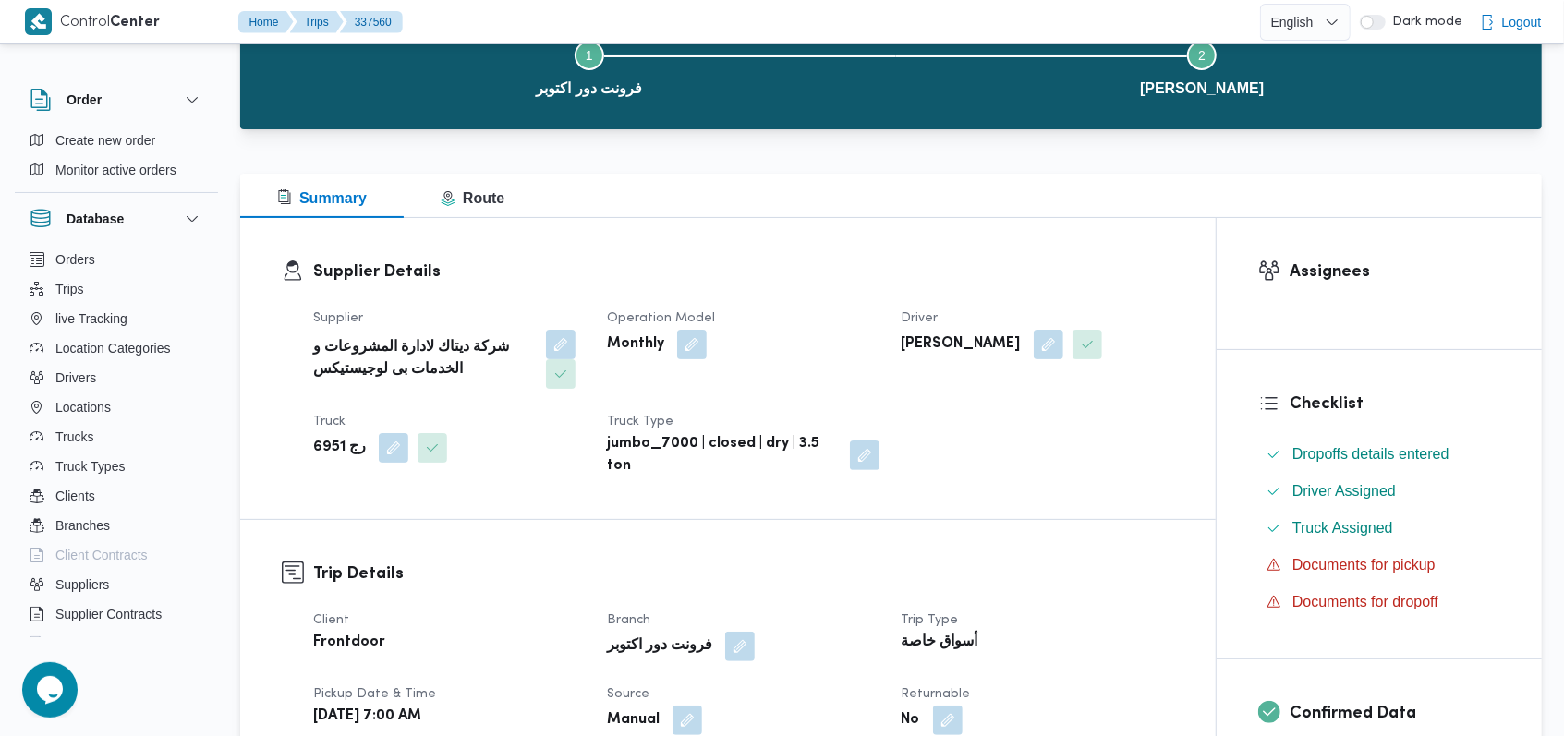
scroll to position [492, 0]
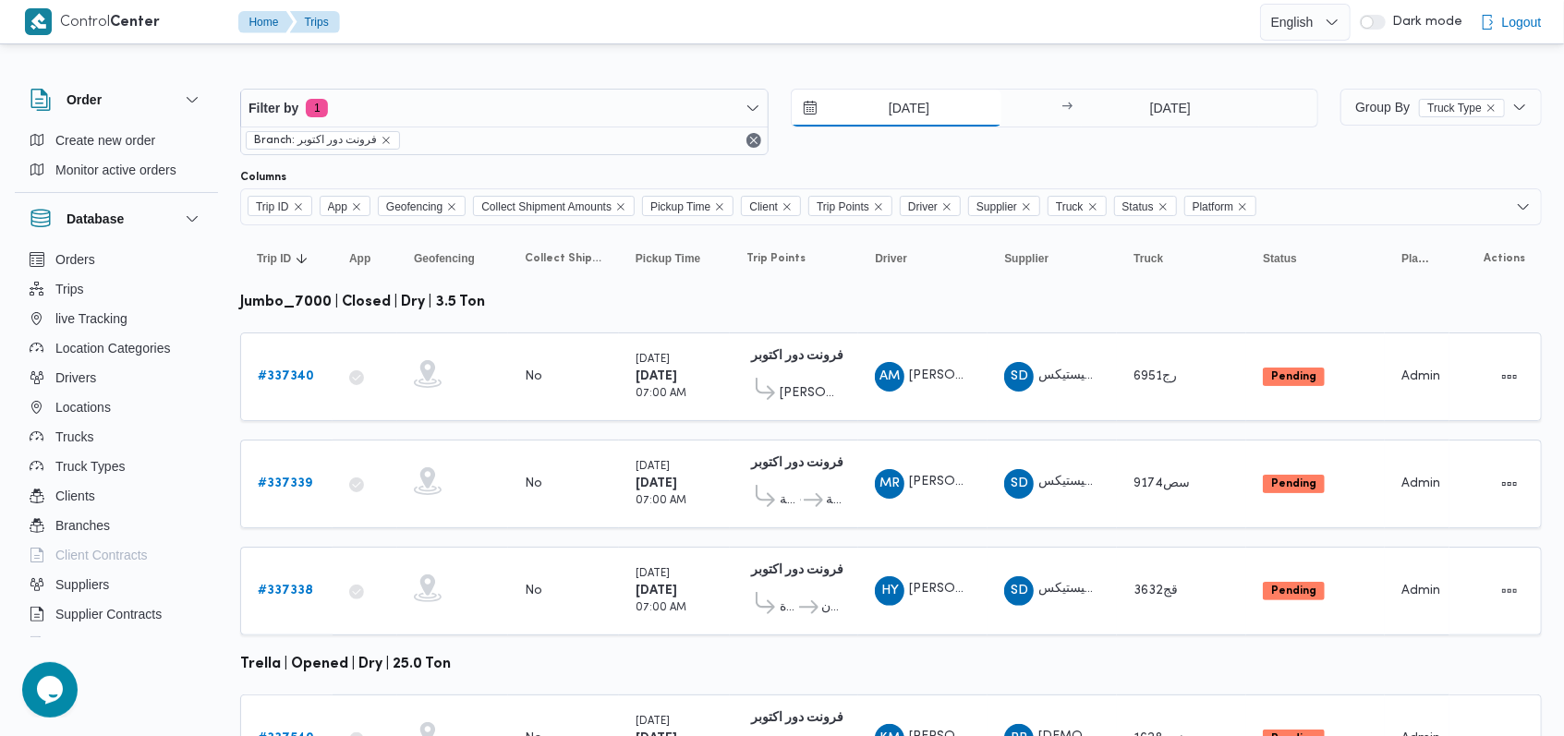
click at [890, 113] on input "15/9/2025" at bounding box center [897, 108] width 210 height 37
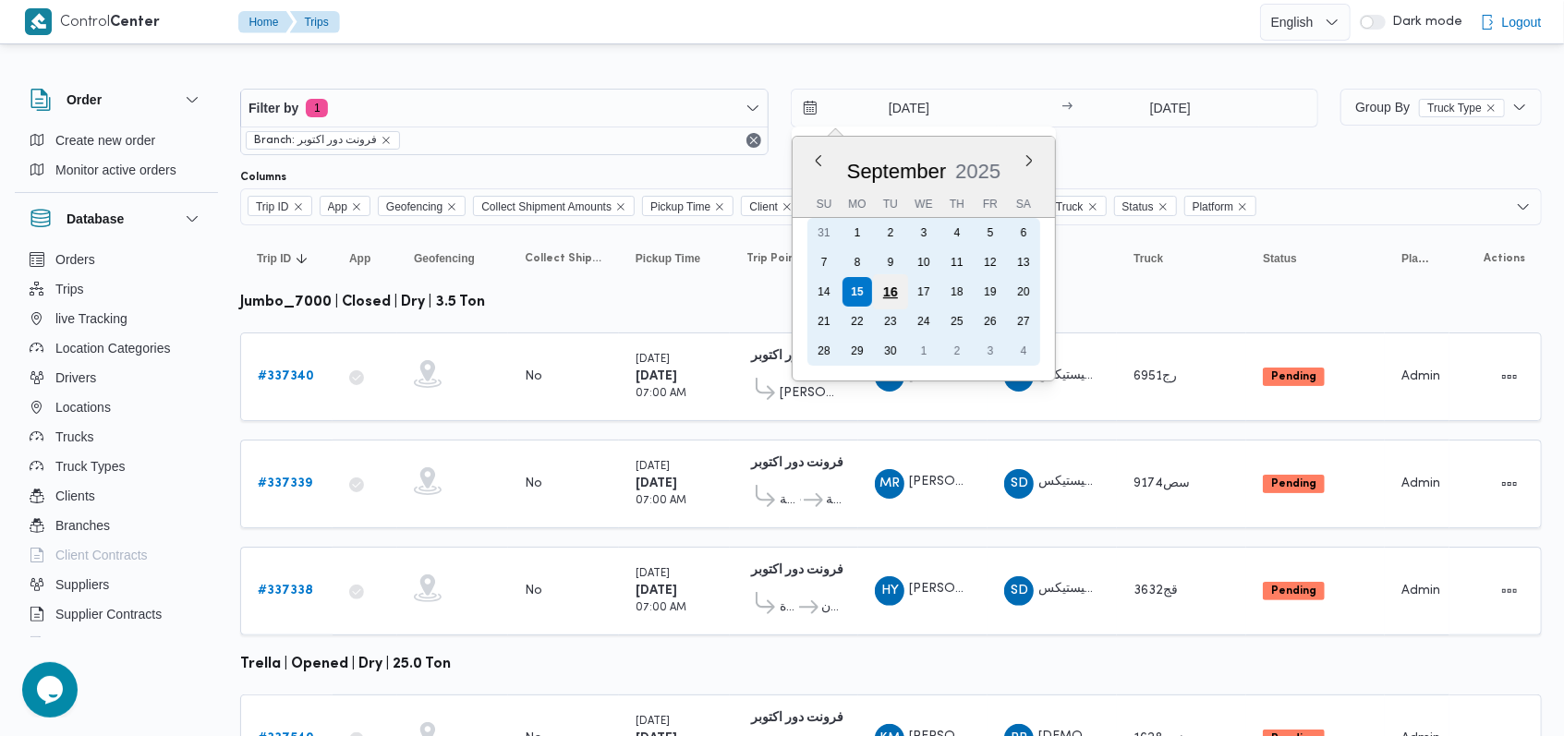
click at [887, 296] on div "16" at bounding box center [889, 291] width 35 height 35
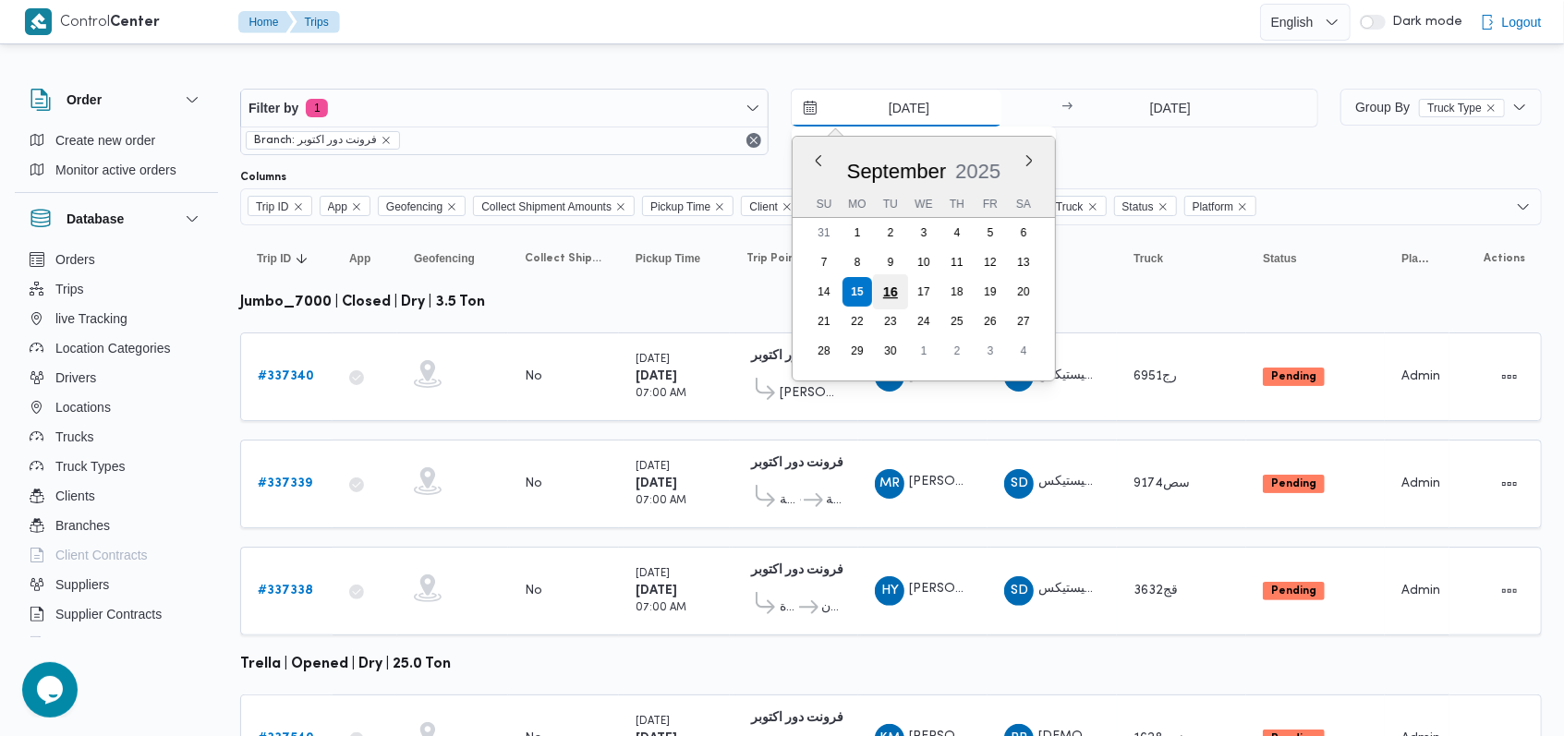
type input "[DATE]"
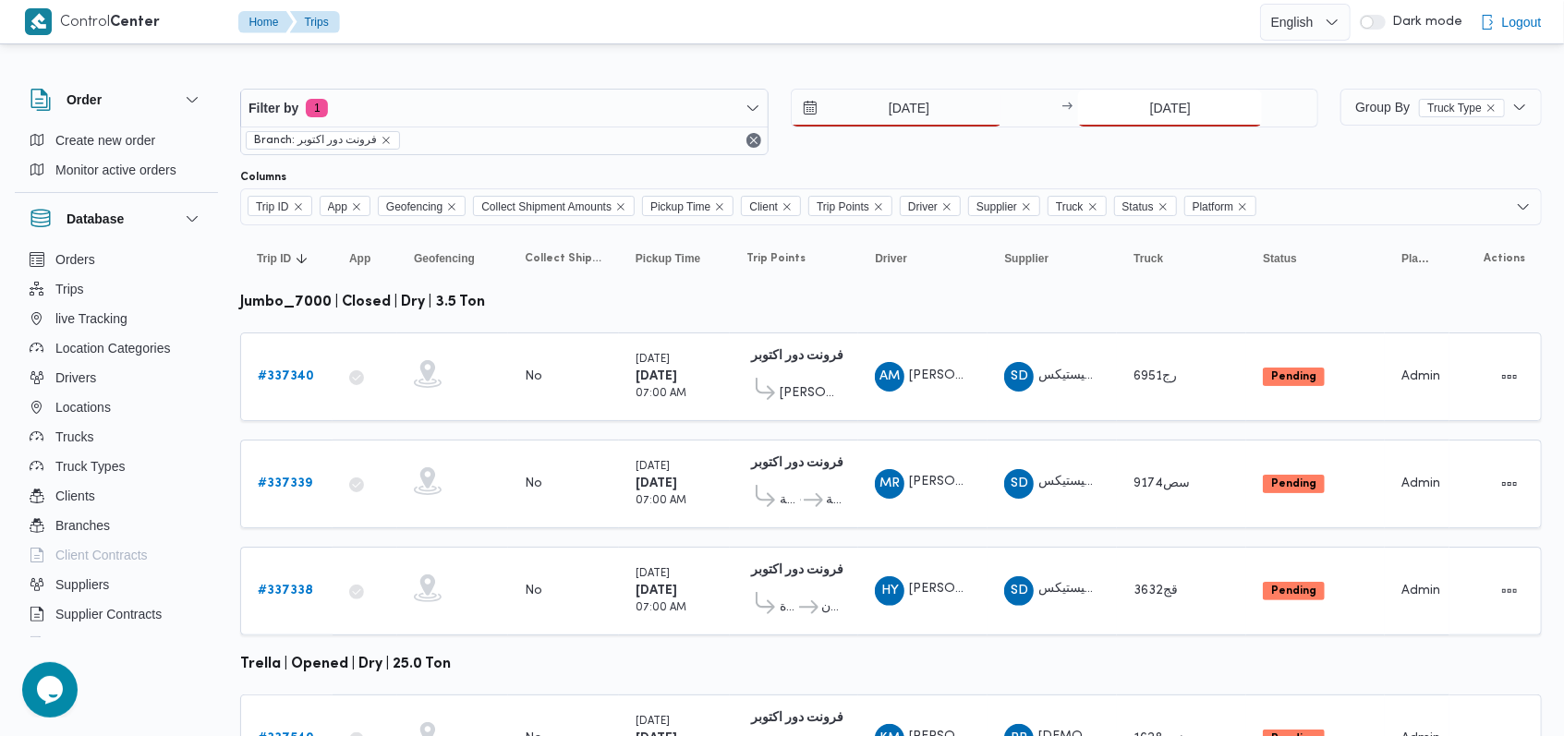
click at [1127, 115] on input "15/9/2025" at bounding box center [1170, 108] width 184 height 37
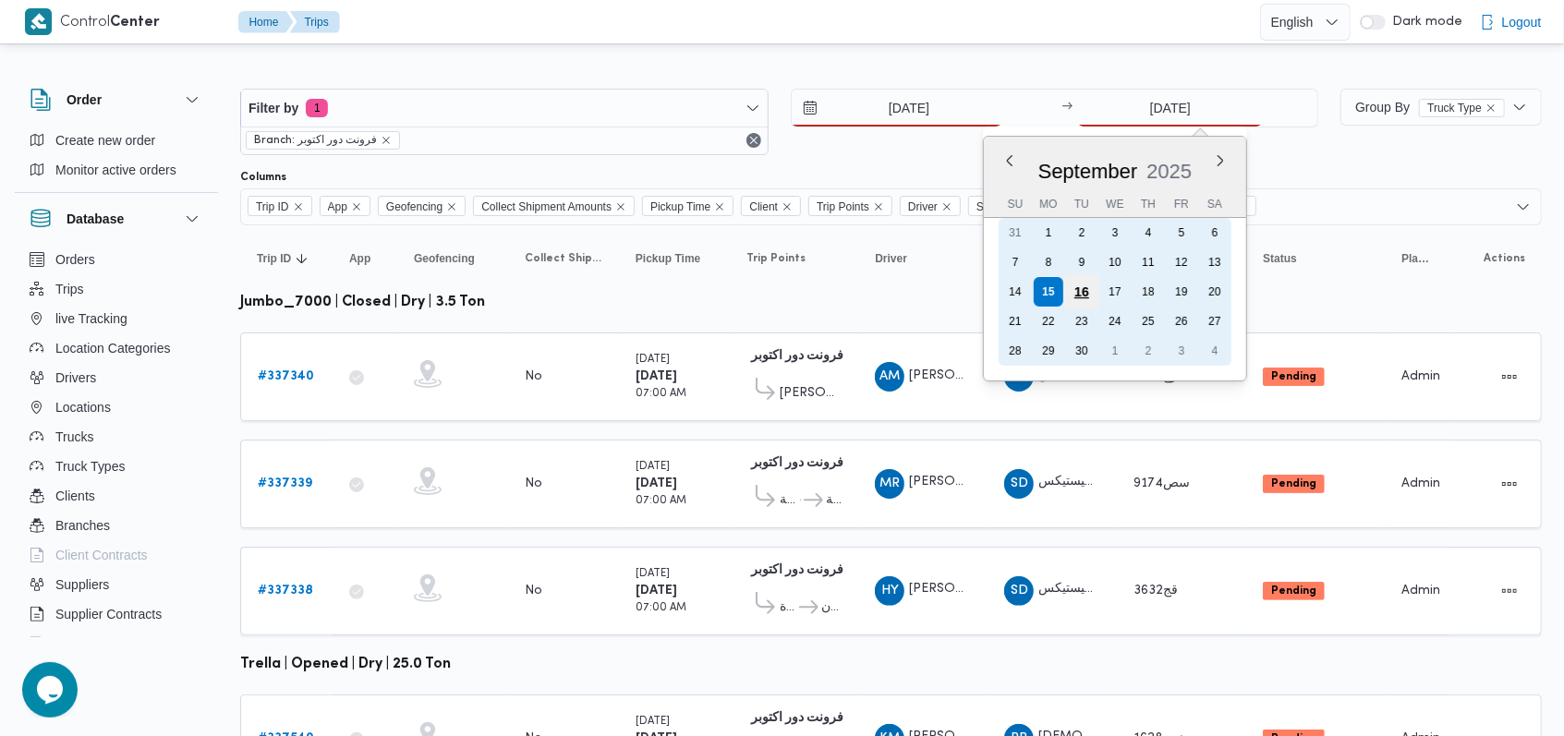
click at [1093, 292] on div "16" at bounding box center [1081, 291] width 35 height 35
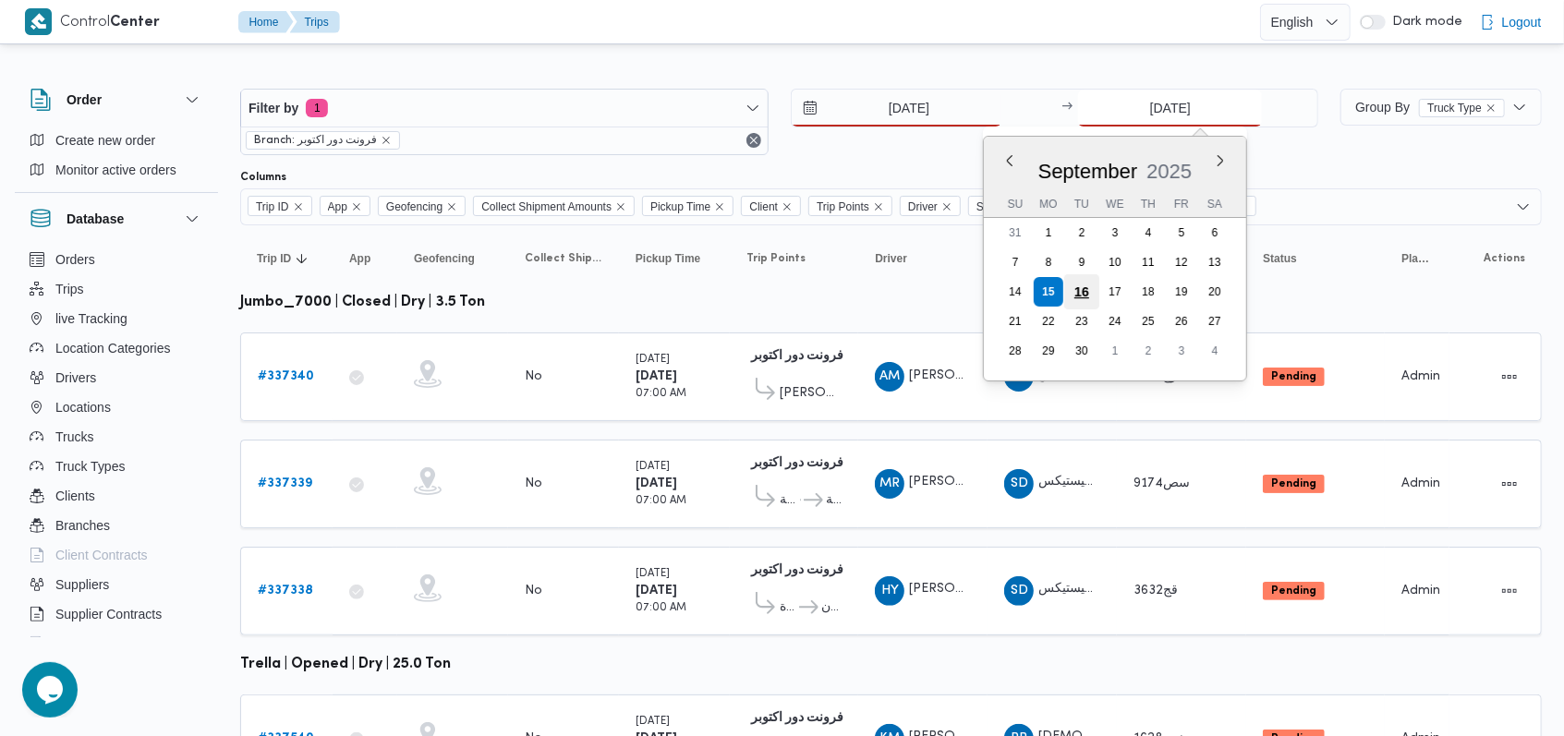
type input "[DATE]"
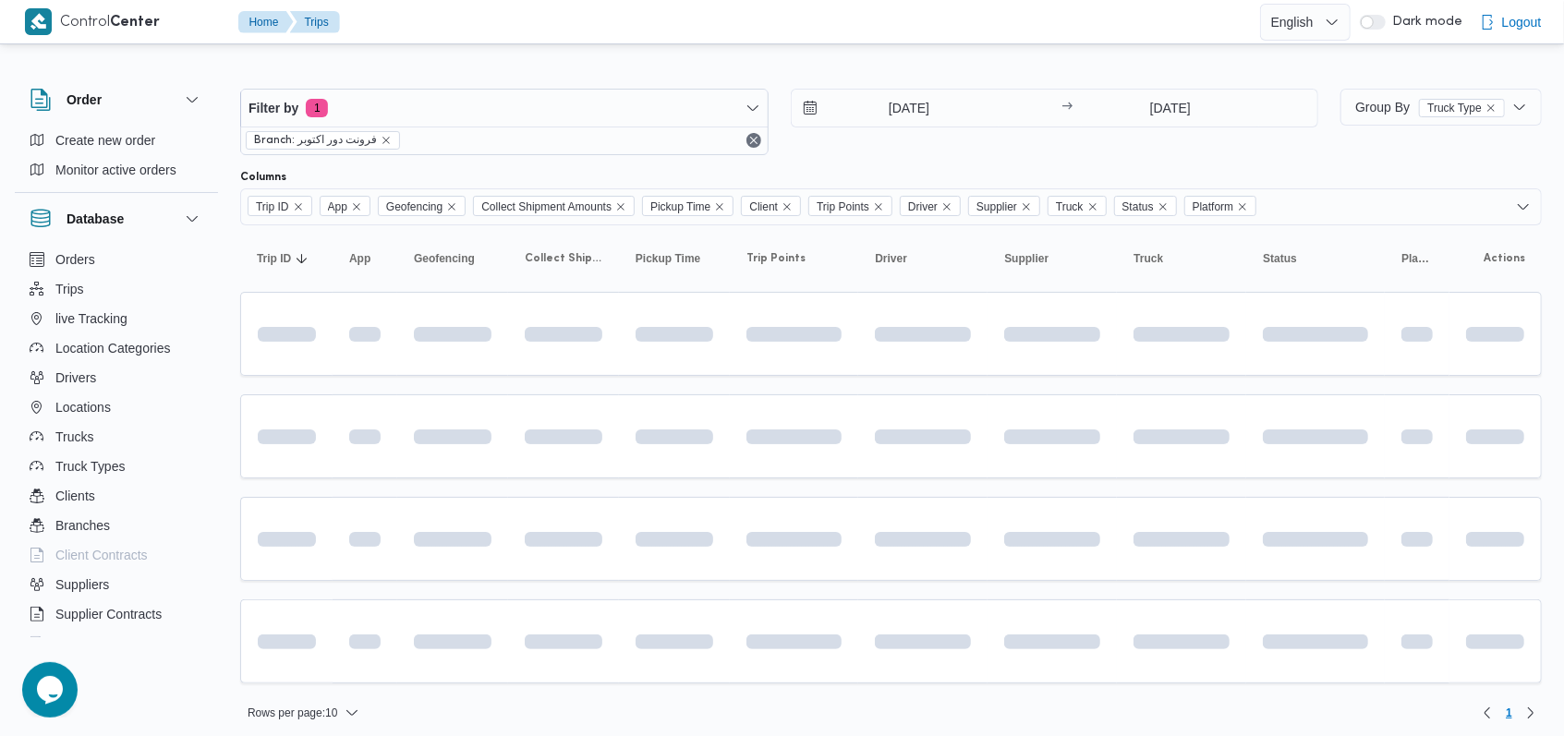
click at [883, 144] on div "16/9/2025 → 16/9/2025" at bounding box center [1055, 122] width 528 height 67
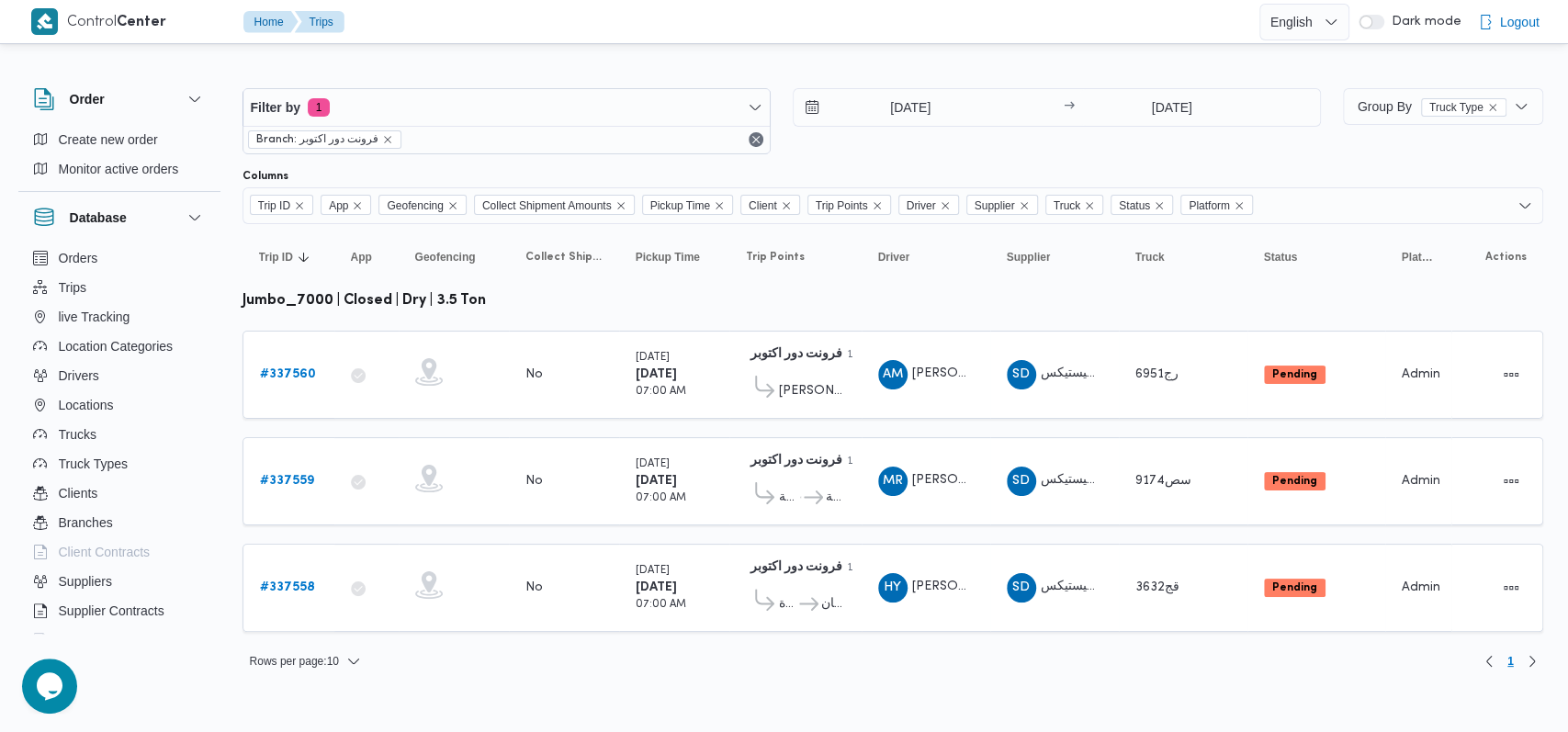
click at [935, 86] on div "Filter by 1 Branch: فرونت دور اكتوبر 16/9/2025 → 16/9/2025" at bounding box center [782, 121] width 1101 height 89
click at [925, 97] on input "[DATE]" at bounding box center [898, 107] width 209 height 37
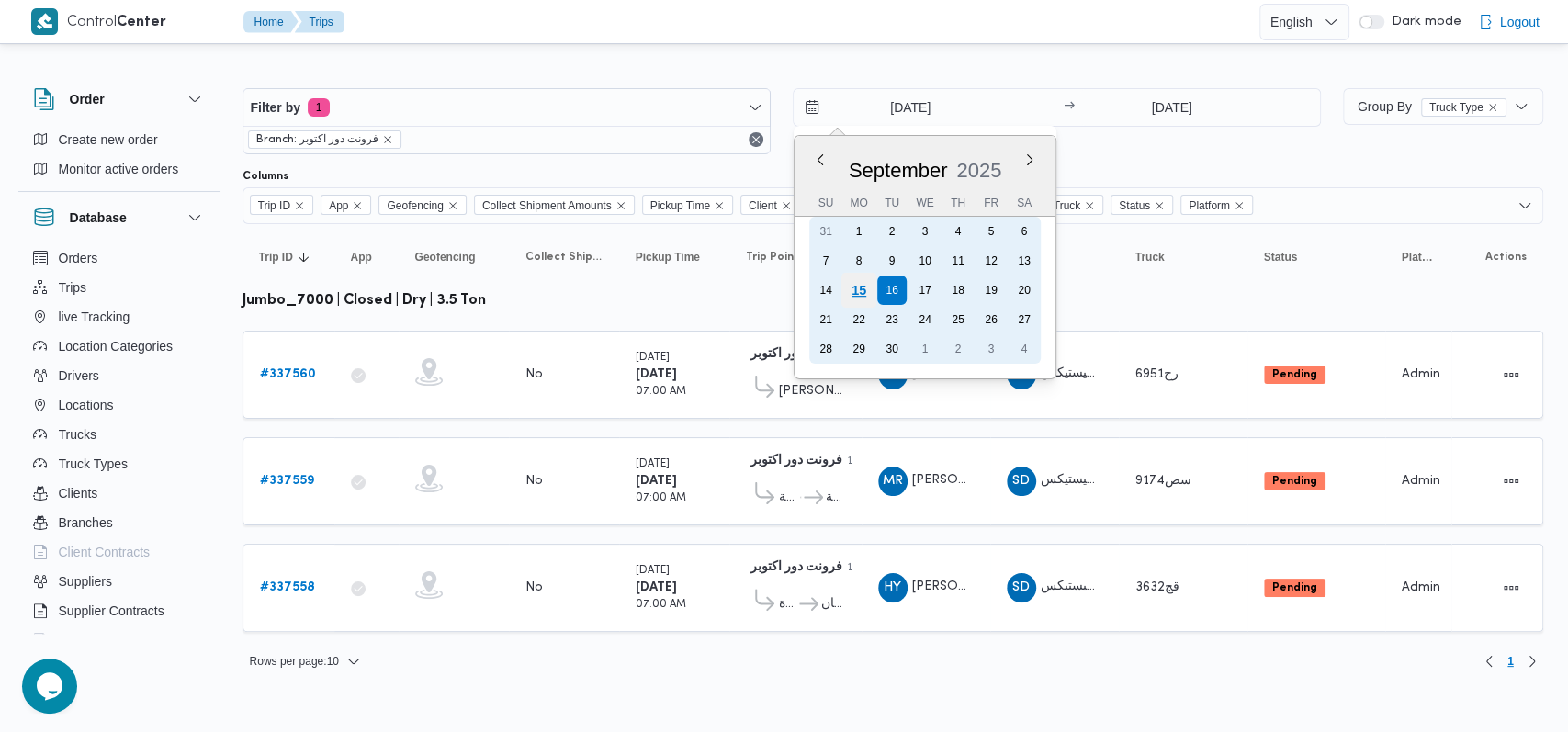
click at [848, 298] on div "15" at bounding box center [857, 289] width 35 height 35
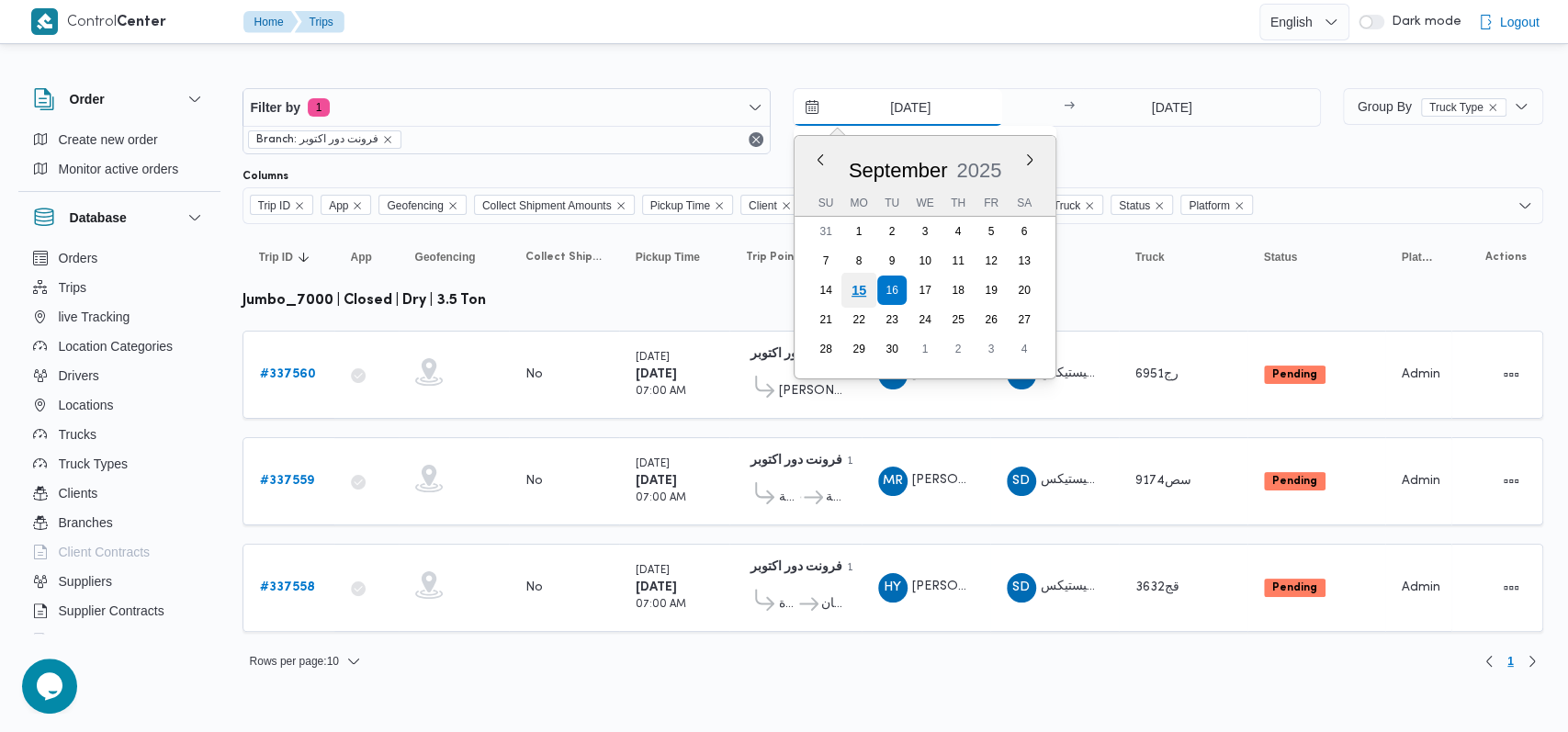
type input "15/9/2025"
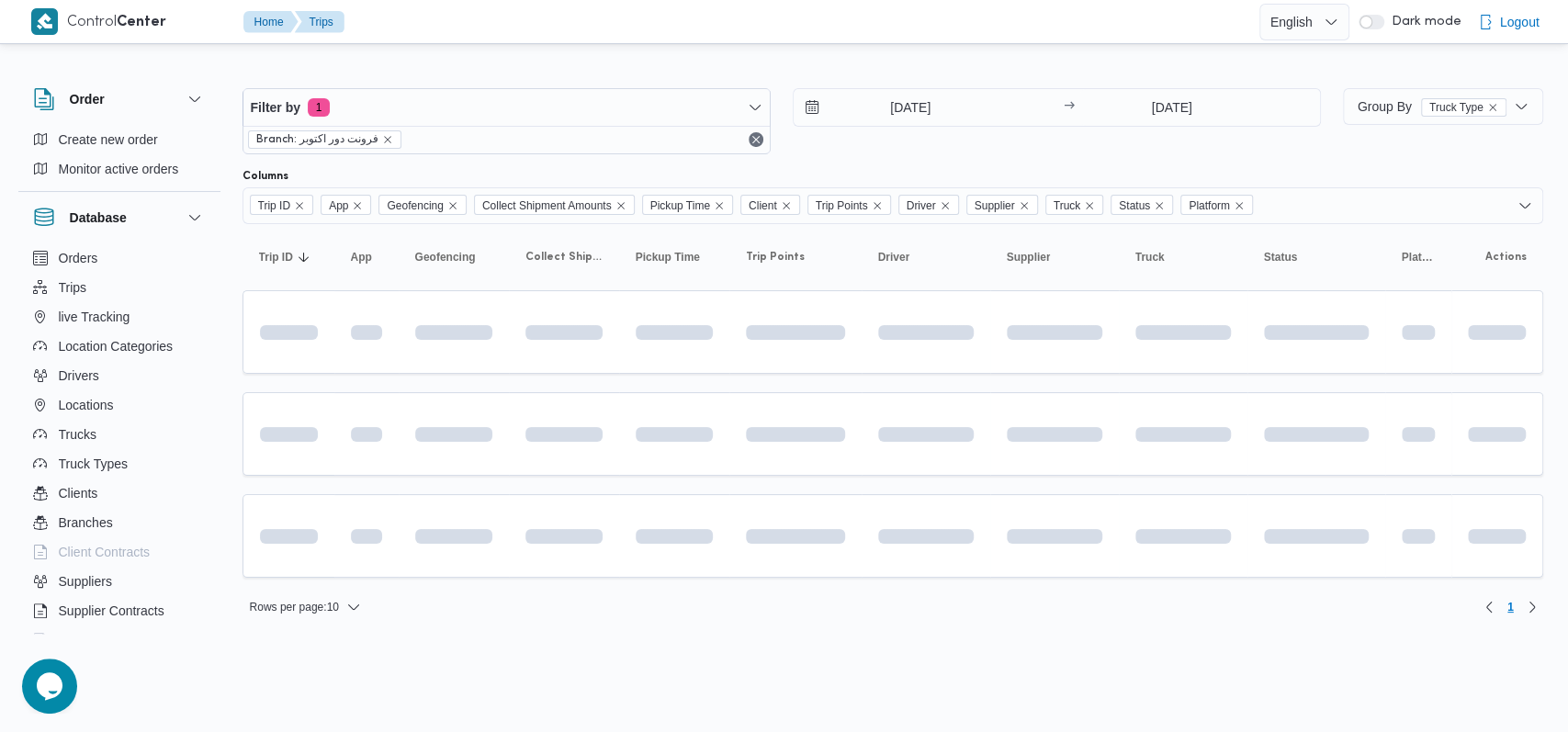
click at [1124, 131] on div "15/9/2025 → 16/9/2025" at bounding box center [1056, 121] width 528 height 67
click at [1150, 106] on input "[DATE]" at bounding box center [1171, 107] width 183 height 37
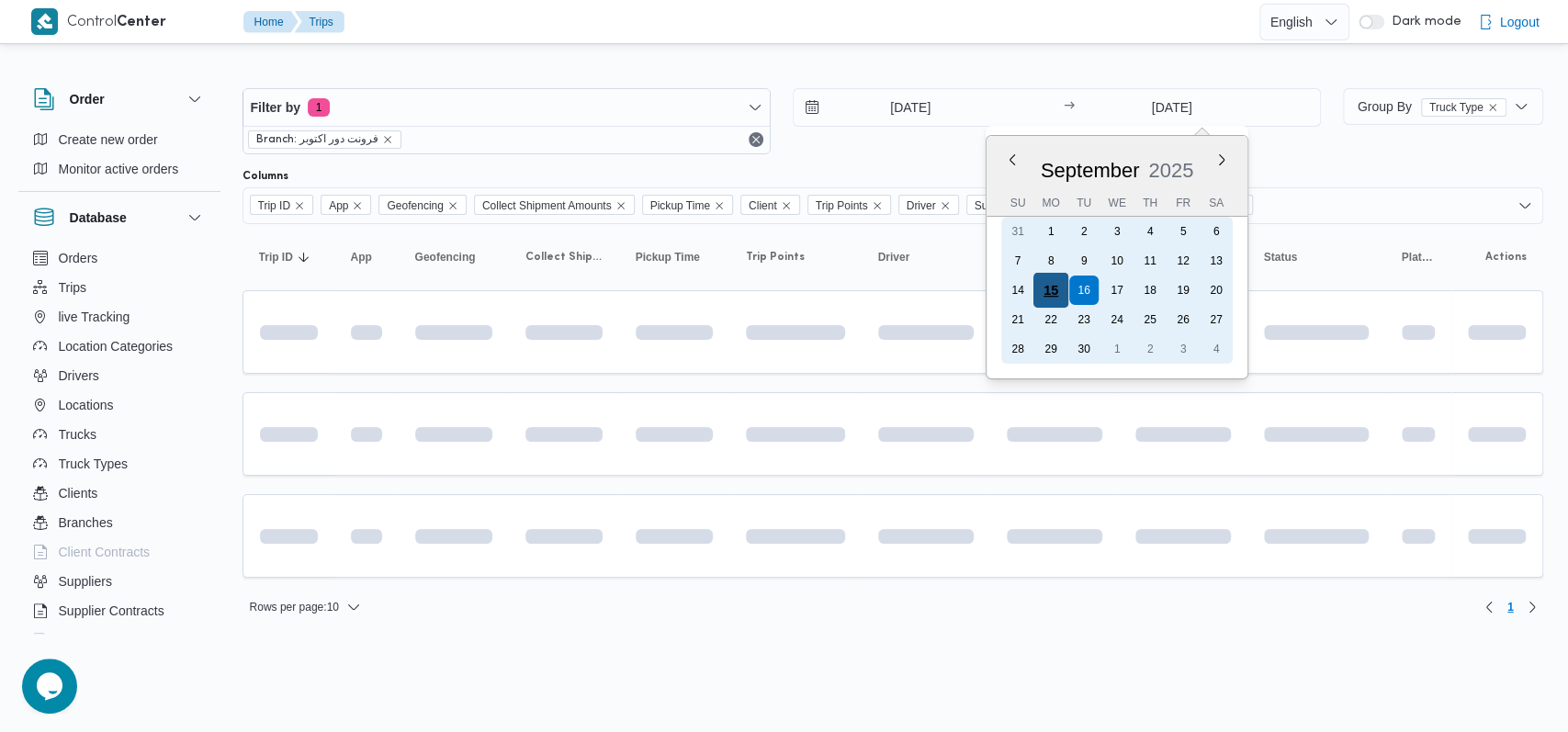
click at [1051, 294] on div "15" at bounding box center [1050, 289] width 35 height 35
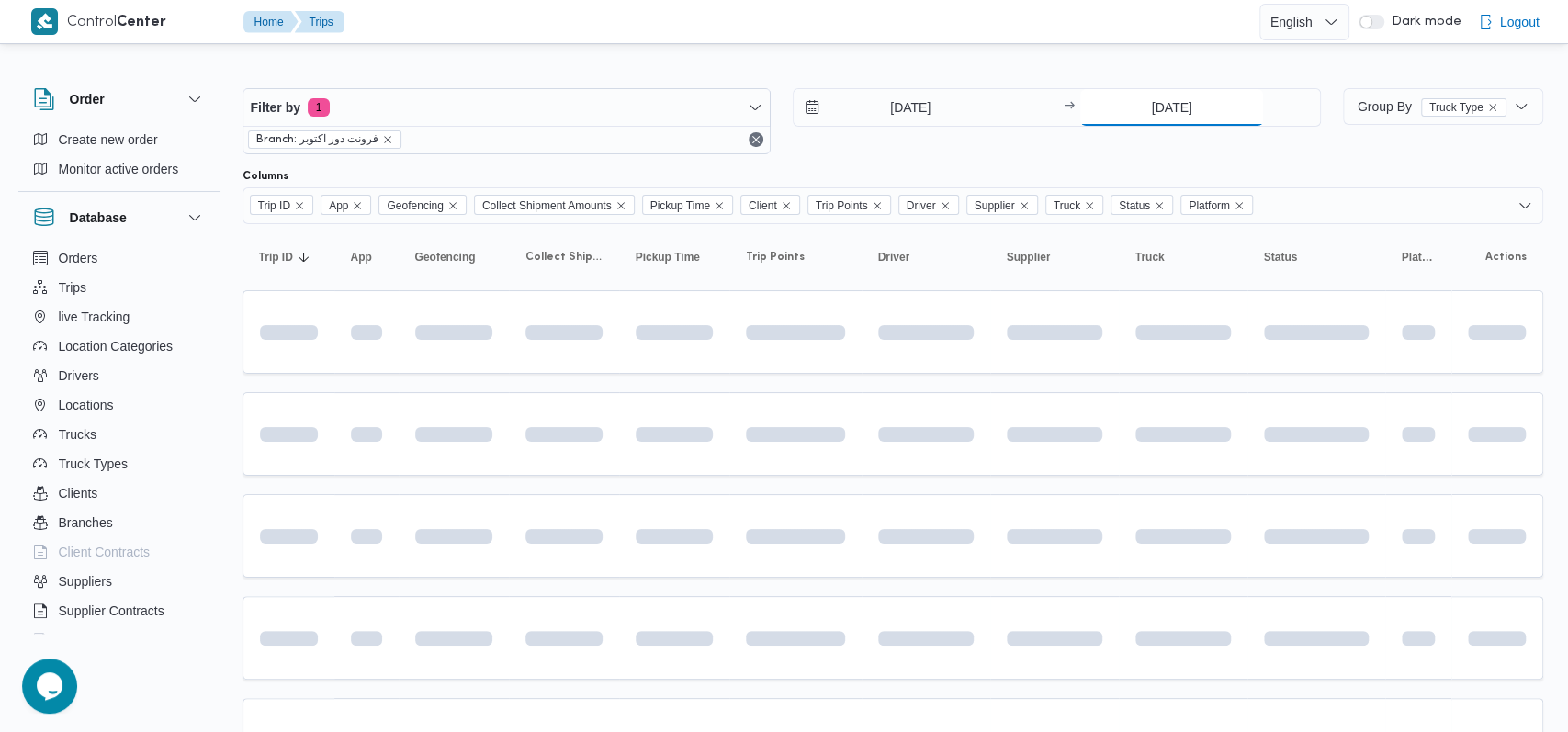
type input "15/9/2025"
click at [923, 155] on div "Filter by 1 Branch: فرونت دور اكتوبر 15/9/2025 → 15/9/2025" at bounding box center [775, 121] width 1094 height 89
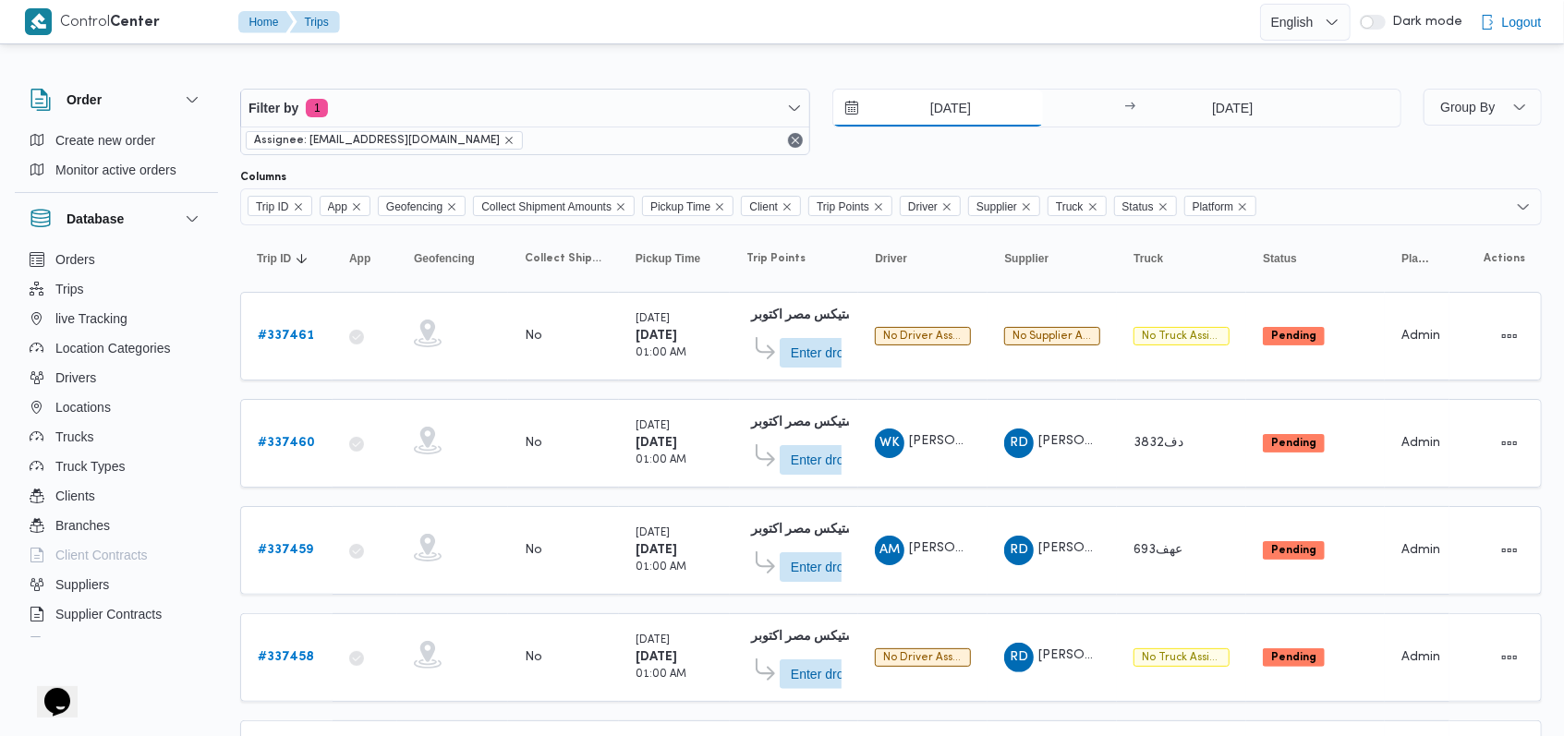
click at [647, 119] on input "15/9/2025" at bounding box center [938, 108] width 210 height 37
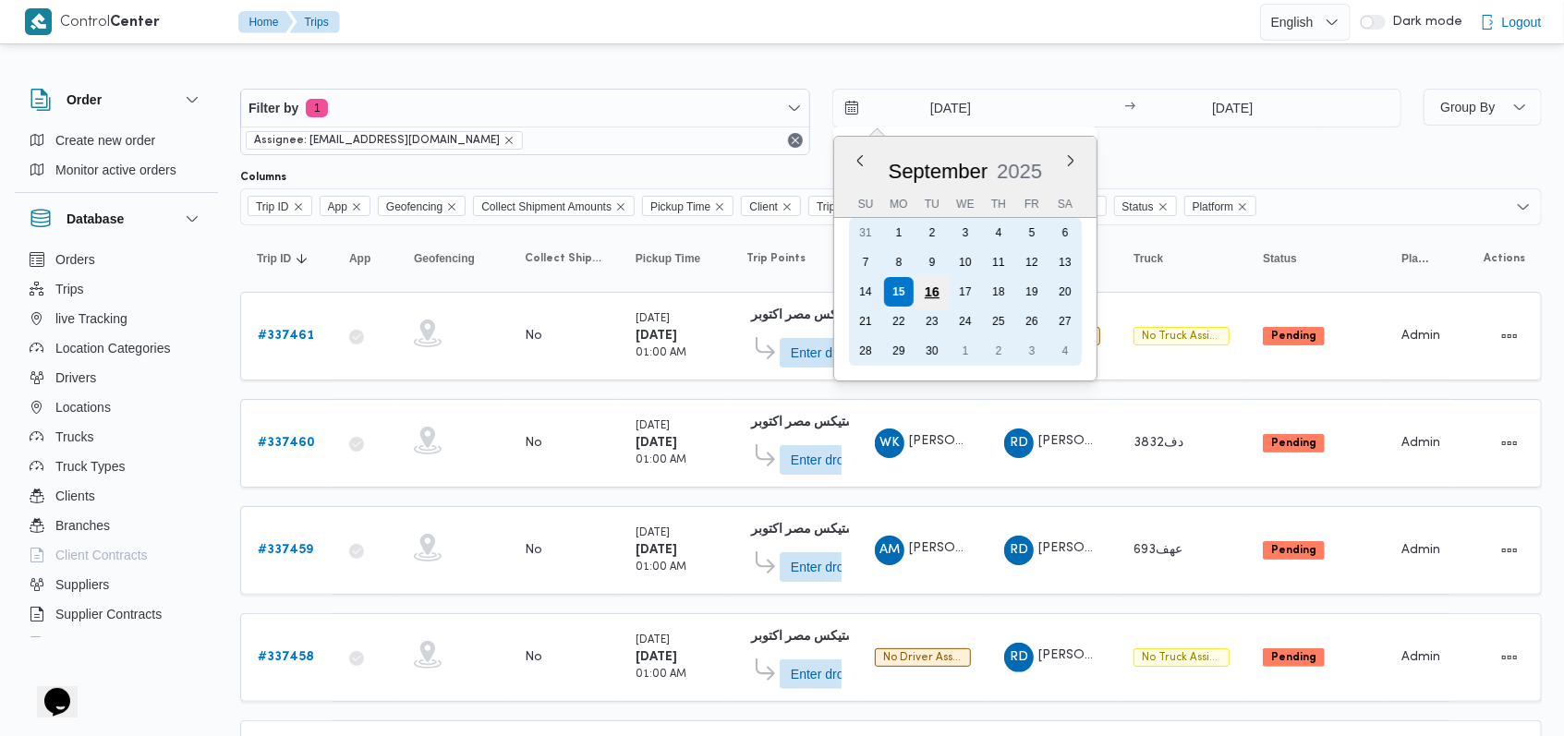
click at [647, 292] on div "16" at bounding box center [930, 291] width 35 height 35
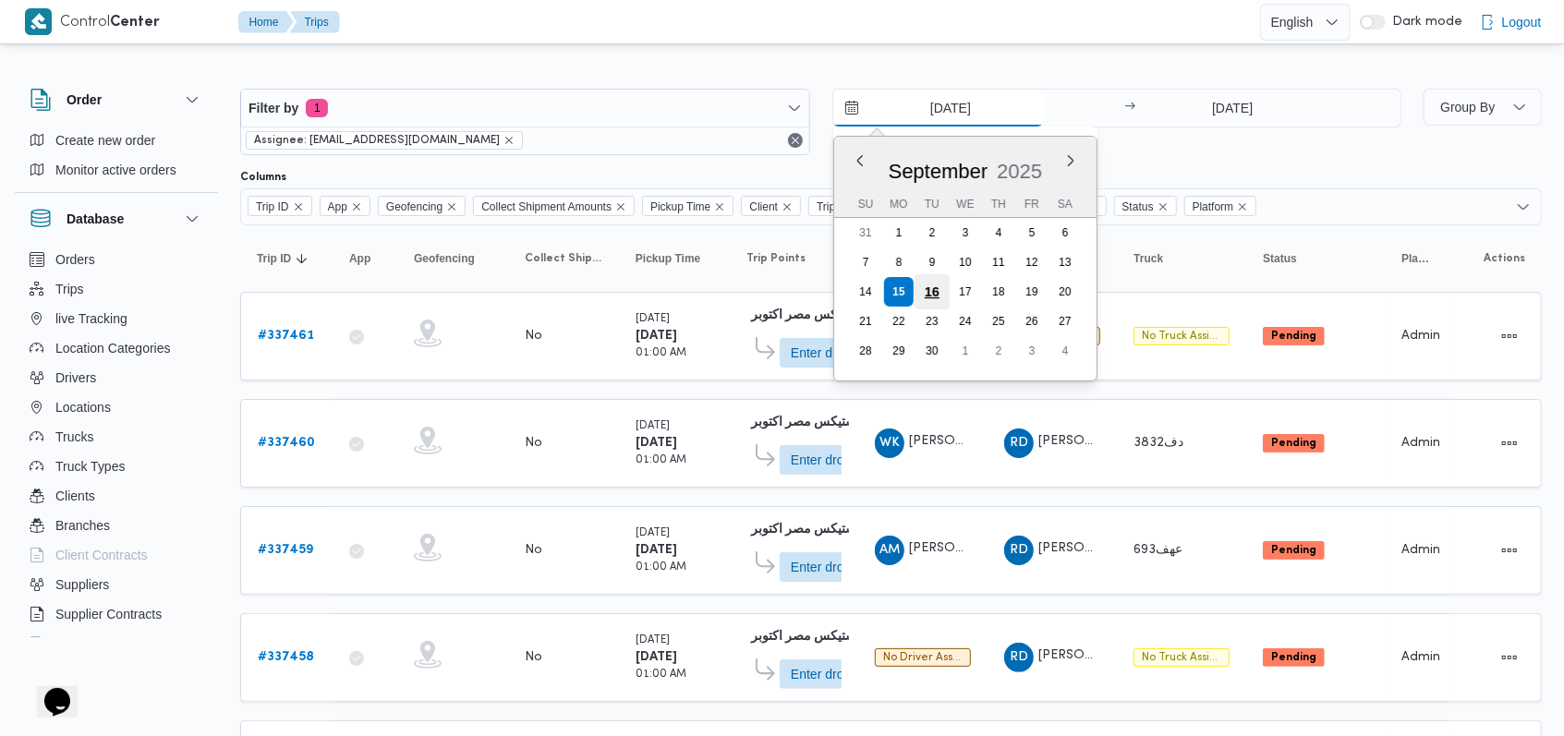
type input "[DATE]"
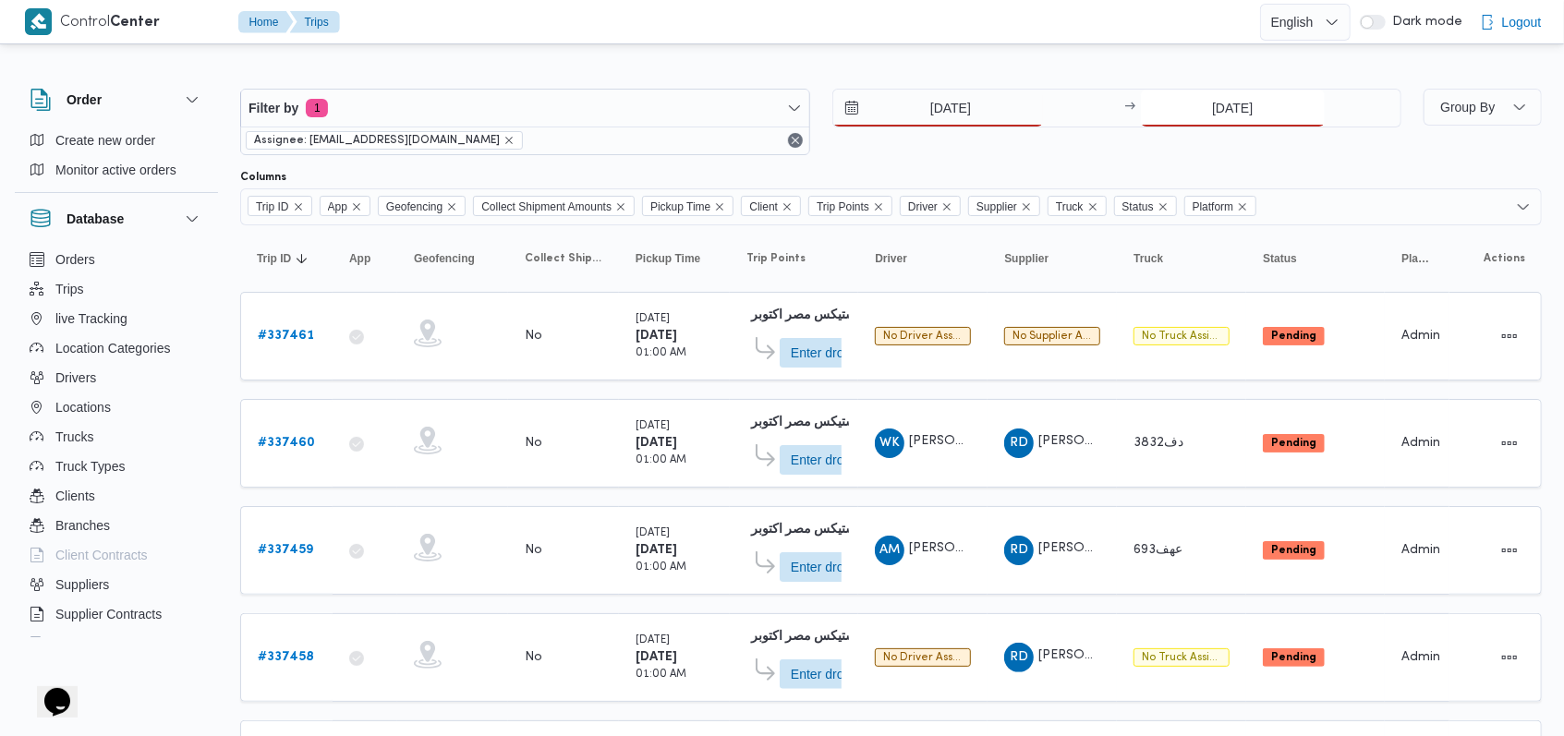
click at [647, 109] on input "15/9/2025" at bounding box center [1233, 108] width 184 height 37
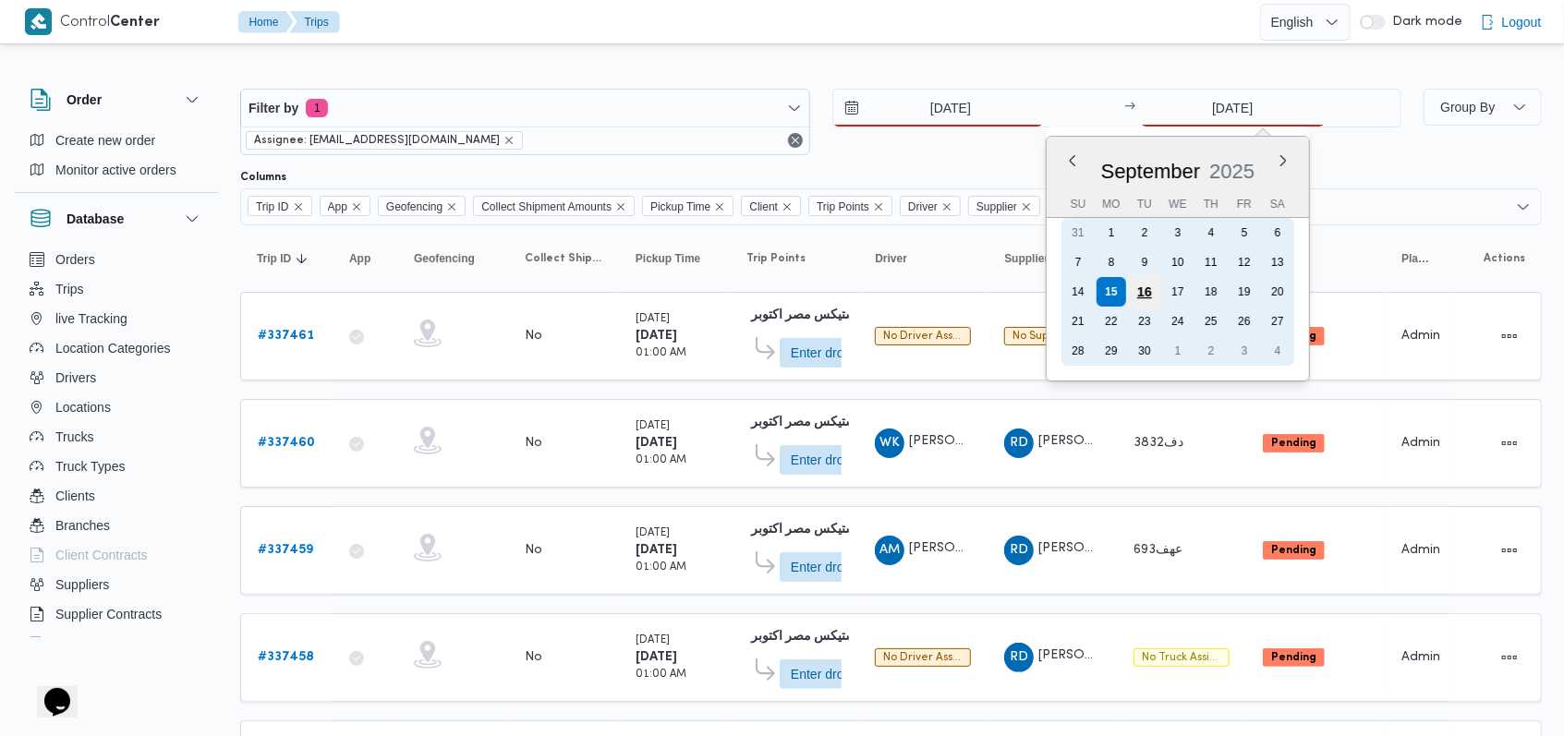
click at [647, 287] on div "16" at bounding box center [1144, 291] width 35 height 35
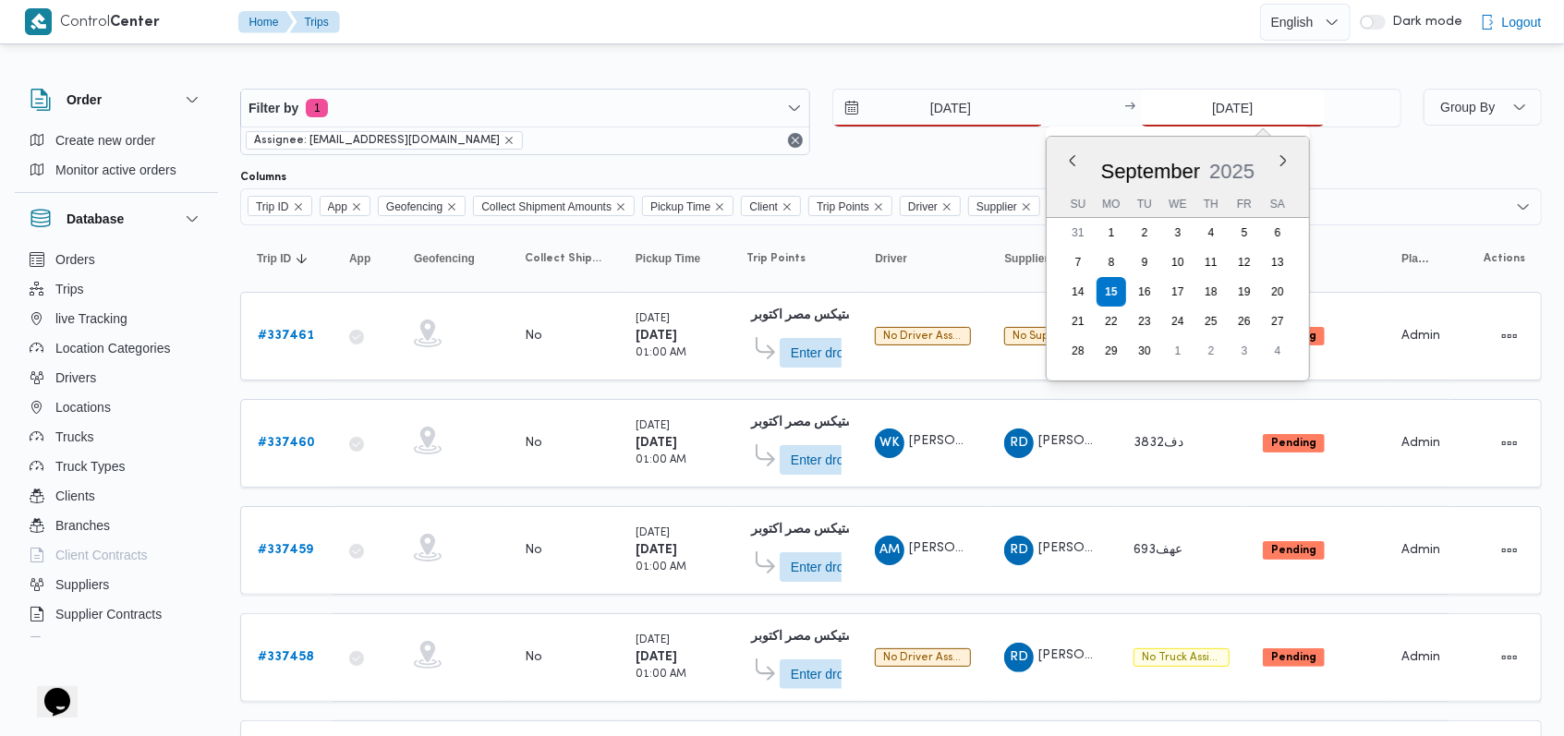
type input "[DATE]"
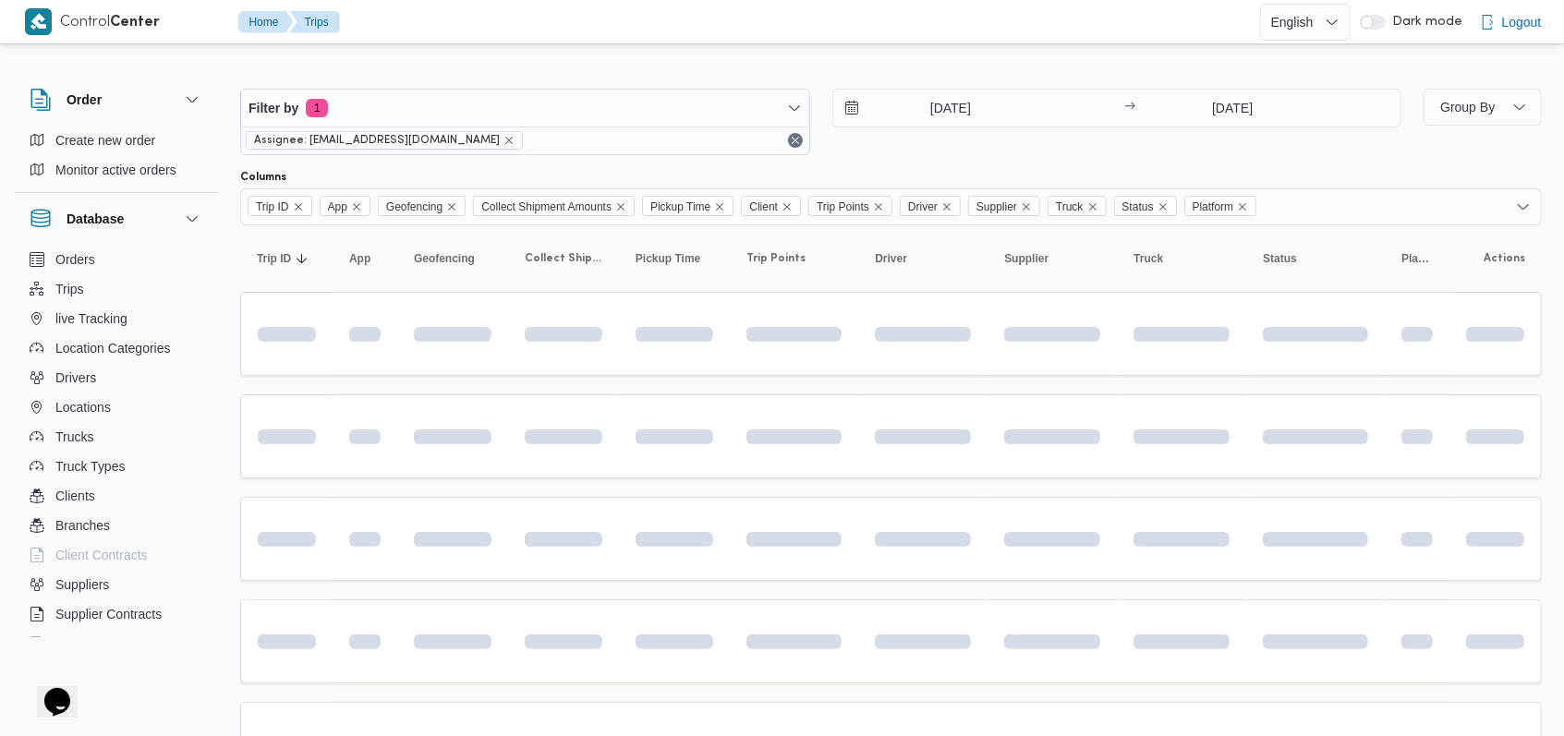
click at [647, 151] on div "16/9/2025 → 16/9/2025" at bounding box center [1117, 122] width 570 height 67
